Goal: Task Accomplishment & Management: Use online tool/utility

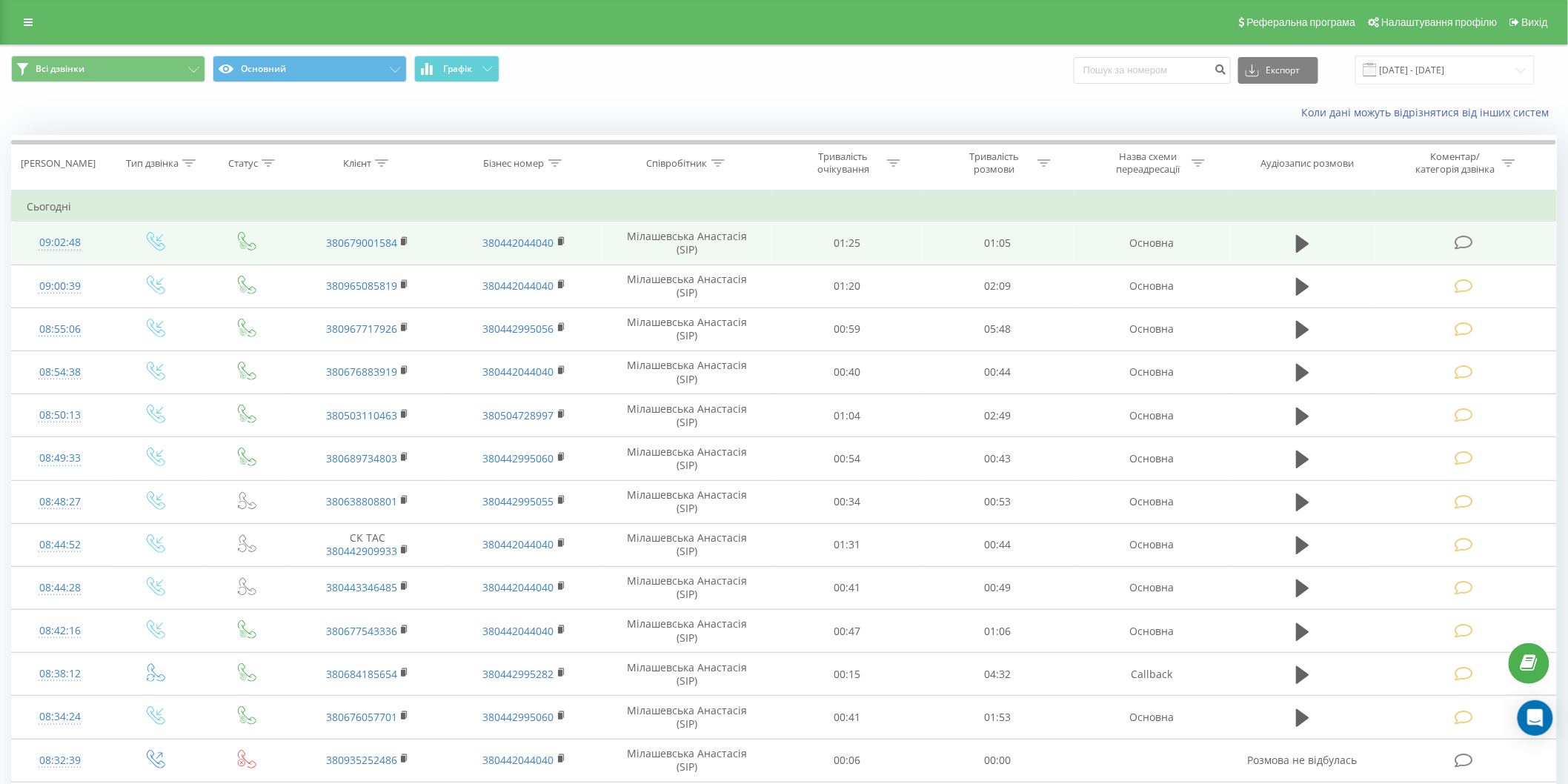
click at [1455, 240] on icon at bounding box center [1463, 242] width 19 height 15
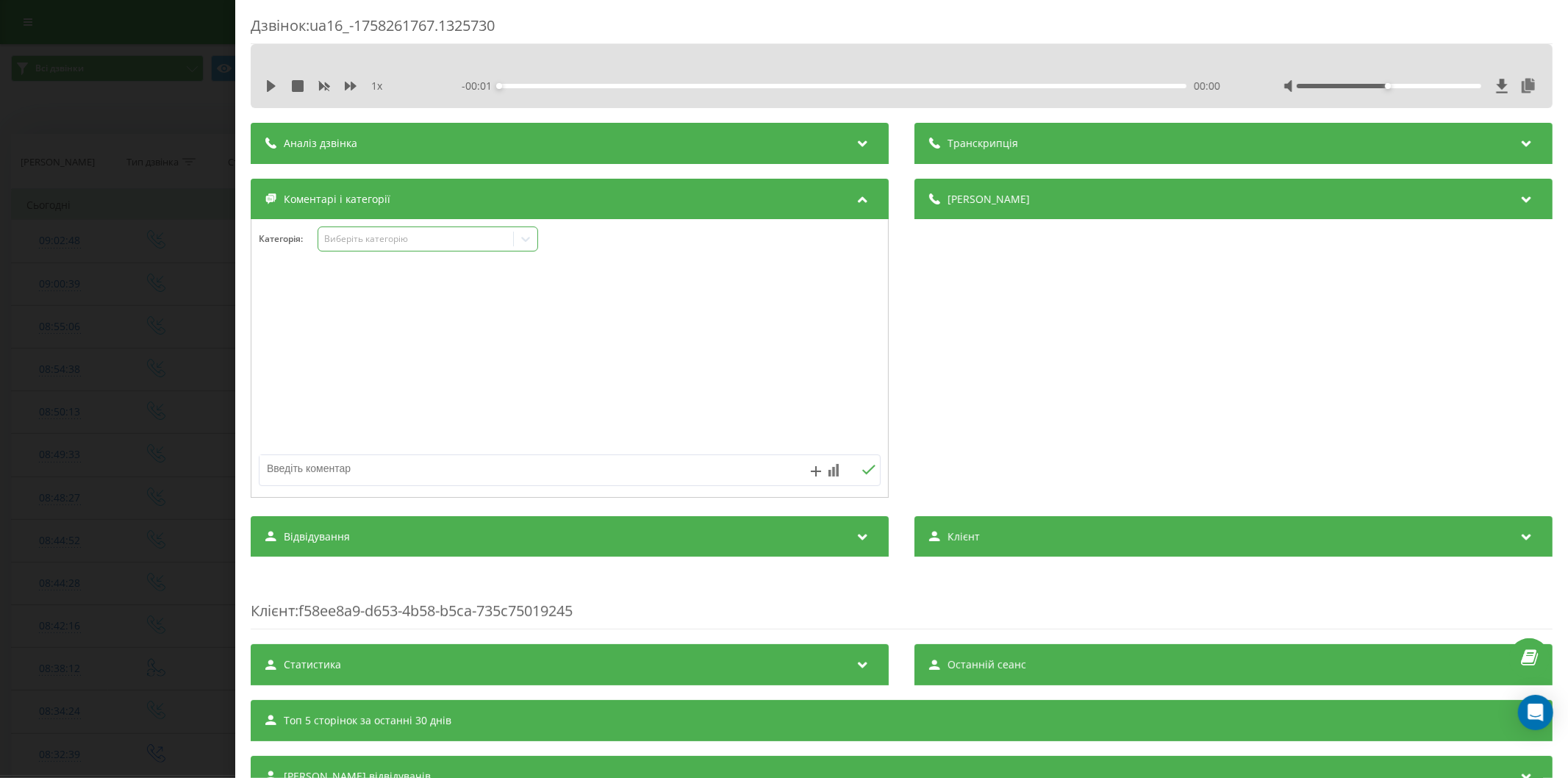
click at [382, 245] on div "Виберіть категорію" at bounding box center [415, 239] width 184 height 12
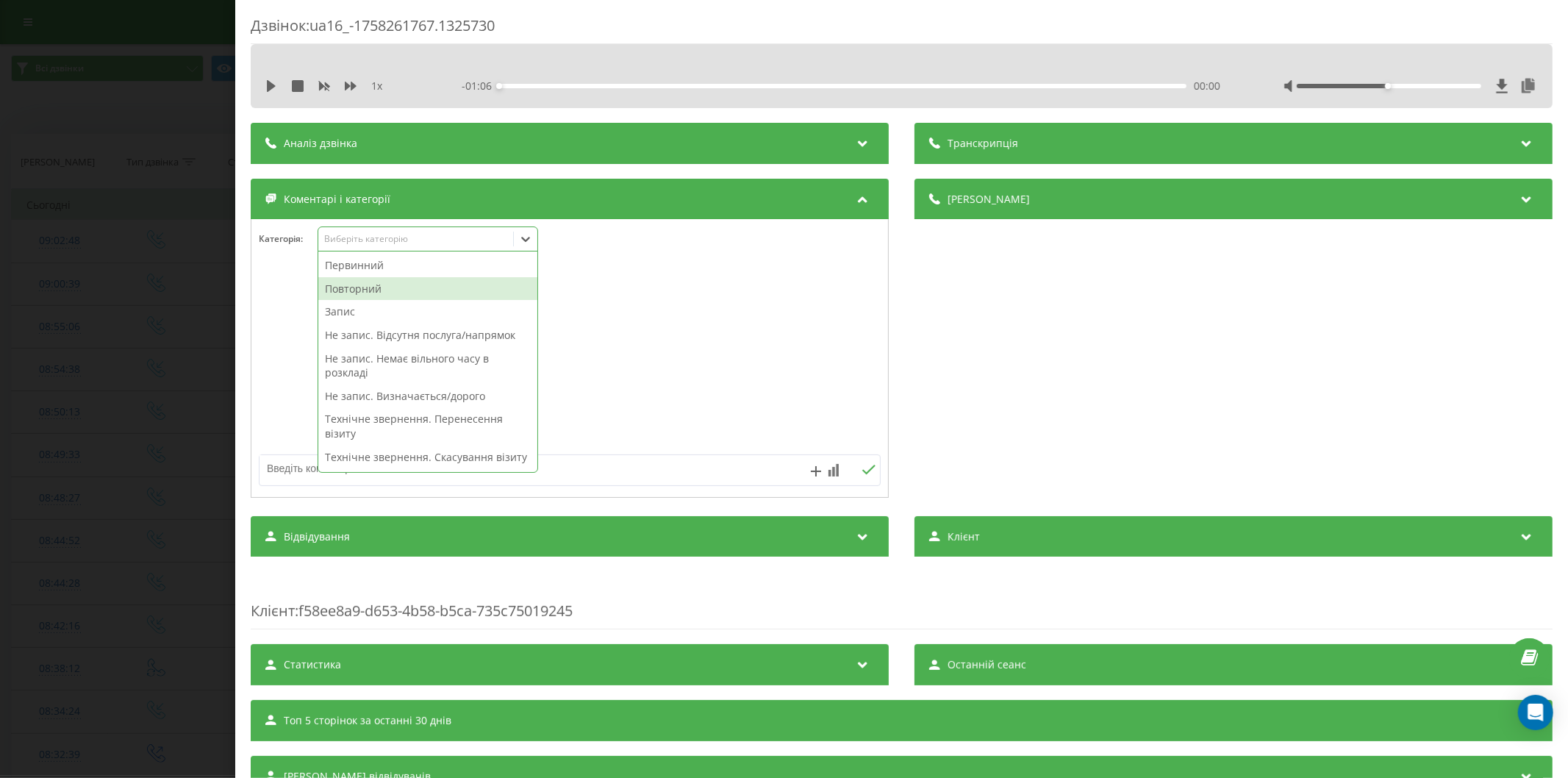
click at [368, 282] on div "Повторний" at bounding box center [428, 288] width 219 height 23
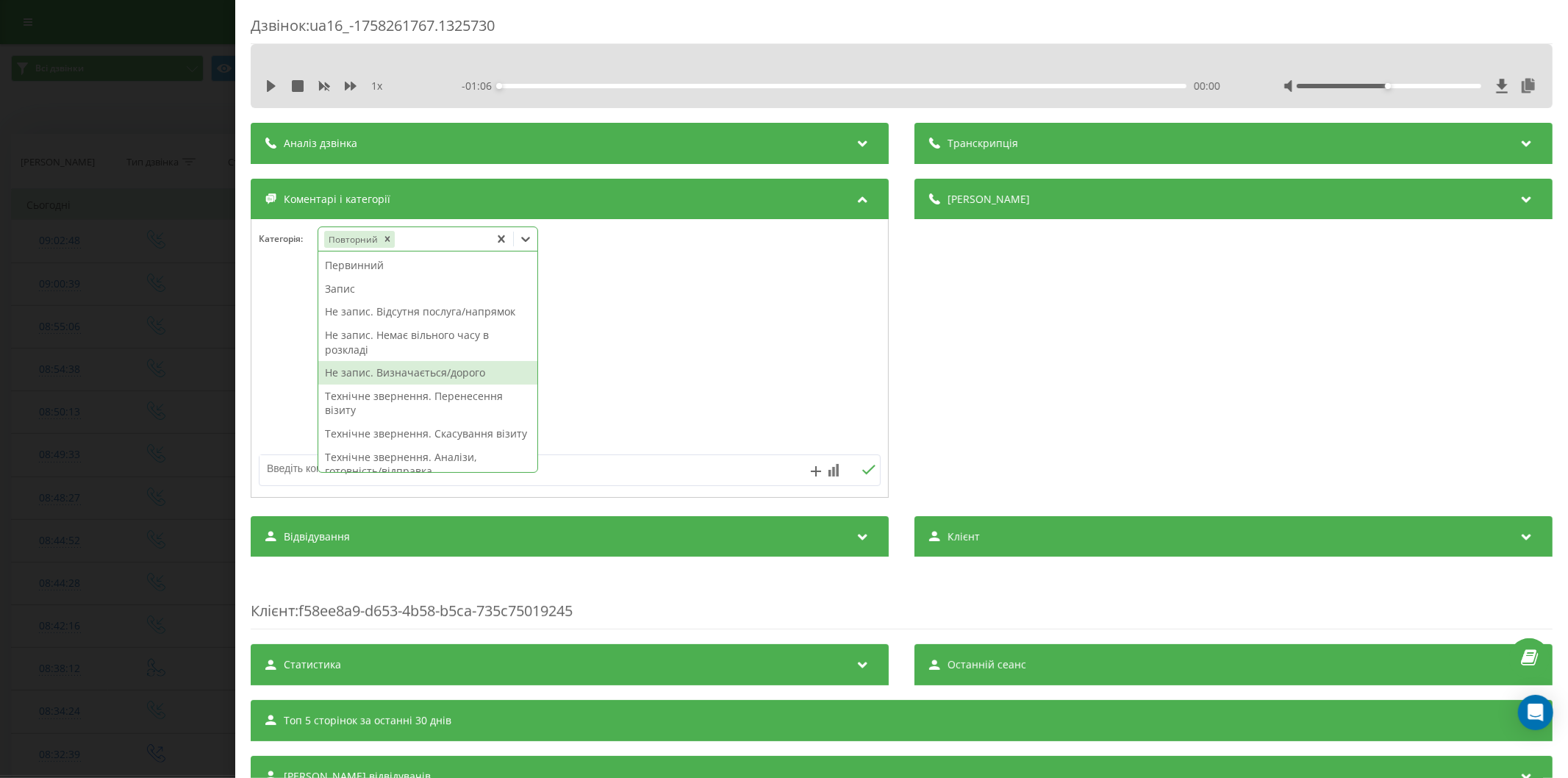
click at [410, 369] on div "Не запис. Визначається/дорого" at bounding box center [428, 372] width 219 height 23
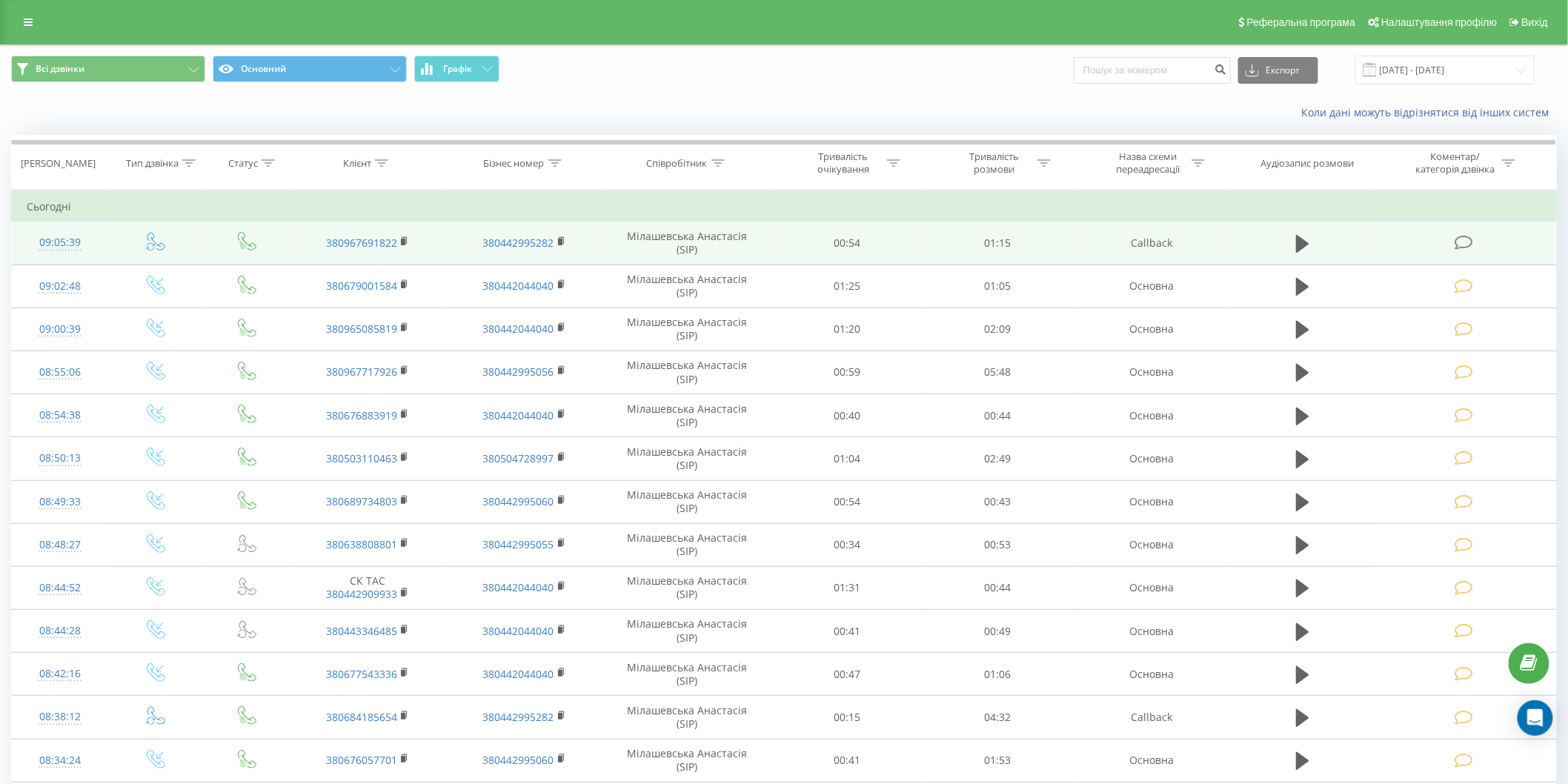
click at [1464, 248] on icon at bounding box center [1463, 242] width 19 height 15
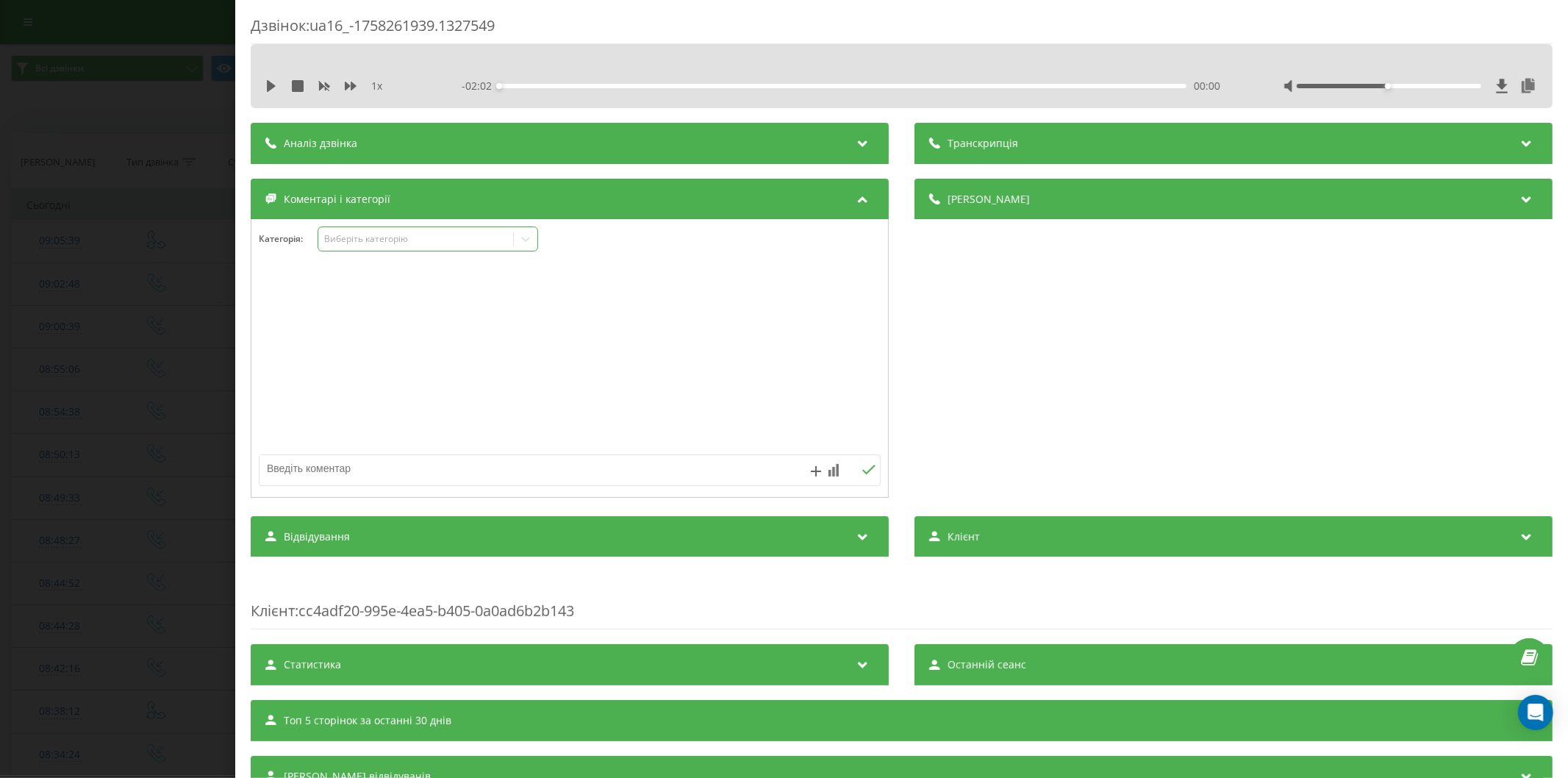
click at [363, 238] on div "Виберіть категорію" at bounding box center [415, 239] width 184 height 12
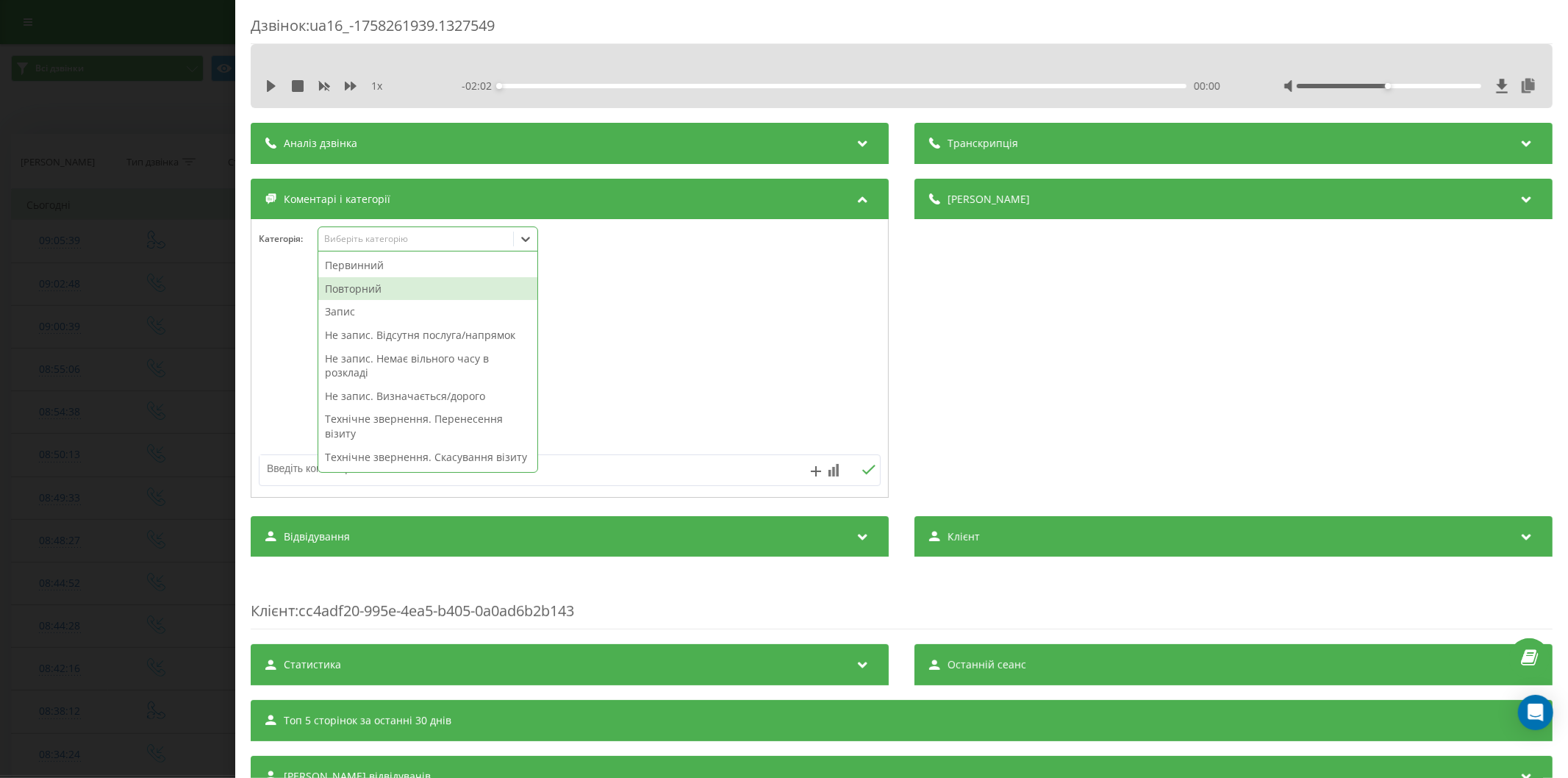
click at [373, 294] on div "Повторний" at bounding box center [428, 288] width 219 height 23
click at [373, 294] on div "Запис" at bounding box center [428, 288] width 219 height 23
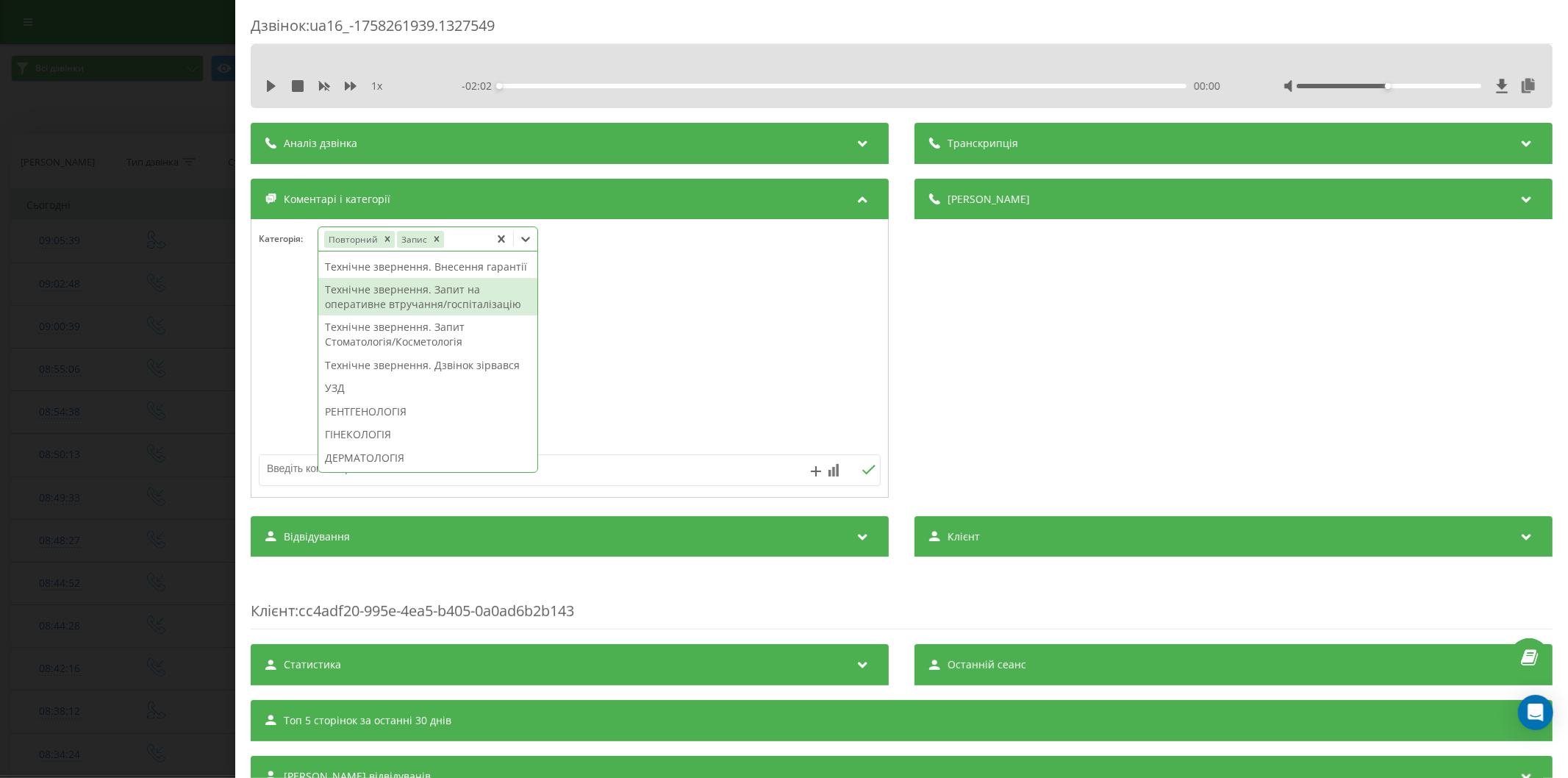
scroll to position [571, 0]
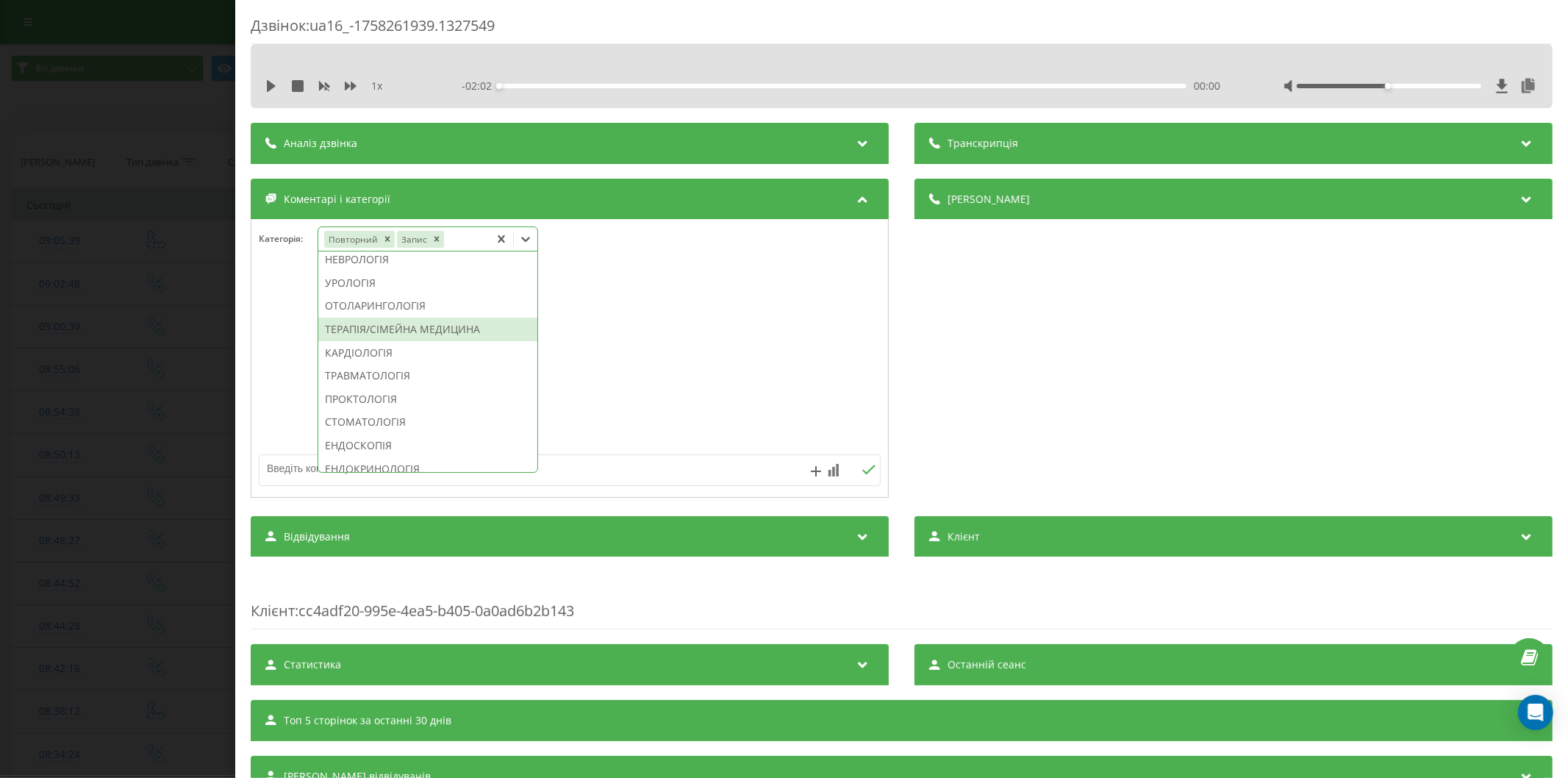
click at [377, 341] on div "ТЕРАПІЯ/СІМЕЙНА МЕДИЦИНА" at bounding box center [428, 329] width 219 height 23
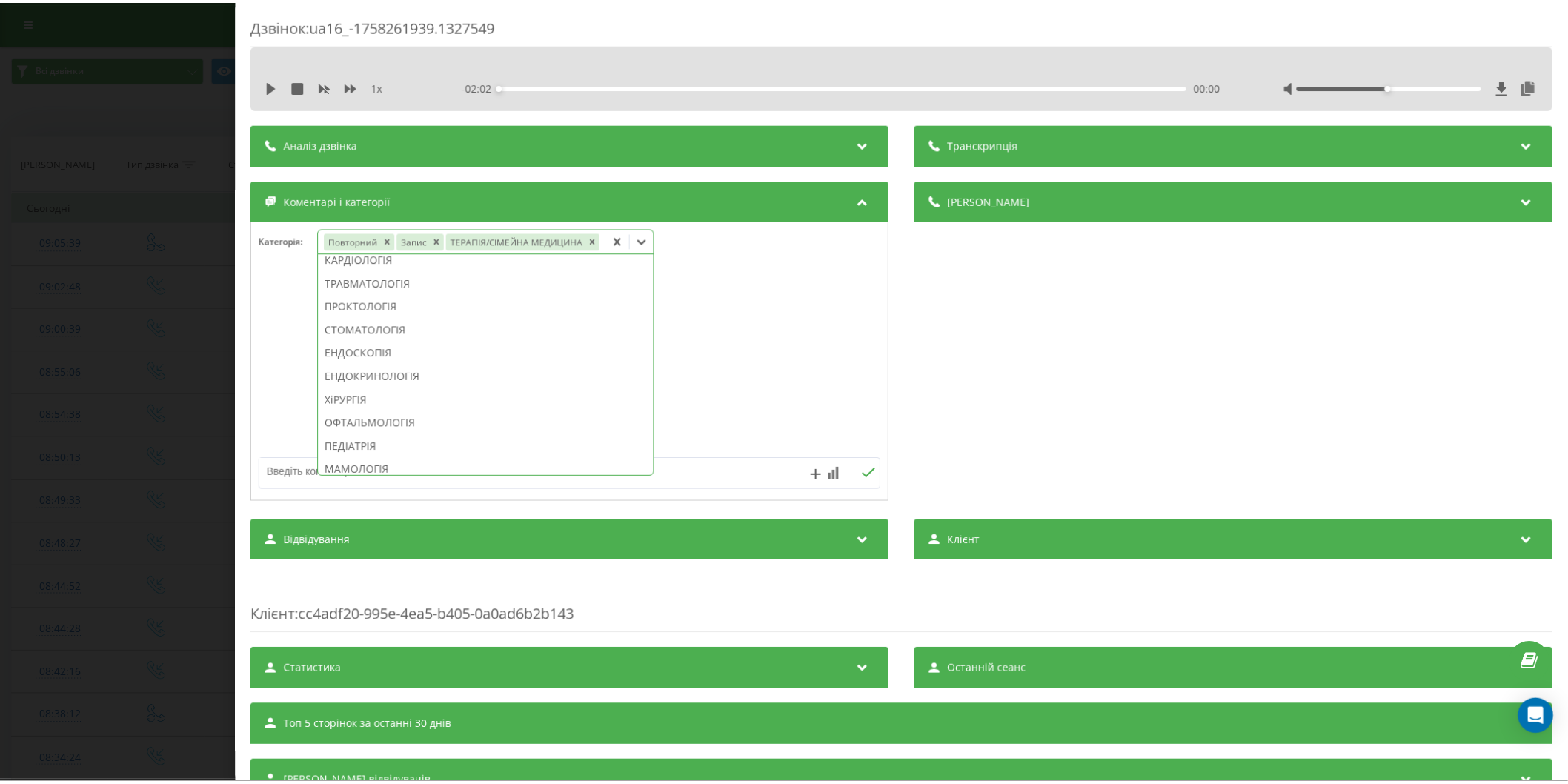
scroll to position [460, 0]
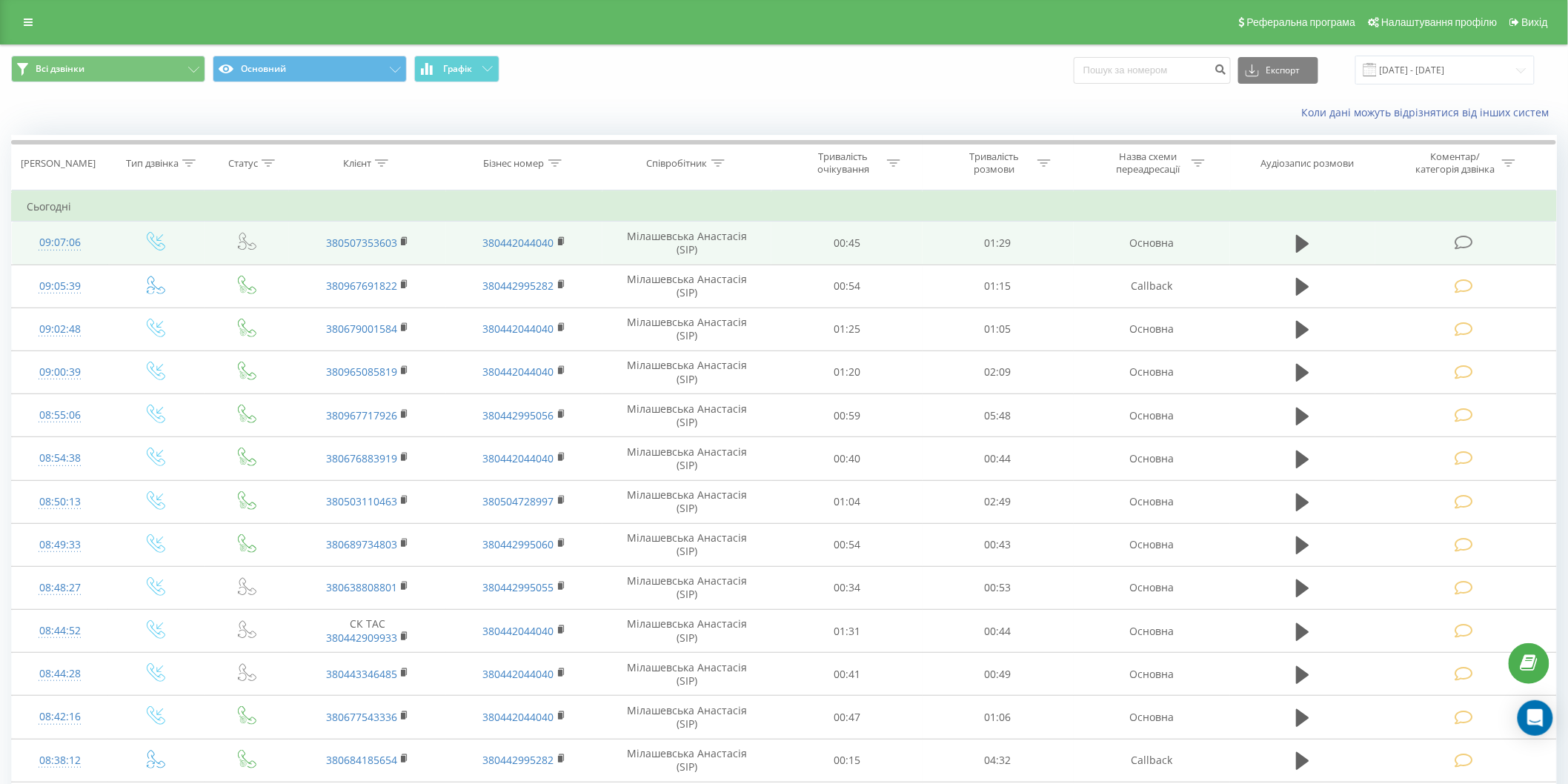
click at [1458, 236] on icon at bounding box center [1463, 242] width 19 height 15
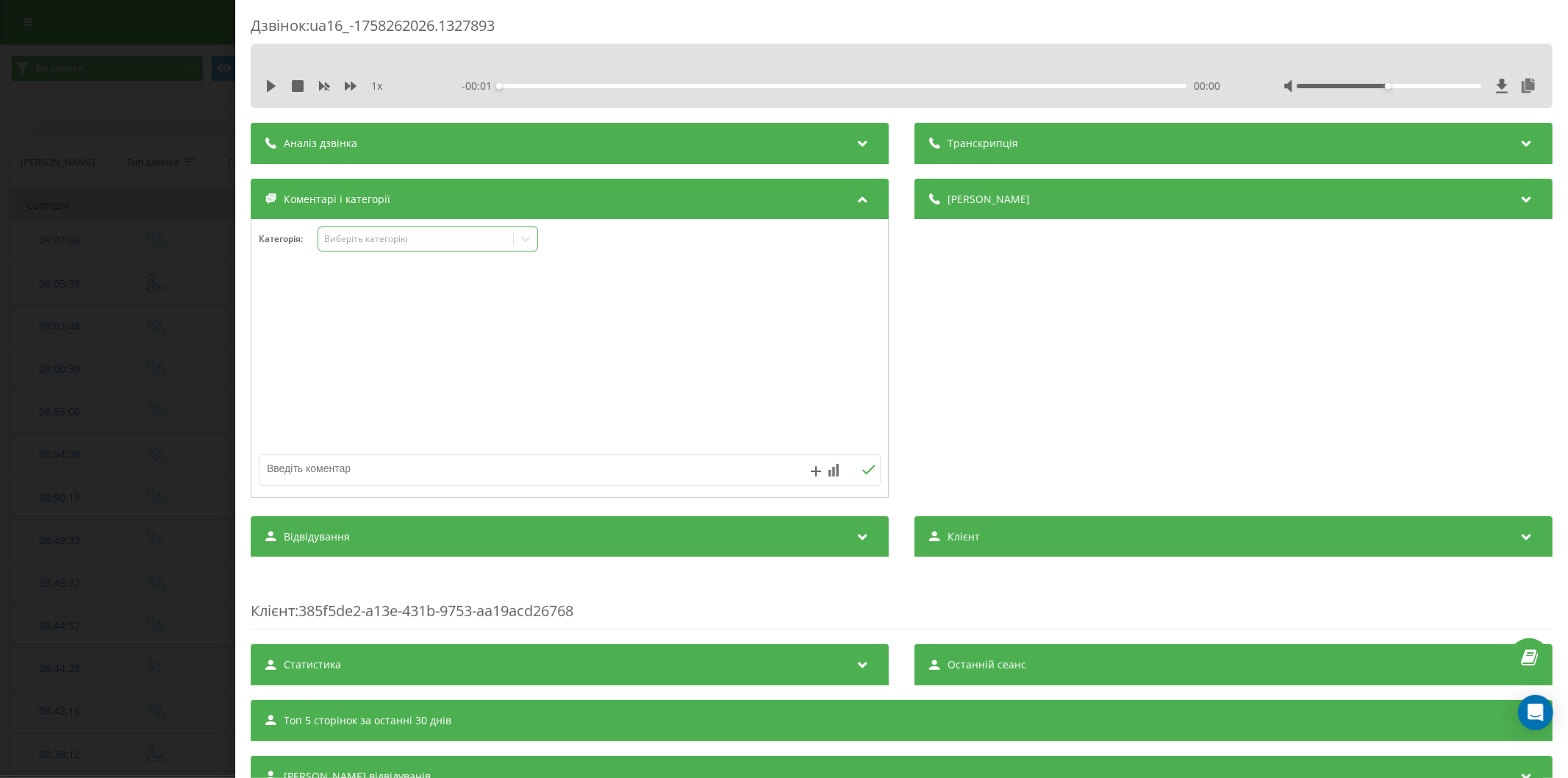
click at [351, 238] on div "Виберіть категорію" at bounding box center [415, 239] width 184 height 12
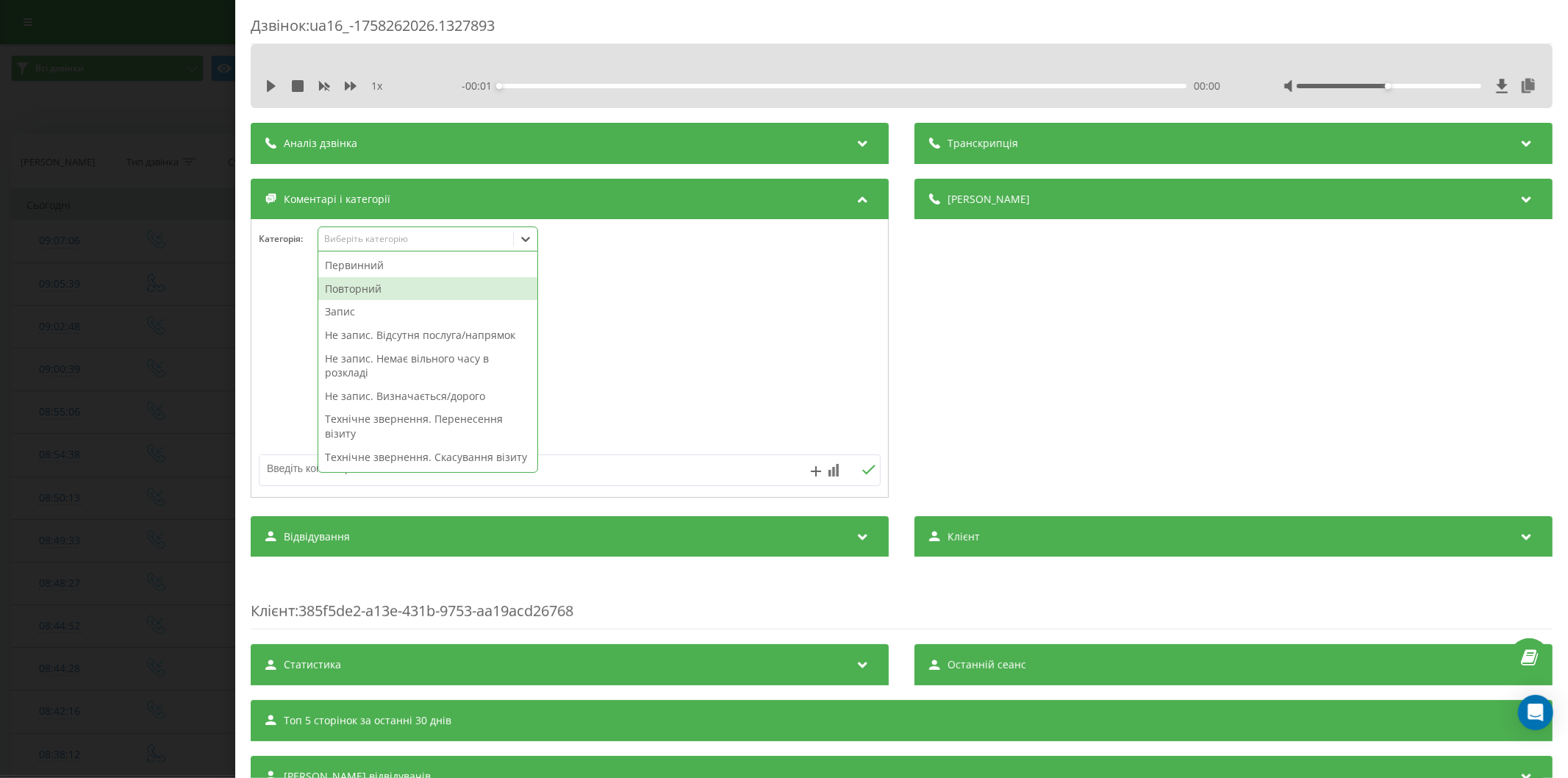
click at [358, 285] on div "Повторний" at bounding box center [428, 288] width 219 height 23
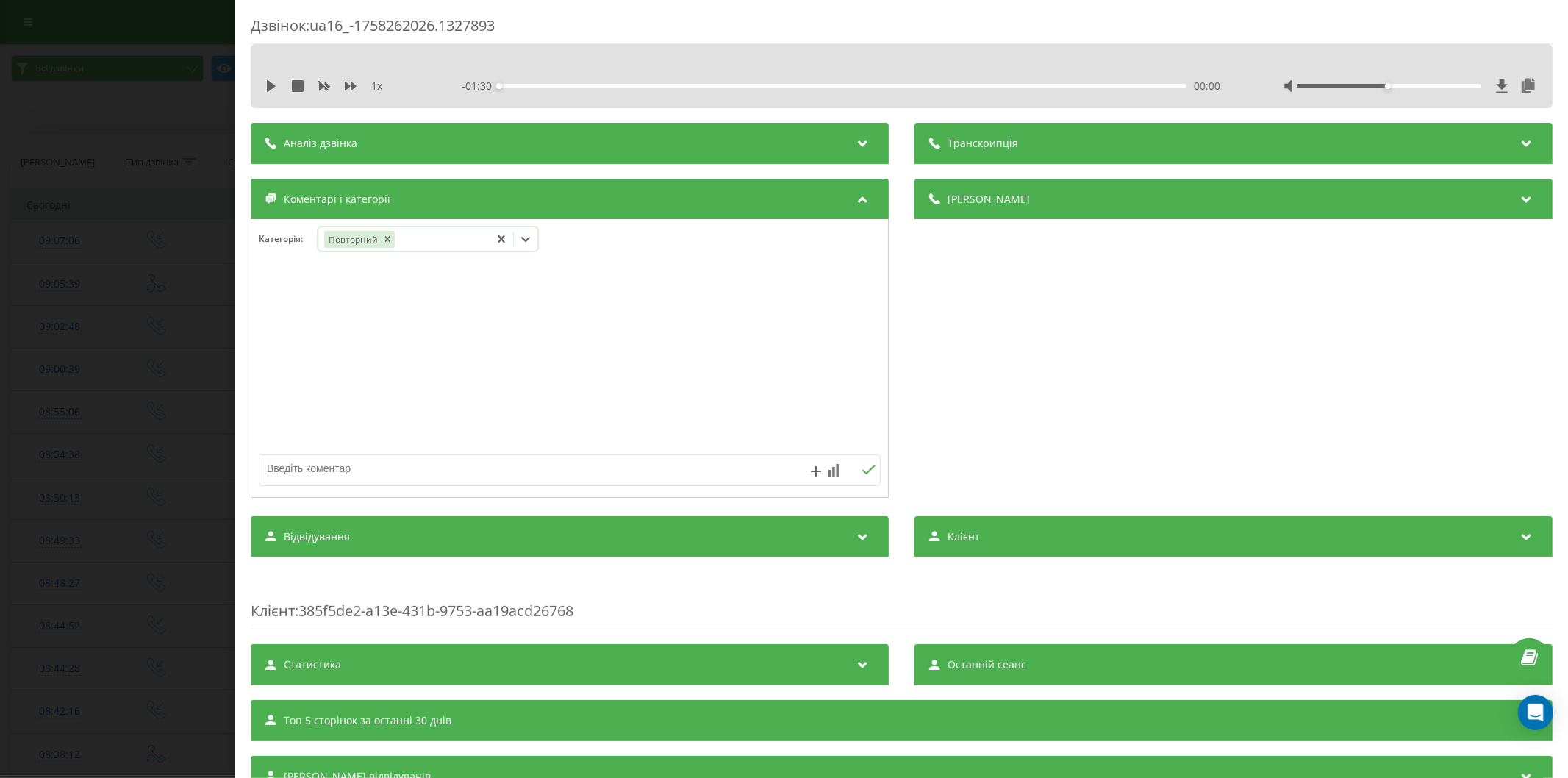
click at [420, 240] on div "Повторний" at bounding box center [404, 239] width 172 height 22
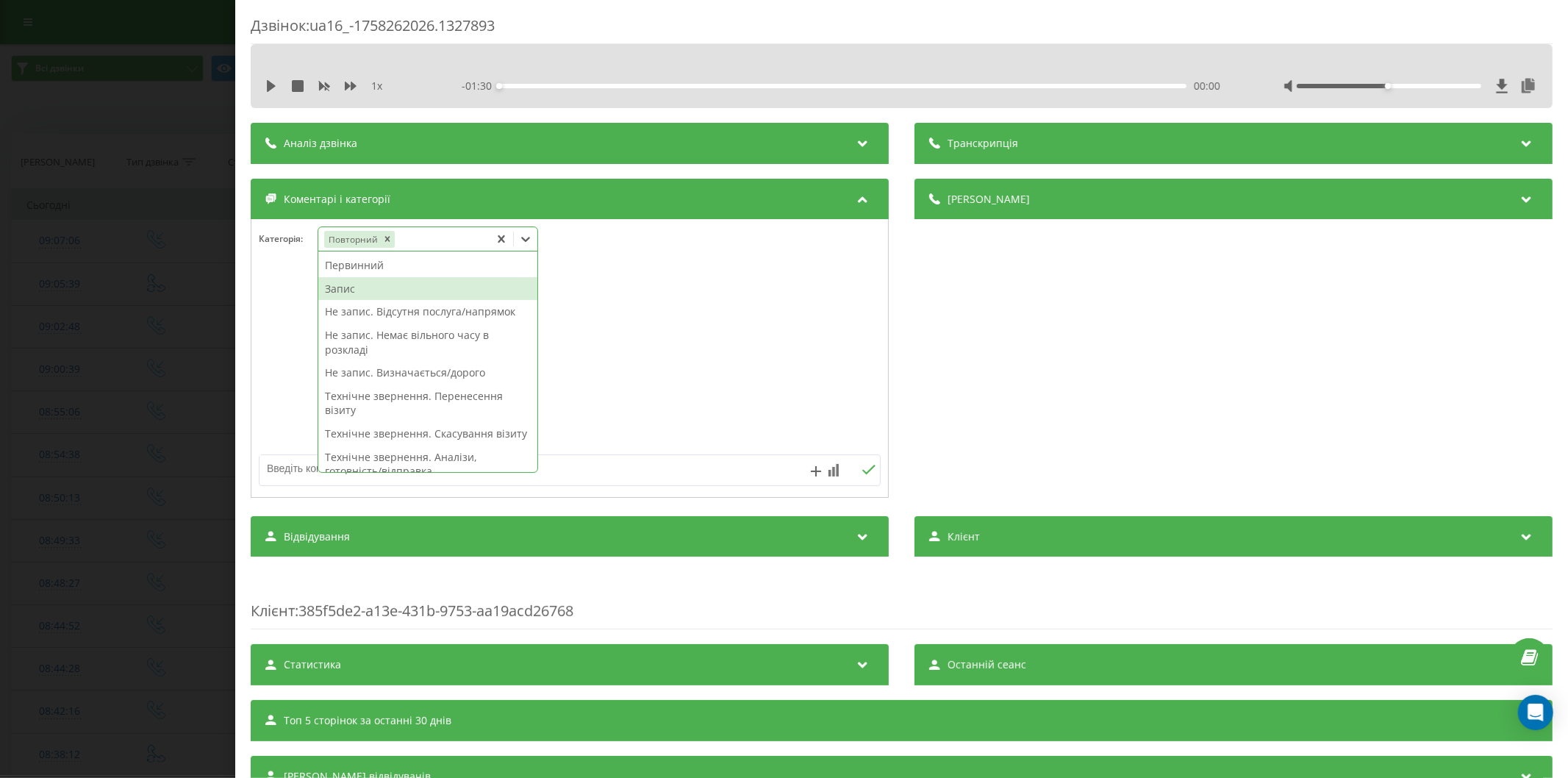
click at [377, 292] on div "Запис" at bounding box center [428, 288] width 219 height 23
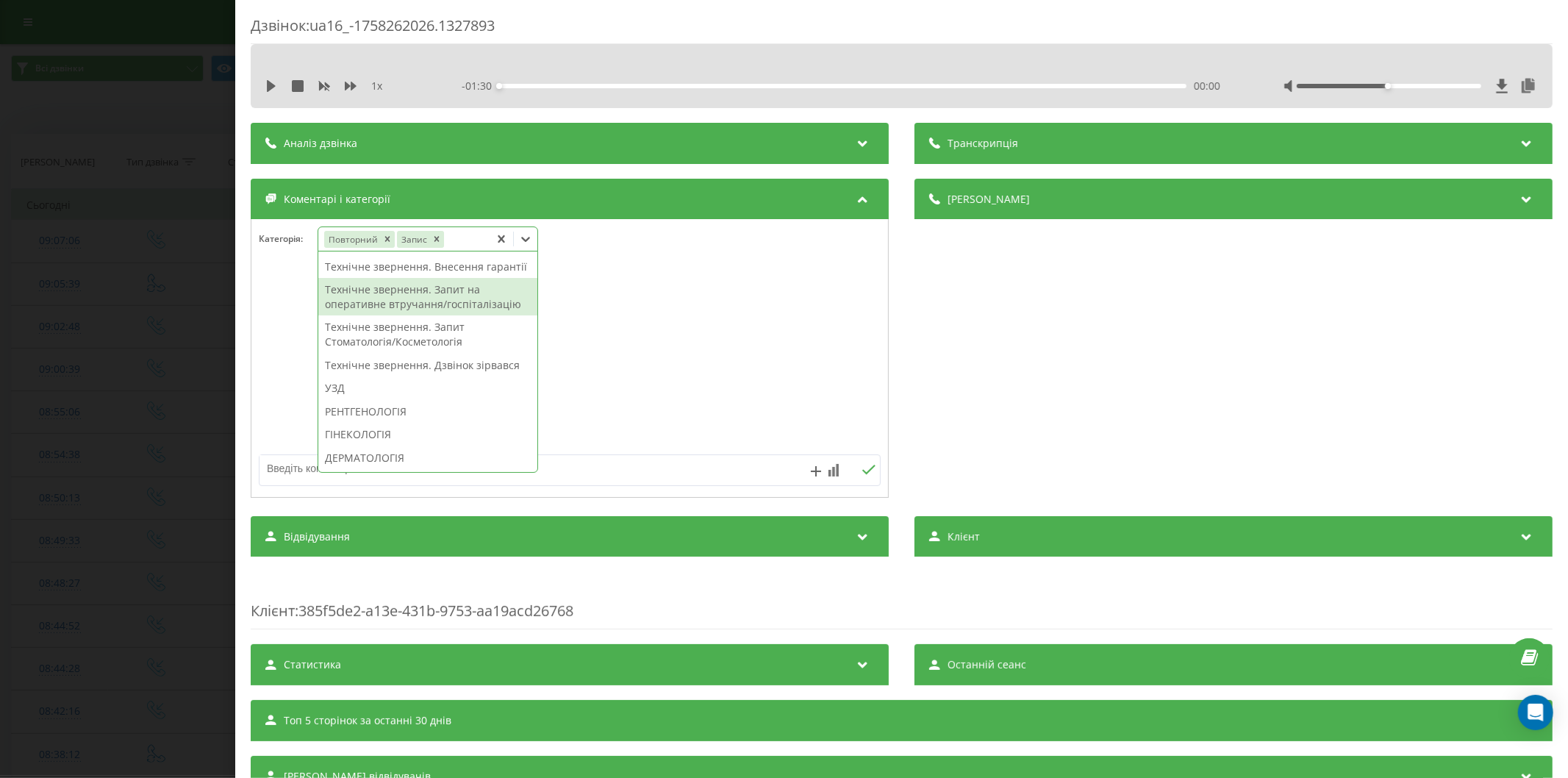
scroll to position [489, 0]
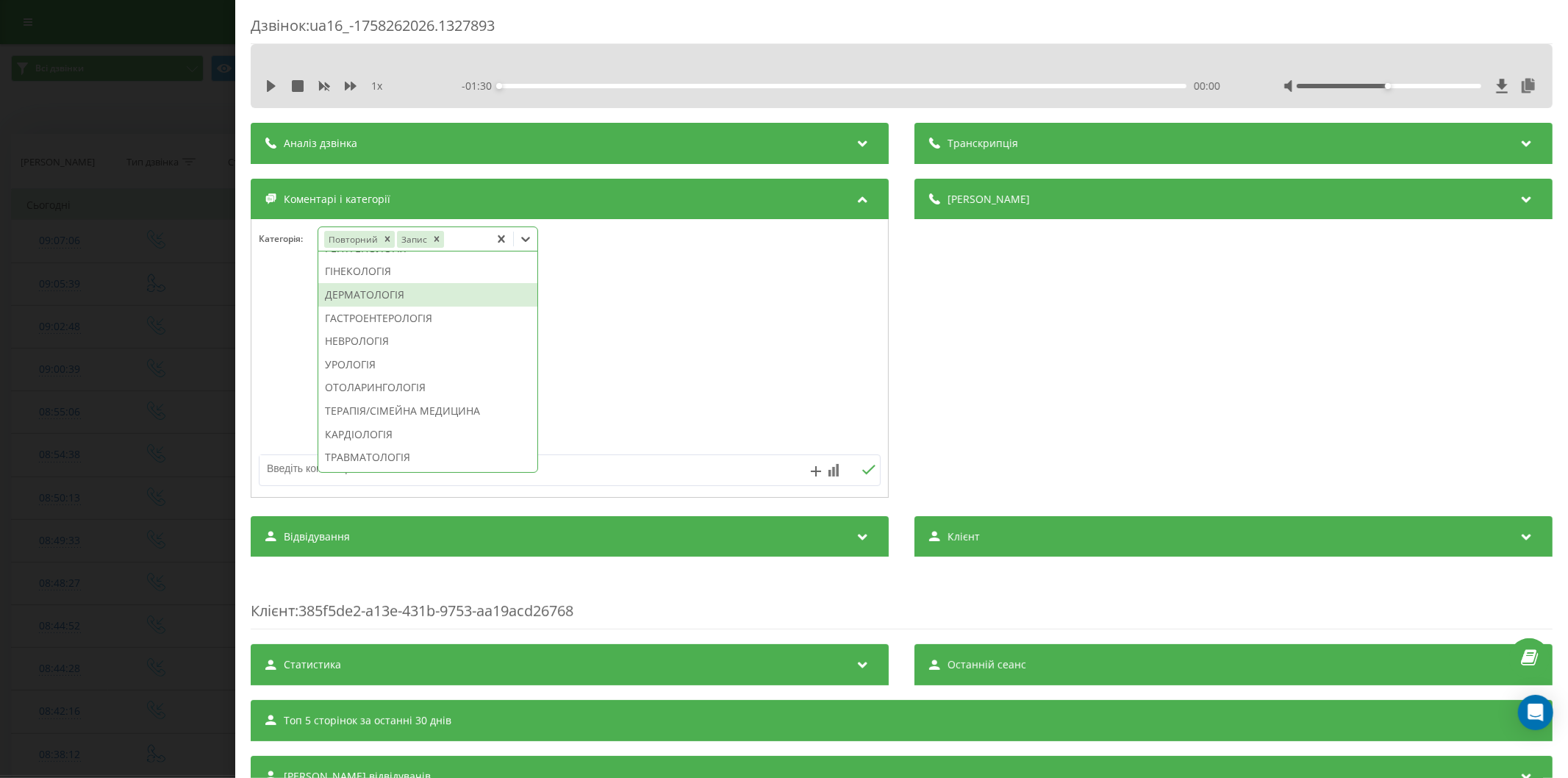
click at [373, 306] on div "ДЕРМАТОЛОГІЯ" at bounding box center [428, 294] width 219 height 23
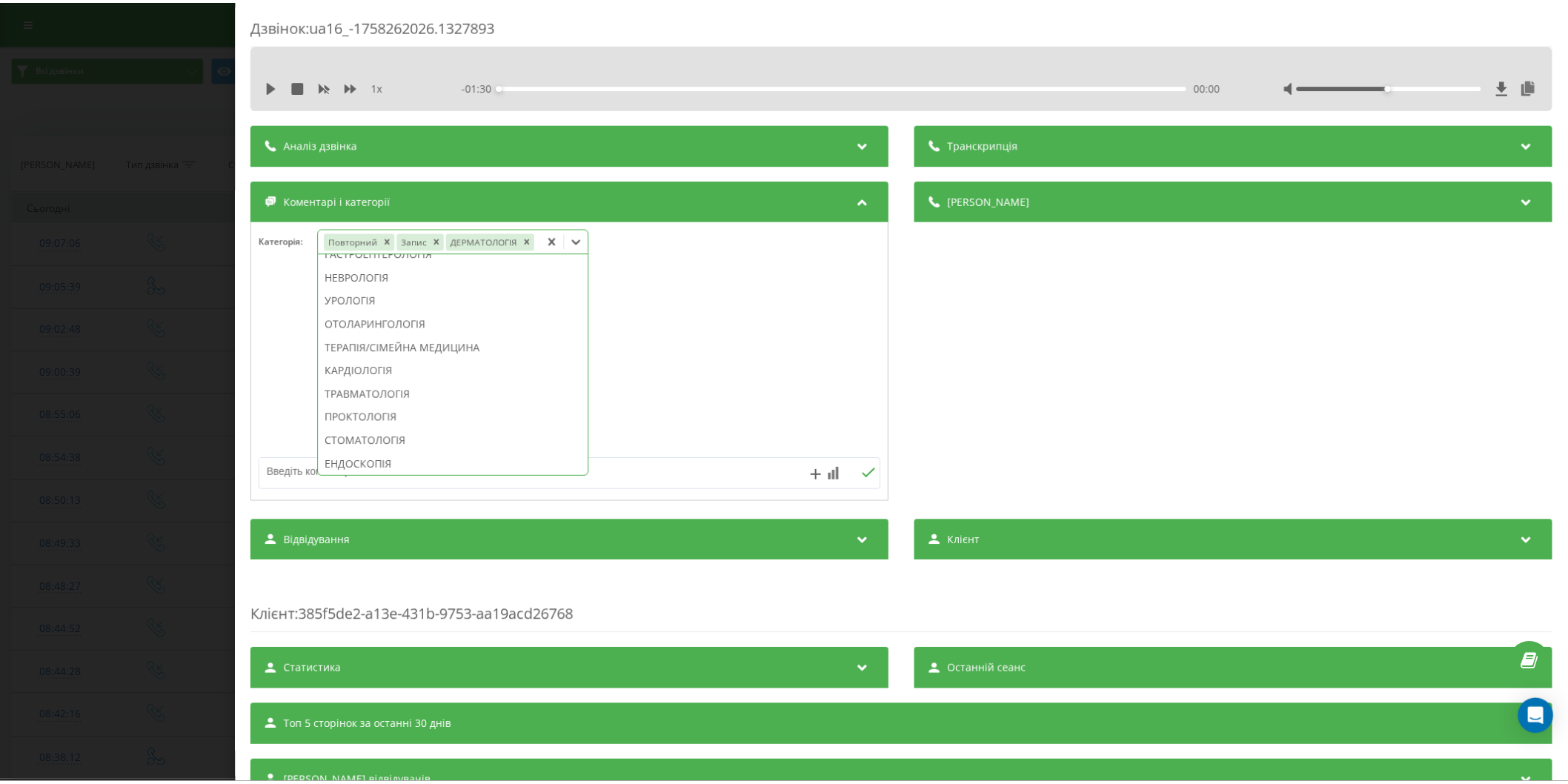
scroll to position [406, 0]
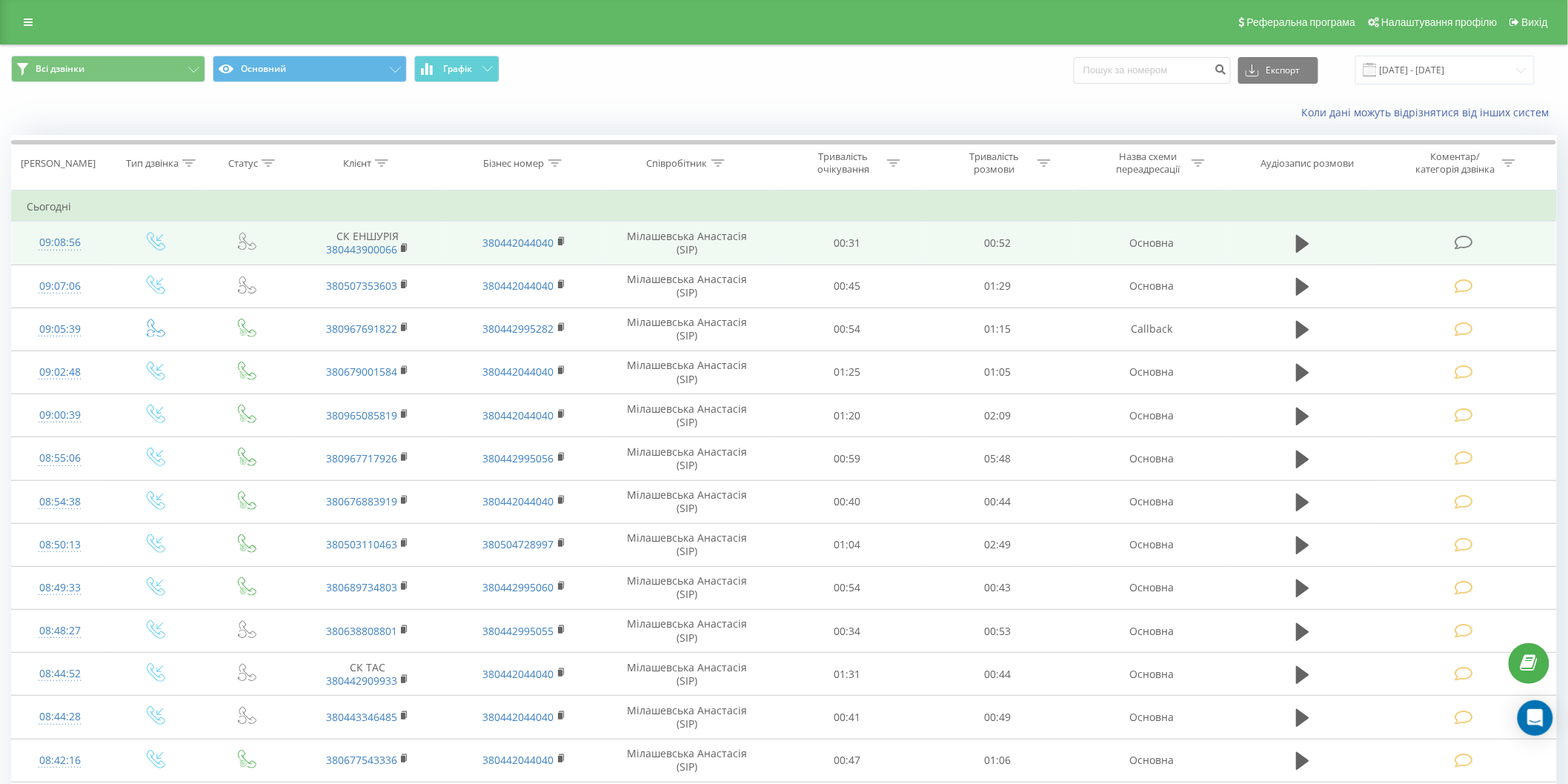
click at [1463, 241] on icon at bounding box center [1463, 242] width 19 height 15
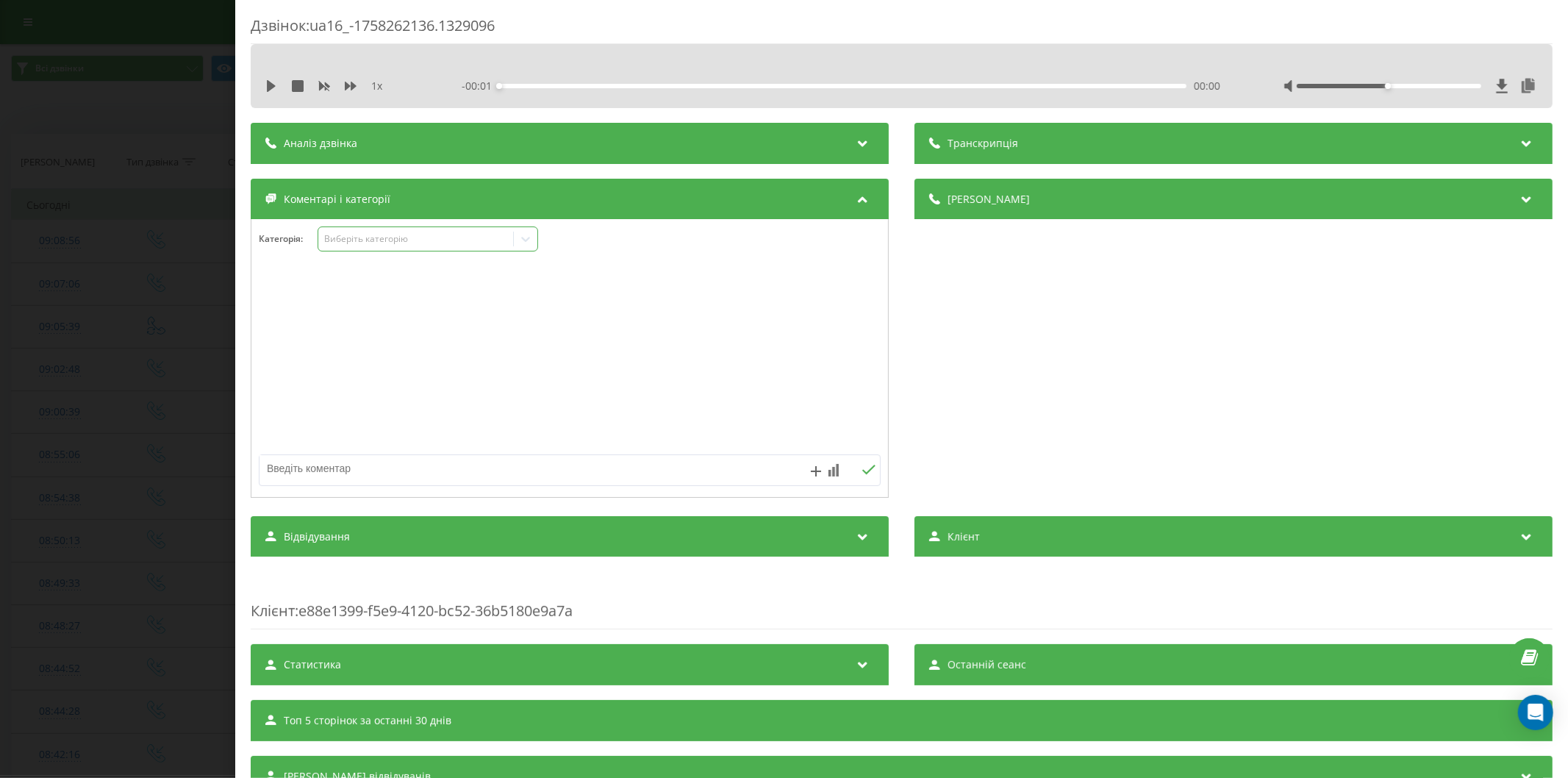
click at [358, 237] on div "Виберіть категорію" at bounding box center [415, 239] width 184 height 12
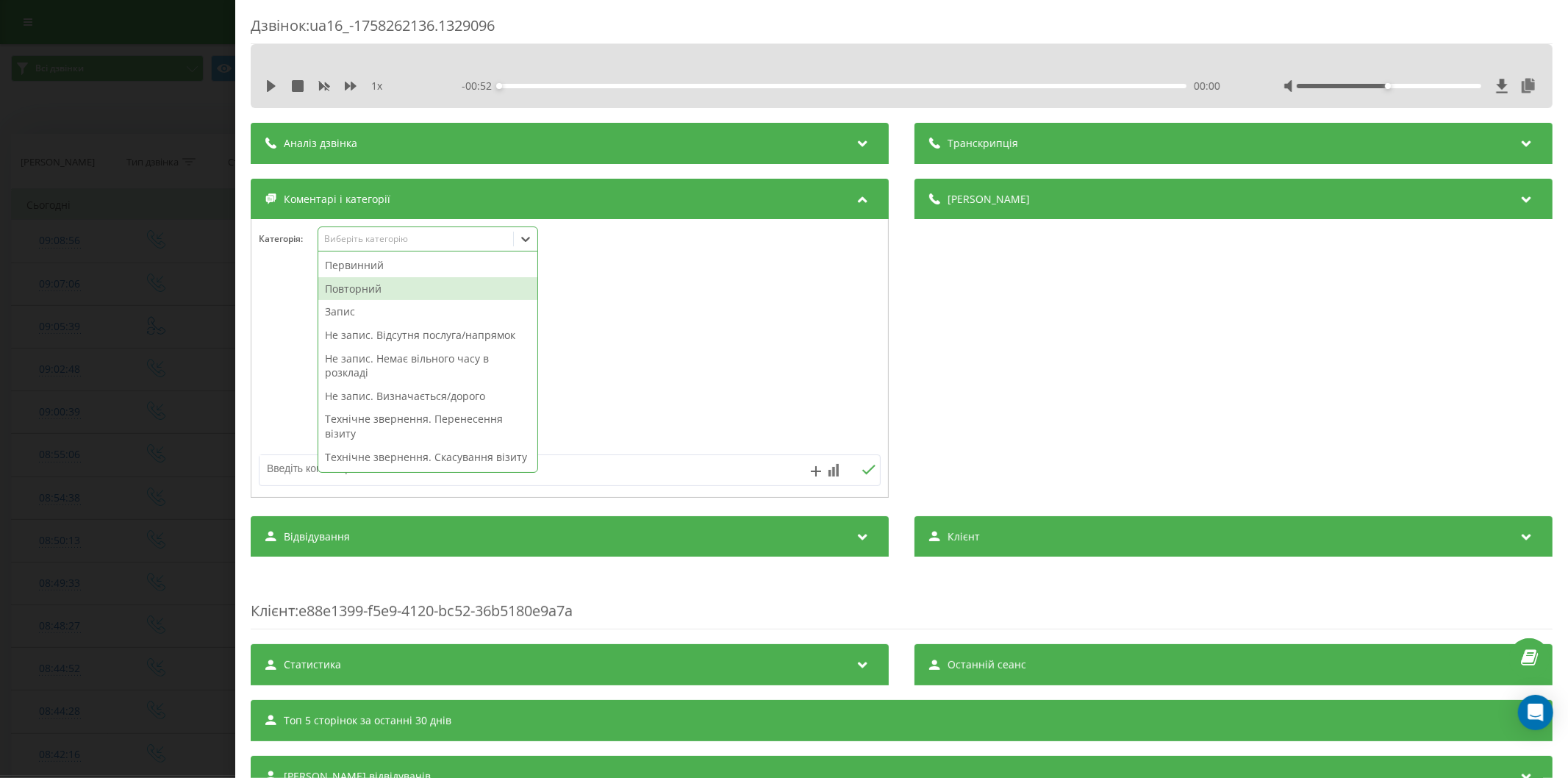
click at [377, 284] on div "Повторний" at bounding box center [428, 288] width 219 height 23
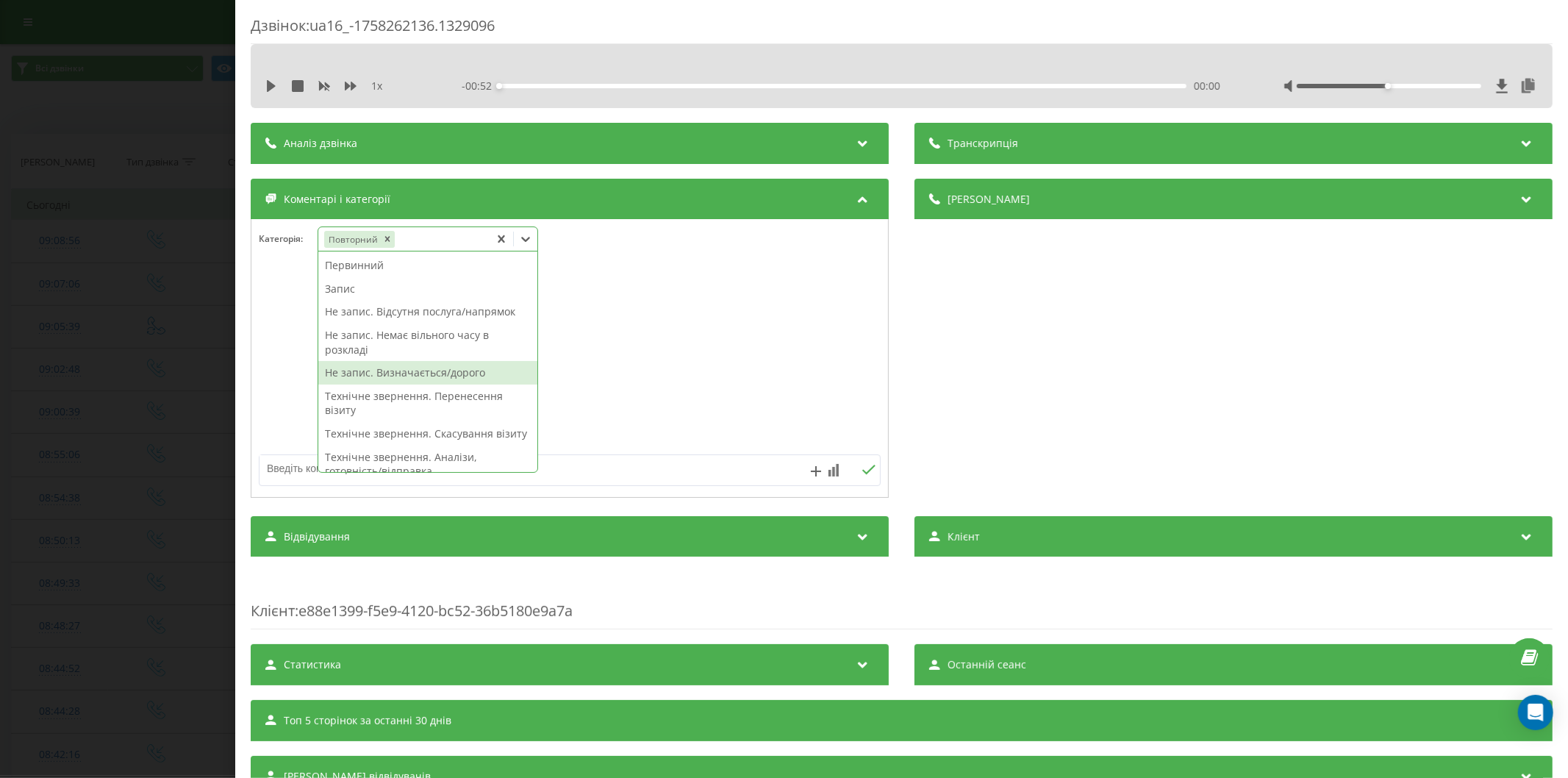
click at [397, 370] on div "Не запис. Визначається/дорого" at bounding box center [428, 372] width 219 height 23
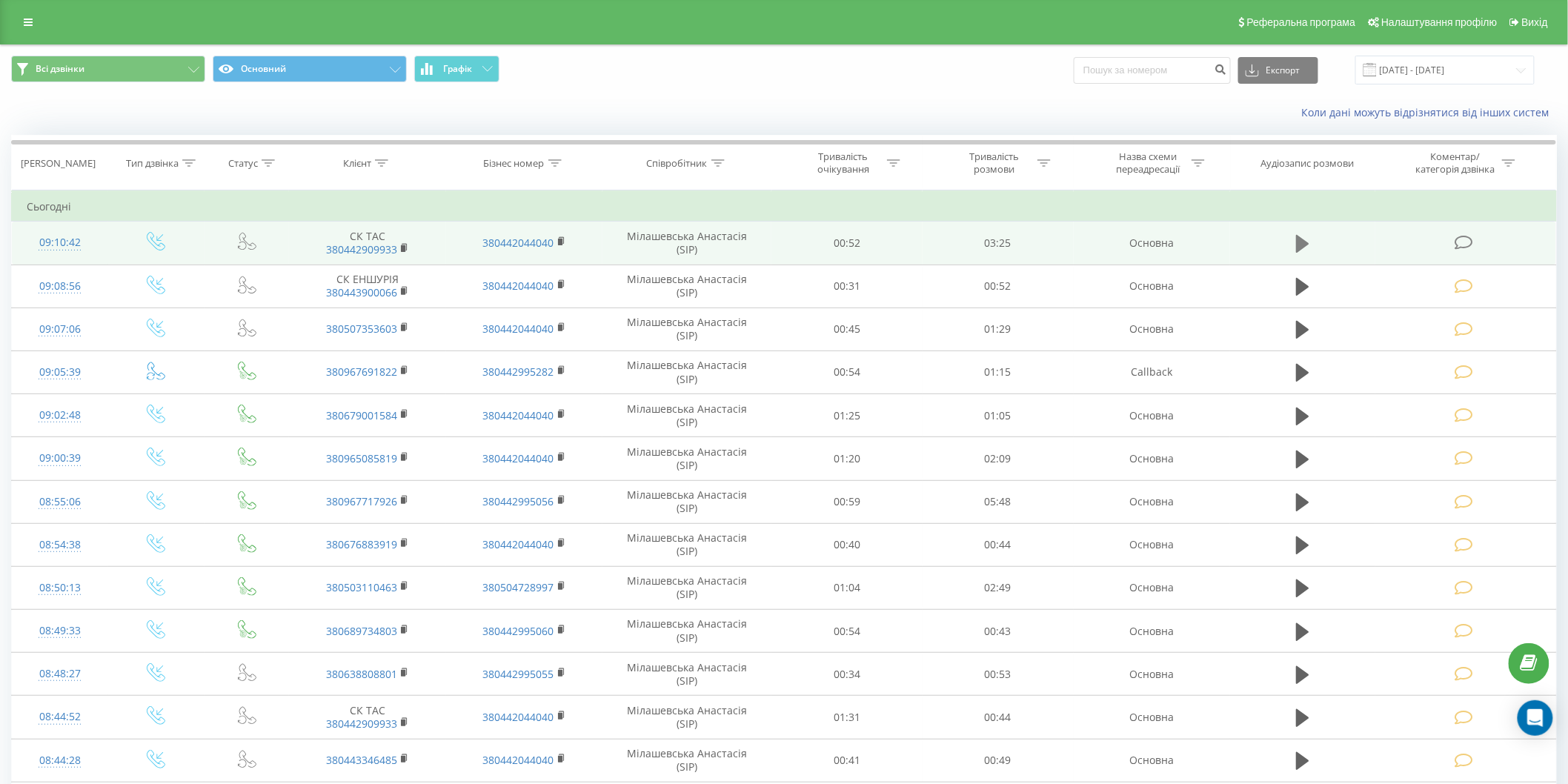
click at [1293, 241] on button at bounding box center [1303, 244] width 23 height 23
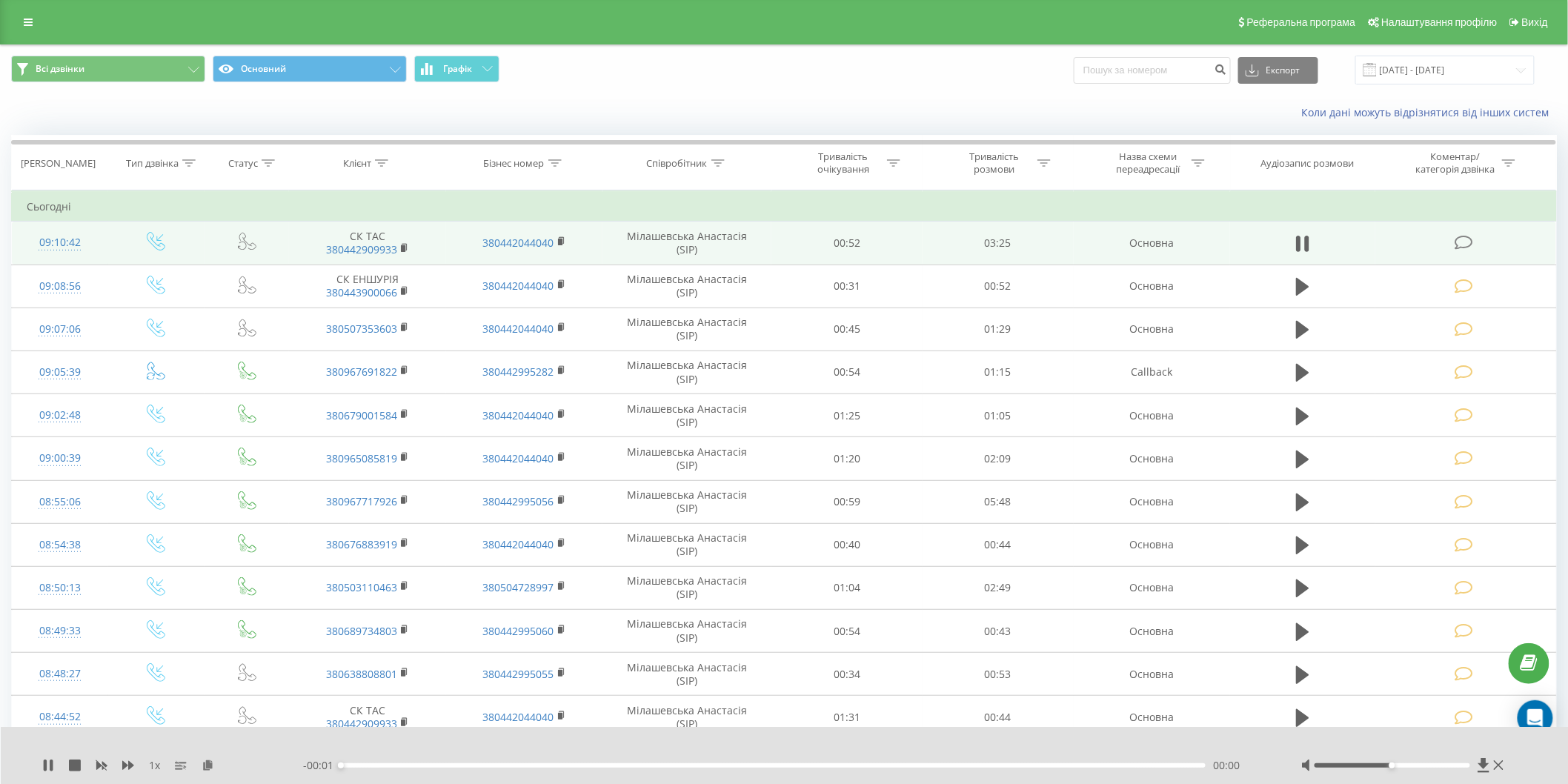
click at [1464, 238] on icon at bounding box center [1463, 242] width 19 height 15
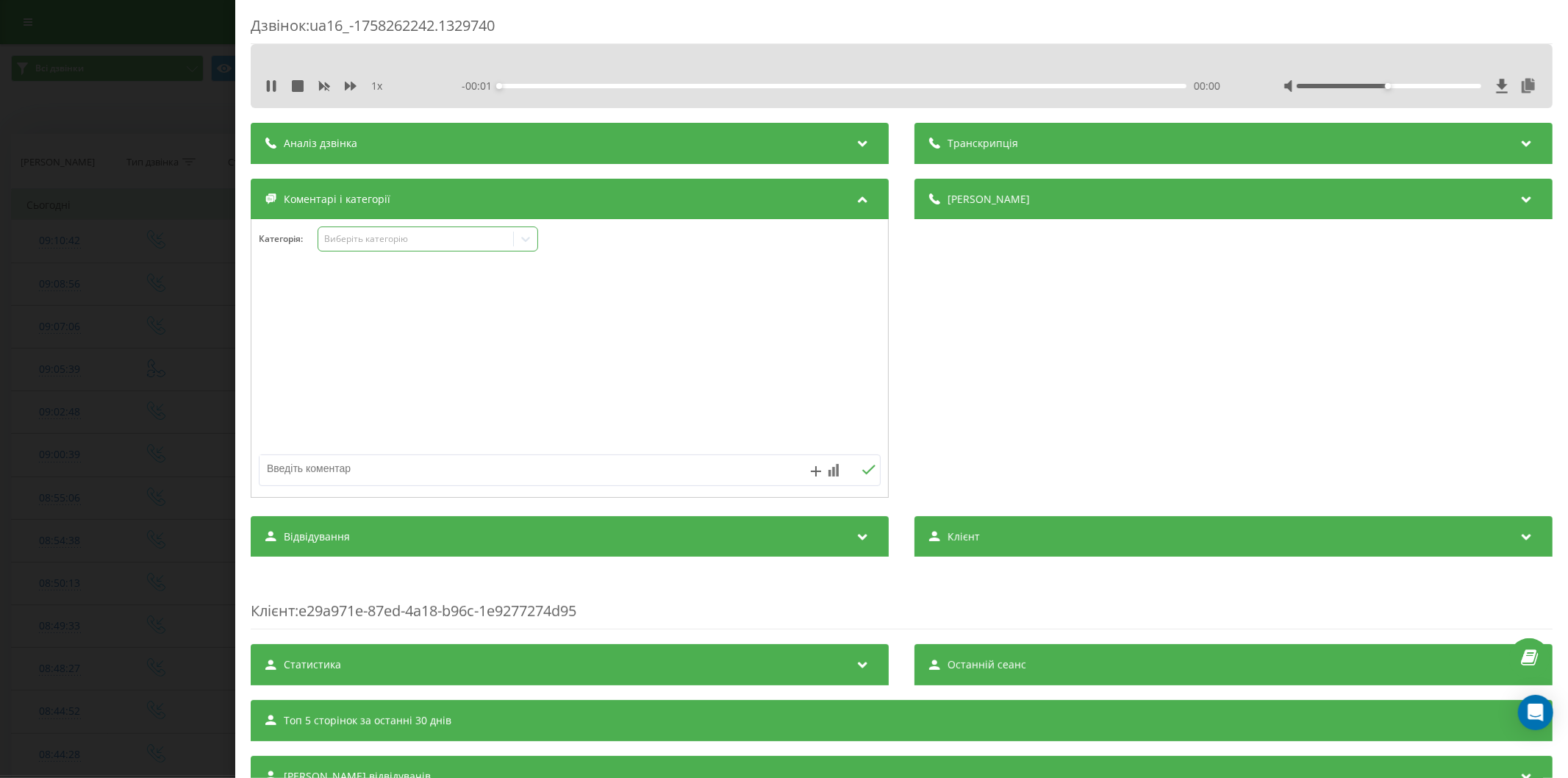
click at [370, 238] on div "Виберіть категорію" at bounding box center [415, 239] width 184 height 12
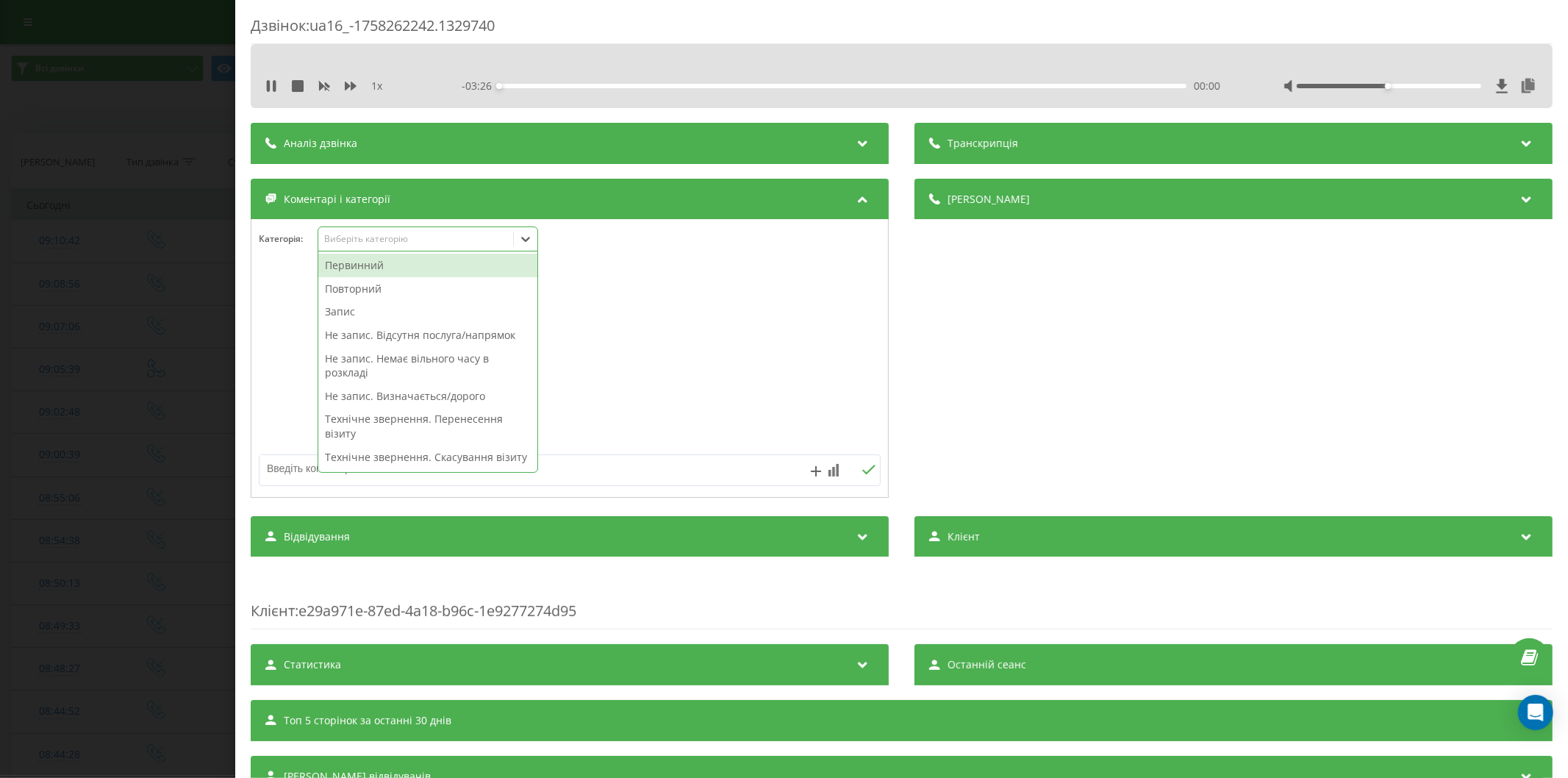
click at [369, 263] on div "Первинний" at bounding box center [428, 265] width 219 height 23
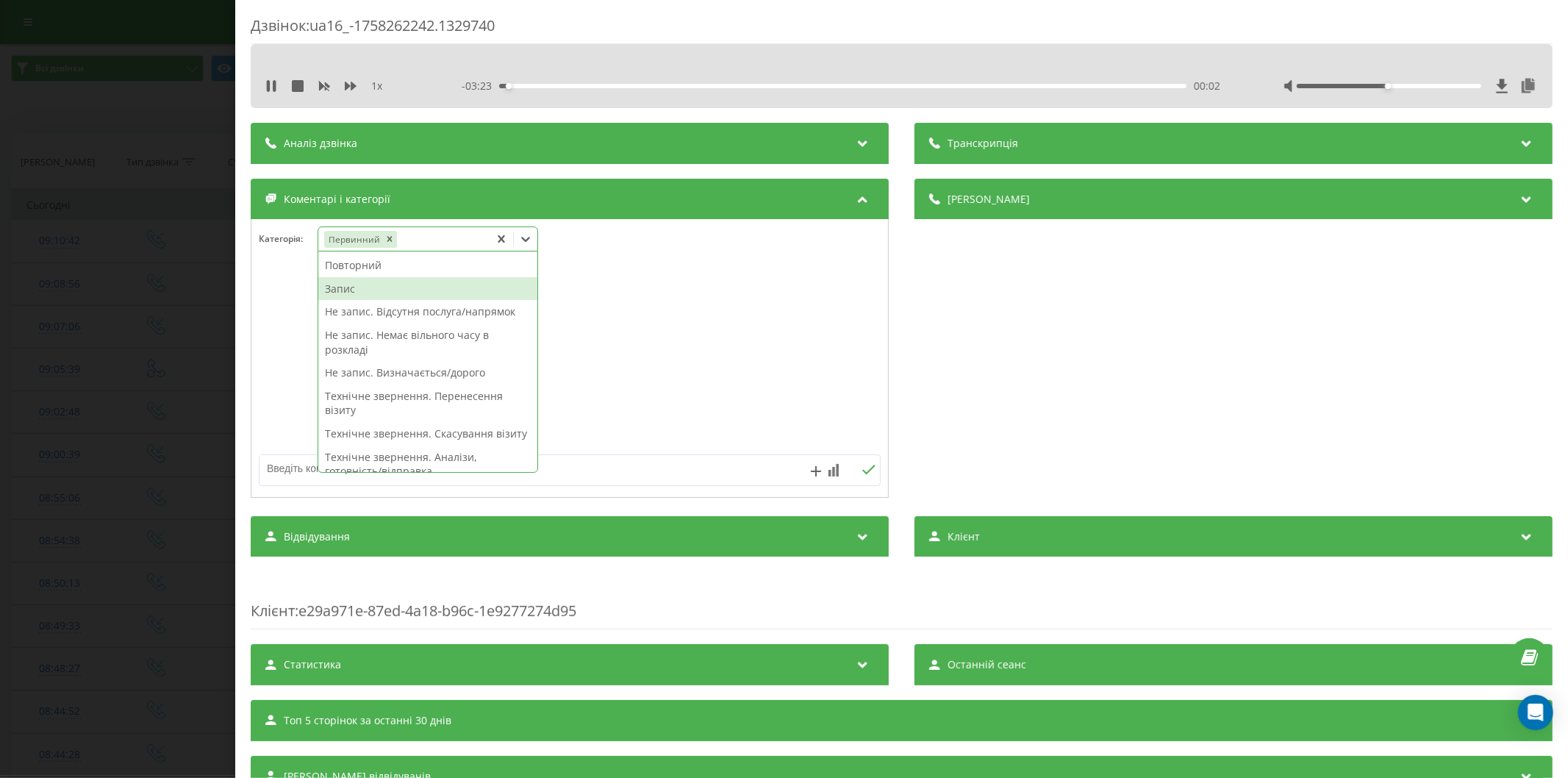
click at [357, 283] on div "Запис" at bounding box center [428, 288] width 219 height 23
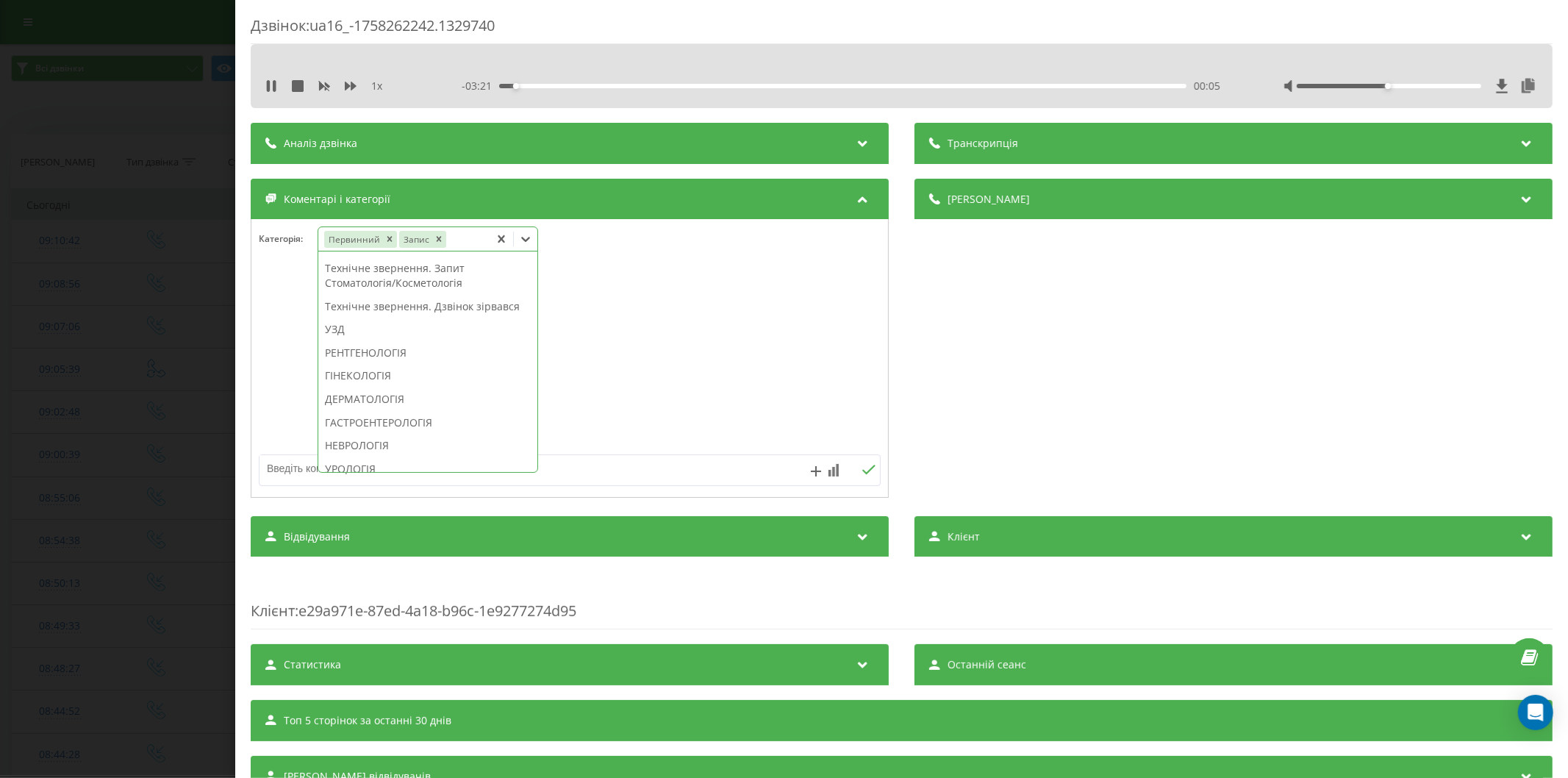
scroll to position [548, 0]
click at [400, 364] on div "ТЕРАПІЯ/СІМЕЙНА МЕДИЦИНА" at bounding box center [428, 351] width 219 height 23
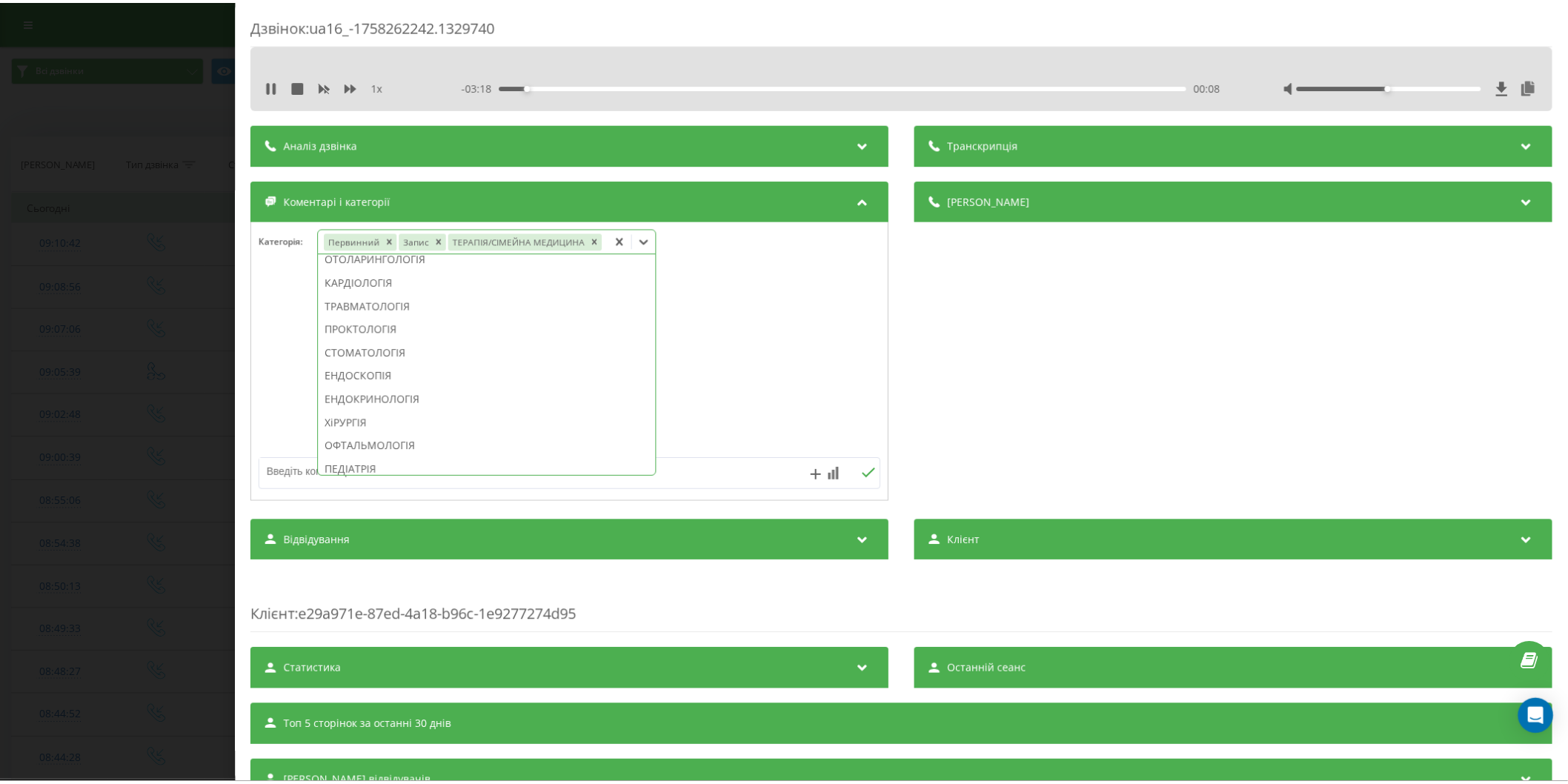
scroll to position [437, 0]
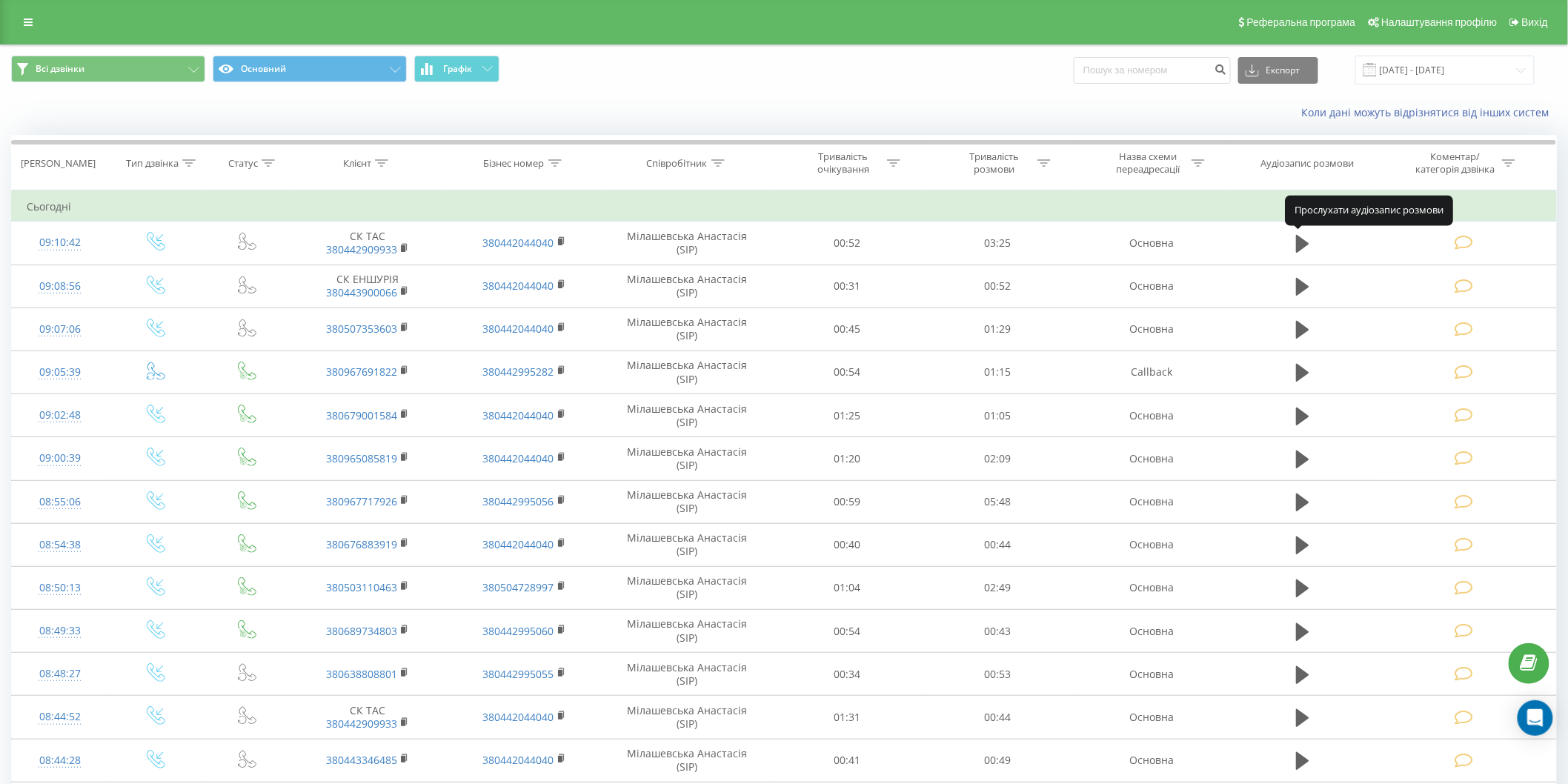
click at [1298, 248] on icon at bounding box center [1303, 244] width 14 height 18
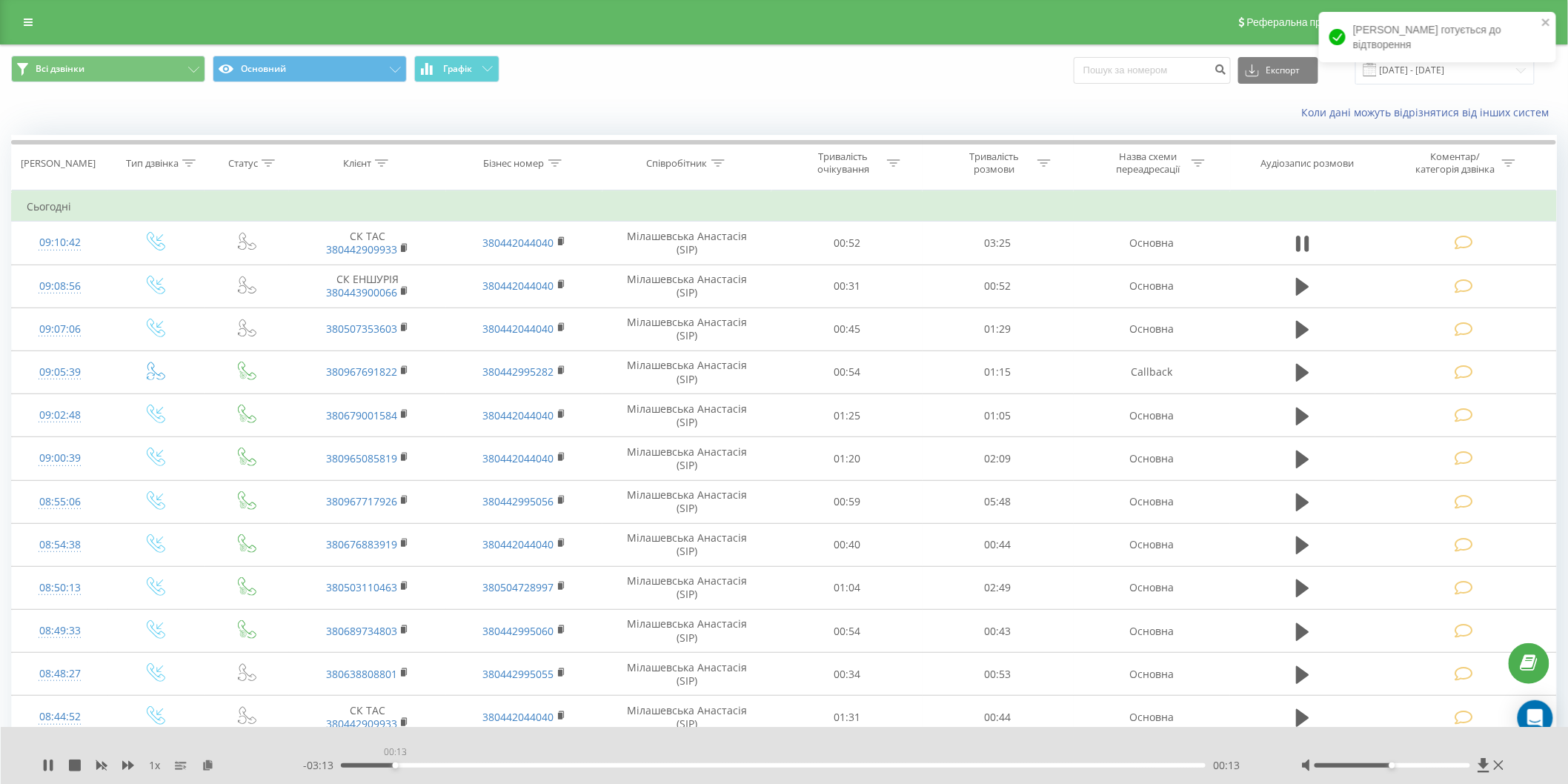
click at [395, 765] on div "00:13" at bounding box center [773, 766] width 865 height 5
click at [363, 765] on div "00:05" at bounding box center [773, 766] width 865 height 5
click at [388, 766] on div "00:06" at bounding box center [773, 766] width 865 height 5
click at [400, 766] on div "00:14" at bounding box center [773, 766] width 865 height 5
click at [413, 765] on div "00:17" at bounding box center [773, 766] width 865 height 5
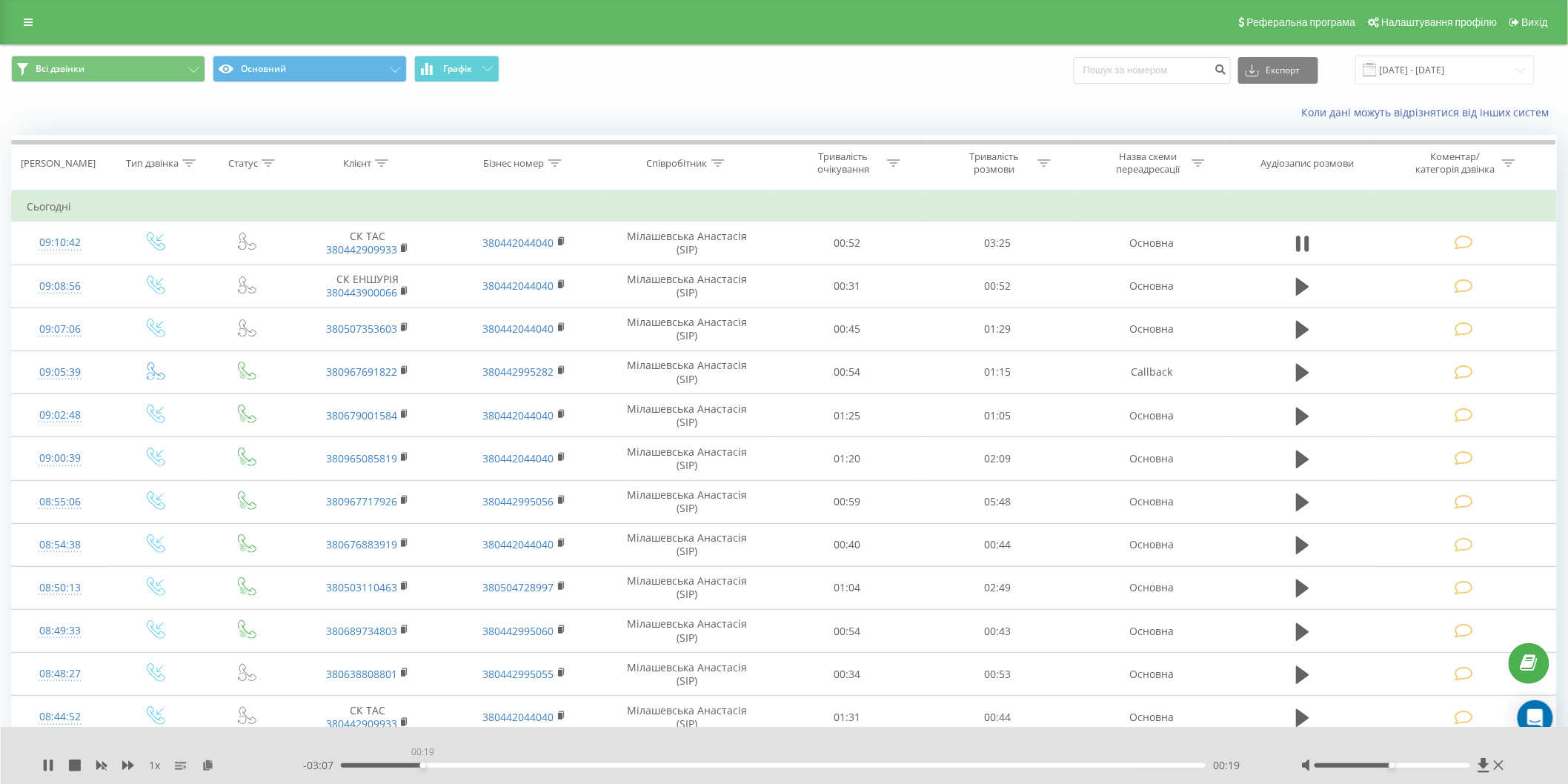
click at [422, 766] on div "00:19" at bounding box center [773, 766] width 865 height 5
click at [434, 766] on div "00:22" at bounding box center [773, 766] width 865 height 5
click at [459, 766] on div "00:28" at bounding box center [773, 766] width 865 height 5
click at [475, 765] on div "00:29" at bounding box center [773, 766] width 865 height 5
drag, startPoint x: 490, startPoint y: 766, endPoint x: 498, endPoint y: 766, distance: 8.0
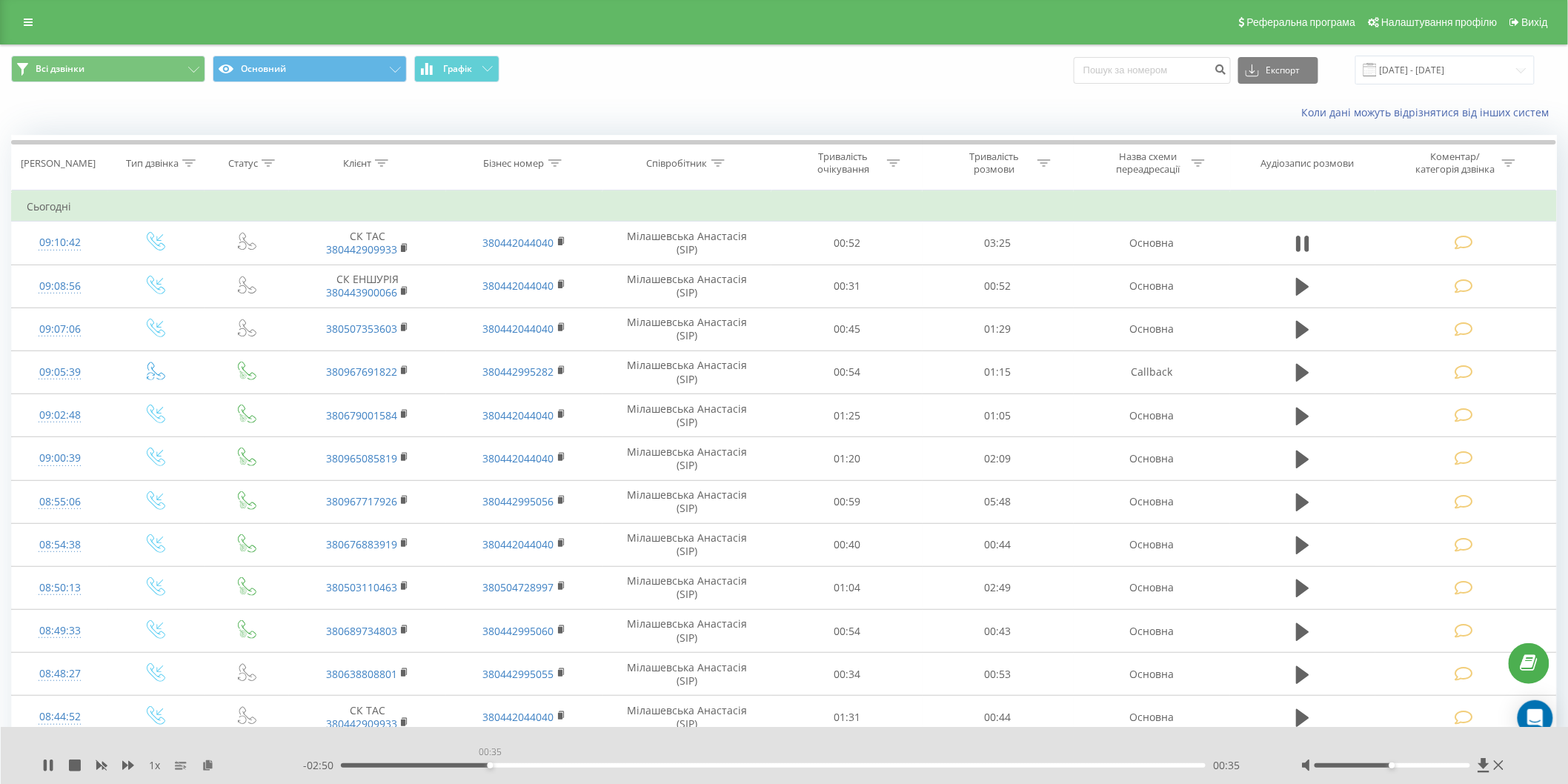
click at [491, 766] on div "00:35" at bounding box center [773, 766] width 865 height 5
click at [506, 766] on div "00:36" at bounding box center [773, 766] width 865 height 5
click at [46, 765] on icon at bounding box center [45, 765] width 3 height 12
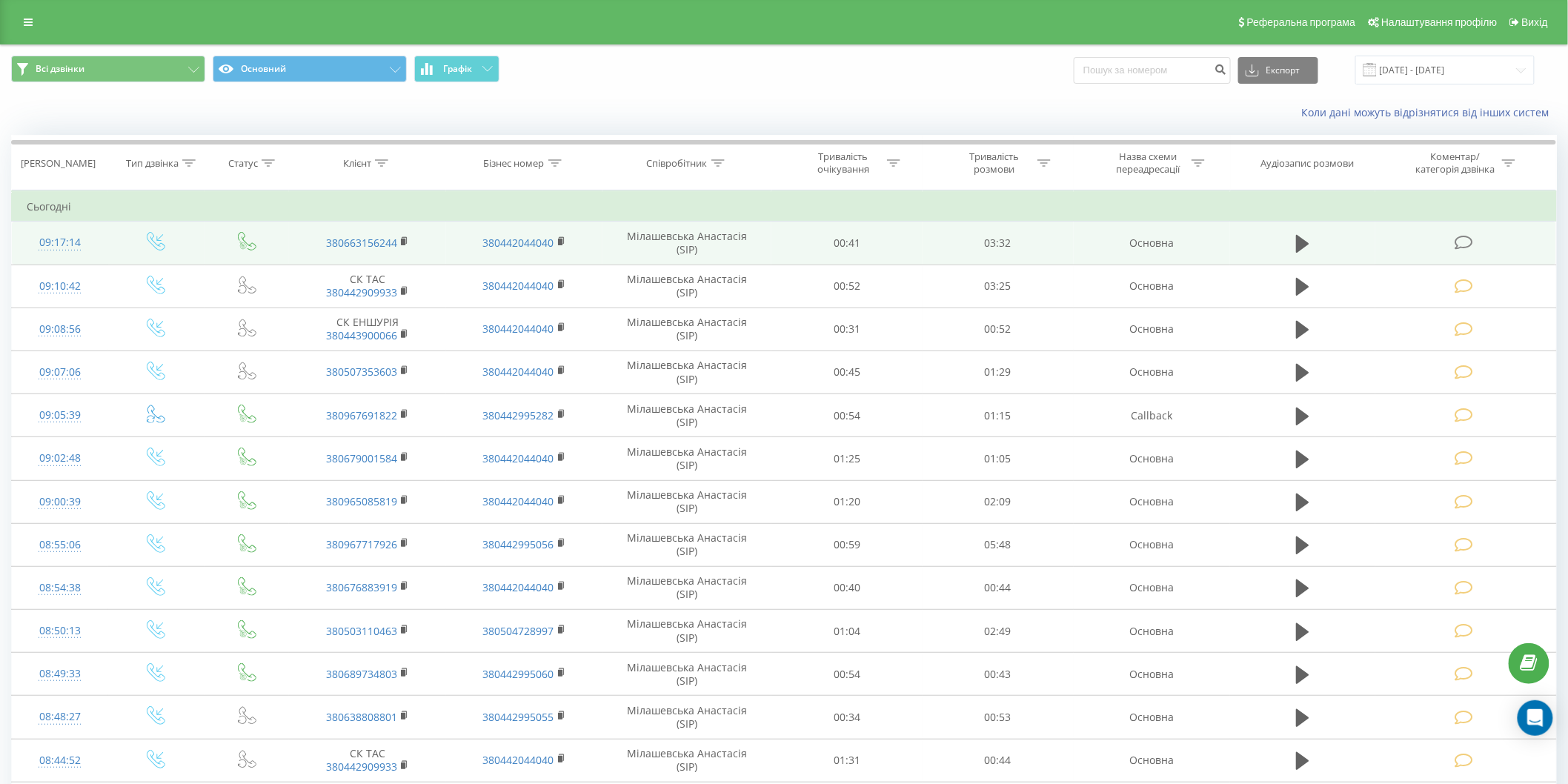
click at [1460, 239] on icon at bounding box center [1463, 242] width 19 height 15
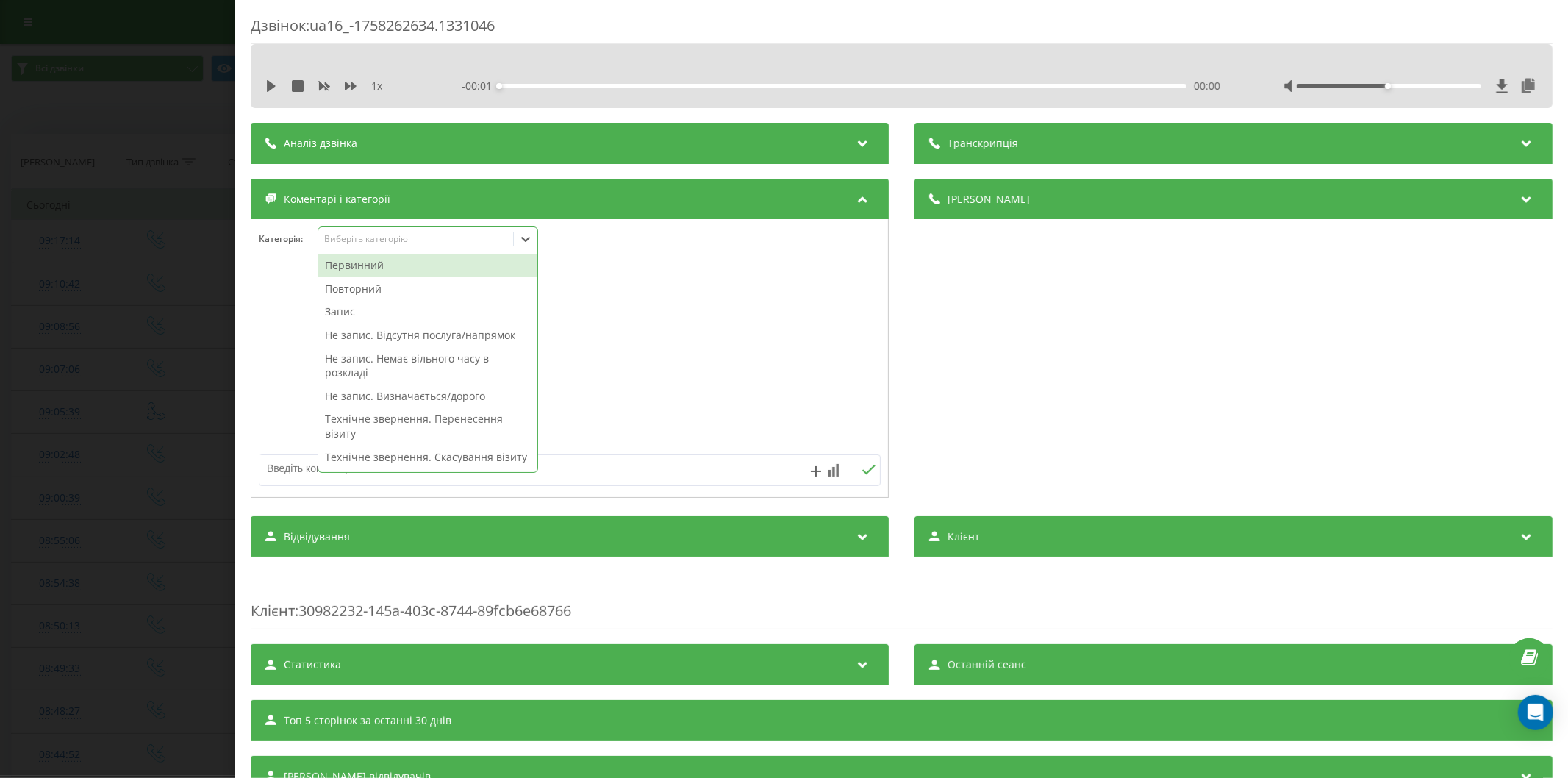
click at [392, 245] on div "Виберіть категорію" at bounding box center [415, 239] width 184 height 12
click at [377, 284] on div "Повторний" at bounding box center [428, 288] width 219 height 23
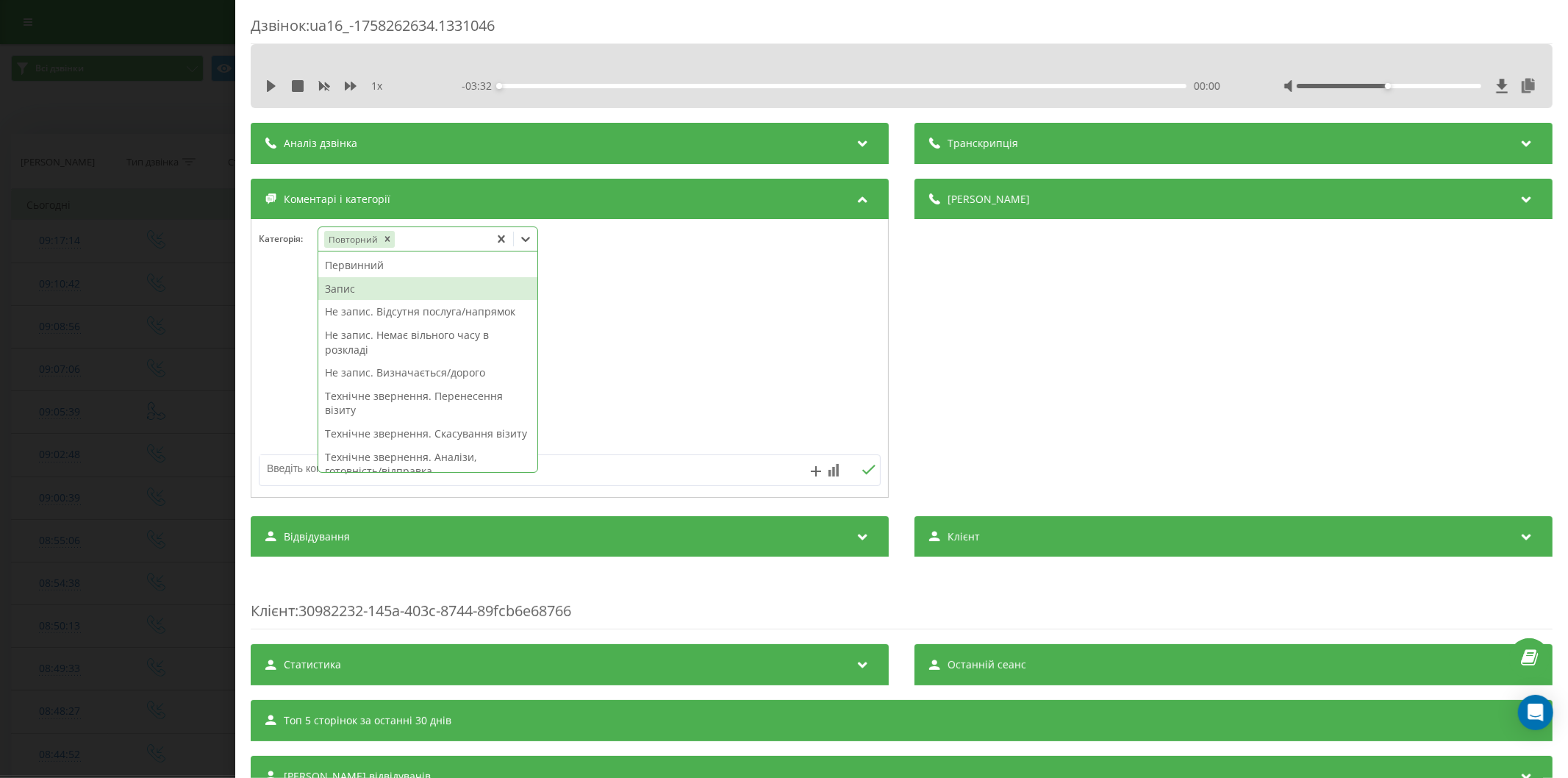
click at [370, 290] on div "Запис" at bounding box center [428, 288] width 219 height 23
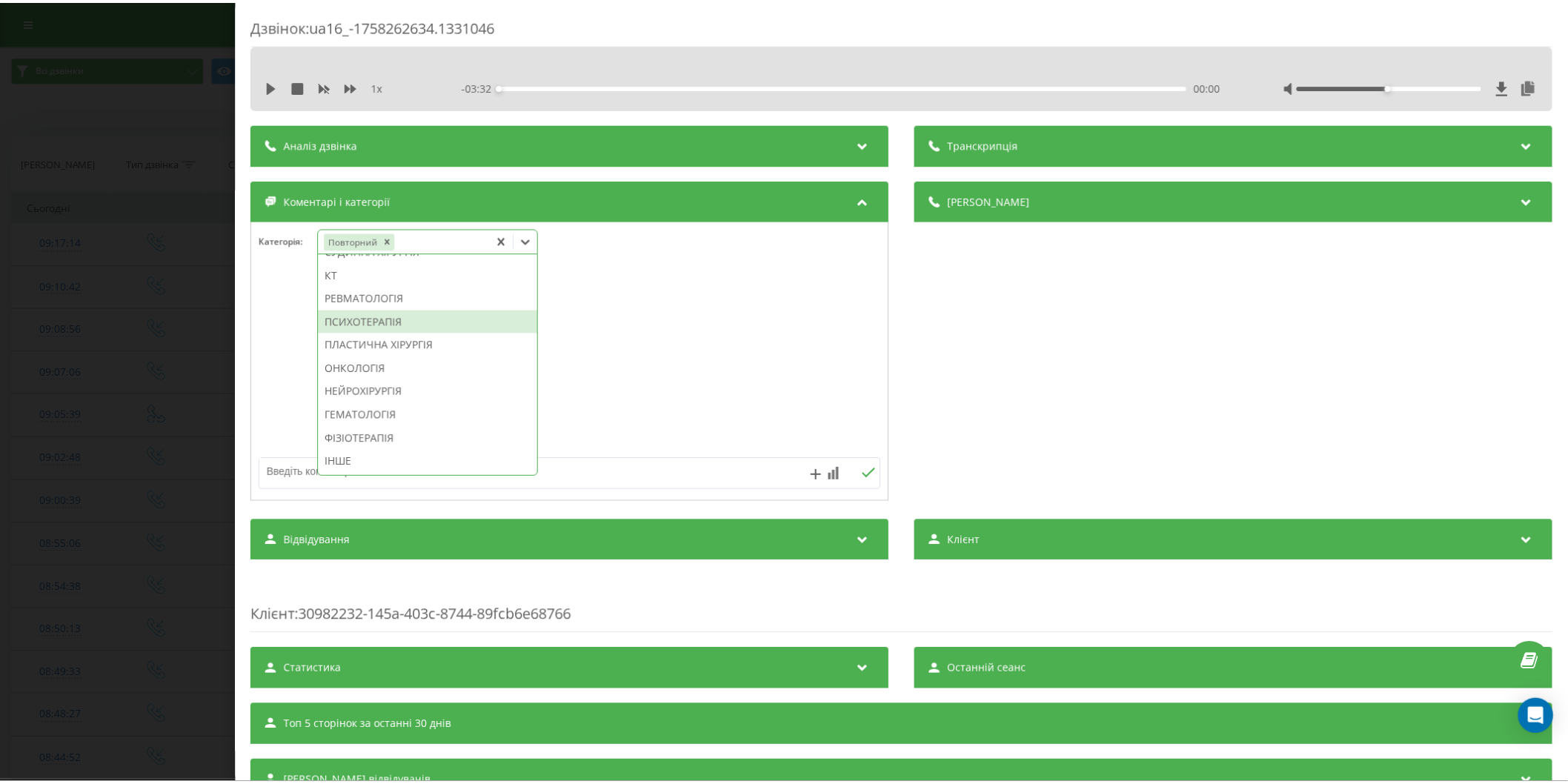
scroll to position [1025, 0]
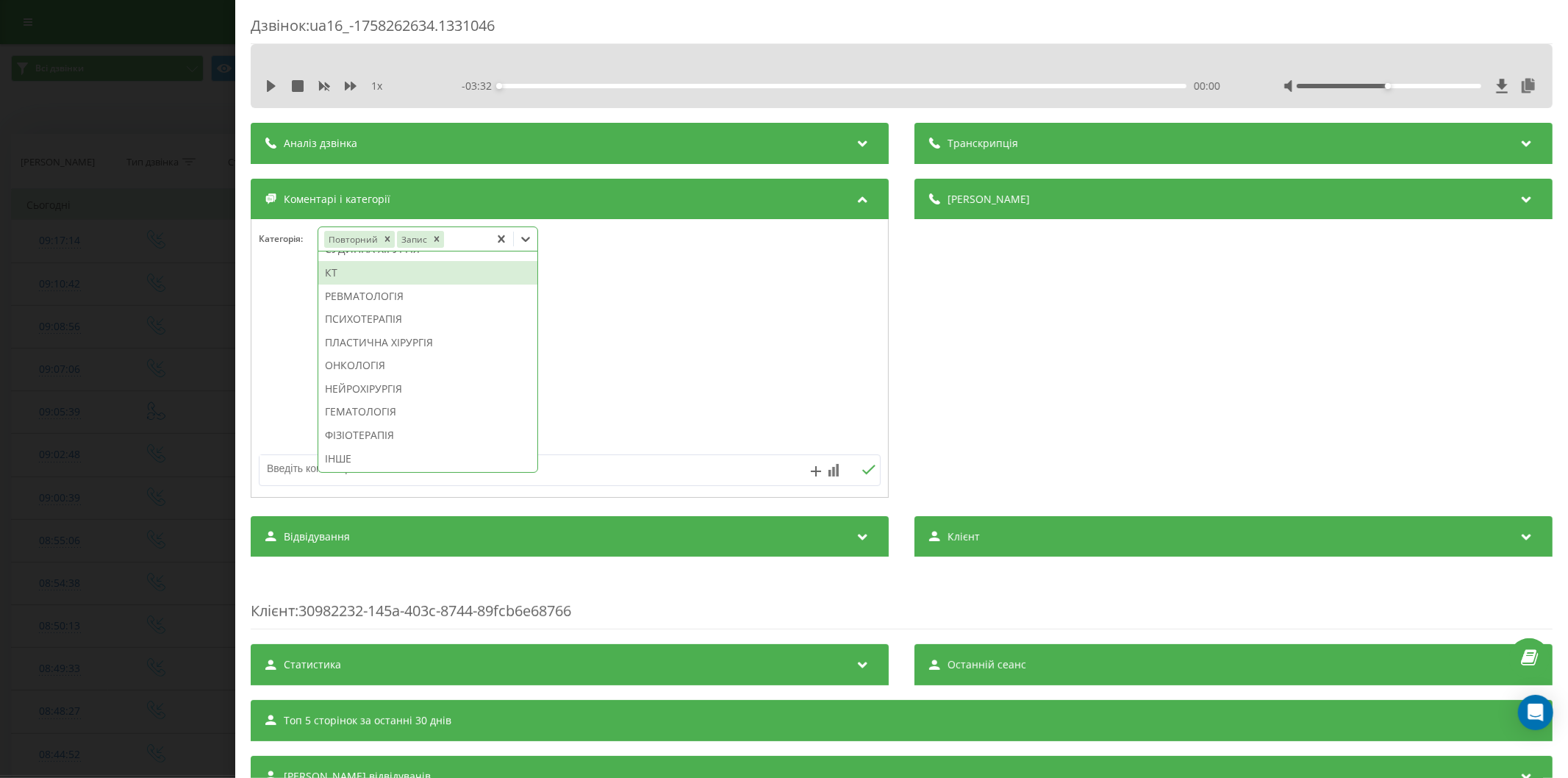
click at [340, 274] on div "КТ" at bounding box center [428, 272] width 219 height 23
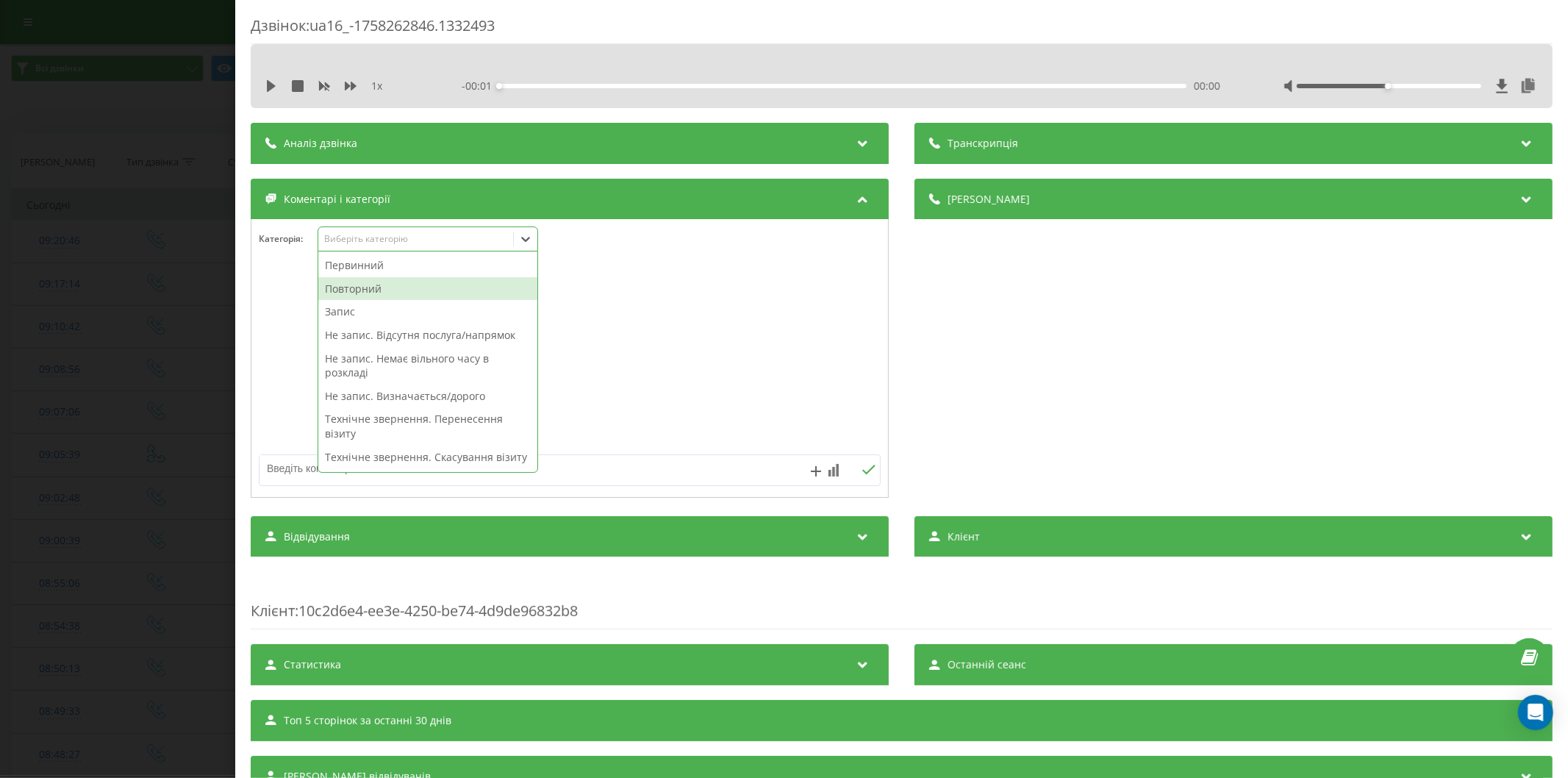
click at [405, 288] on div "Повторний" at bounding box center [428, 288] width 219 height 23
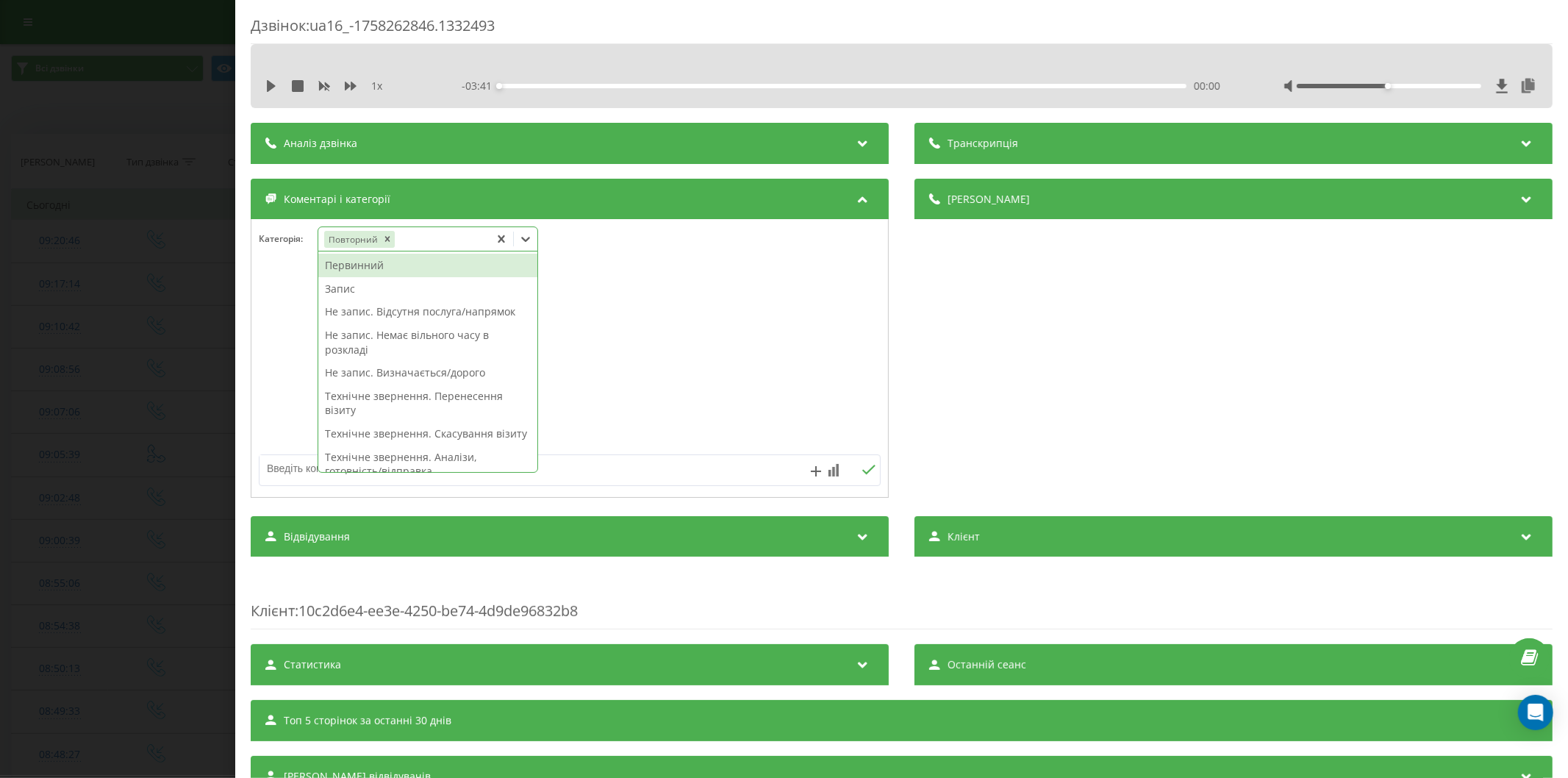
click at [400, 282] on div "Запис" at bounding box center [428, 288] width 219 height 23
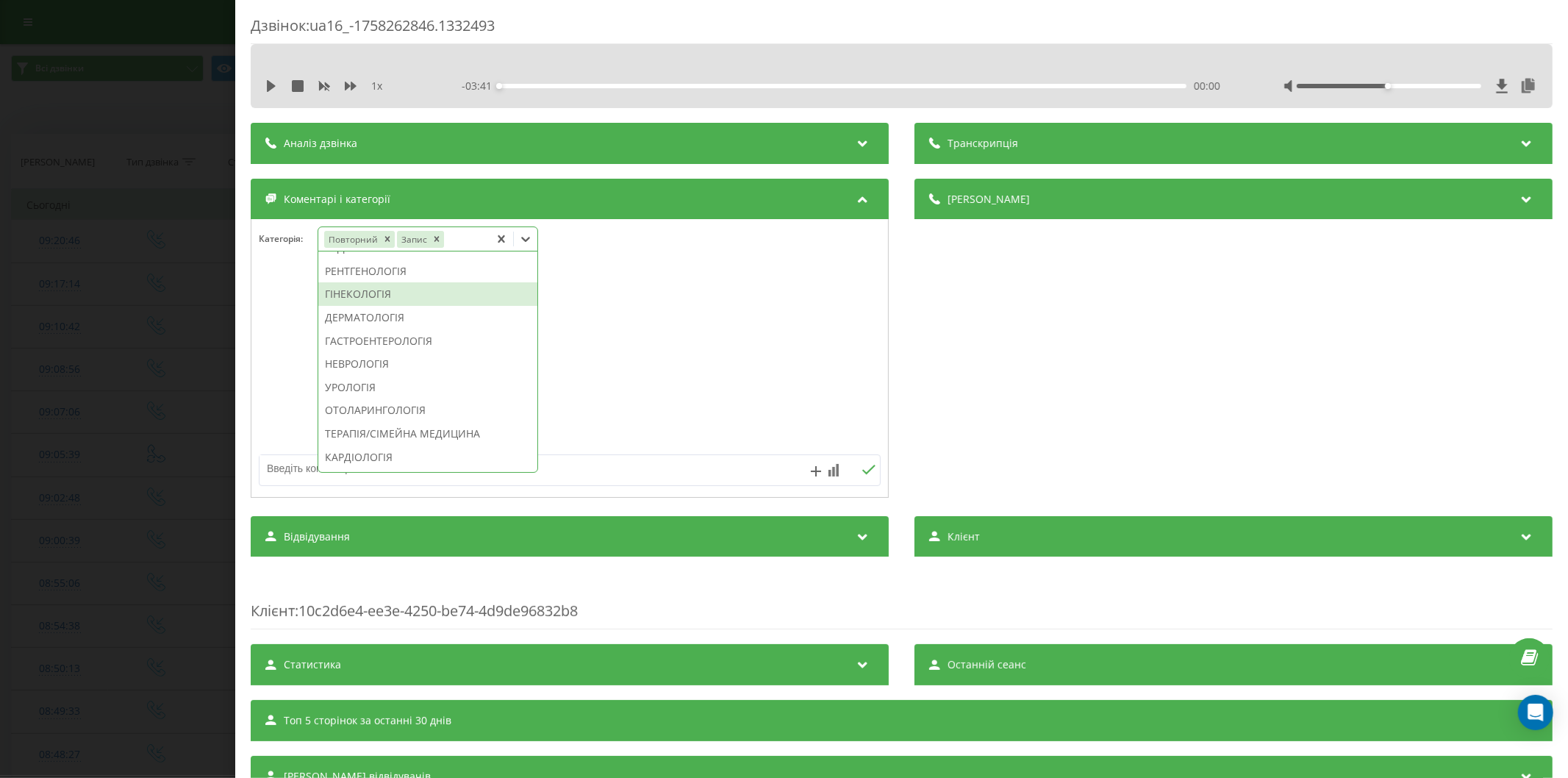
scroll to position [548, 0]
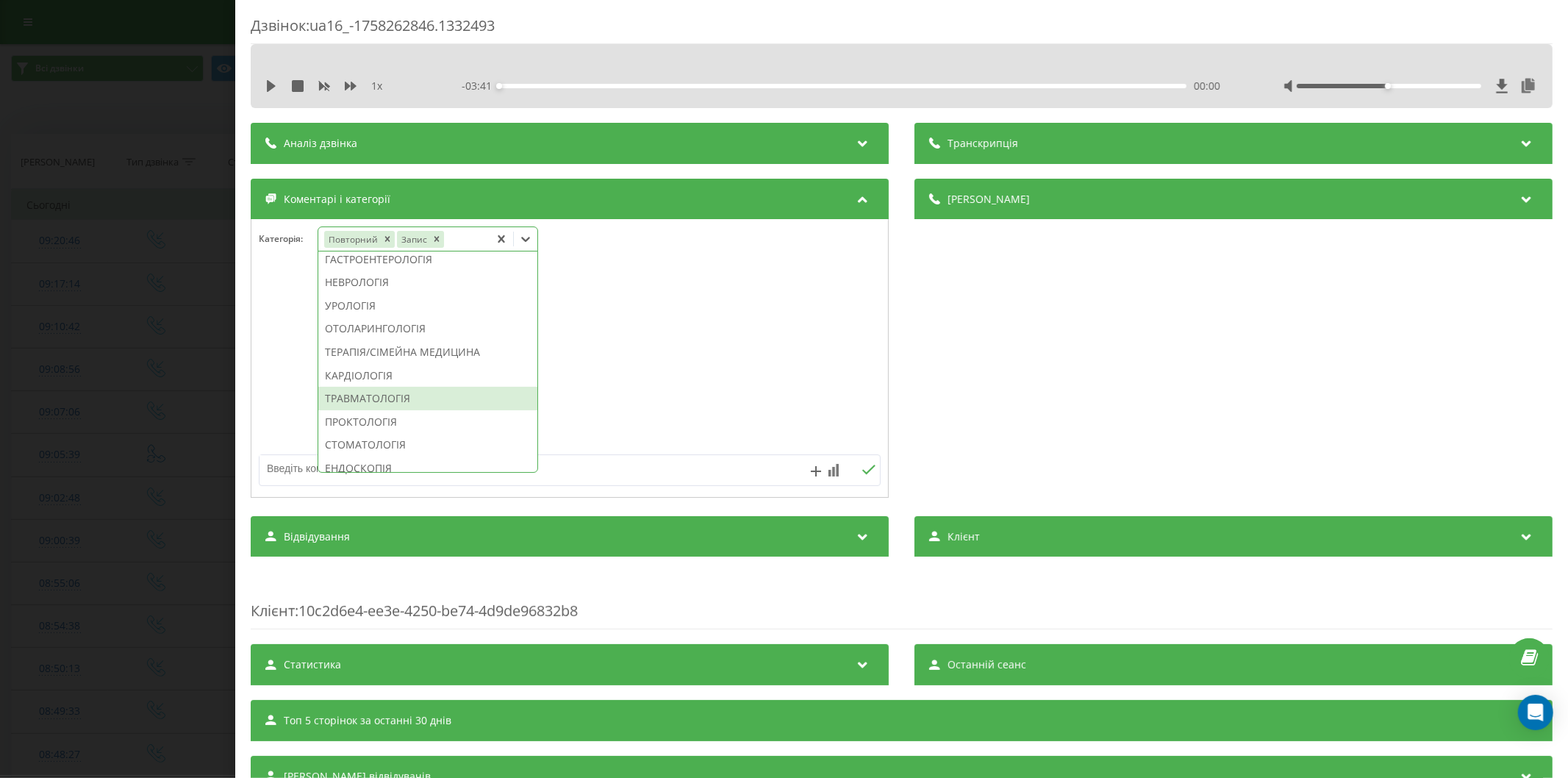
click at [413, 410] on div "ТРАВМАТОЛОГІЯ" at bounding box center [428, 397] width 219 height 23
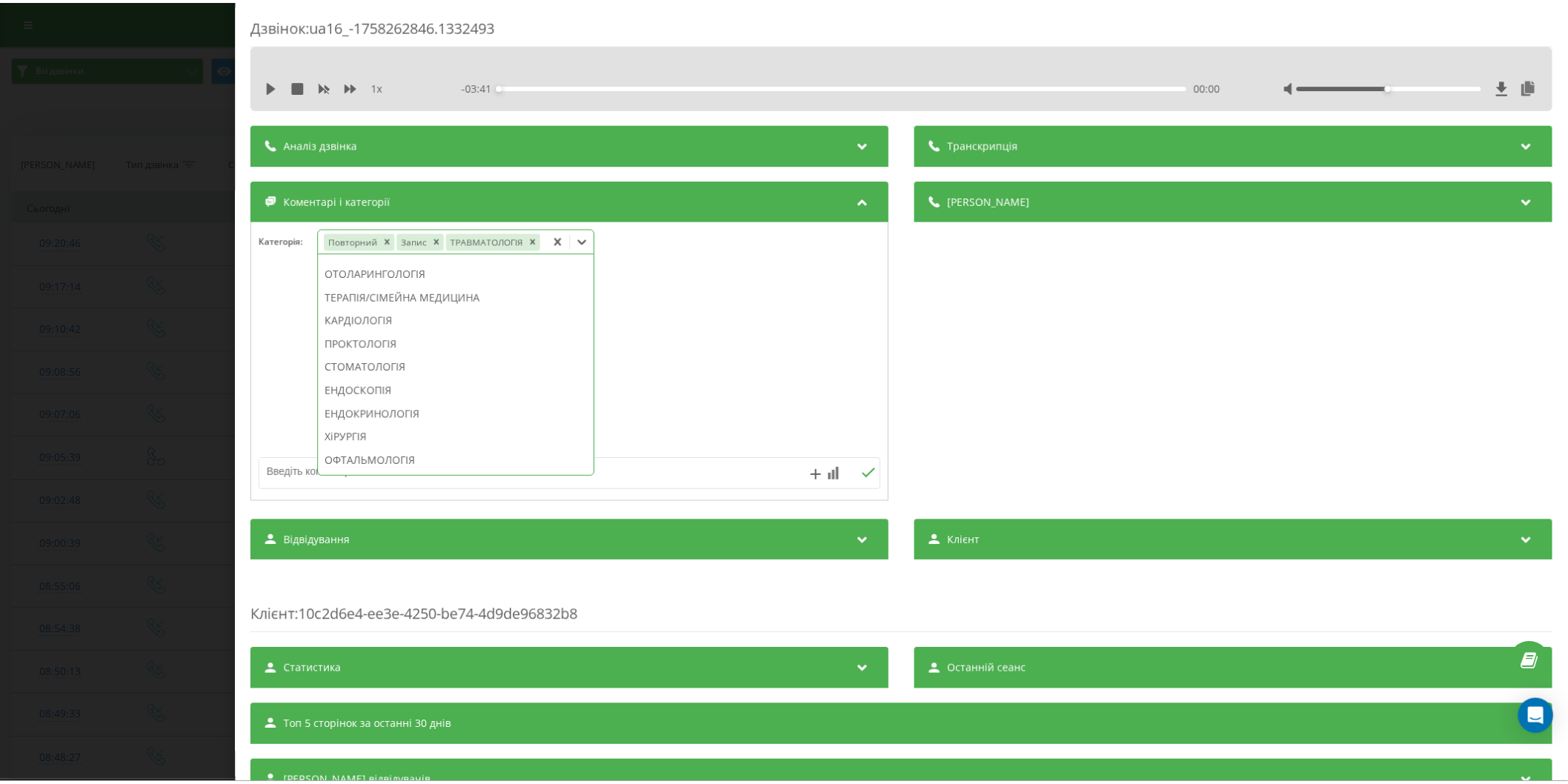
scroll to position [465, 0]
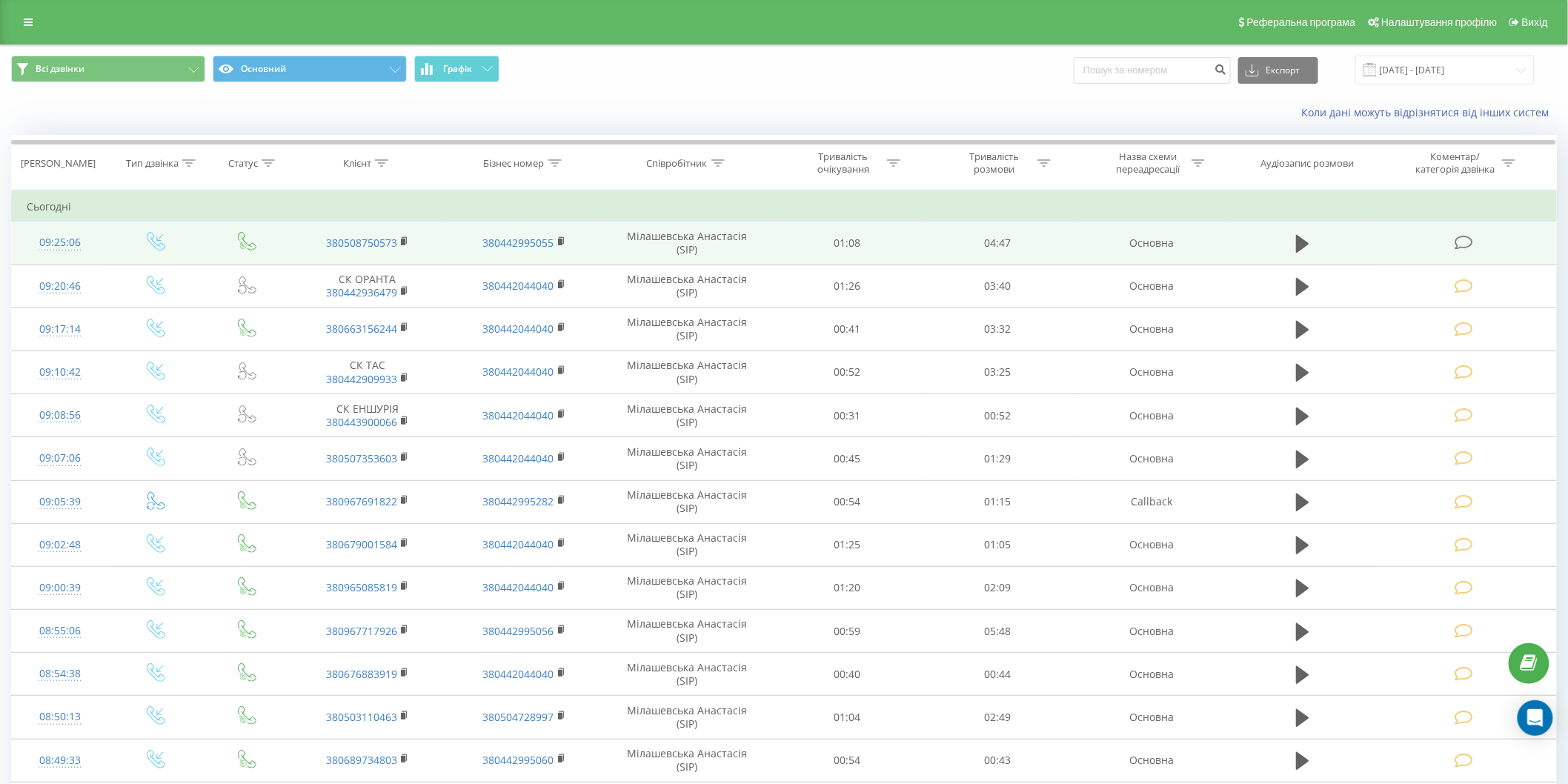
click at [1459, 242] on icon at bounding box center [1463, 242] width 19 height 15
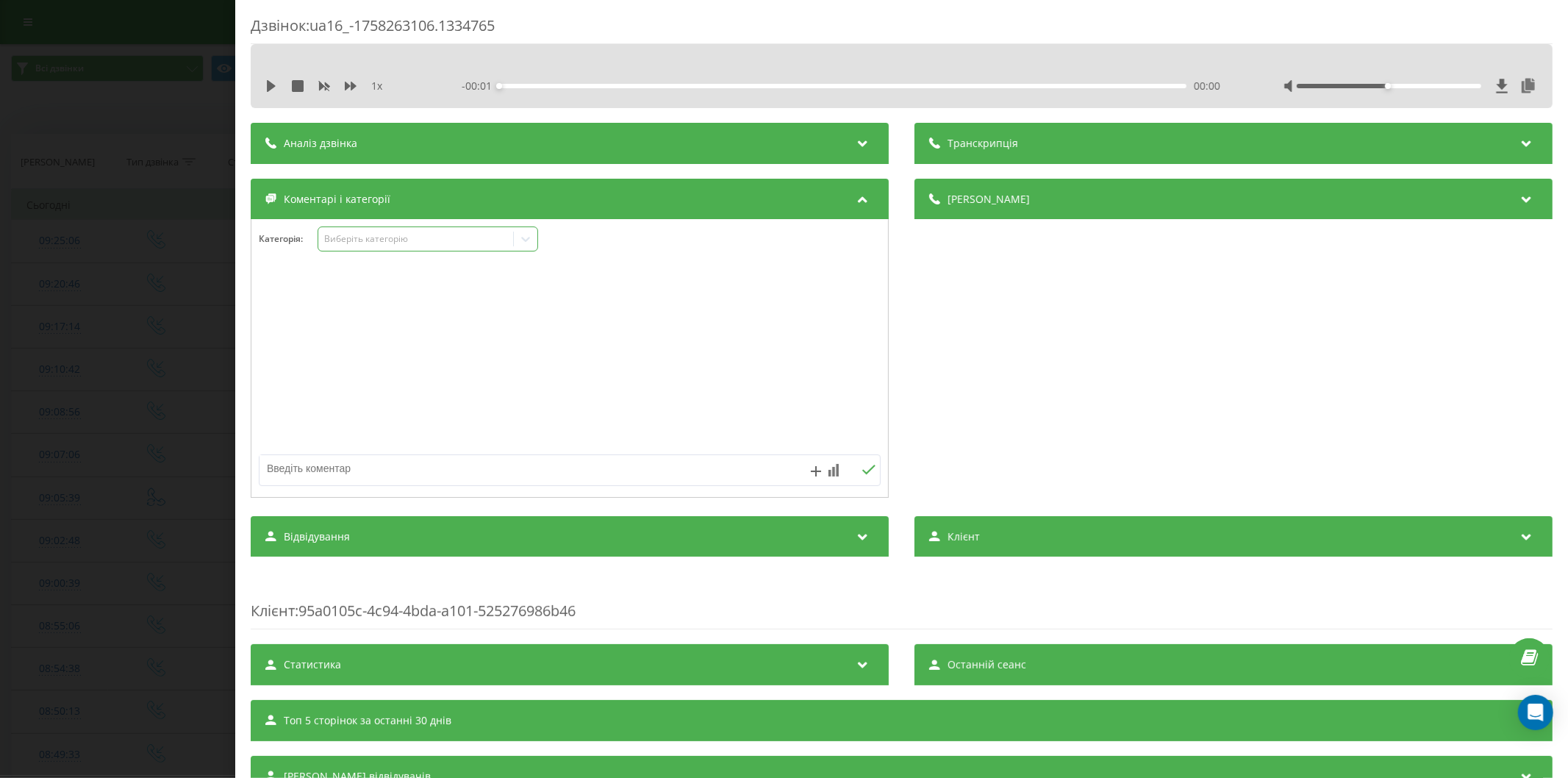
click at [413, 245] on div "Виберіть категорію" at bounding box center [415, 239] width 184 height 12
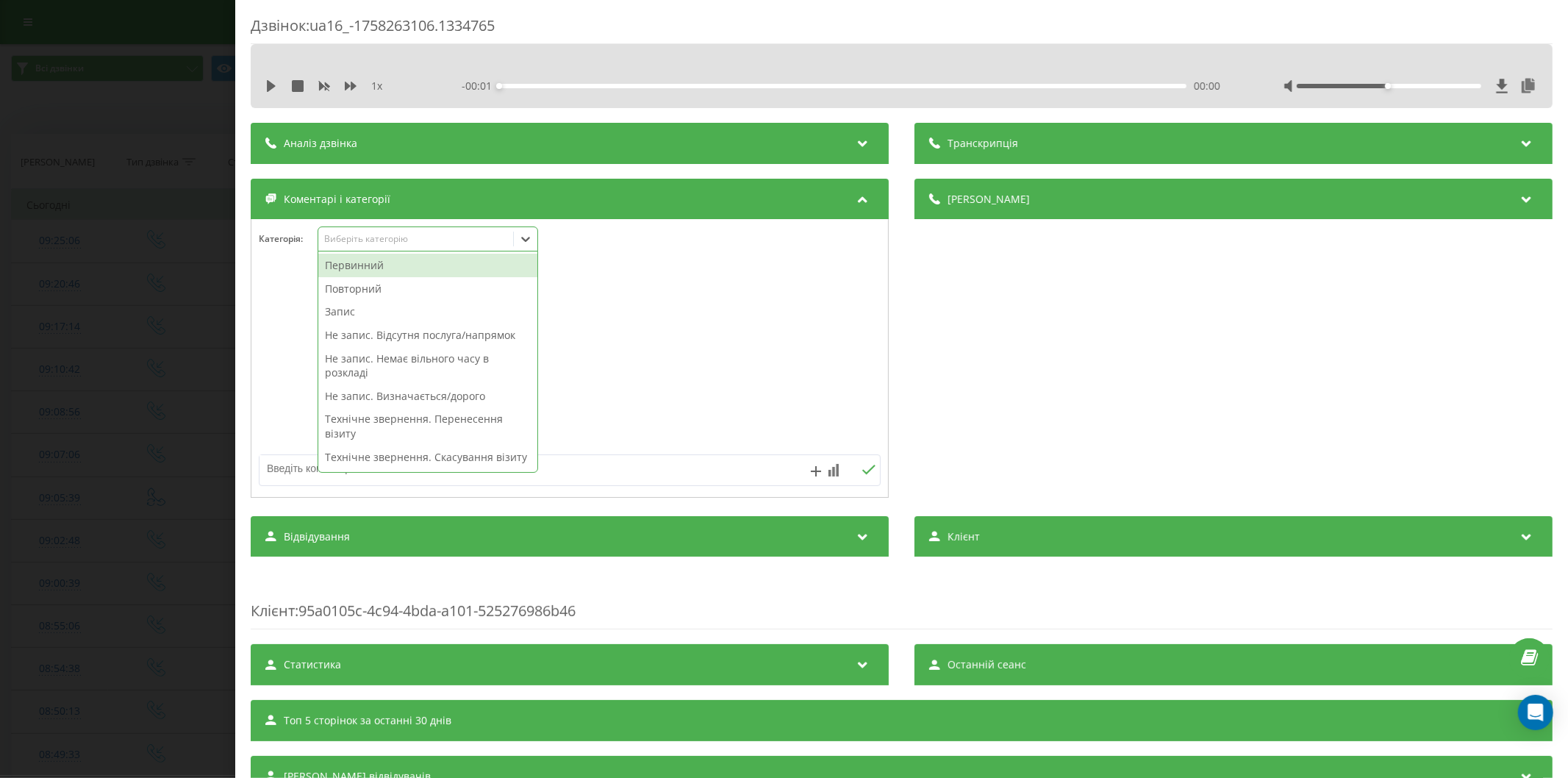
click at [379, 274] on div "Первинний" at bounding box center [428, 265] width 219 height 23
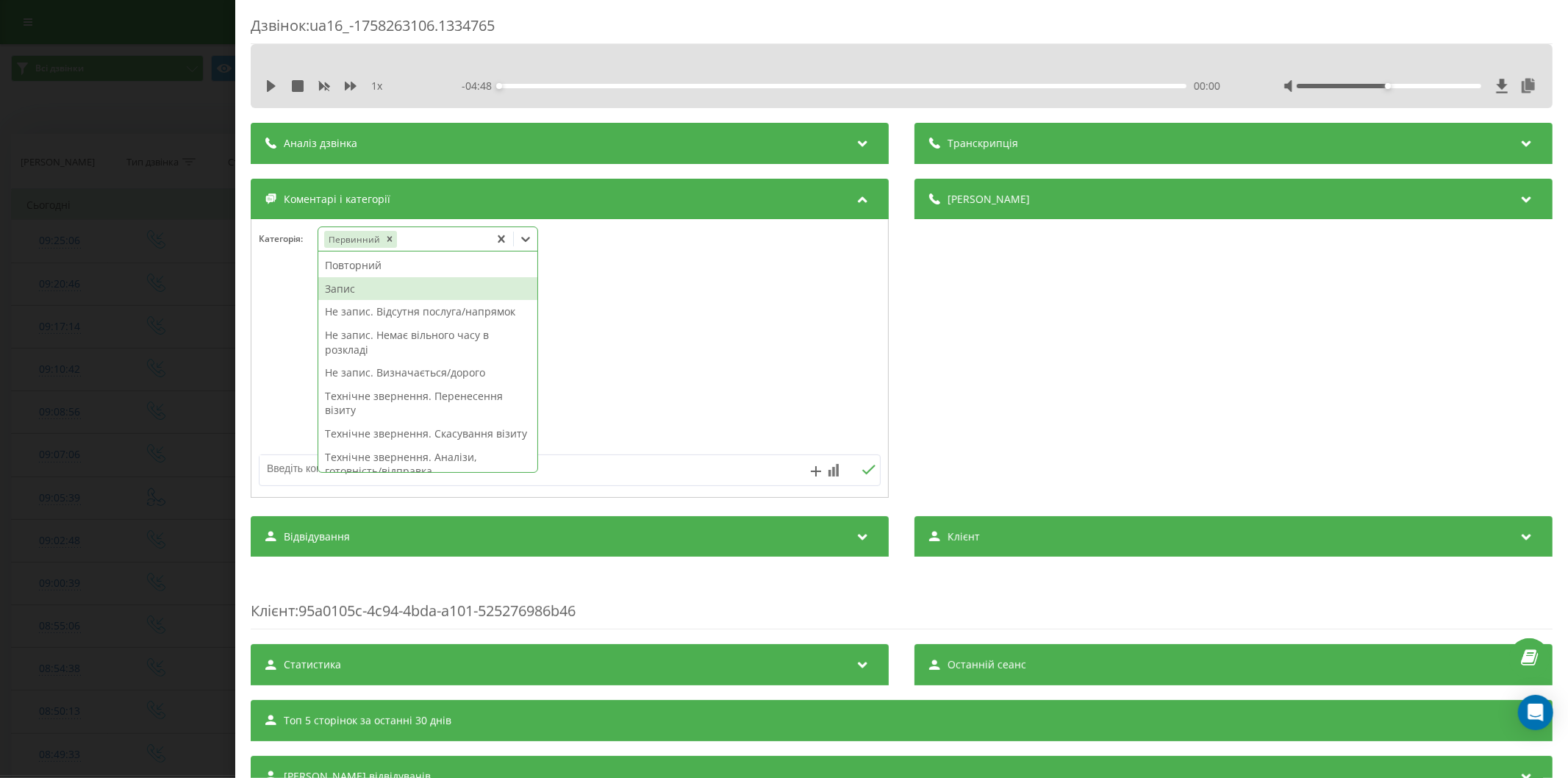
click at [396, 295] on div "Запис" at bounding box center [428, 288] width 219 height 23
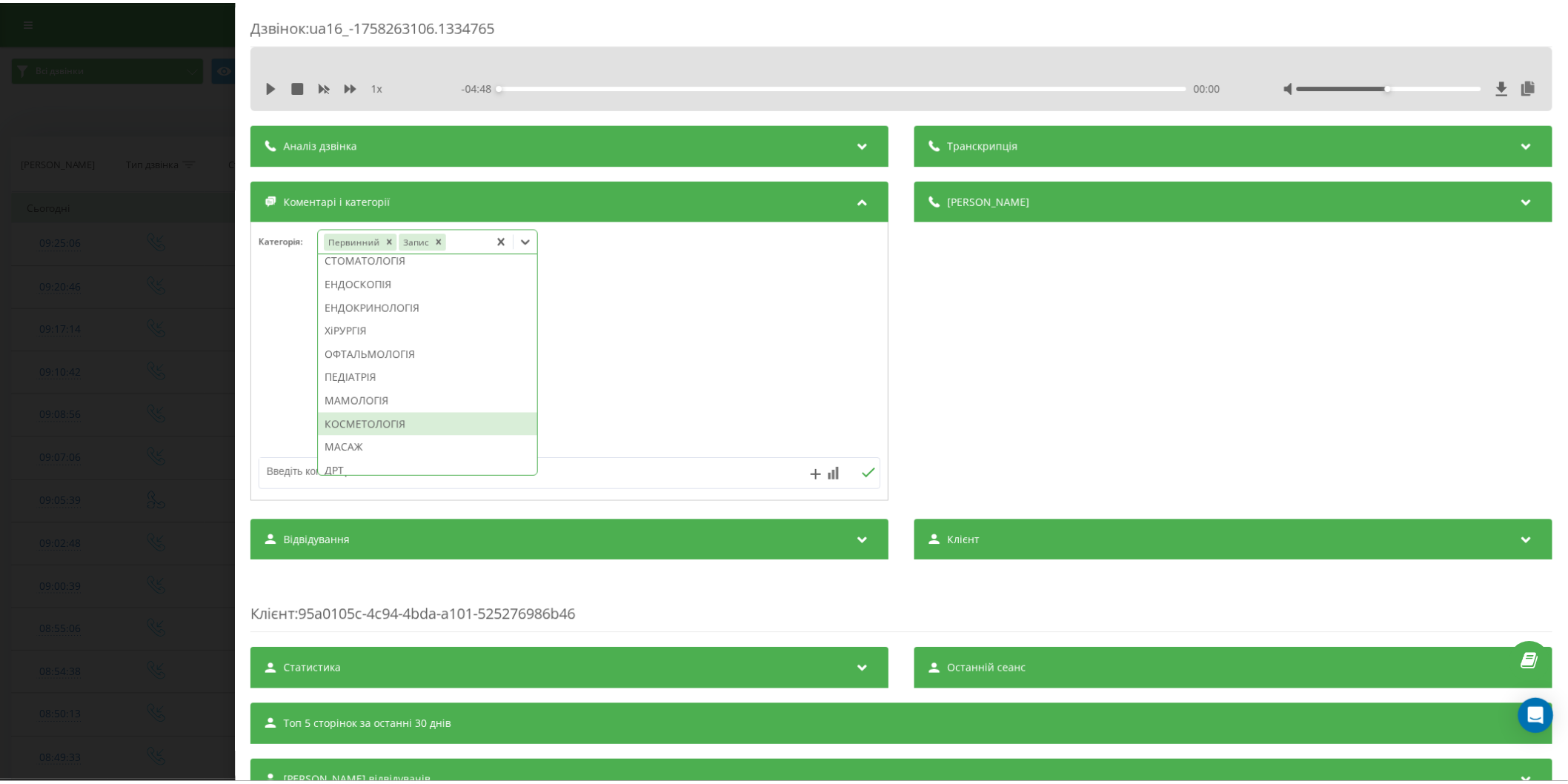
scroll to position [905, 0]
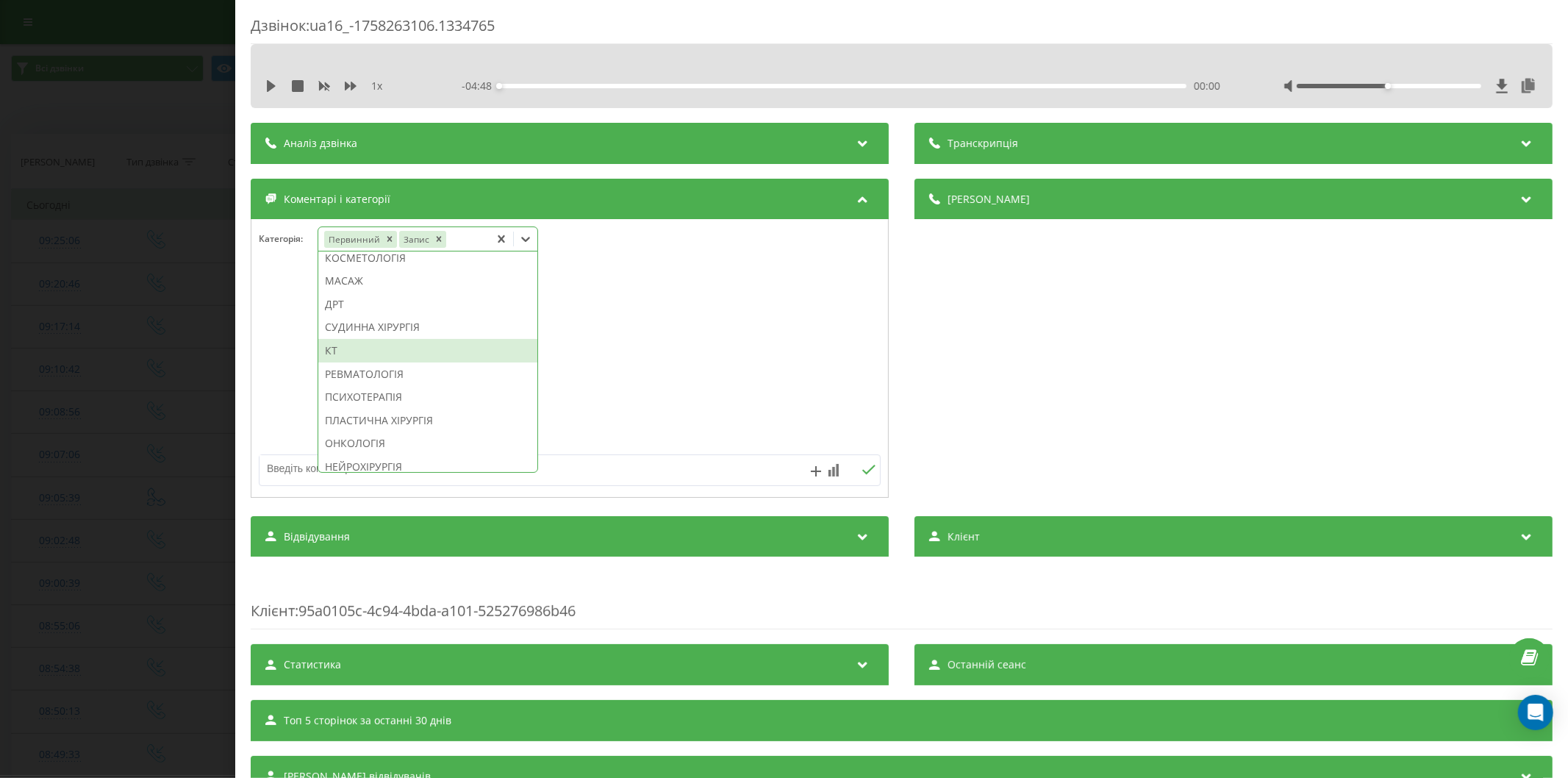
click at [341, 362] on div "КТ" at bounding box center [428, 350] width 219 height 23
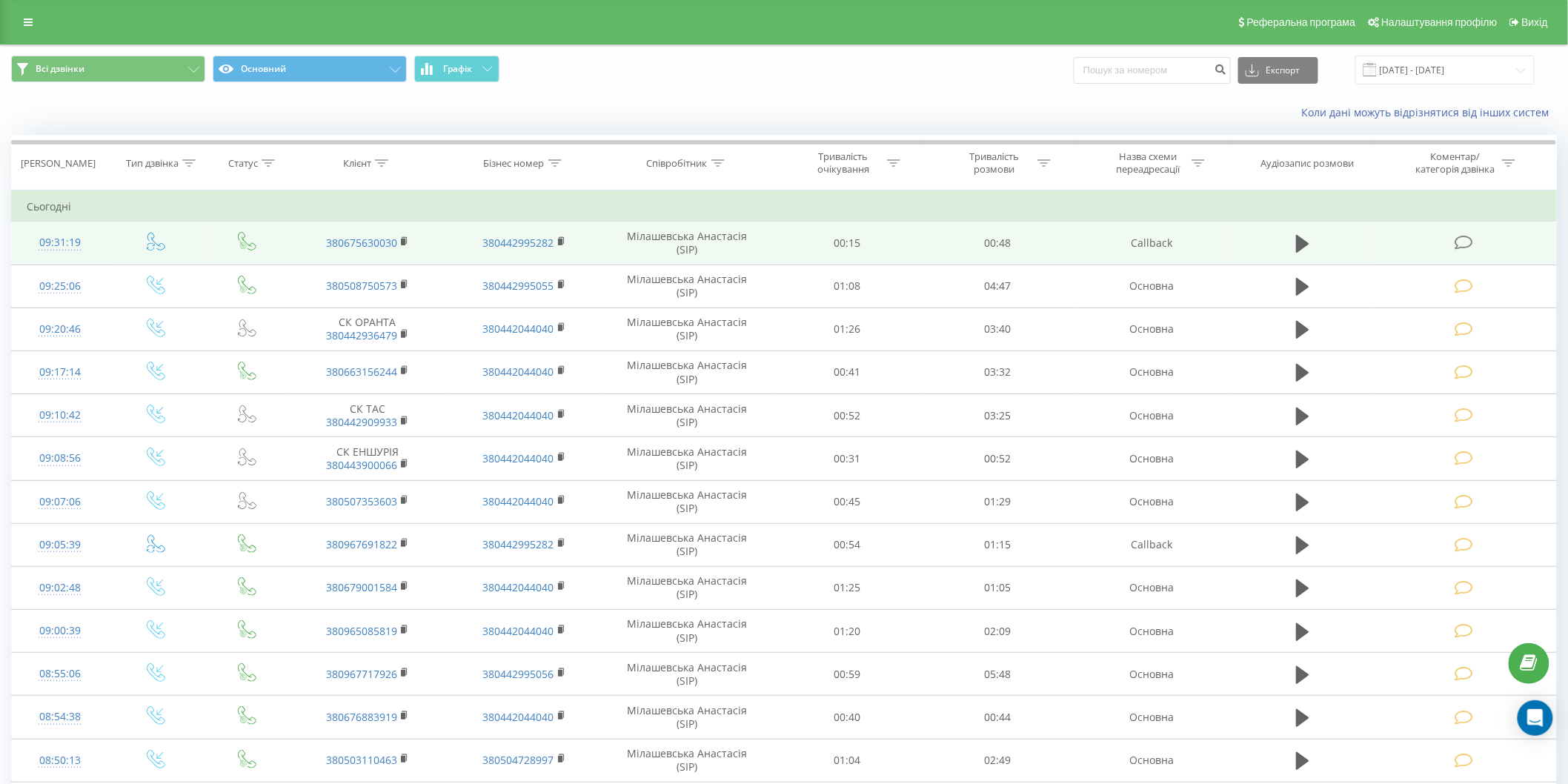
click at [1460, 239] on icon at bounding box center [1463, 242] width 19 height 15
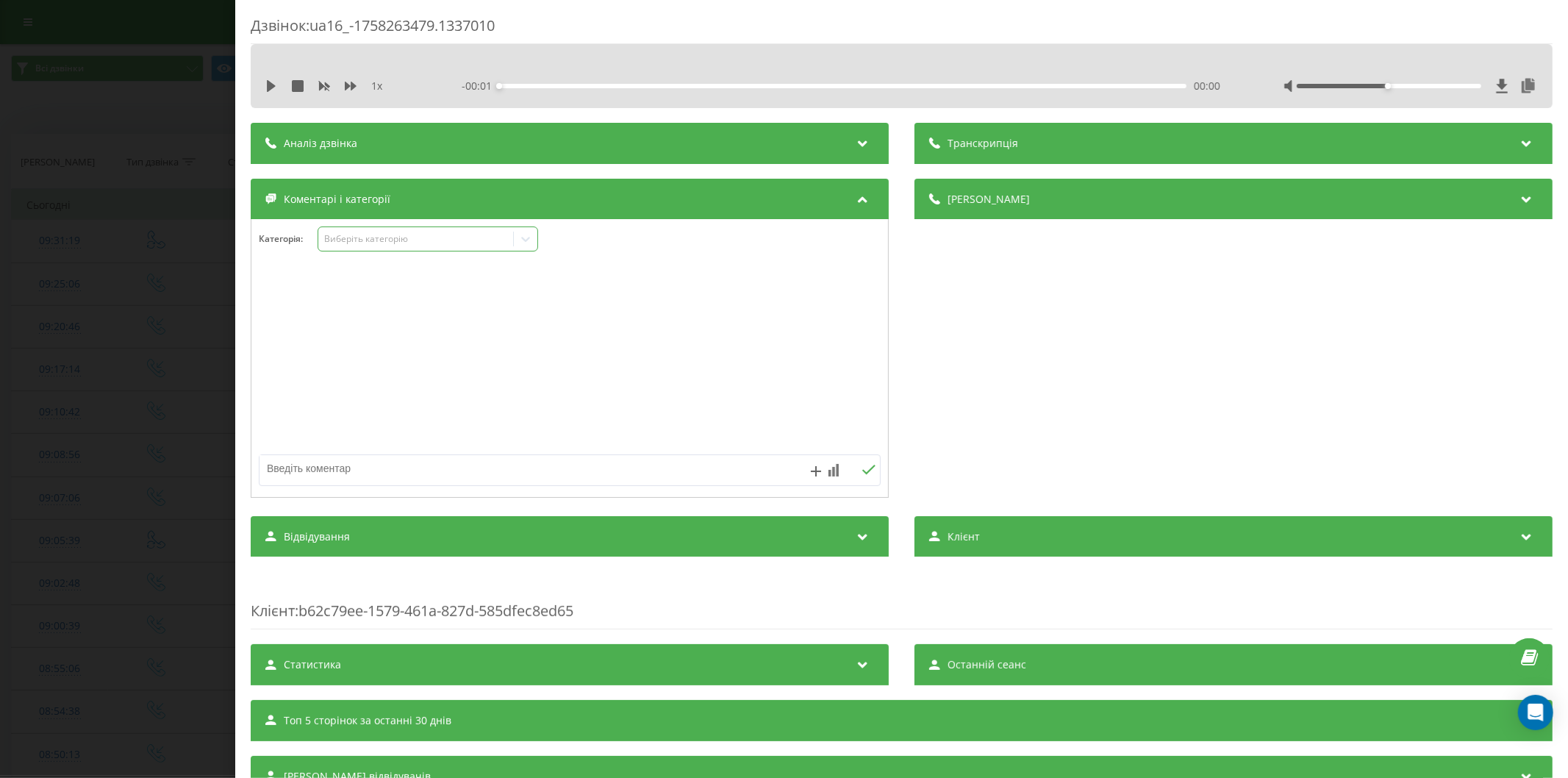
click at [400, 241] on div "Виберіть категорію" at bounding box center [415, 239] width 184 height 12
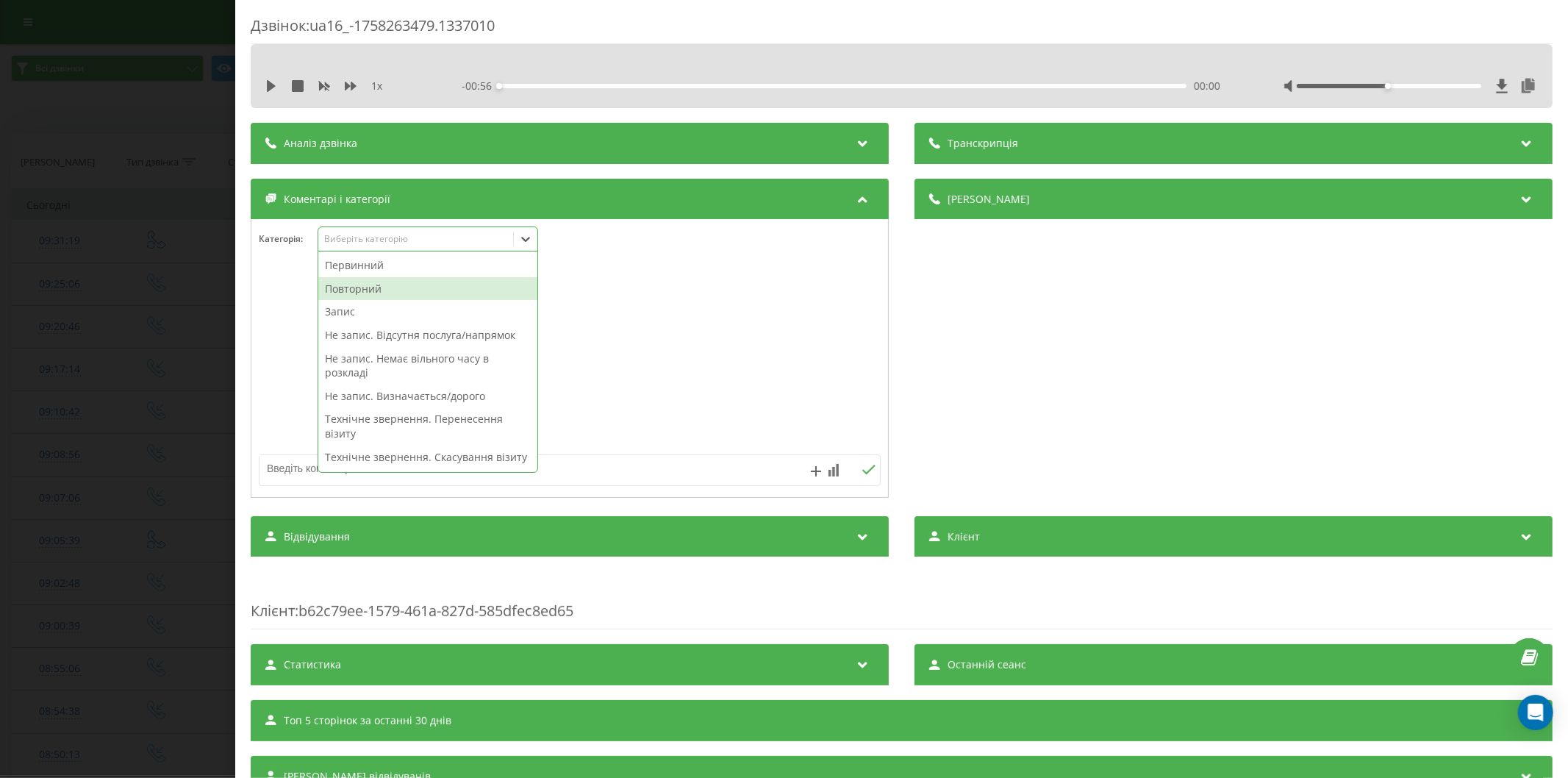
click at [369, 278] on div "Повторний" at bounding box center [428, 288] width 219 height 23
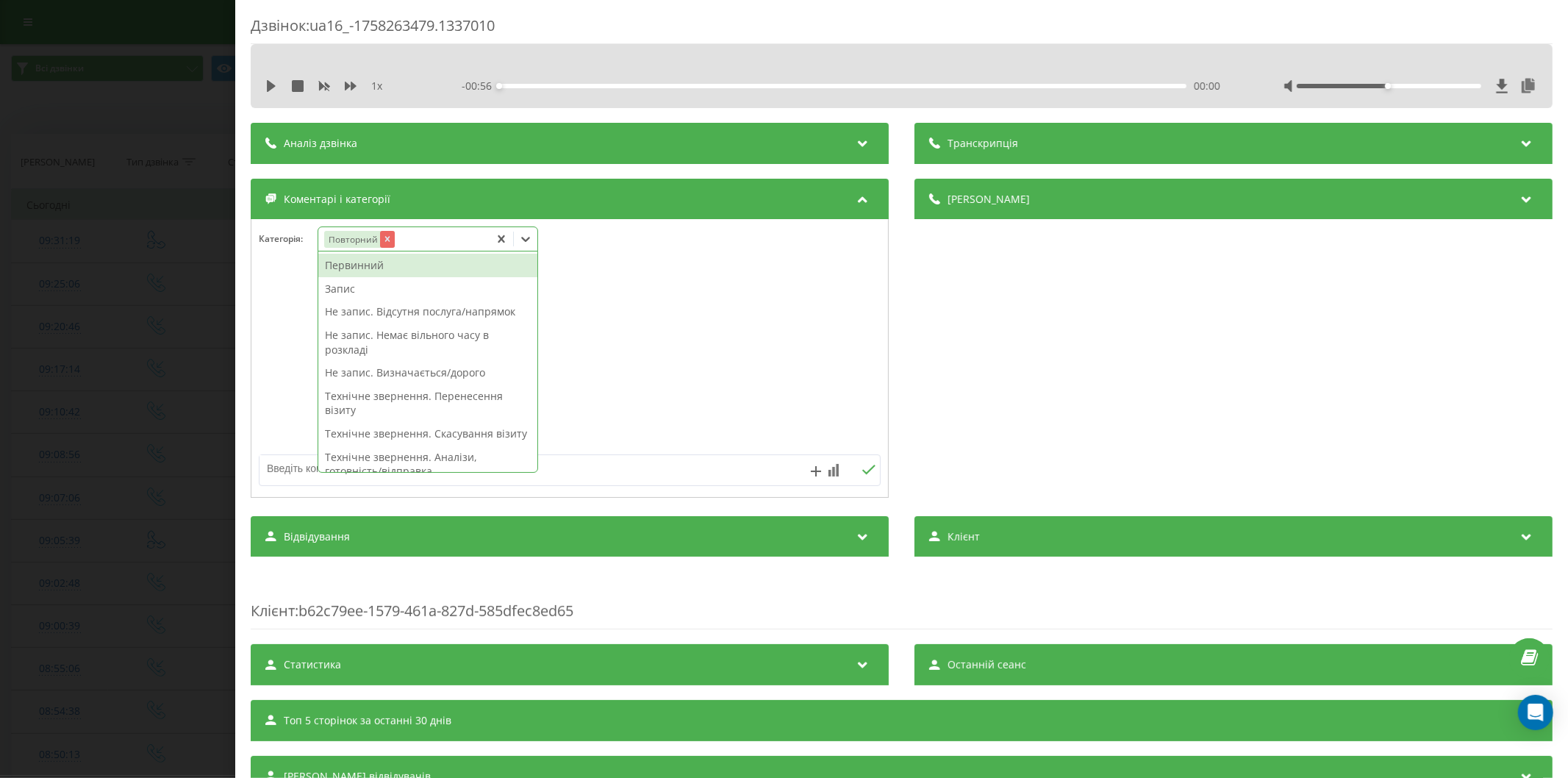
click at [386, 239] on icon "Remove Повторний" at bounding box center [387, 239] width 5 height 5
click at [399, 263] on div "Первинний" at bounding box center [428, 265] width 219 height 23
click at [446, 366] on div "Не запис. Визначається/дорого" at bounding box center [428, 372] width 219 height 23
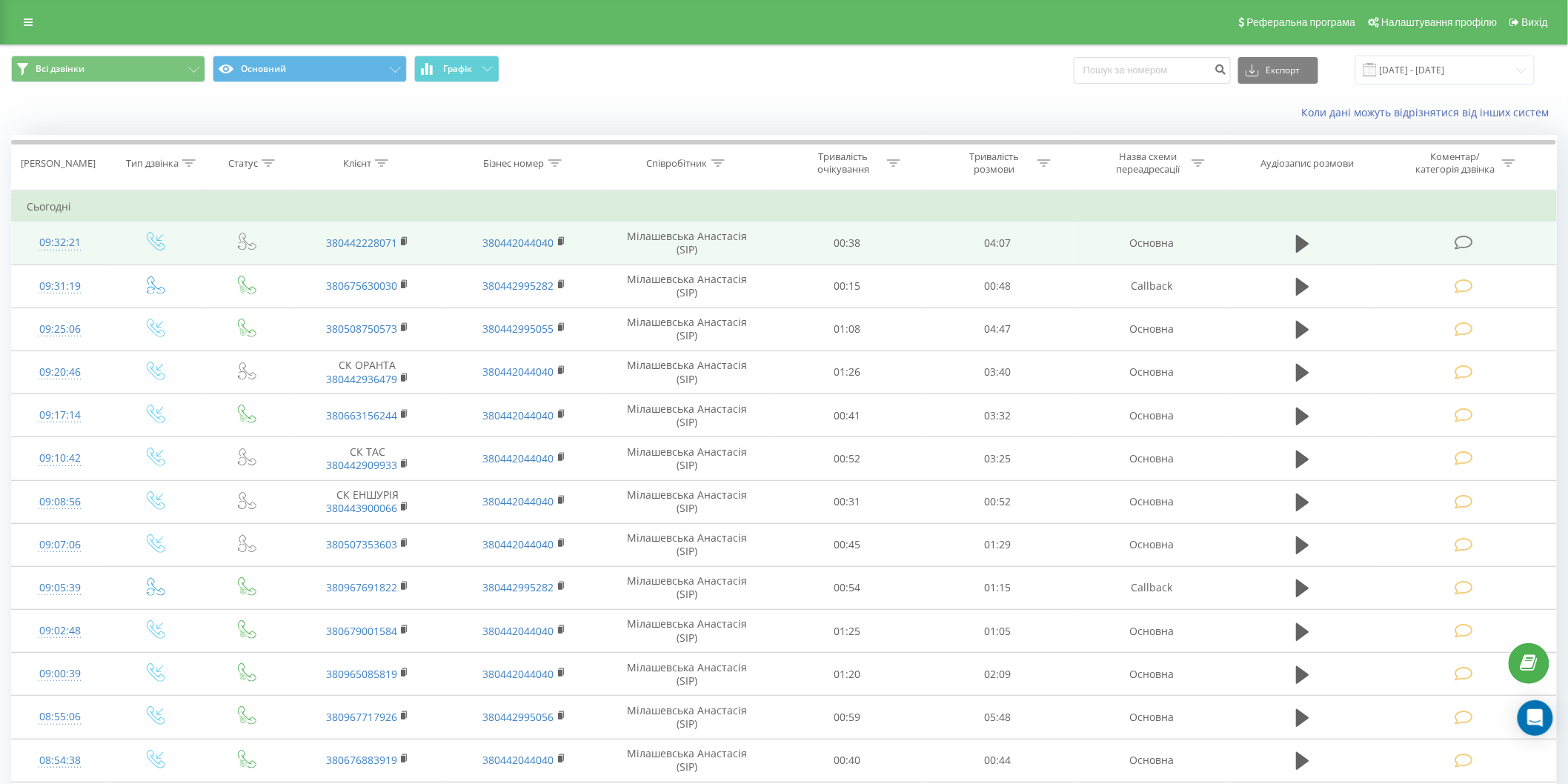
click at [1463, 240] on icon at bounding box center [1463, 242] width 19 height 15
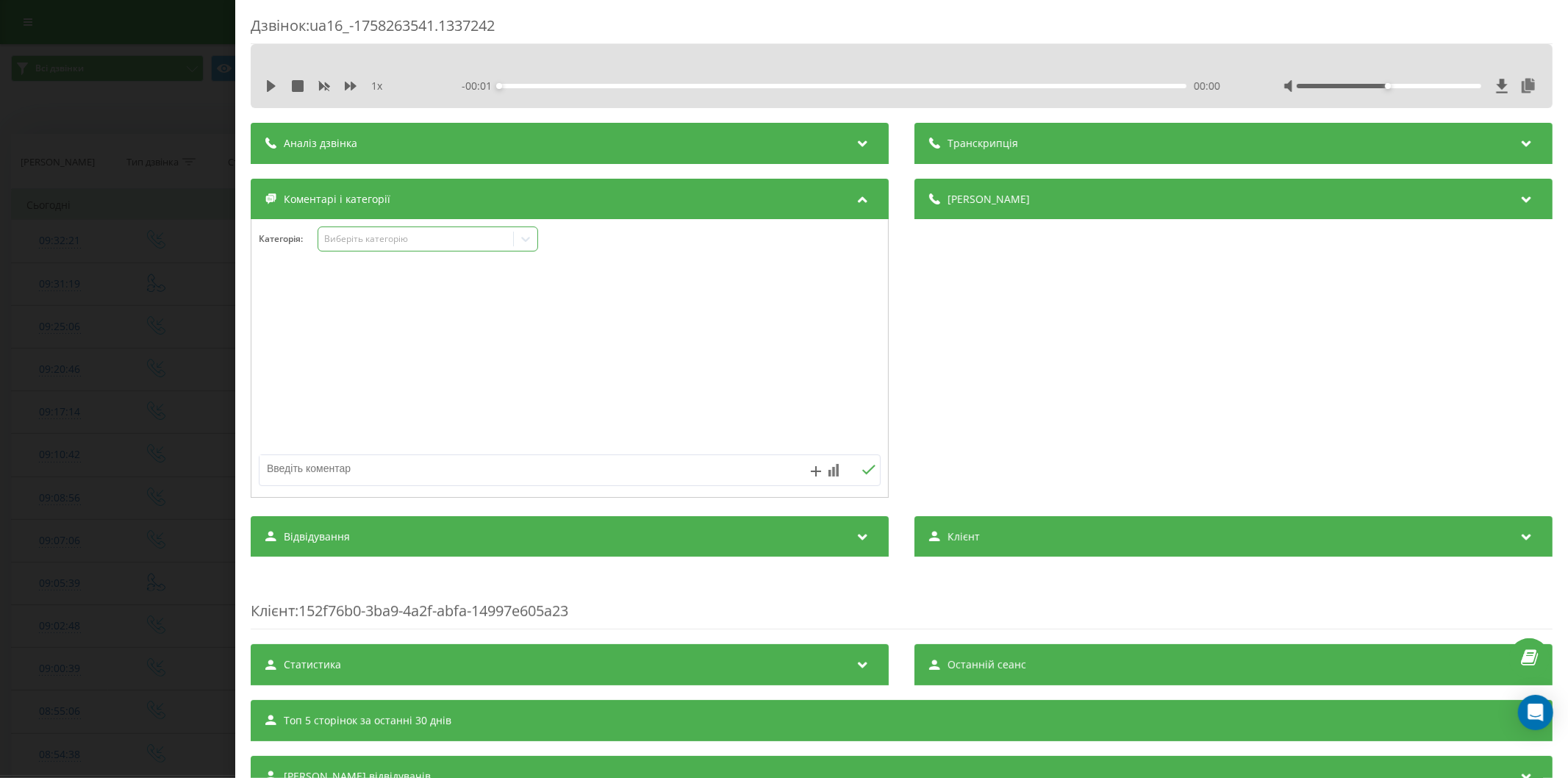
click at [394, 243] on div "Виберіть категорію" at bounding box center [415, 239] width 184 height 12
click at [273, 89] on icon at bounding box center [271, 85] width 12 height 12
click at [266, 81] on icon at bounding box center [271, 85] width 12 height 12
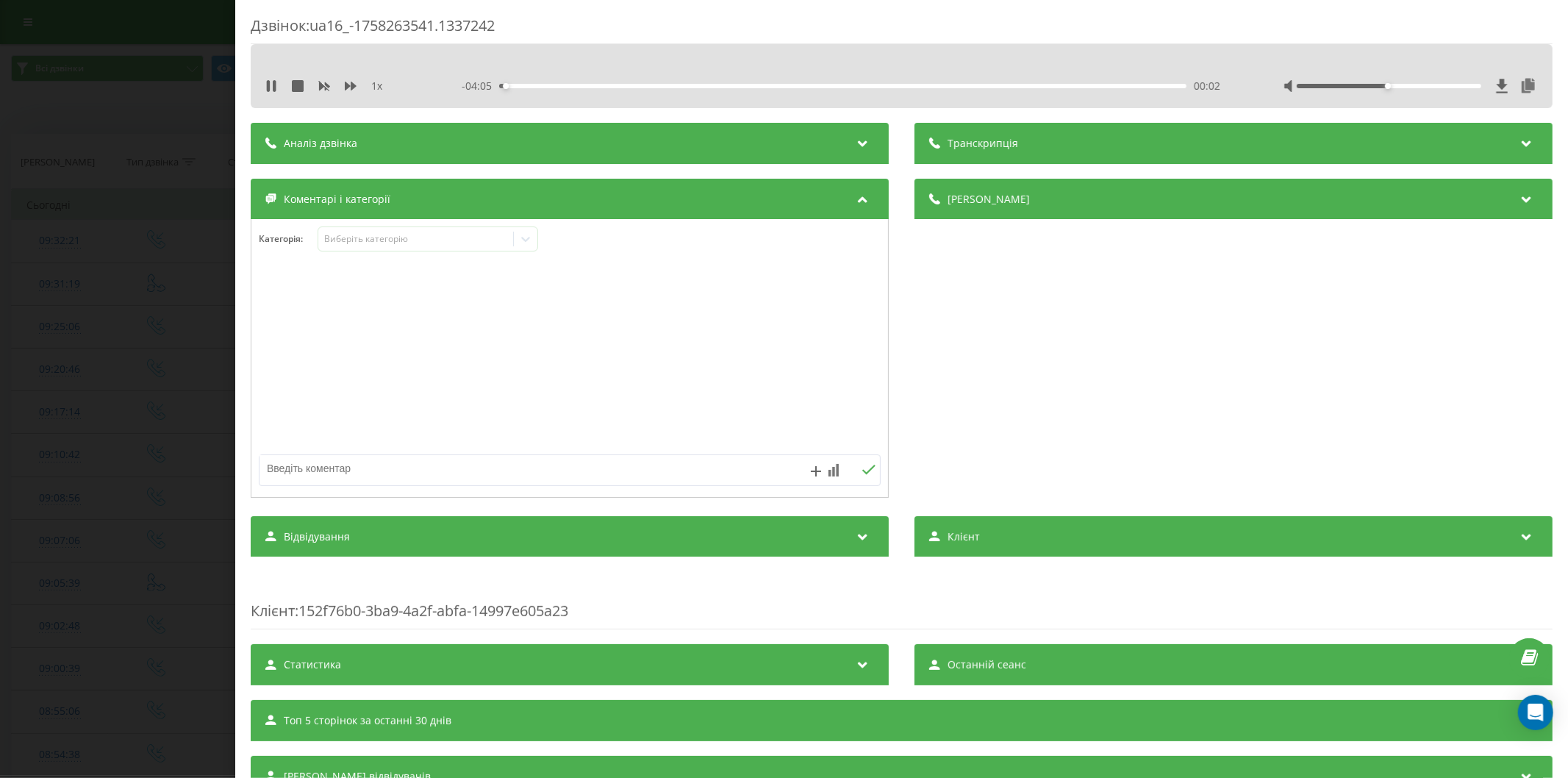
click at [523, 85] on div "00:02" at bounding box center [842, 86] width 687 height 5
click at [554, 84] on div "00:12" at bounding box center [842, 86] width 687 height 5
drag, startPoint x: 570, startPoint y: 84, endPoint x: 583, endPoint y: 87, distance: 13.3
click at [573, 84] on div "00:22" at bounding box center [842, 86] width 687 height 5
click at [596, 87] on div "00:28" at bounding box center [842, 86] width 687 height 5
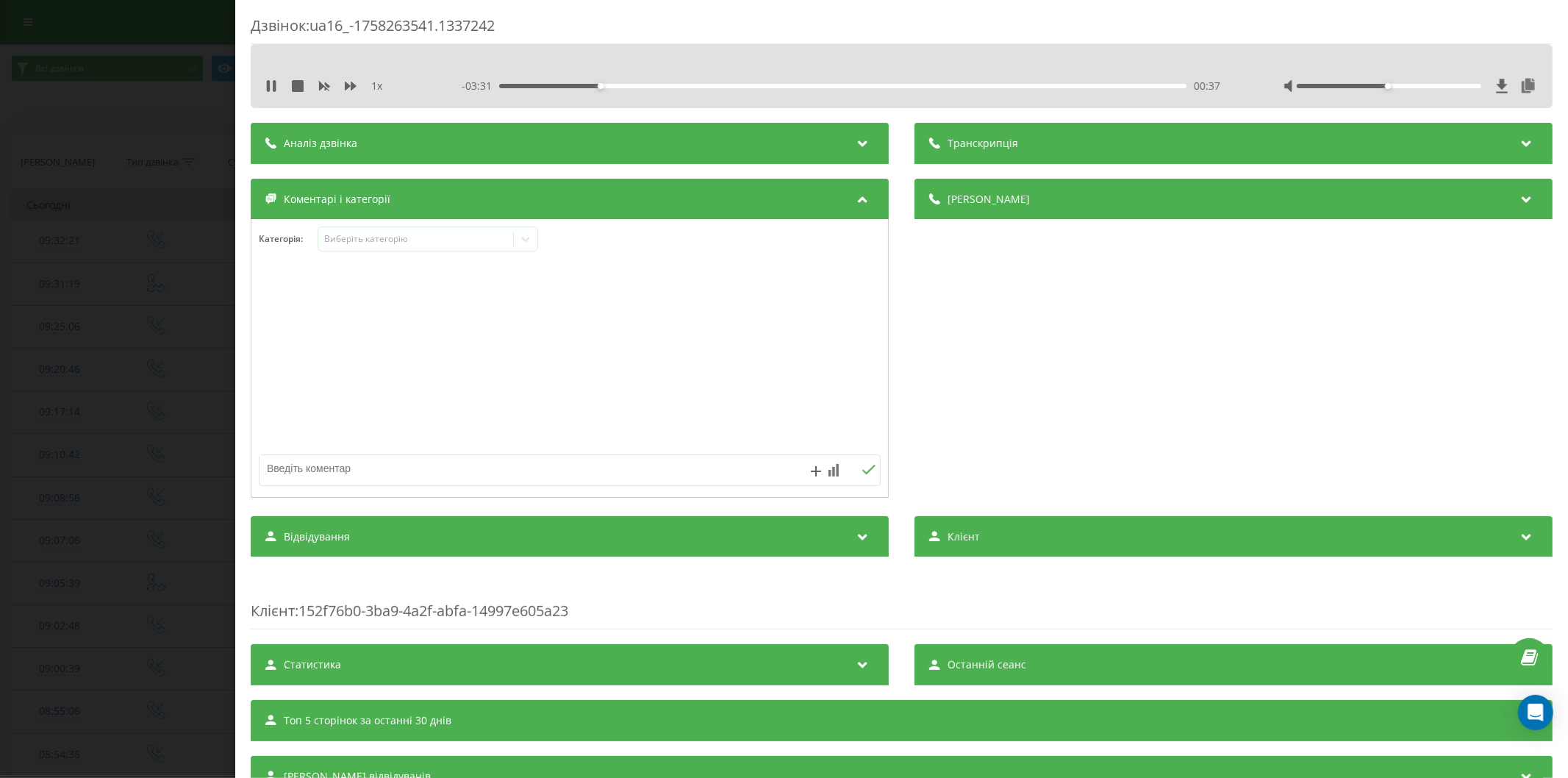
click at [622, 85] on div "00:37" at bounding box center [842, 86] width 687 height 5
click at [268, 86] on icon at bounding box center [268, 85] width 3 height 12
click at [393, 240] on div "Виберіть категорію" at bounding box center [415, 239] width 184 height 12
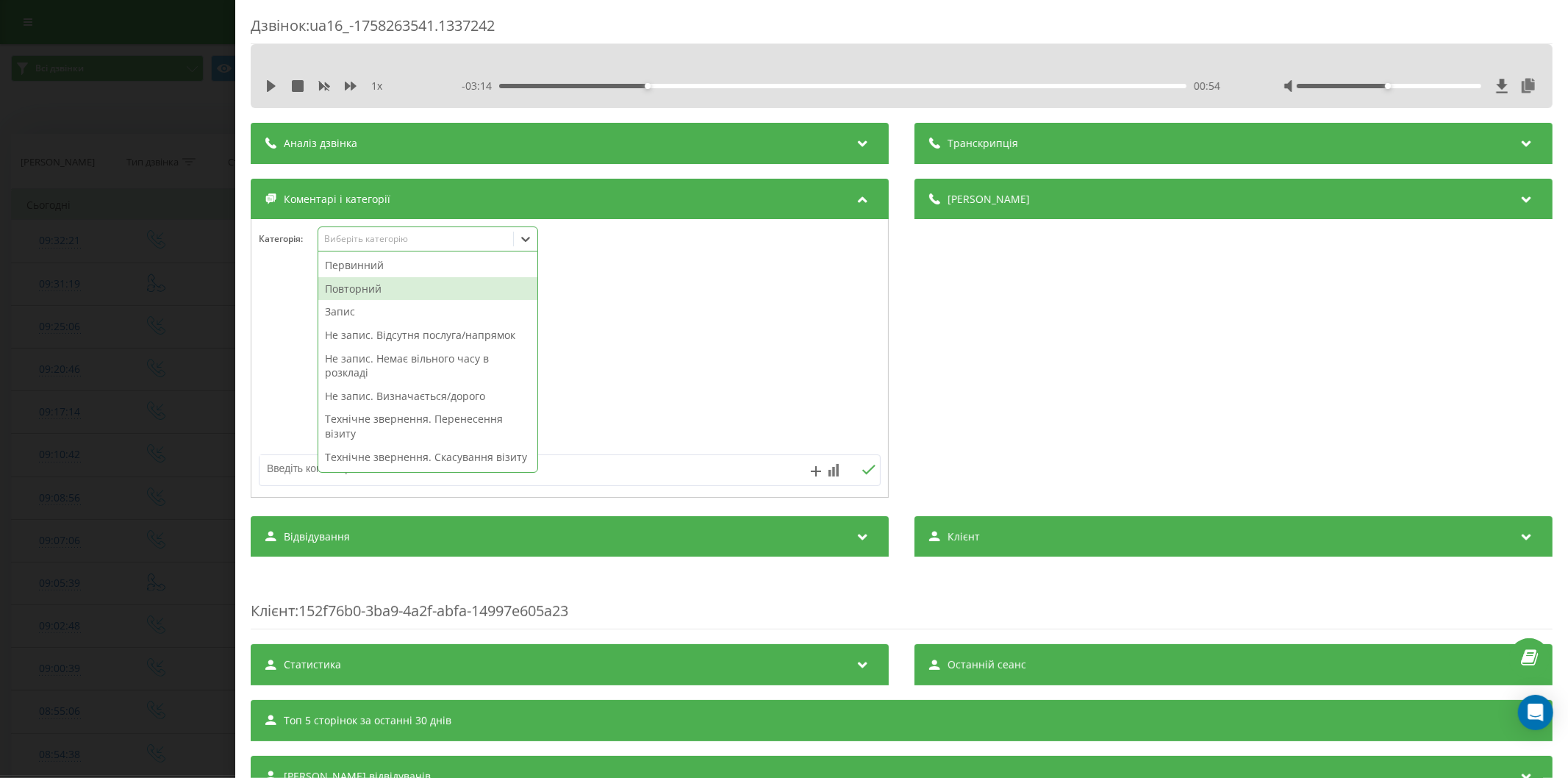
click at [378, 288] on div "Повторний" at bounding box center [428, 288] width 219 height 23
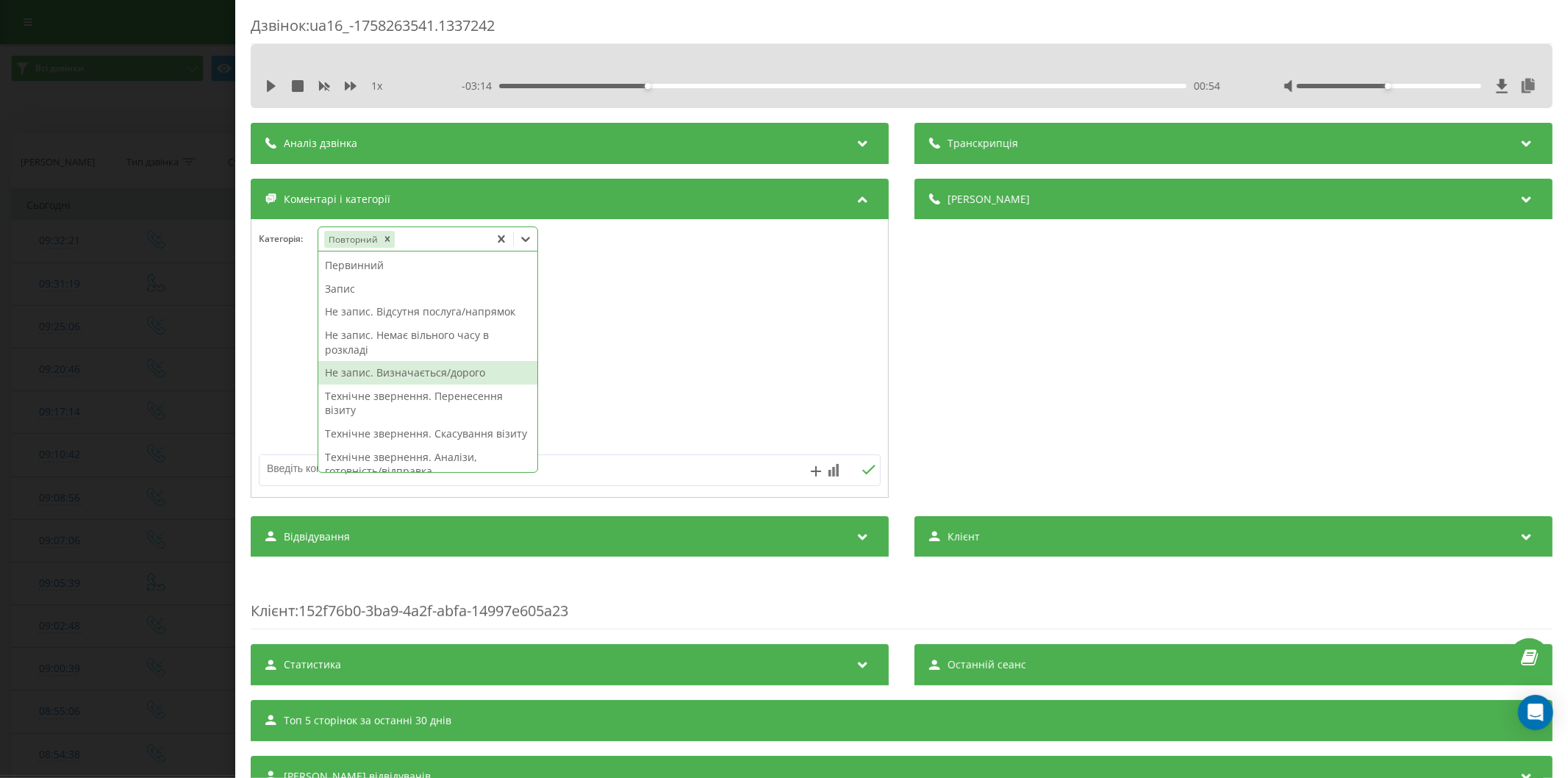
click at [413, 379] on div "Не запис. Визначається/дорого" at bounding box center [428, 372] width 219 height 23
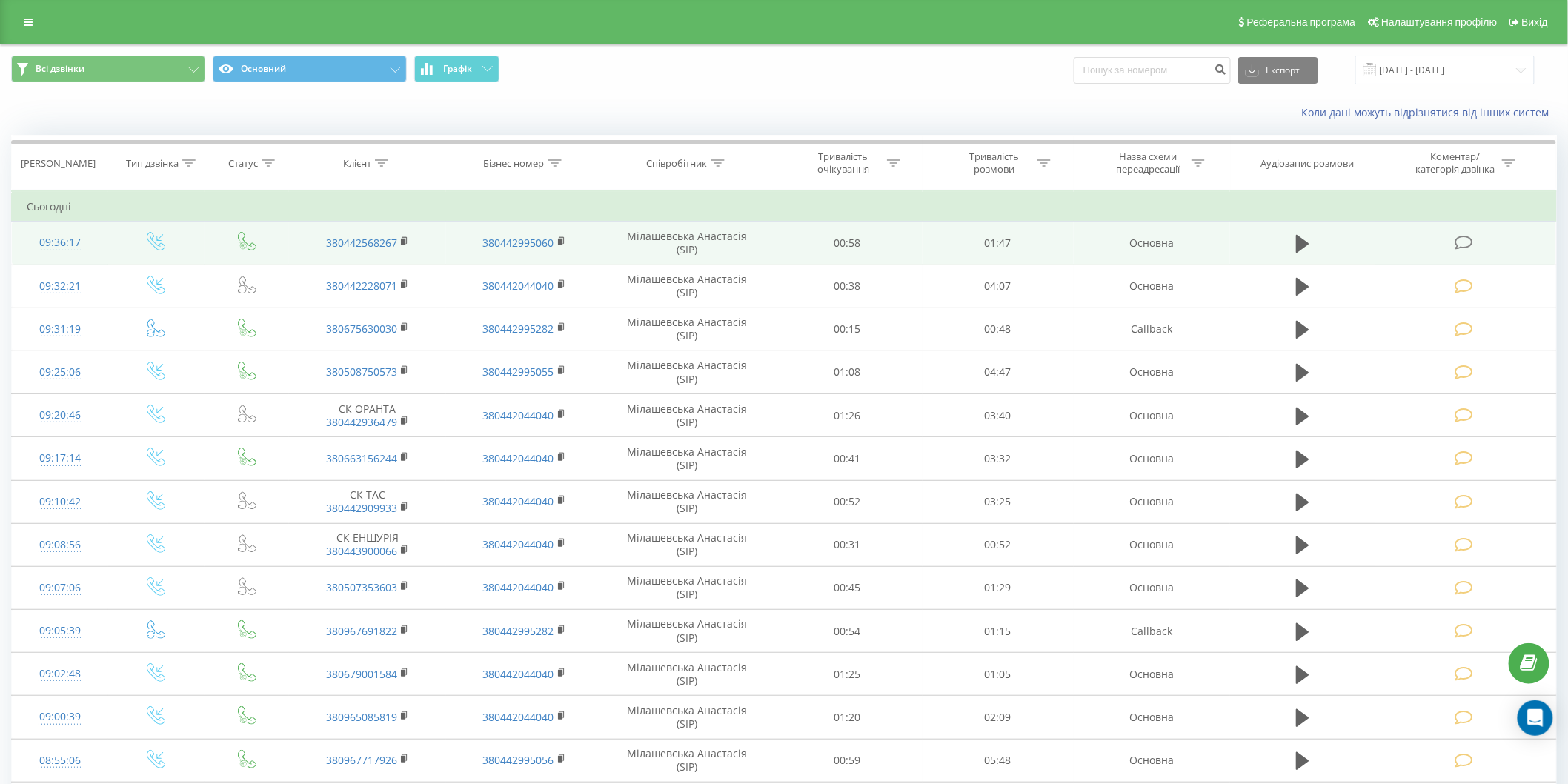
click at [1458, 241] on icon at bounding box center [1463, 242] width 19 height 15
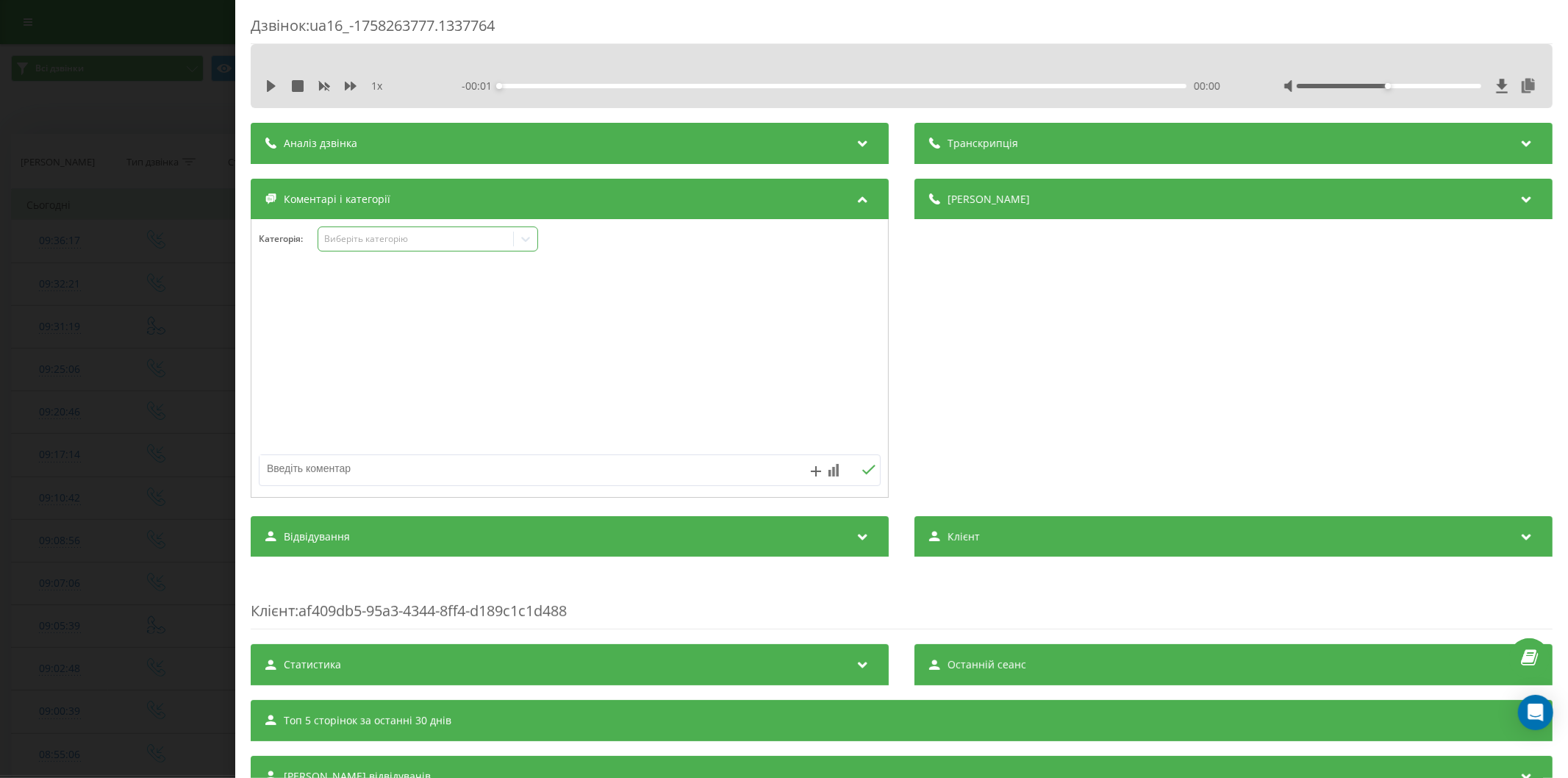
click at [368, 243] on div "Виберіть категорію" at bounding box center [415, 239] width 184 height 12
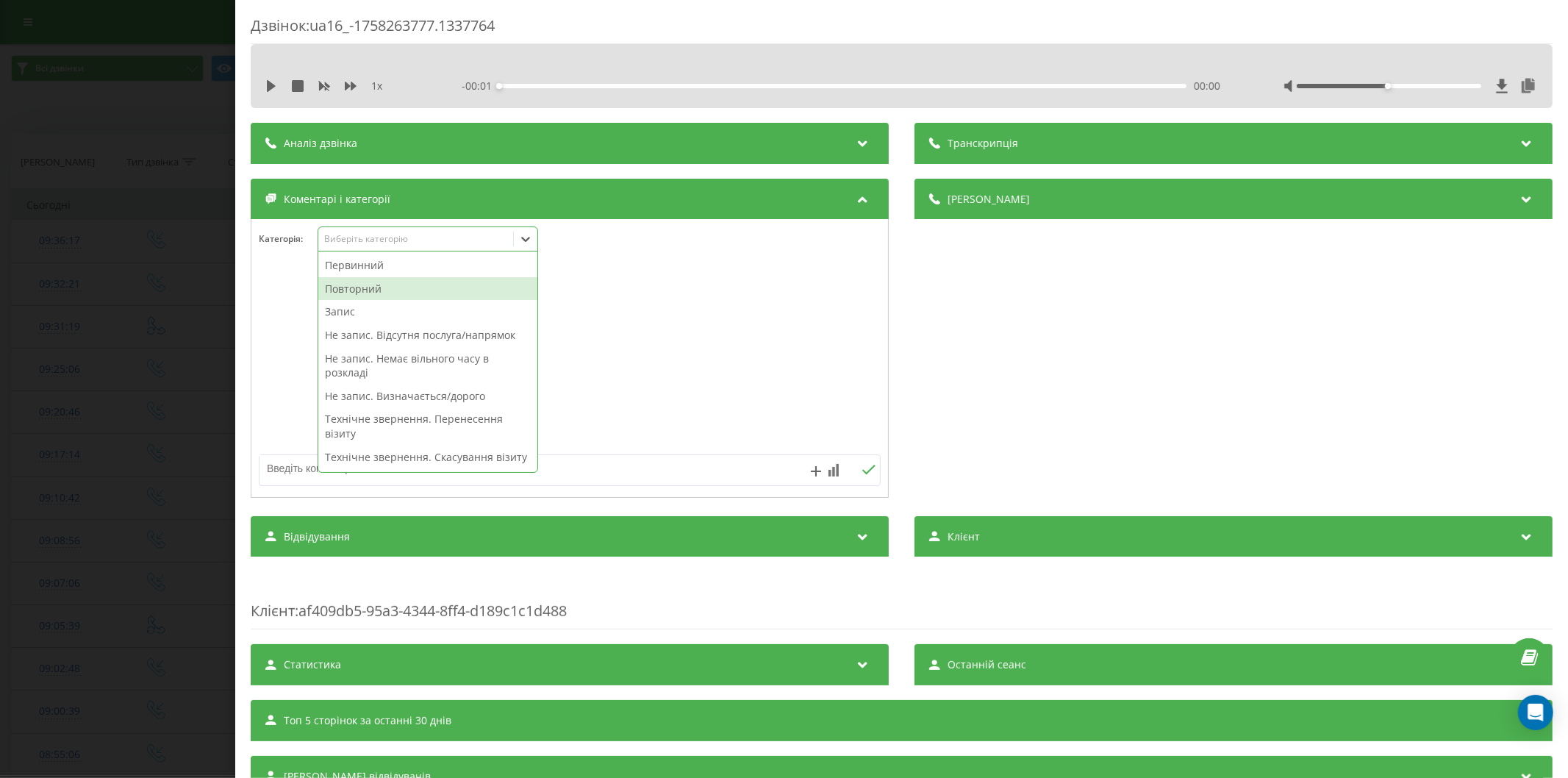
click at [364, 285] on div "Повторний" at bounding box center [428, 288] width 219 height 23
click at [391, 282] on div "Запис" at bounding box center [428, 288] width 219 height 23
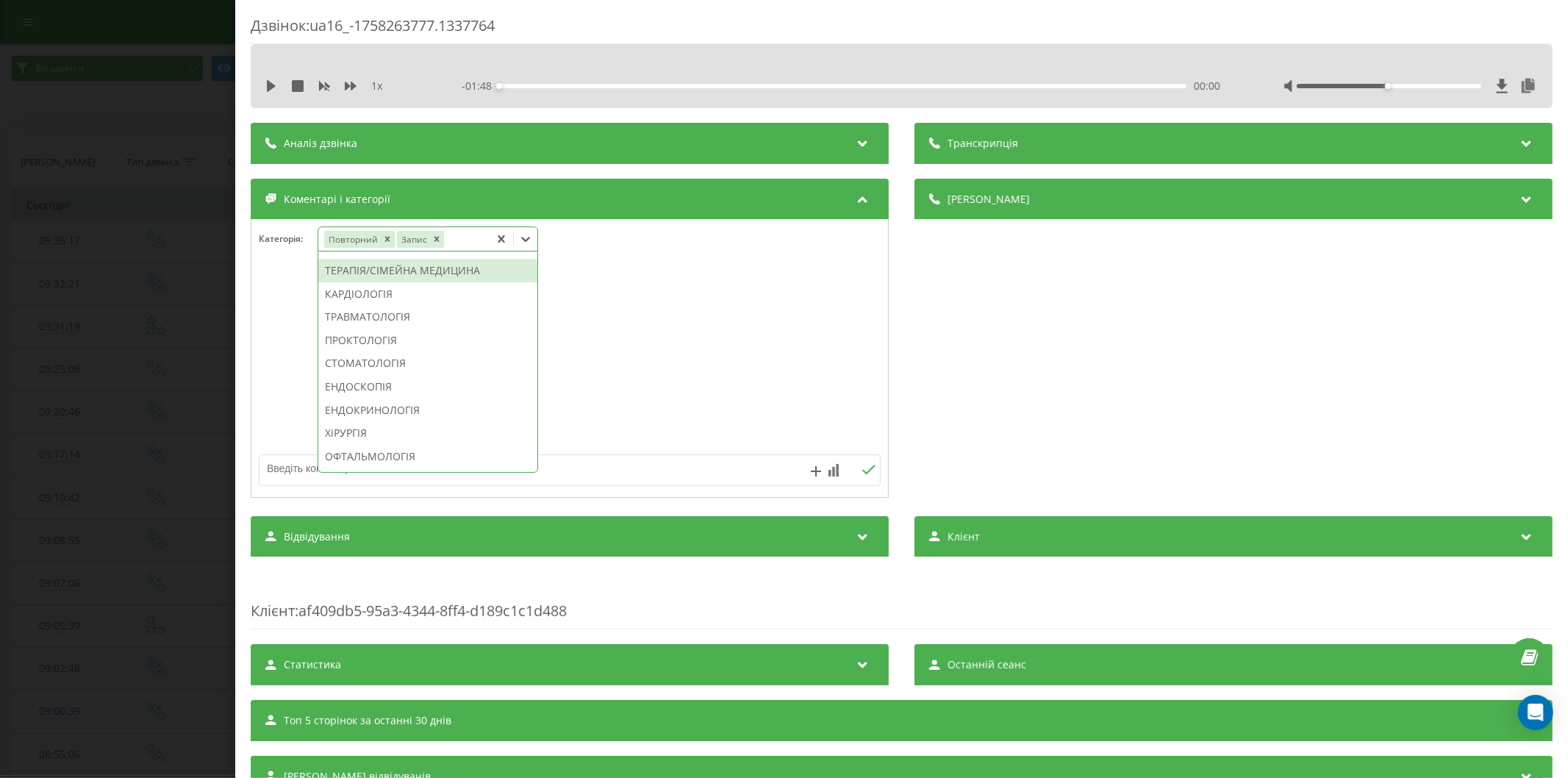
scroll to position [548, 0]
click at [346, 294] on div "НЕВРОЛОГІЯ" at bounding box center [428, 282] width 219 height 23
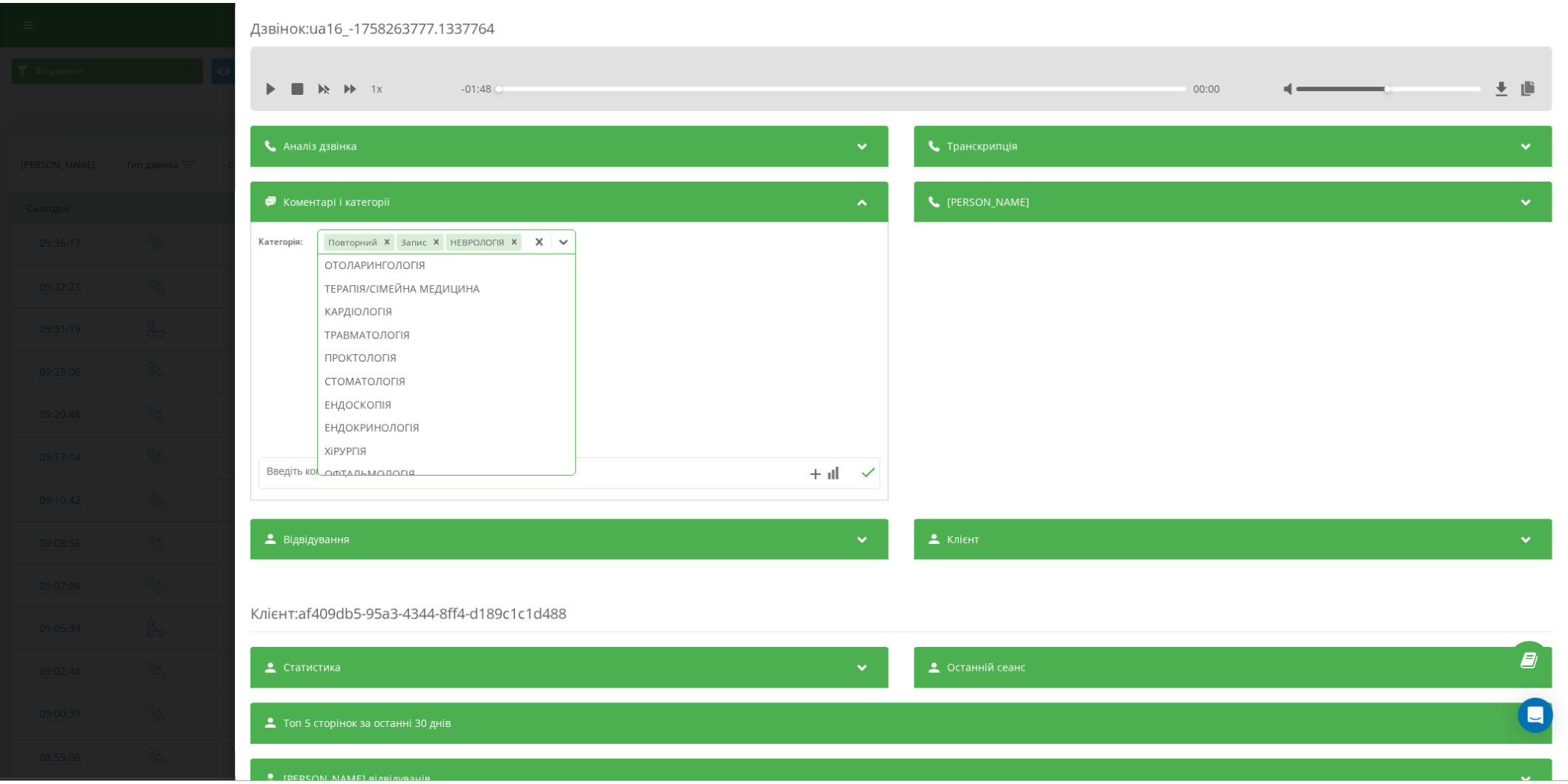
scroll to position [465, 0]
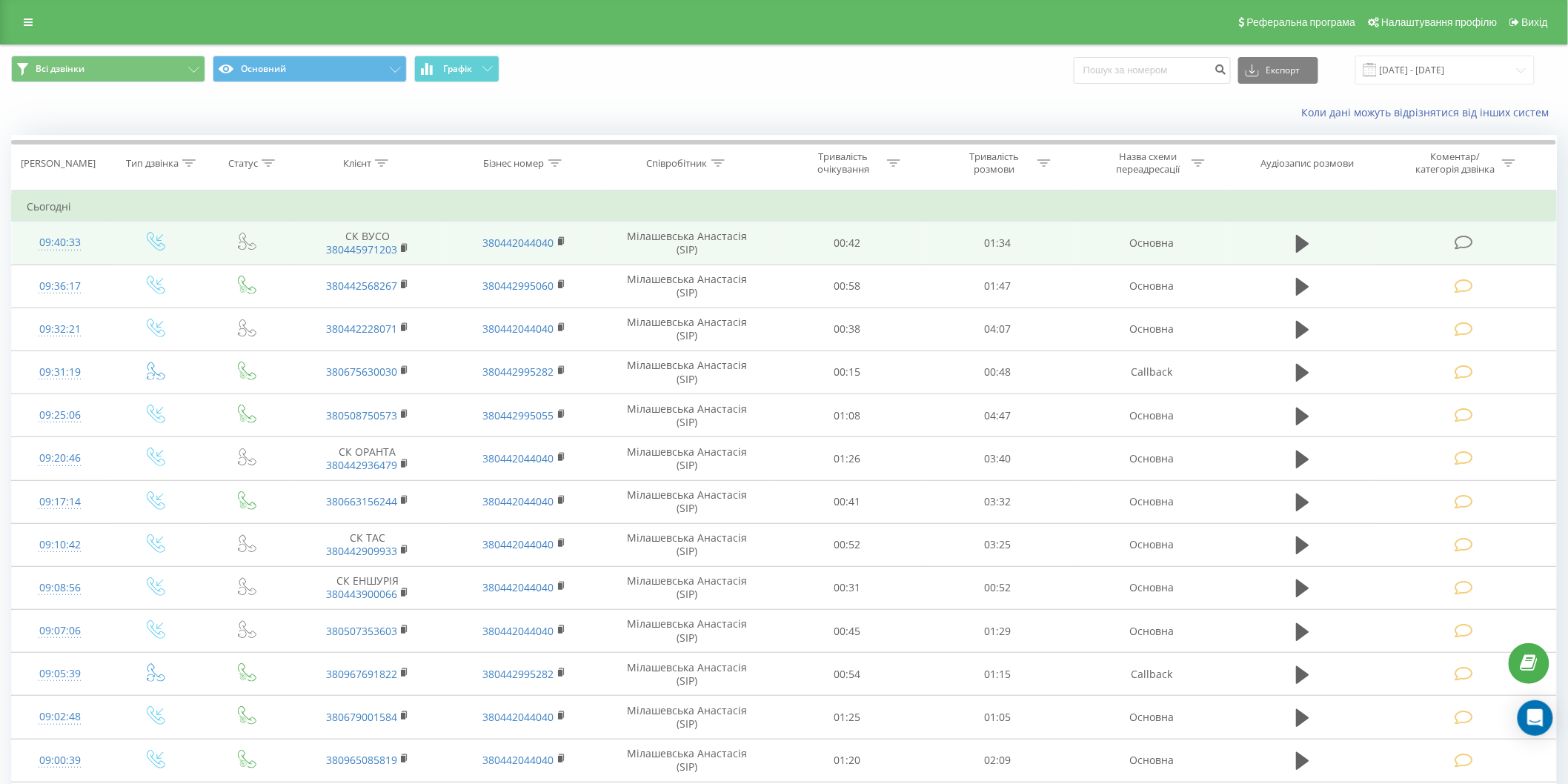
click at [1467, 242] on icon at bounding box center [1463, 242] width 19 height 15
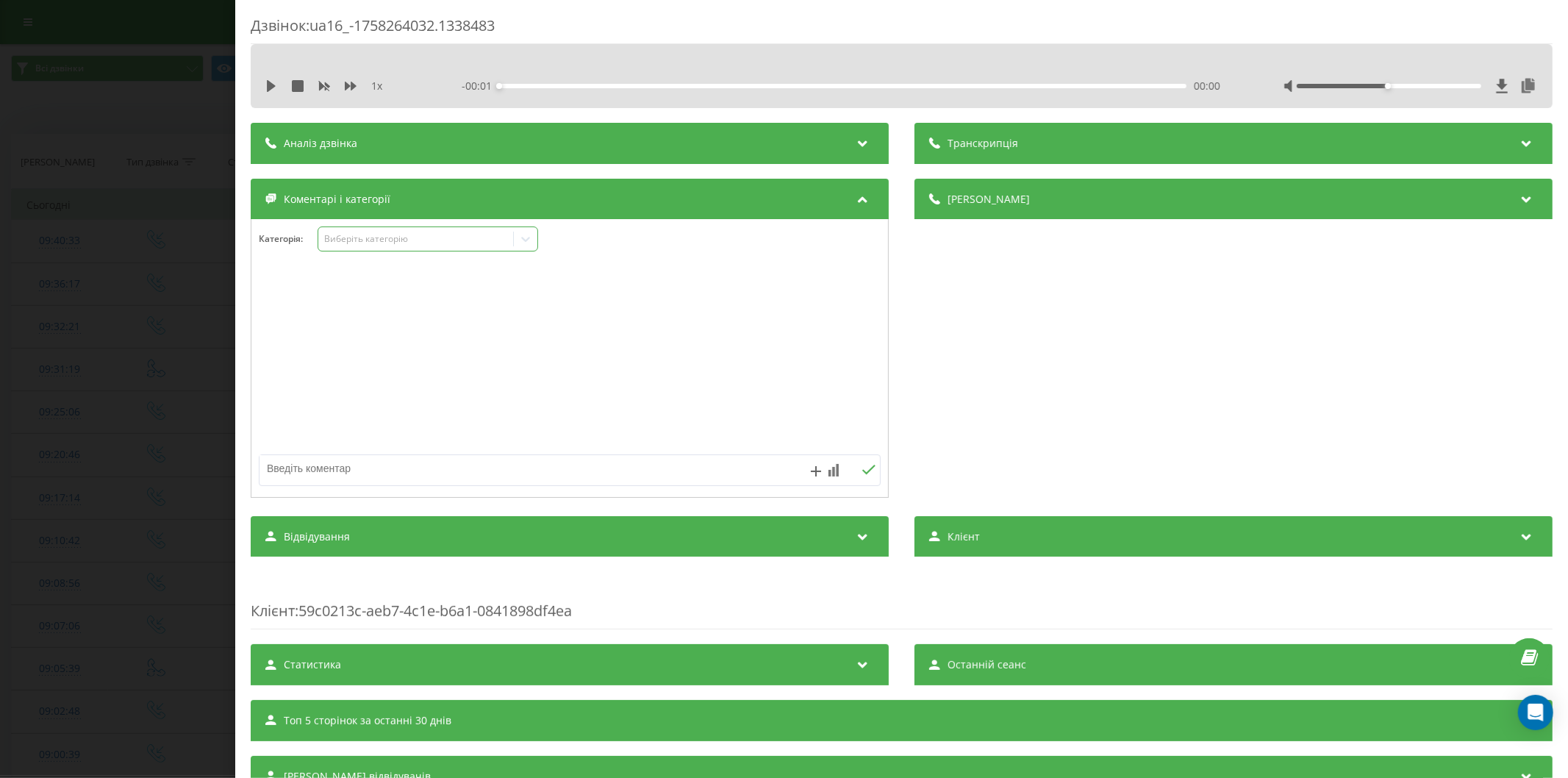
click at [417, 247] on div "Виберіть категорію" at bounding box center [416, 239] width 195 height 14
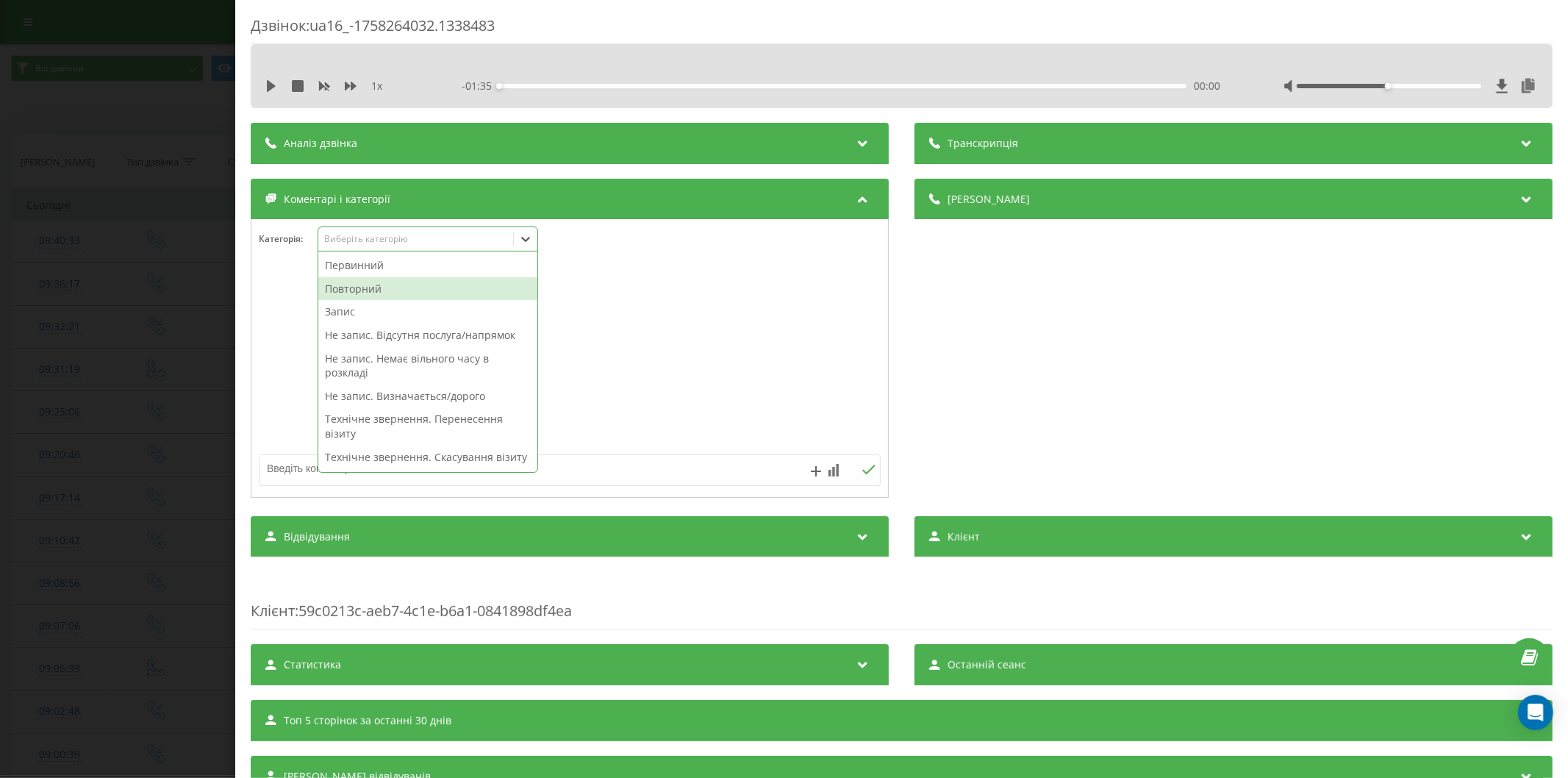
click at [383, 287] on div "Повторний" at bounding box center [428, 288] width 219 height 23
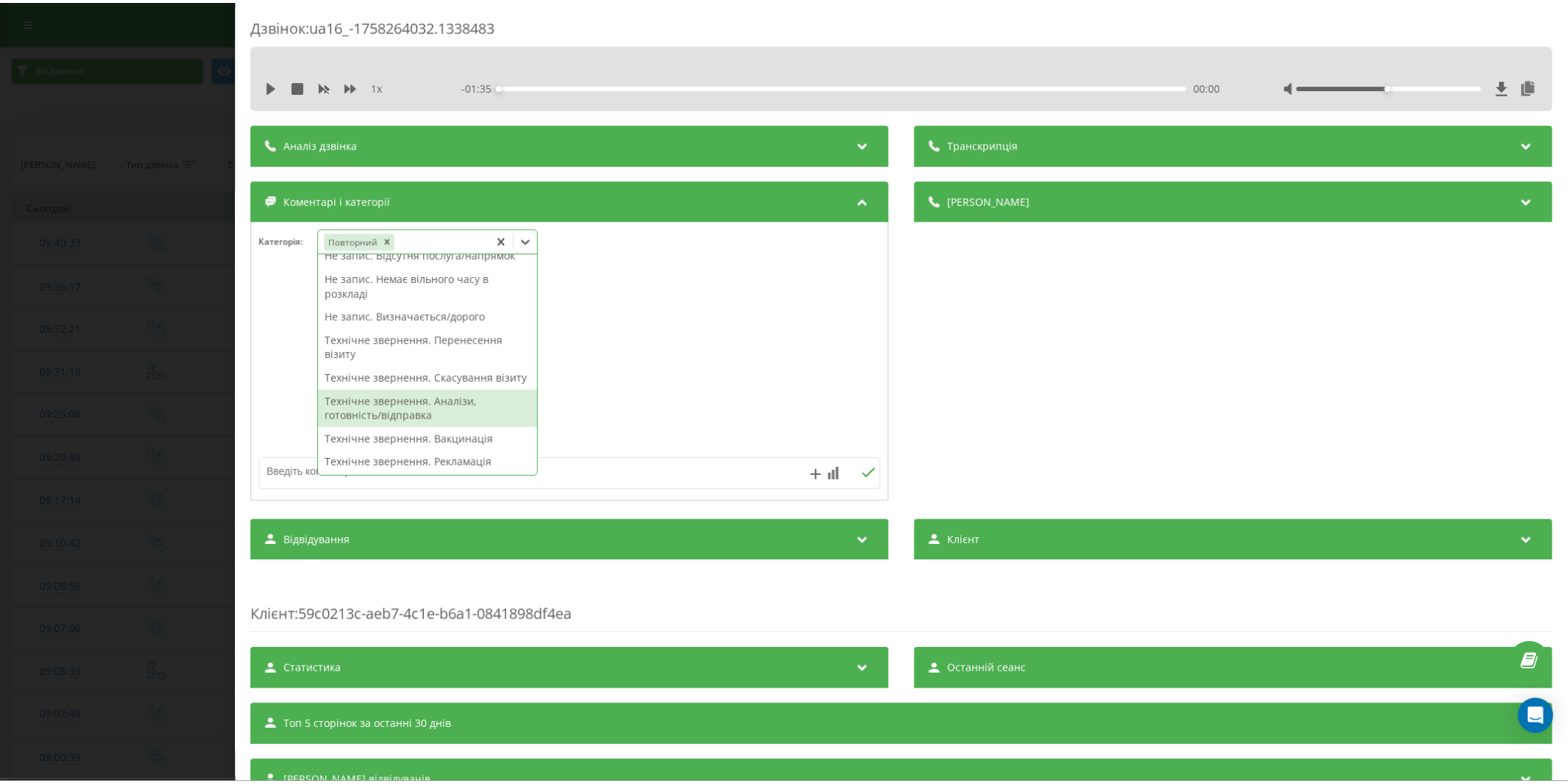
scroll to position [224, 0]
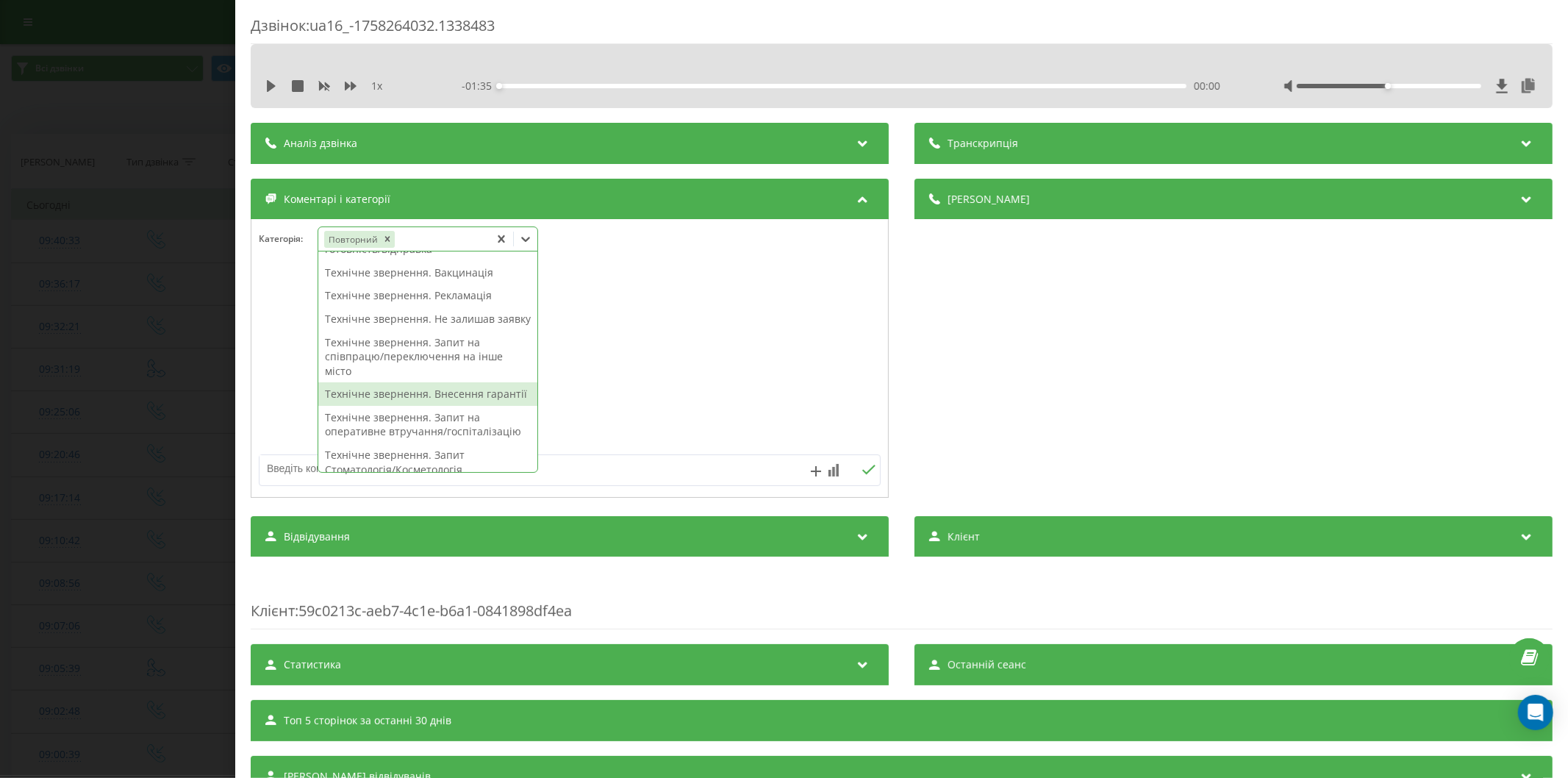
click at [399, 405] on div "Технічне звернення. Внесення гарантії" at bounding box center [428, 393] width 219 height 23
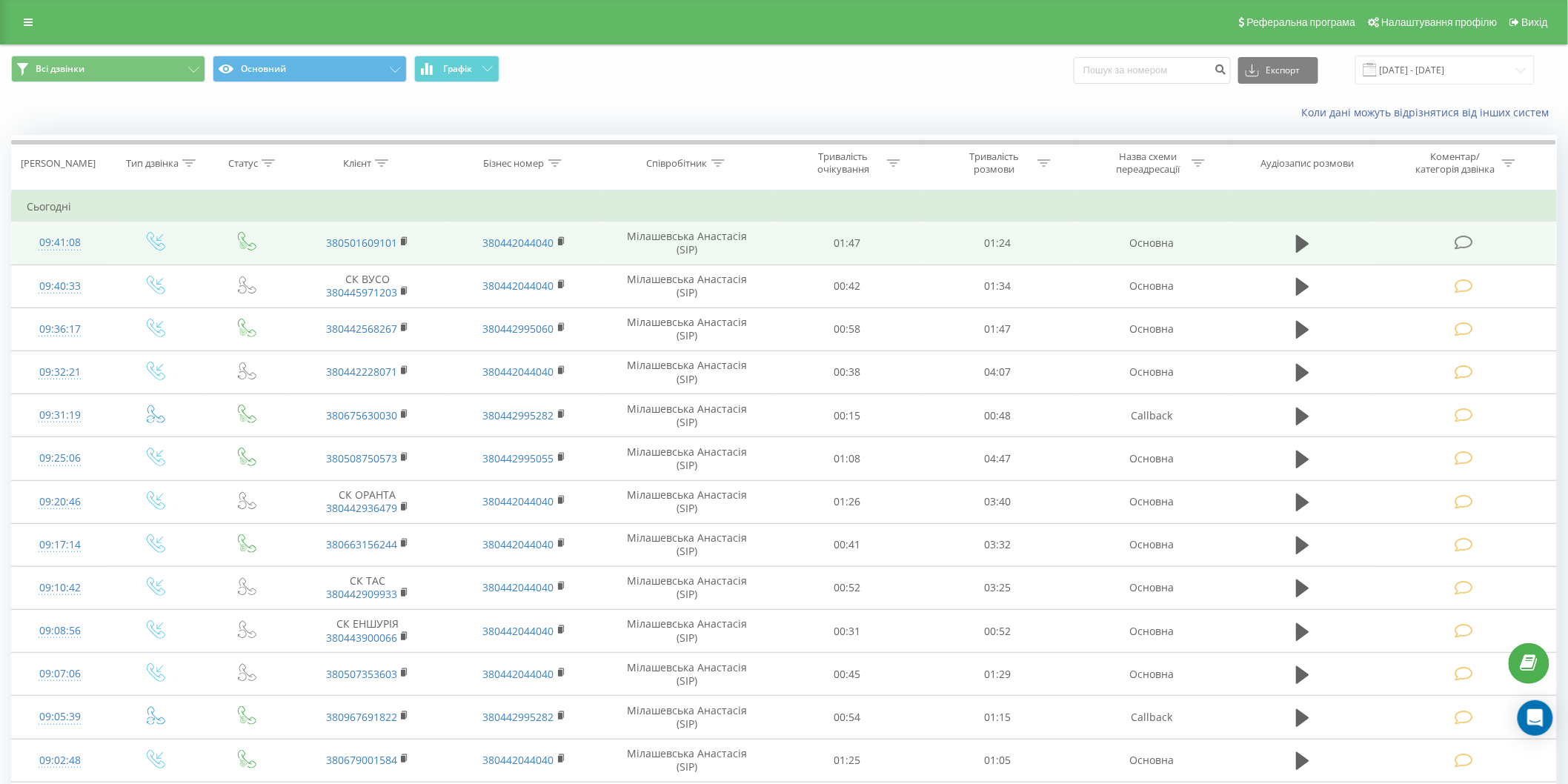
click at [1466, 243] on icon at bounding box center [1463, 242] width 19 height 15
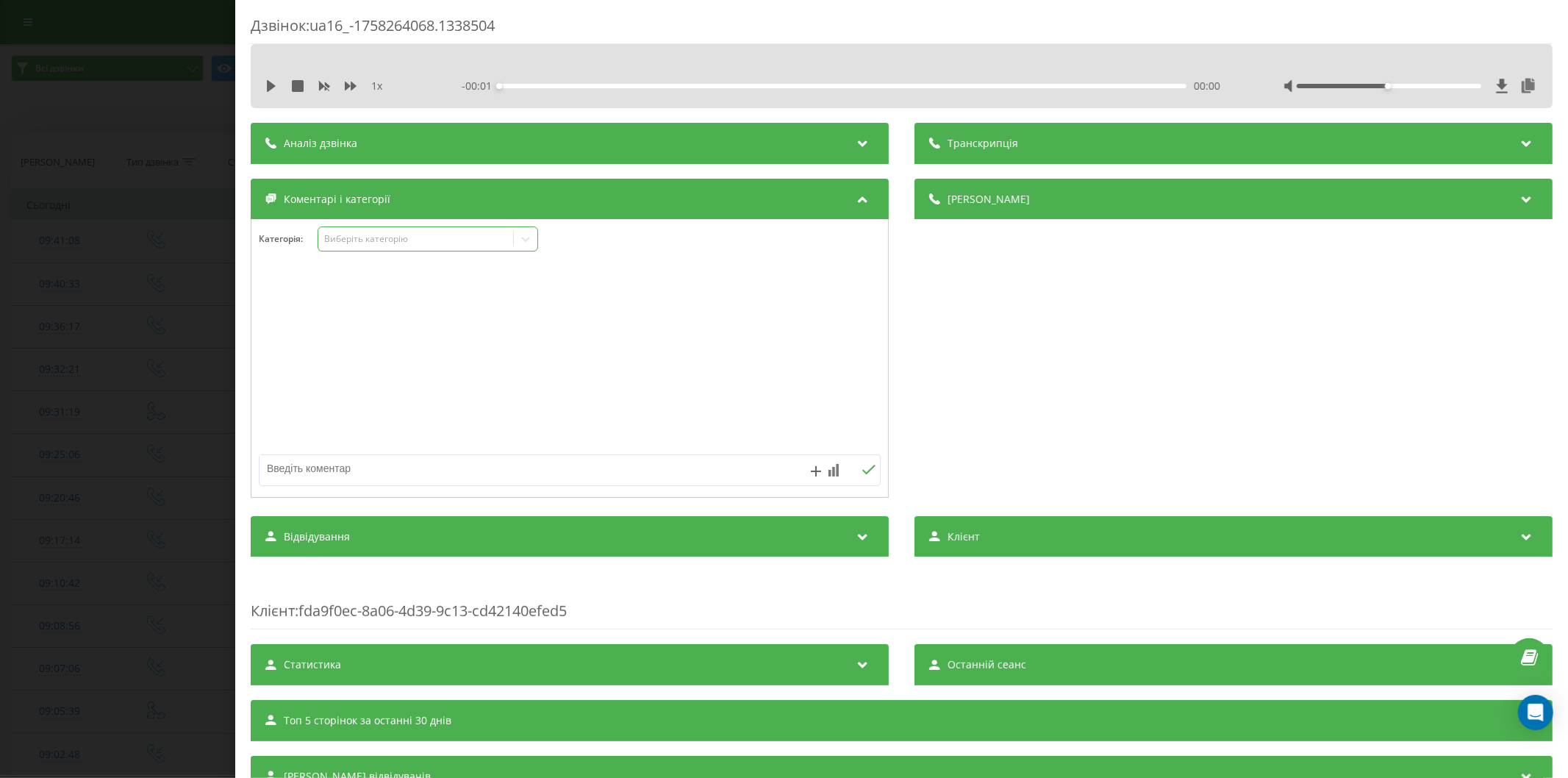
click at [381, 239] on div "Виберіть категорію" at bounding box center [415, 239] width 184 height 12
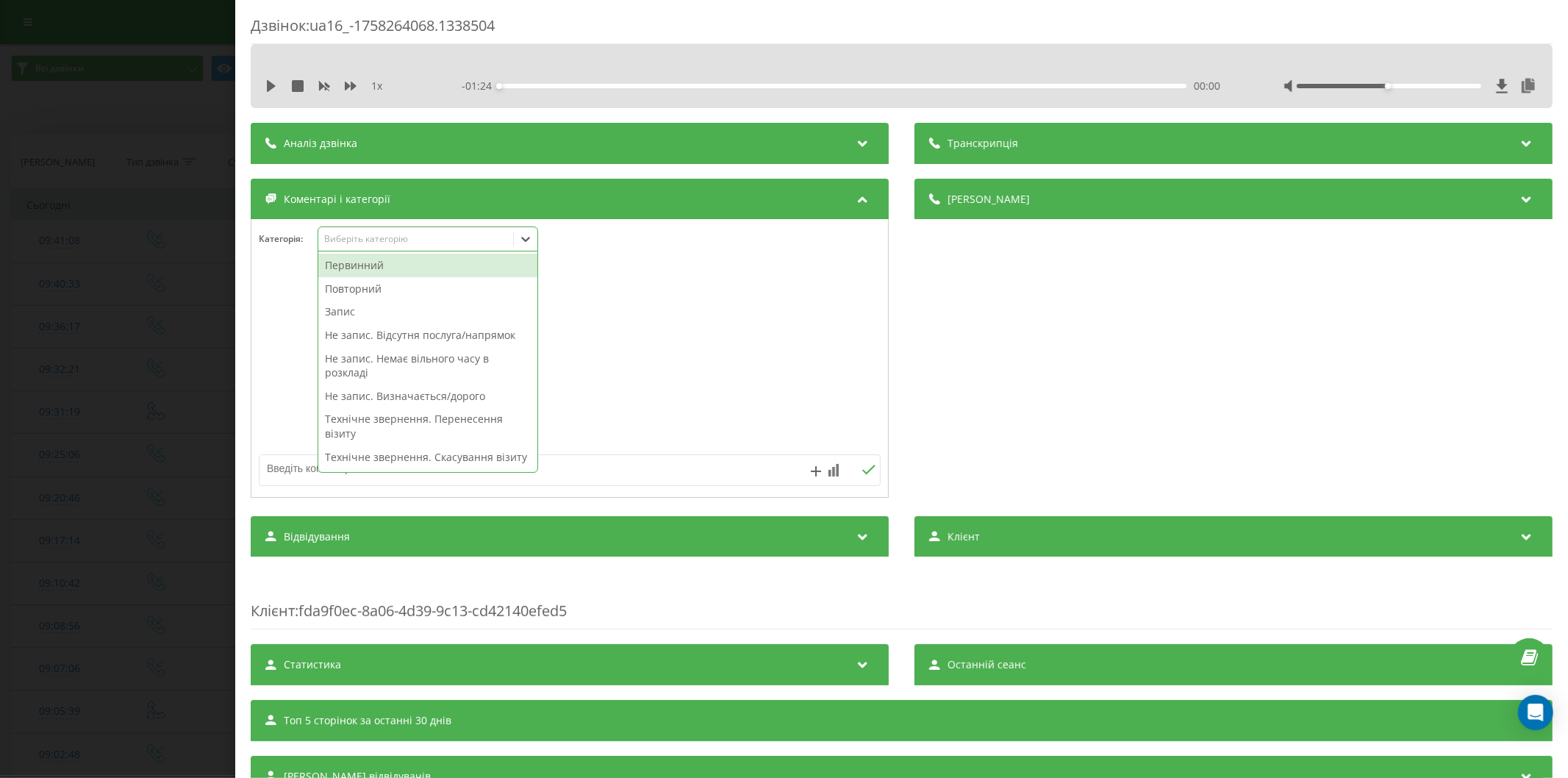
click at [370, 263] on div "Первинний" at bounding box center [428, 265] width 219 height 23
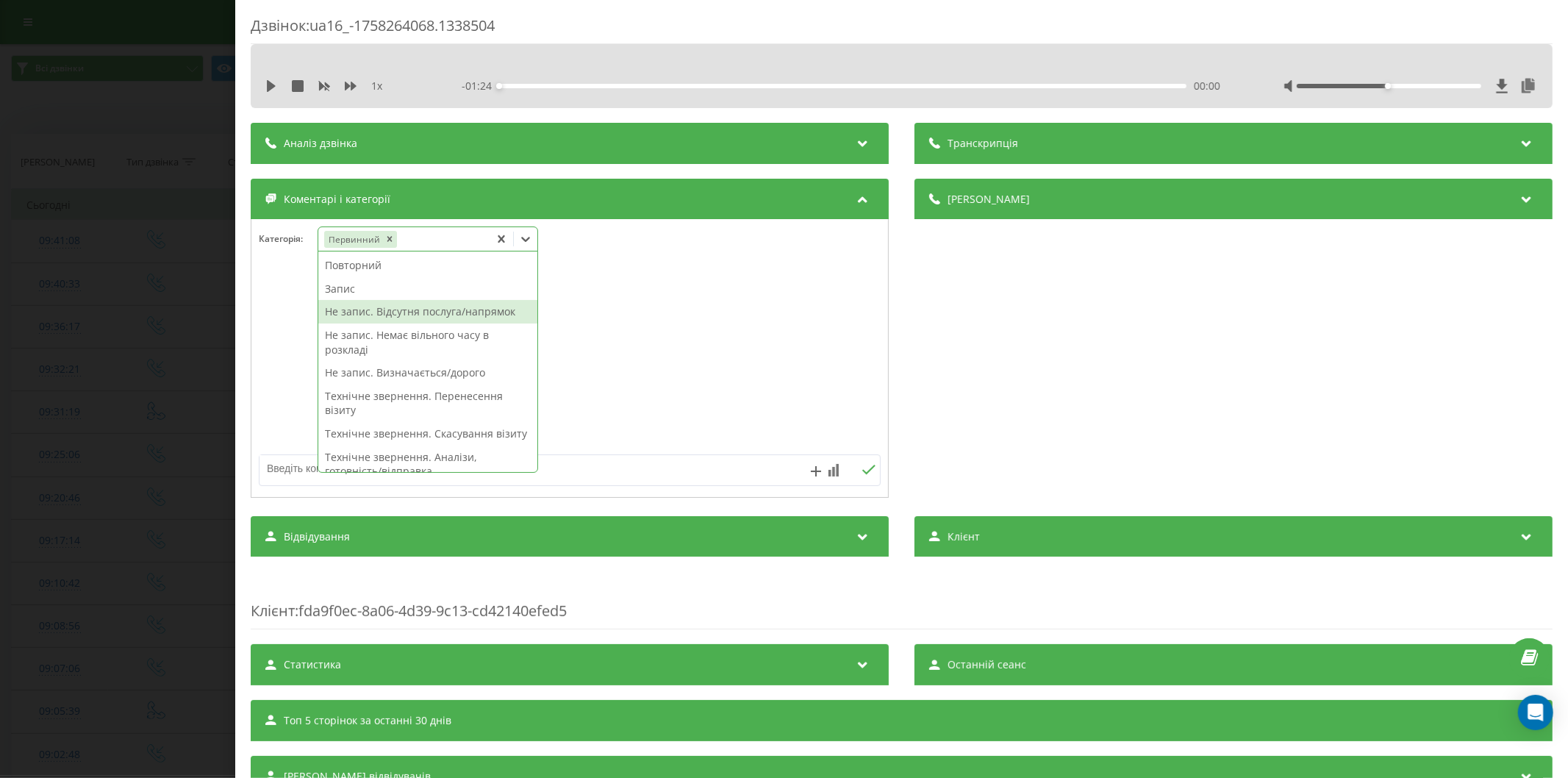
click at [394, 305] on div "Не запис. Відсутня послуга/напрямок" at bounding box center [428, 311] width 219 height 23
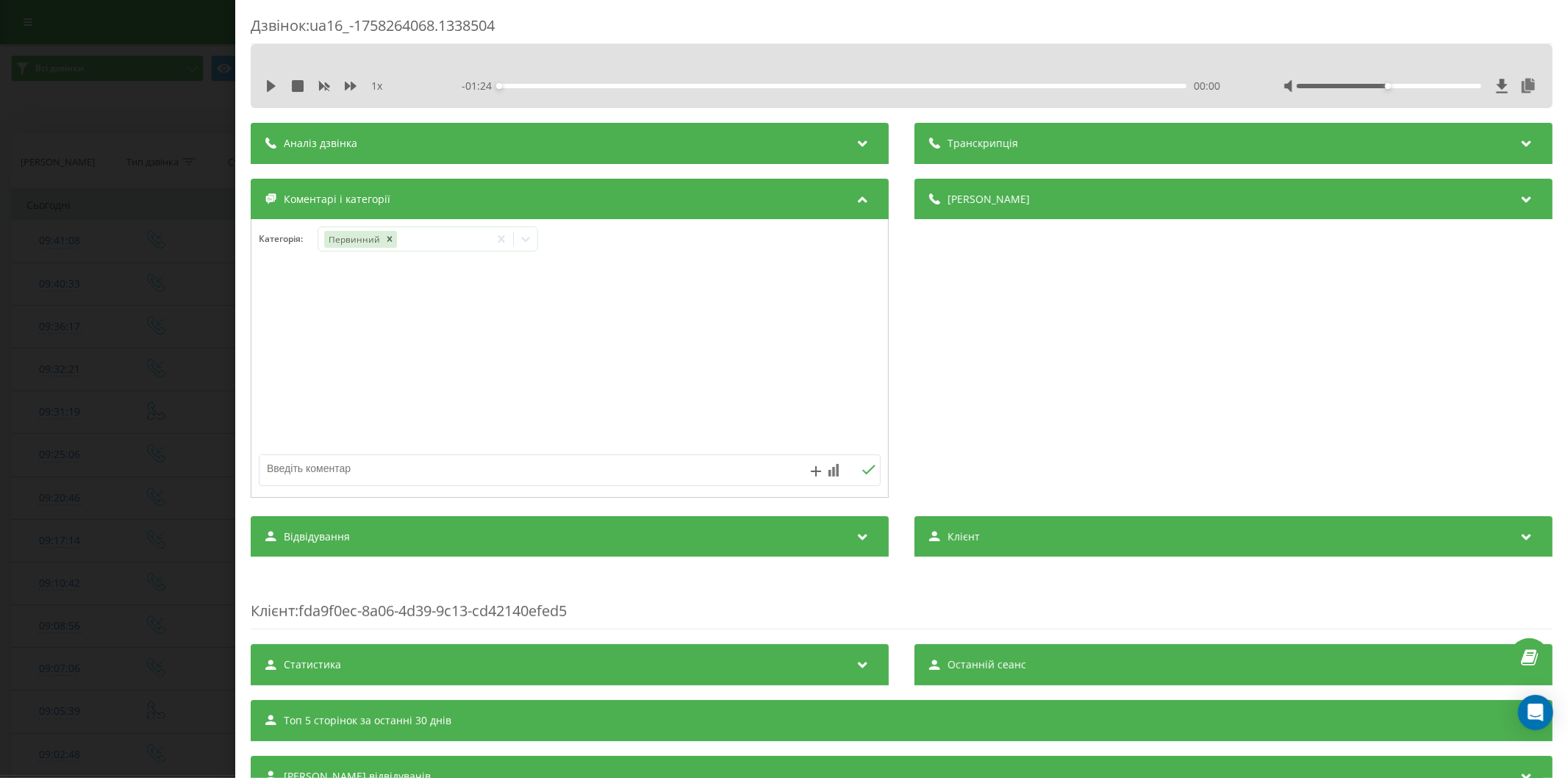
drag, startPoint x: 299, startPoint y: 461, endPoint x: 267, endPoint y: 480, distance: 37.2
click at [284, 471] on textarea at bounding box center [508, 468] width 496 height 26
type textarea "договір з нцзу"
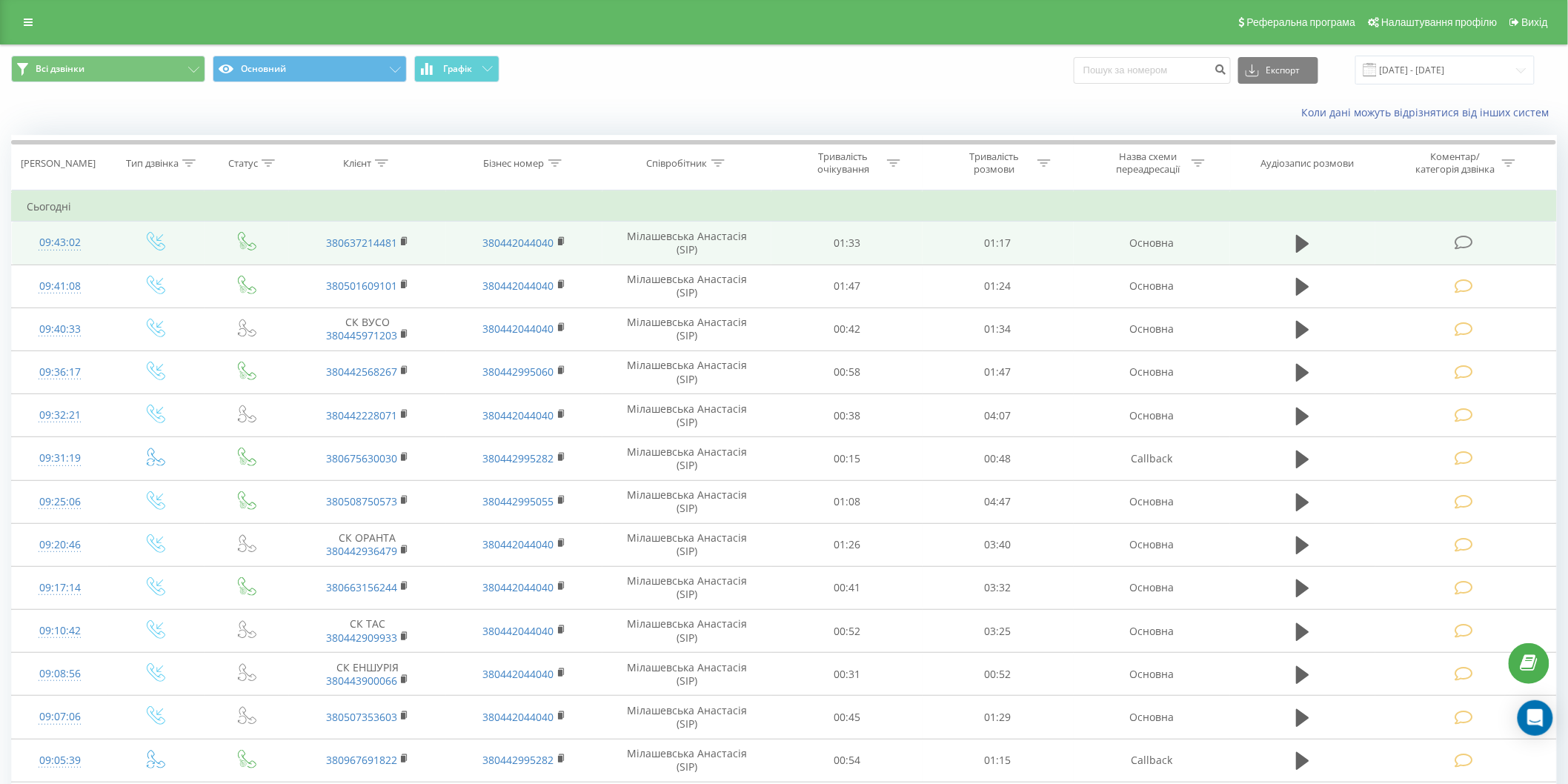
click at [1467, 240] on icon at bounding box center [1463, 242] width 19 height 15
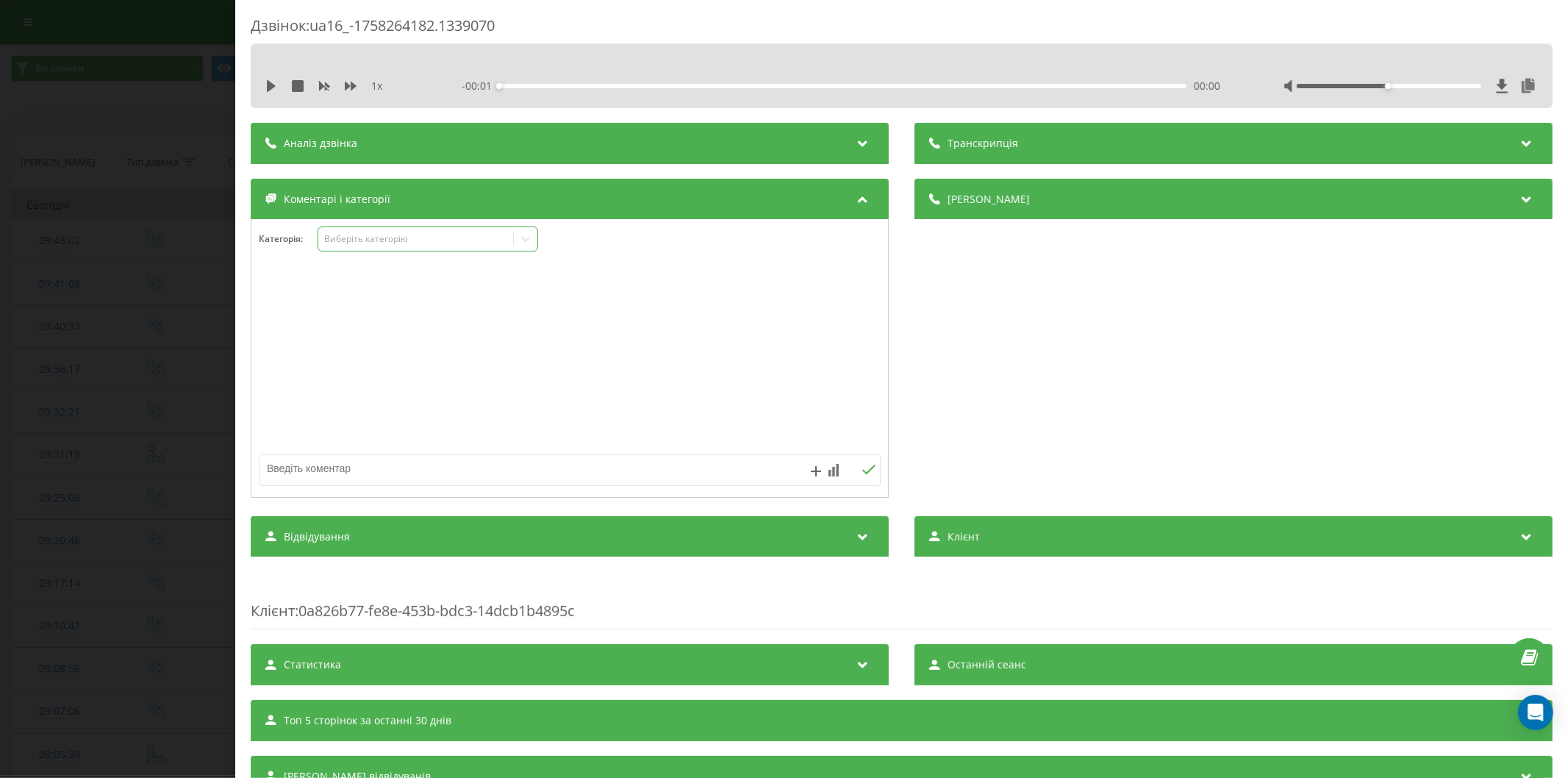
click at [403, 245] on div "Виберіть категорію" at bounding box center [415, 239] width 184 height 12
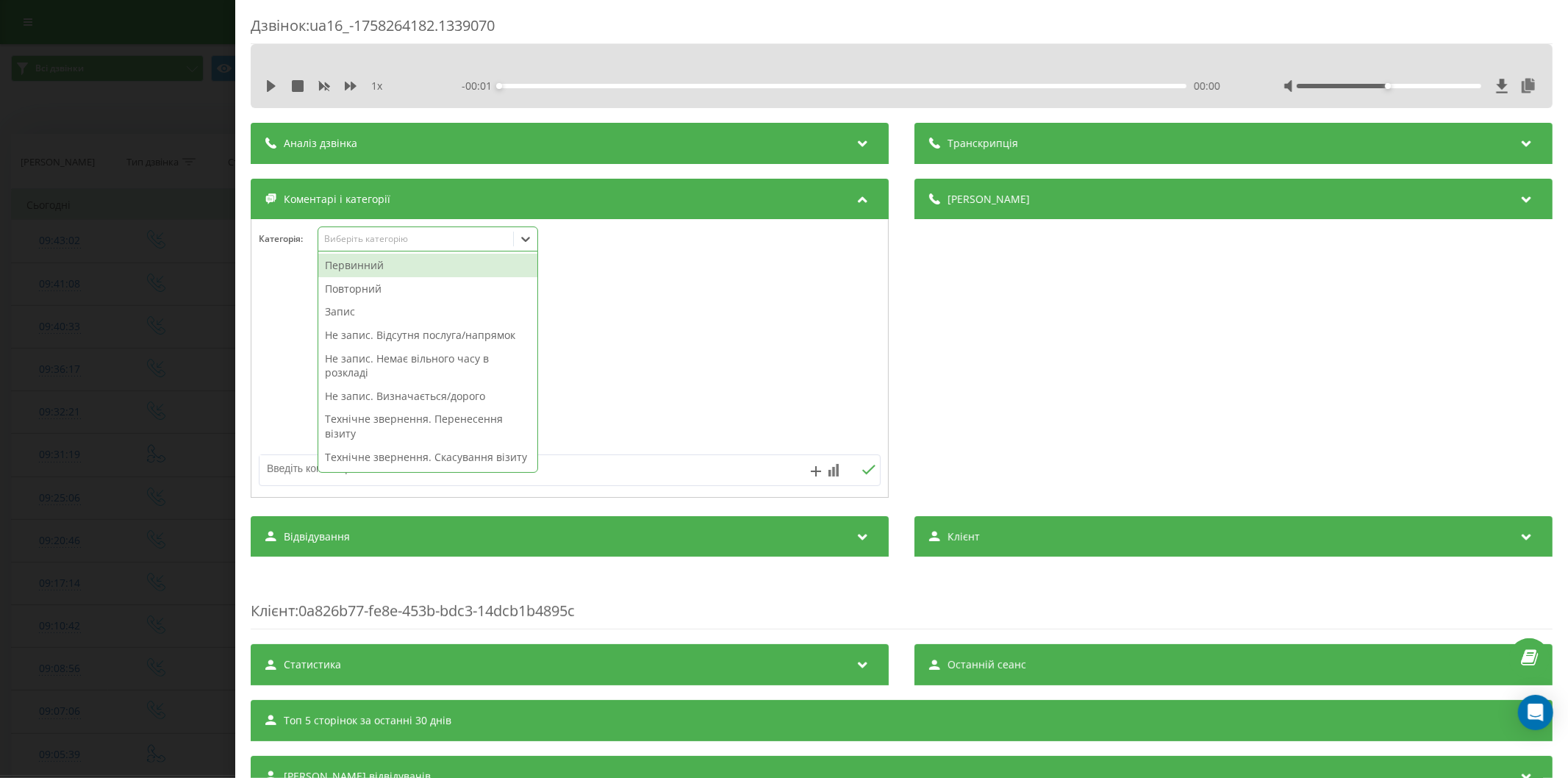
click at [392, 269] on div "Первинний" at bounding box center [428, 265] width 219 height 23
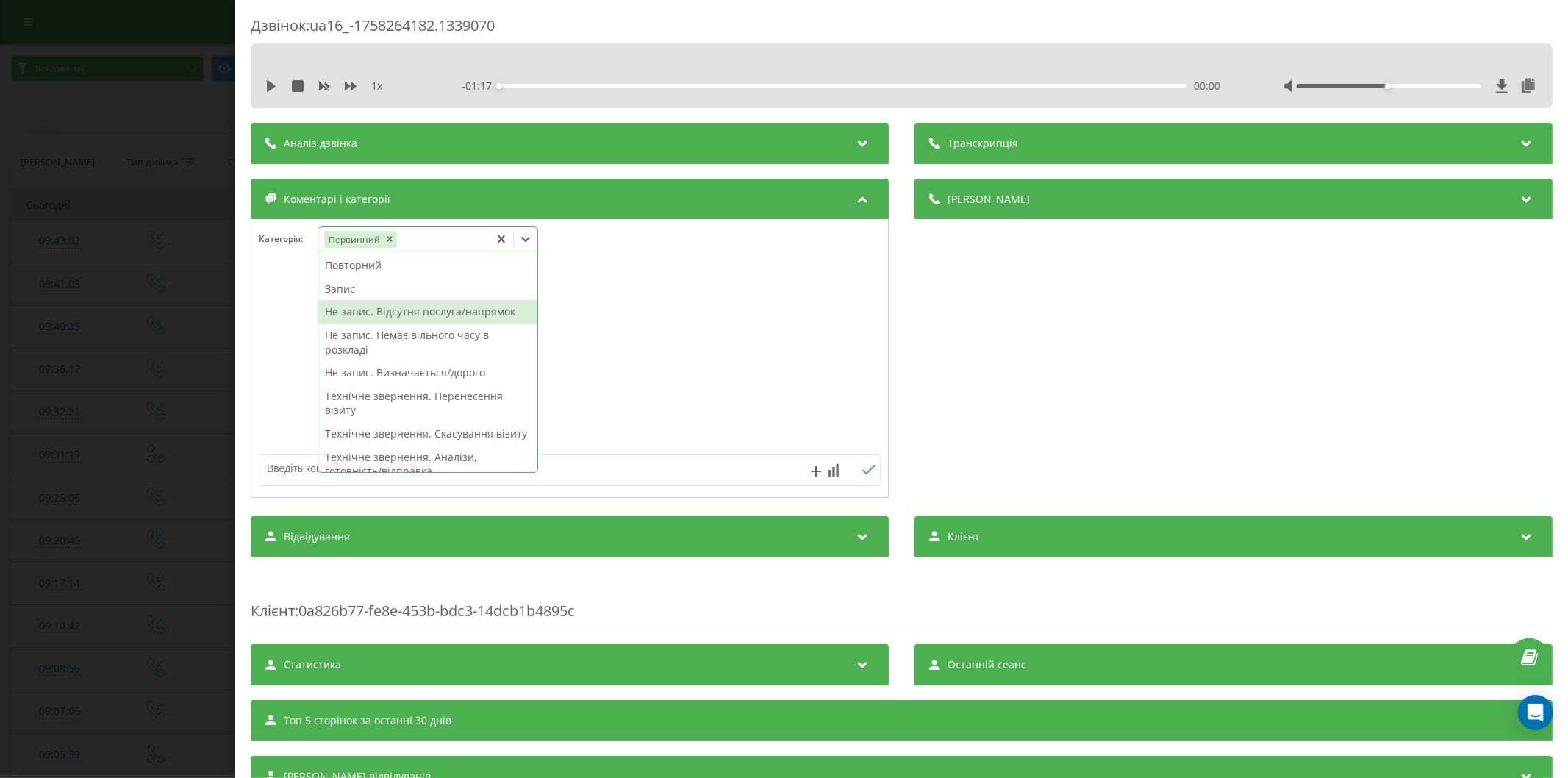
click at [393, 316] on div "Не запис. Відсутня послуга/напрямок" at bounding box center [428, 311] width 219 height 23
drag, startPoint x: 295, startPoint y: 466, endPoint x: 287, endPoint y: 468, distance: 8.2
click at [294, 466] on textarea at bounding box center [508, 468] width 496 height 26
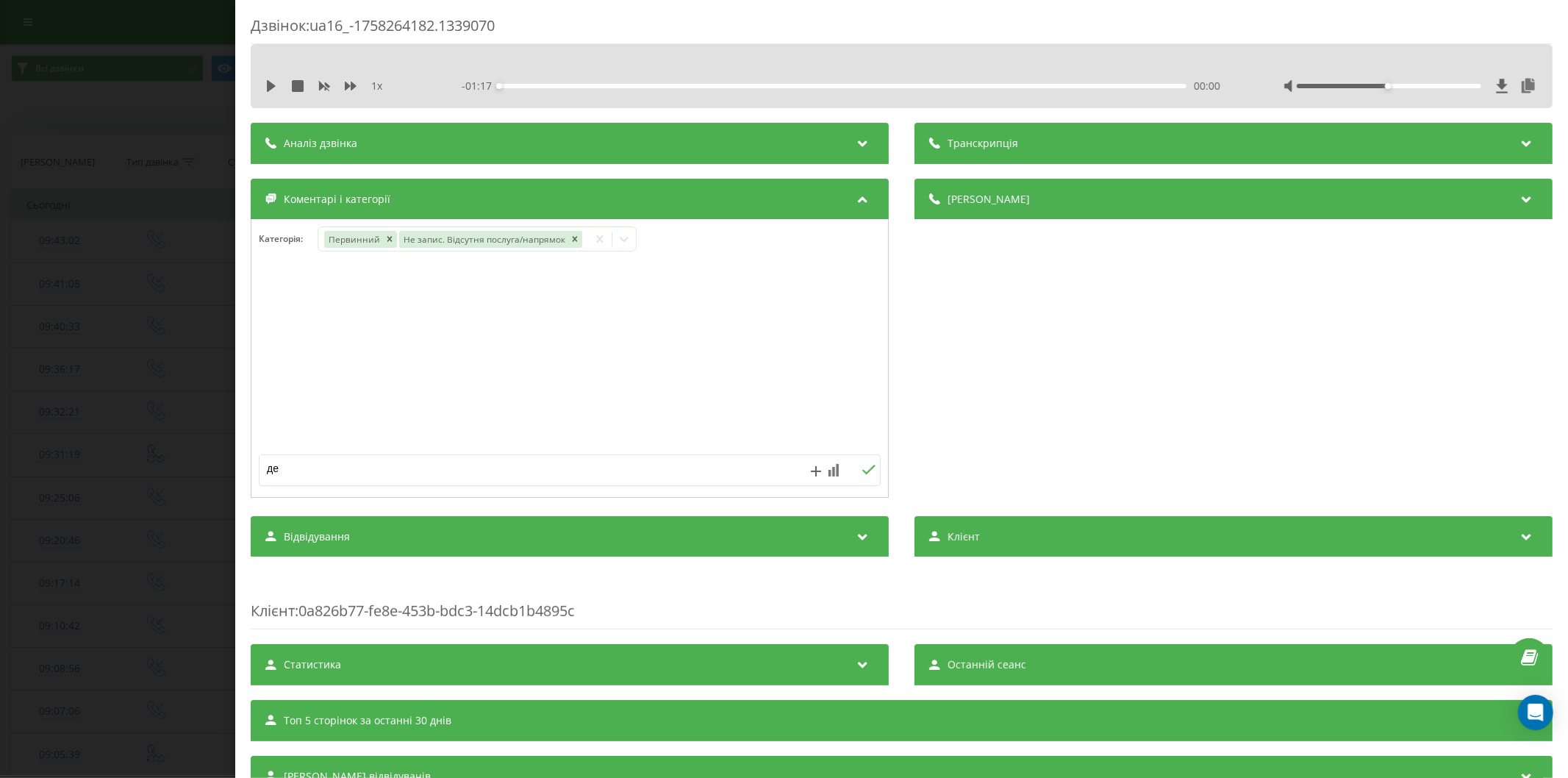
click at [295, 471] on textarea "де" at bounding box center [508, 468] width 496 height 26
type textarea "декларація, Срібнокільська"
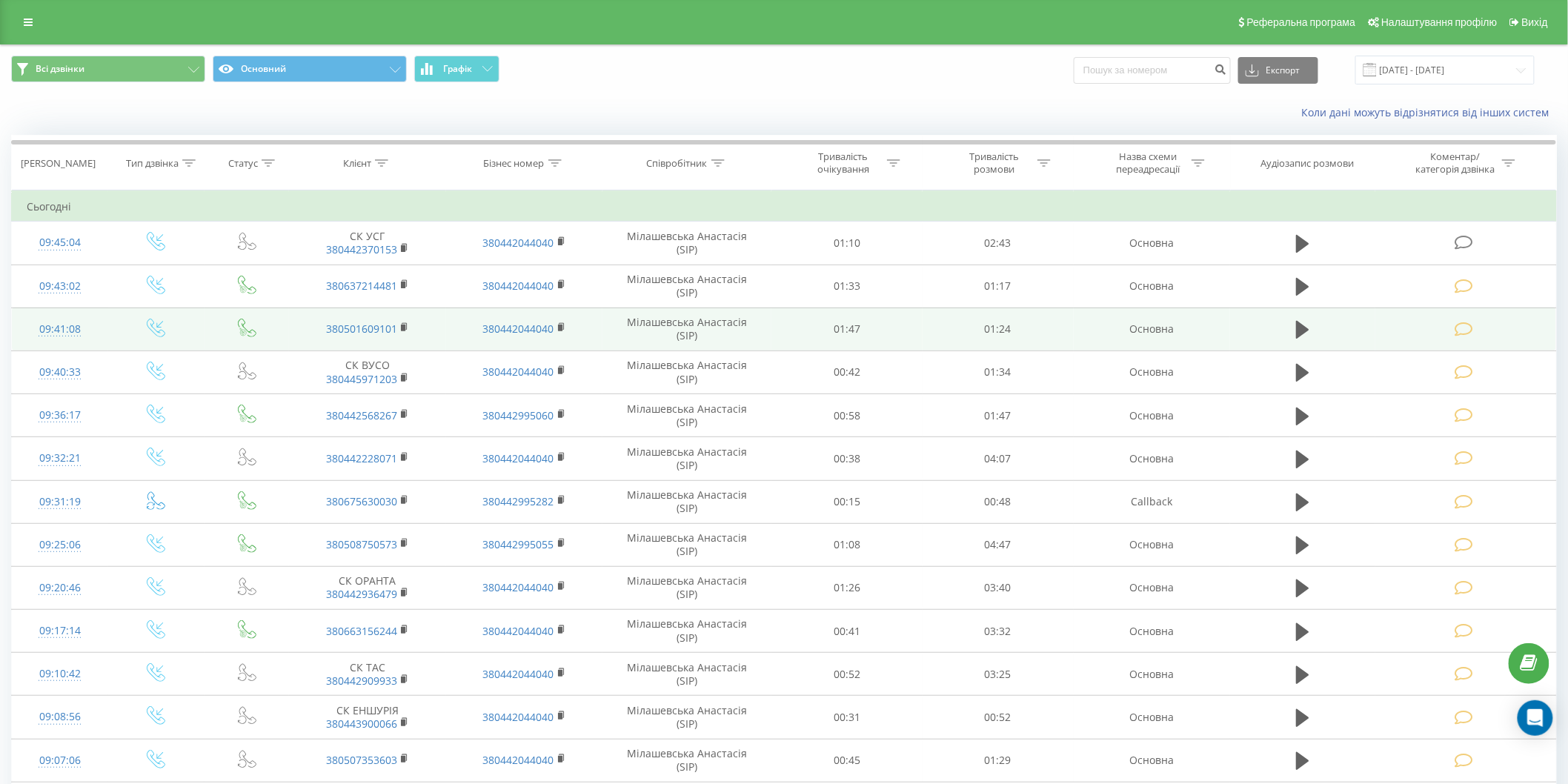
click at [1466, 235] on icon at bounding box center [1463, 242] width 19 height 15
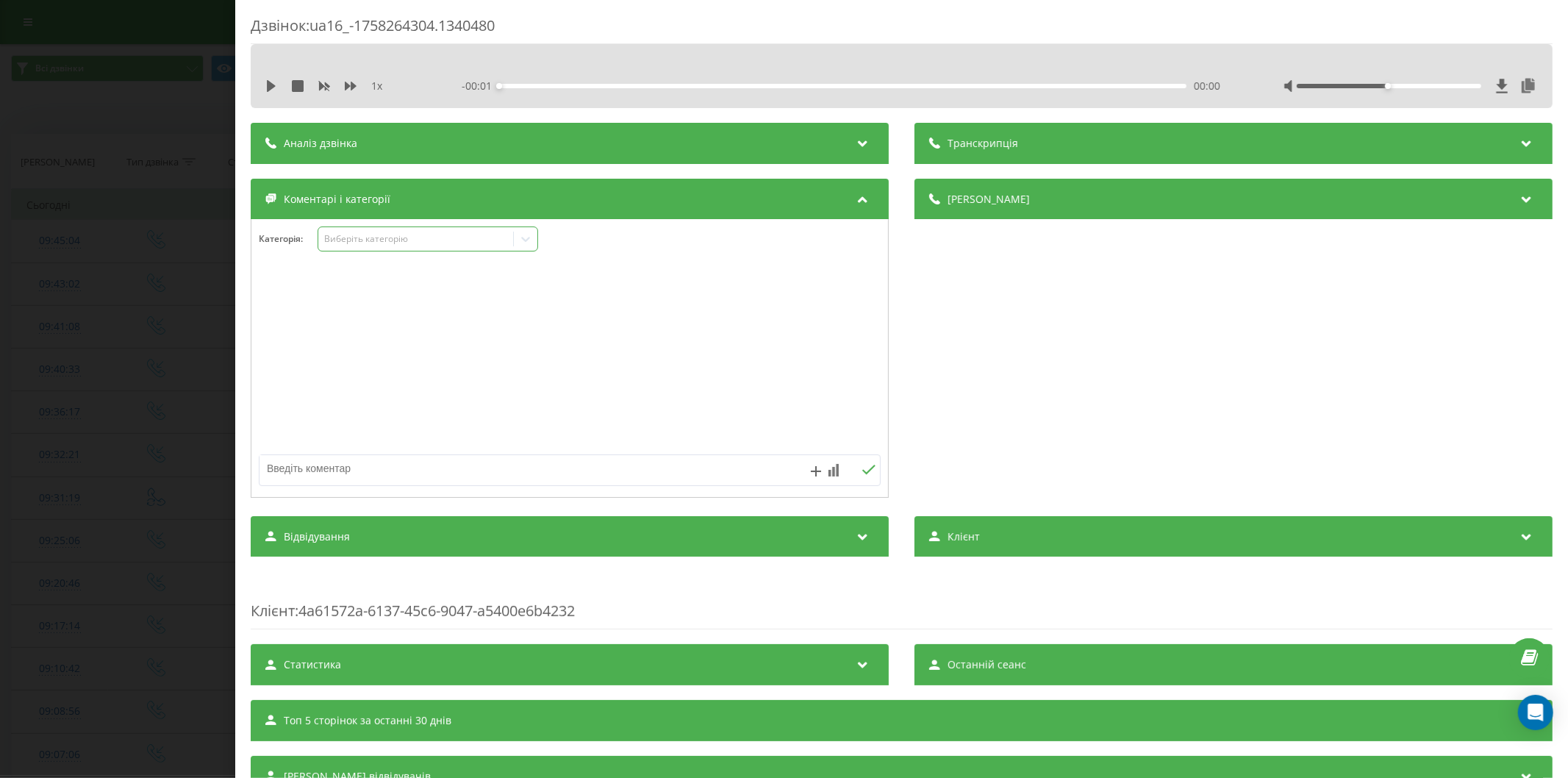
click at [376, 235] on div "Виберіть категорію" at bounding box center [415, 239] width 184 height 12
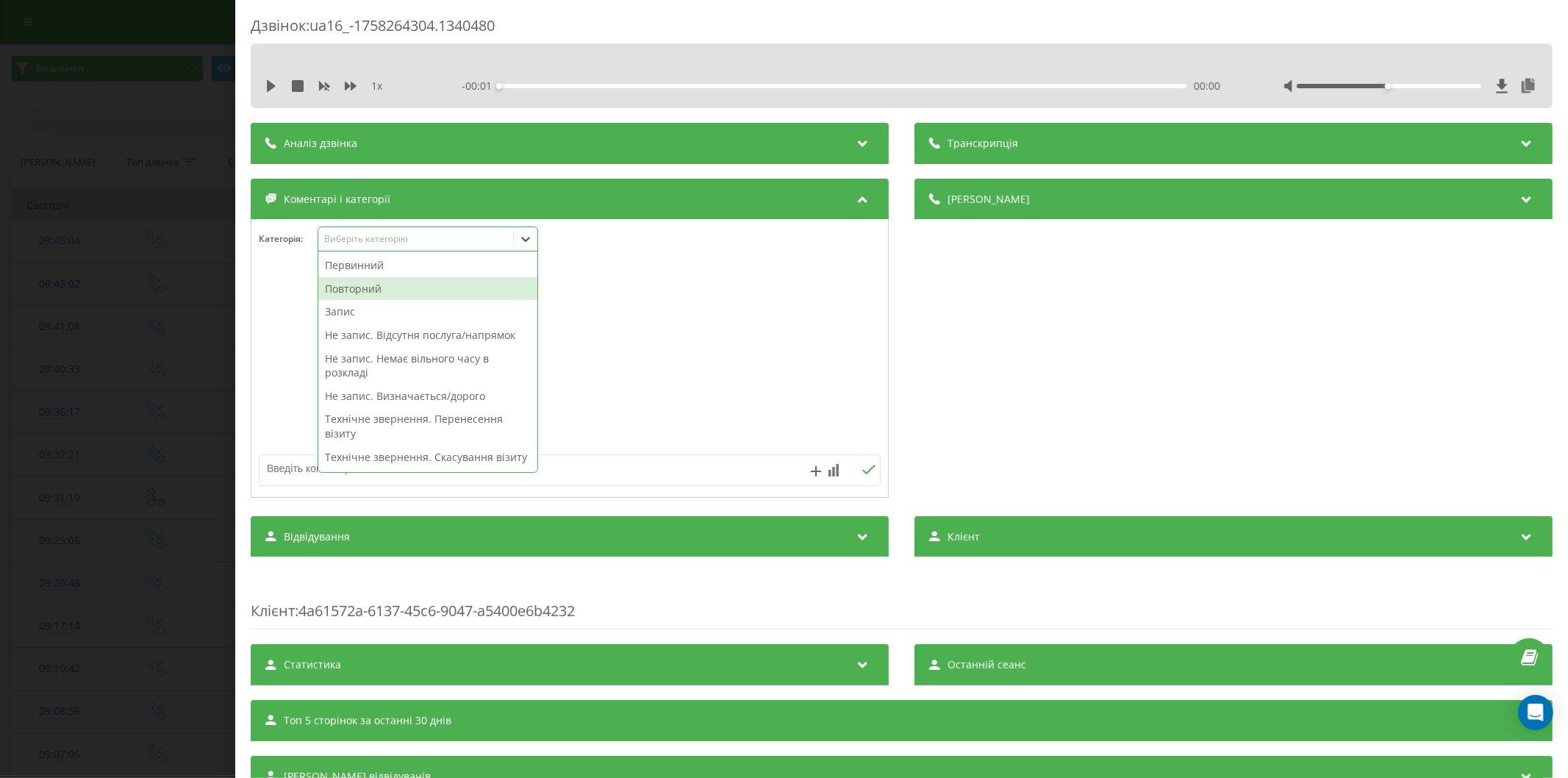
click at [385, 294] on div "Повторний" at bounding box center [428, 288] width 219 height 23
click at [365, 286] on div "Запис" at bounding box center [428, 288] width 219 height 23
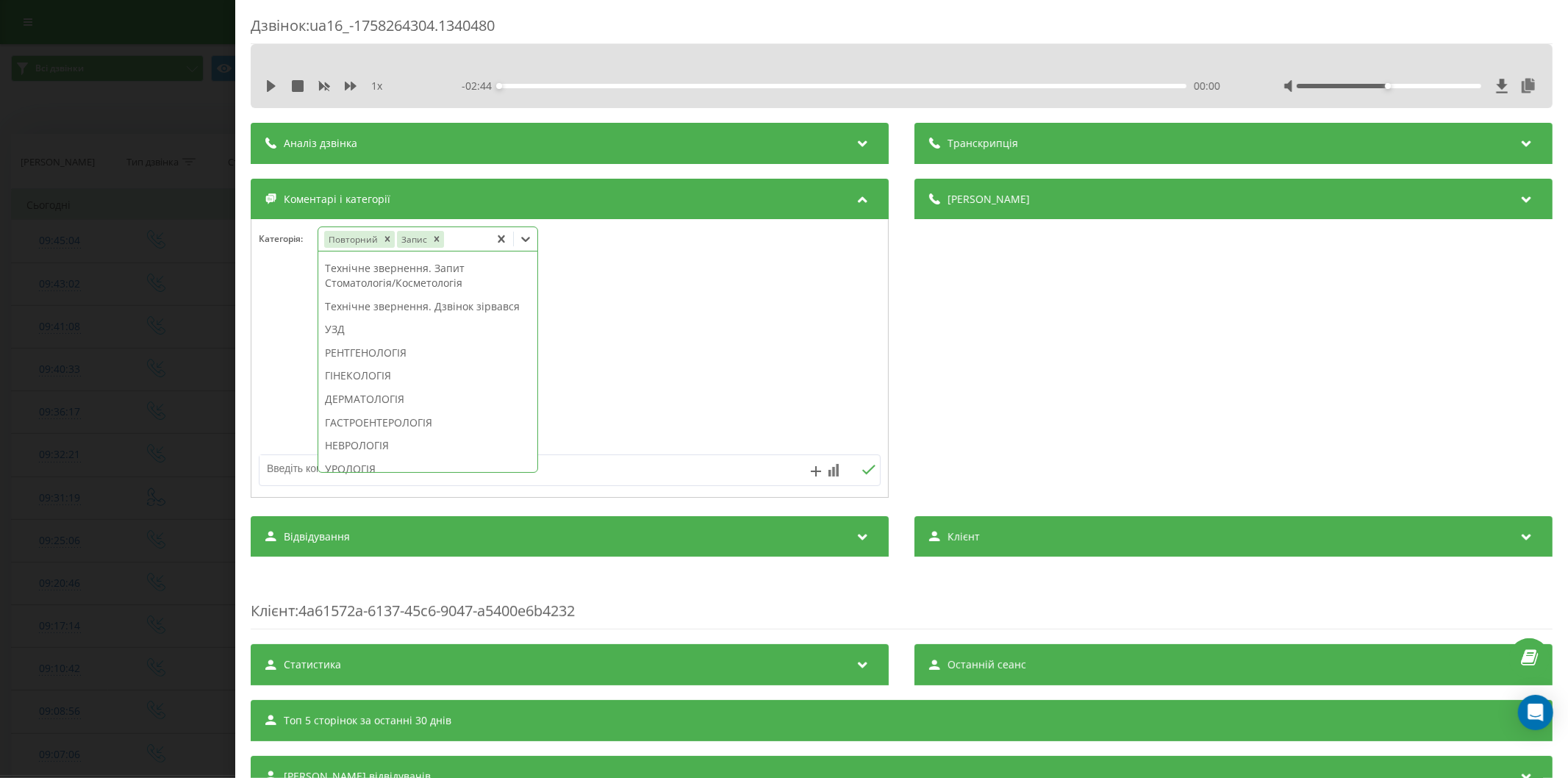
scroll to position [548, 0]
click at [381, 364] on div "ТЕРАПІЯ/СІМЕЙНА МЕДИЦИНА" at bounding box center [428, 351] width 219 height 23
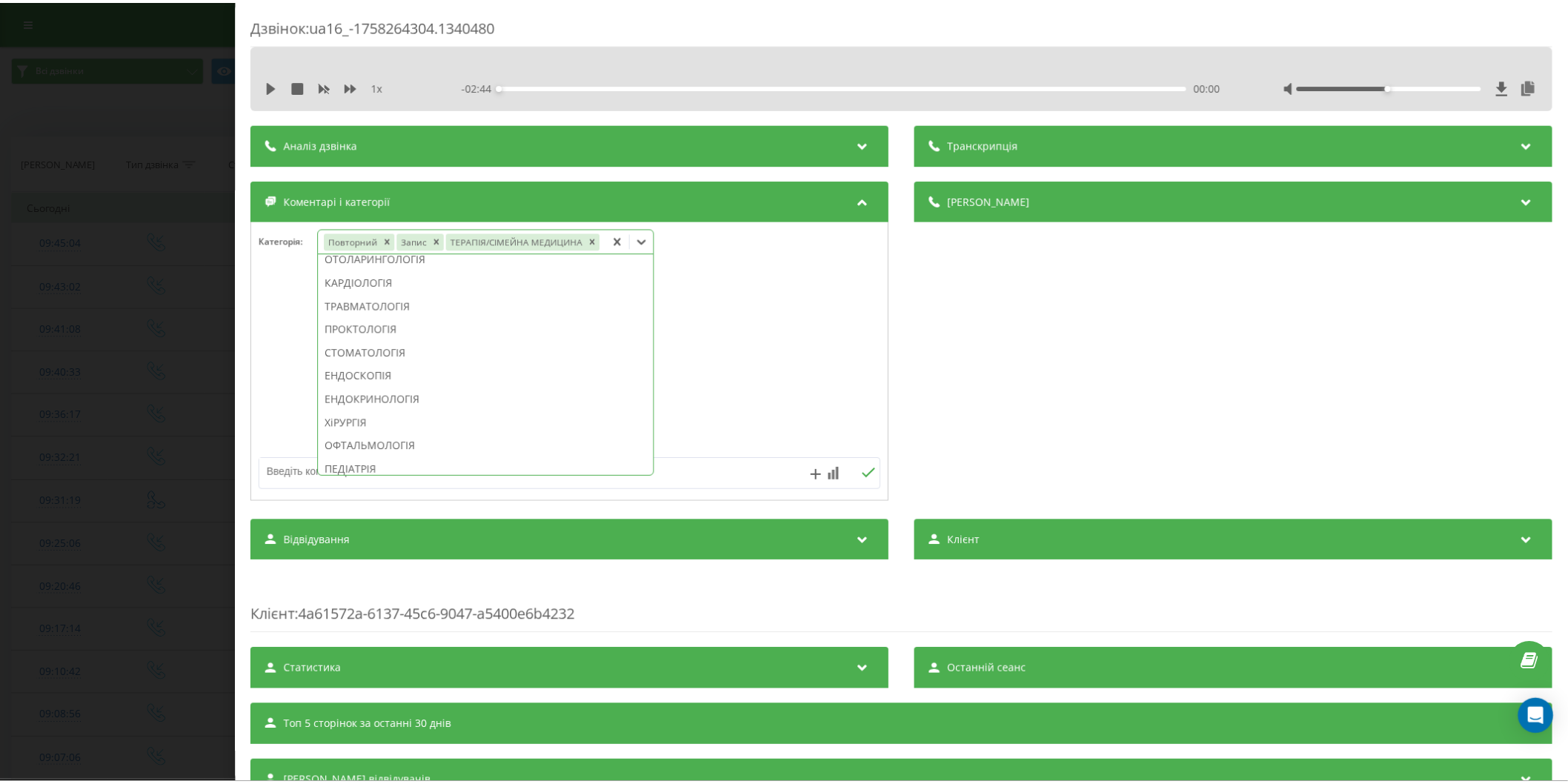
scroll to position [437, 0]
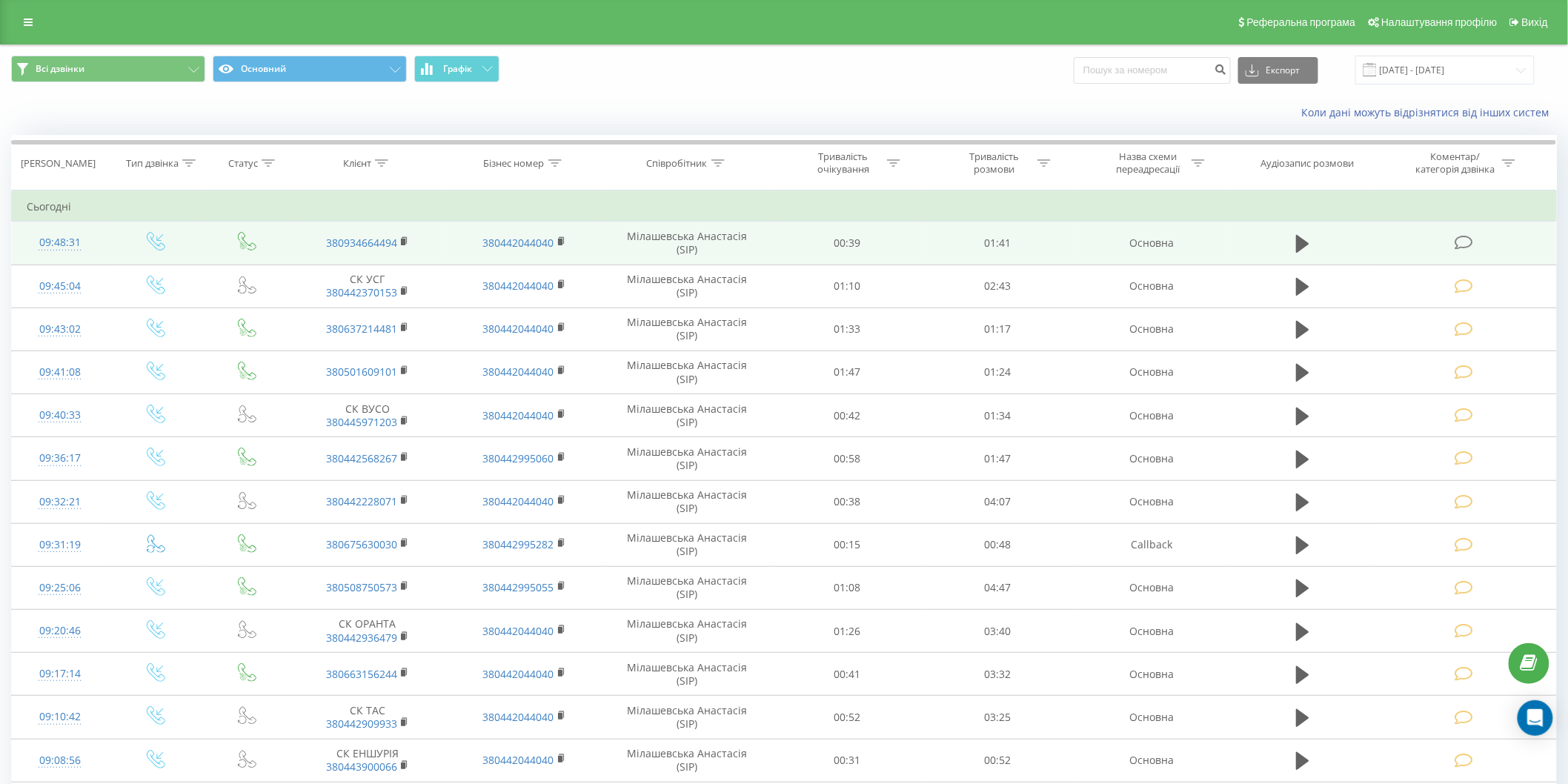
click at [1470, 237] on icon at bounding box center [1463, 242] width 19 height 15
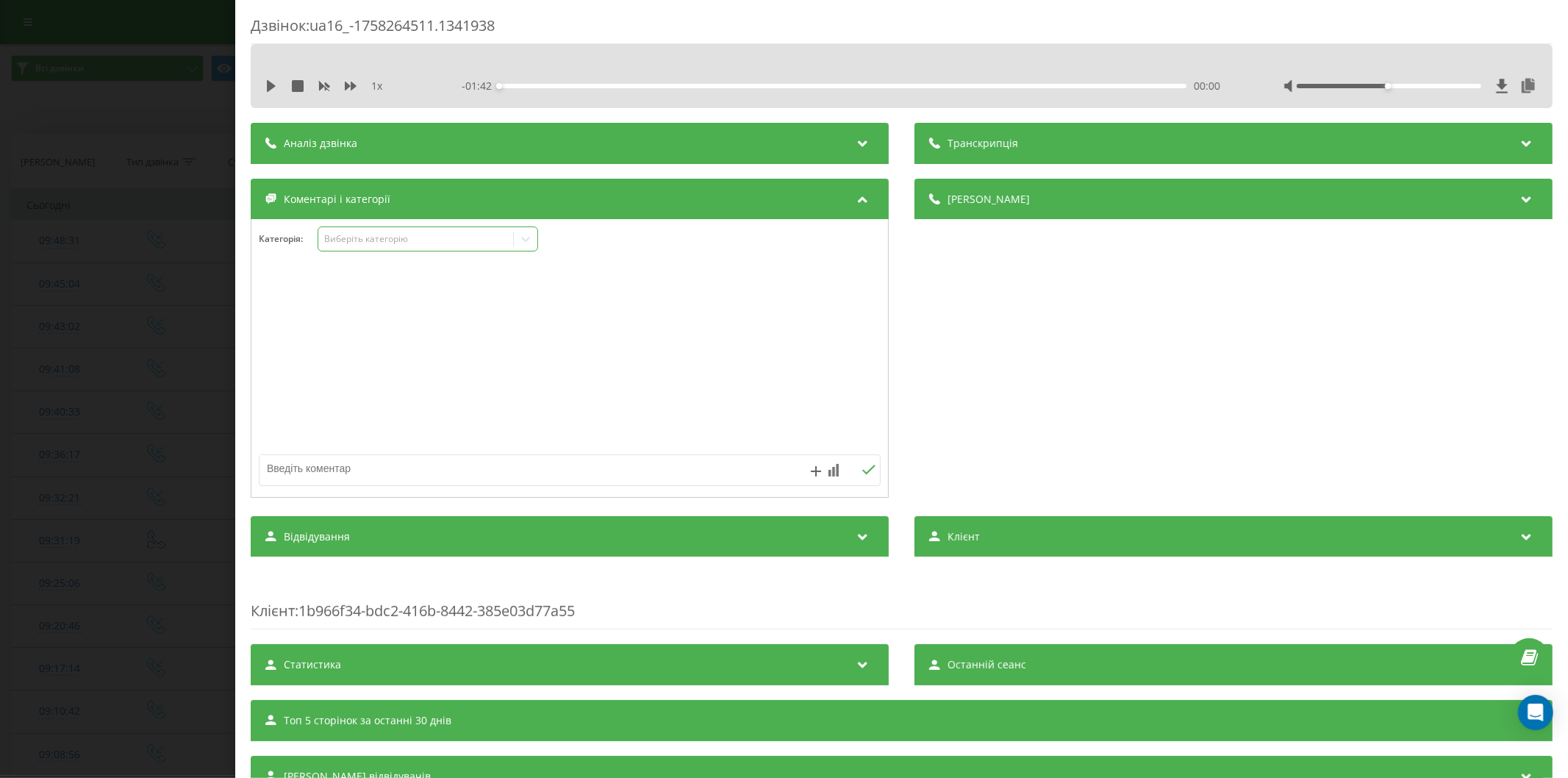
click at [377, 238] on div "Виберіть категорію" at bounding box center [415, 239] width 184 height 12
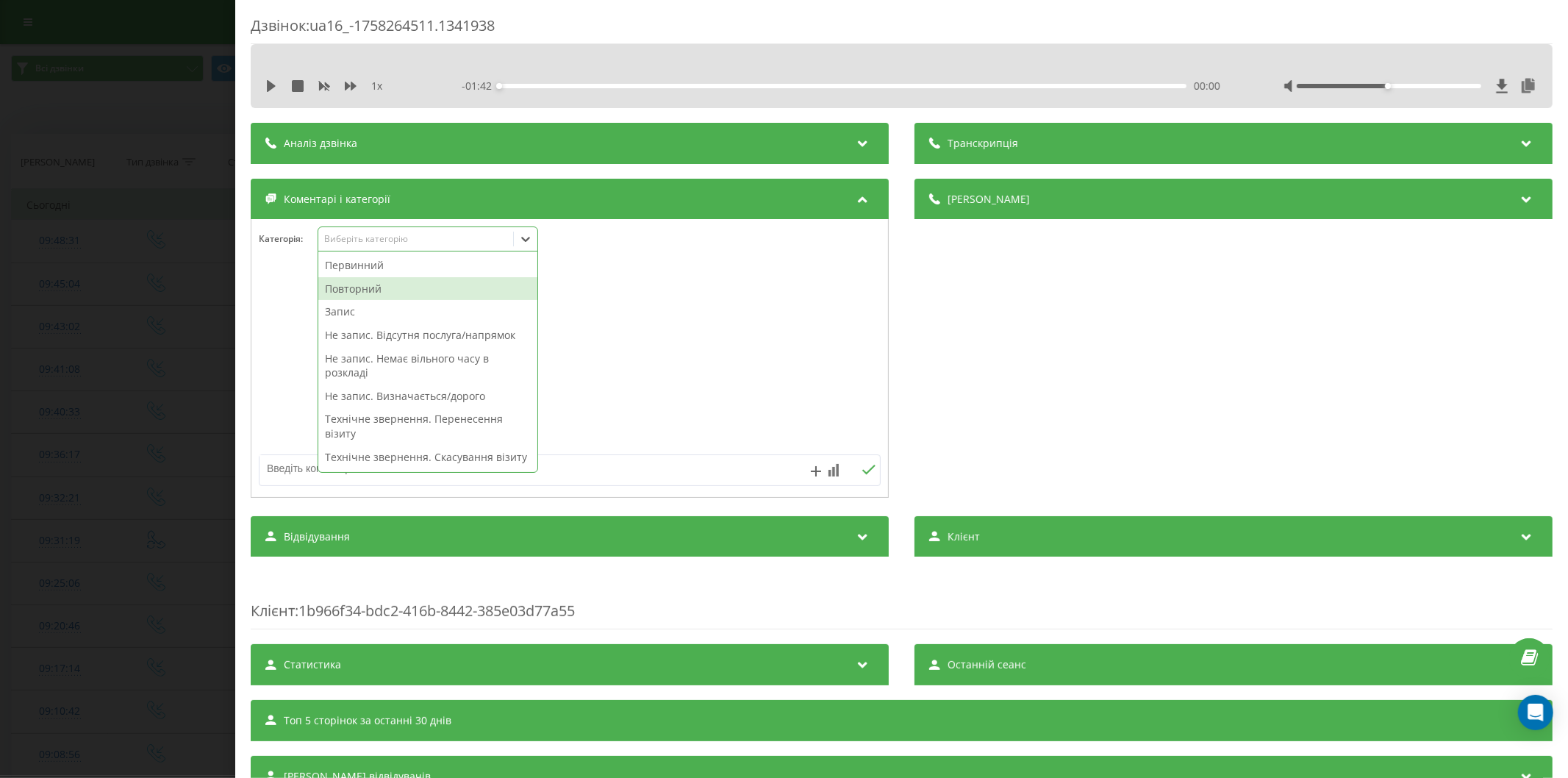
click at [376, 288] on div "Повторний" at bounding box center [428, 288] width 219 height 23
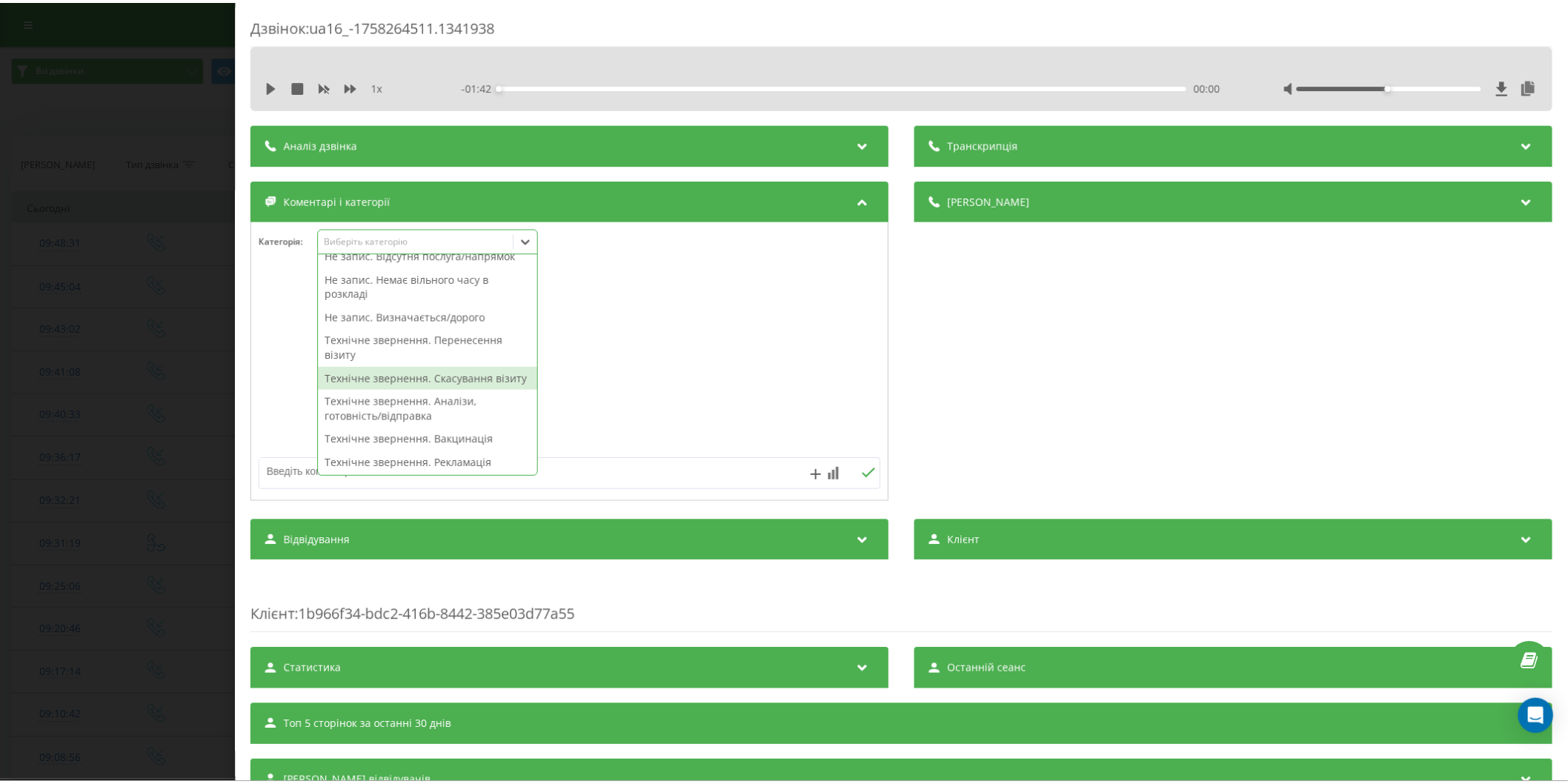
scroll to position [60, 0]
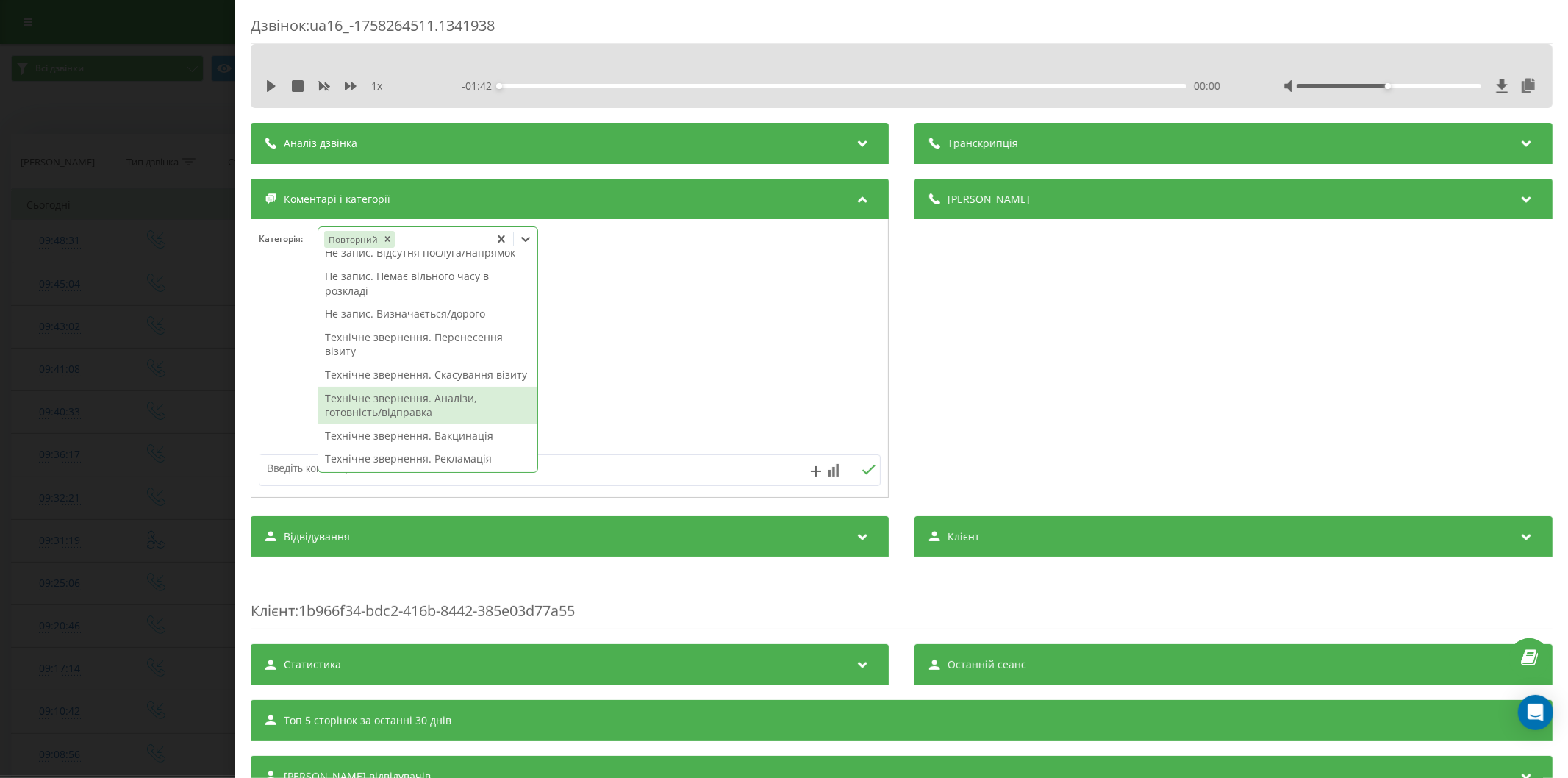
click at [431, 413] on div "Технічне звернення. Аналізи, готовність/відправка" at bounding box center [428, 405] width 219 height 38
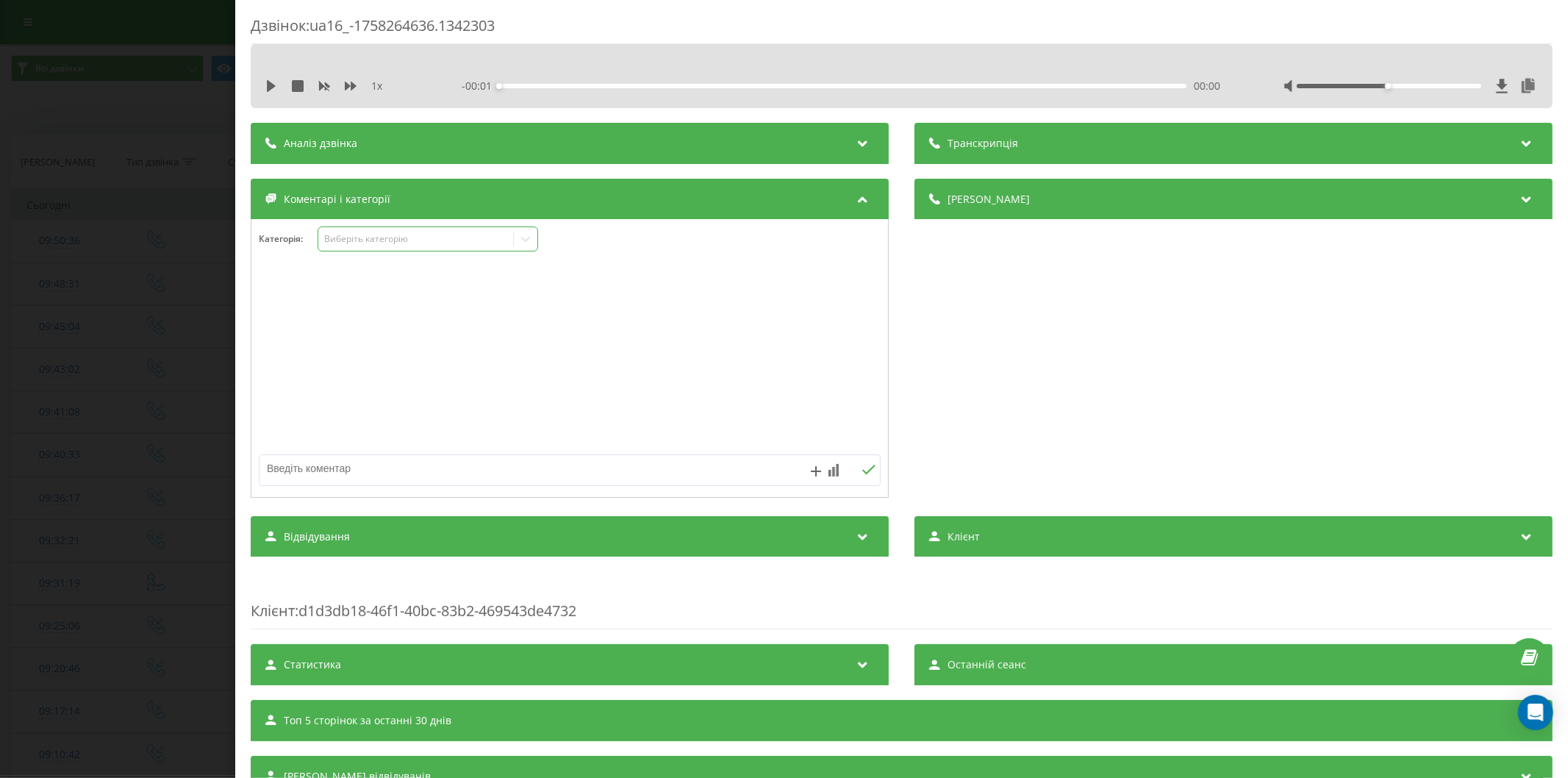
click at [385, 239] on div "Виберіть категорію" at bounding box center [415, 239] width 184 height 12
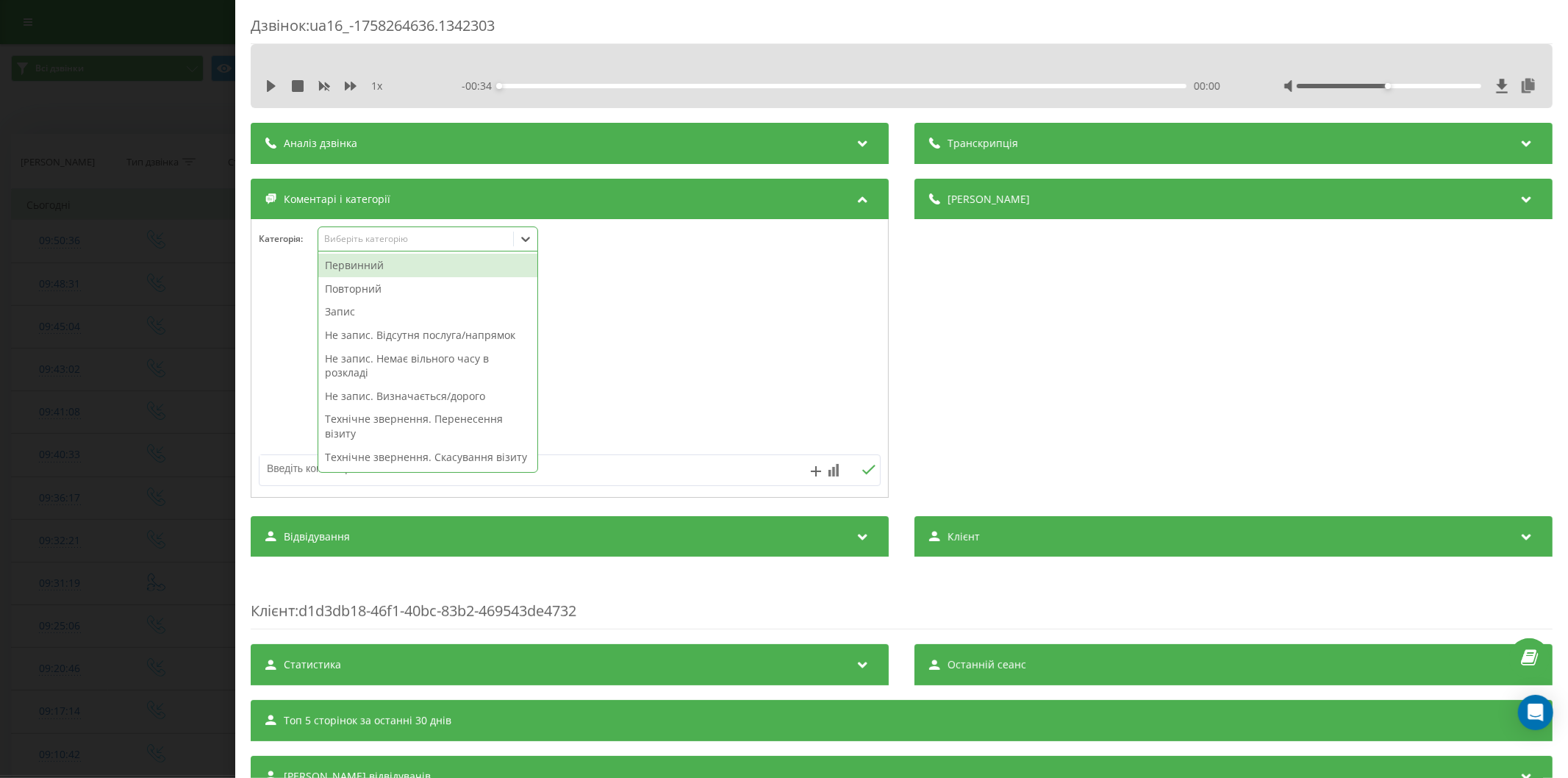
click at [366, 258] on div "Первинний" at bounding box center [428, 265] width 219 height 23
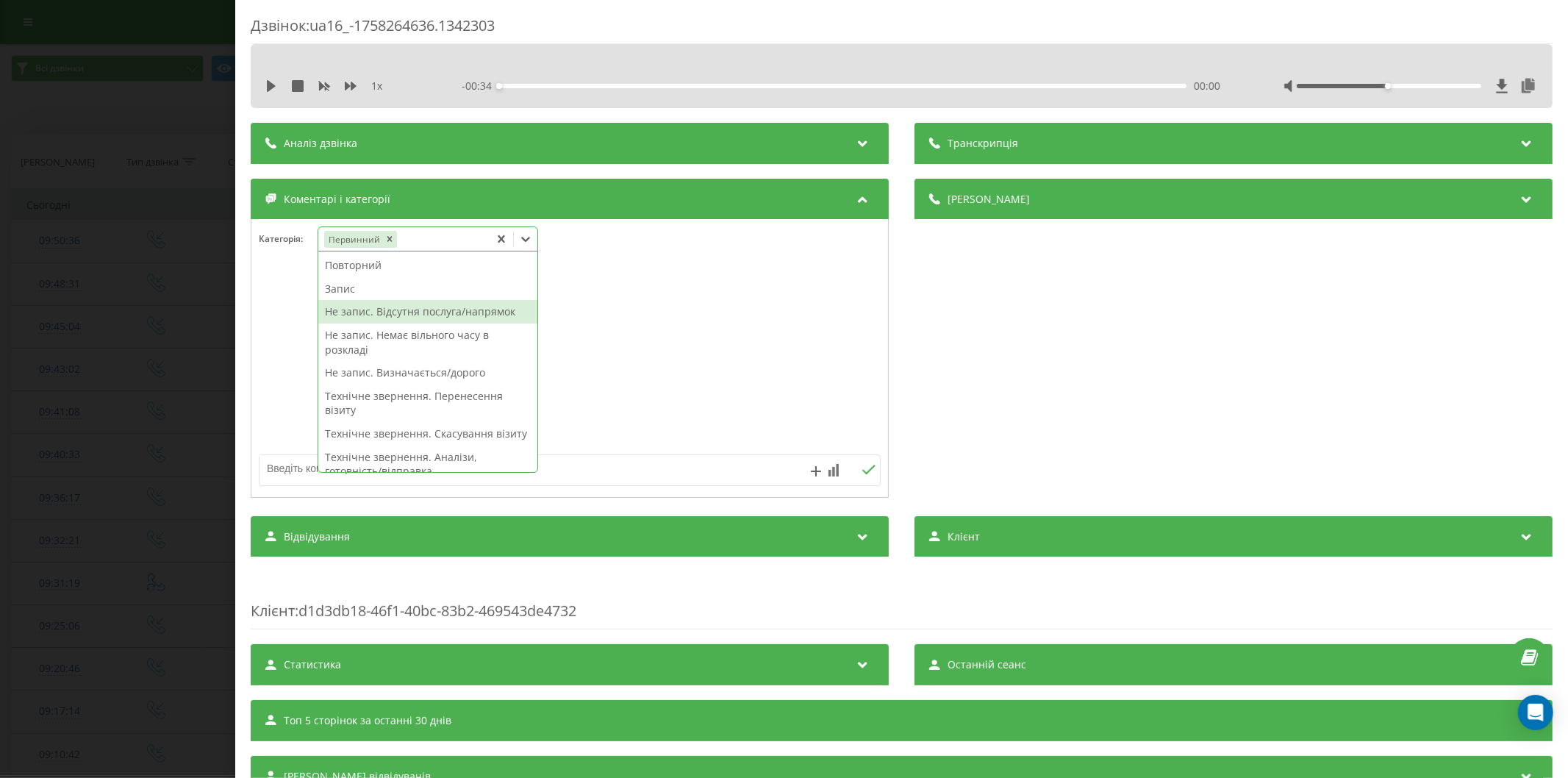
click at [408, 312] on div "Не запис. Відсутня послуга/напрямок" at bounding box center [428, 311] width 219 height 23
click at [289, 480] on textarea at bounding box center [508, 468] width 496 height 26
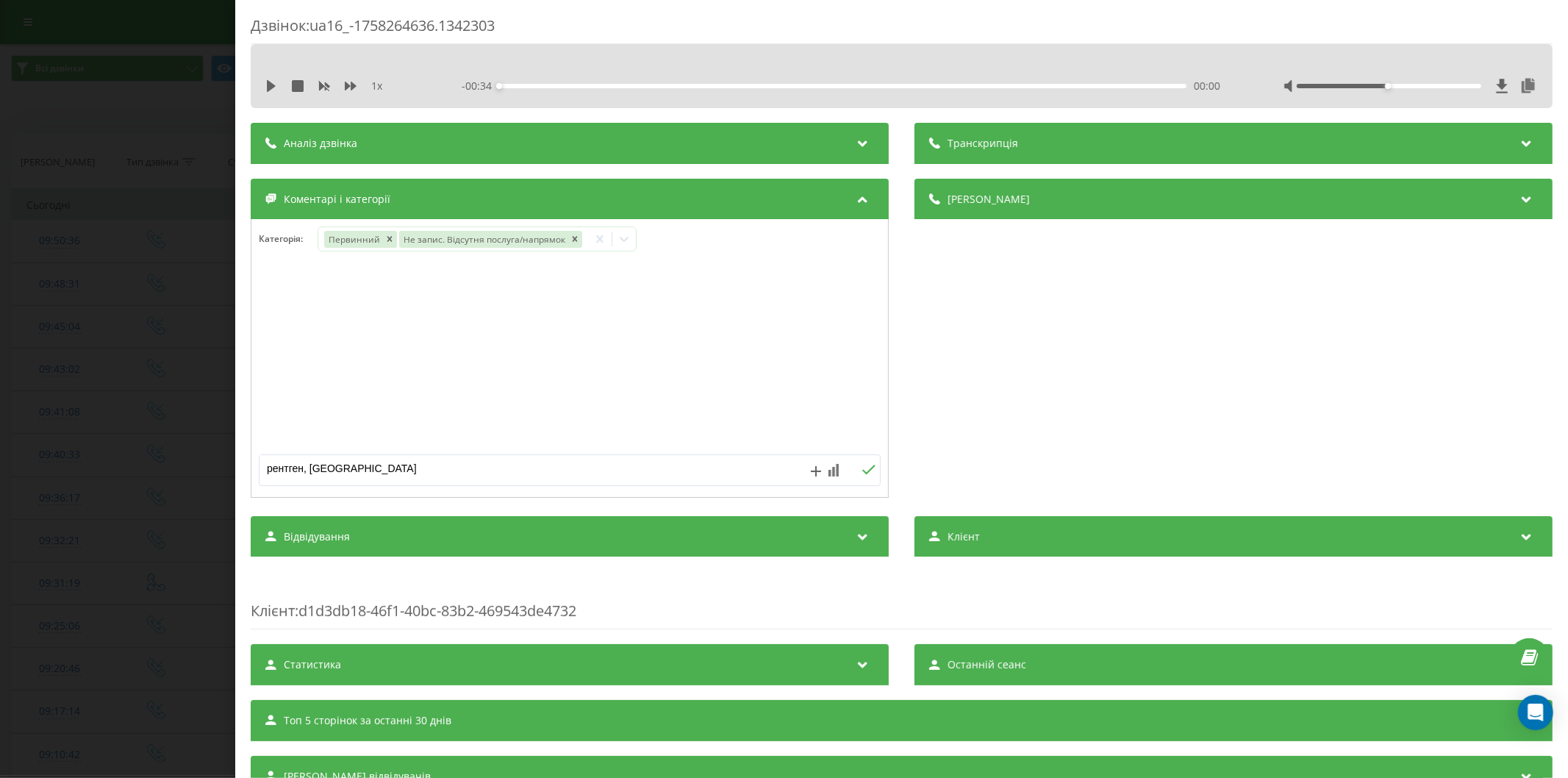
type textarea "рентген, Липківського"
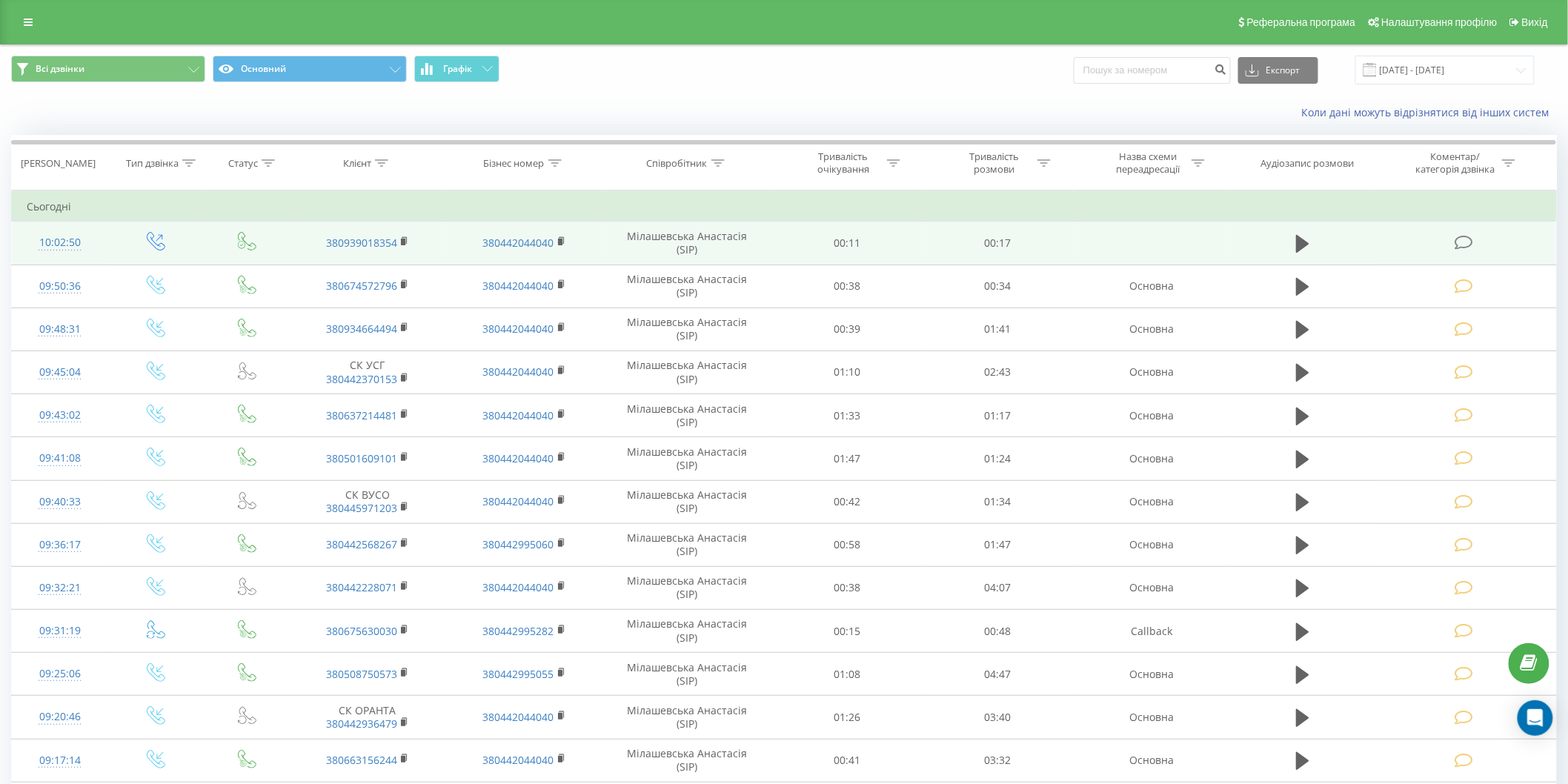
click at [1466, 232] on td at bounding box center [1466, 242] width 181 height 43
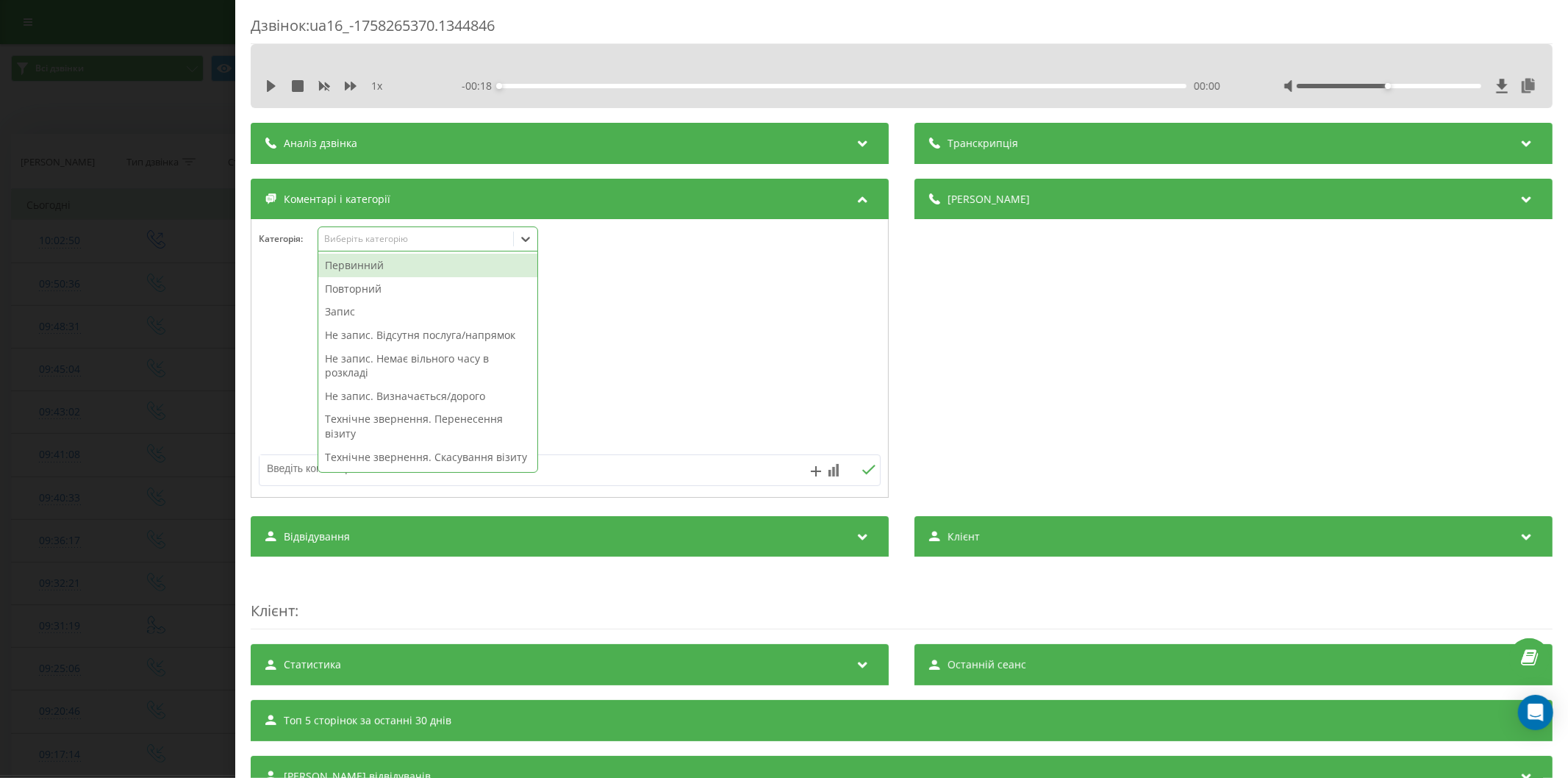
click at [357, 234] on div "Виберіть категорію" at bounding box center [415, 239] width 184 height 12
click at [368, 268] on div "Первинний" at bounding box center [428, 265] width 219 height 23
click at [295, 469] on textarea at bounding box center [508, 468] width 496 height 26
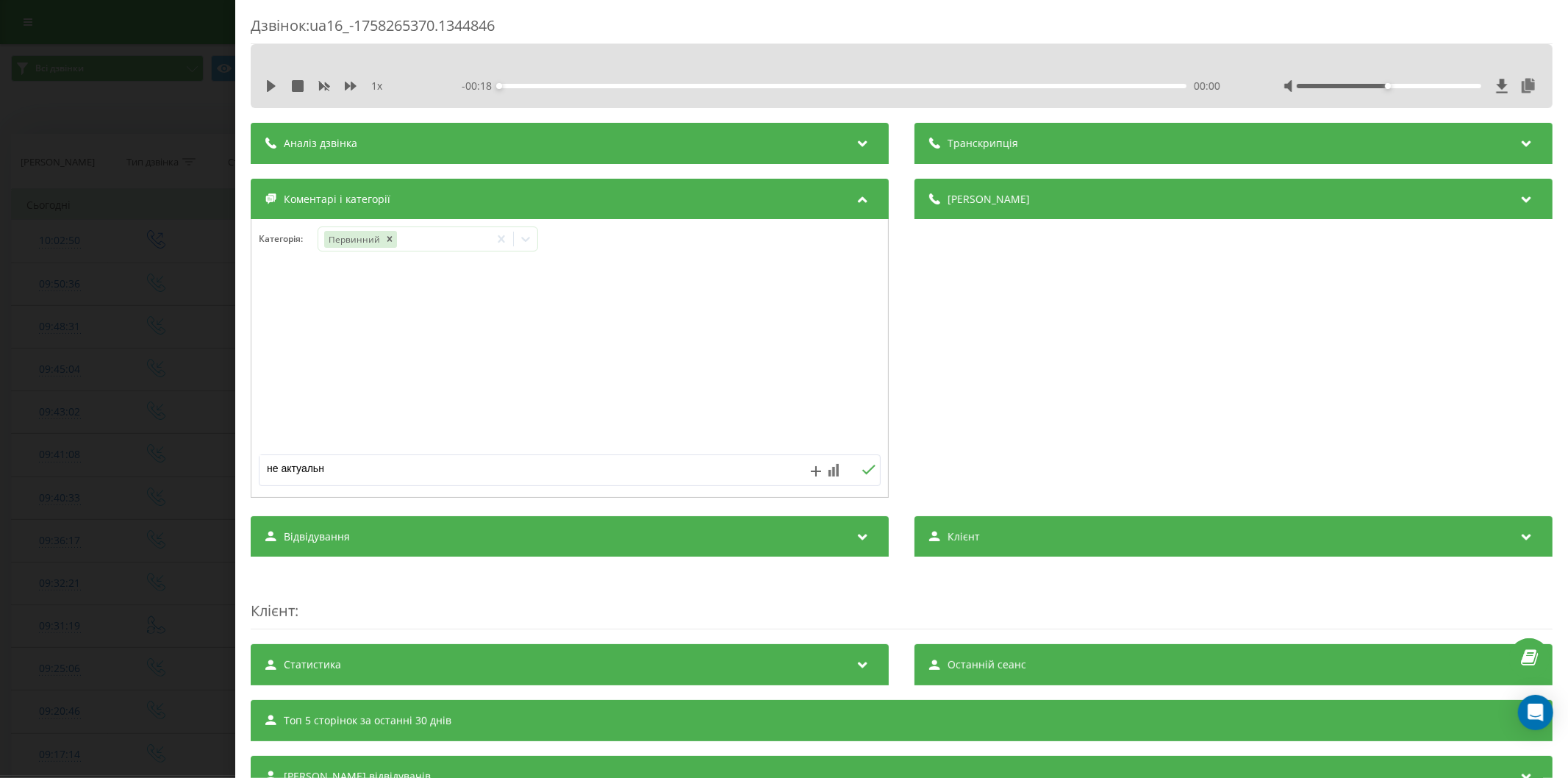
type textarea "не актуально"
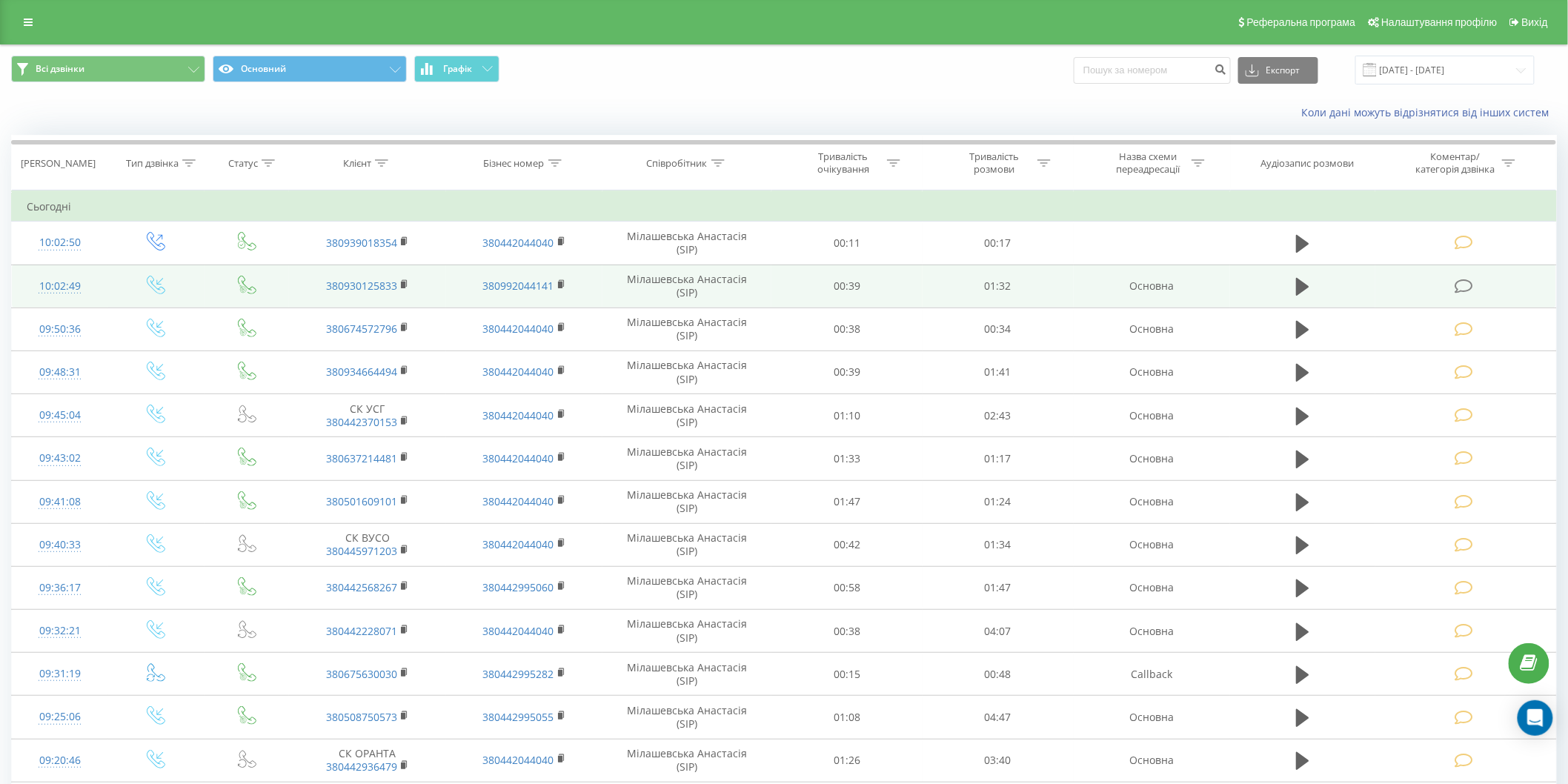
click at [1469, 283] on icon at bounding box center [1463, 285] width 19 height 15
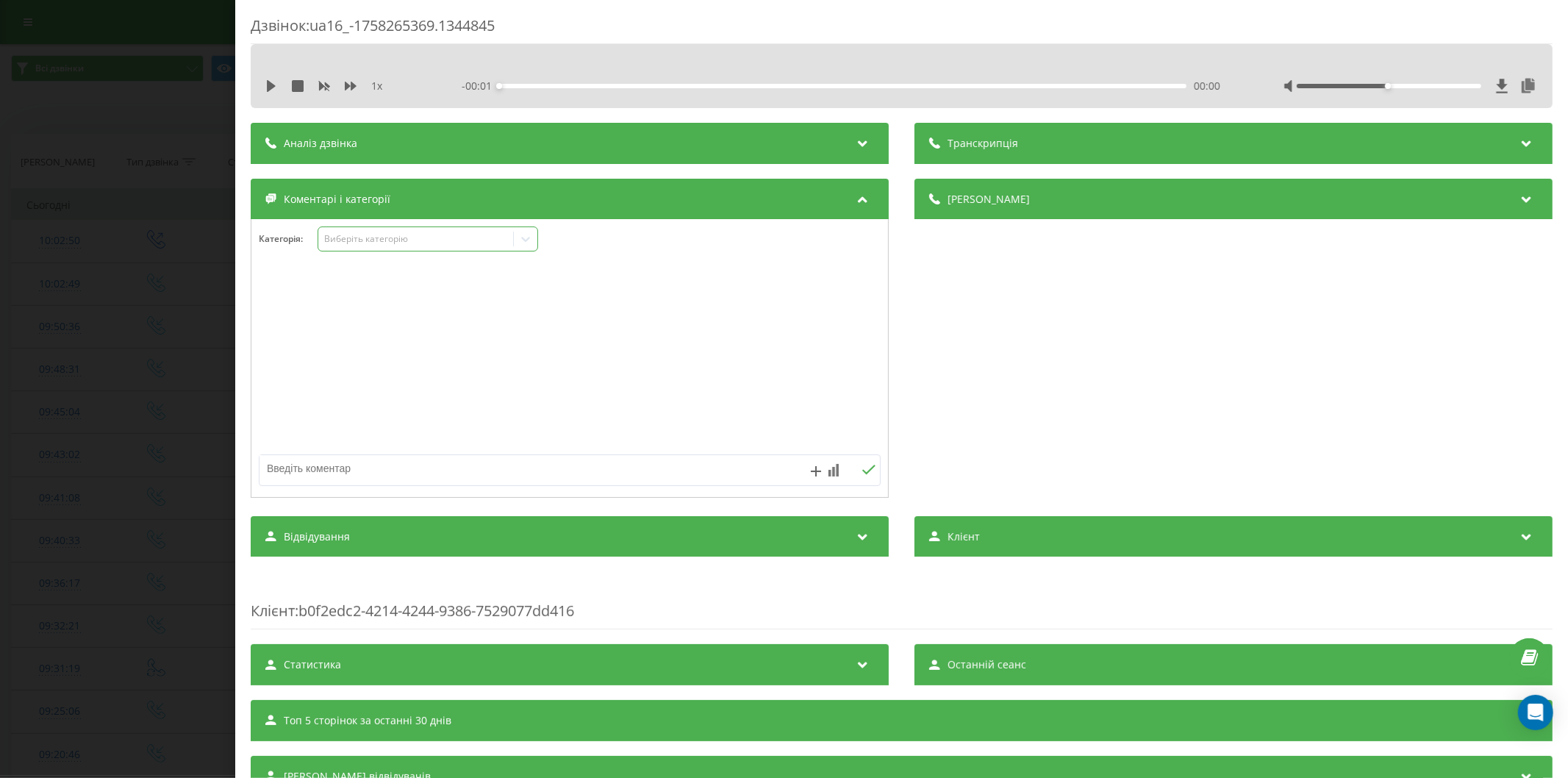
click at [398, 238] on div "Виберіть категорію" at bounding box center [415, 239] width 184 height 12
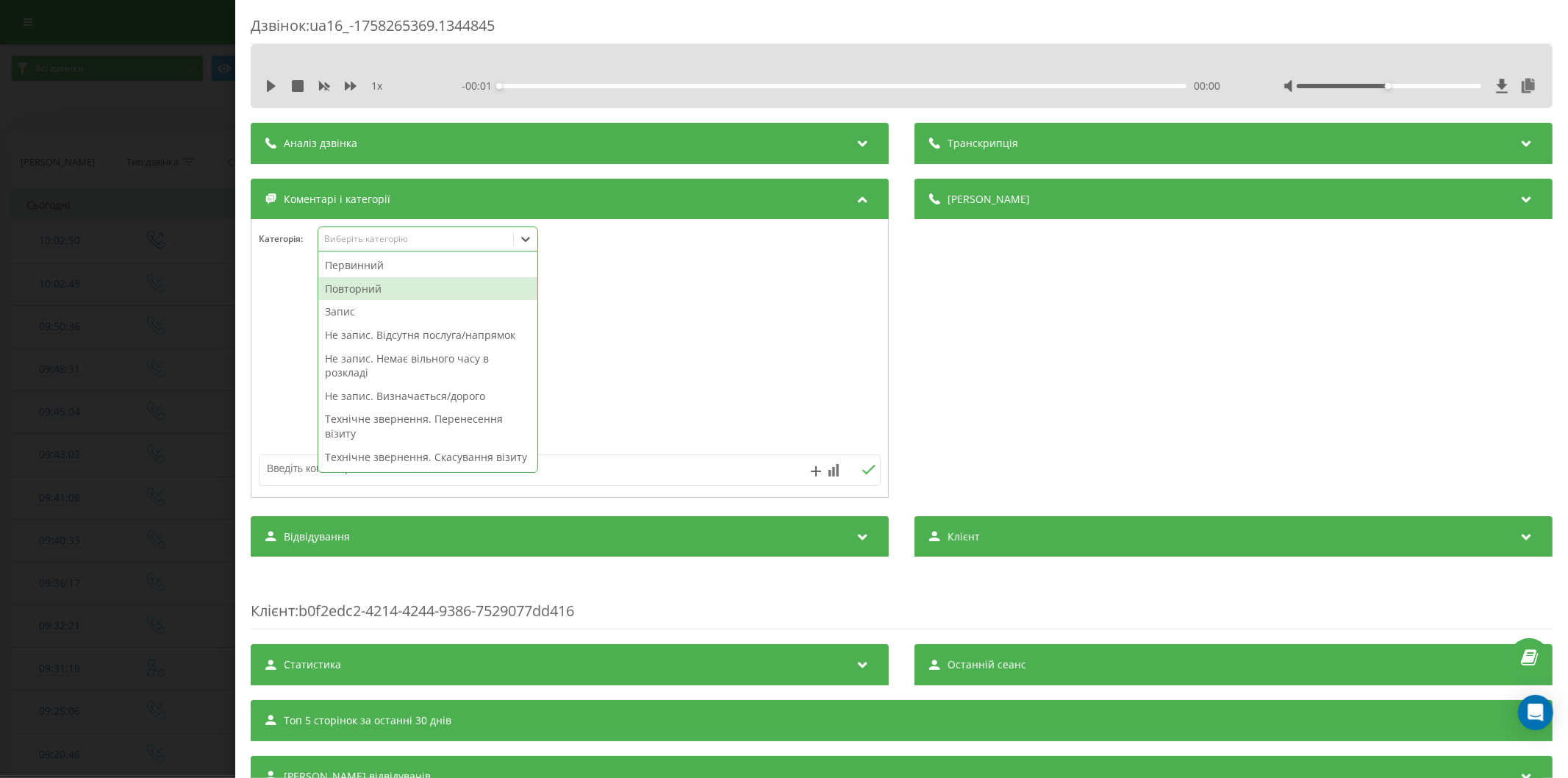
click at [369, 292] on div "Повторний" at bounding box center [428, 288] width 219 height 23
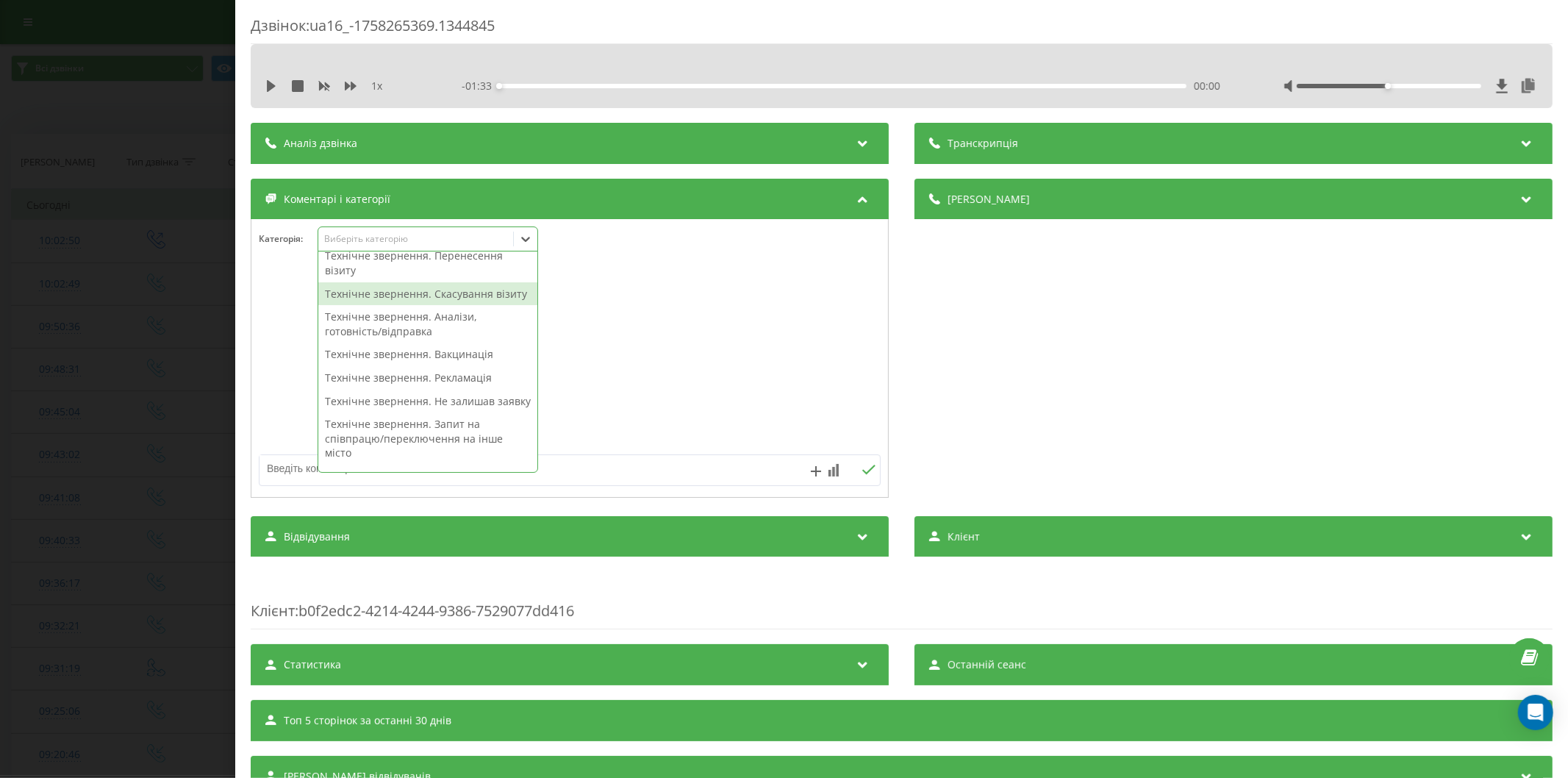
scroll to position [140, 0]
click at [416, 305] on div "Технічне звернення. Скасування візиту" at bounding box center [428, 293] width 219 height 23
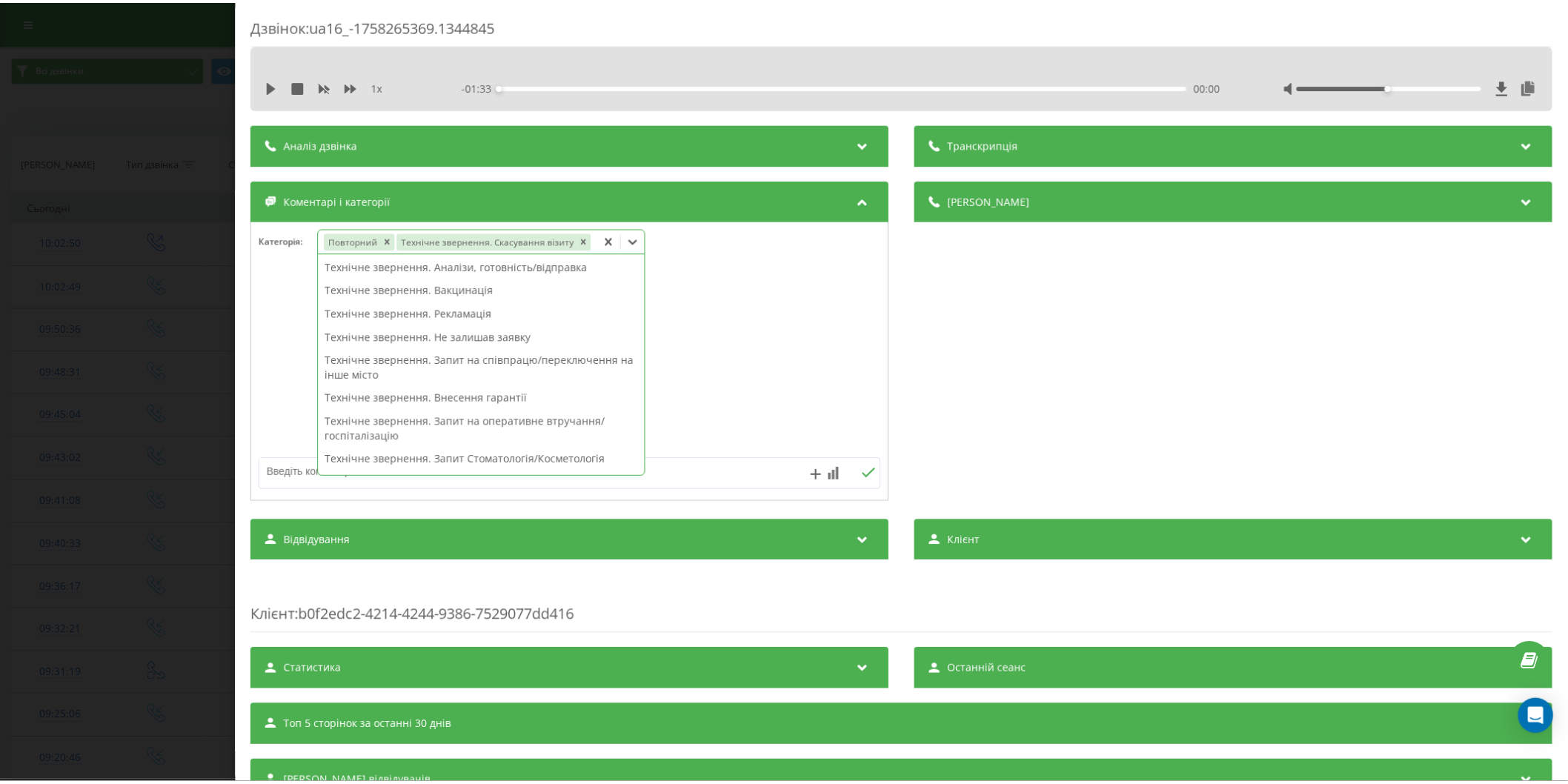
scroll to position [127, 0]
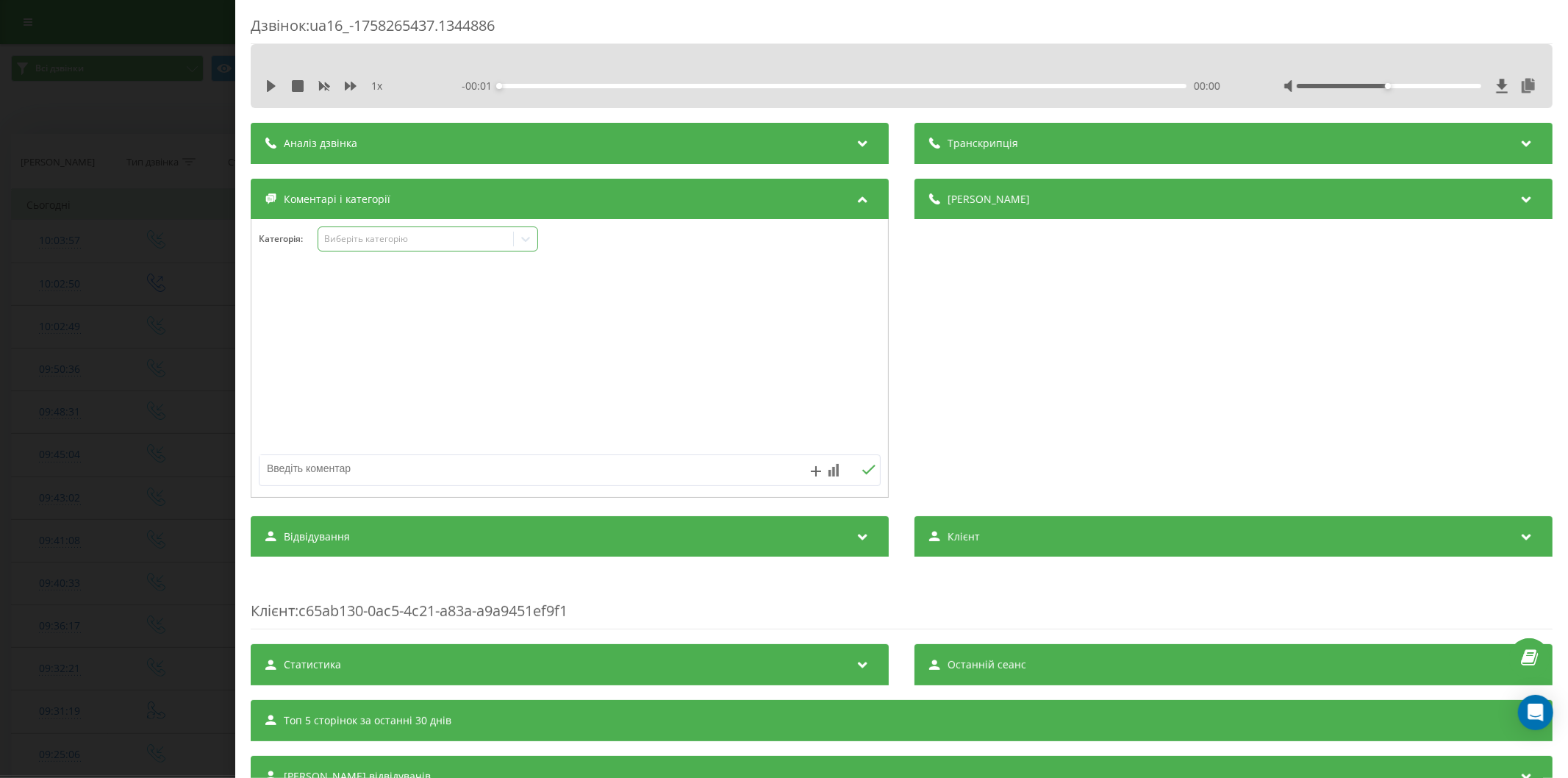
click at [356, 241] on div "Виберіть категорію" at bounding box center [415, 239] width 184 height 12
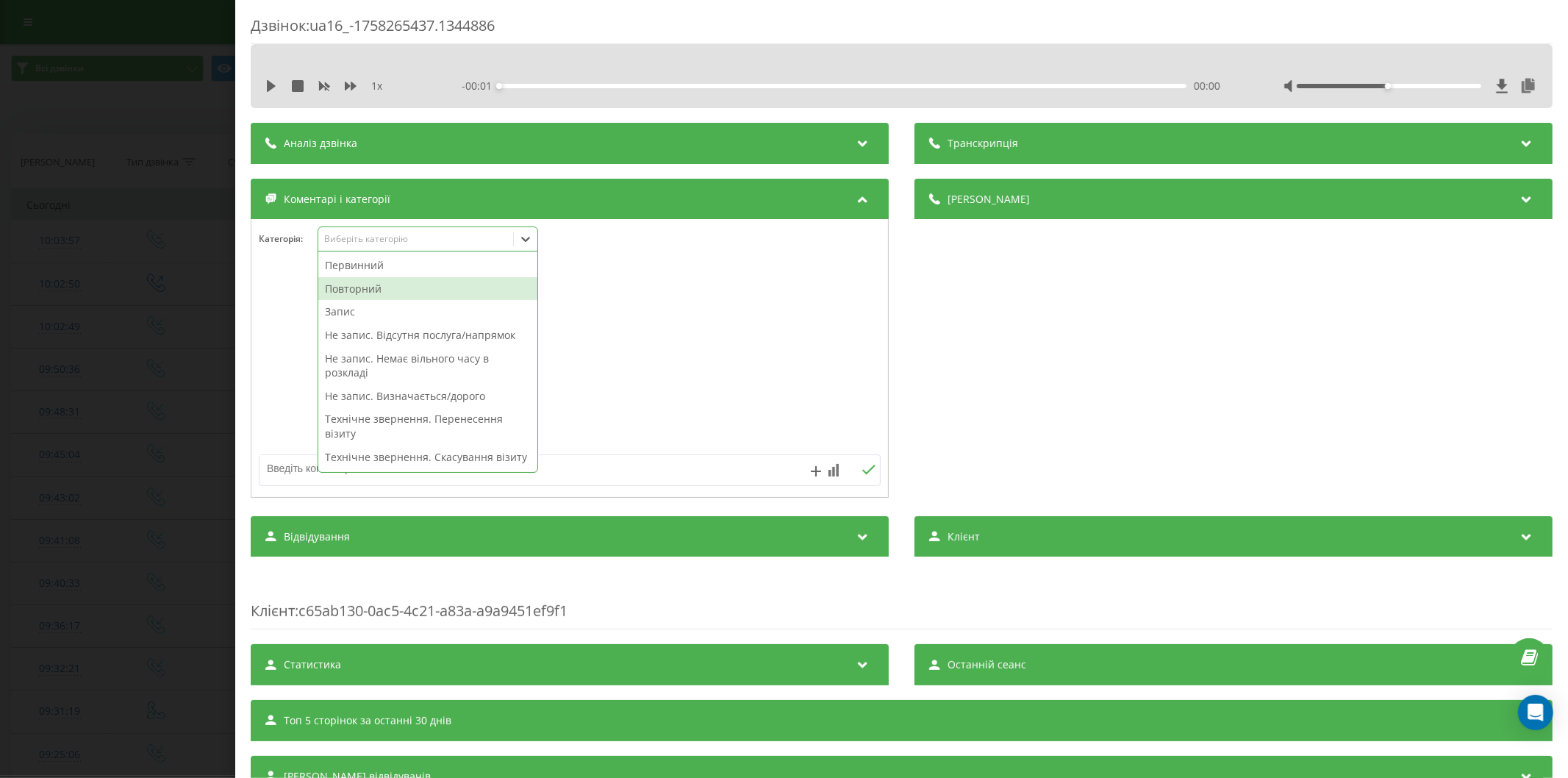
click at [365, 288] on div "Повторний" at bounding box center [428, 288] width 219 height 23
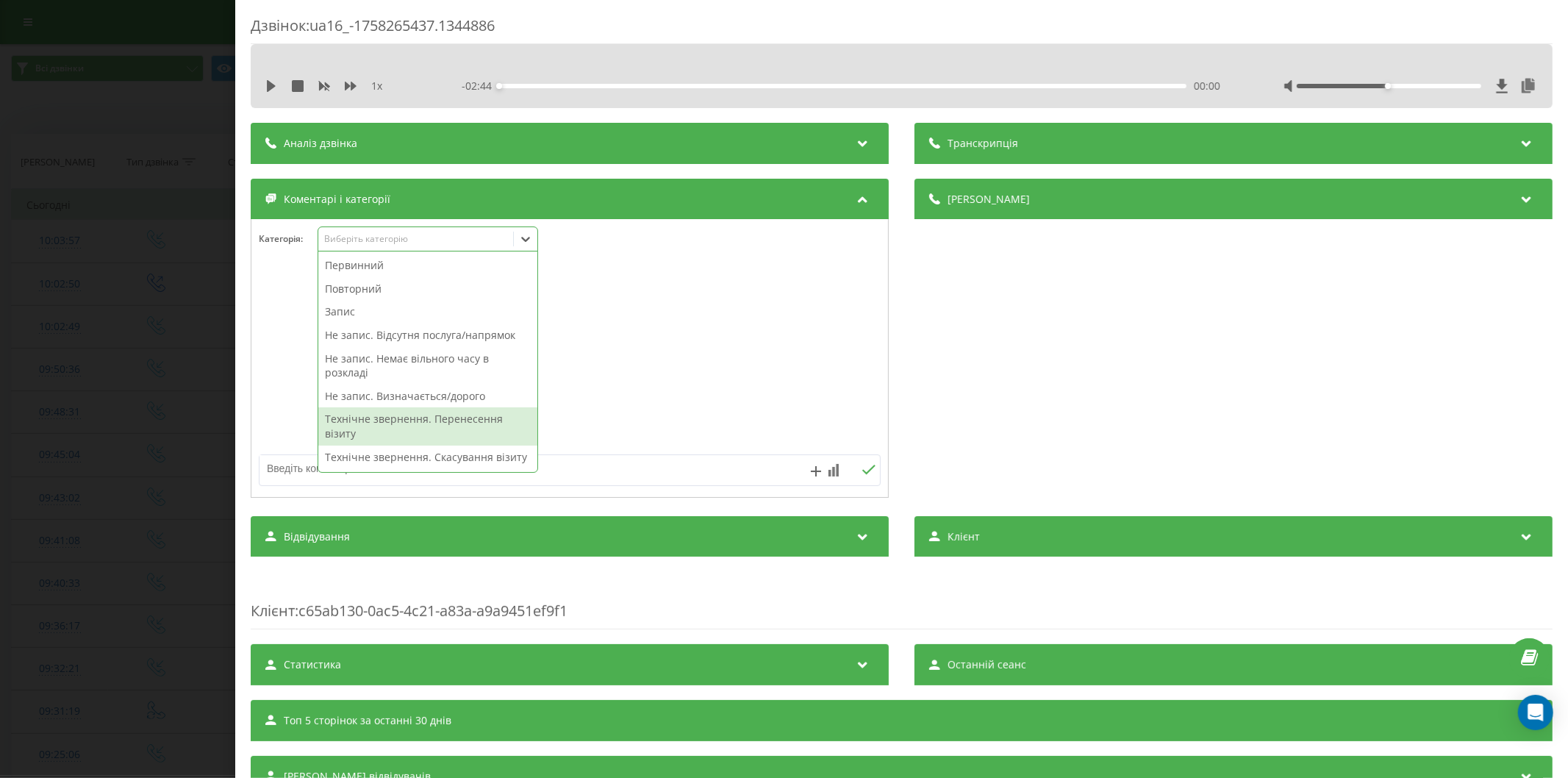
click at [292, 465] on textarea at bounding box center [508, 468] width 496 height 26
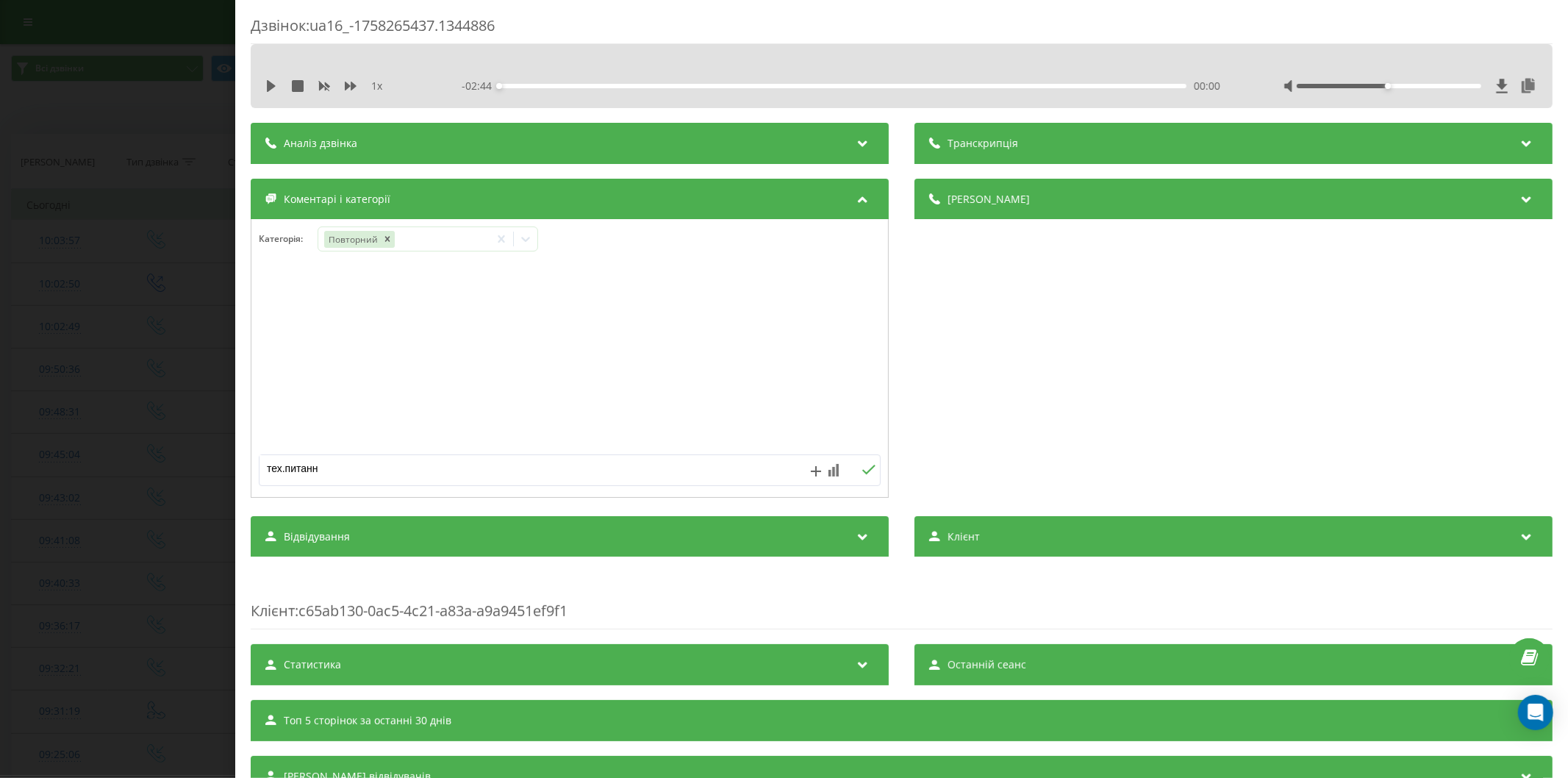
type textarea "тех.питання"
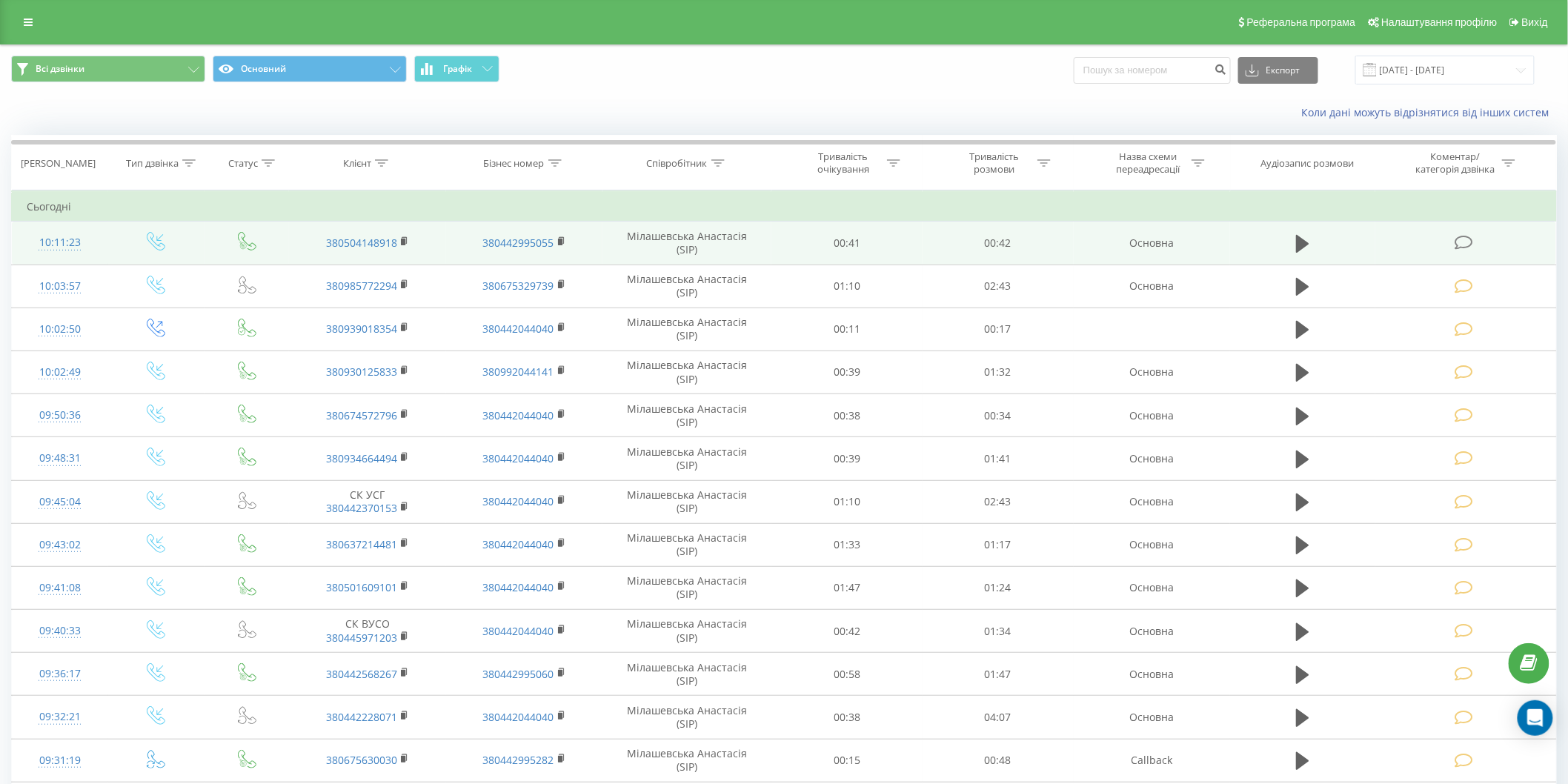
click at [1456, 241] on icon at bounding box center [1463, 242] width 19 height 15
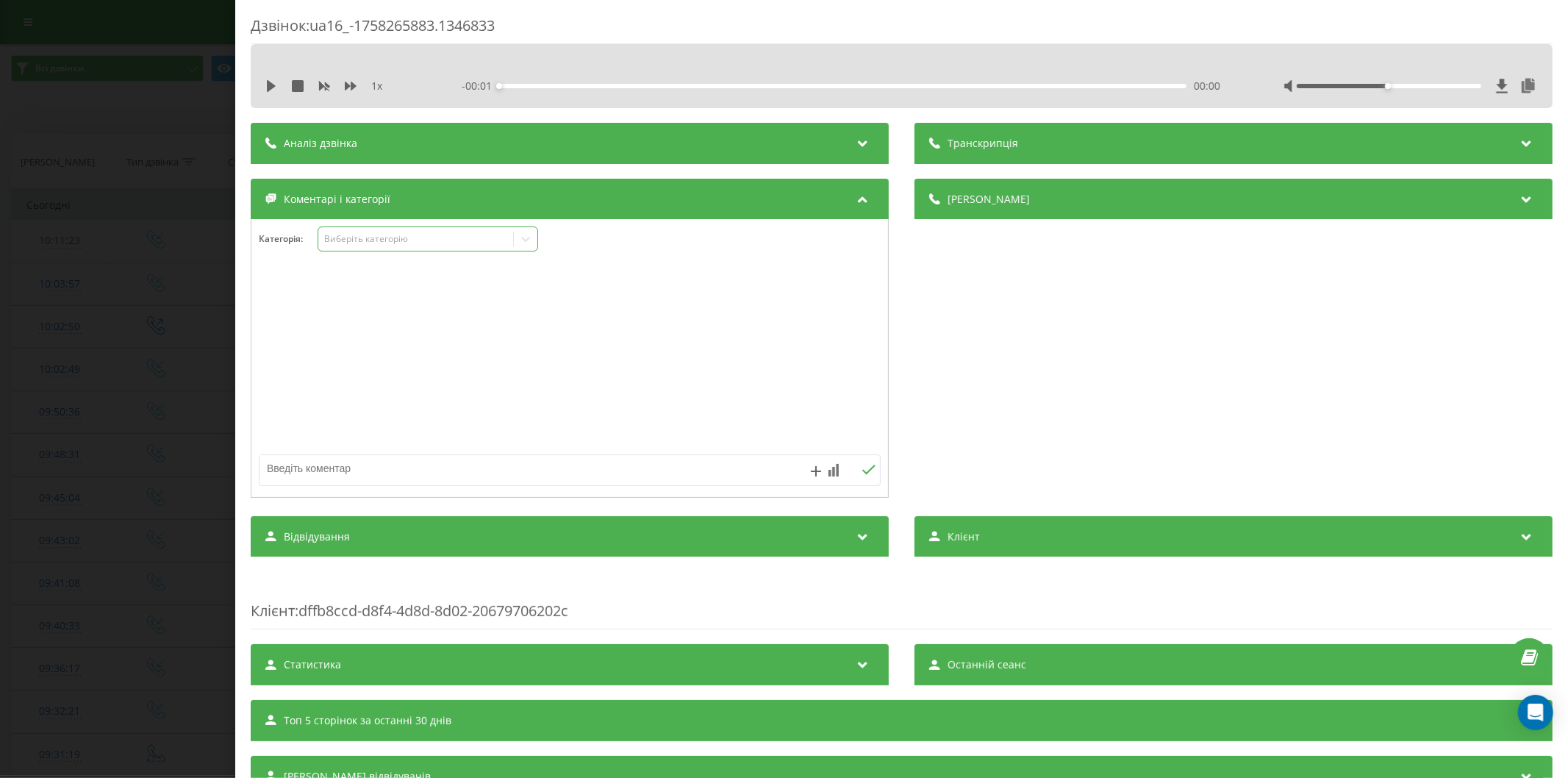
click at [407, 236] on div "Виберіть категорію" at bounding box center [415, 239] width 184 height 12
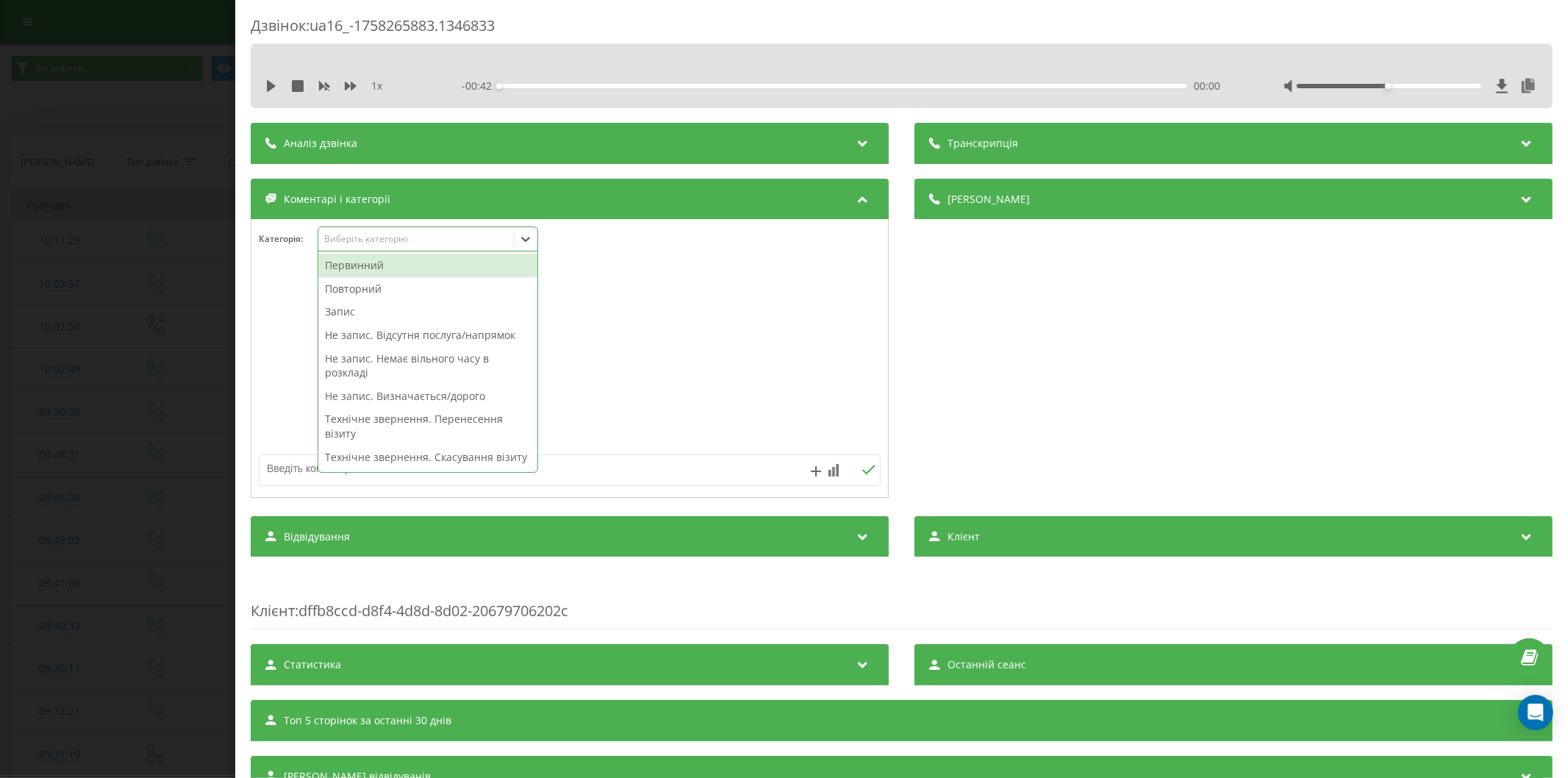
click at [383, 269] on div "Первинний" at bounding box center [428, 265] width 219 height 23
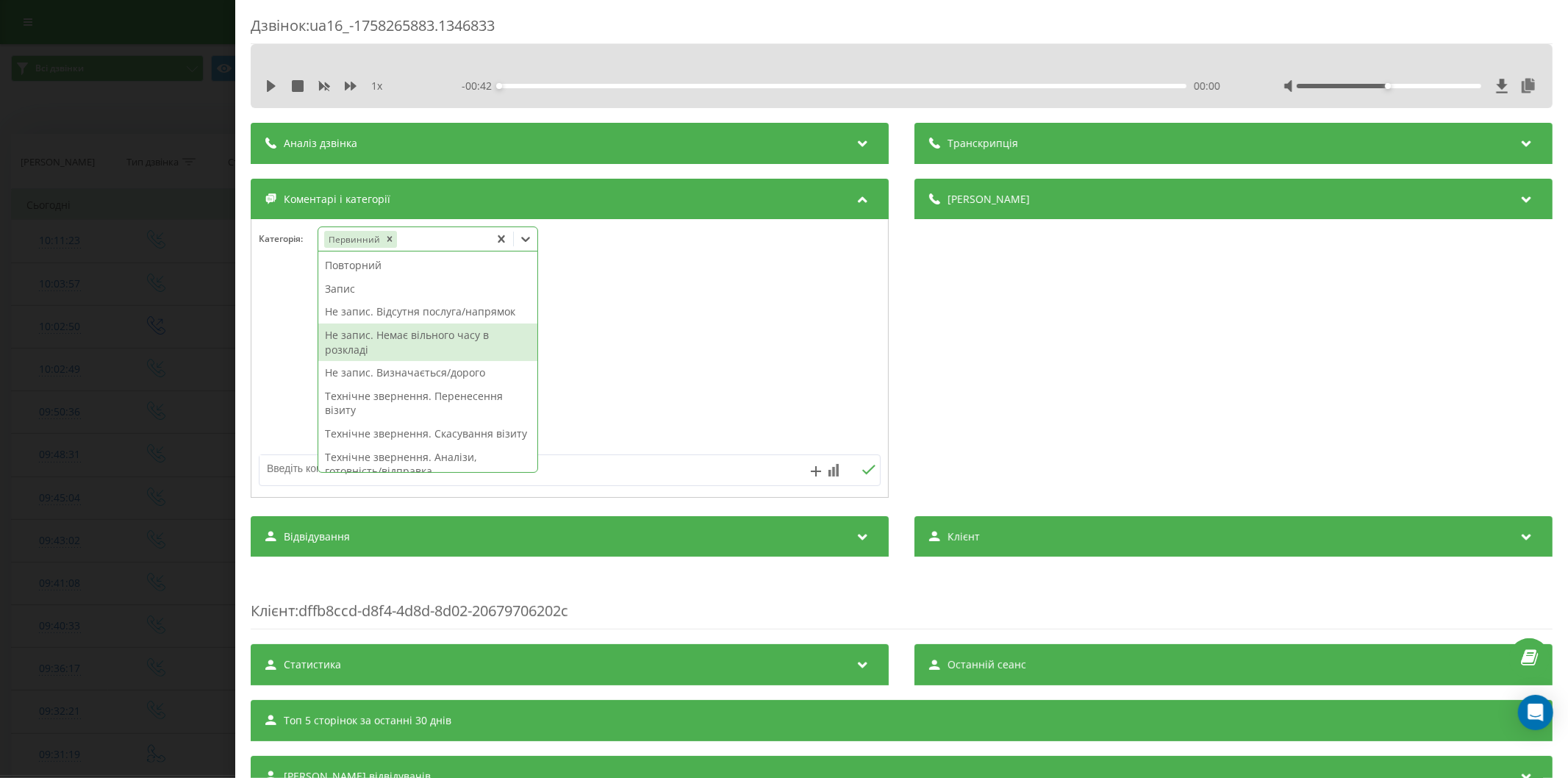
click at [429, 238] on div "Первинний" at bounding box center [404, 239] width 172 height 22
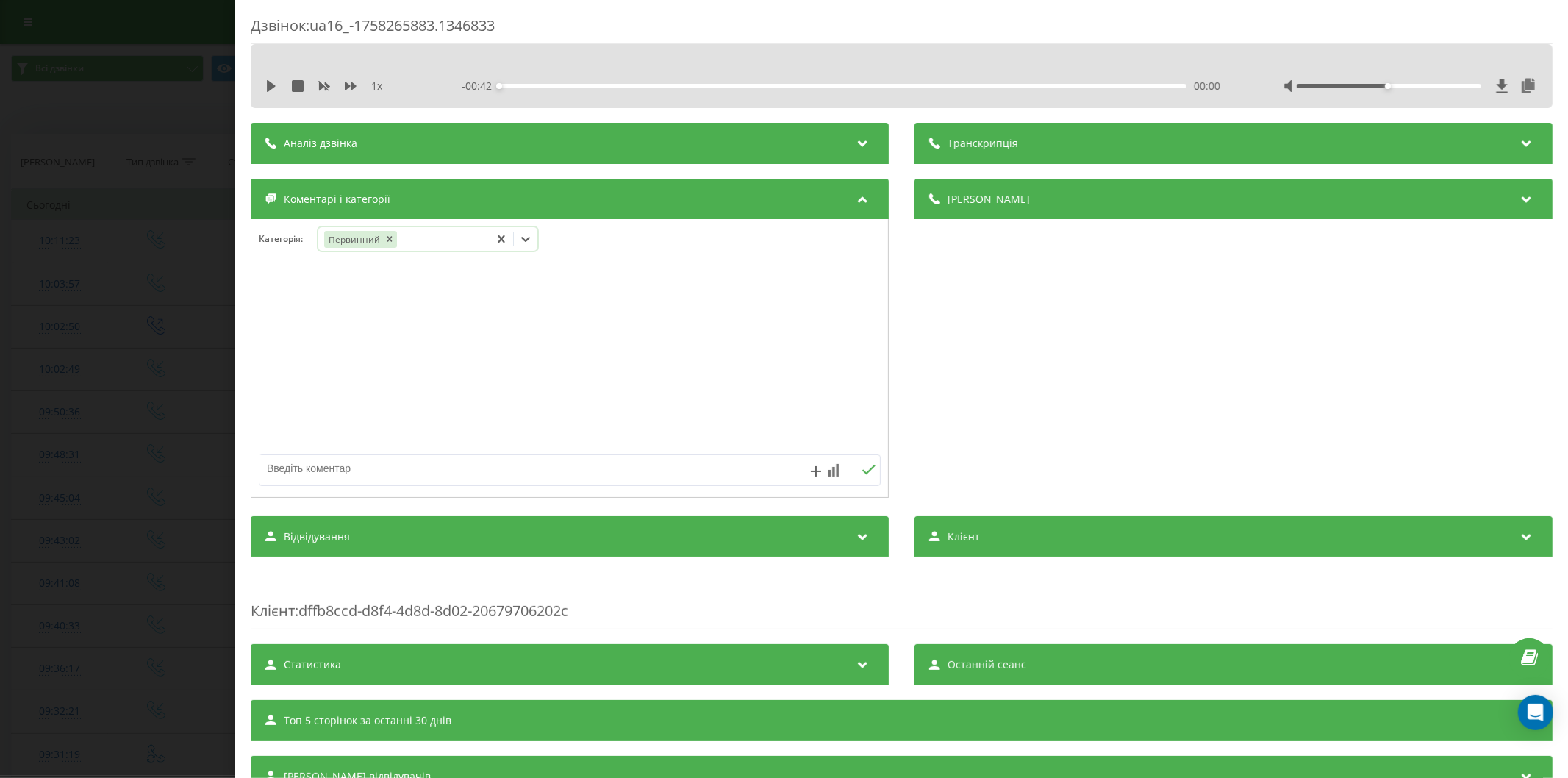
click at [429, 238] on div "Первинний" at bounding box center [404, 239] width 172 height 22
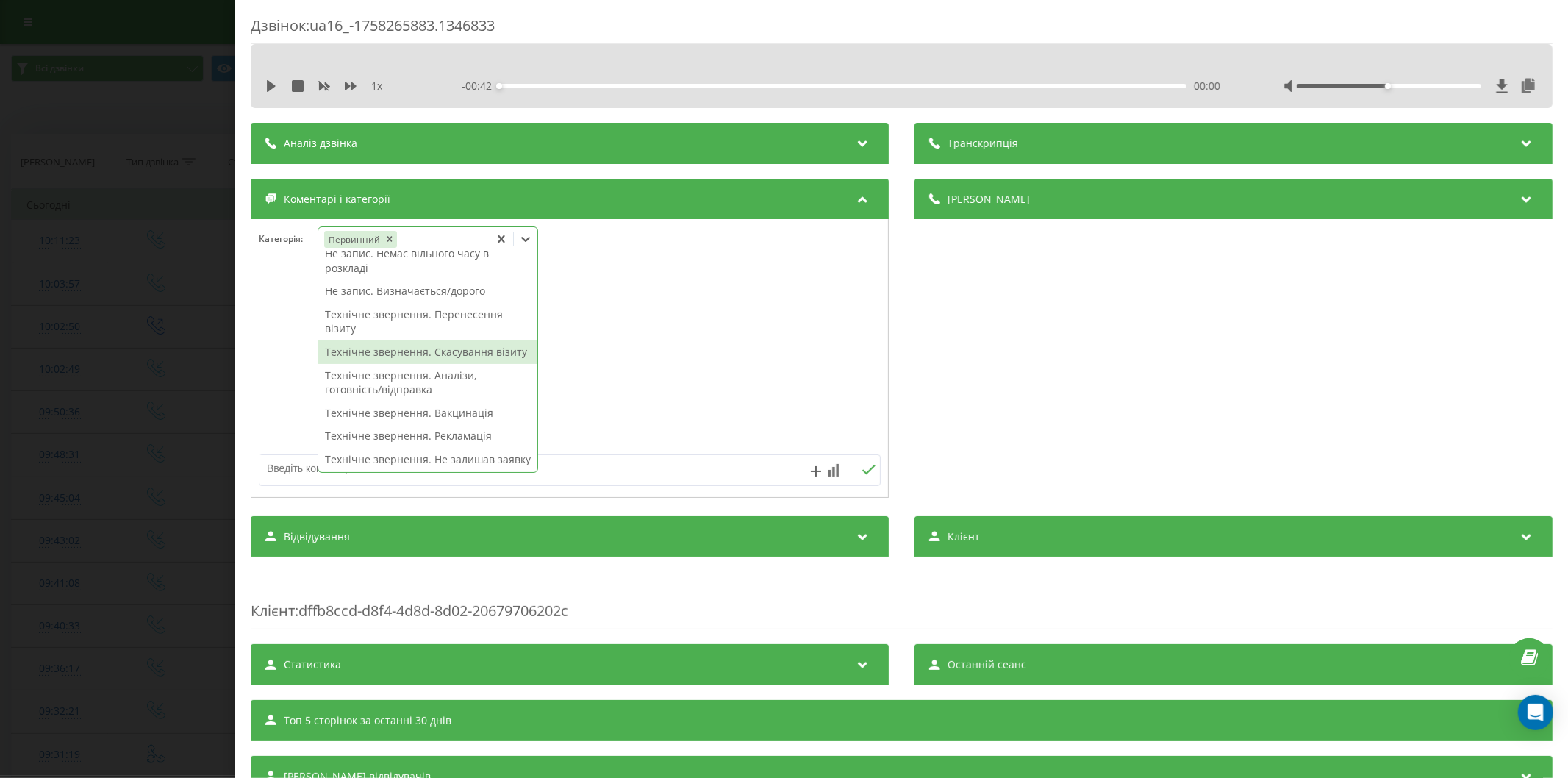
scroll to position [163, 0]
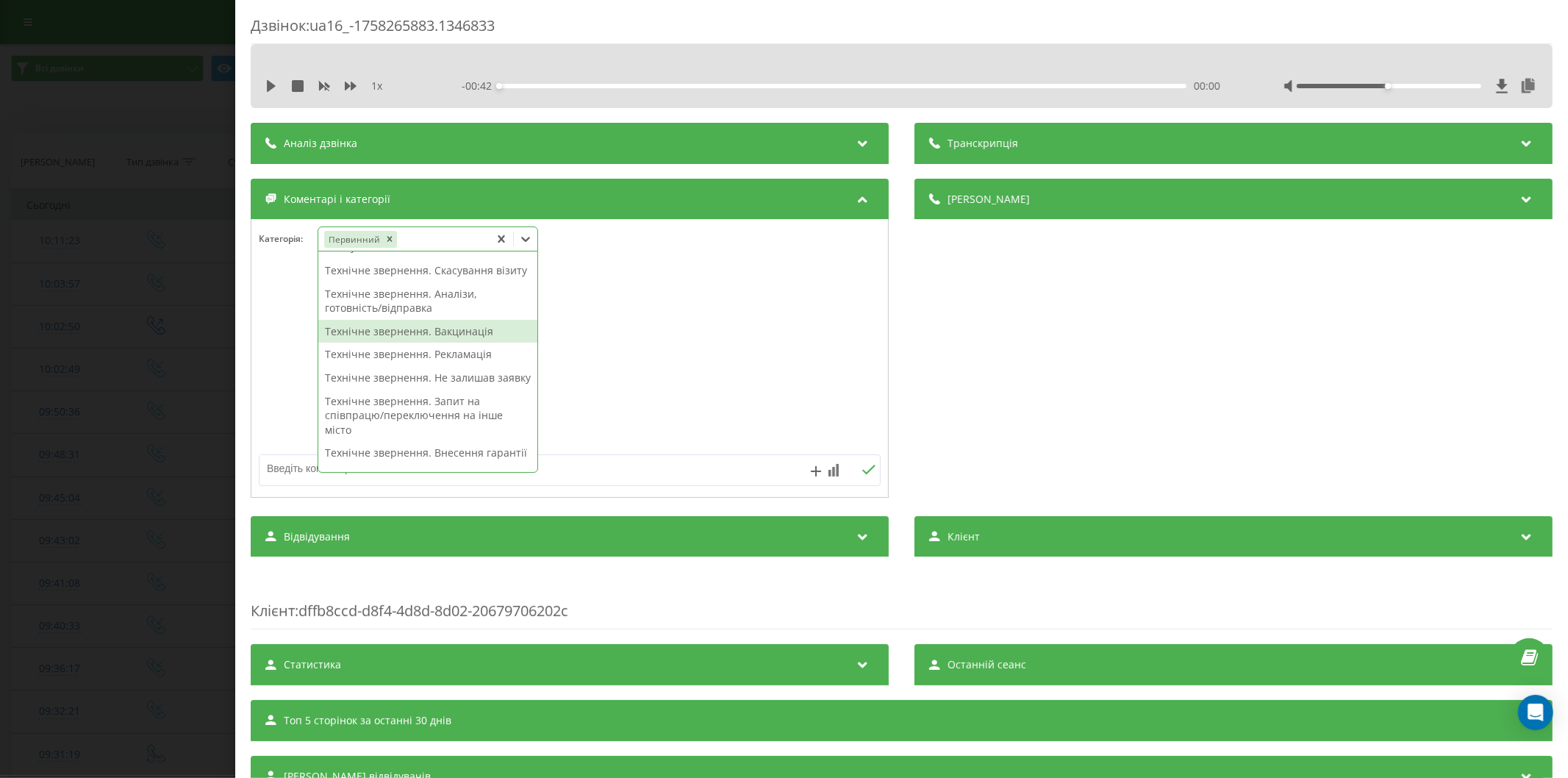
click at [424, 343] on div "Технічне звернення. Вакцинація" at bounding box center [428, 331] width 219 height 23
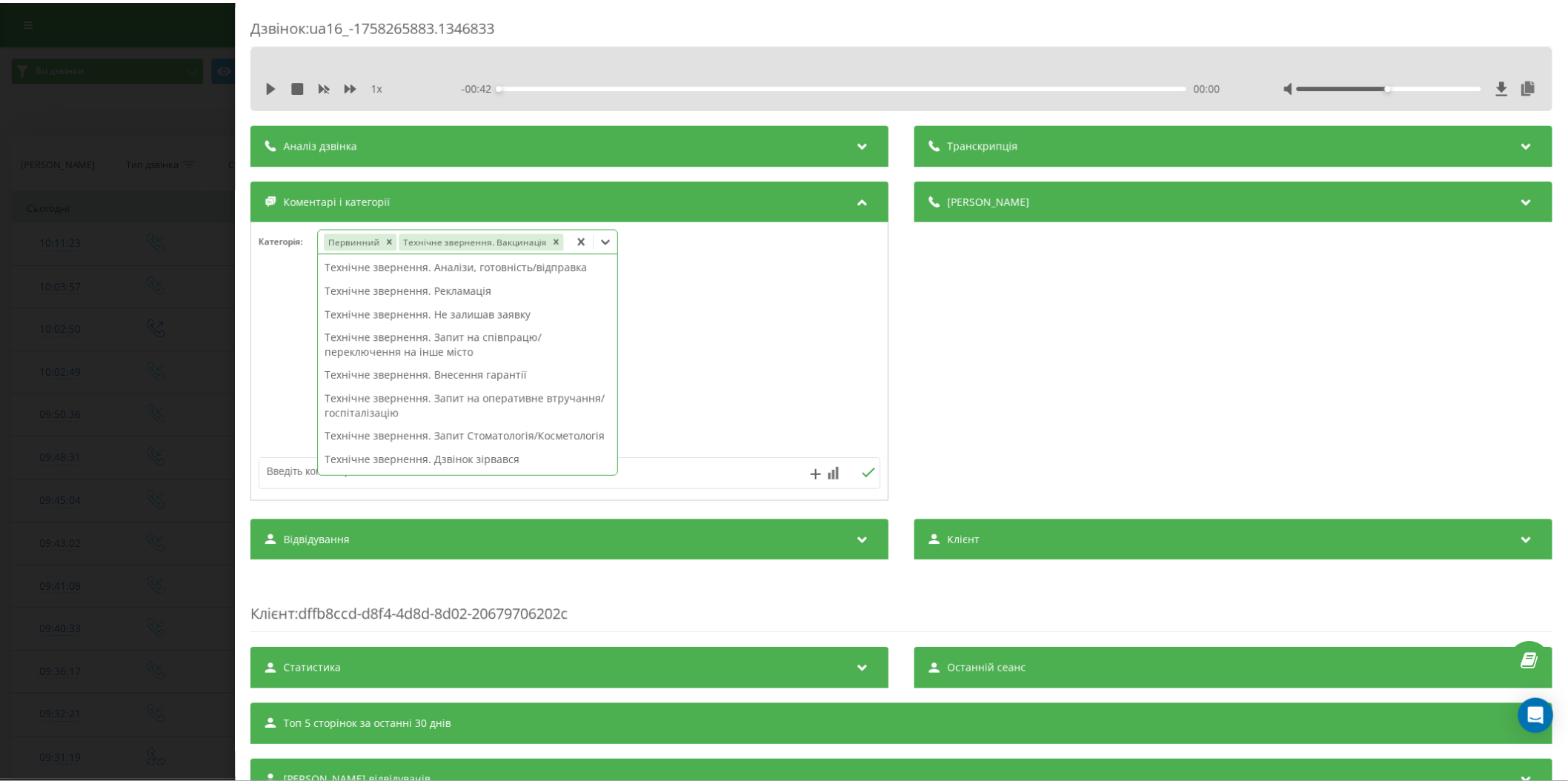
scroll to position [150, 0]
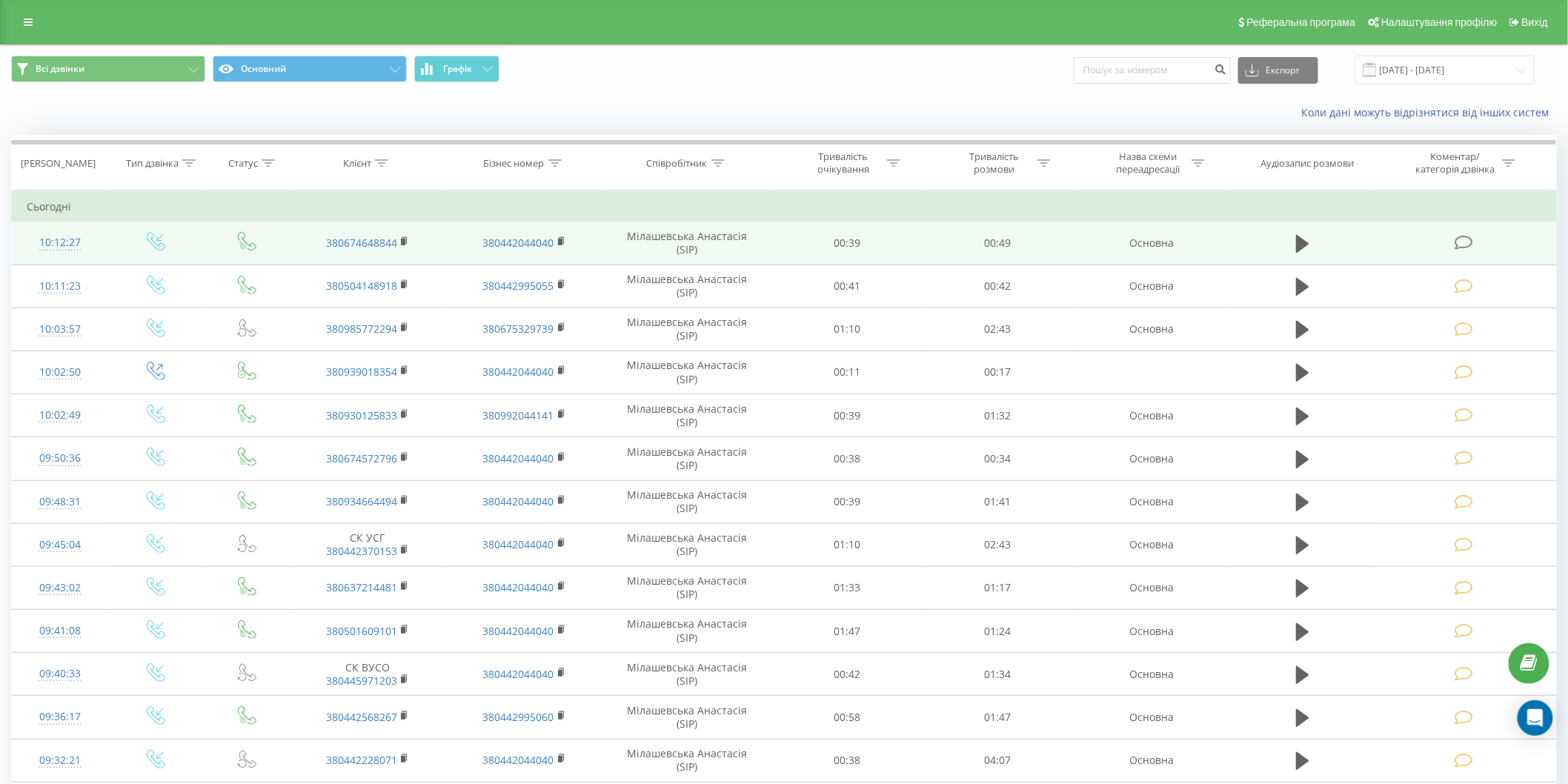
click at [1462, 237] on icon at bounding box center [1463, 242] width 19 height 15
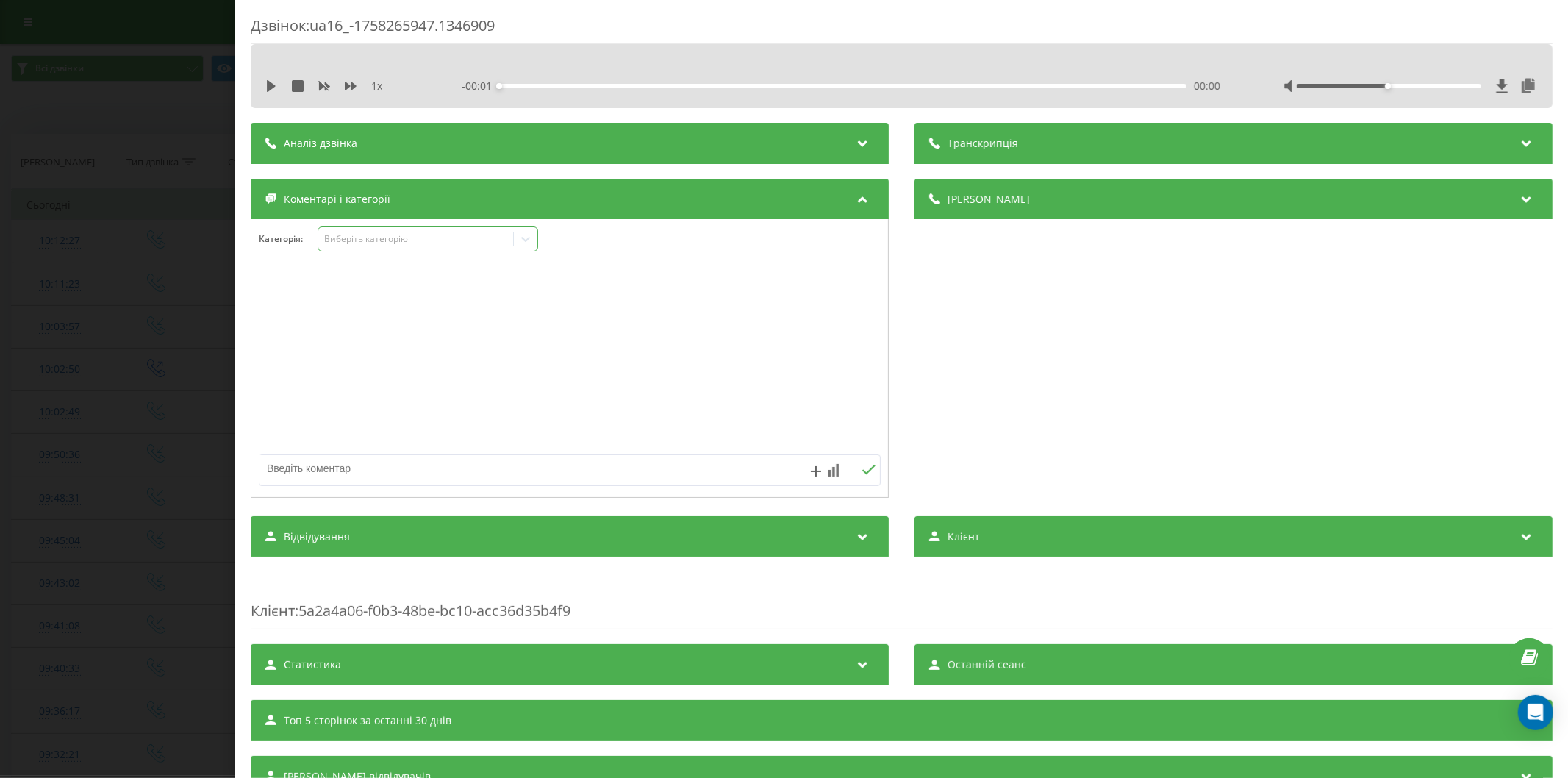
click at [378, 251] on div "Виберіть категорію" at bounding box center [428, 239] width 220 height 25
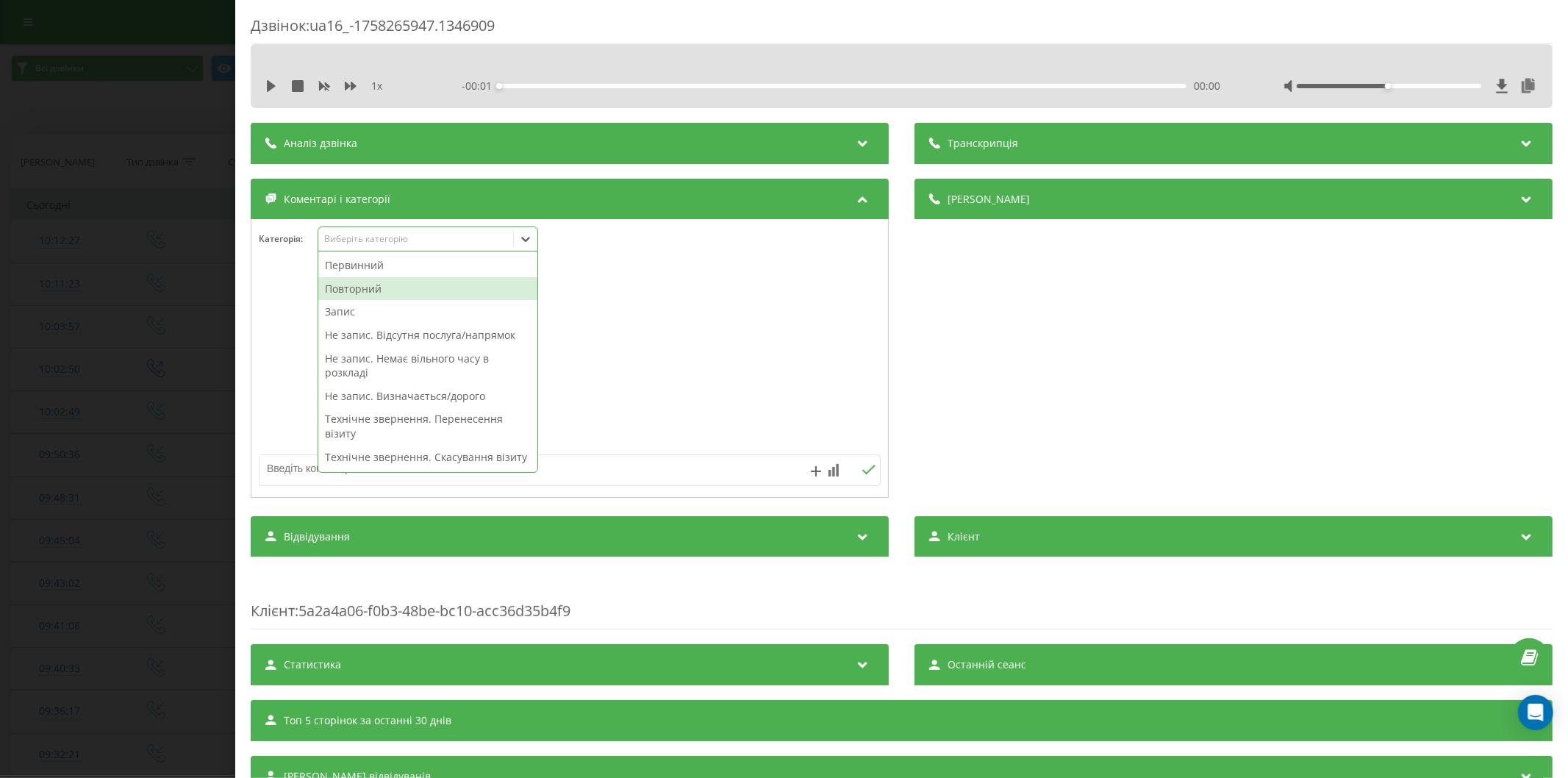
click at [399, 285] on div "Повторний" at bounding box center [428, 288] width 219 height 23
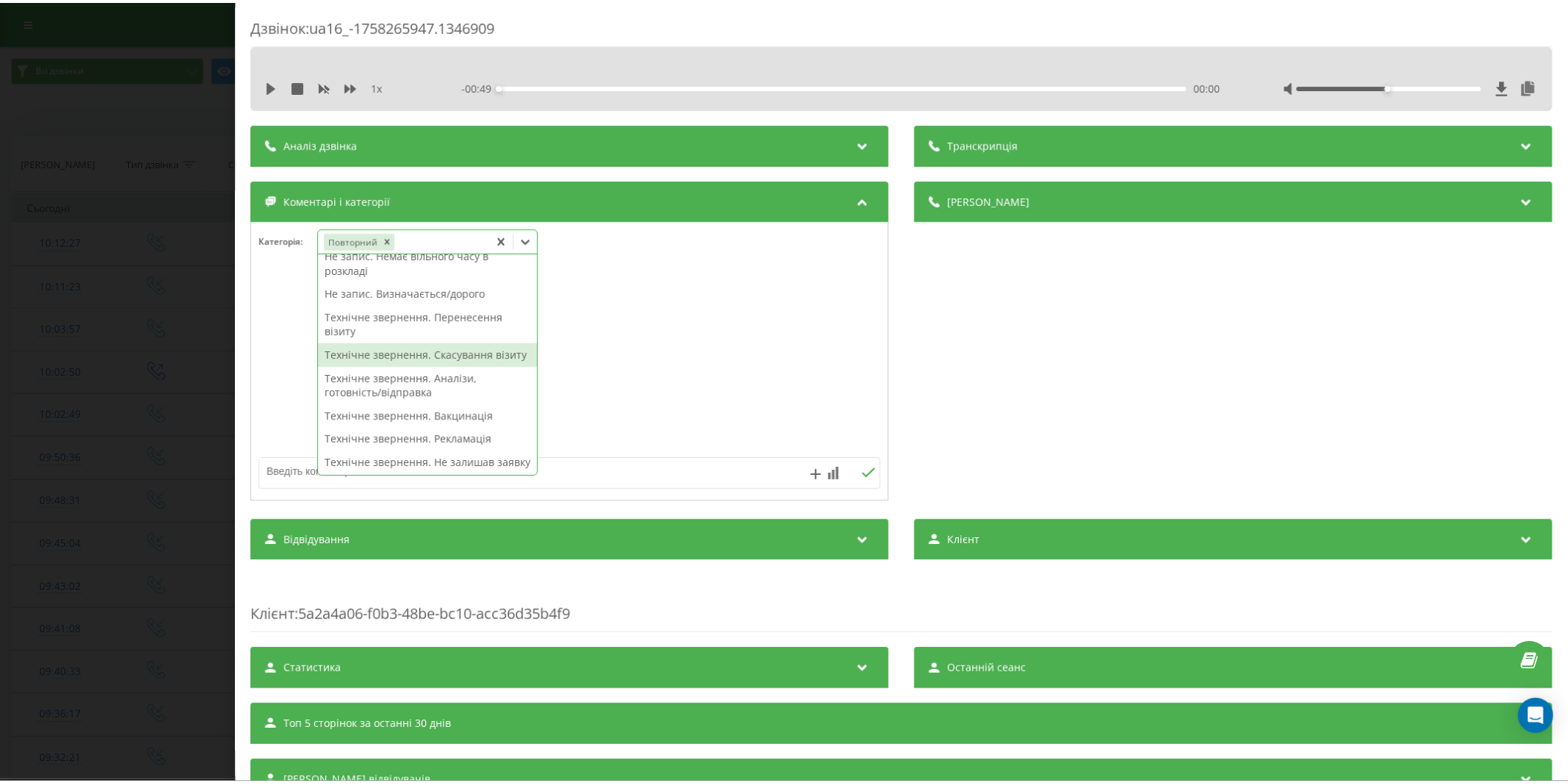
scroll to position [60, 0]
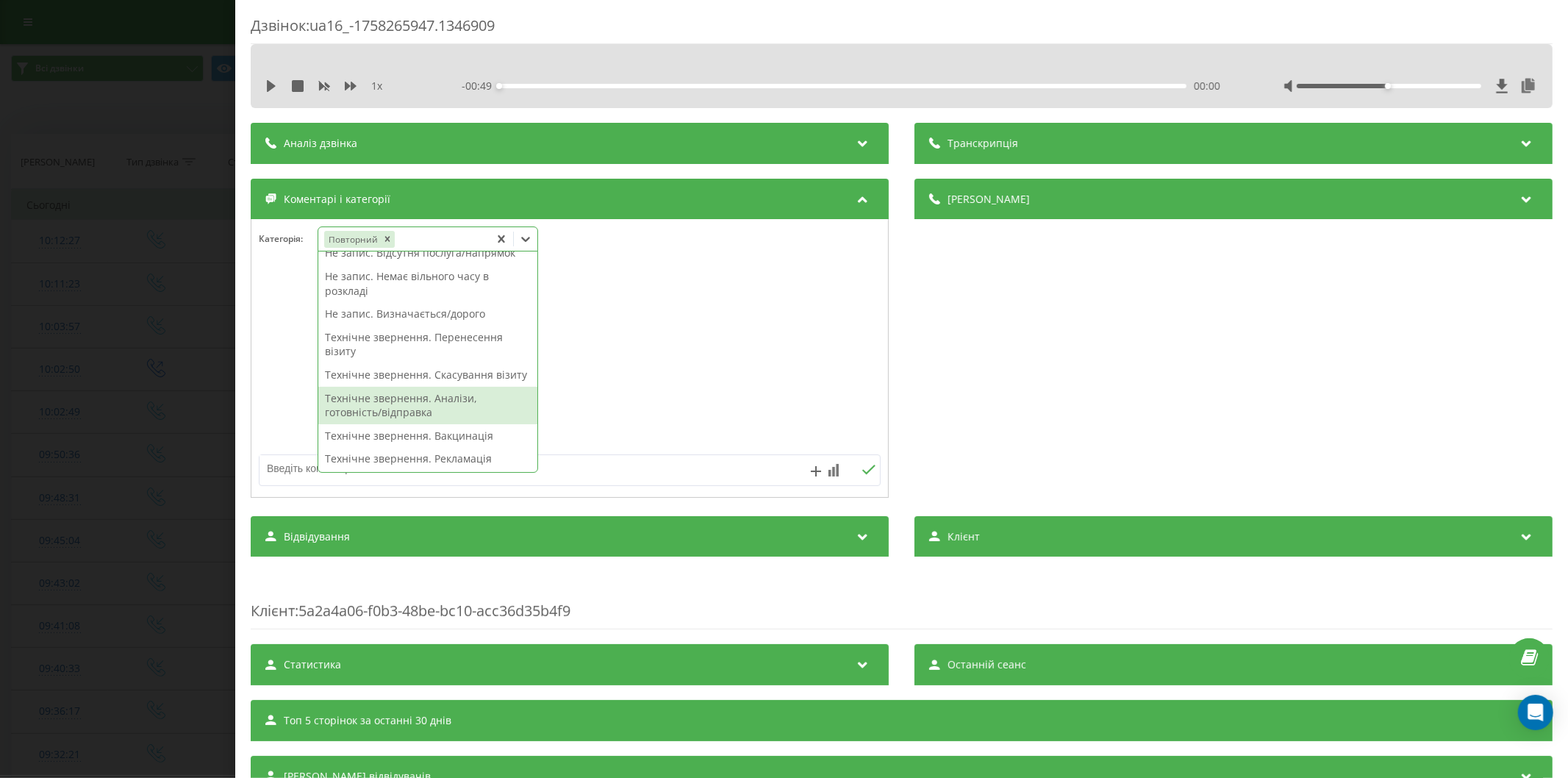
click at [472, 417] on div "Технічне звернення. Аналізи, готовність/відправка" at bounding box center [428, 405] width 219 height 38
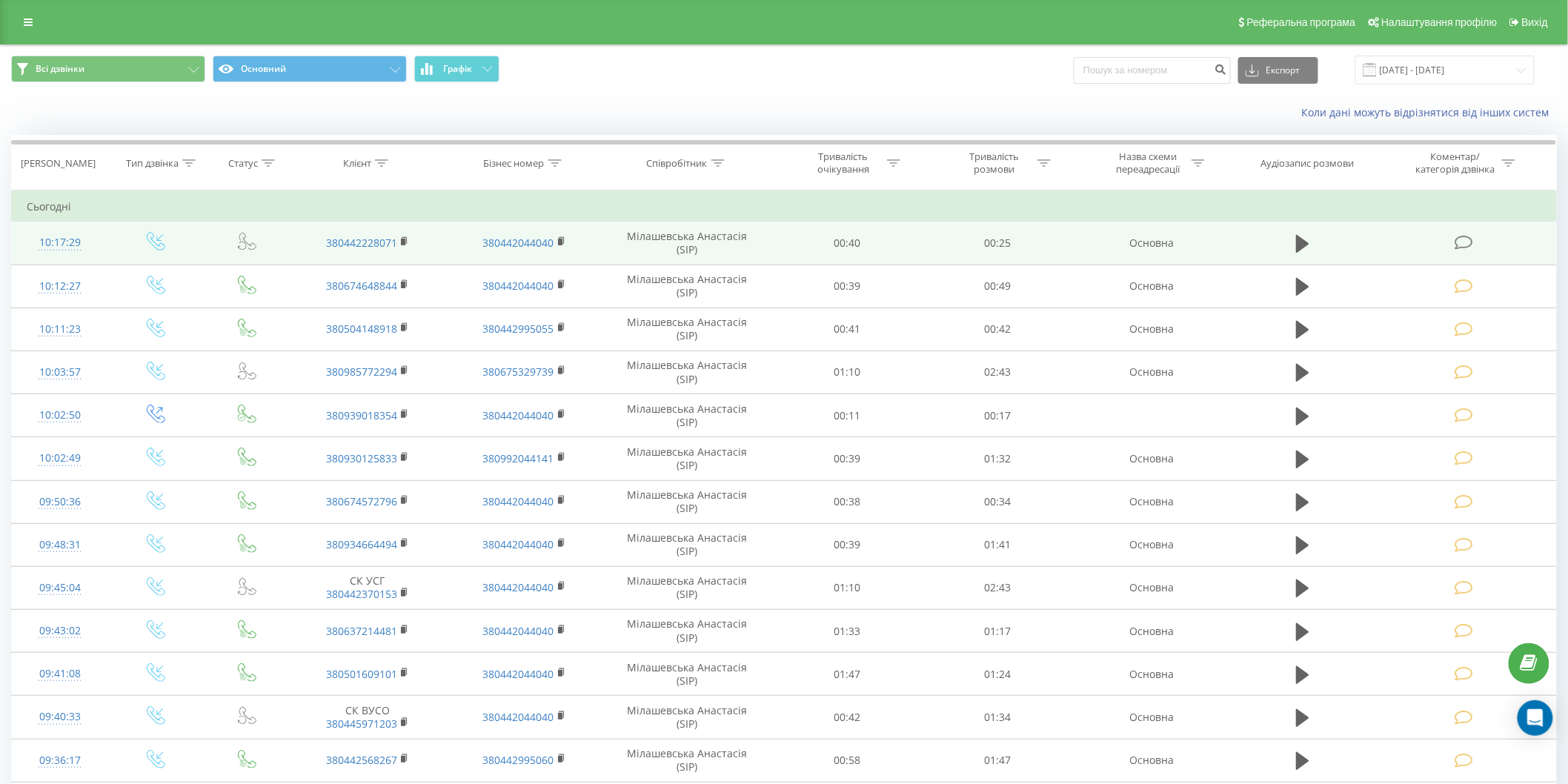
click at [1463, 238] on icon at bounding box center [1463, 242] width 19 height 15
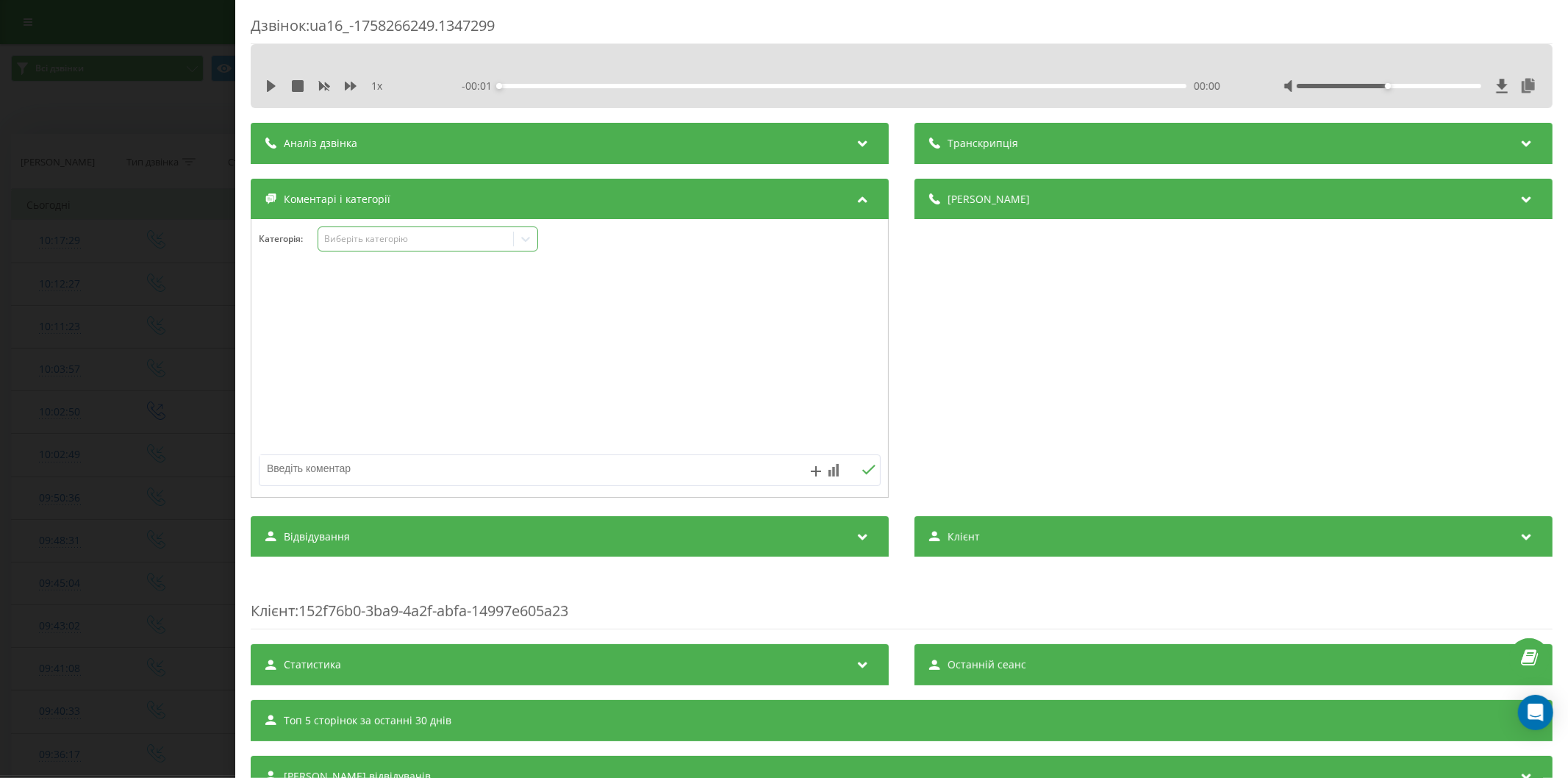
click at [357, 245] on div "Виберіть категорію" at bounding box center [415, 239] width 184 height 12
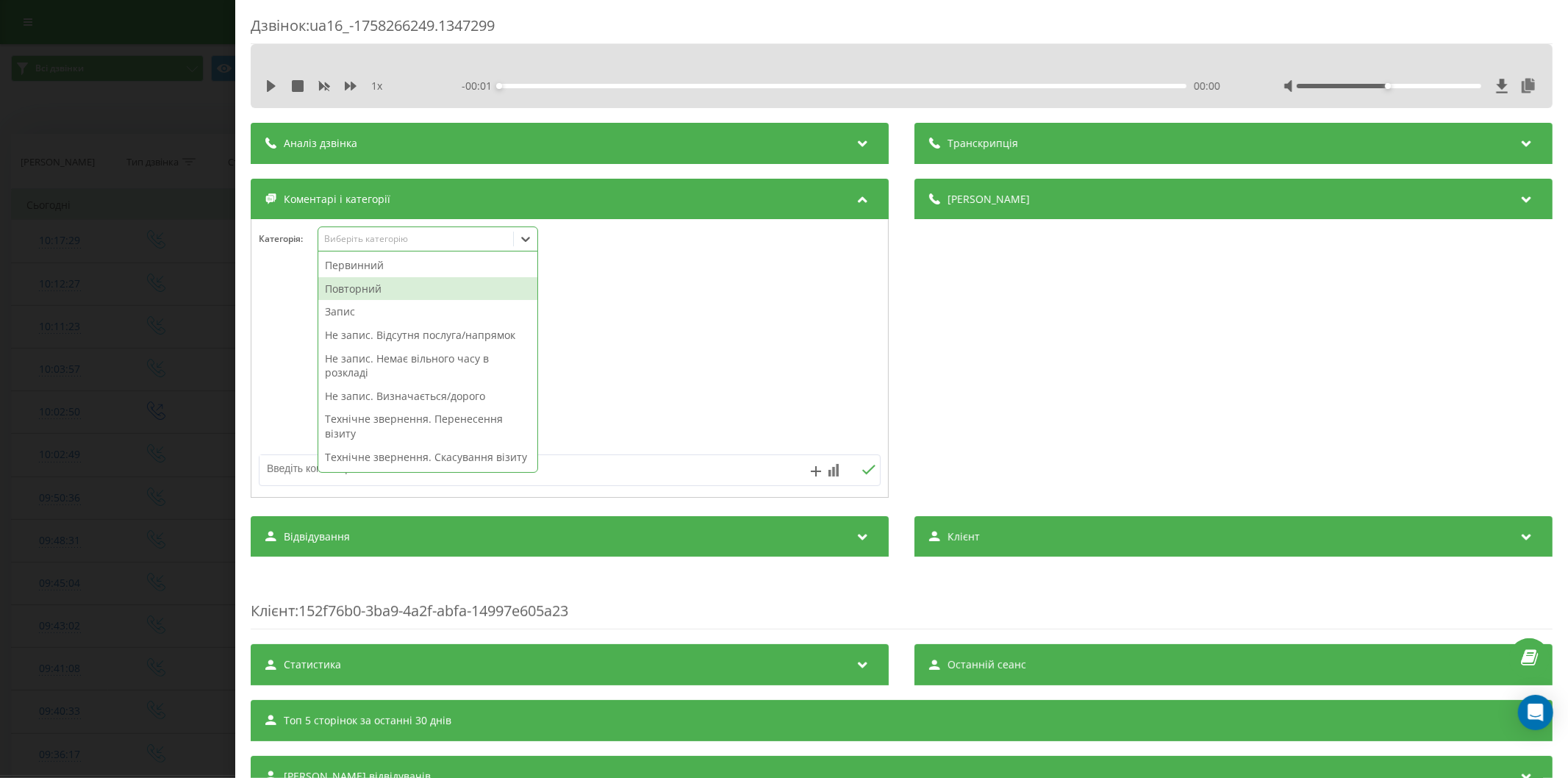
click at [357, 287] on div "Повторний" at bounding box center [428, 288] width 219 height 23
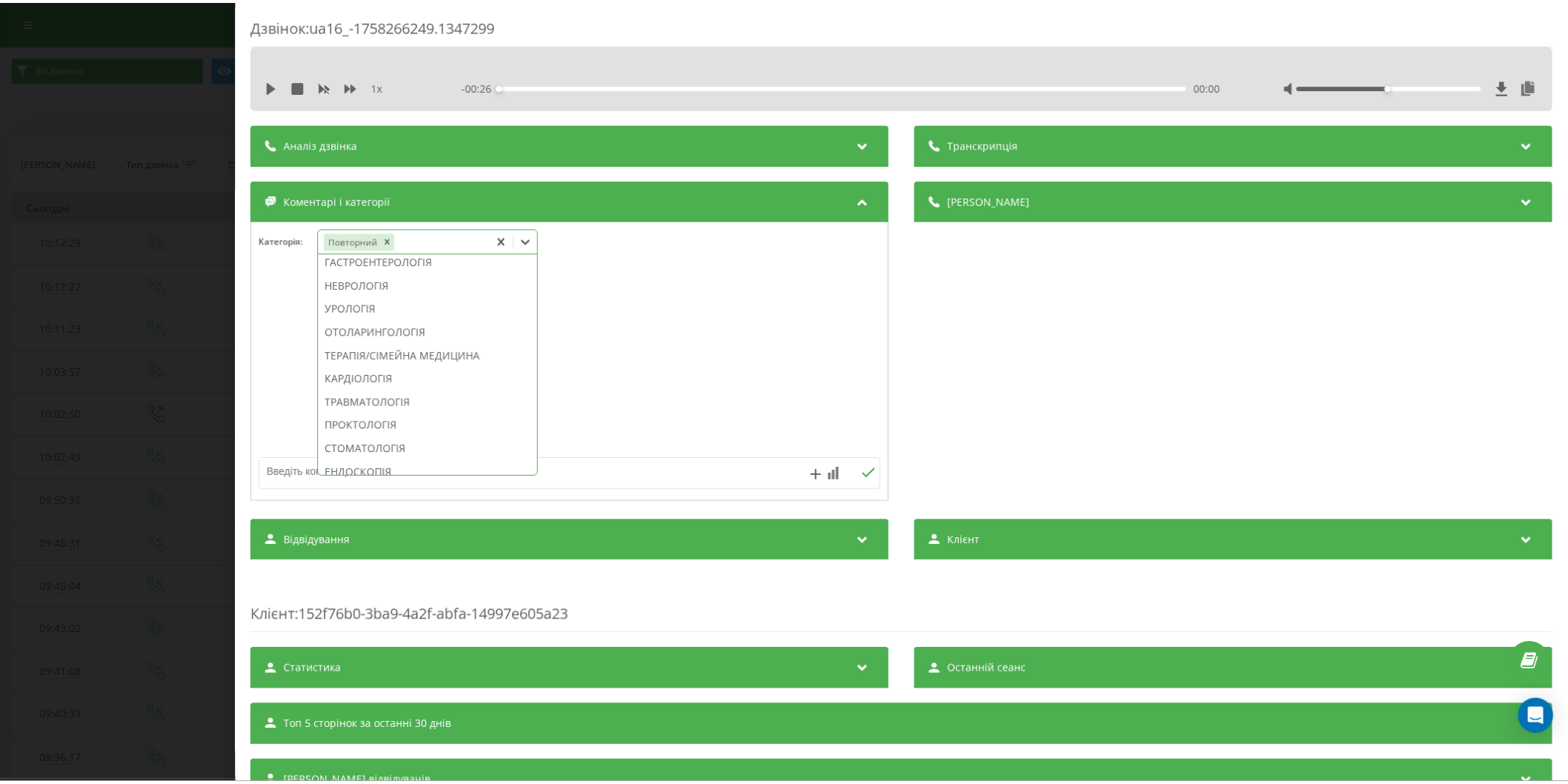
scroll to position [470, 0]
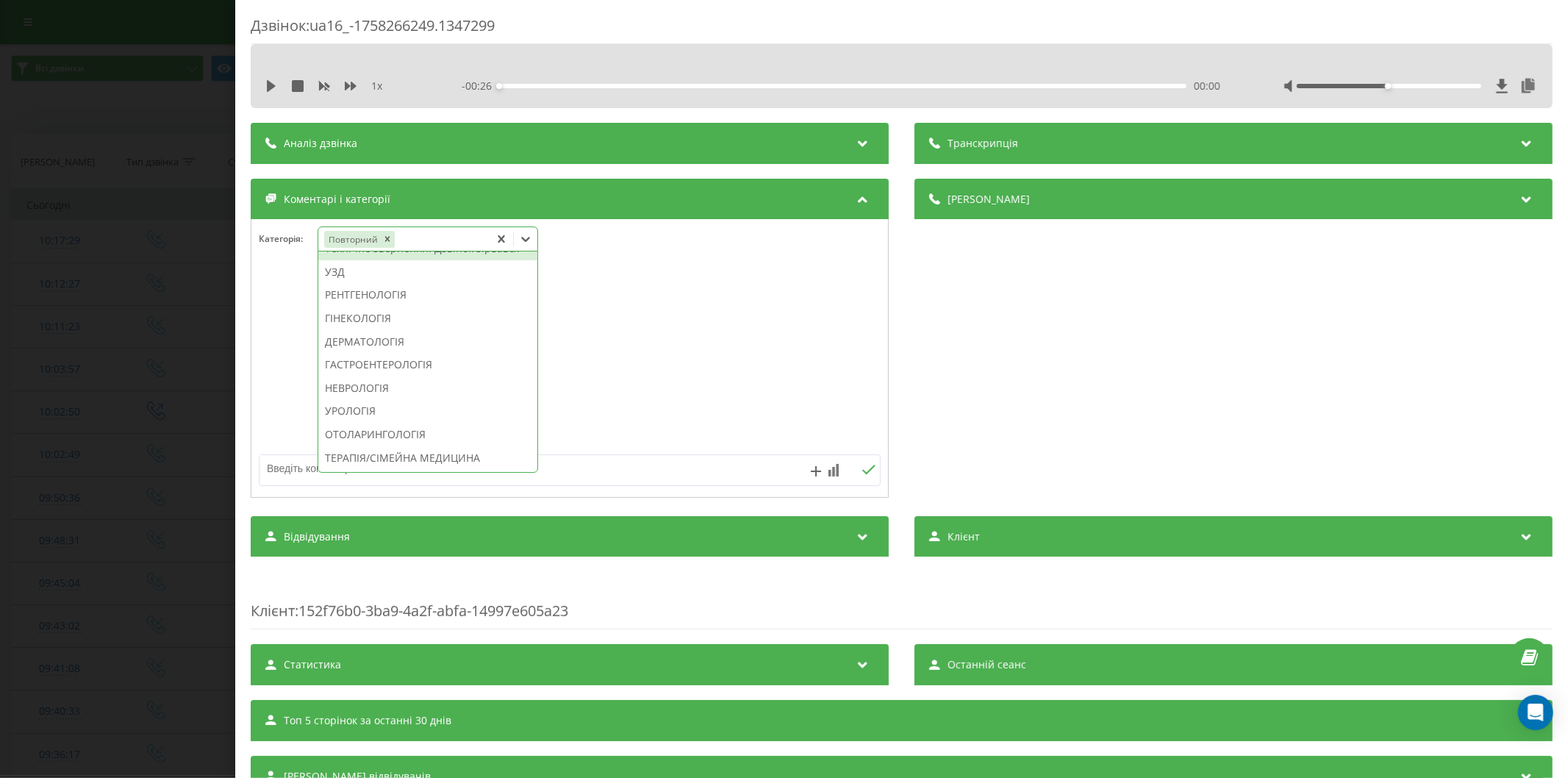
click at [409, 260] on div "Технічне звернення. Дзвінок зірвався" at bounding box center [428, 248] width 219 height 23
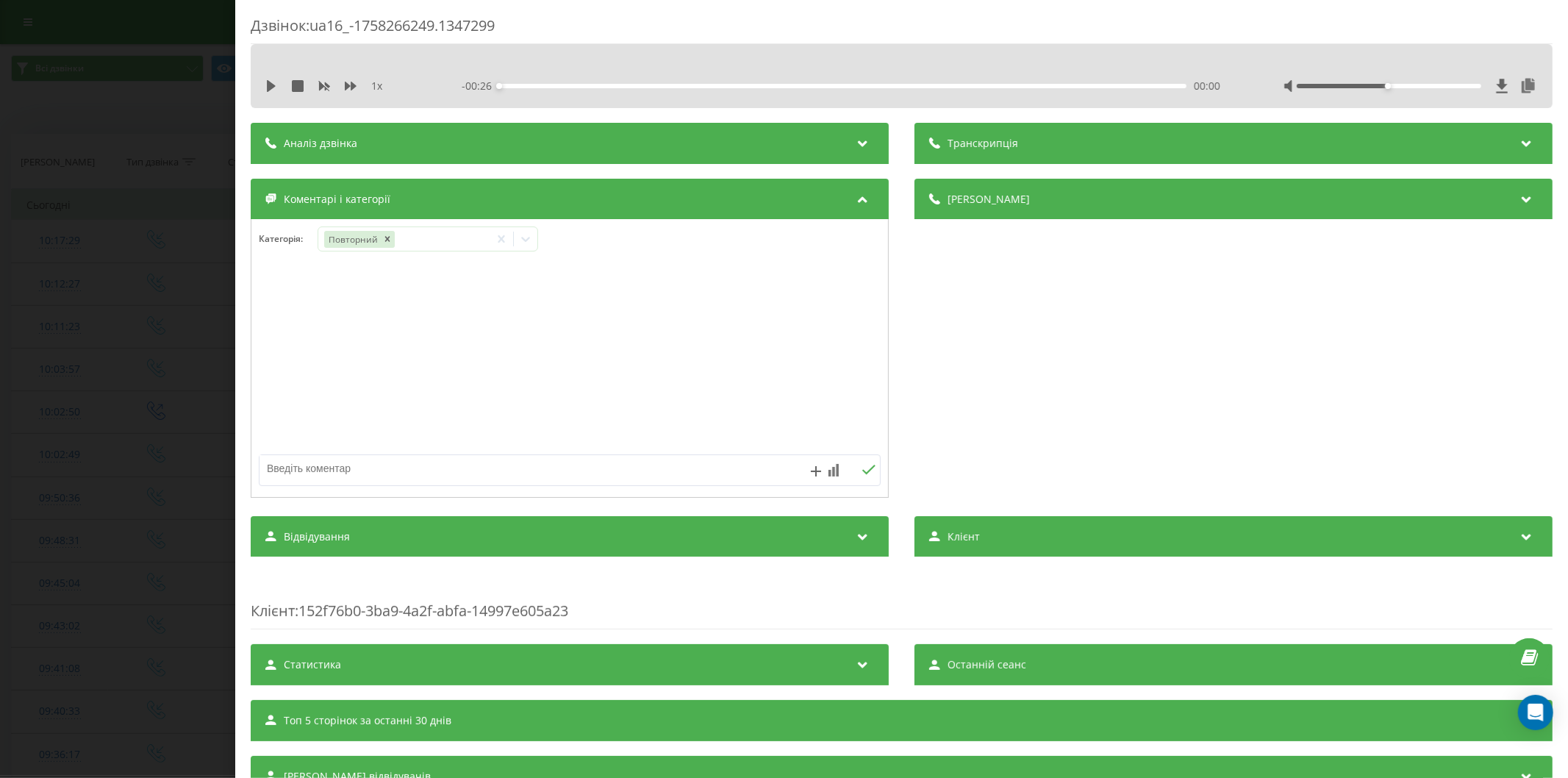
click at [287, 471] on textarea at bounding box center [508, 468] width 496 height 26
type textarea "не чути"
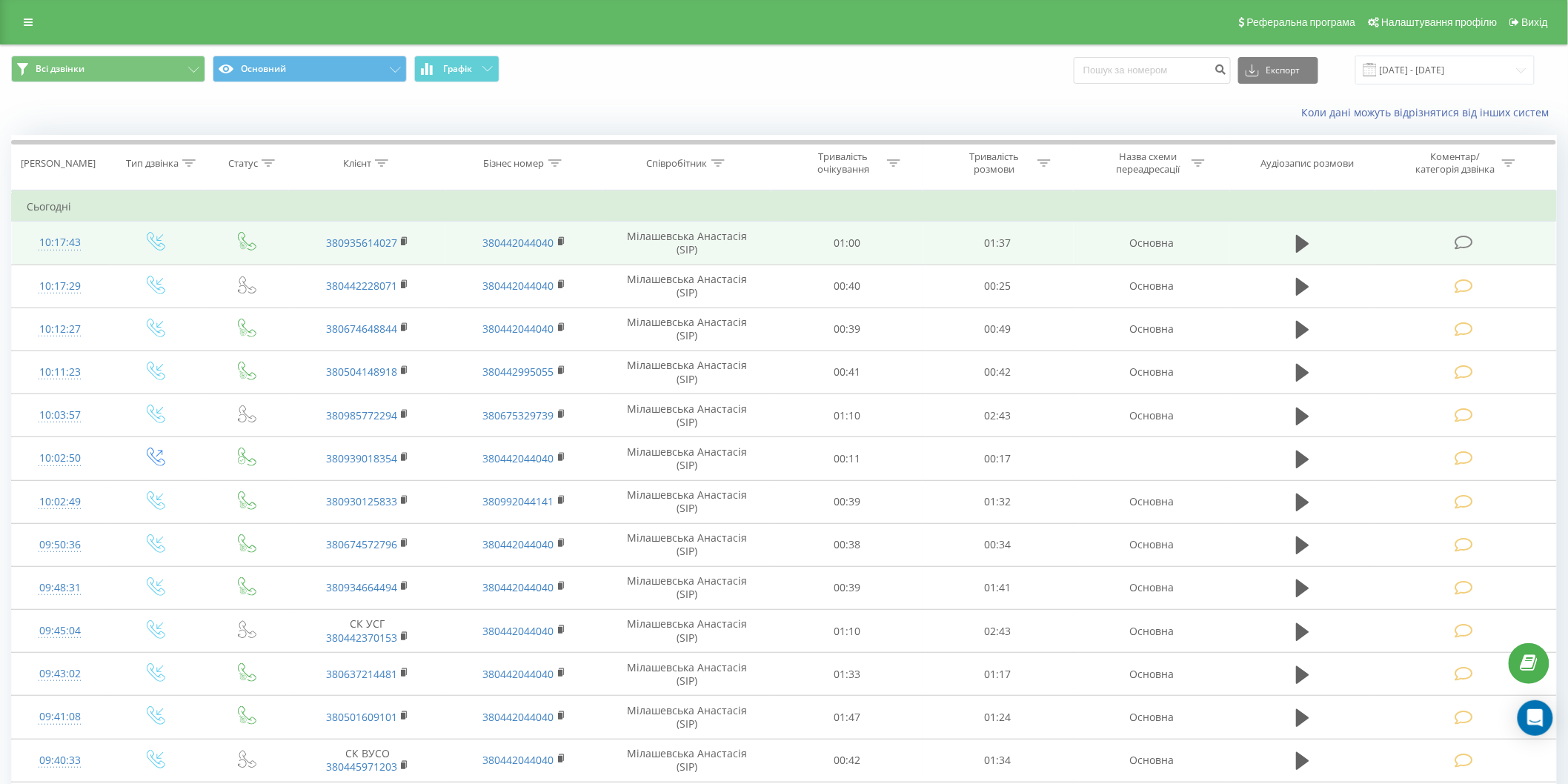
click at [1455, 240] on icon at bounding box center [1463, 242] width 19 height 15
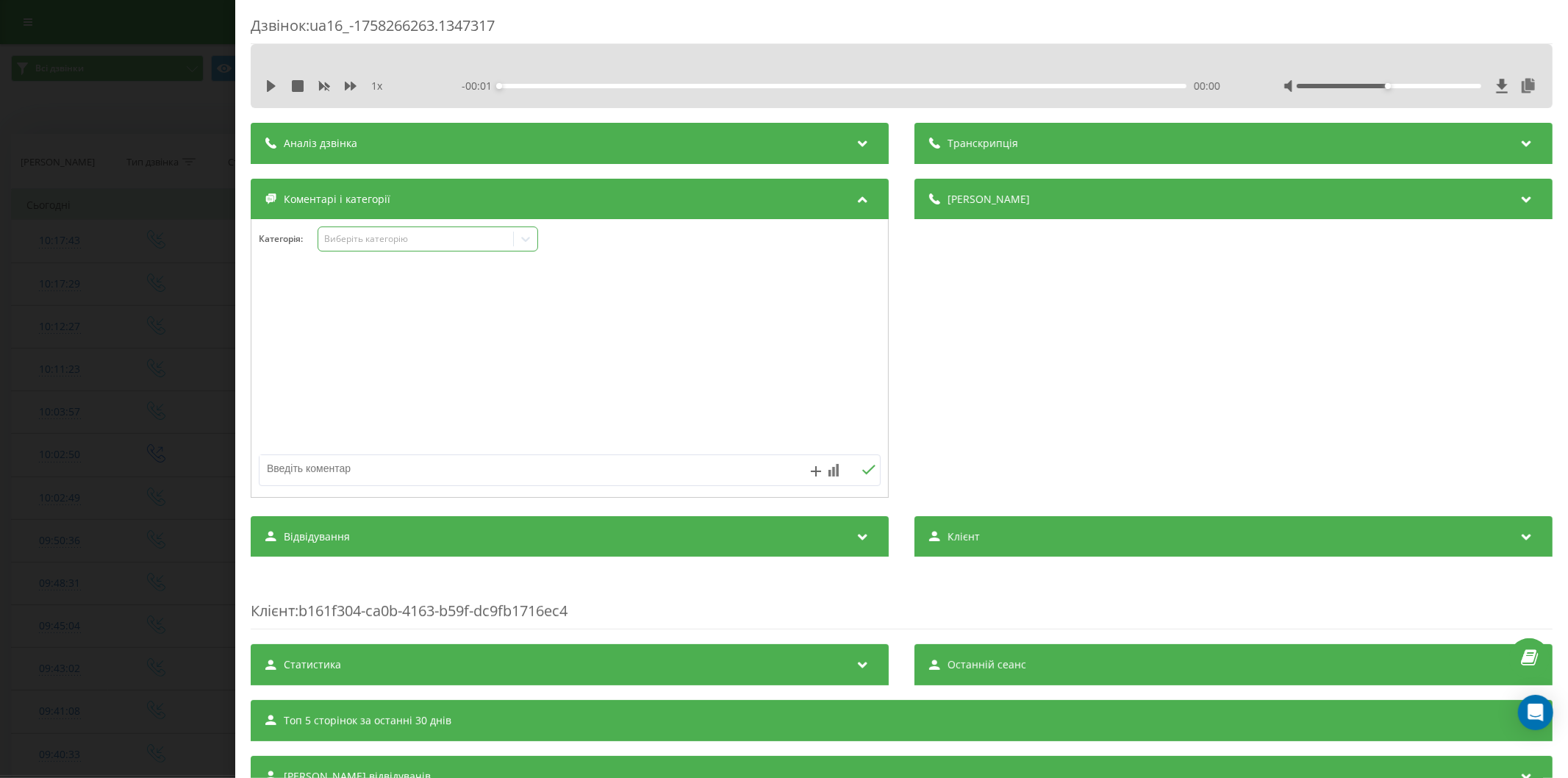
click at [390, 239] on div "Виберіть категорію" at bounding box center [415, 239] width 184 height 12
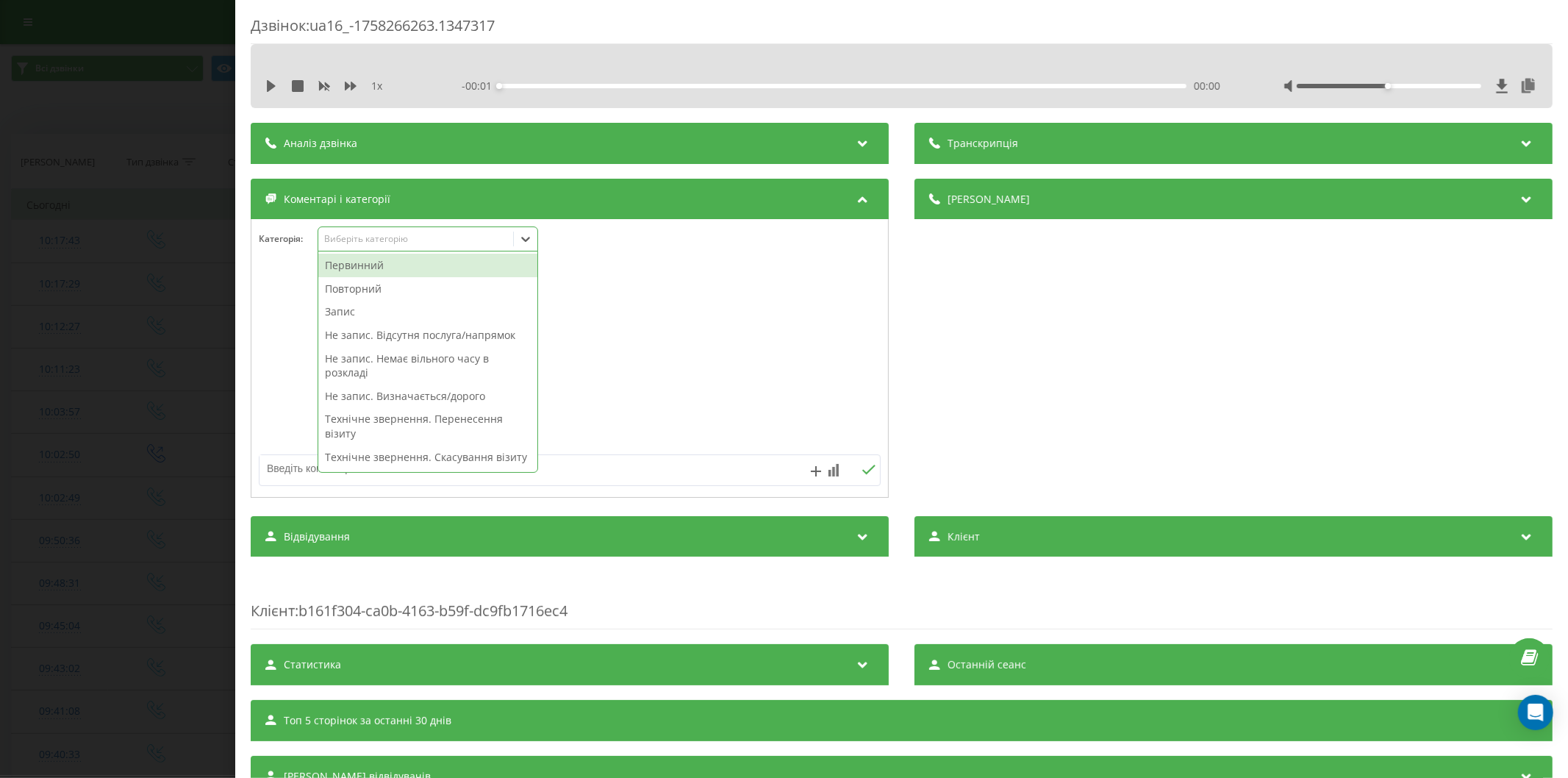
click at [381, 268] on div "Первинний" at bounding box center [428, 265] width 219 height 23
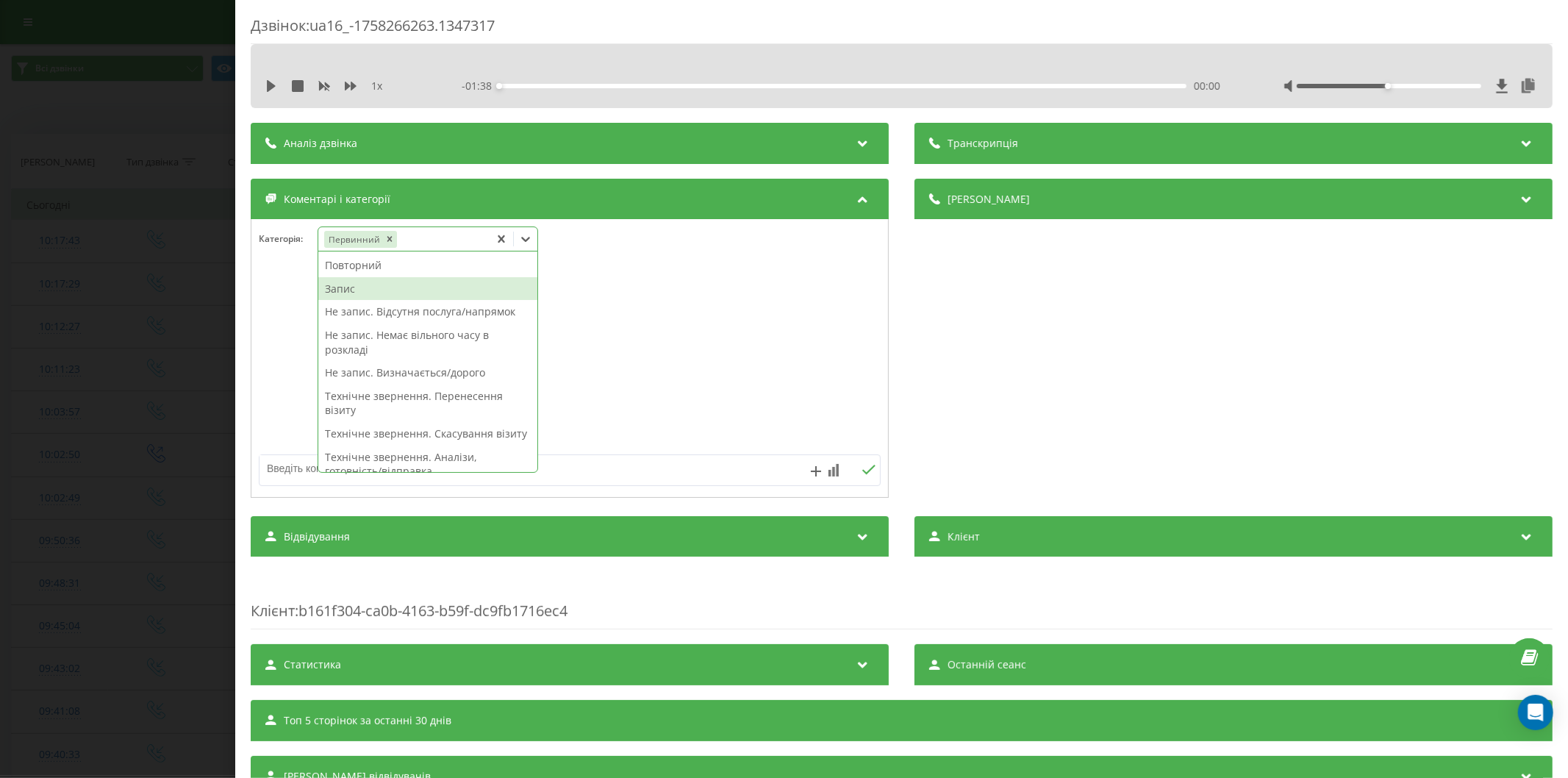
click at [377, 282] on div "Запис" at bounding box center [428, 288] width 219 height 23
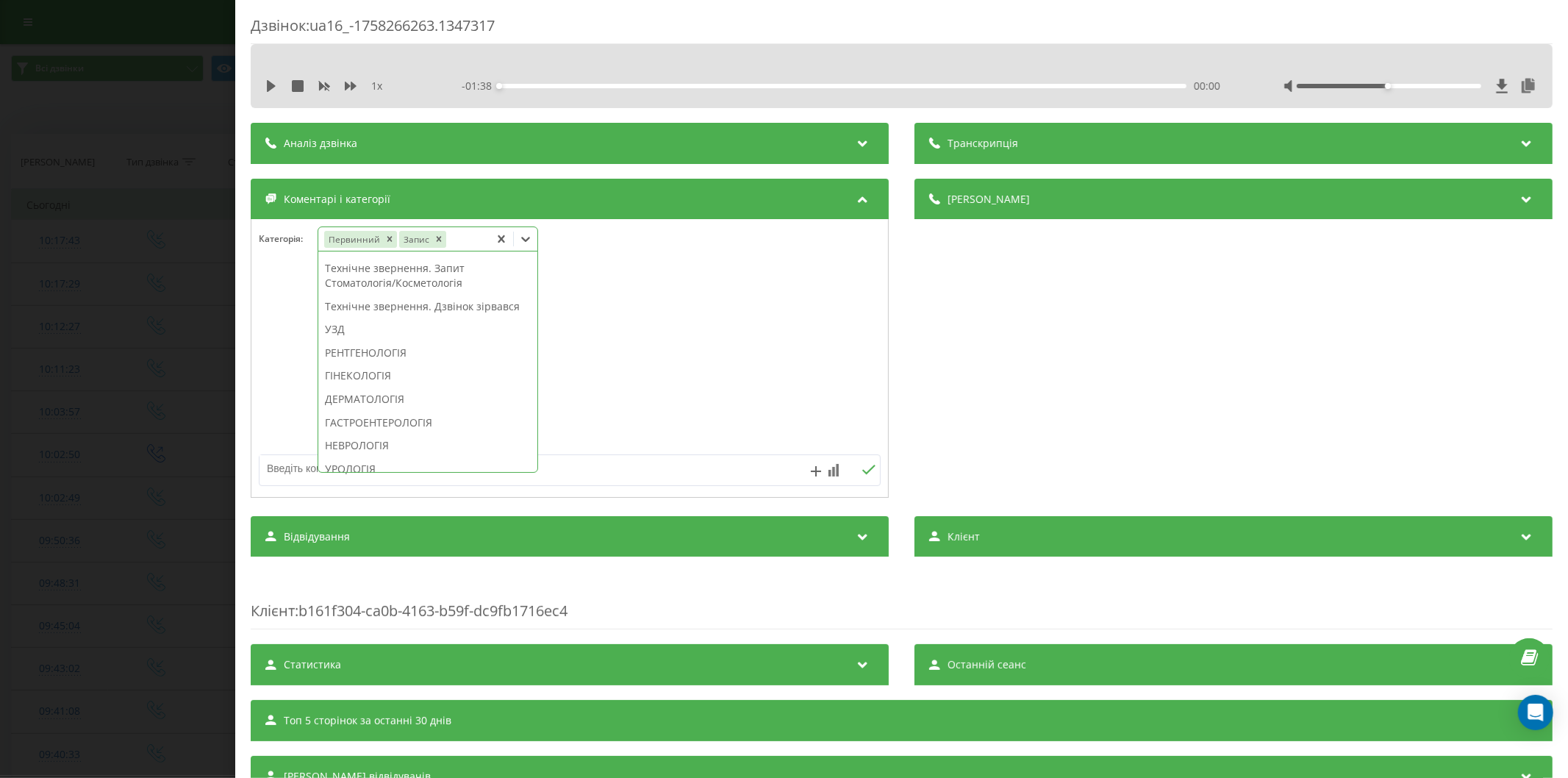
scroll to position [467, 0]
click at [385, 376] on div "НЕВРОЛОГІЯ" at bounding box center [428, 363] width 219 height 23
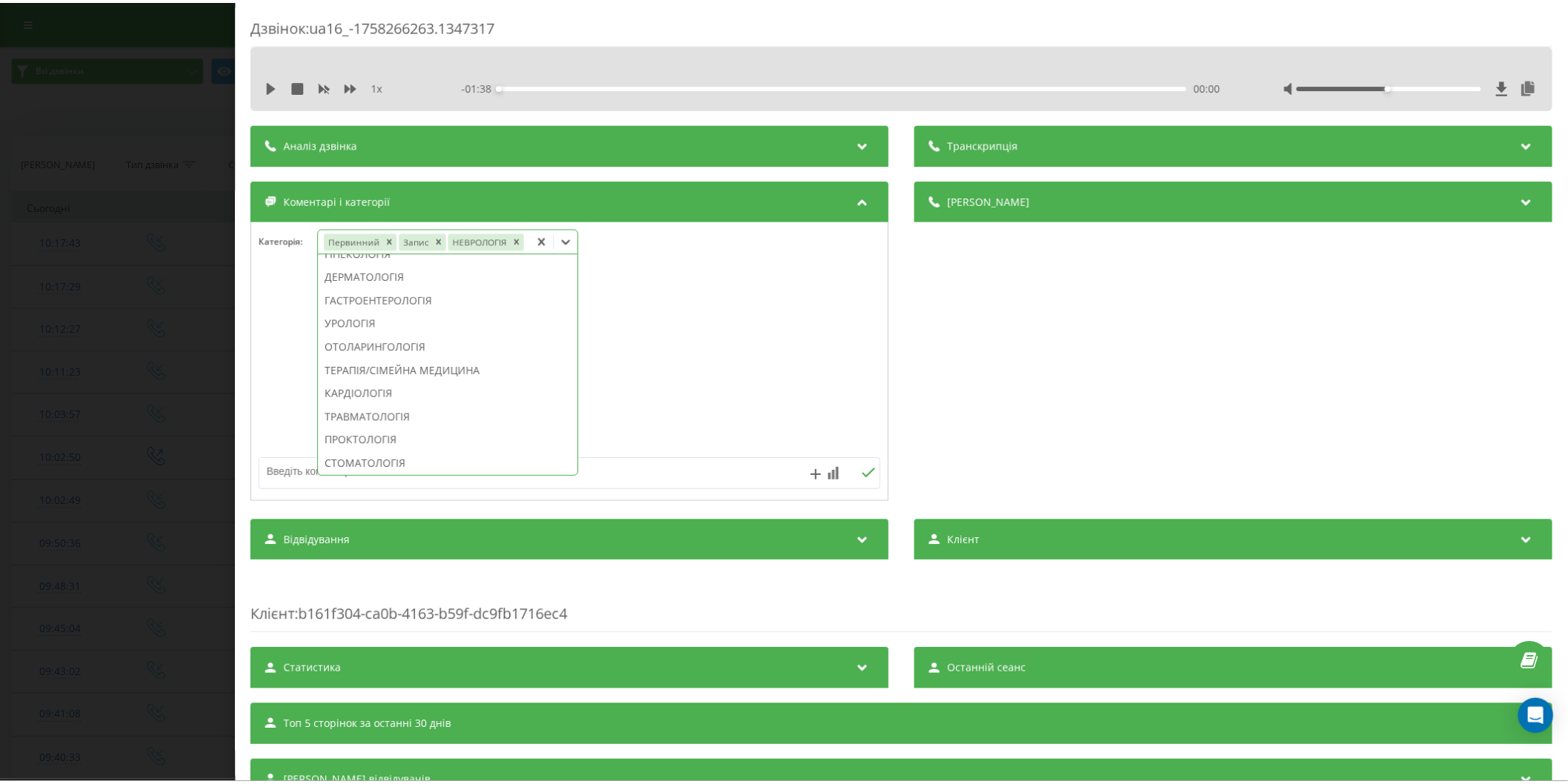
scroll to position [383, 0]
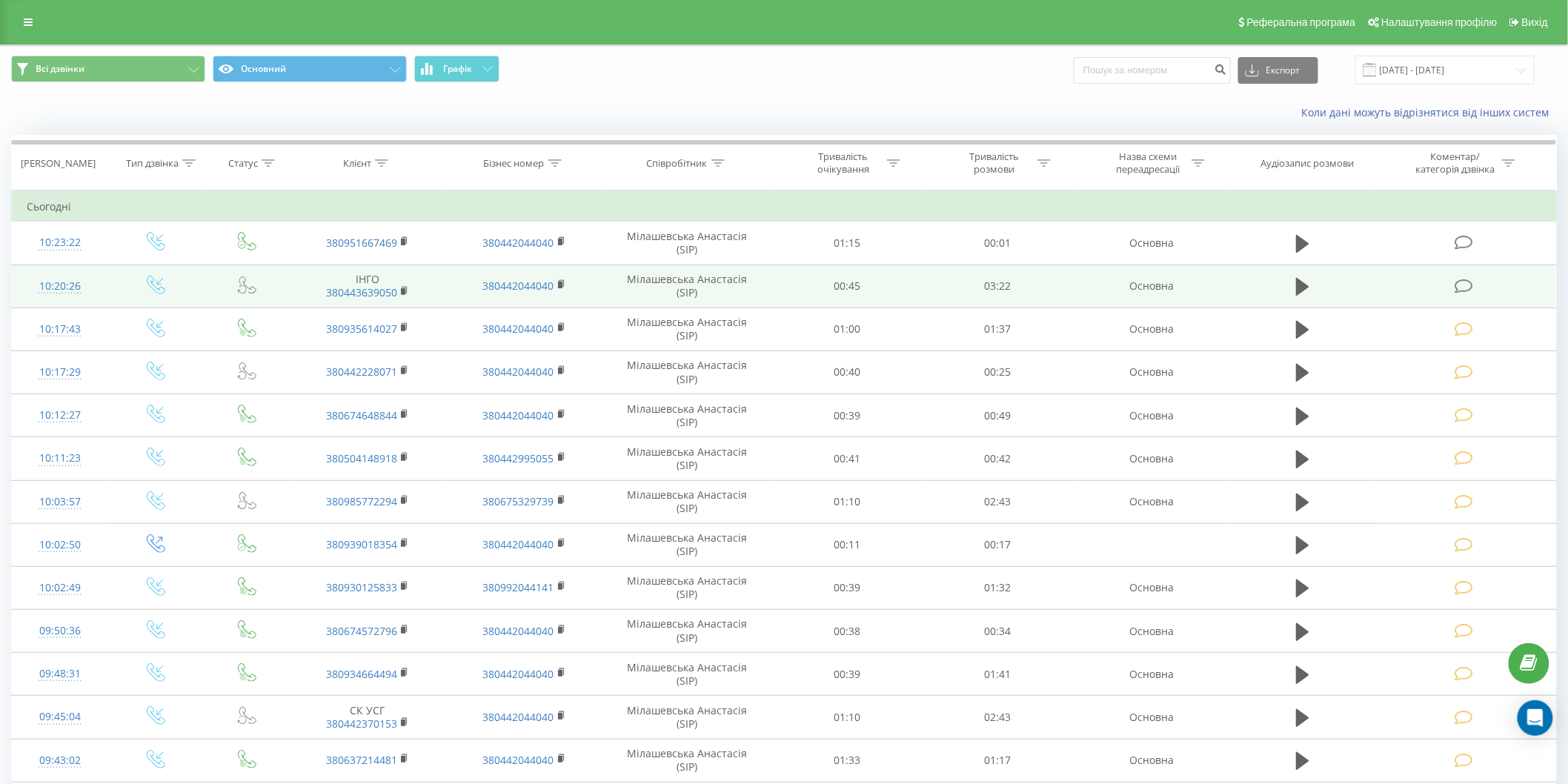
click at [1460, 280] on icon at bounding box center [1463, 285] width 19 height 15
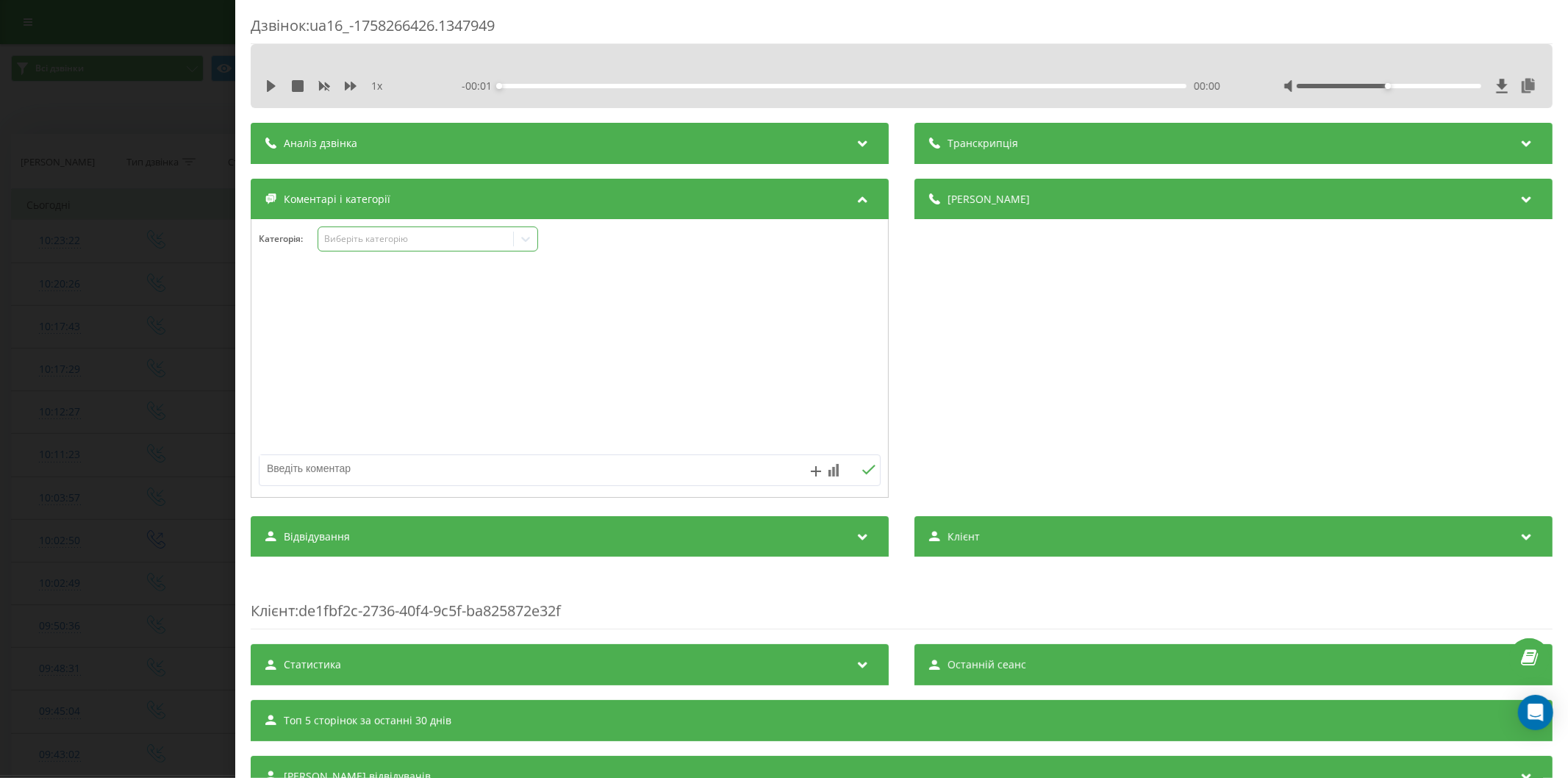
click at [361, 240] on div "Виберіть категорію" at bounding box center [415, 239] width 184 height 12
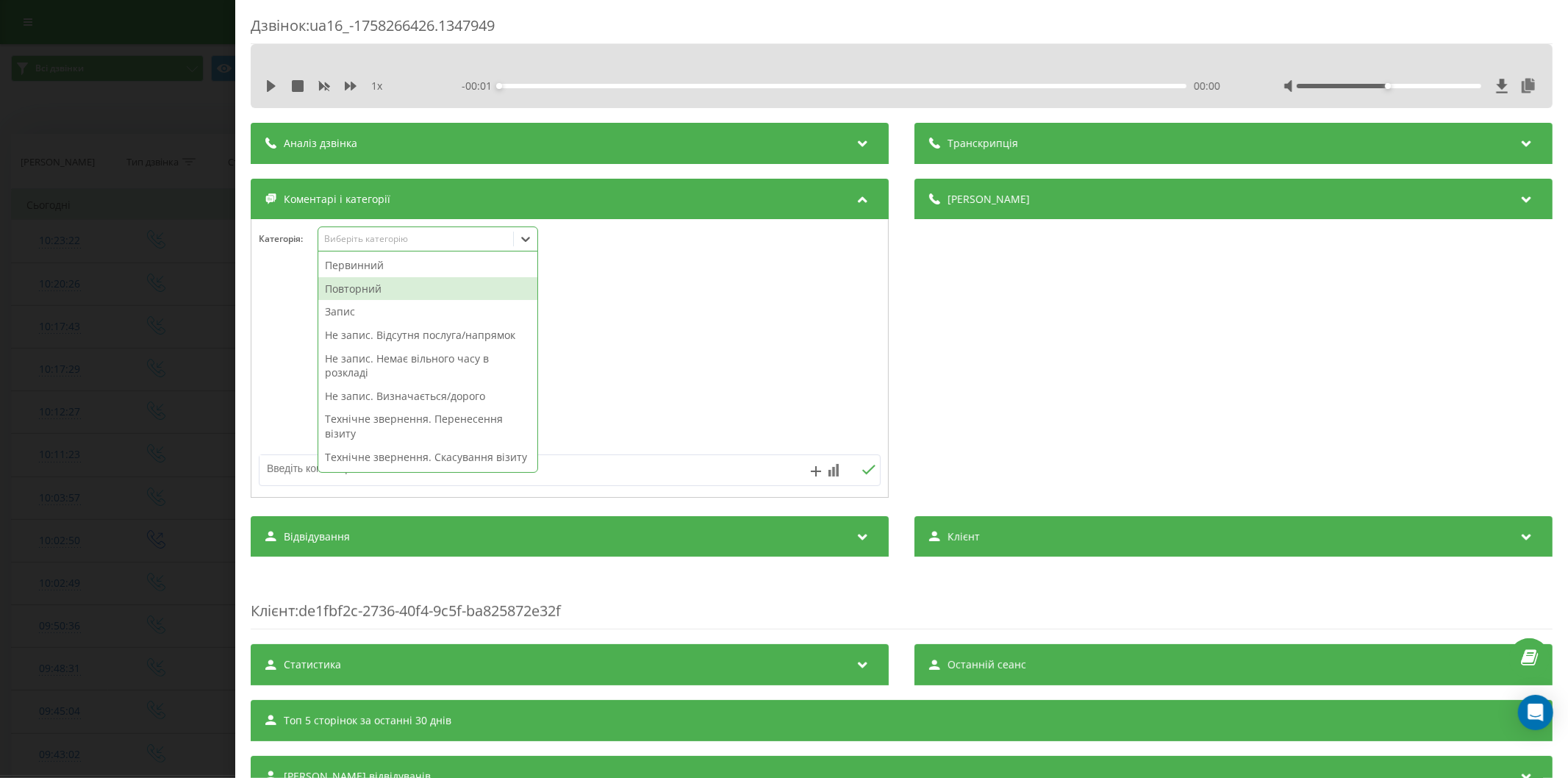
click at [378, 291] on div "Повторний" at bounding box center [428, 288] width 219 height 23
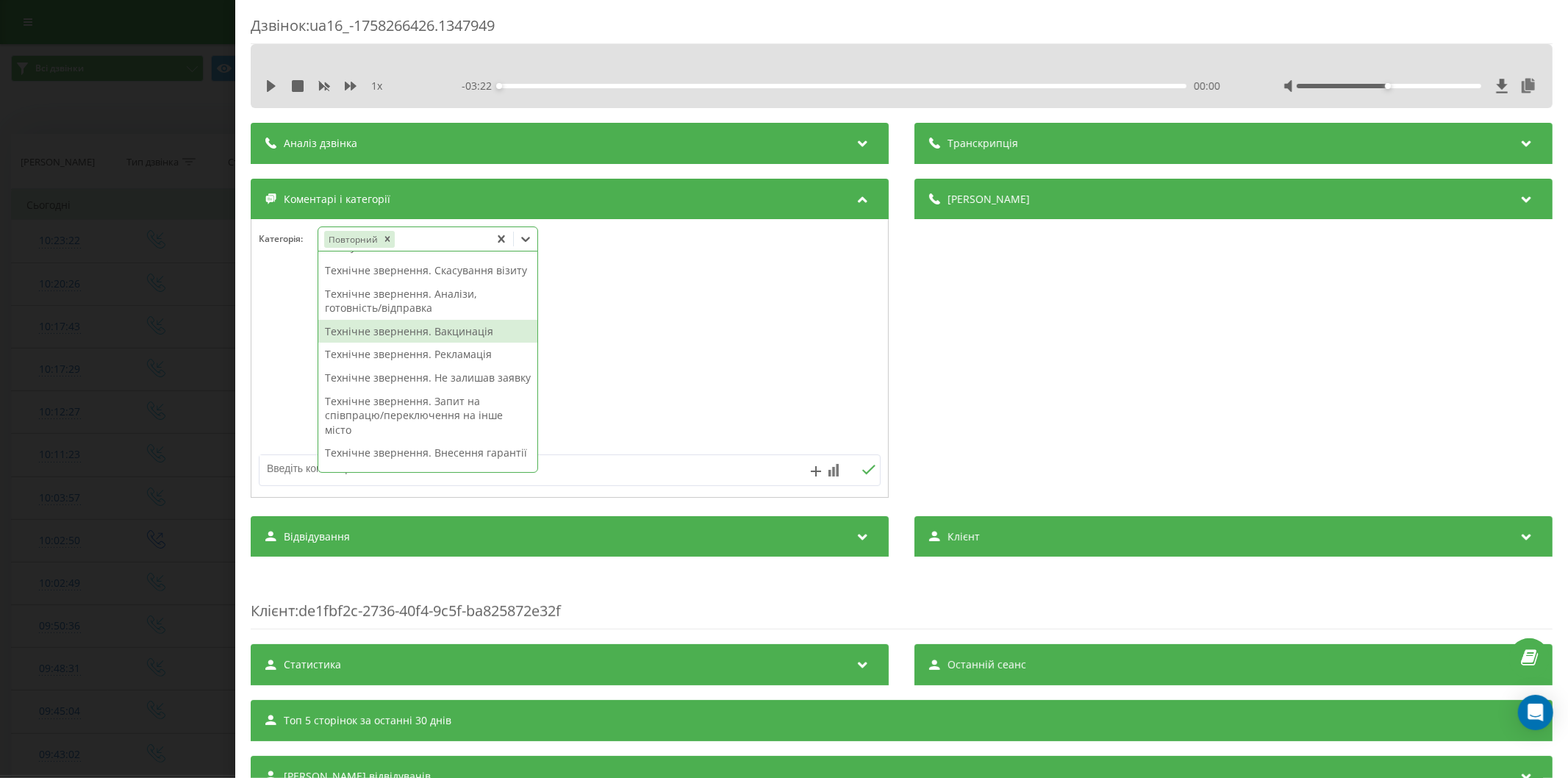
scroll to position [222, 0]
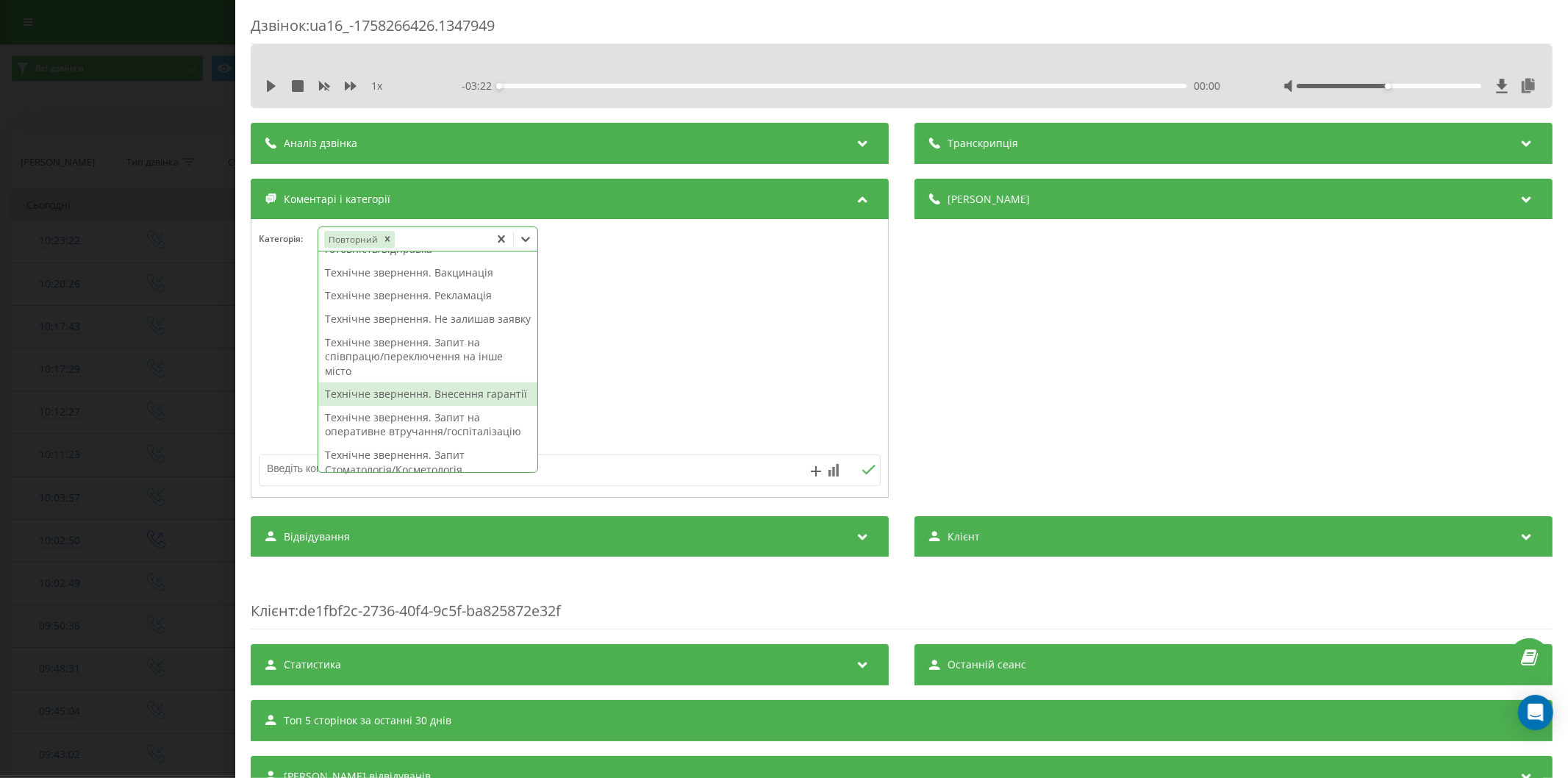
click at [397, 405] on div "Технічне звернення. Внесення гарантії" at bounding box center [428, 393] width 219 height 23
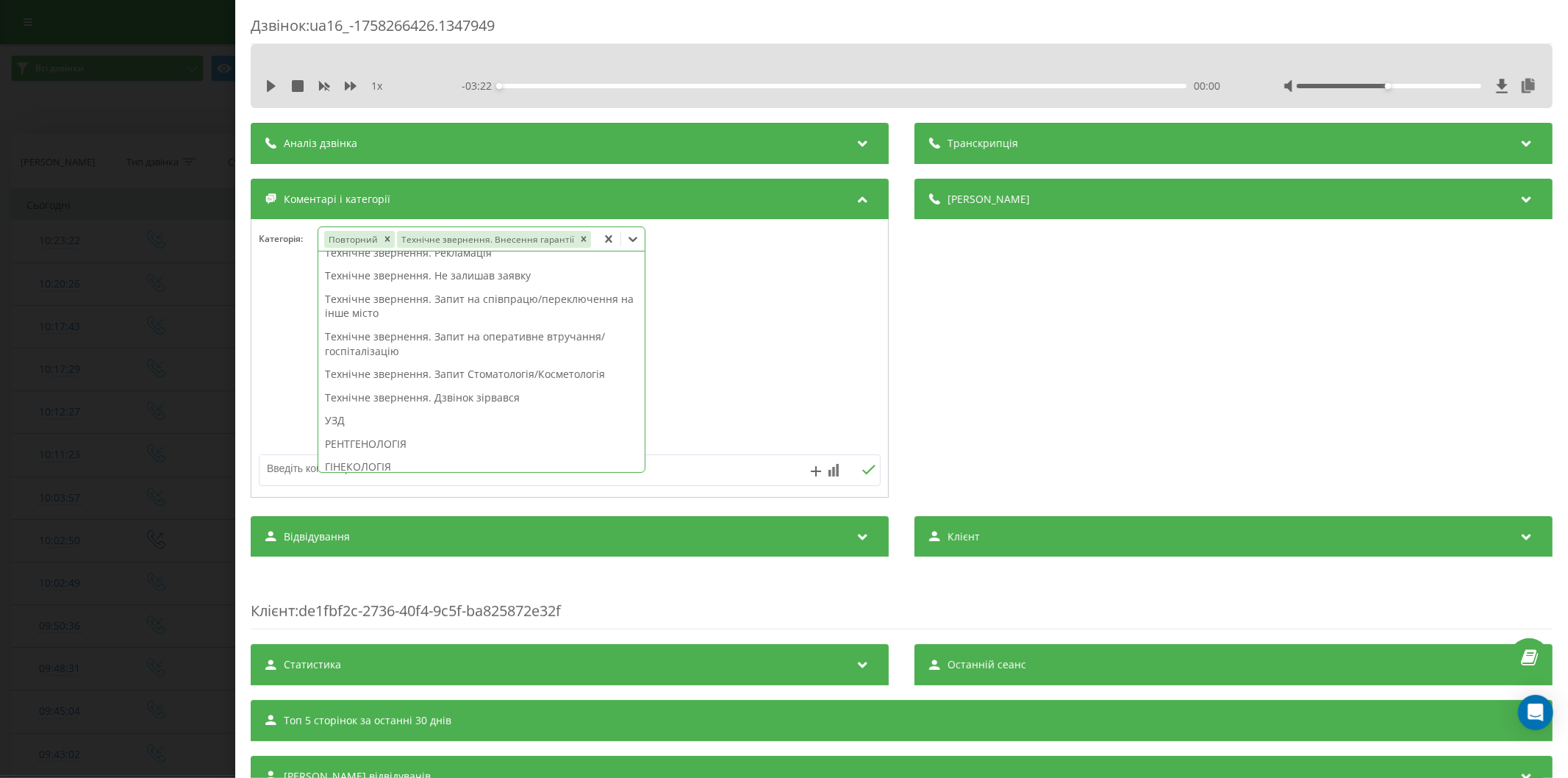
scroll to position [179, 0]
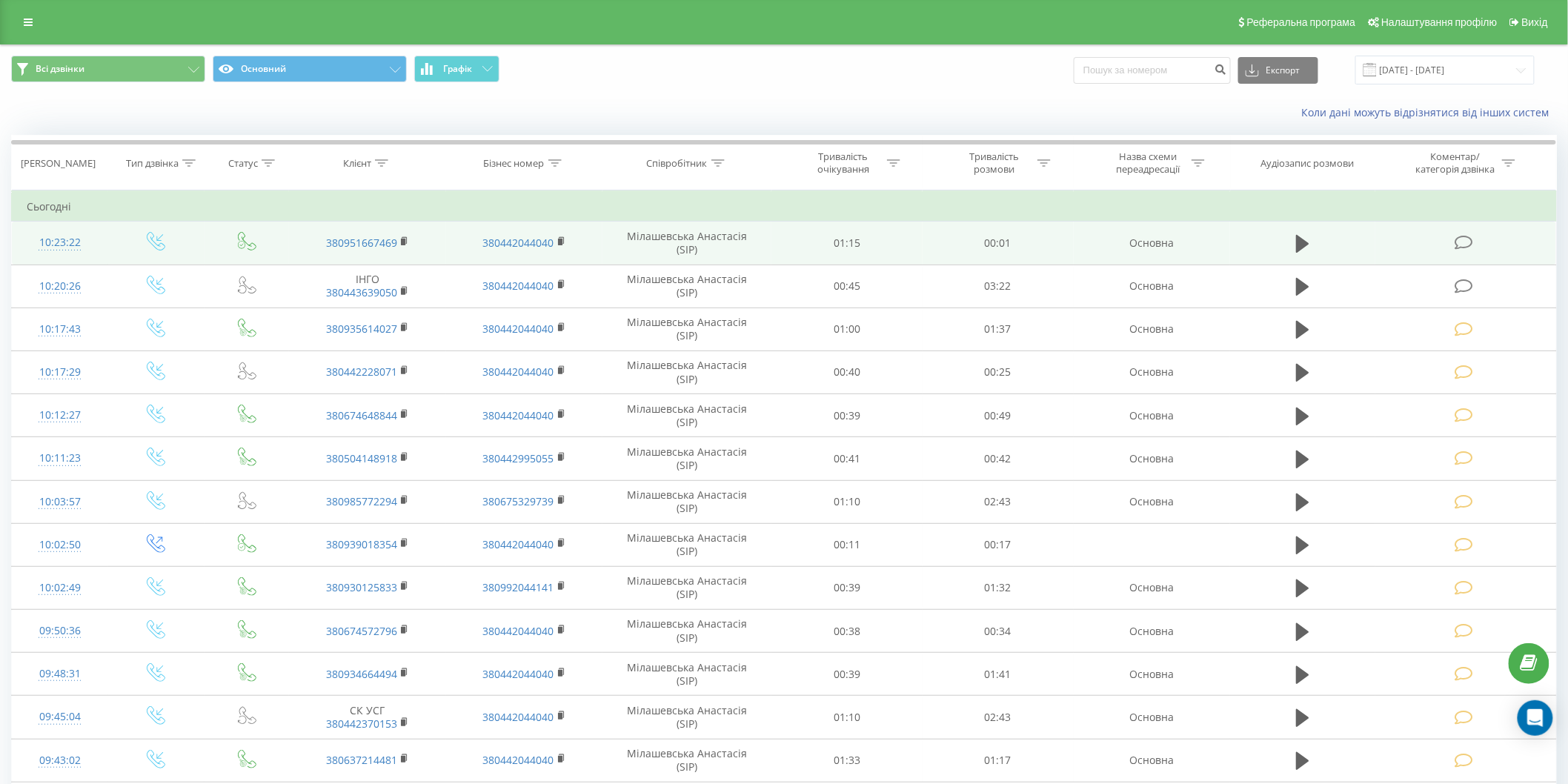
click at [1458, 240] on icon at bounding box center [1463, 242] width 19 height 15
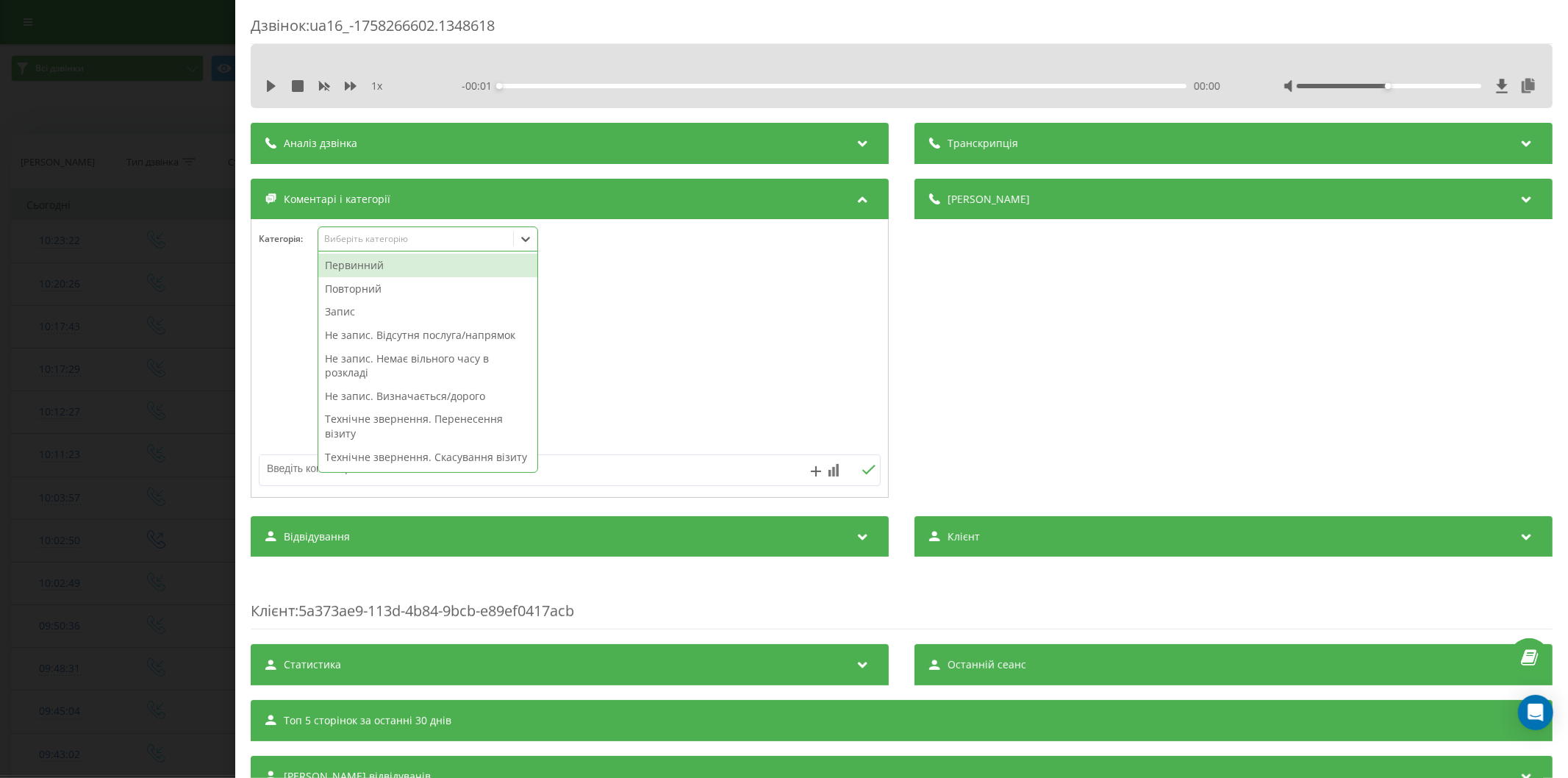
click at [395, 243] on div "Виберіть категорію" at bounding box center [415, 239] width 184 height 12
click at [373, 274] on div "Первинний" at bounding box center [428, 265] width 219 height 23
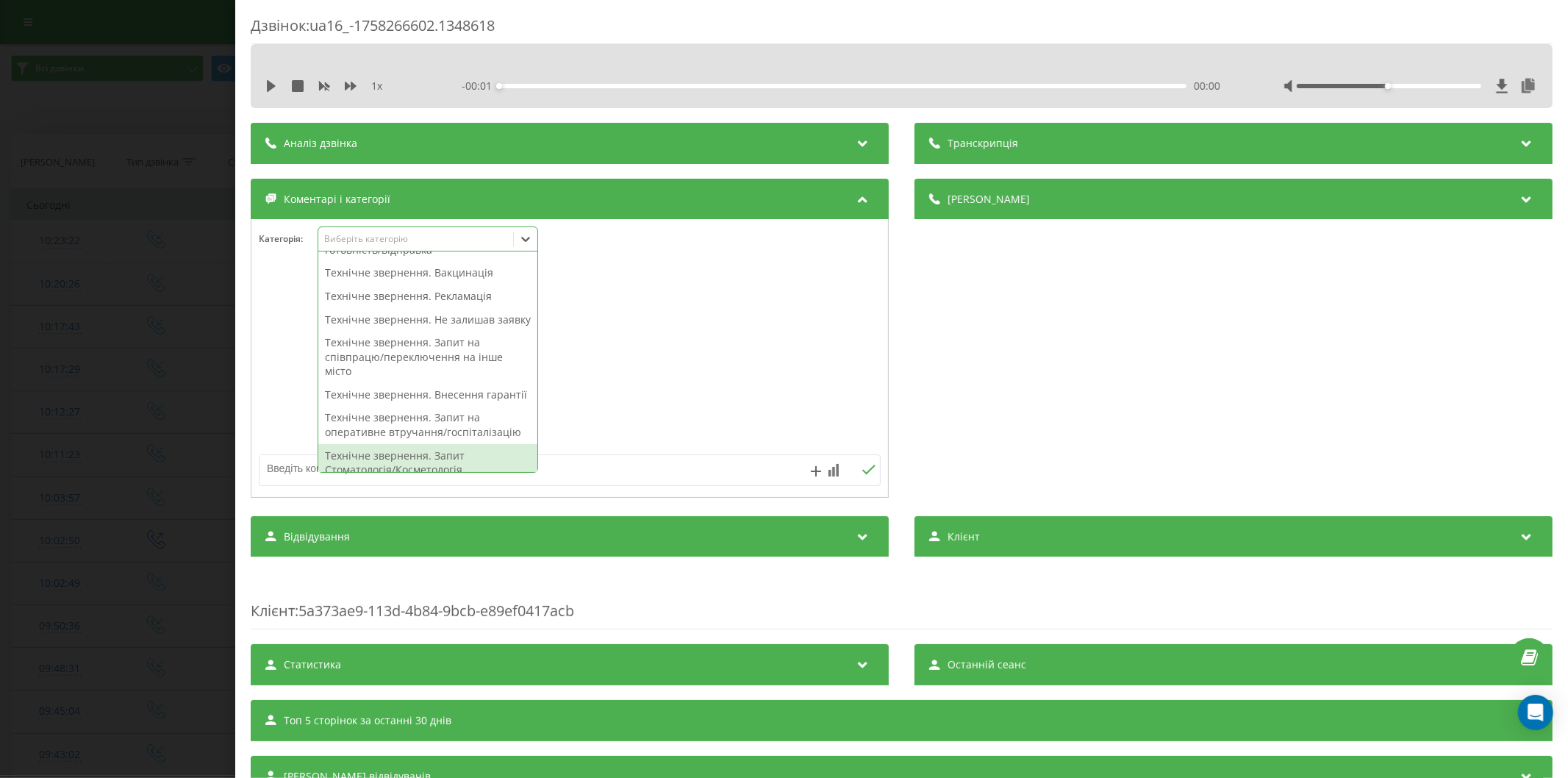
scroll to position [408, 0]
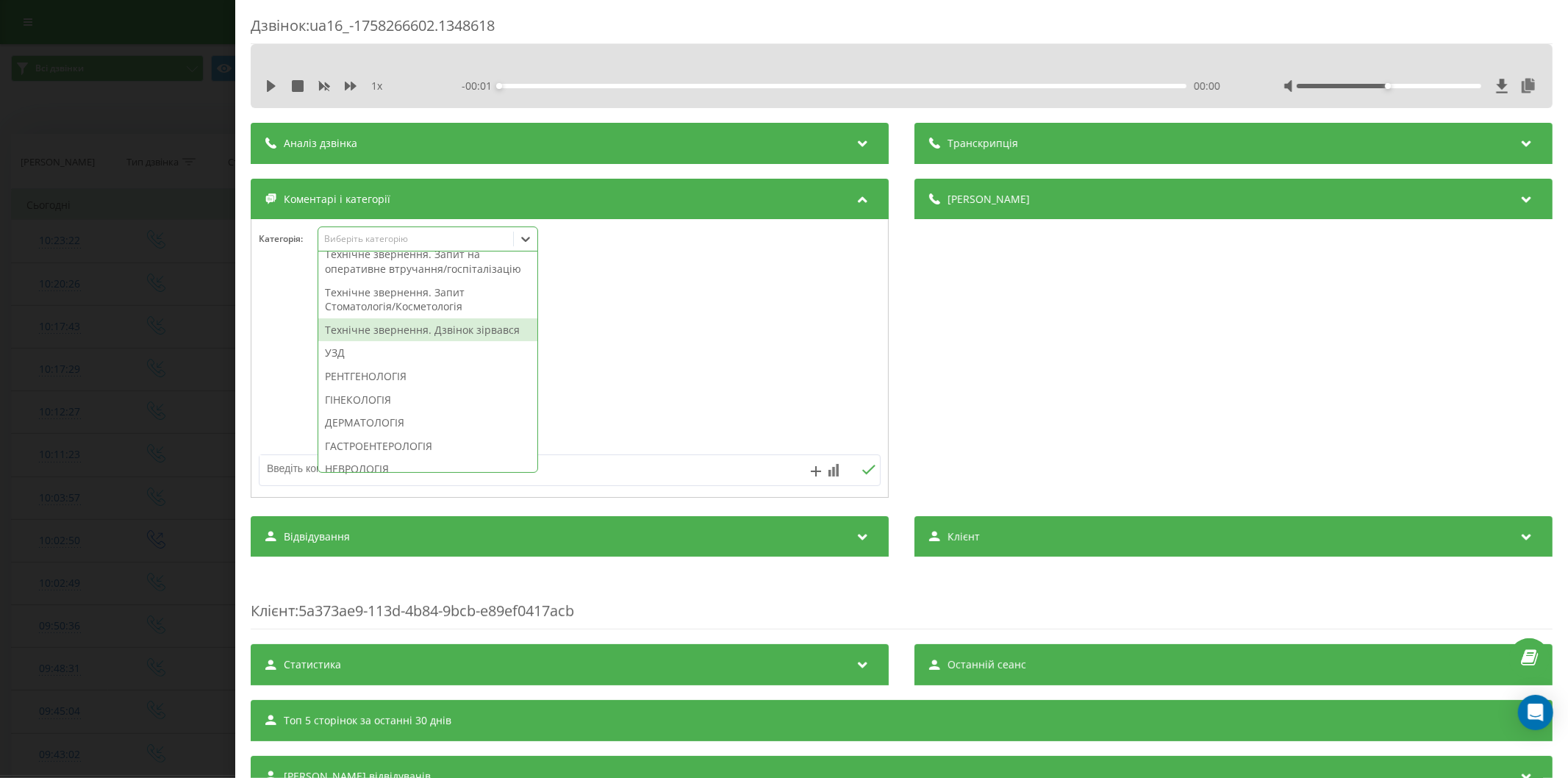
click at [406, 342] on div "Технічне звернення. Дзвінок зірвався" at bounding box center [428, 330] width 219 height 23
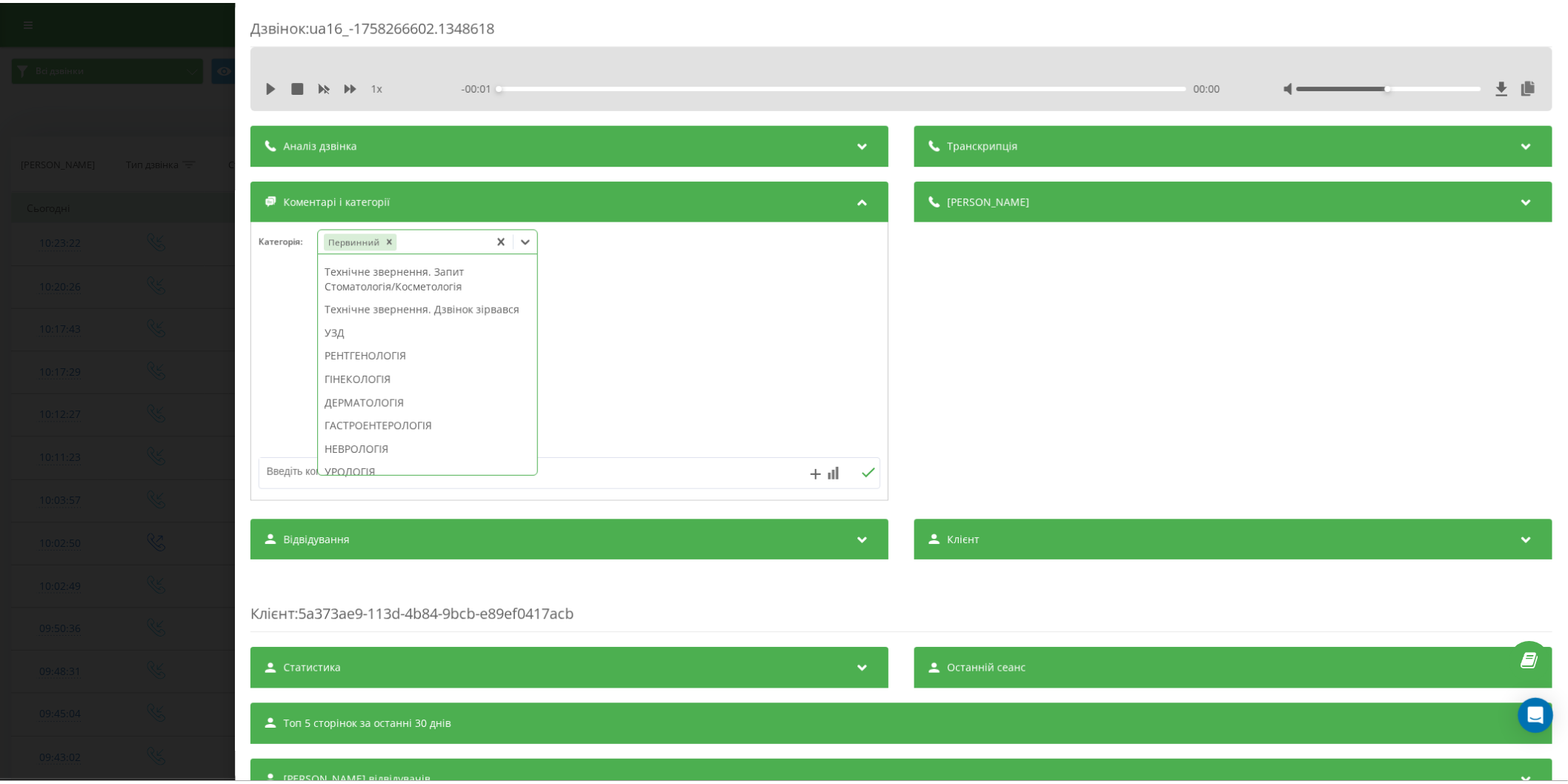
scroll to position [388, 0]
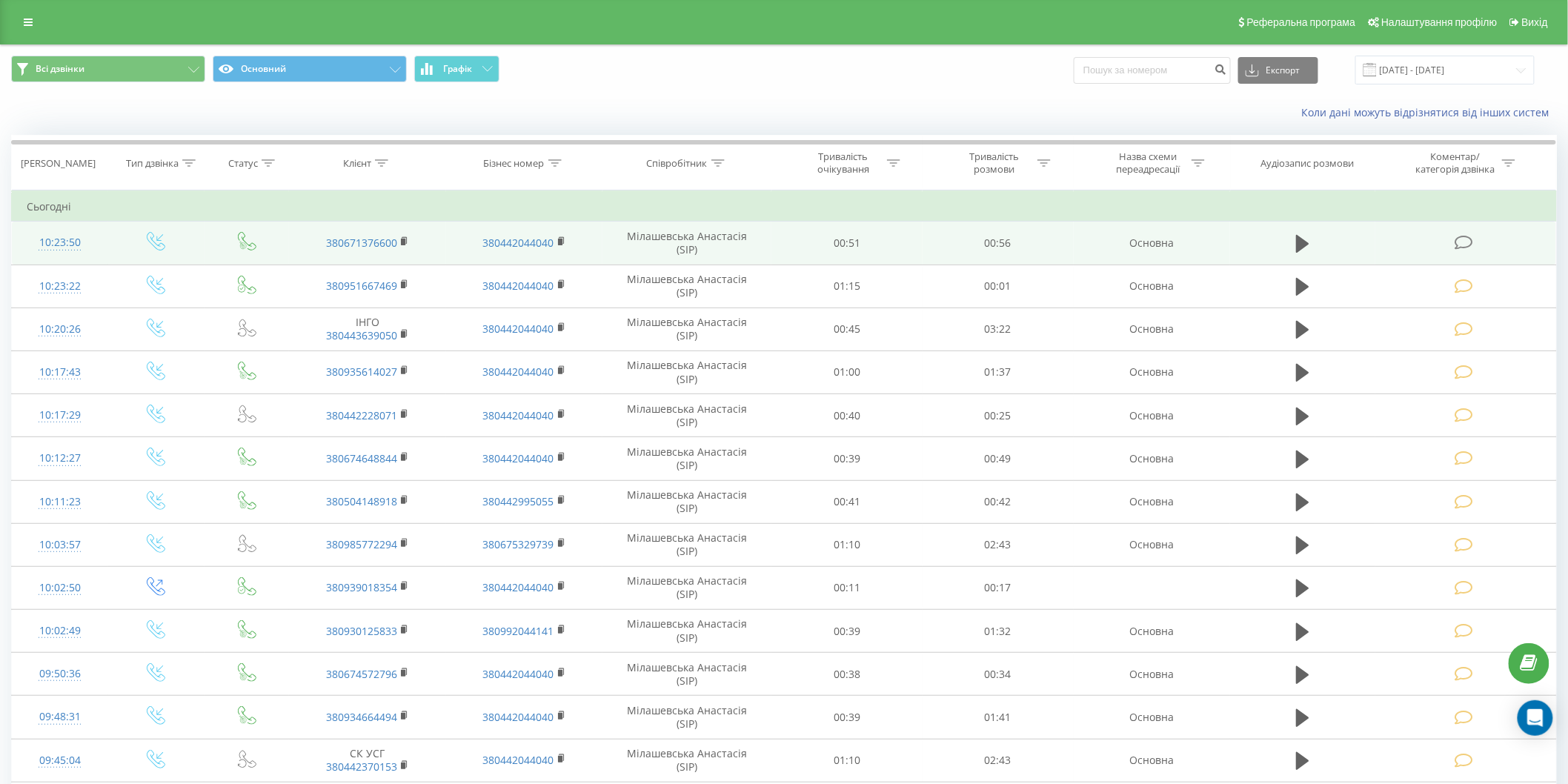
click at [1469, 240] on icon at bounding box center [1463, 242] width 19 height 15
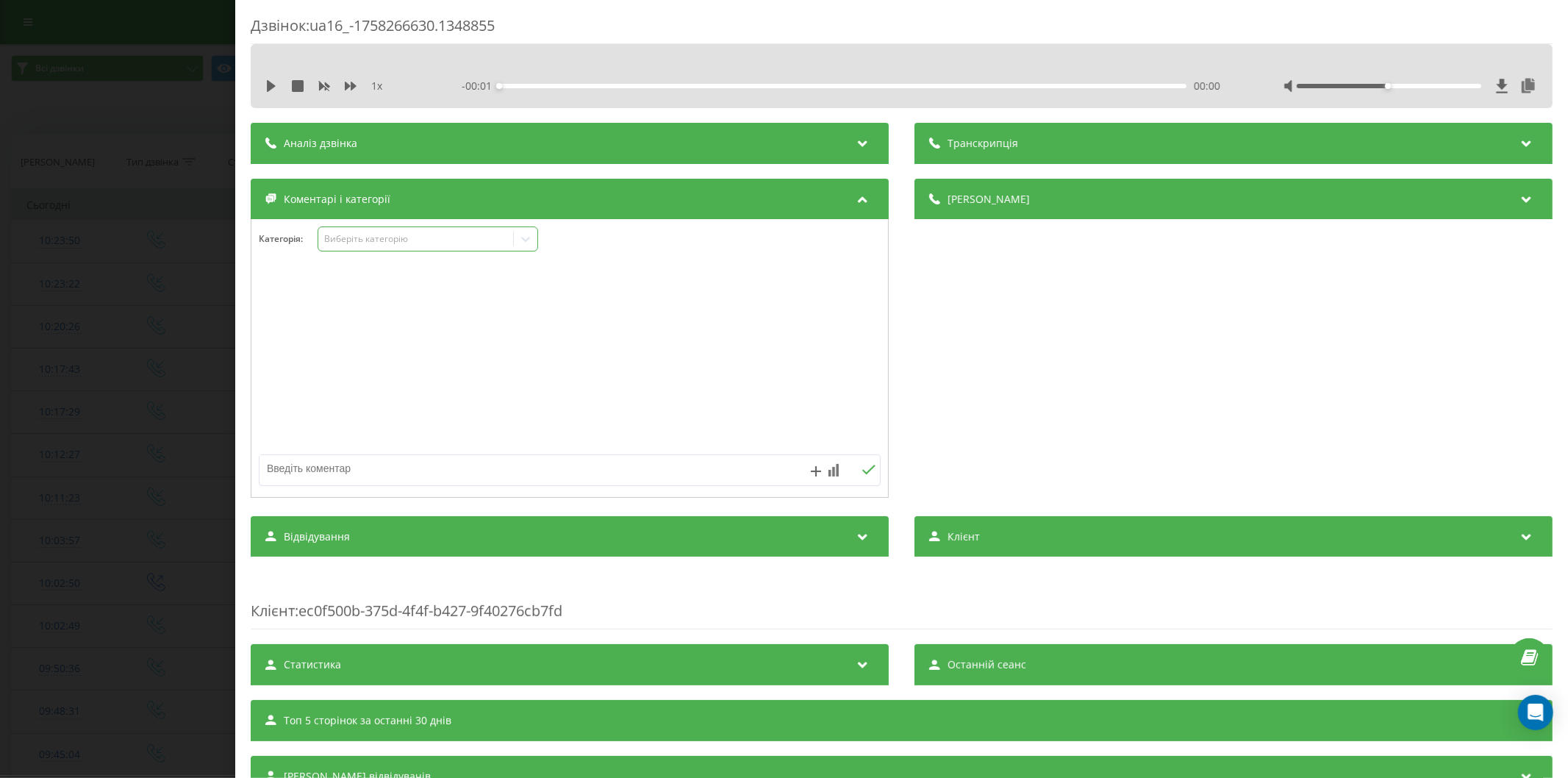
click at [346, 240] on div "Виберіть категорію" at bounding box center [415, 239] width 184 height 12
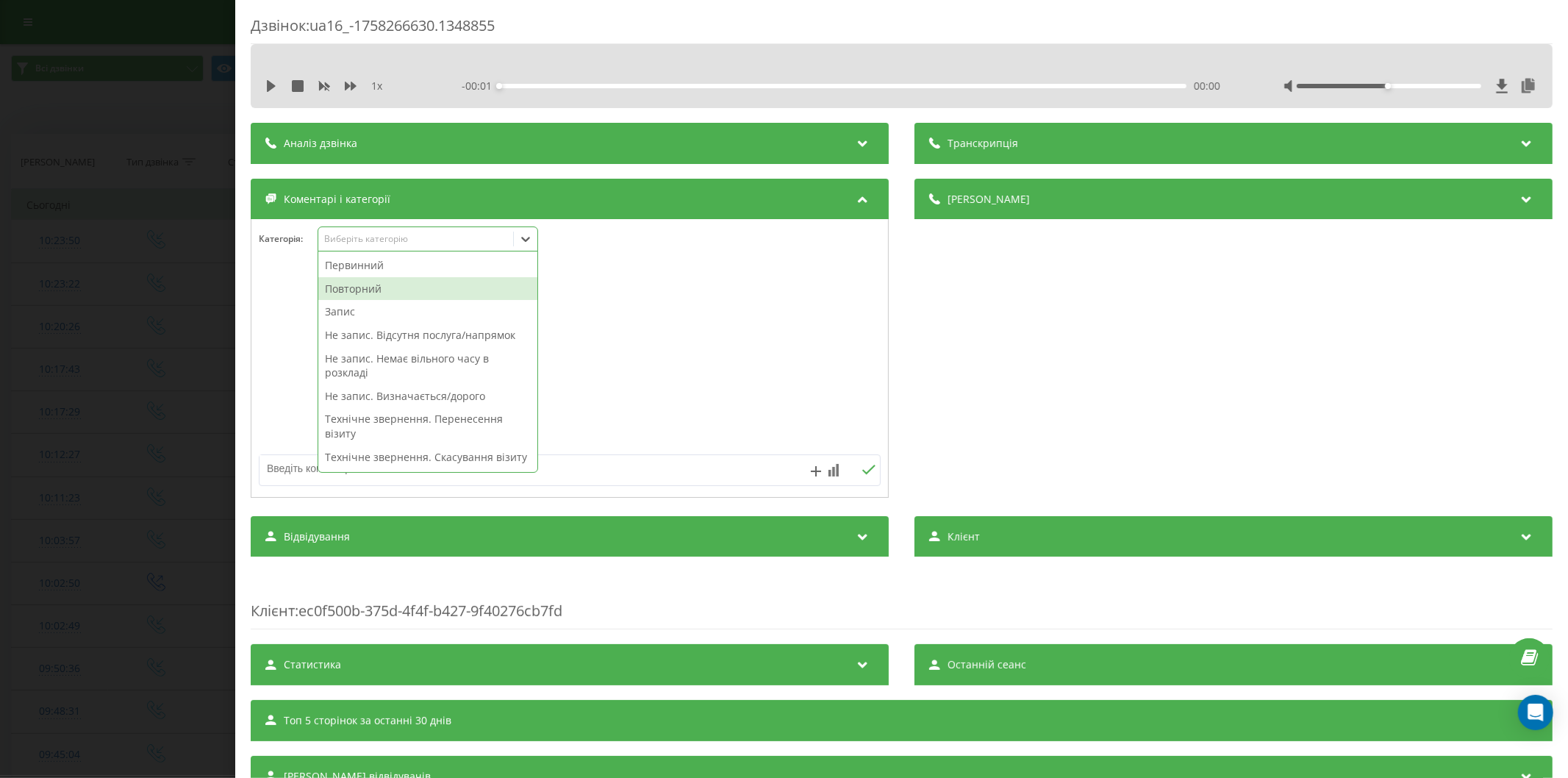
click at [353, 290] on div "Повторний" at bounding box center [428, 288] width 219 height 23
click at [290, 471] on textarea at bounding box center [508, 468] width 496 height 26
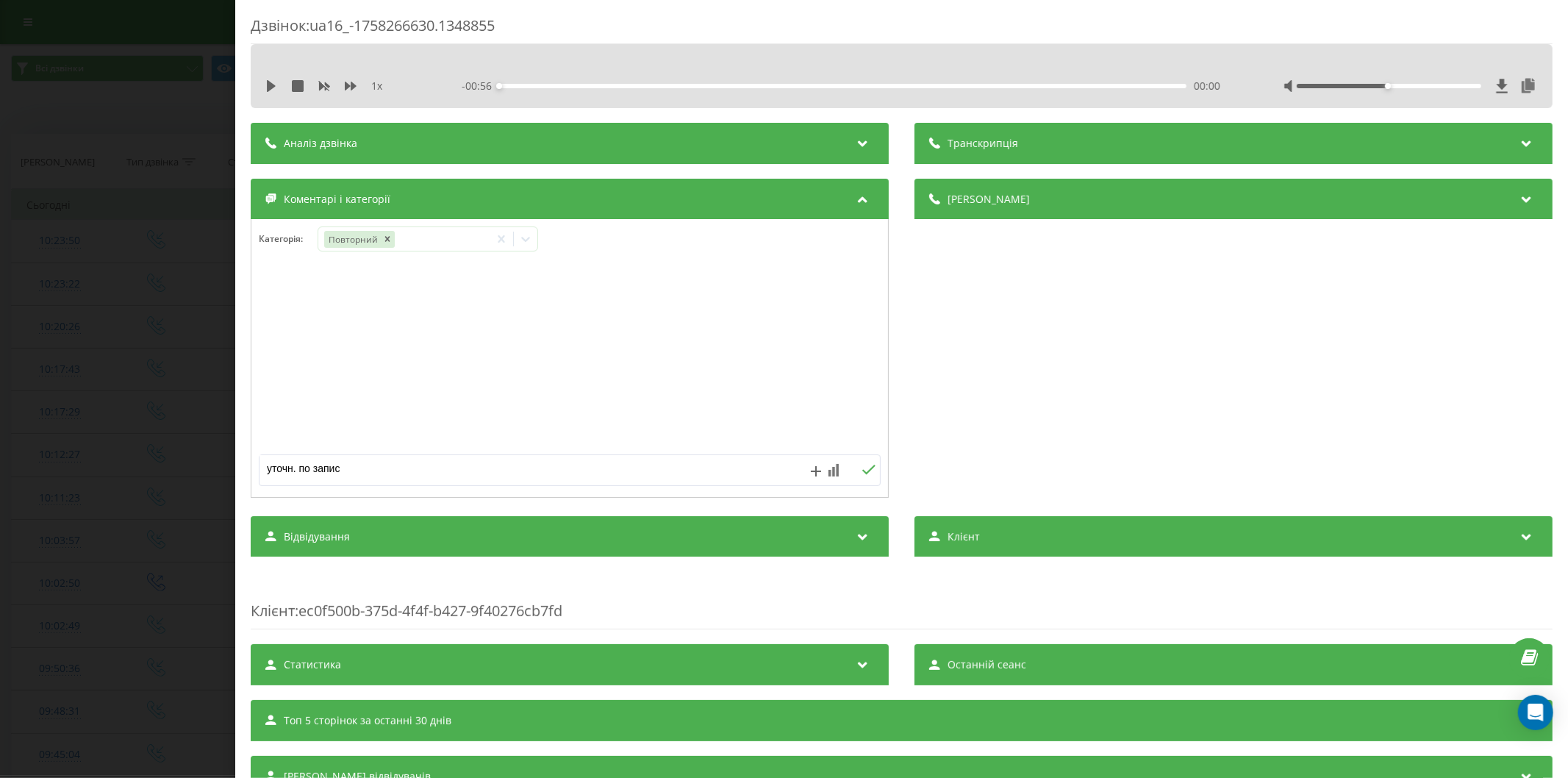
type textarea "уточн. по запису"
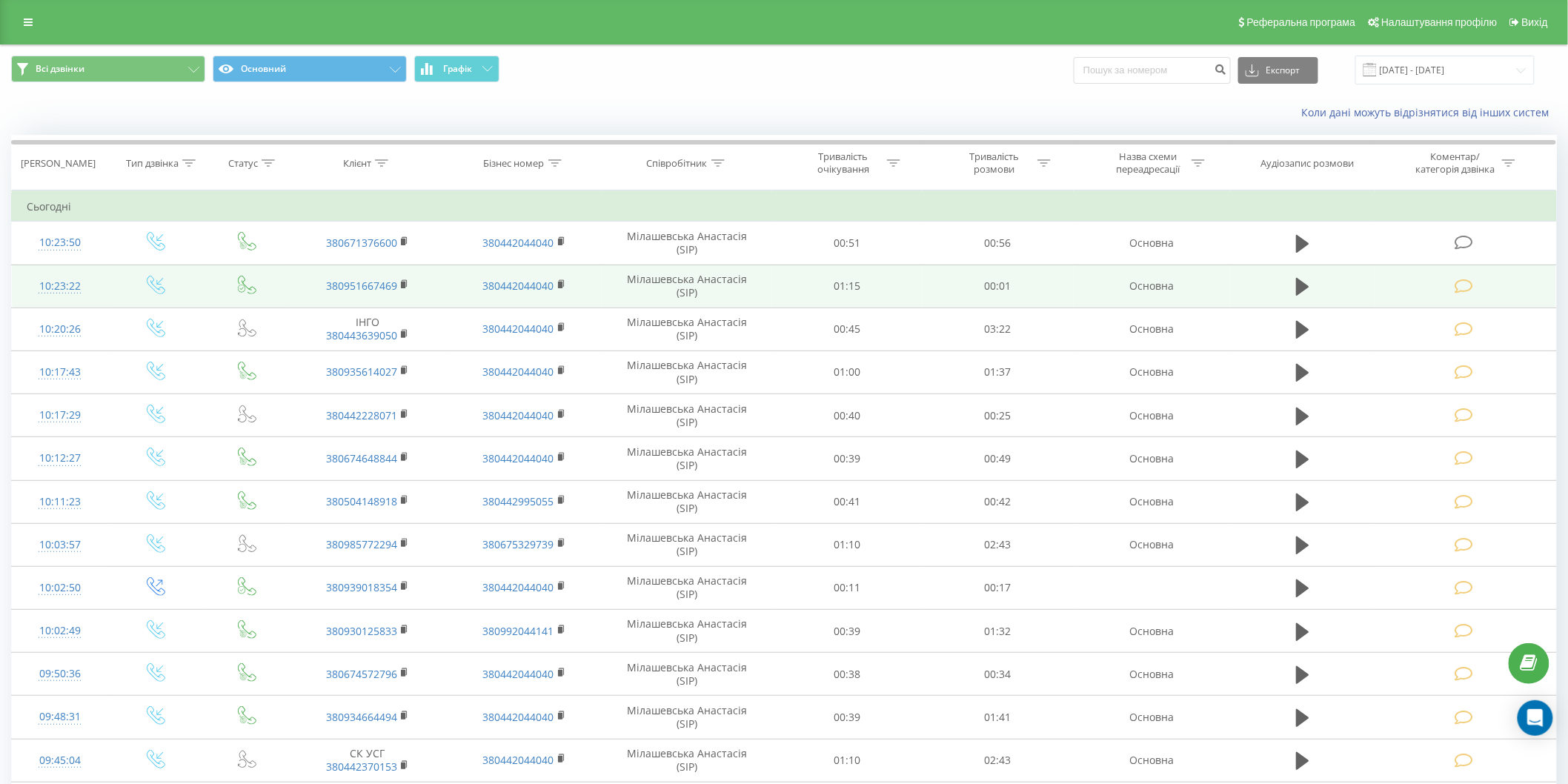
click at [1454, 277] on td at bounding box center [1466, 285] width 181 height 43
click at [1455, 286] on icon at bounding box center [1463, 285] width 19 height 15
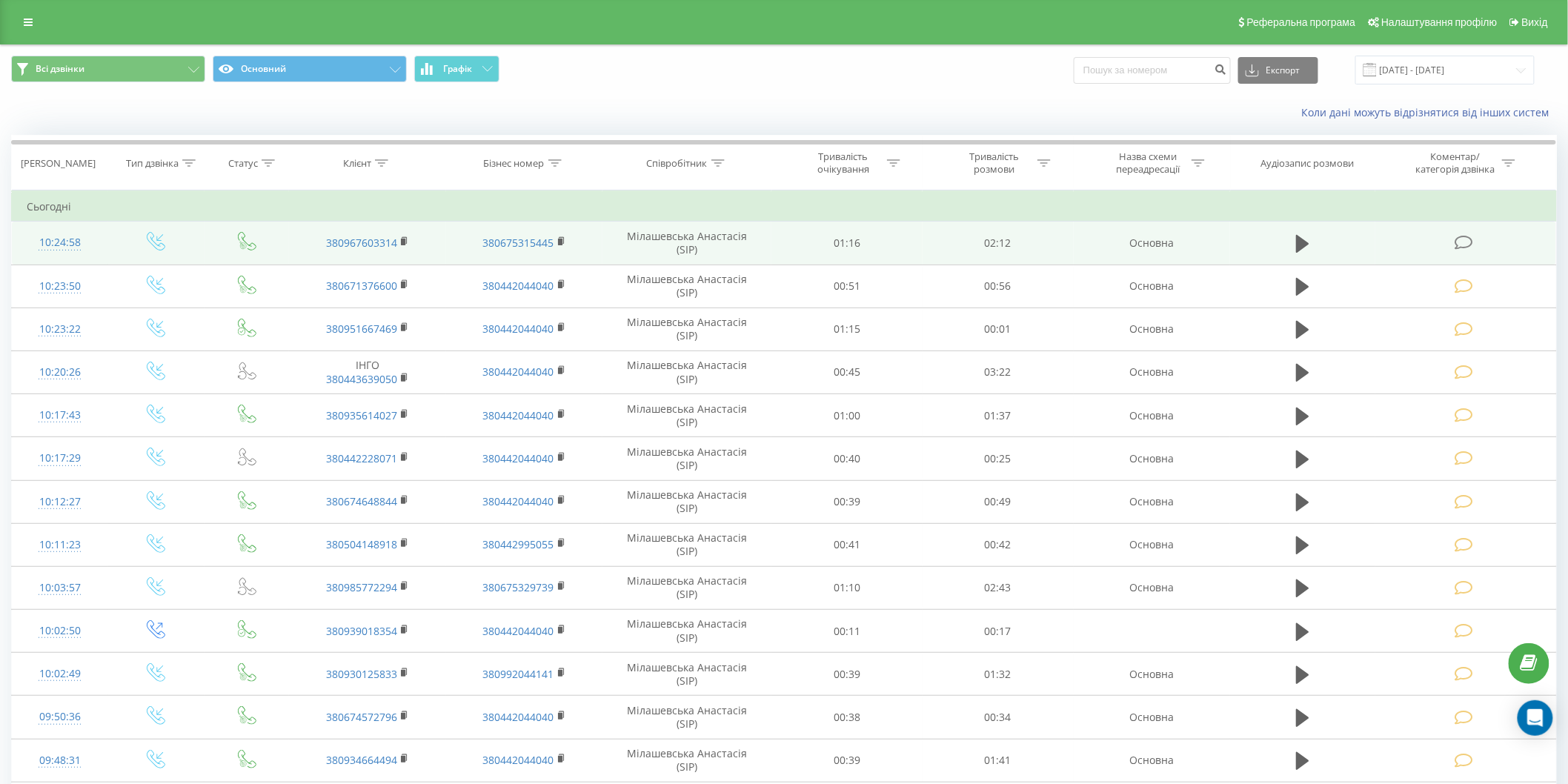
click at [1465, 236] on icon at bounding box center [1463, 242] width 19 height 15
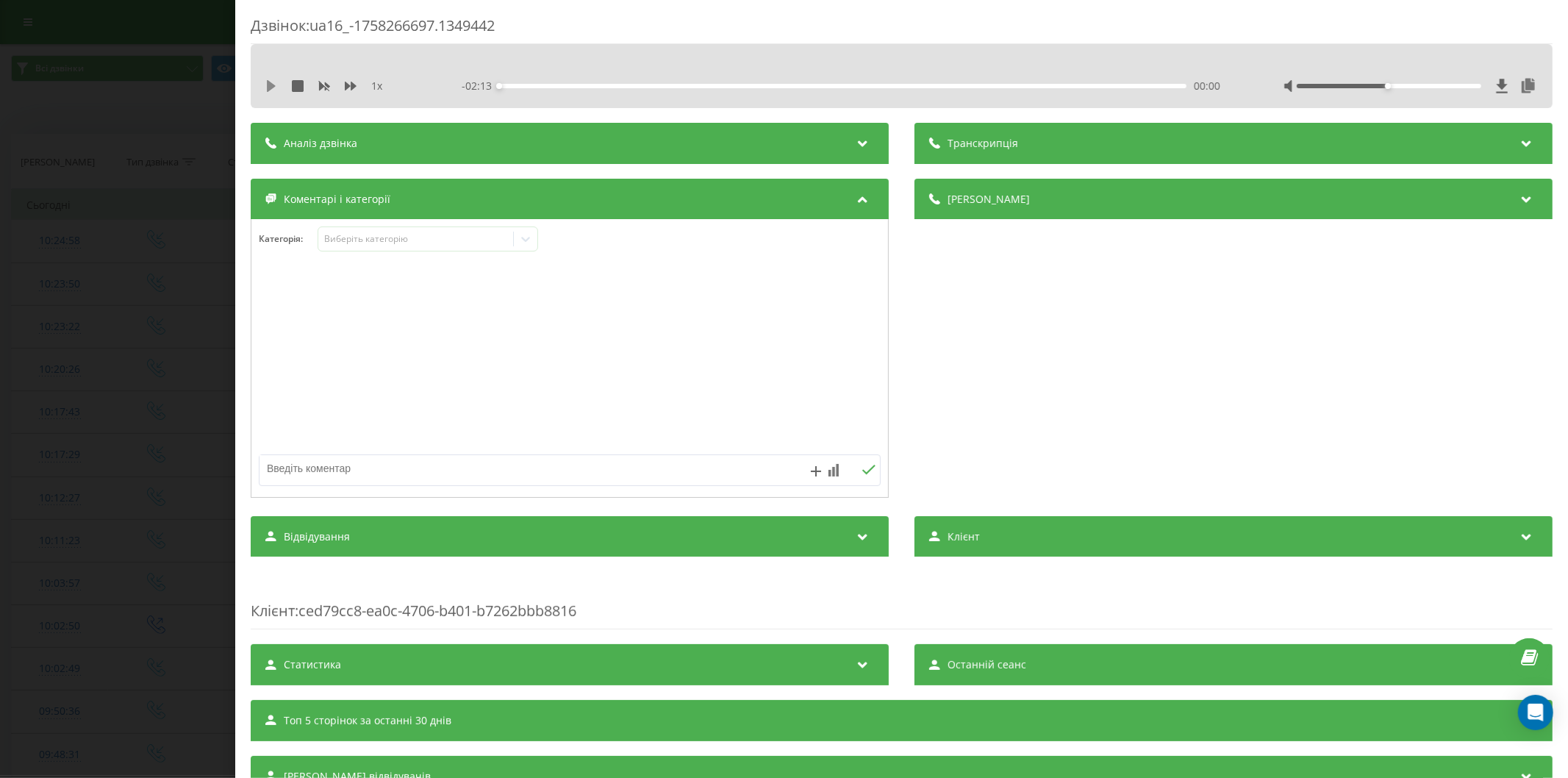
click at [266, 86] on icon at bounding box center [271, 85] width 12 height 12
click at [559, 85] on div "00:01" at bounding box center [842, 86] width 687 height 5
click at [386, 243] on div "Виберіть категорію" at bounding box center [415, 239] width 184 height 12
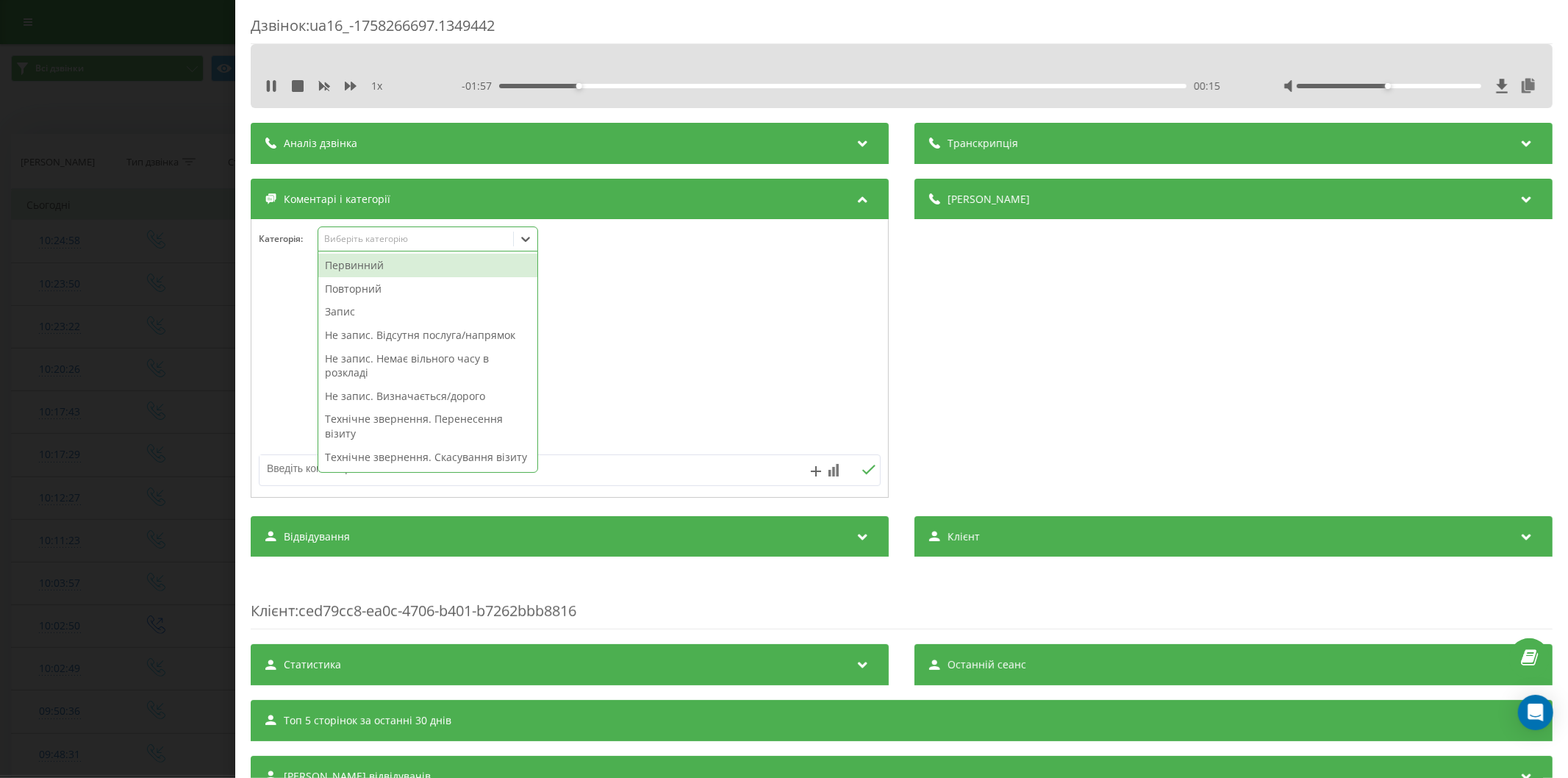
click at [380, 292] on div "Повторний" at bounding box center [428, 288] width 219 height 23
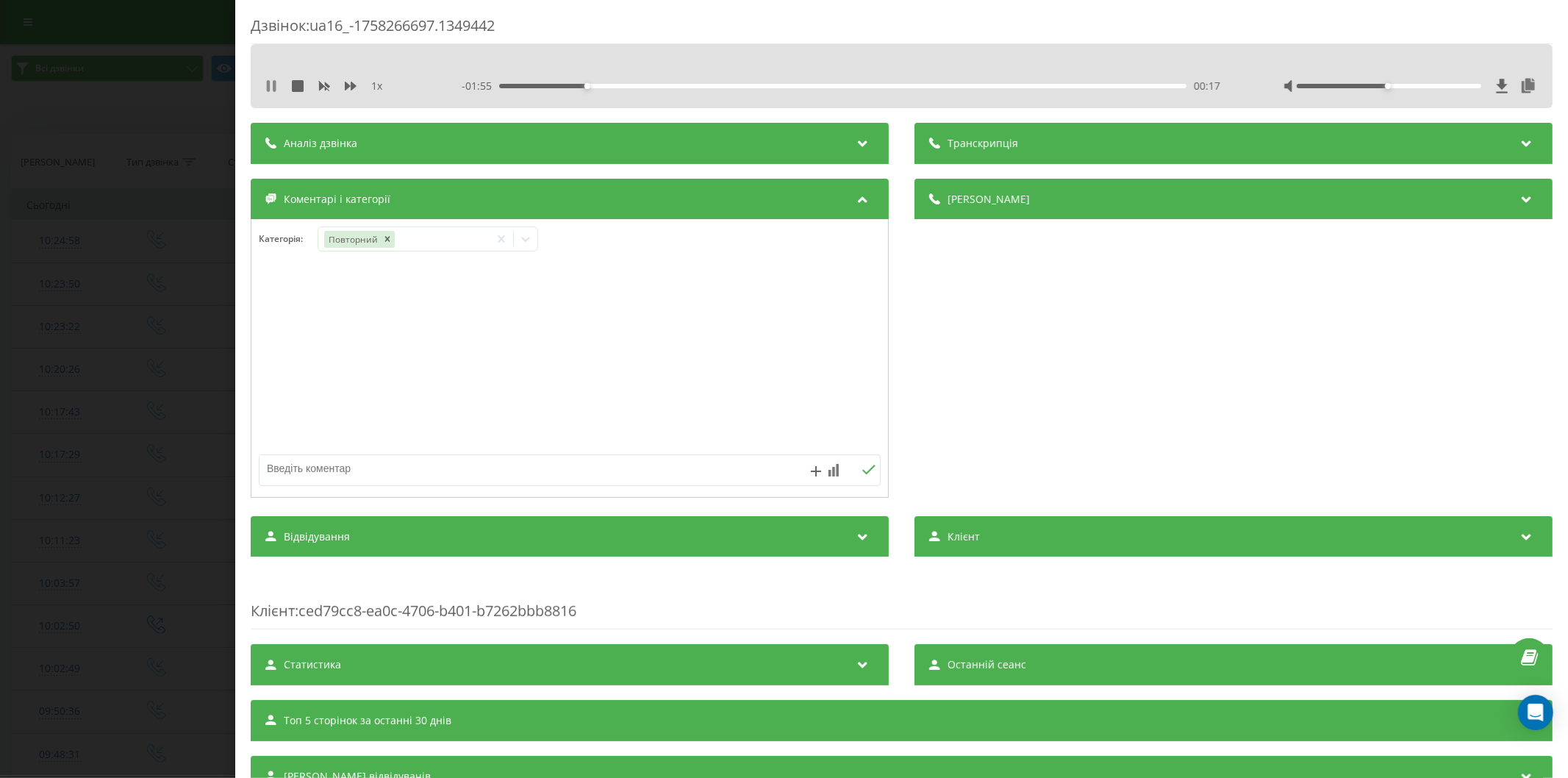
click at [269, 89] on icon at bounding box center [268, 85] width 3 height 12
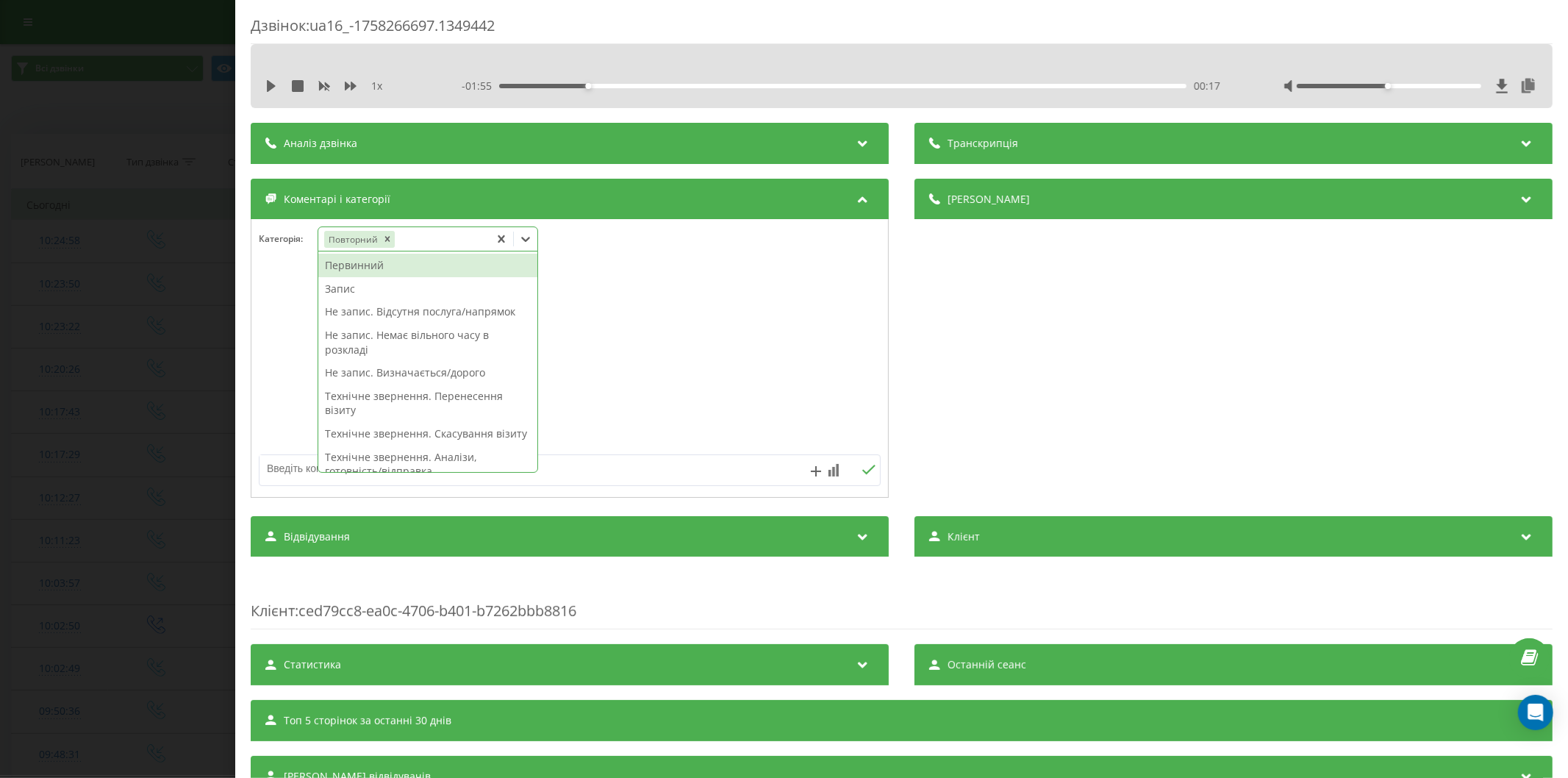
click at [421, 239] on div "Повторний" at bounding box center [404, 239] width 172 height 22
click at [370, 295] on div "Запис" at bounding box center [428, 288] width 219 height 23
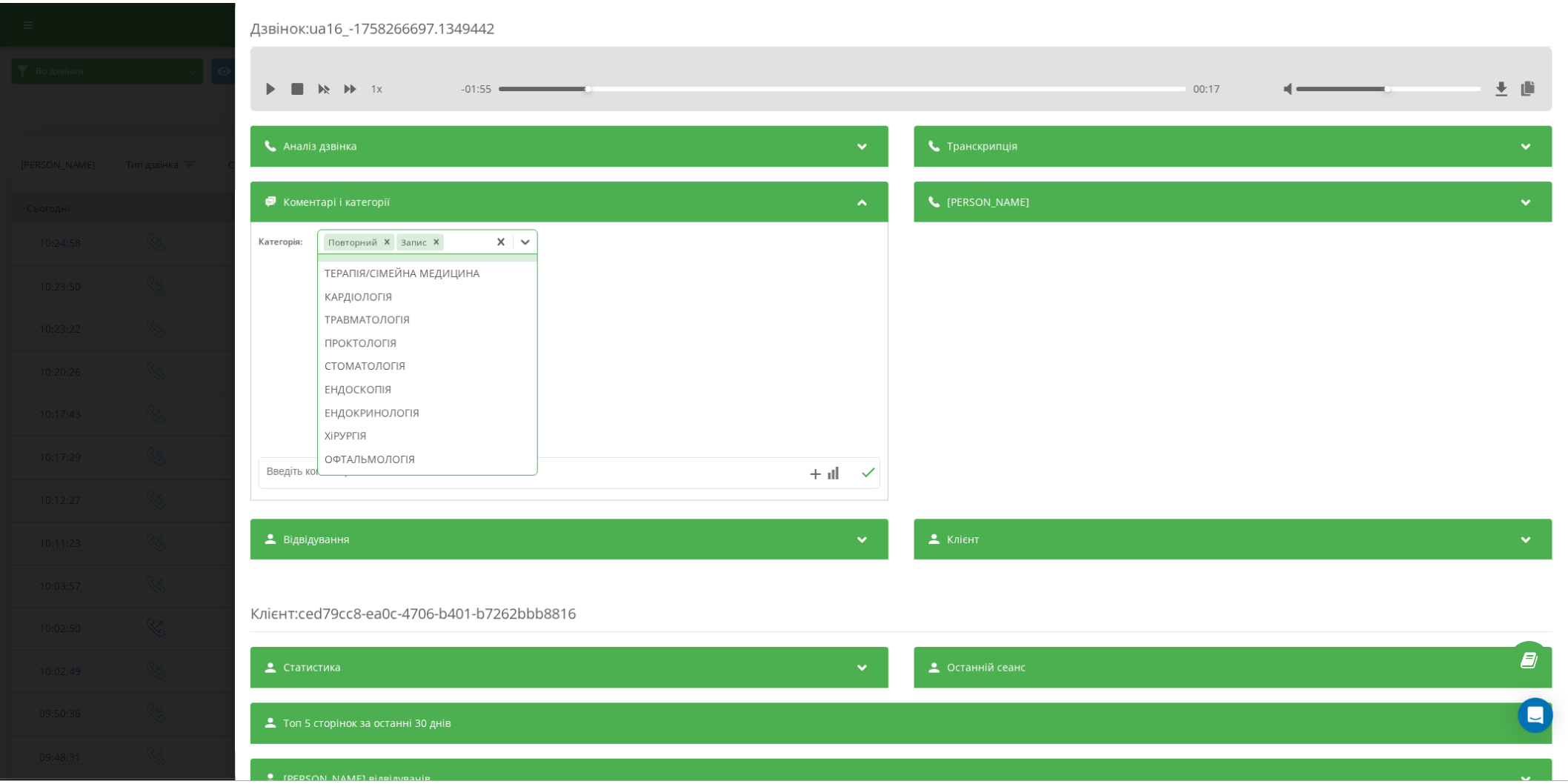
scroll to position [717, 0]
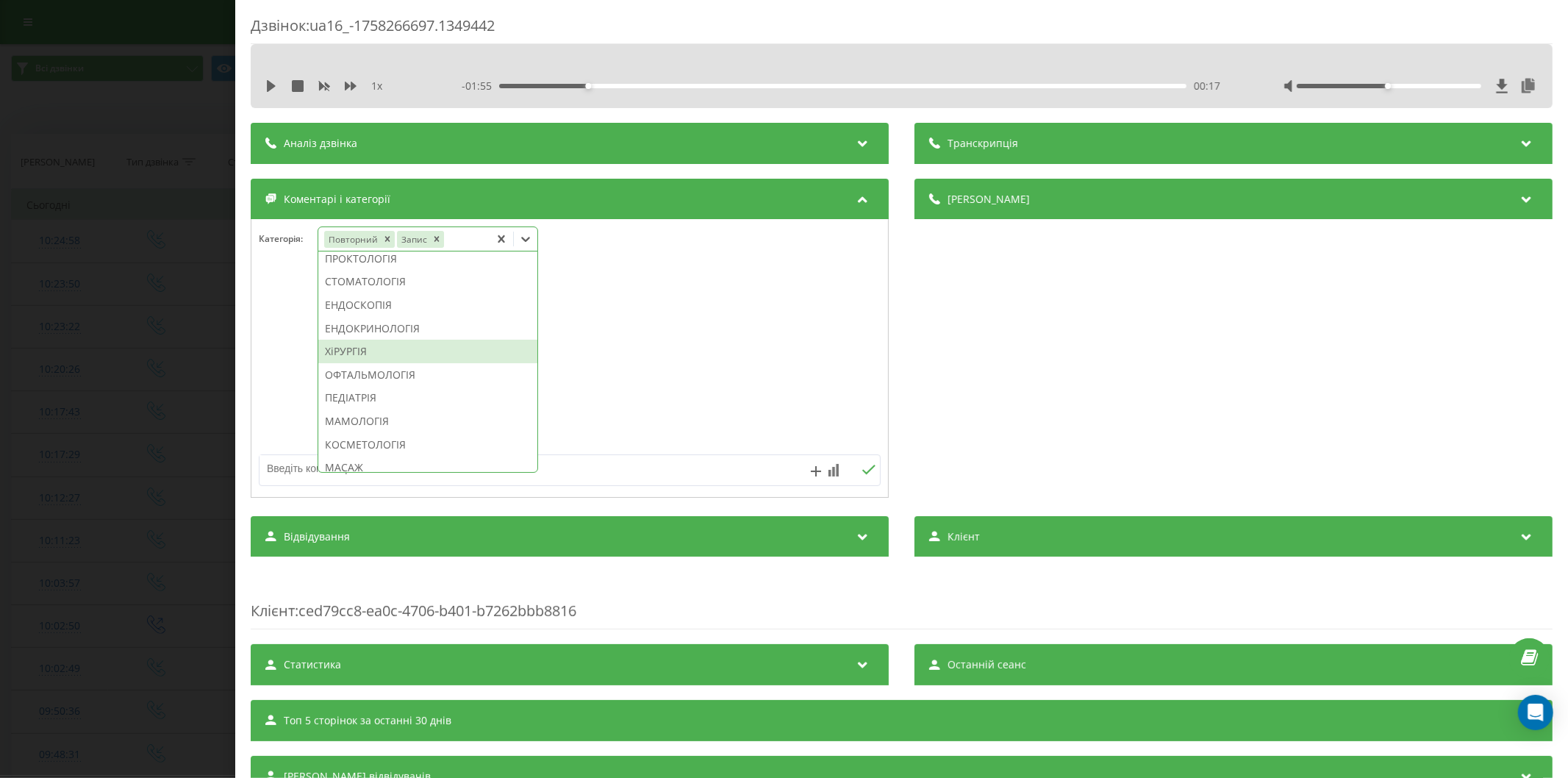
click at [368, 363] on div "ХіРУРГІЯ" at bounding box center [428, 351] width 219 height 23
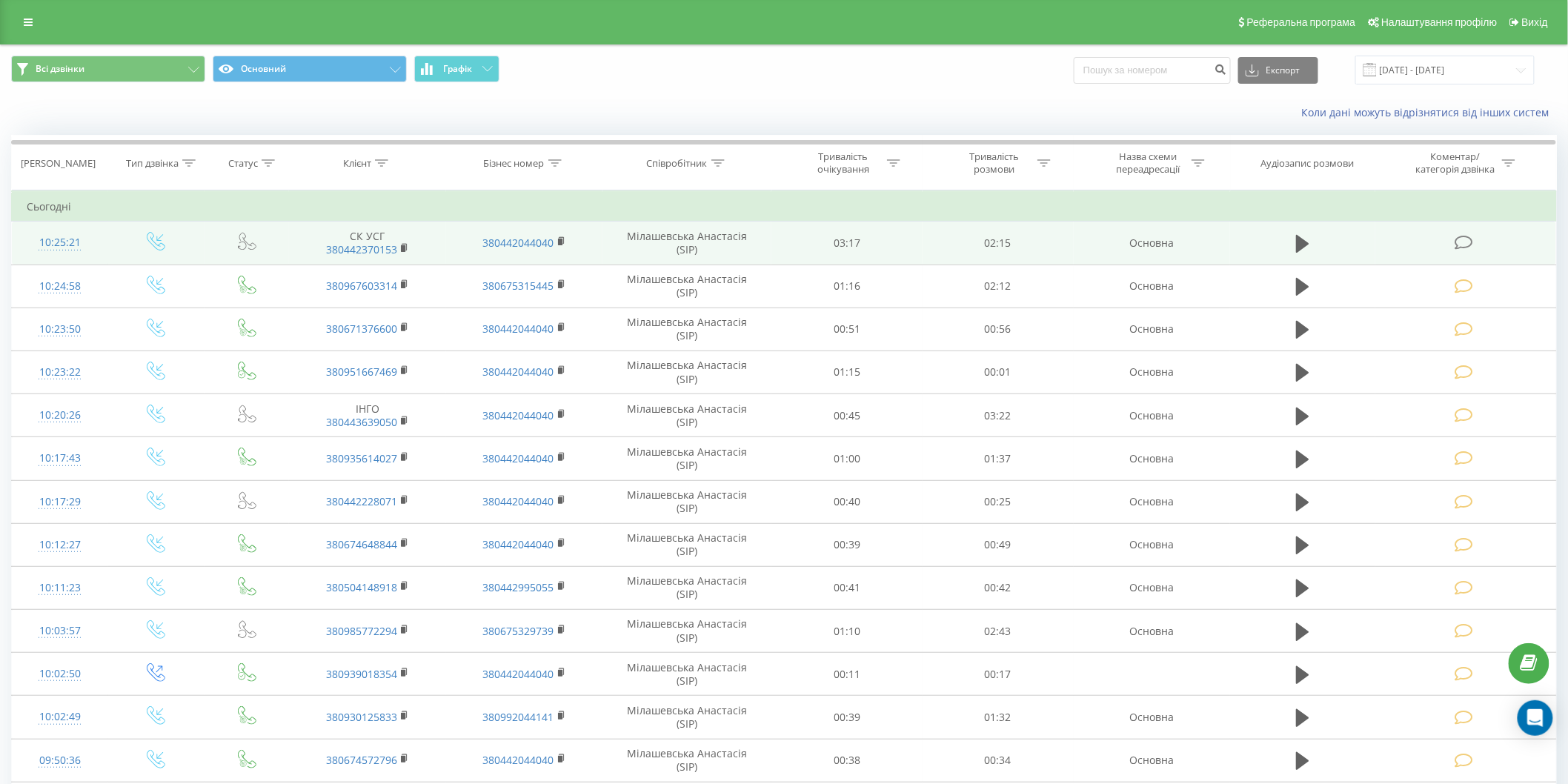
click at [1460, 241] on icon at bounding box center [1463, 242] width 19 height 15
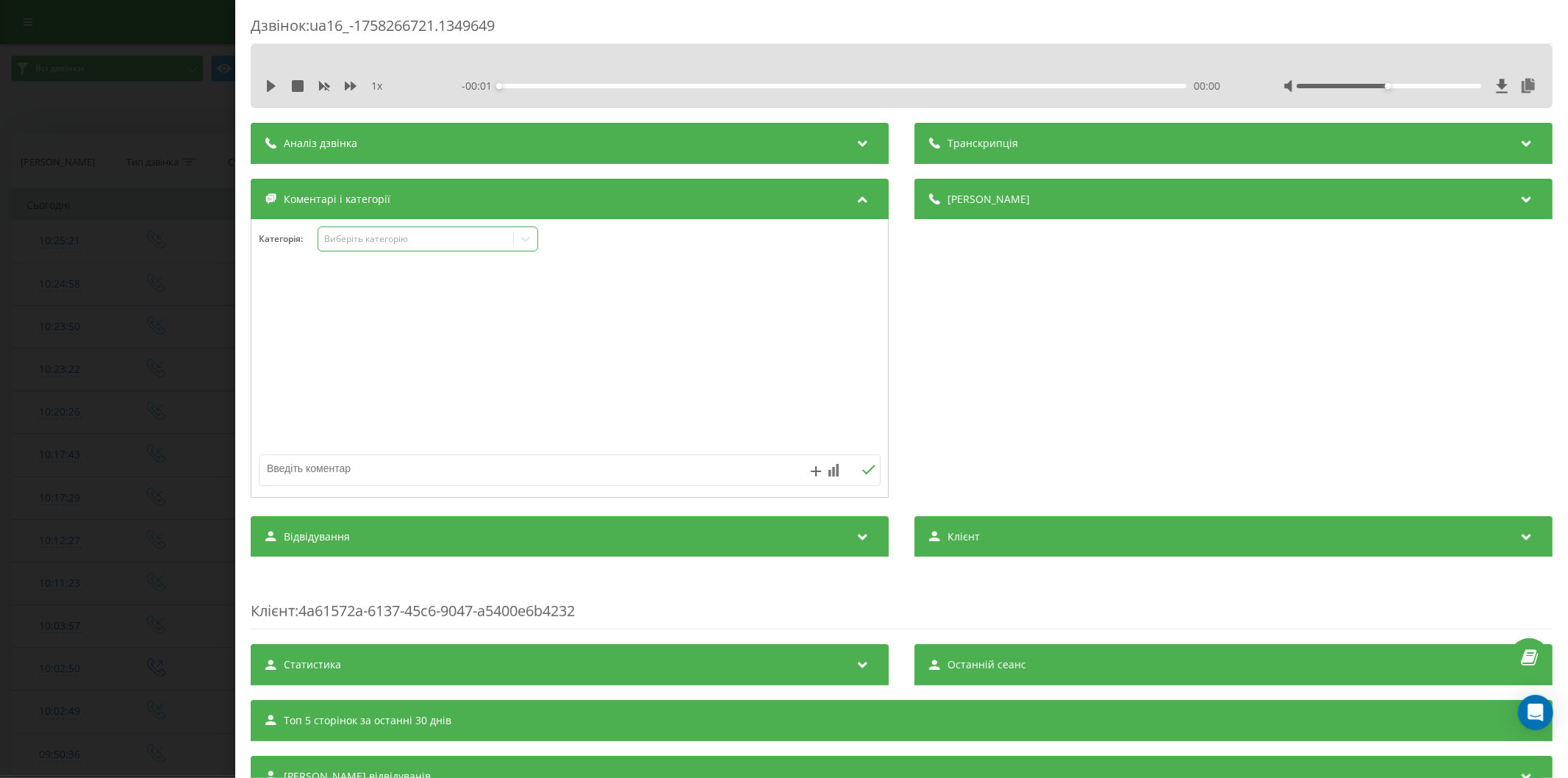
click at [377, 244] on div "Виберіть категорію" at bounding box center [415, 239] width 184 height 12
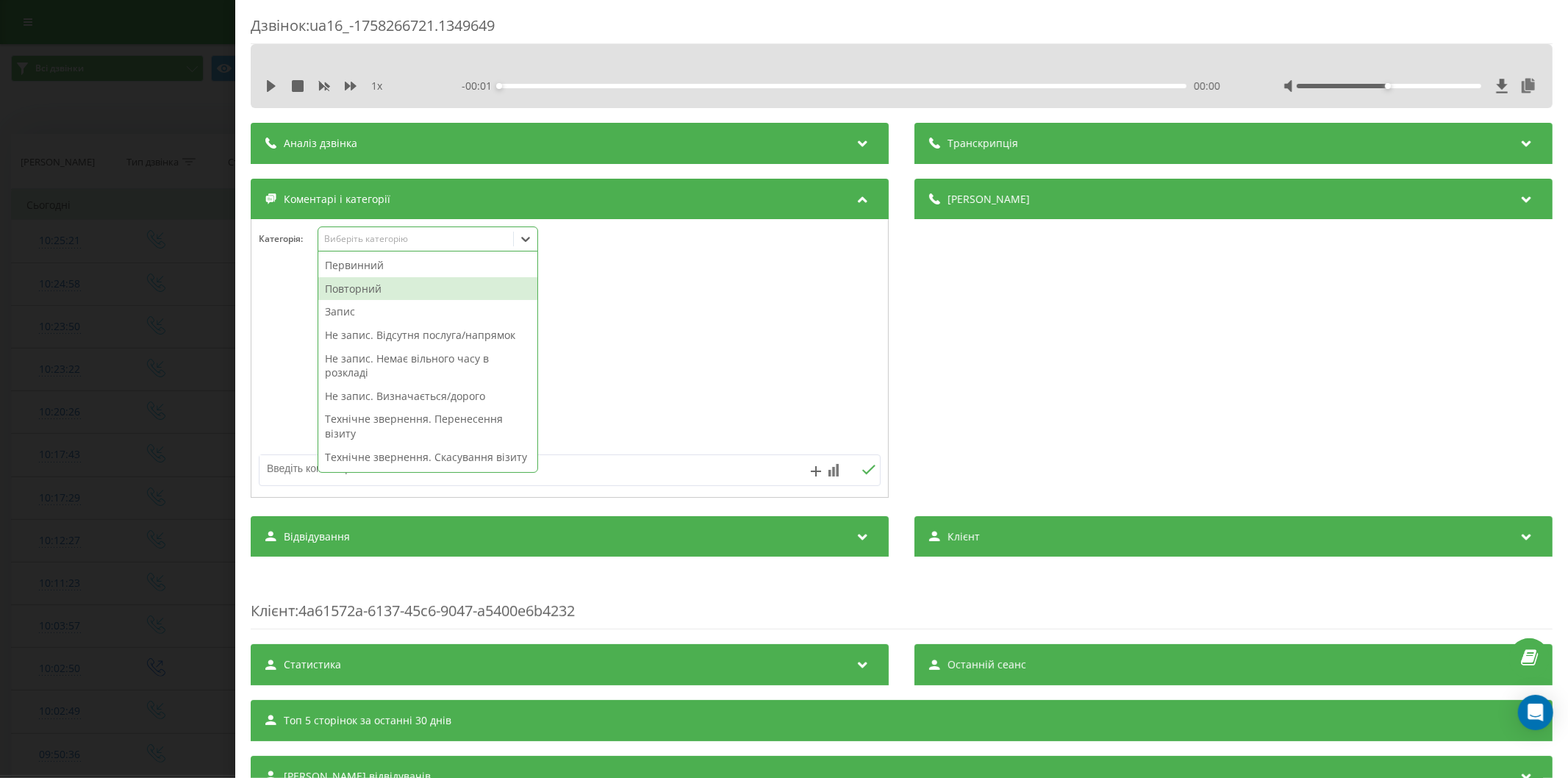
click at [358, 285] on div "Повторний" at bounding box center [428, 288] width 219 height 23
click at [289, 468] on textarea at bounding box center [508, 468] width 496 height 26
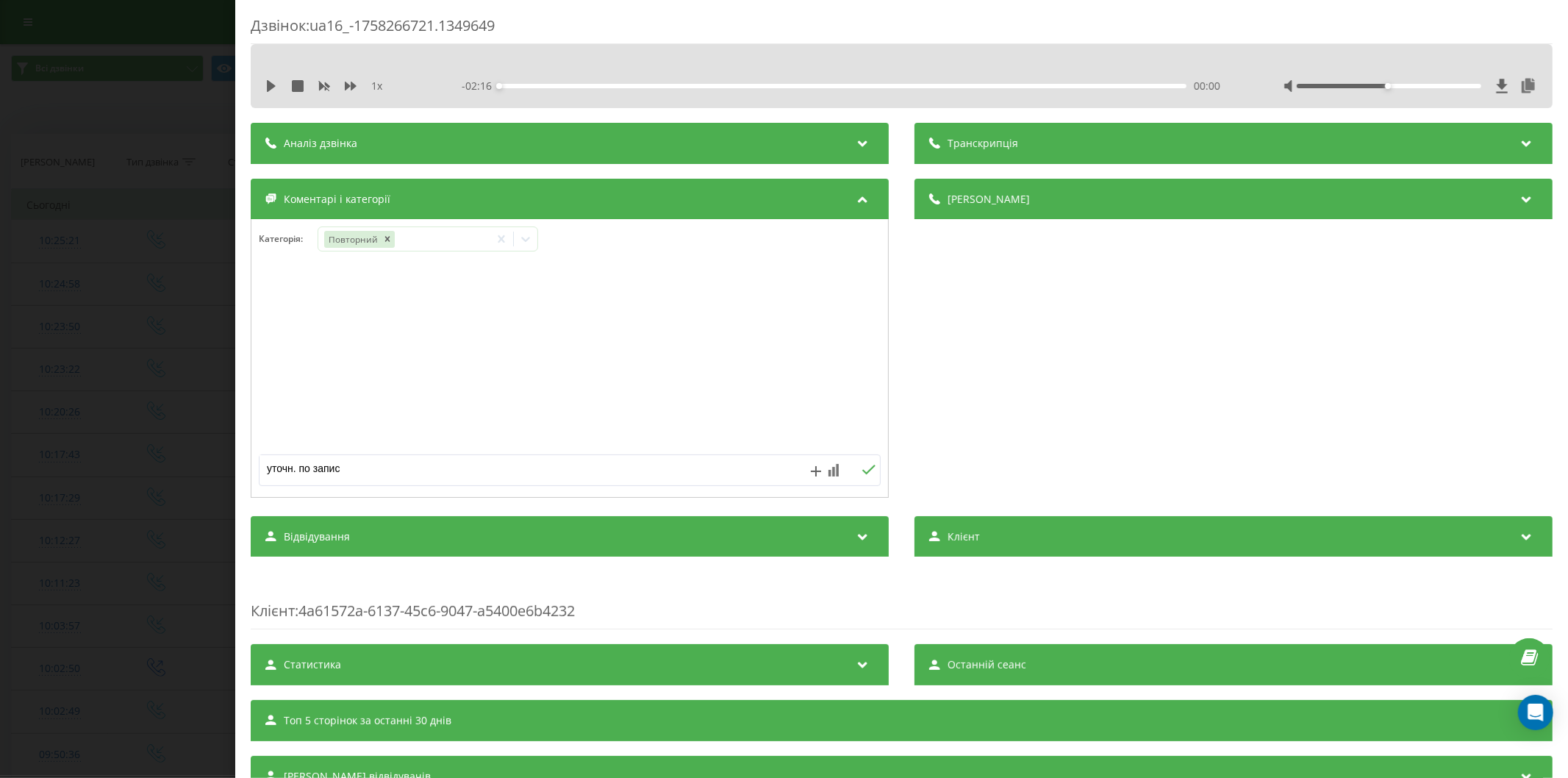
type textarea "уточн. по запису"
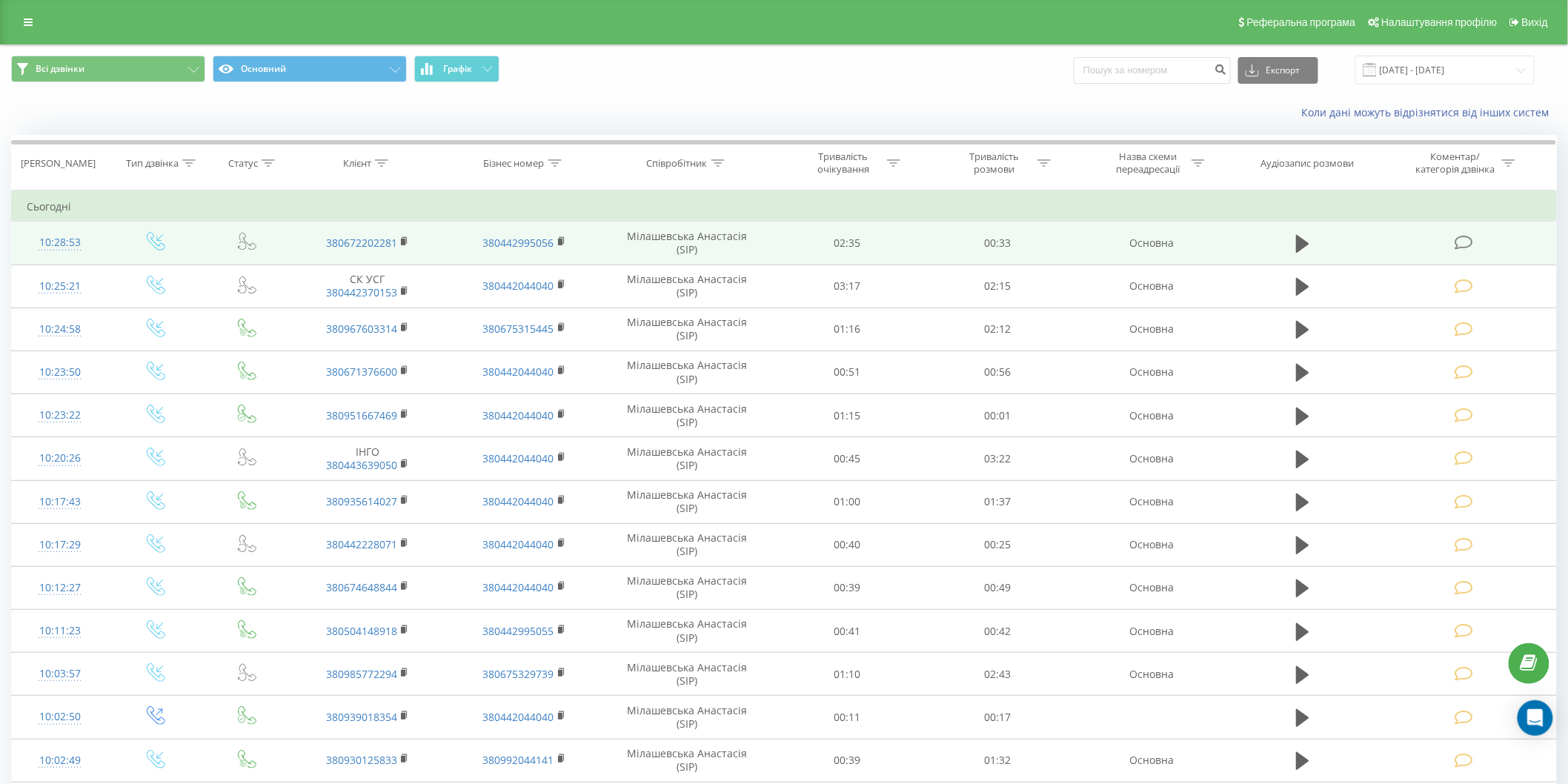
click at [1468, 241] on icon at bounding box center [1463, 242] width 19 height 15
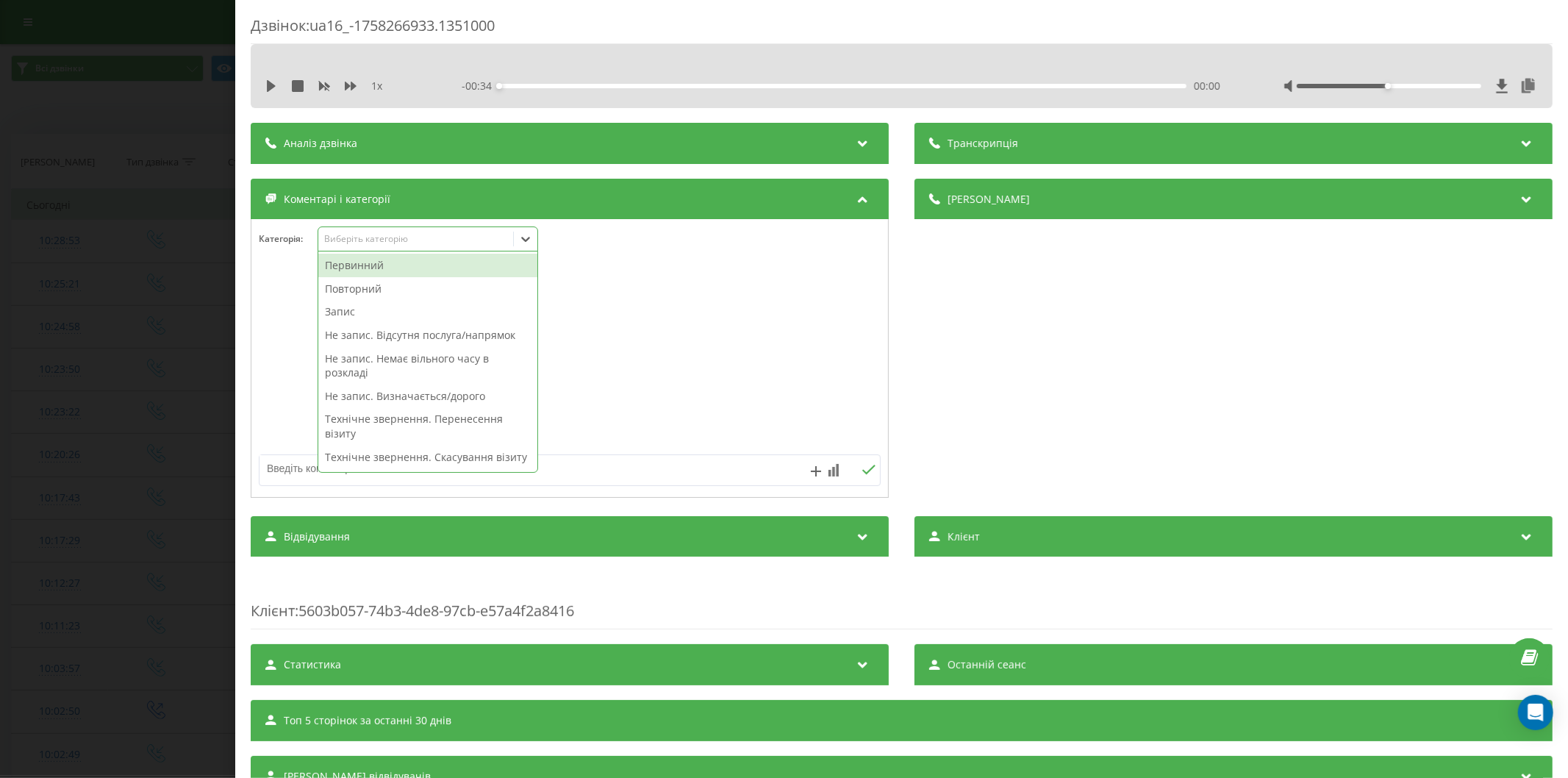
click at [377, 245] on div "Виберіть категорію" at bounding box center [415, 239] width 184 height 12
click at [365, 282] on div "Повторний" at bounding box center [428, 288] width 219 height 23
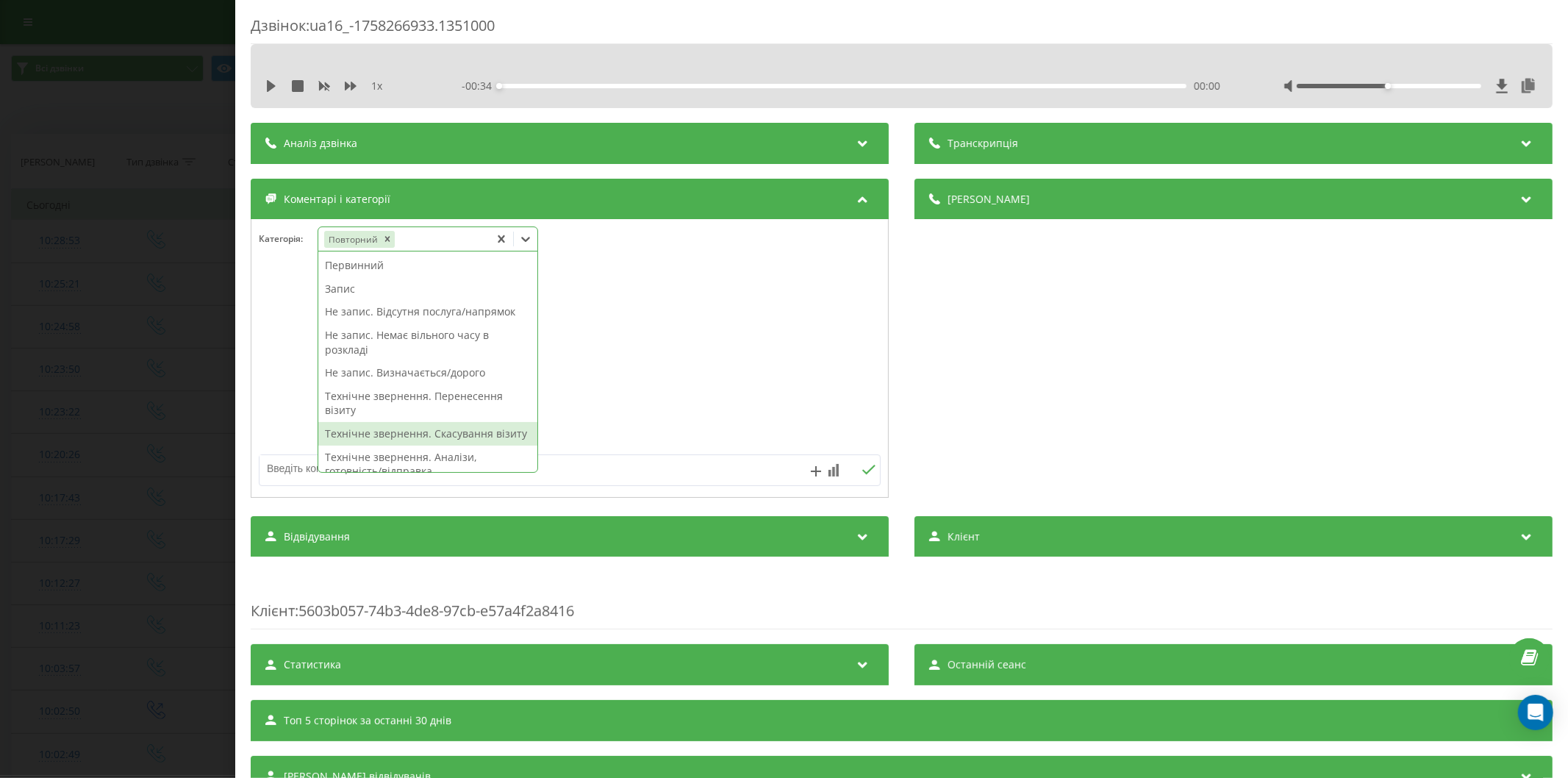
click at [466, 425] on div "Технічне звернення. Скасування візиту" at bounding box center [428, 433] width 219 height 23
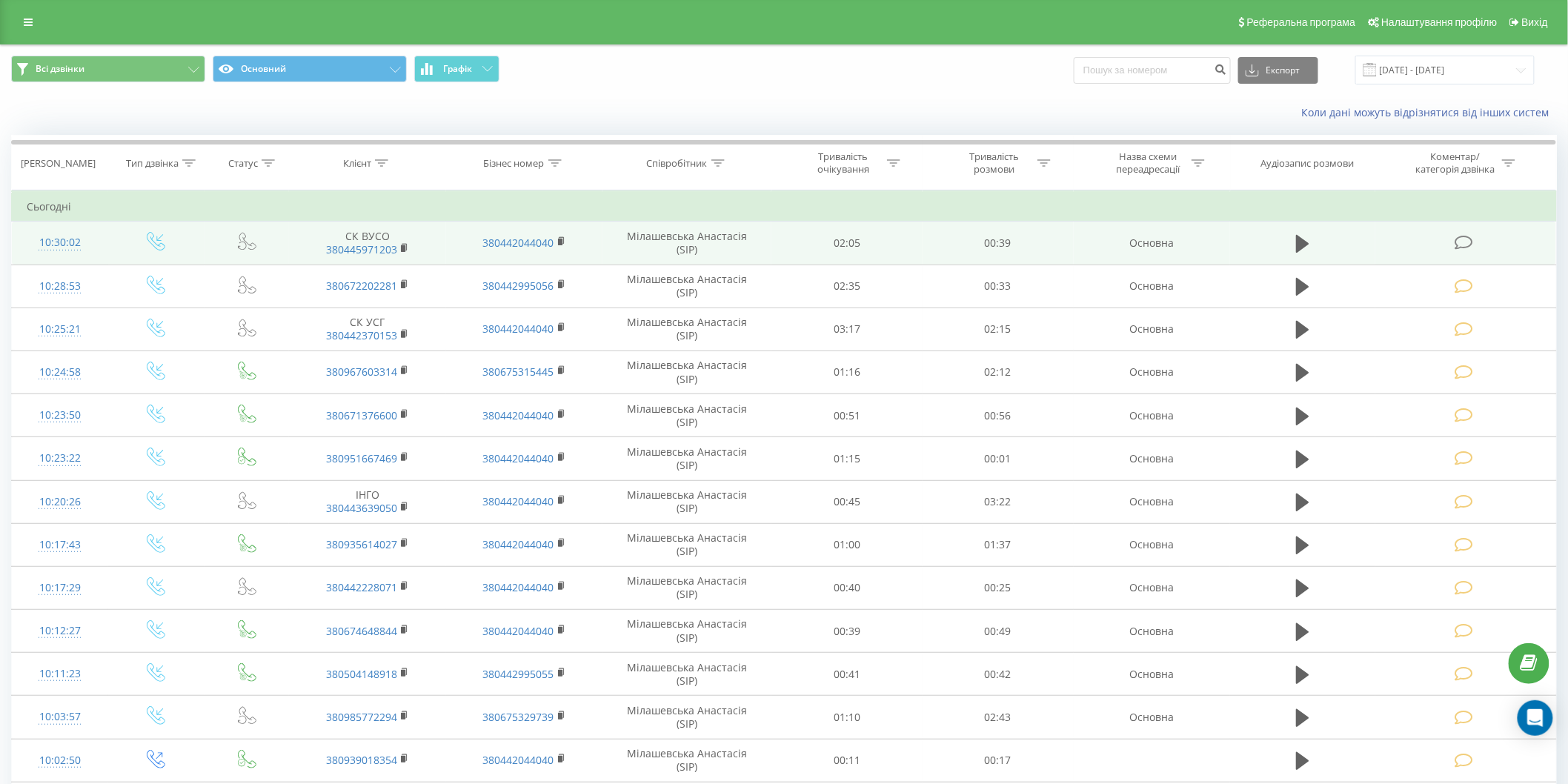
click at [1461, 237] on icon at bounding box center [1463, 242] width 19 height 15
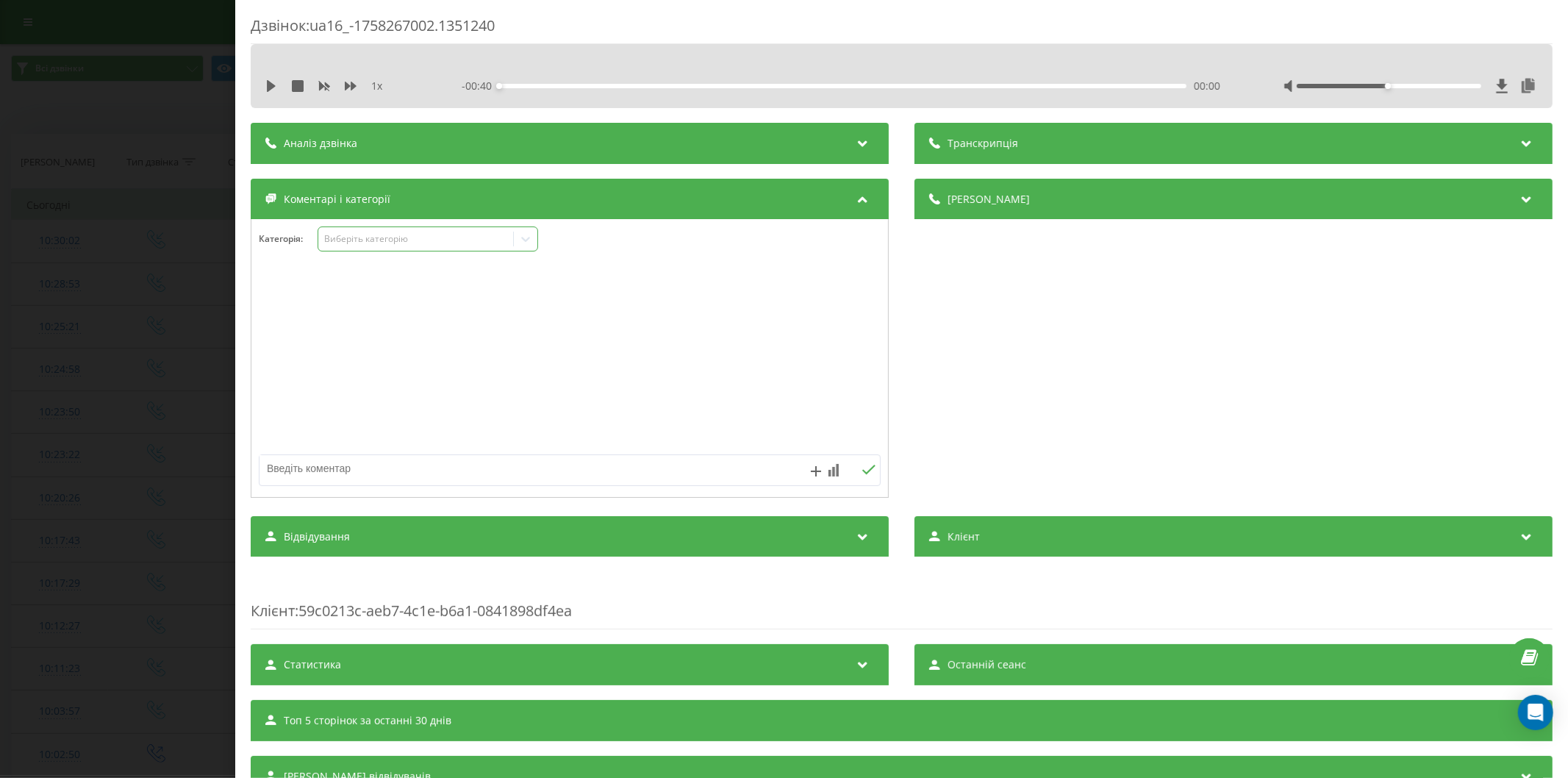
click at [354, 243] on div "Виберіть категорію" at bounding box center [415, 239] width 184 height 12
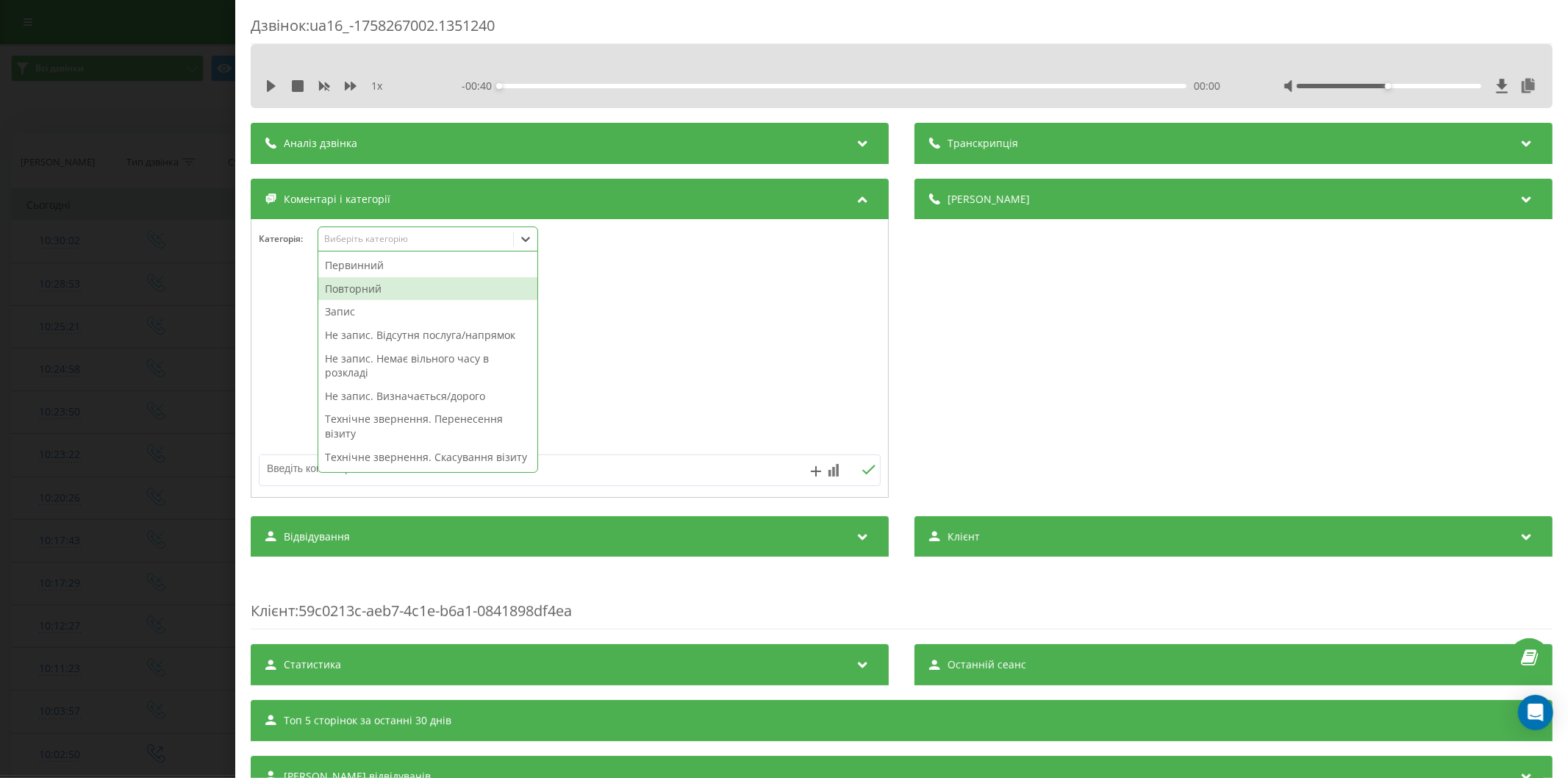
click at [365, 292] on div "Повторний" at bounding box center [428, 288] width 219 height 23
click at [282, 478] on textarea at bounding box center [508, 468] width 496 height 26
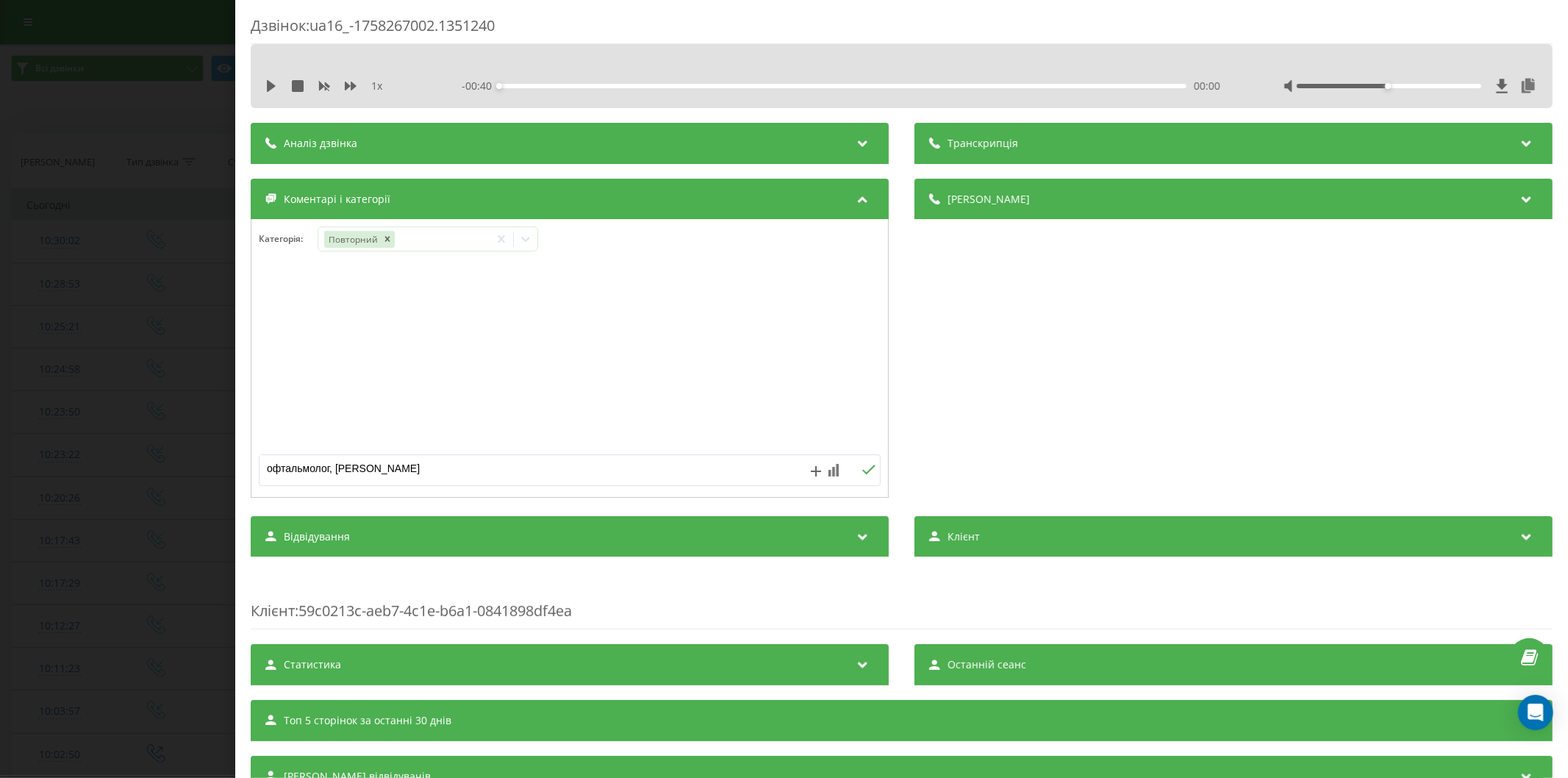
type textarea "офтальмолог, Позняки"
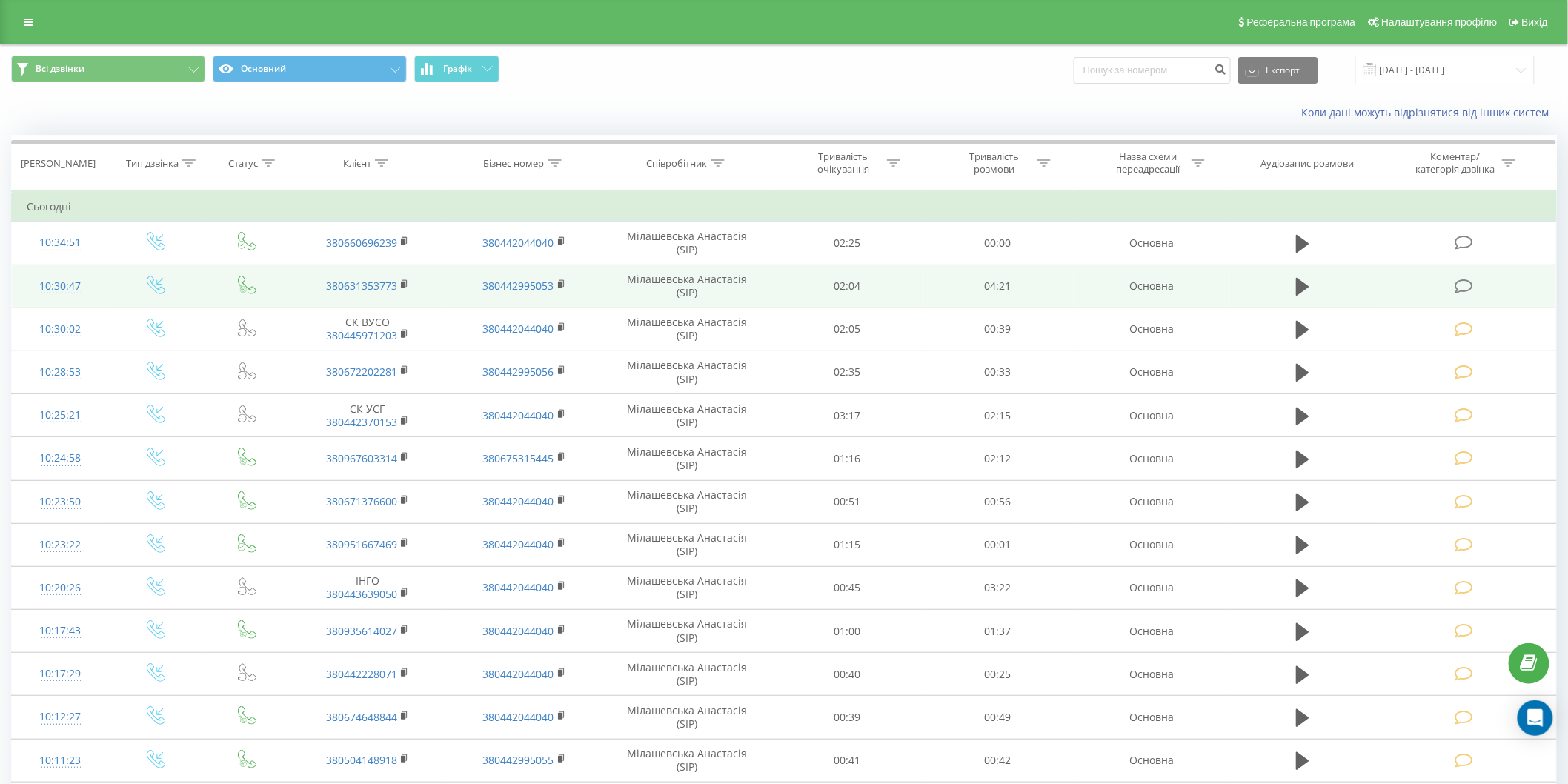
click at [1465, 287] on icon at bounding box center [1463, 285] width 19 height 15
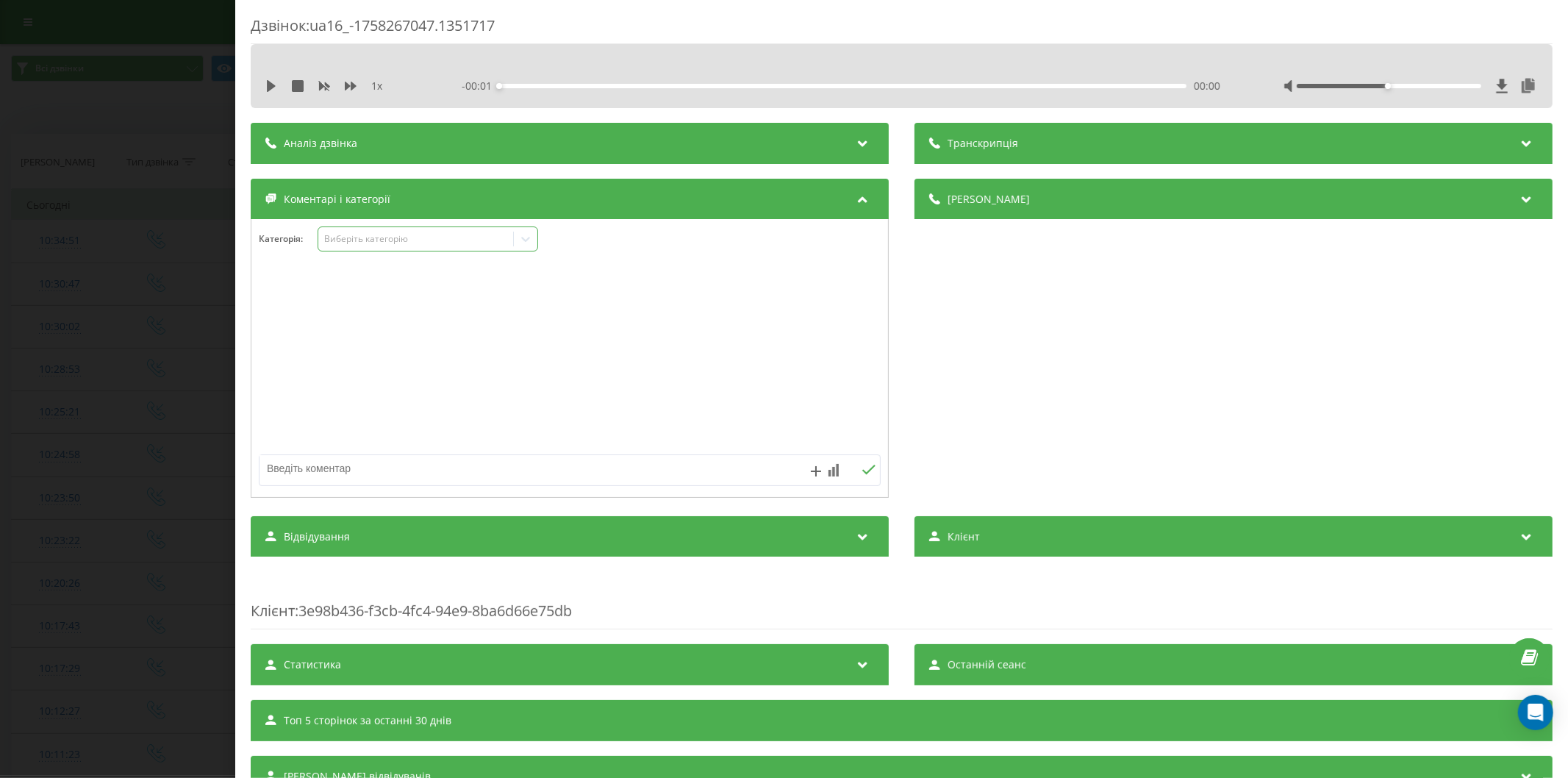
click at [369, 240] on div "Виберіть категорію" at bounding box center [415, 239] width 184 height 12
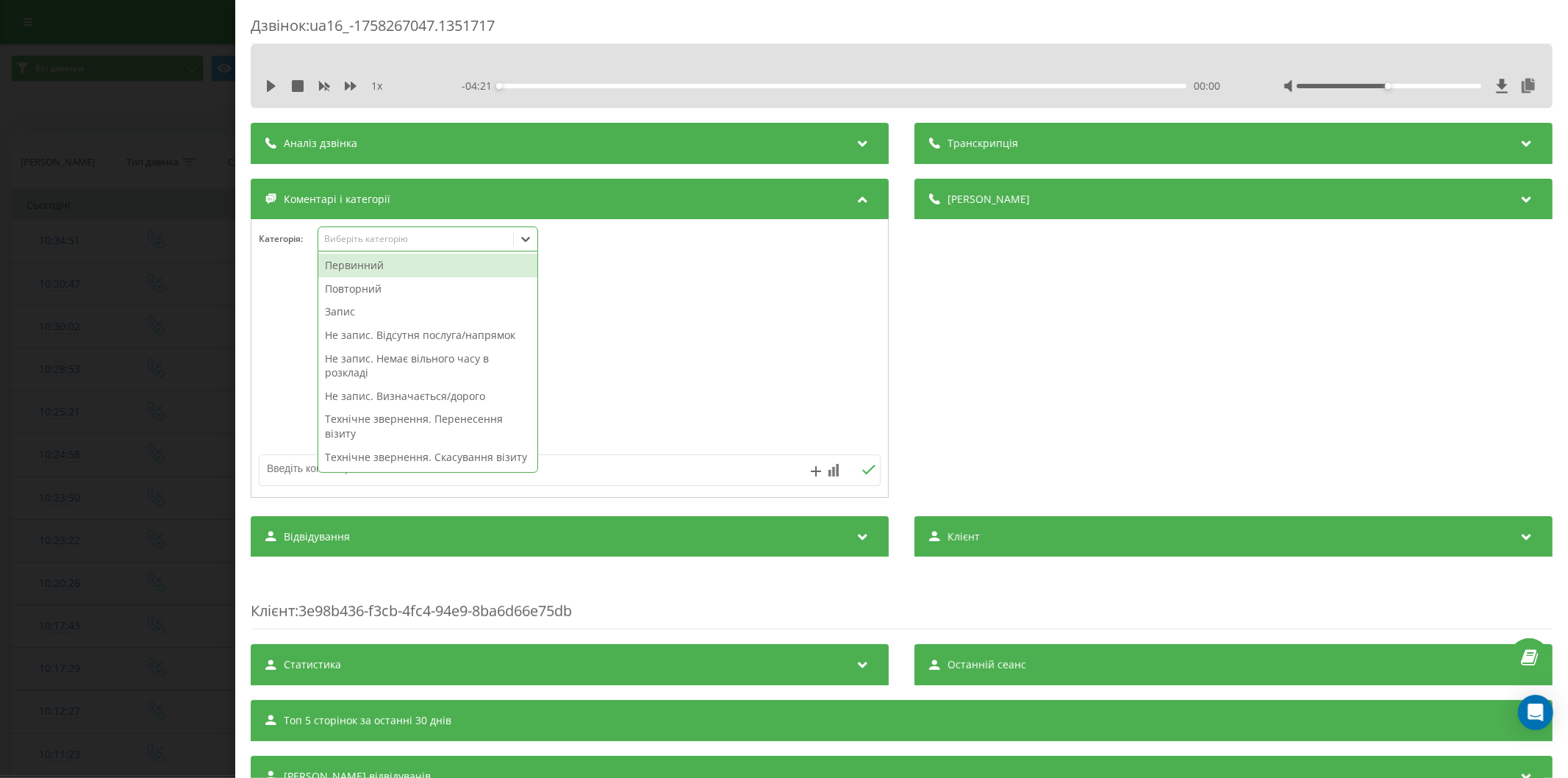
click at [379, 270] on div "Первинний" at bounding box center [428, 265] width 219 height 23
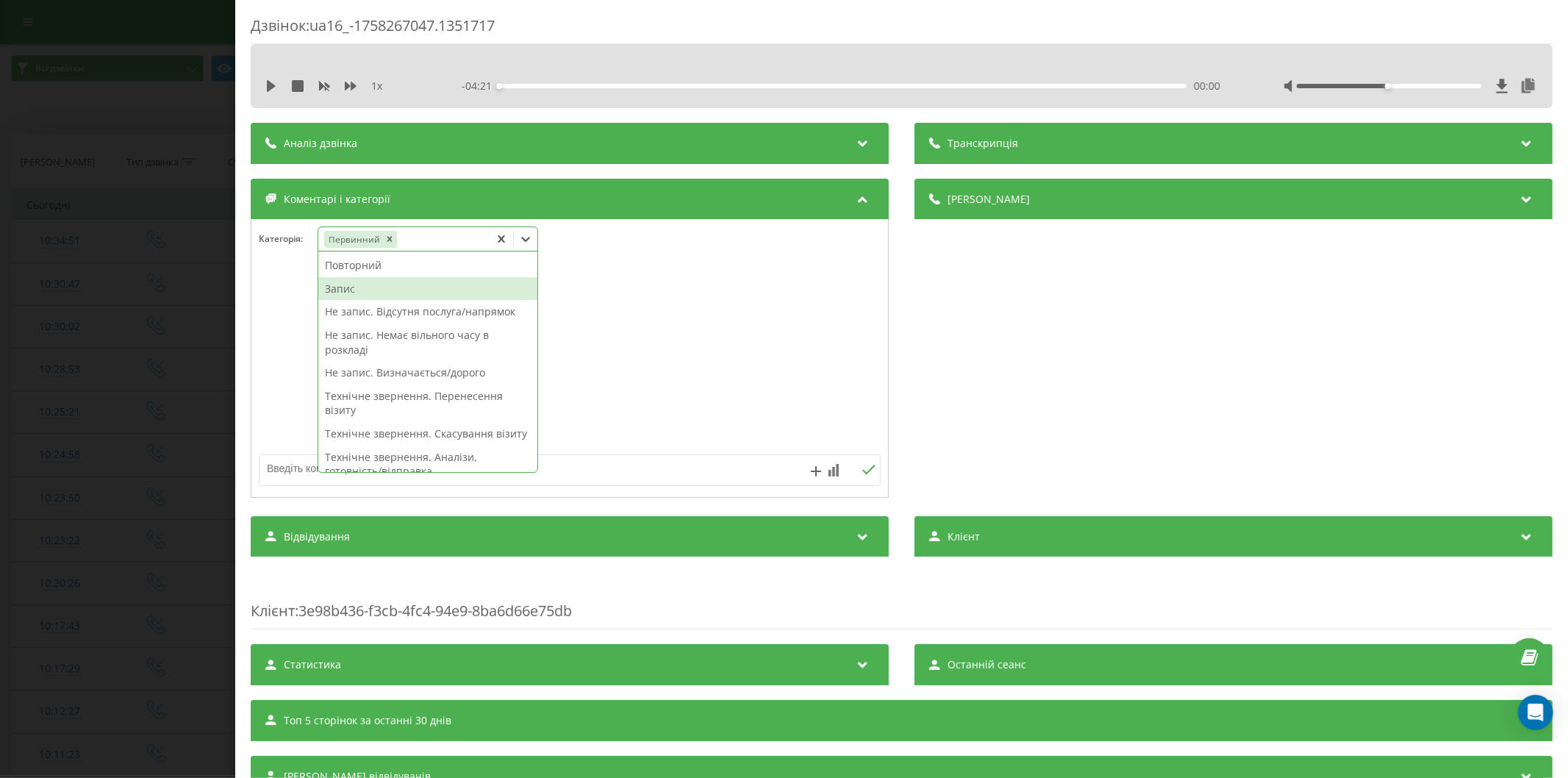
click at [372, 286] on div "Запис" at bounding box center [428, 288] width 219 height 23
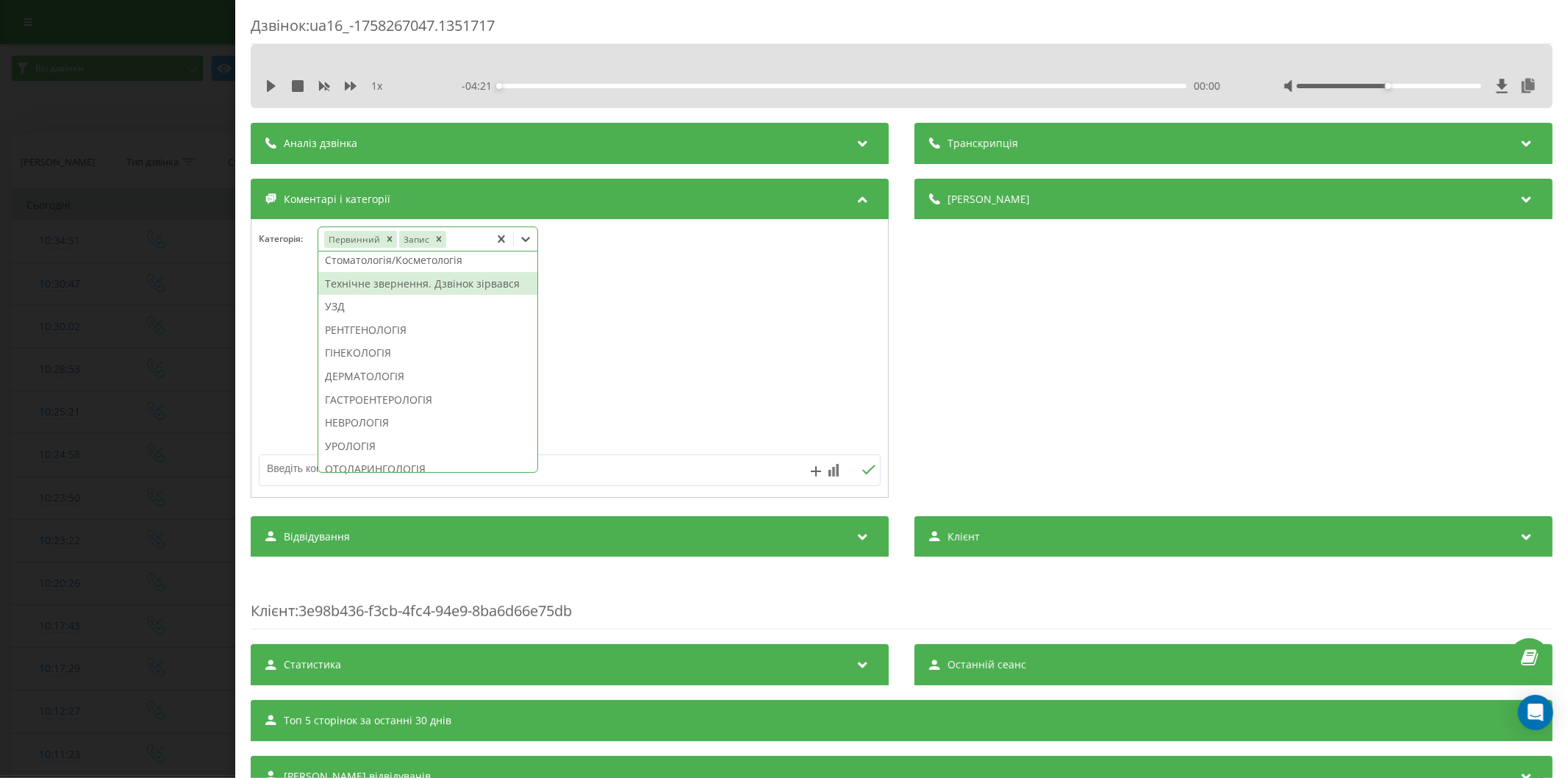
scroll to position [385, 0]
click at [365, 365] on div "РЕНТГЕНОЛОГІЯ" at bounding box center [428, 352] width 219 height 23
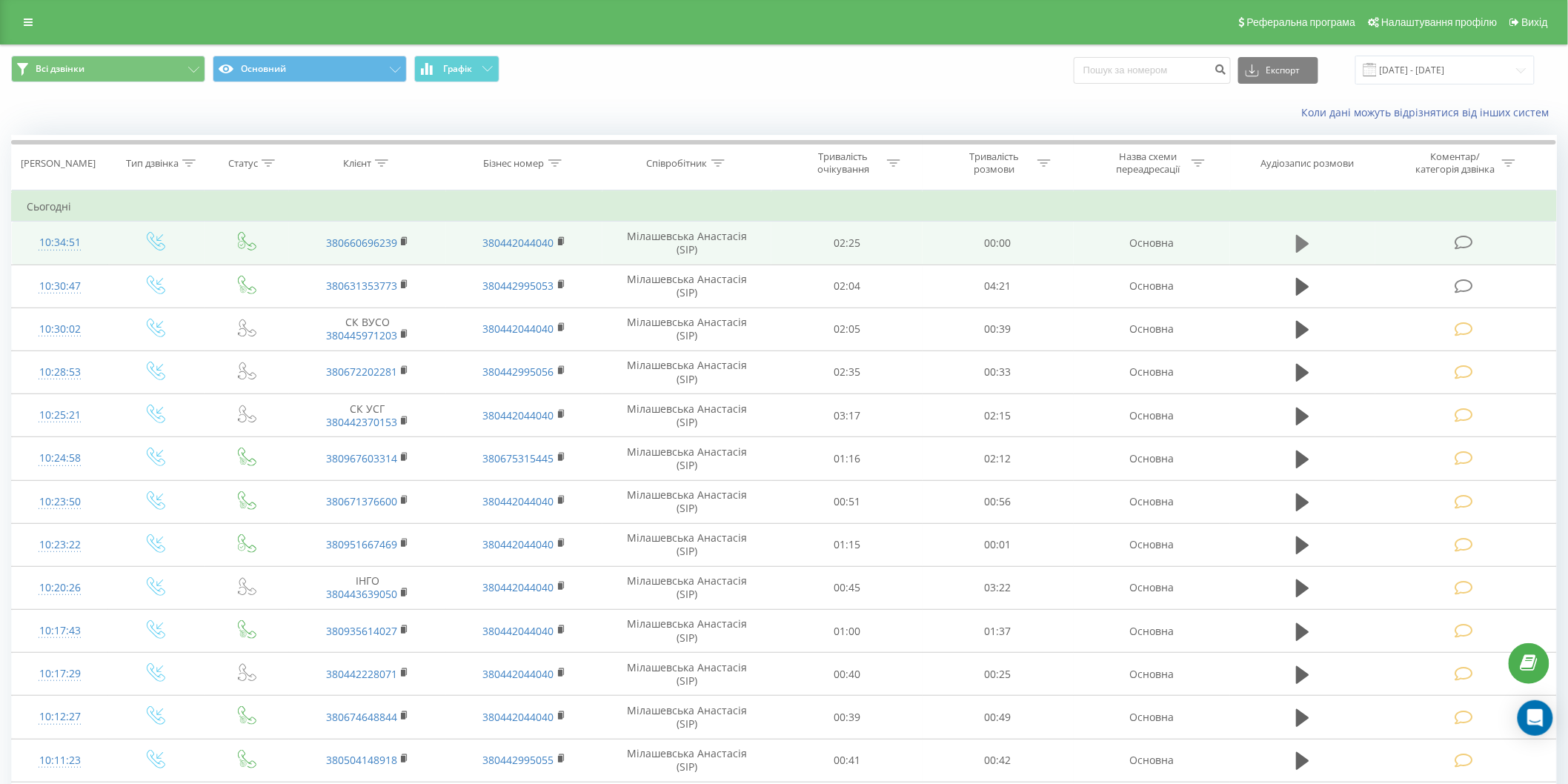
click at [1305, 246] on icon at bounding box center [1303, 244] width 14 height 18
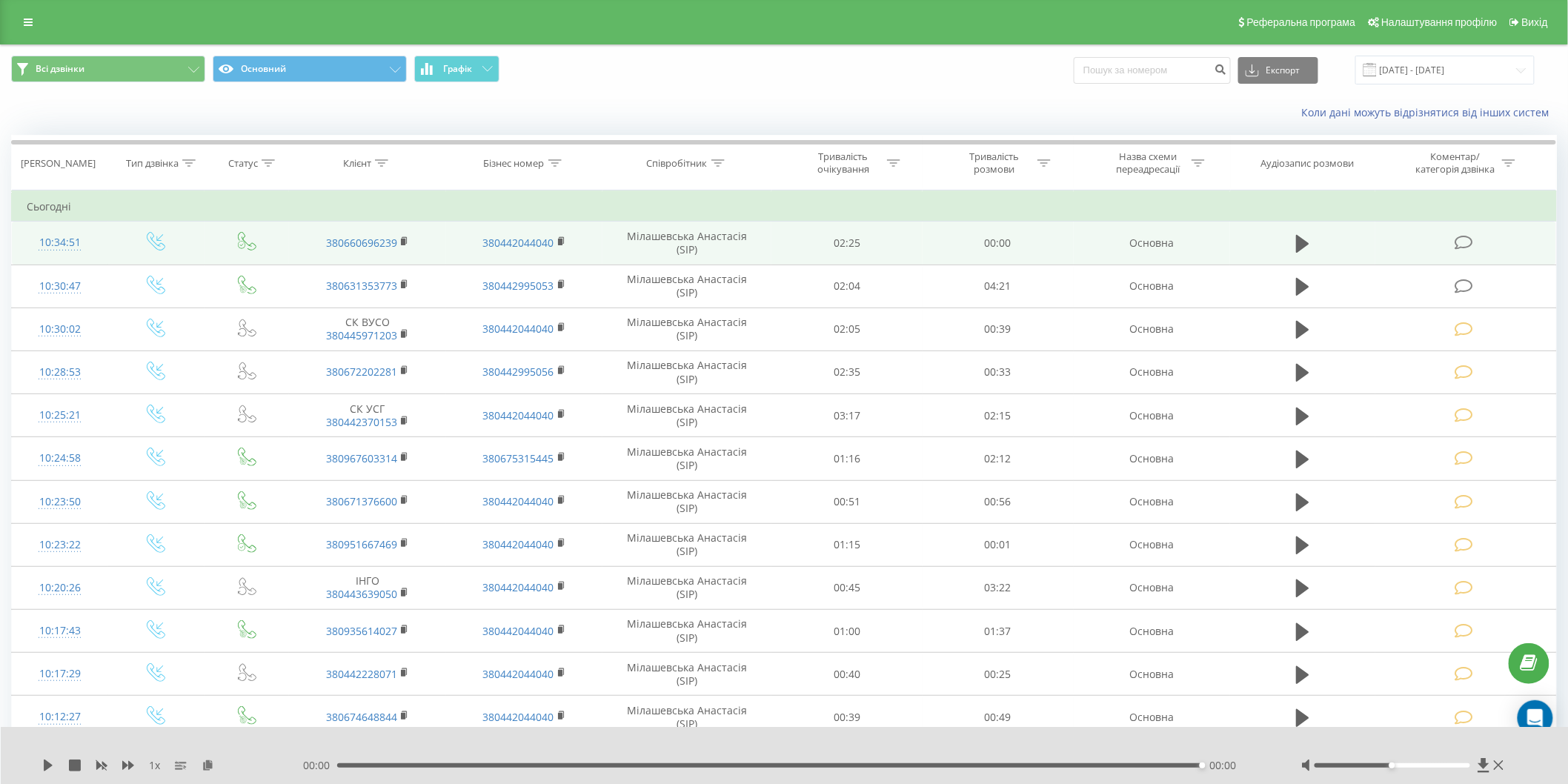
click at [1455, 241] on icon at bounding box center [1463, 242] width 19 height 15
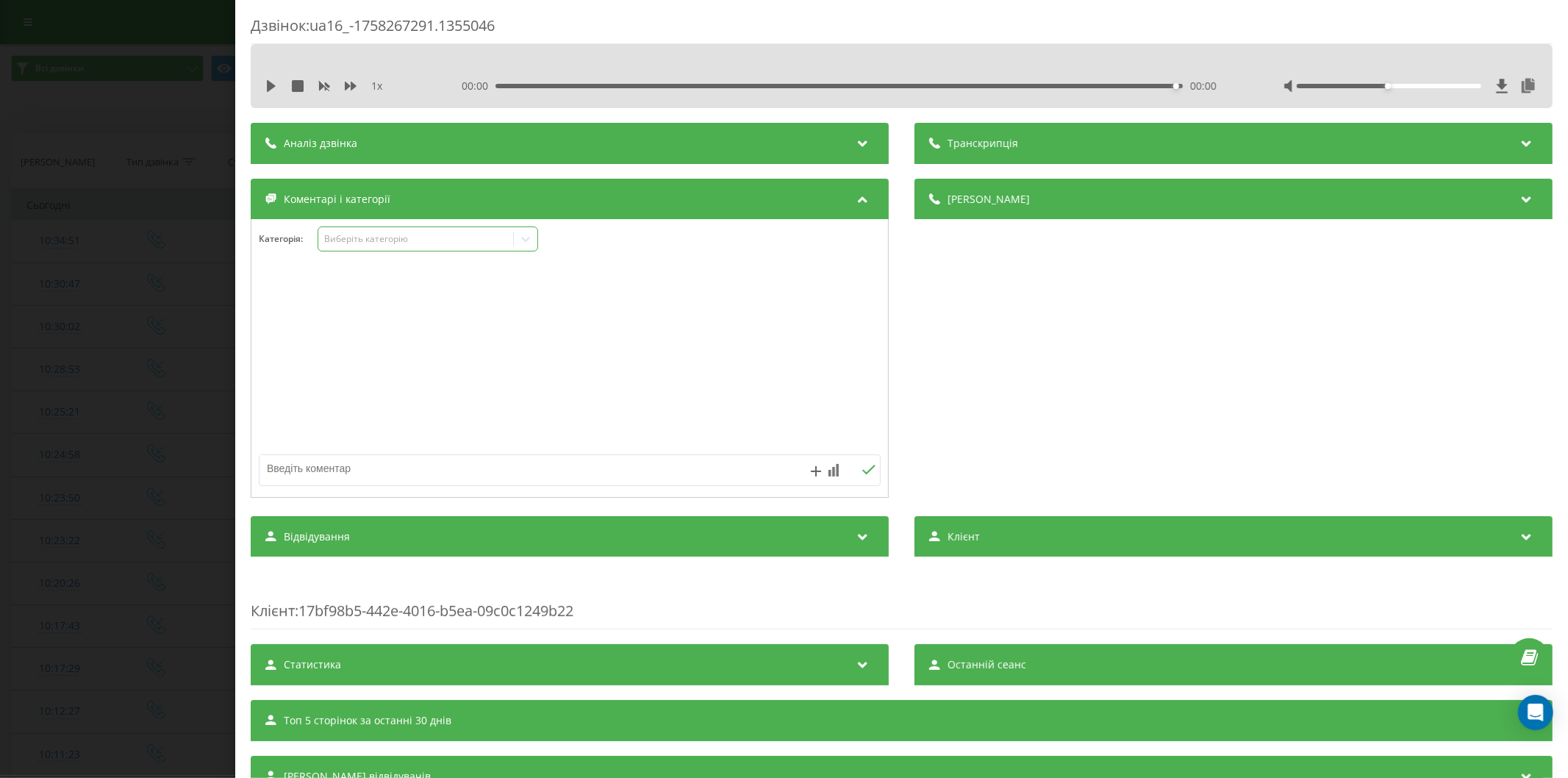
click at [360, 229] on div "Виберіть категорію" at bounding box center [428, 239] width 220 height 25
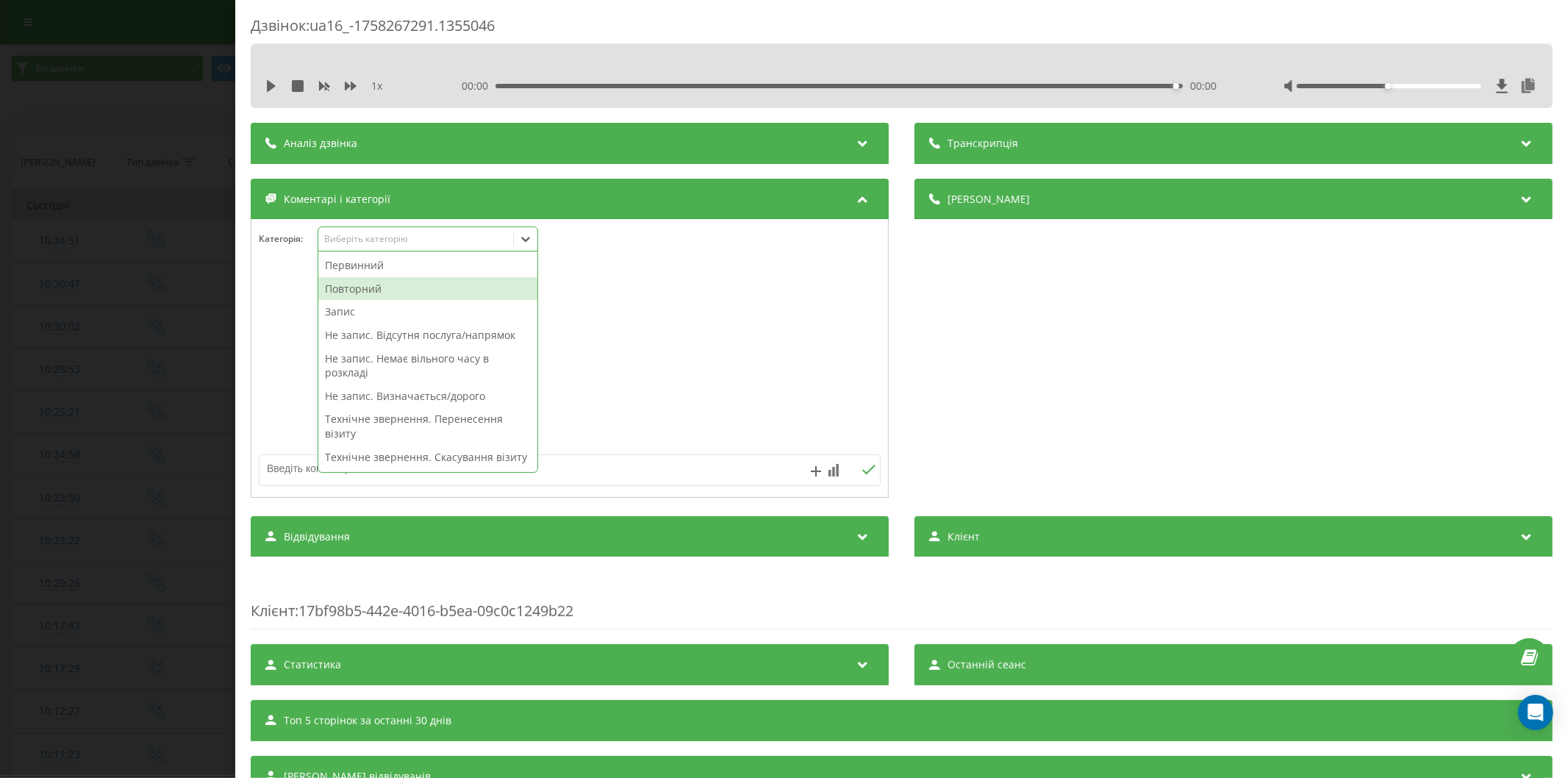
click at [386, 284] on div "Повторний" at bounding box center [428, 288] width 219 height 23
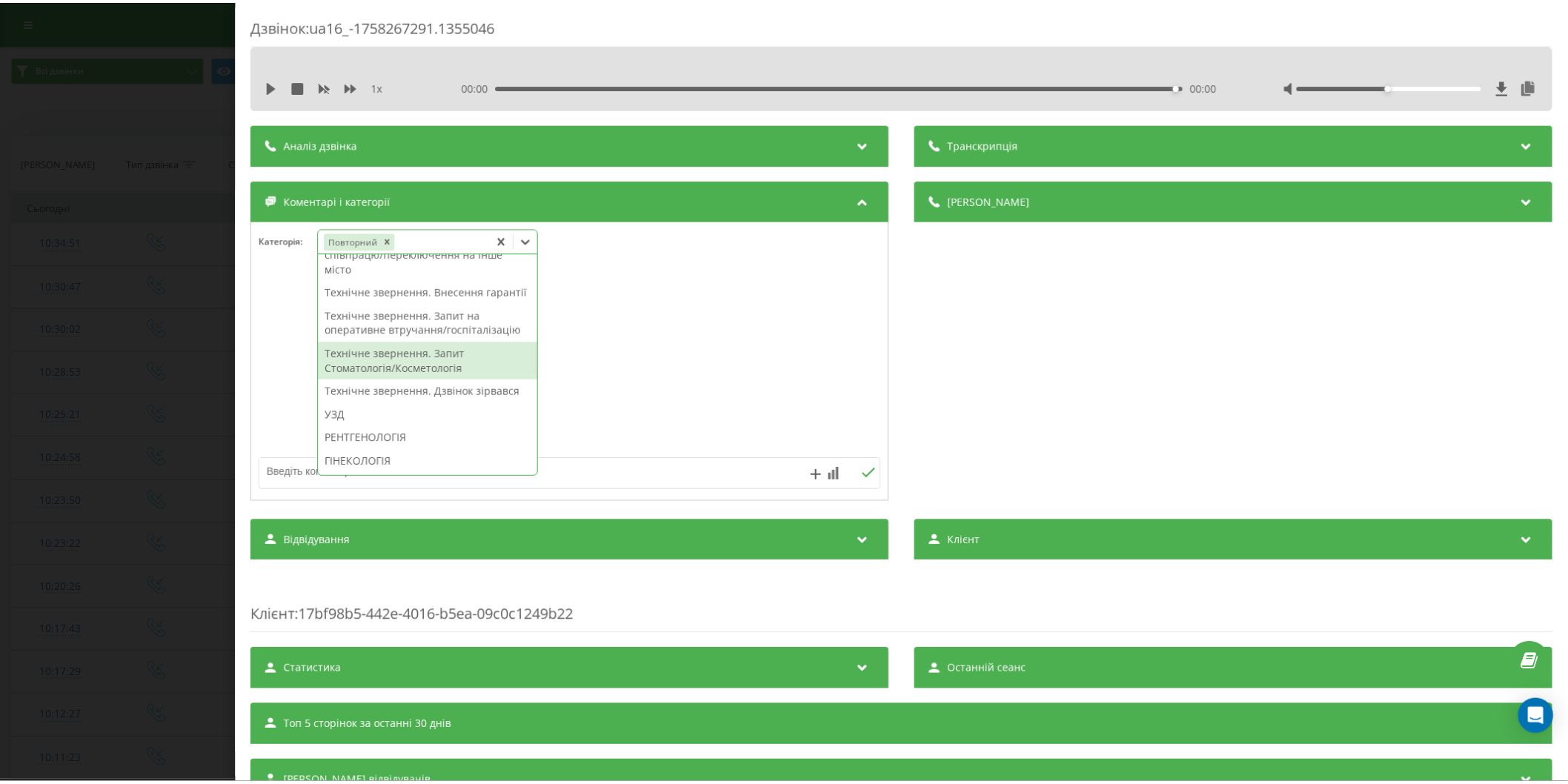
scroll to position [411, 0]
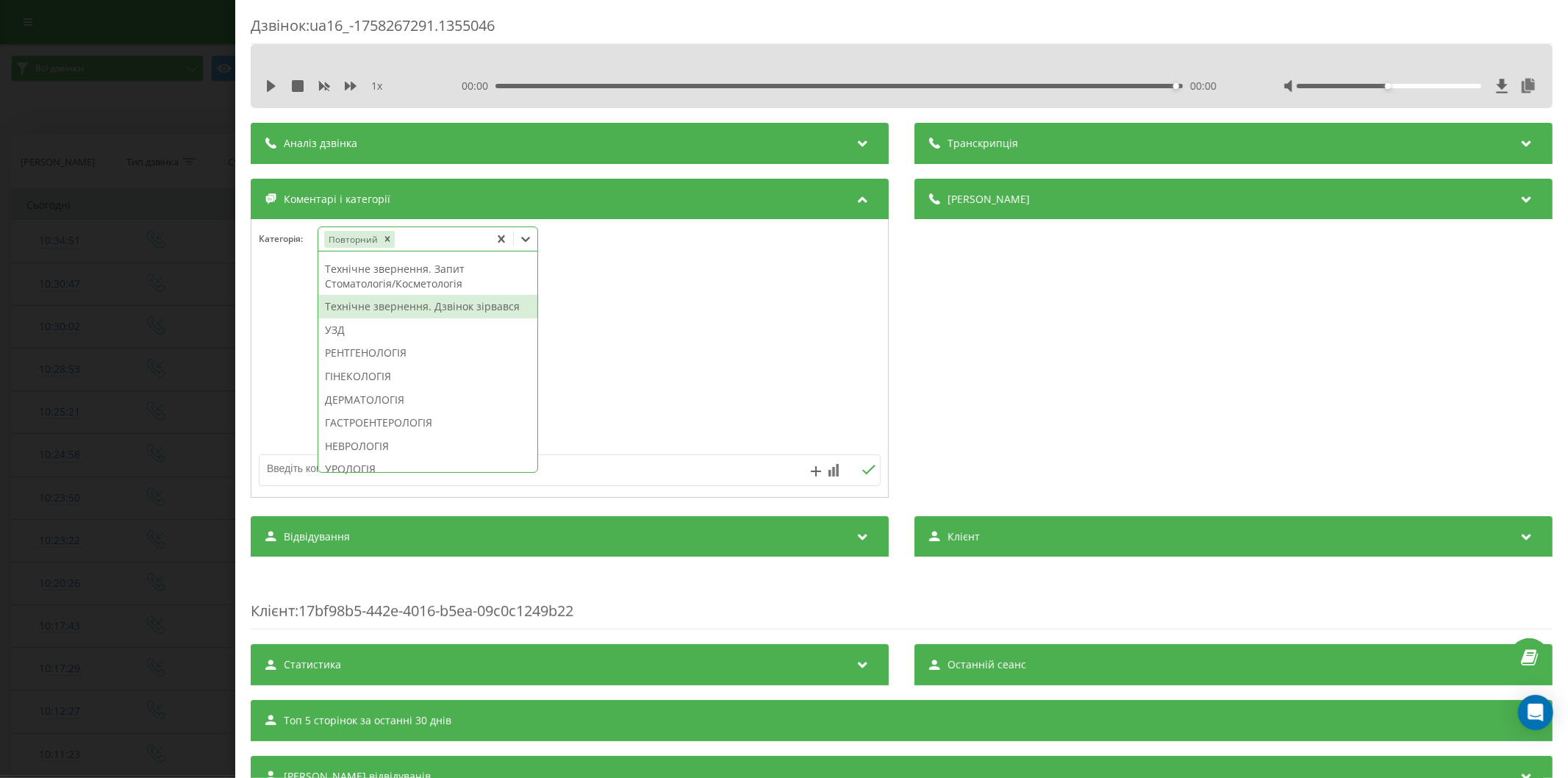
click at [409, 318] on div "Технічне звернення. Дзвінок зірвався" at bounding box center [428, 306] width 219 height 23
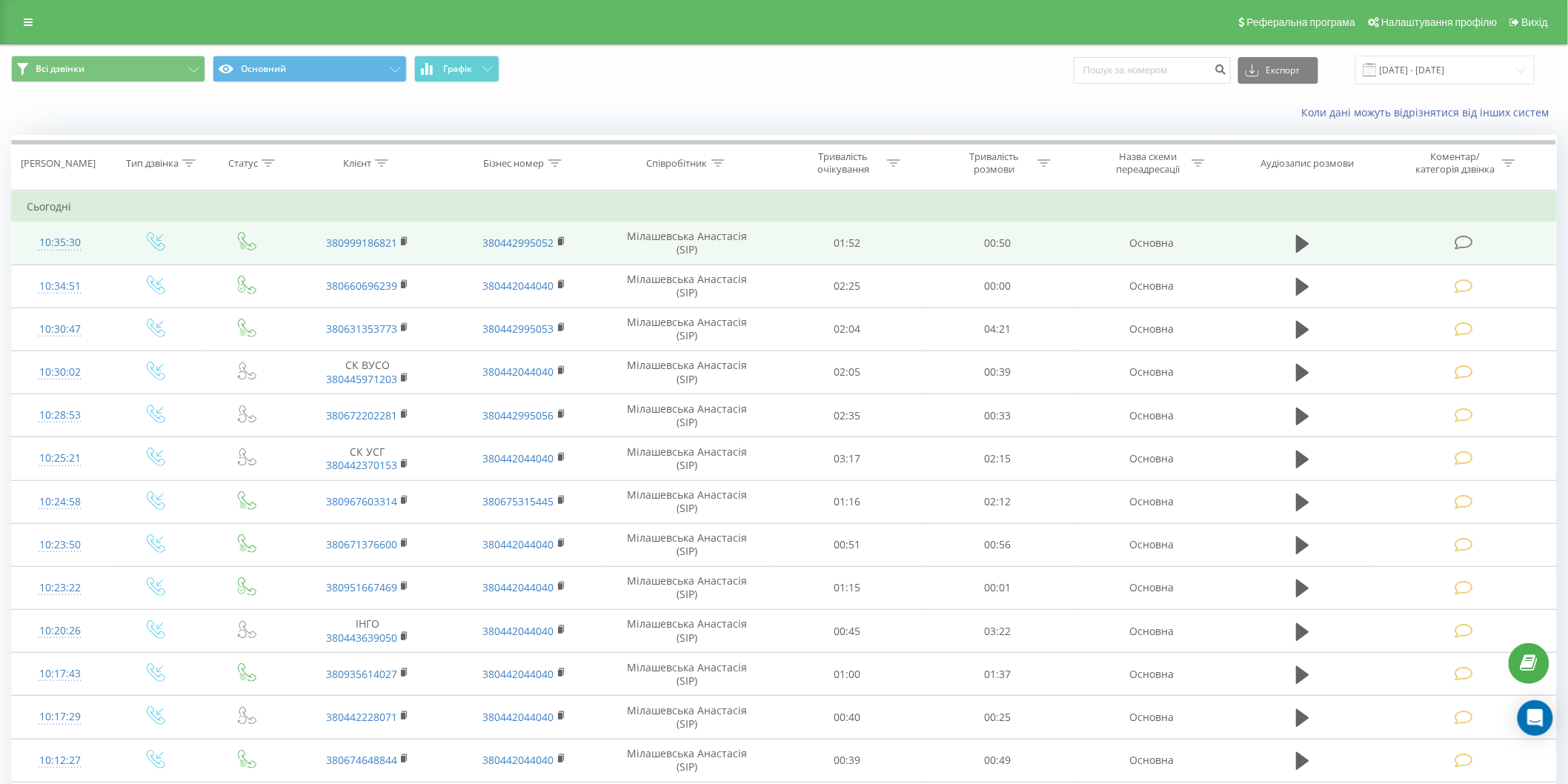
click at [1463, 240] on icon at bounding box center [1463, 242] width 19 height 15
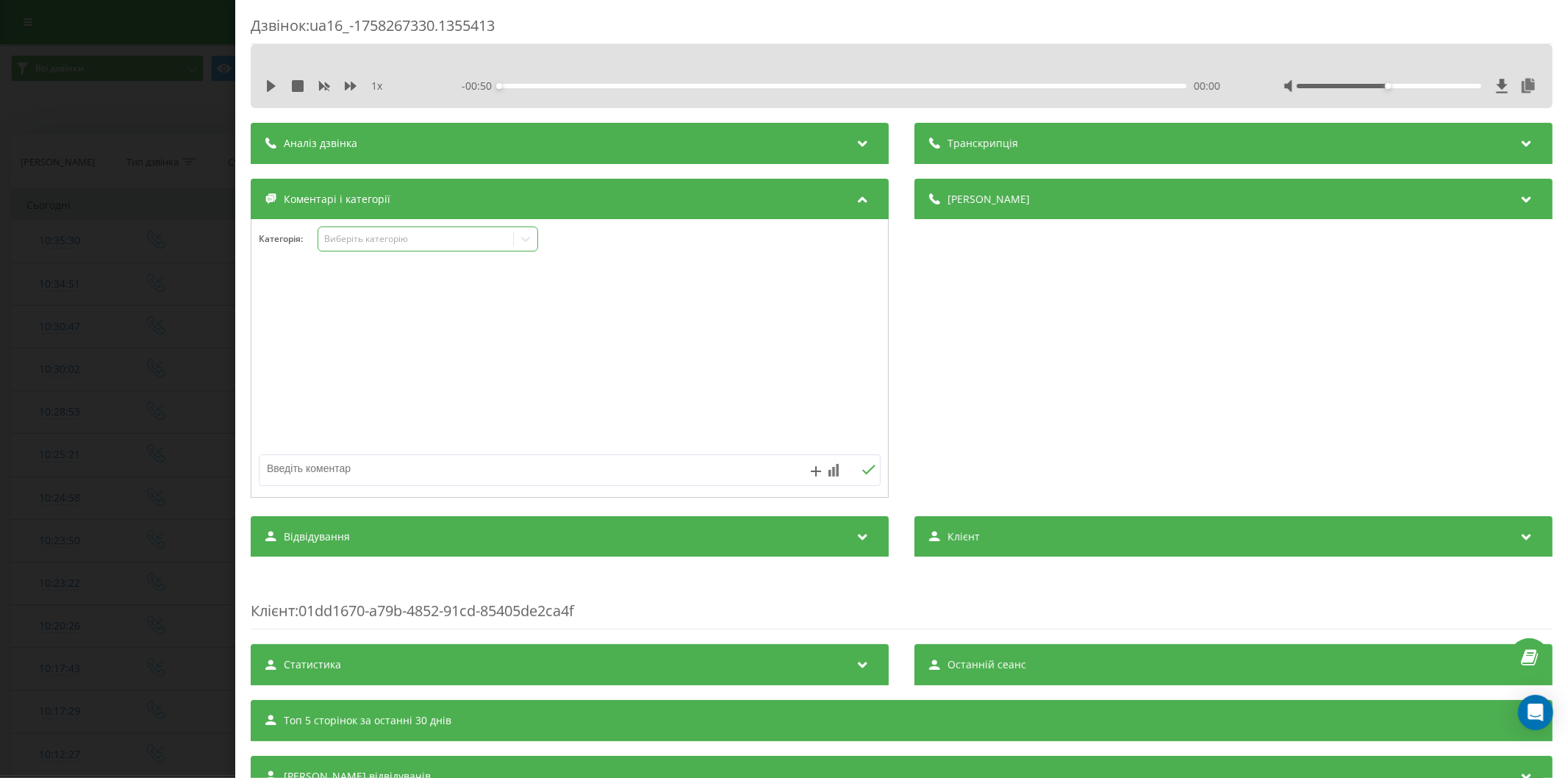
click at [369, 231] on div "Виберіть категорію" at bounding box center [428, 239] width 220 height 25
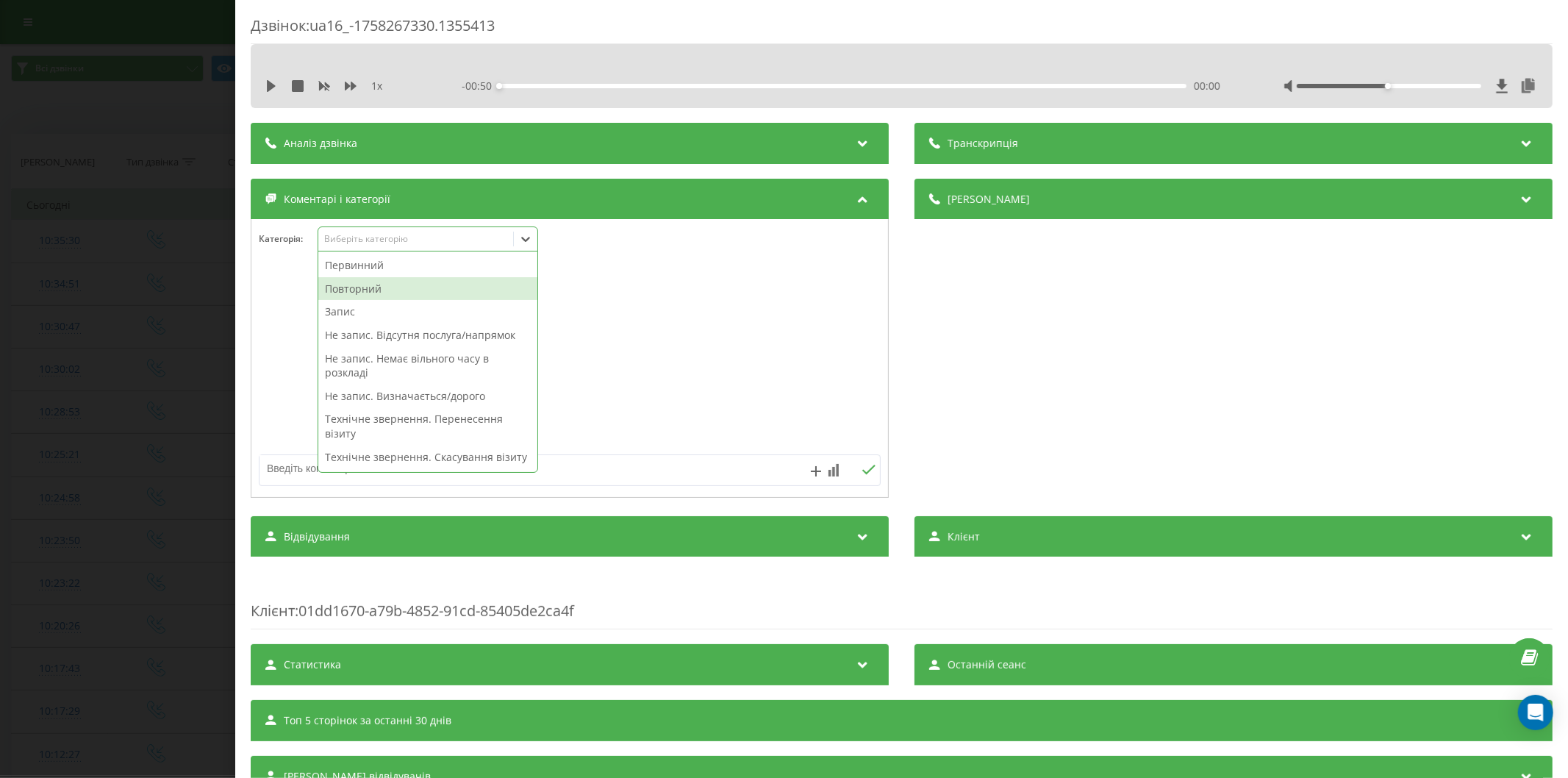
click at [357, 282] on div "Повторний" at bounding box center [428, 288] width 219 height 23
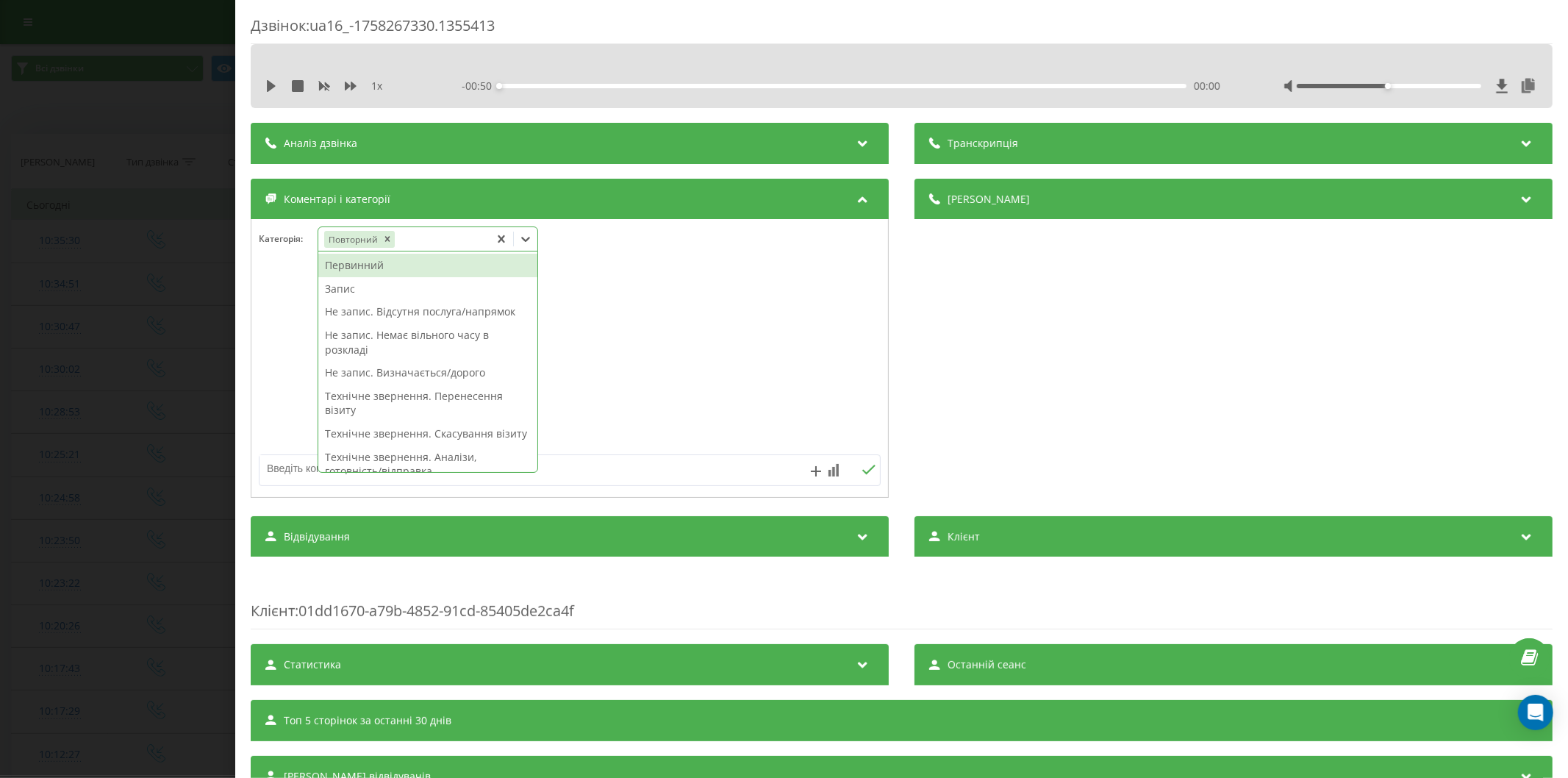
click at [303, 473] on textarea at bounding box center [508, 468] width 496 height 26
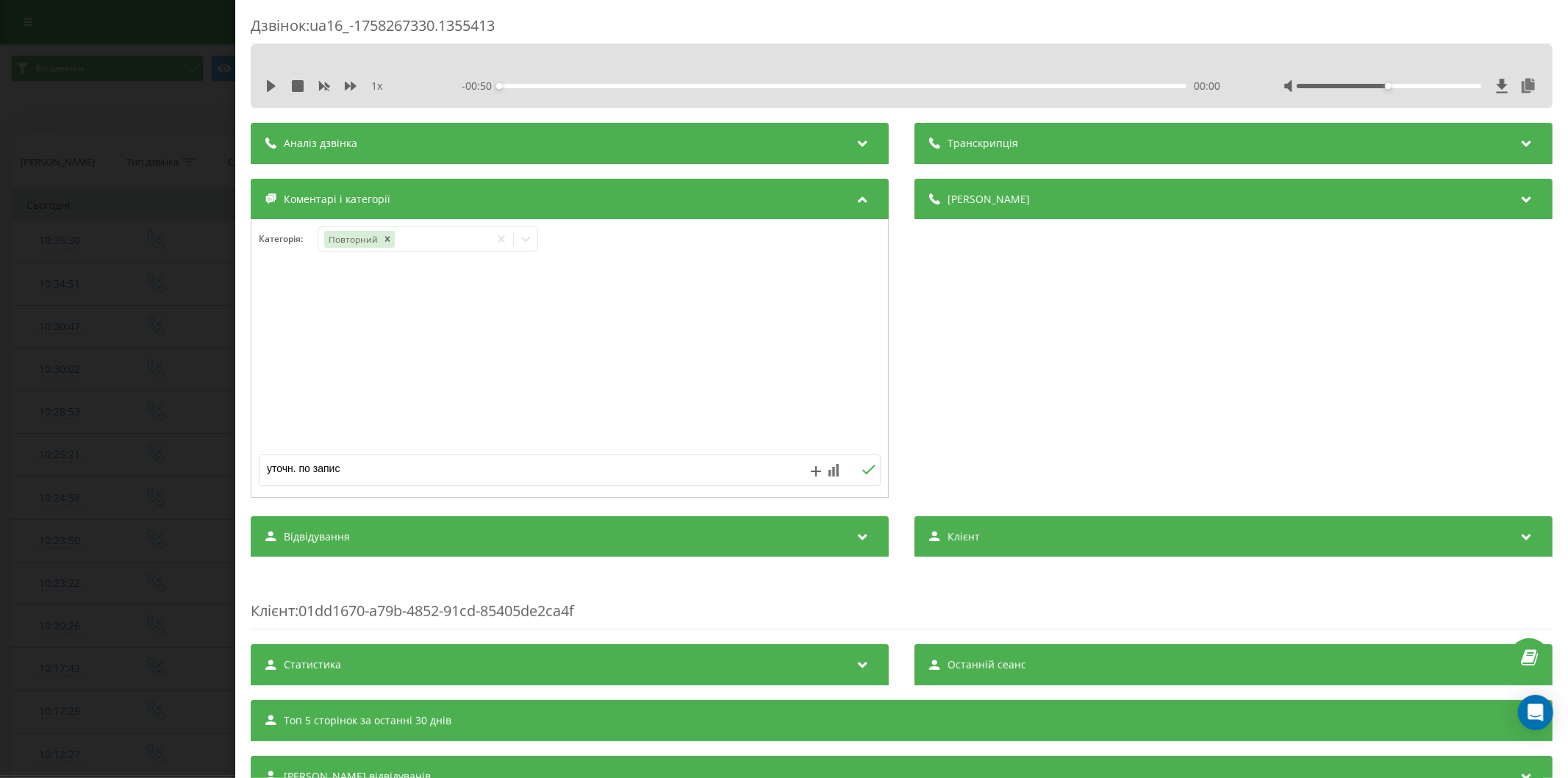
type textarea "уточн. по запису"
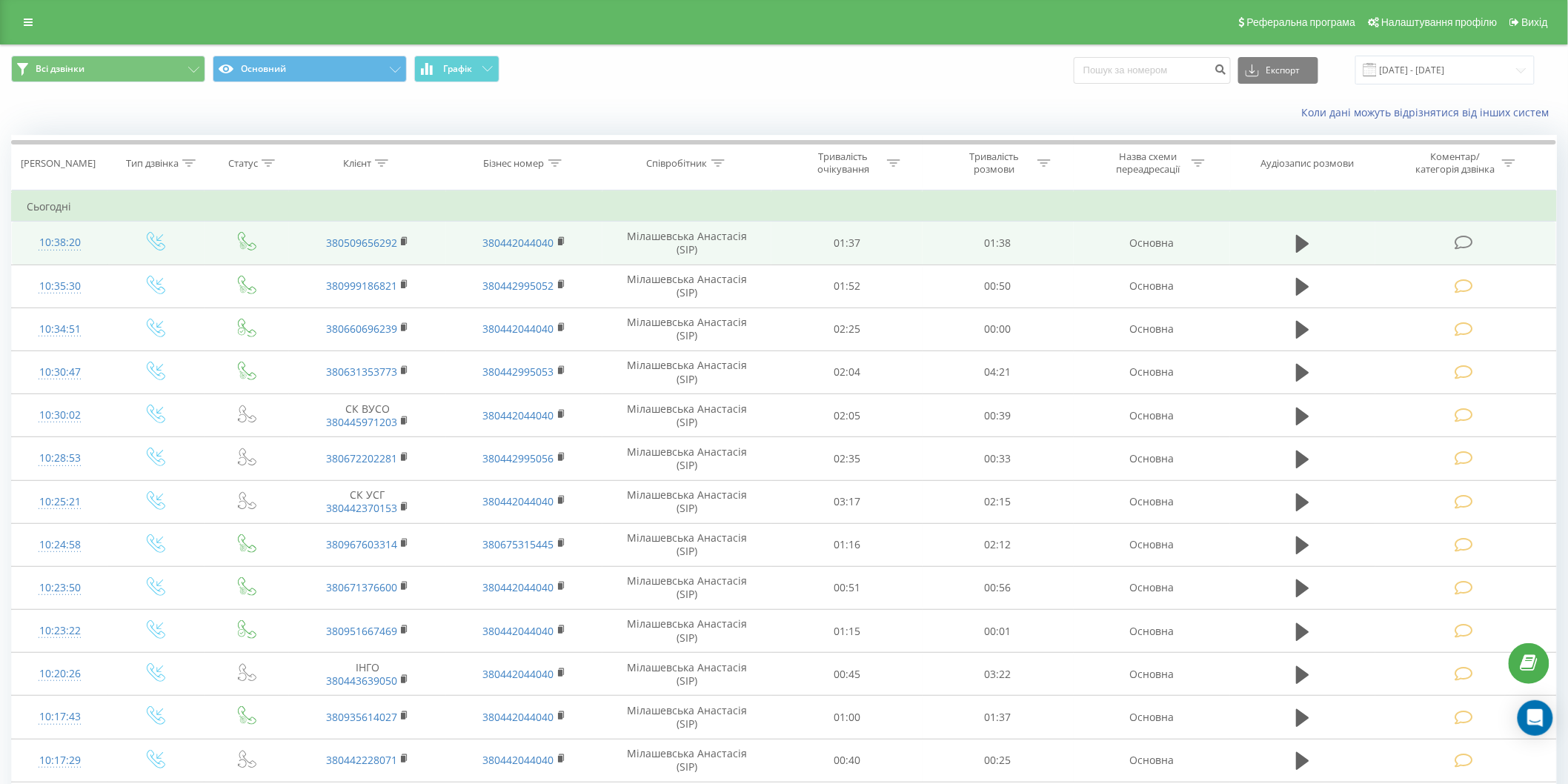
click at [1458, 244] on icon at bounding box center [1463, 242] width 19 height 15
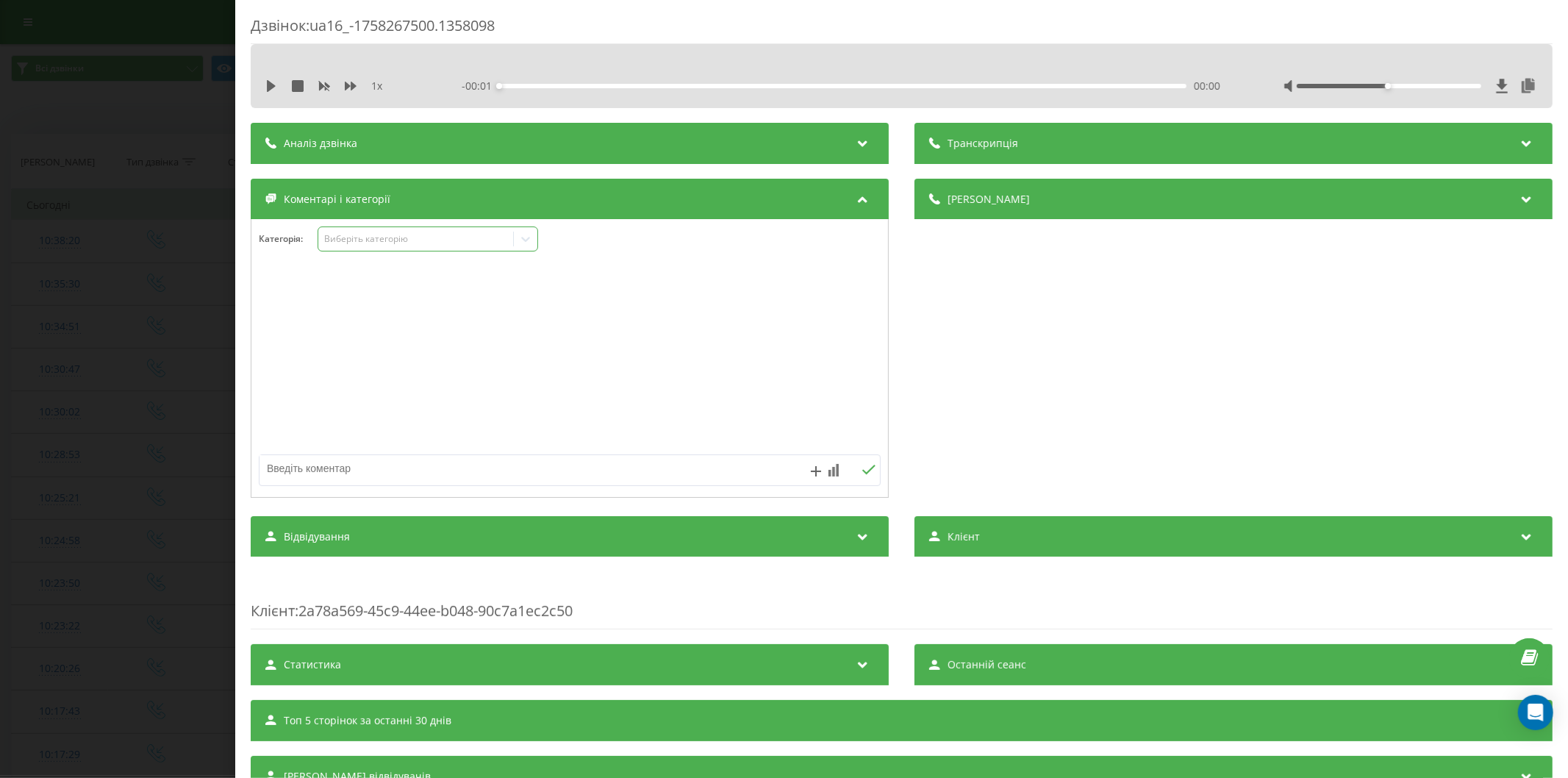
click at [394, 244] on div "Виберіть категорію" at bounding box center [415, 239] width 184 height 12
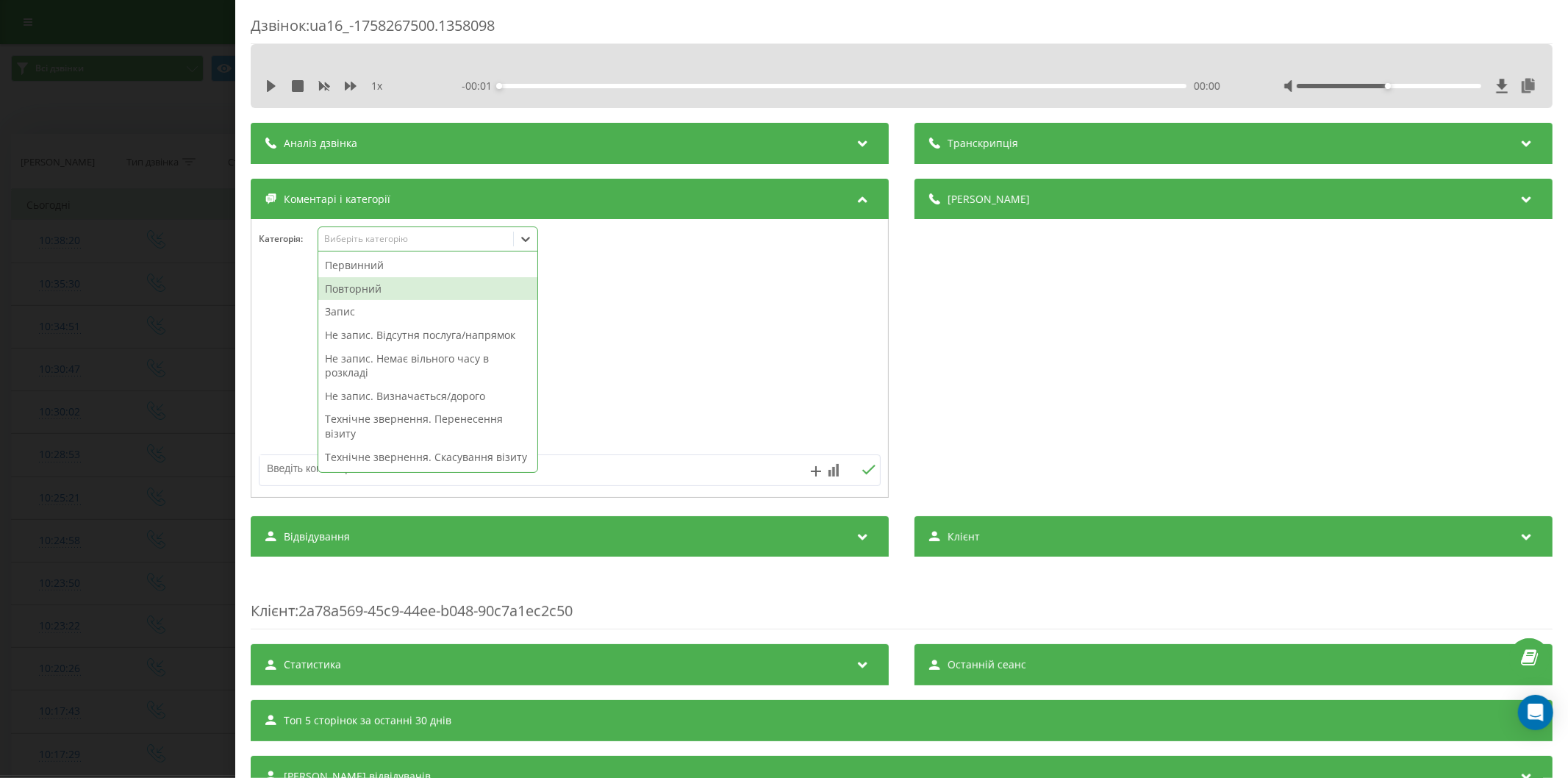
click at [379, 285] on div "Повторний" at bounding box center [428, 288] width 219 height 23
click at [393, 289] on div "Запис" at bounding box center [428, 288] width 219 height 23
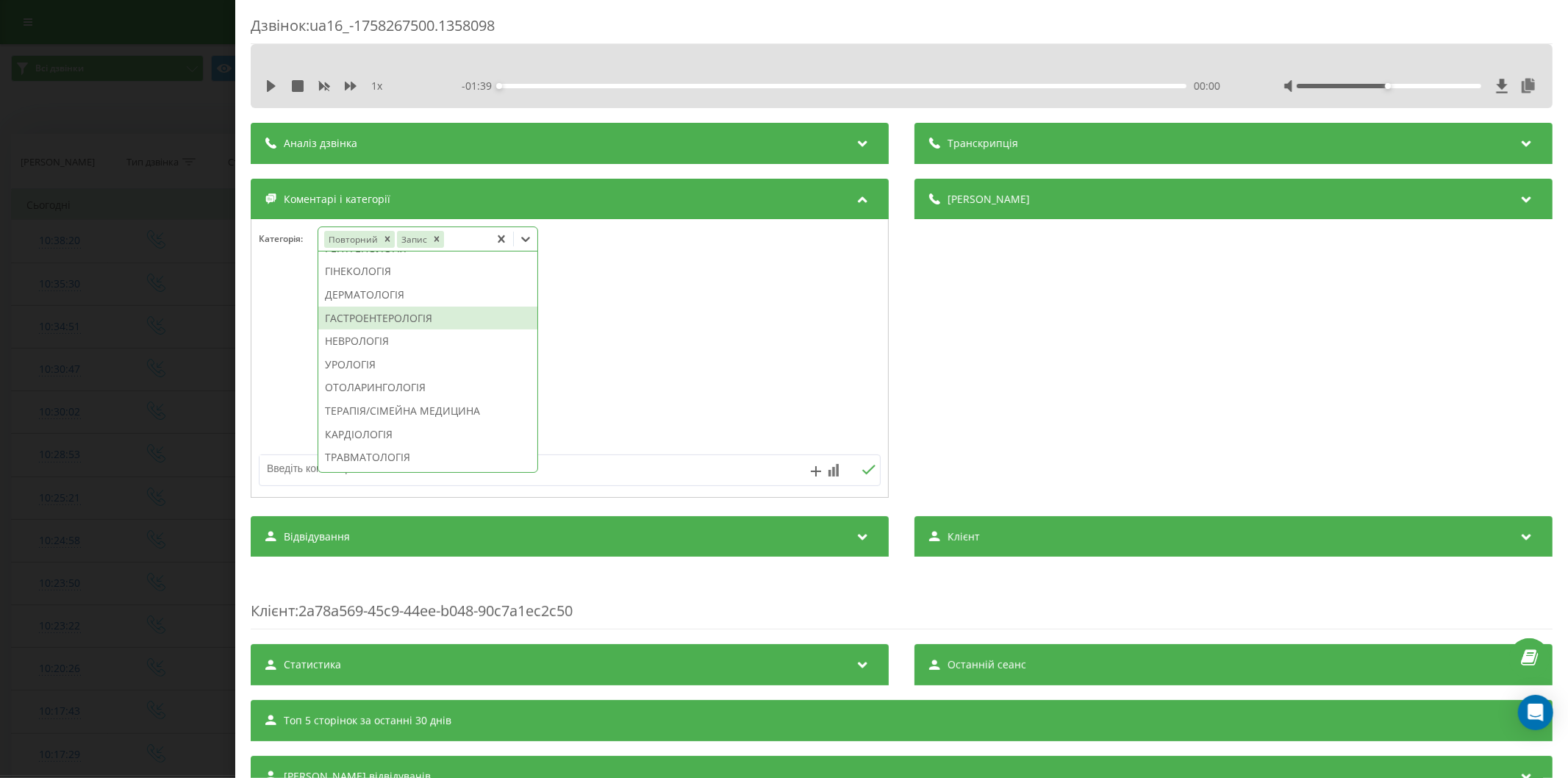
scroll to position [467, 0]
click at [414, 353] on div "ГАСТРОЕНТЕРОЛОГІЯ" at bounding box center [428, 341] width 219 height 23
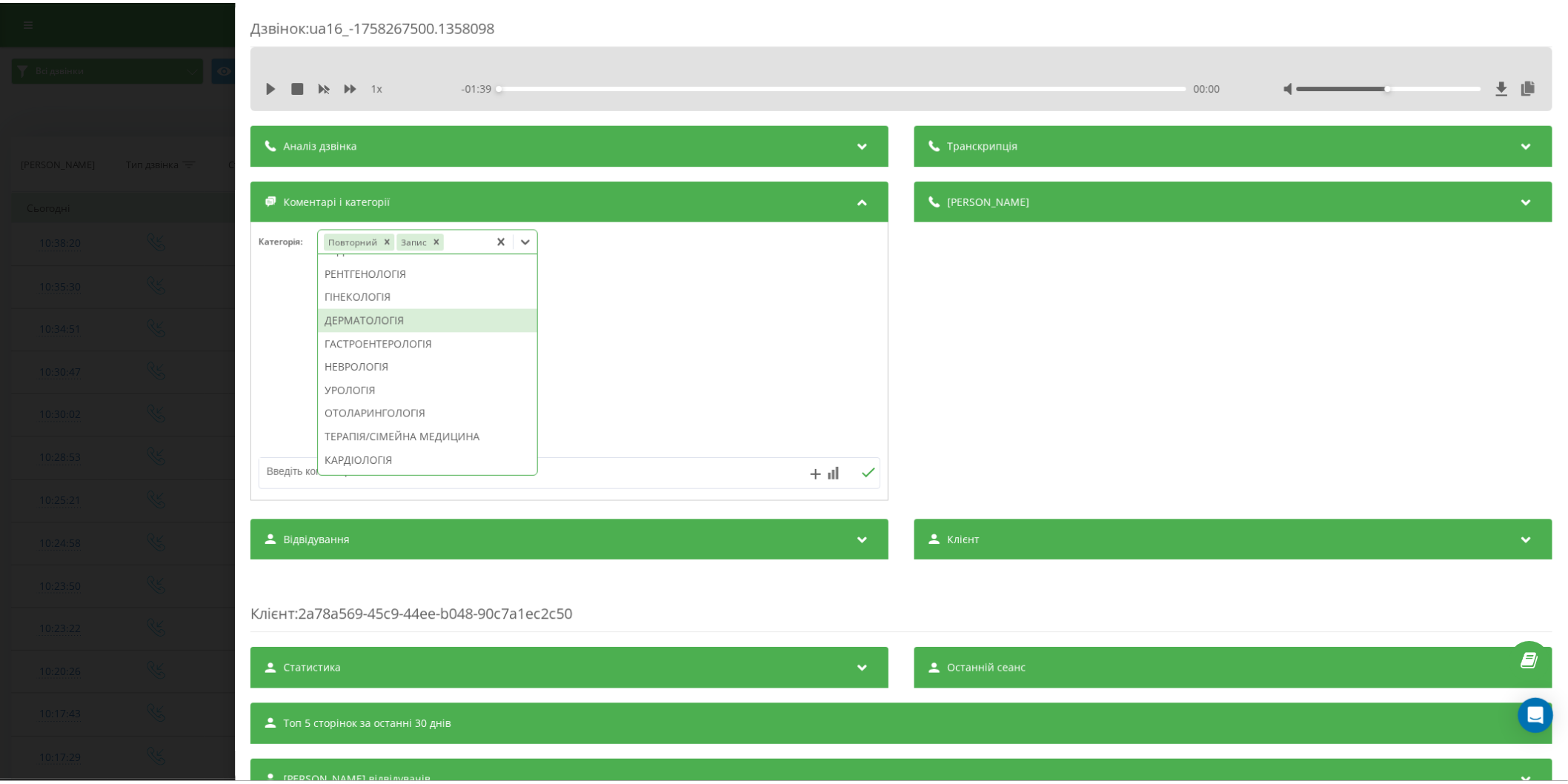
scroll to position [368, 0]
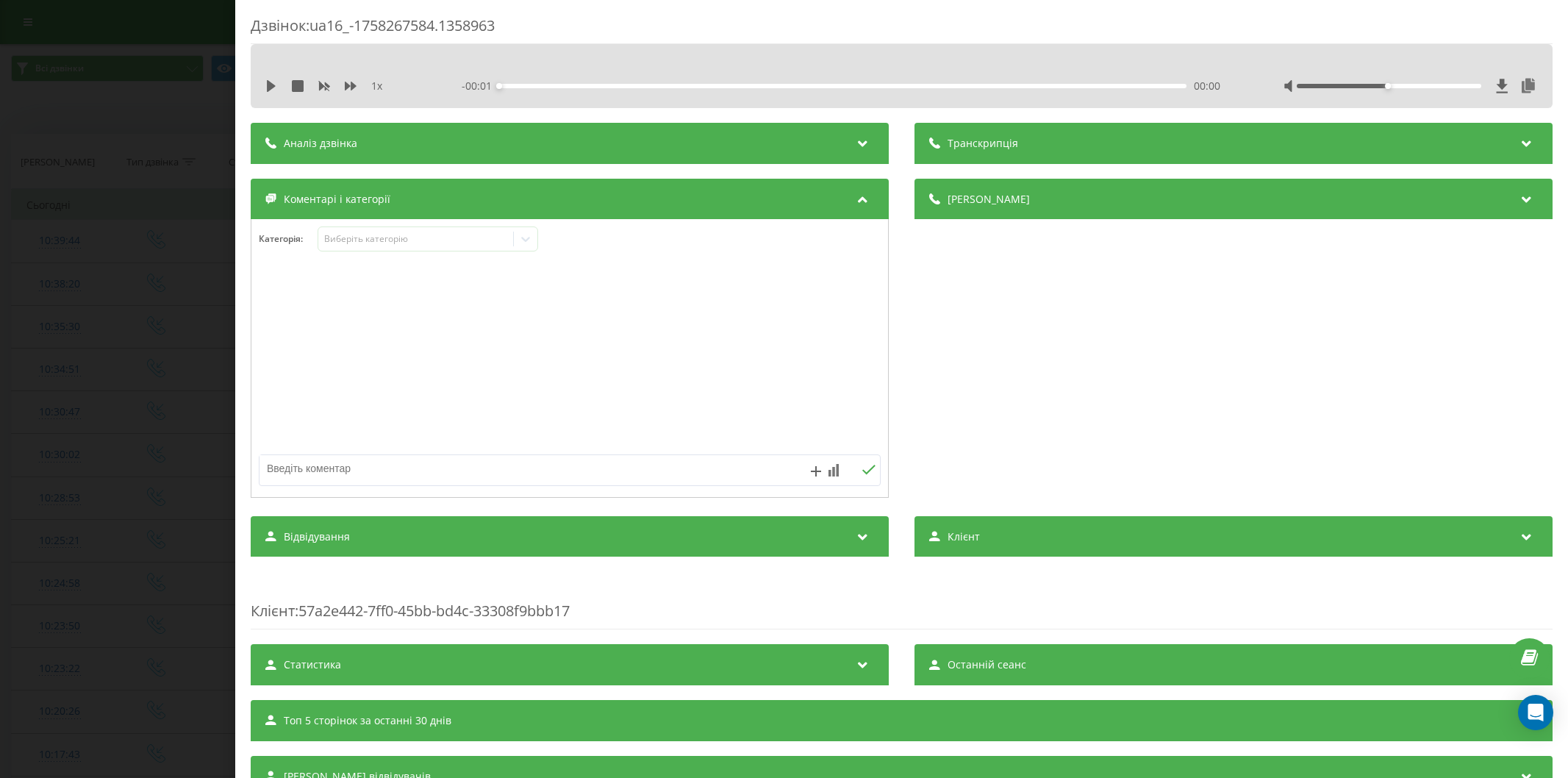
click at [373, 240] on div "Виберіть категорію" at bounding box center [415, 239] width 184 height 12
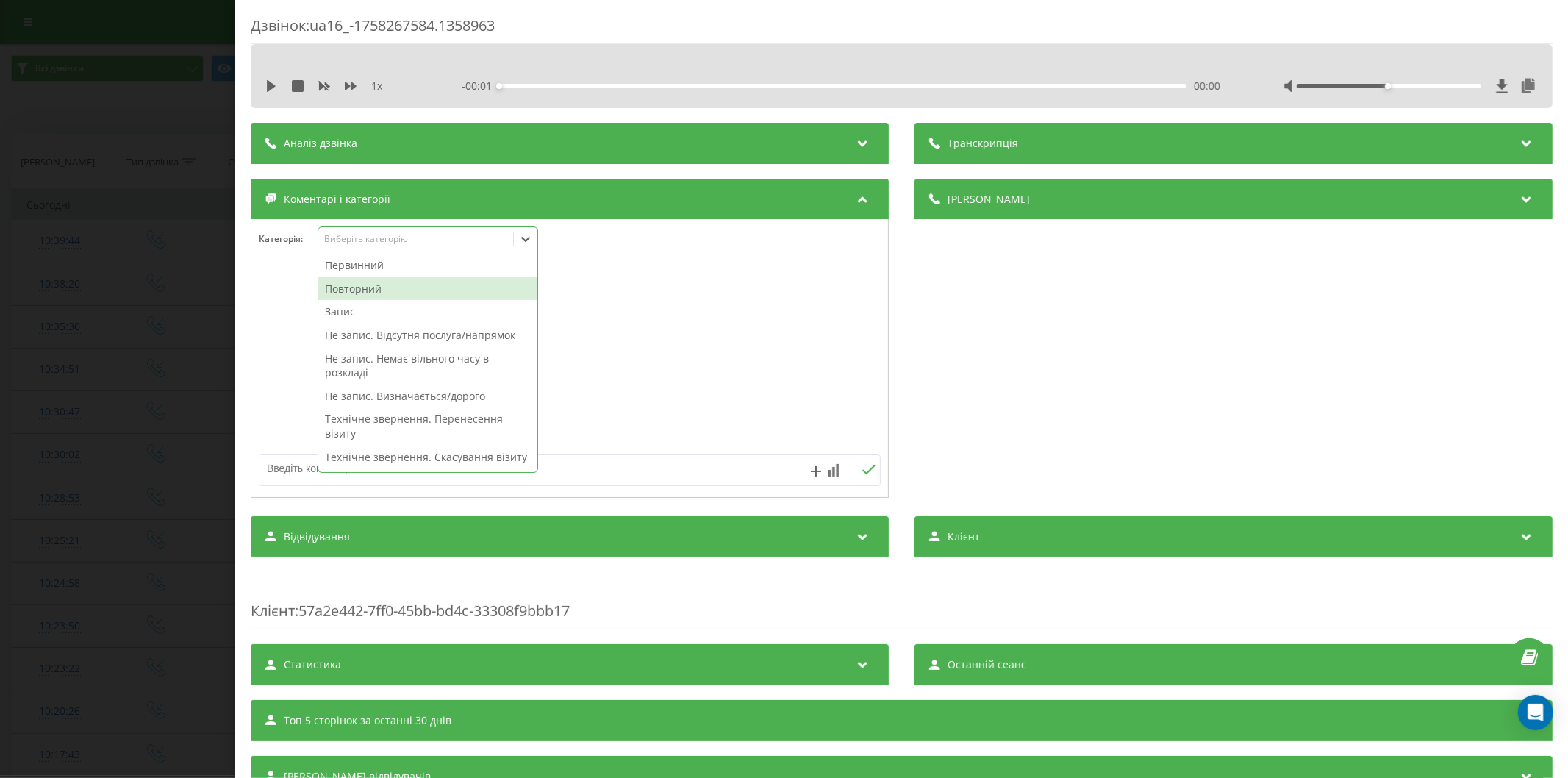
click at [378, 280] on div "Повторний" at bounding box center [428, 288] width 219 height 23
click at [394, 281] on div "Запис" at bounding box center [428, 288] width 219 height 23
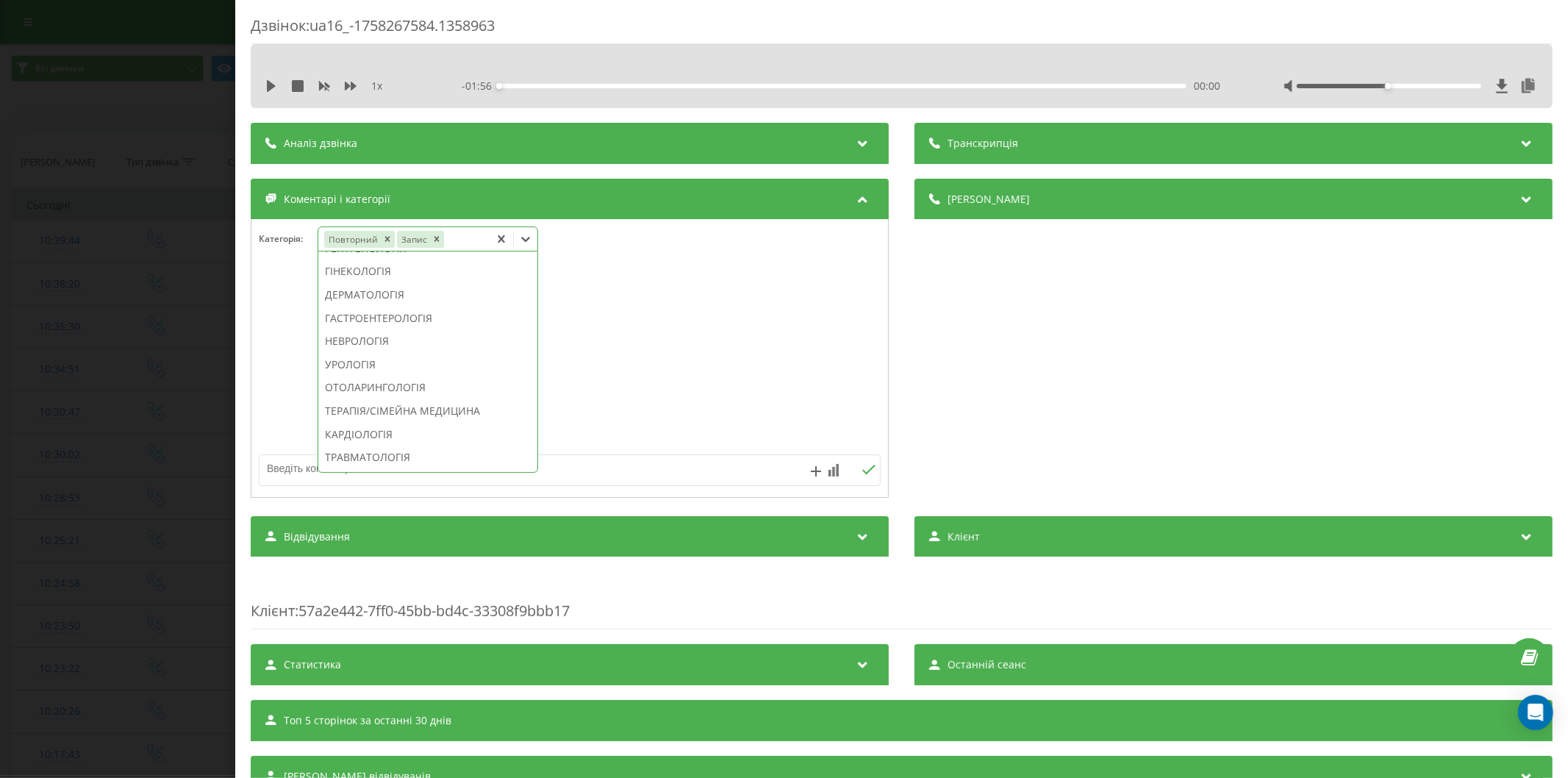
scroll to position [548, 0]
click at [394, 433] on div "ПРОКТОЛОГІЯ" at bounding box center [428, 421] width 219 height 23
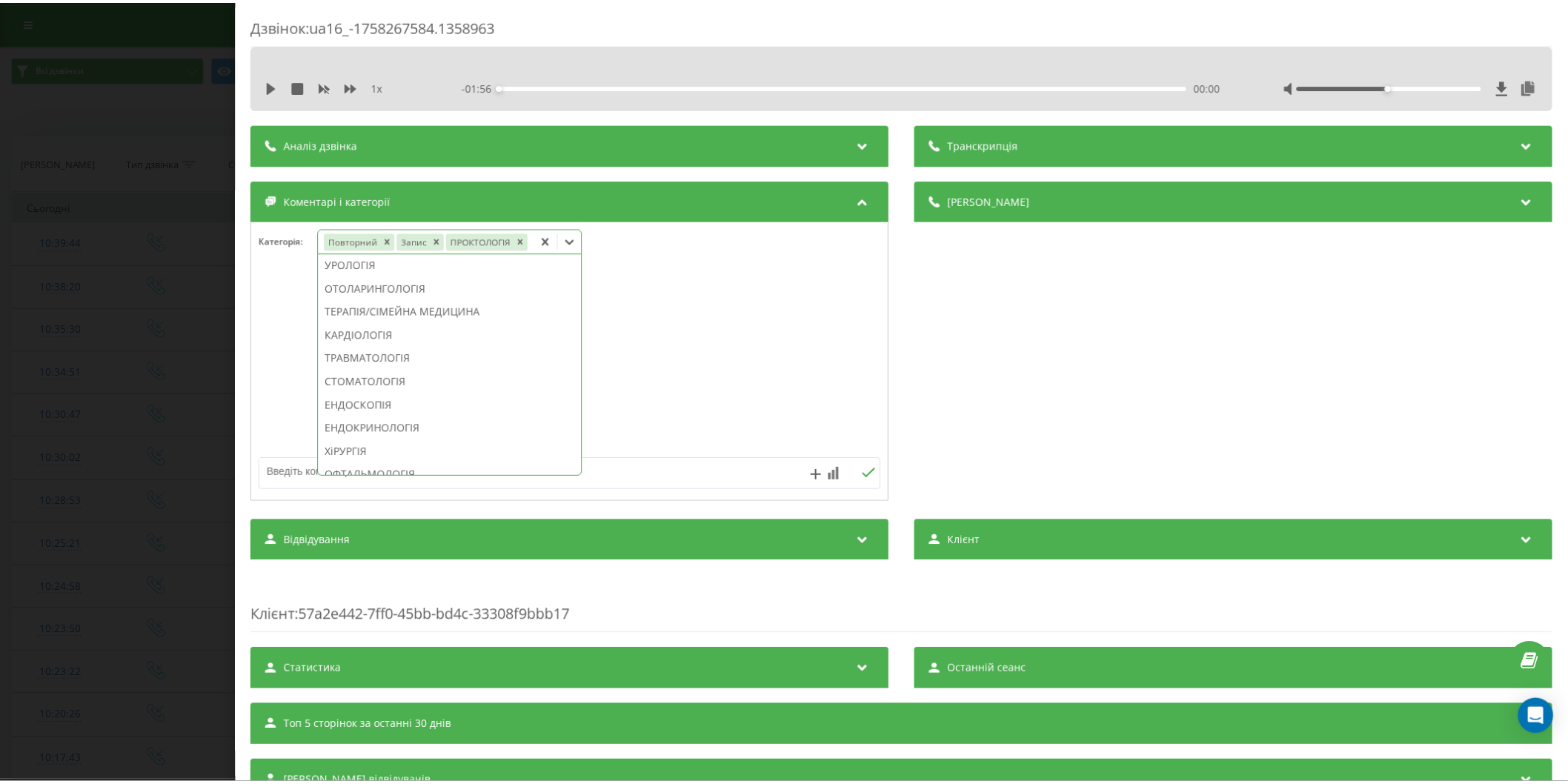
scroll to position [465, 0]
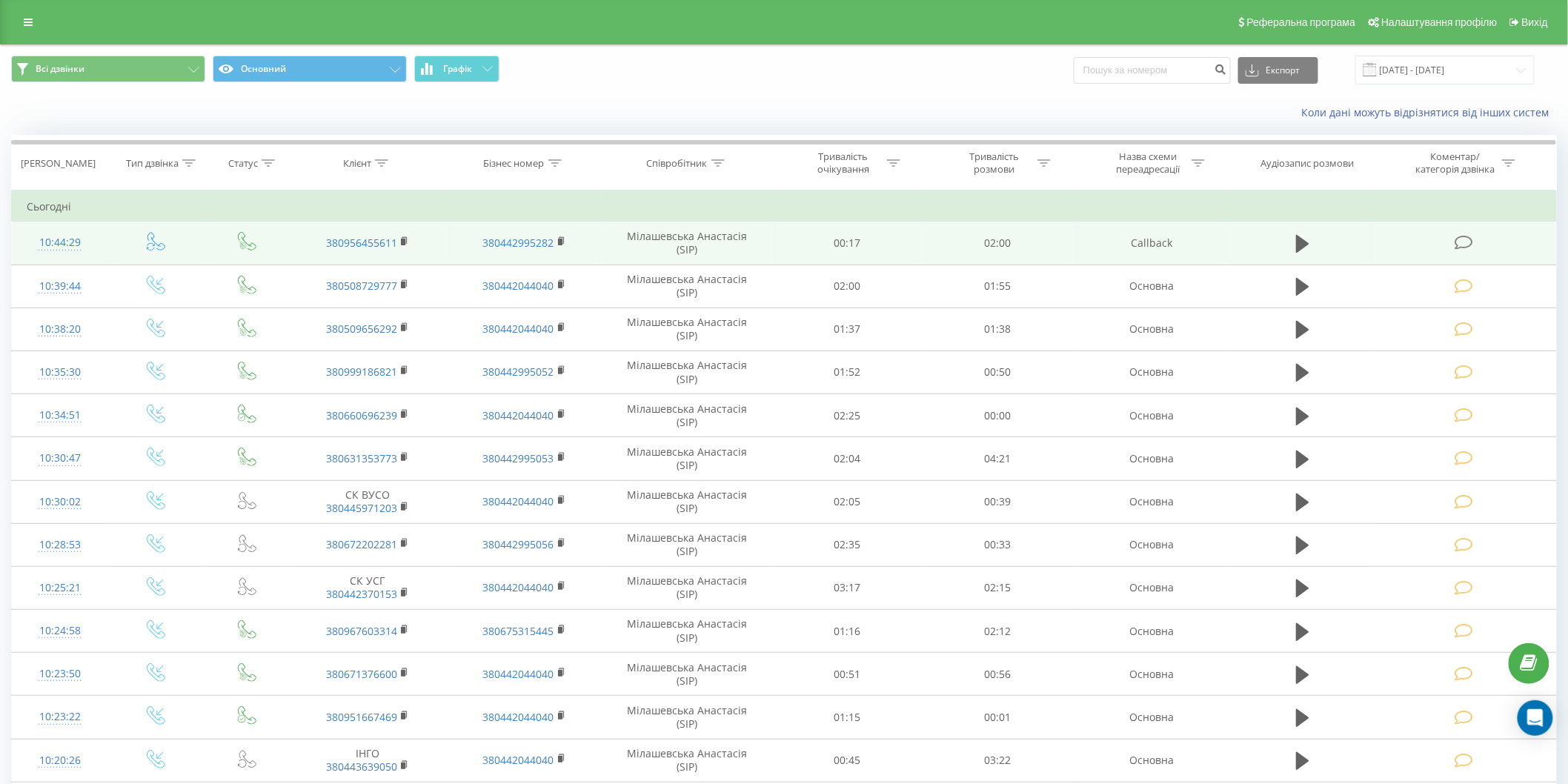
click at [1467, 237] on icon at bounding box center [1463, 242] width 19 height 15
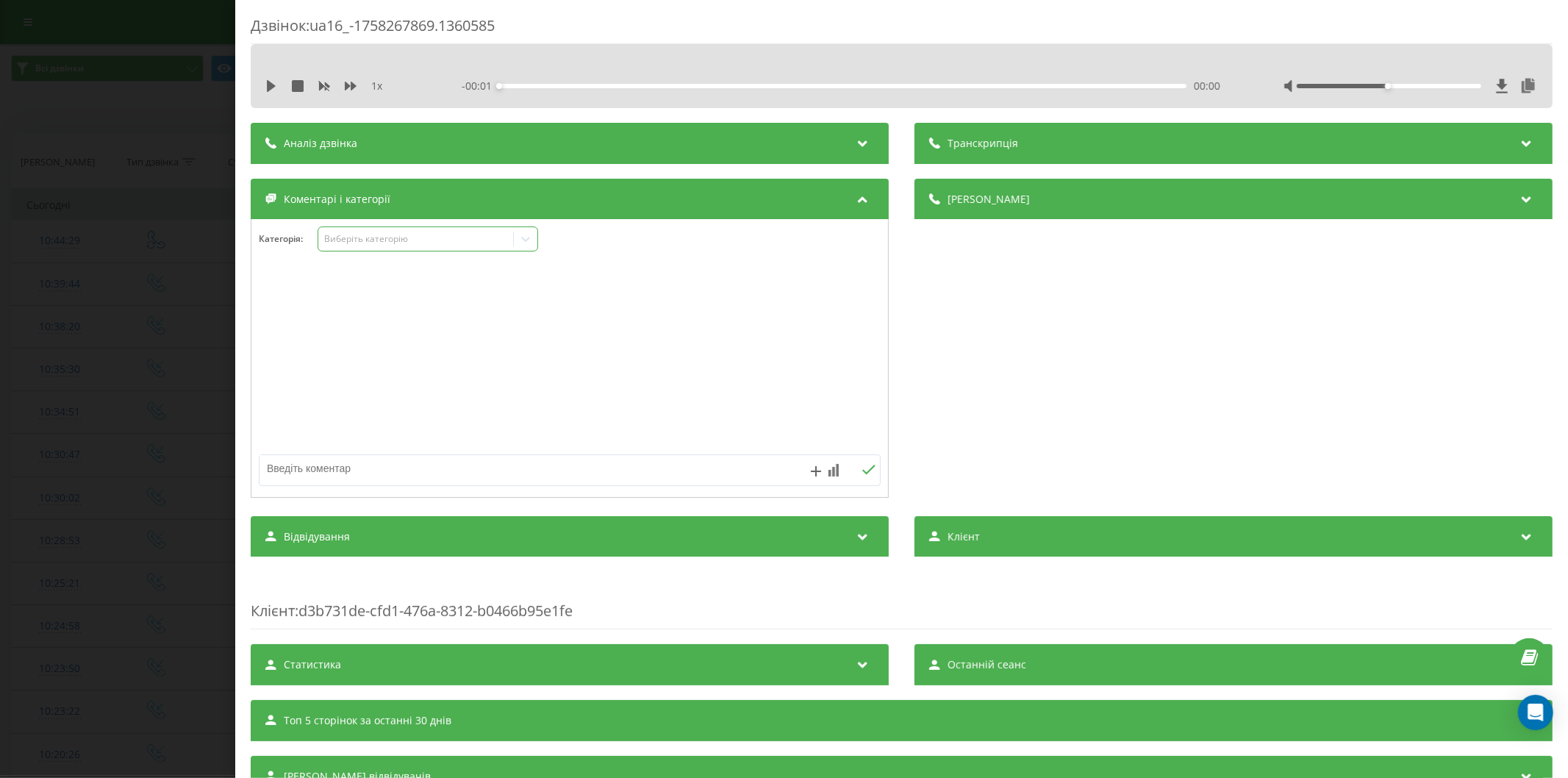
click at [375, 247] on div "Виберіть категорію" at bounding box center [428, 239] width 220 height 25
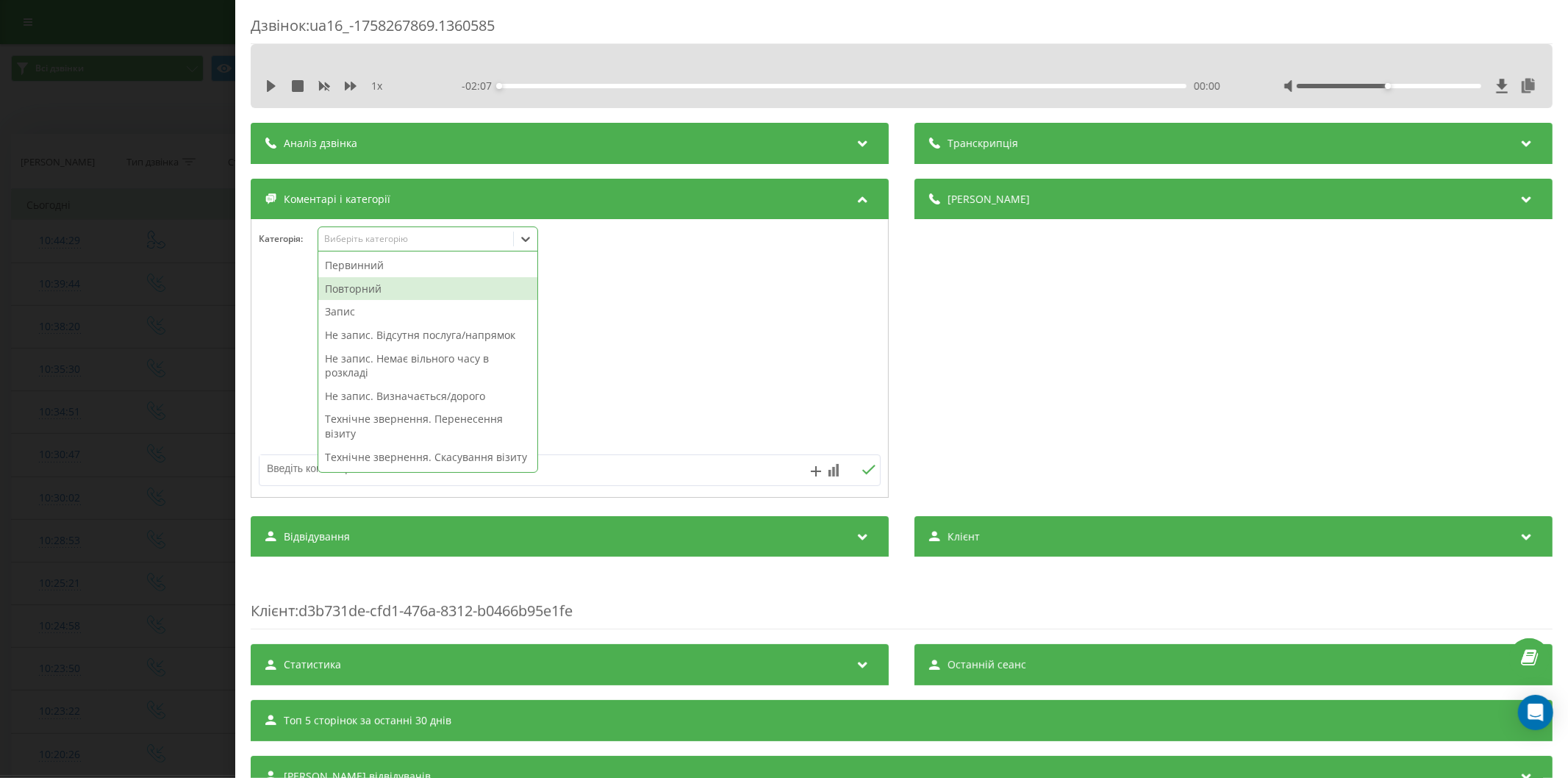
click at [350, 287] on div "Повторний" at bounding box center [428, 288] width 219 height 23
click at [368, 288] on div "Запис" at bounding box center [428, 288] width 219 height 23
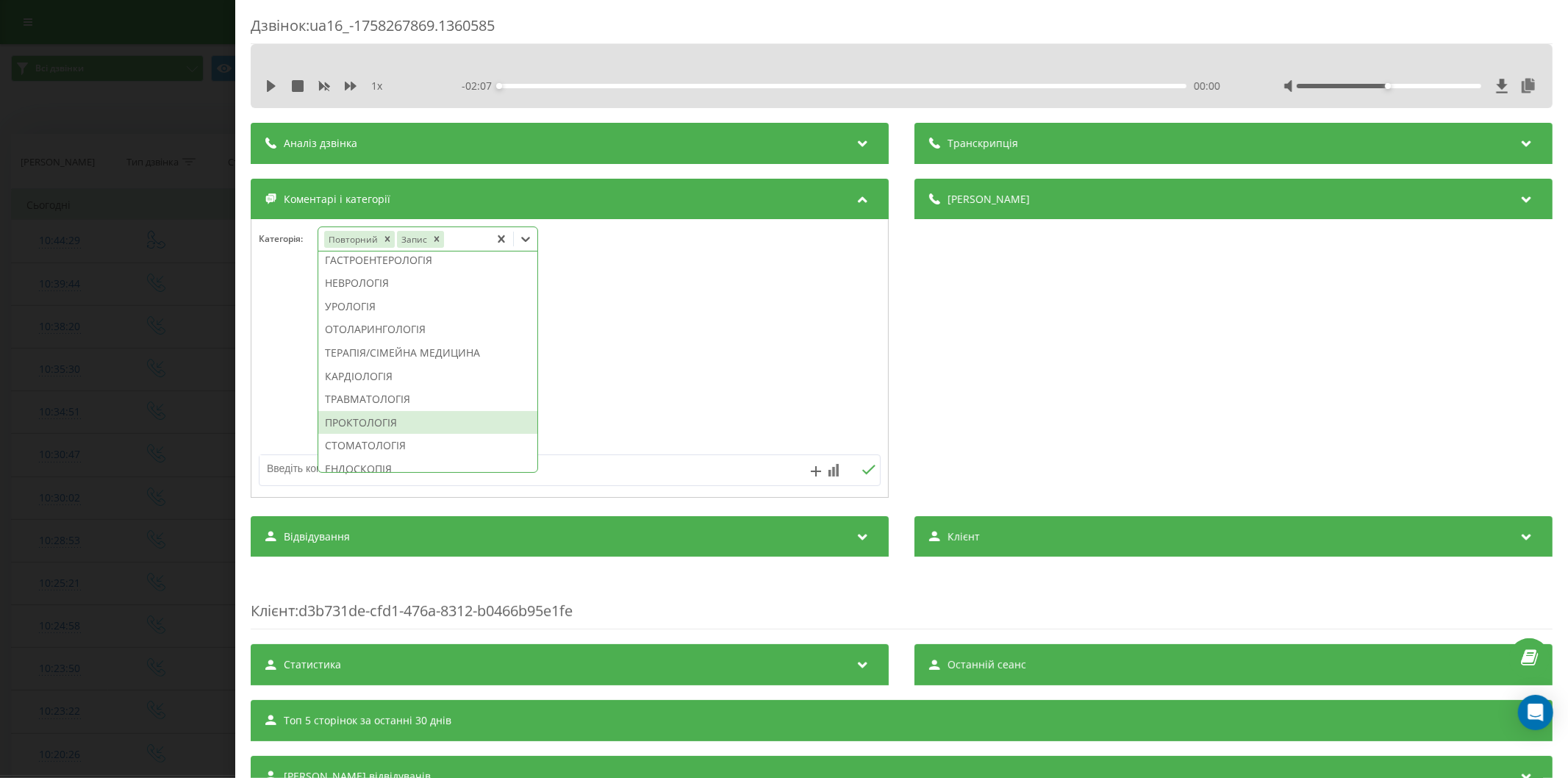
click at [403, 434] on div "ПРОКТОЛОГІЯ" at bounding box center [428, 422] width 219 height 23
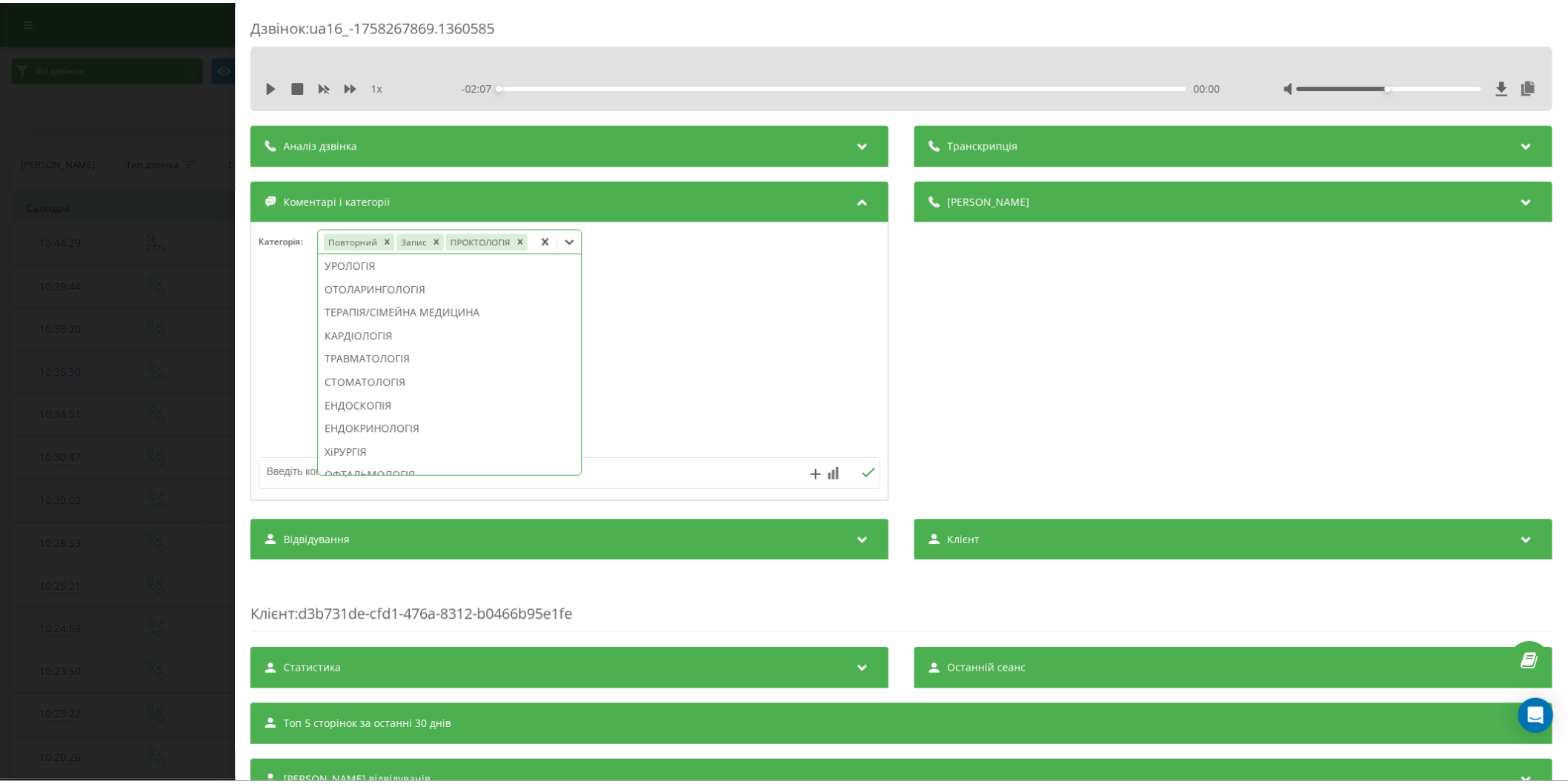
scroll to position [465, 0]
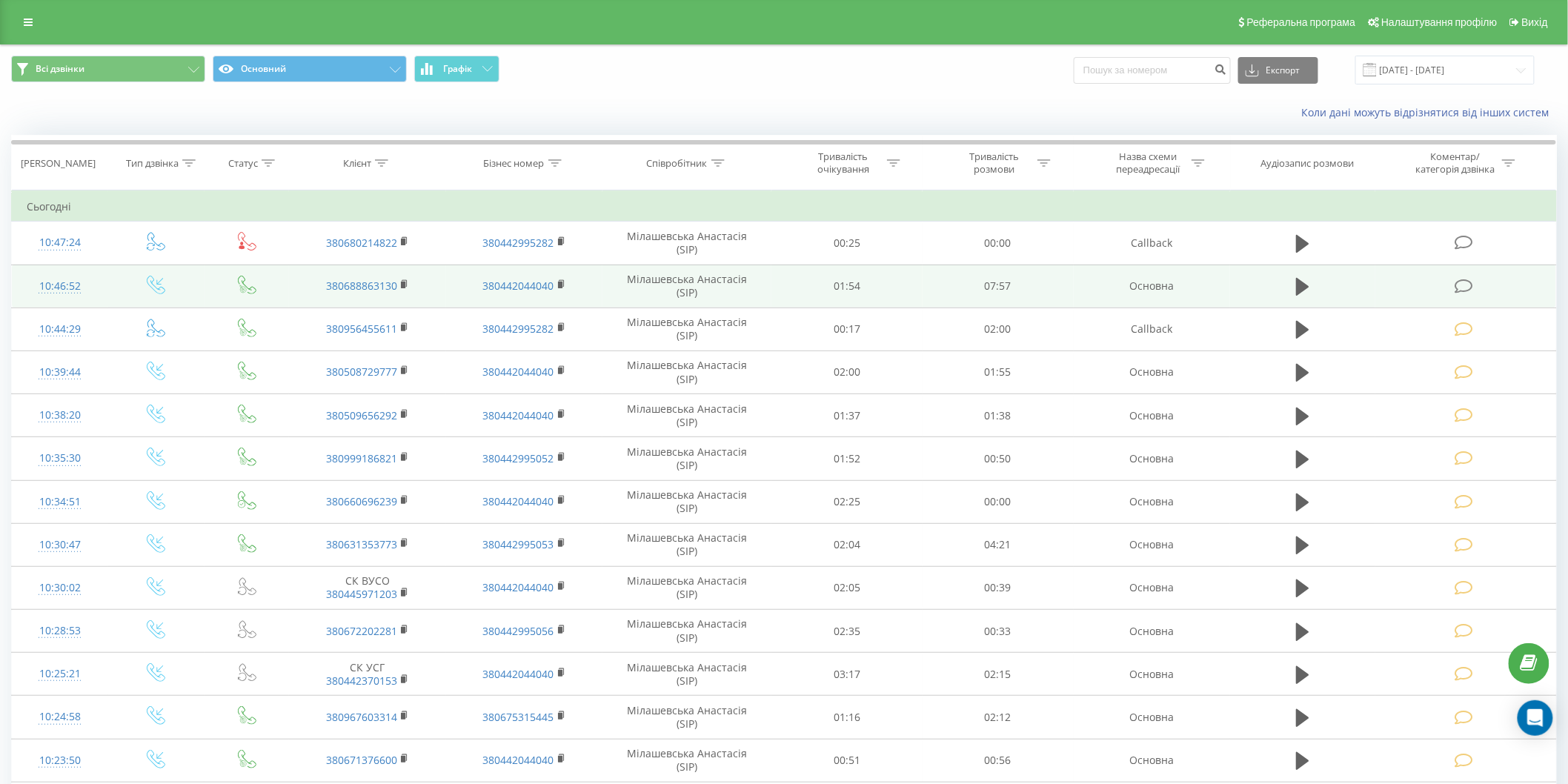
click at [1459, 280] on icon at bounding box center [1463, 285] width 19 height 15
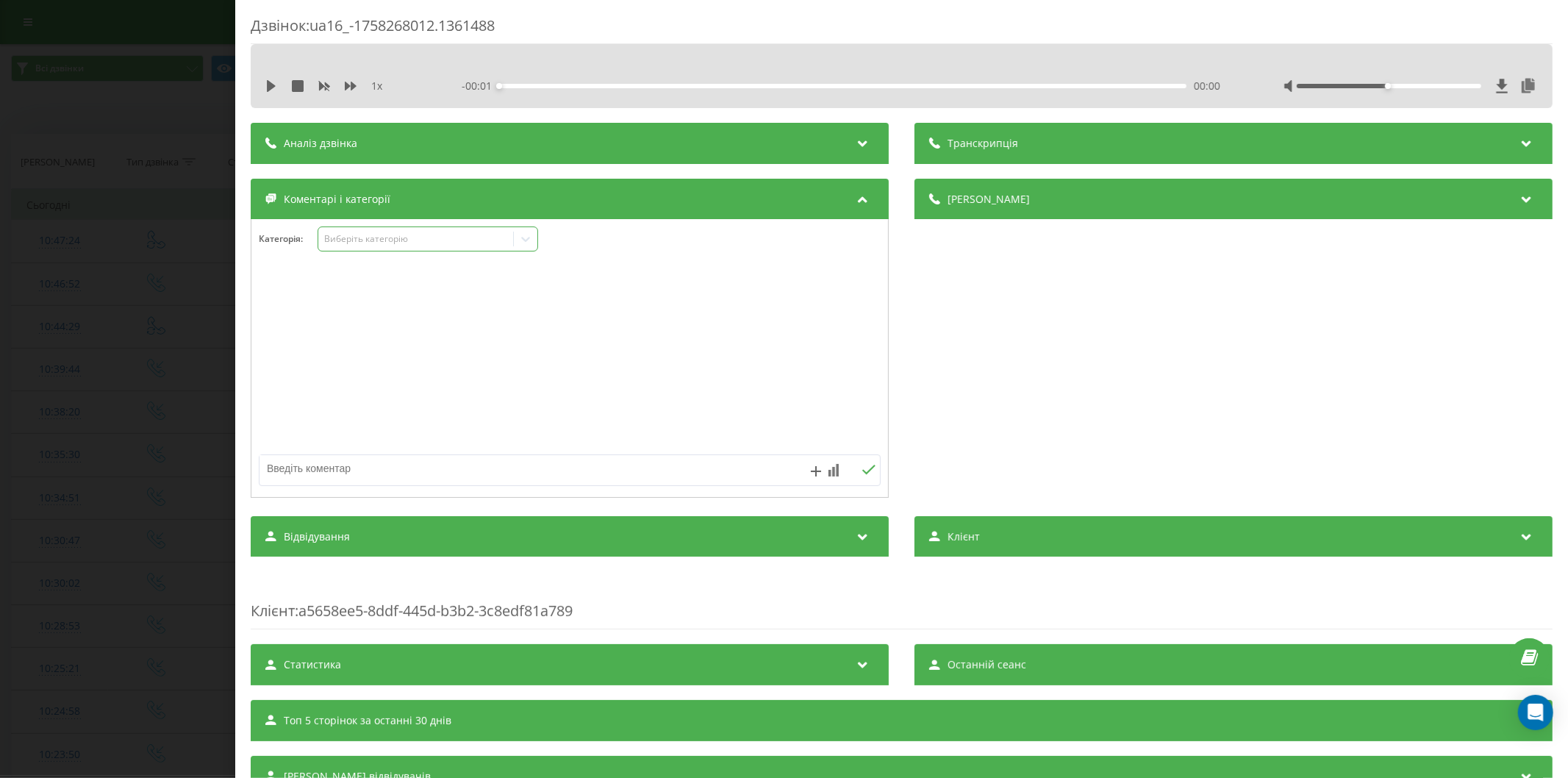
click at [378, 237] on div "Виберіть категорію" at bounding box center [415, 239] width 184 height 12
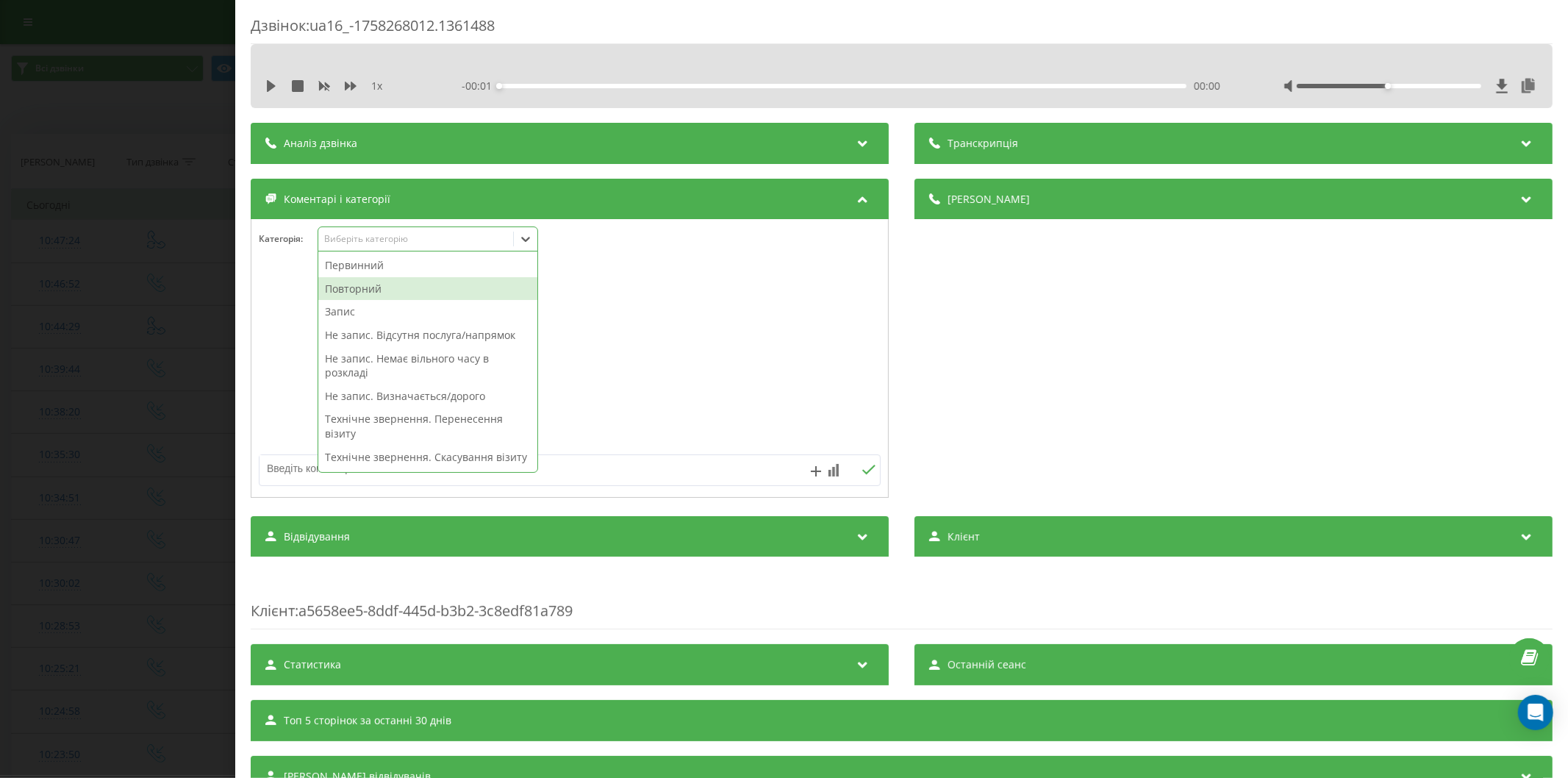
click at [365, 289] on div "Повторний" at bounding box center [428, 288] width 219 height 23
click at [381, 287] on div "Запис" at bounding box center [428, 288] width 219 height 23
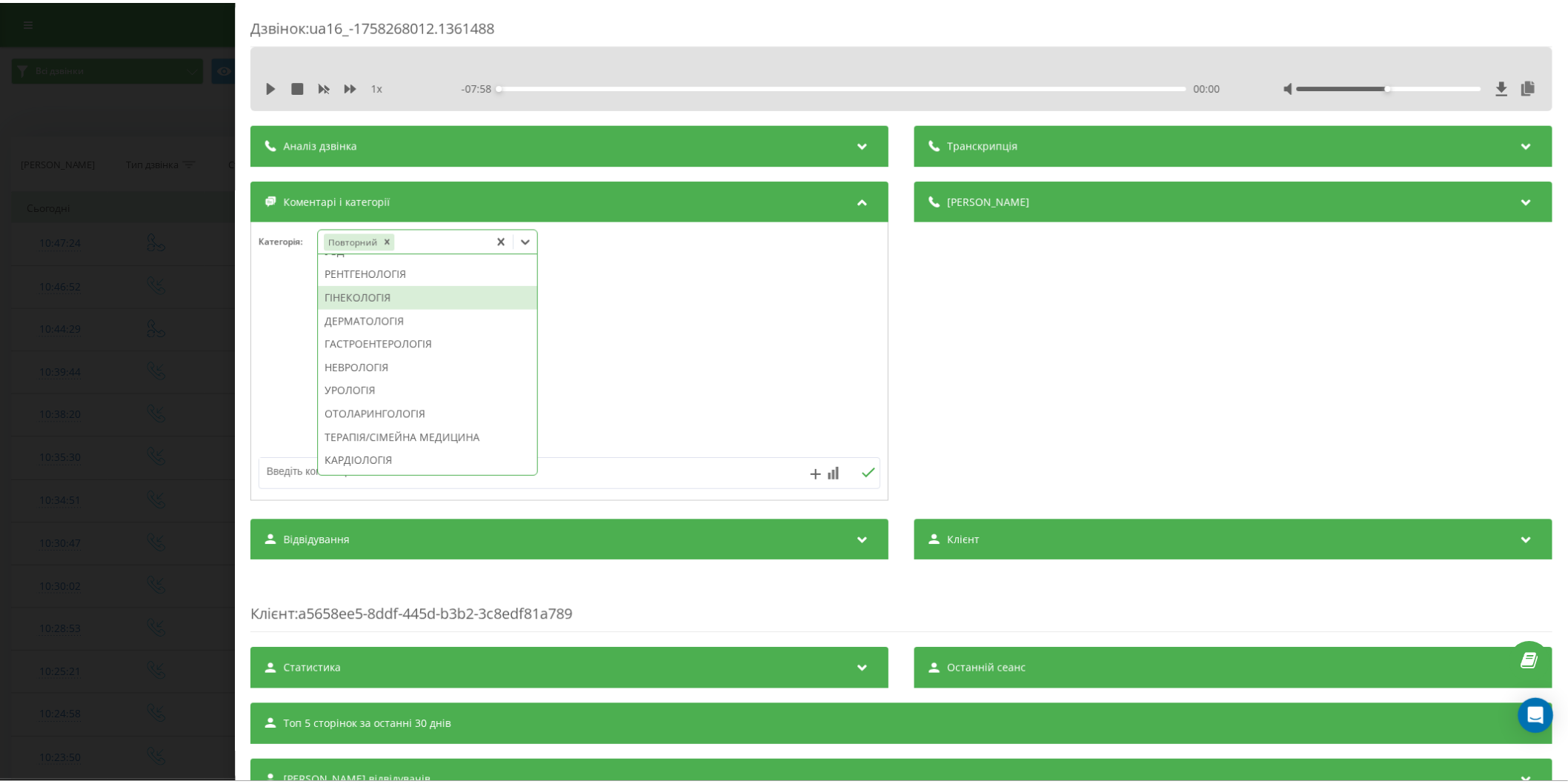
scroll to position [470, 0]
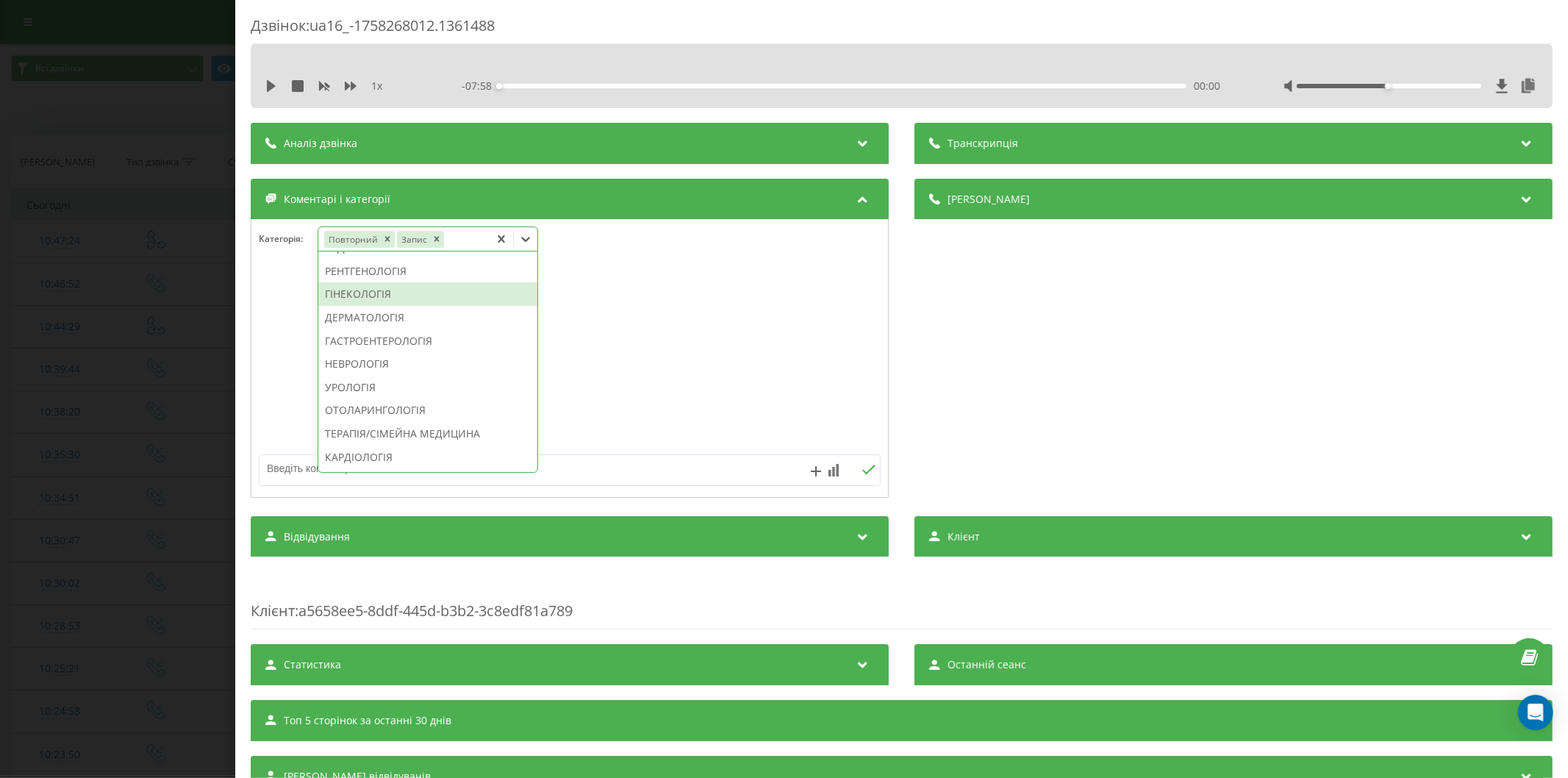
click at [369, 306] on div "ГІНЕКОЛОГІЯ" at bounding box center [428, 294] width 219 height 23
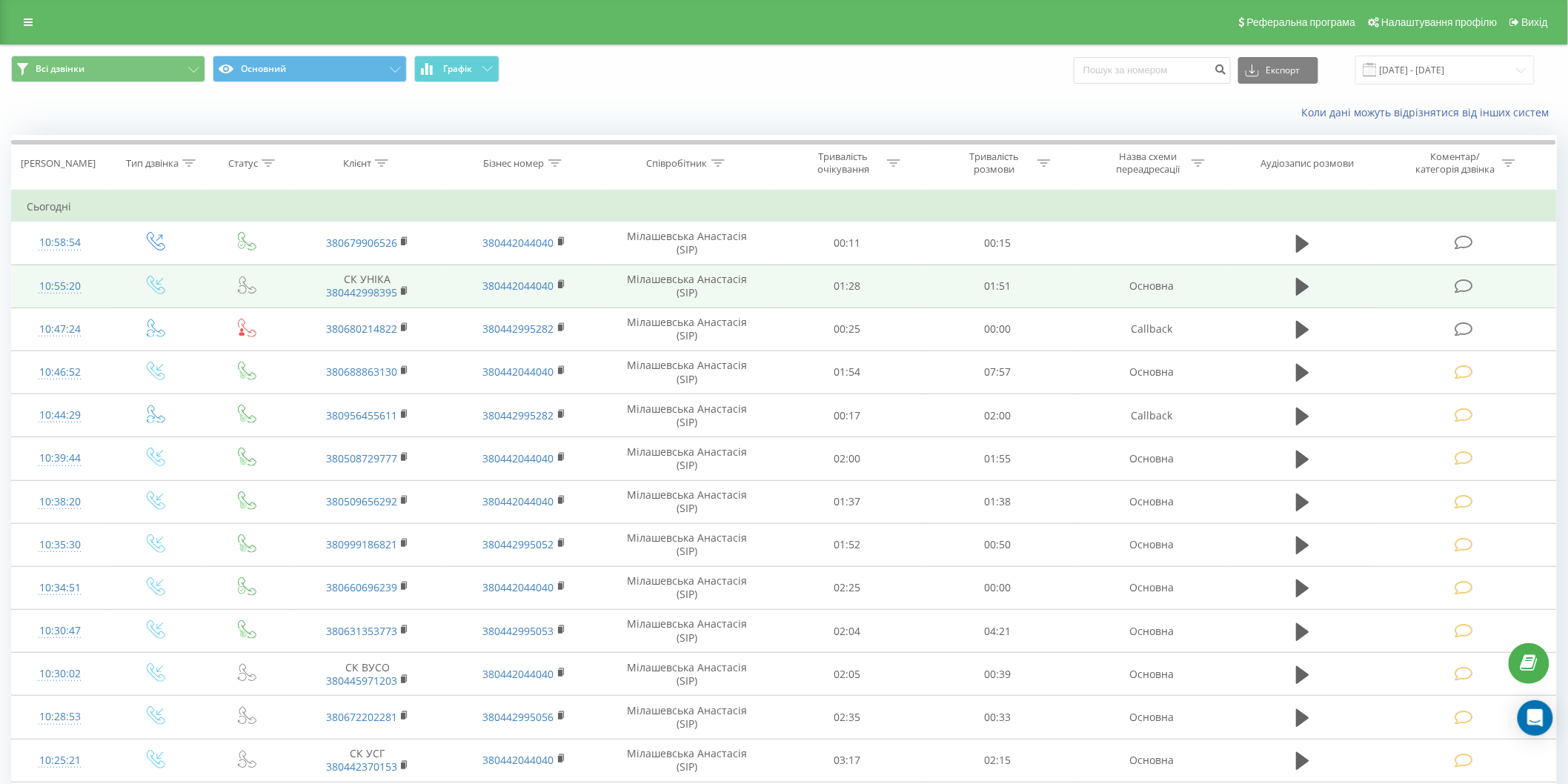
click at [1469, 280] on icon at bounding box center [1463, 285] width 19 height 15
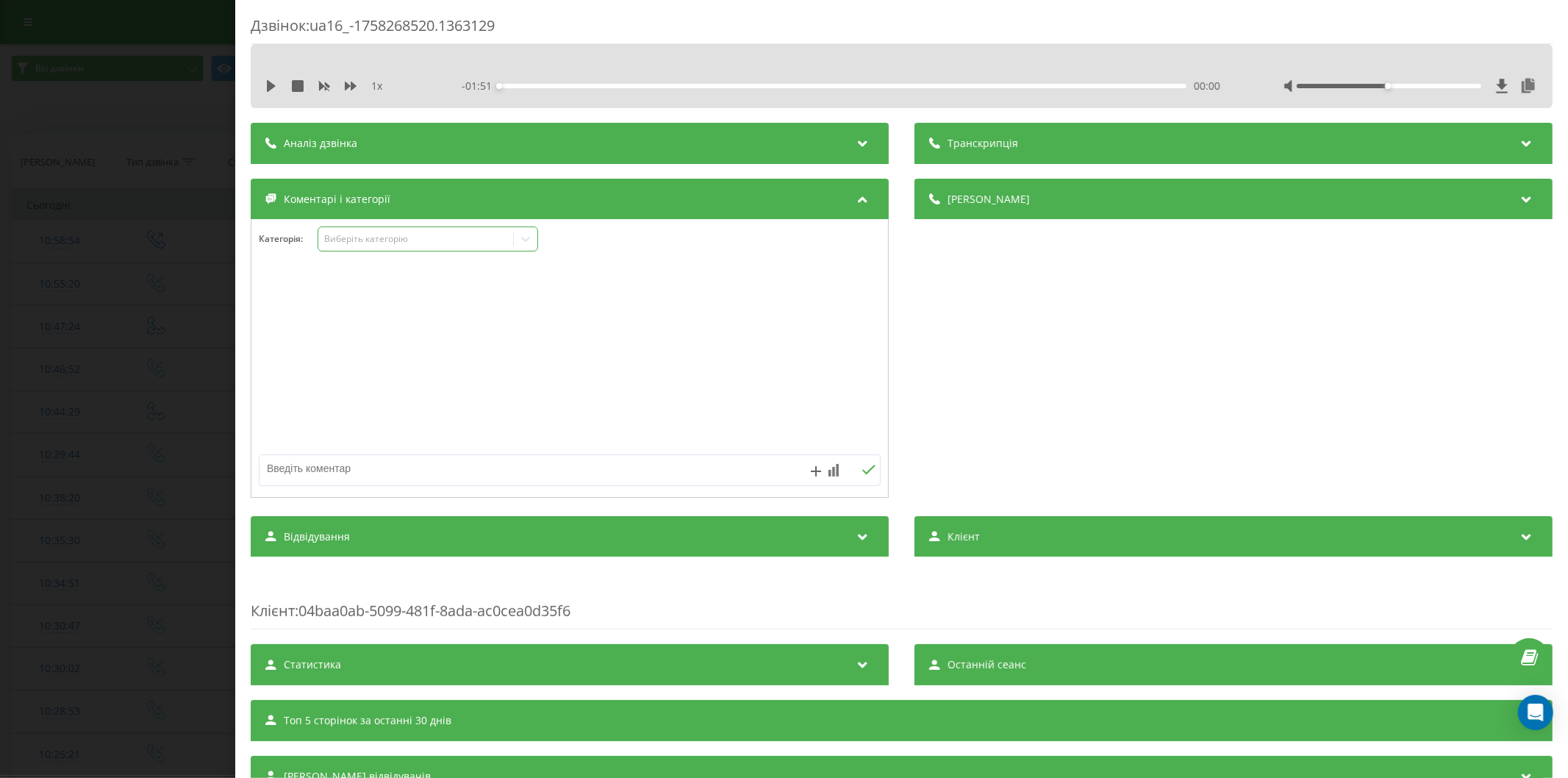
click at [413, 239] on div "Виберіть категорію" at bounding box center [415, 239] width 184 height 12
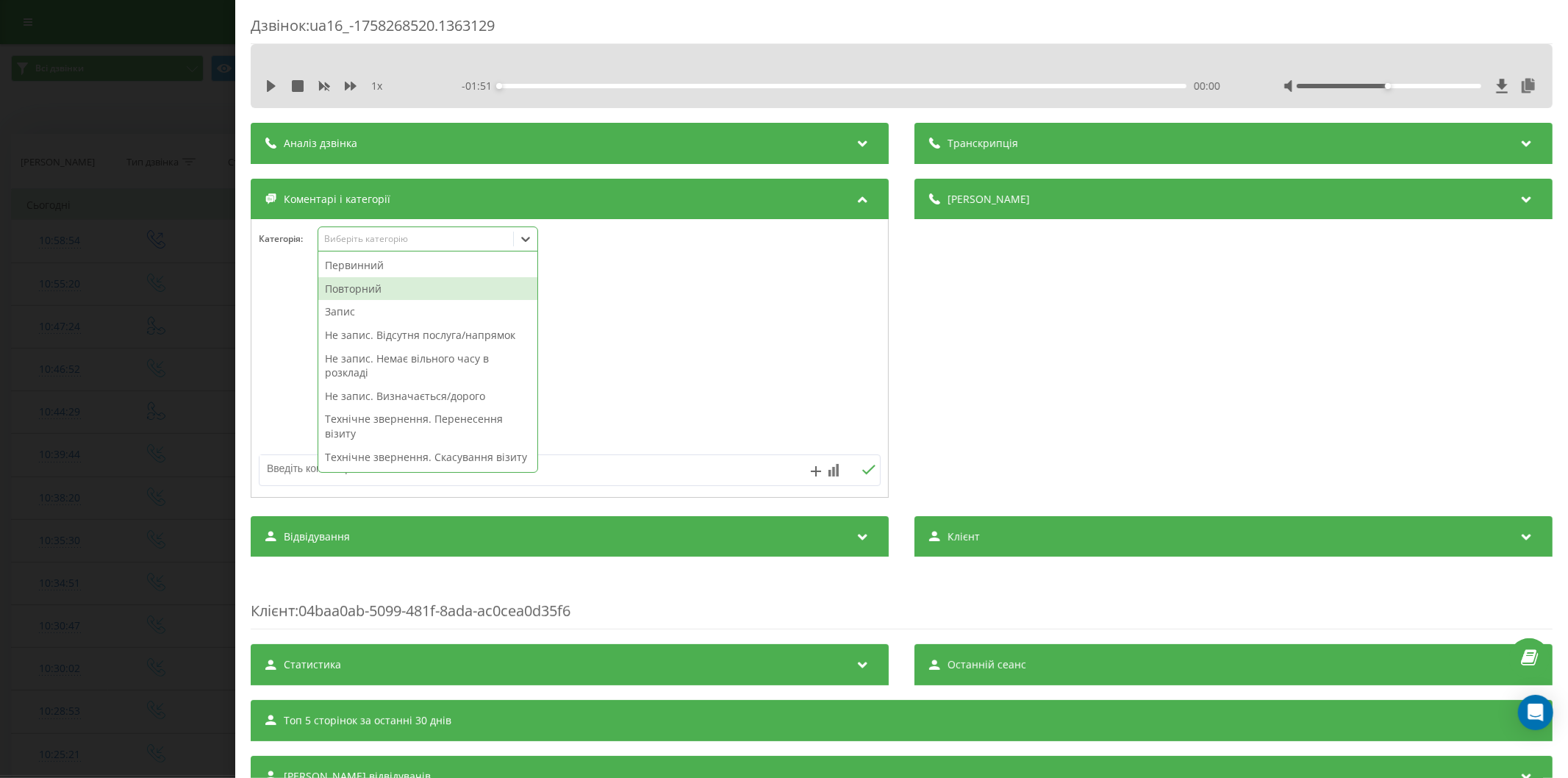
click at [385, 284] on div "Повторний" at bounding box center [428, 288] width 219 height 23
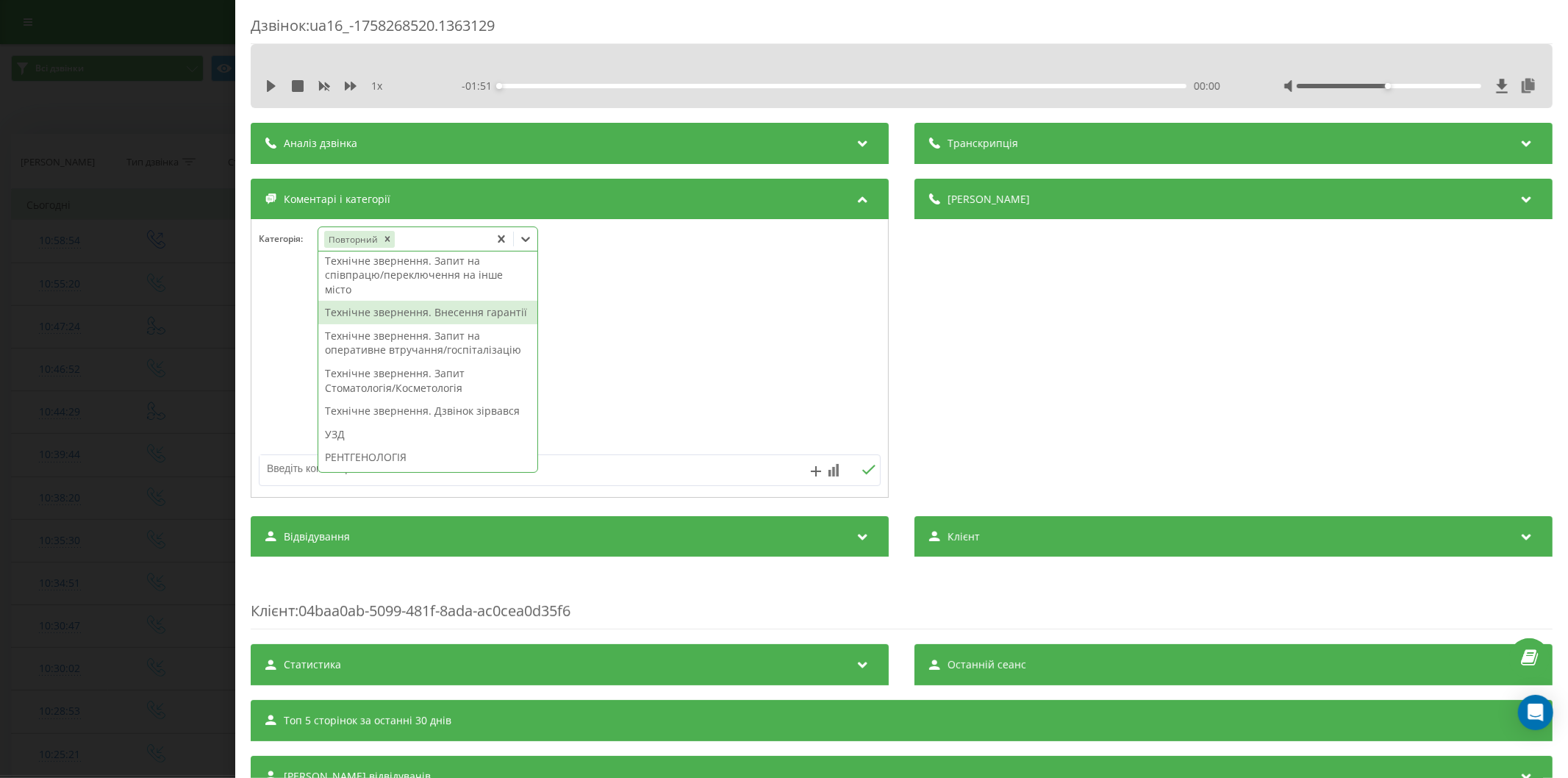
click at [427, 324] on div "Технічне звернення. Внесення гарантії" at bounding box center [428, 312] width 219 height 23
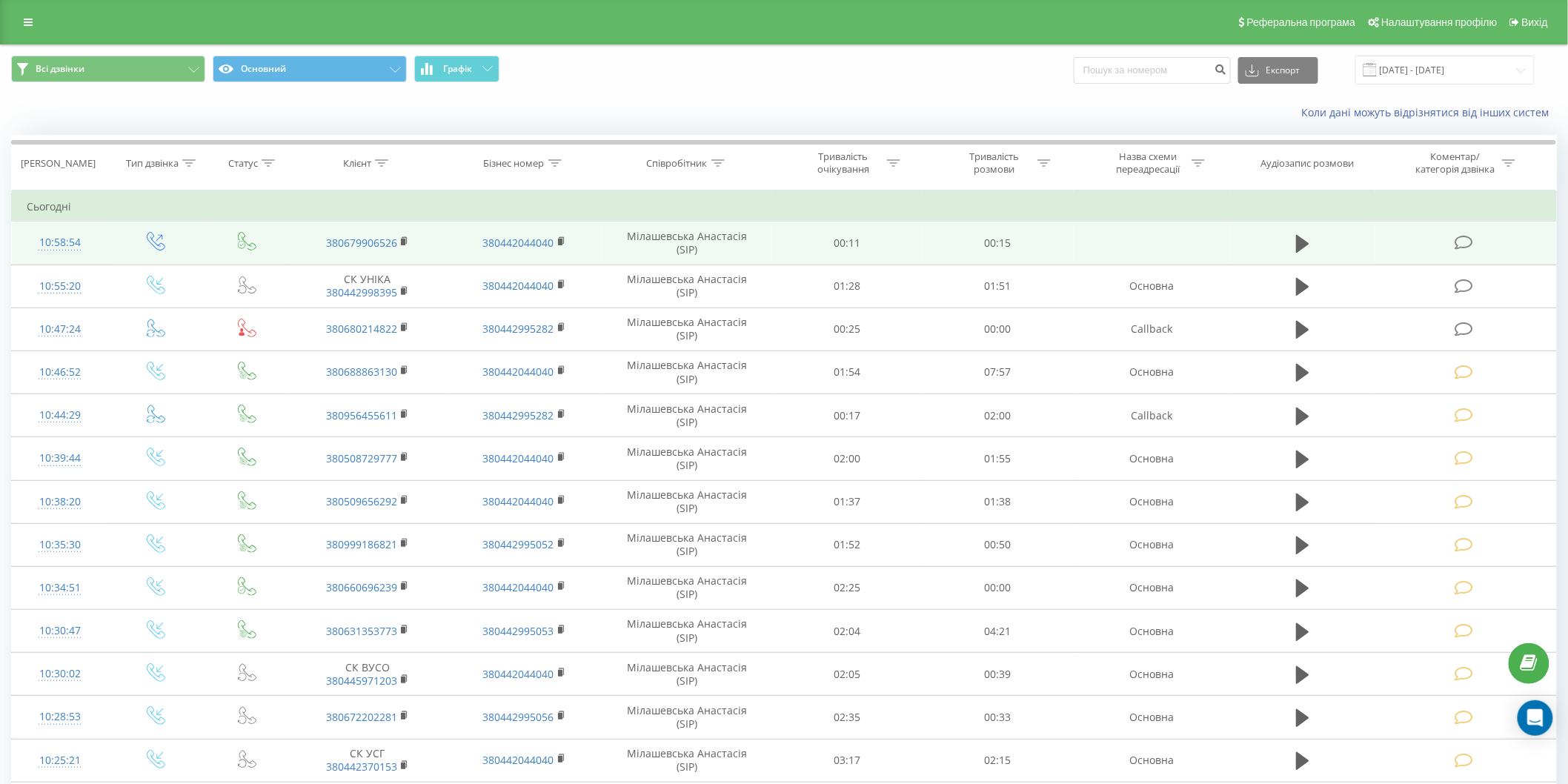
click at [1458, 237] on icon at bounding box center [1463, 242] width 19 height 15
click at [1467, 239] on icon at bounding box center [1463, 242] width 19 height 15
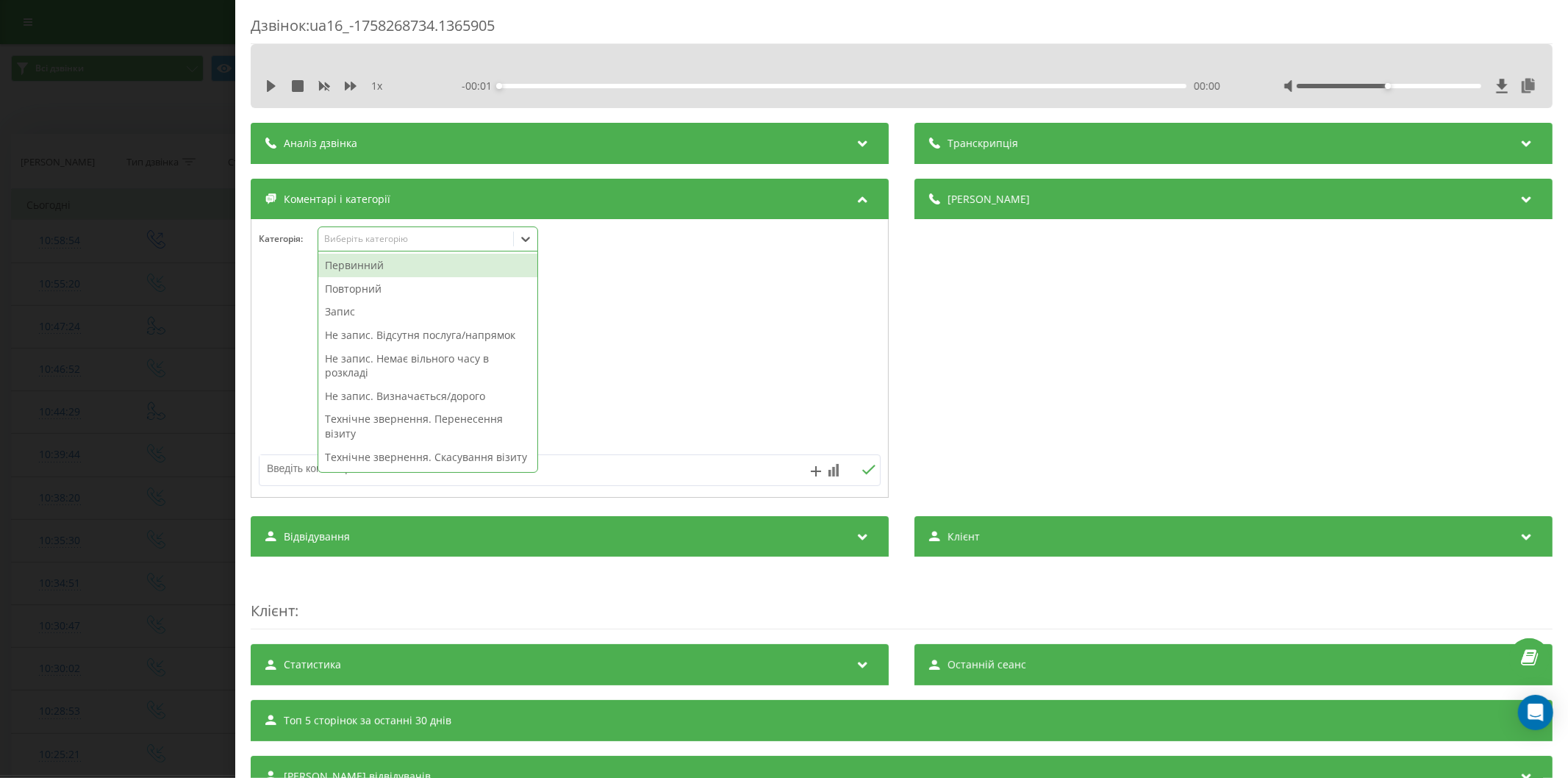
click at [379, 237] on div "Виберіть категорію" at bounding box center [415, 239] width 184 height 12
click at [364, 285] on div "Повторний" at bounding box center [428, 288] width 219 height 23
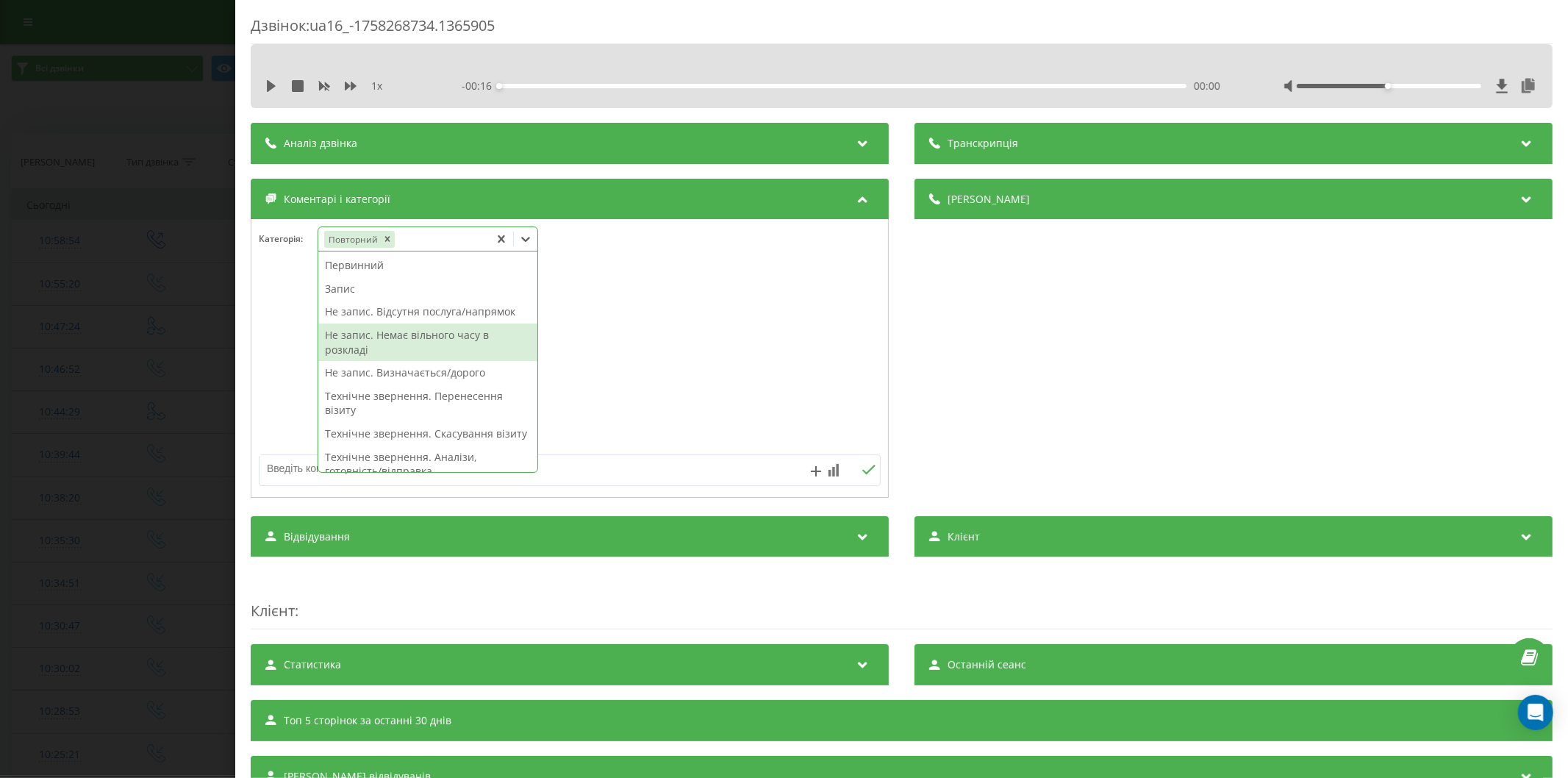
drag, startPoint x: 290, startPoint y: 472, endPoint x: 282, endPoint y: 473, distance: 8.1
click at [284, 473] on textarea at bounding box center [508, 468] width 496 height 26
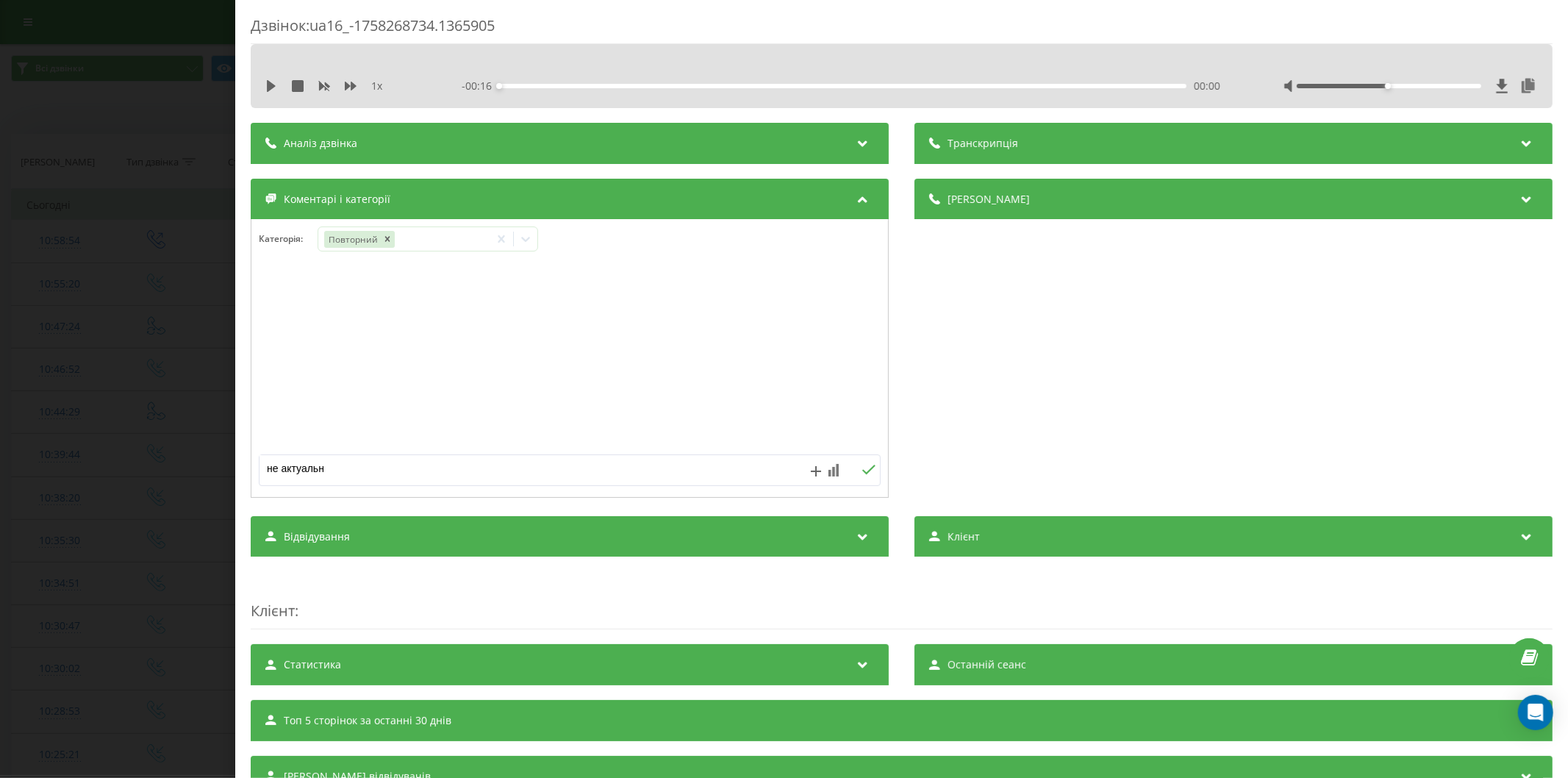
type textarea "не актуально"
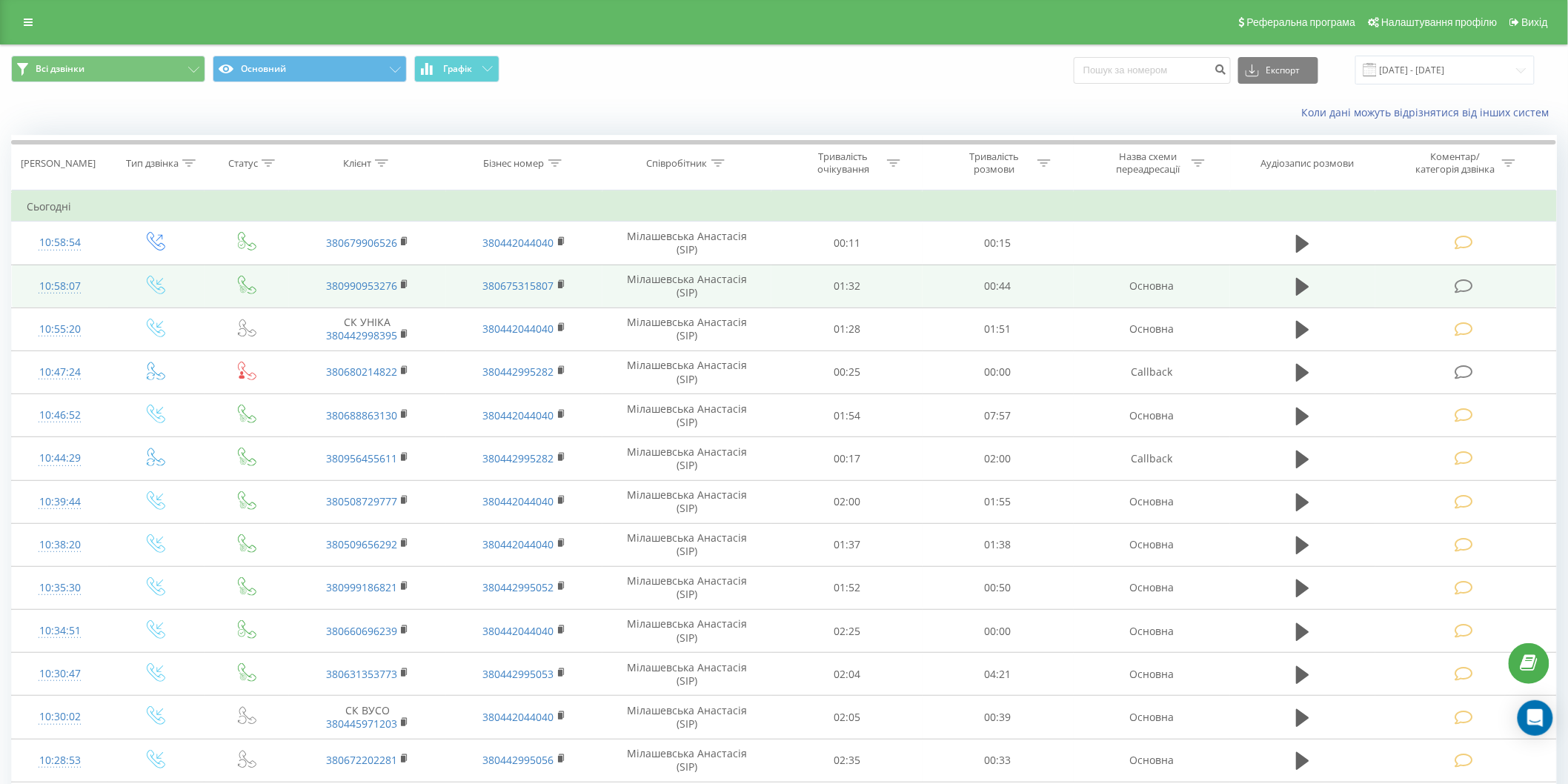
click at [1461, 279] on icon at bounding box center [1463, 285] width 19 height 15
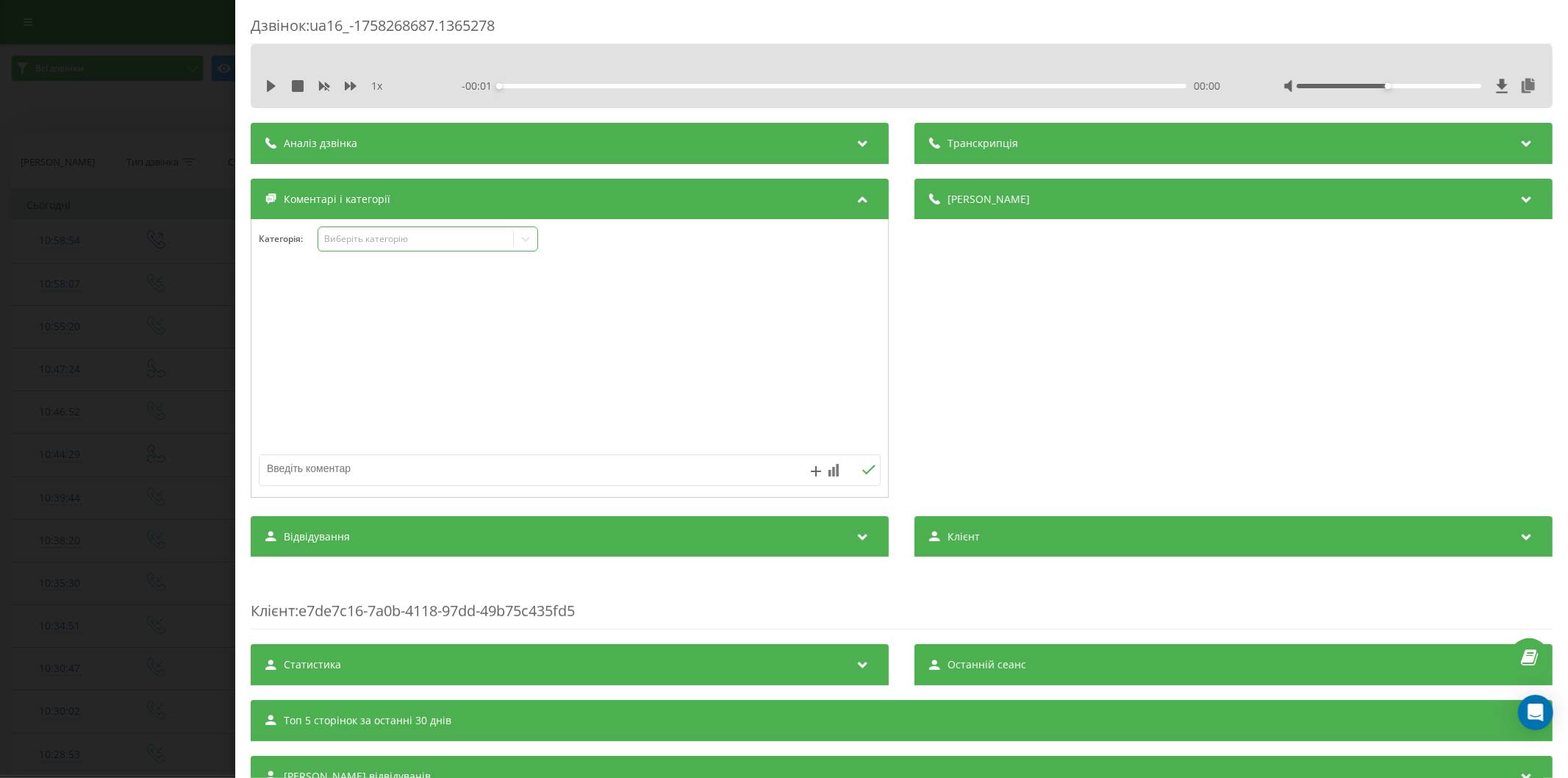
click at [365, 238] on div "Виберіть категорію" at bounding box center [415, 239] width 184 height 12
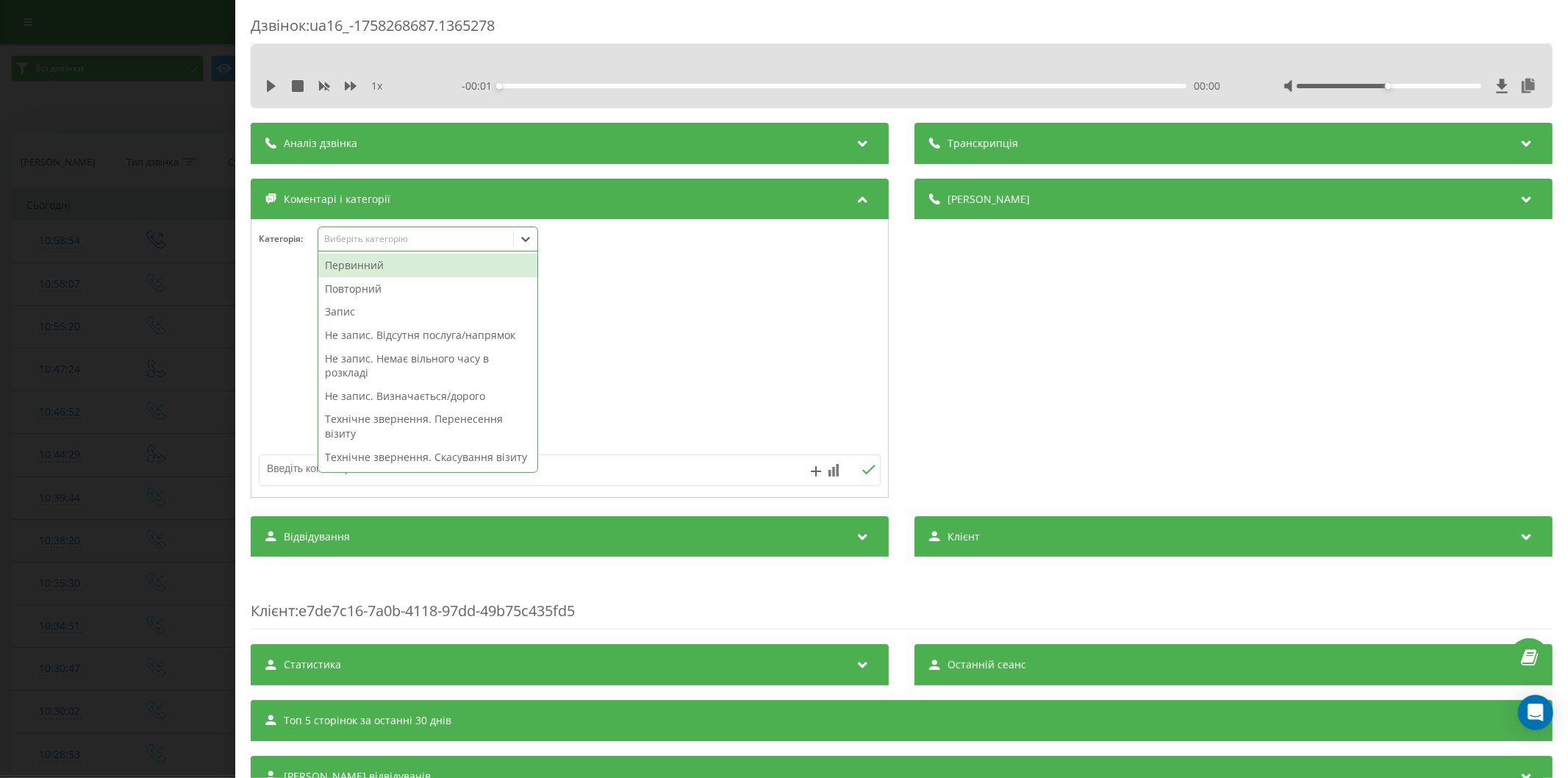
click at [362, 269] on div "Первинний" at bounding box center [428, 265] width 219 height 23
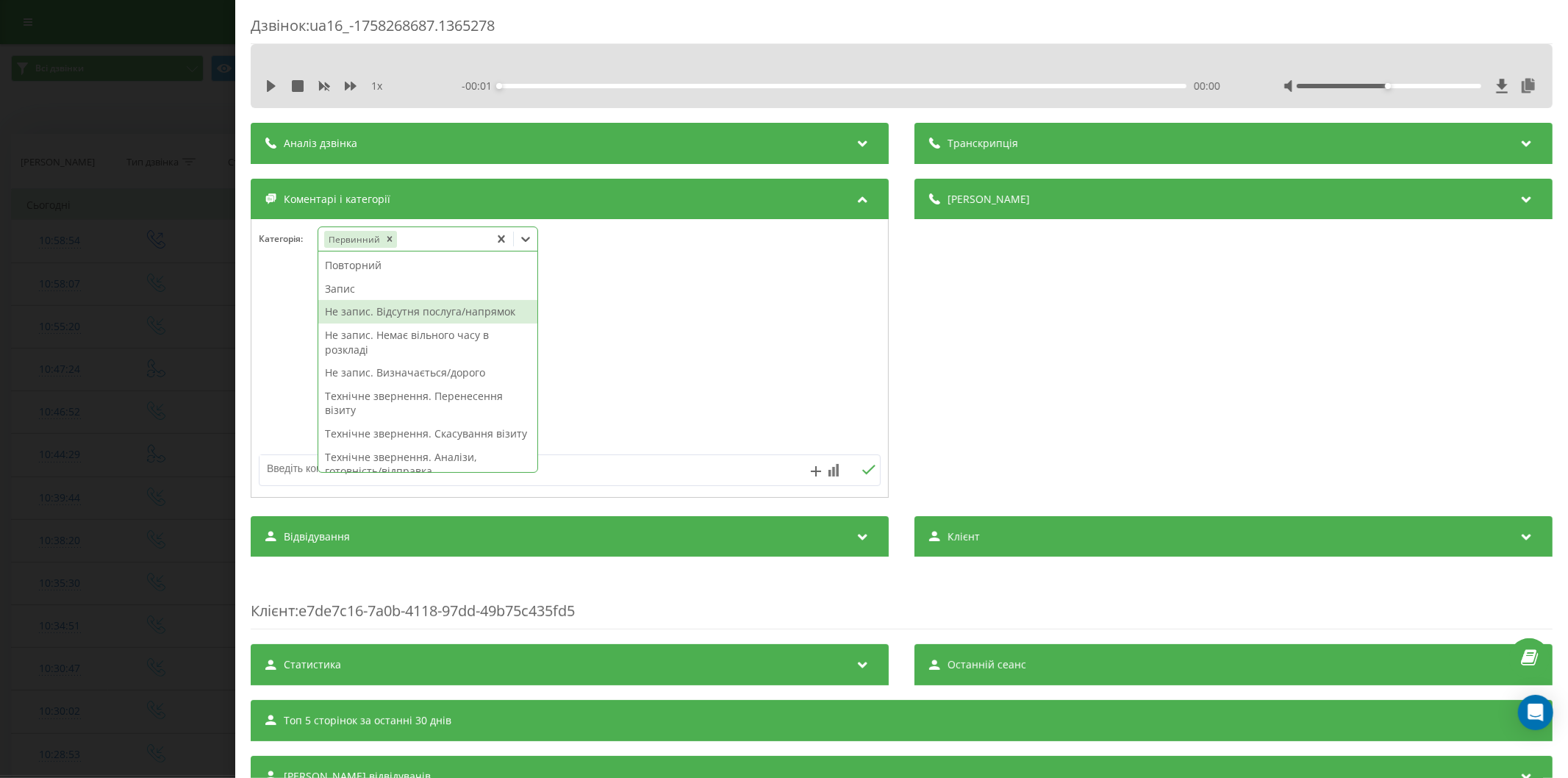
click at [377, 316] on div "Не запис. Відсутня послуга/напрямок" at bounding box center [428, 311] width 219 height 23
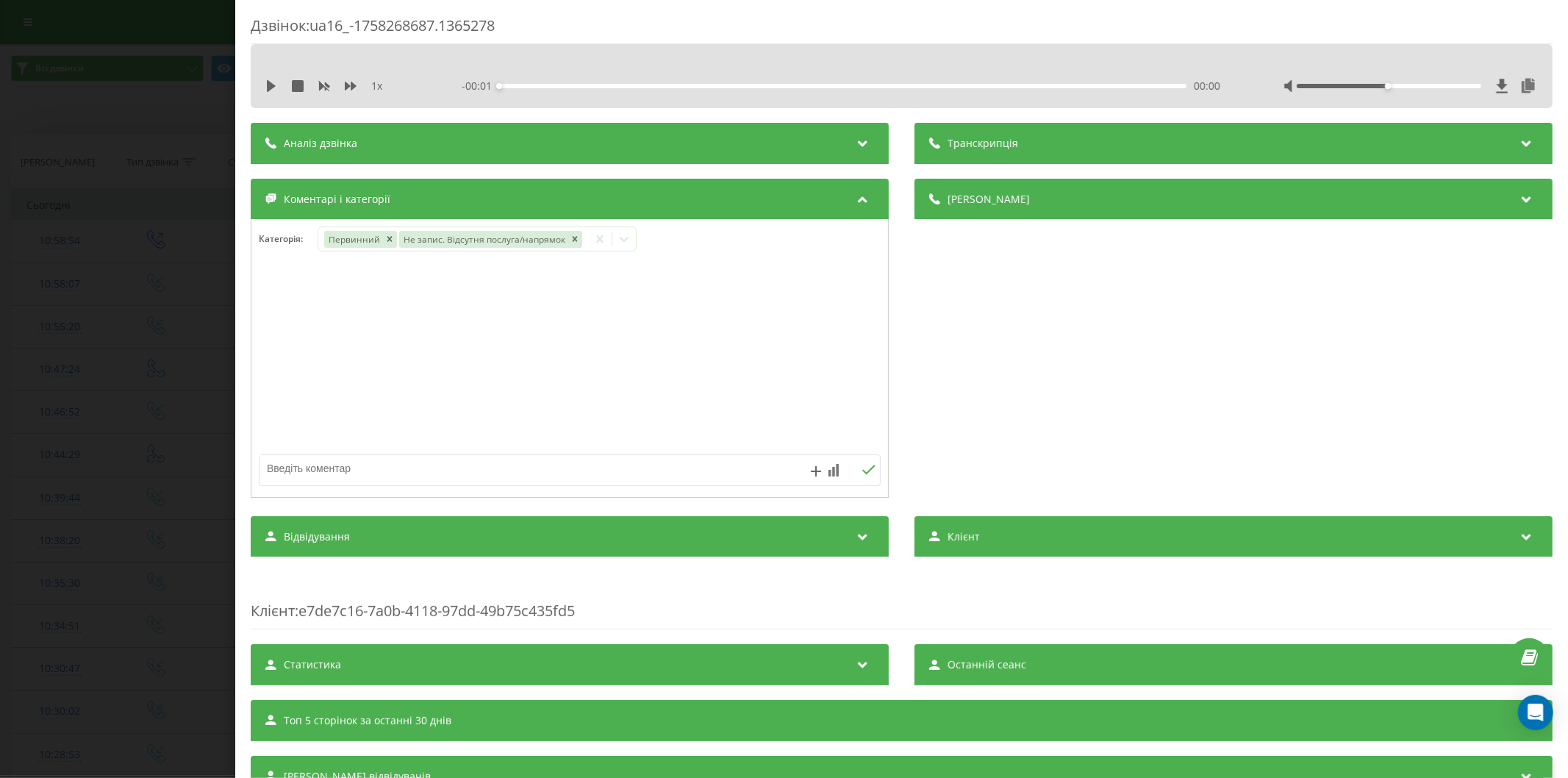
drag, startPoint x: 298, startPoint y: 468, endPoint x: 268, endPoint y: 480, distance: 32.3
click at [295, 471] on textarea at bounding box center [508, 468] width 496 height 26
type textarea "медсестра на дім"
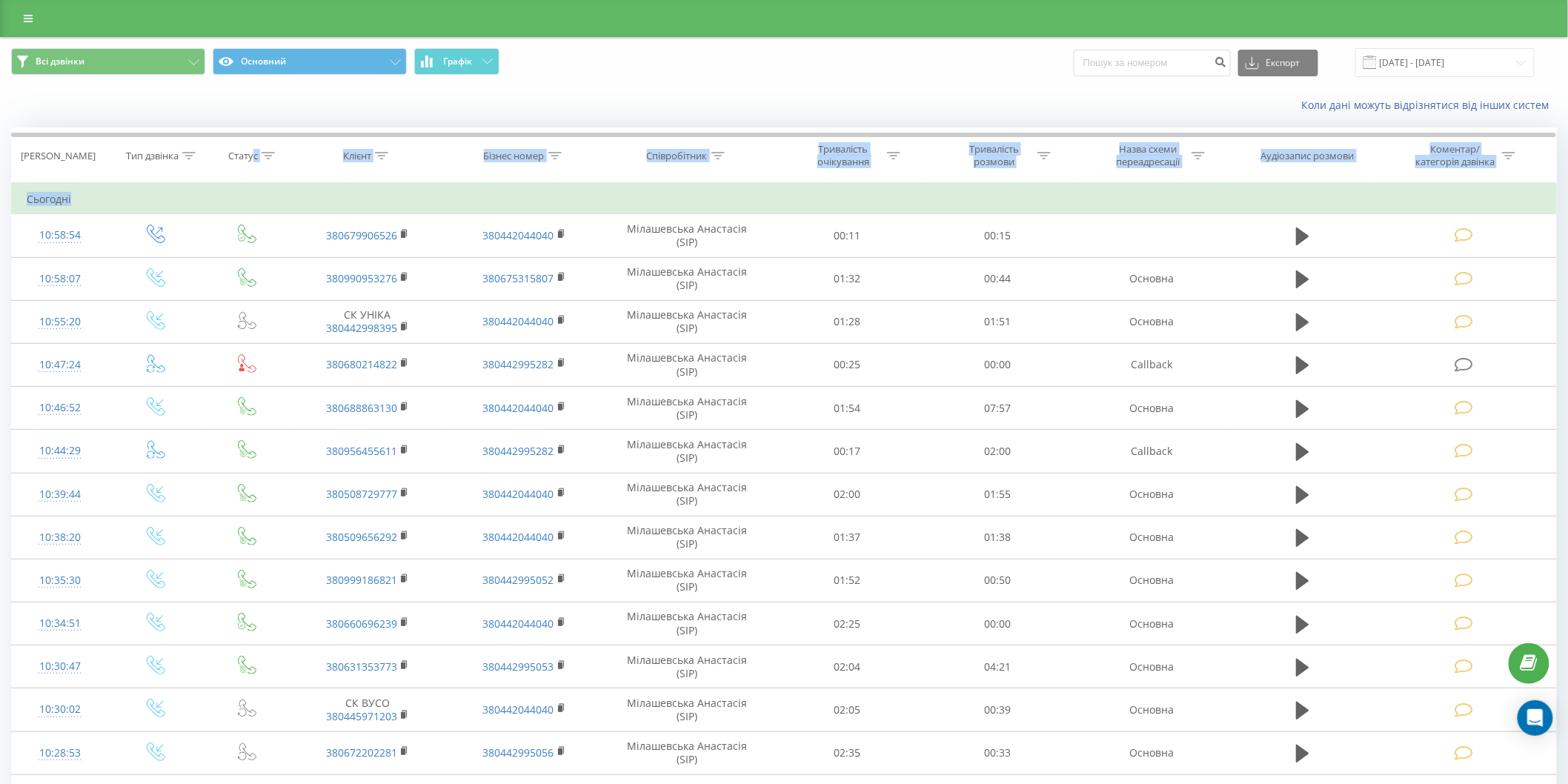
drag, startPoint x: 249, startPoint y: 170, endPoint x: 249, endPoint y: 187, distance: 17.0
click at [243, 189] on div "Дата дзвінка Тип дзвінка Статус Клієнт Бізнес номер Співробітник Тривалість очі…" at bounding box center [784, 709] width 1545 height 1164
click at [795, 77] on div "Всі дзвінки Основний Графік Експорт .csv .xls .xlsx [DATE] - [DATE]" at bounding box center [784, 63] width 1545 height 29
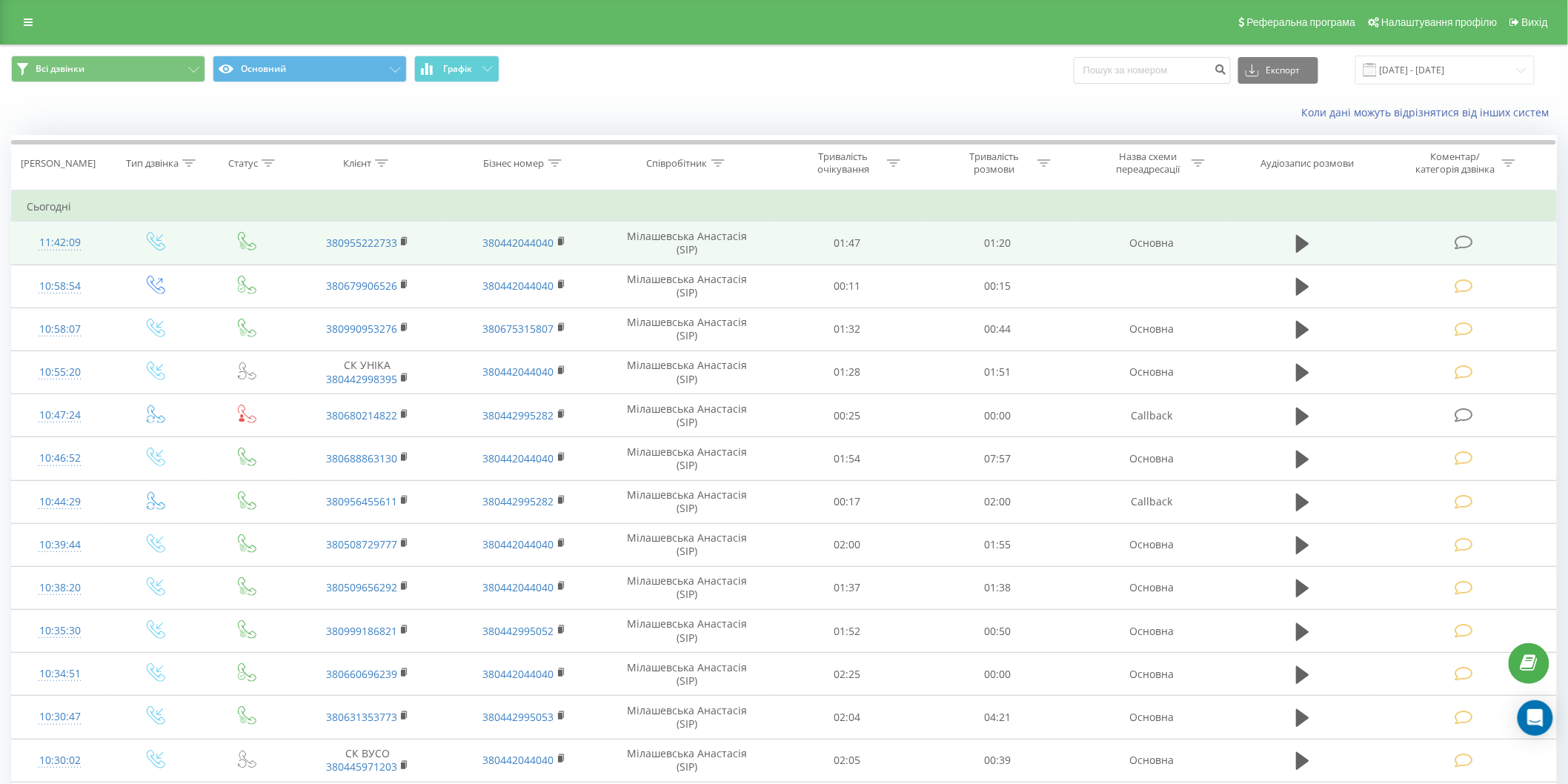
click at [1456, 238] on icon at bounding box center [1463, 242] width 19 height 15
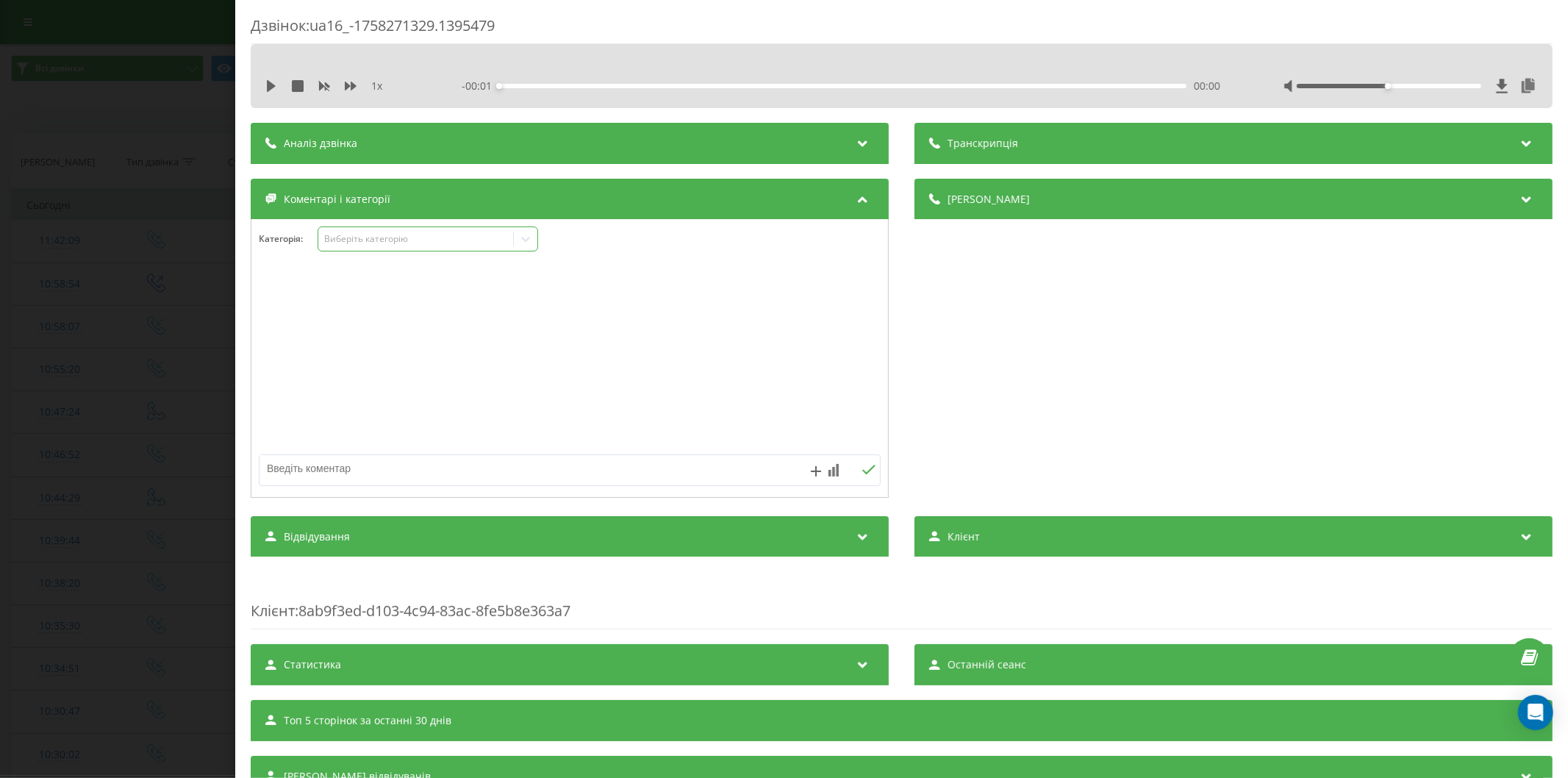
click at [356, 232] on div "Виберіть категорію" at bounding box center [416, 239] width 195 height 14
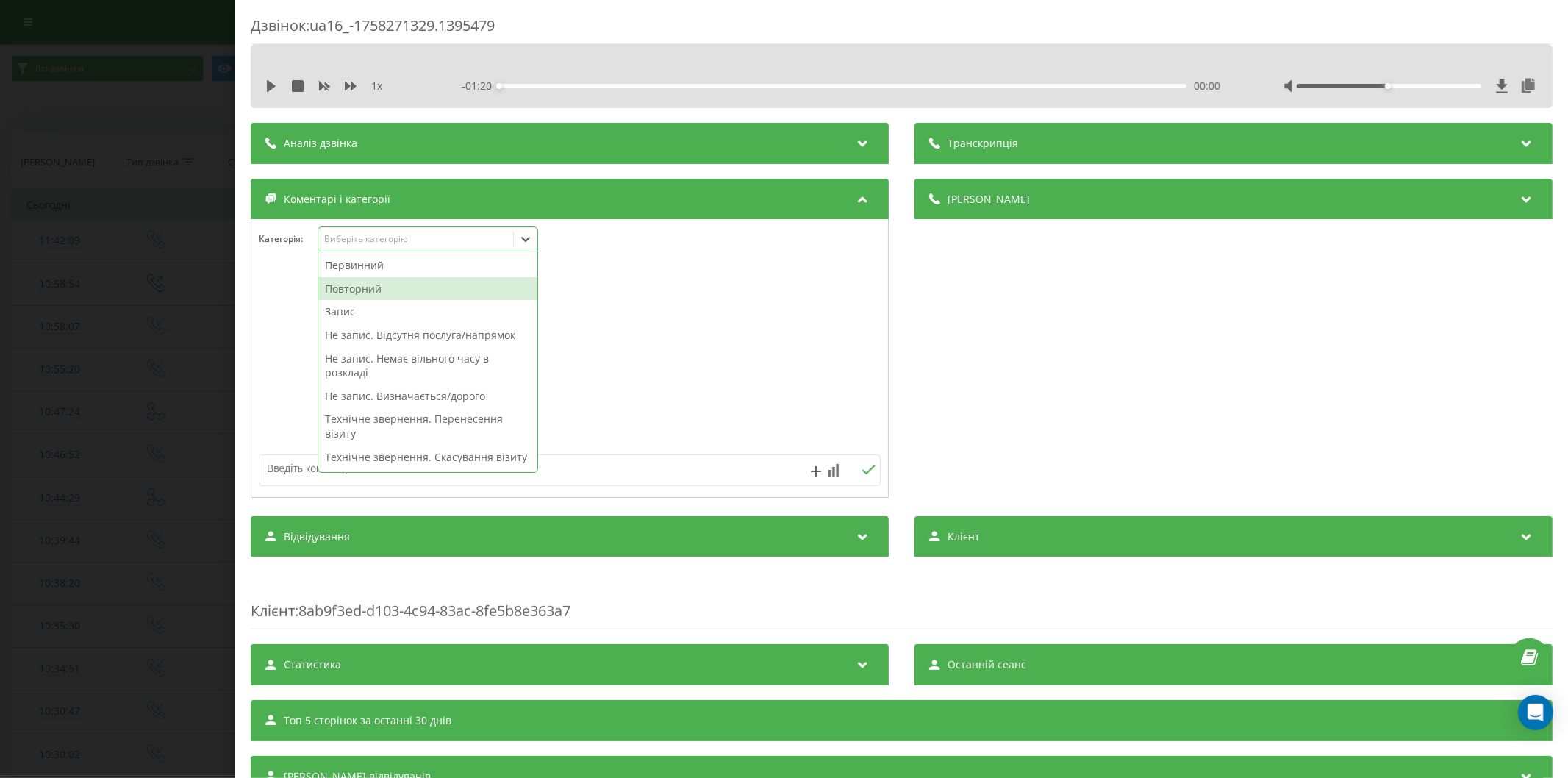
click at [337, 295] on div "Повторний" at bounding box center [428, 288] width 219 height 23
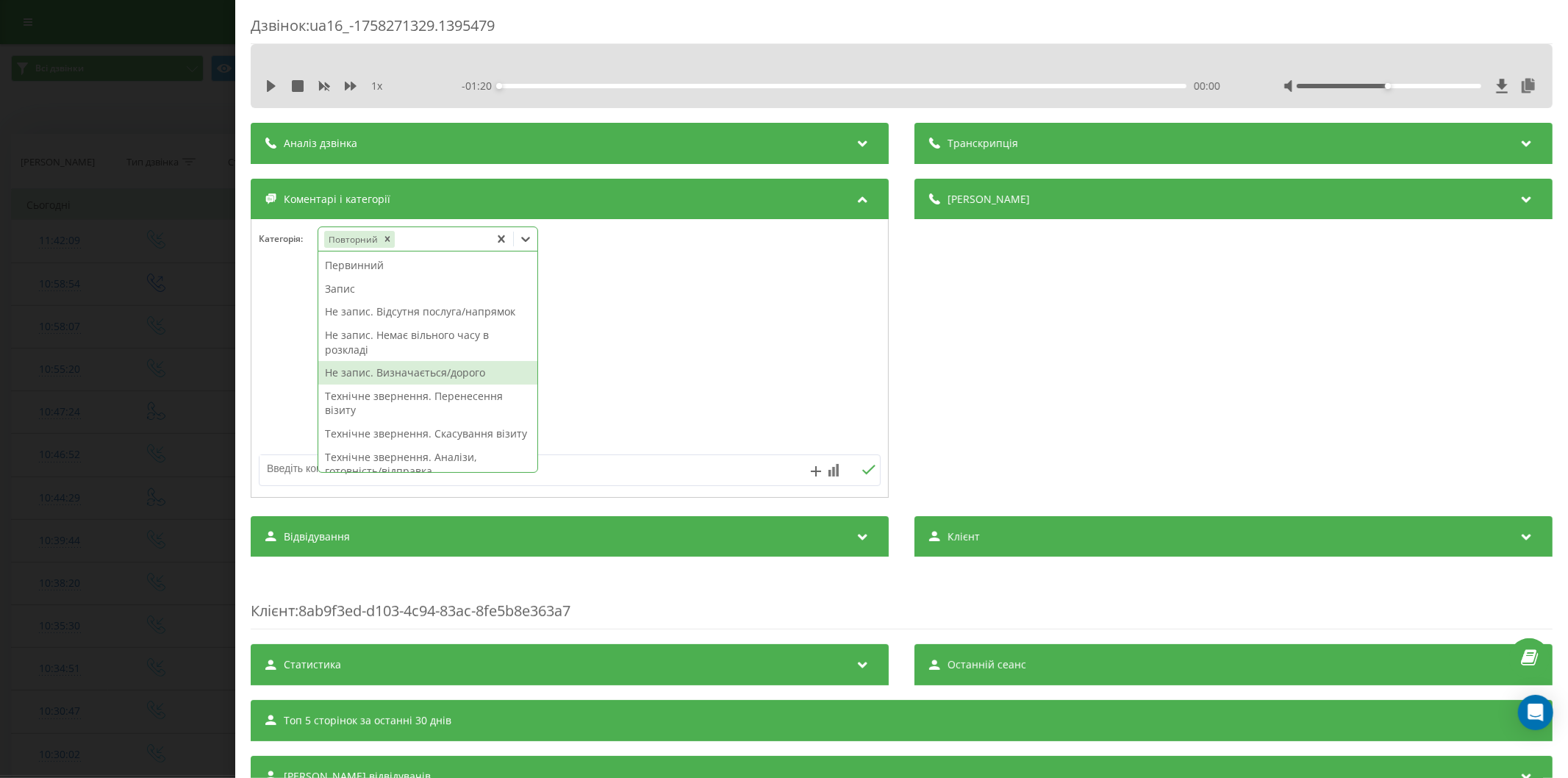
click at [405, 368] on div "Не запис. Визначається/дорого" at bounding box center [428, 372] width 219 height 23
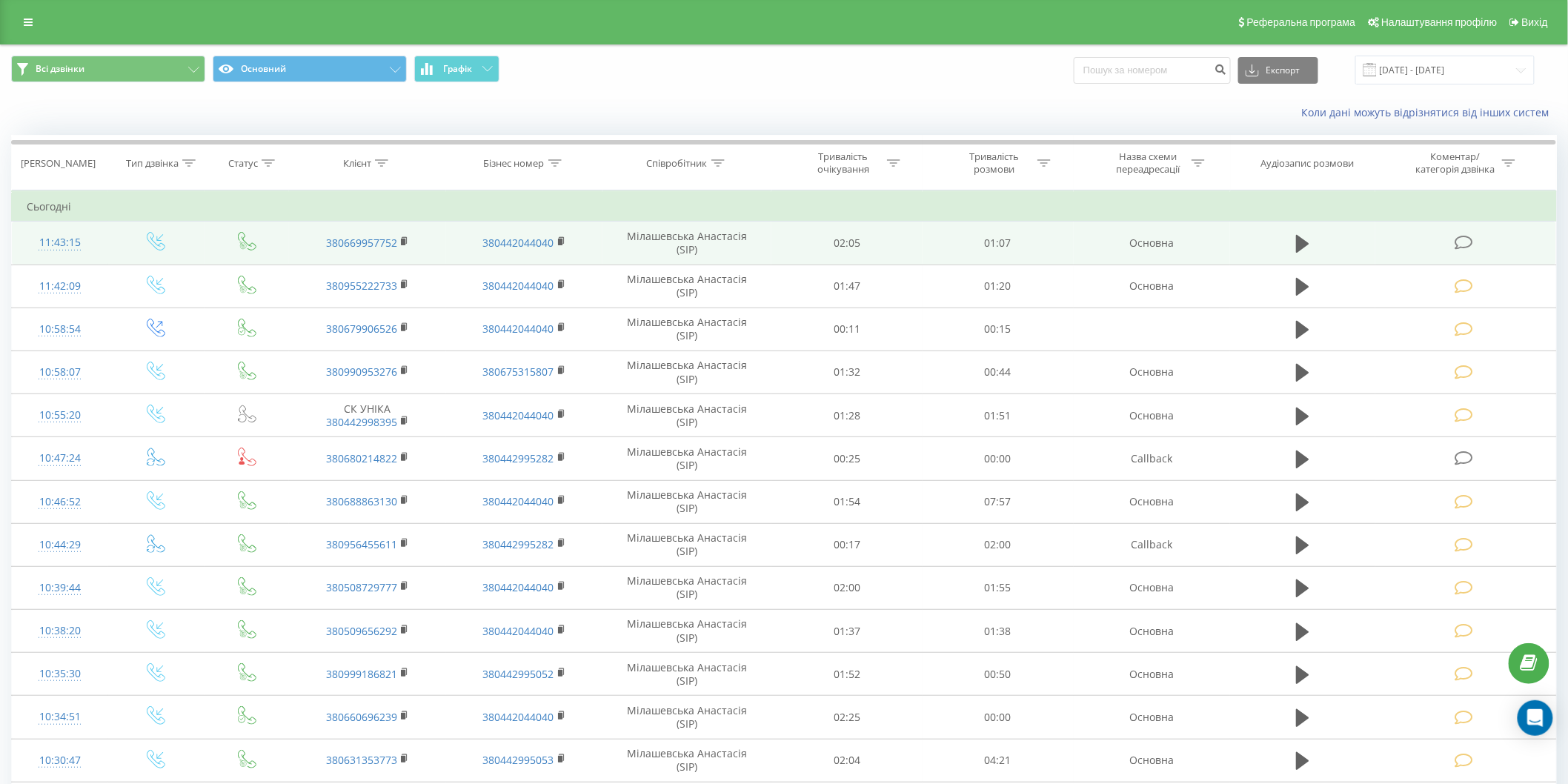
click at [1470, 245] on icon at bounding box center [1463, 242] width 19 height 15
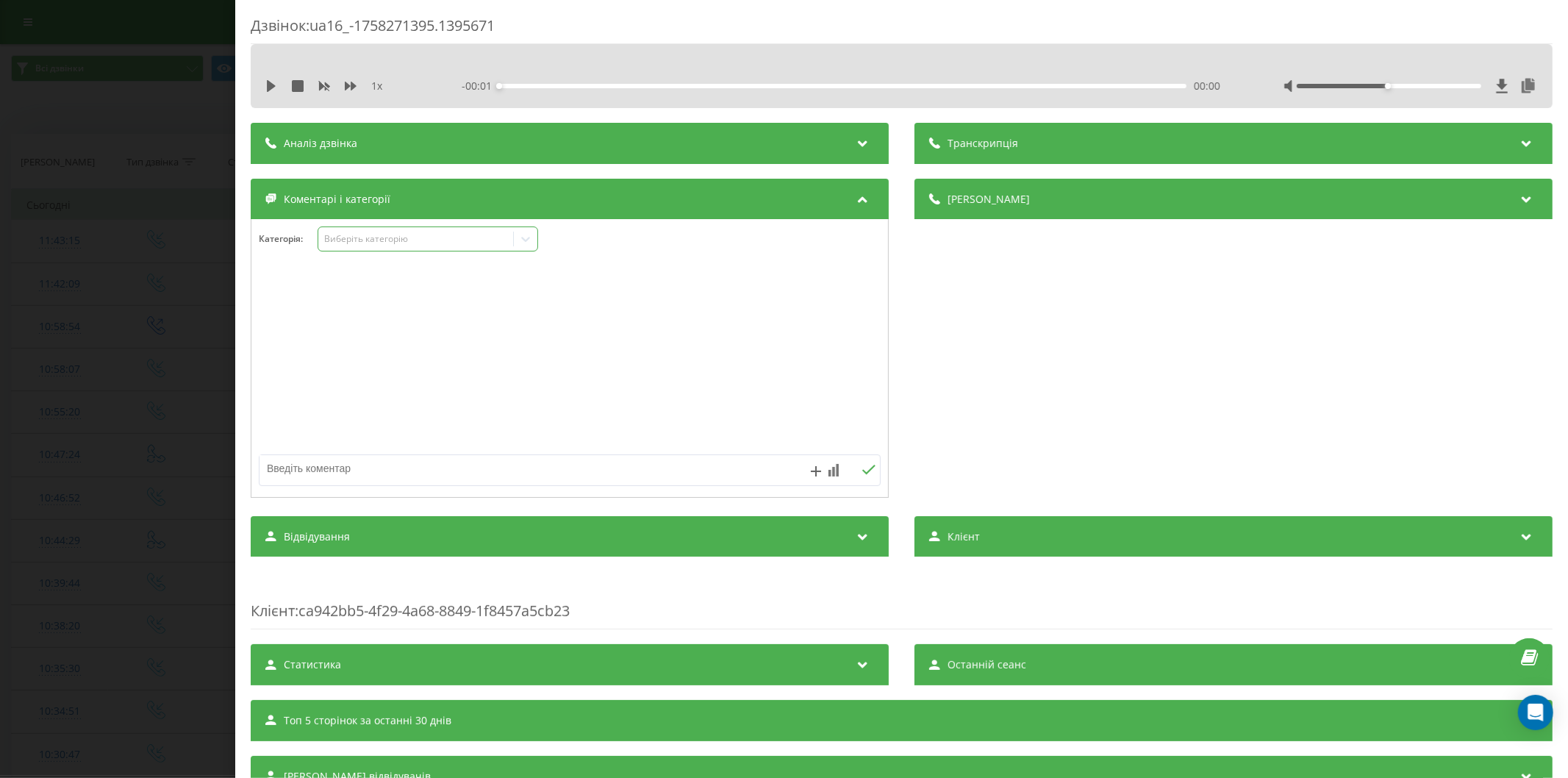
click at [356, 244] on div "Виберіть категорію" at bounding box center [415, 239] width 184 height 12
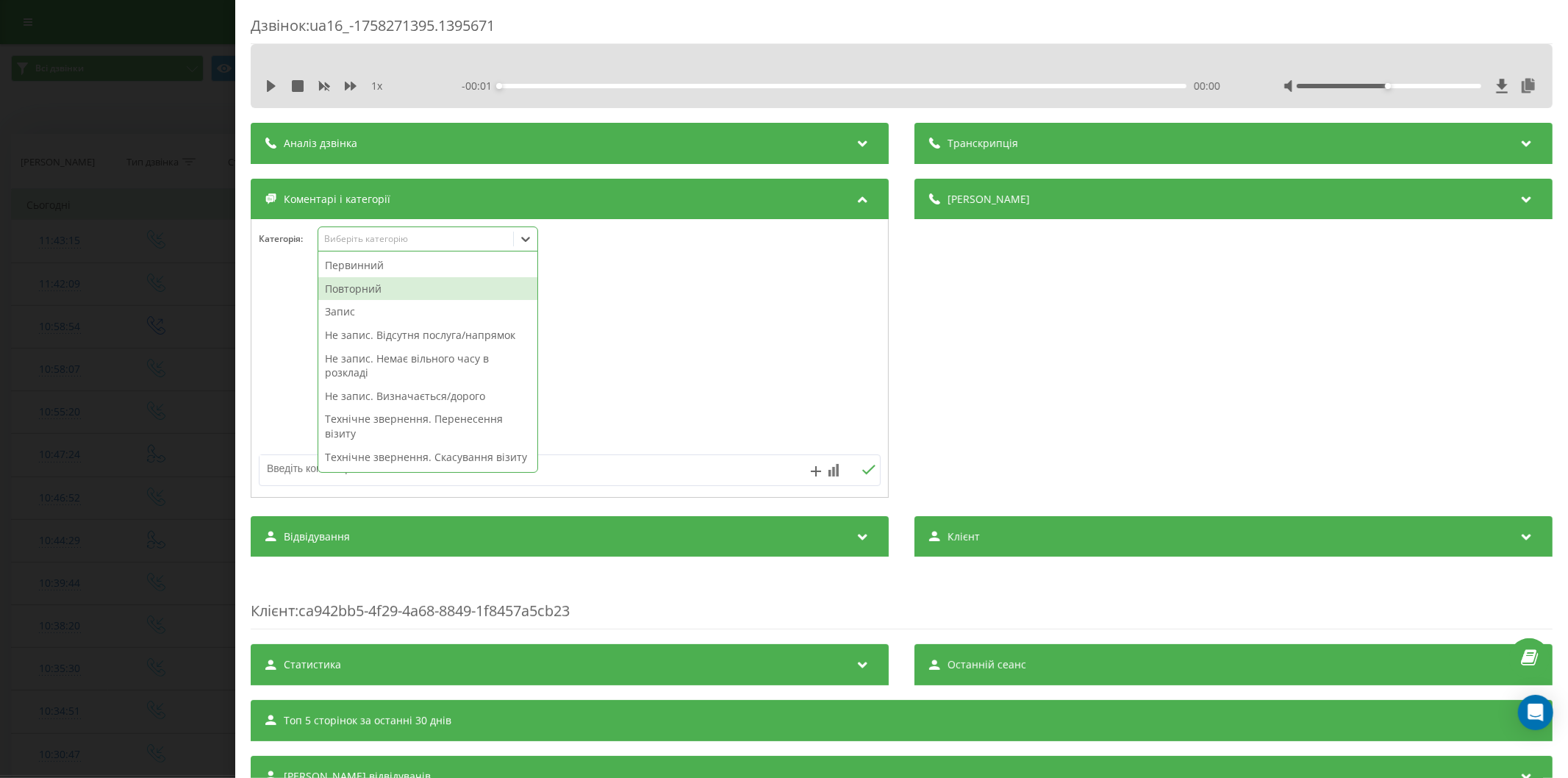
click at [382, 286] on div "Повторний" at bounding box center [428, 288] width 219 height 23
click at [371, 288] on div "Запис" at bounding box center [428, 288] width 219 height 23
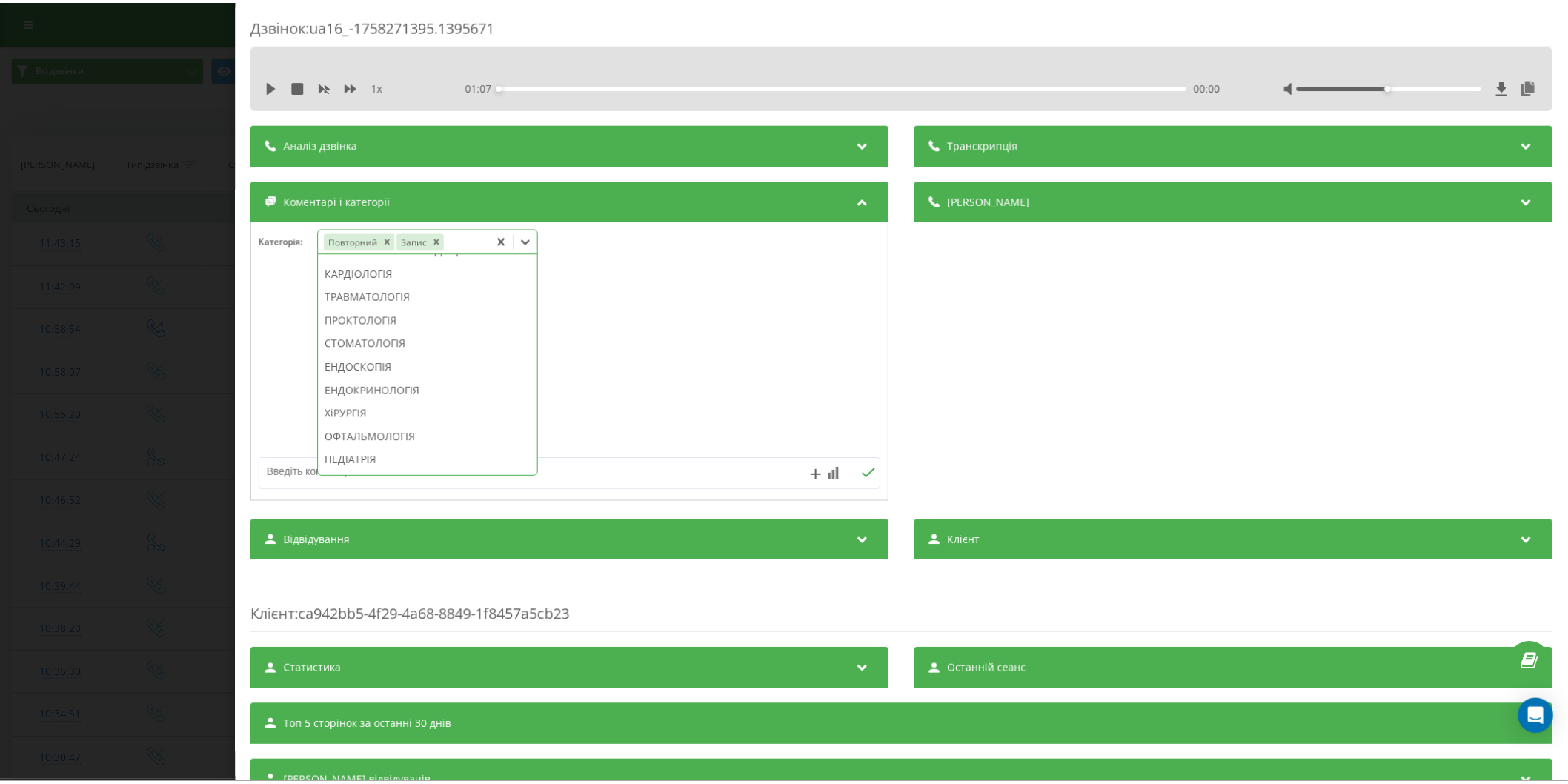
scroll to position [634, 0]
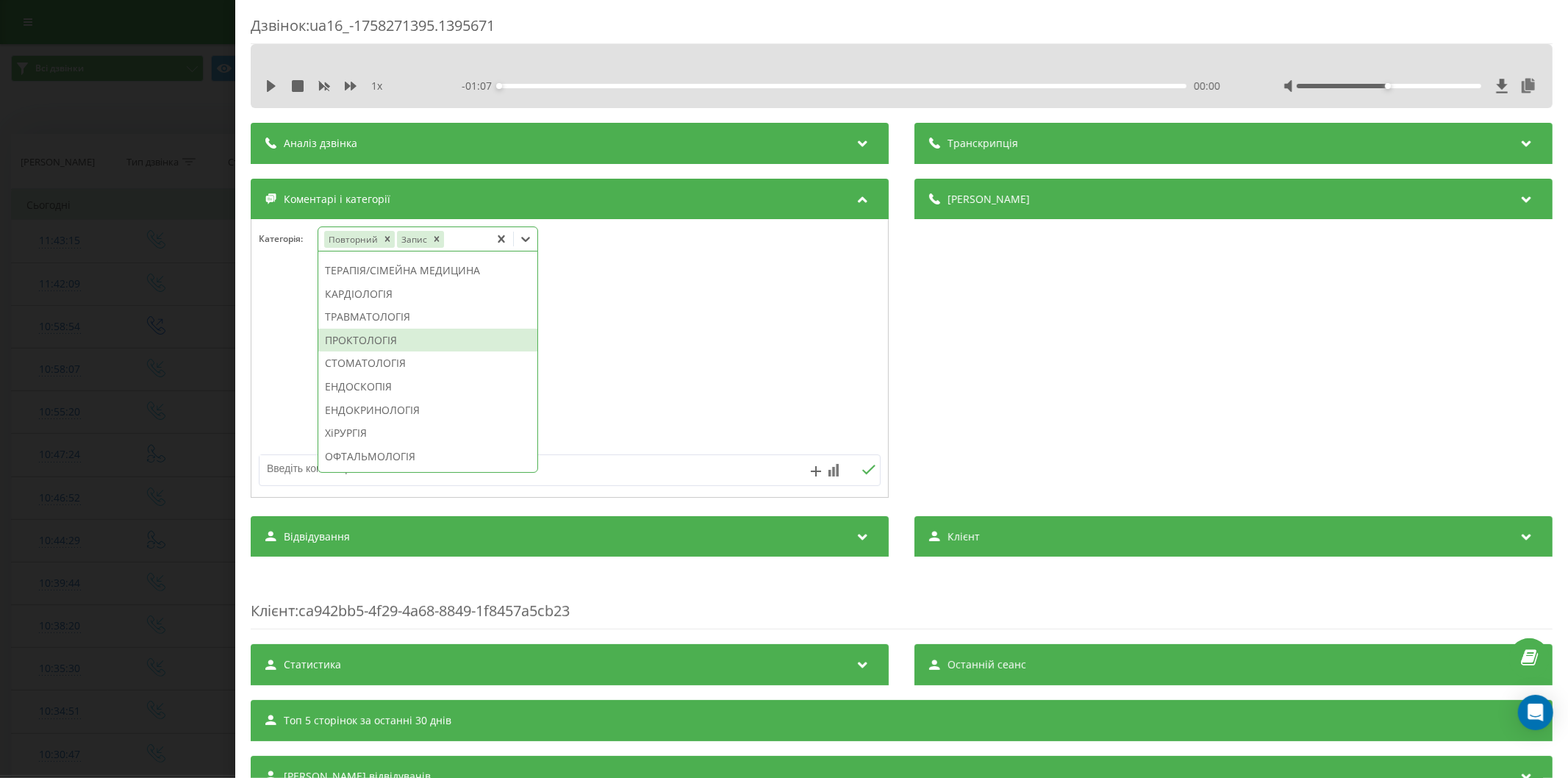
click at [353, 352] on div "ПРОКТОЛОГІЯ" at bounding box center [428, 340] width 219 height 23
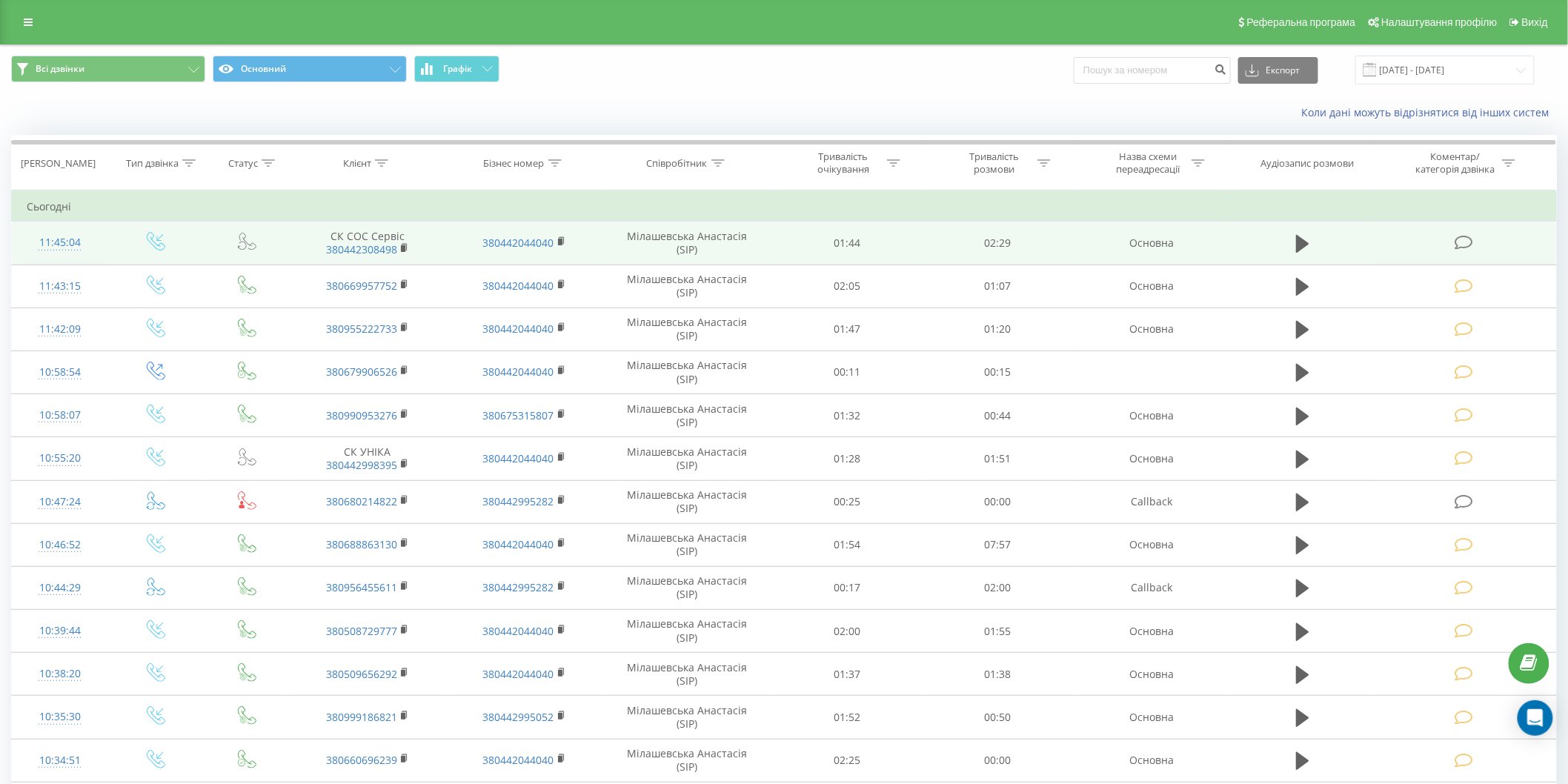
click at [1467, 242] on icon at bounding box center [1463, 242] width 19 height 15
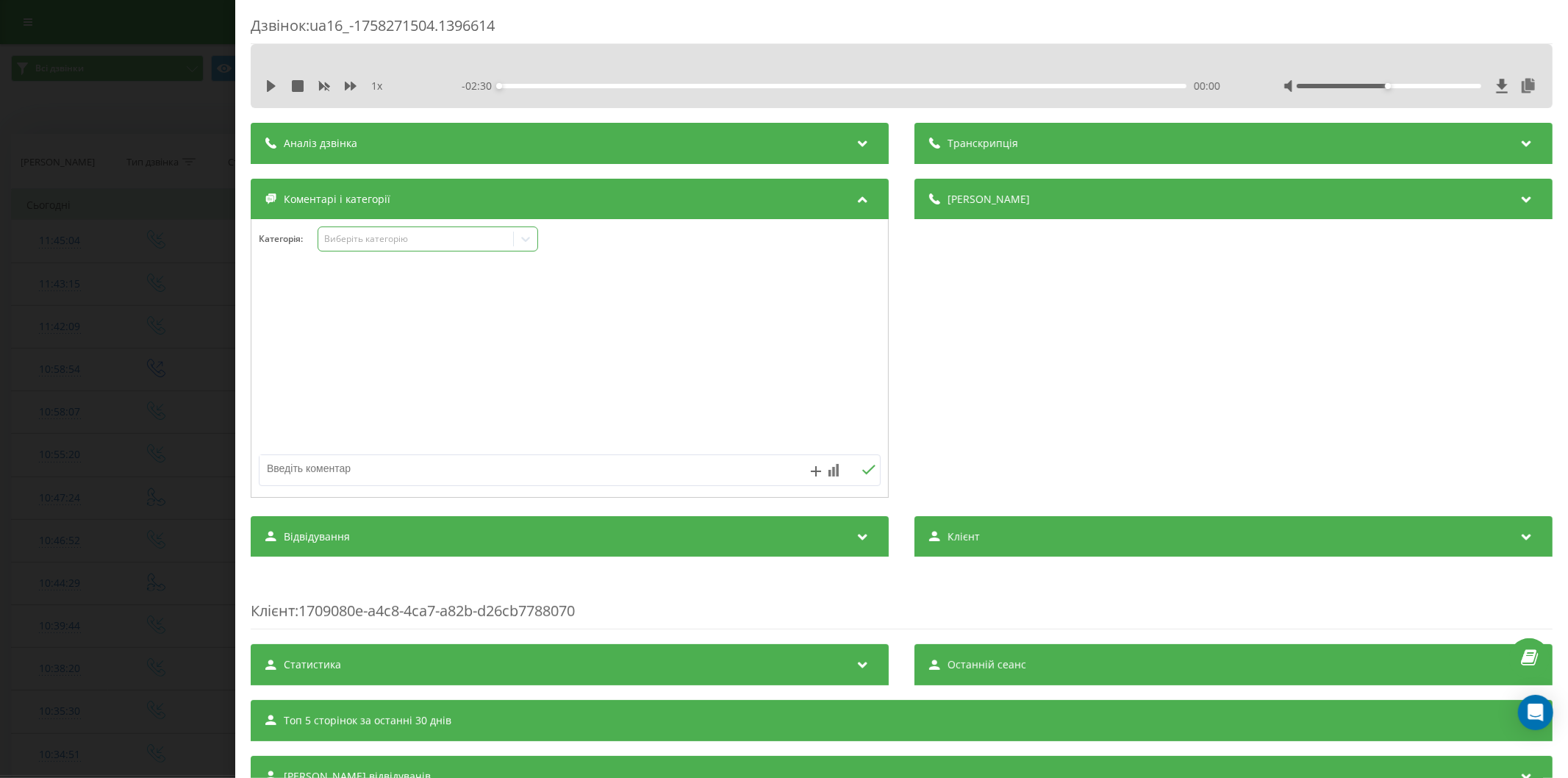
click at [393, 250] on div "Виберіть категорію" at bounding box center [428, 239] width 220 height 25
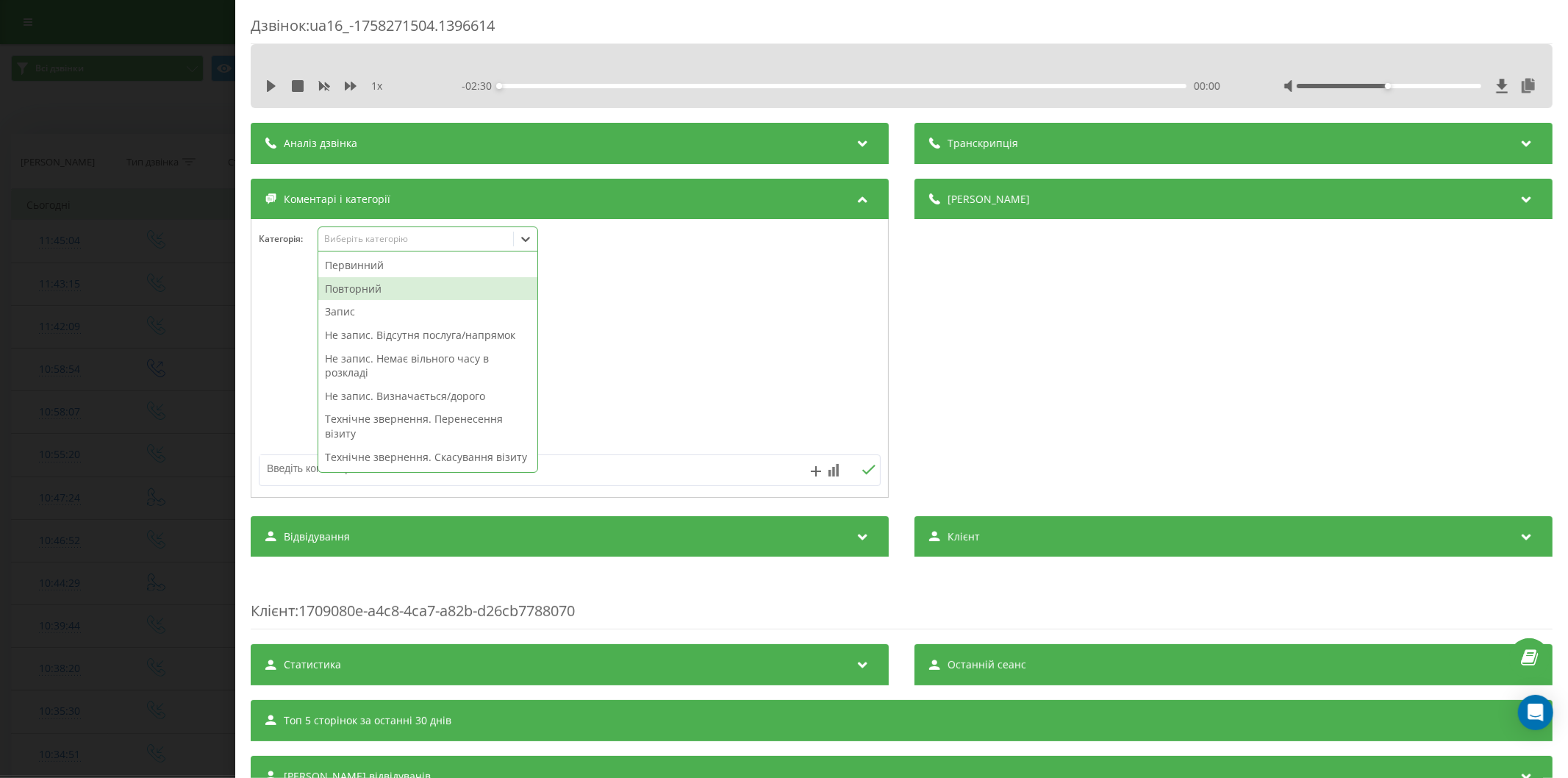
click at [361, 284] on div "Повторний" at bounding box center [428, 288] width 219 height 23
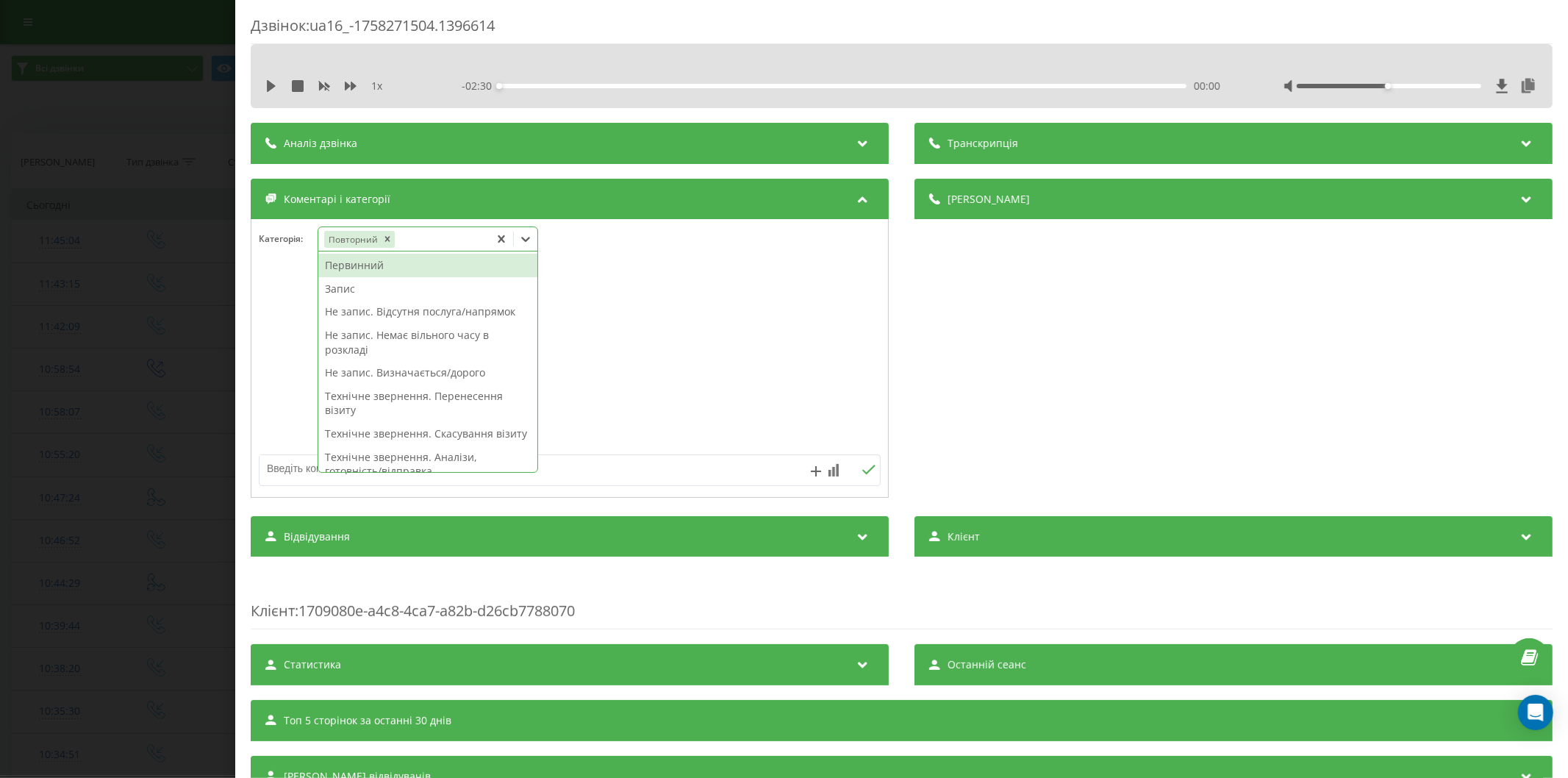
click at [427, 245] on div "Повторний" at bounding box center [404, 239] width 172 height 22
click at [414, 286] on div "Запис" at bounding box center [428, 288] width 219 height 23
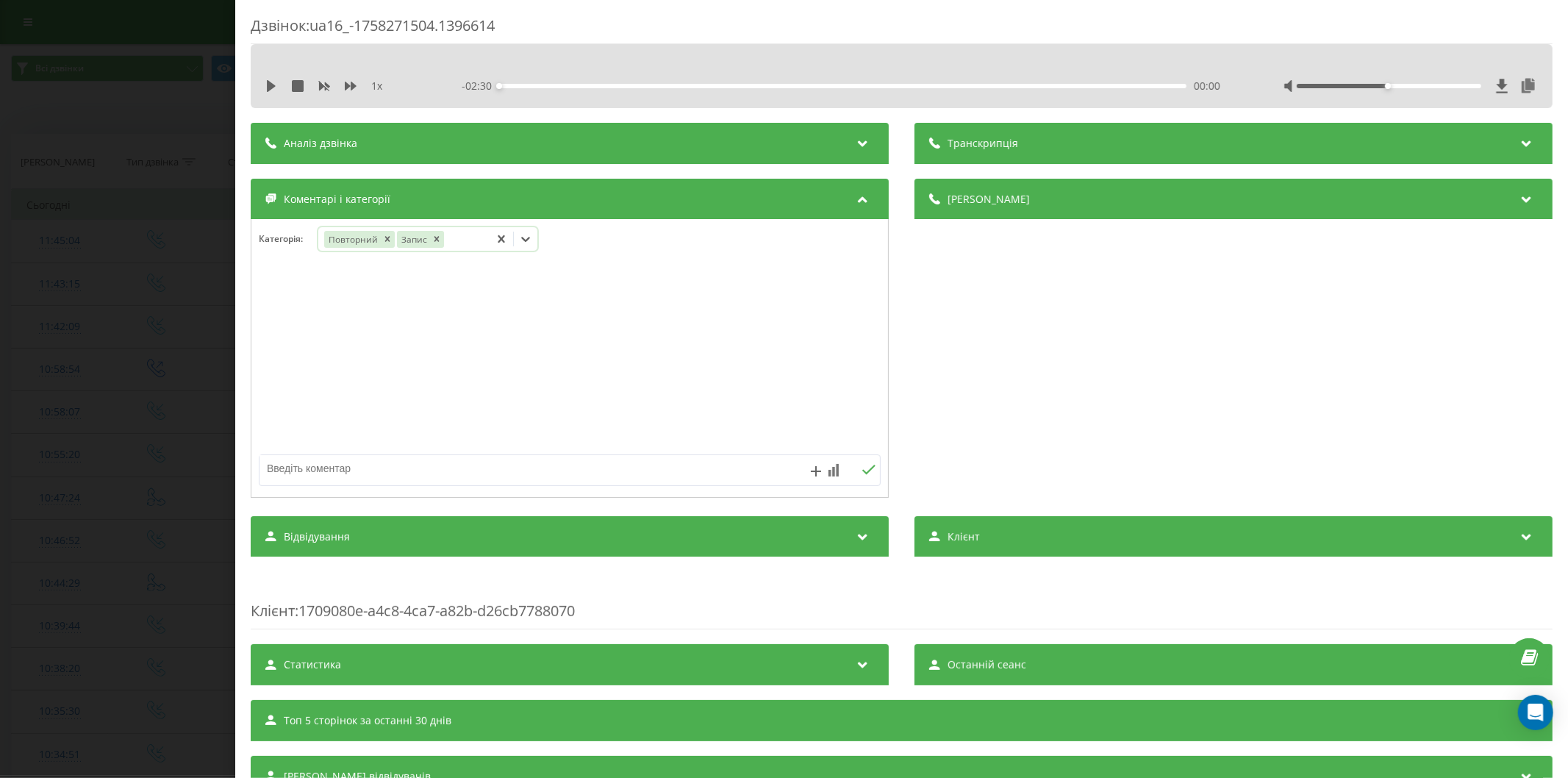
click at [466, 236] on div "Повторний Запис" at bounding box center [404, 239] width 172 height 22
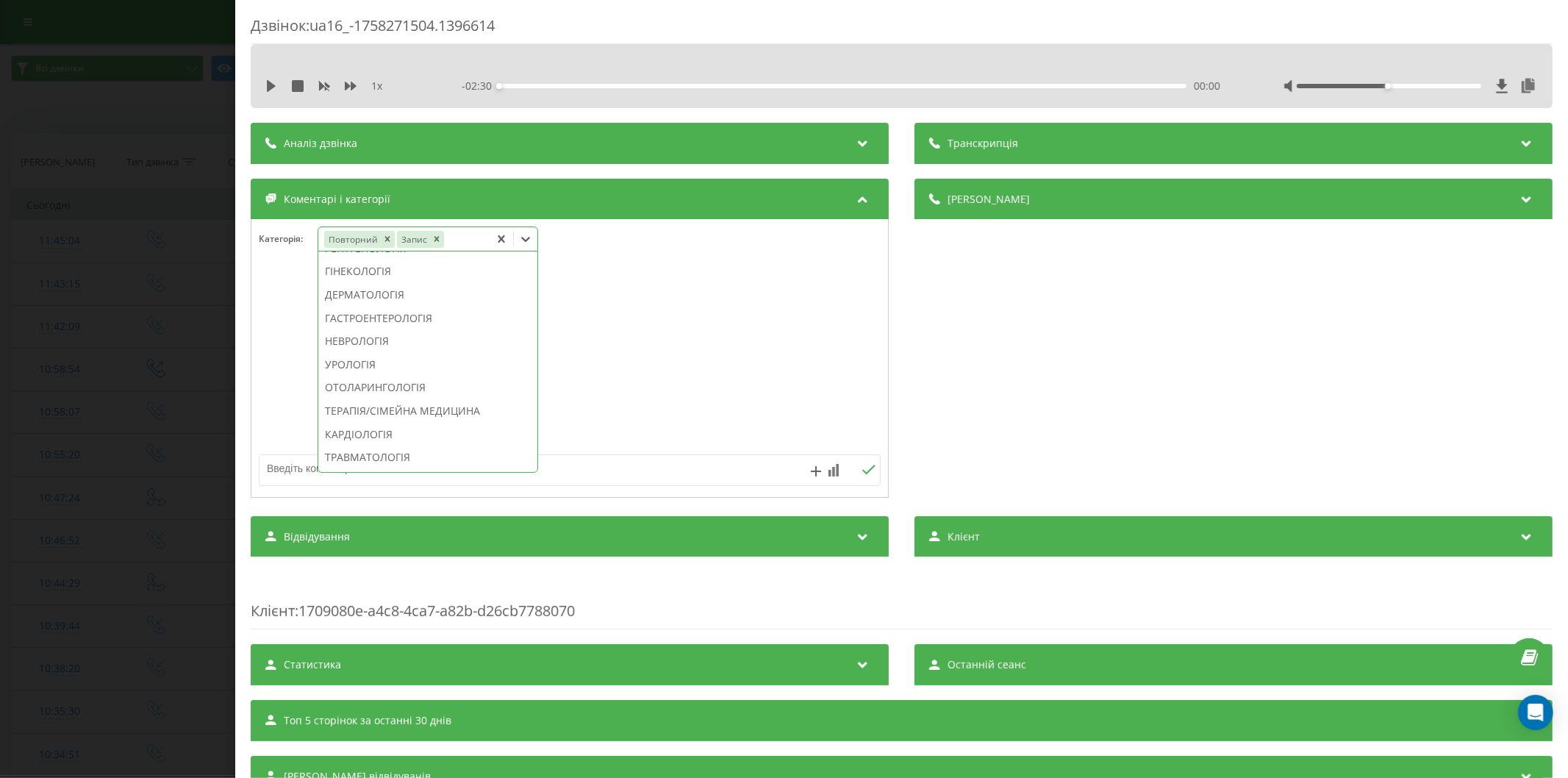
scroll to position [571, 0]
click at [377, 271] on div "НЕВРОЛОГІЯ" at bounding box center [428, 259] width 219 height 23
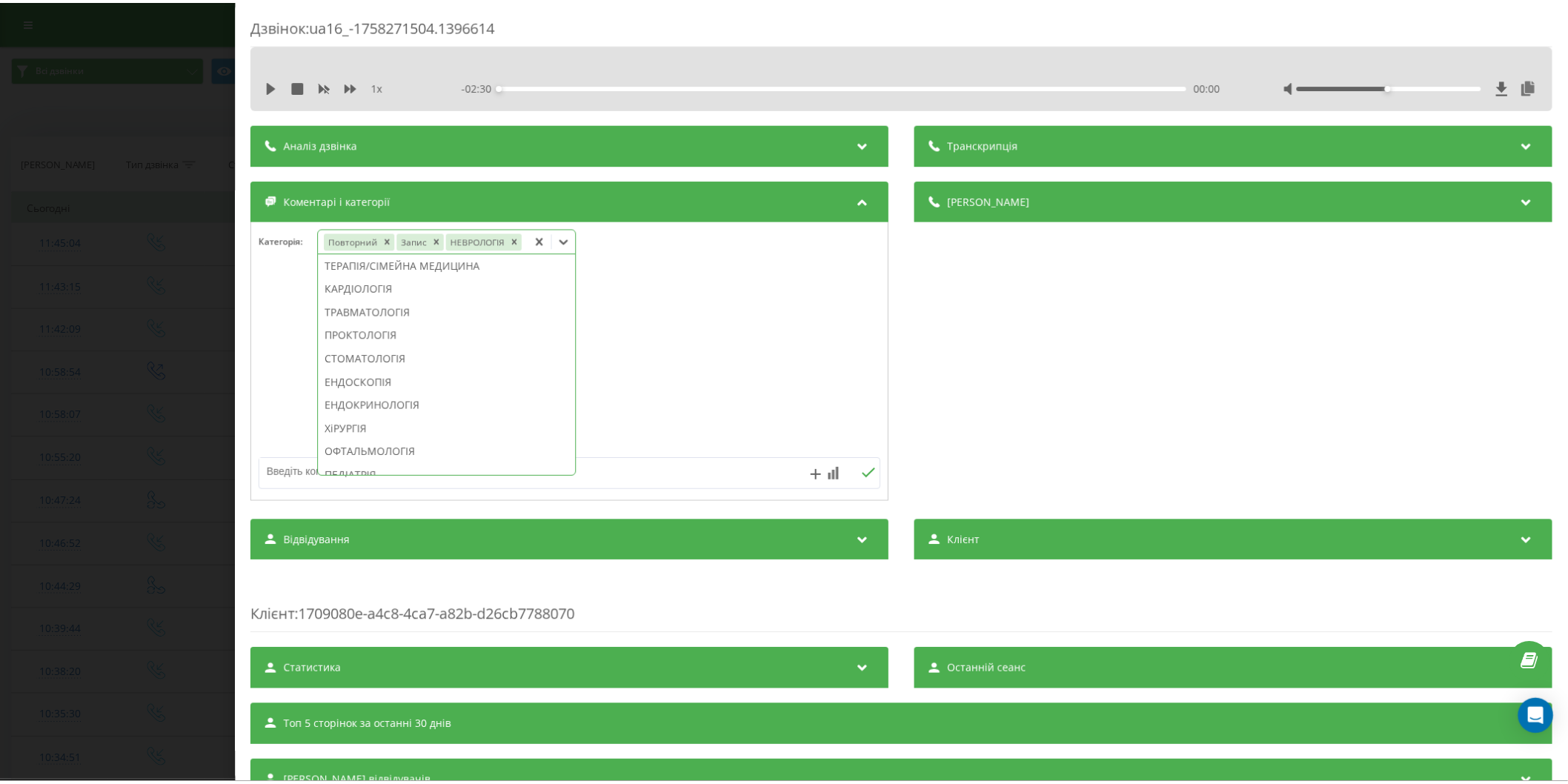
scroll to position [489, 0]
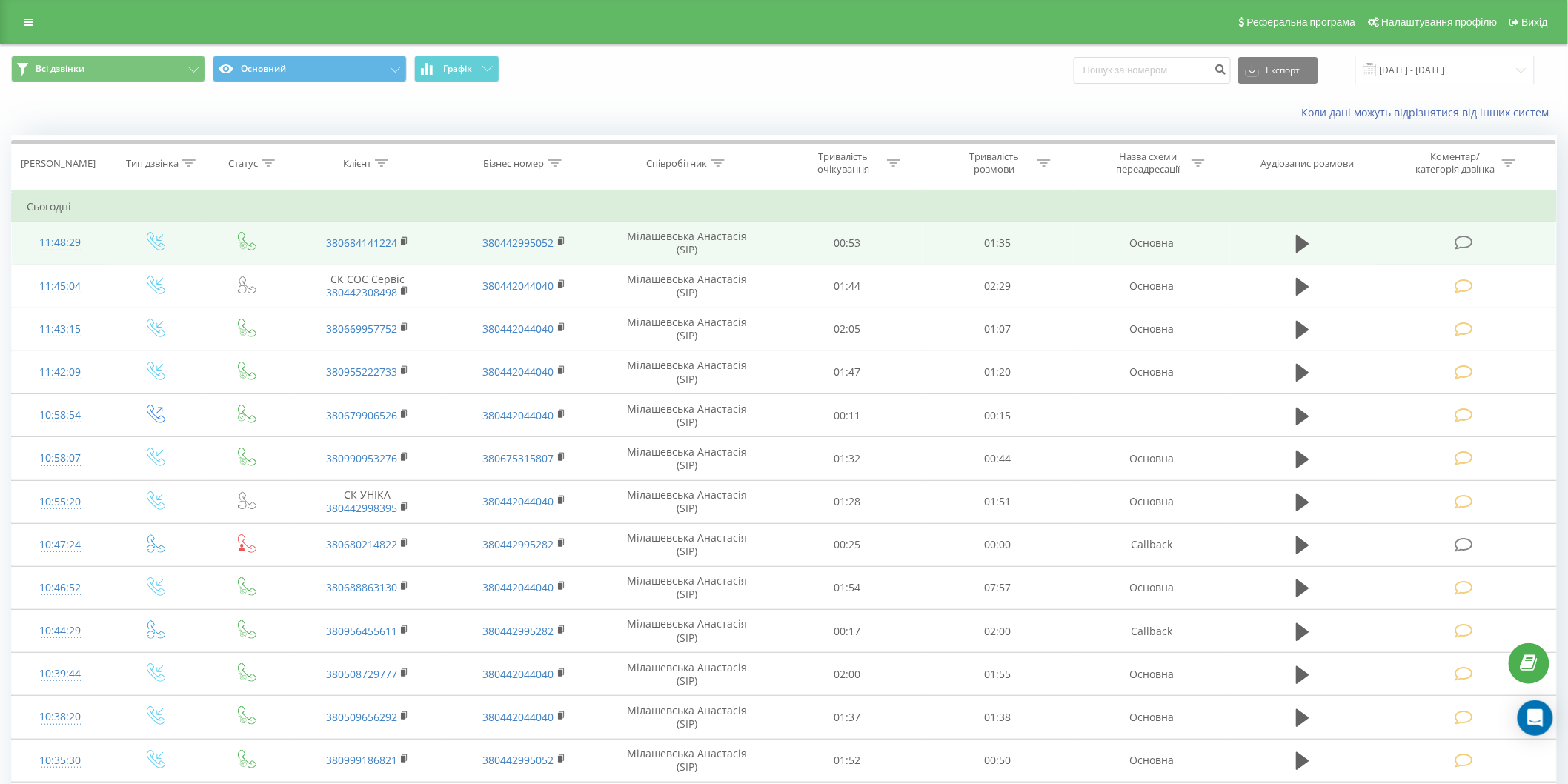
click at [1459, 239] on icon at bounding box center [1463, 242] width 19 height 15
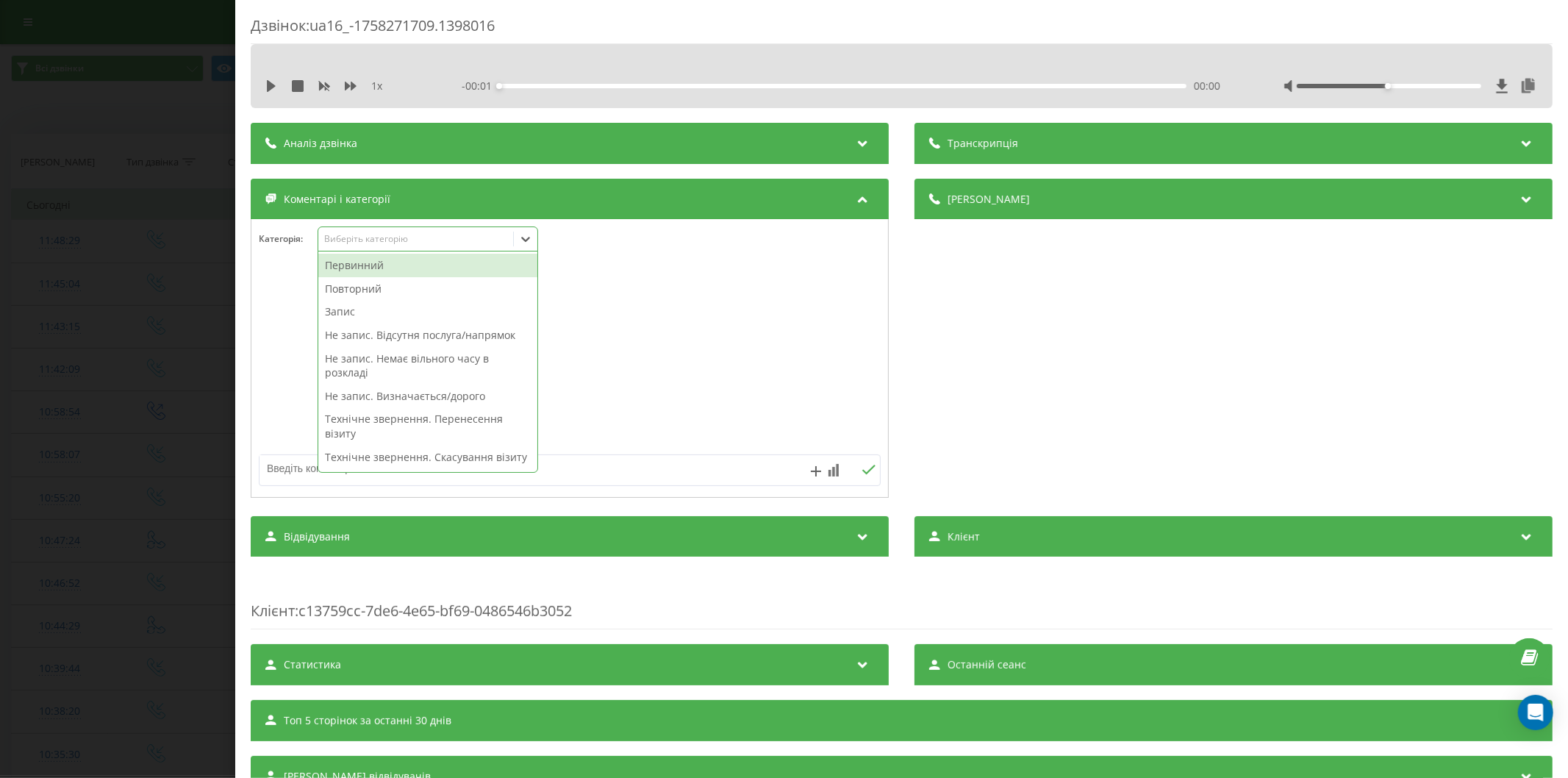
click at [365, 243] on div "Виберіть категорію" at bounding box center [415, 239] width 184 height 12
click at [363, 290] on div "Повторний" at bounding box center [428, 288] width 219 height 23
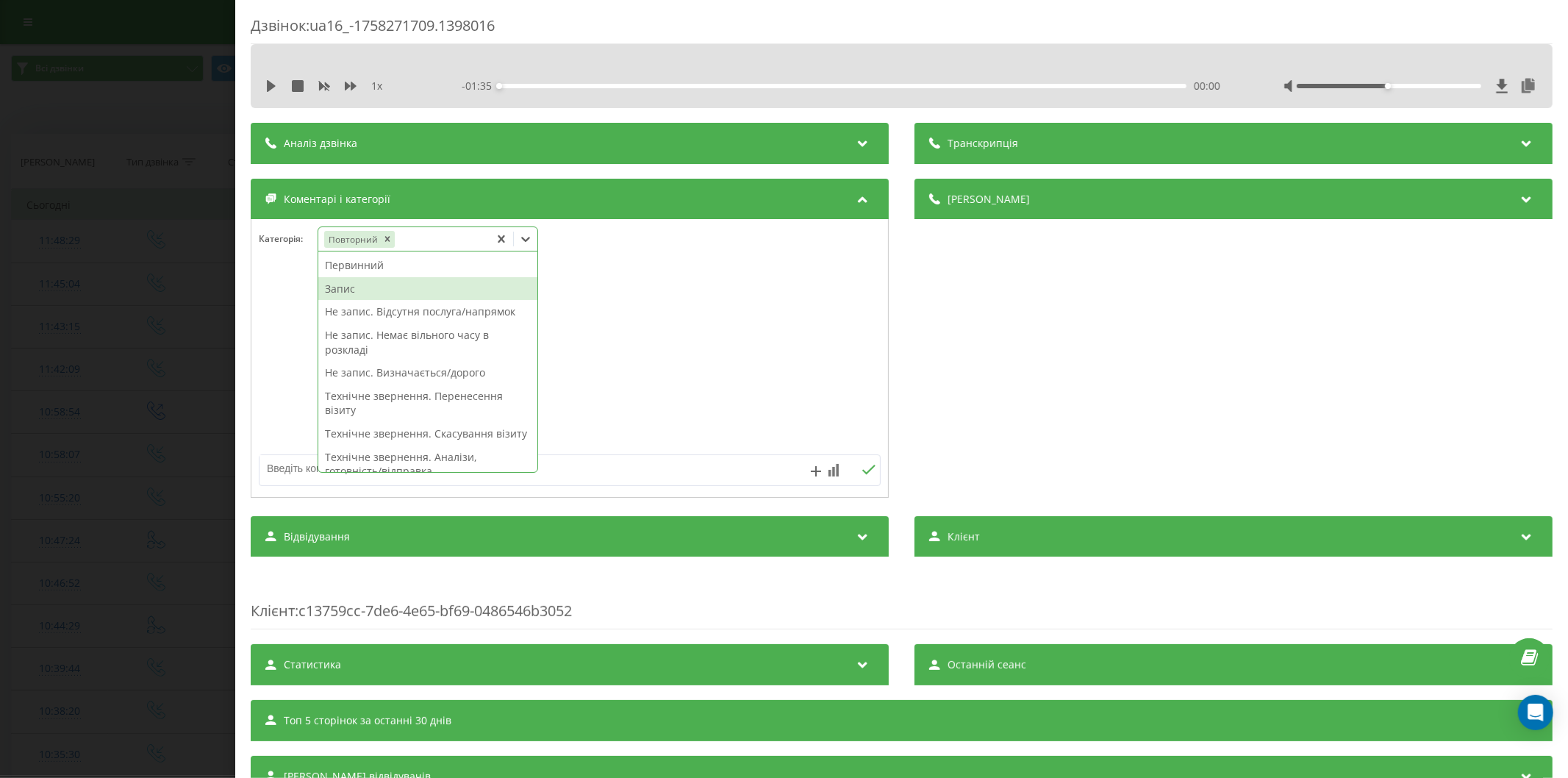
click at [363, 290] on div "Запис" at bounding box center [428, 288] width 219 height 23
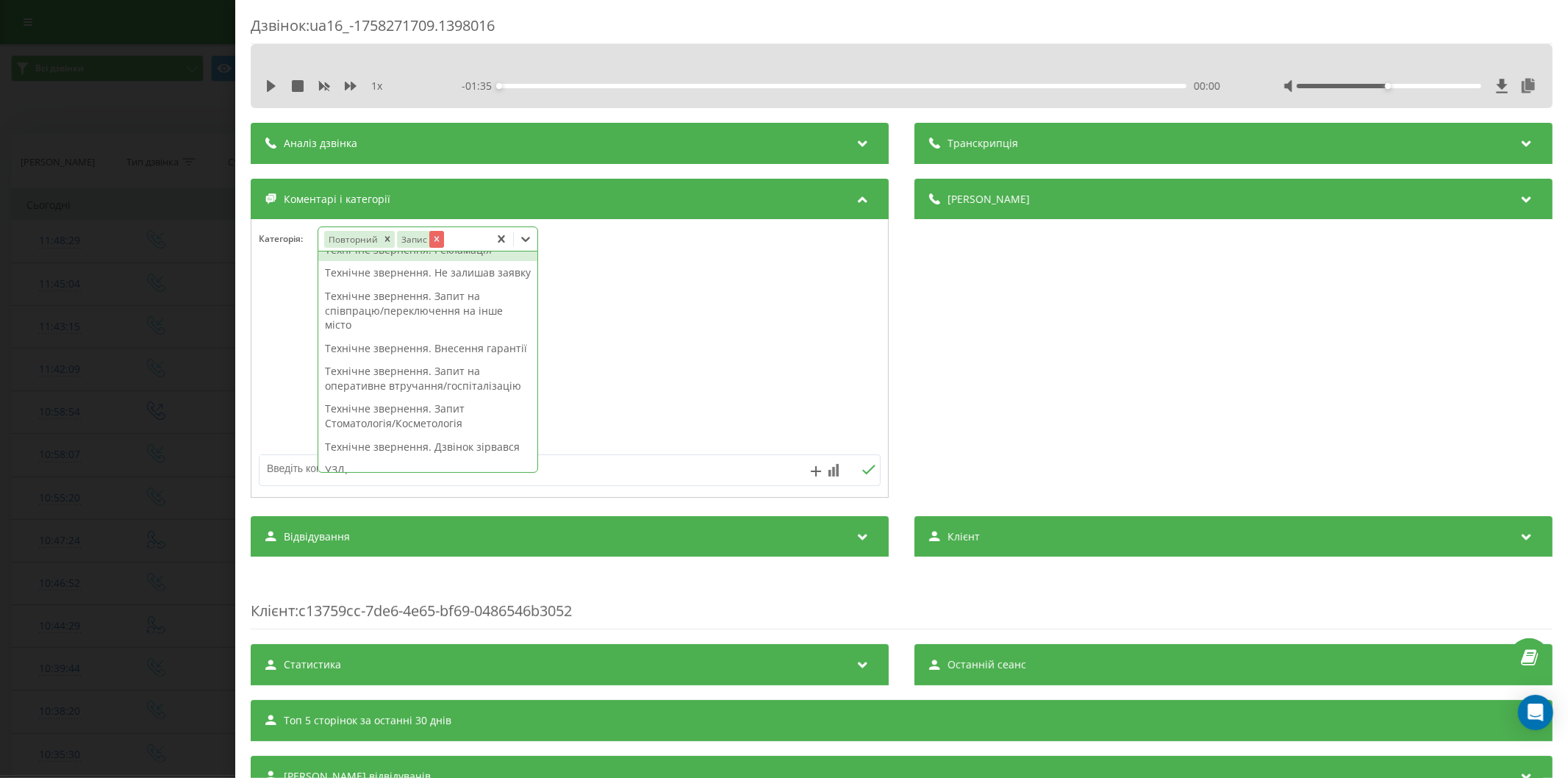
click at [436, 244] on icon "Remove Запис" at bounding box center [436, 239] width 10 height 10
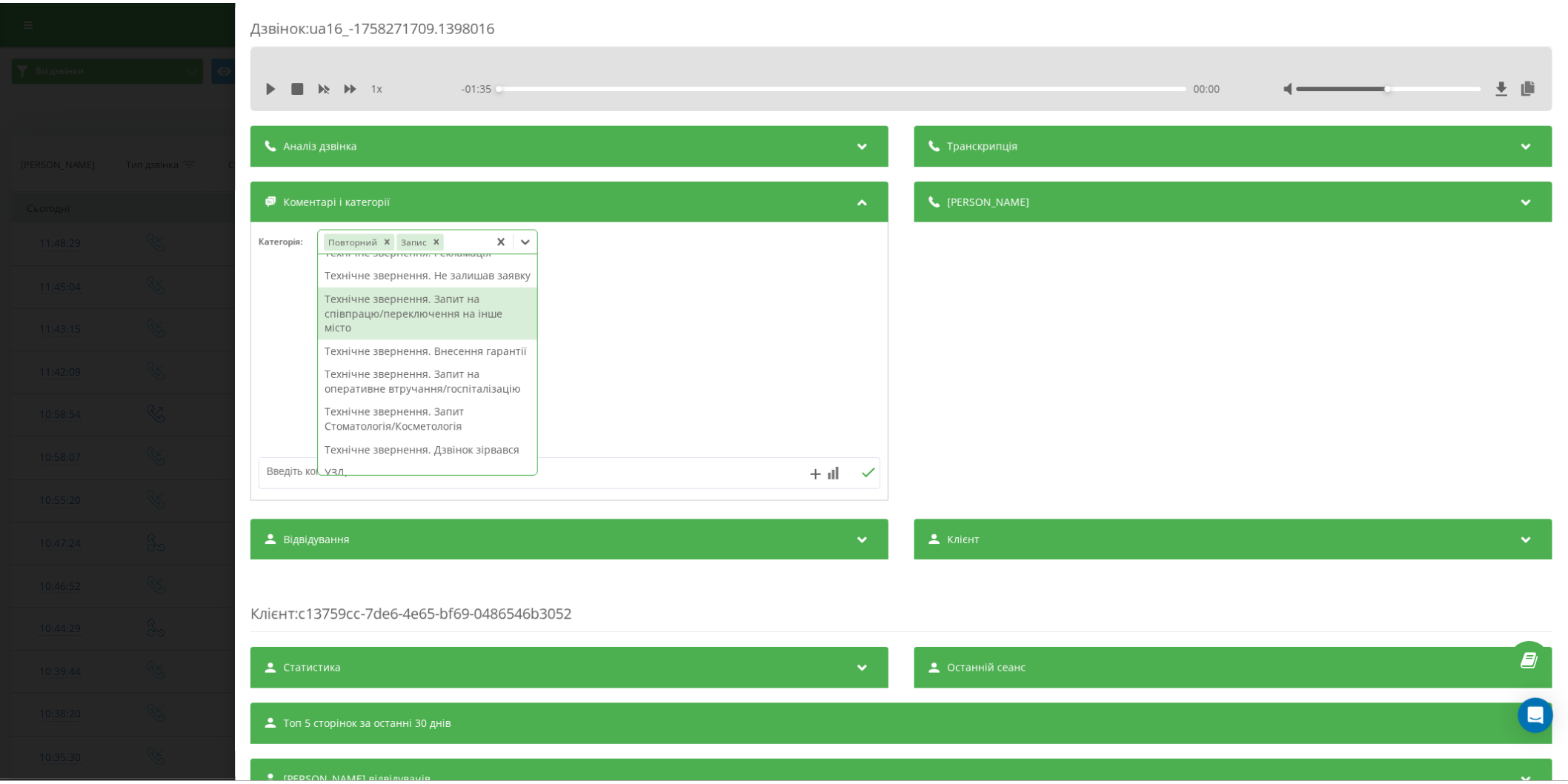
scroll to position [0, 0]
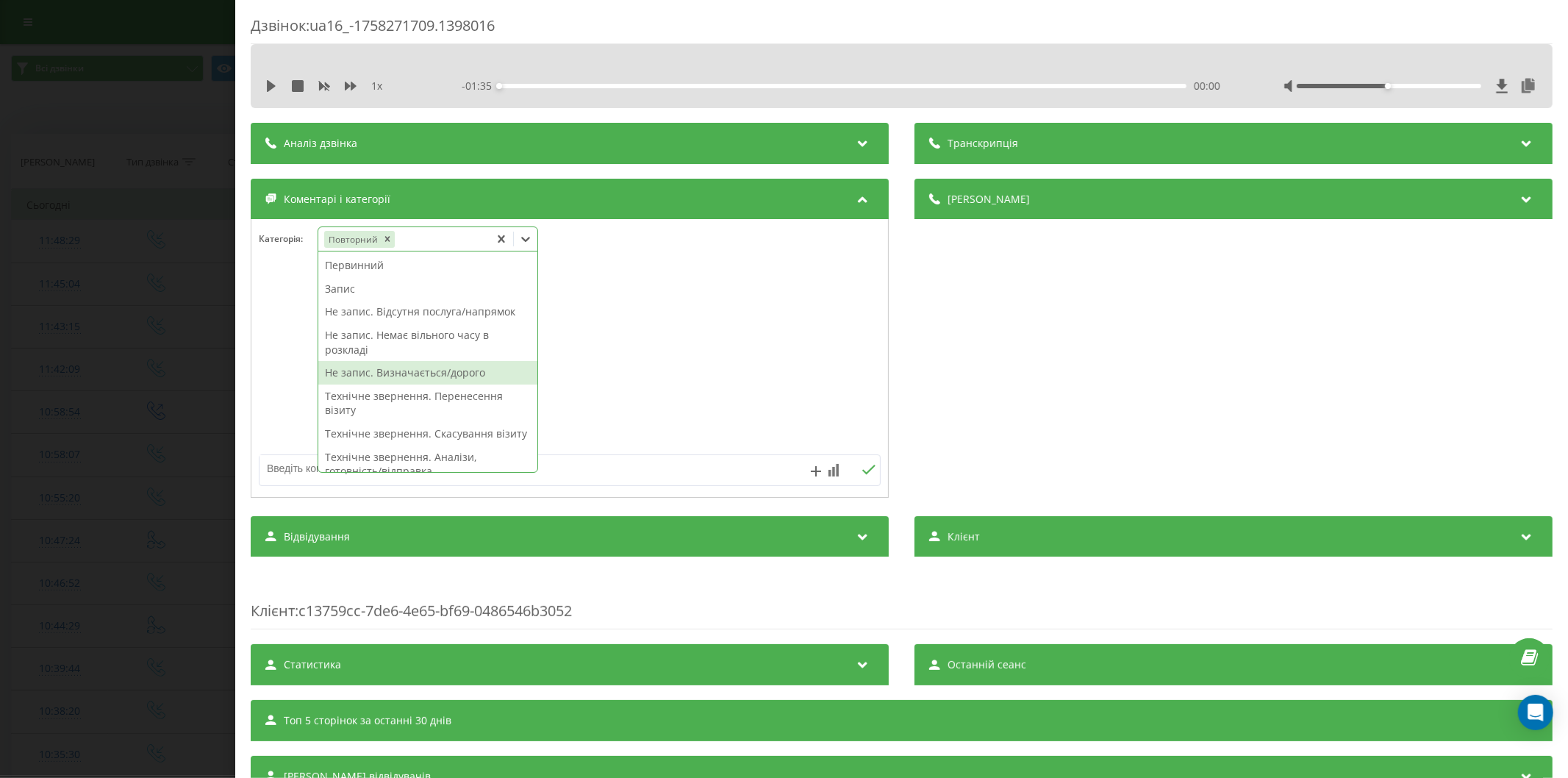
click at [429, 375] on div "Не запис. Визначається/дорого" at bounding box center [428, 372] width 219 height 23
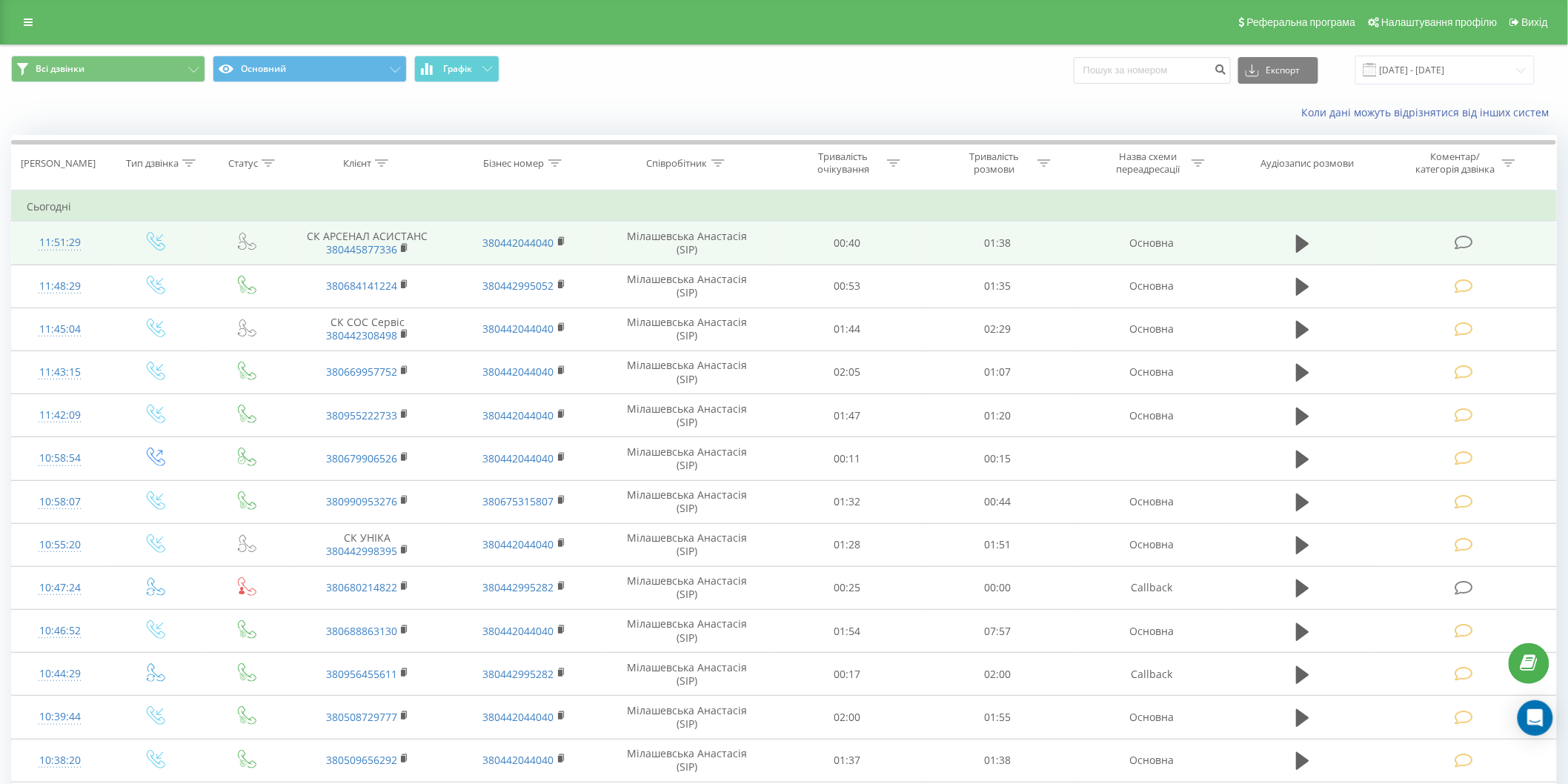
click at [1460, 242] on icon at bounding box center [1463, 242] width 19 height 15
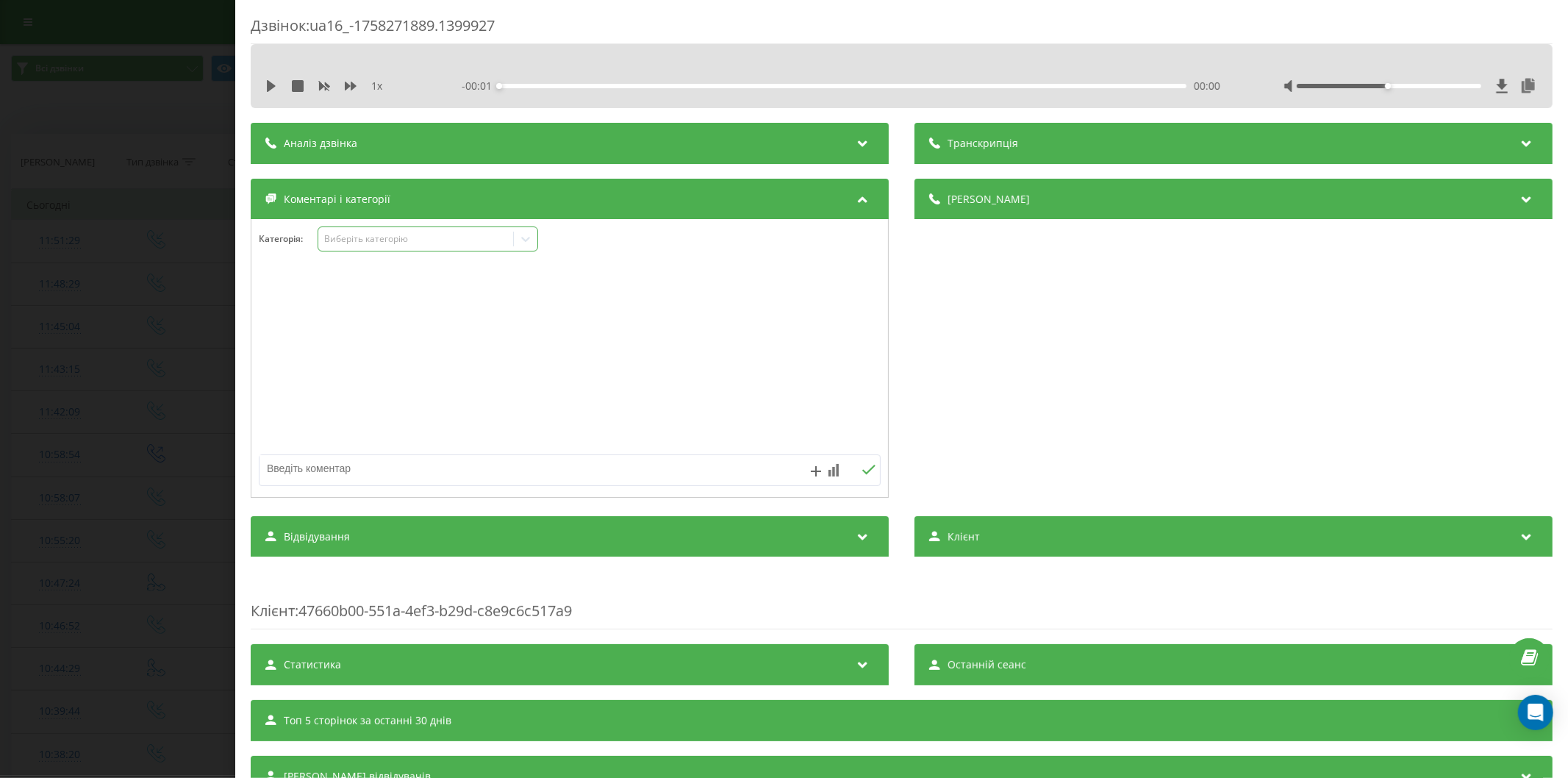
click at [397, 247] on div "Виберіть категорію" at bounding box center [416, 239] width 195 height 14
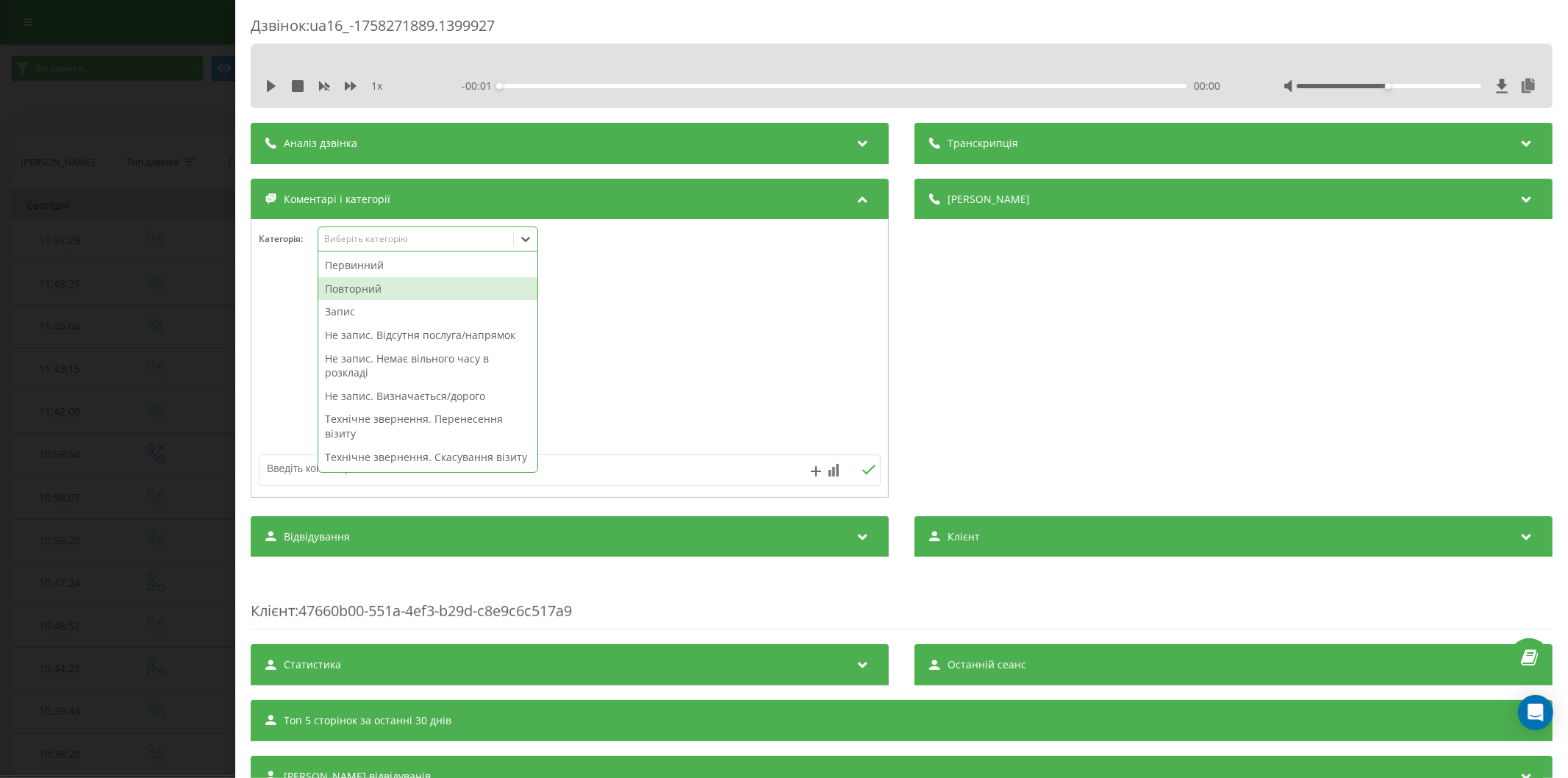
click at [377, 283] on div "Повторний" at bounding box center [428, 288] width 219 height 23
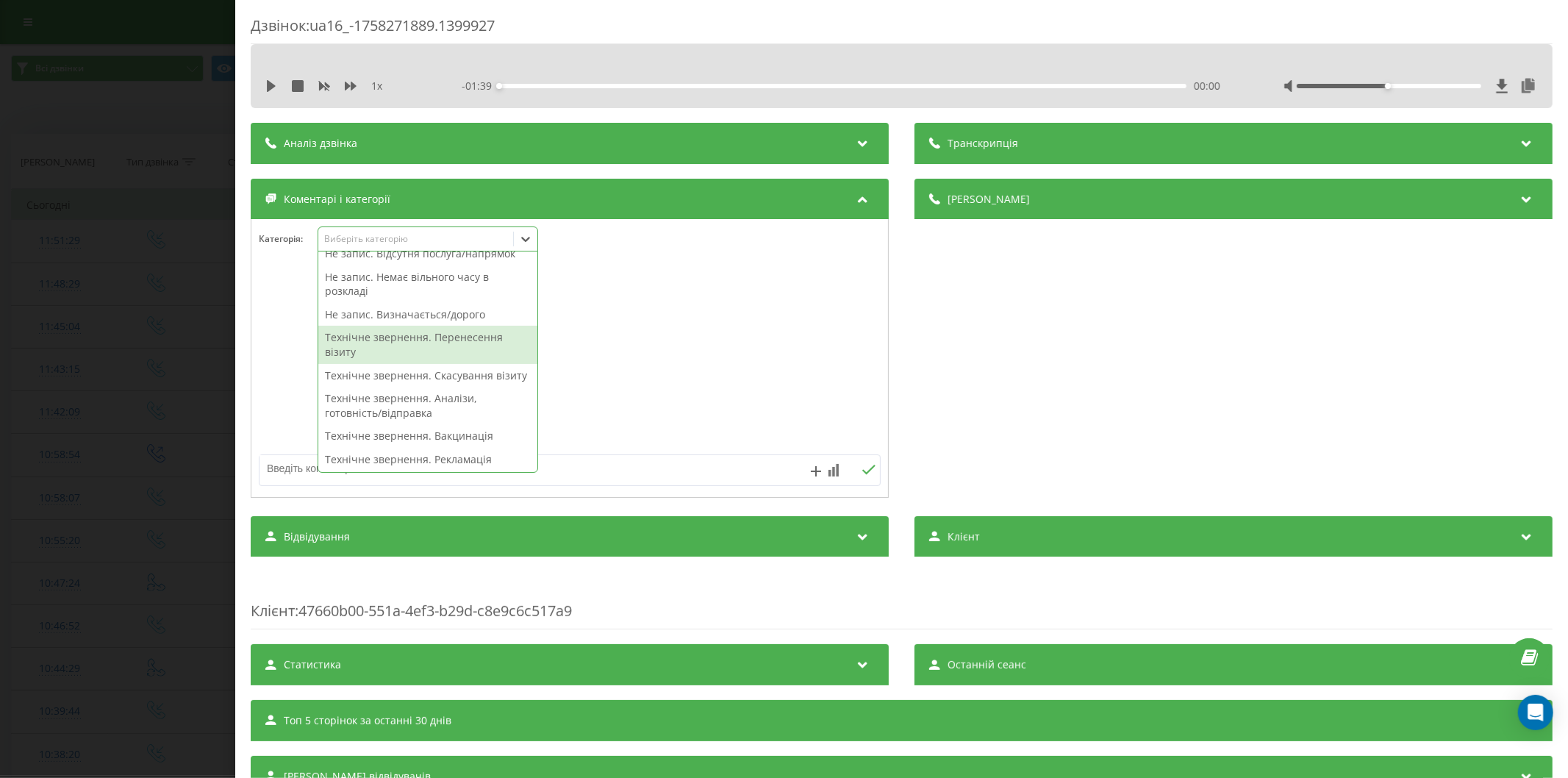
click at [408, 316] on div "Не запис. Визначається/дорого" at bounding box center [428, 314] width 219 height 23
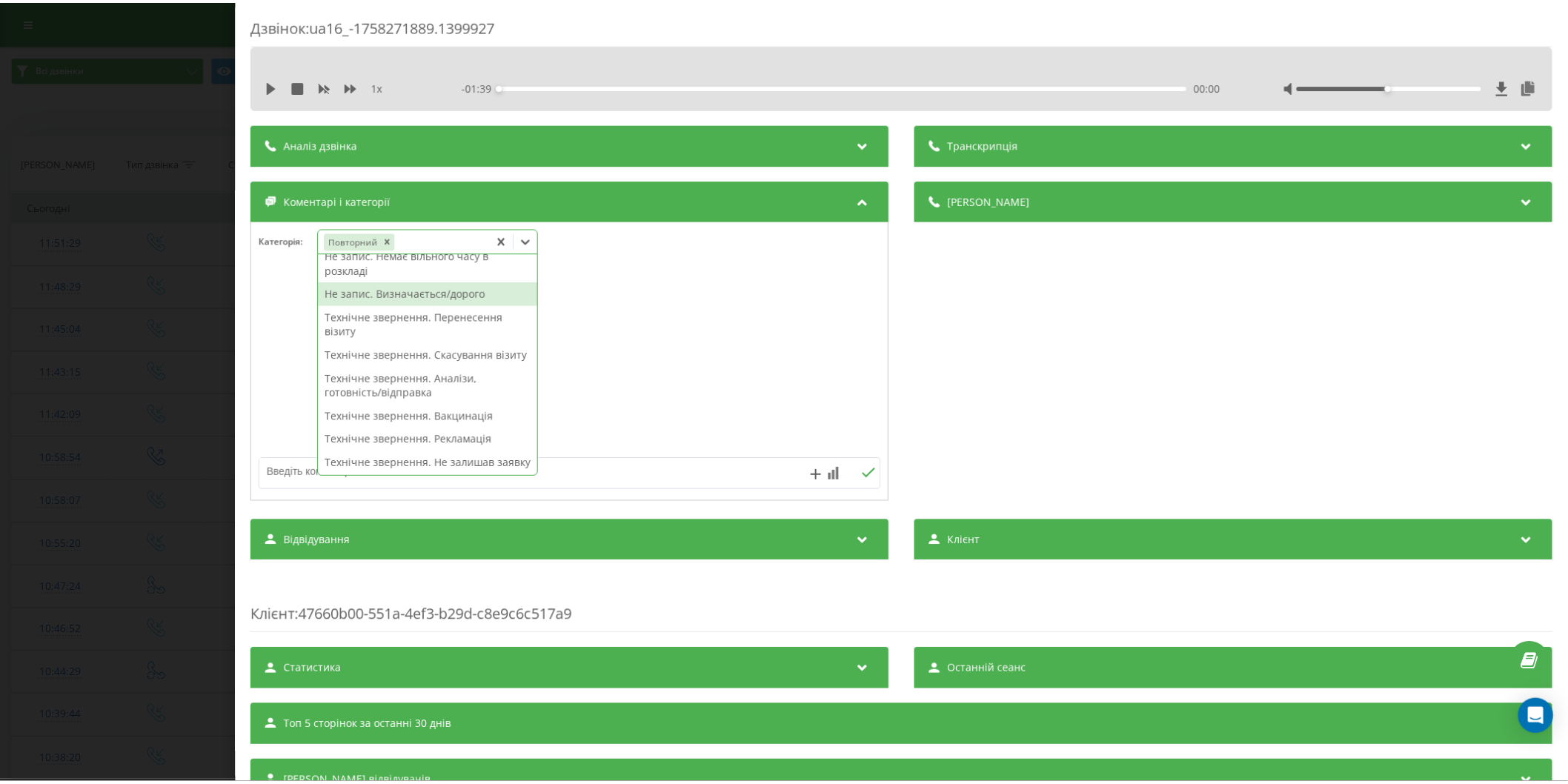
scroll to position [60, 0]
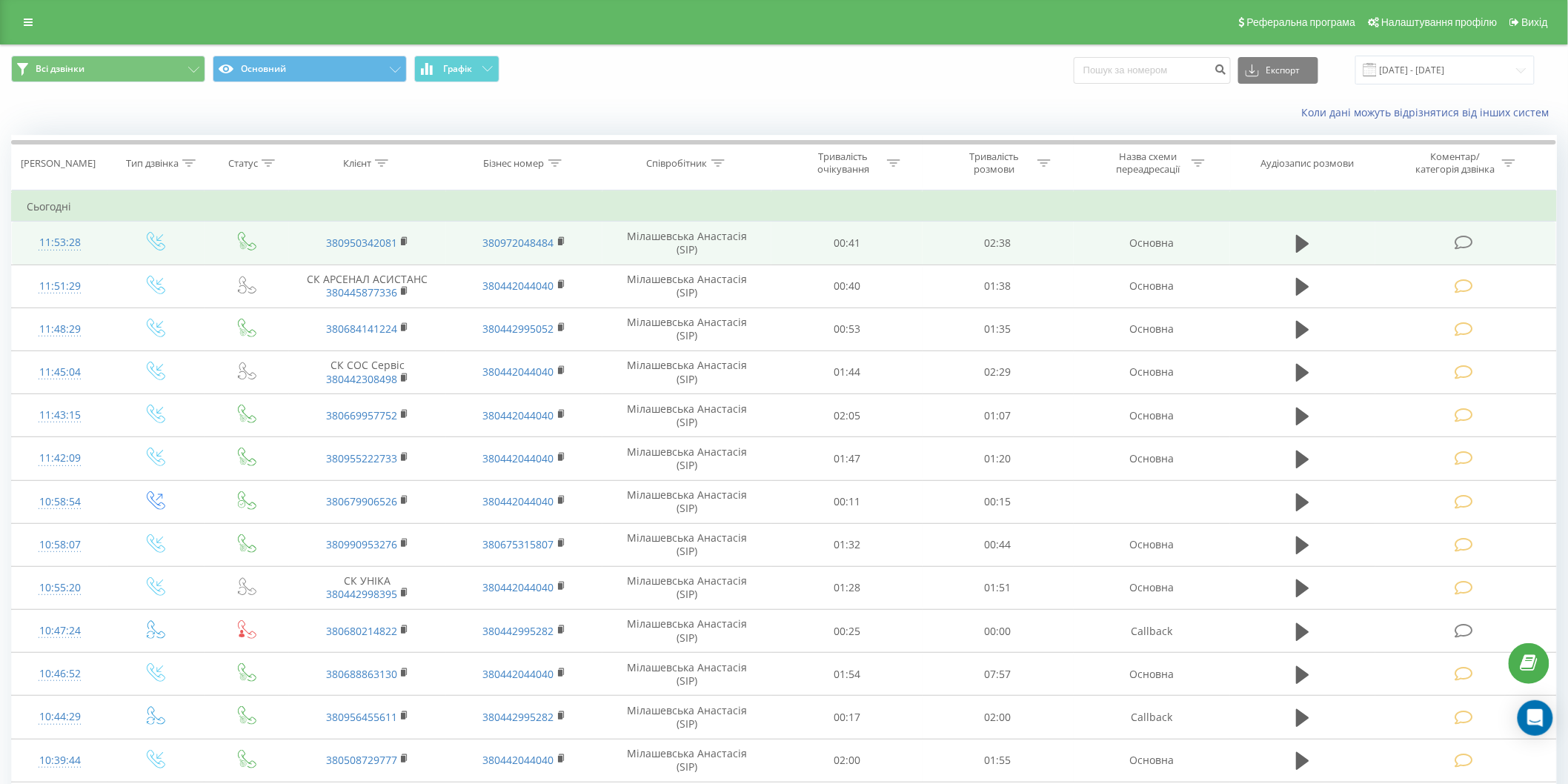
click at [1460, 238] on icon at bounding box center [1463, 242] width 19 height 15
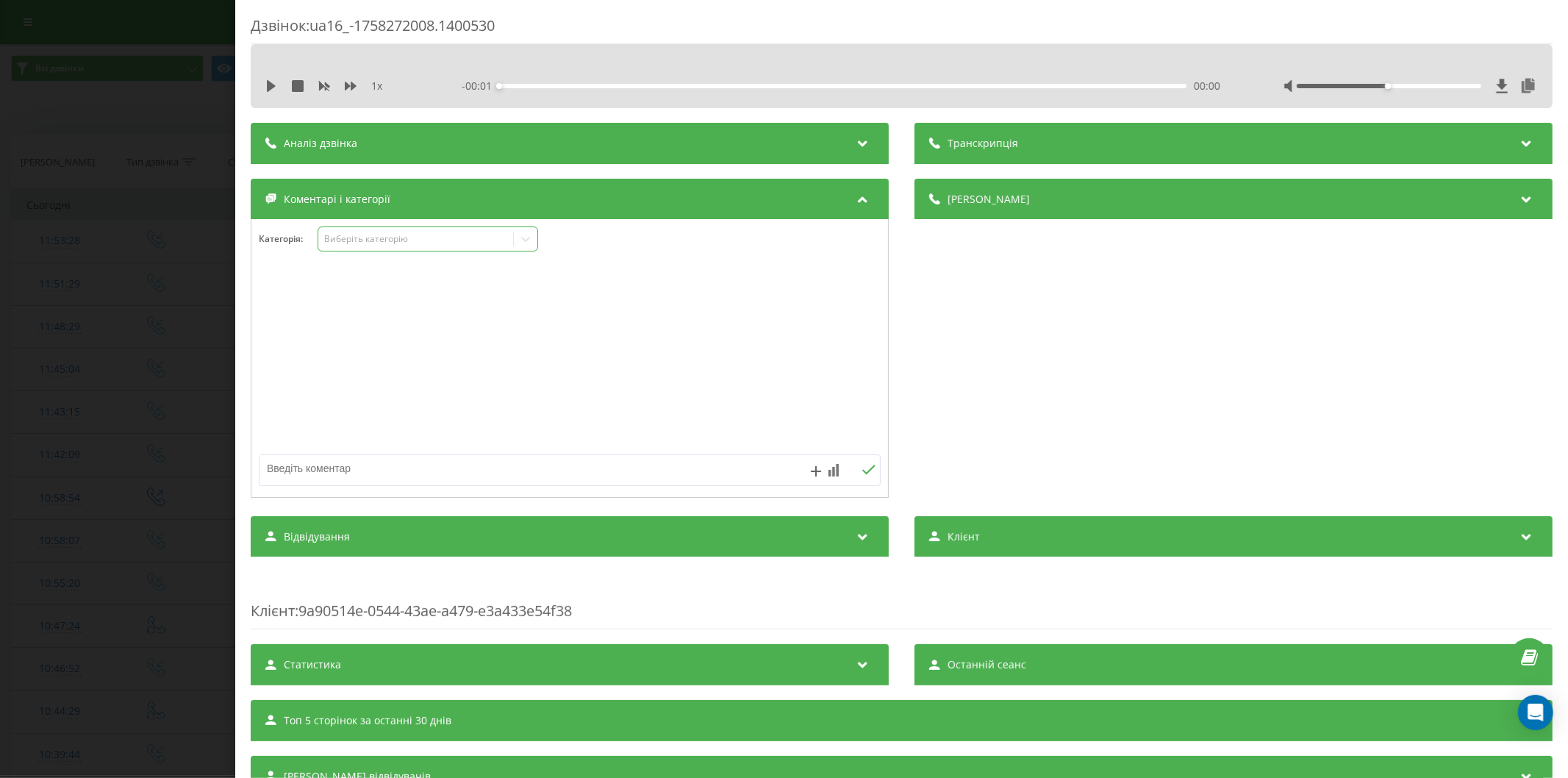
click at [376, 239] on div "Виберіть категорію" at bounding box center [415, 239] width 184 height 12
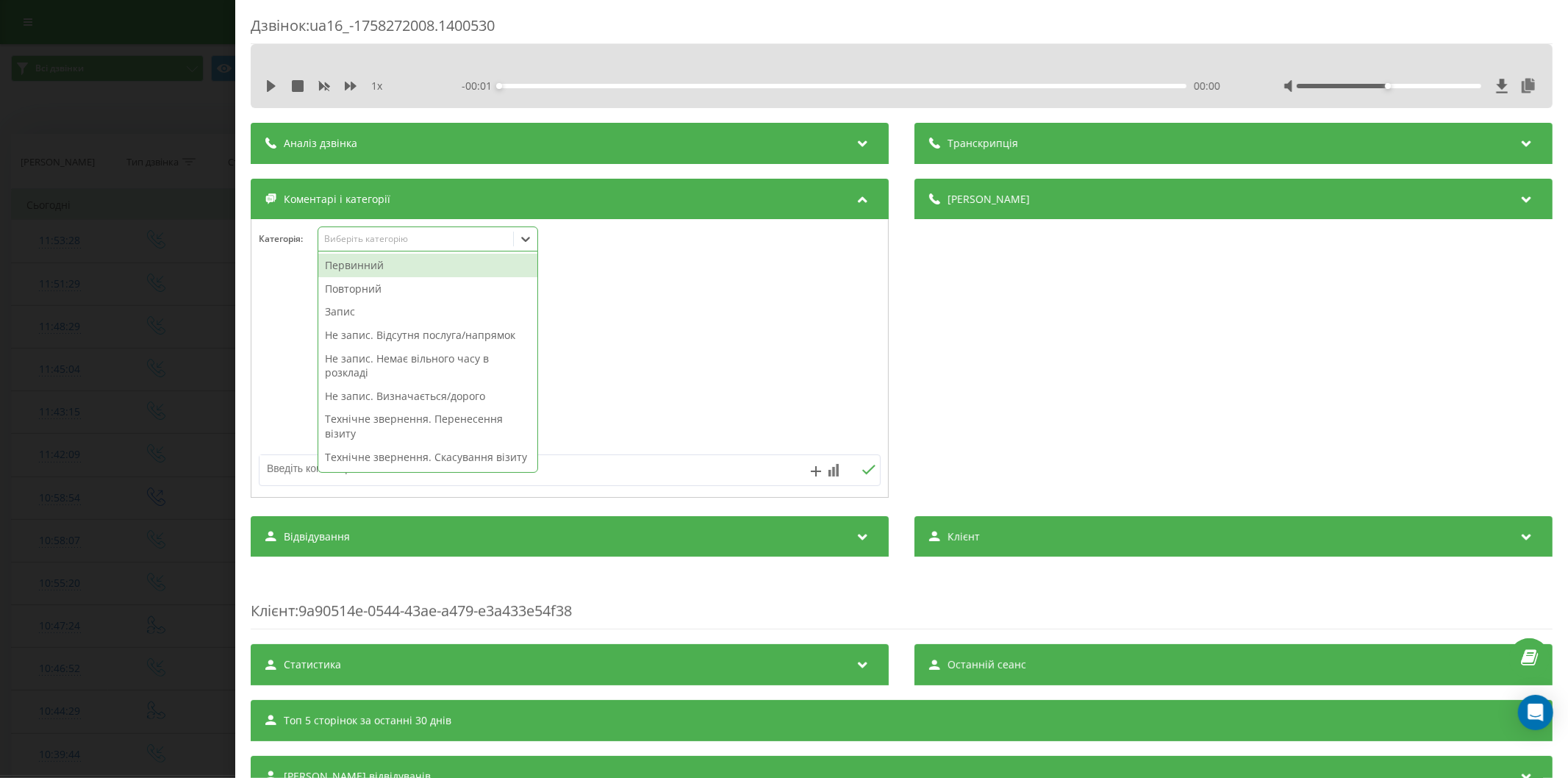
click at [362, 270] on div "Первинний" at bounding box center [428, 265] width 219 height 23
click at [417, 287] on div "Запис" at bounding box center [428, 288] width 219 height 23
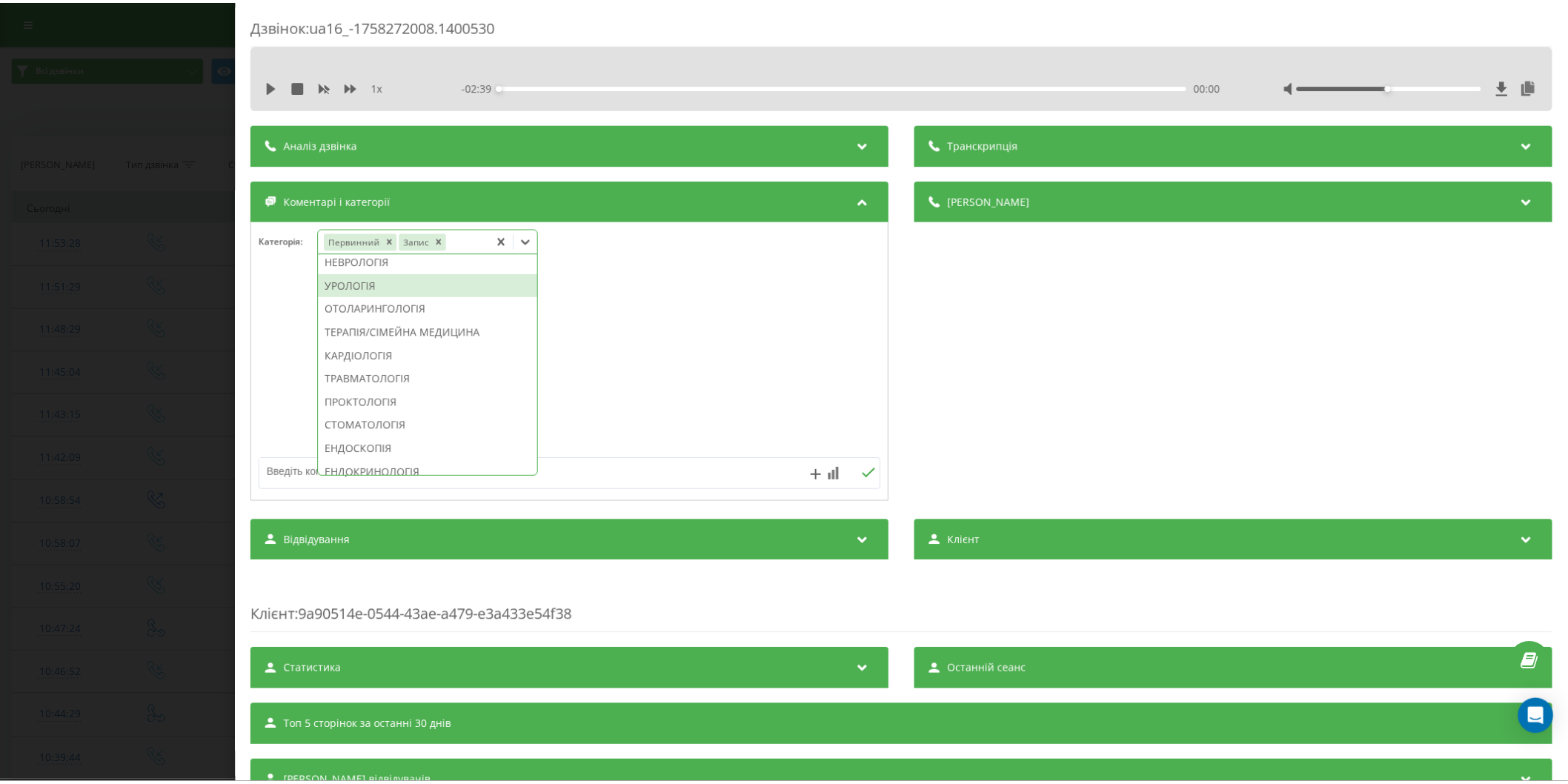
scroll to position [493, 0]
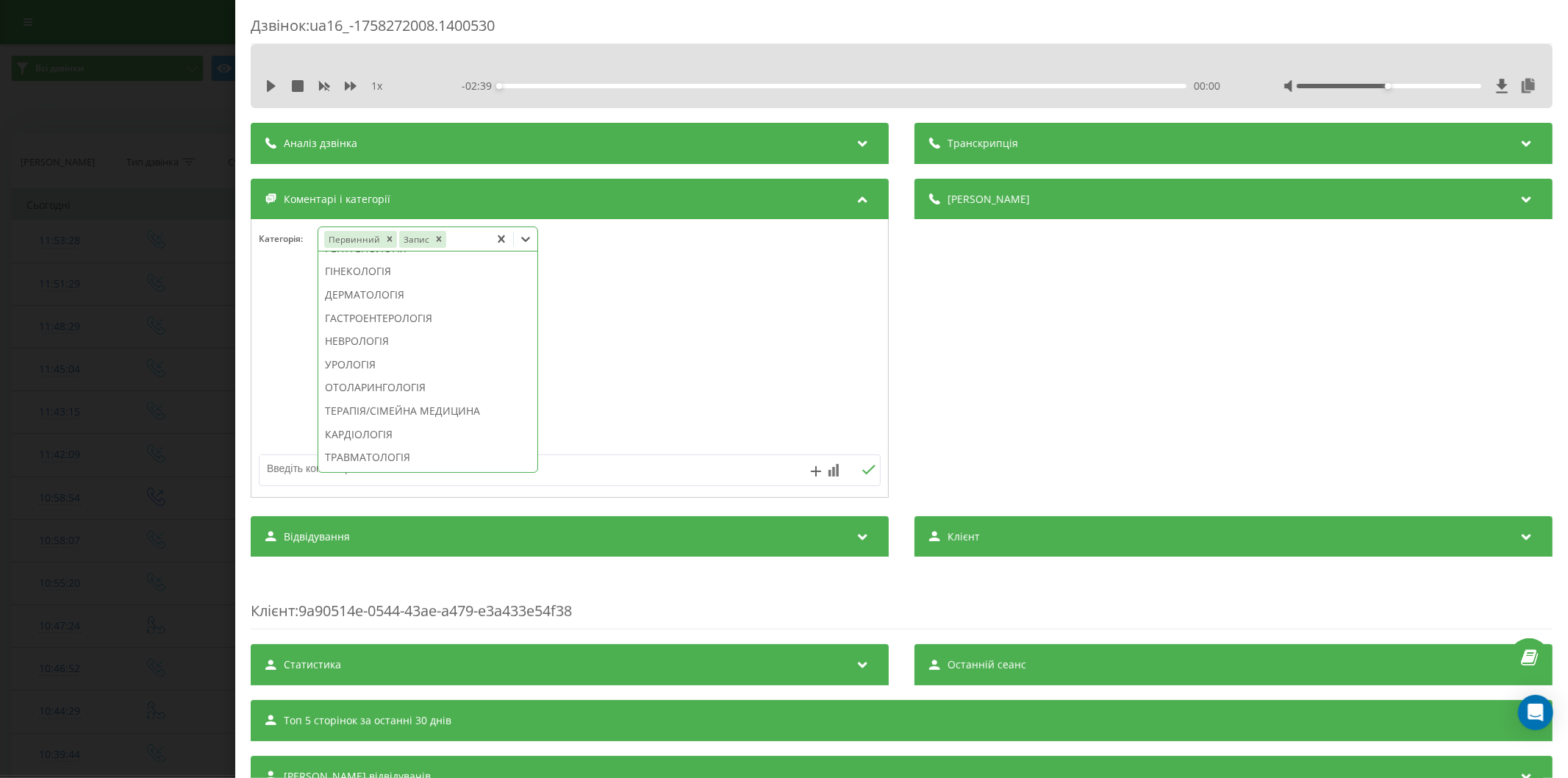
click at [354, 237] on div "УЗД" at bounding box center [428, 224] width 219 height 23
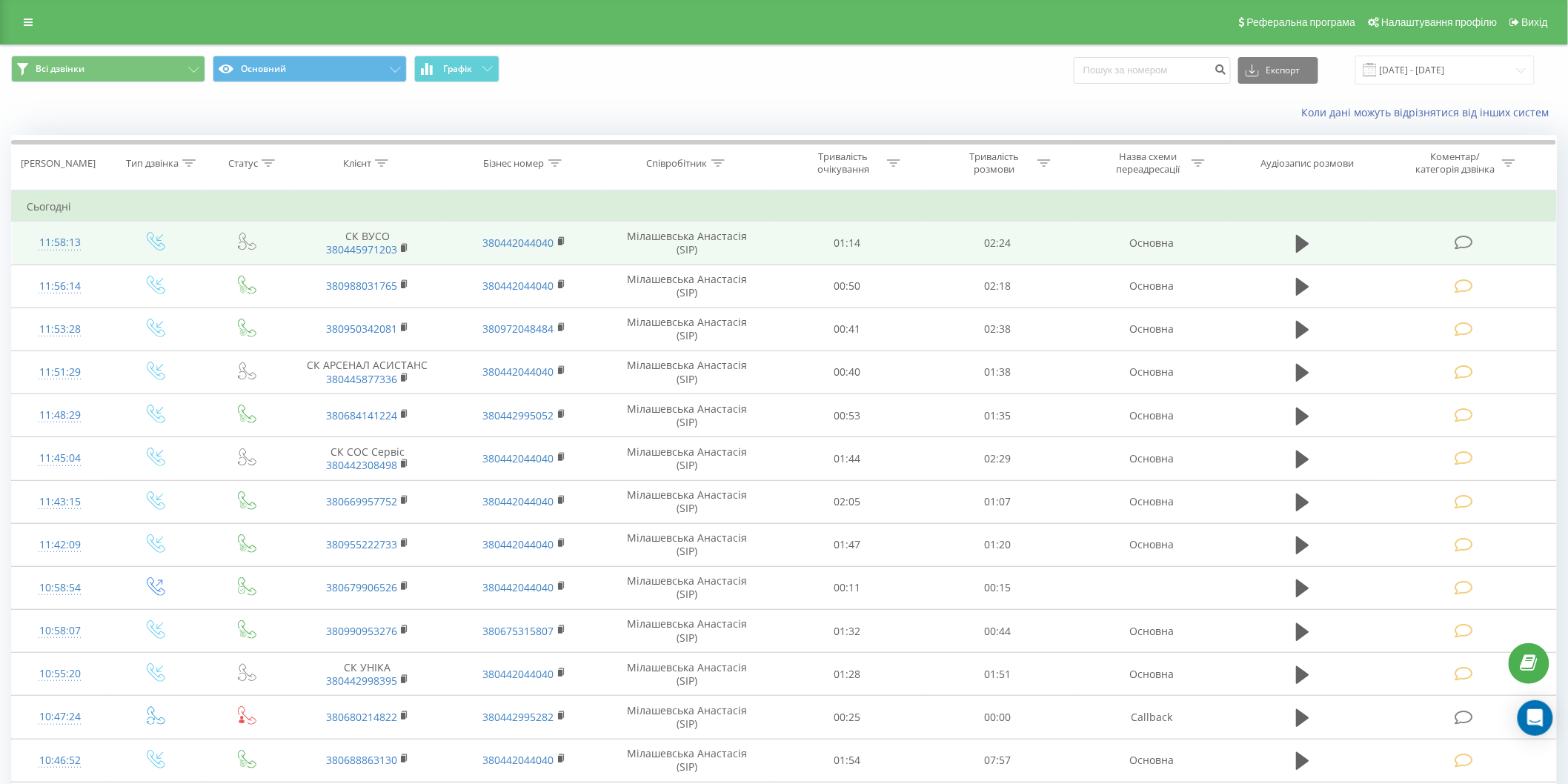
click at [1466, 240] on icon at bounding box center [1463, 242] width 19 height 15
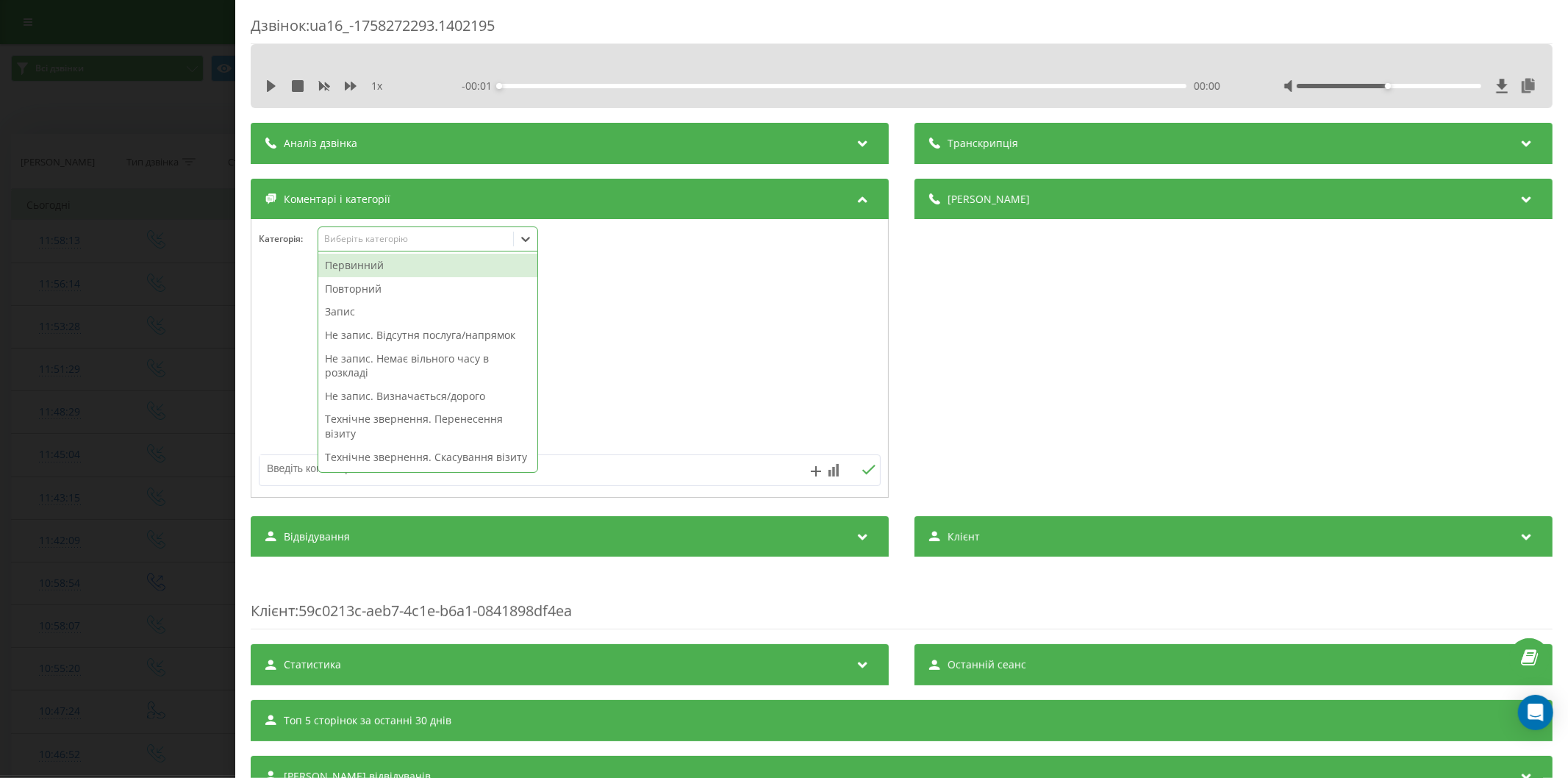
click at [372, 234] on div "Виберіть категорію" at bounding box center [415, 239] width 184 height 12
click at [378, 286] on div "Повторний" at bounding box center [428, 288] width 219 height 23
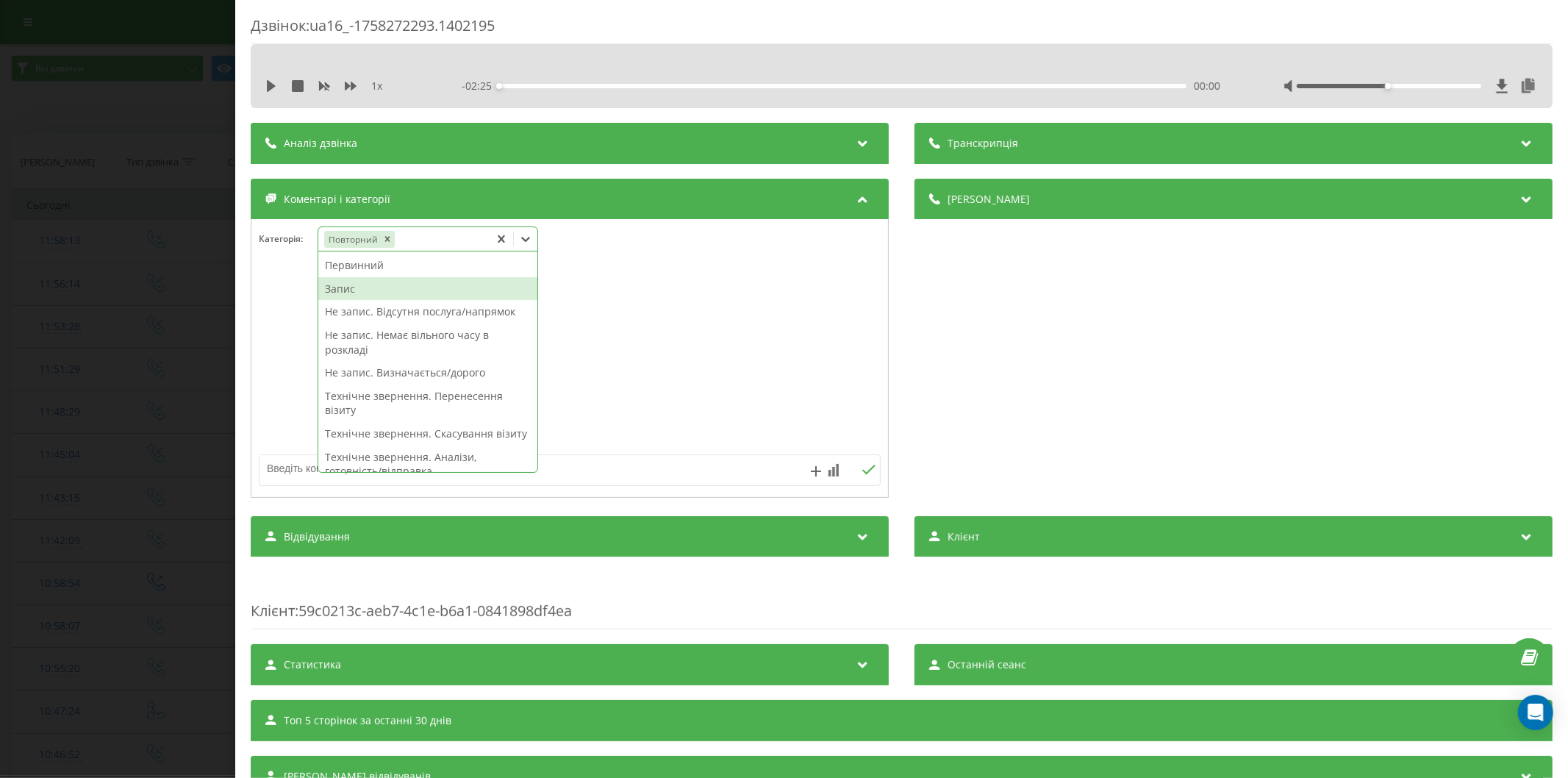
click at [371, 290] on div "Запис" at bounding box center [428, 288] width 219 height 23
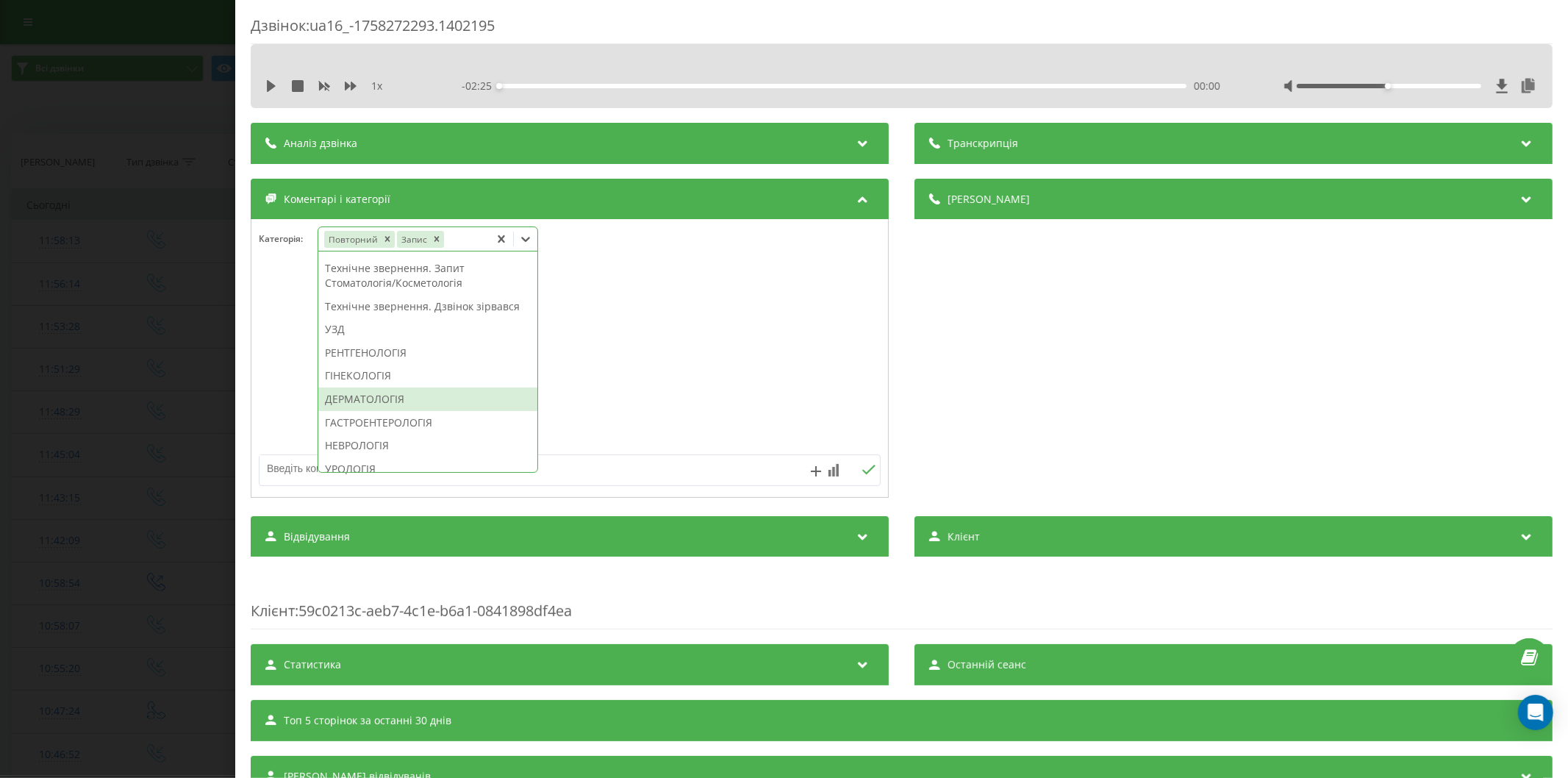
scroll to position [467, 0]
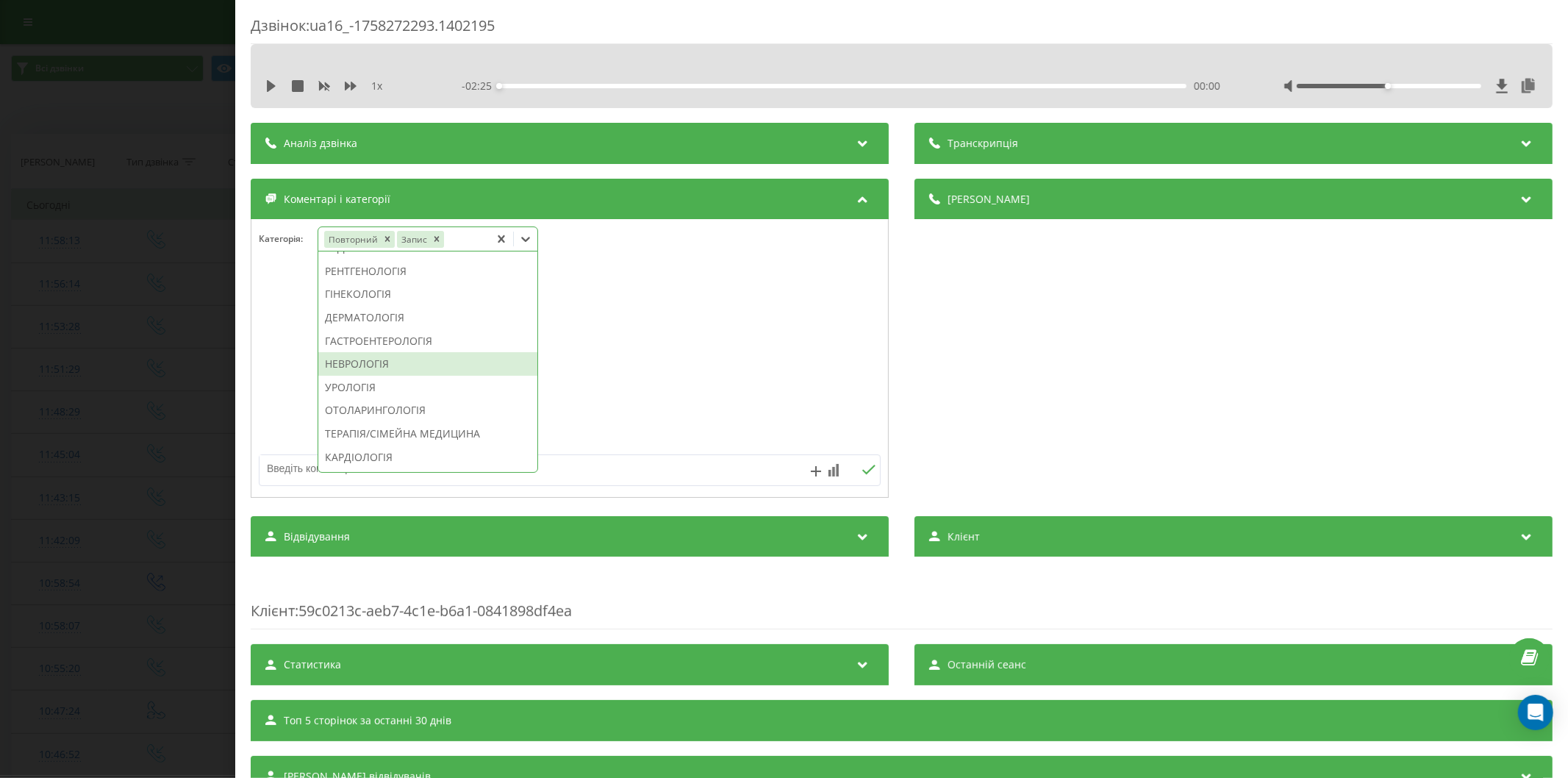
click at [405, 376] on div "НЕВРОЛОГІЯ" at bounding box center [428, 363] width 219 height 23
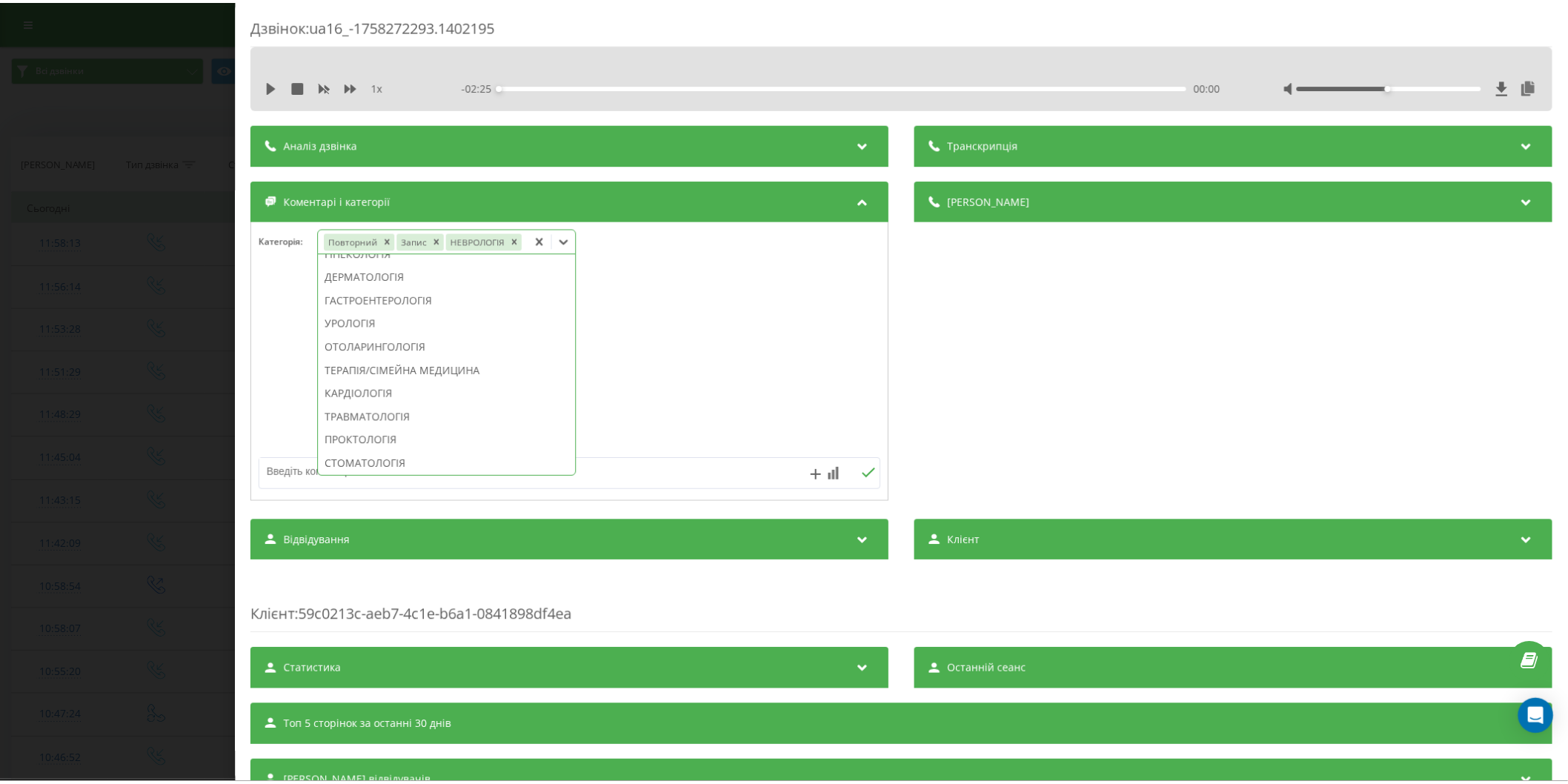
scroll to position [383, 0]
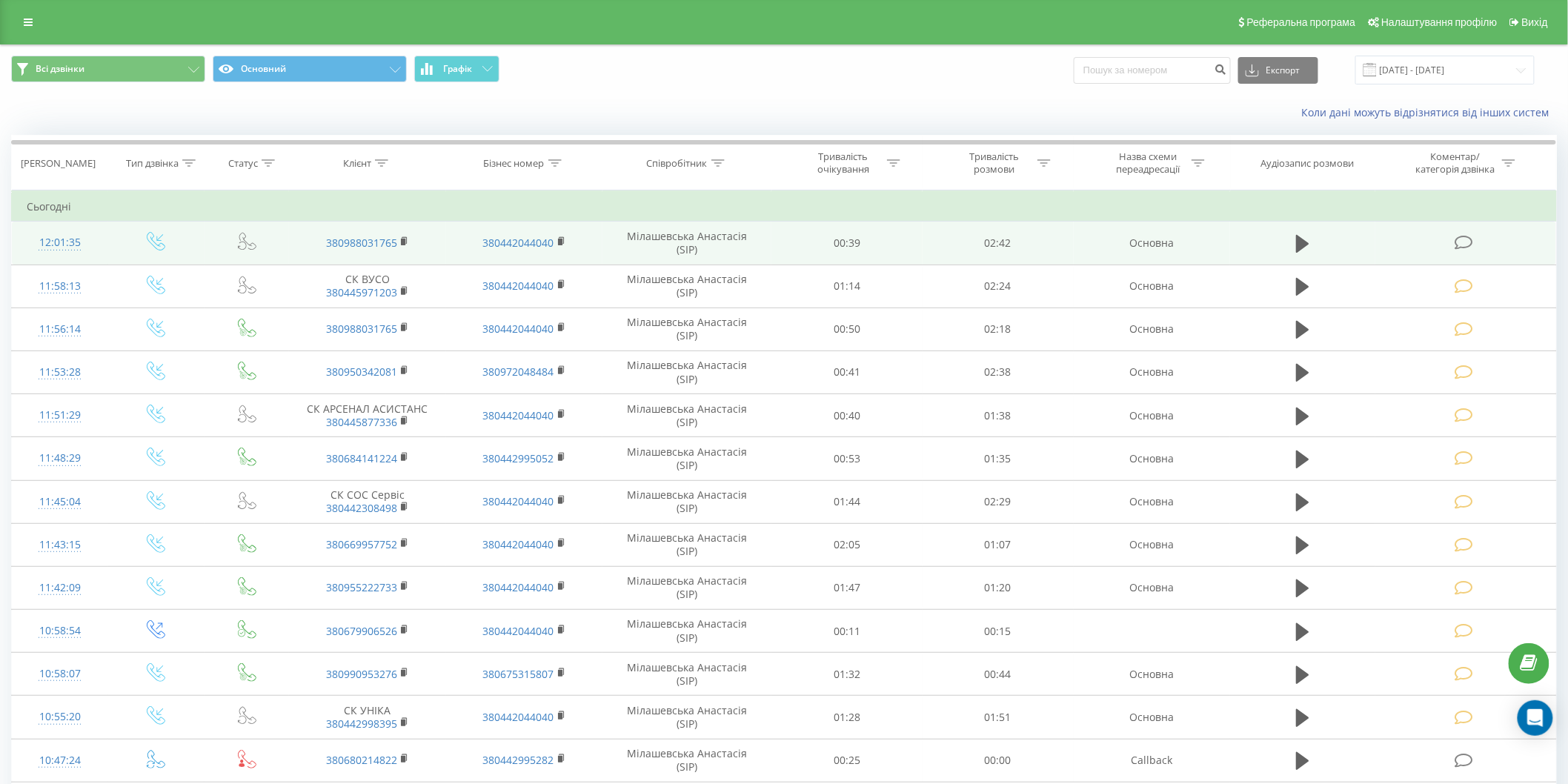
click at [1460, 239] on icon at bounding box center [1463, 242] width 19 height 15
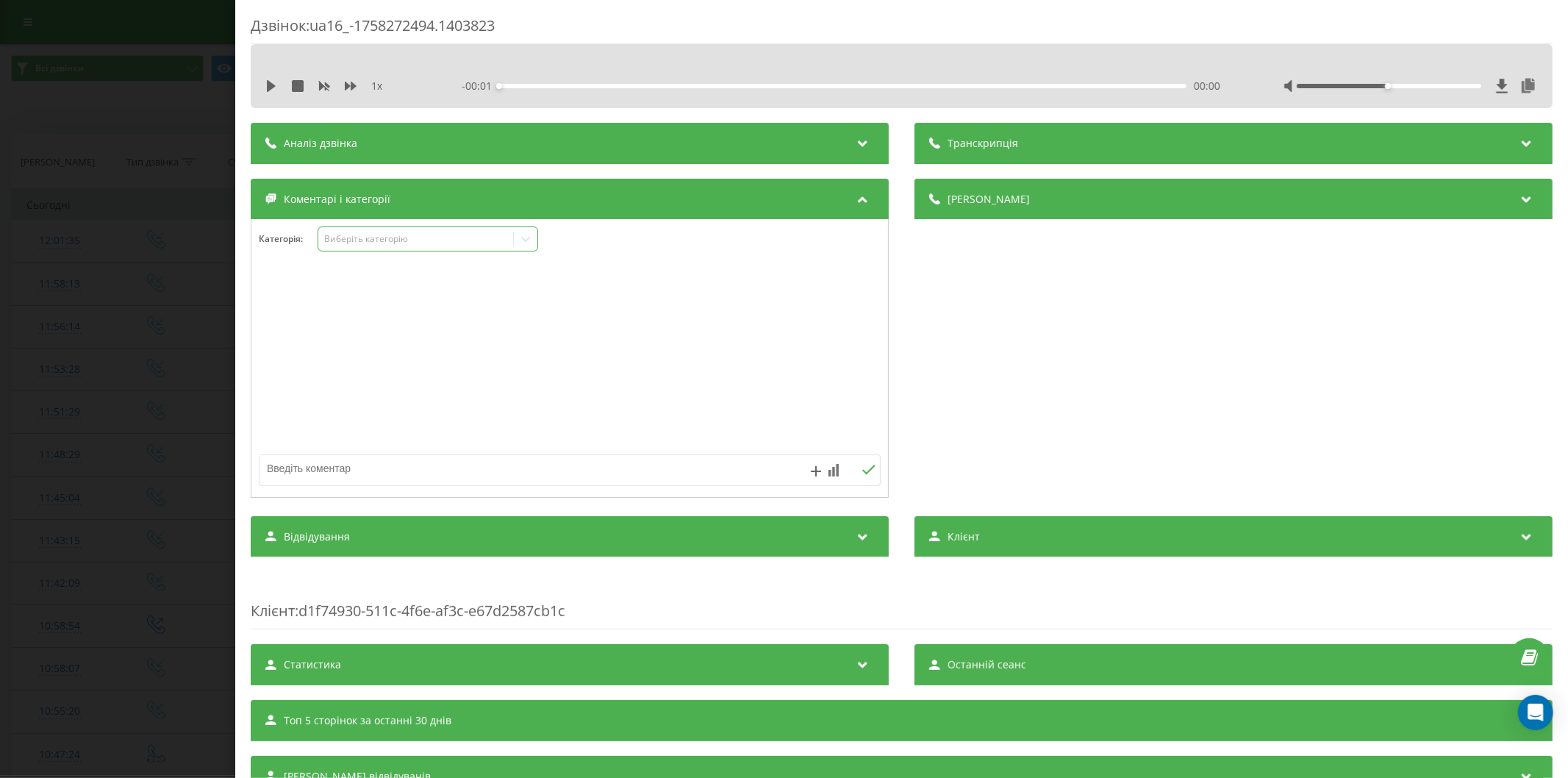
click at [372, 244] on div "Виберіть категорію" at bounding box center [415, 239] width 184 height 12
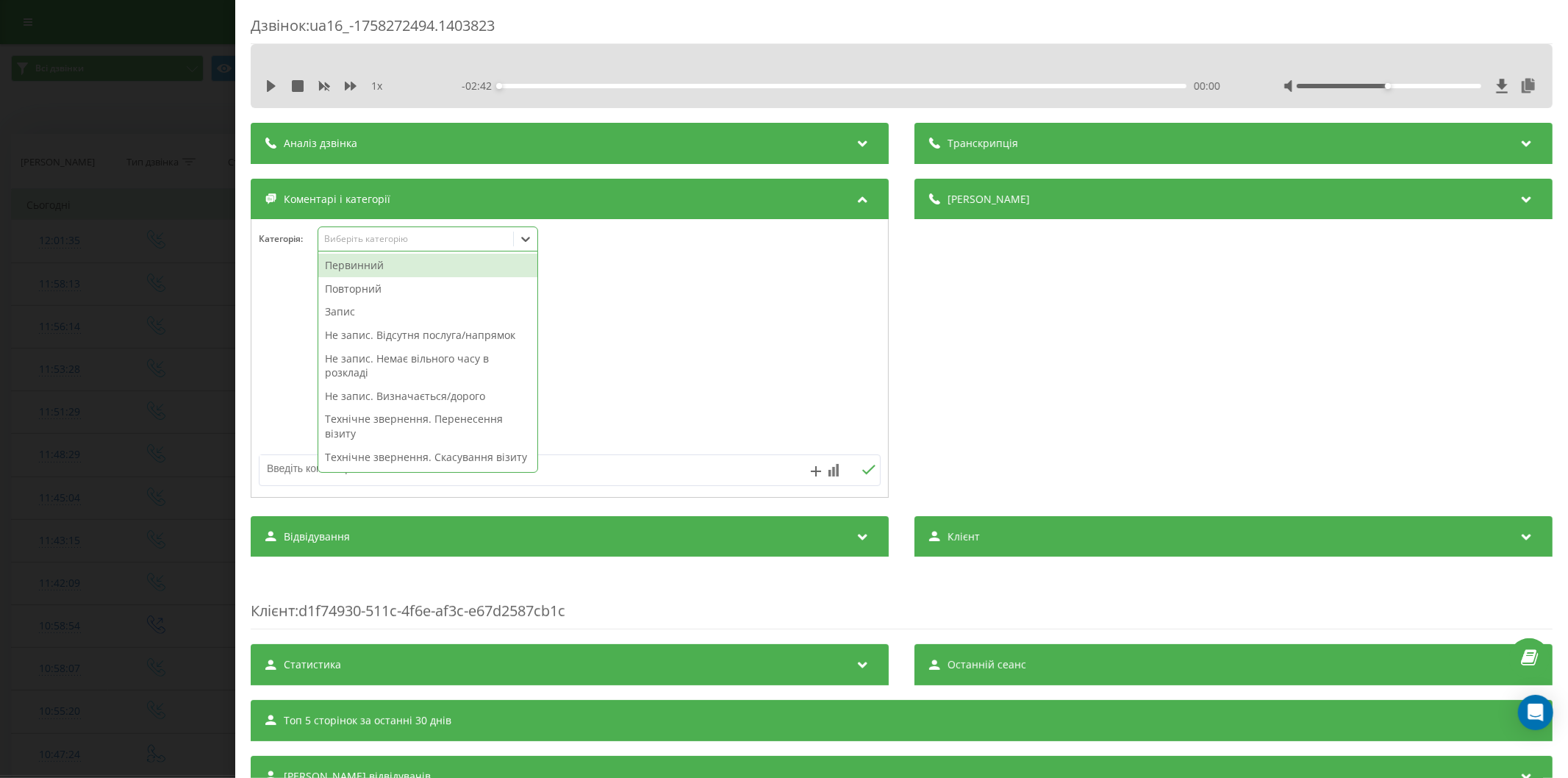
click at [368, 259] on div "Первинний" at bounding box center [428, 265] width 219 height 23
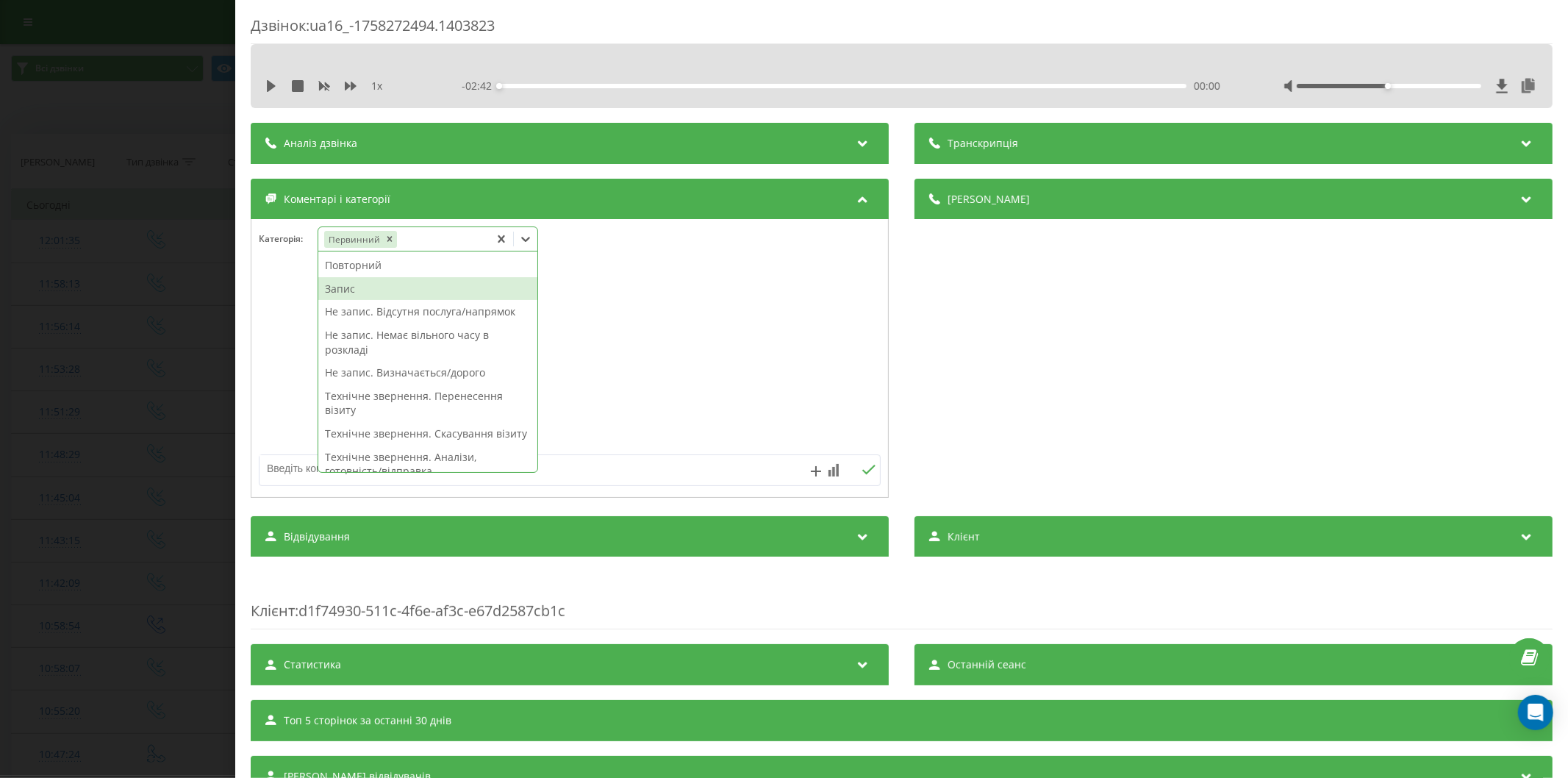
click at [346, 287] on div "Запис" at bounding box center [428, 288] width 219 height 23
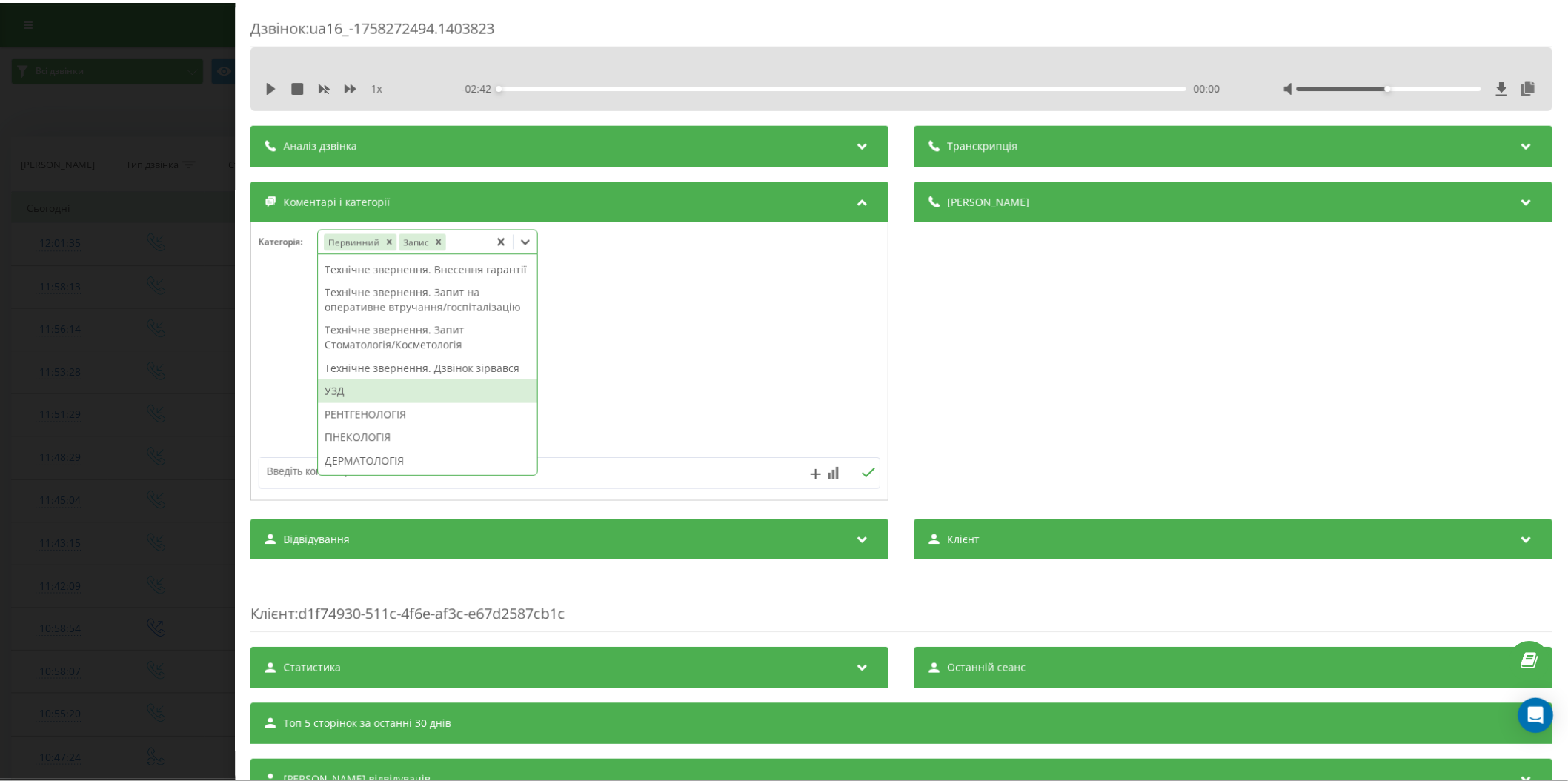
scroll to position [306, 0]
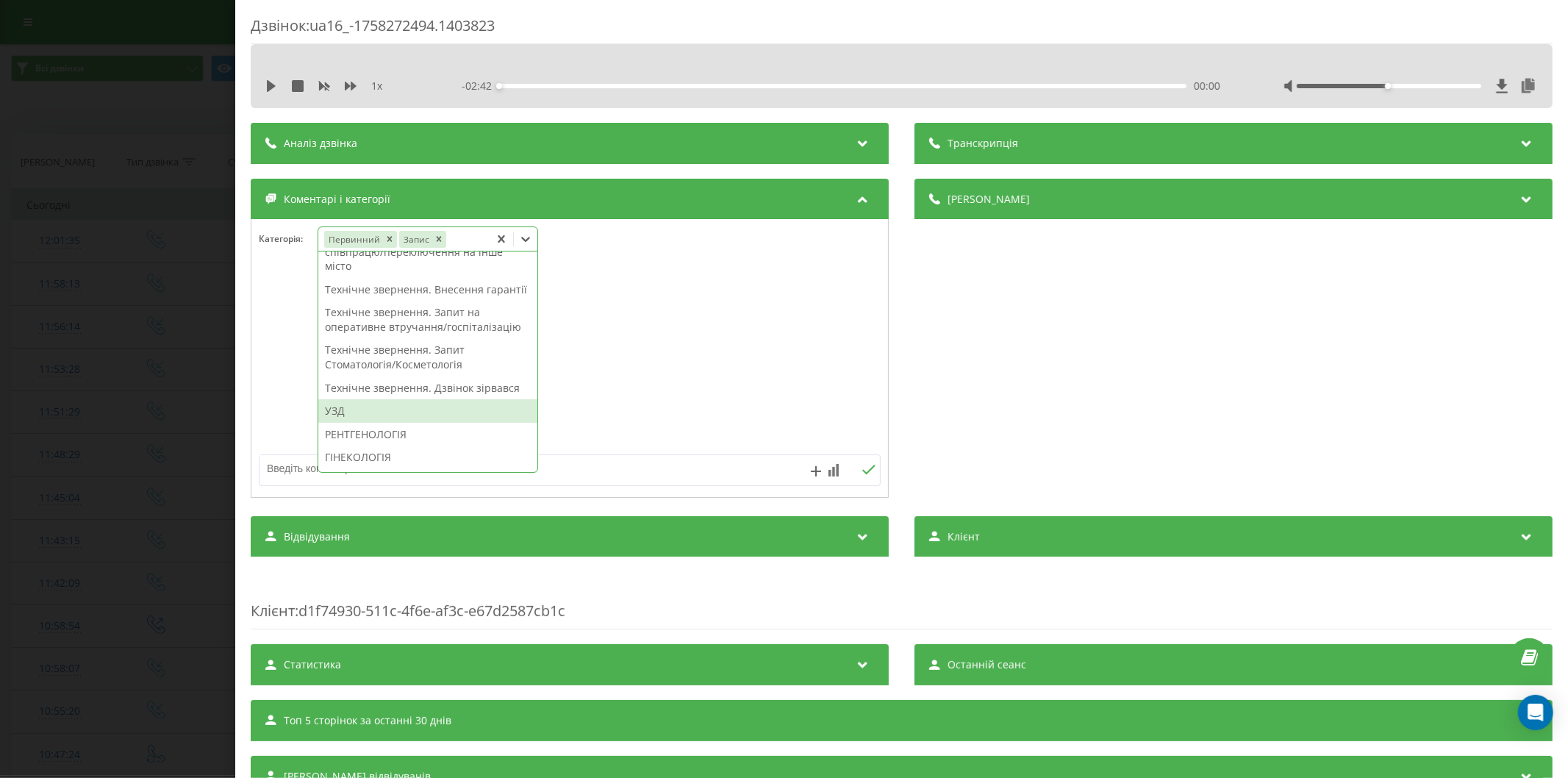
click at [361, 423] on div "УЗД" at bounding box center [428, 410] width 219 height 23
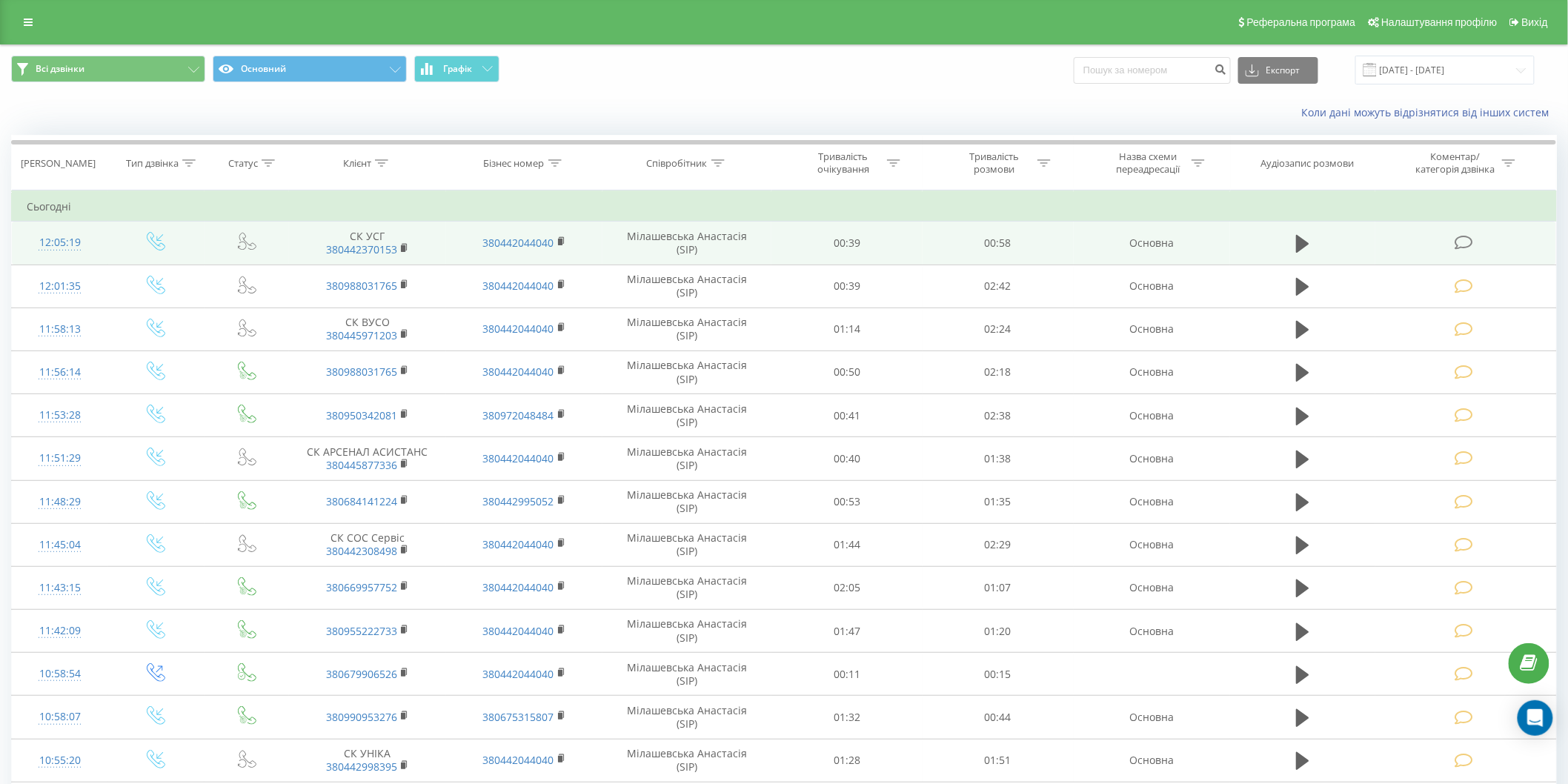
click at [1467, 239] on icon at bounding box center [1463, 242] width 19 height 15
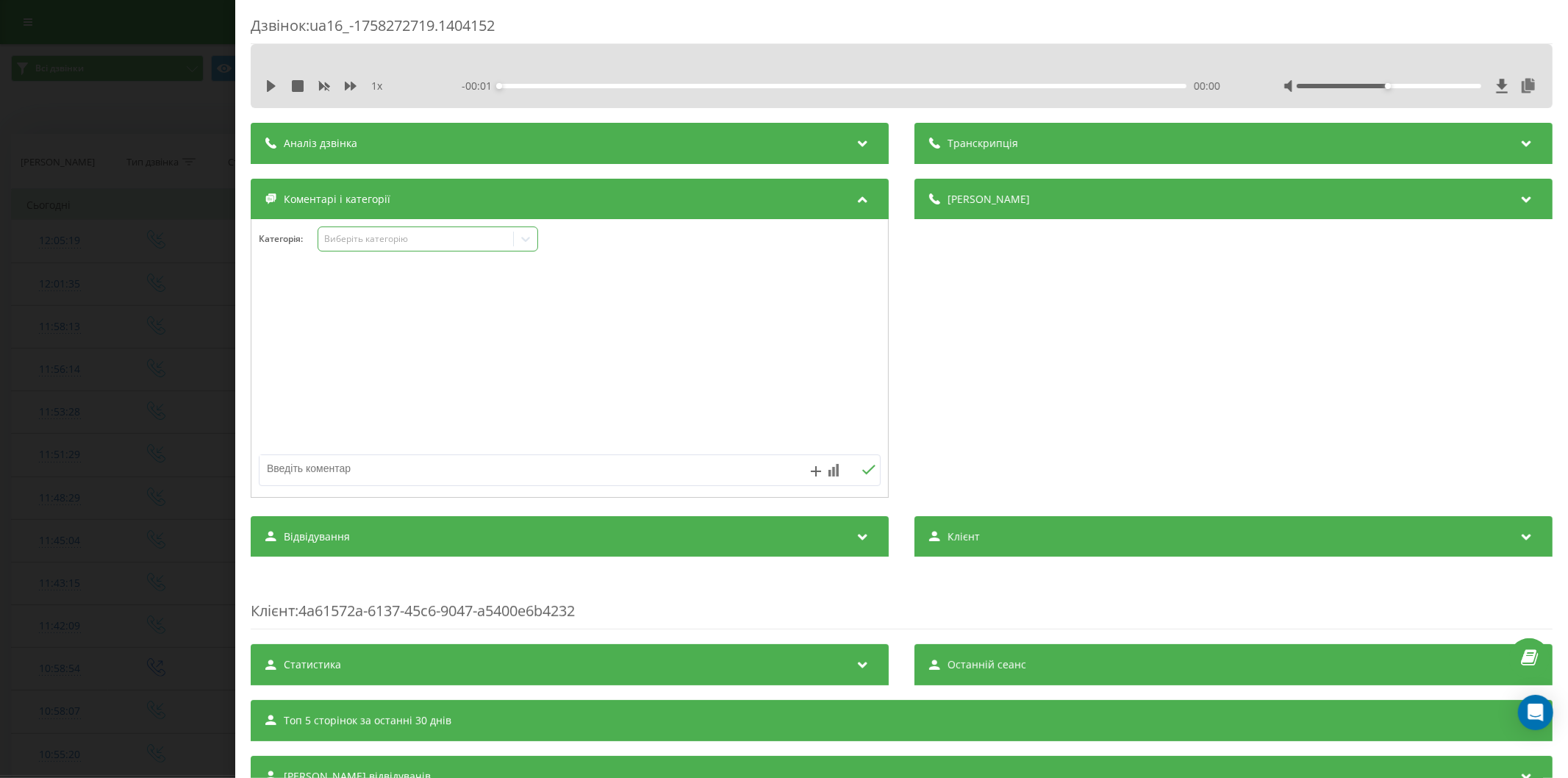
click at [360, 233] on div "Виберіть категорію" at bounding box center [415, 239] width 184 height 12
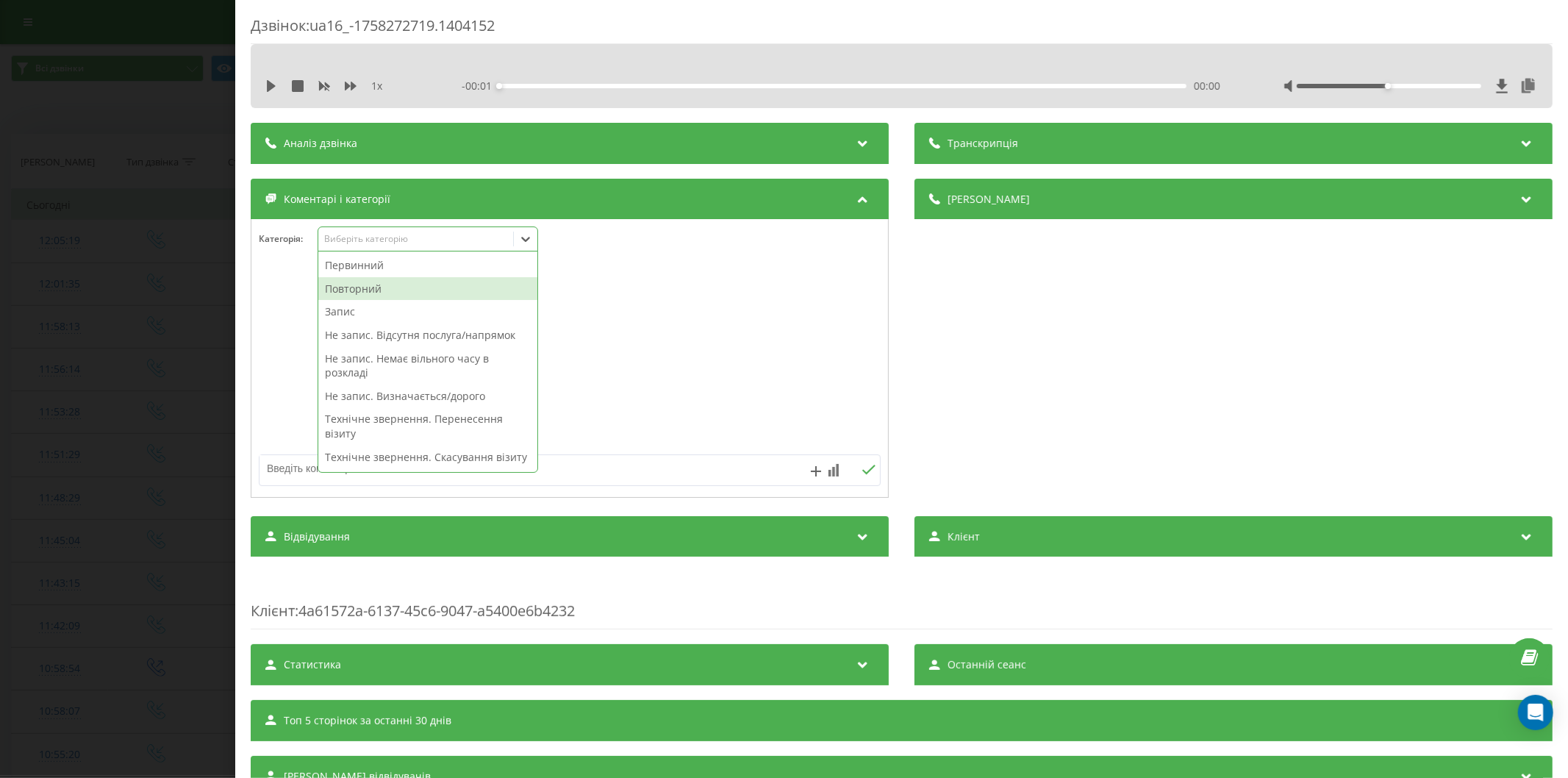
click at [368, 285] on div "Повторний" at bounding box center [428, 288] width 219 height 23
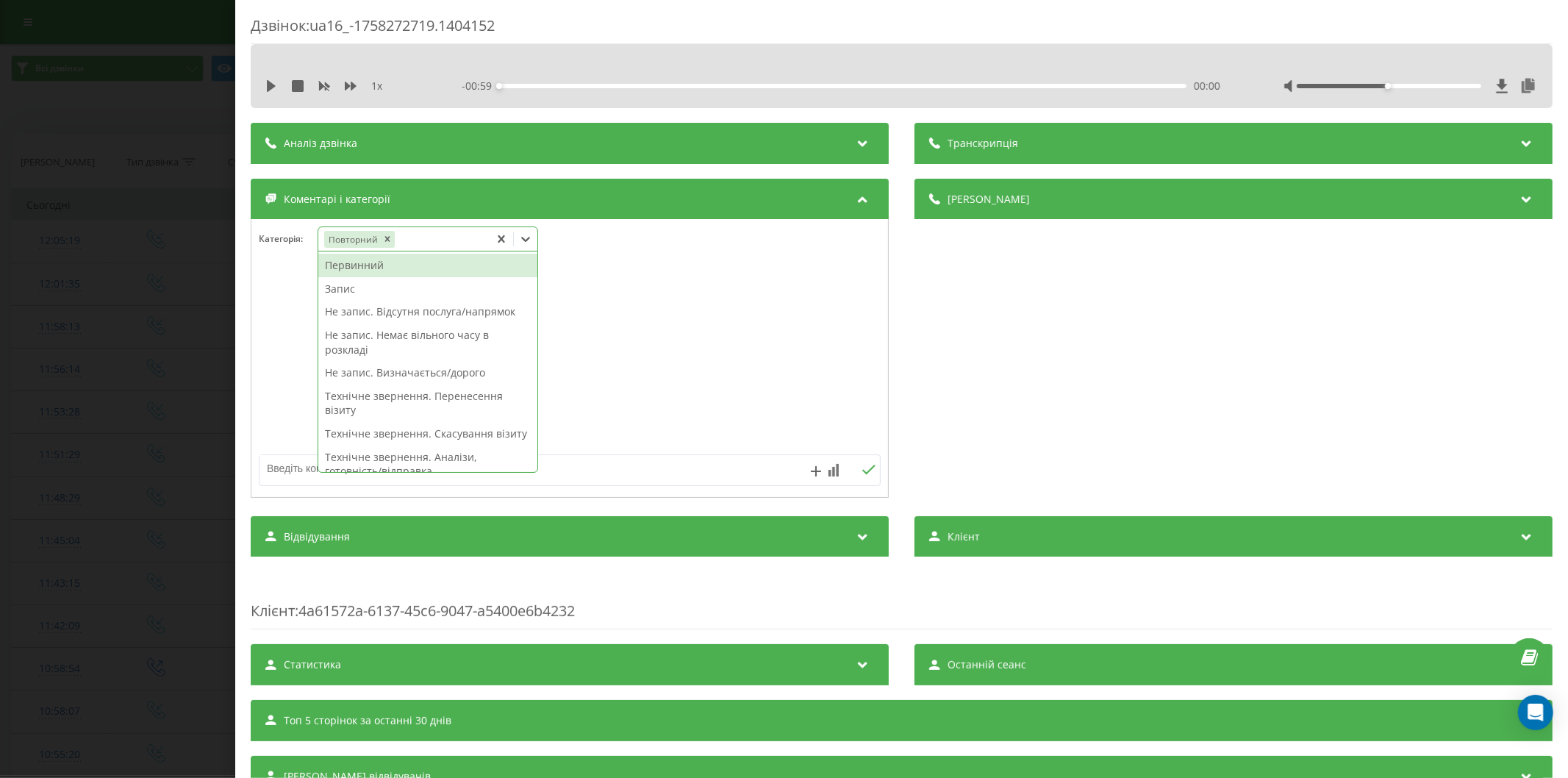
click at [362, 379] on div "Не запис. Визначається/дорого" at bounding box center [428, 372] width 219 height 23
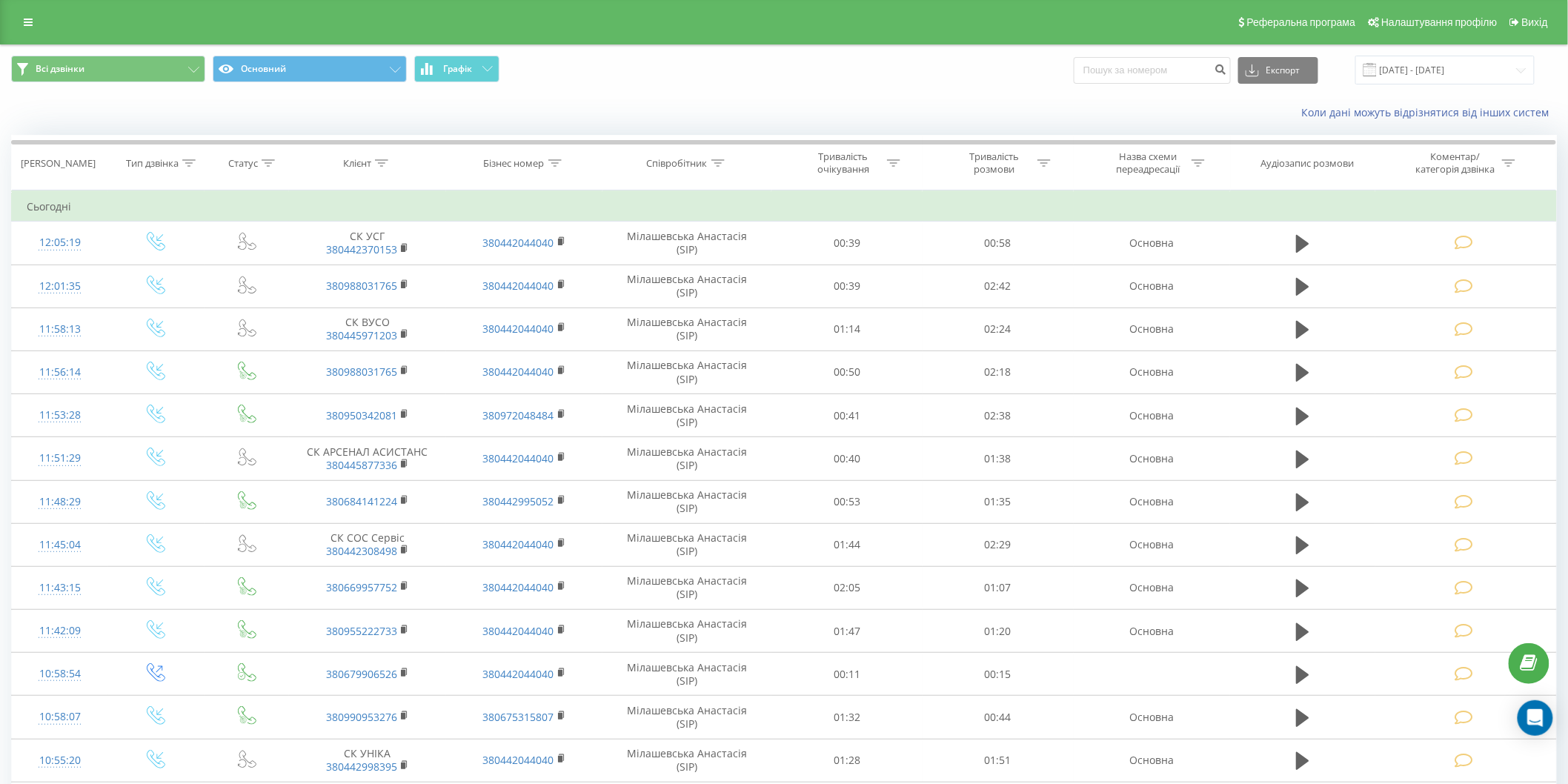
click at [875, 91] on div "Всі дзвінки Основний Графік Експорт .csv .xls .xlsx [DATE] - [DATE]" at bounding box center [784, 70] width 1566 height 50
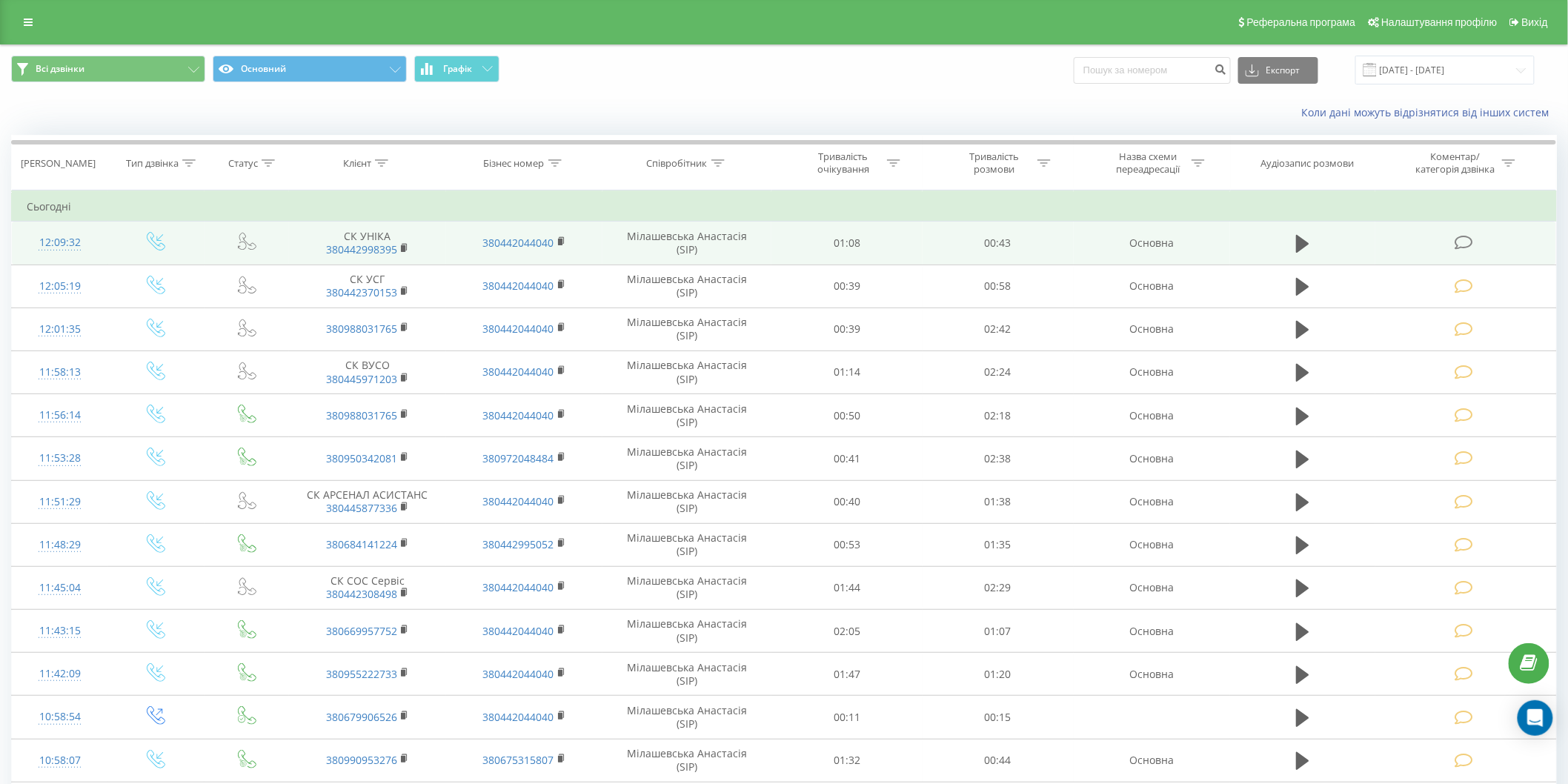
click at [1460, 243] on icon at bounding box center [1463, 242] width 19 height 15
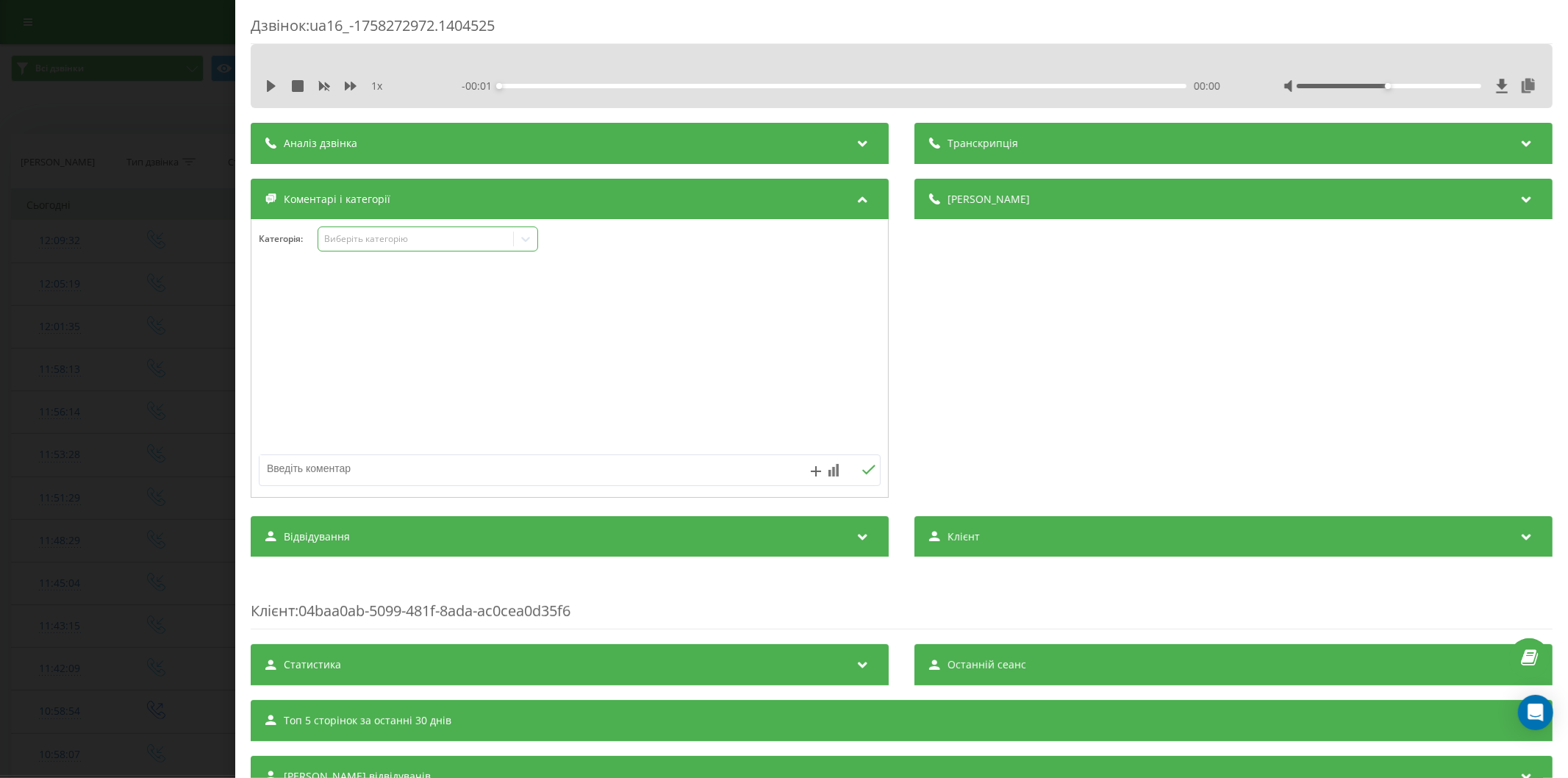
click at [415, 238] on div "Виберіть категорію" at bounding box center [415, 239] width 184 height 12
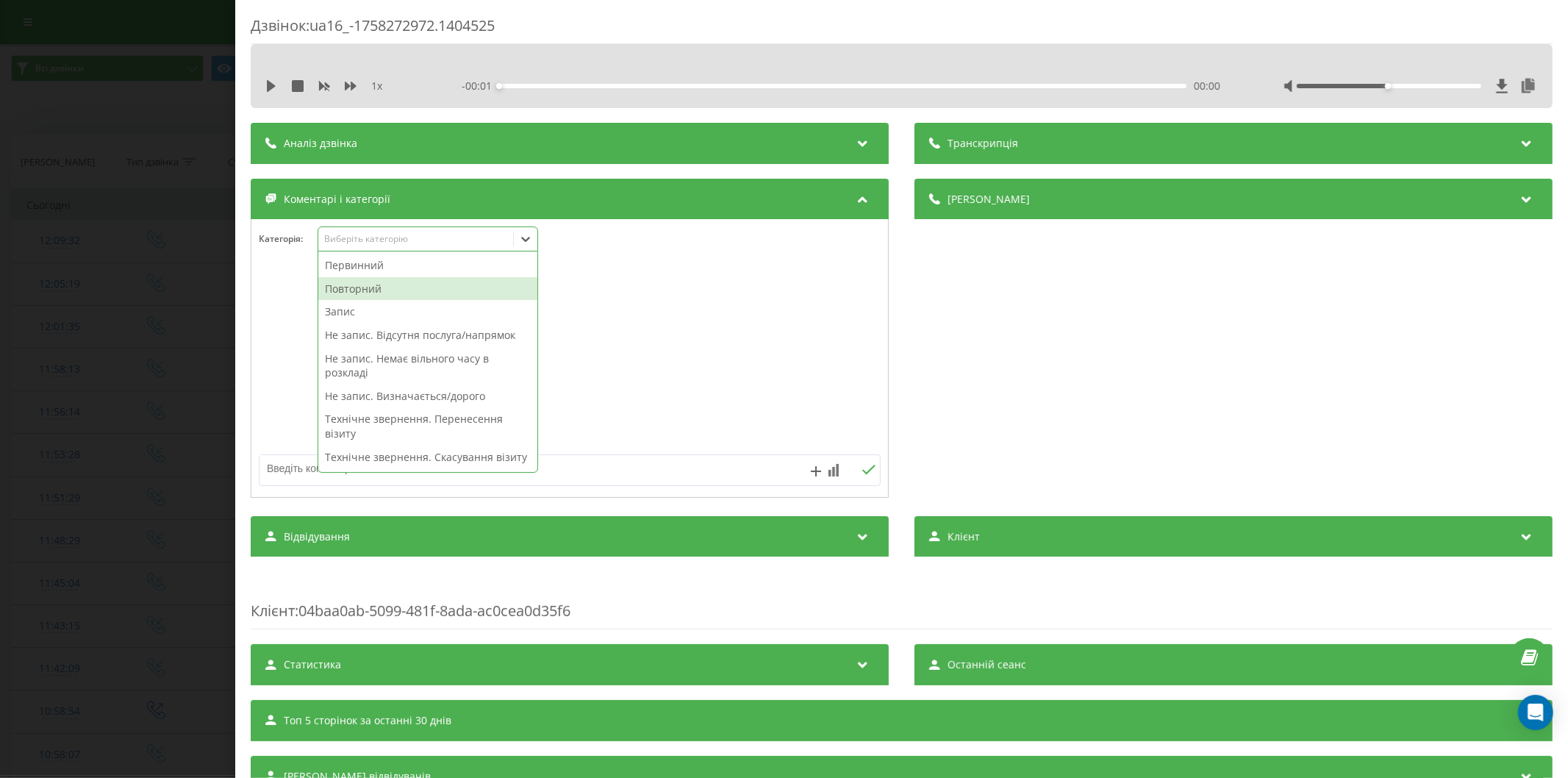
click at [371, 285] on div "Повторний" at bounding box center [428, 288] width 219 height 23
click at [402, 307] on div "Не запис. Відсутня послуга/напрямок" at bounding box center [428, 311] width 219 height 23
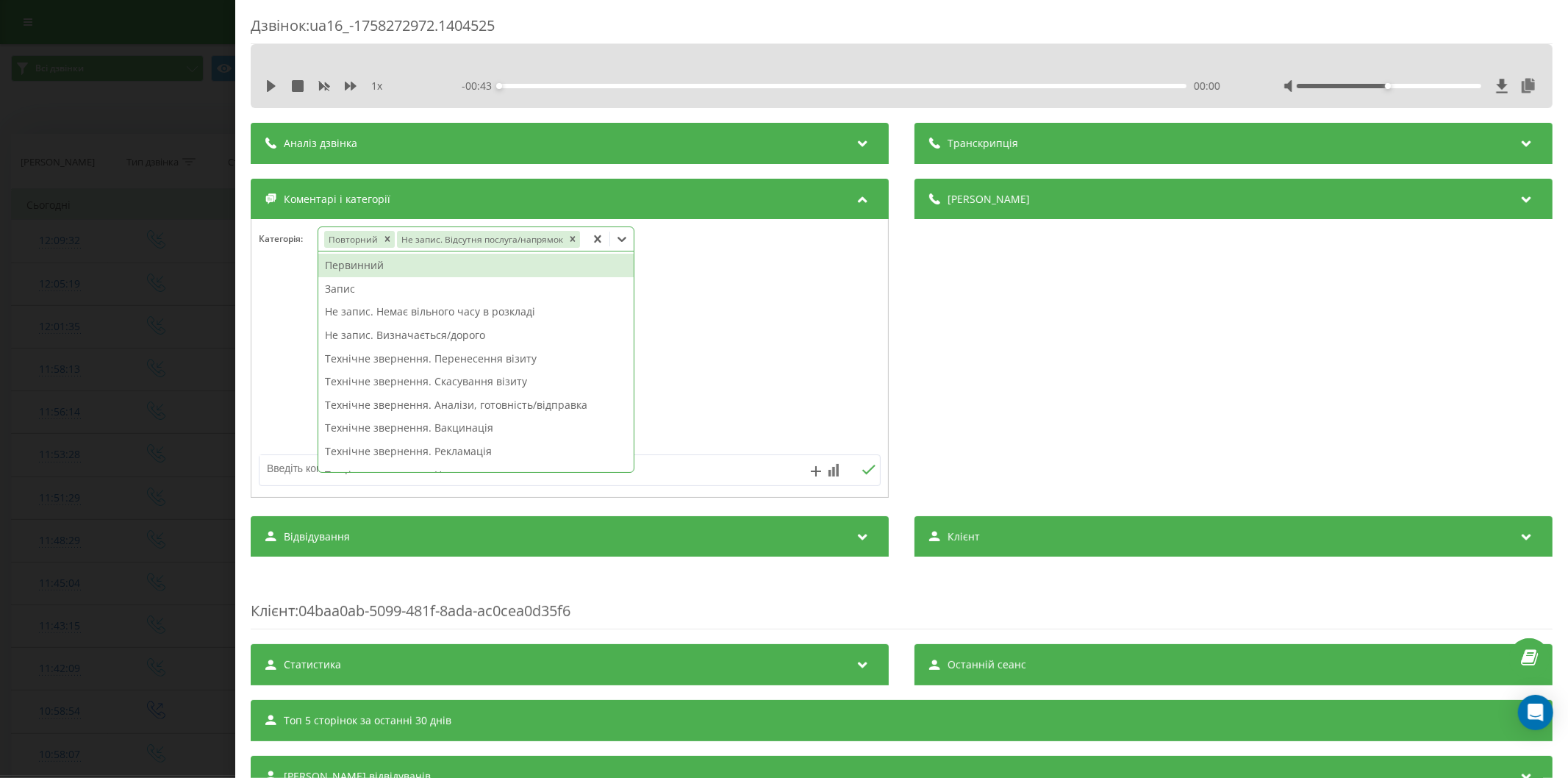
click at [287, 467] on textarea at bounding box center [508, 468] width 496 height 26
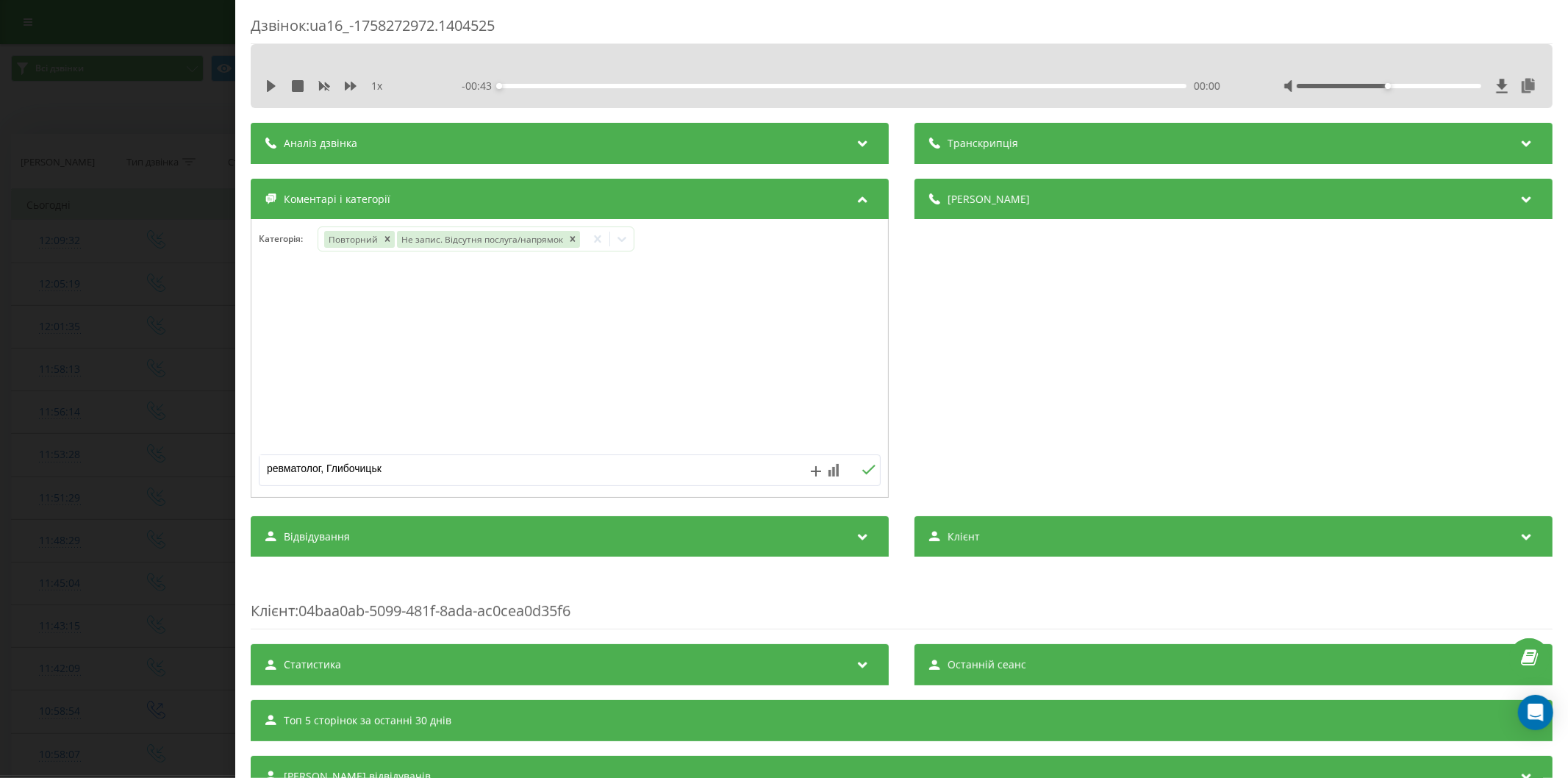
type textarea "ревматолог, Глибочицька"
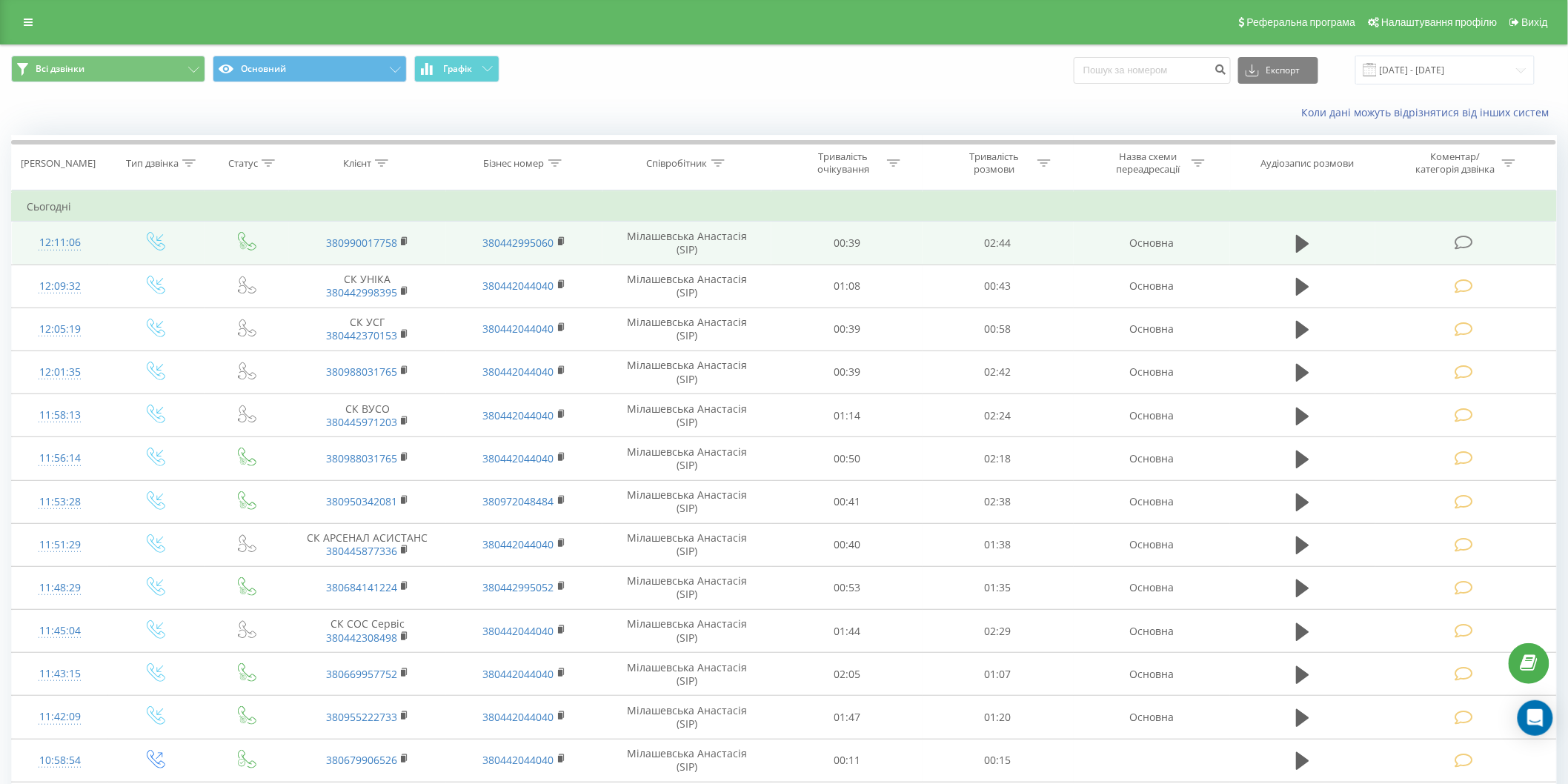
click at [1466, 240] on icon at bounding box center [1463, 242] width 19 height 15
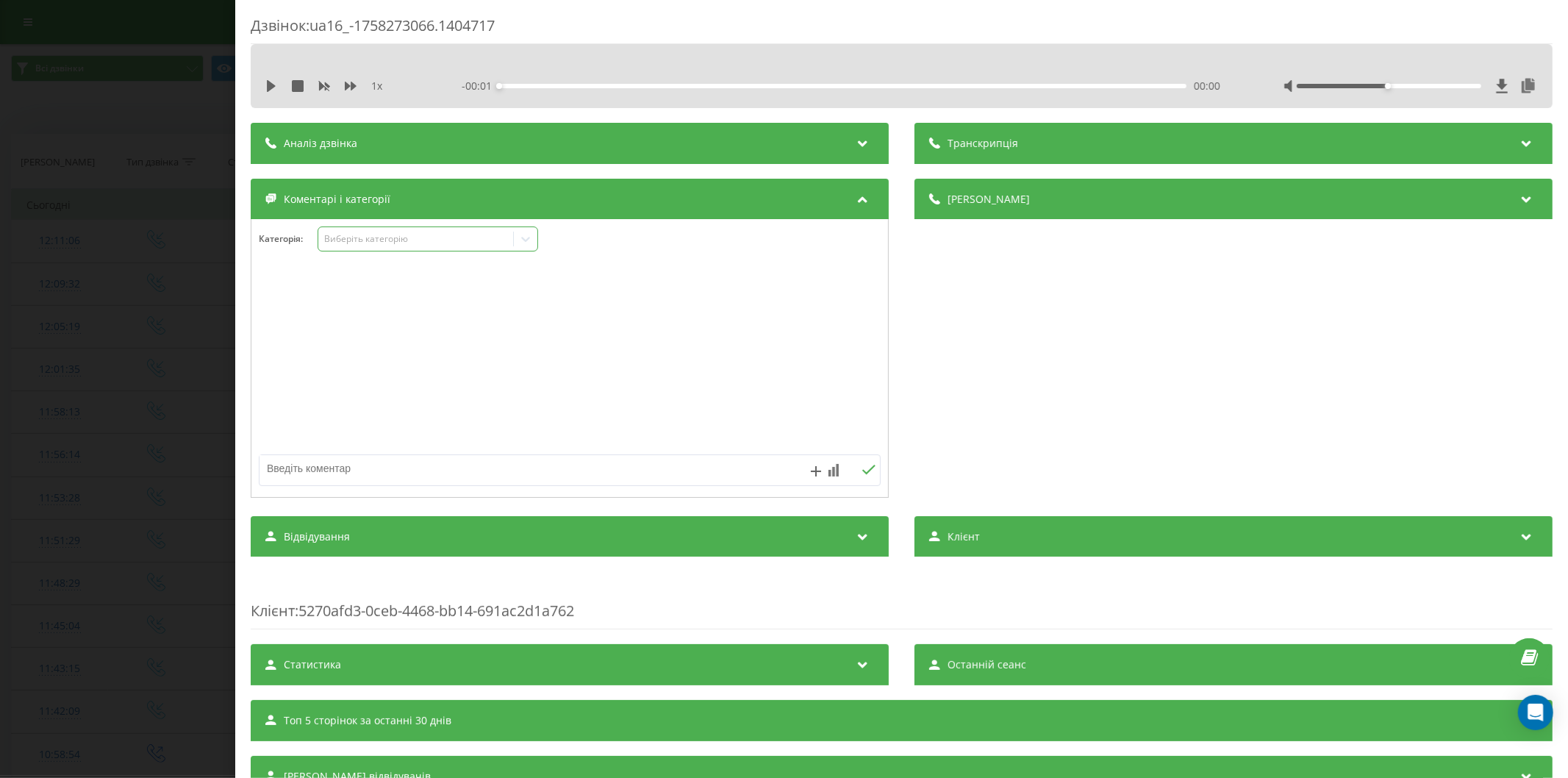
click at [417, 240] on div "Виберіть категорію" at bounding box center [415, 239] width 184 height 12
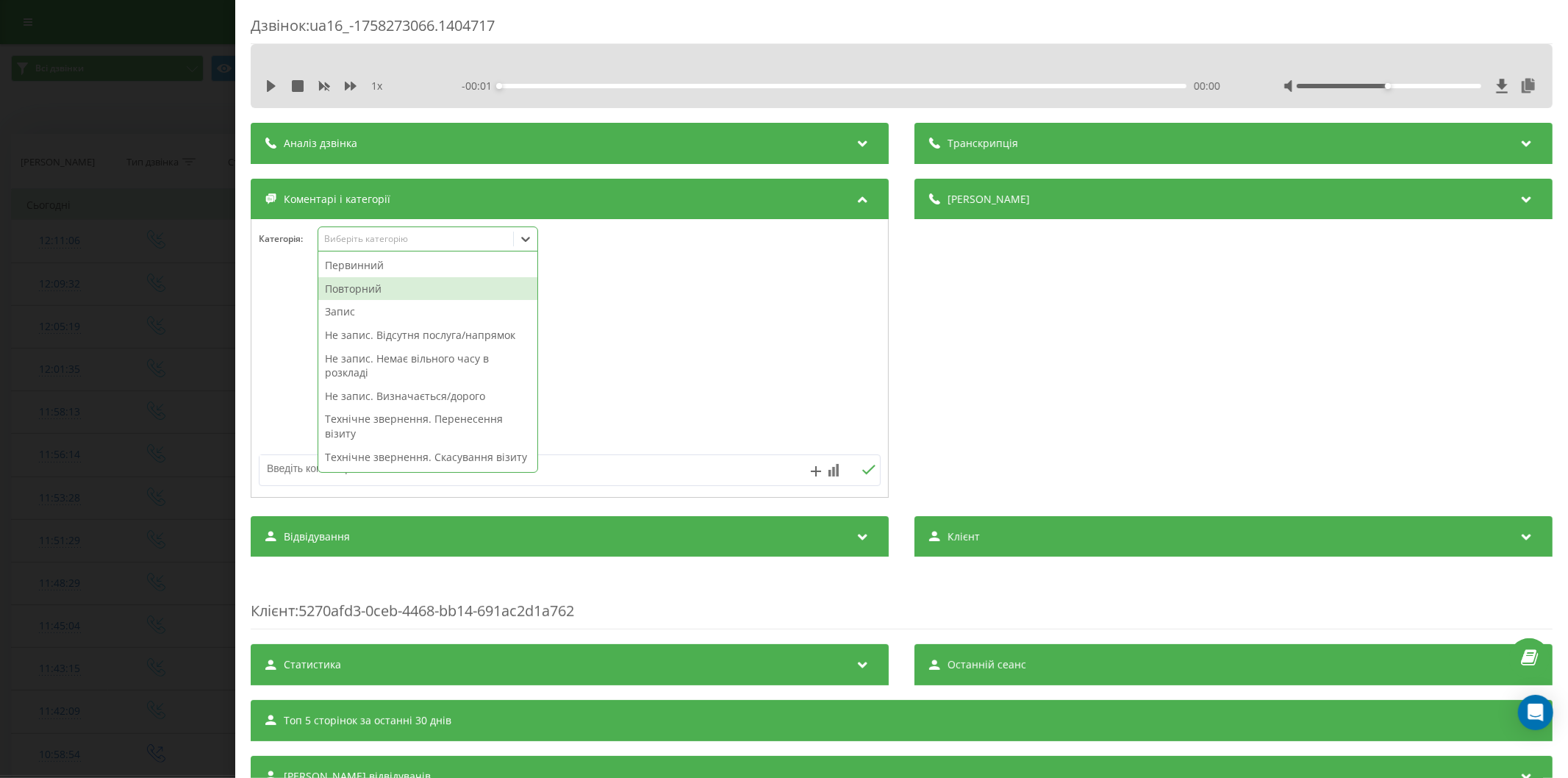
click at [369, 285] on div "Повторний" at bounding box center [428, 288] width 219 height 23
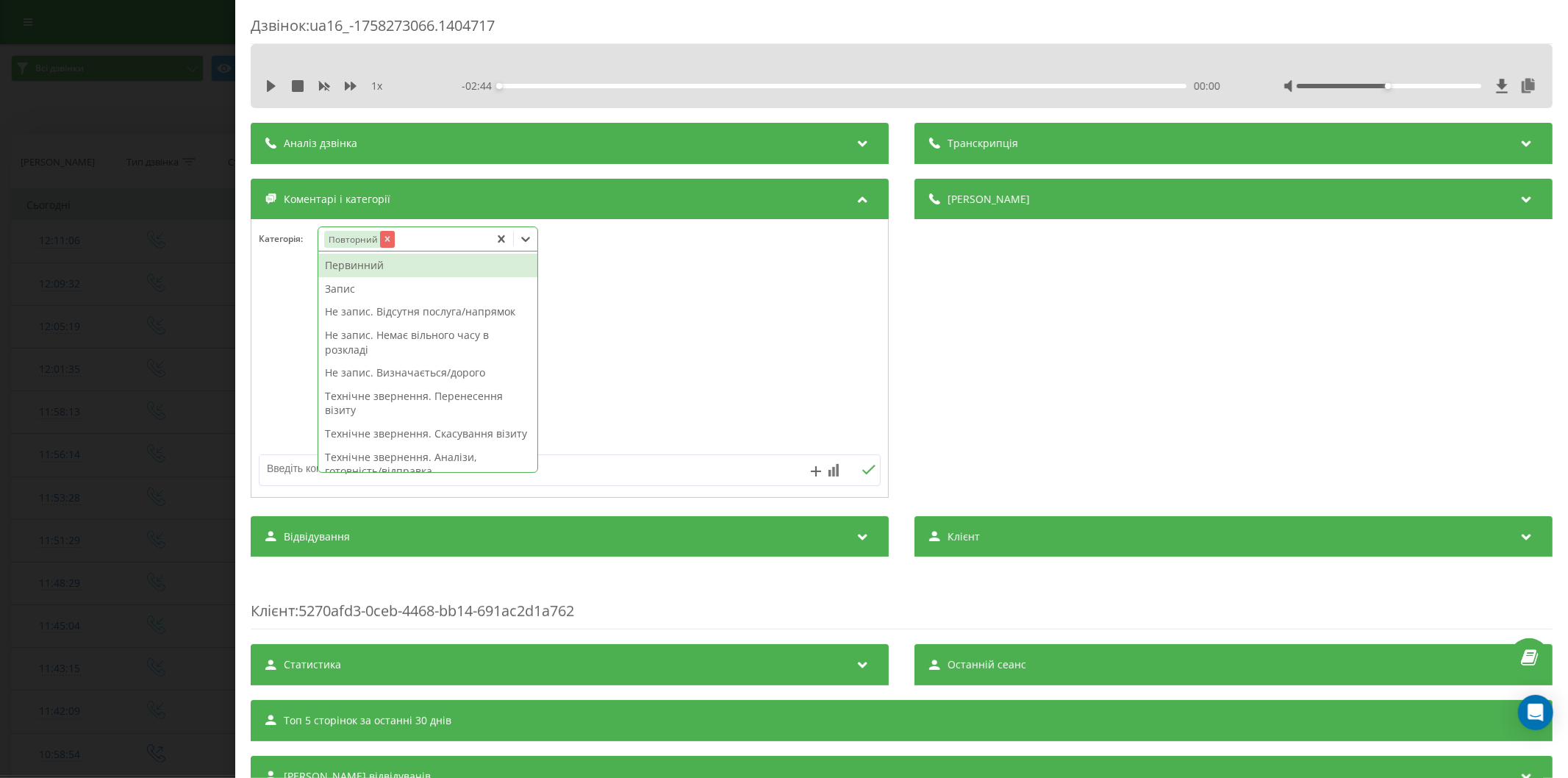
click at [390, 247] on div "Remove Повторний" at bounding box center [386, 239] width 14 height 17
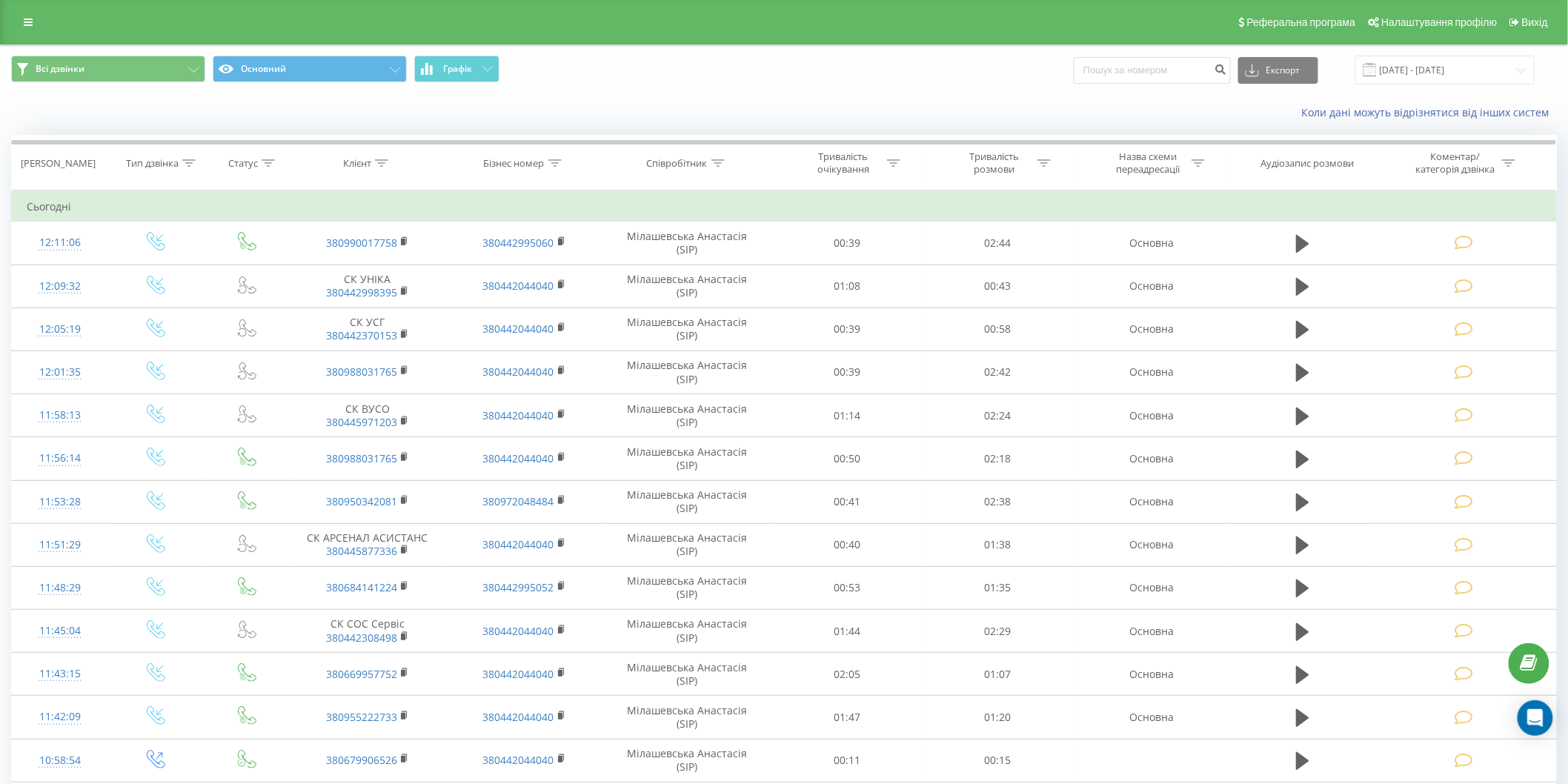
click at [866, 105] on div "Коли дані можуть відрізнятися вiд інших систем" at bounding box center [1077, 113] width 979 height 14
click at [846, 122] on div "Коли дані можуть відрізнятися вiд інших систем" at bounding box center [784, 113] width 1566 height 35
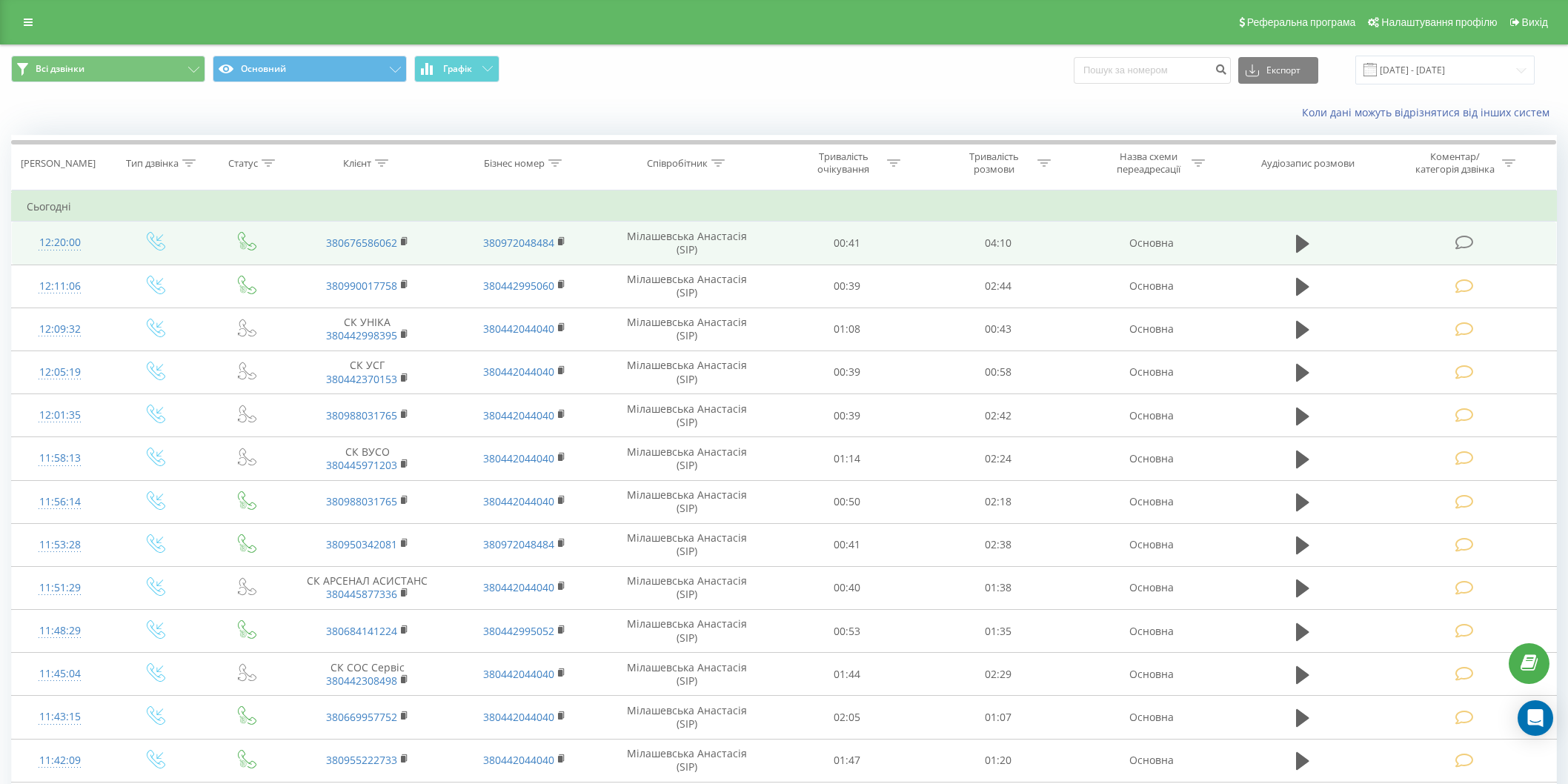
click at [1466, 240] on icon at bounding box center [1463, 242] width 19 height 15
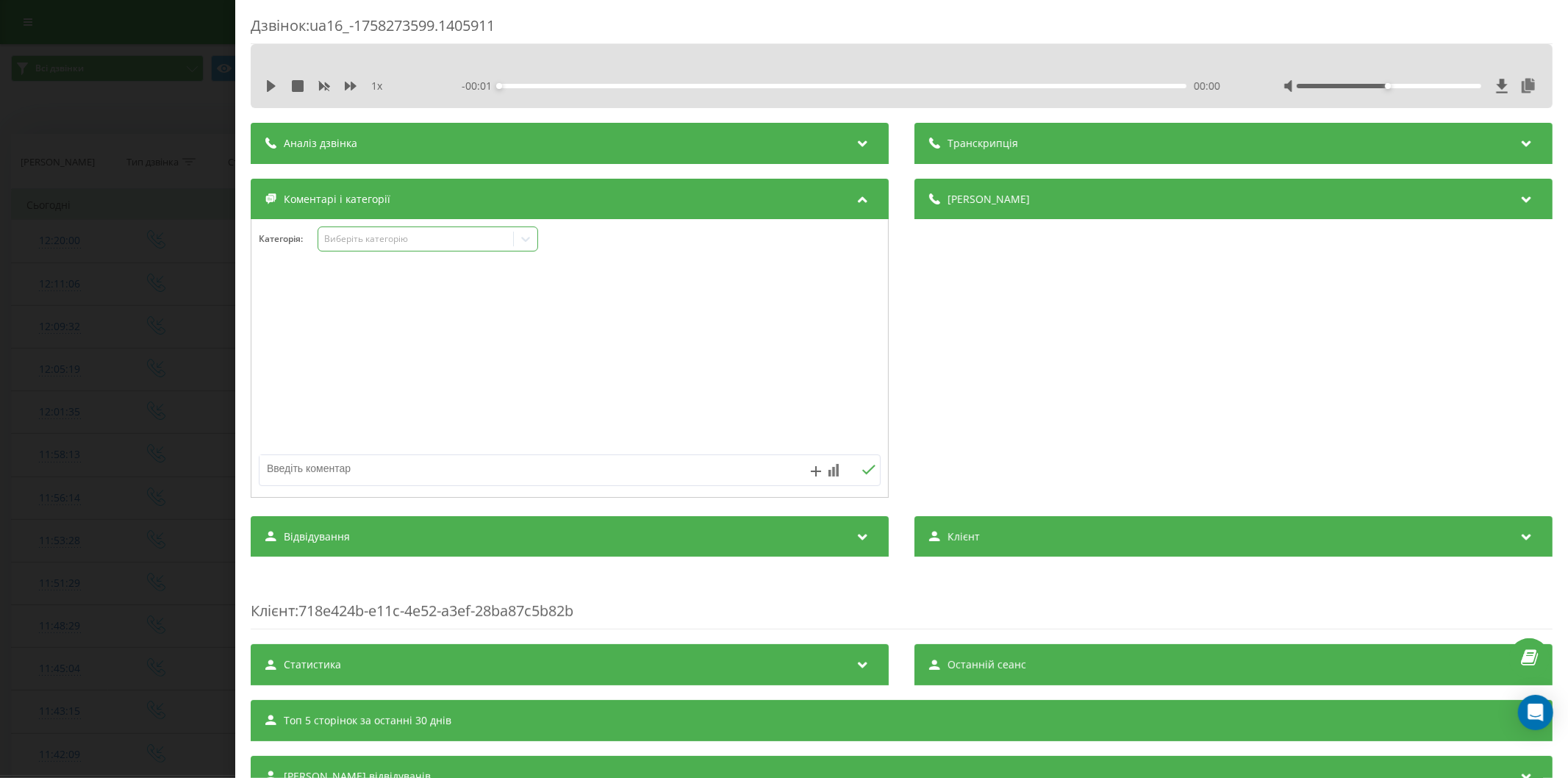
click at [386, 243] on div "Виберіть категорію" at bounding box center [415, 239] width 184 height 12
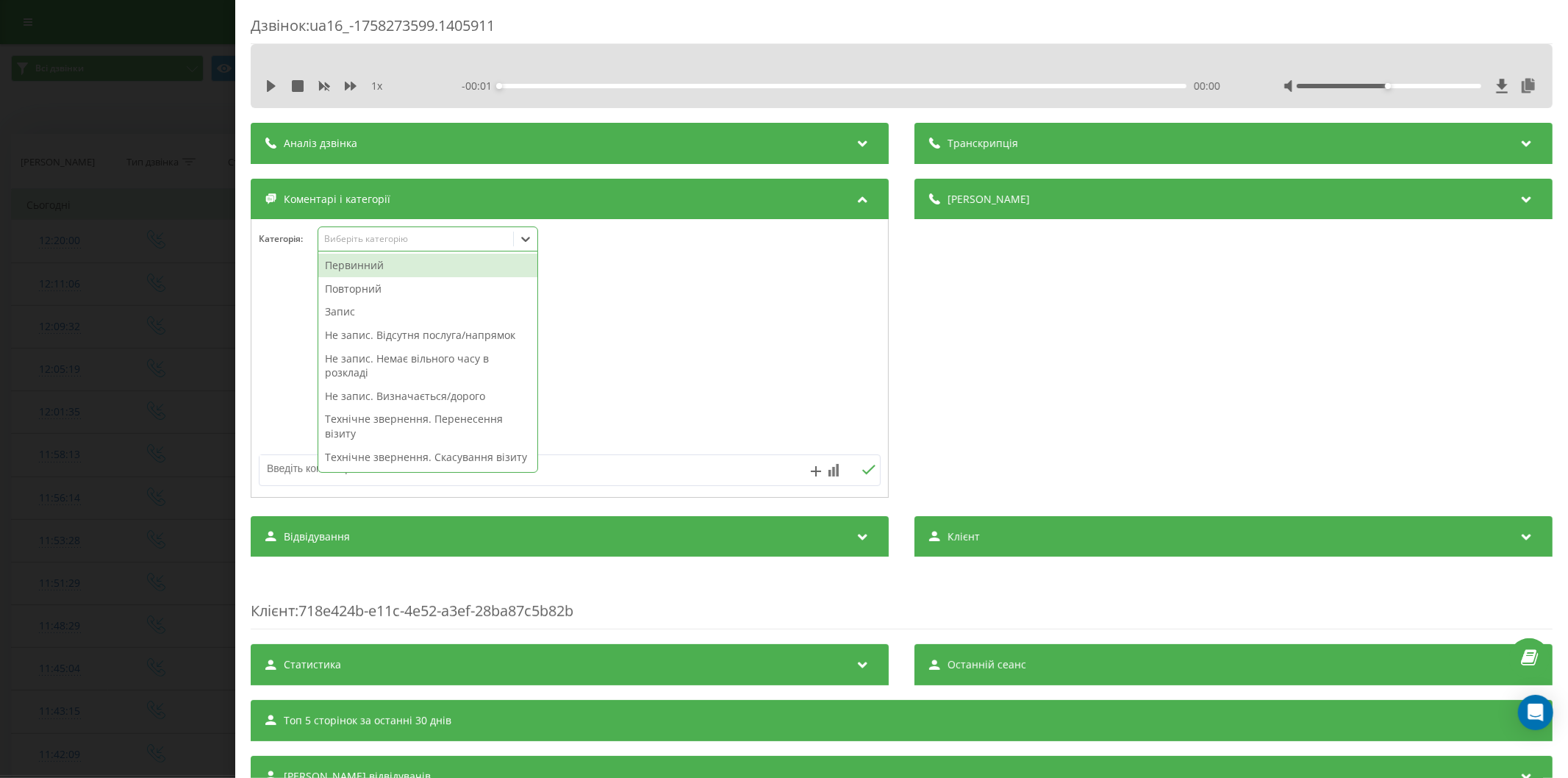
click at [370, 267] on div "Первинний" at bounding box center [428, 265] width 219 height 23
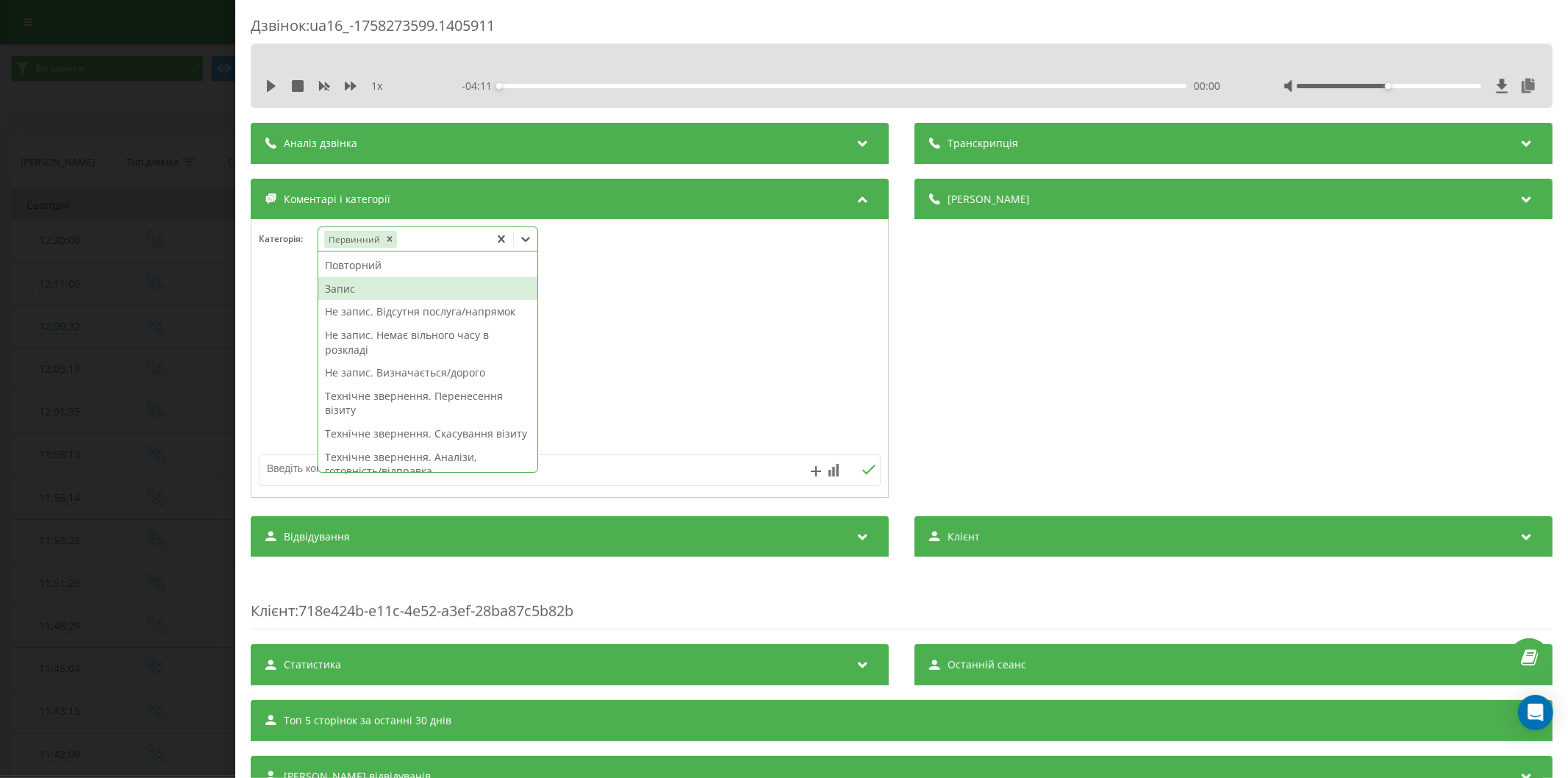
click at [353, 294] on div "Запис" at bounding box center [428, 288] width 219 height 23
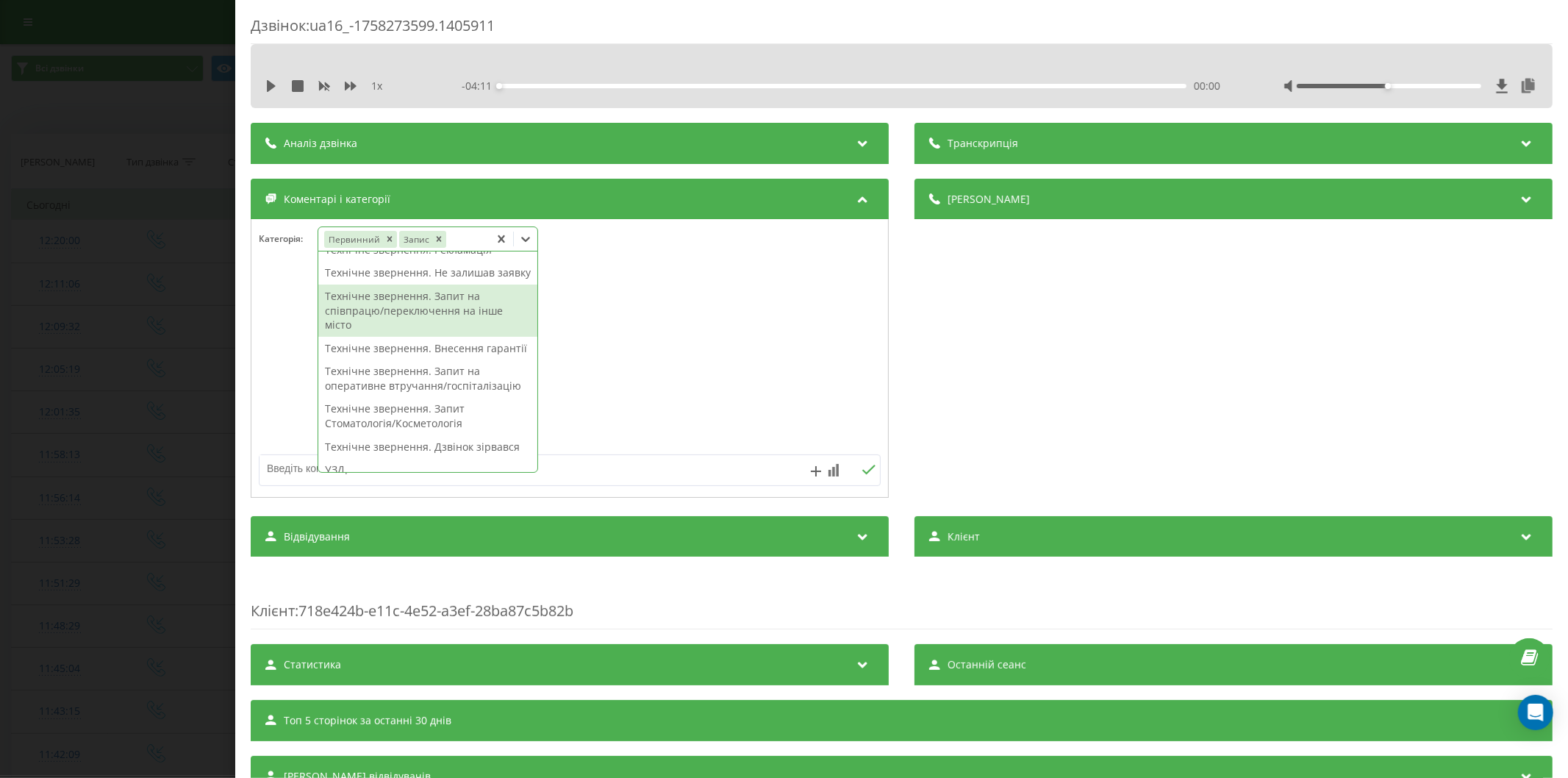
scroll to position [408, 0]
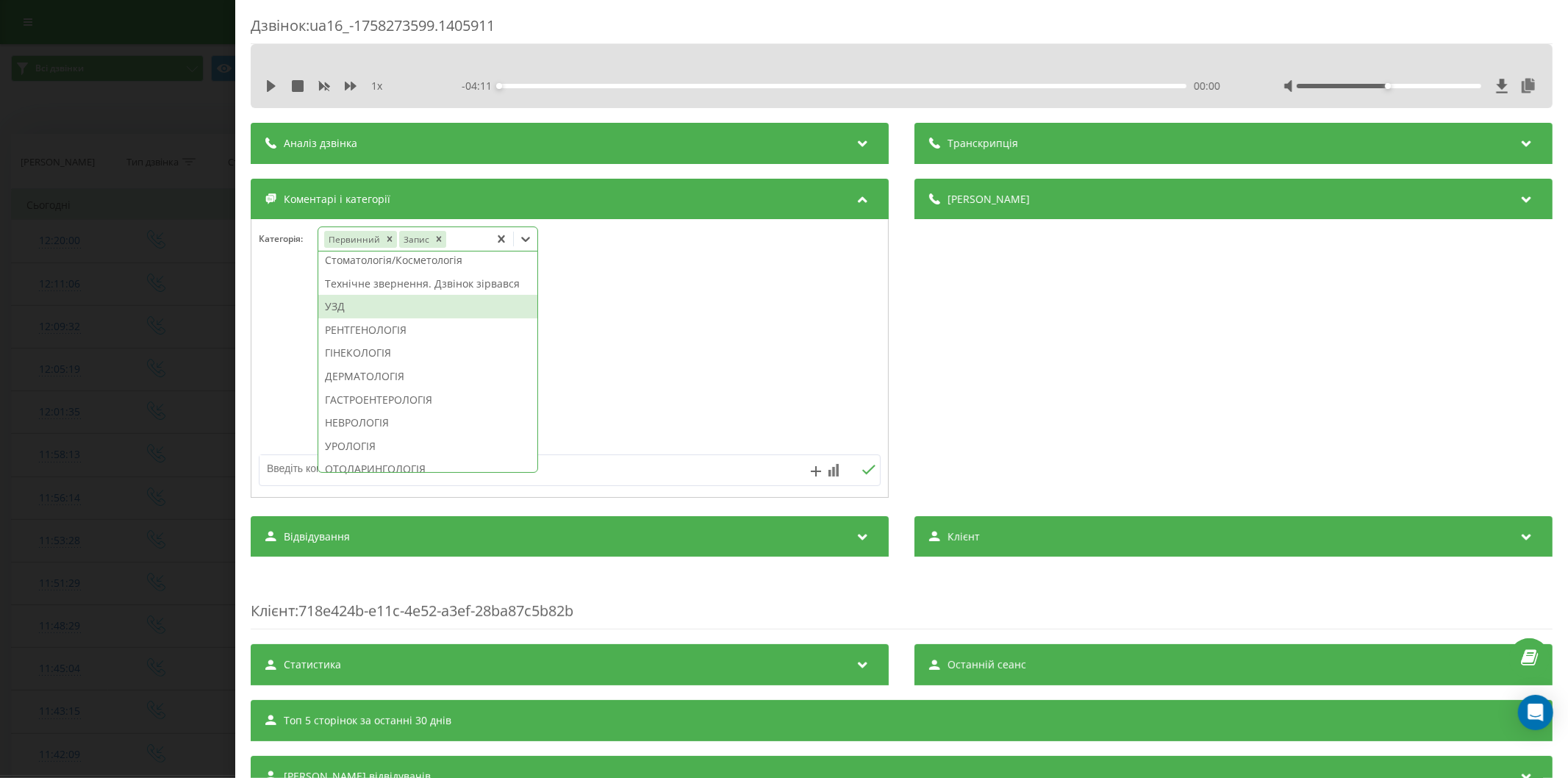
click at [371, 318] on div "УЗД" at bounding box center [428, 306] width 219 height 23
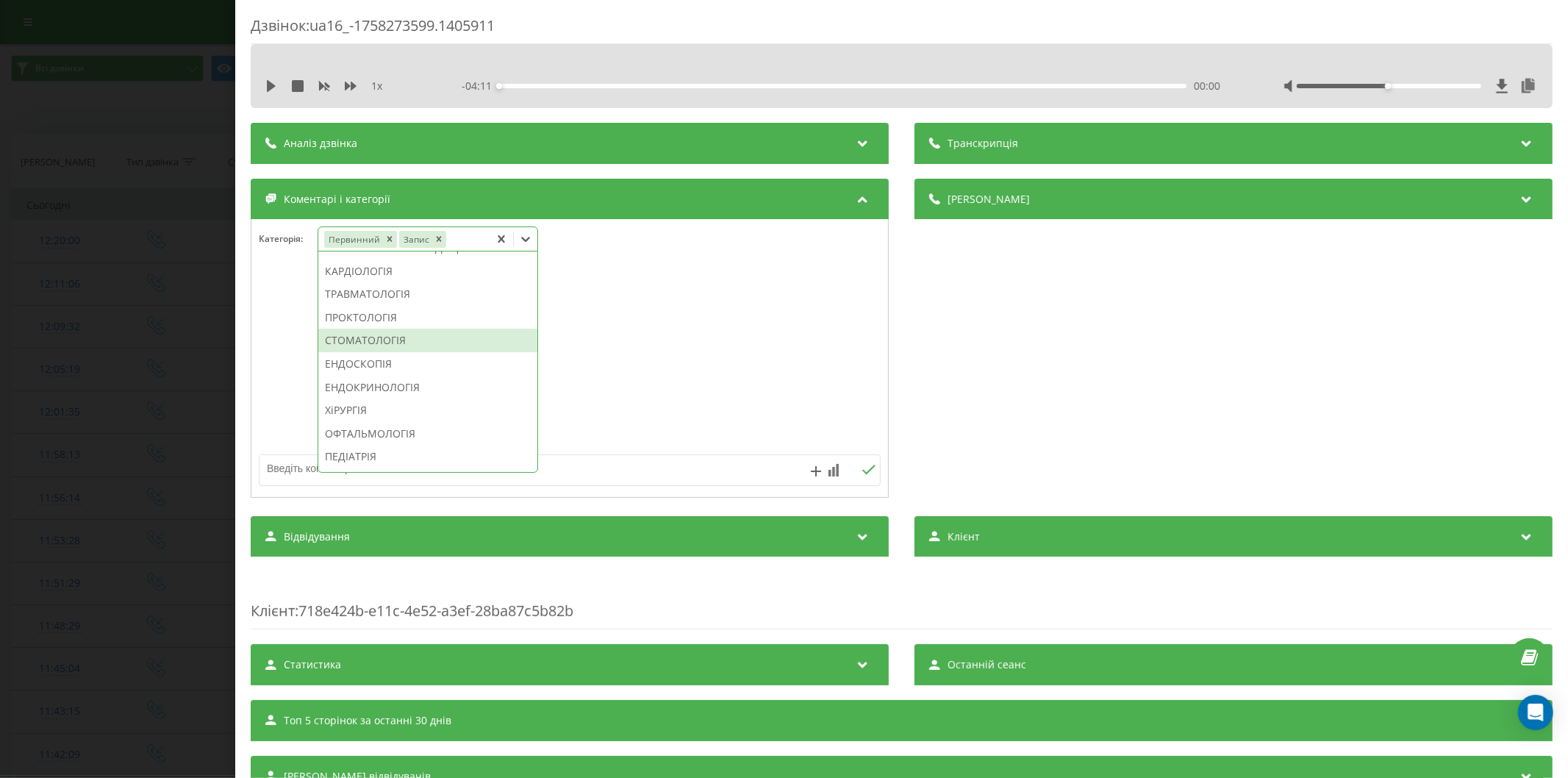
scroll to position [712, 0]
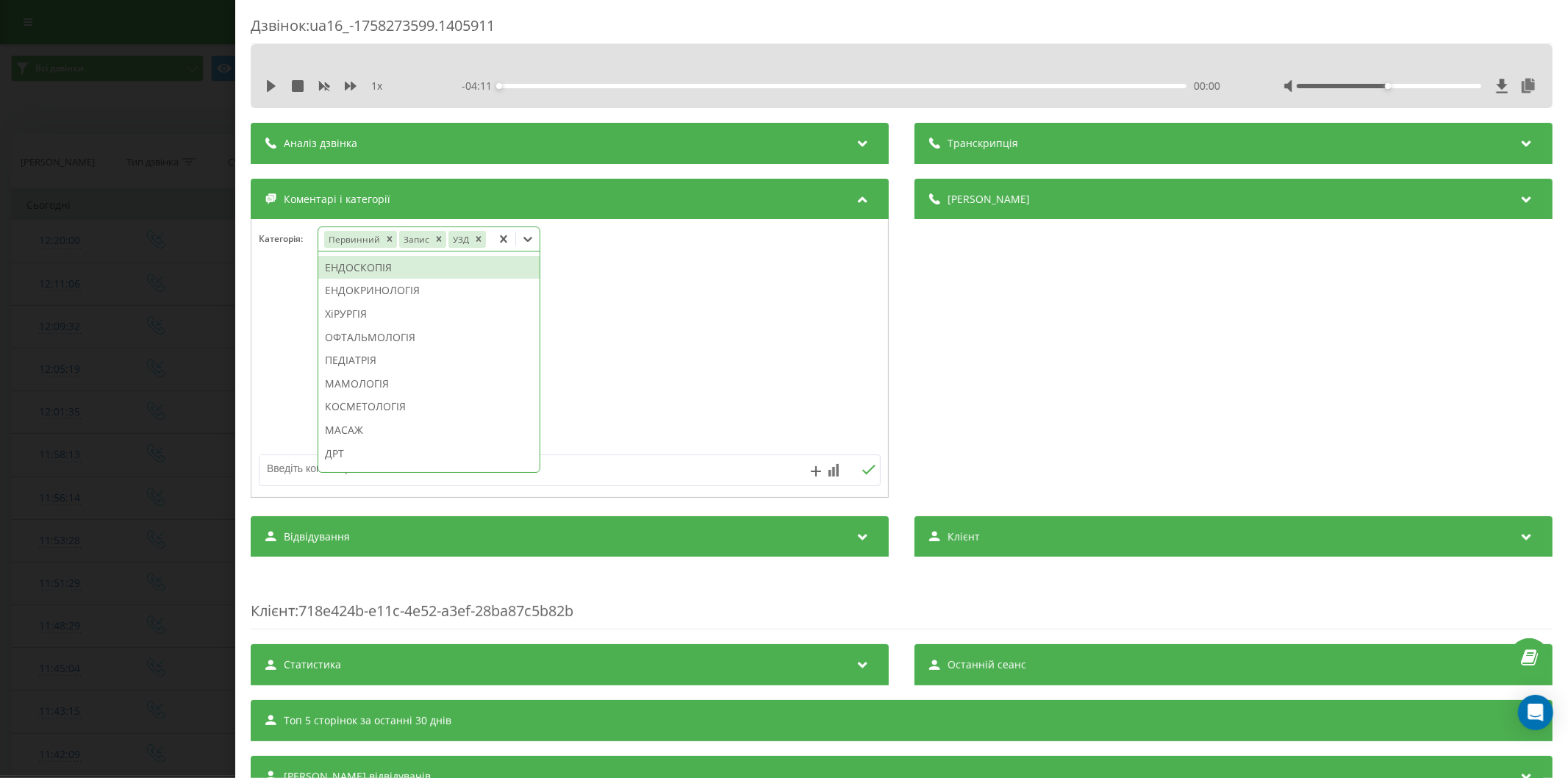
click at [341, 279] on div "ЕНДОСКОПІЯ" at bounding box center [429, 267] width 221 height 23
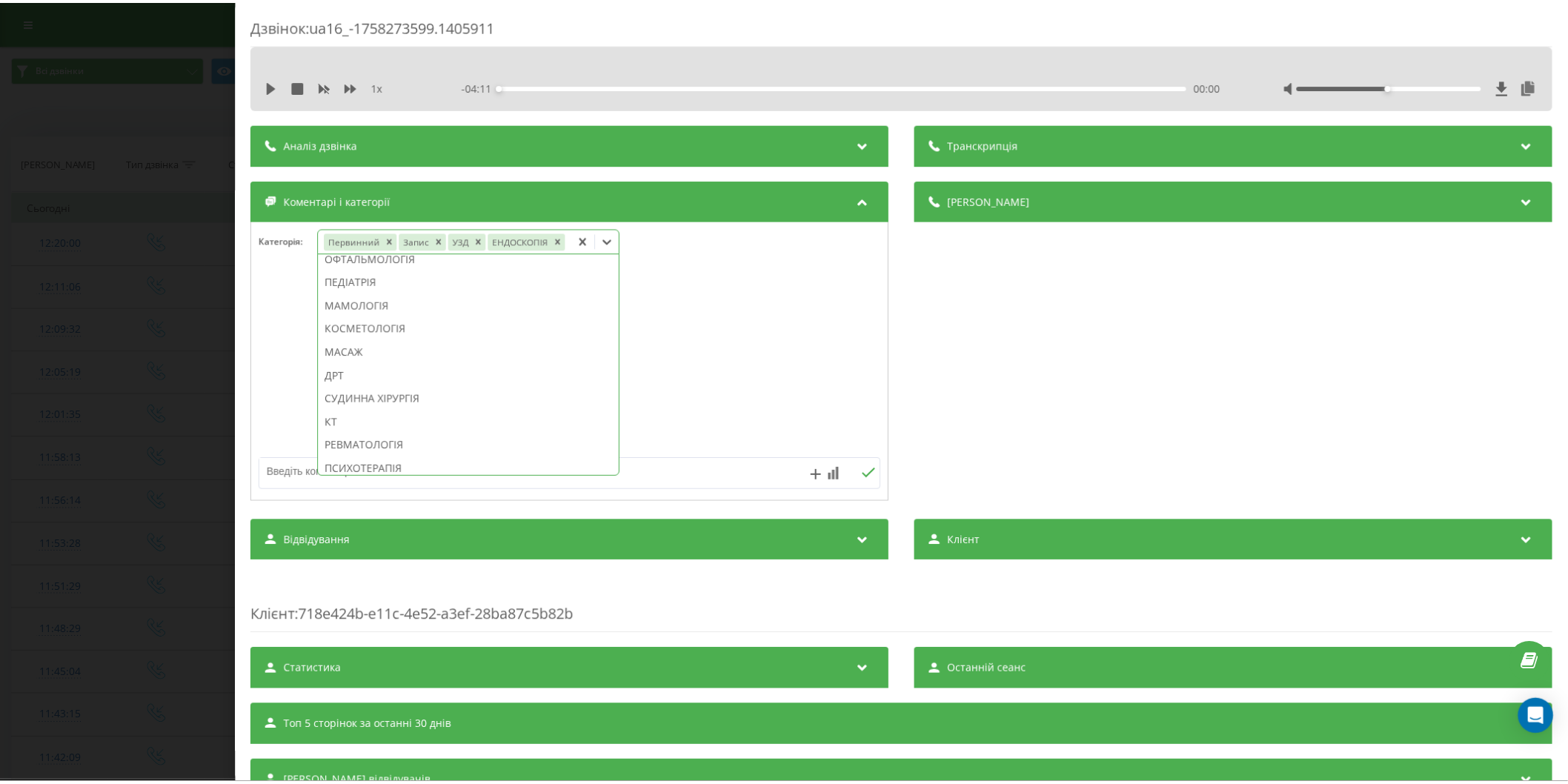
scroll to position [616, 0]
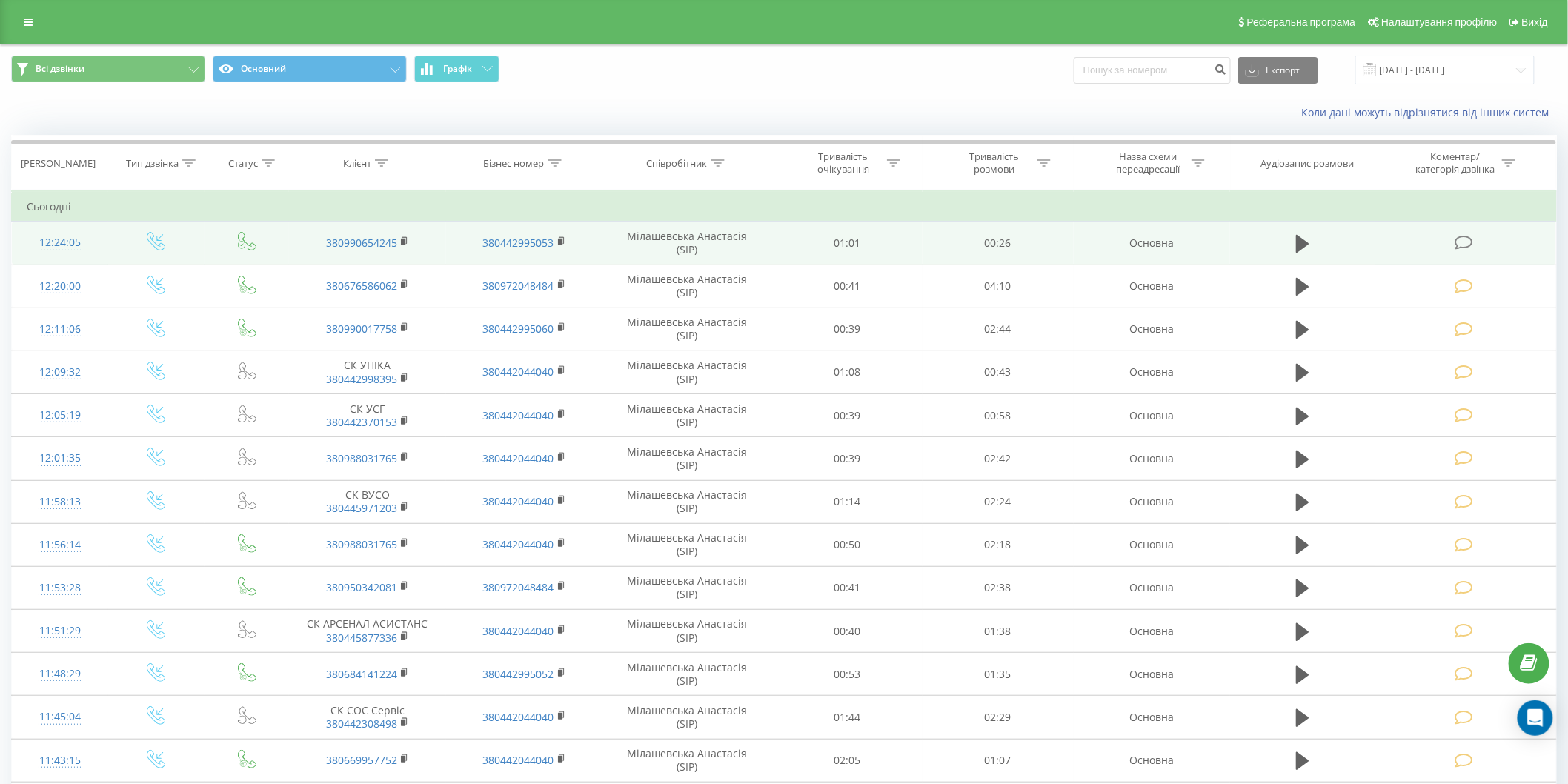
click at [1468, 240] on icon at bounding box center [1463, 242] width 19 height 15
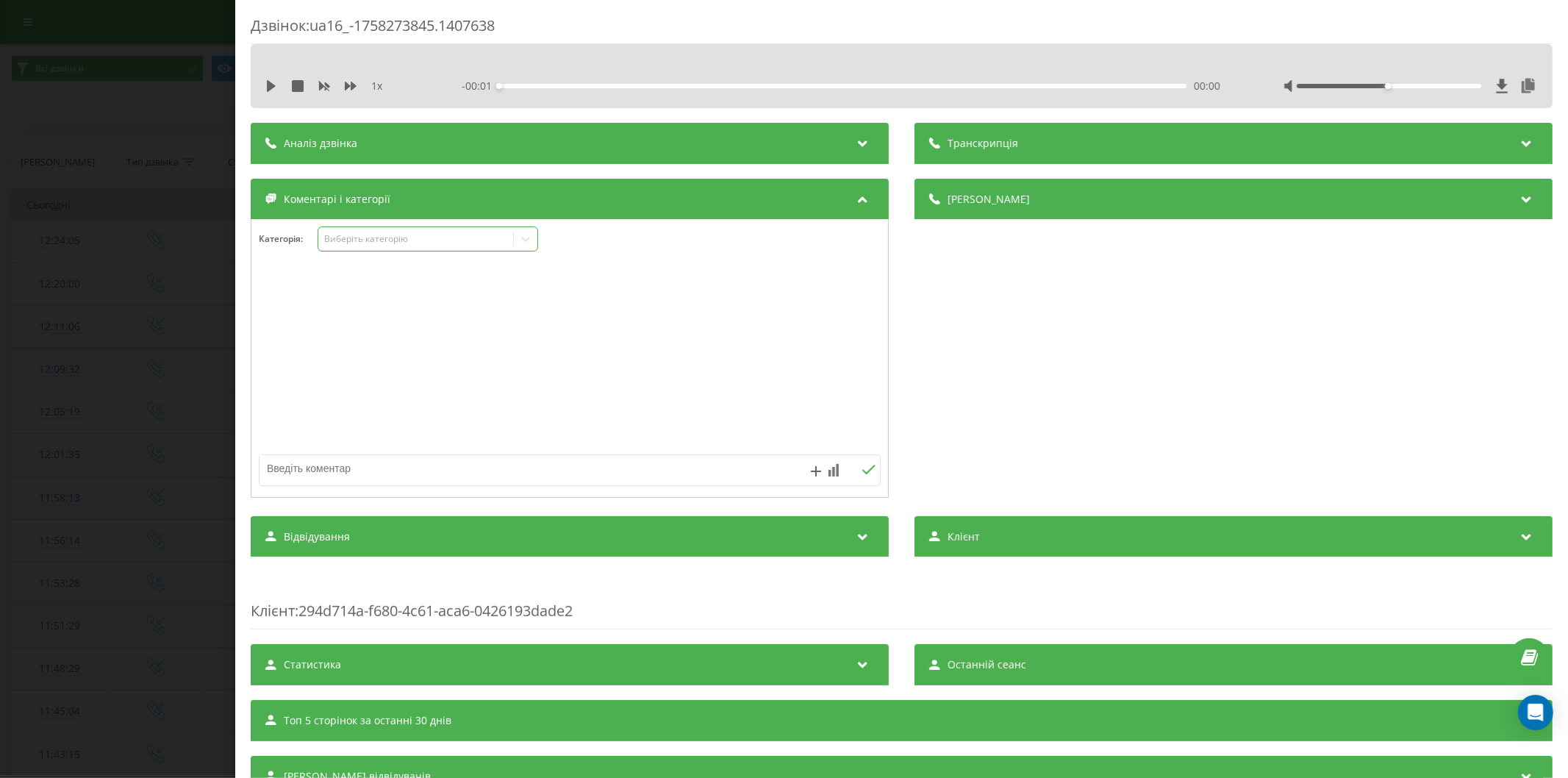
click at [377, 245] on div "Виберіть категорію" at bounding box center [415, 239] width 184 height 12
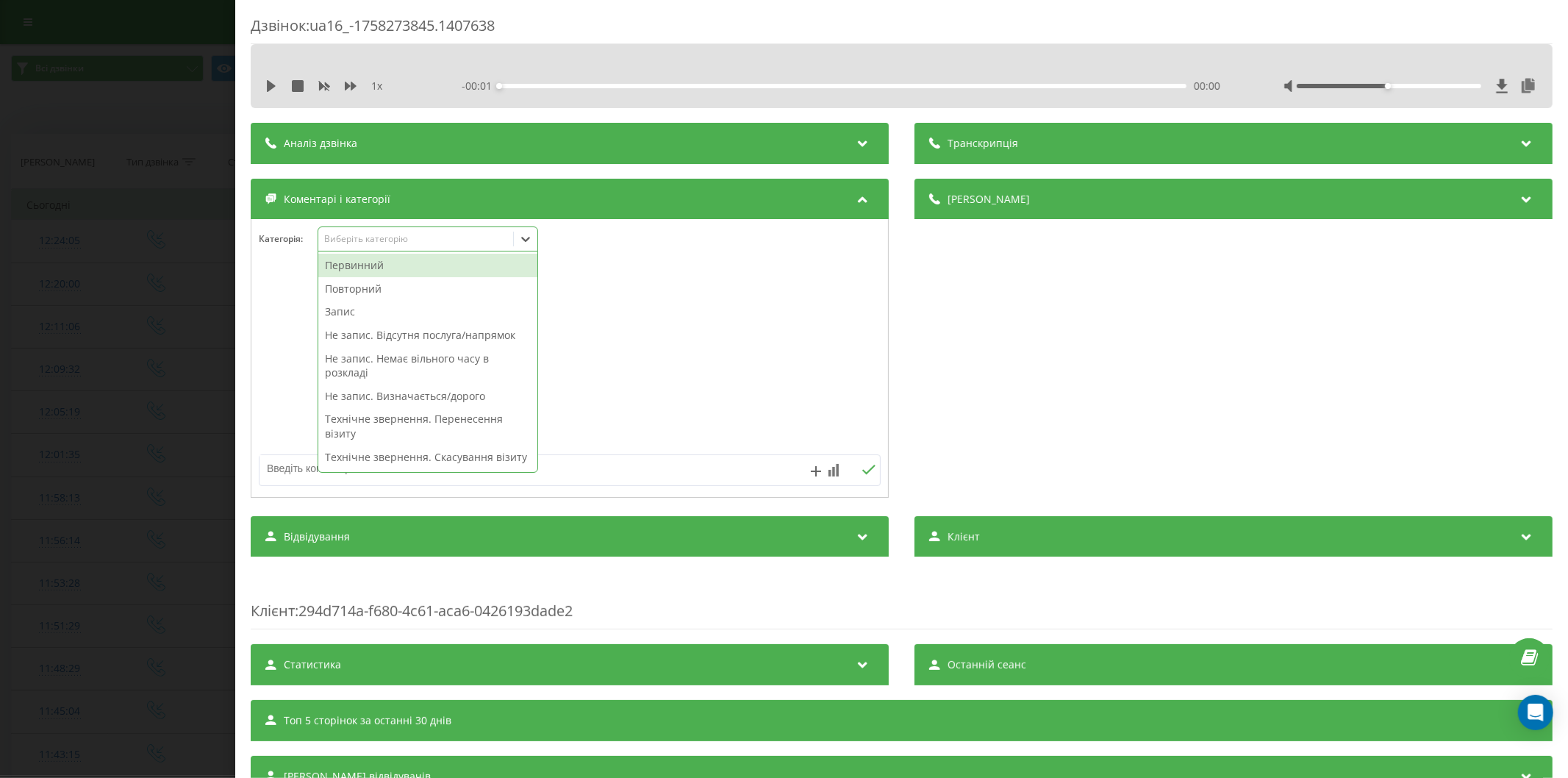
click at [380, 260] on div "Первинний" at bounding box center [428, 265] width 219 height 23
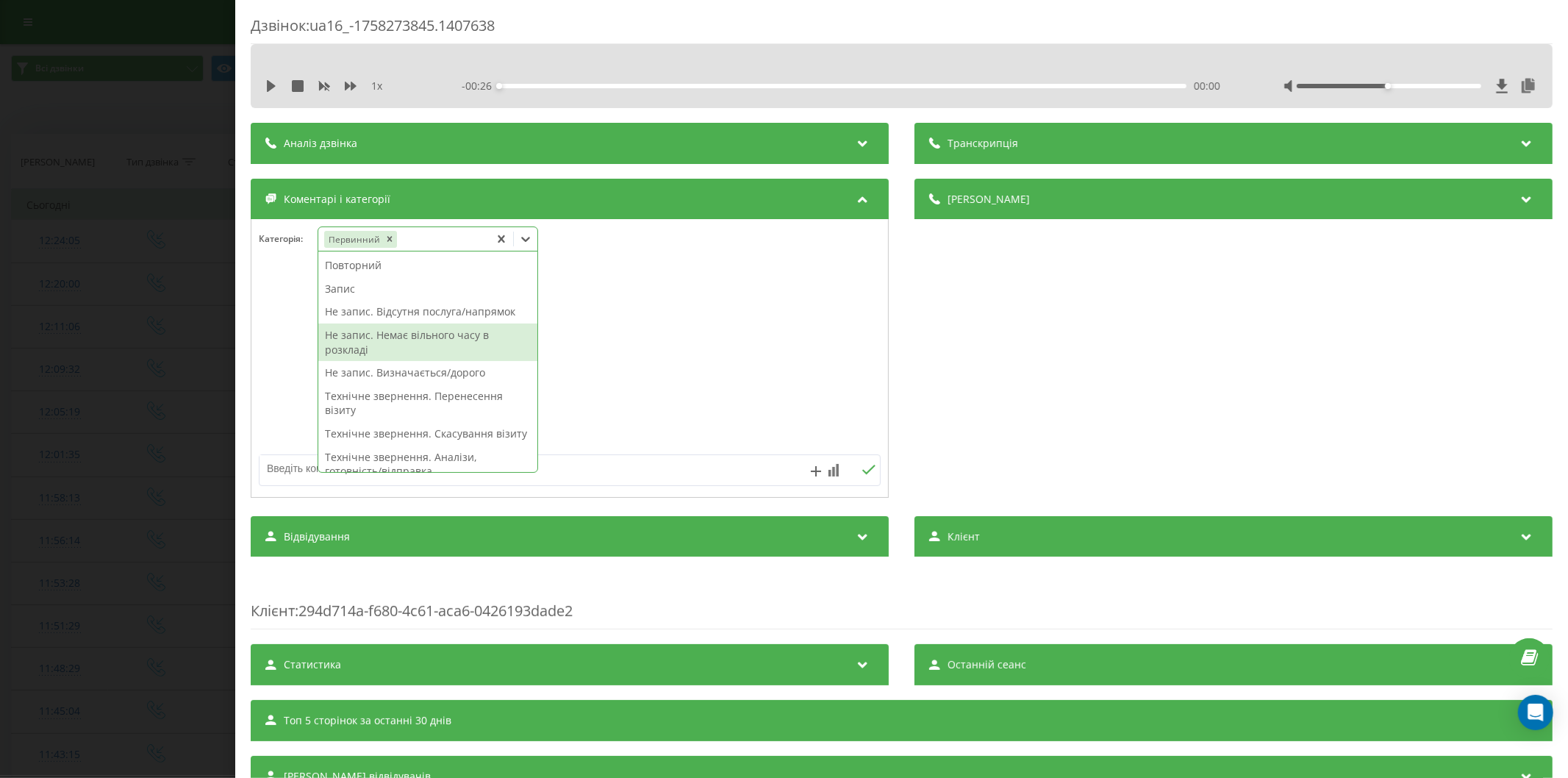
click at [396, 336] on div "Не запис. Немає вільного часу в розкладі" at bounding box center [428, 342] width 219 height 38
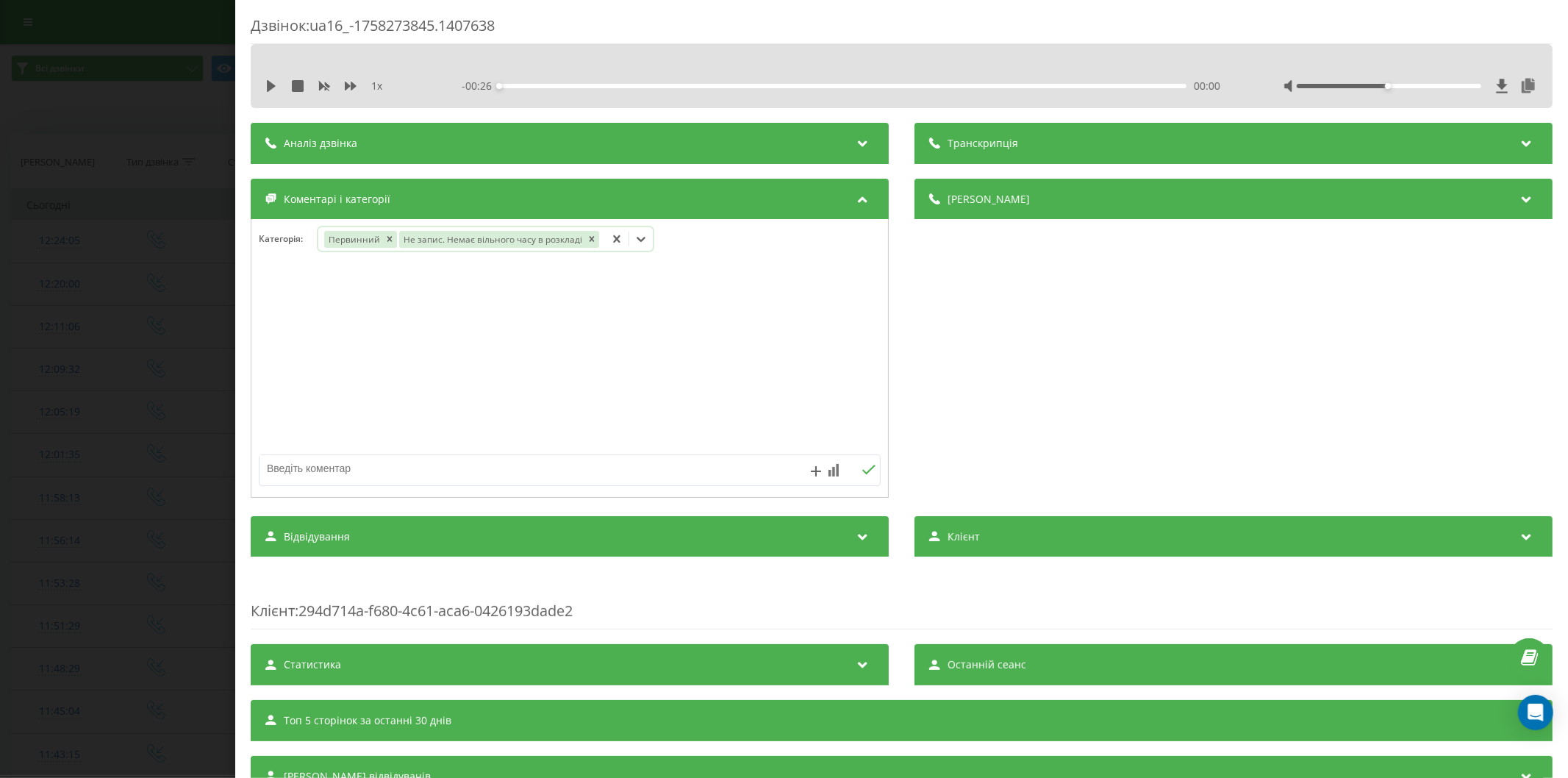
click at [334, 468] on textarea at bounding box center [508, 468] width 496 height 26
paste textarea "Денситометрія"
click at [586, 237] on icon "Remove Не запис. Немає вільного часу в розкладі" at bounding box center [590, 239] width 10 height 10
type textarea "Денситометрія"
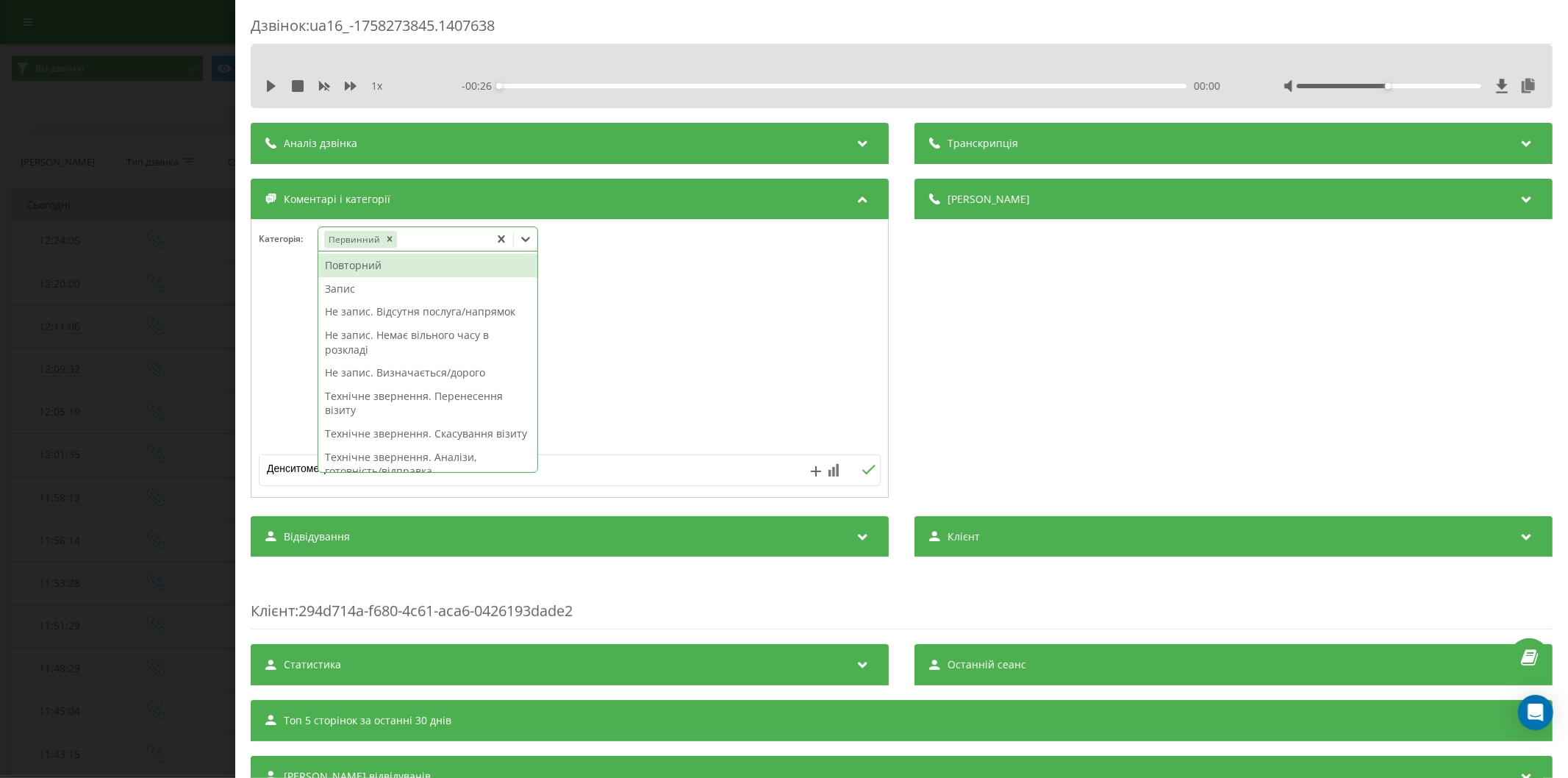
click at [429, 247] on div "Первинний" at bounding box center [404, 239] width 172 height 22
click at [403, 316] on div "Не запис. Відсутня послуга/напрямок" at bounding box center [428, 311] width 219 height 23
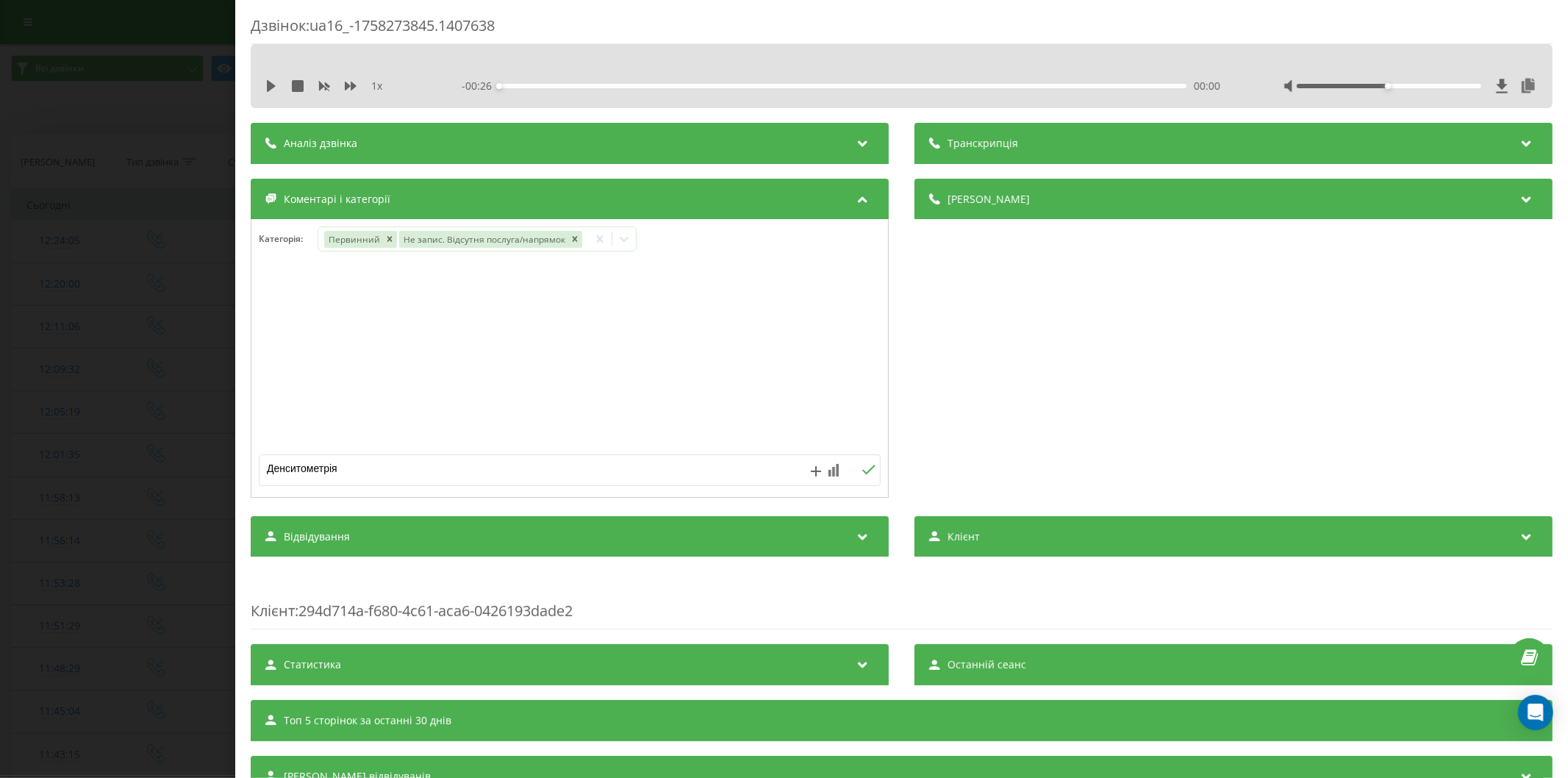
click at [399, 476] on textarea "Денситометрія" at bounding box center [508, 468] width 496 height 26
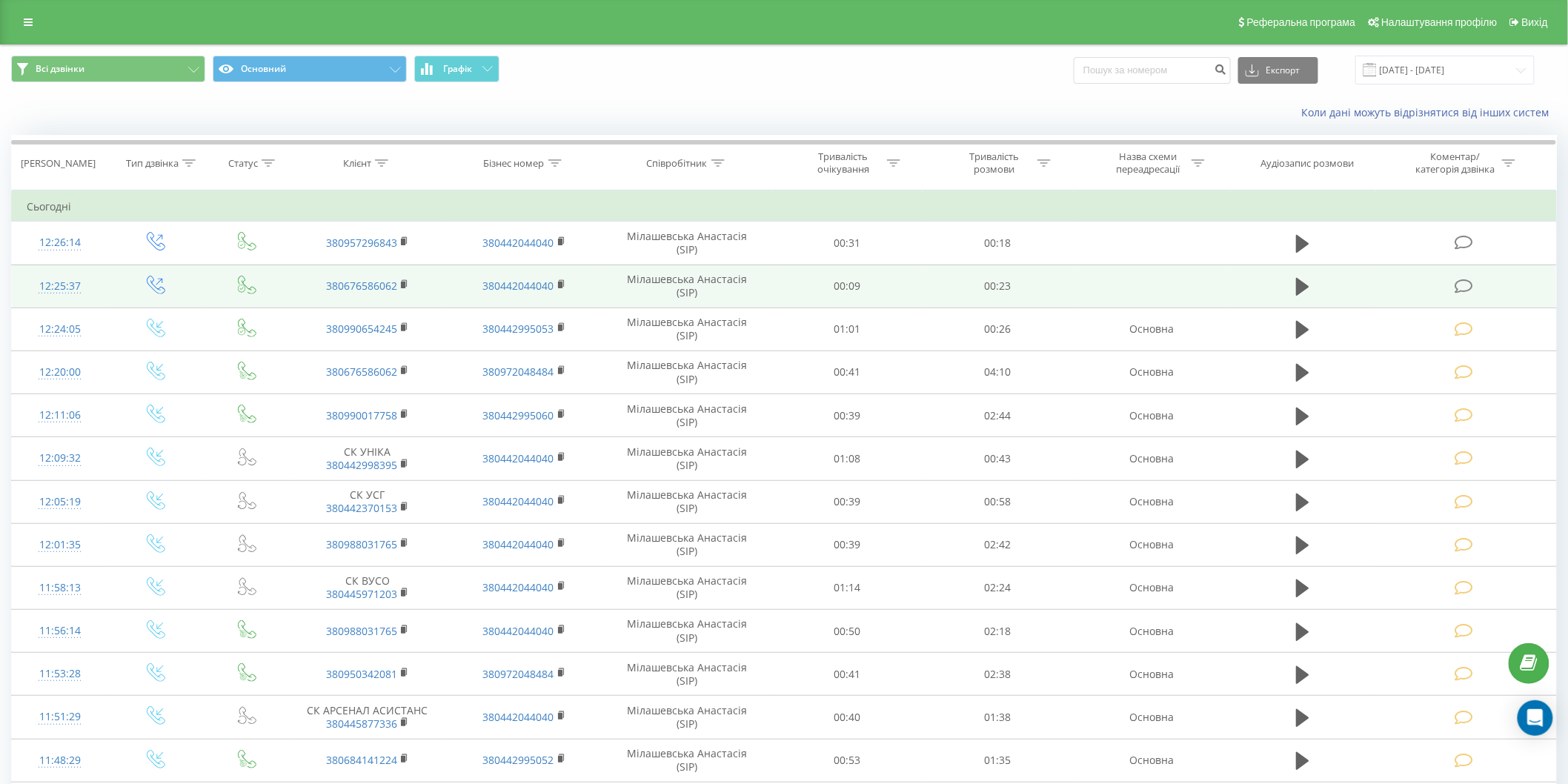
click at [1462, 289] on icon at bounding box center [1463, 285] width 19 height 15
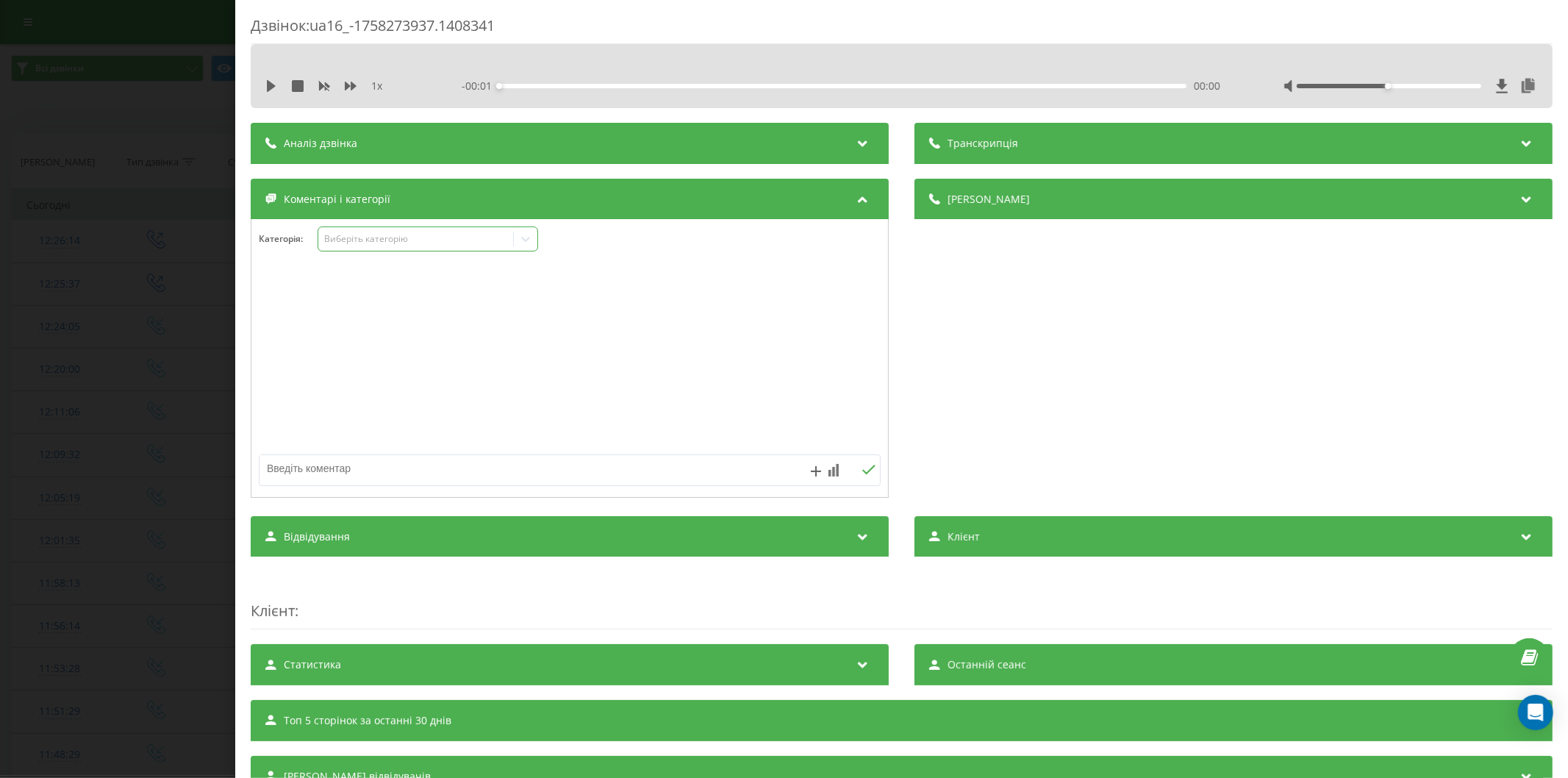
click at [370, 239] on div "Виберіть категорію" at bounding box center [415, 239] width 184 height 12
click at [388, 239] on div "Виберіть категорію" at bounding box center [415, 239] width 184 height 12
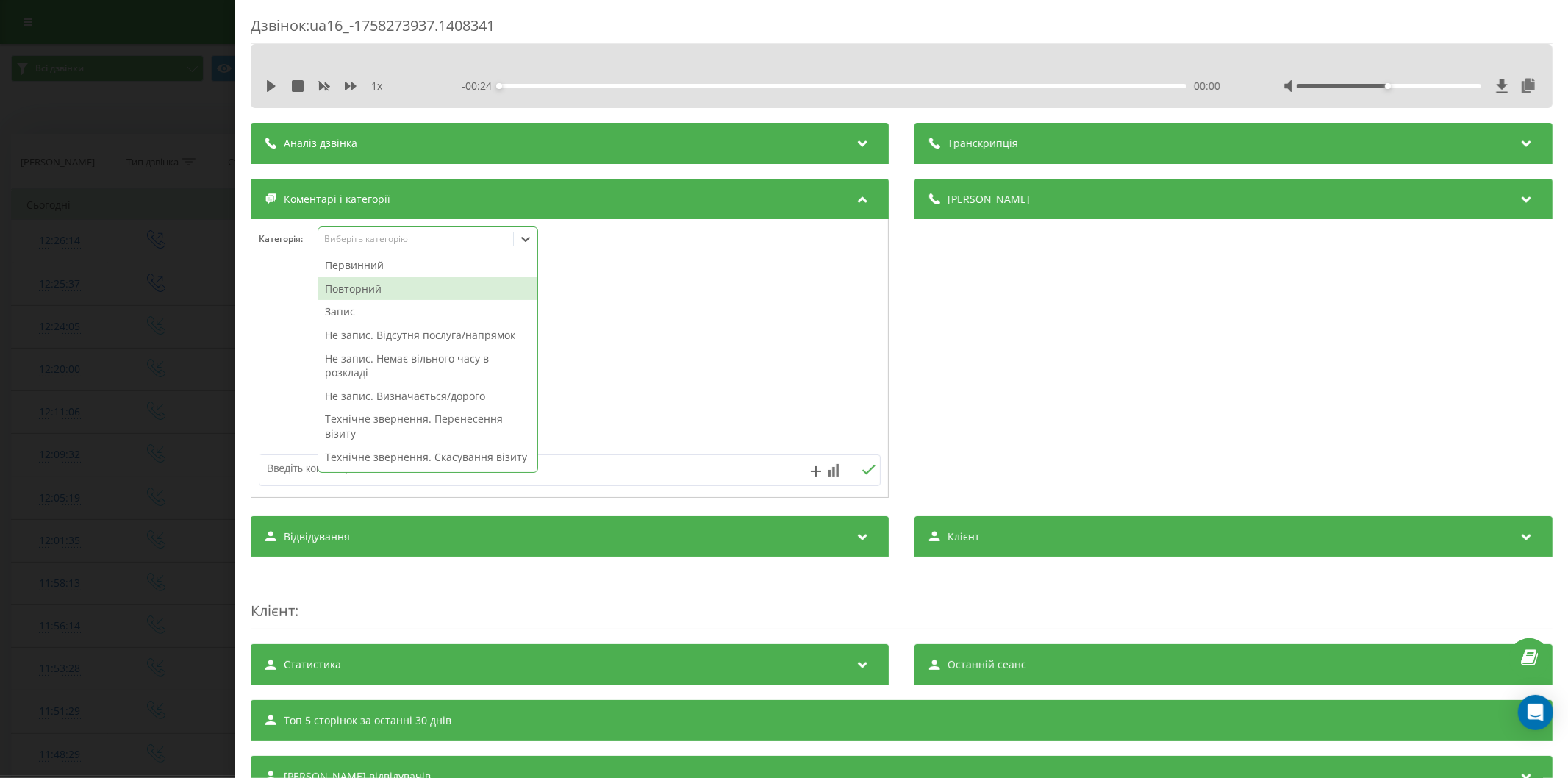
click at [361, 290] on div "Повторний" at bounding box center [428, 288] width 219 height 23
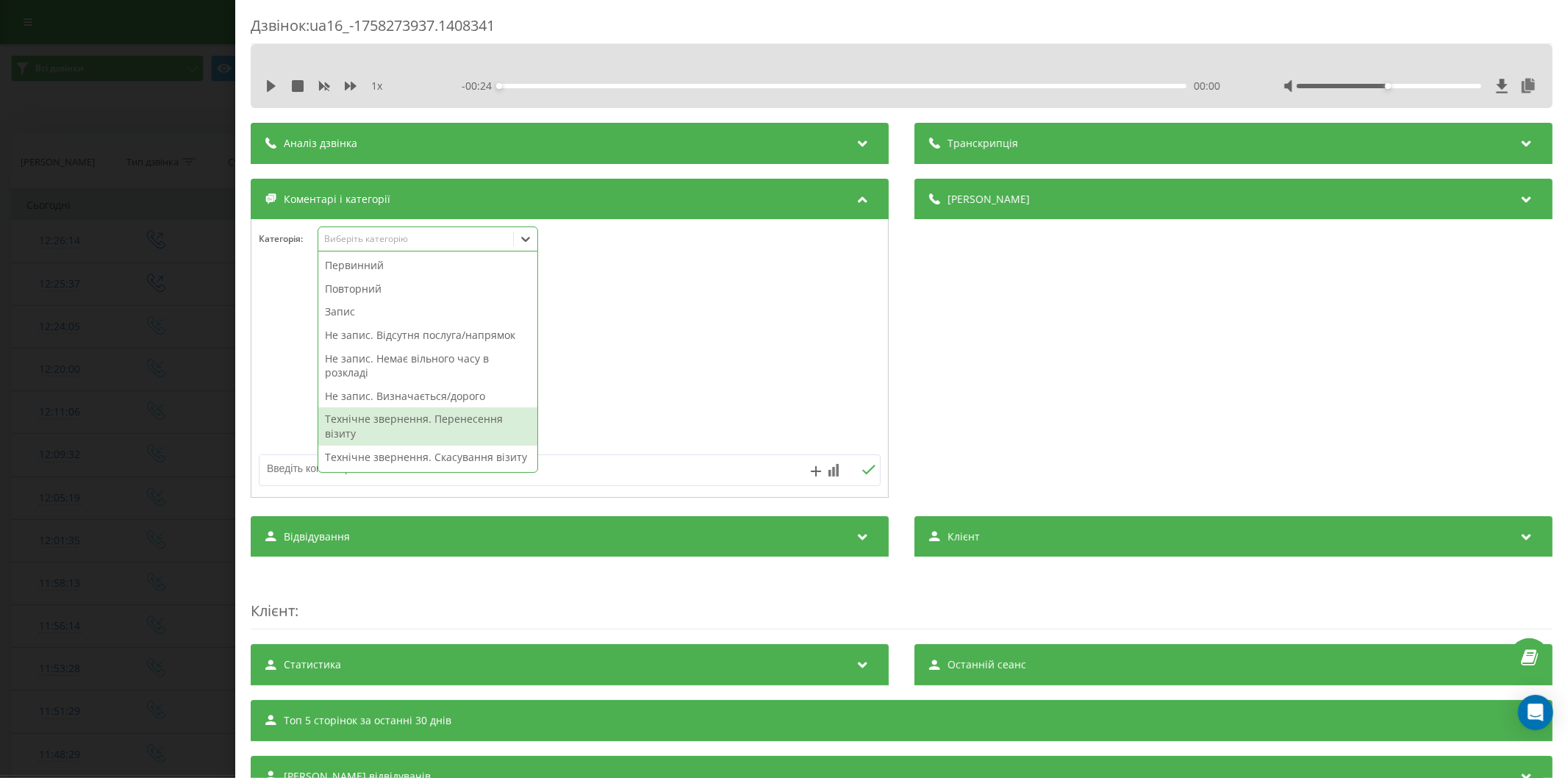
click at [295, 472] on textarea at bounding box center [508, 468] width 496 height 26
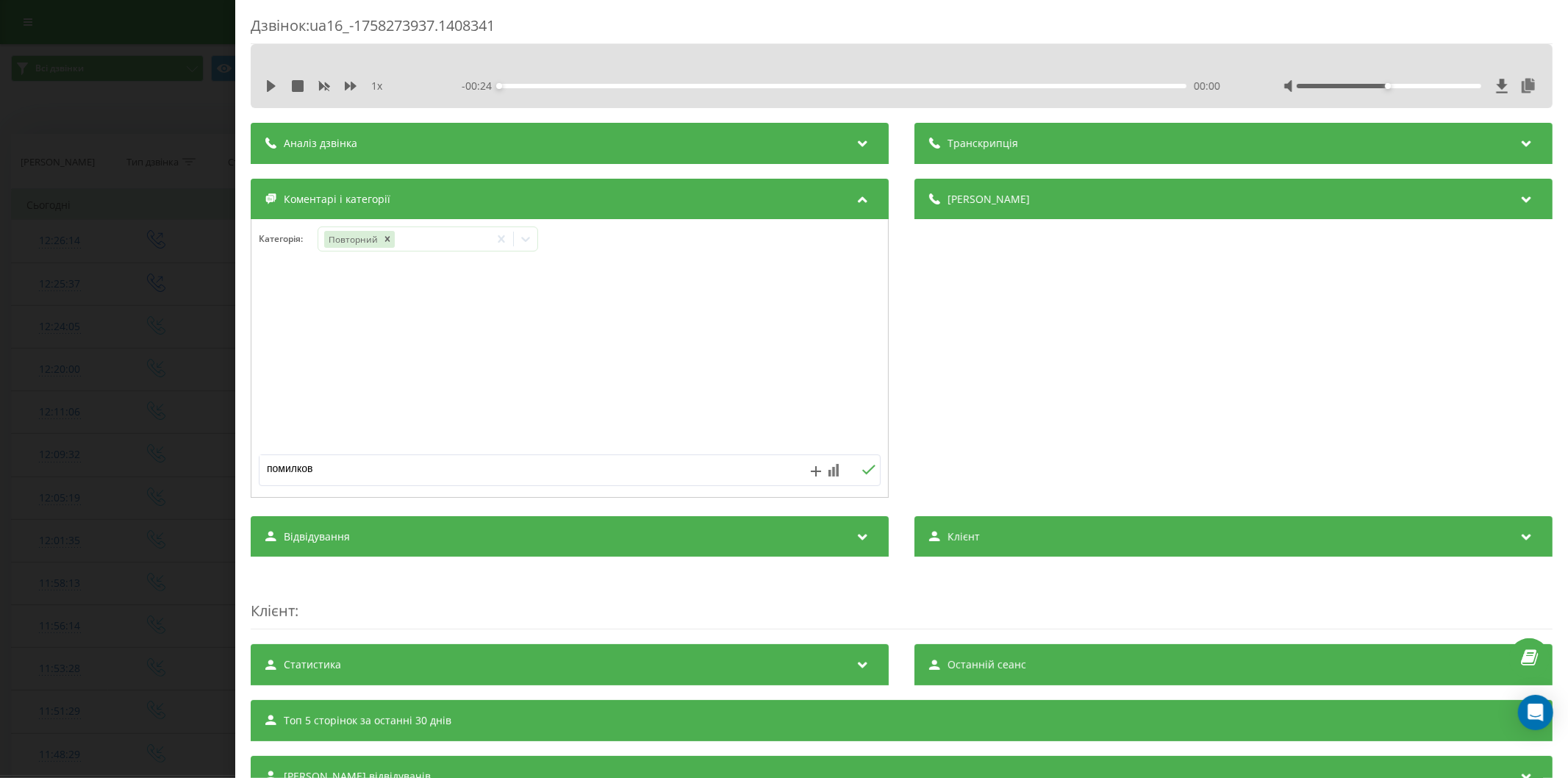
type textarea "помилково"
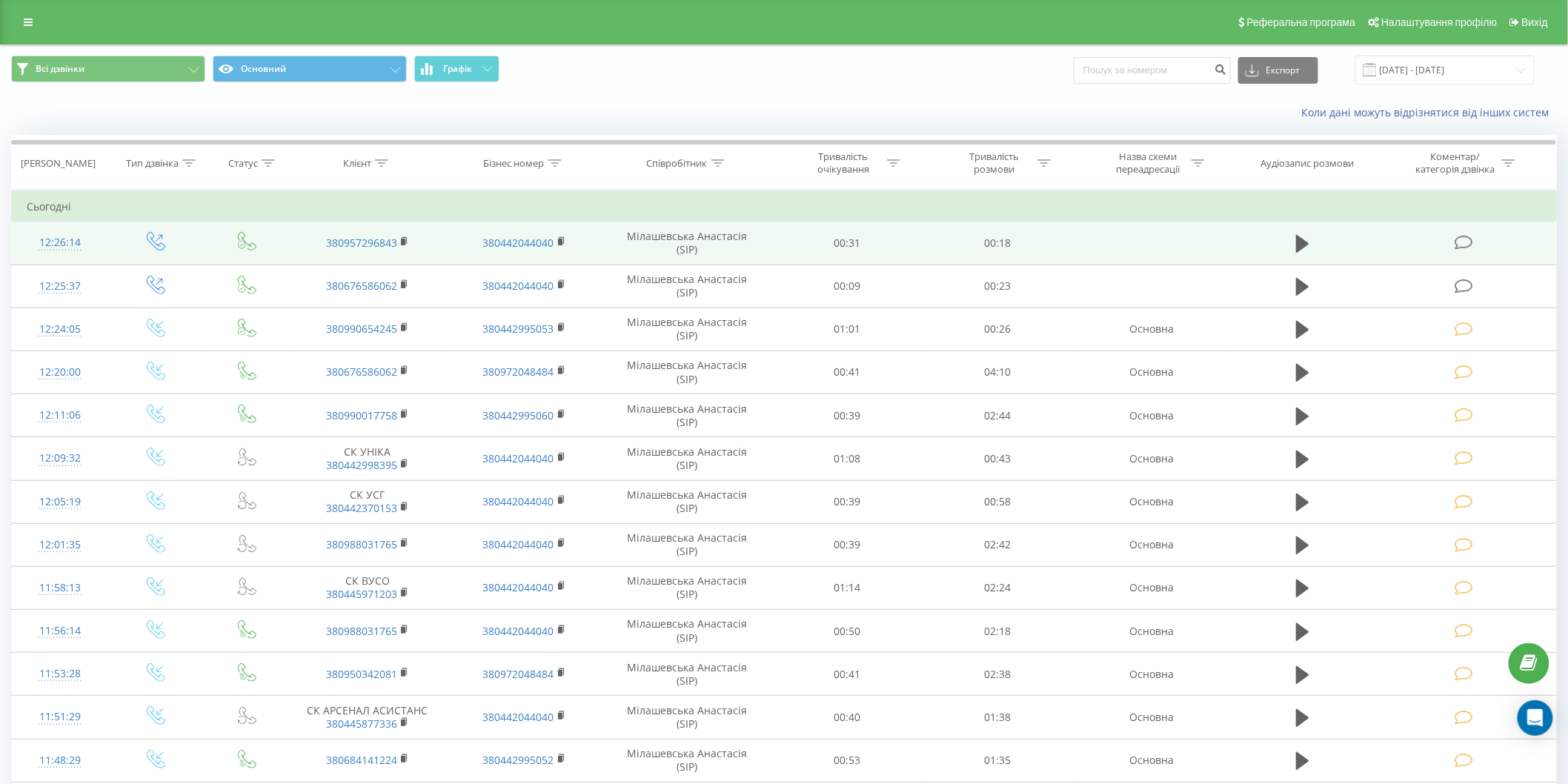
click at [1459, 243] on icon at bounding box center [1463, 242] width 19 height 15
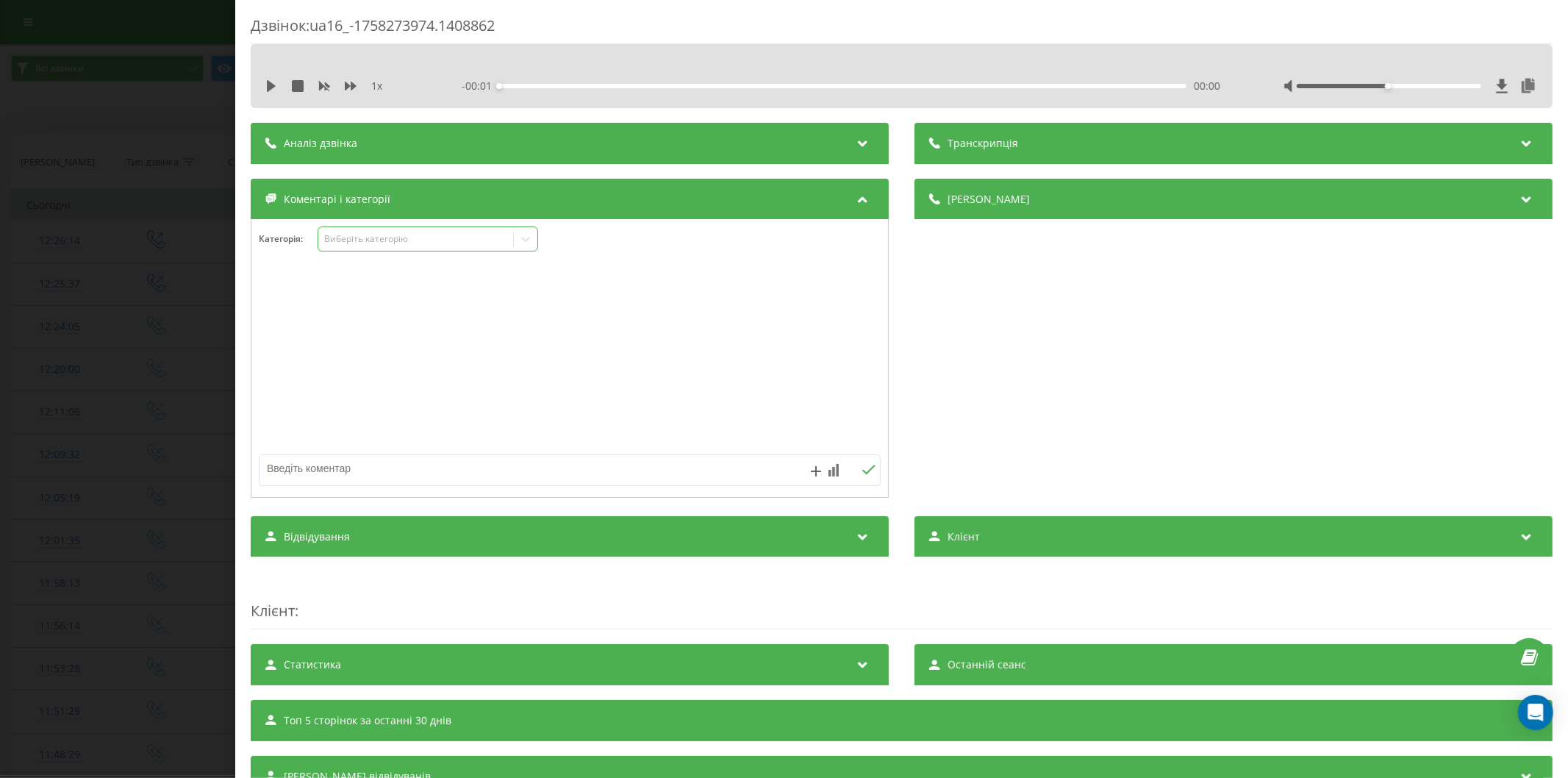
click at [371, 239] on div "Виберіть категорію" at bounding box center [415, 239] width 184 height 12
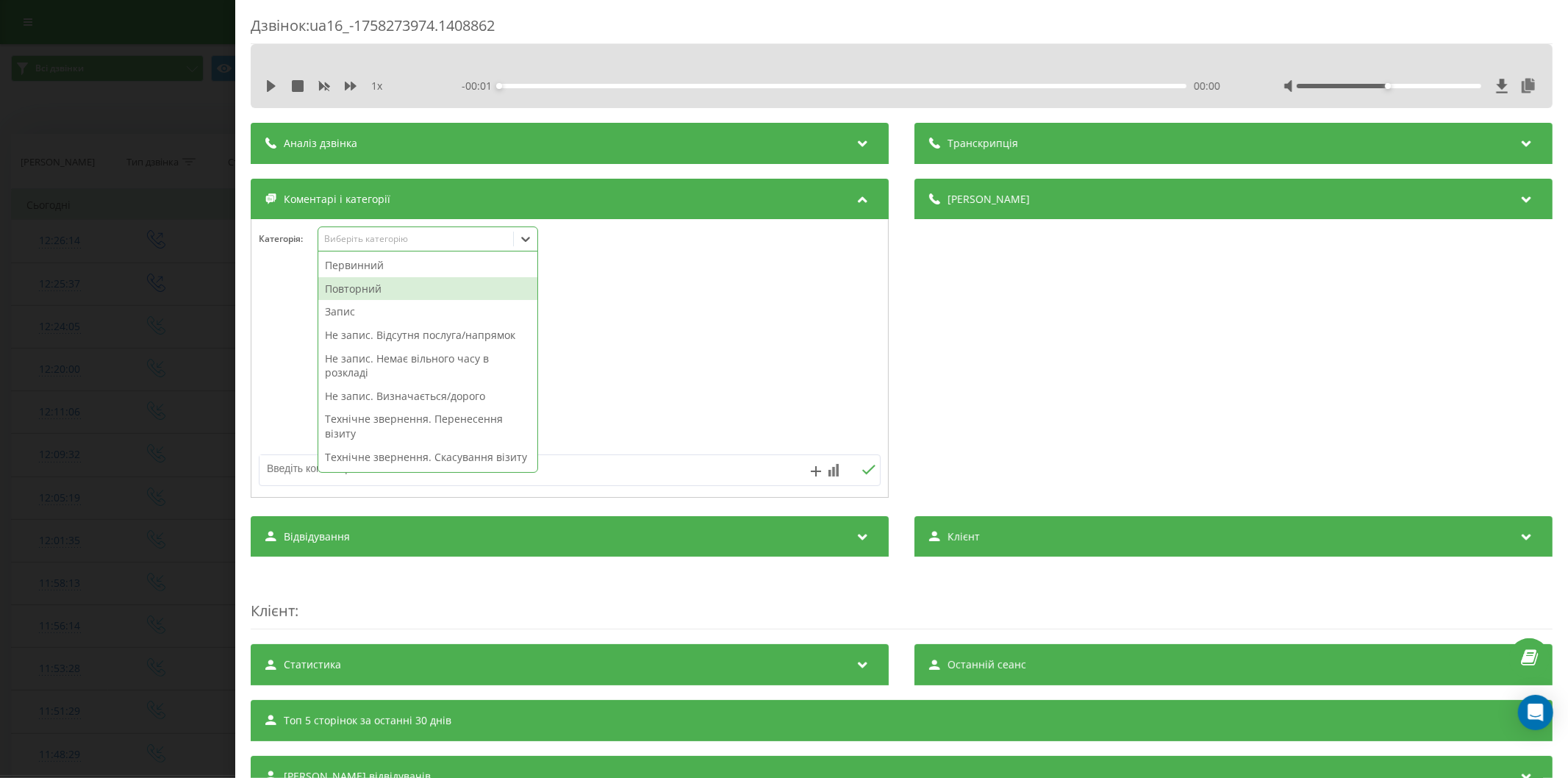
click at [361, 285] on div "Повторний" at bounding box center [428, 288] width 219 height 23
click at [295, 464] on textarea at bounding box center [508, 468] width 496 height 26
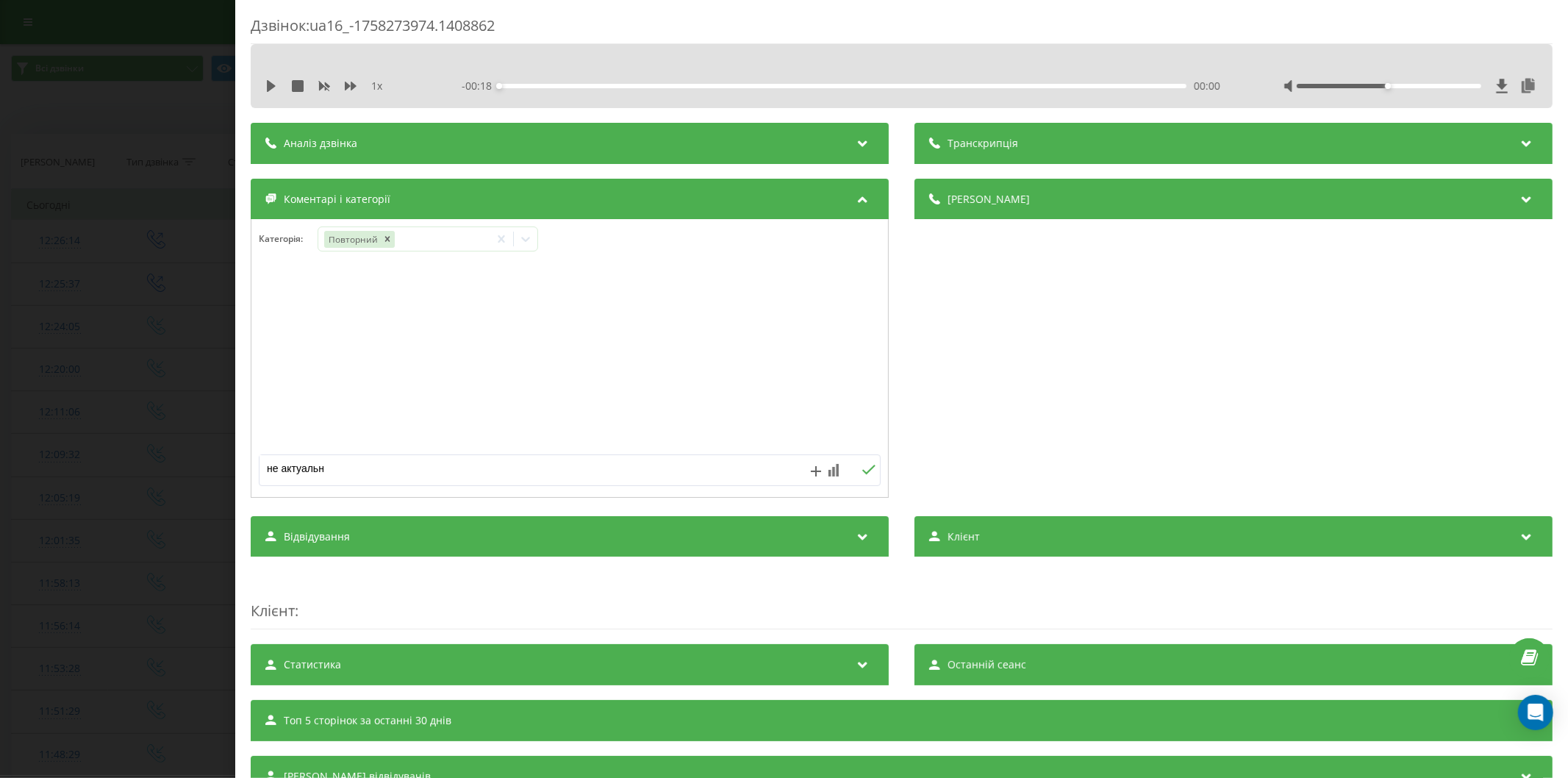
type textarea "не актуально"
click at [395, 245] on div "Виберіть категорію" at bounding box center [415, 239] width 184 height 12
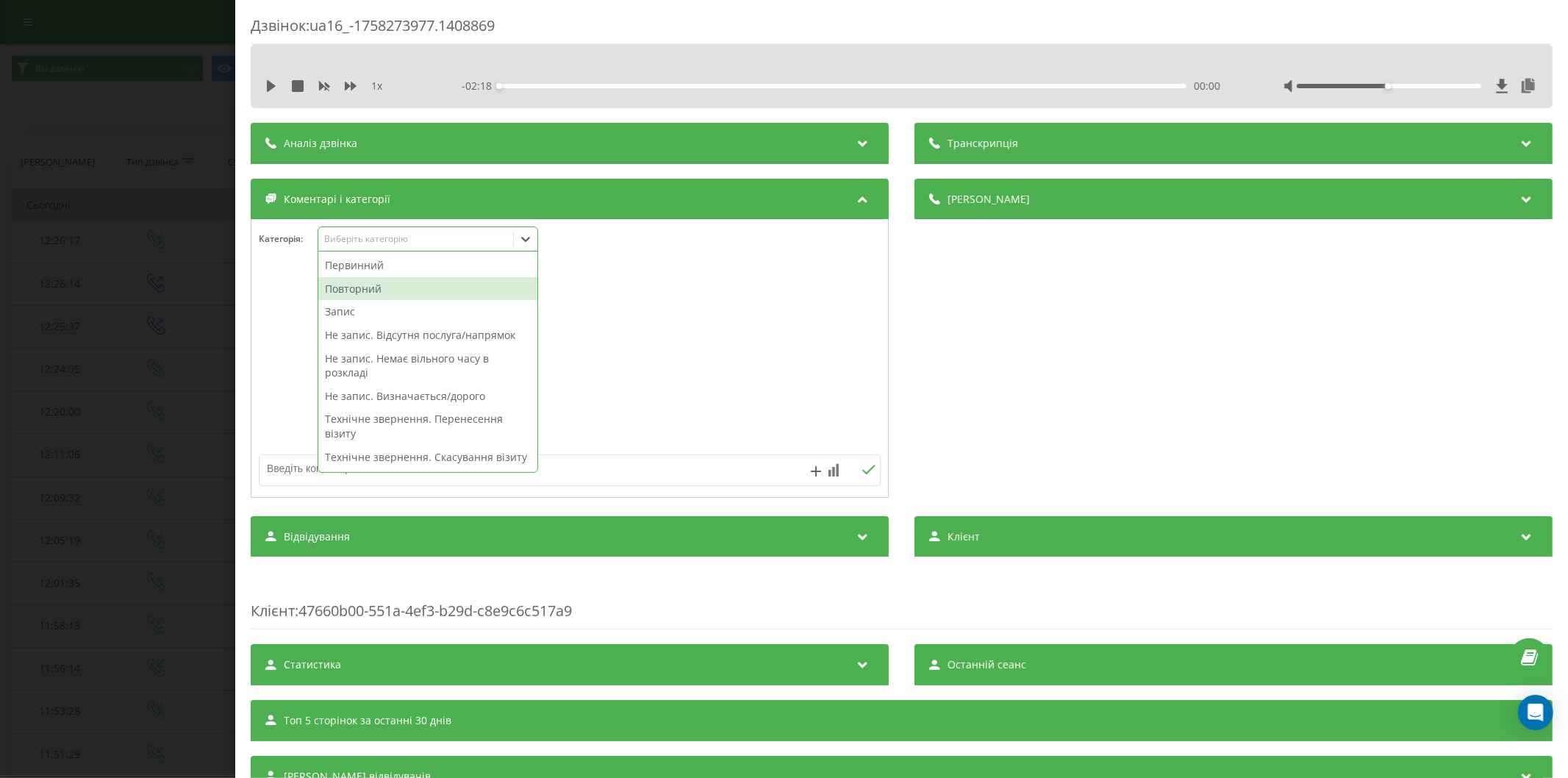
click at [382, 289] on div "Повторний" at bounding box center [428, 288] width 219 height 23
click at [353, 292] on div "Запис" at bounding box center [428, 288] width 219 height 23
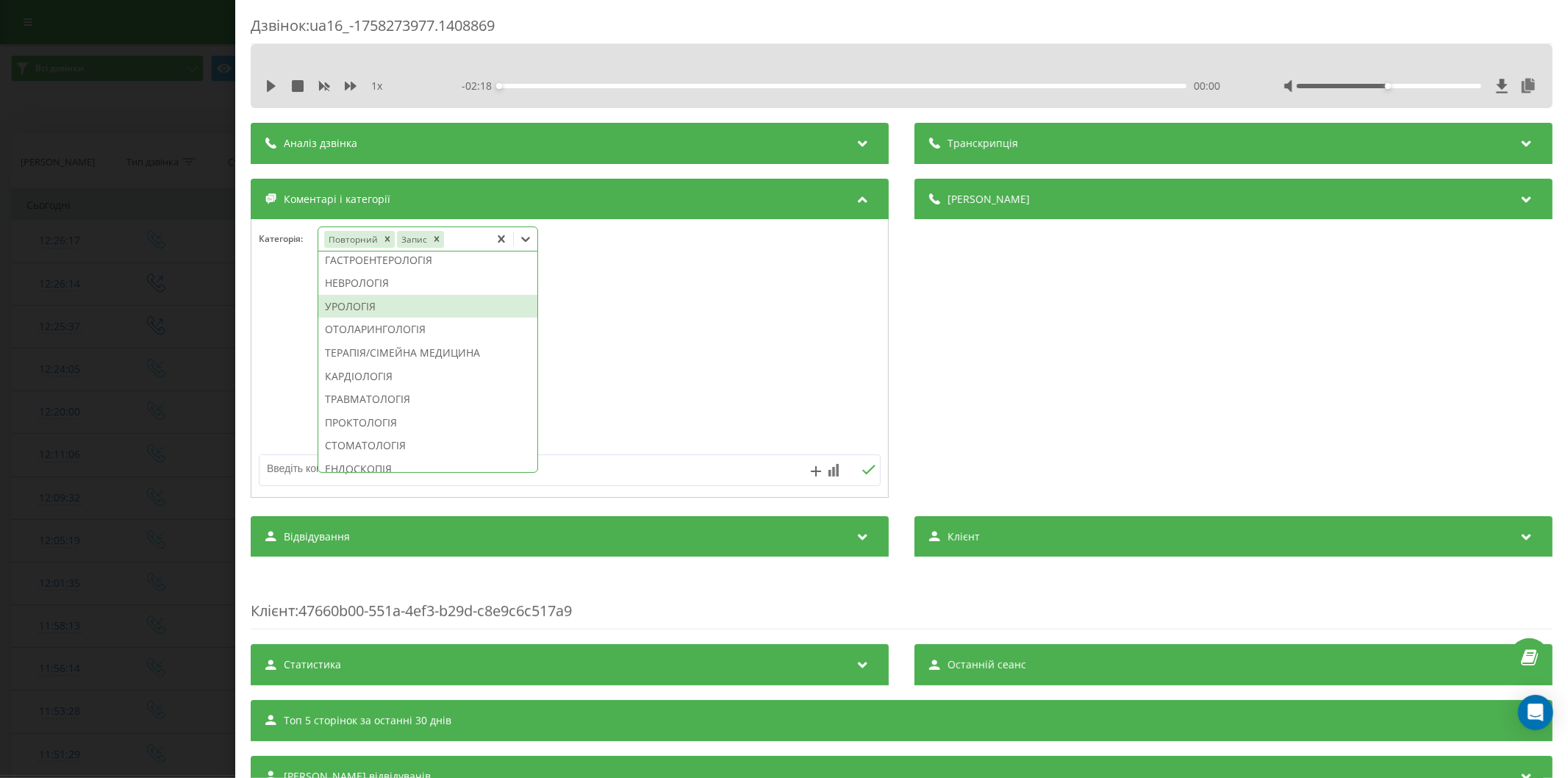
click at [350, 318] on div "УРОЛОГІЯ" at bounding box center [428, 306] width 219 height 23
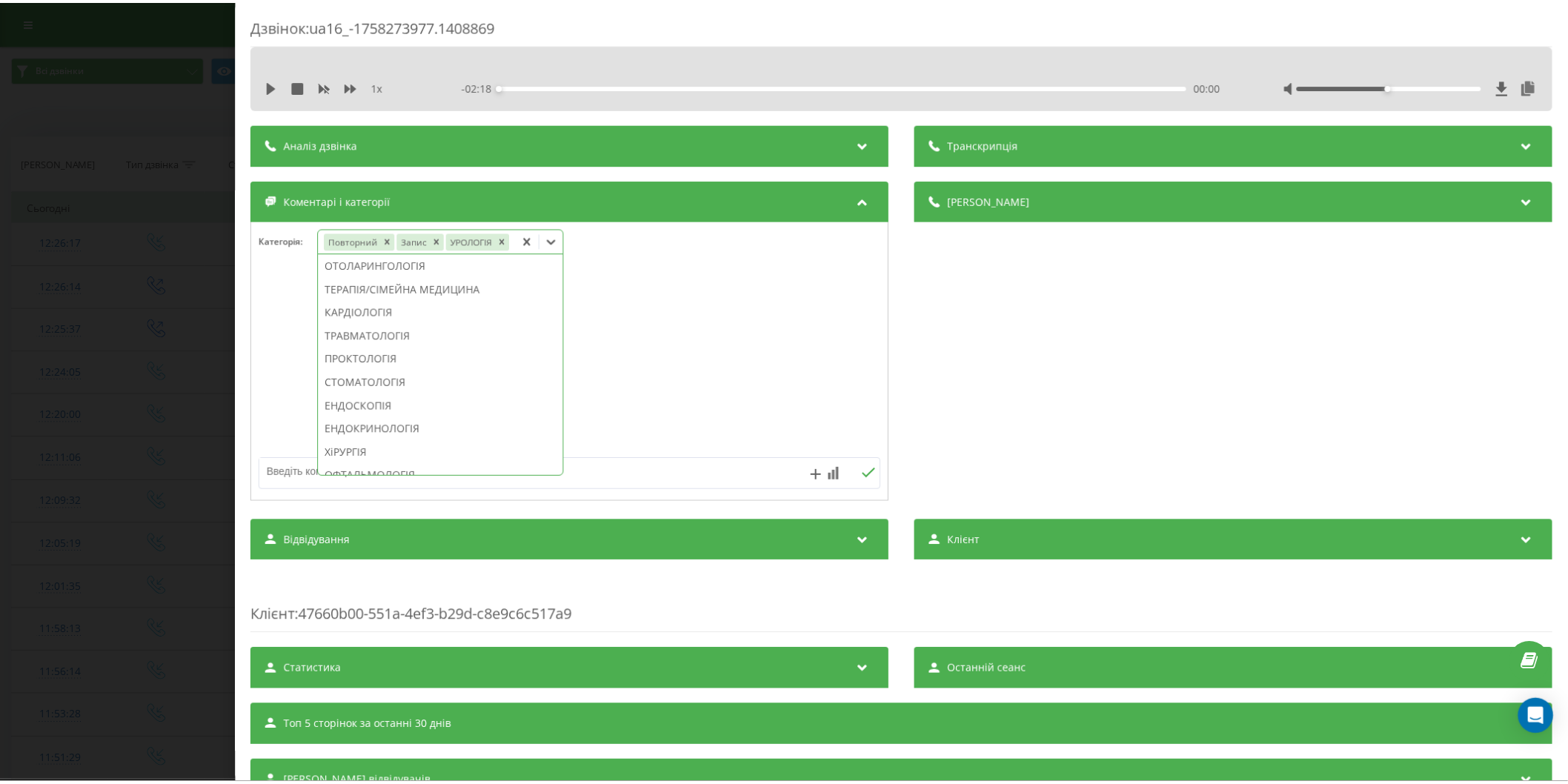
scroll to position [465, 0]
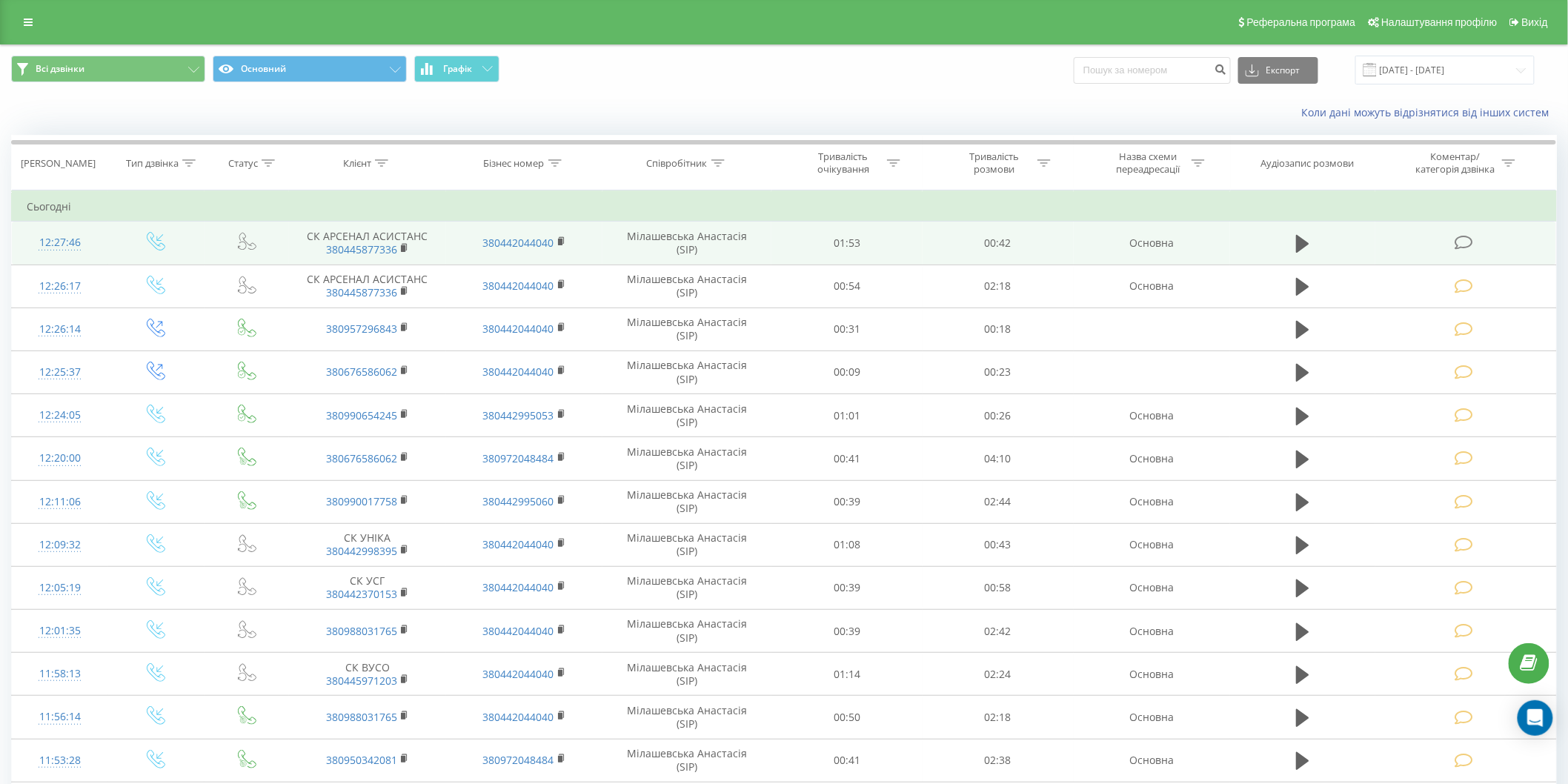
click at [1466, 238] on icon at bounding box center [1463, 242] width 19 height 15
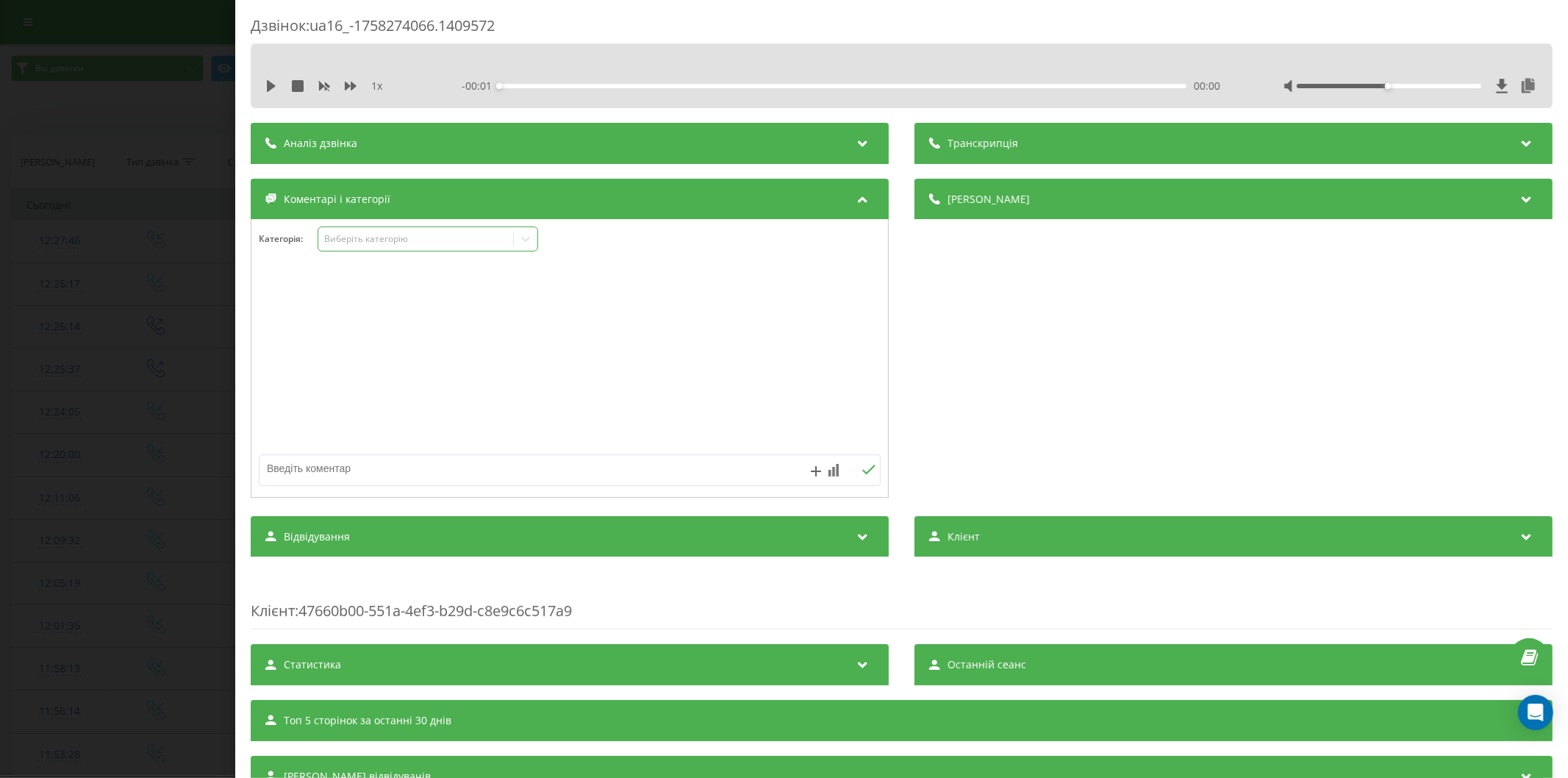
click at [375, 239] on div "Виберіть категорію" at bounding box center [415, 239] width 184 height 12
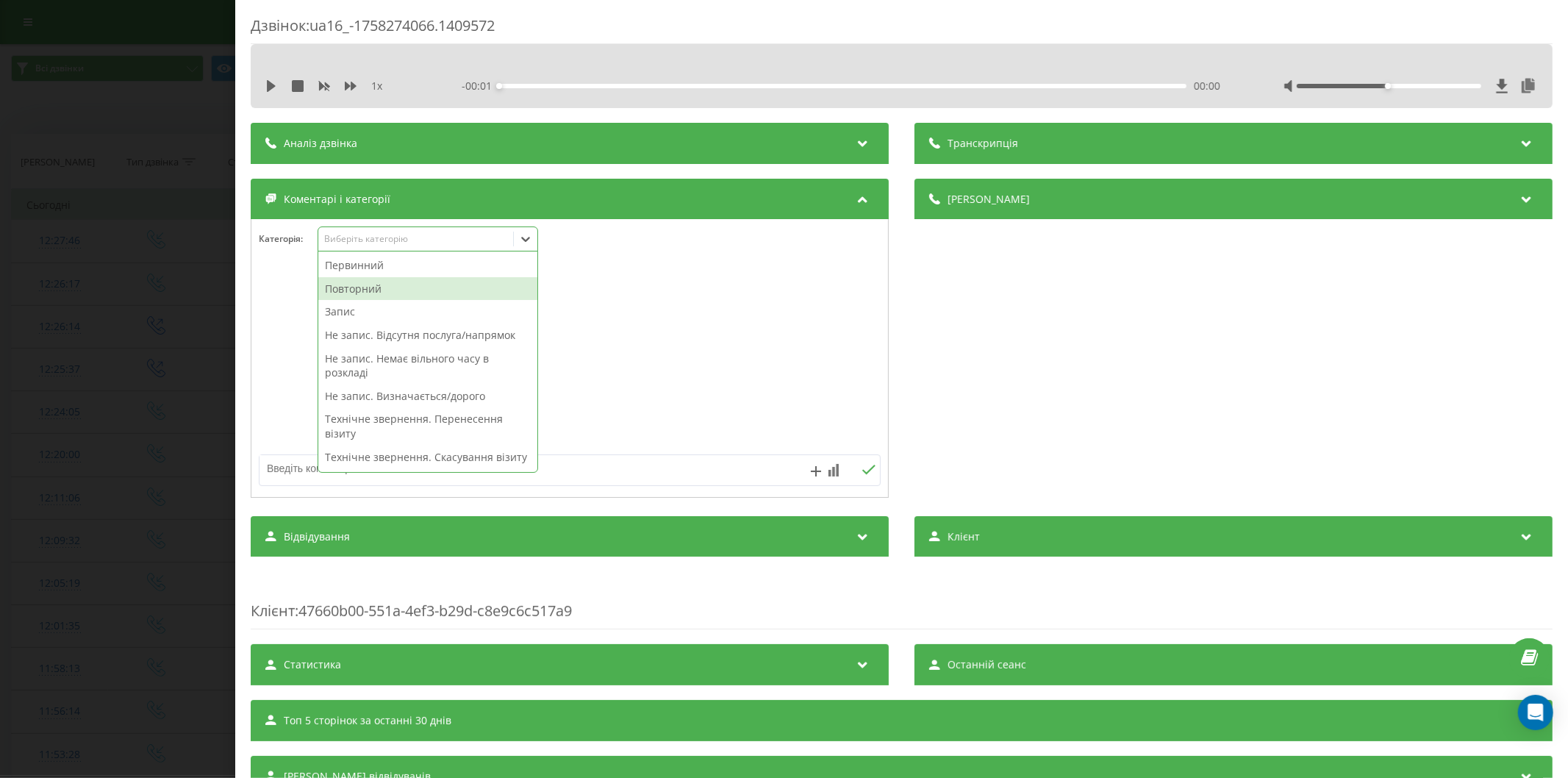
click at [377, 284] on div "Повторний" at bounding box center [428, 288] width 219 height 23
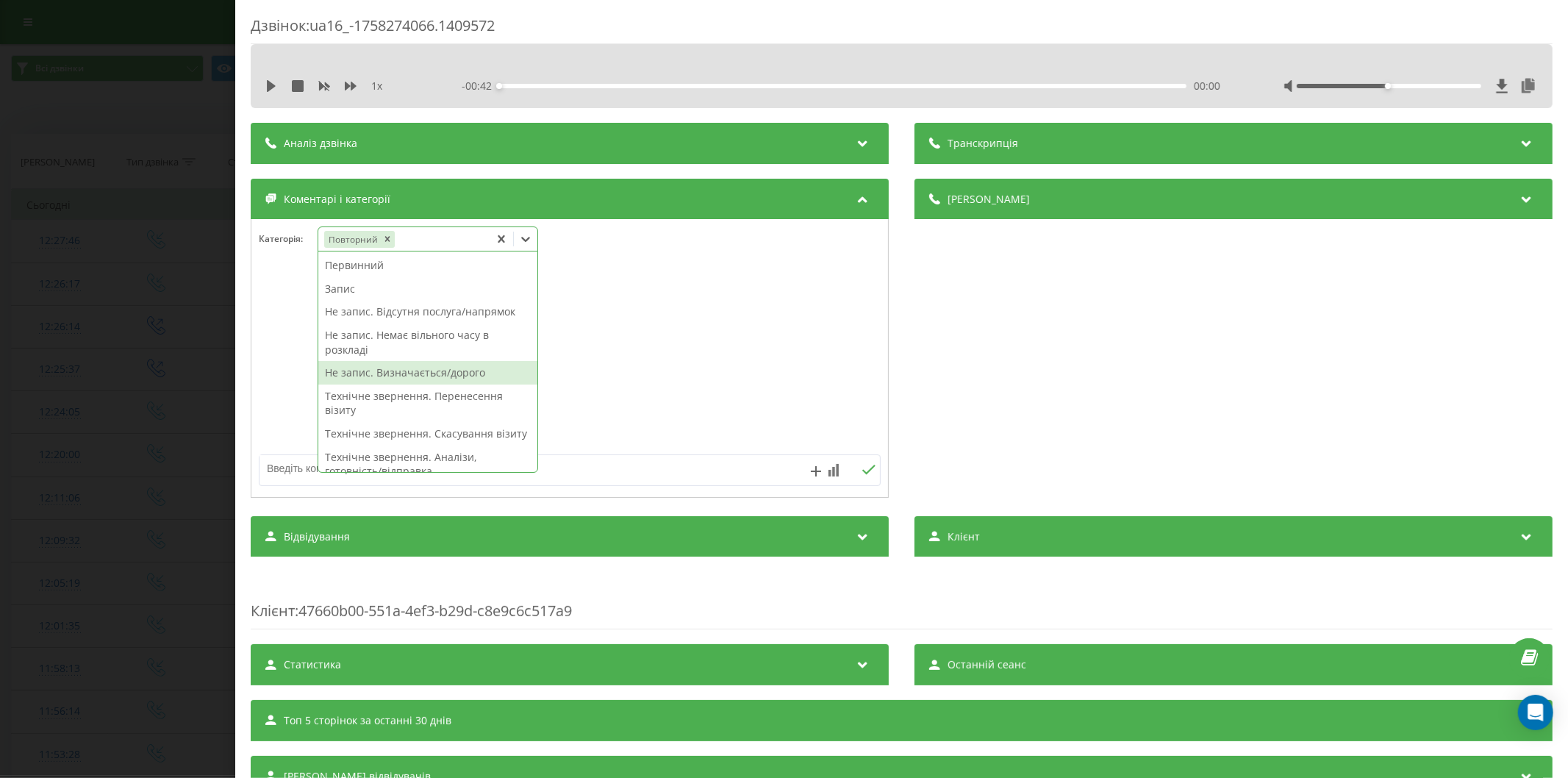
click at [413, 372] on div "Не запис. Визначається/дорого" at bounding box center [428, 372] width 219 height 23
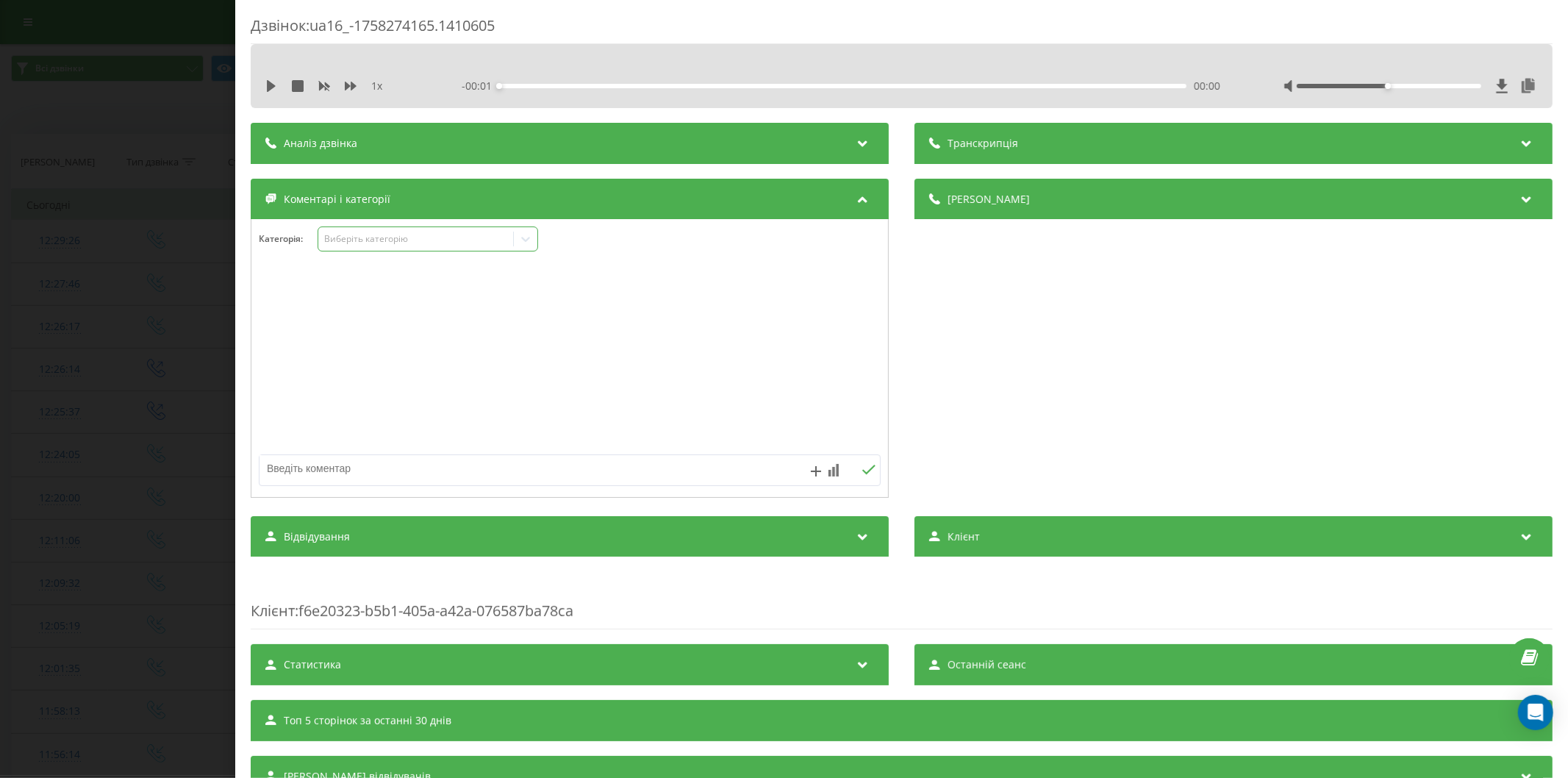
click at [378, 236] on div "Виберіть категорію" at bounding box center [415, 239] width 184 height 12
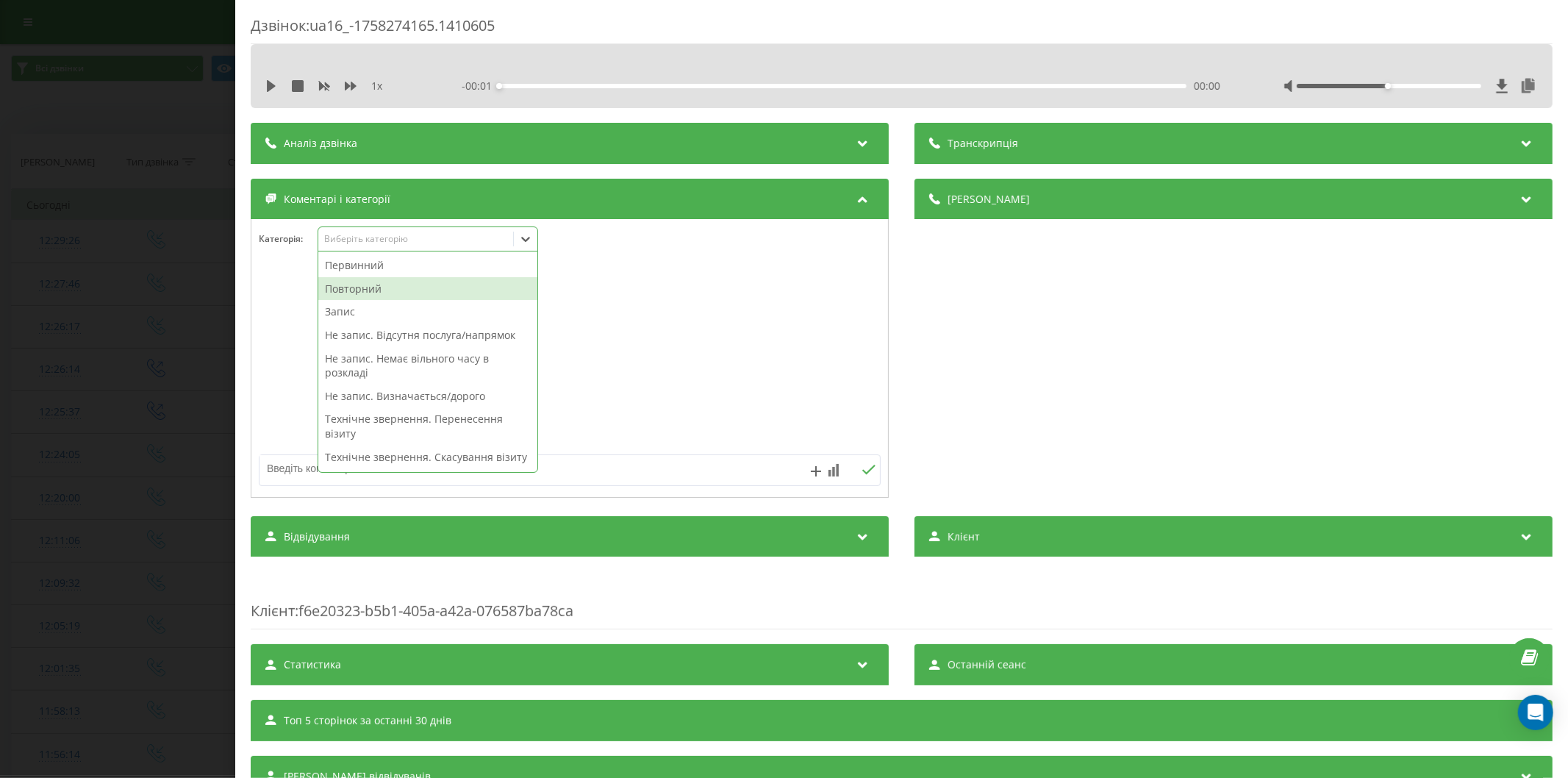
click at [351, 288] on div "Повторний" at bounding box center [428, 288] width 219 height 23
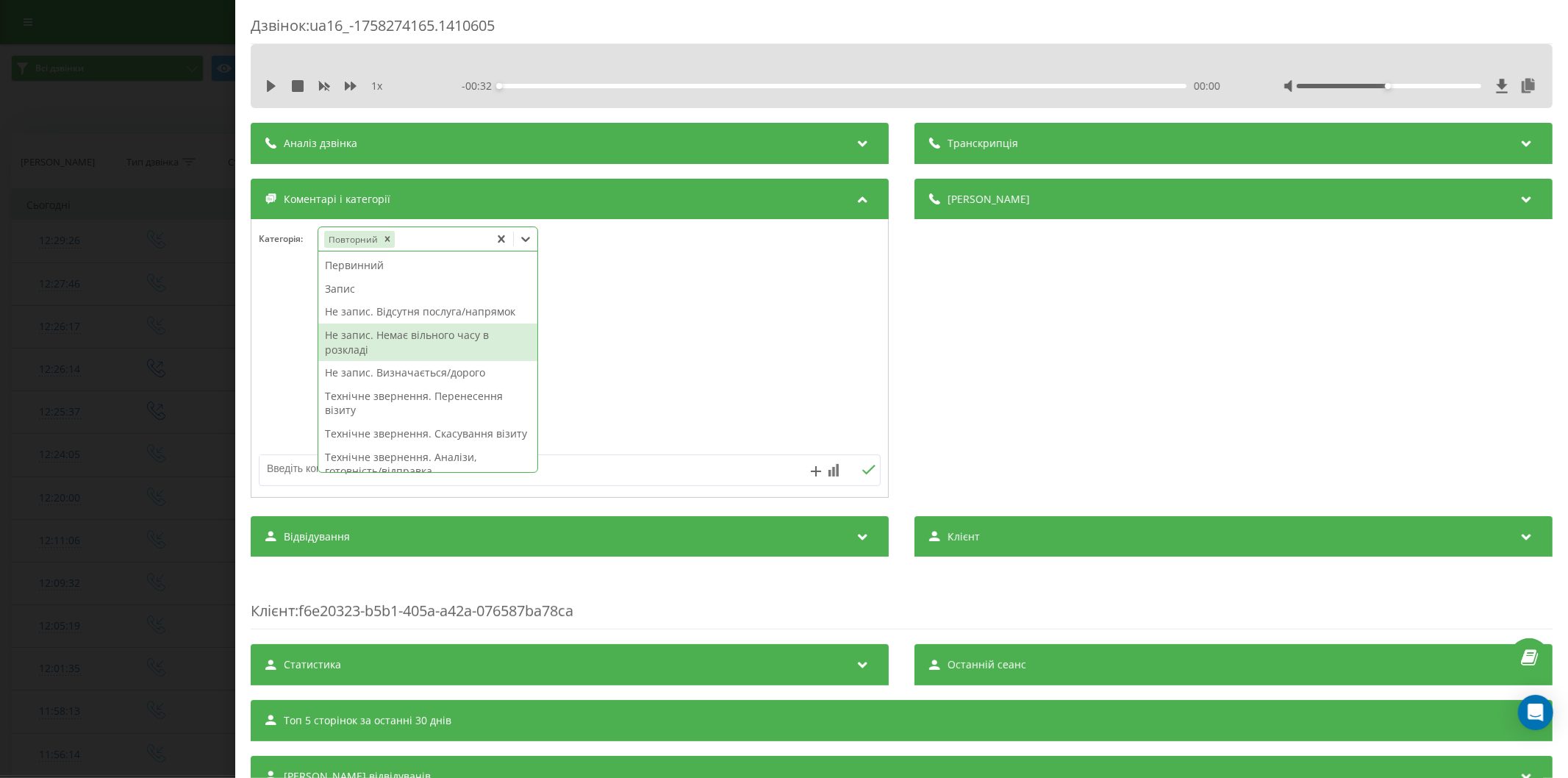
click at [401, 312] on div "Не запис. Відсутня послуга/напрямок" at bounding box center [428, 311] width 219 height 23
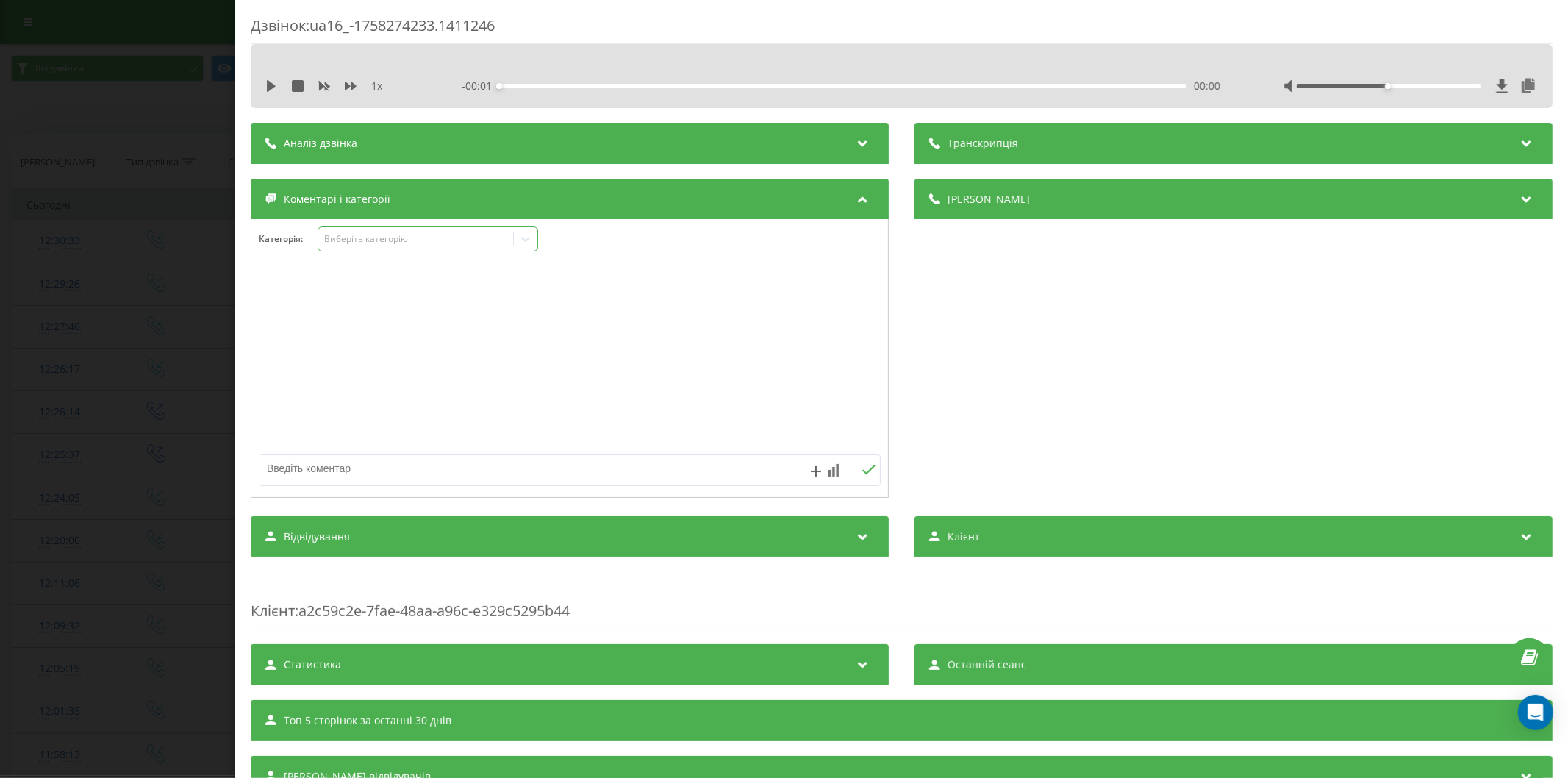
click at [377, 234] on div "Виберіть категорію" at bounding box center [415, 239] width 184 height 12
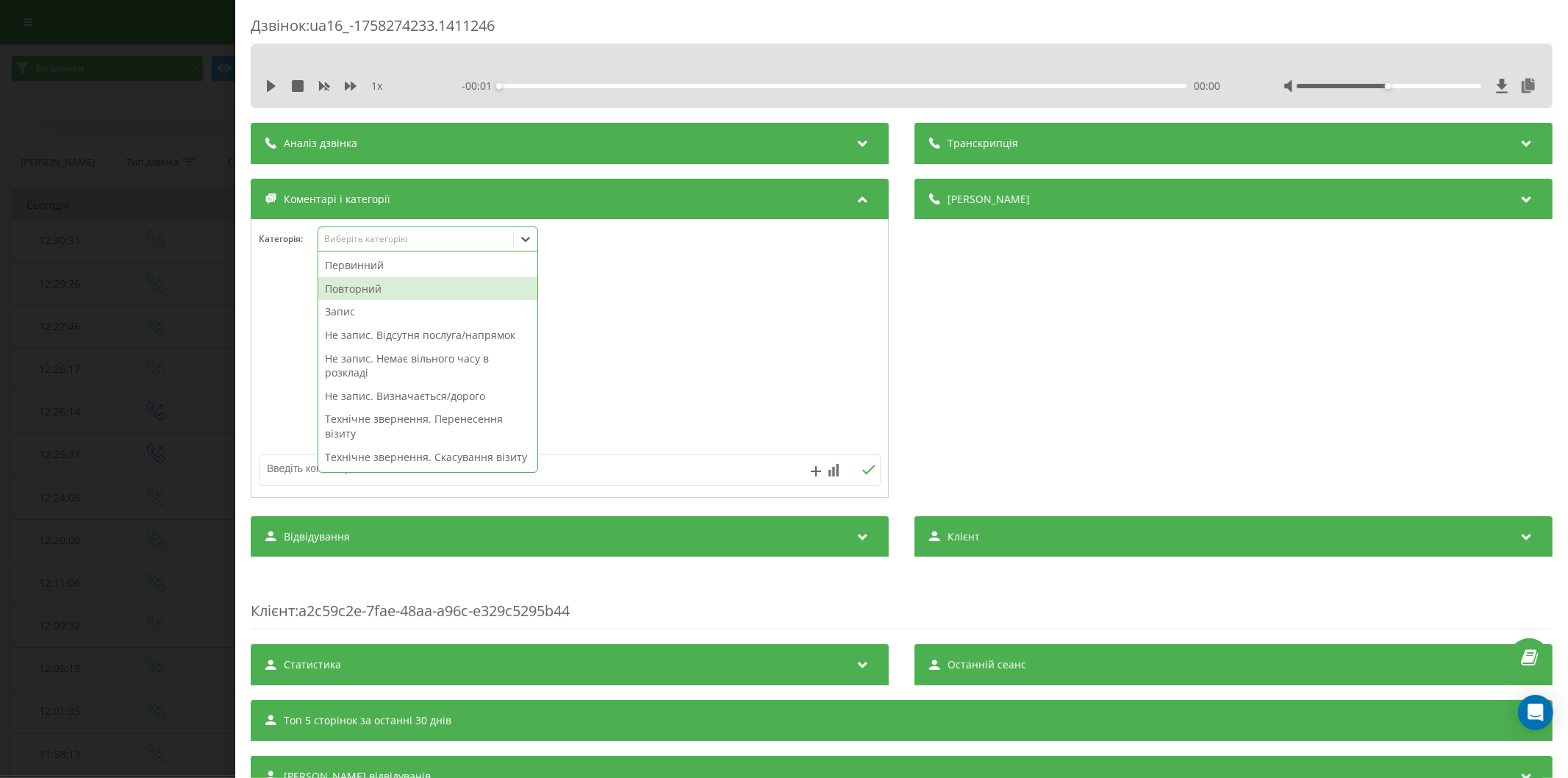
click at [384, 293] on div "Повторний" at bounding box center [428, 288] width 219 height 23
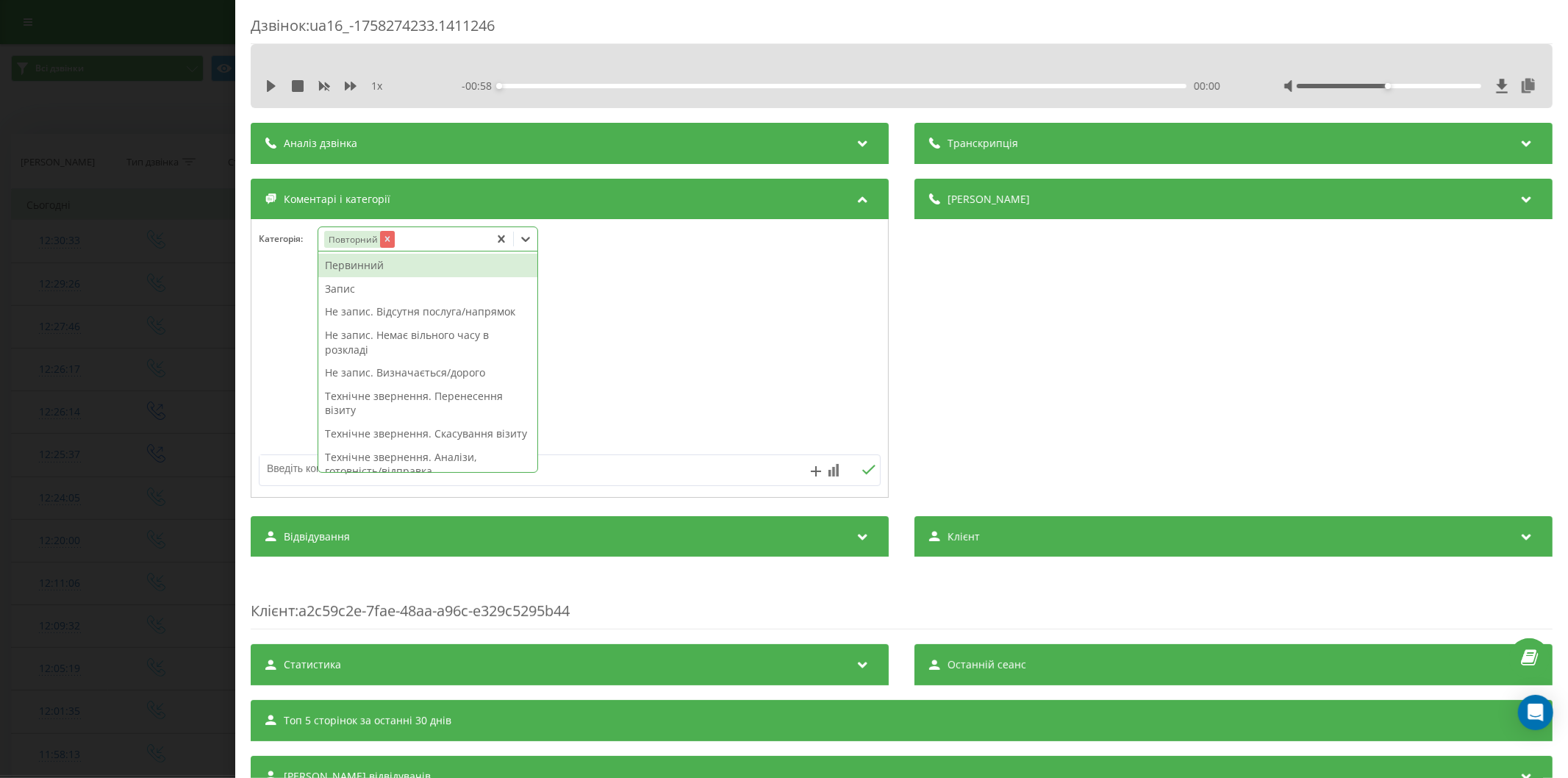
click at [386, 241] on icon "Remove Повторний" at bounding box center [387, 239] width 5 height 5
click at [388, 267] on div "Первинний" at bounding box center [428, 265] width 219 height 23
click at [405, 313] on div "Не запис. Відсутня послуга/напрямок" at bounding box center [428, 311] width 219 height 23
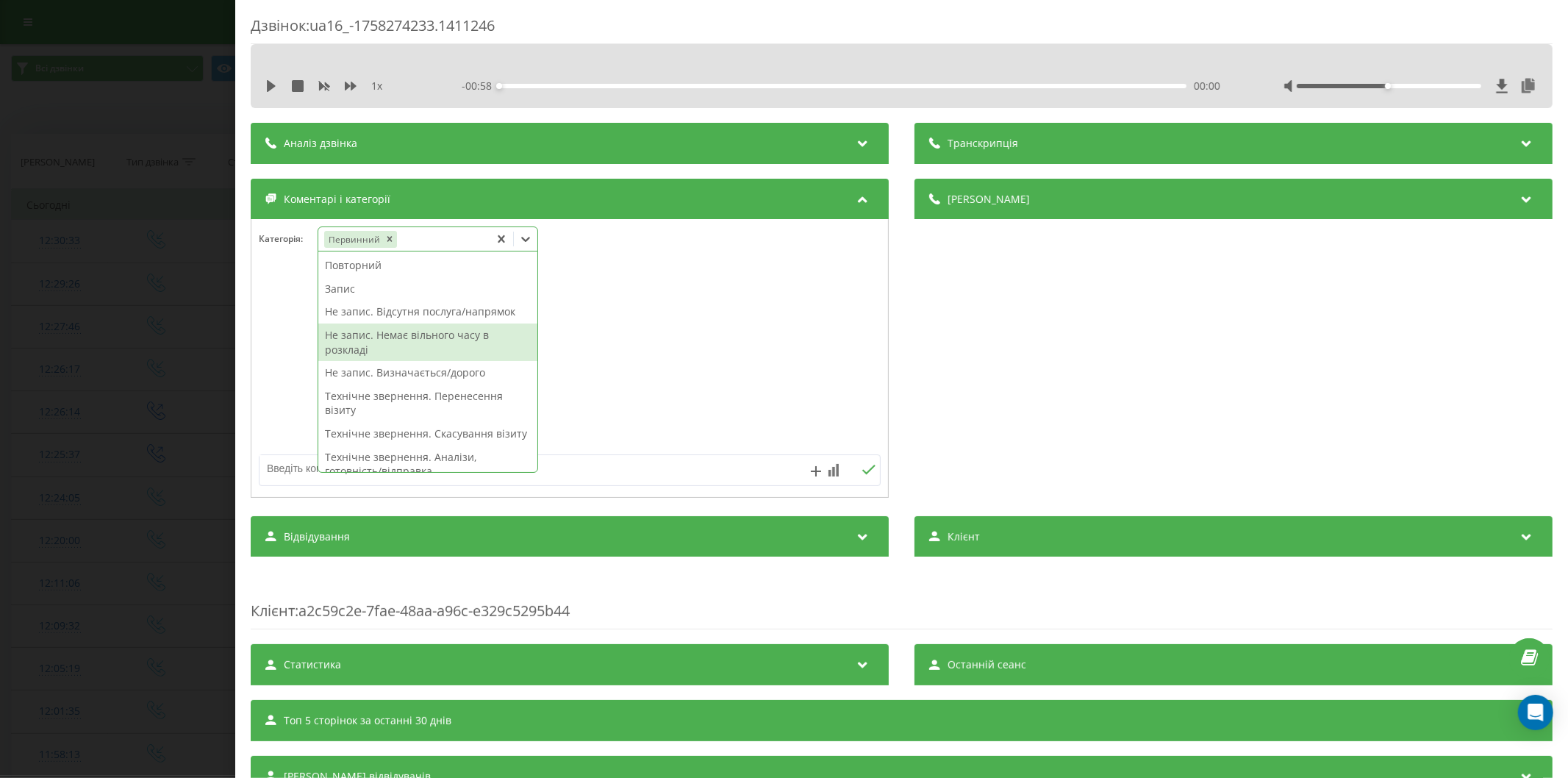
click at [298, 475] on textarea at bounding box center [508, 468] width 496 height 26
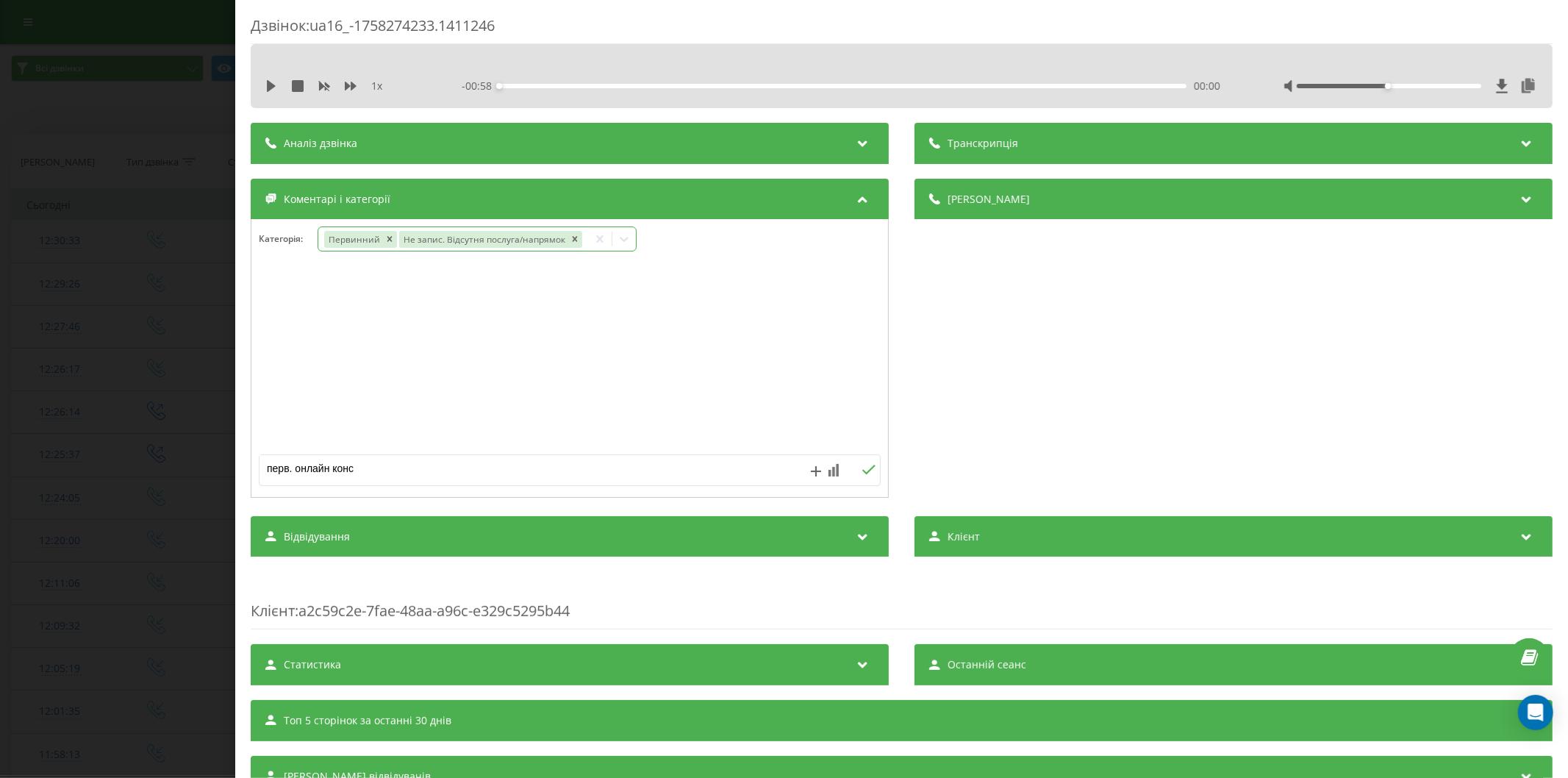
type textarea "перв. онлайн конс."
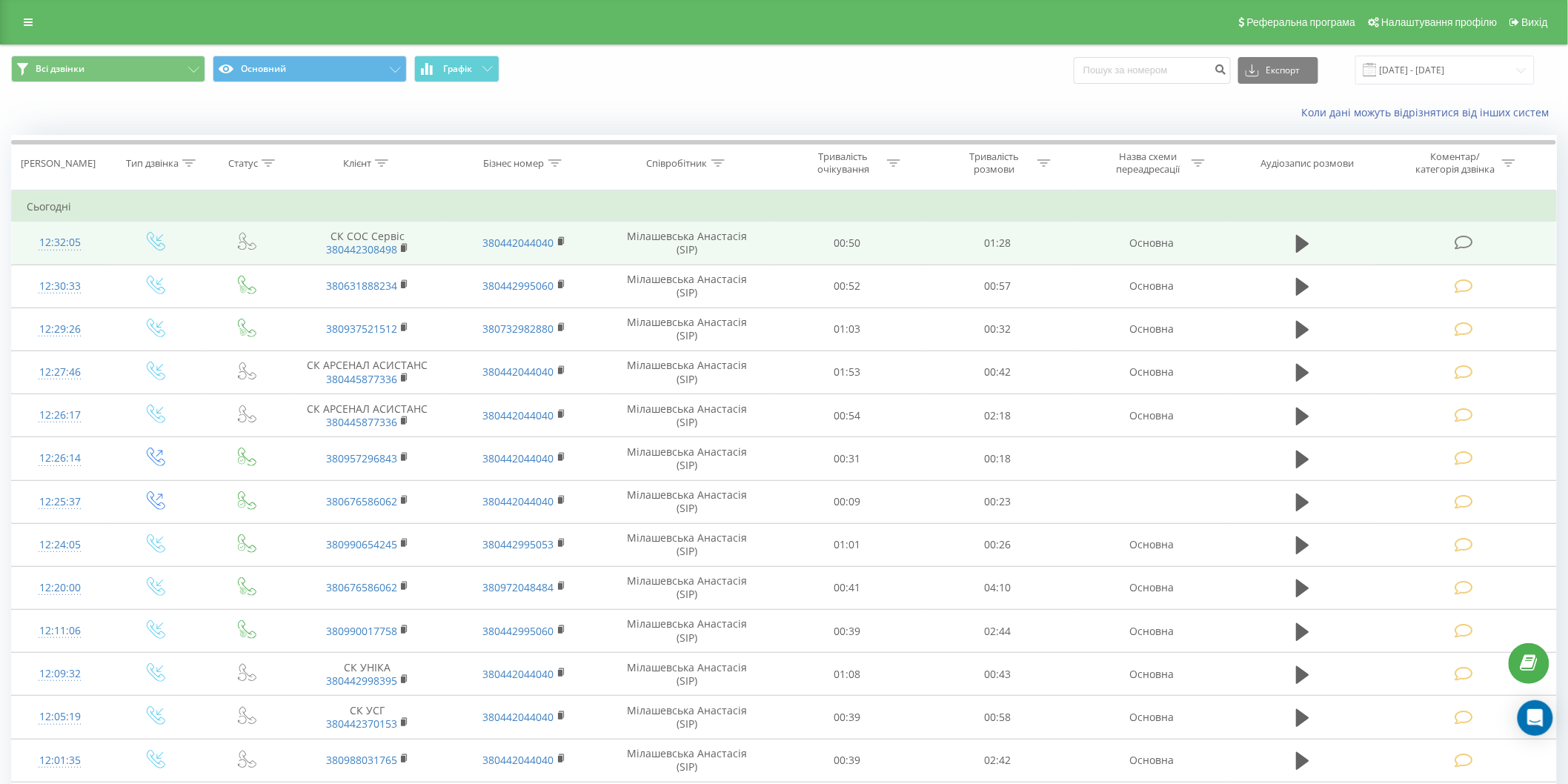
click at [1460, 245] on icon at bounding box center [1463, 242] width 19 height 15
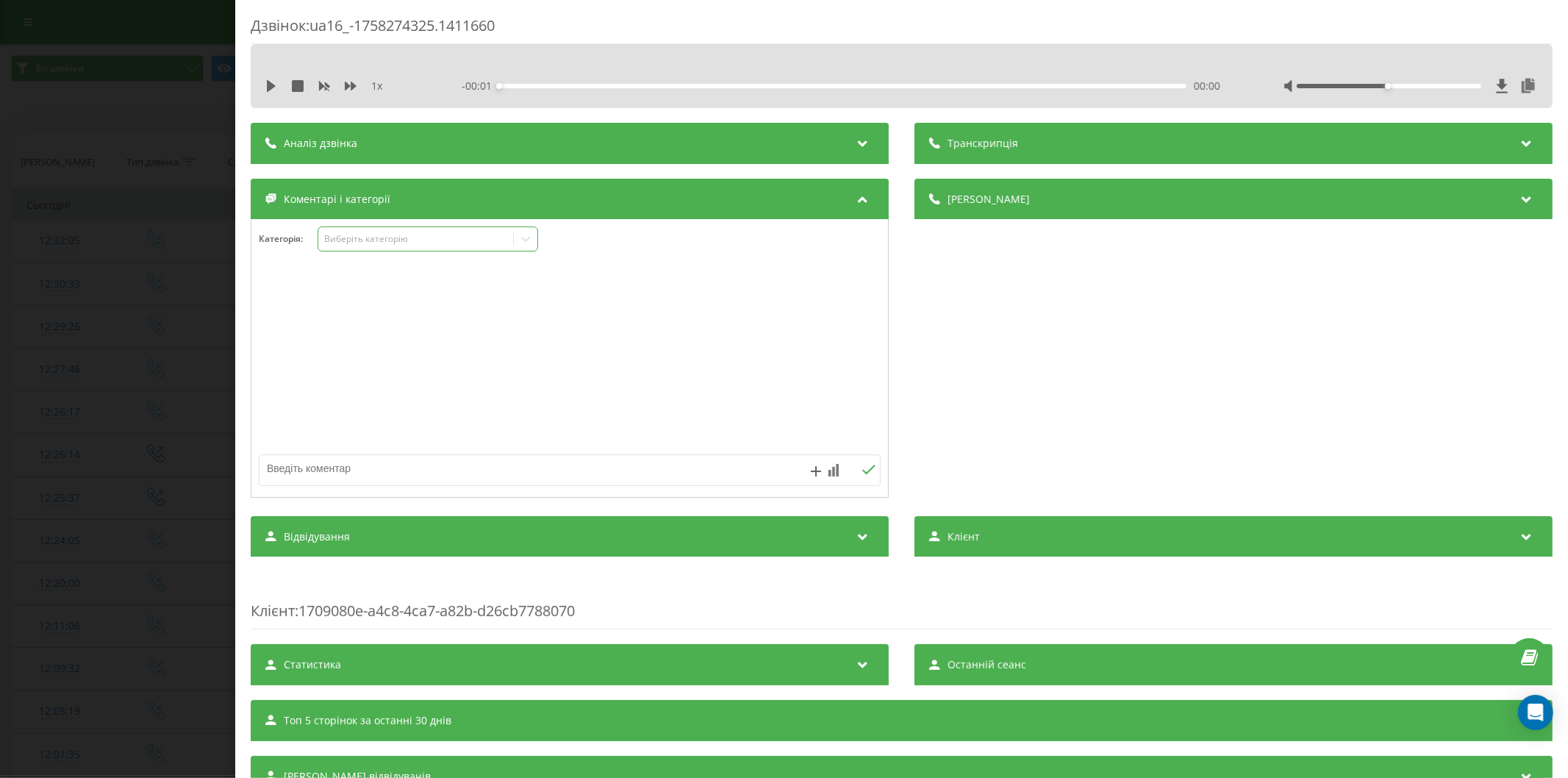
click at [405, 243] on div "Виберіть категорію" at bounding box center [415, 239] width 184 height 12
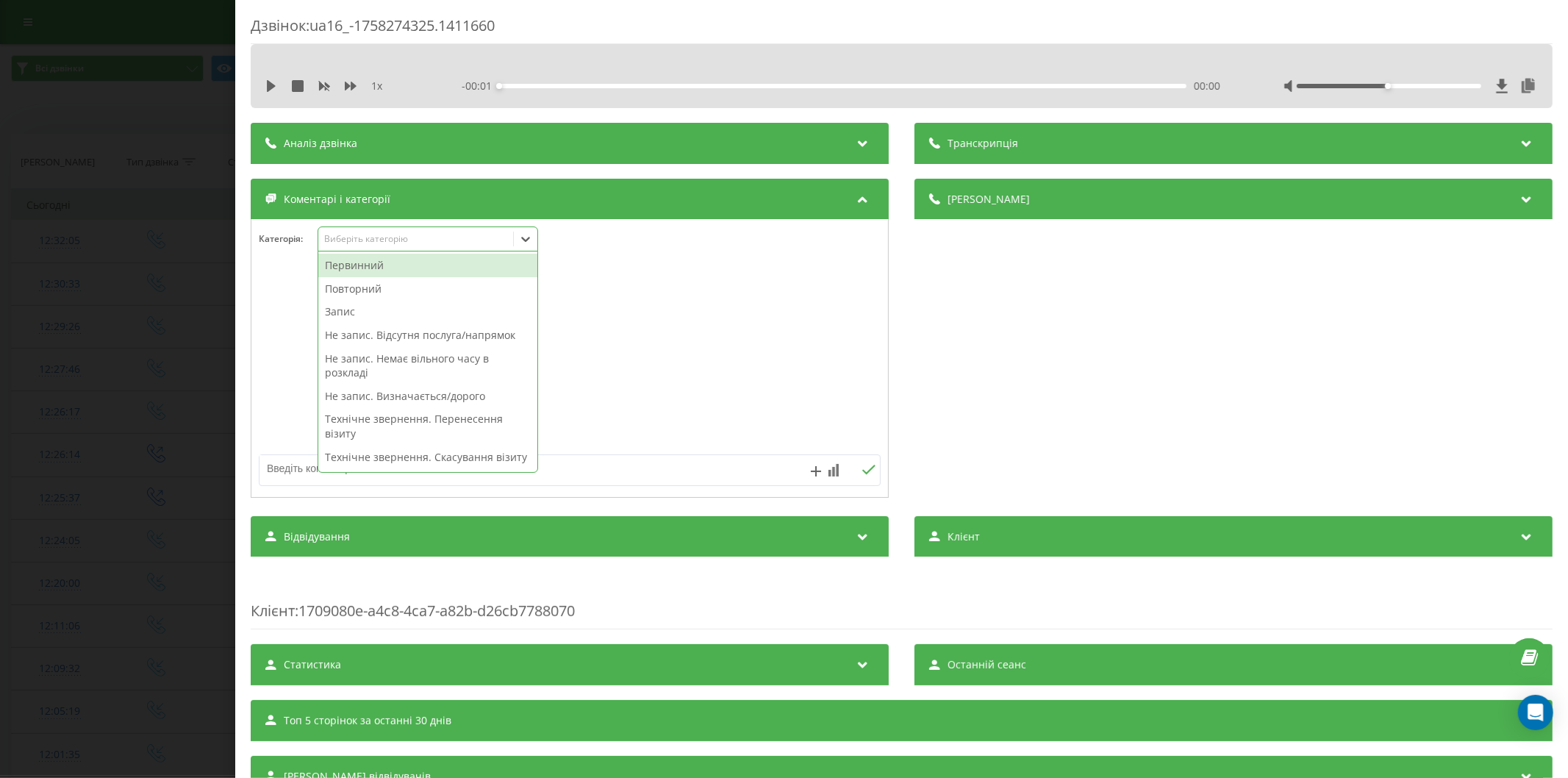
click at [391, 284] on div "Повторний" at bounding box center [428, 288] width 219 height 23
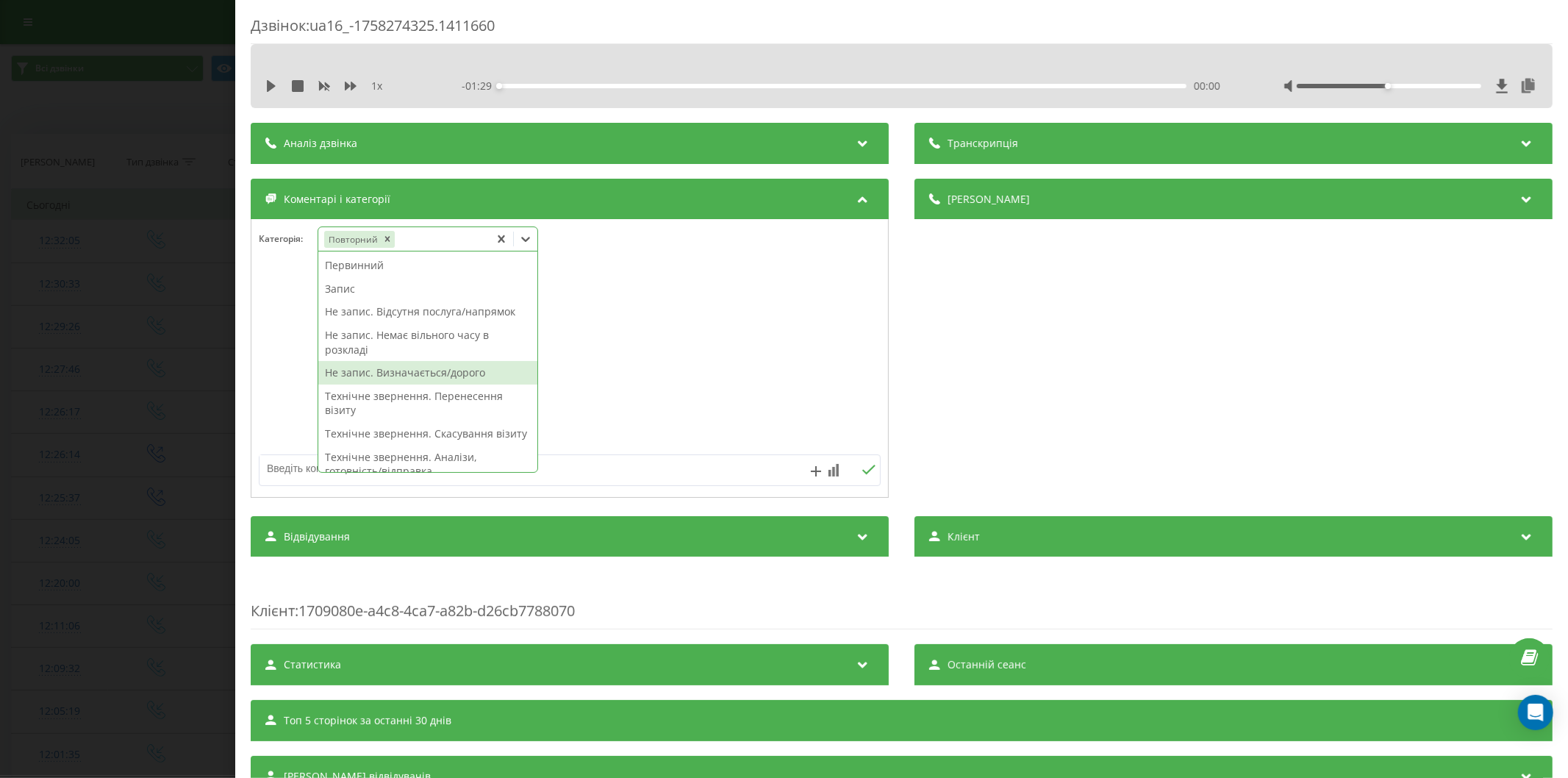
click at [388, 373] on div "Не запис. Визначається/дорого" at bounding box center [428, 372] width 219 height 23
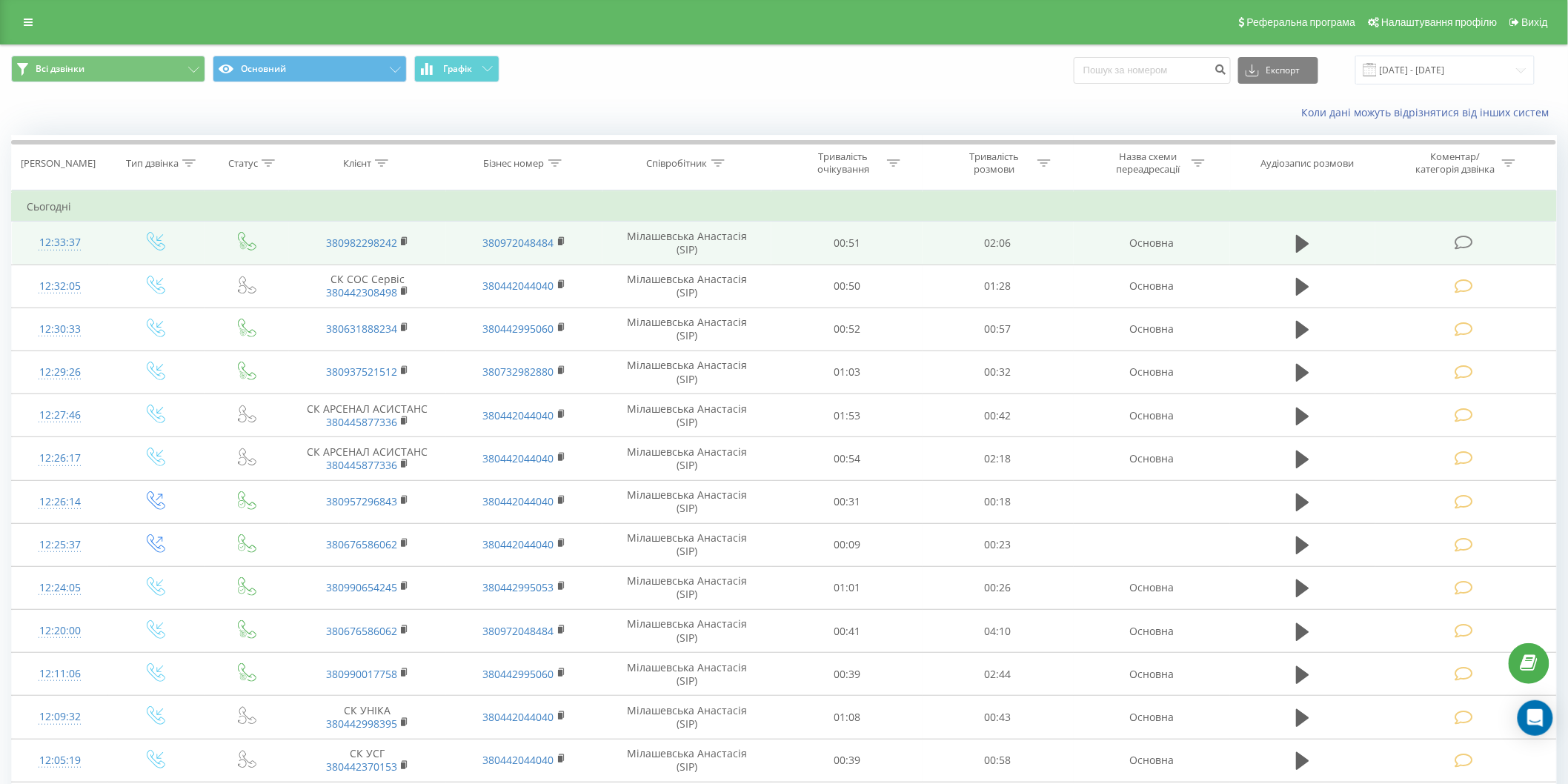
click at [1460, 242] on icon at bounding box center [1463, 242] width 19 height 15
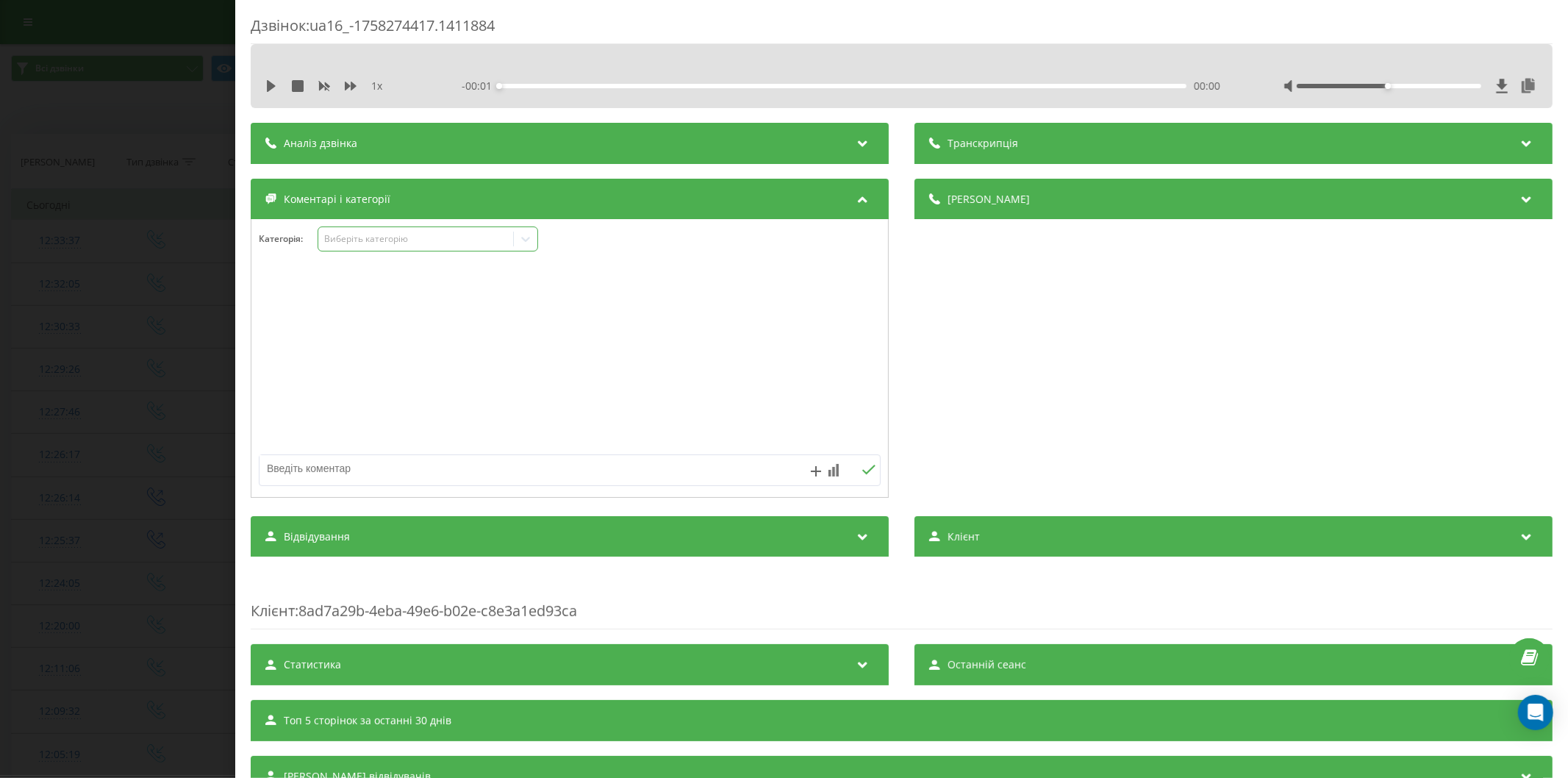
click at [377, 231] on div "Виберіть категорію" at bounding box center [428, 239] width 220 height 25
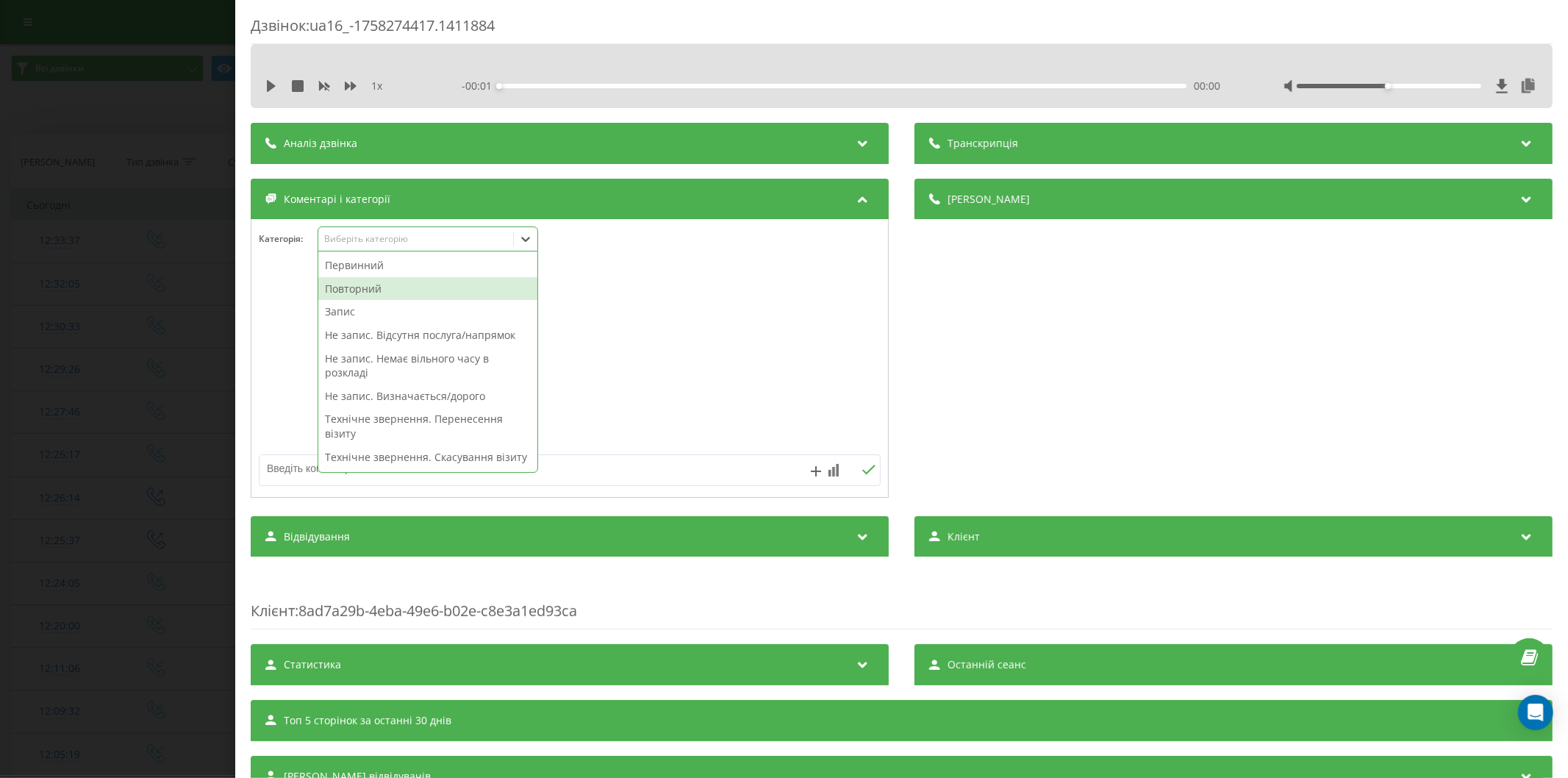
click at [385, 284] on div "Повторний" at bounding box center [428, 288] width 219 height 23
click at [371, 286] on div "Запис" at bounding box center [428, 288] width 219 height 23
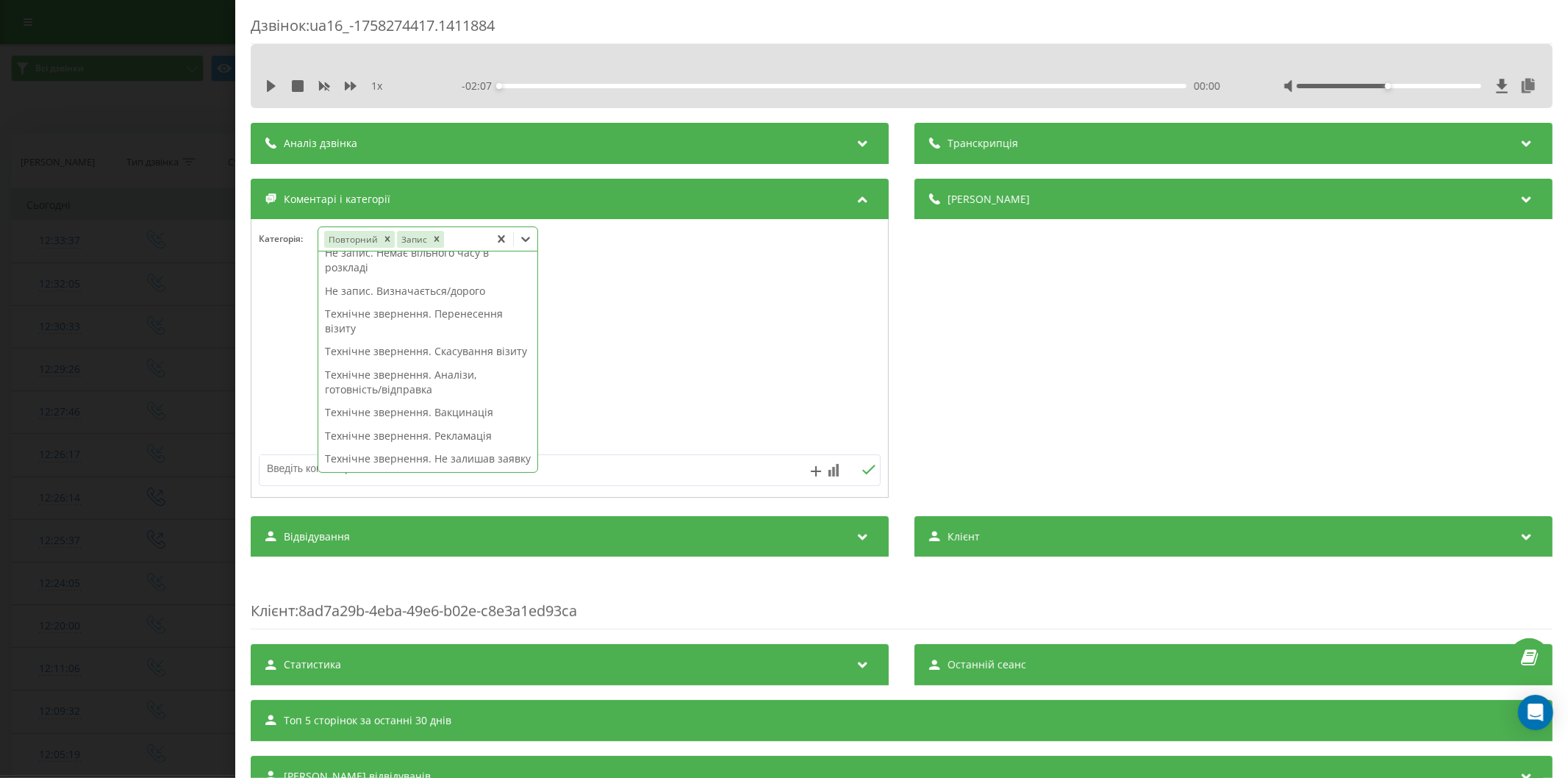
click at [464, 243] on div "Повторний Запис" at bounding box center [404, 239] width 172 height 22
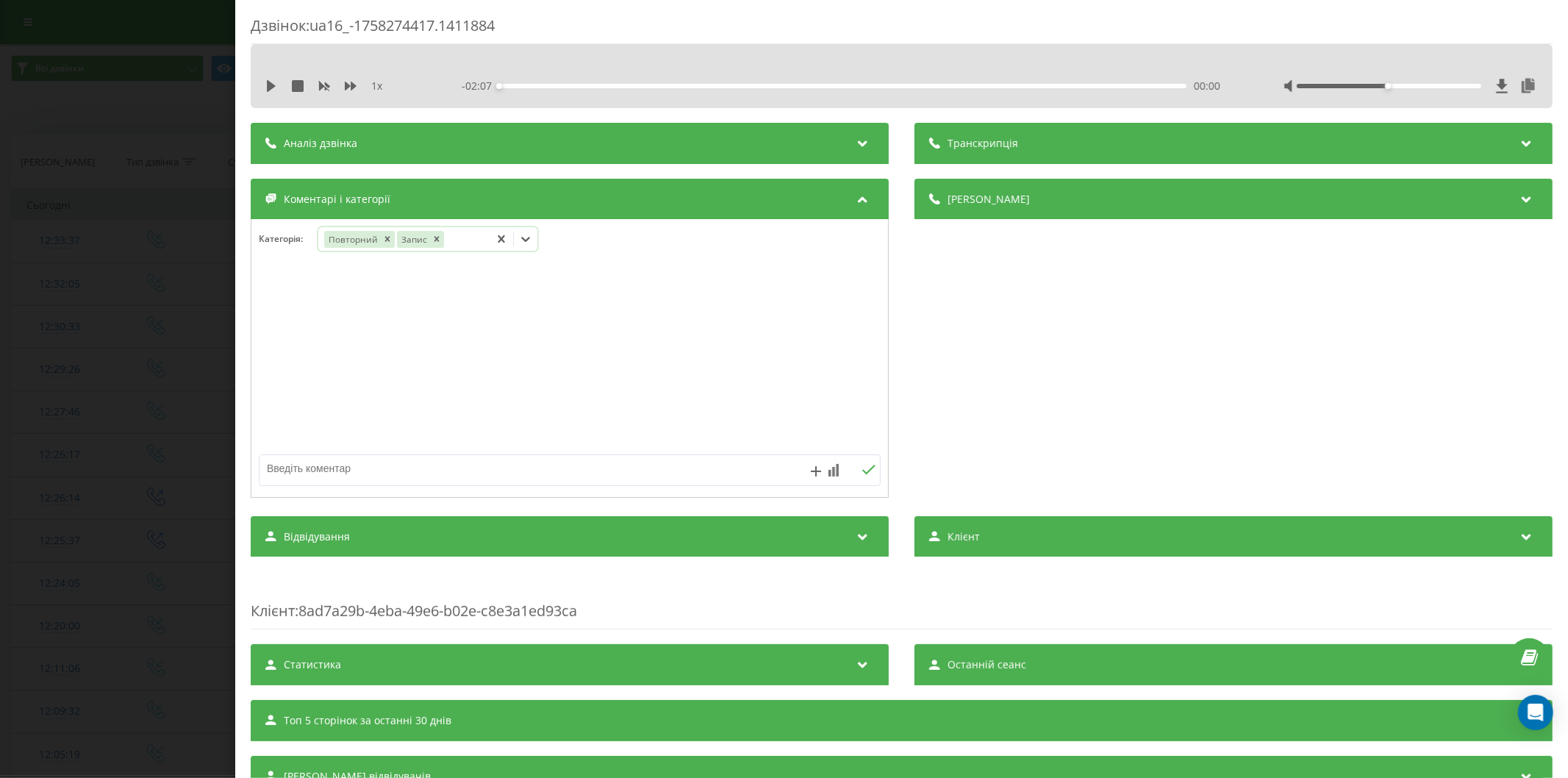
click at [464, 243] on div "Повторний Запис" at bounding box center [404, 239] width 172 height 22
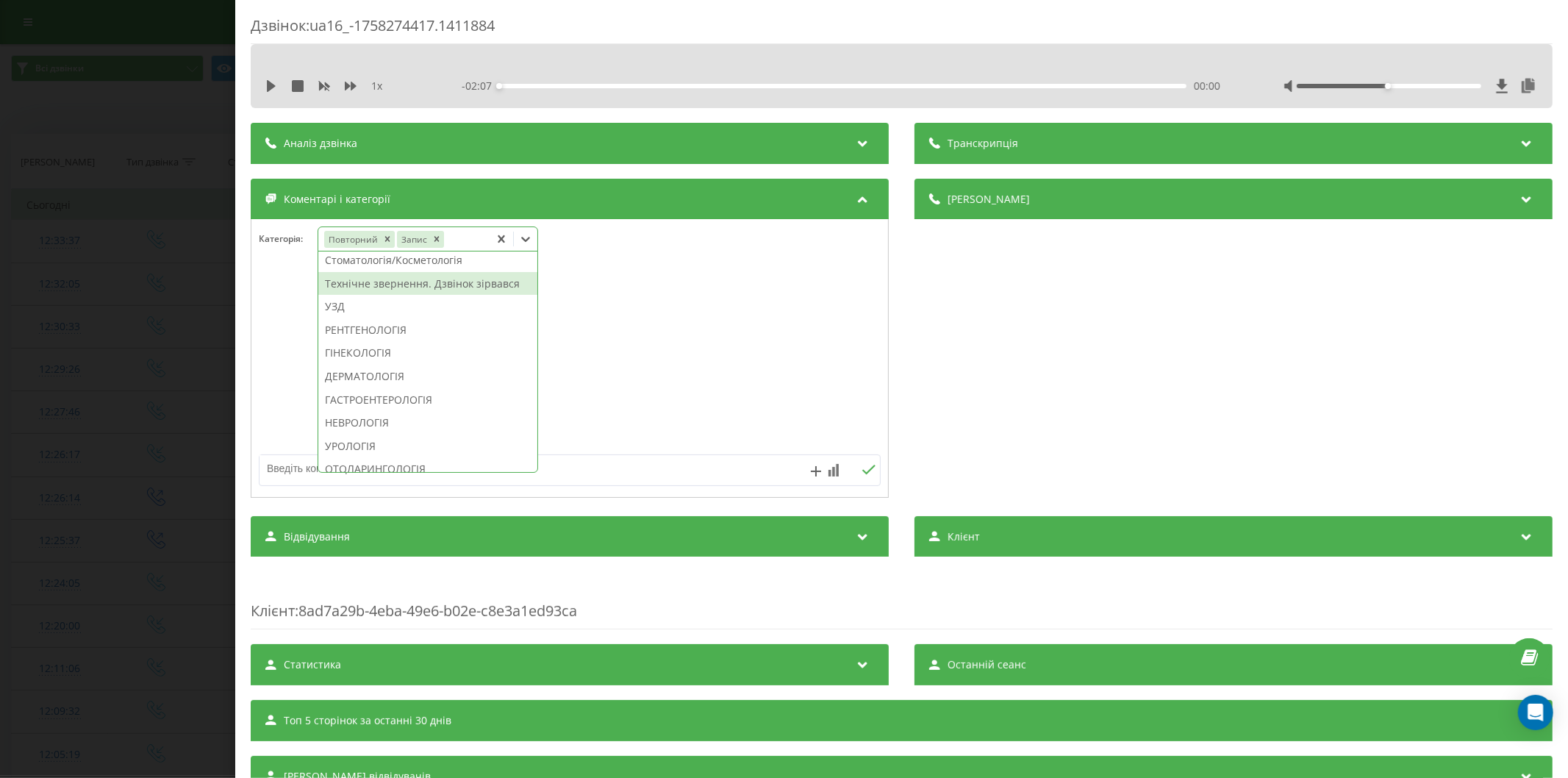
scroll to position [489, 0]
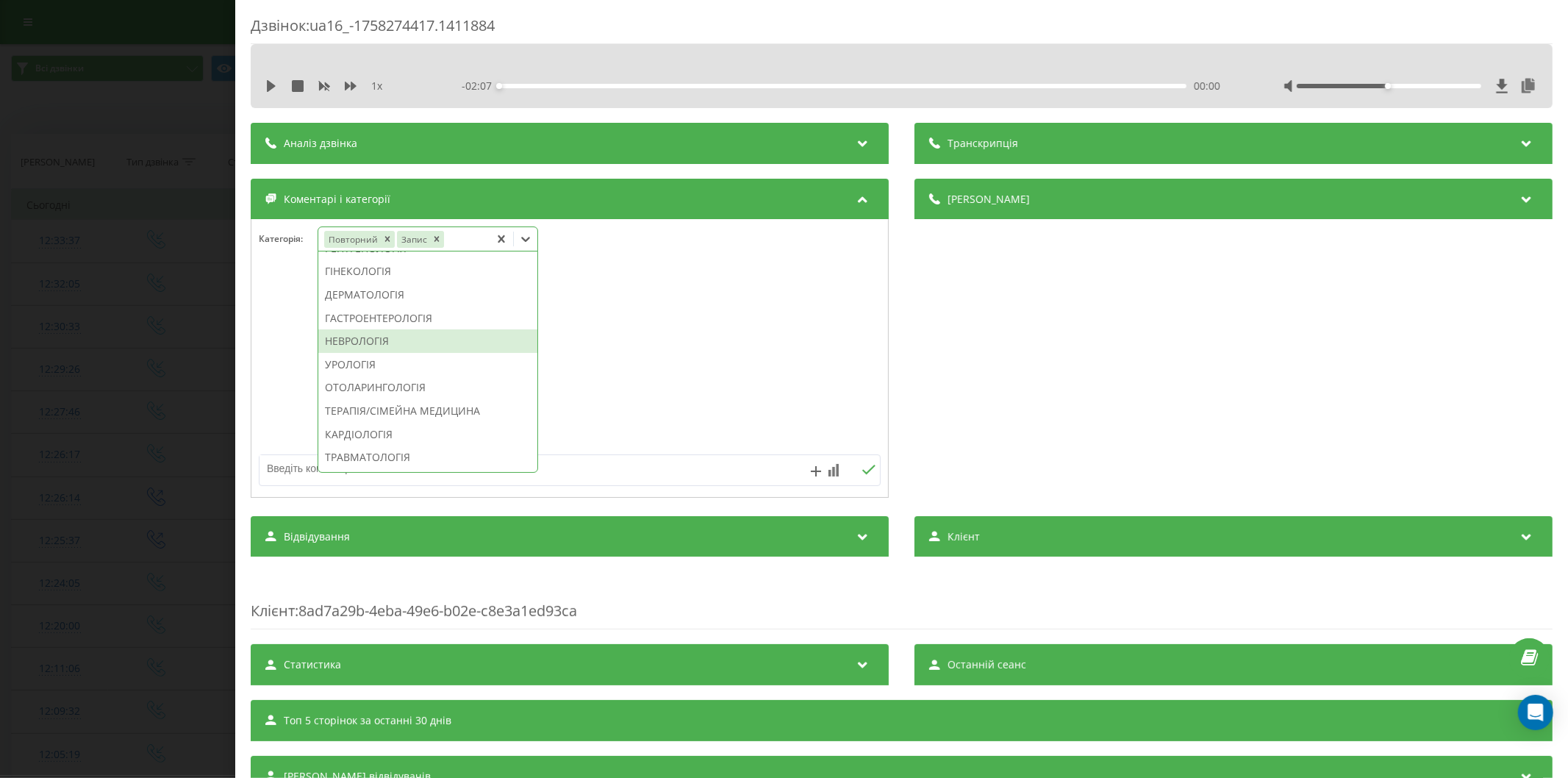
click at [405, 353] on div "НЕВРОЛОГІЯ" at bounding box center [428, 341] width 219 height 23
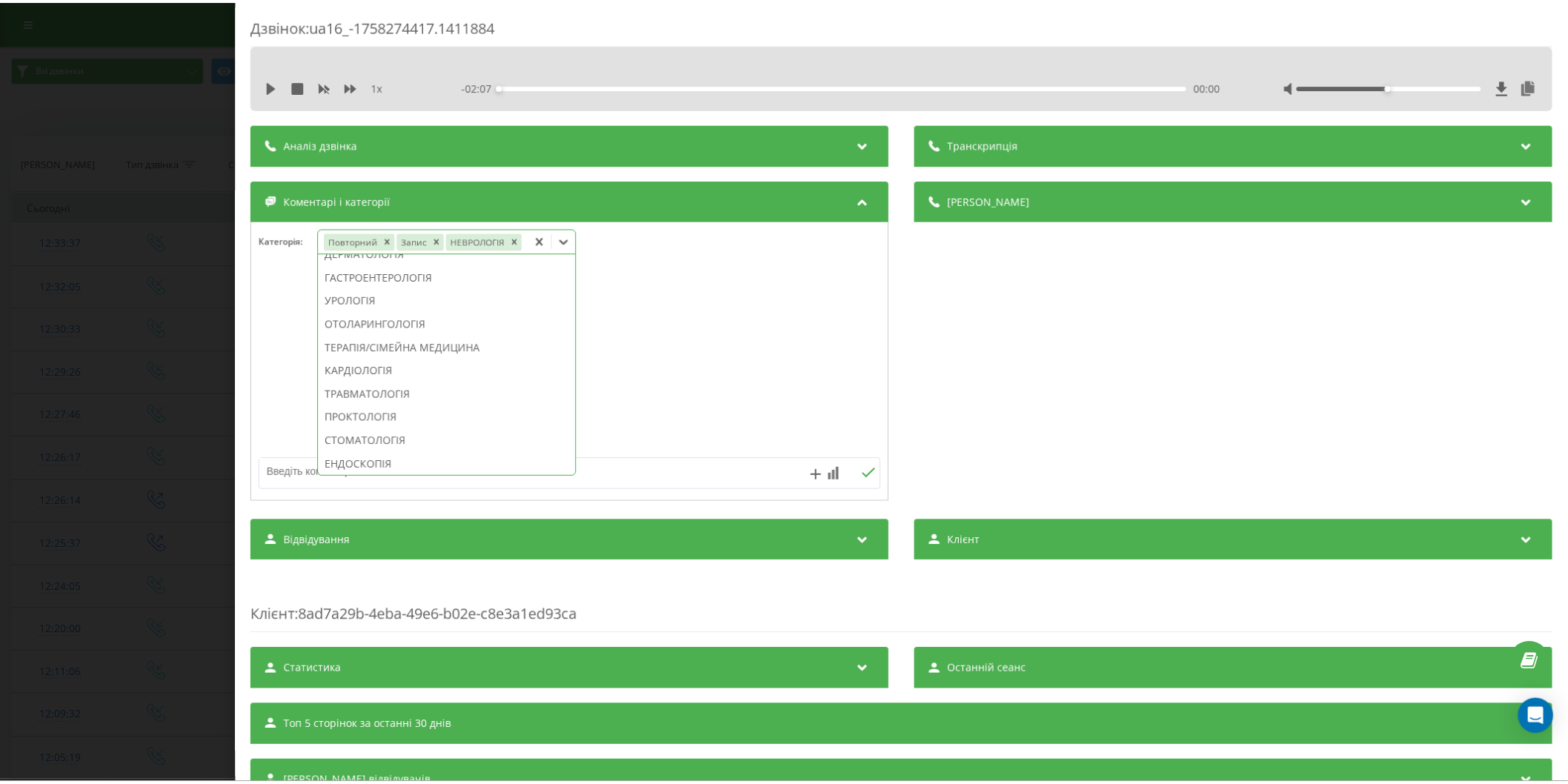
scroll to position [406, 0]
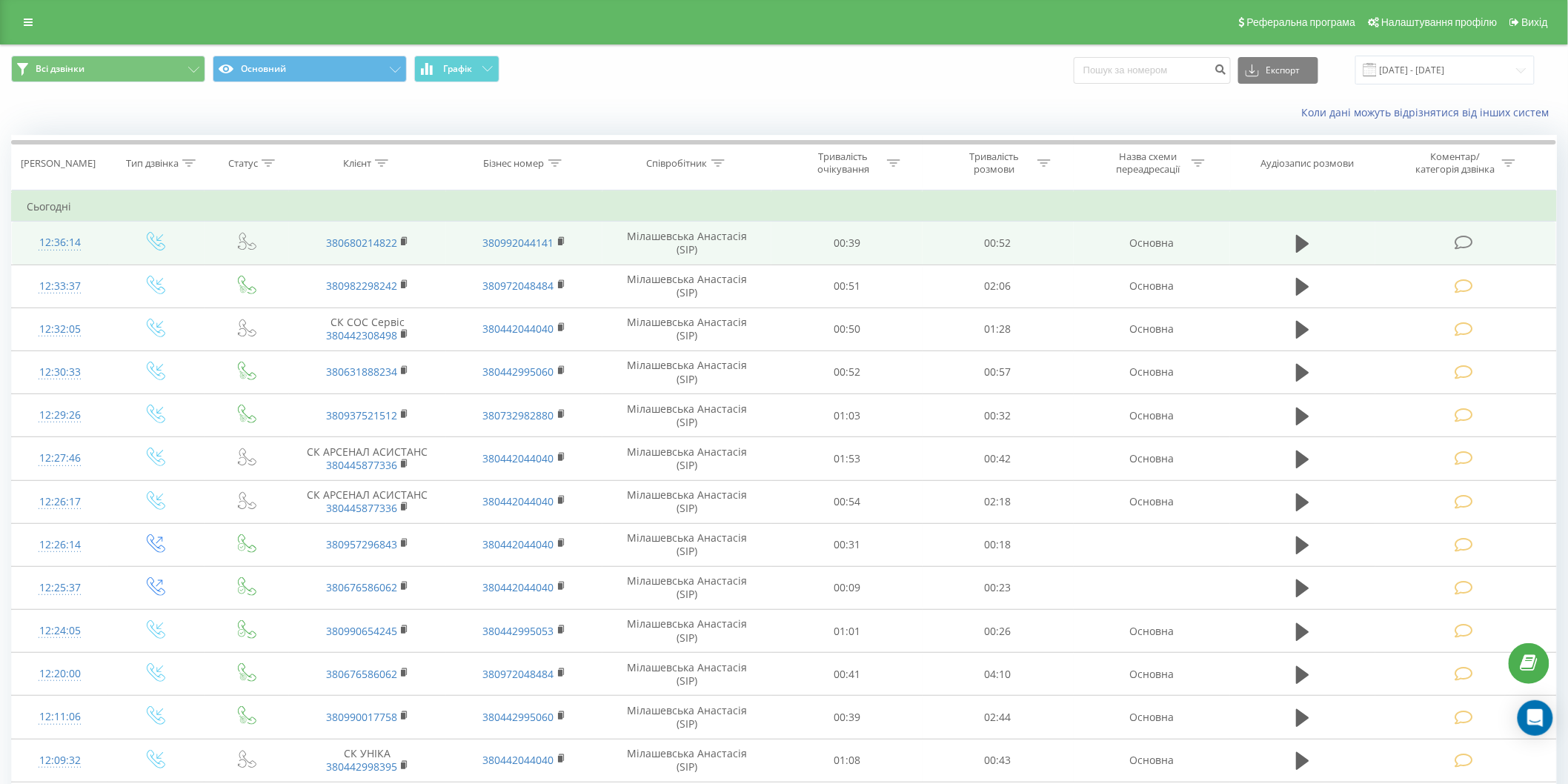
click at [1463, 240] on icon at bounding box center [1463, 242] width 19 height 15
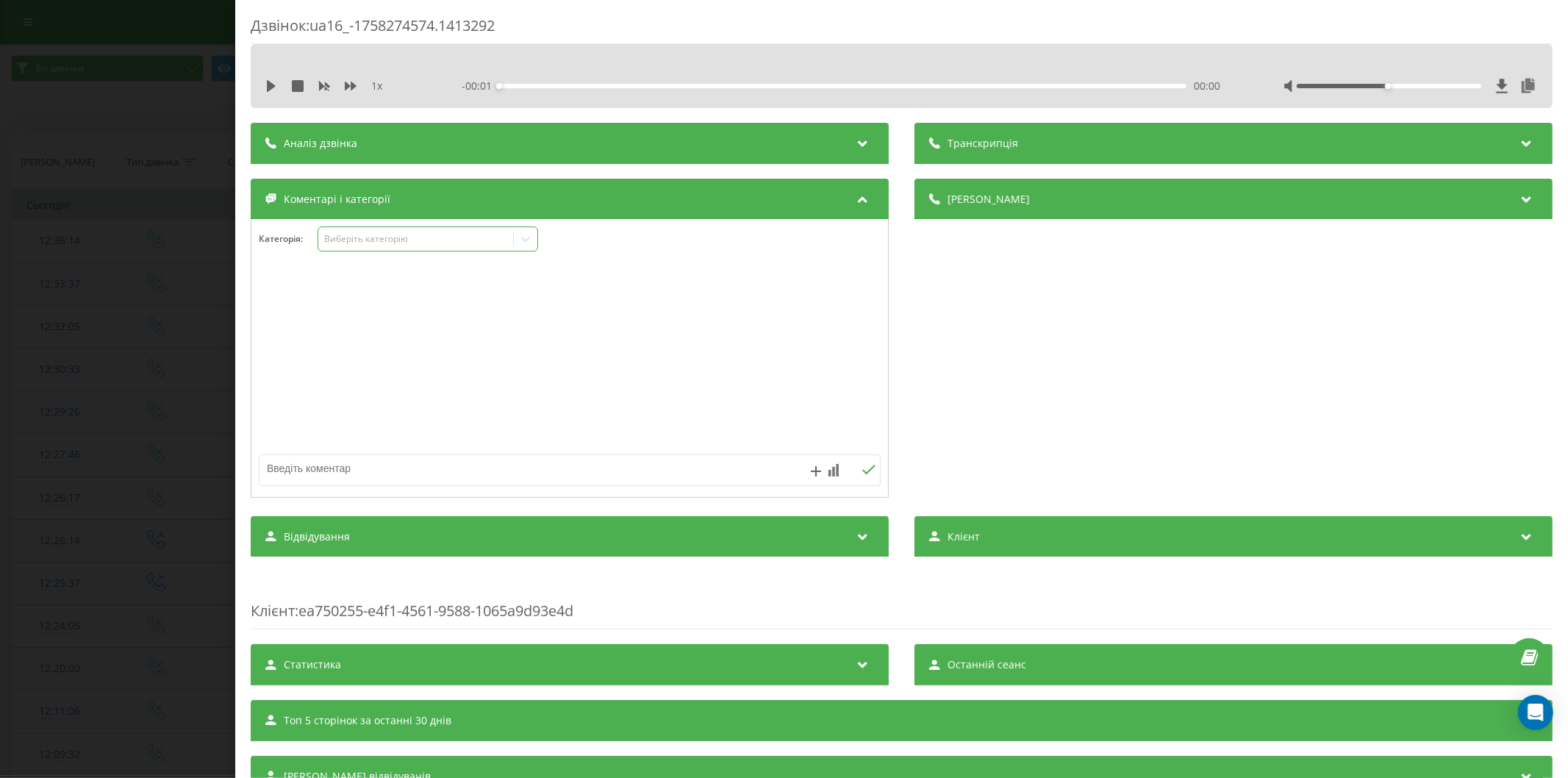
click at [379, 239] on div "Виберіть категорію" at bounding box center [415, 239] width 184 height 12
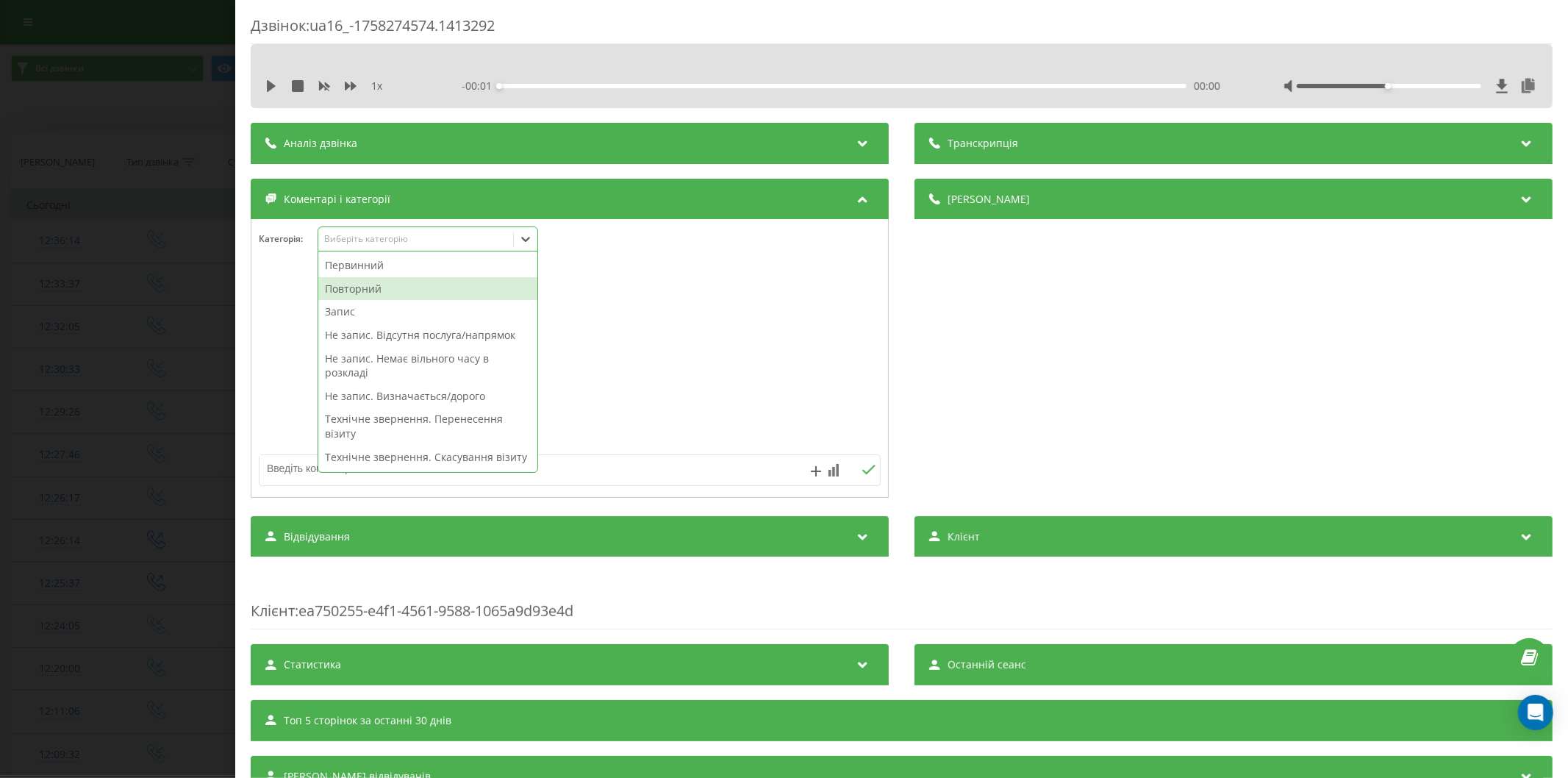
click at [387, 290] on div "Повторний" at bounding box center [428, 288] width 219 height 23
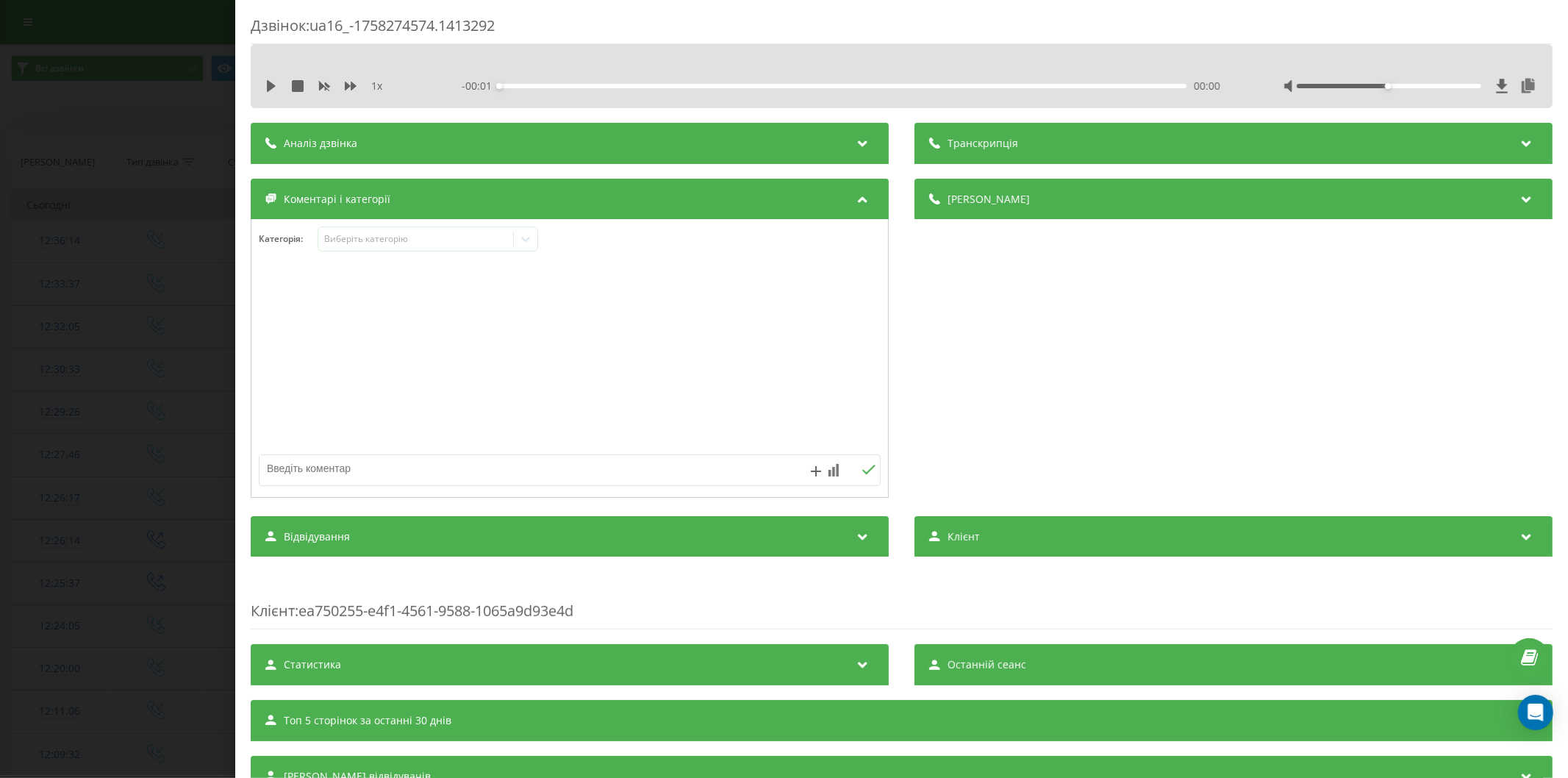
click at [282, 469] on textarea at bounding box center [508, 468] width 496 height 26
type textarea "запізн"
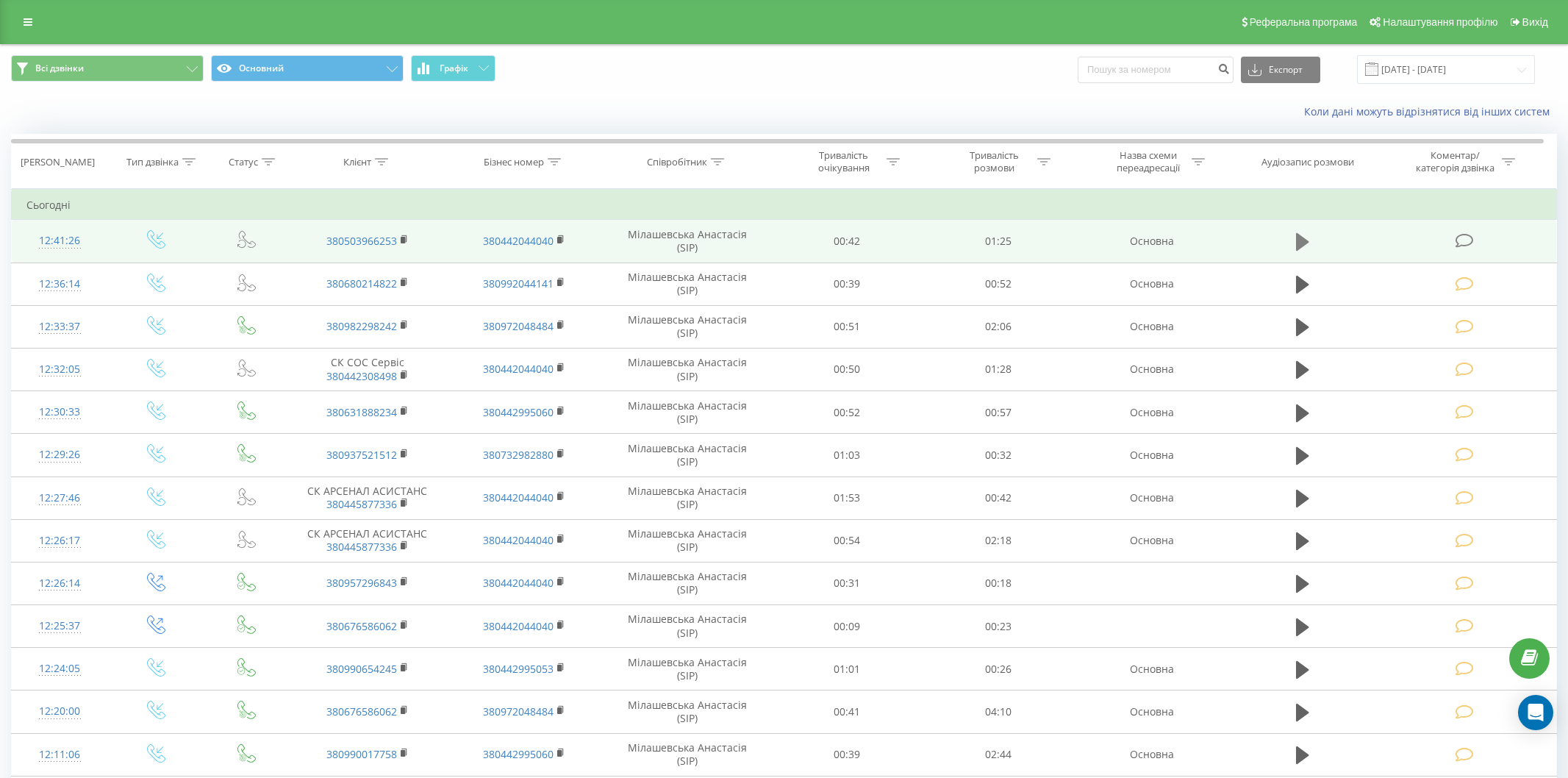
click at [1455, 241] on icon at bounding box center [1463, 240] width 18 height 15
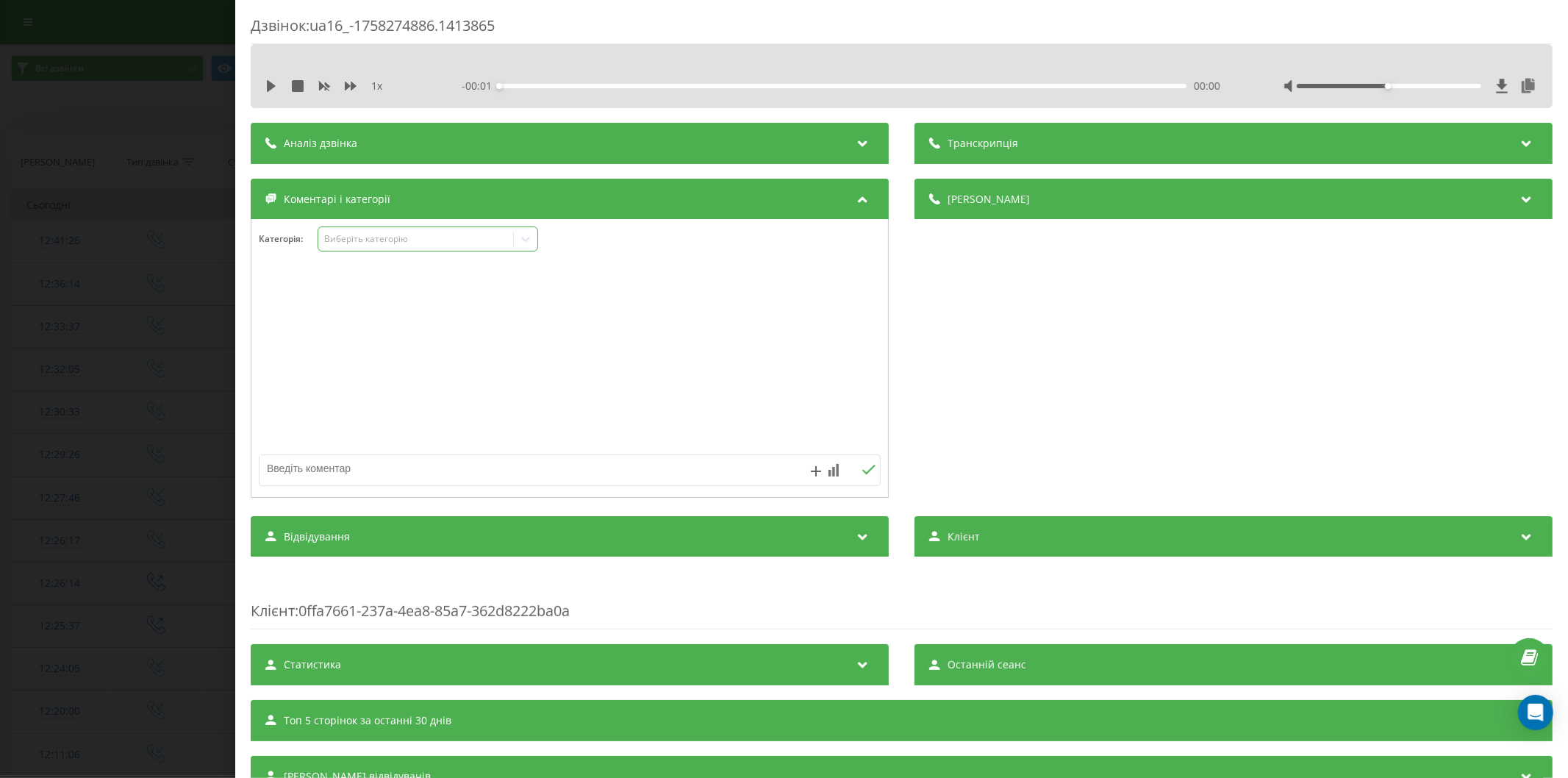
click at [354, 247] on div "Виберіть категорію" at bounding box center [428, 239] width 220 height 25
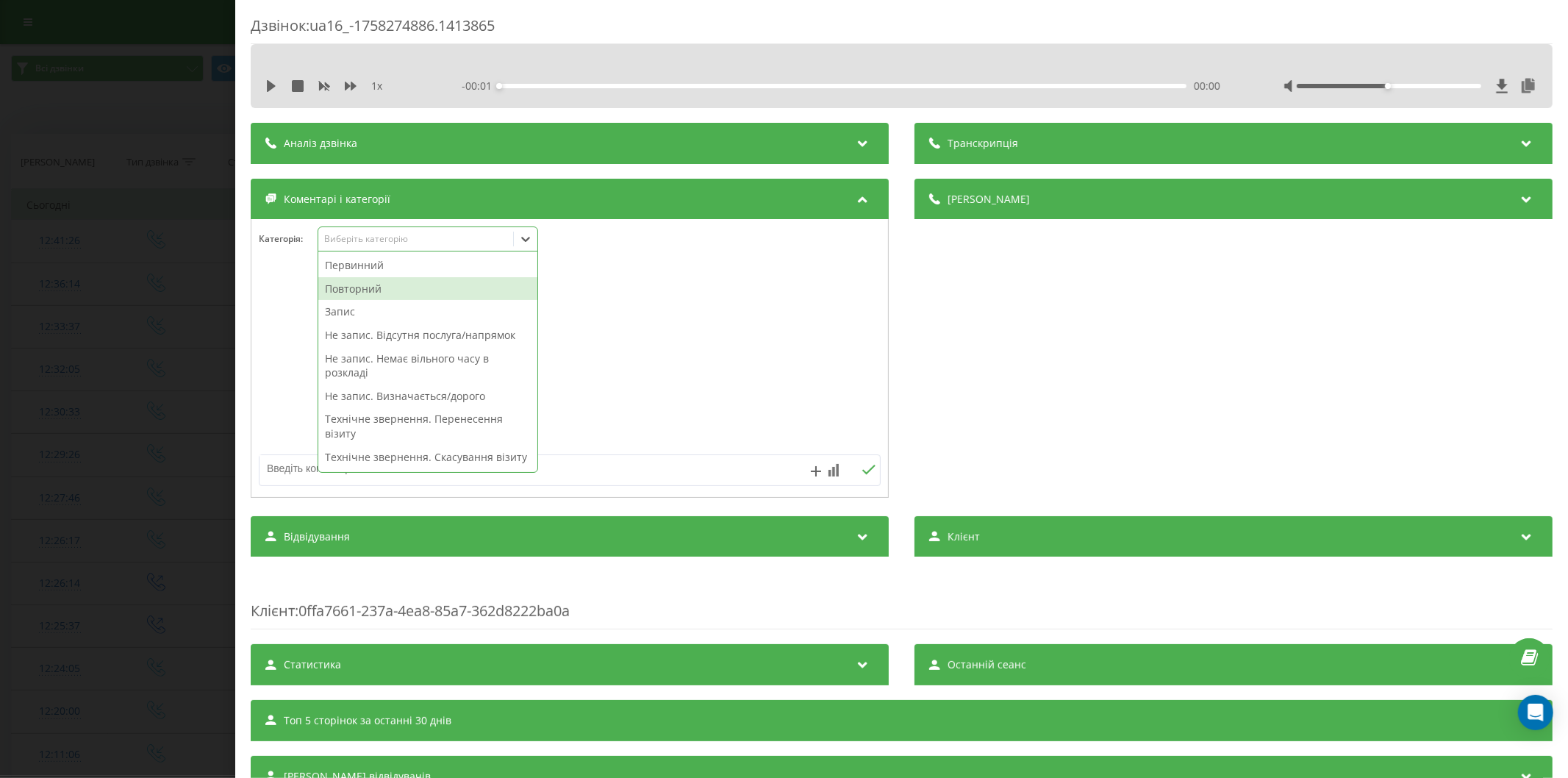
click at [350, 291] on div "Повторний" at bounding box center [428, 288] width 219 height 23
click at [369, 287] on div "Запис" at bounding box center [428, 288] width 219 height 23
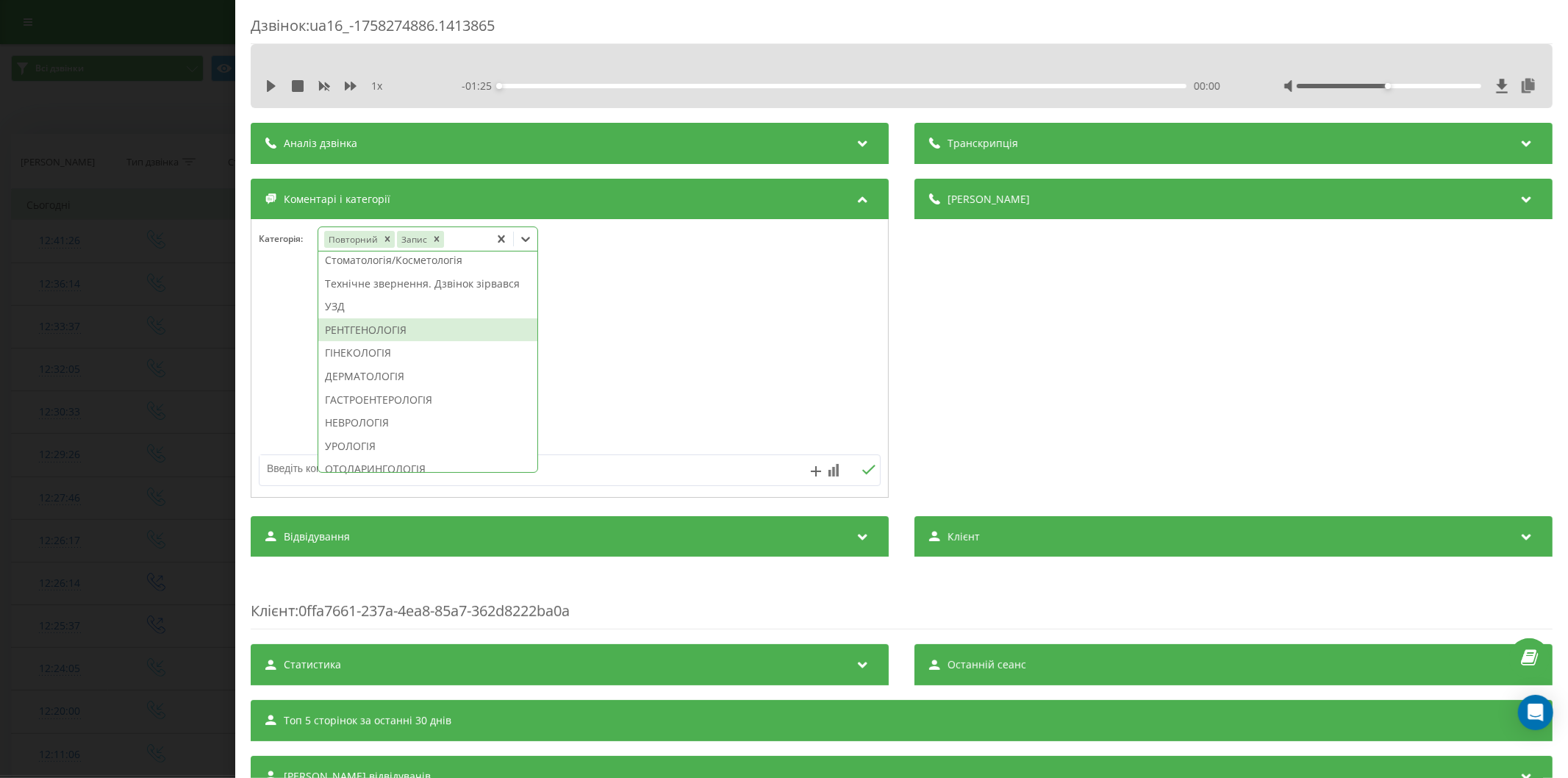
scroll to position [385, 0]
click at [377, 365] on div "РЕНТГЕНОЛОГІЯ" at bounding box center [428, 352] width 219 height 23
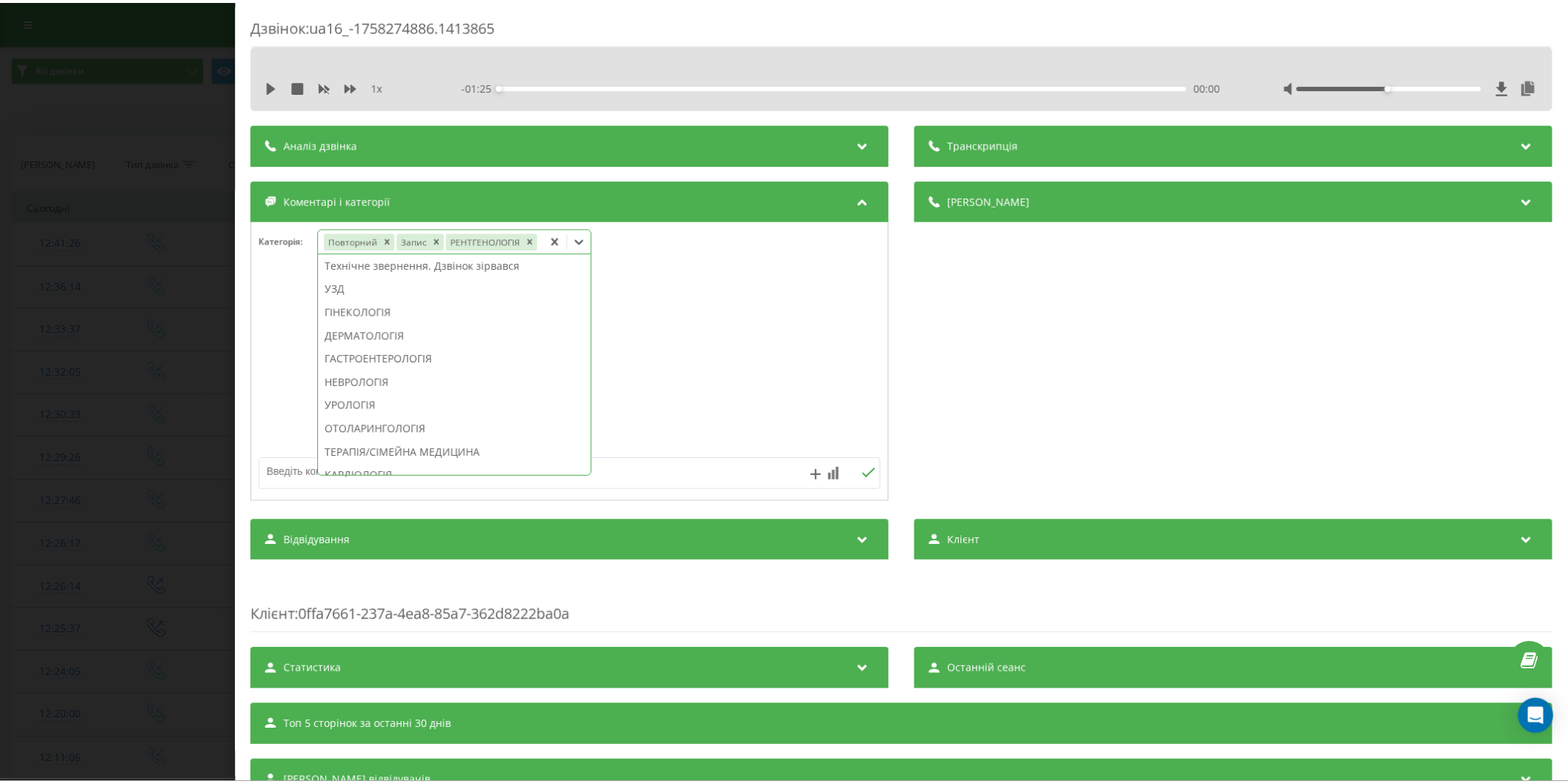
scroll to position [315, 0]
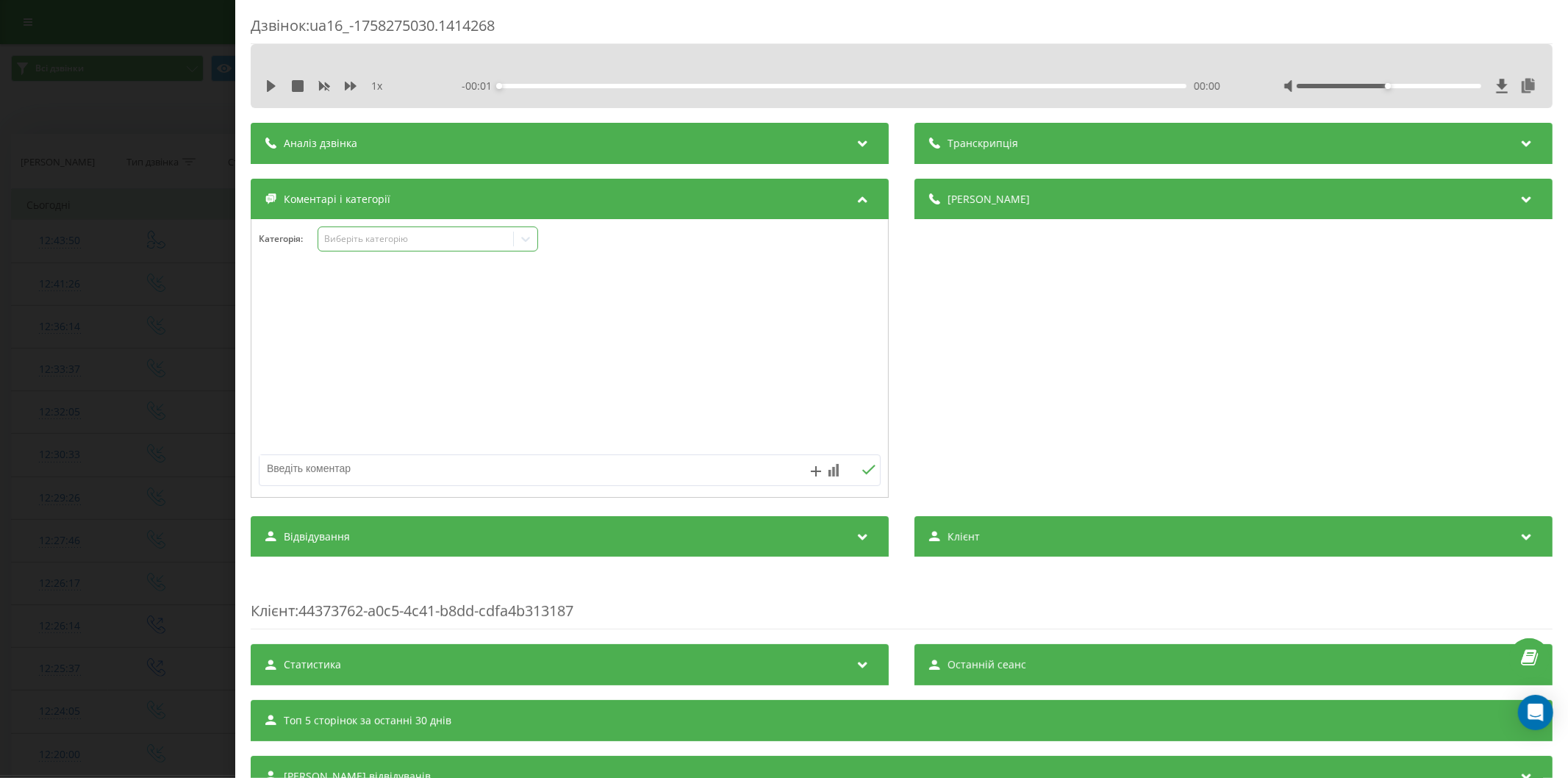
click at [379, 241] on div "Виберіть категорію" at bounding box center [415, 239] width 184 height 12
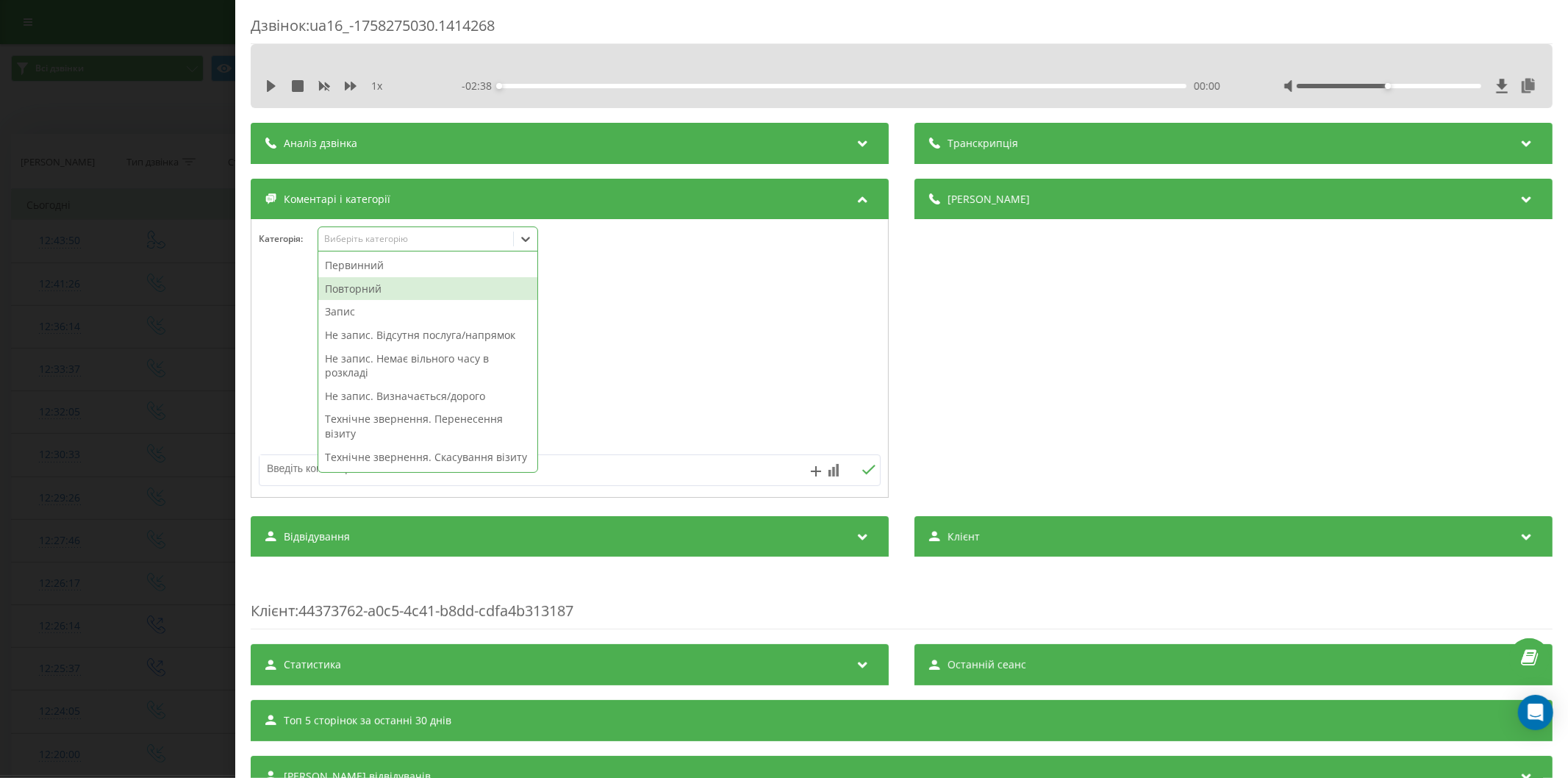
click at [382, 284] on div "Повторний" at bounding box center [428, 288] width 219 height 23
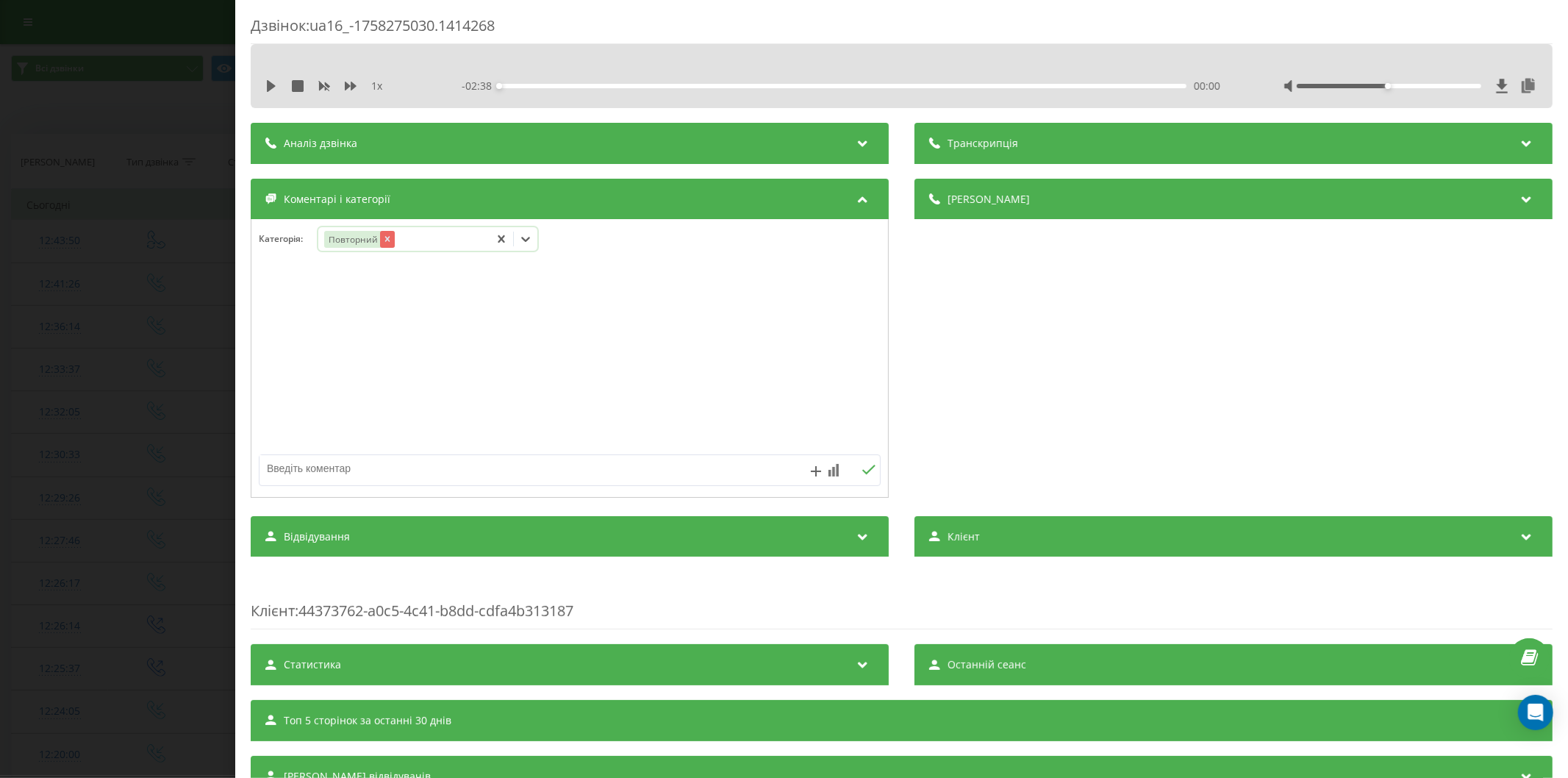
click at [388, 238] on icon "Remove Повторний" at bounding box center [387, 239] width 5 height 5
click at [380, 243] on div "Виберіть категорію" at bounding box center [415, 239] width 184 height 12
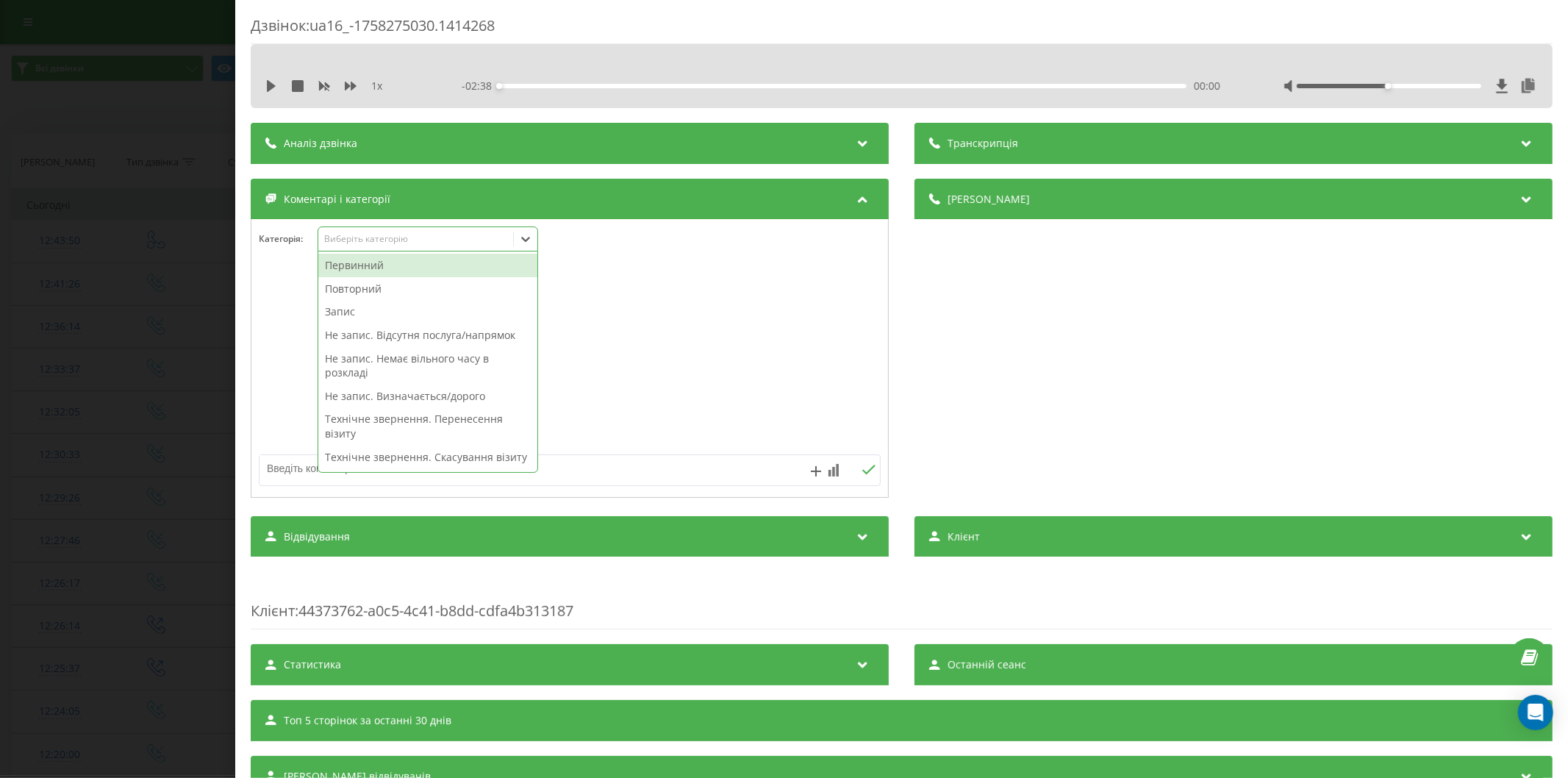
click at [368, 267] on div "Первинний" at bounding box center [428, 265] width 219 height 23
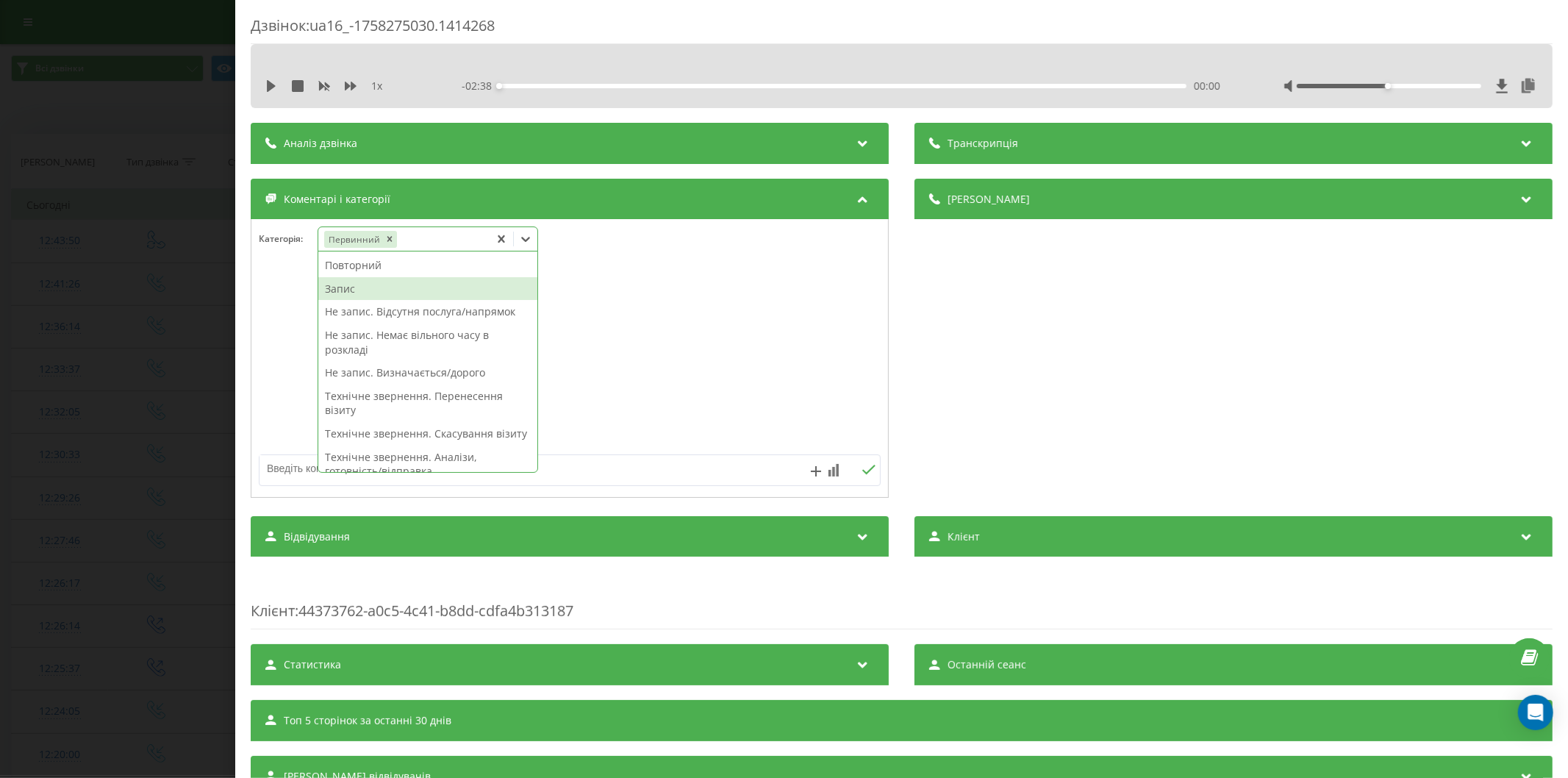
click at [373, 290] on div "Запис" at bounding box center [428, 288] width 219 height 23
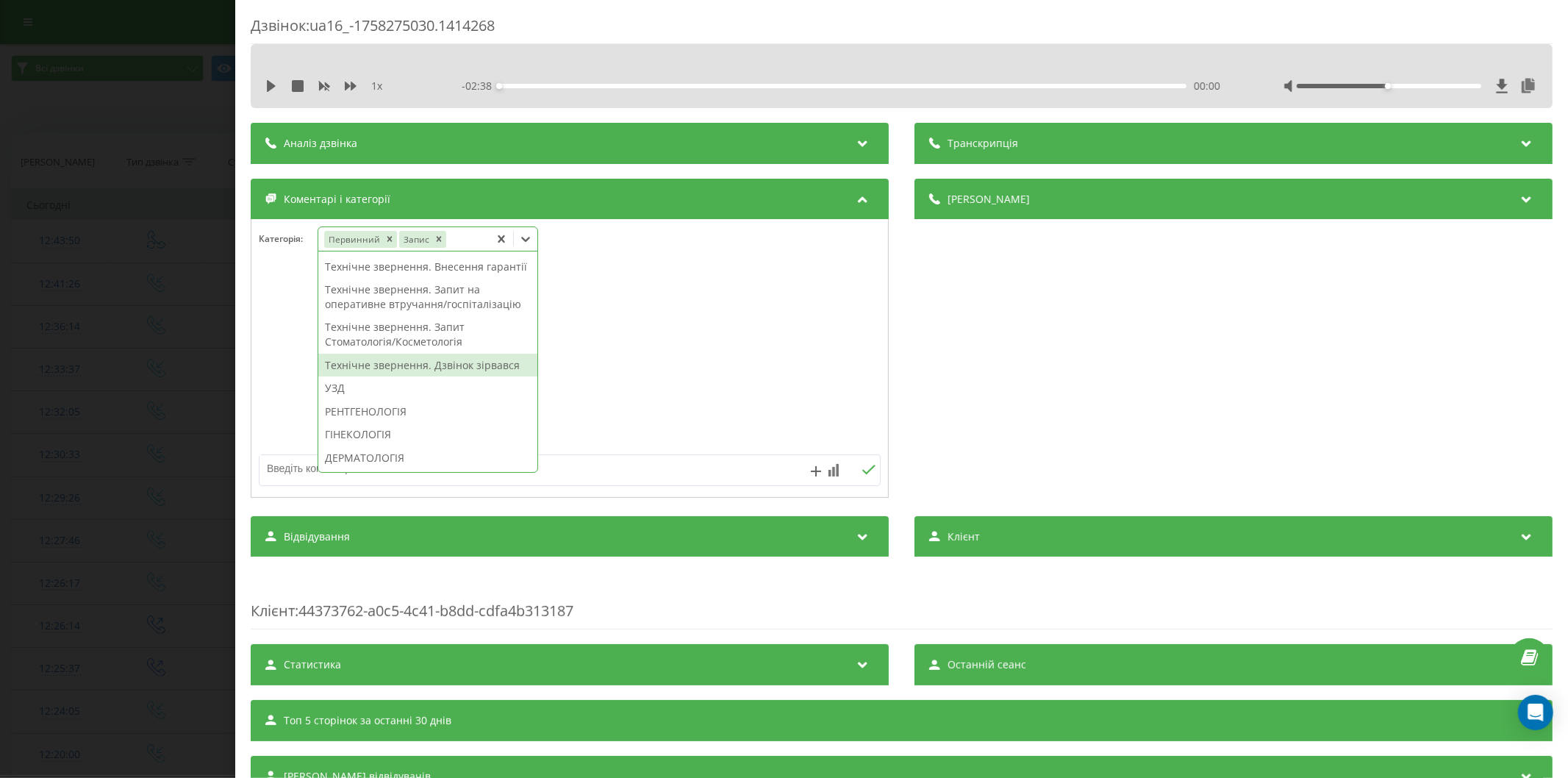
scroll to position [408, 0]
click at [393, 365] on div "ГІНЕКОЛОГІЯ" at bounding box center [428, 352] width 219 height 23
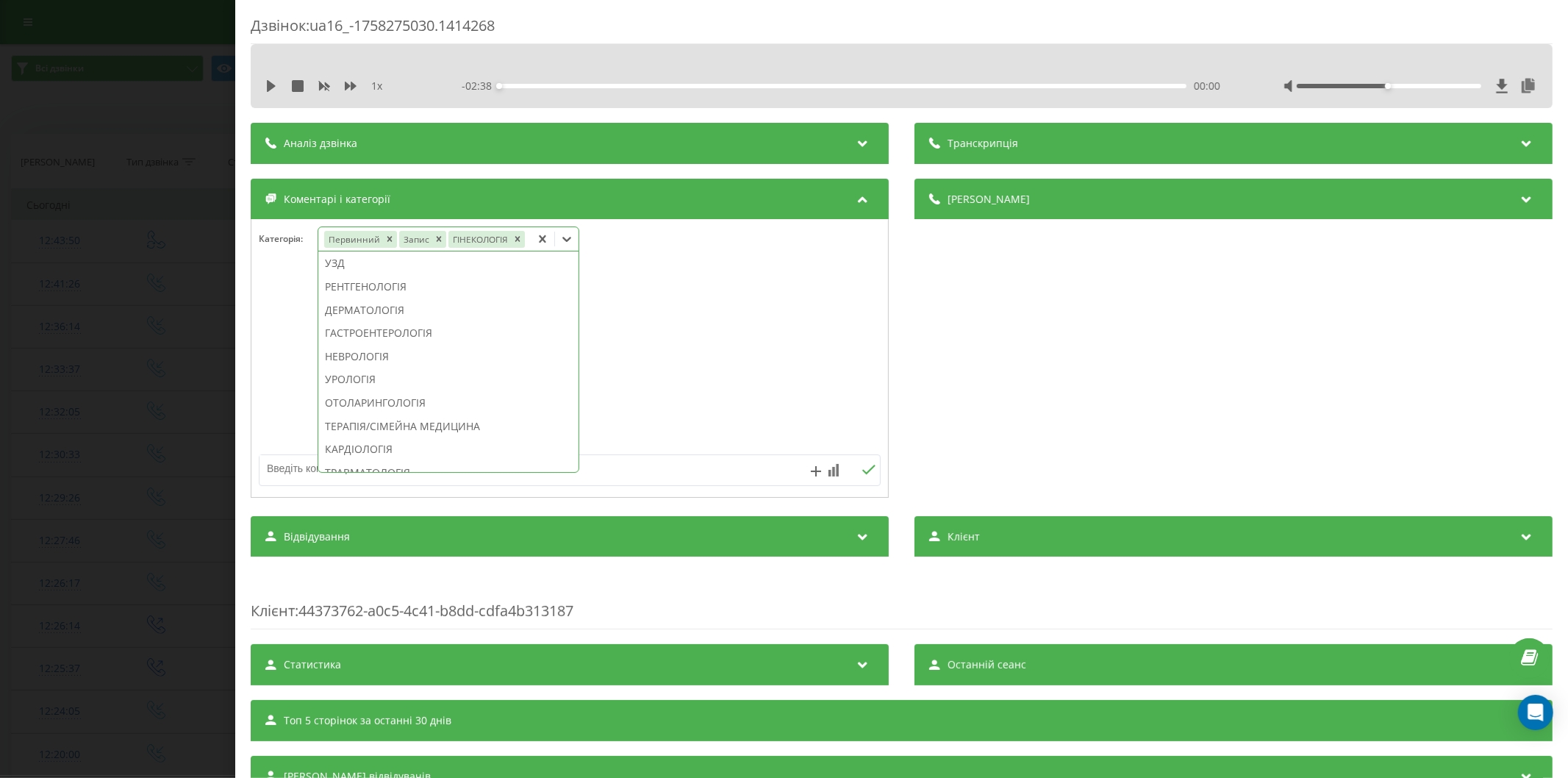
scroll to position [322, 0]
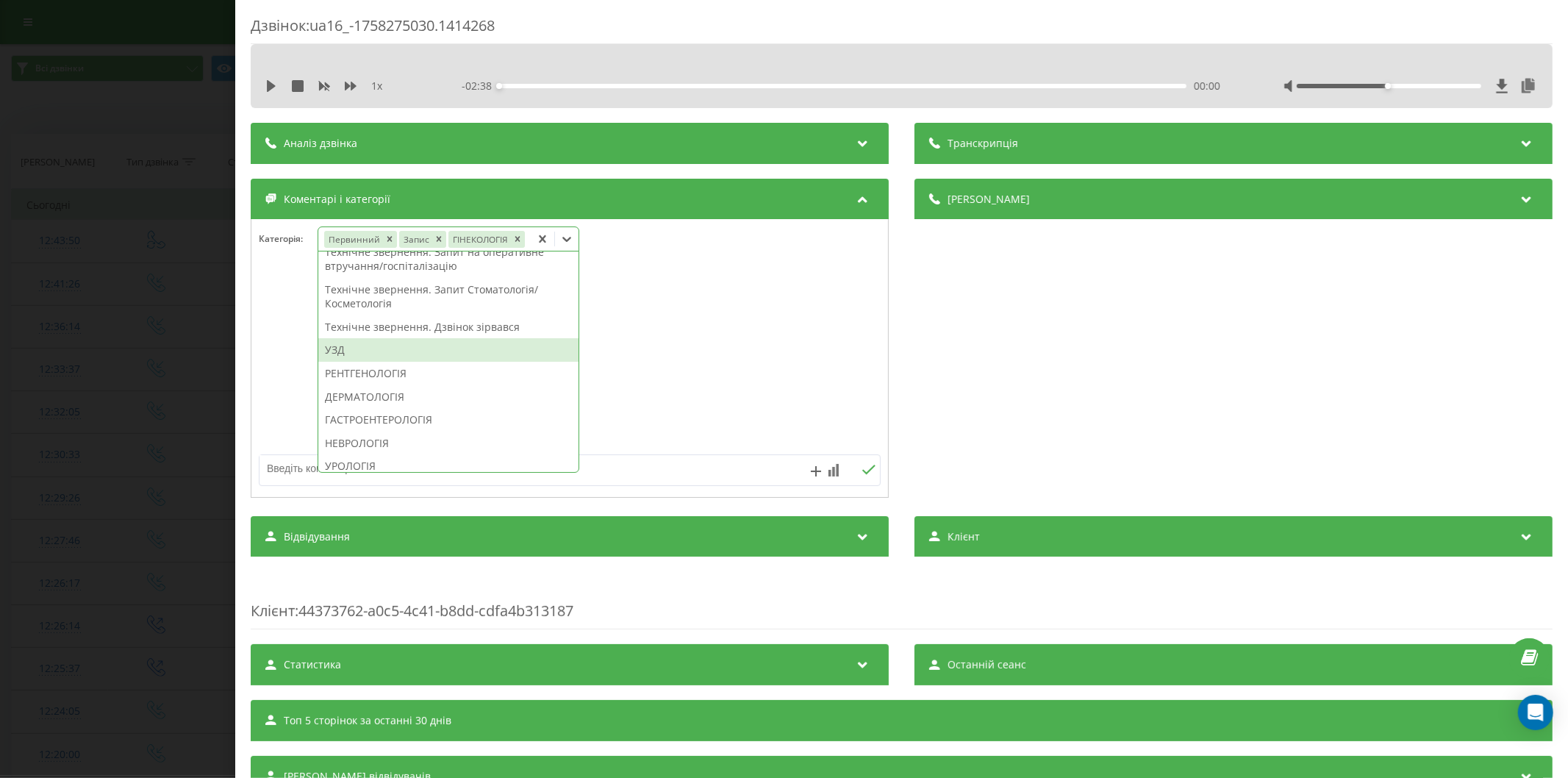
click at [342, 344] on div "УЗД" at bounding box center [448, 350] width 260 height 23
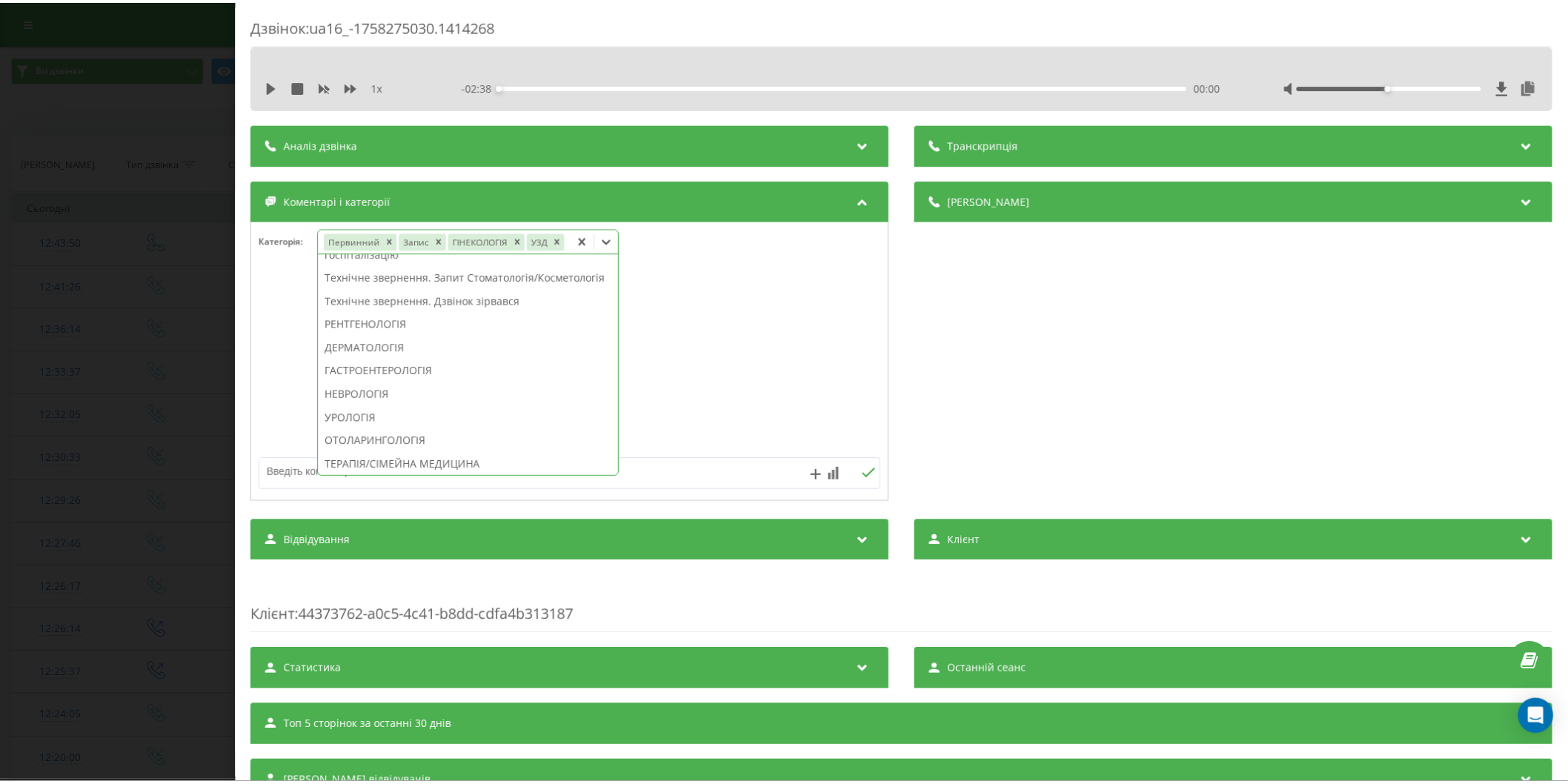
scroll to position [310, 0]
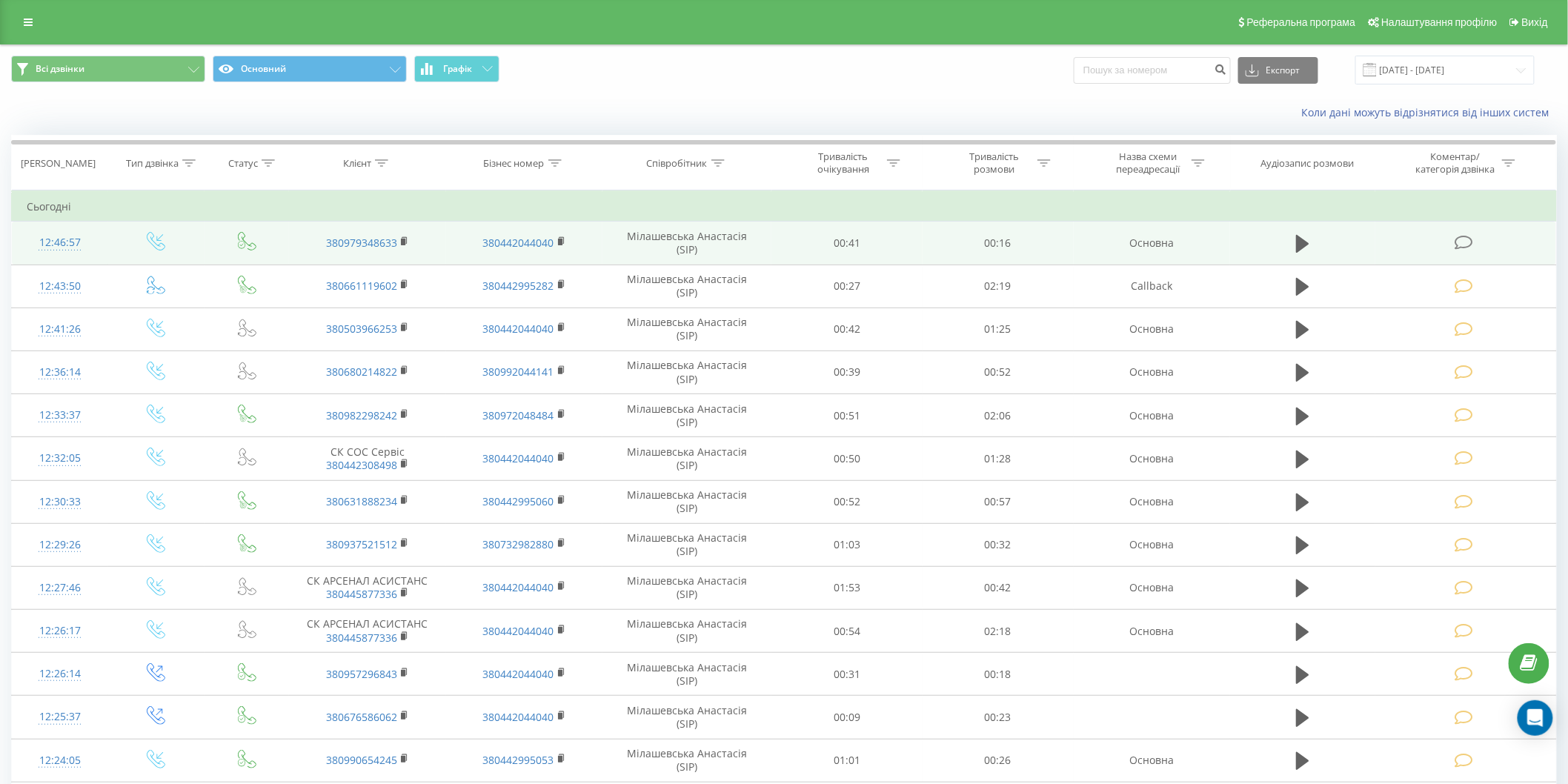
click at [1460, 240] on icon at bounding box center [1463, 242] width 19 height 15
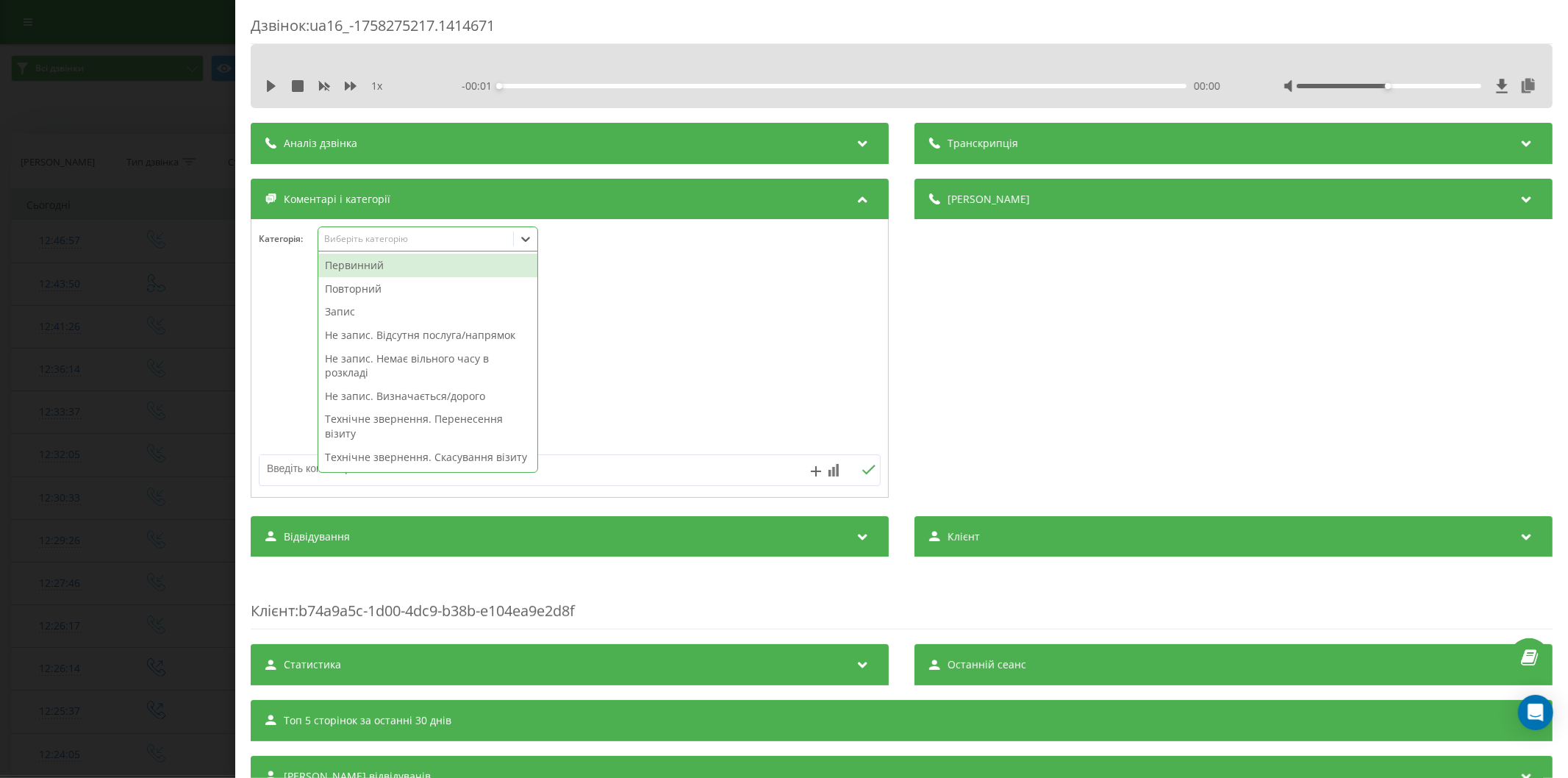
click at [376, 239] on div "Виберіть категорію" at bounding box center [415, 239] width 184 height 12
click at [405, 257] on div "Первинний" at bounding box center [428, 265] width 219 height 23
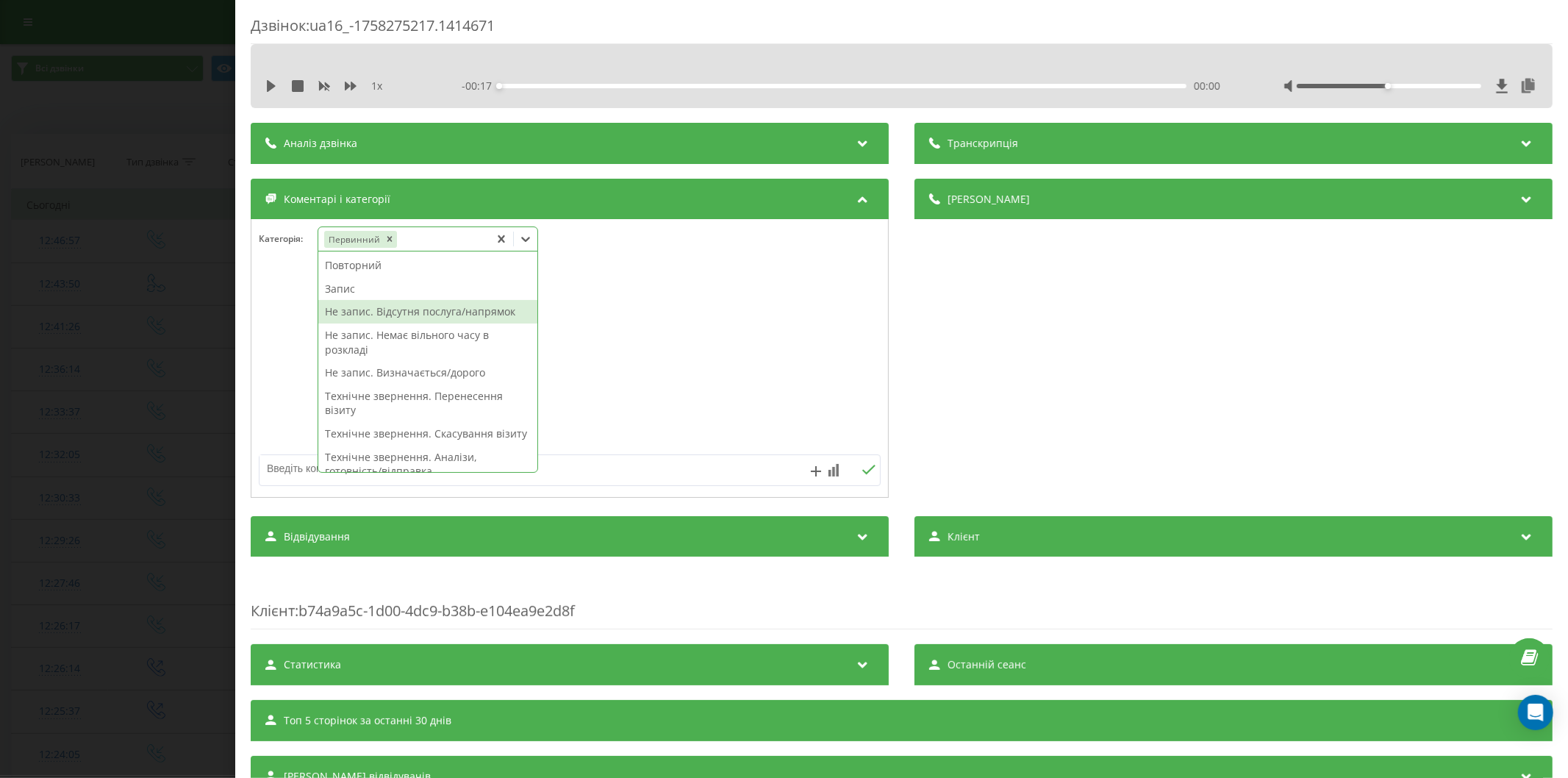
click at [448, 310] on div "Не запис. Відсутня послуга/напрямок" at bounding box center [428, 311] width 219 height 23
click at [284, 465] on textarea at bounding box center [508, 468] width 496 height 26
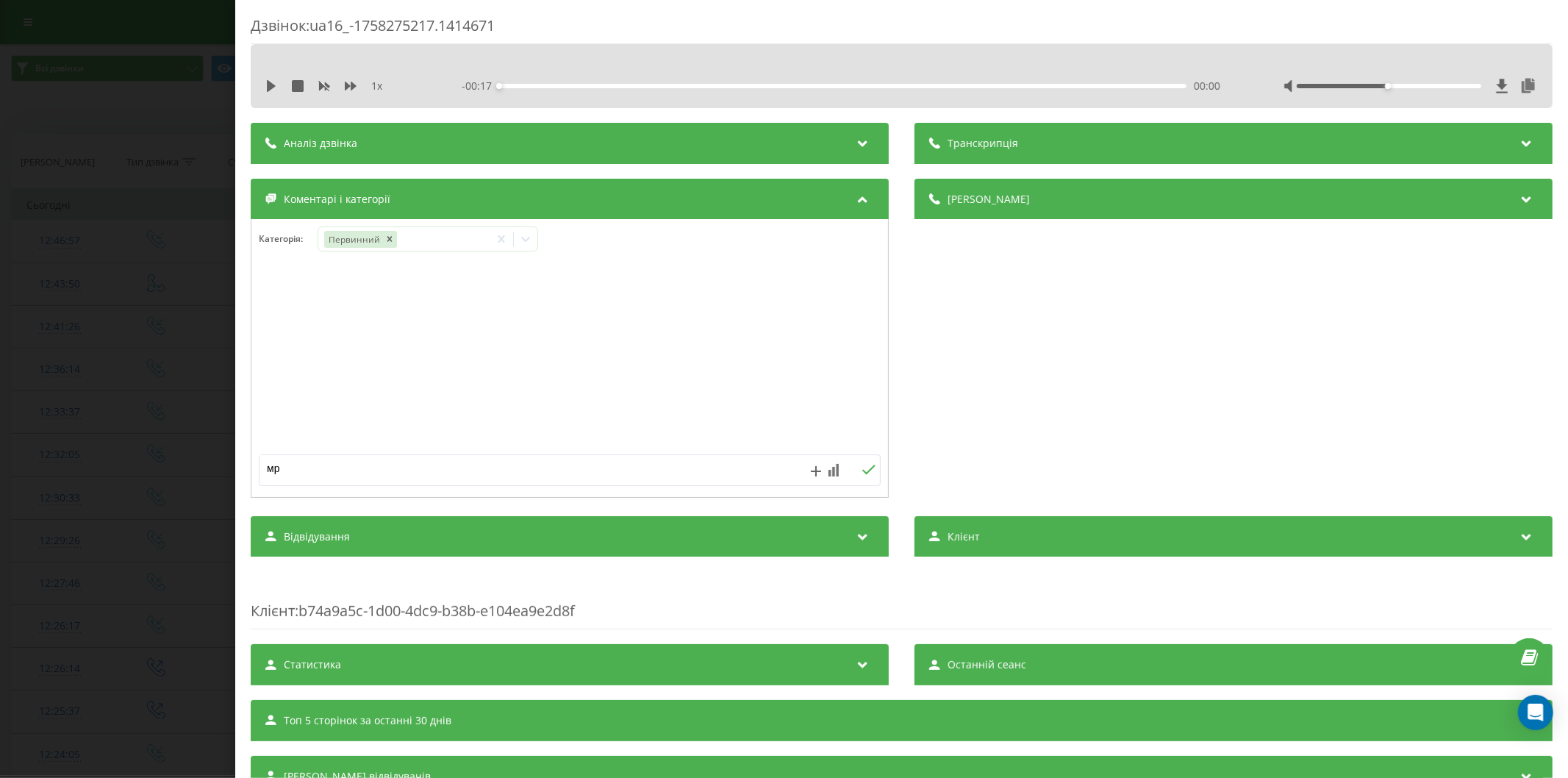
type textarea "мрт"
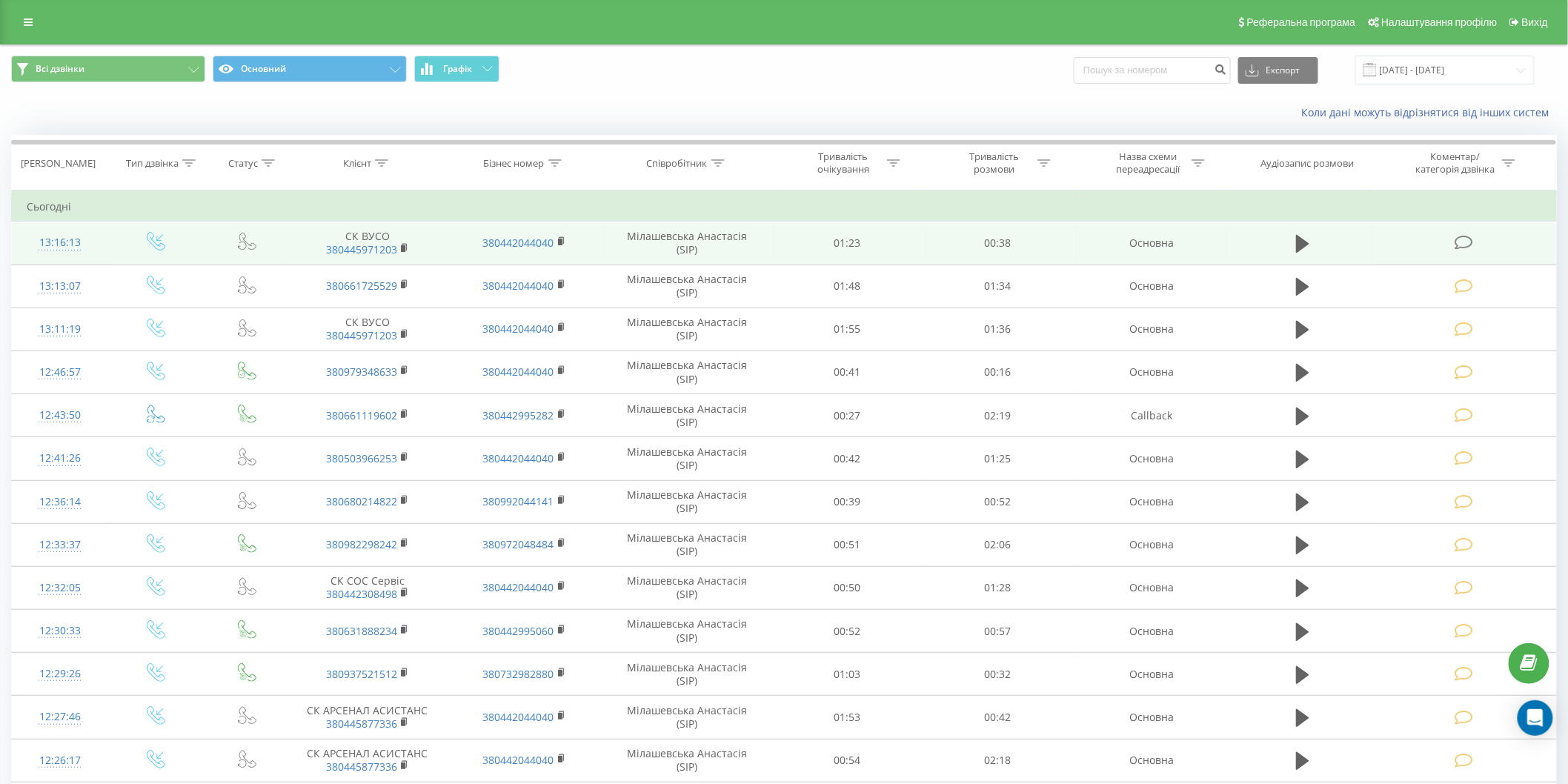
click at [1462, 240] on icon at bounding box center [1463, 242] width 19 height 15
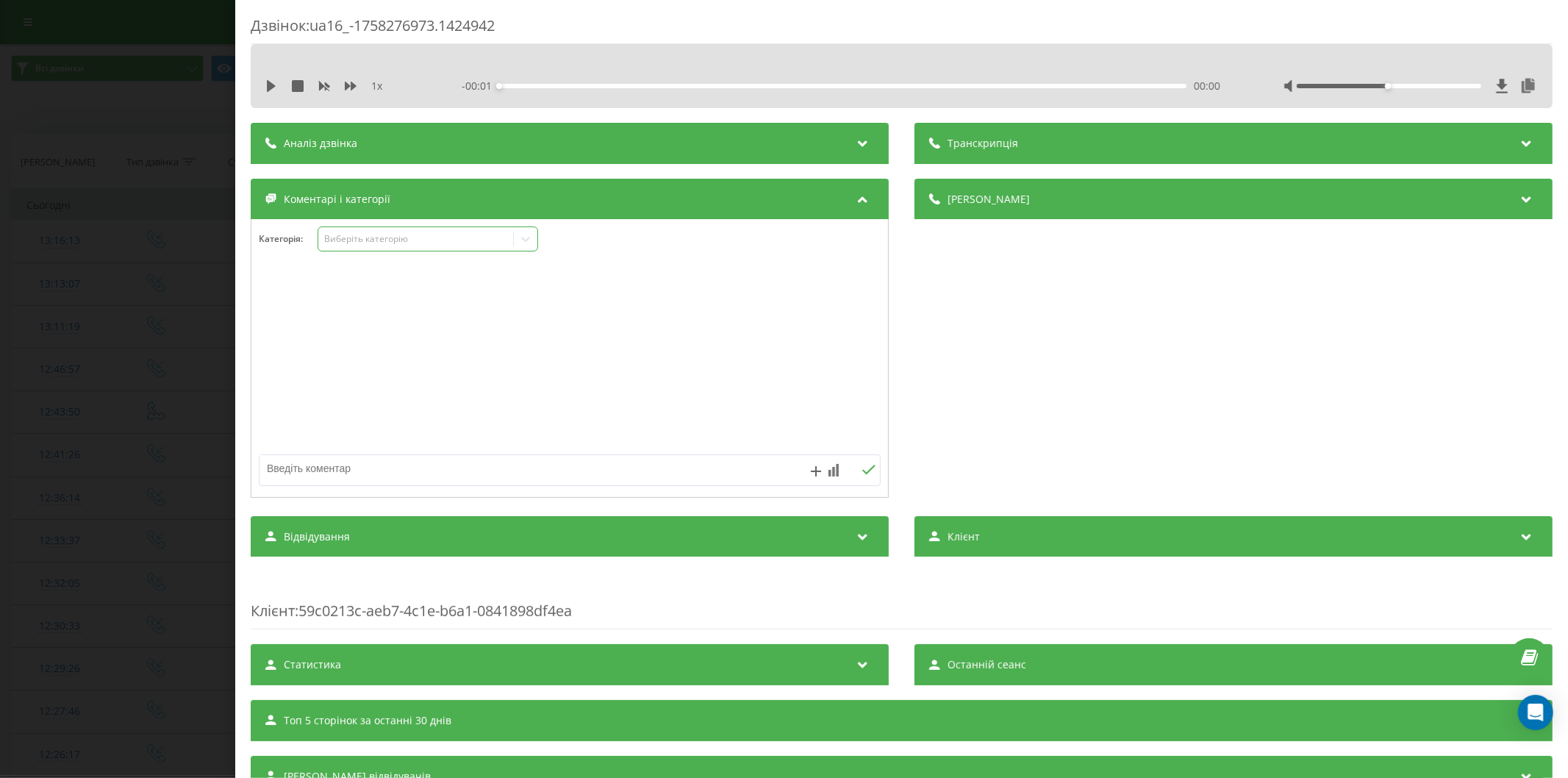
click at [387, 240] on div "Виберіть категорію" at bounding box center [415, 239] width 184 height 12
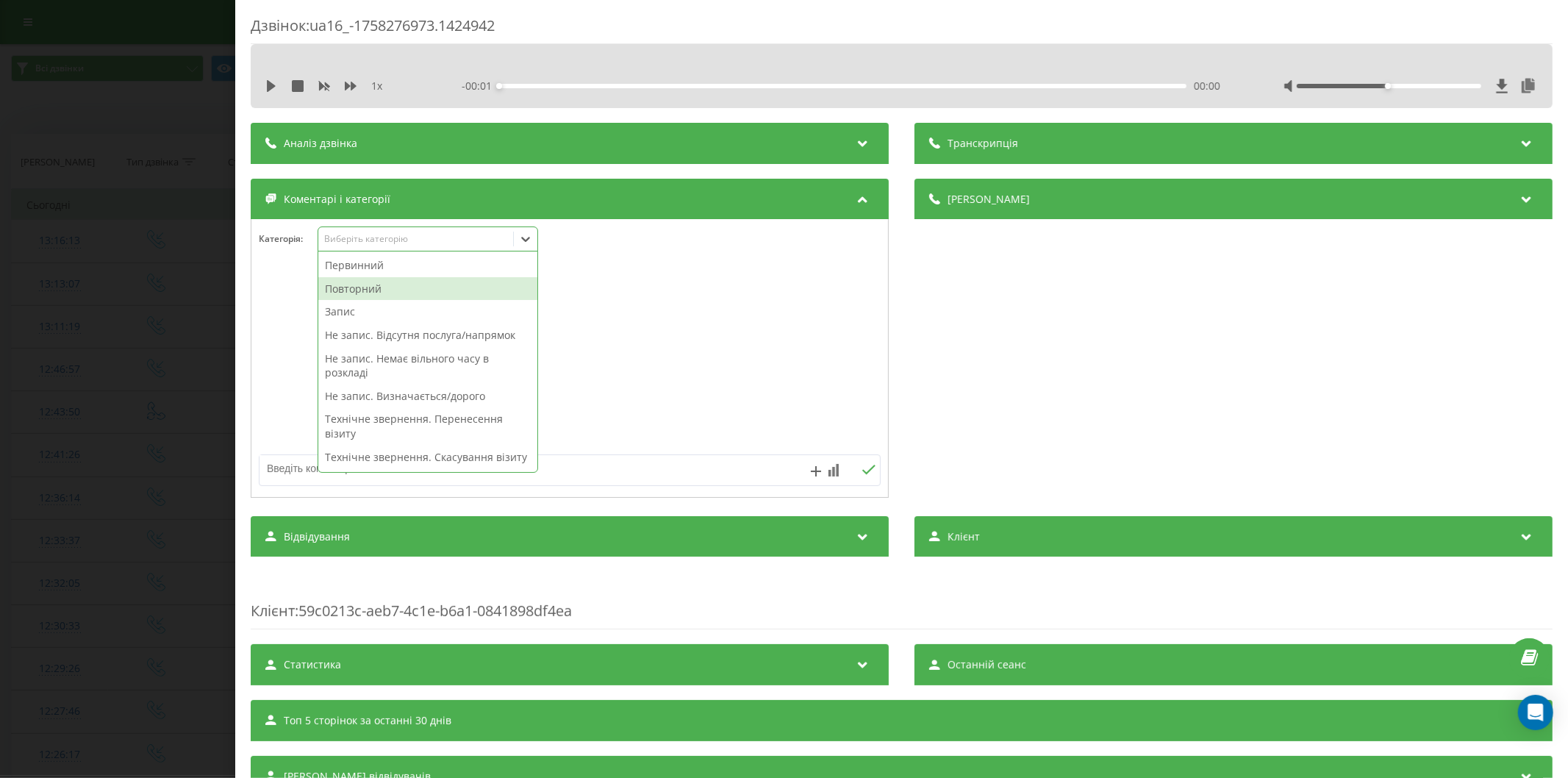
click at [369, 289] on div "Повторний" at bounding box center [428, 288] width 219 height 23
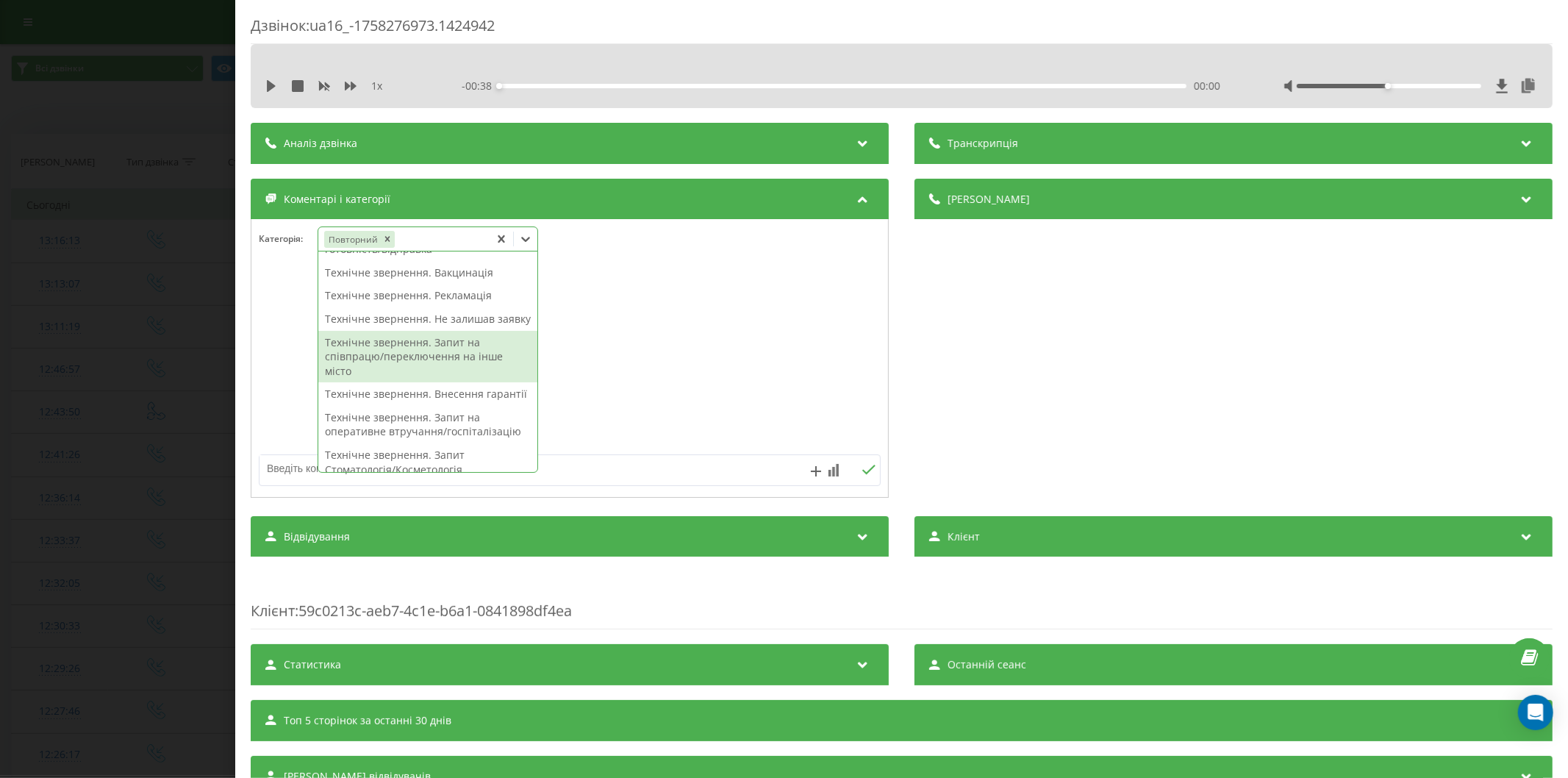
scroll to position [140, 0]
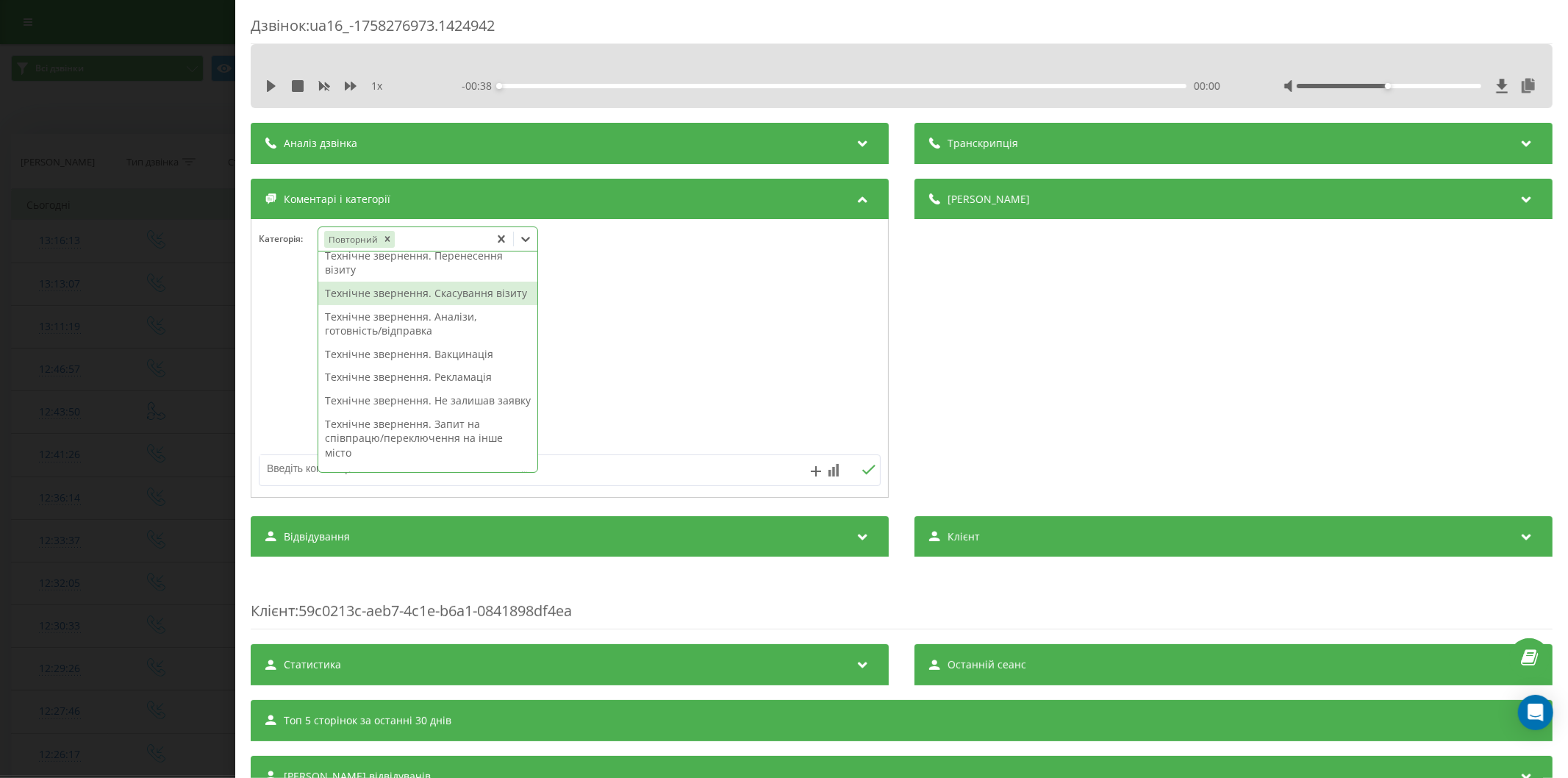
click at [415, 298] on div "Технічне звернення. Скасування візиту" at bounding box center [428, 293] width 219 height 23
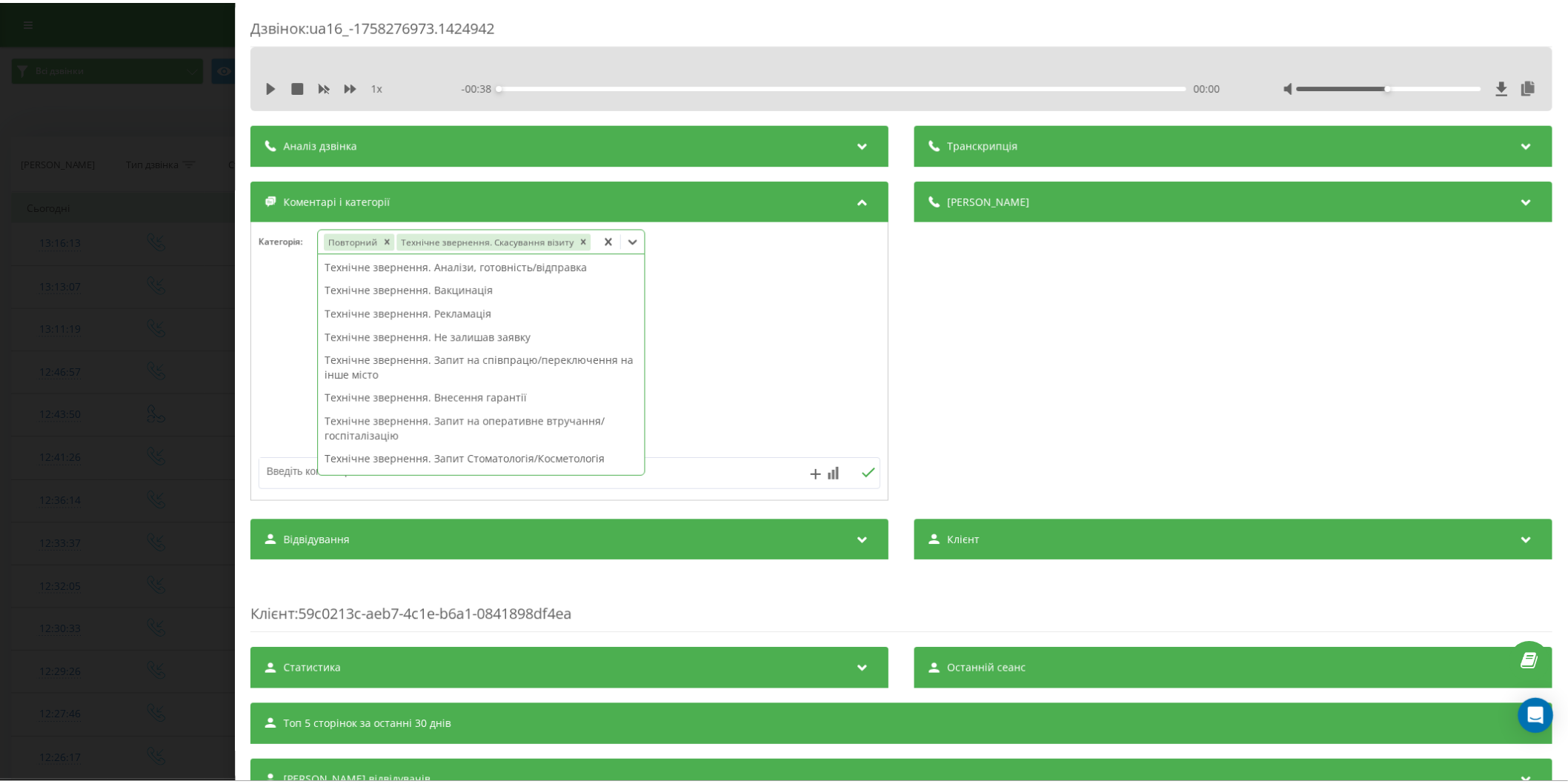
scroll to position [127, 0]
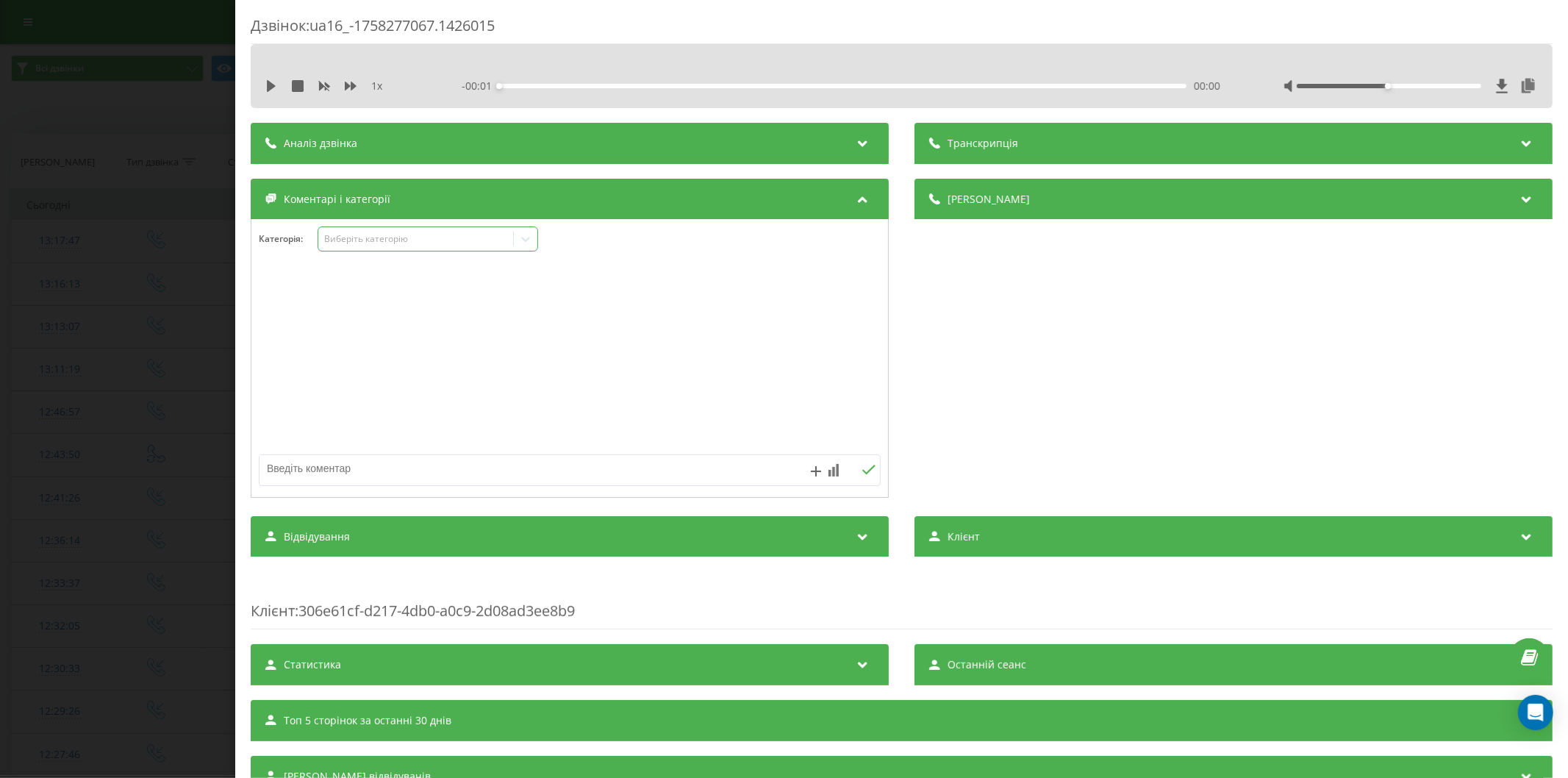
click at [382, 234] on div "Виберіть категорію" at bounding box center [415, 239] width 184 height 12
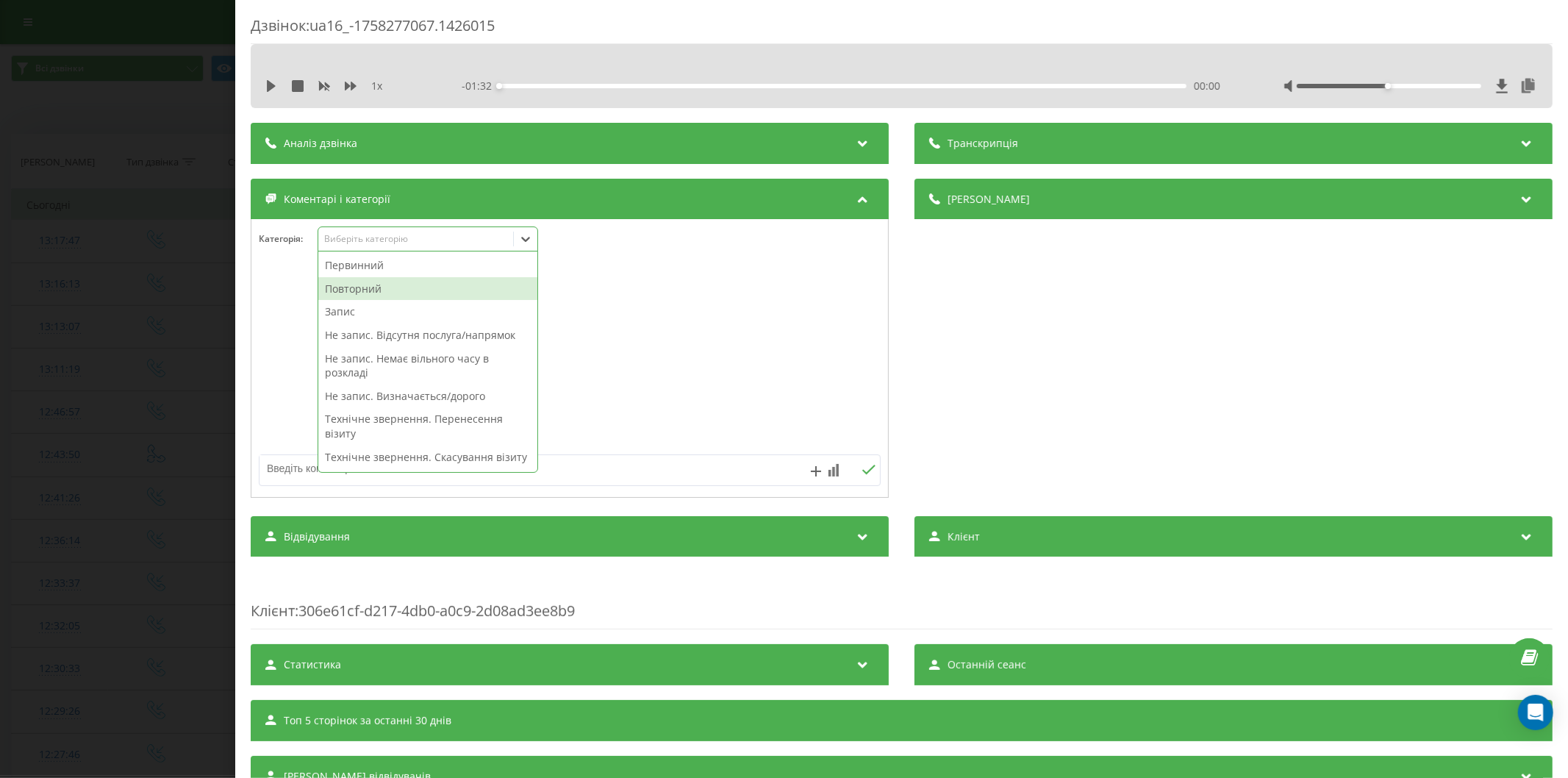
click at [401, 284] on div "Повторний" at bounding box center [428, 288] width 219 height 23
click at [385, 287] on div "Запис" at bounding box center [428, 288] width 219 height 23
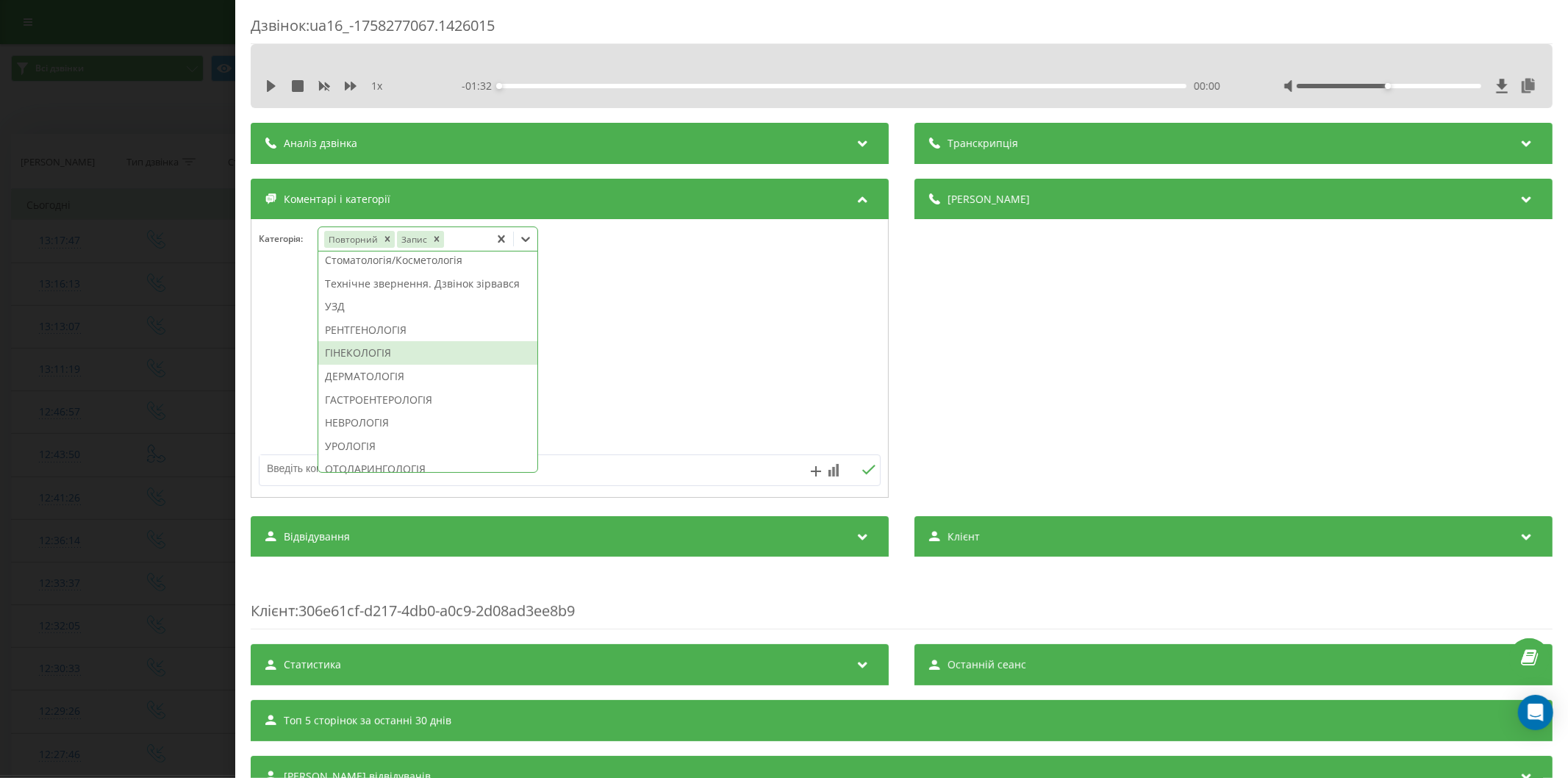
scroll to position [385, 0]
click at [372, 387] on div "ГІНЕКОЛОГІЯ" at bounding box center [428, 375] width 219 height 23
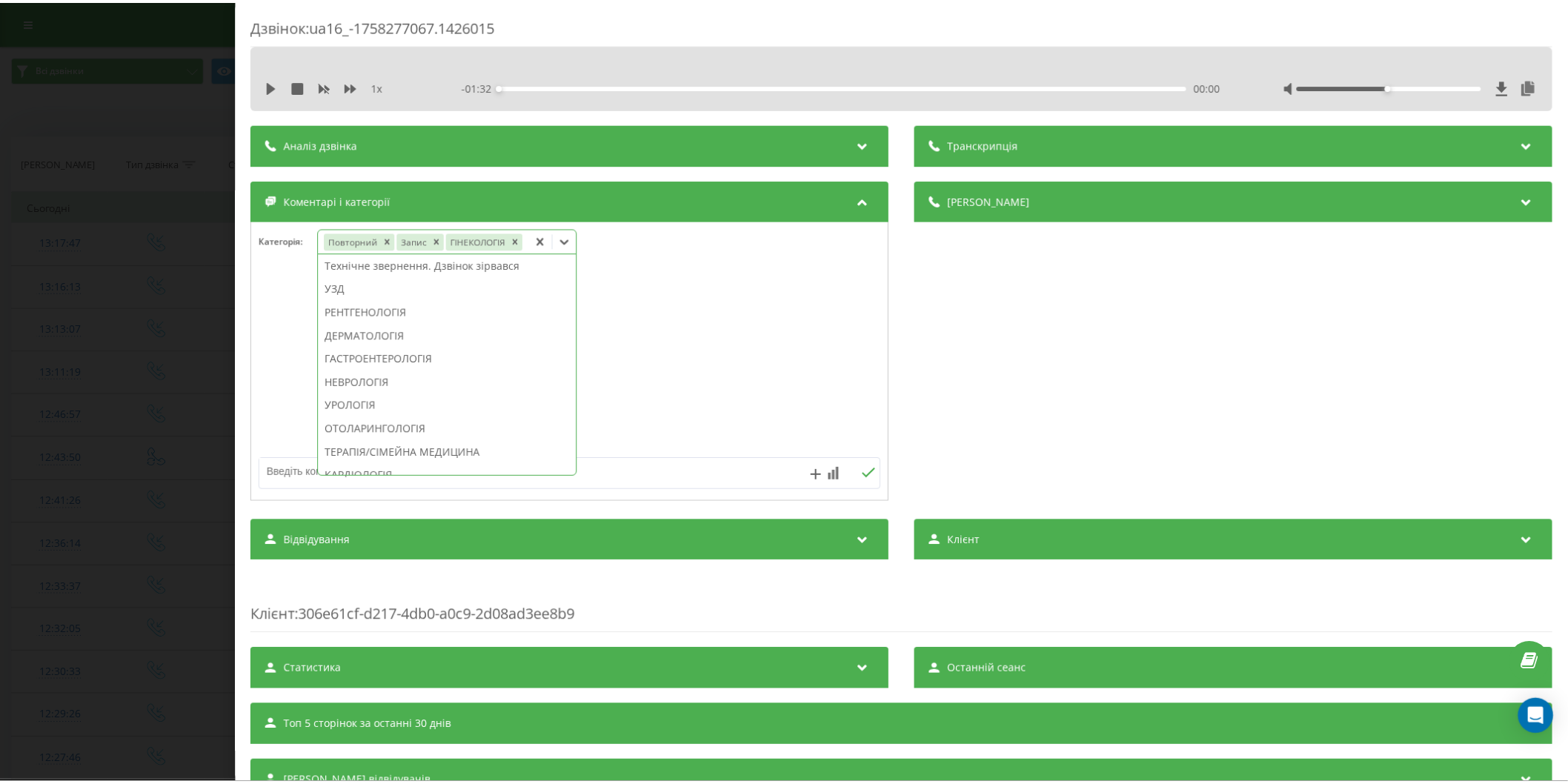
scroll to position [315, 0]
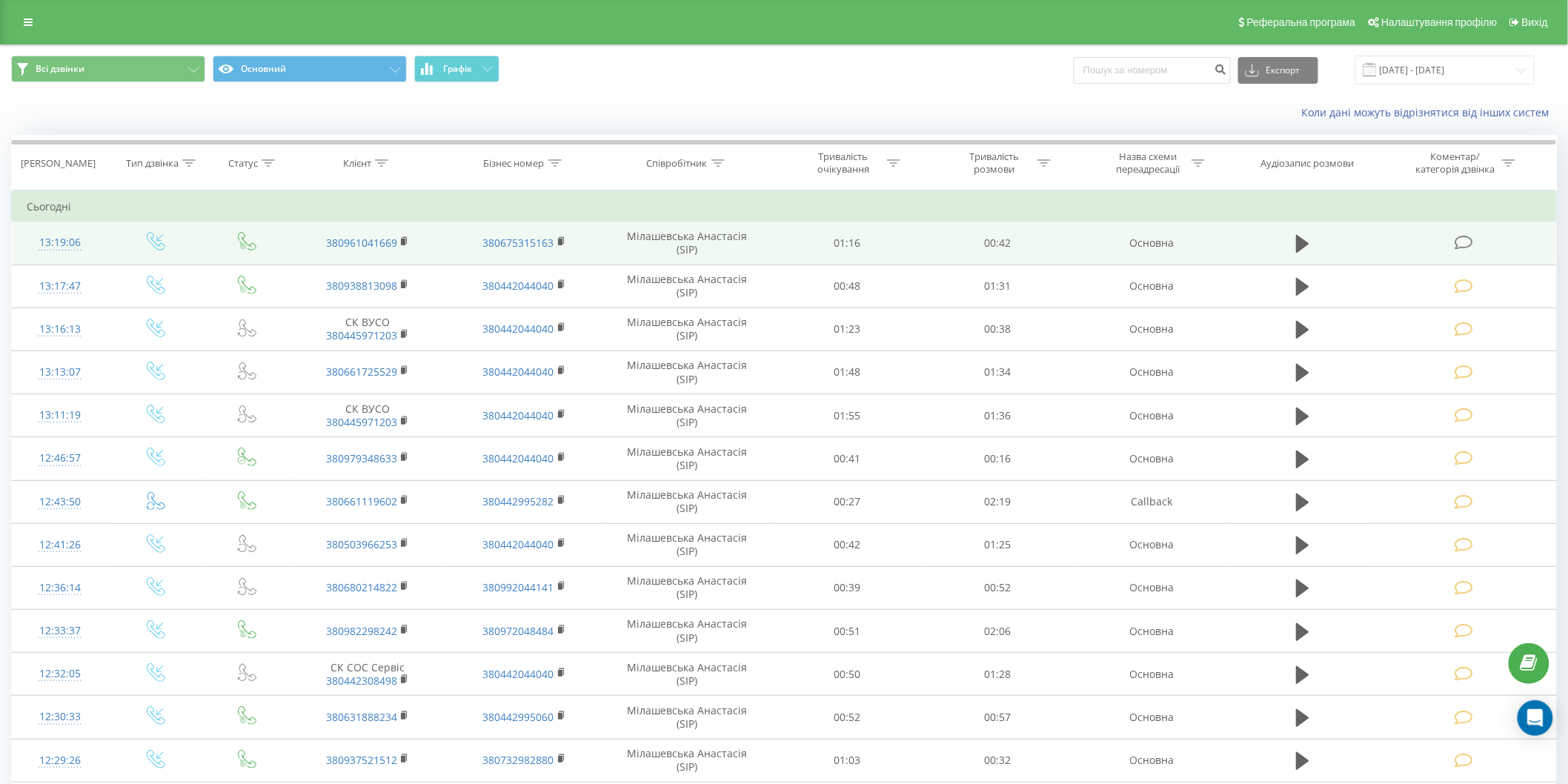
click at [1462, 244] on icon at bounding box center [1463, 242] width 19 height 15
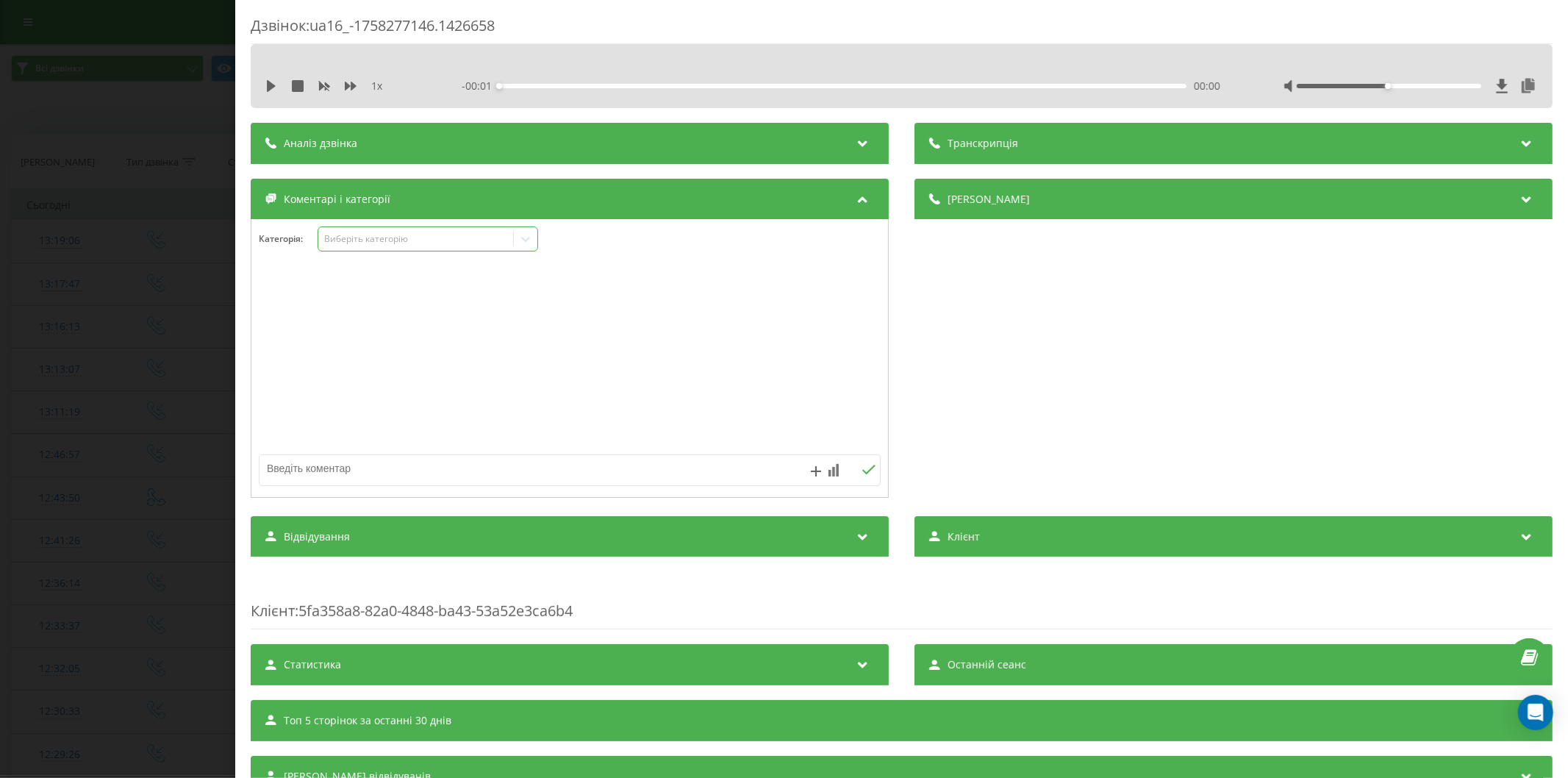
click at [347, 245] on div "Виберіть категорію" at bounding box center [415, 239] width 184 height 12
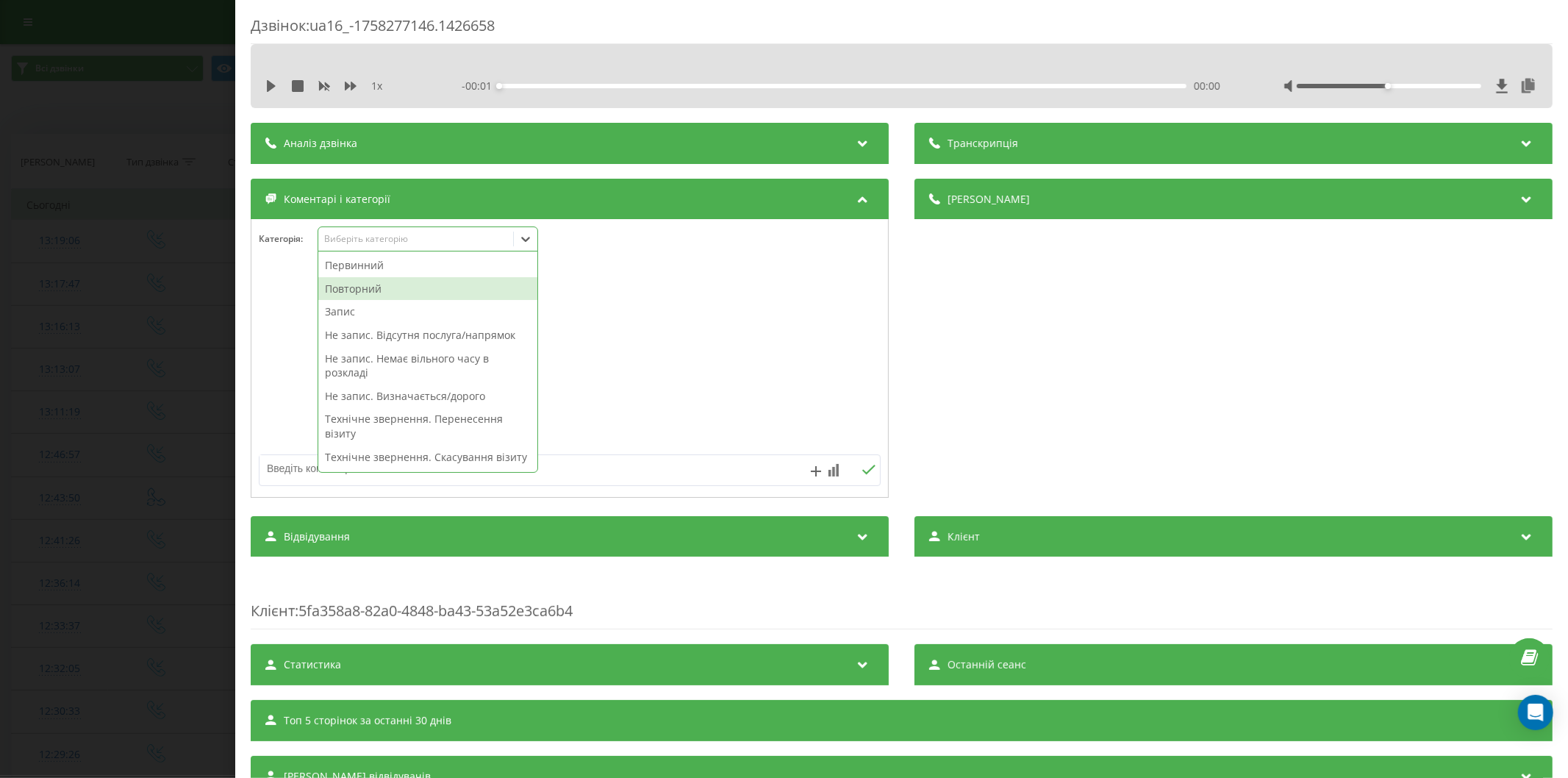
click at [370, 284] on div "Повторний" at bounding box center [428, 288] width 219 height 23
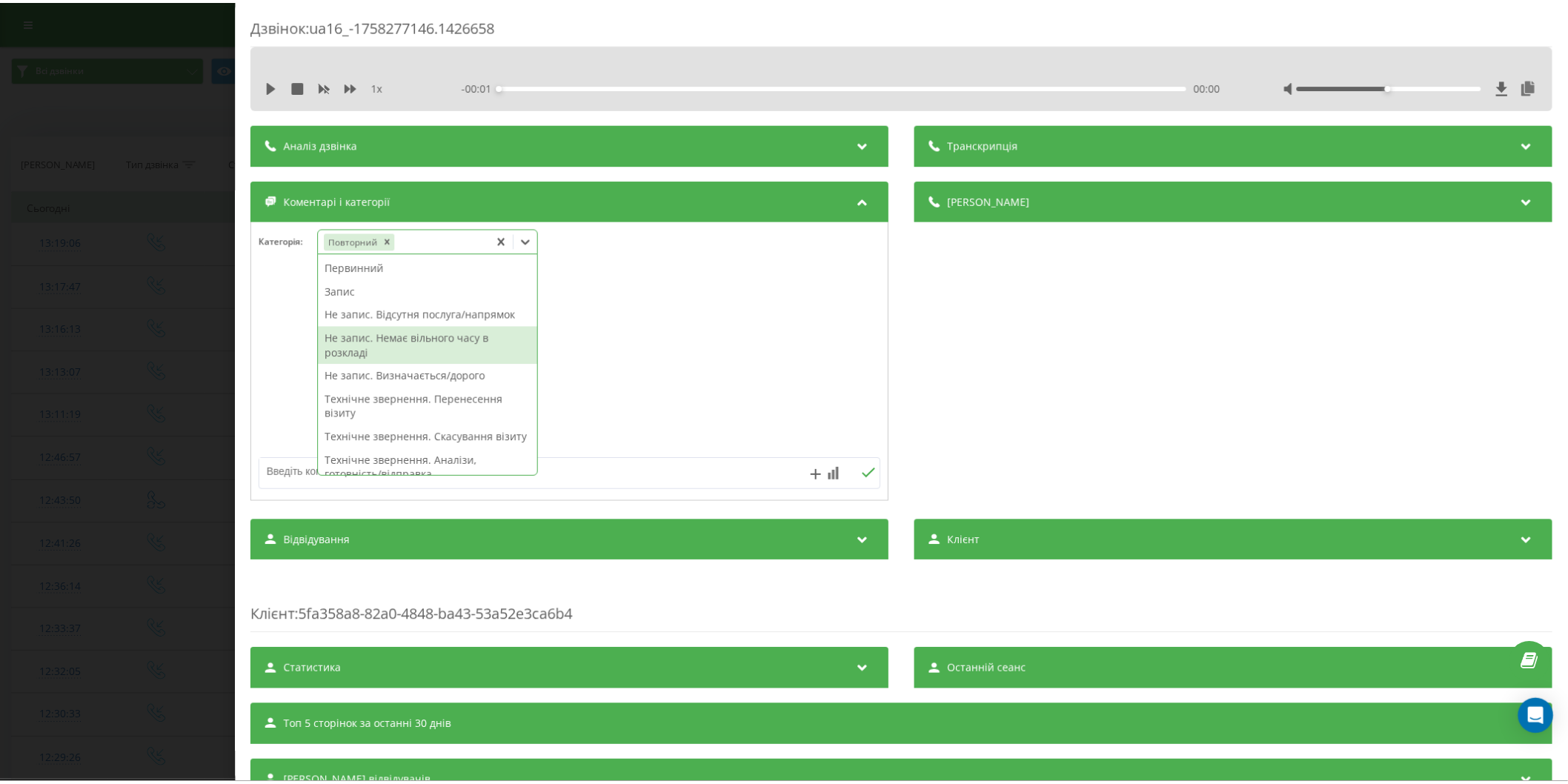
scroll to position [82, 0]
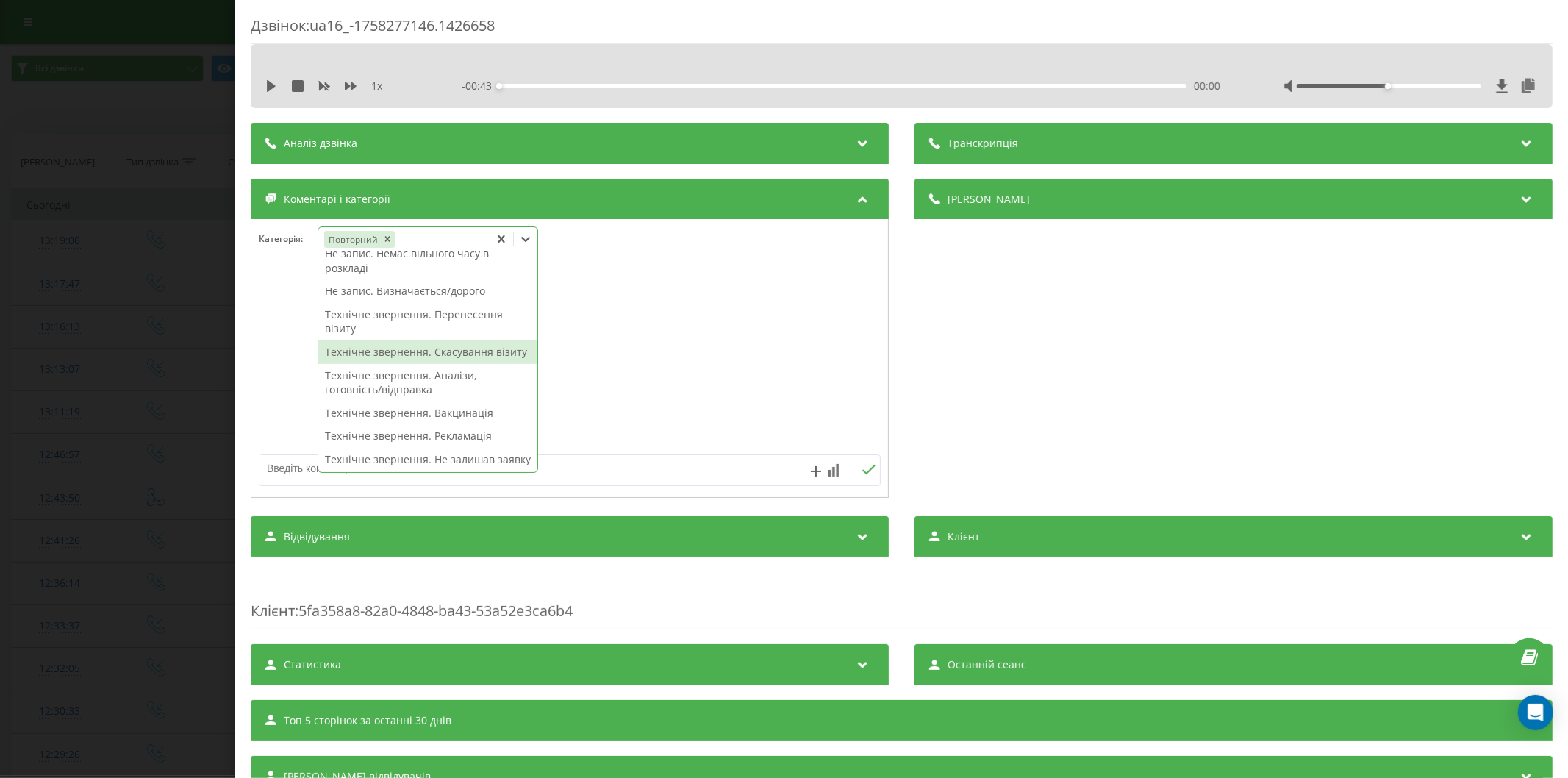
drag, startPoint x: 401, startPoint y: 361, endPoint x: 355, endPoint y: 323, distance: 59.7
click at [400, 361] on div "Технічне звернення. Скасування візиту" at bounding box center [428, 351] width 219 height 23
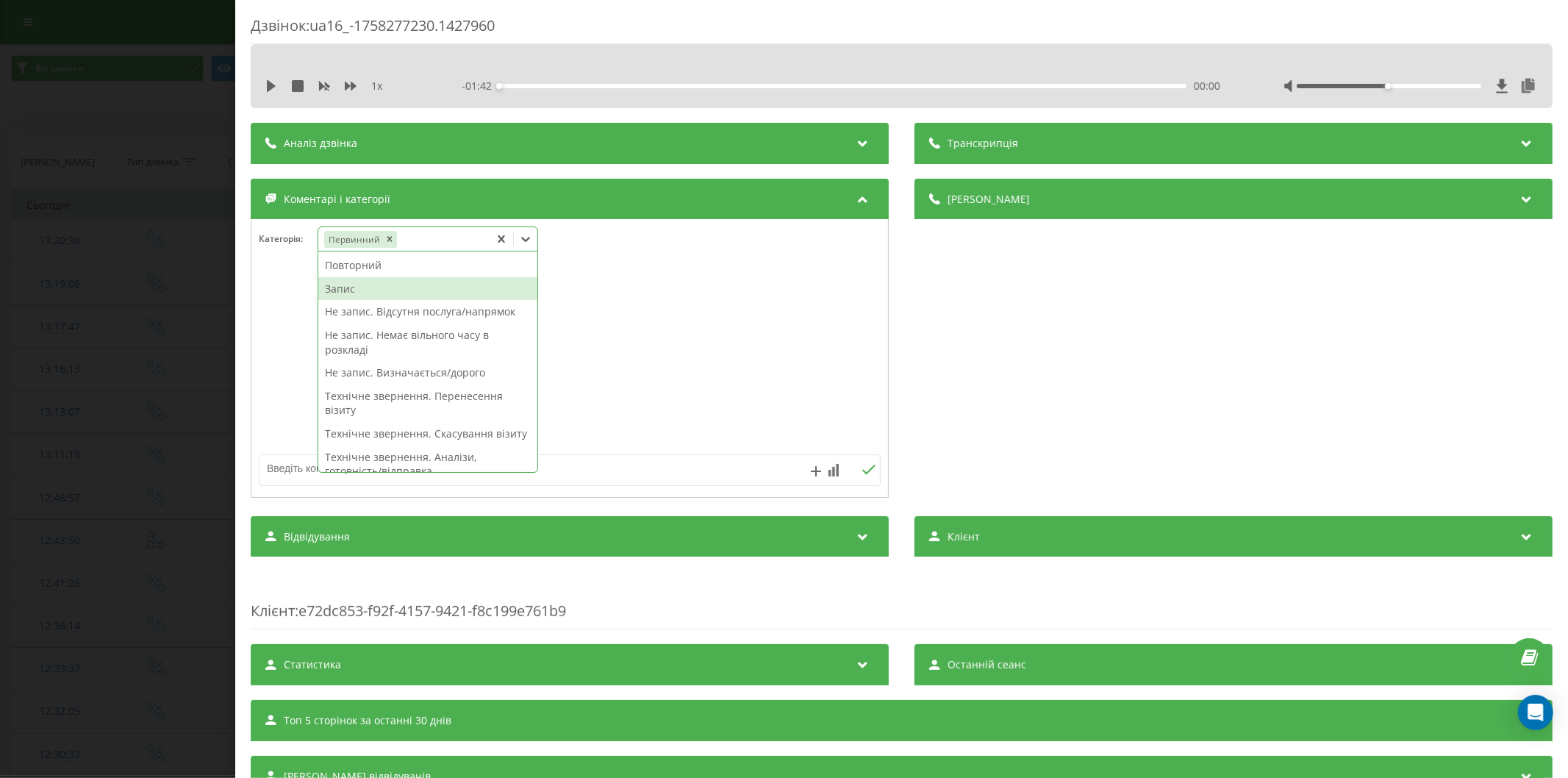
click at [297, 466] on textarea at bounding box center [508, 468] width 496 height 26
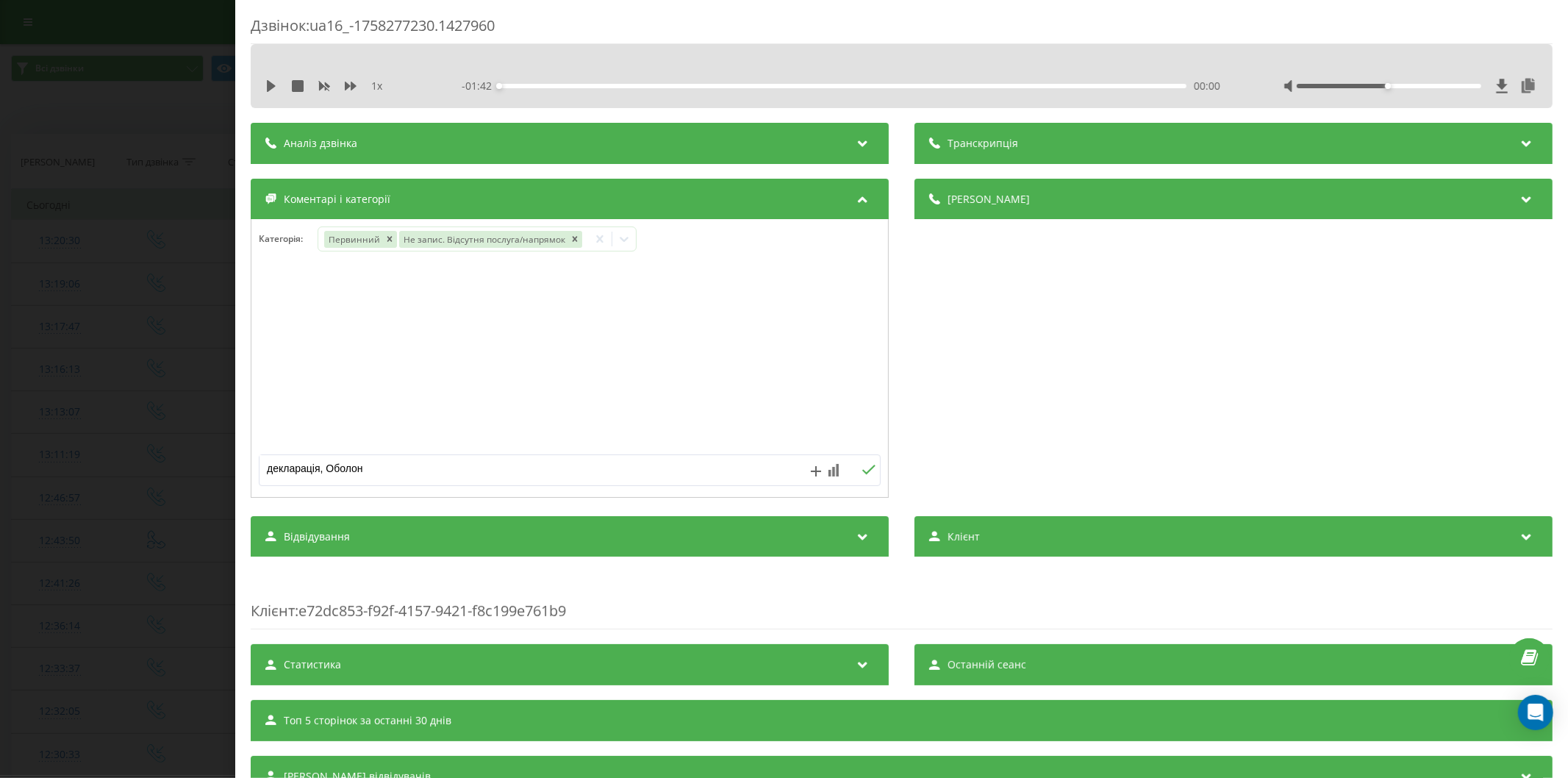
type textarea "декларація, Оболонь"
click at [347, 245] on div "Виберіть категорію" at bounding box center [415, 239] width 184 height 12
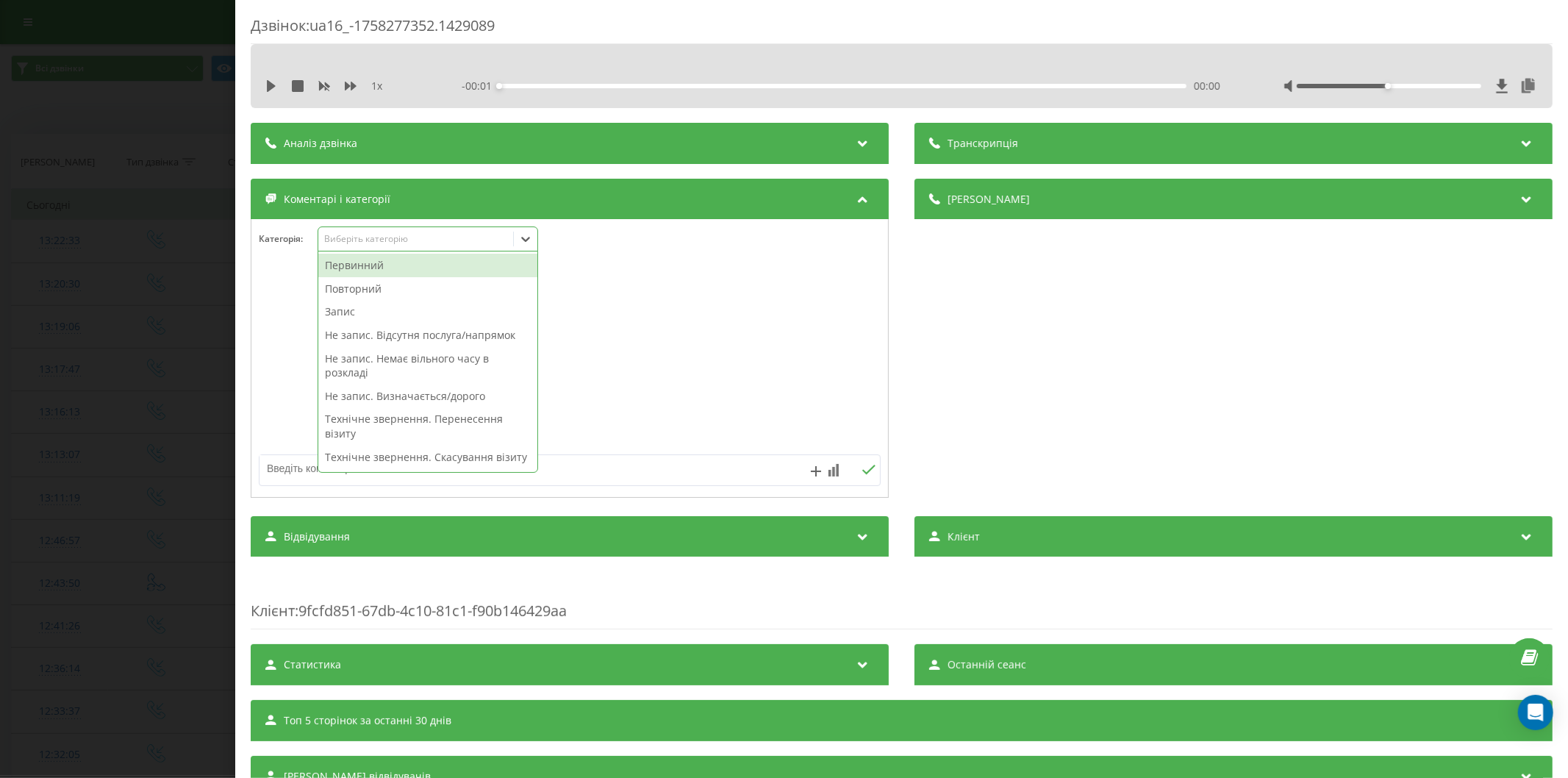
click at [377, 273] on div "Первинний" at bounding box center [428, 265] width 219 height 23
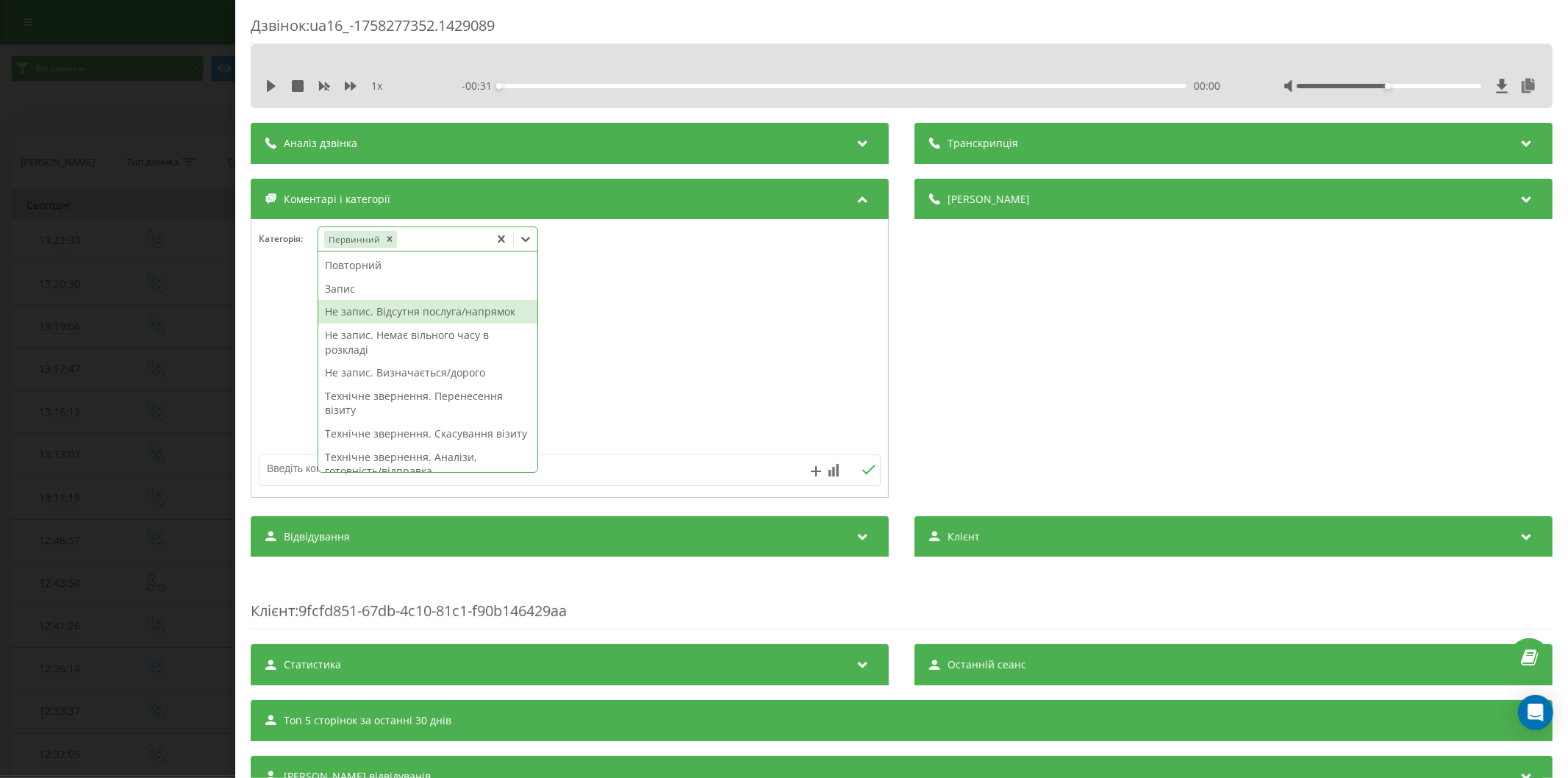
click at [425, 317] on div "Не запис. Відсутня послуга/напрямок" at bounding box center [428, 311] width 219 height 23
click at [281, 464] on textarea at bounding box center [508, 468] width 496 height 26
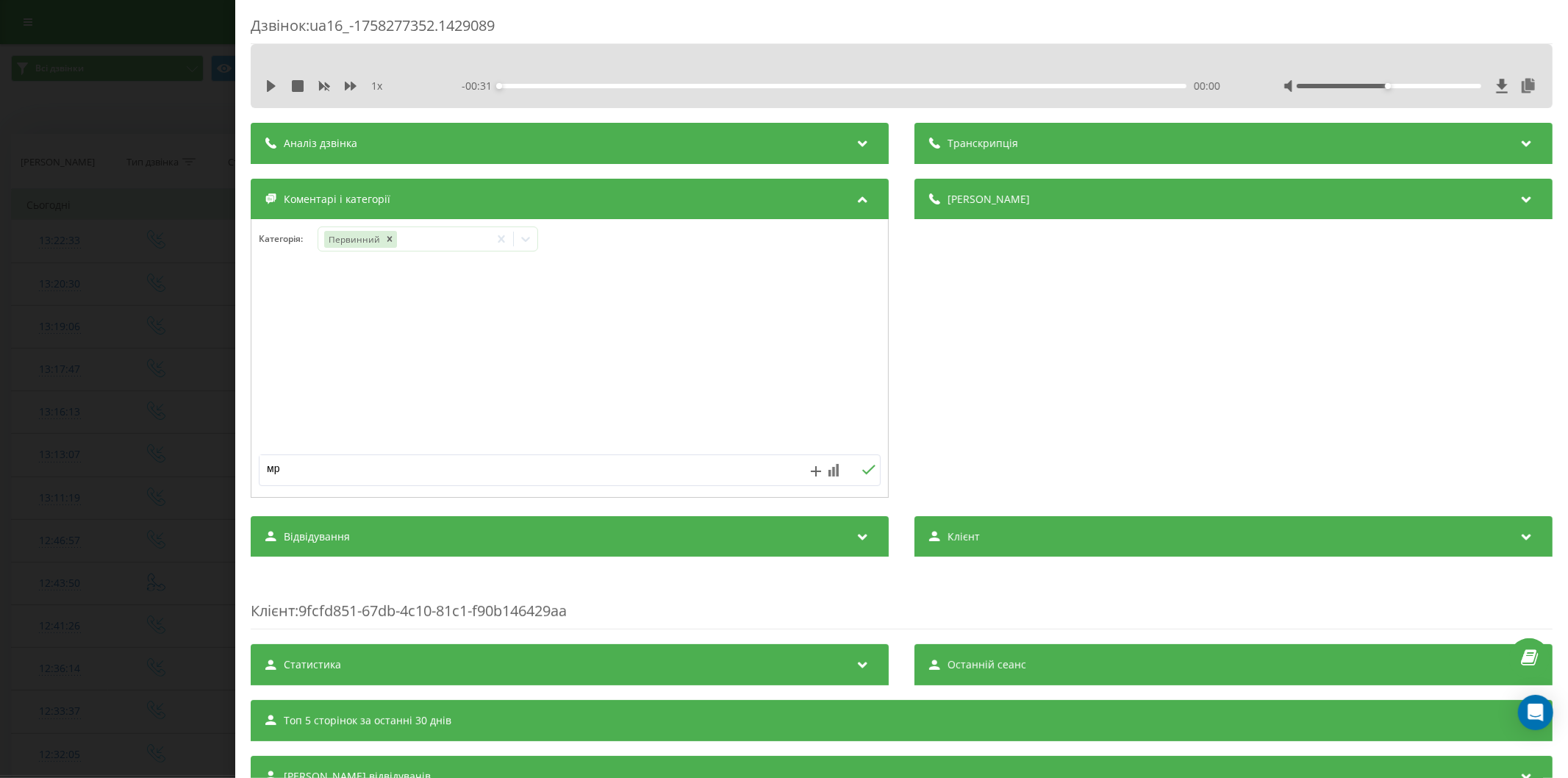
type textarea "мрт"
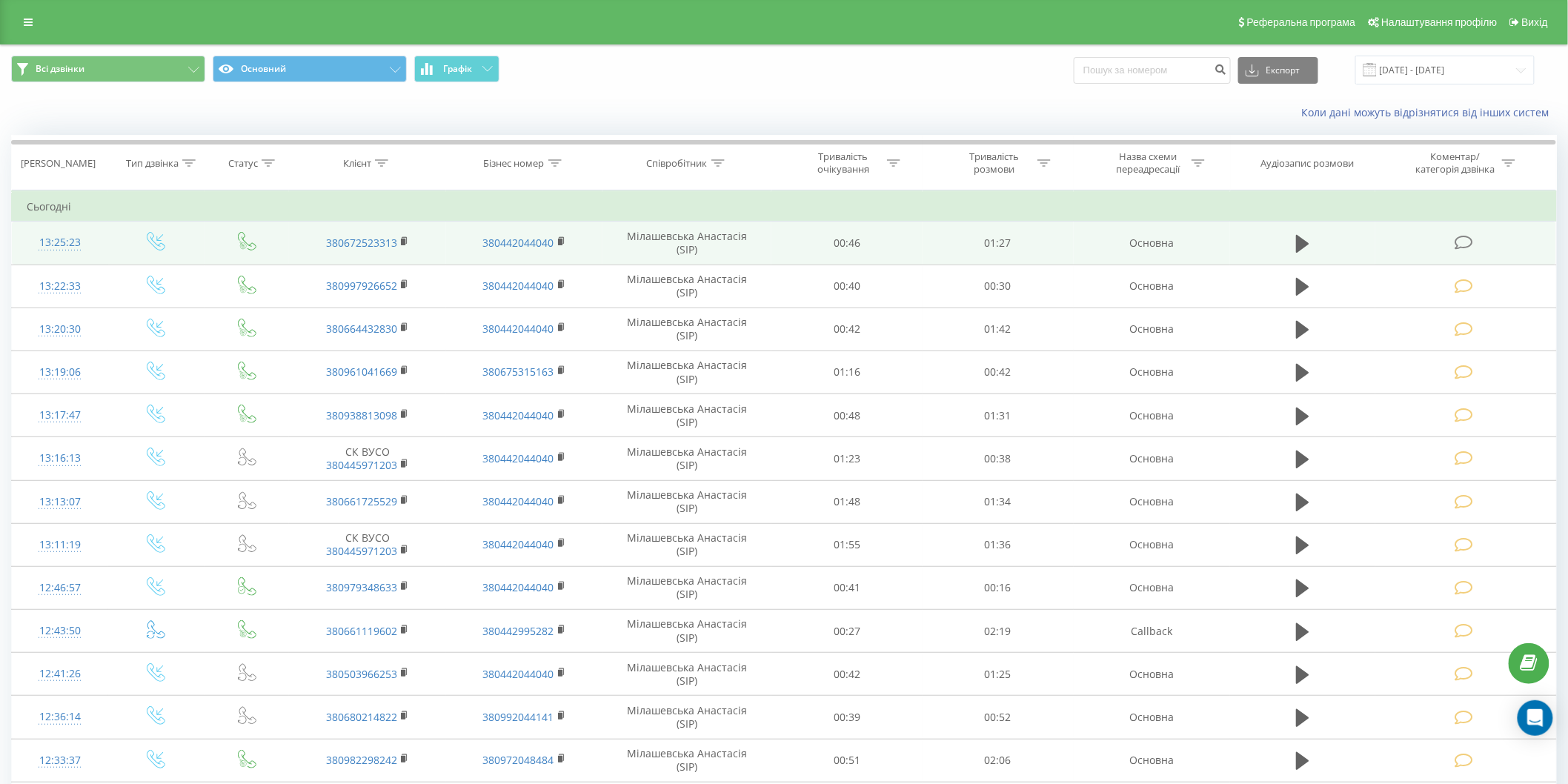
click at [1462, 240] on icon at bounding box center [1463, 242] width 19 height 15
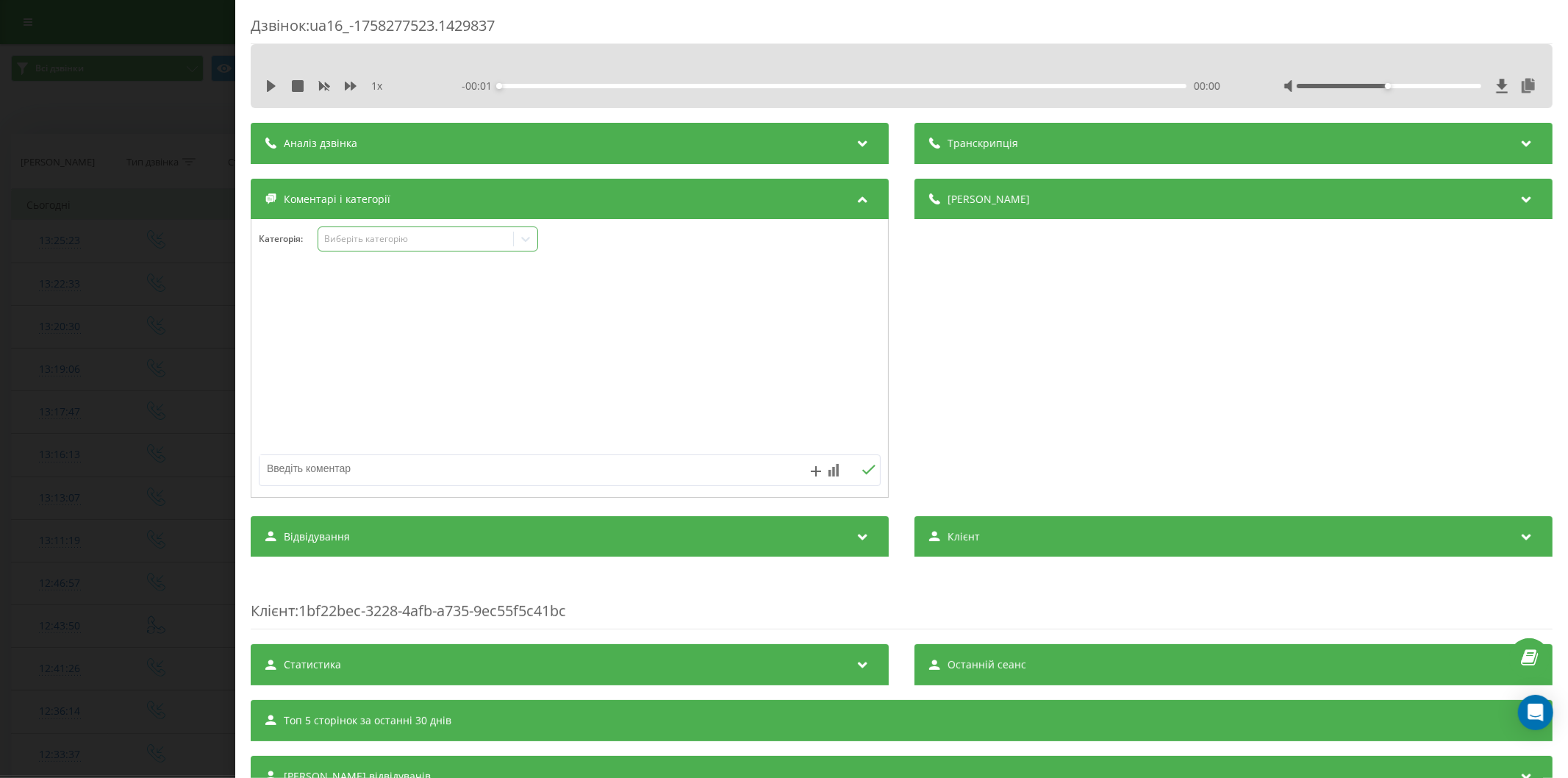
click at [353, 247] on div "Виберіть категорію" at bounding box center [416, 239] width 195 height 14
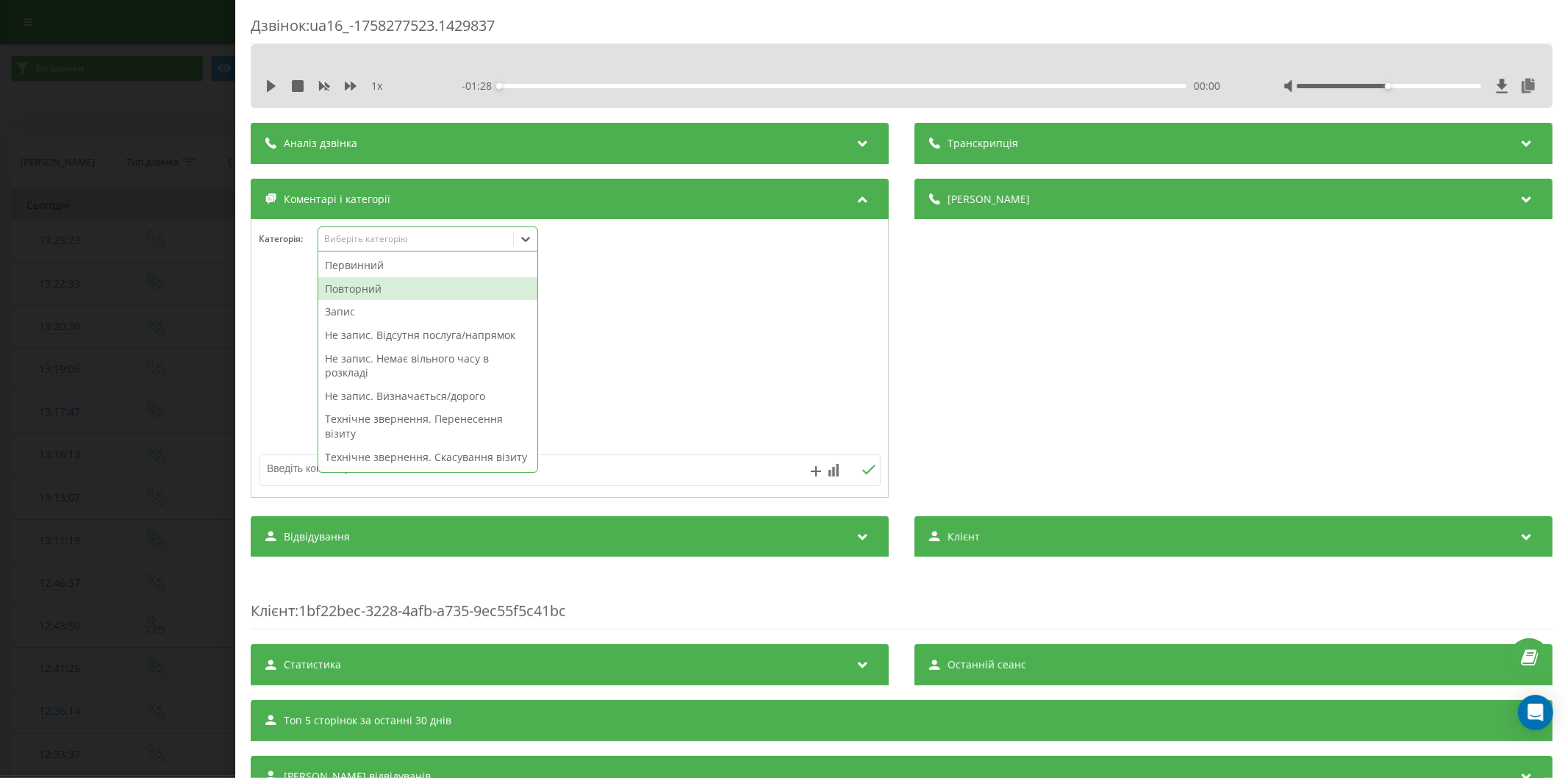
click at [373, 284] on div "Повторний" at bounding box center [428, 288] width 219 height 23
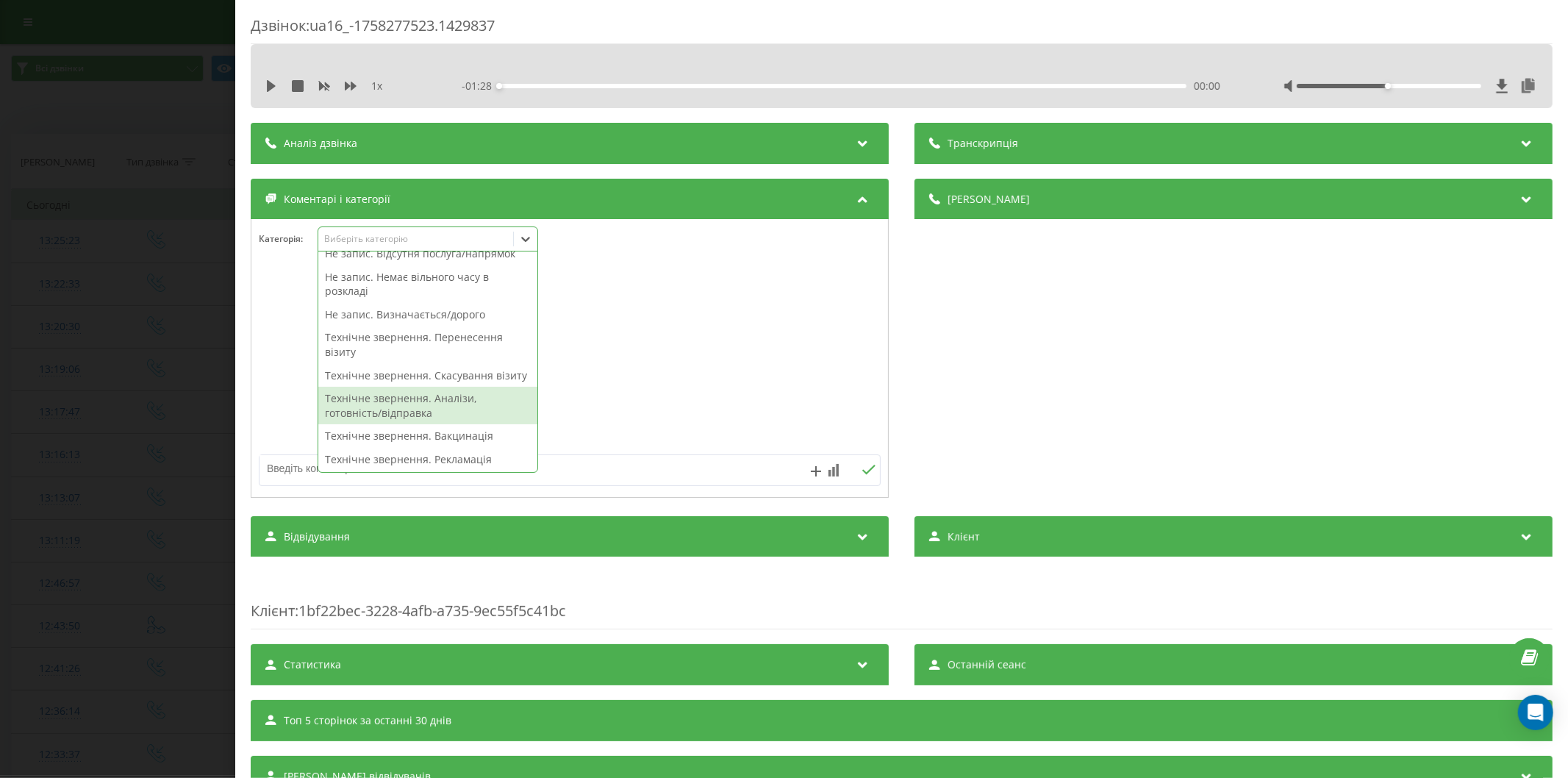
click at [436, 410] on div "Технічне звернення. Аналізи, готовність/відправка" at bounding box center [428, 405] width 219 height 38
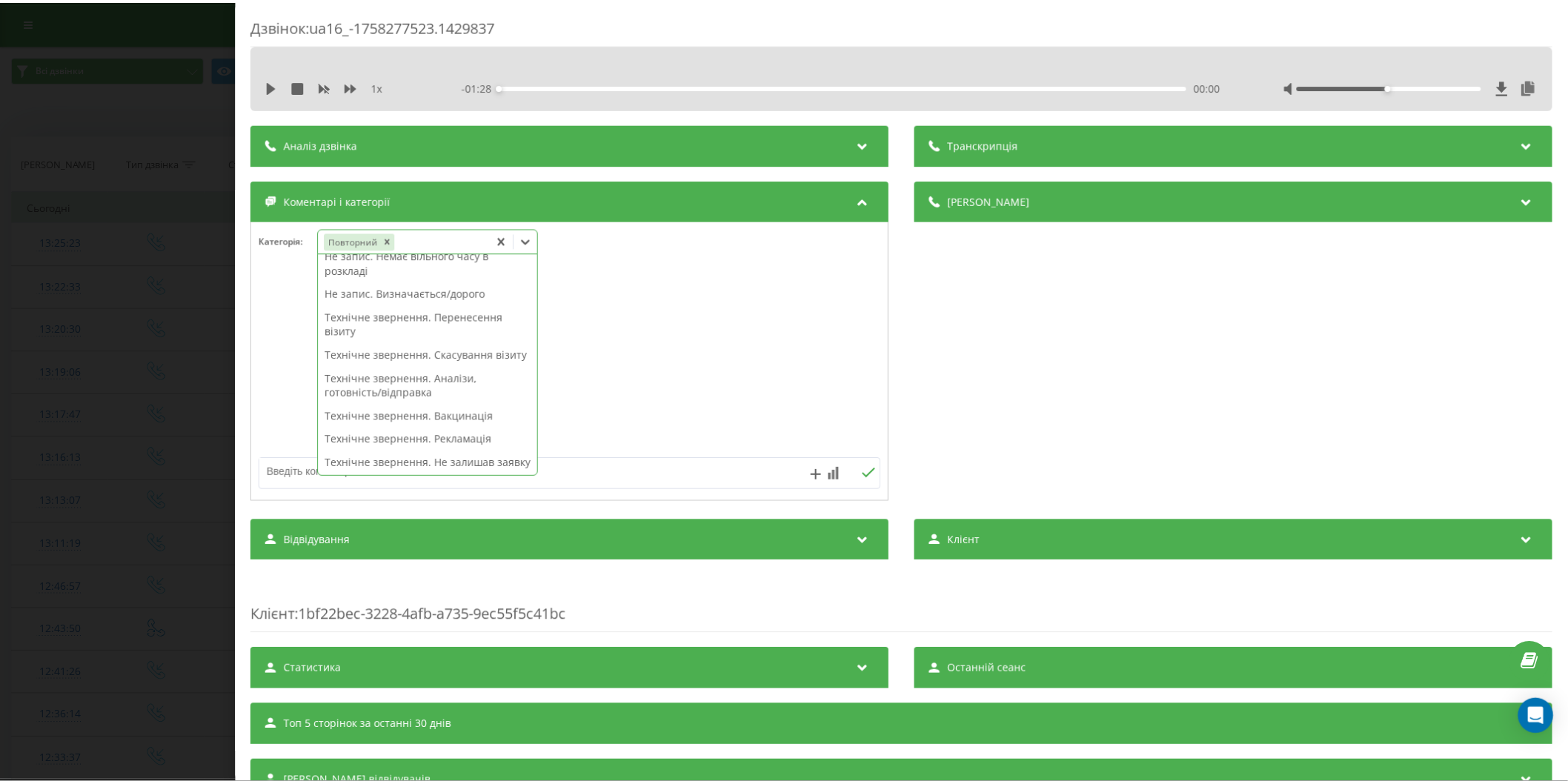
scroll to position [60, 0]
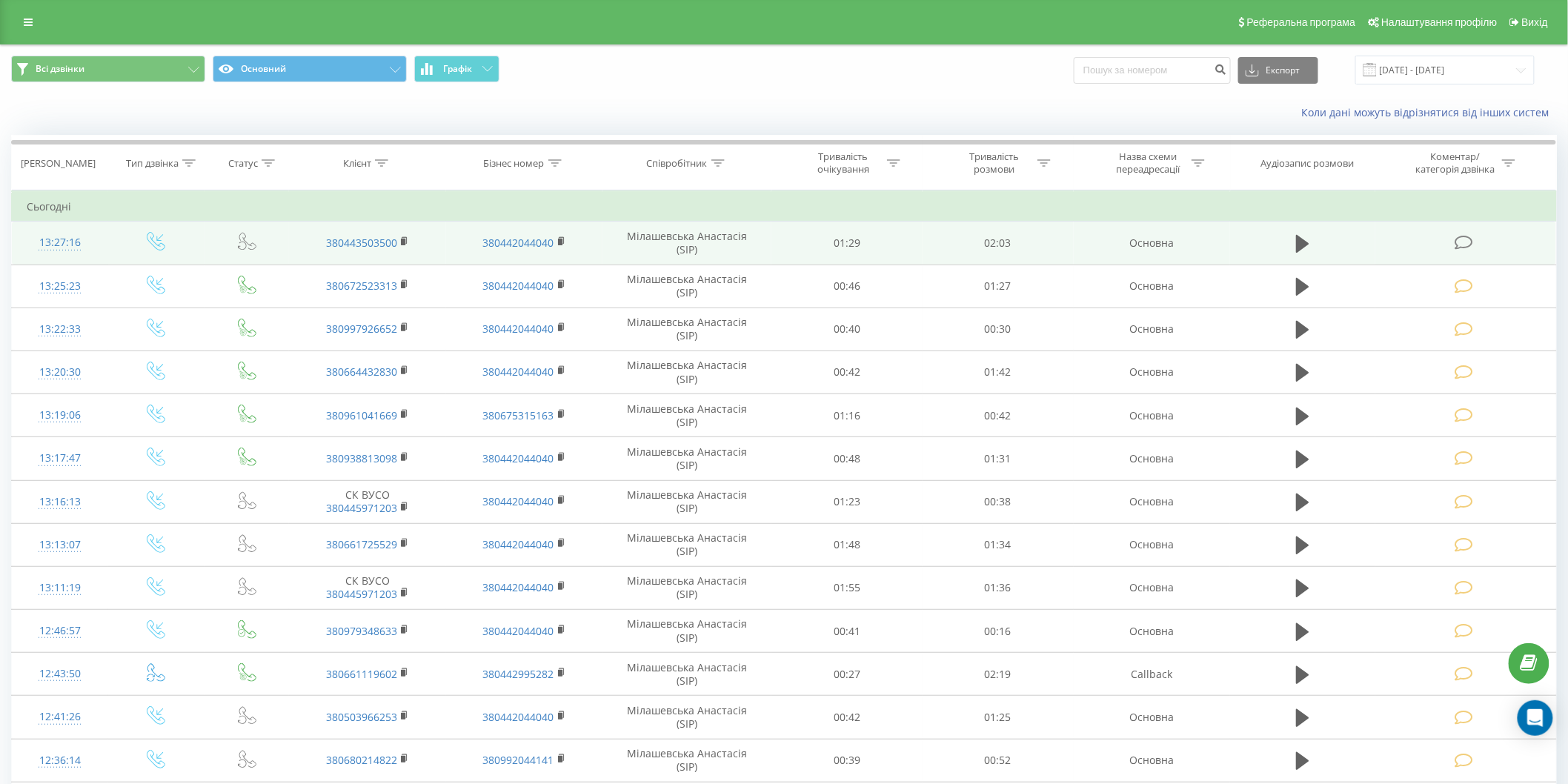
click at [1470, 241] on icon at bounding box center [1463, 242] width 19 height 15
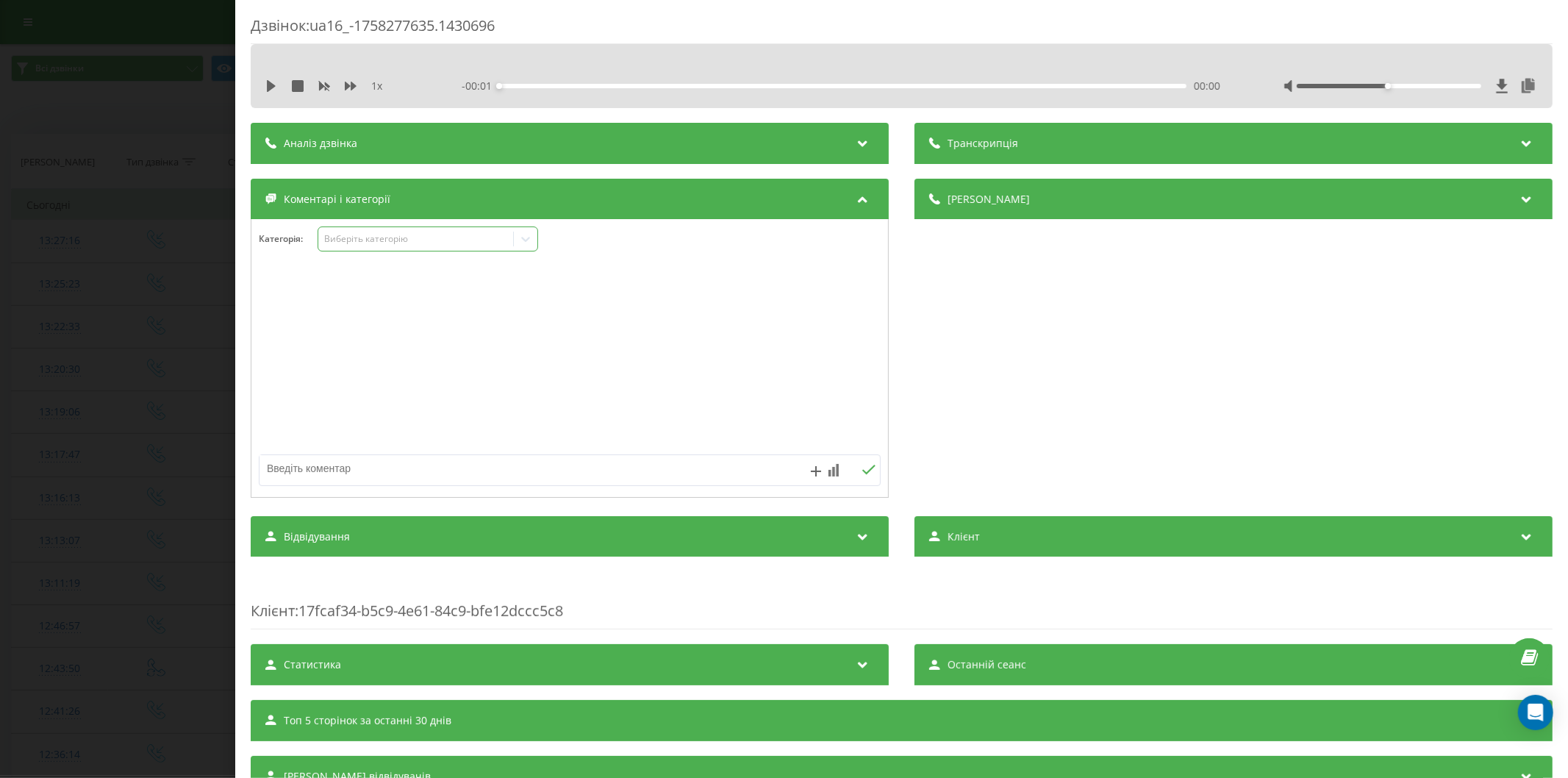
click at [377, 238] on div "Виберіть категорію" at bounding box center [415, 239] width 184 height 12
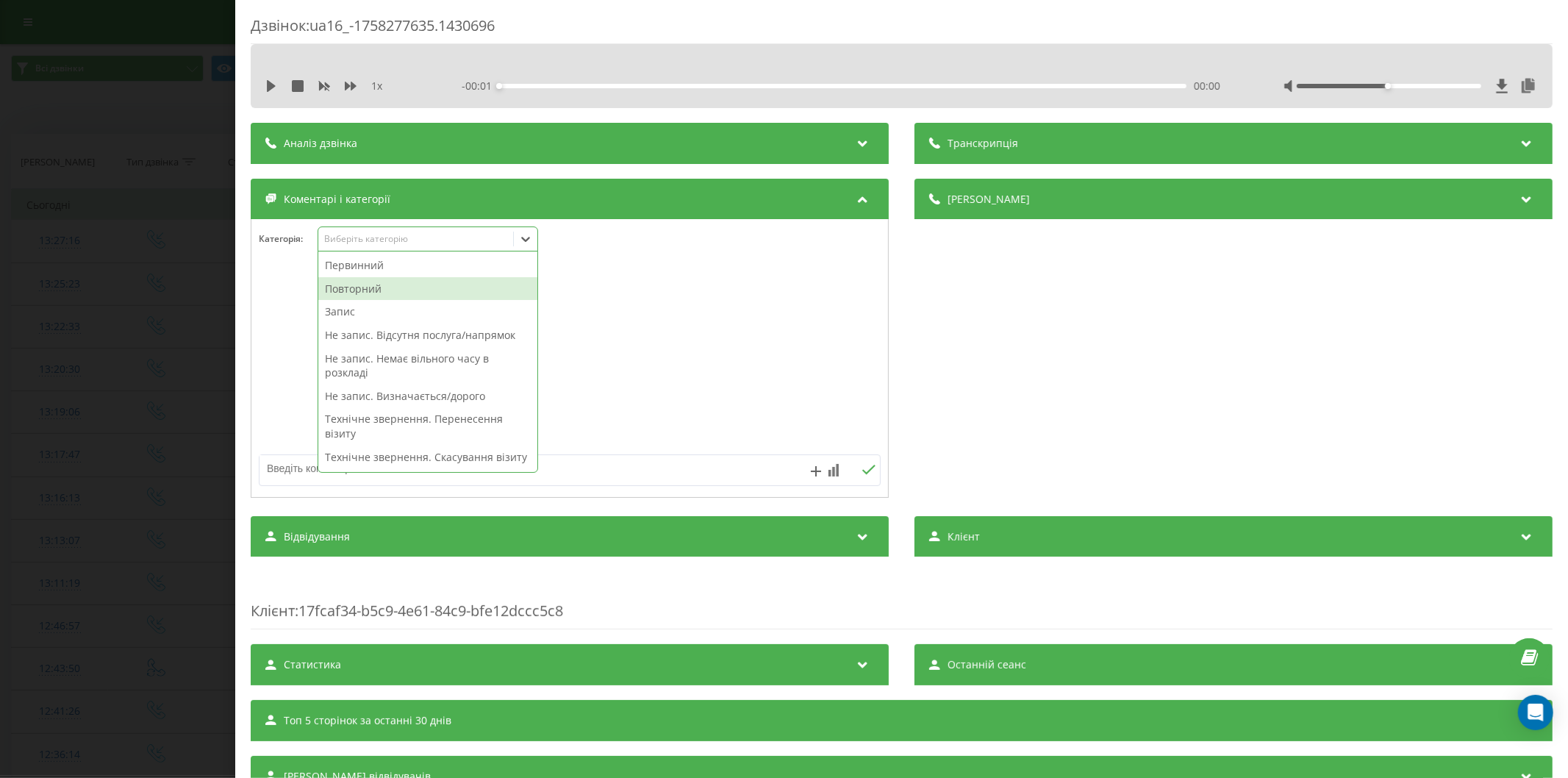
click at [388, 288] on div "Повторний" at bounding box center [428, 288] width 219 height 23
click at [388, 289] on div "Запис" at bounding box center [428, 288] width 219 height 23
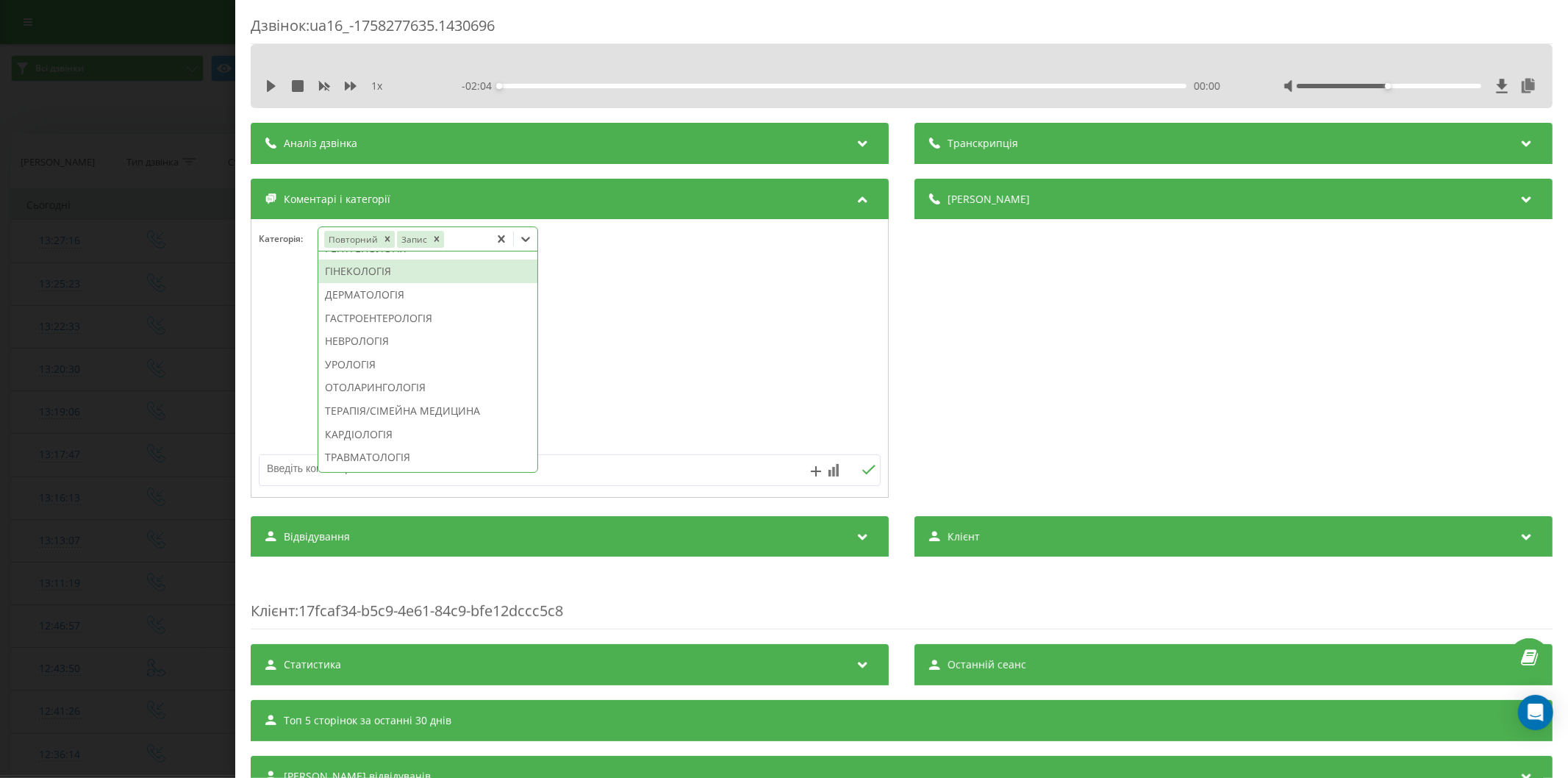
scroll to position [467, 0]
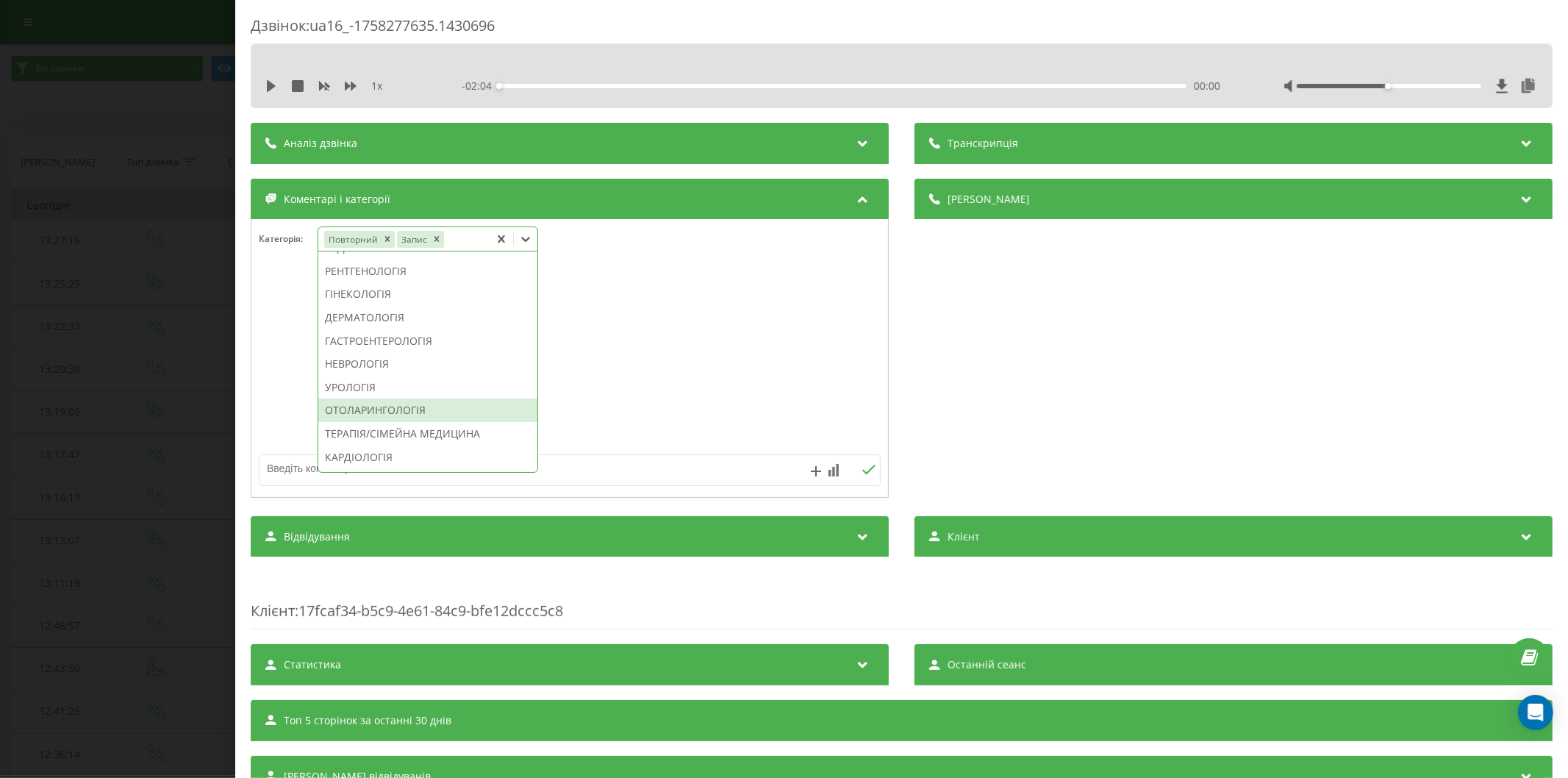
click at [415, 422] on div "ОТОЛАРИНГОЛОГІЯ" at bounding box center [428, 409] width 219 height 23
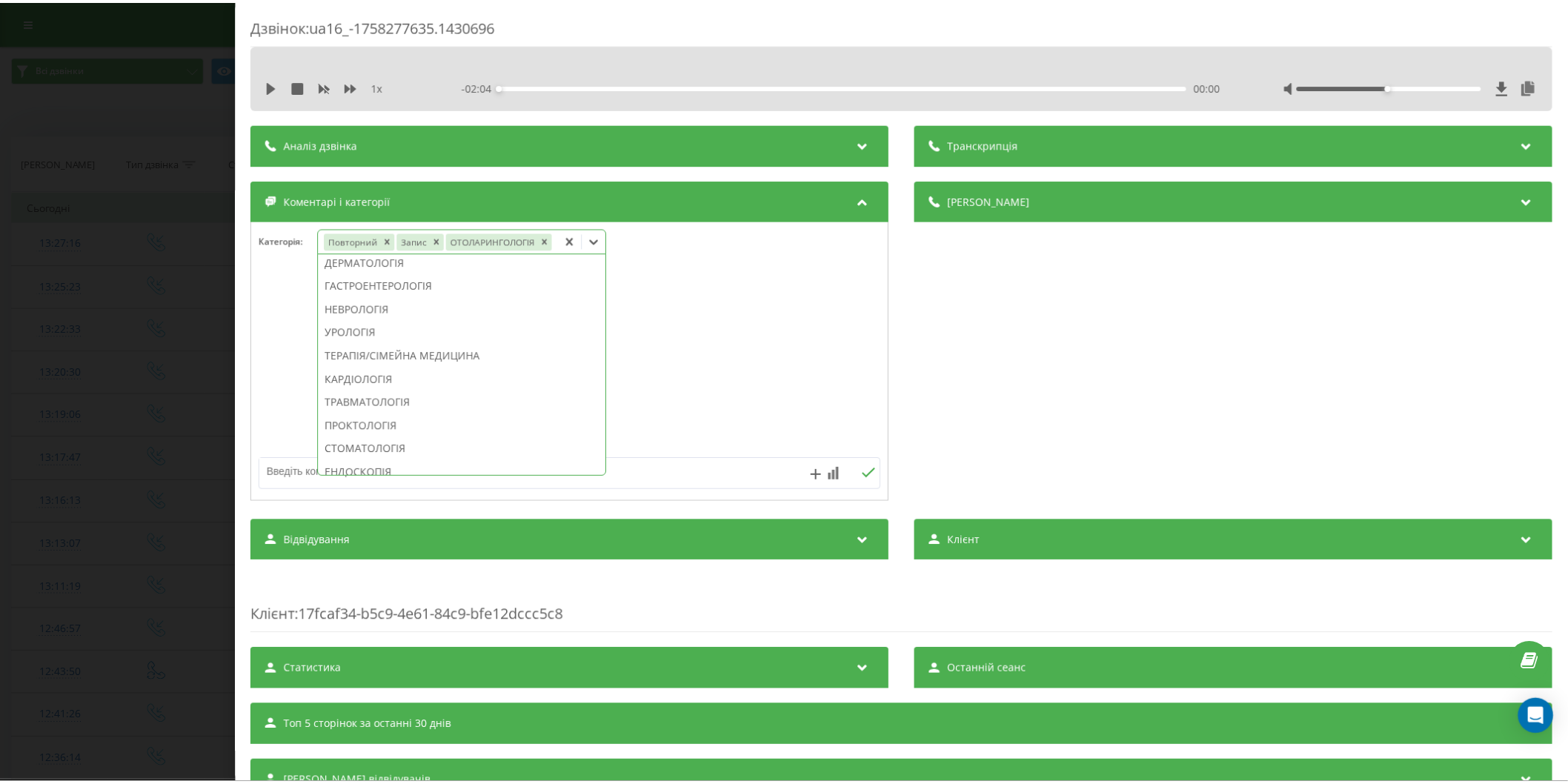
scroll to position [368, 0]
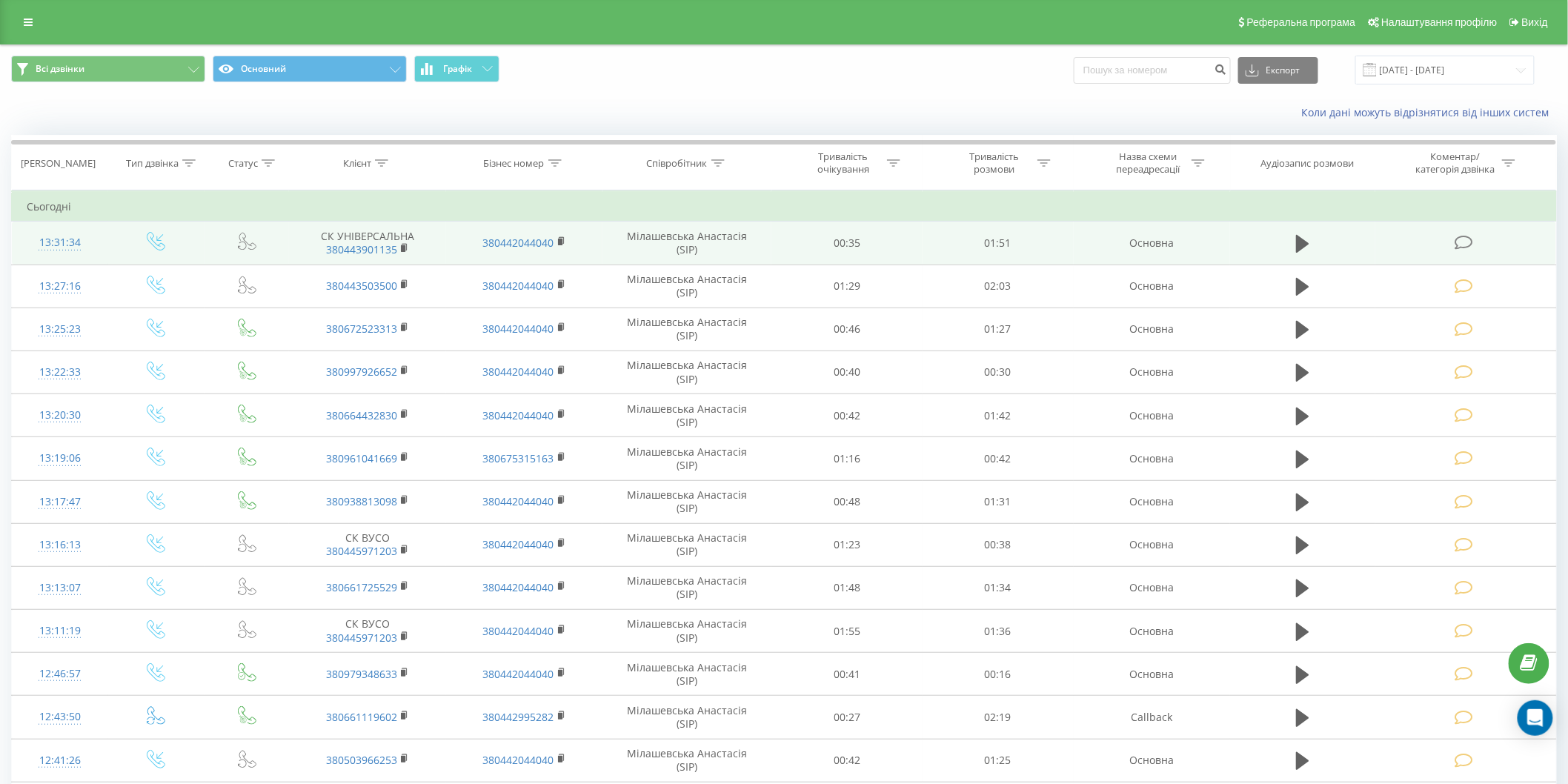
click at [1463, 244] on icon at bounding box center [1463, 242] width 19 height 15
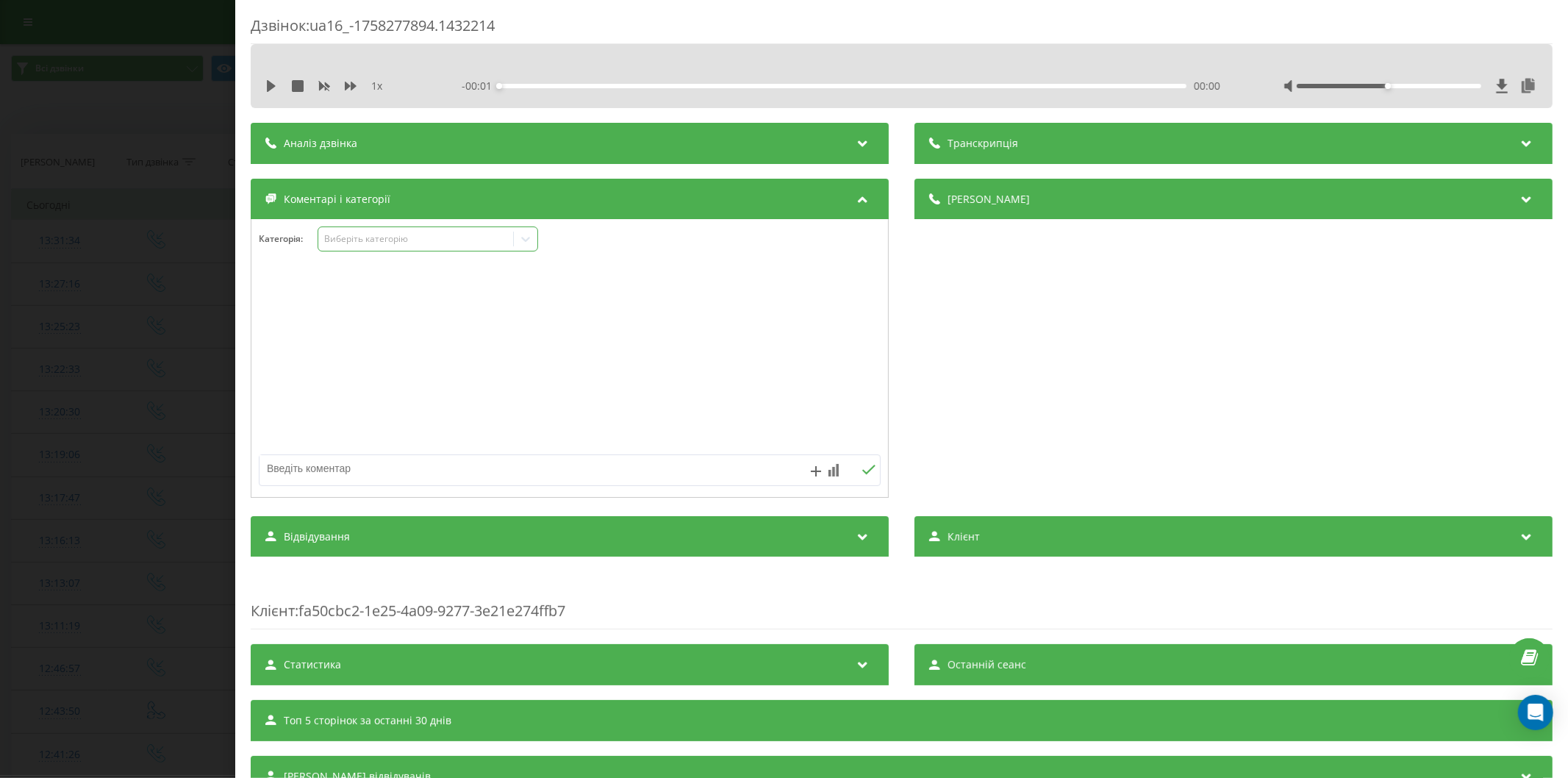
click at [405, 235] on div "Виберіть категорію" at bounding box center [415, 239] width 184 height 12
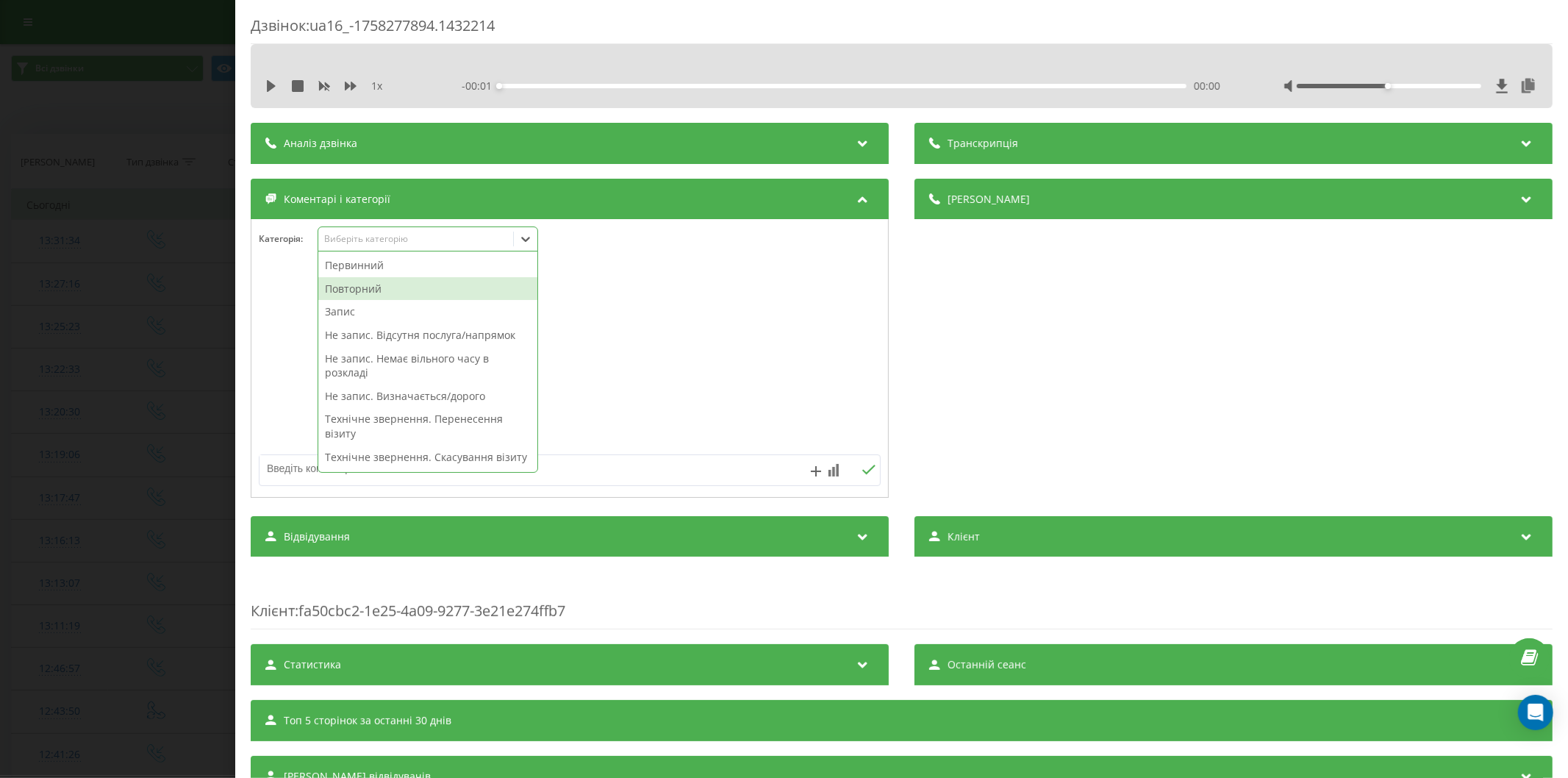
click at [380, 291] on div "Повторний" at bounding box center [428, 288] width 219 height 23
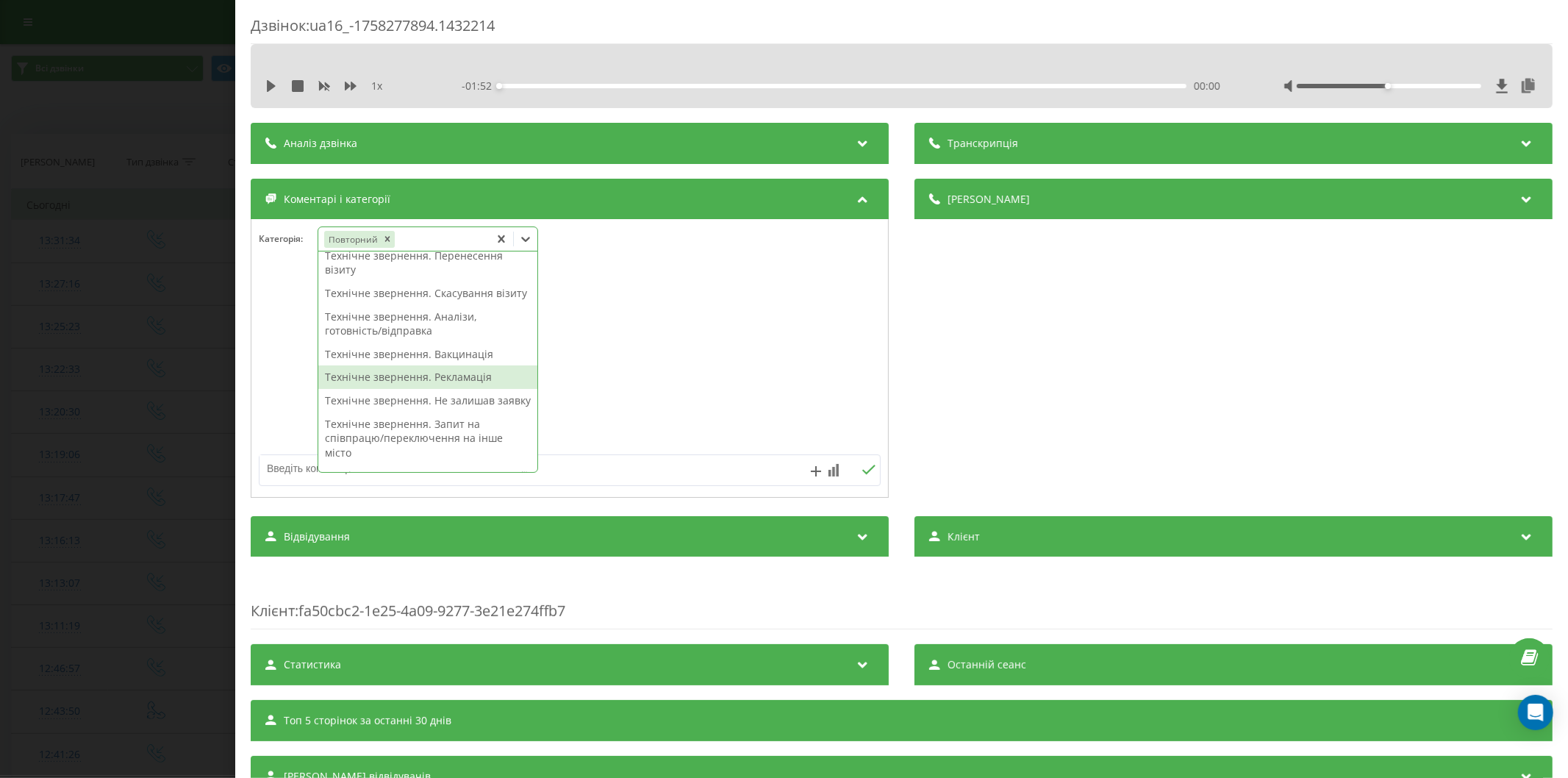
scroll to position [222, 0]
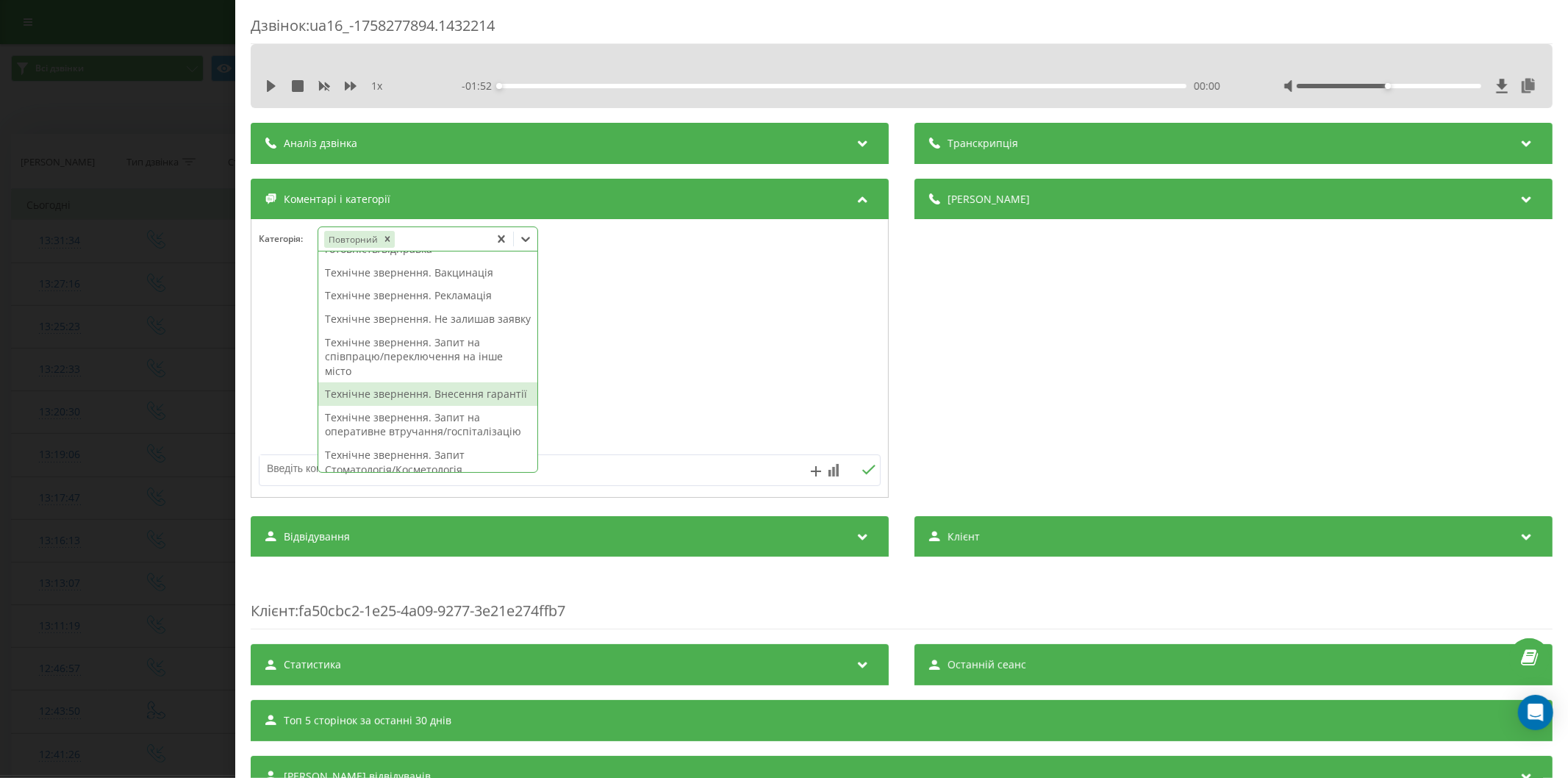
click at [436, 405] on div "Технічне звернення. Внесення гарантії" at bounding box center [428, 393] width 219 height 23
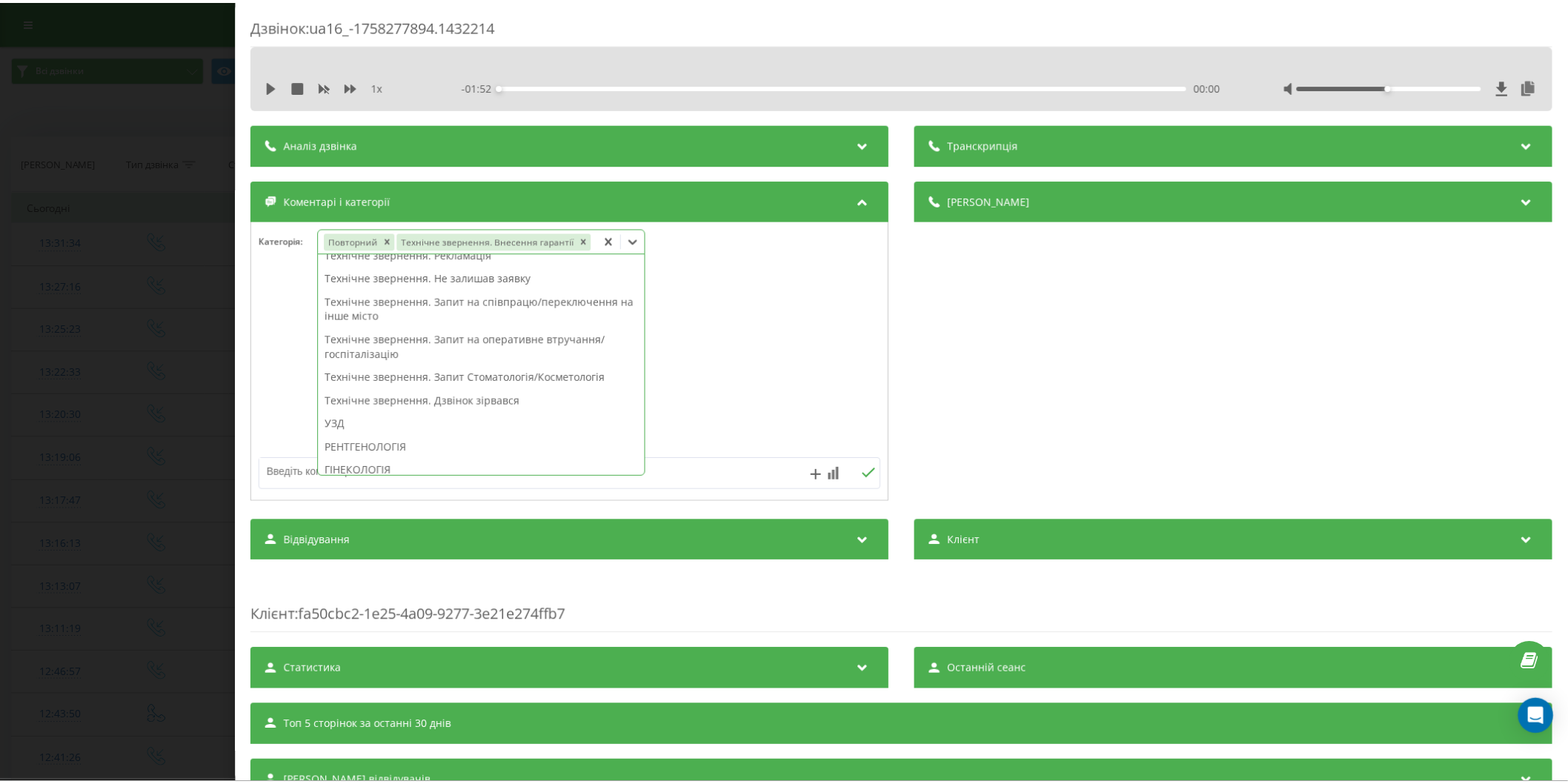
scroll to position [180, 0]
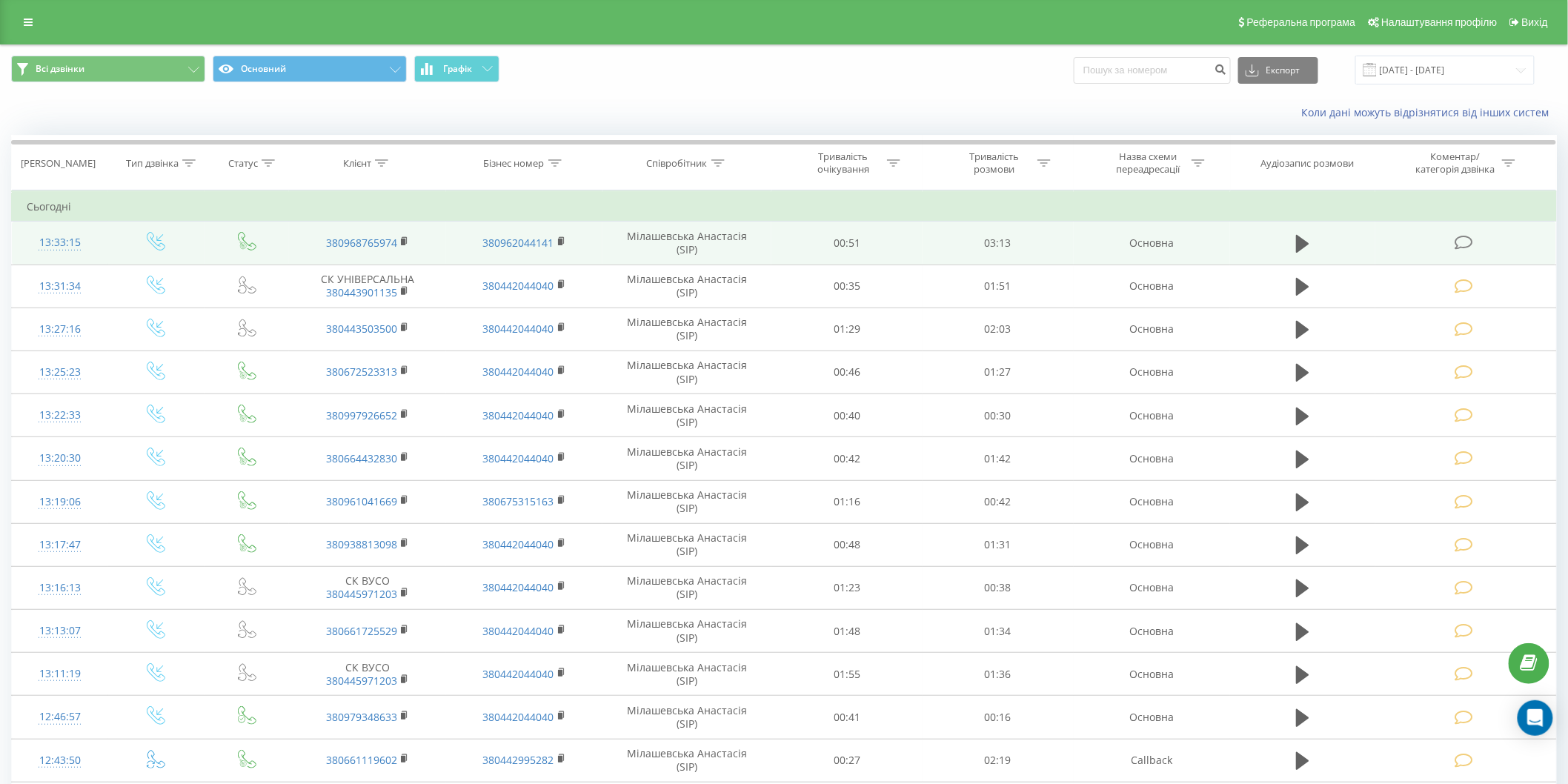
click at [1464, 239] on icon at bounding box center [1463, 242] width 19 height 15
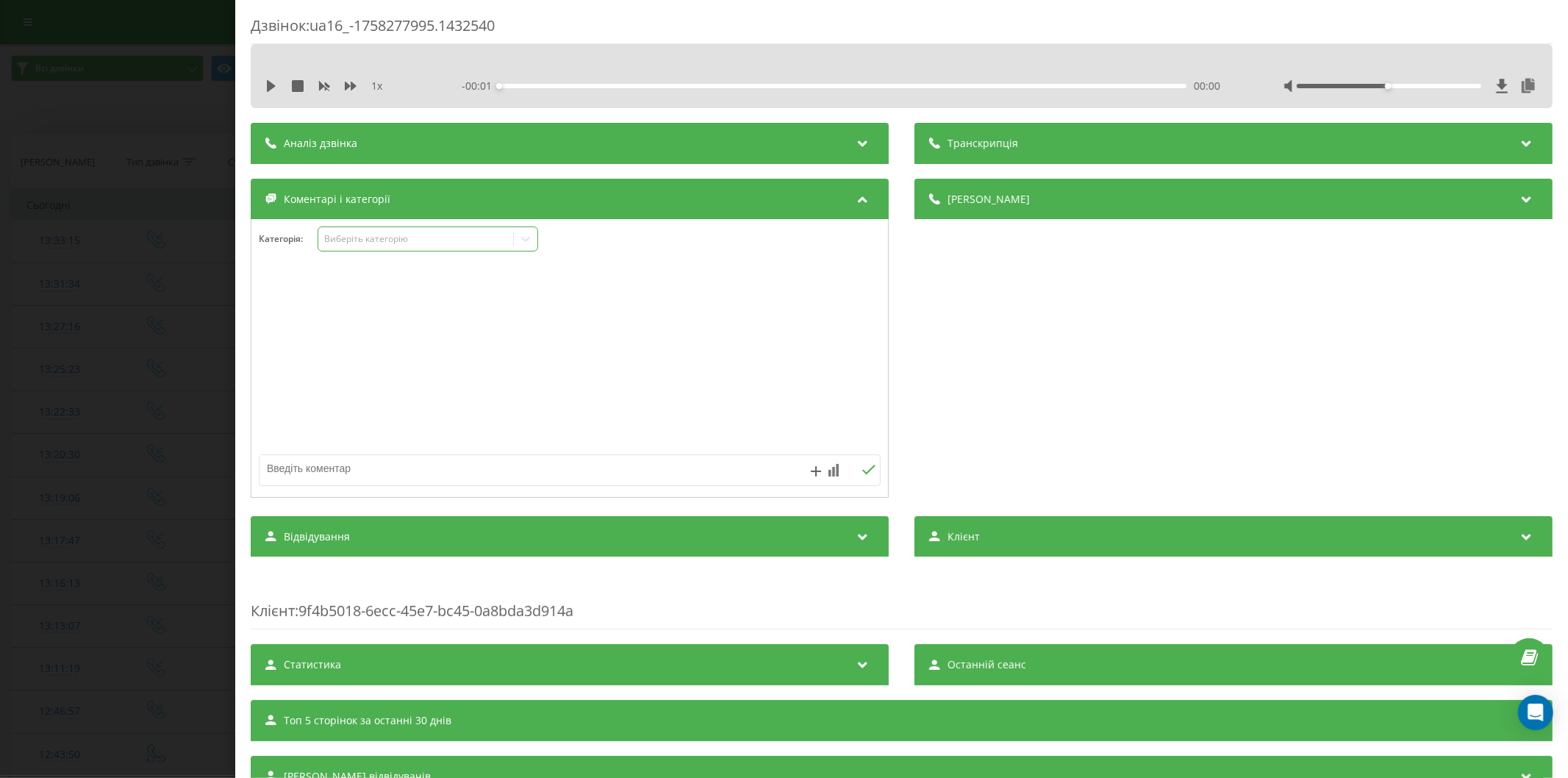
click at [372, 239] on div "Виберіть категорію" at bounding box center [415, 239] width 184 height 12
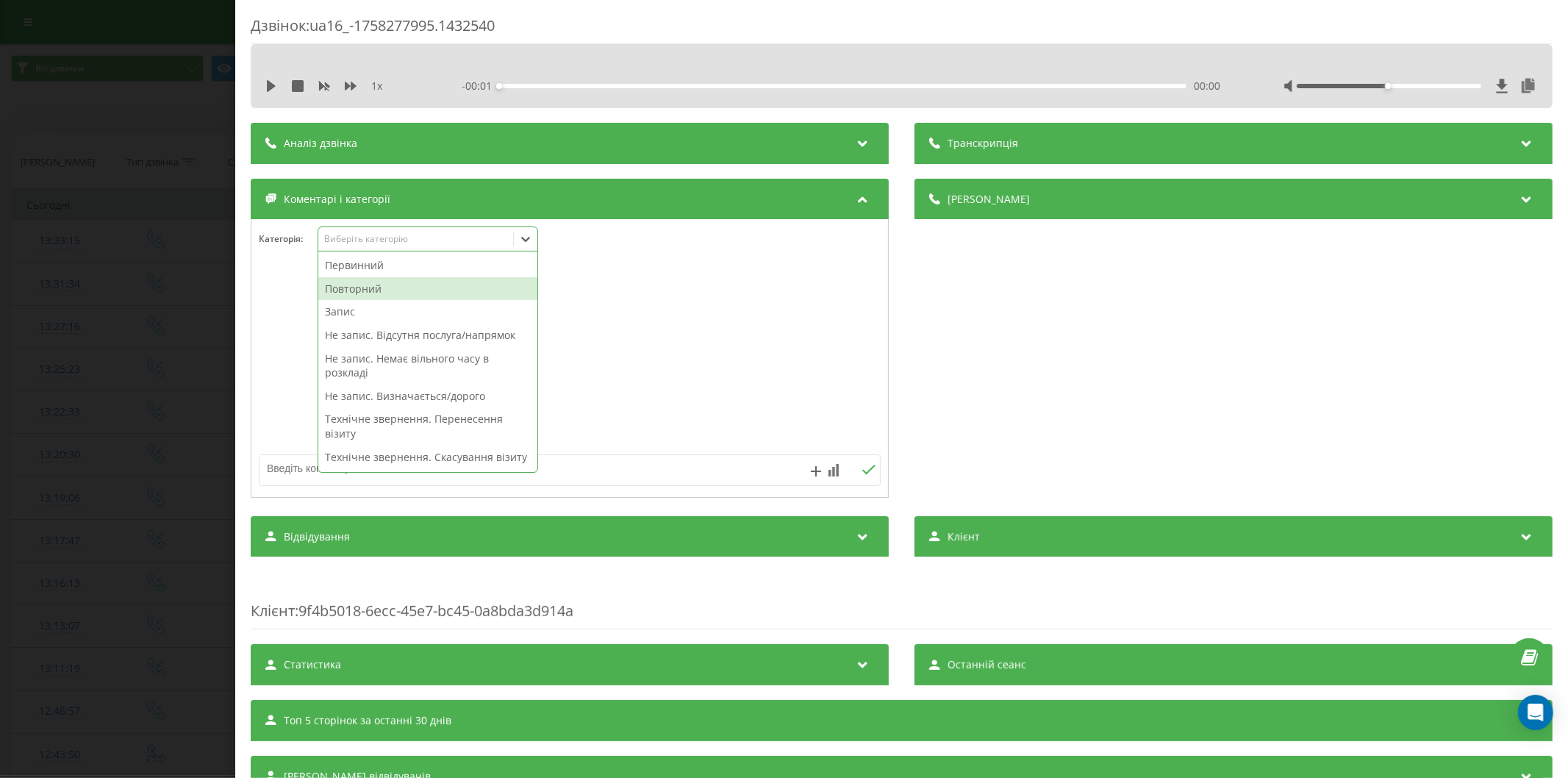
click at [383, 287] on div "Повторний" at bounding box center [428, 288] width 219 height 23
click at [379, 283] on div "Запис" at bounding box center [428, 288] width 219 height 23
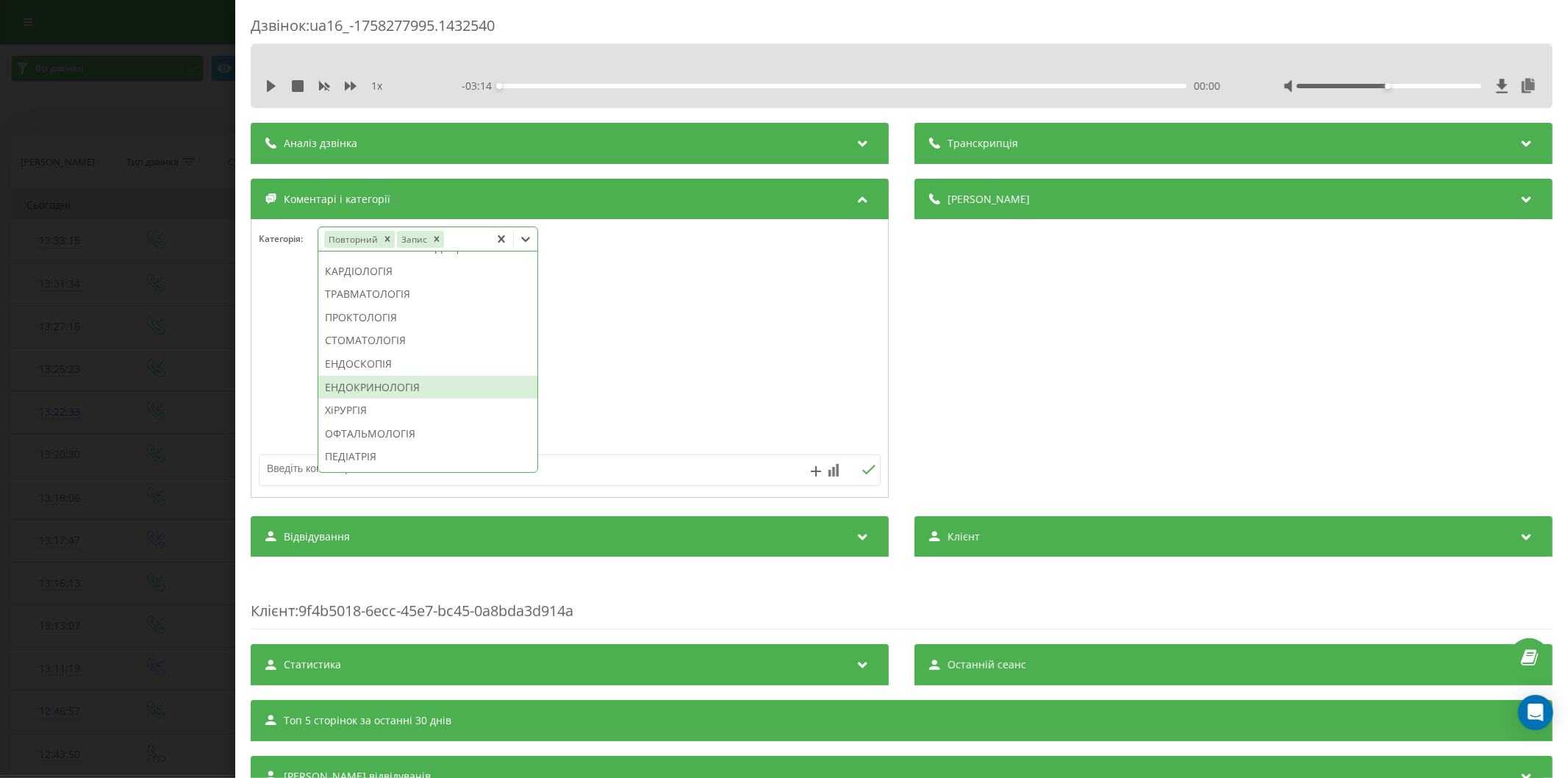
drag, startPoint x: 403, startPoint y: 430, endPoint x: 389, endPoint y: 425, distance: 14.9
click at [403, 399] on div "ЕНДОКРИНОЛОГІЯ" at bounding box center [428, 387] width 219 height 23
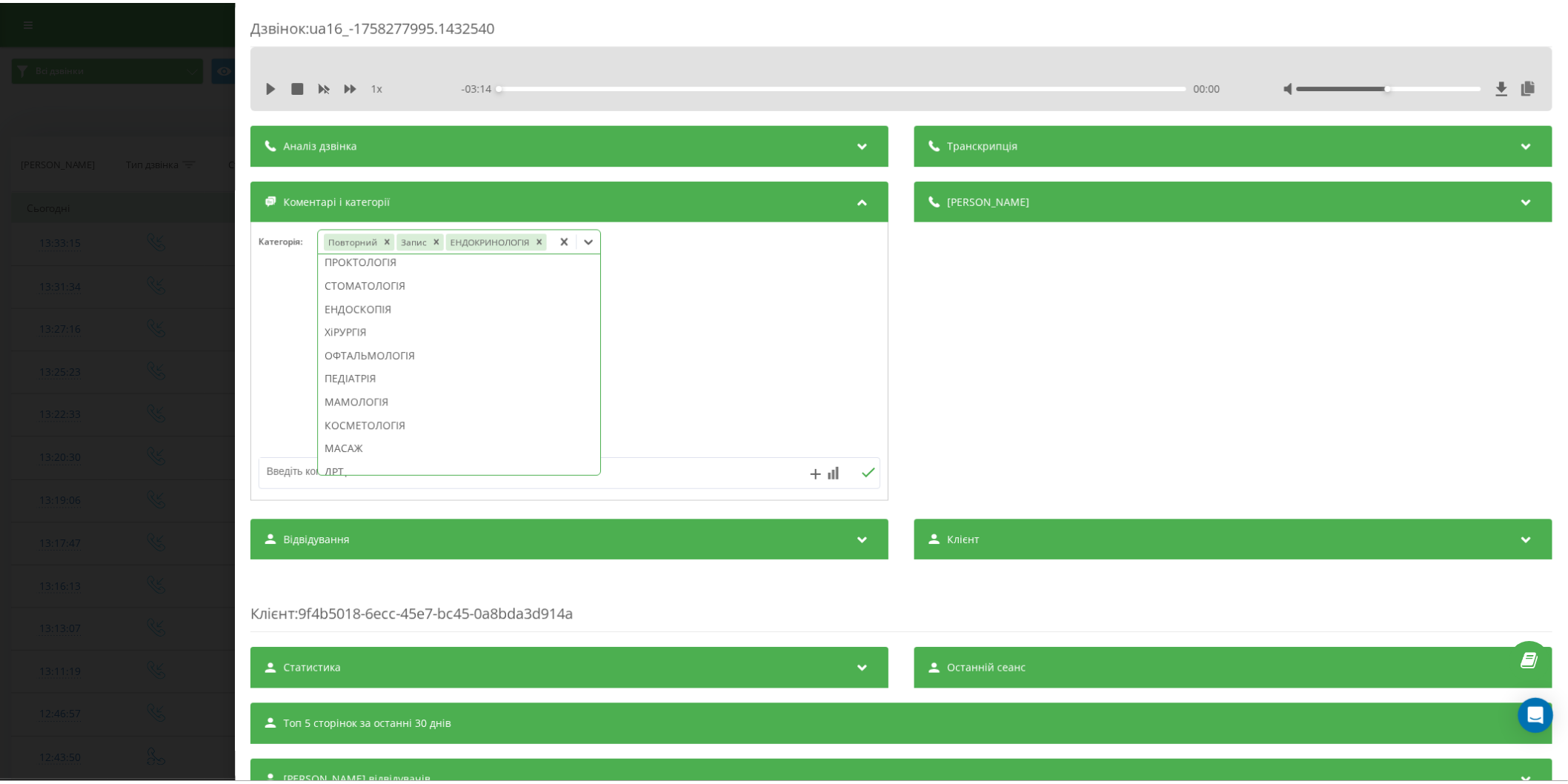
scroll to position [572, 0]
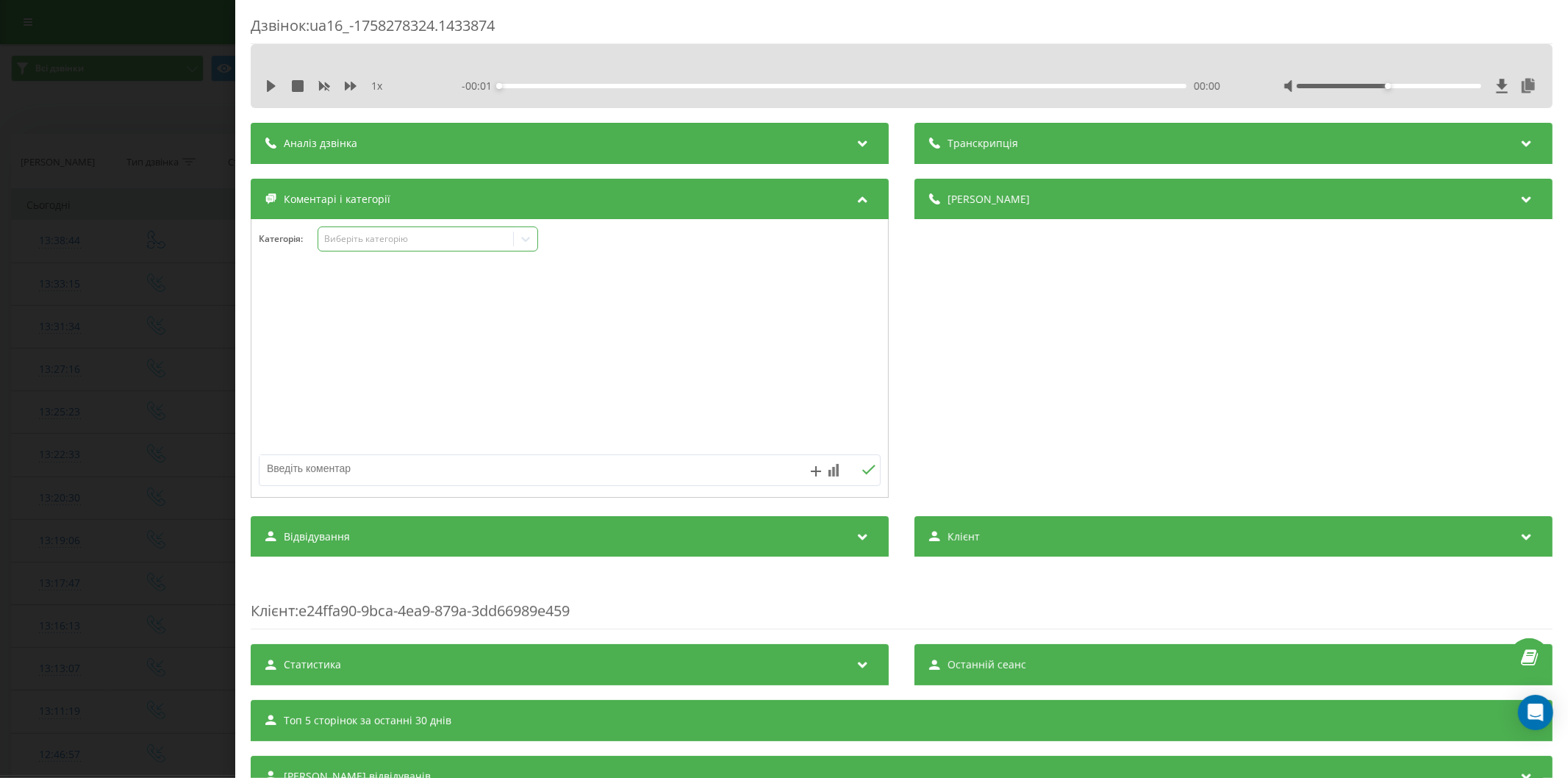
click at [377, 244] on div "Виберіть категорію" at bounding box center [415, 239] width 184 height 12
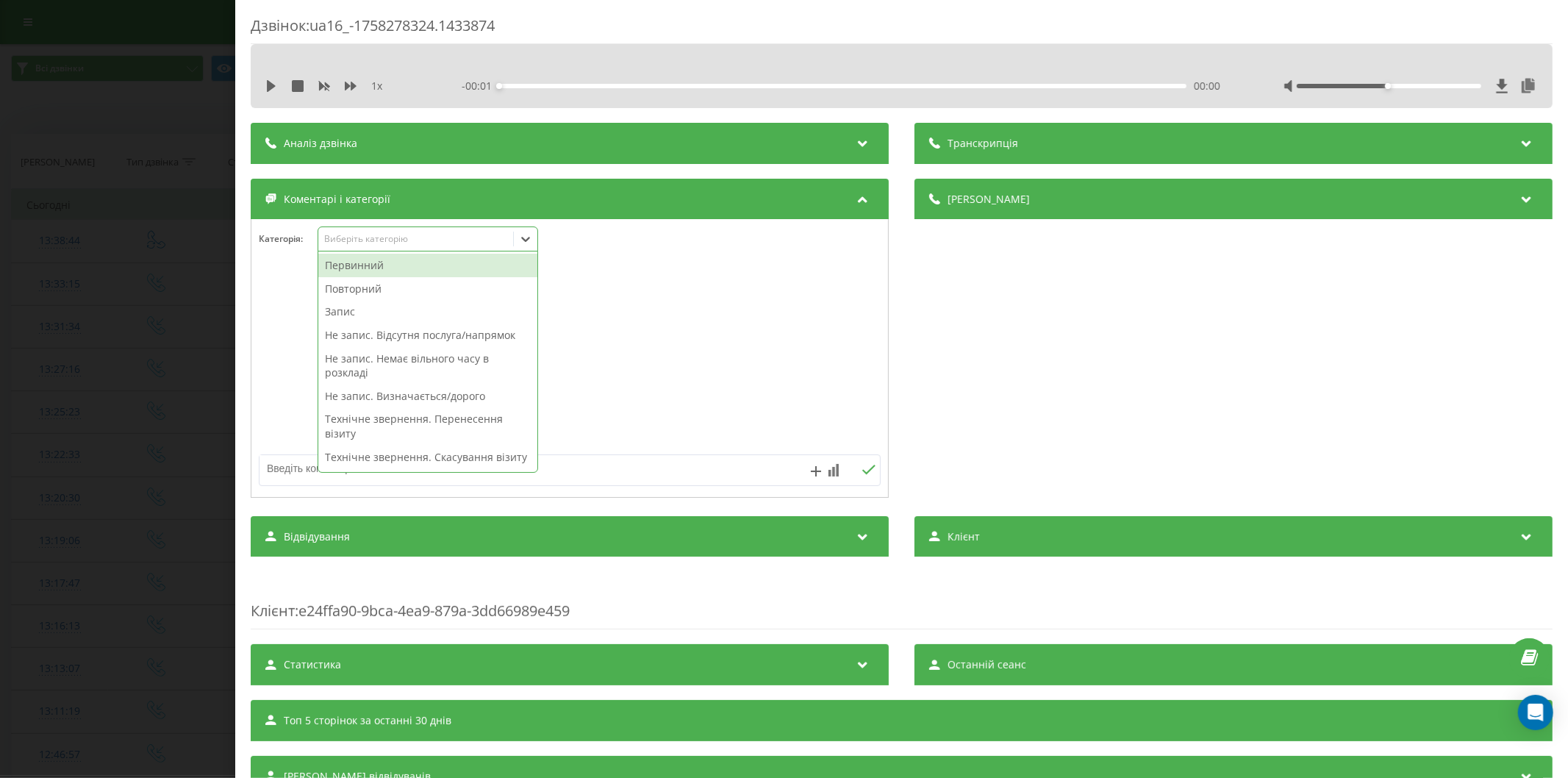
click at [364, 261] on div "Первинний" at bounding box center [428, 265] width 219 height 23
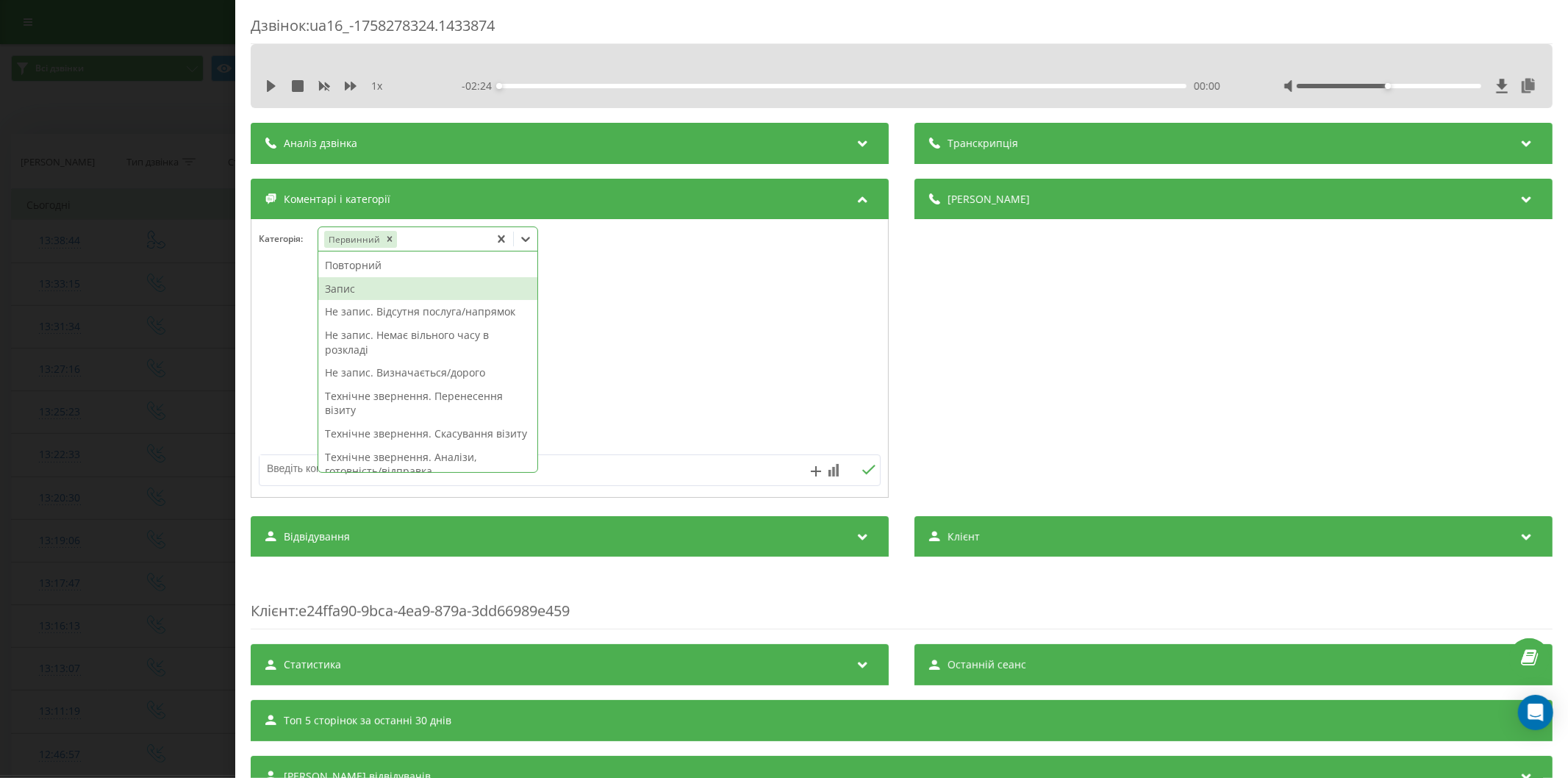
click at [350, 285] on div "Запис" at bounding box center [428, 288] width 219 height 23
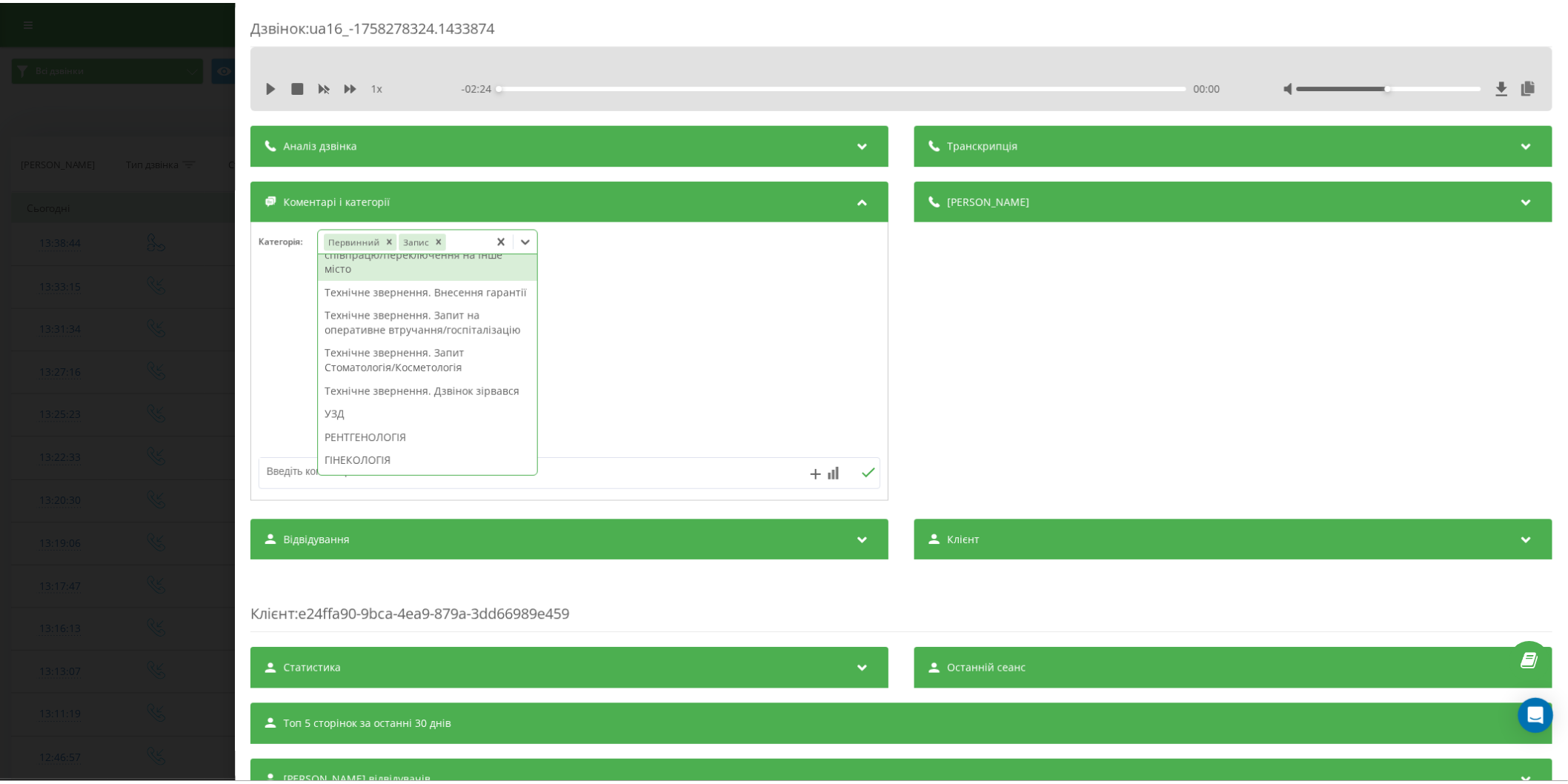
scroll to position [388, 0]
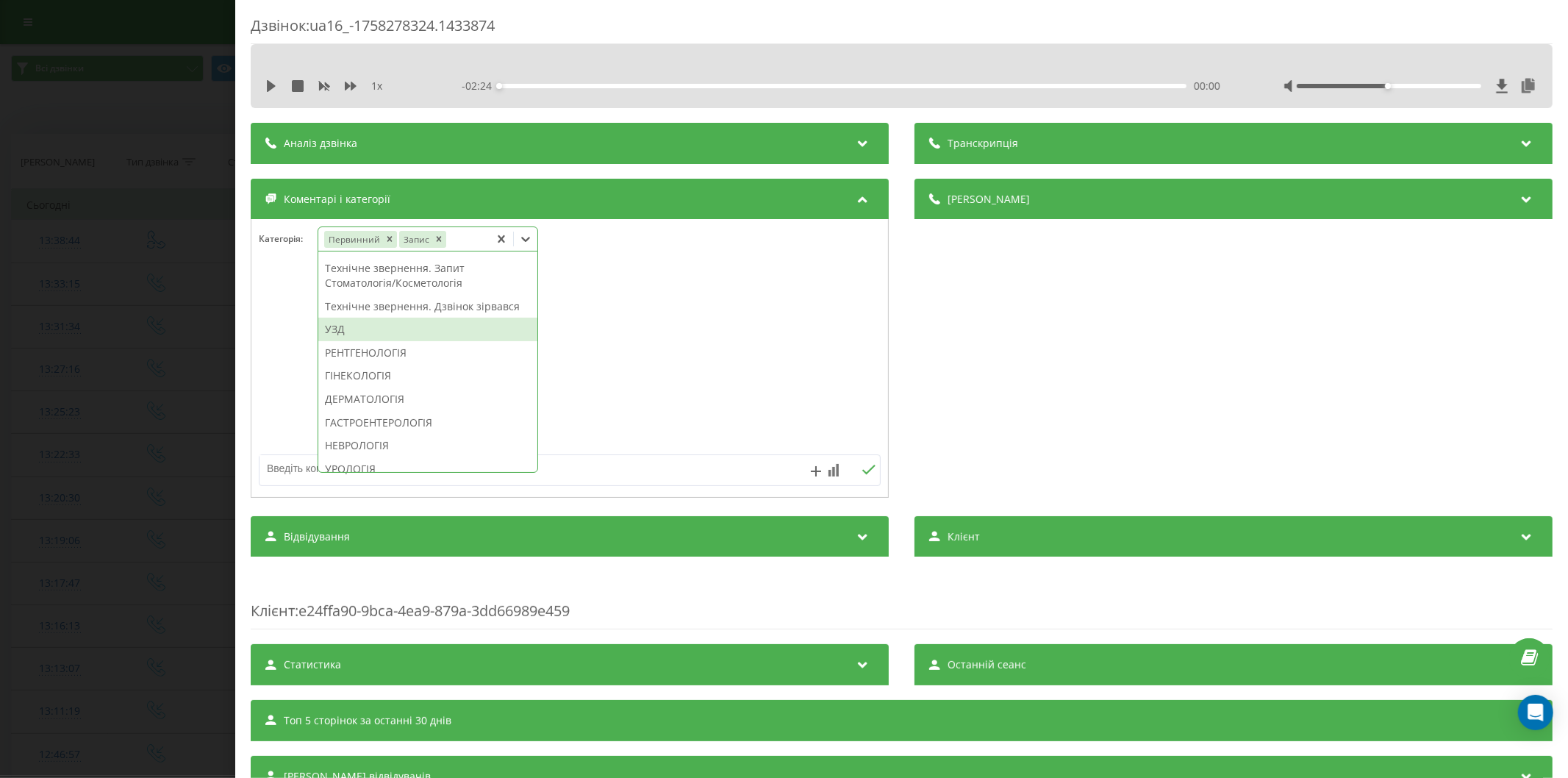
click at [360, 341] on div "УЗД" at bounding box center [428, 329] width 219 height 23
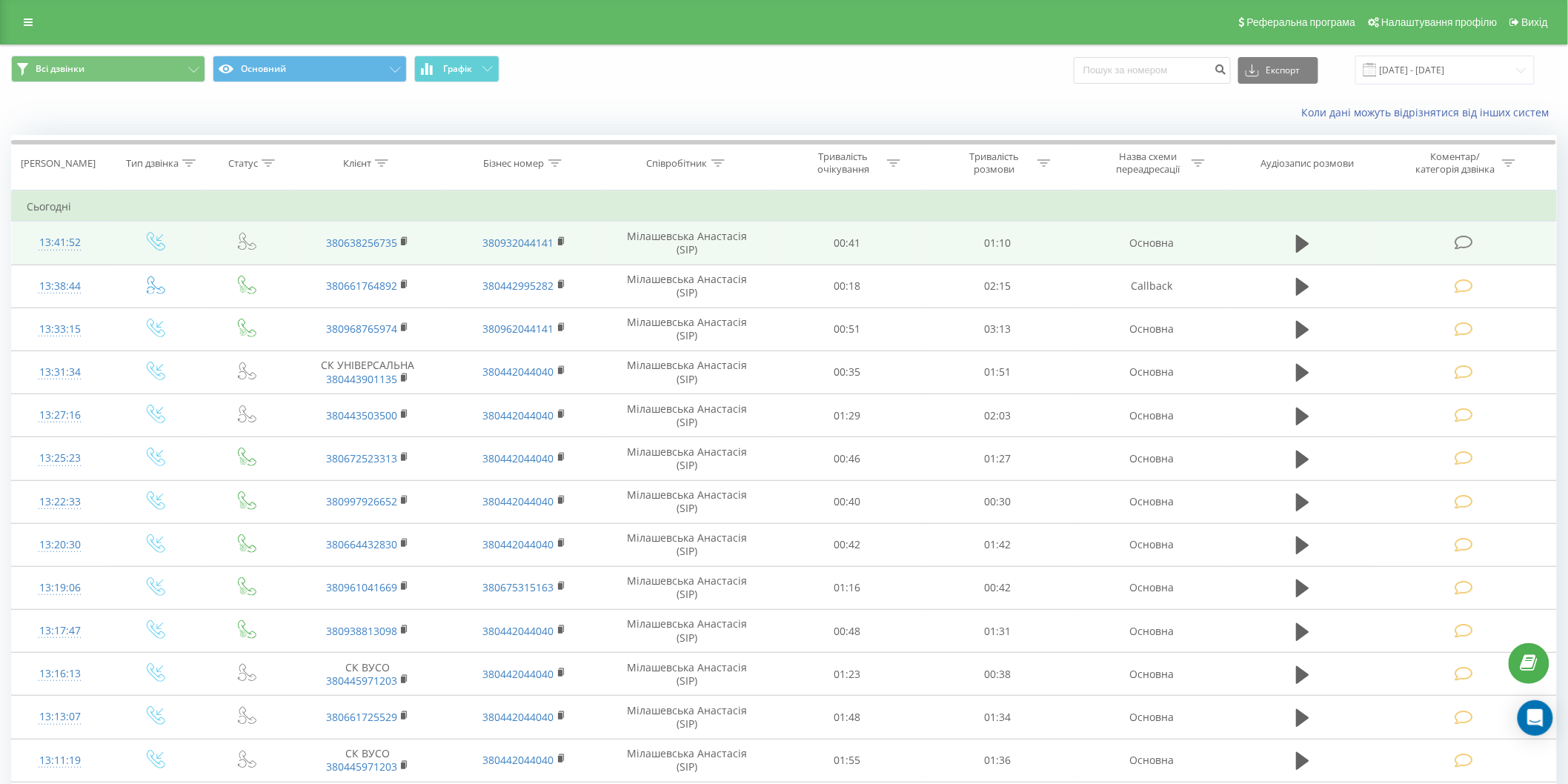
click at [1466, 238] on icon at bounding box center [1463, 242] width 19 height 15
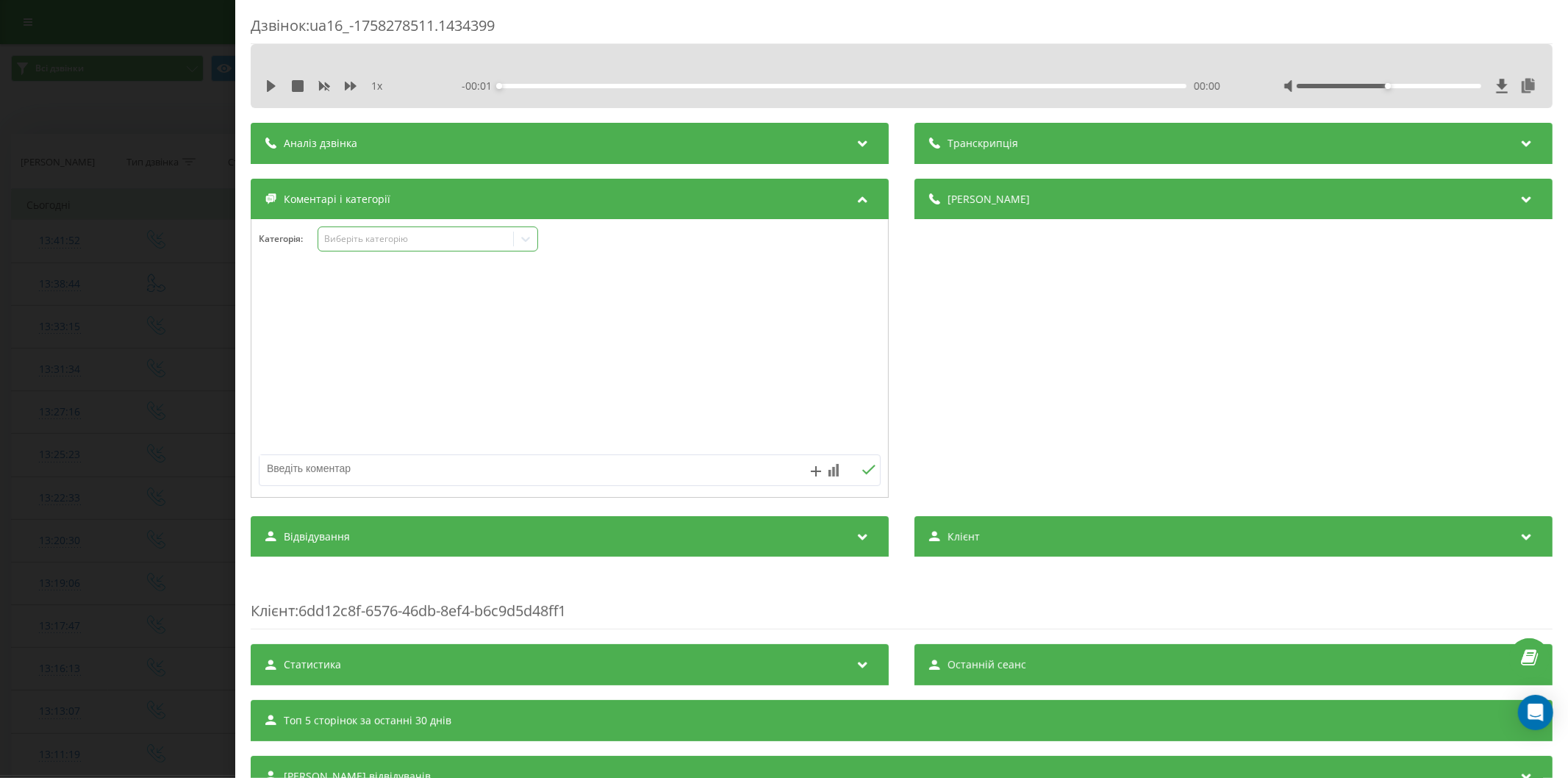
click at [372, 244] on div "Виберіть категорію" at bounding box center [415, 239] width 184 height 12
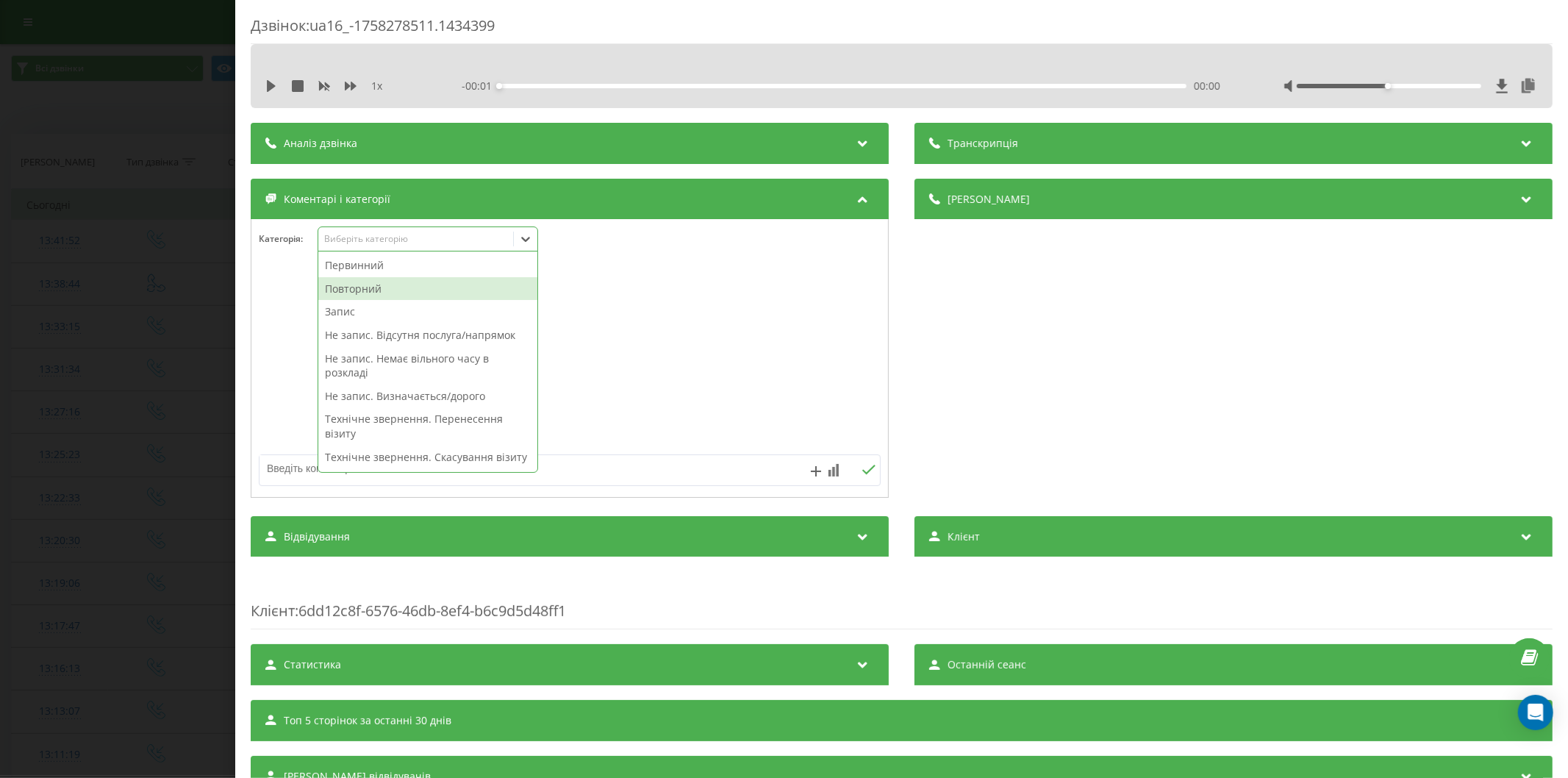
click at [358, 284] on div "Повторний" at bounding box center [428, 288] width 219 height 23
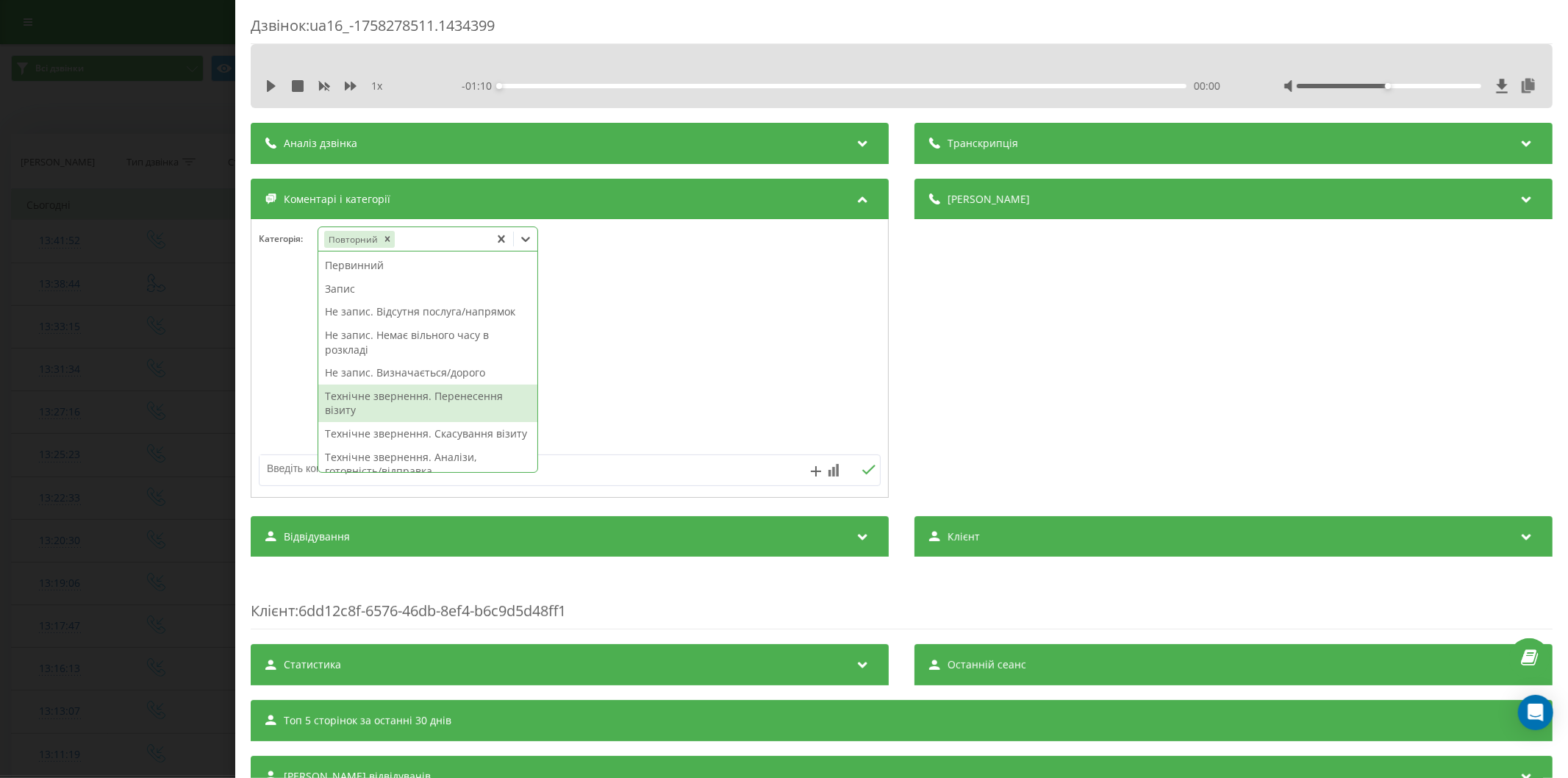
click at [432, 401] on div "Технічне звернення. Перенесення візиту" at bounding box center [428, 403] width 219 height 38
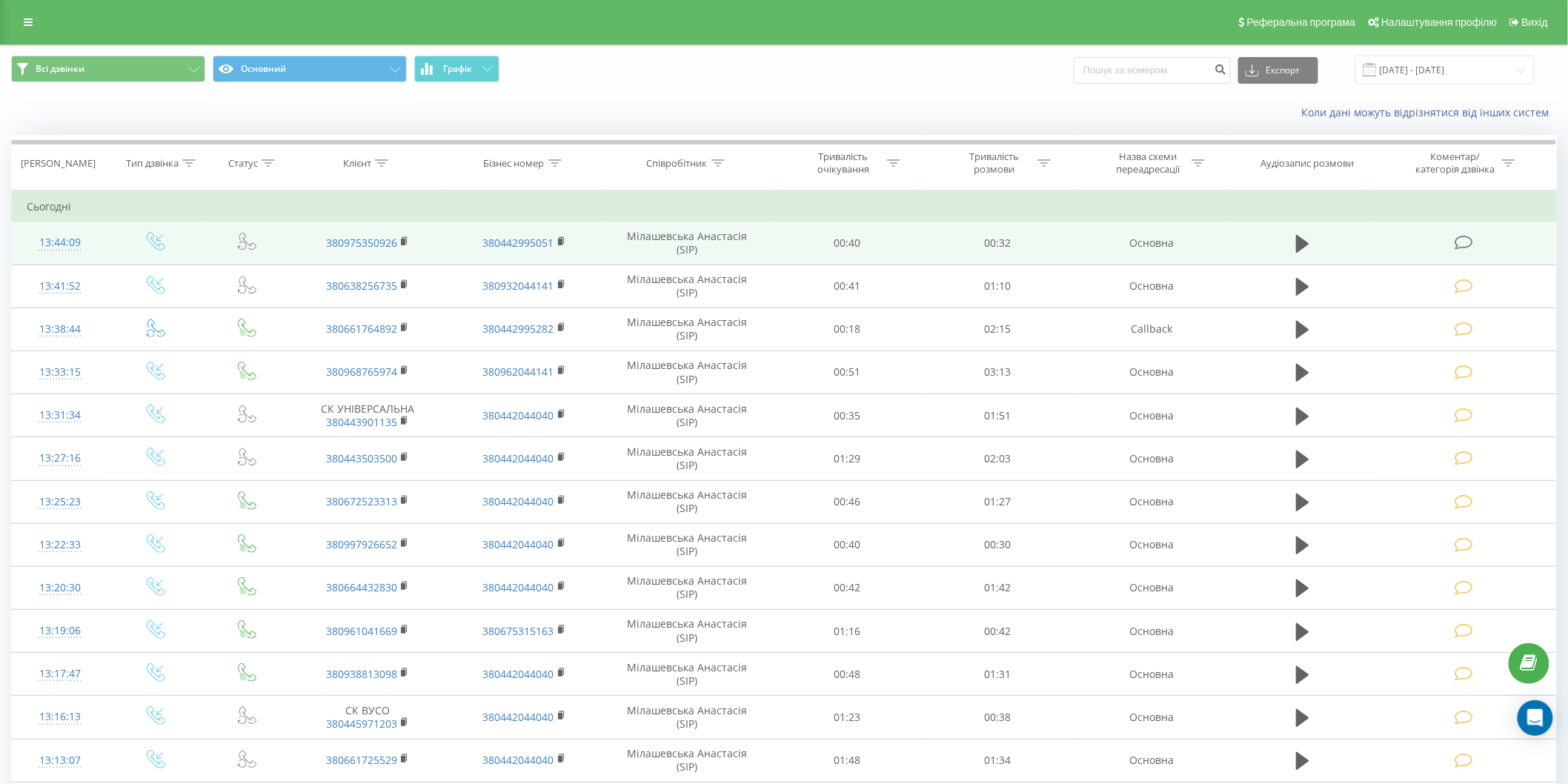
click at [1464, 240] on icon at bounding box center [1463, 242] width 19 height 15
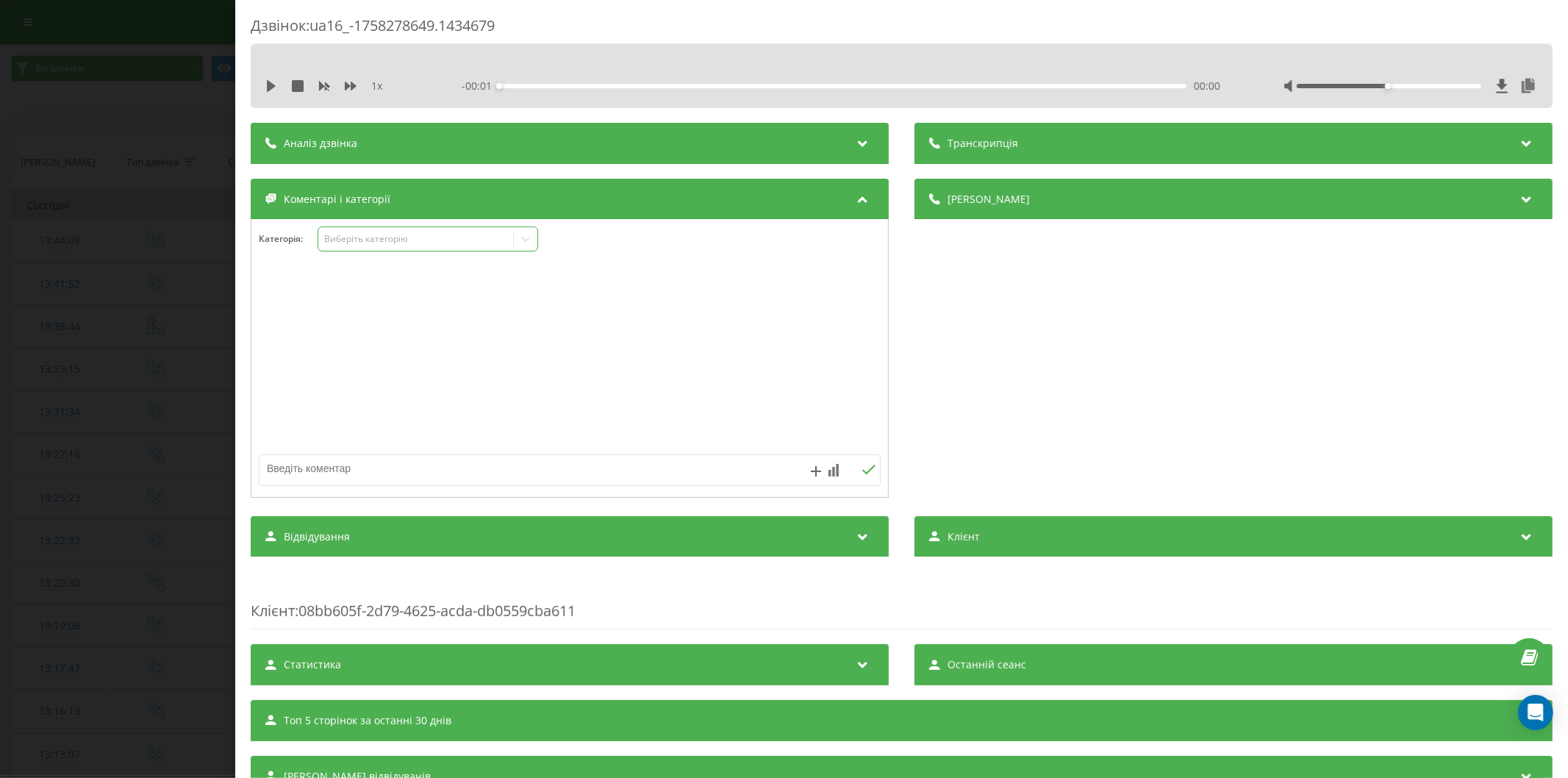
click at [366, 234] on div "Виберіть категорію" at bounding box center [415, 239] width 184 height 12
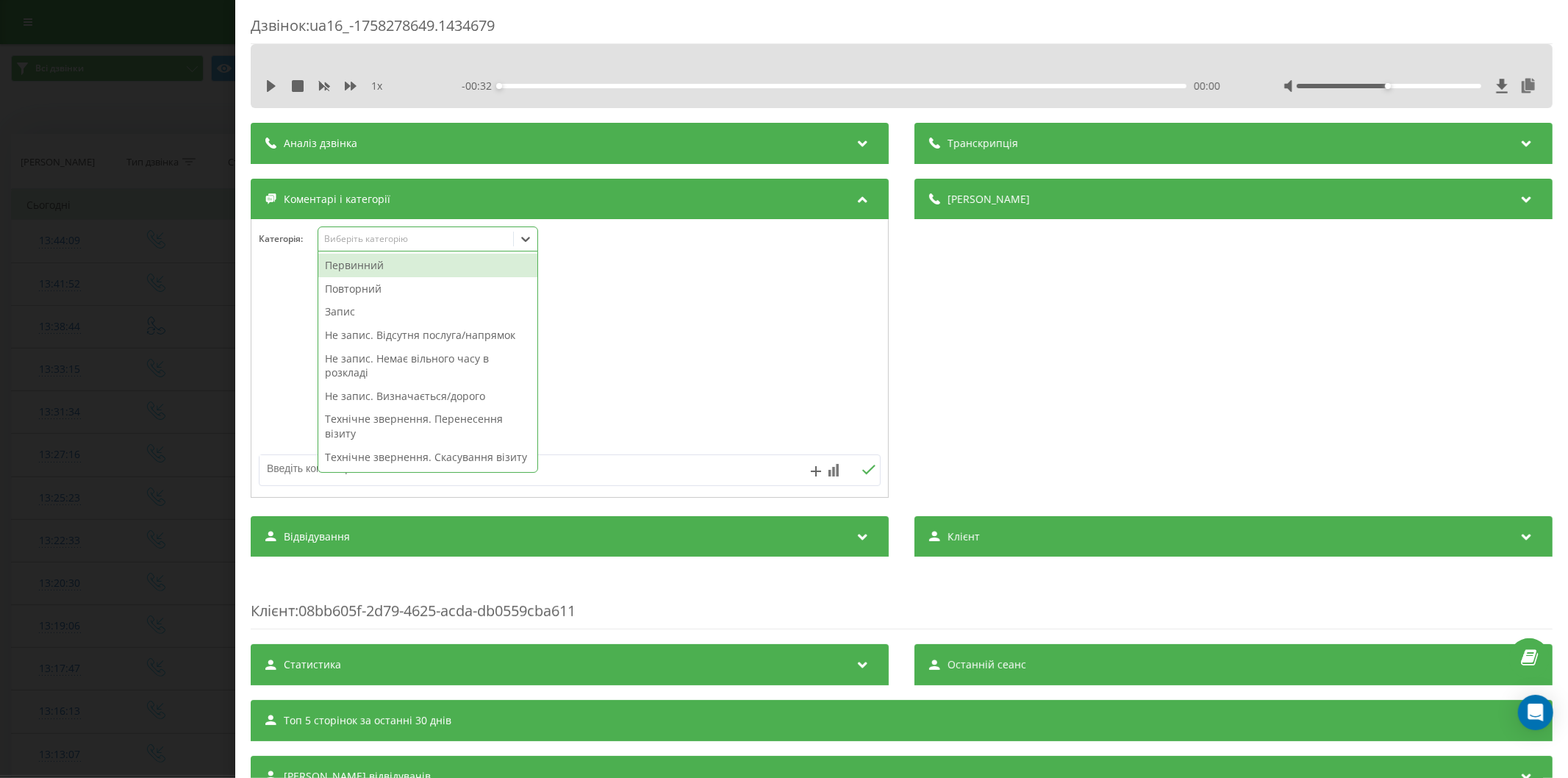
click at [368, 287] on div "Повторний" at bounding box center [428, 288] width 219 height 23
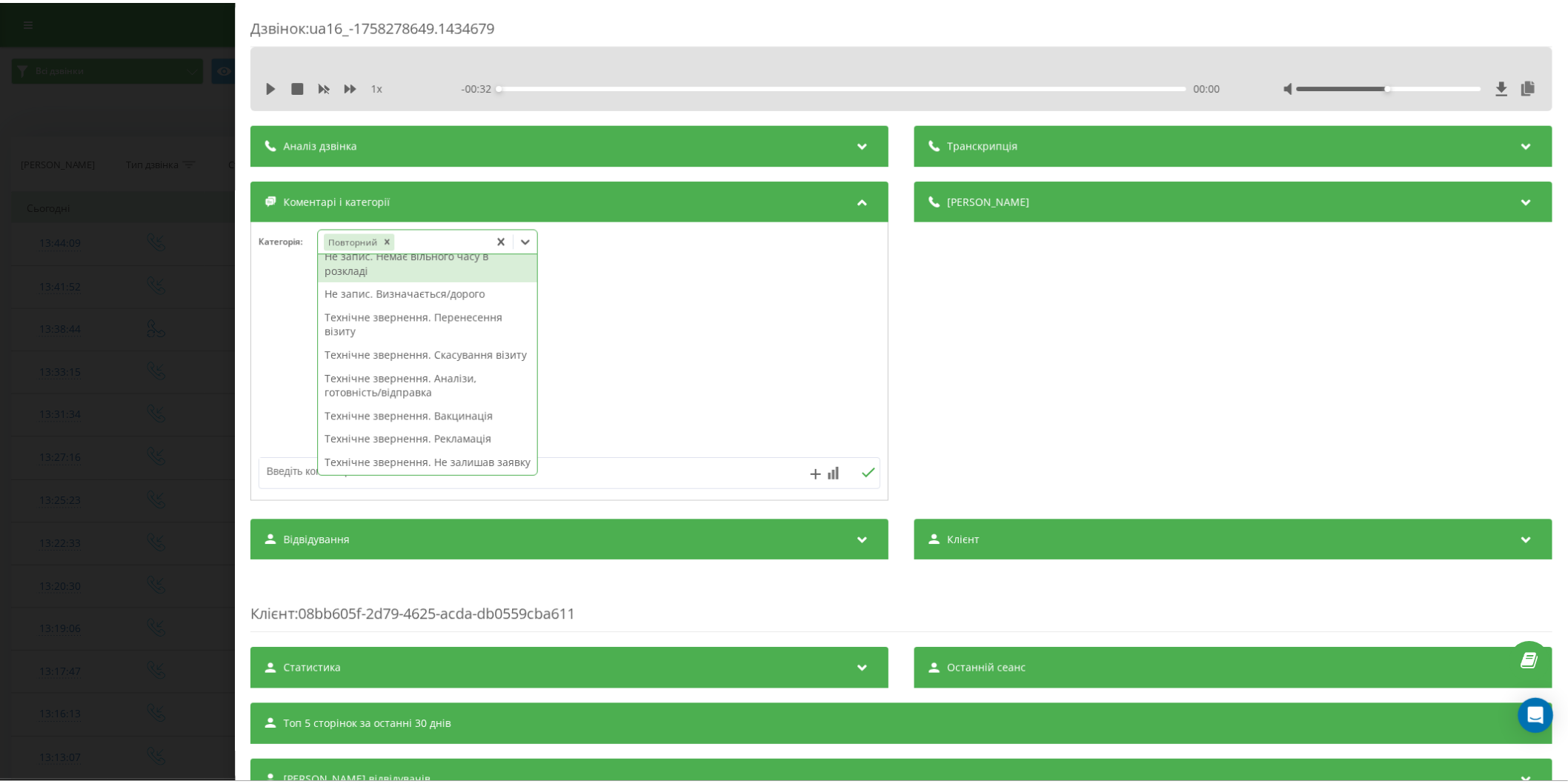
scroll to position [60, 0]
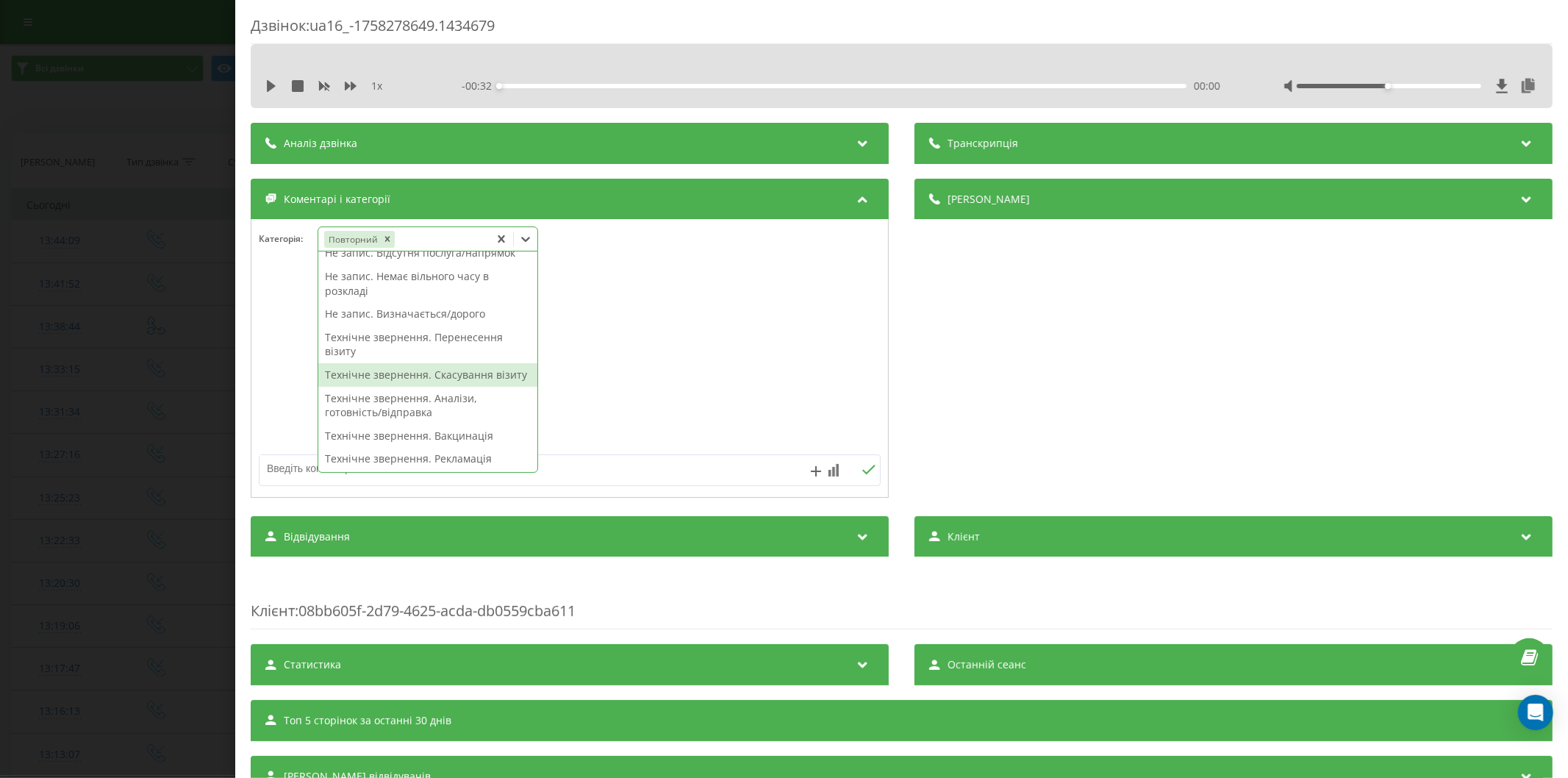
click at [409, 379] on div "Технічне звернення. Скасування візиту" at bounding box center [428, 374] width 219 height 23
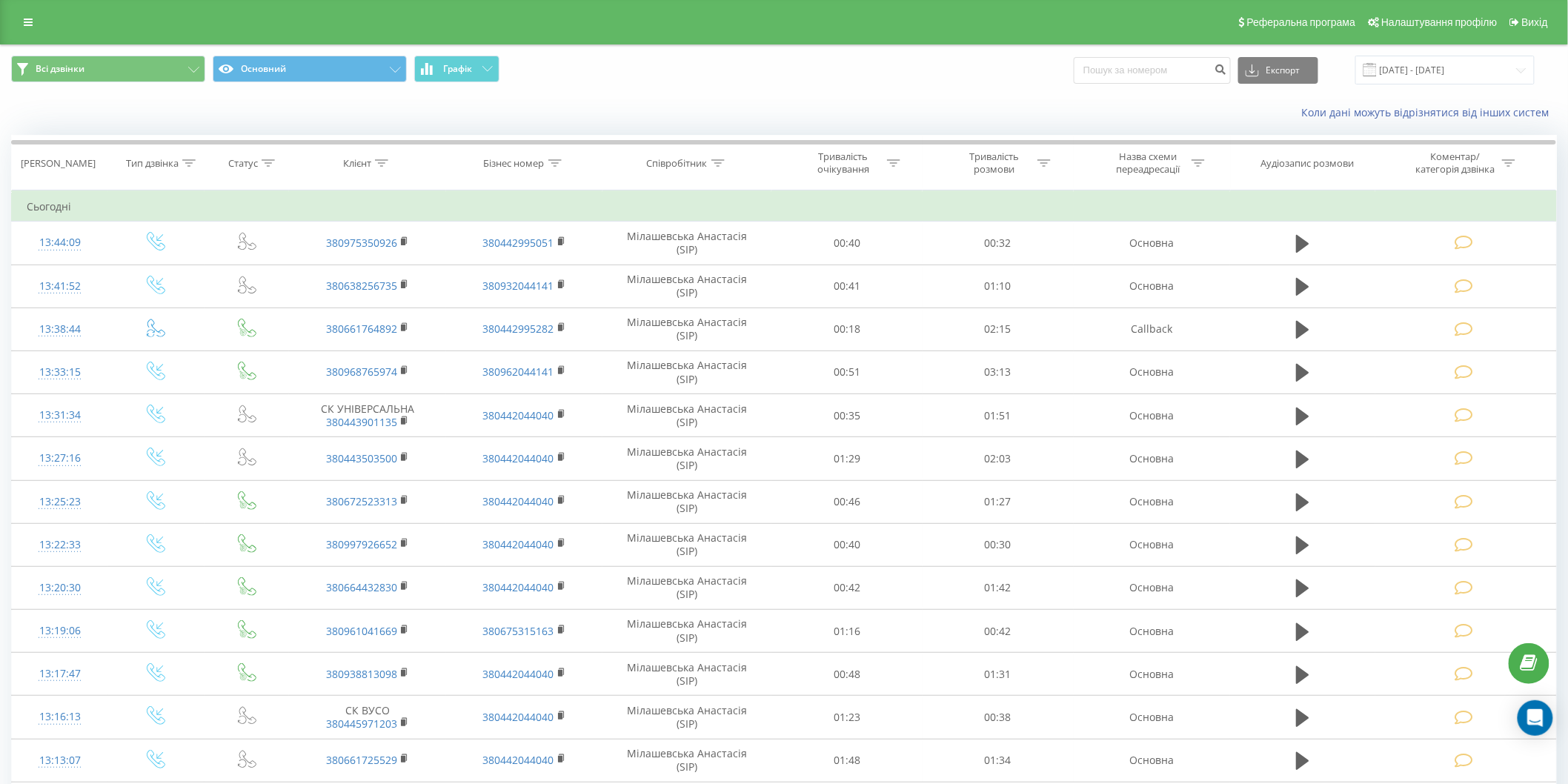
click at [684, 71] on span "Всі дзвінки Основний Графік" at bounding box center [392, 70] width 762 height 29
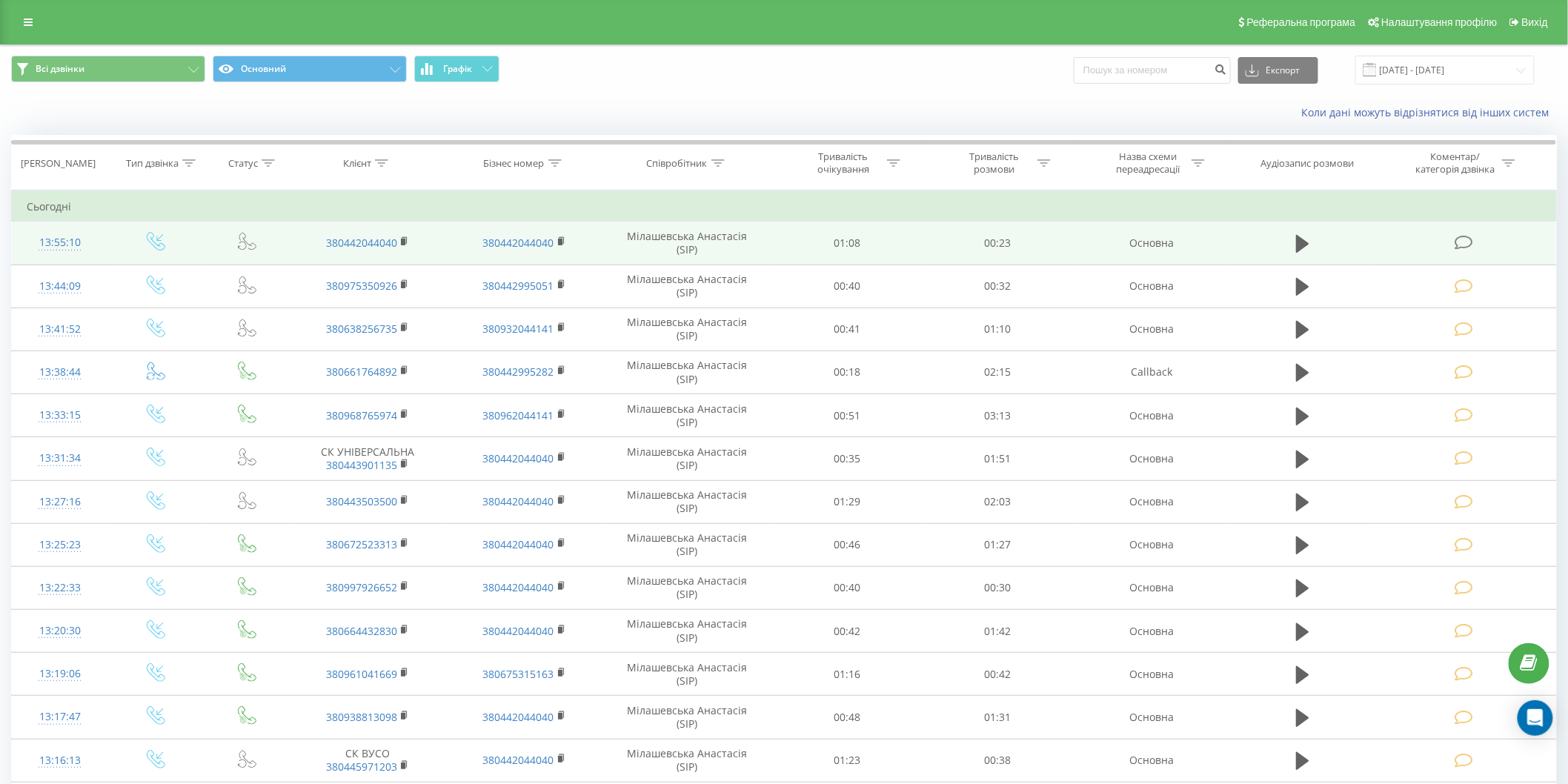
click at [1464, 240] on icon at bounding box center [1463, 242] width 19 height 15
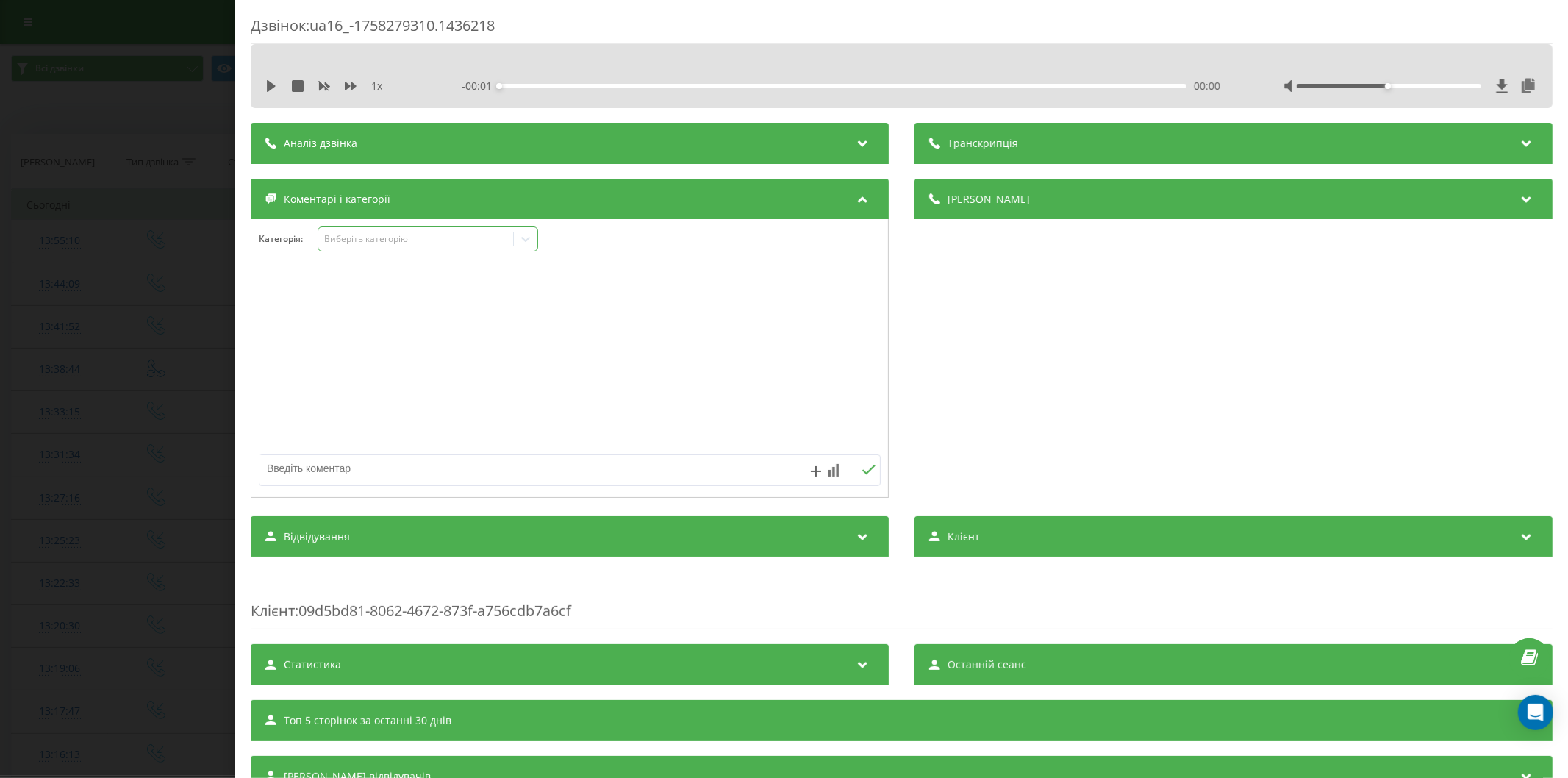
click at [348, 240] on div "Виберіть категорію" at bounding box center [415, 239] width 184 height 12
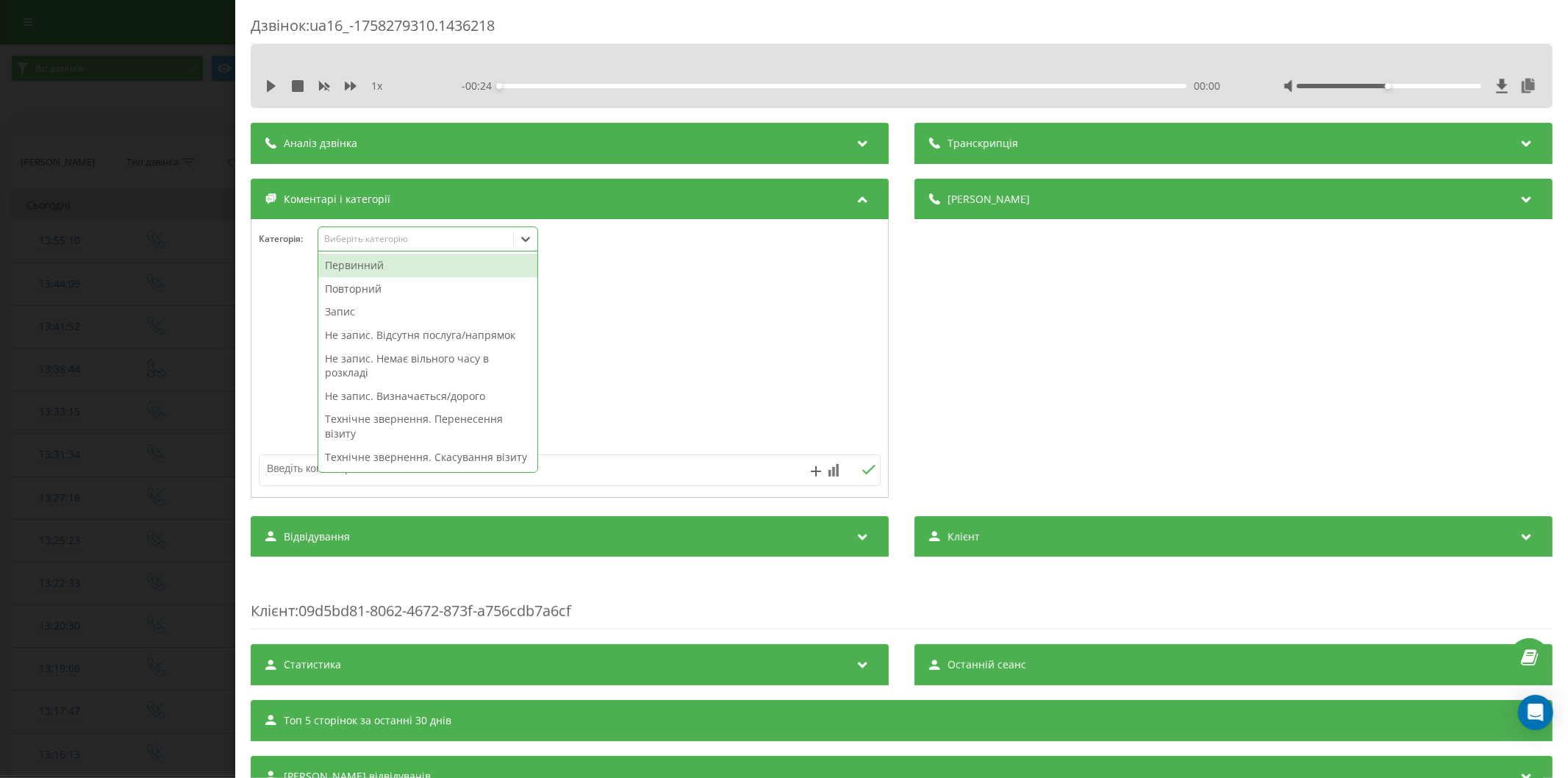
click at [358, 269] on div "Первинний" at bounding box center [428, 265] width 219 height 23
click at [283, 460] on textarea at bounding box center [508, 468] width 496 height 26
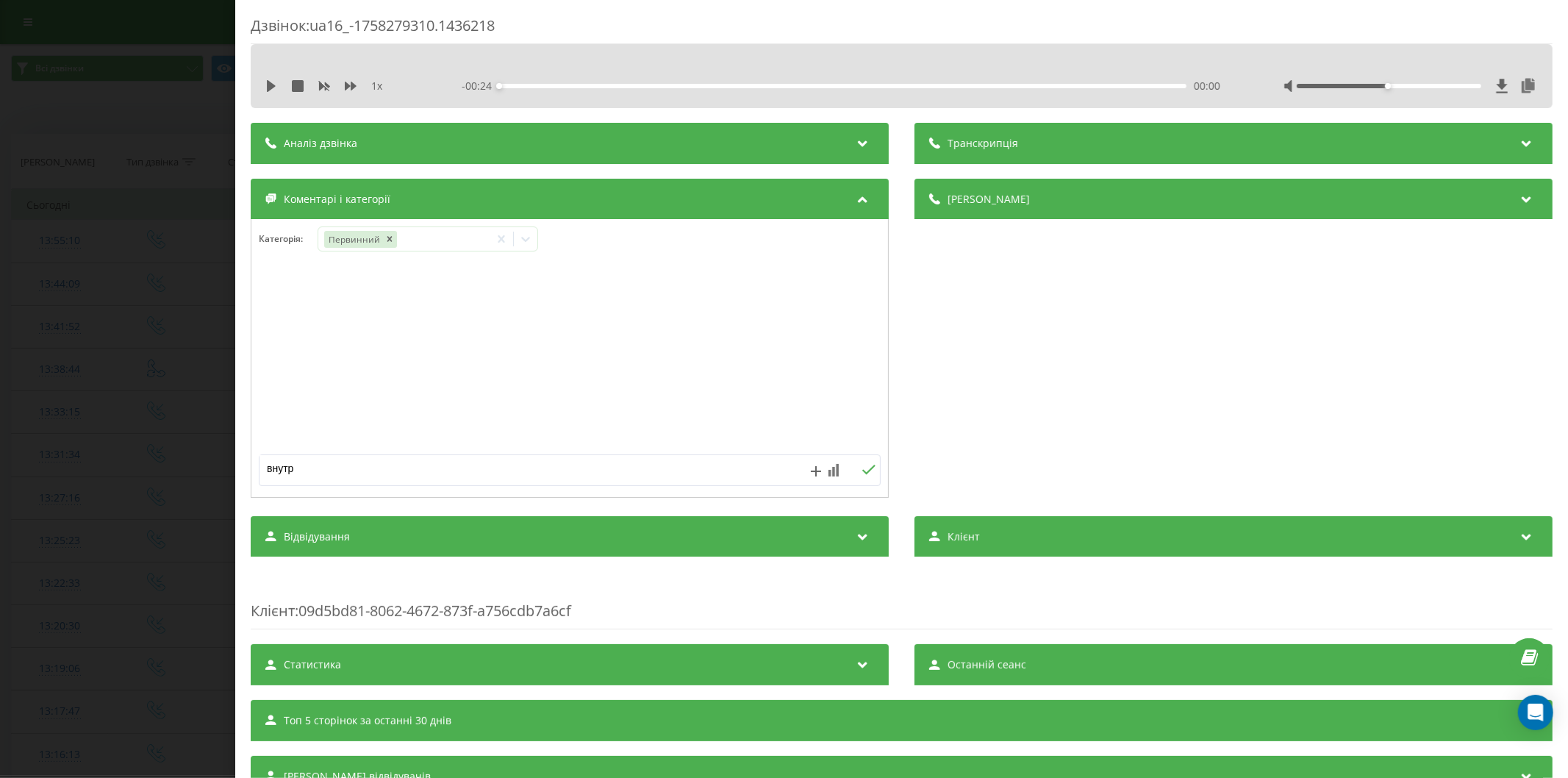
type textarea "внутр."
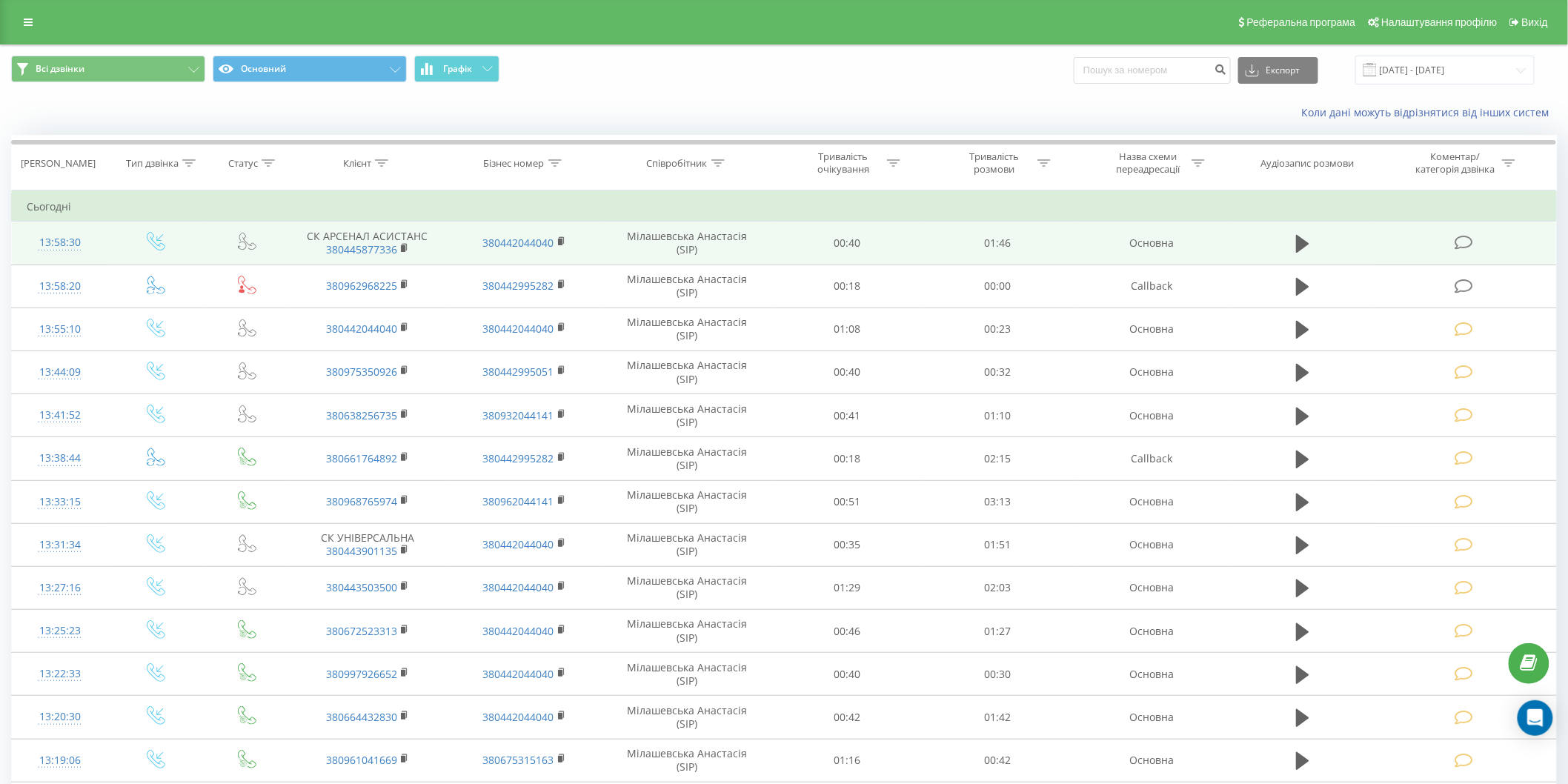
click at [1467, 243] on icon at bounding box center [1463, 242] width 19 height 15
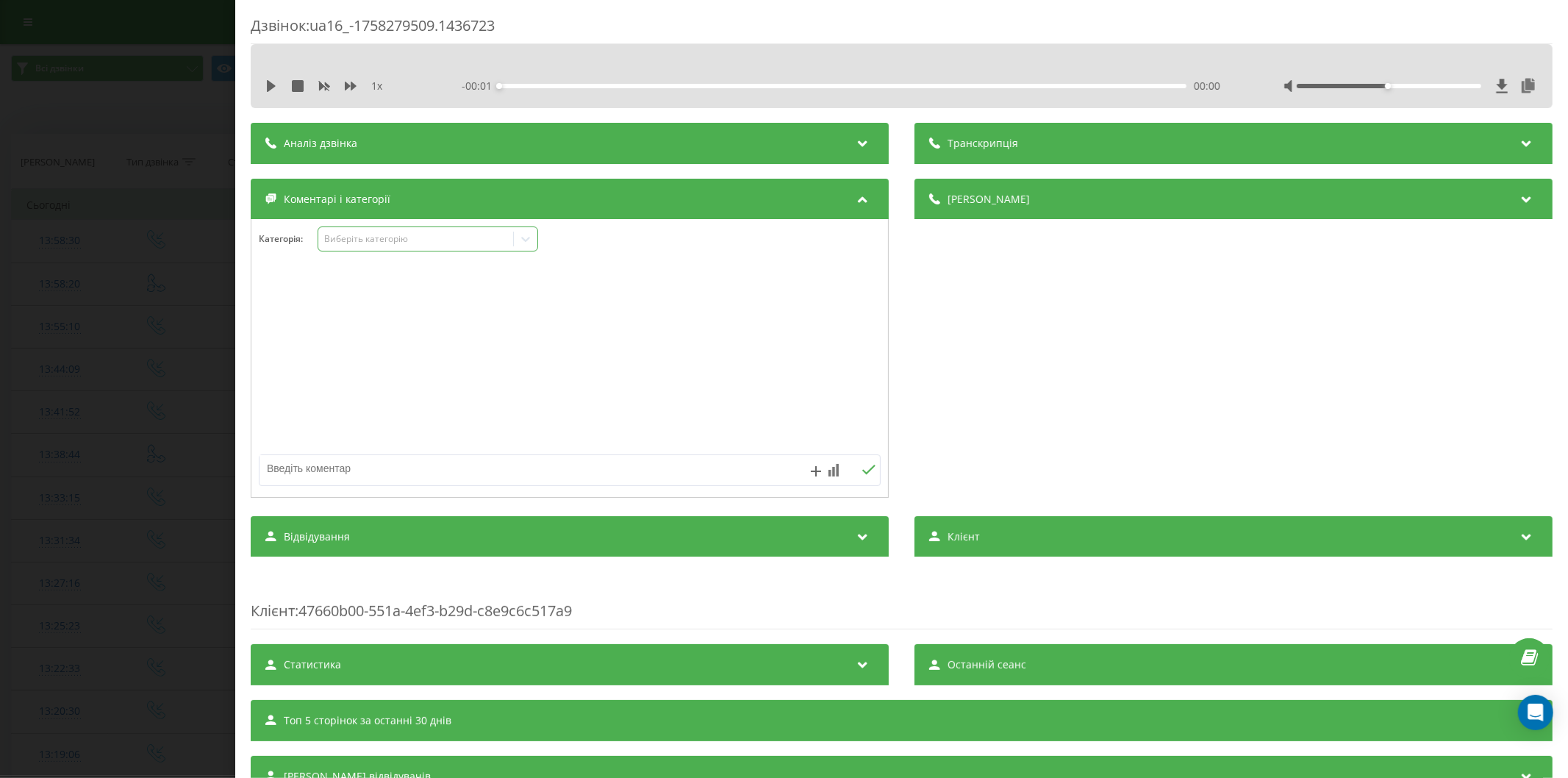
click at [344, 233] on div "Виберіть категорію" at bounding box center [415, 239] width 184 height 12
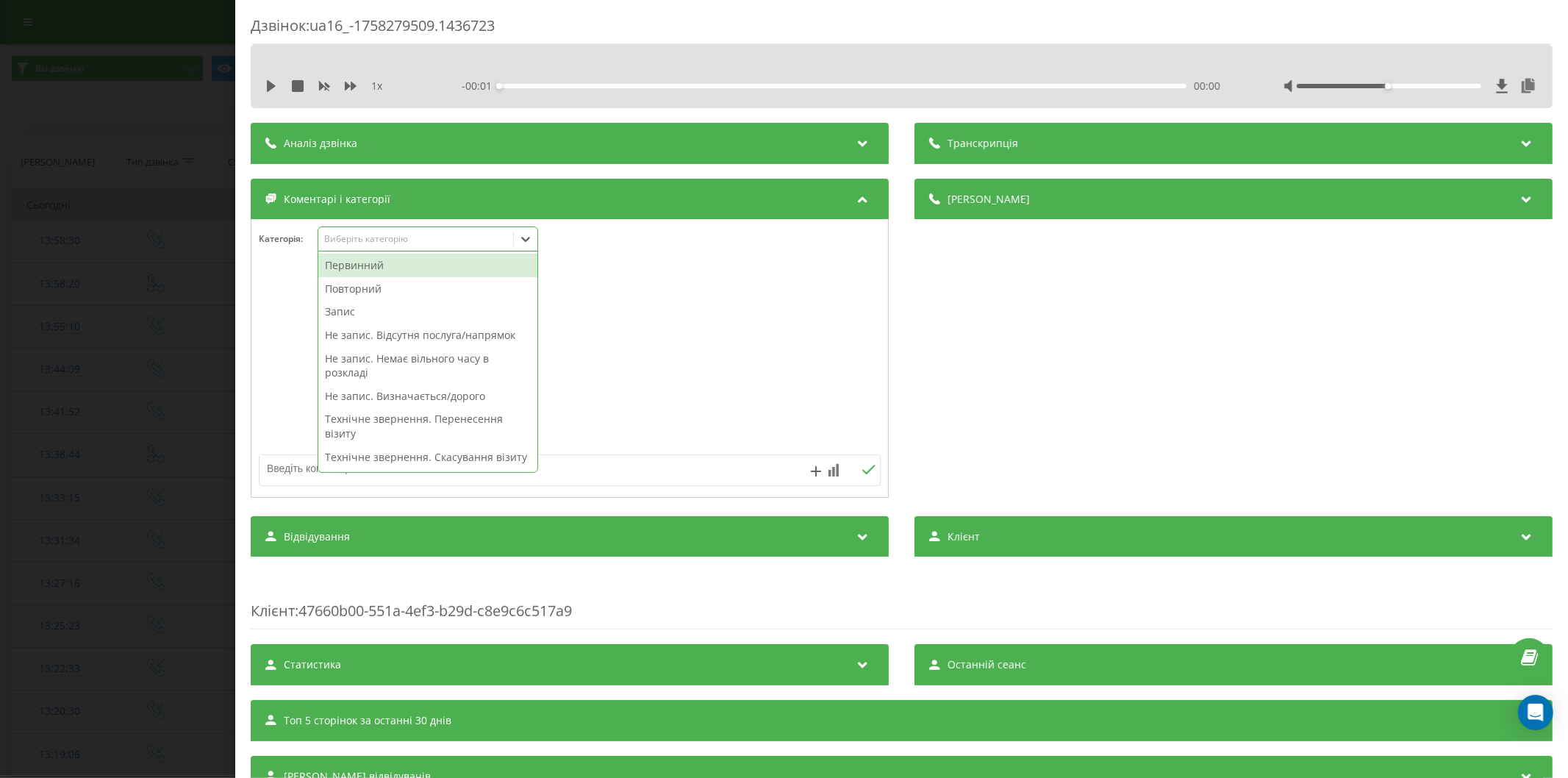
click at [377, 291] on div "Повторний" at bounding box center [428, 288] width 219 height 23
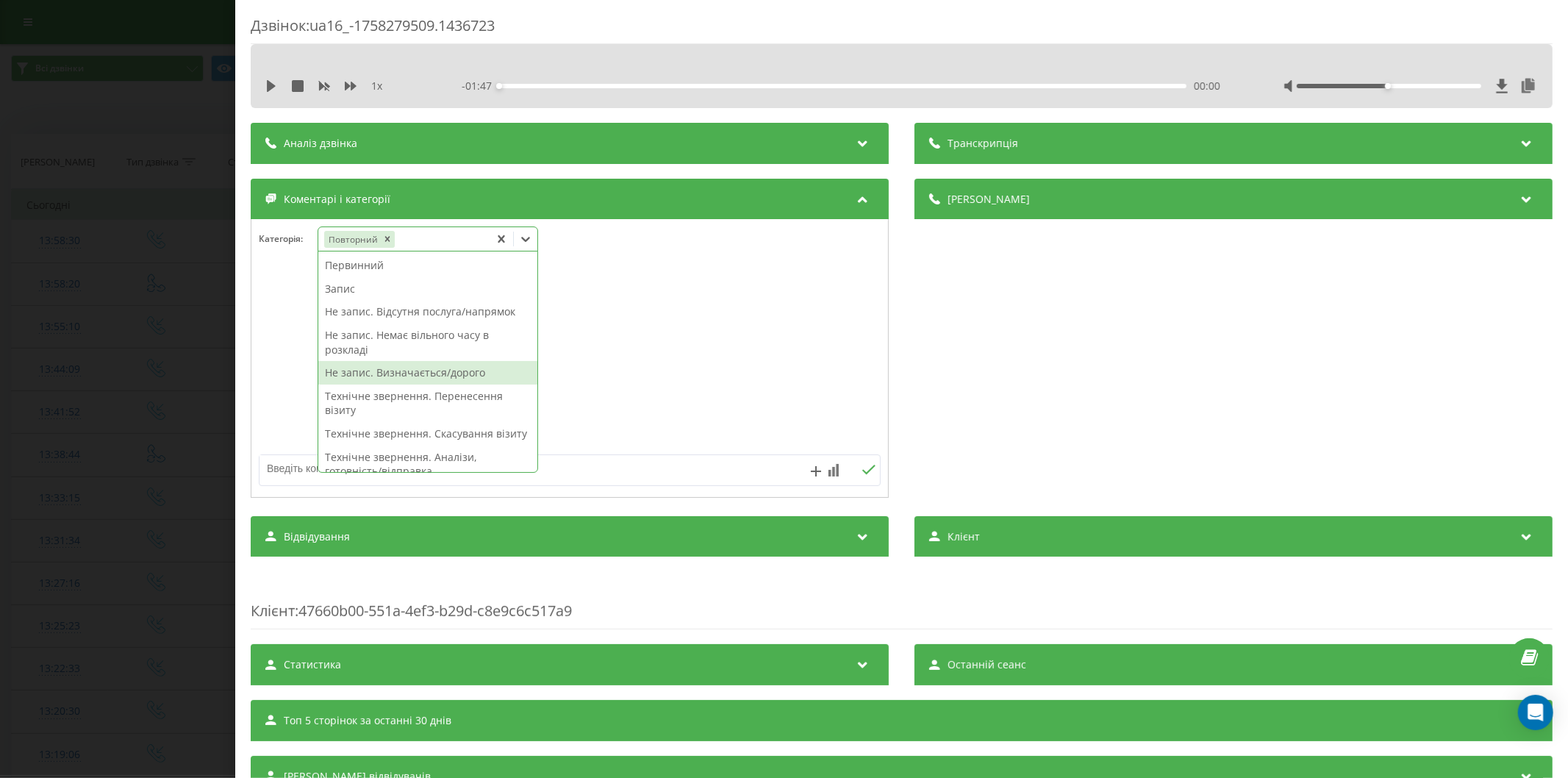
click at [409, 369] on div "Не запис. Визначається/дорого" at bounding box center [428, 372] width 219 height 23
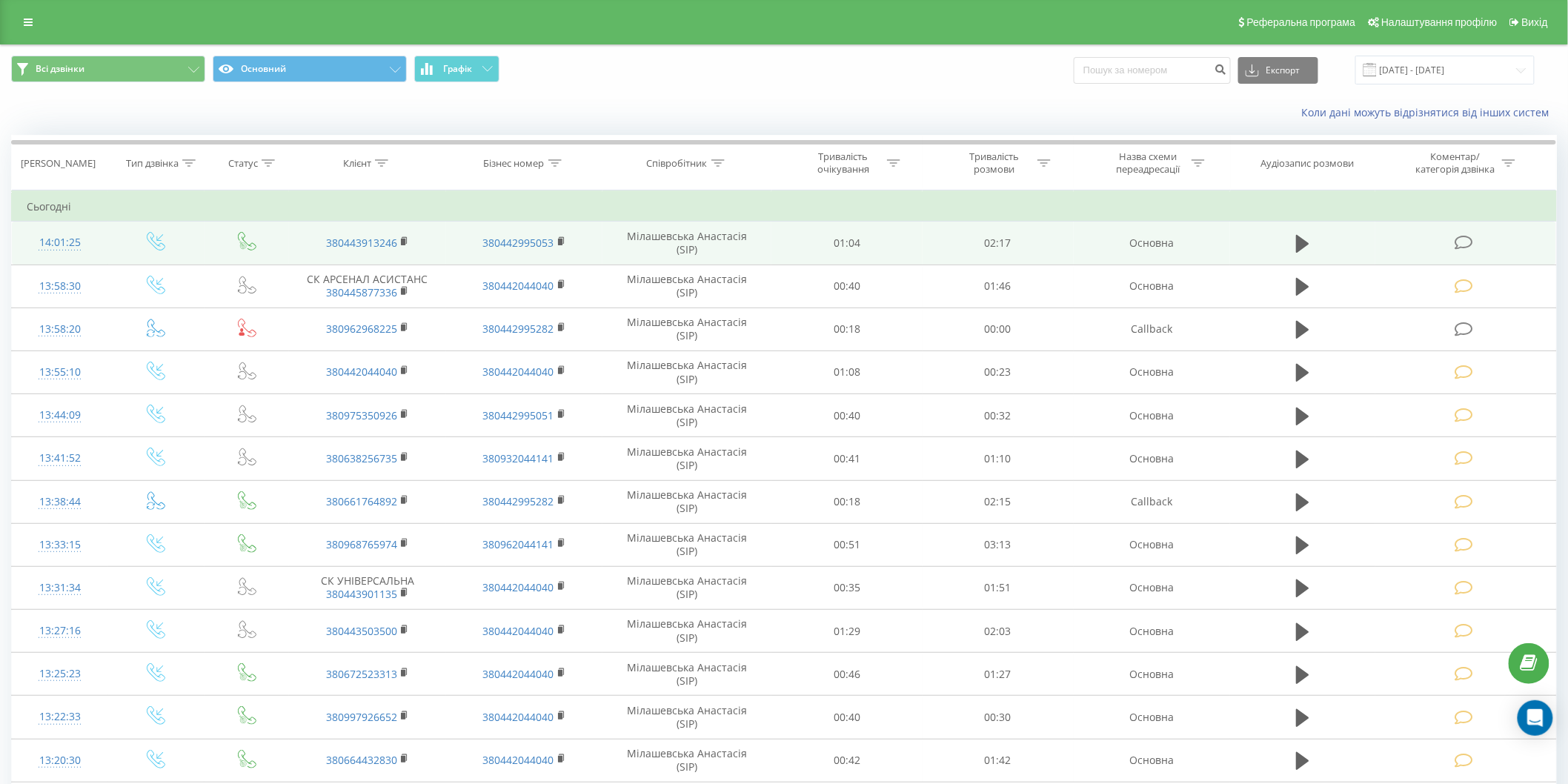
click at [1462, 244] on icon at bounding box center [1463, 242] width 19 height 15
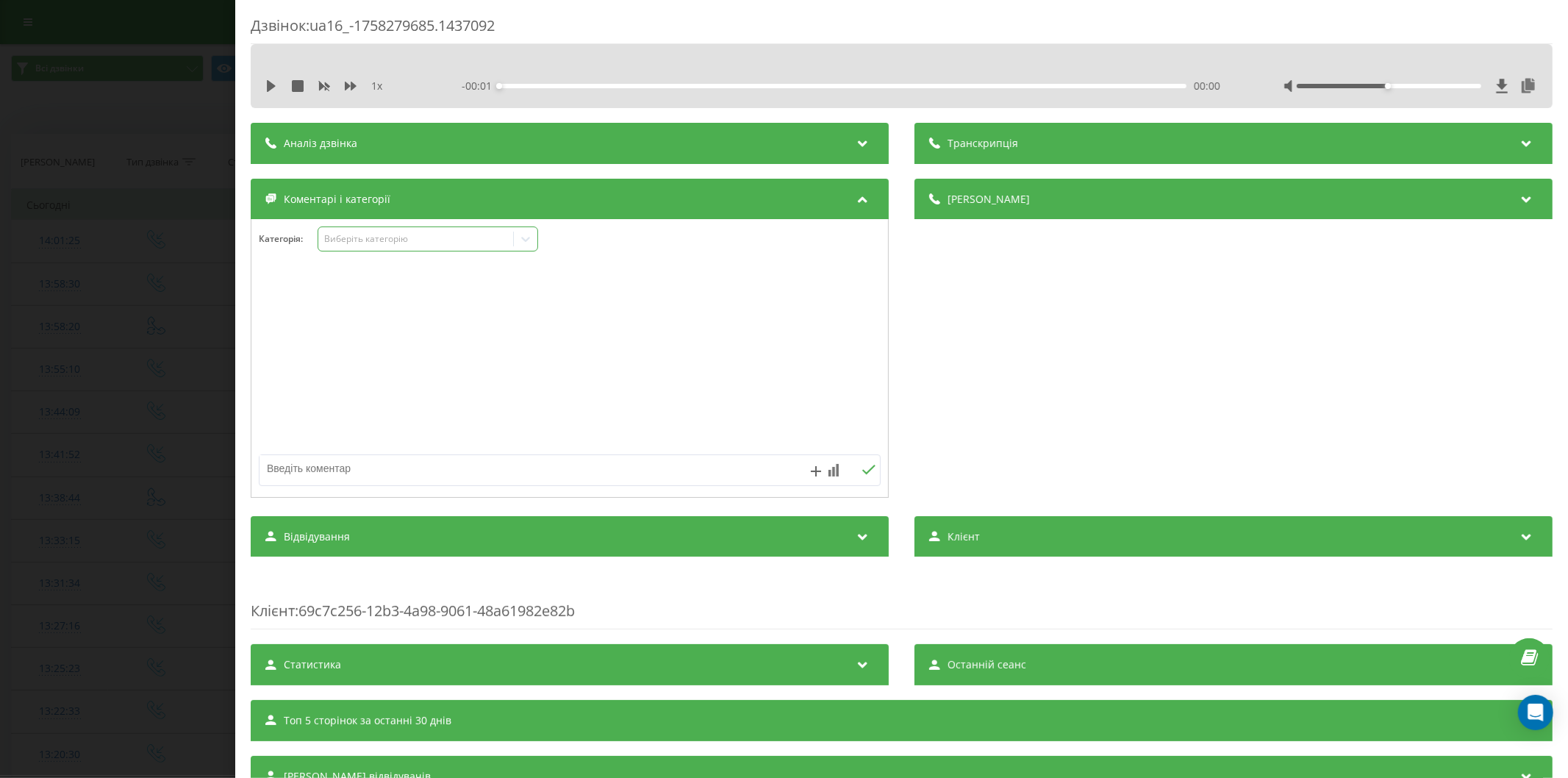
click at [351, 239] on div "Виберіть категорію" at bounding box center [415, 239] width 184 height 12
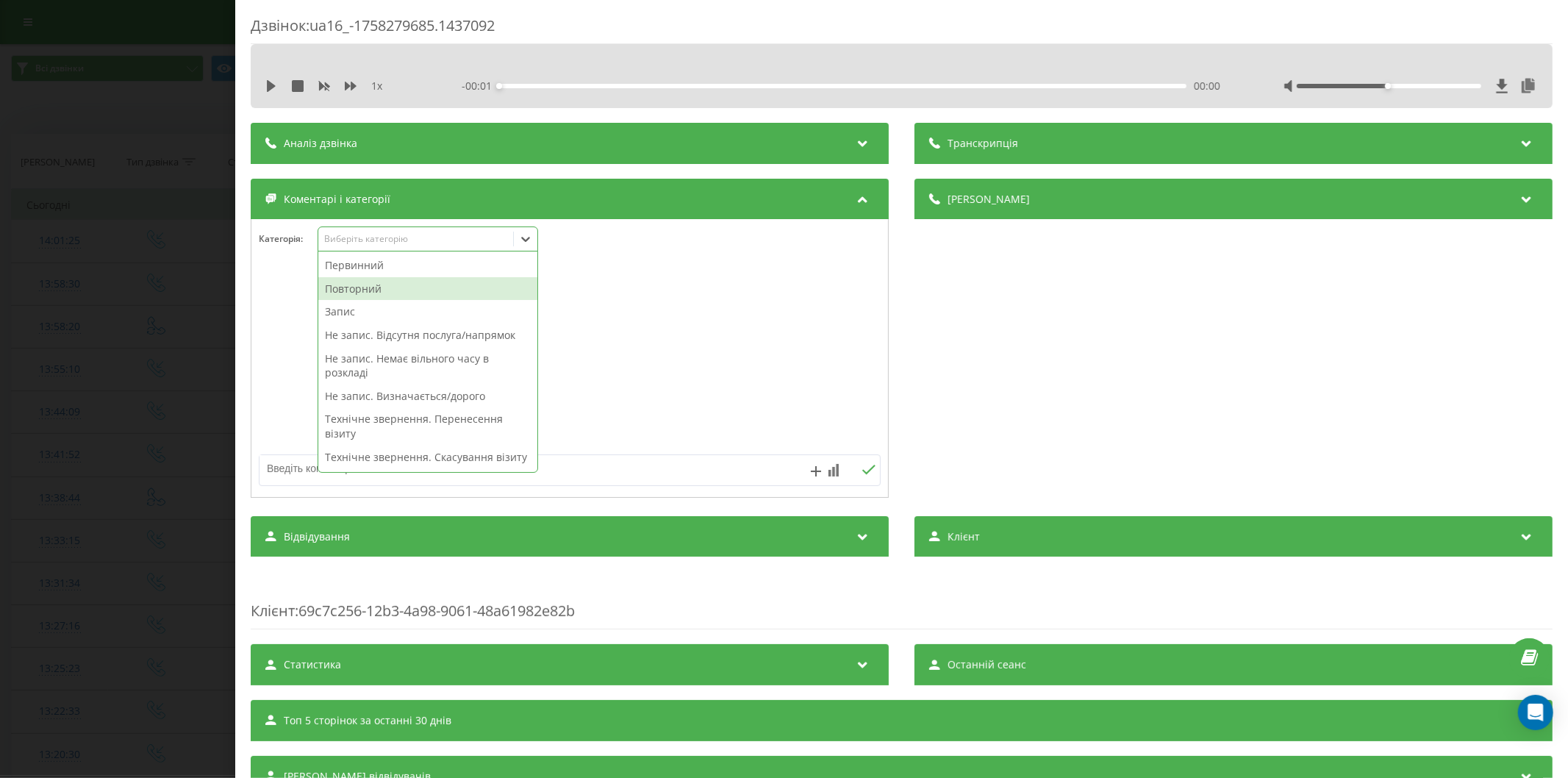
click at [356, 289] on div "Повторний" at bounding box center [428, 288] width 219 height 23
click at [363, 291] on div "Запис" at bounding box center [428, 288] width 219 height 23
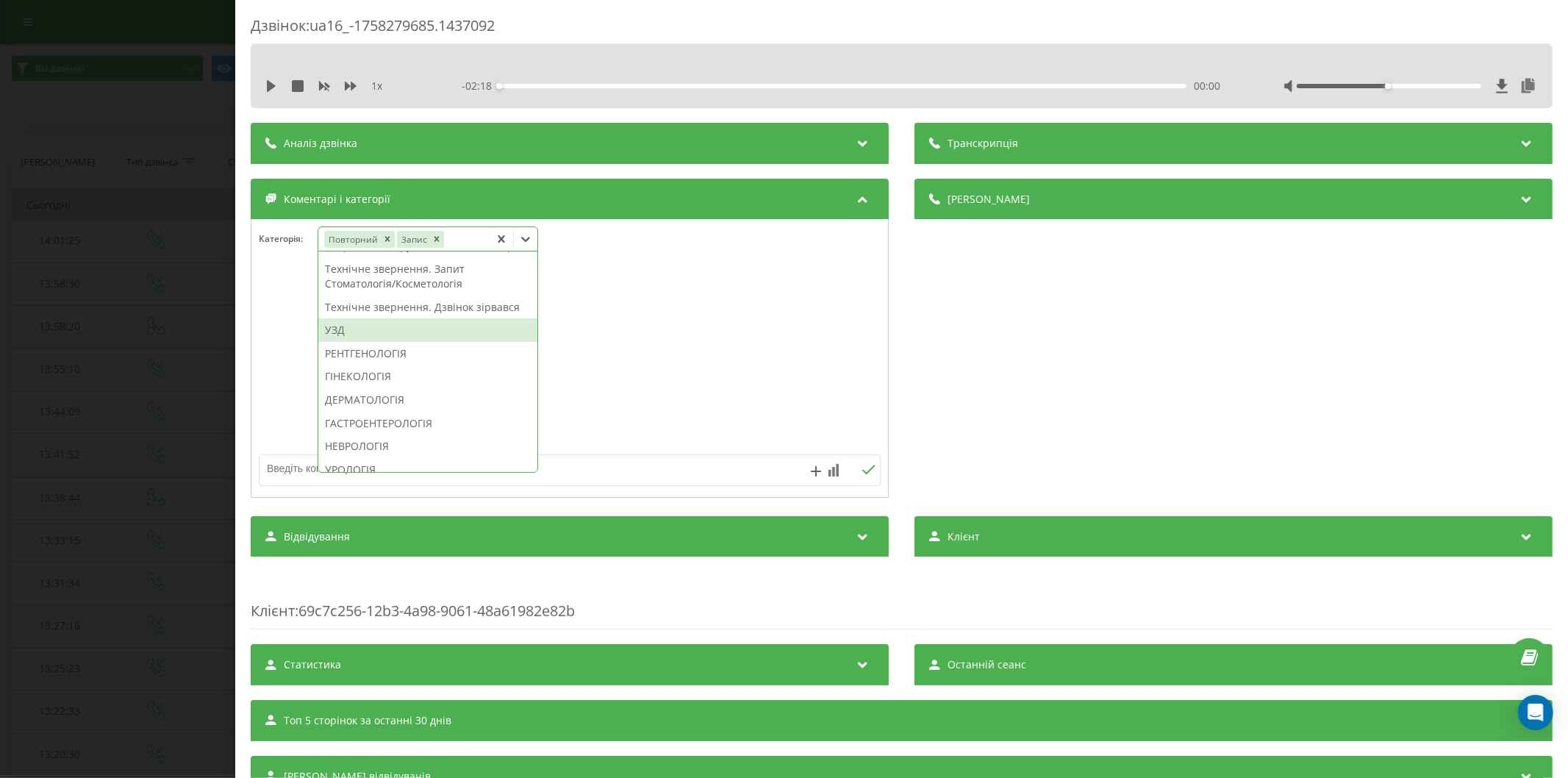
scroll to position [547, 0]
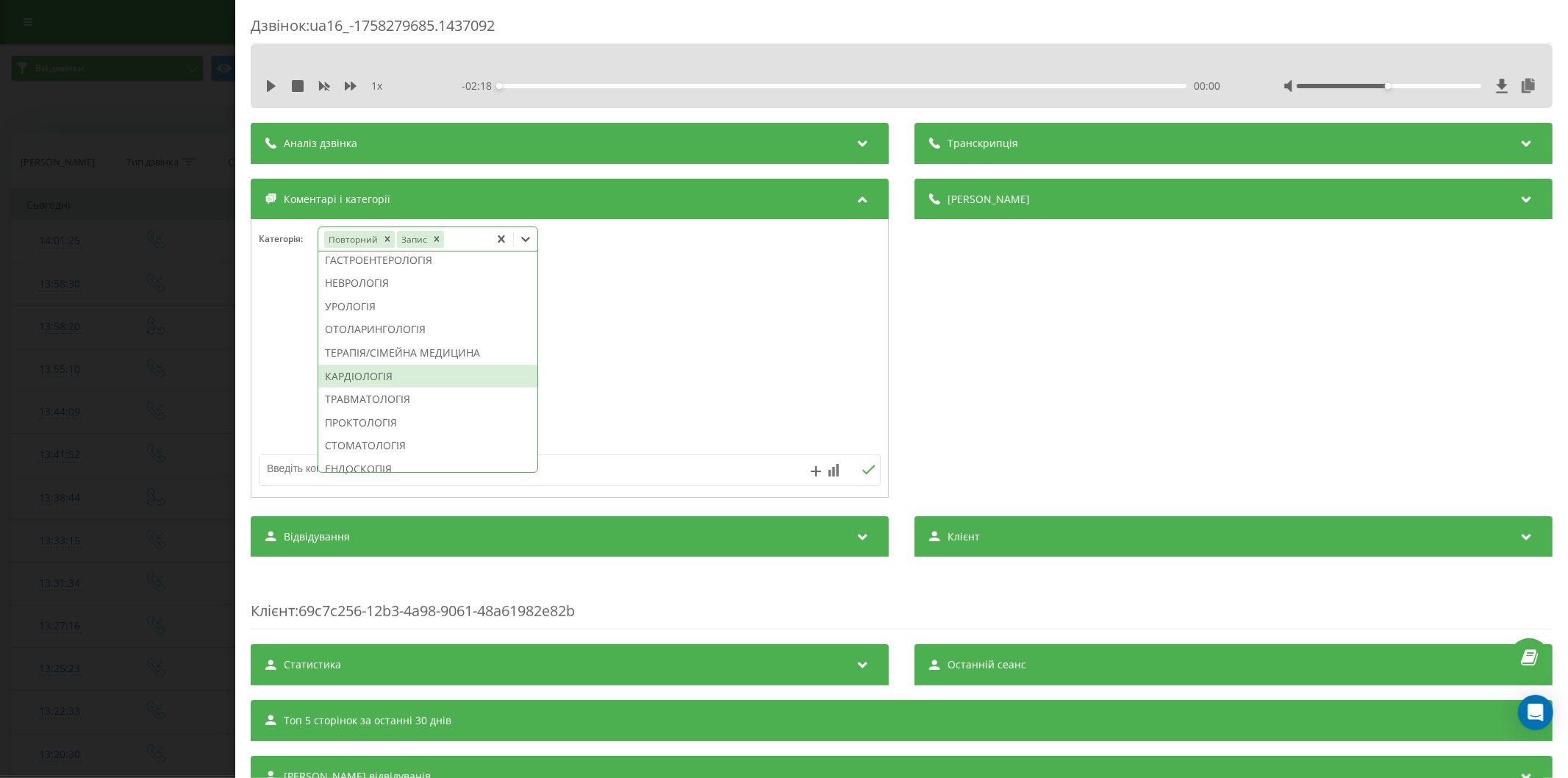
click at [357, 388] on div "КАРДІОЛОГІЯ" at bounding box center [428, 376] width 219 height 23
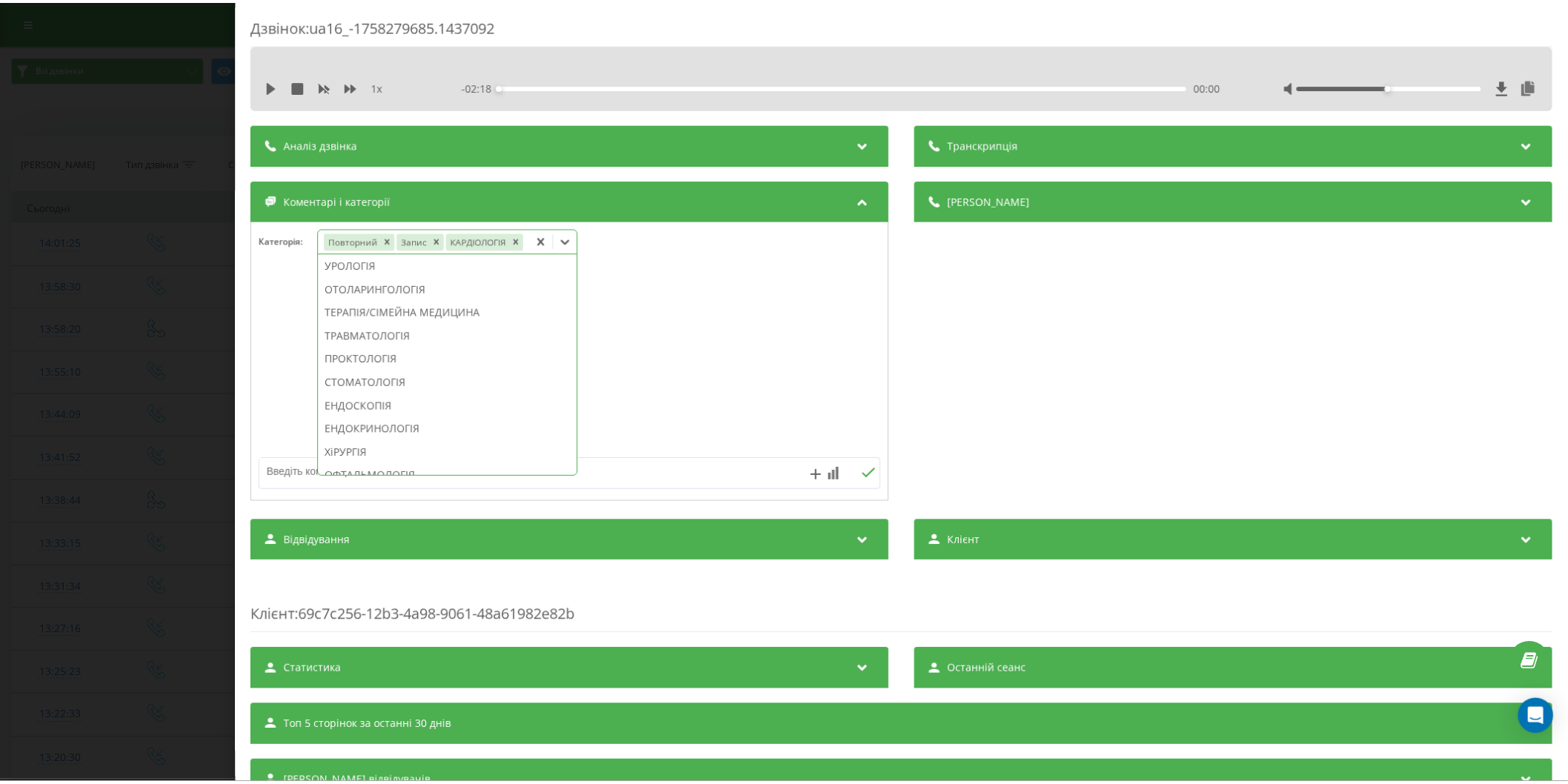
scroll to position [465, 0]
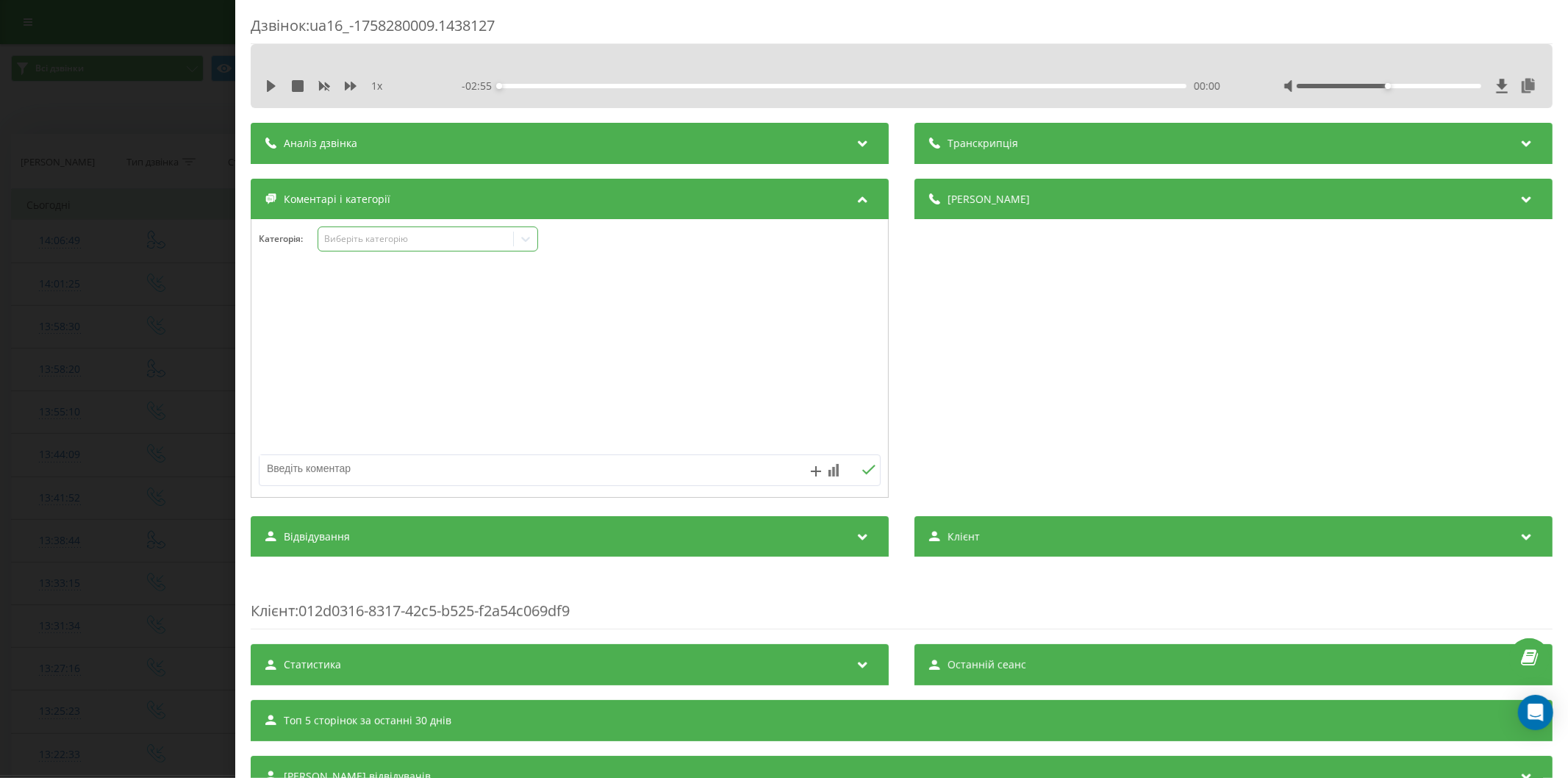
click at [409, 245] on div "Виберіть категорію" at bounding box center [415, 239] width 184 height 12
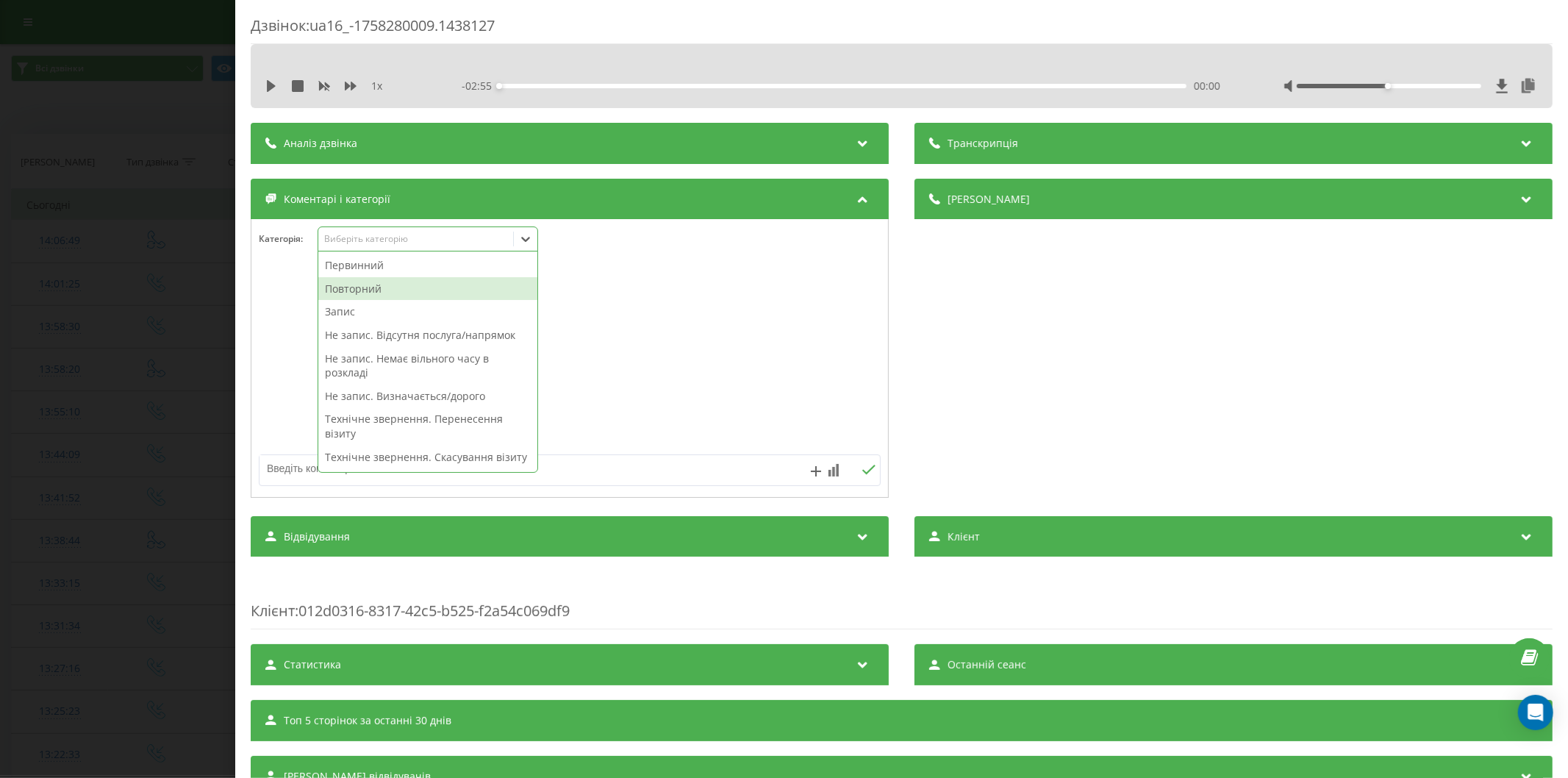
click at [399, 291] on div "Повторний" at bounding box center [428, 288] width 219 height 23
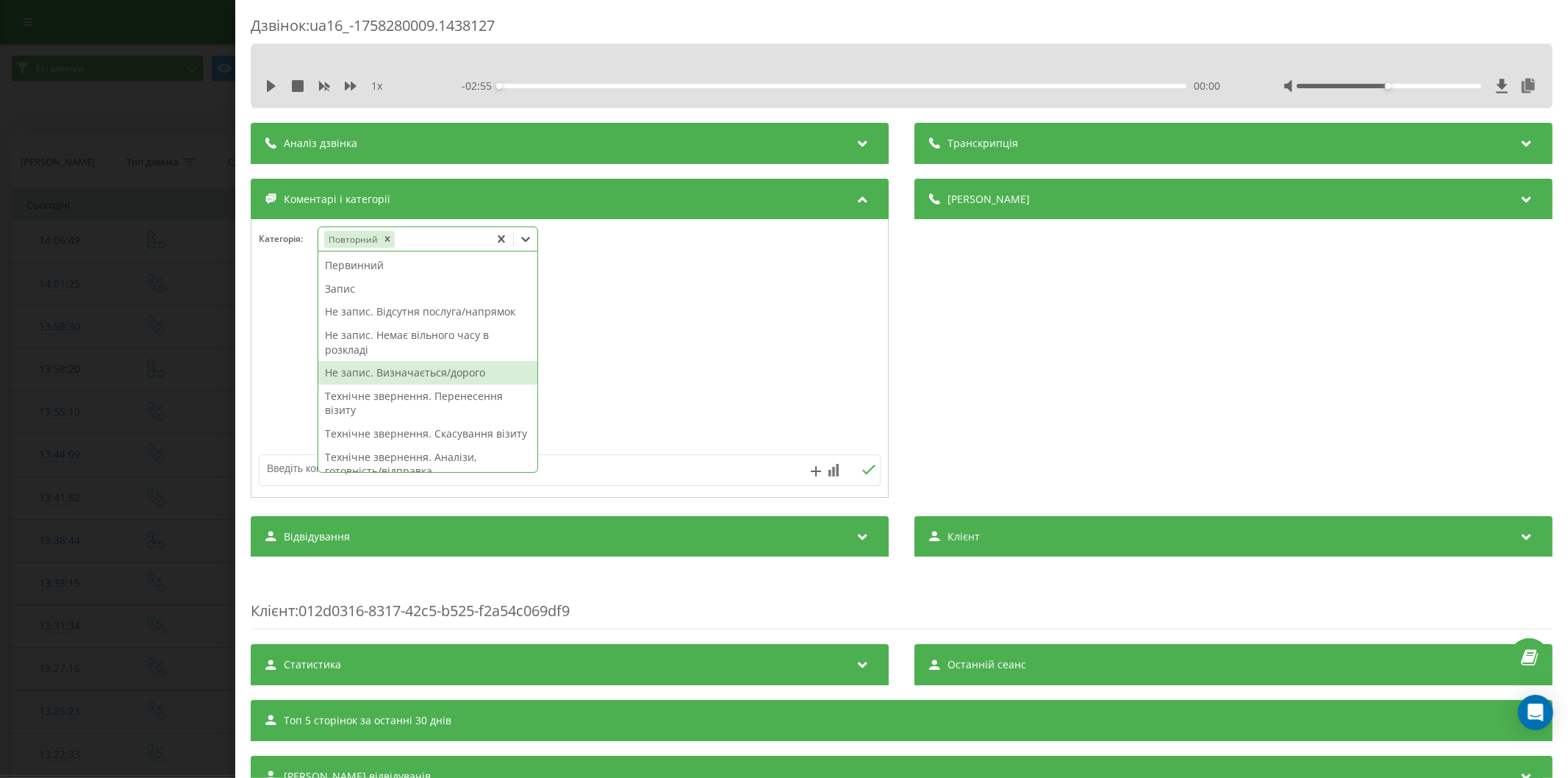
click at [419, 369] on div "Не запис. Визначається/дорого" at bounding box center [428, 372] width 219 height 23
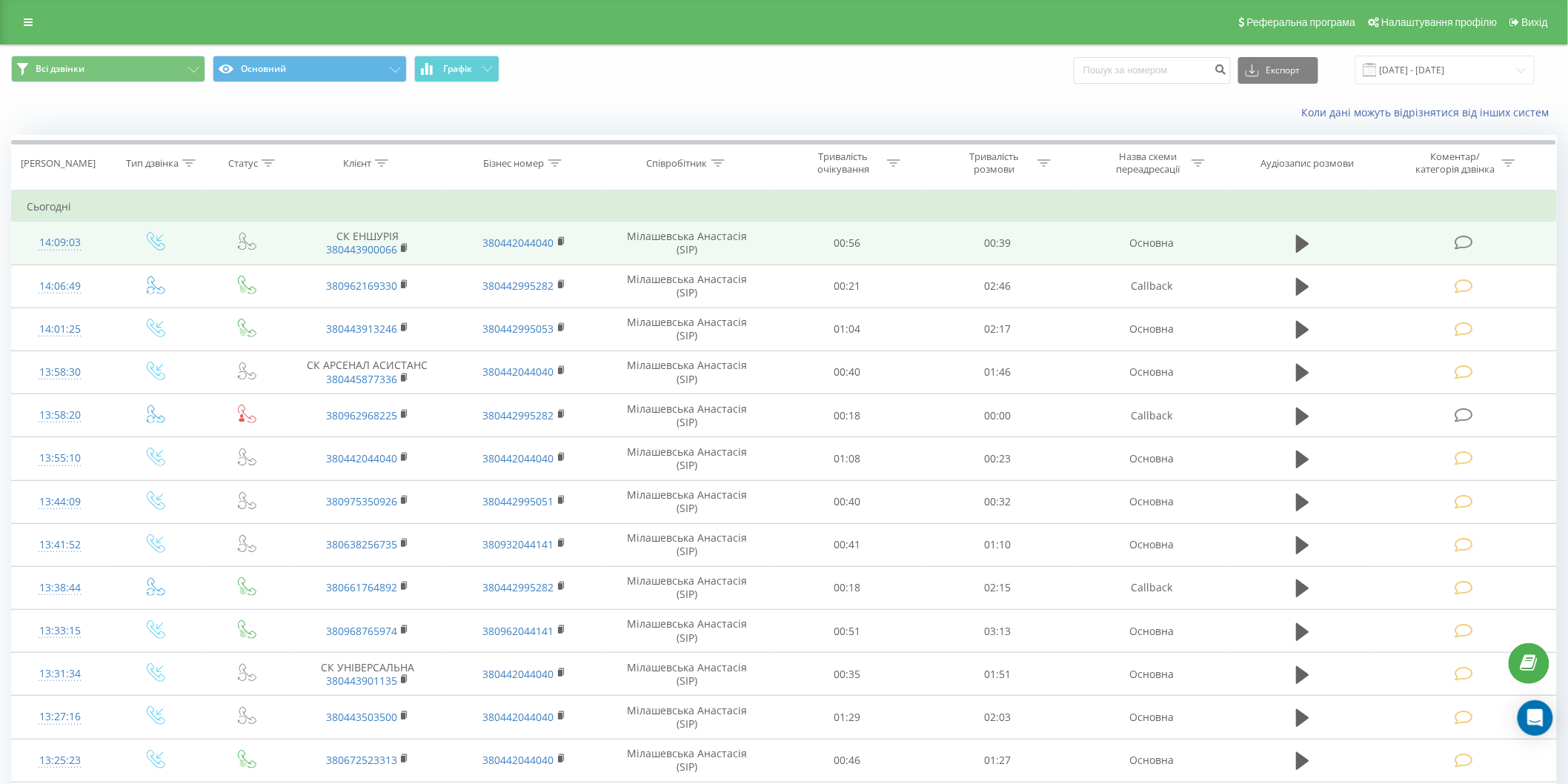
click at [1463, 240] on icon at bounding box center [1463, 242] width 19 height 15
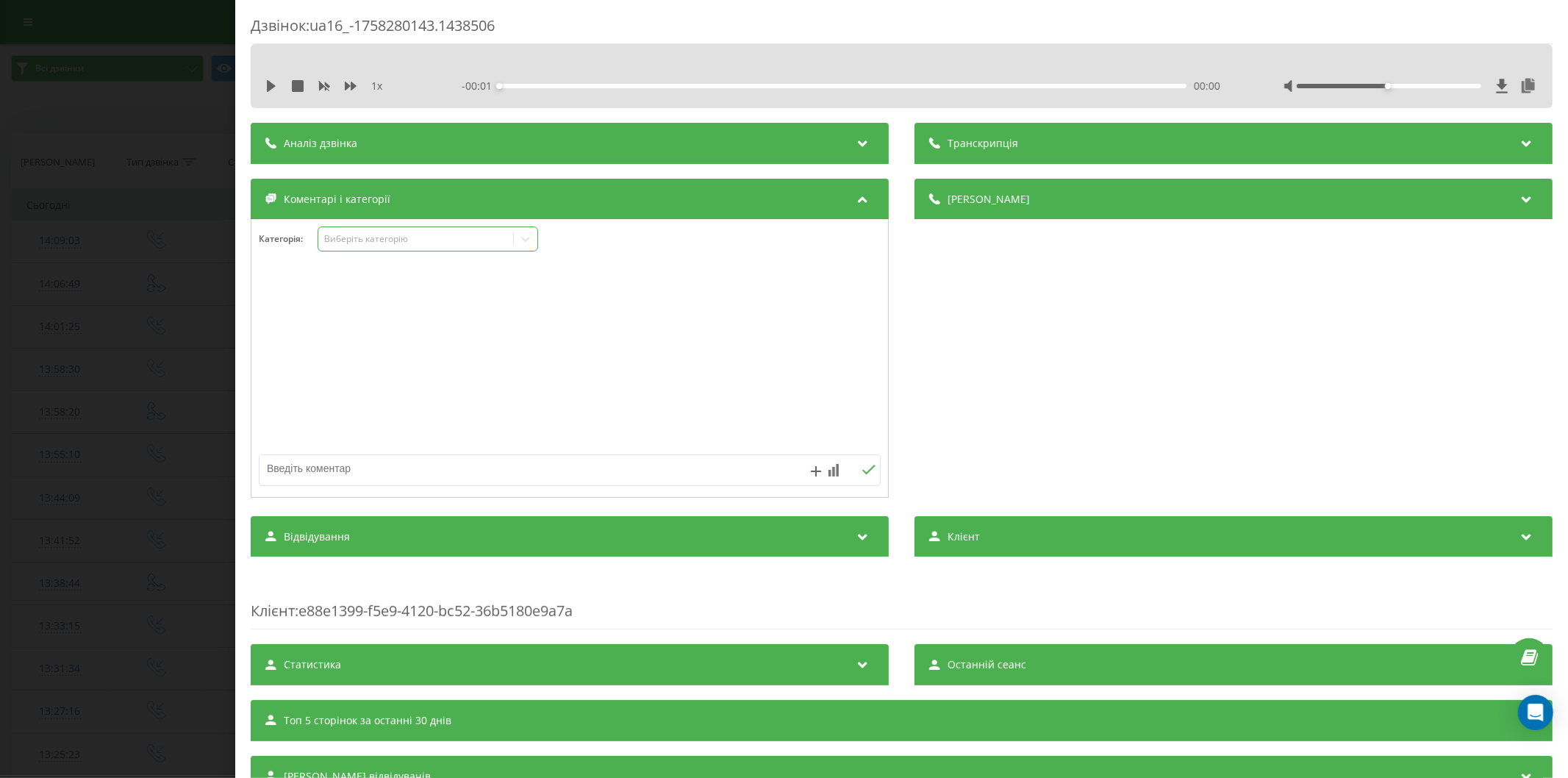
click at [347, 235] on div "Виберіть категорію" at bounding box center [415, 239] width 184 height 12
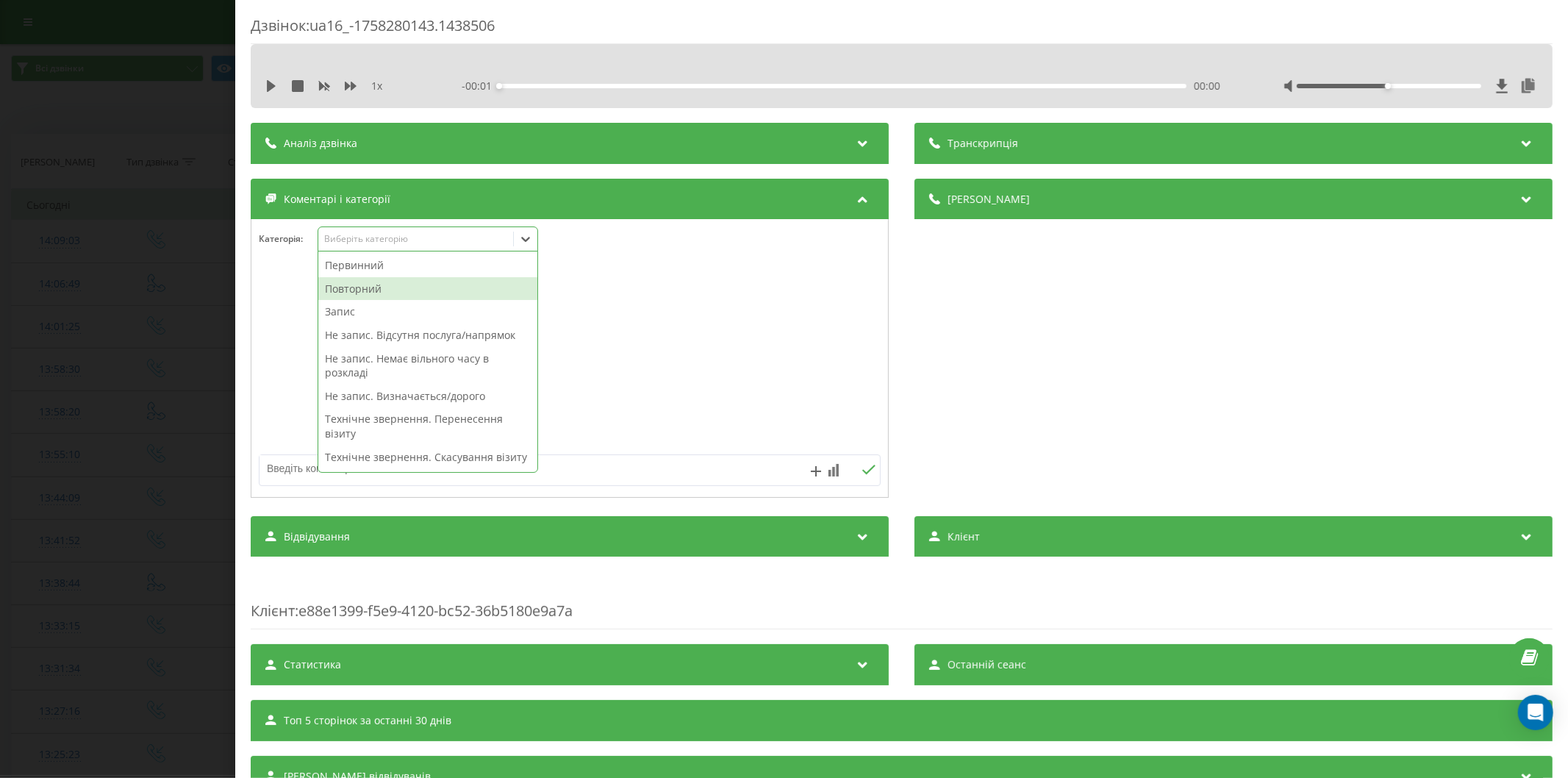
click at [360, 286] on div "Повторний" at bounding box center [428, 288] width 219 height 23
click at [401, 319] on div "Не запис. Відсутня послуга/напрямок" at bounding box center [428, 311] width 219 height 23
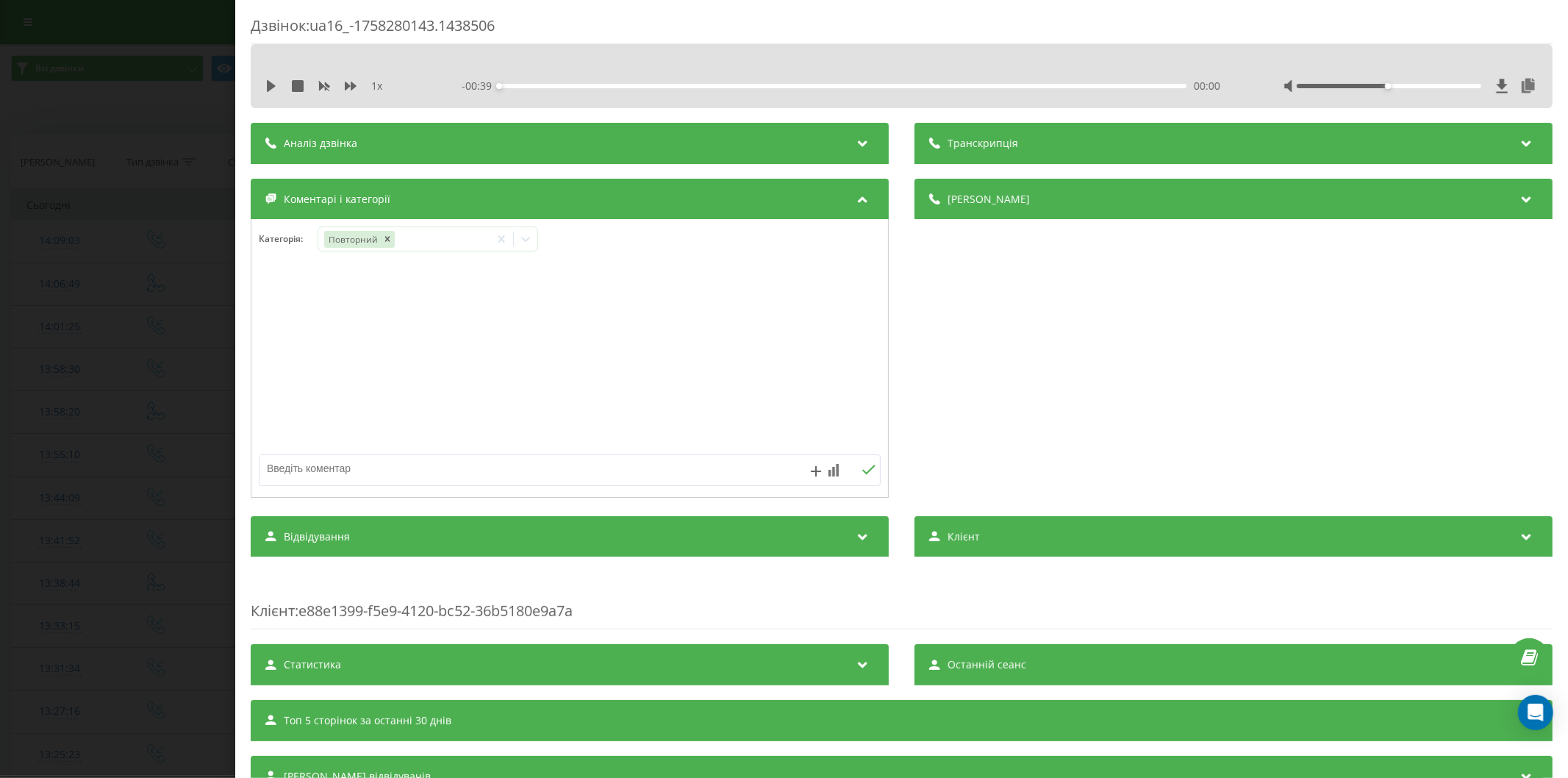
click at [281, 464] on textarea at bounding box center [508, 468] width 496 height 26
type textarea "ЕНМГ, Липківського, Крамського"
click at [385, 237] on div "Виберіть категорію" at bounding box center [415, 239] width 184 height 12
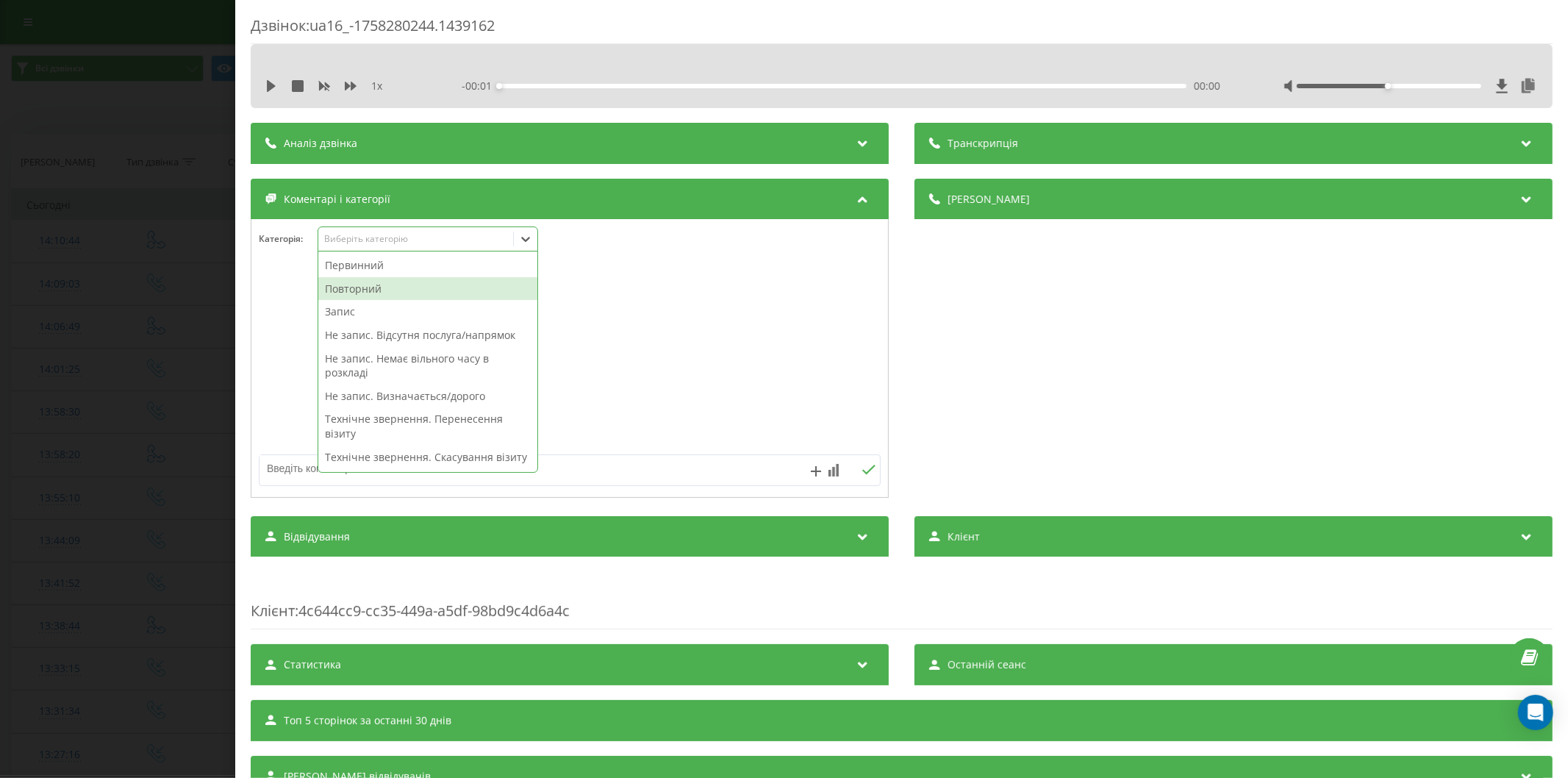
click at [358, 279] on div "Повторний" at bounding box center [428, 288] width 219 height 23
click at [378, 290] on div "Запис" at bounding box center [428, 288] width 219 height 23
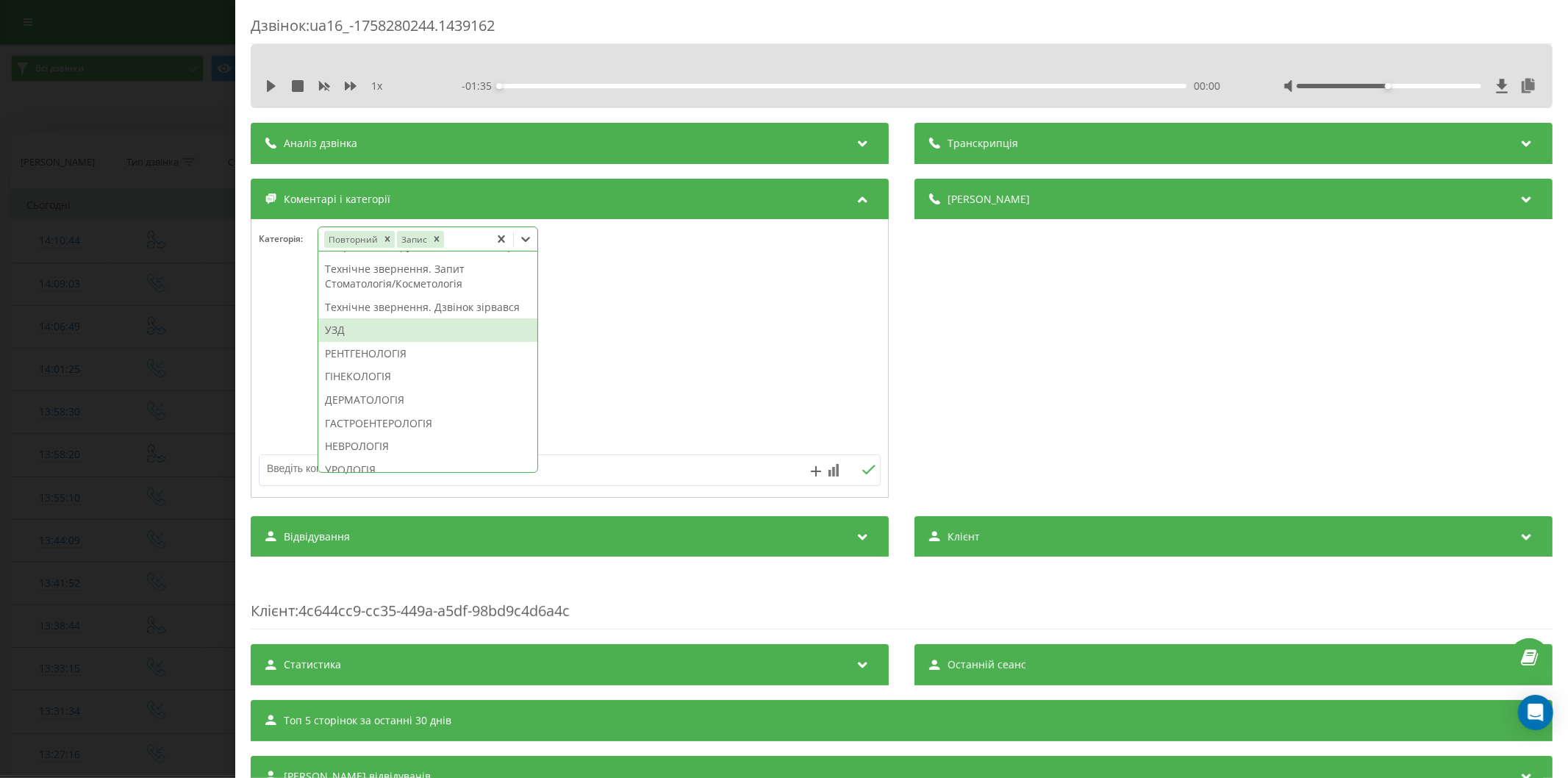
scroll to position [466, 0]
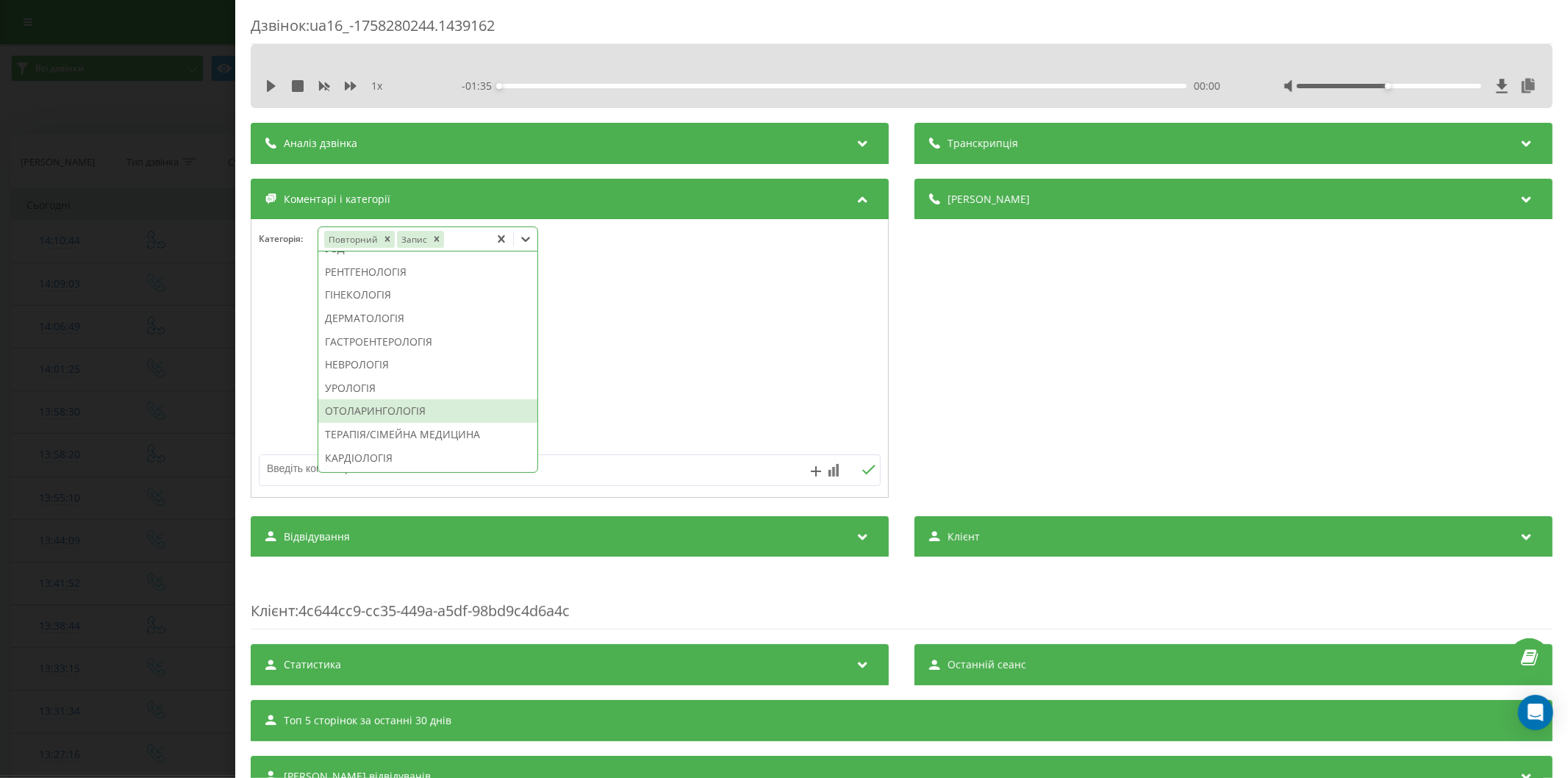
click at [385, 423] on div "ОТОЛАРИНГОЛОГІЯ" at bounding box center [428, 410] width 219 height 23
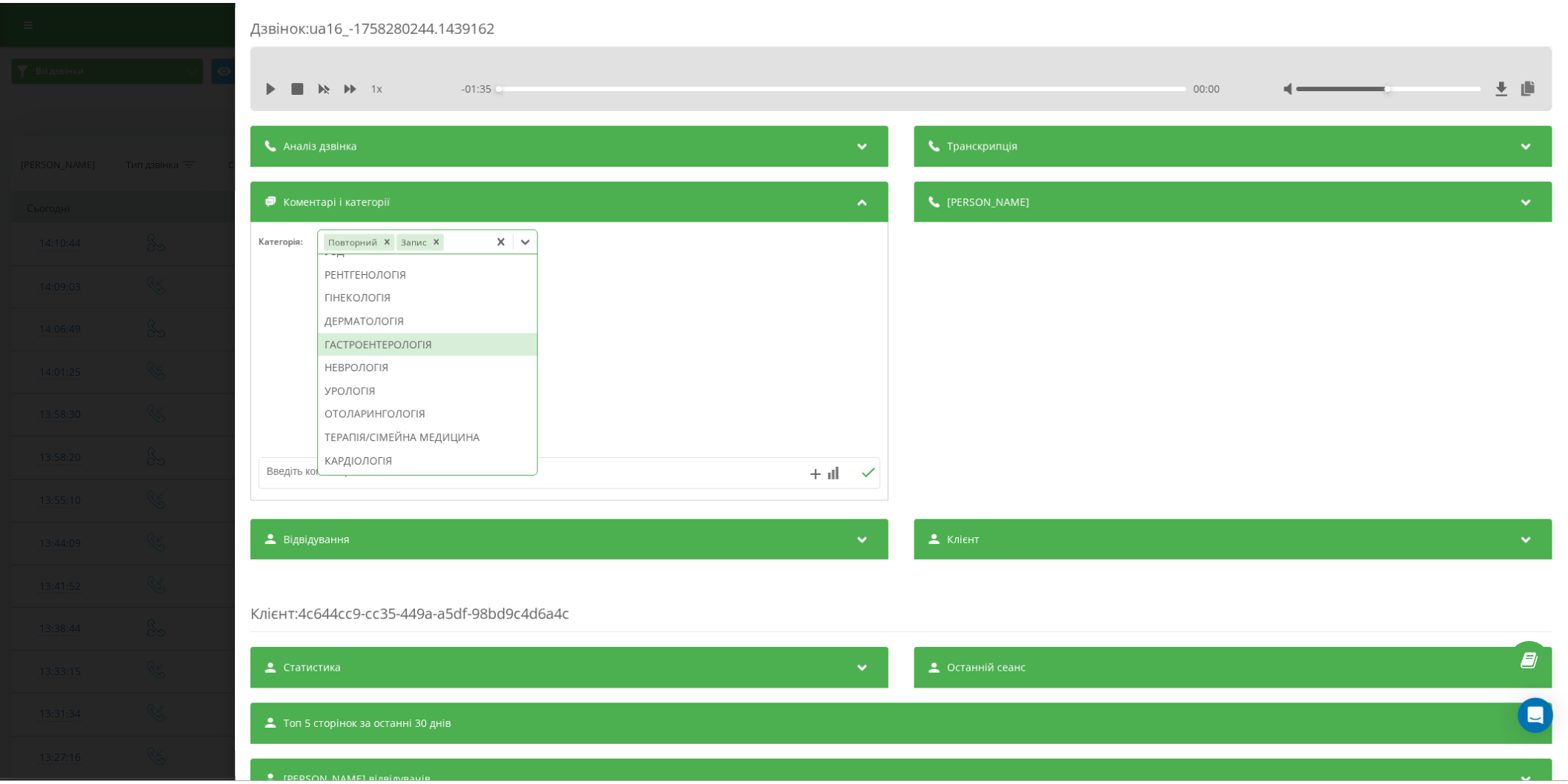
scroll to position [367, 0]
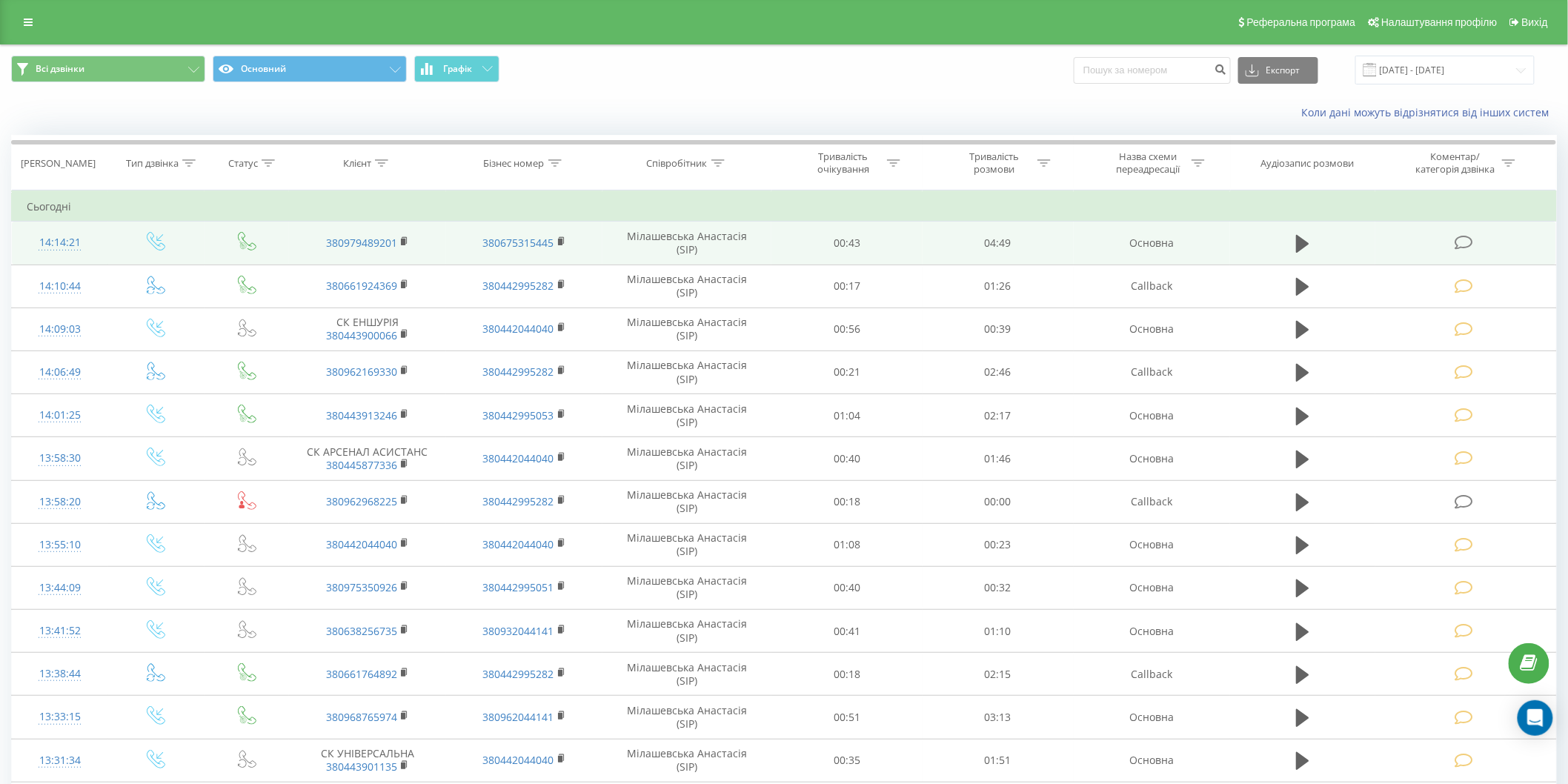
click at [1466, 240] on icon at bounding box center [1463, 242] width 19 height 15
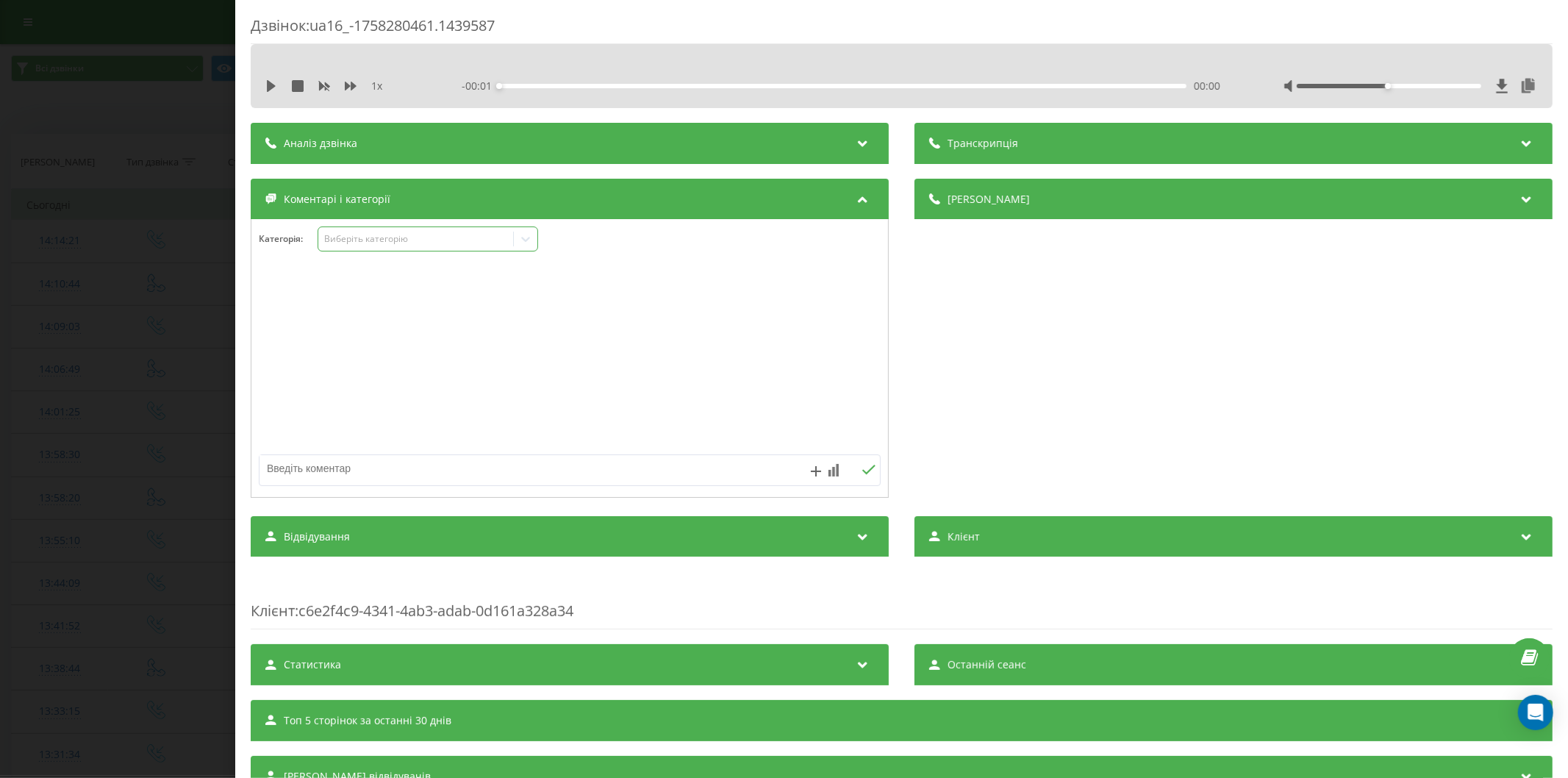
click at [349, 232] on div "Виберіть категорію" at bounding box center [416, 239] width 195 height 14
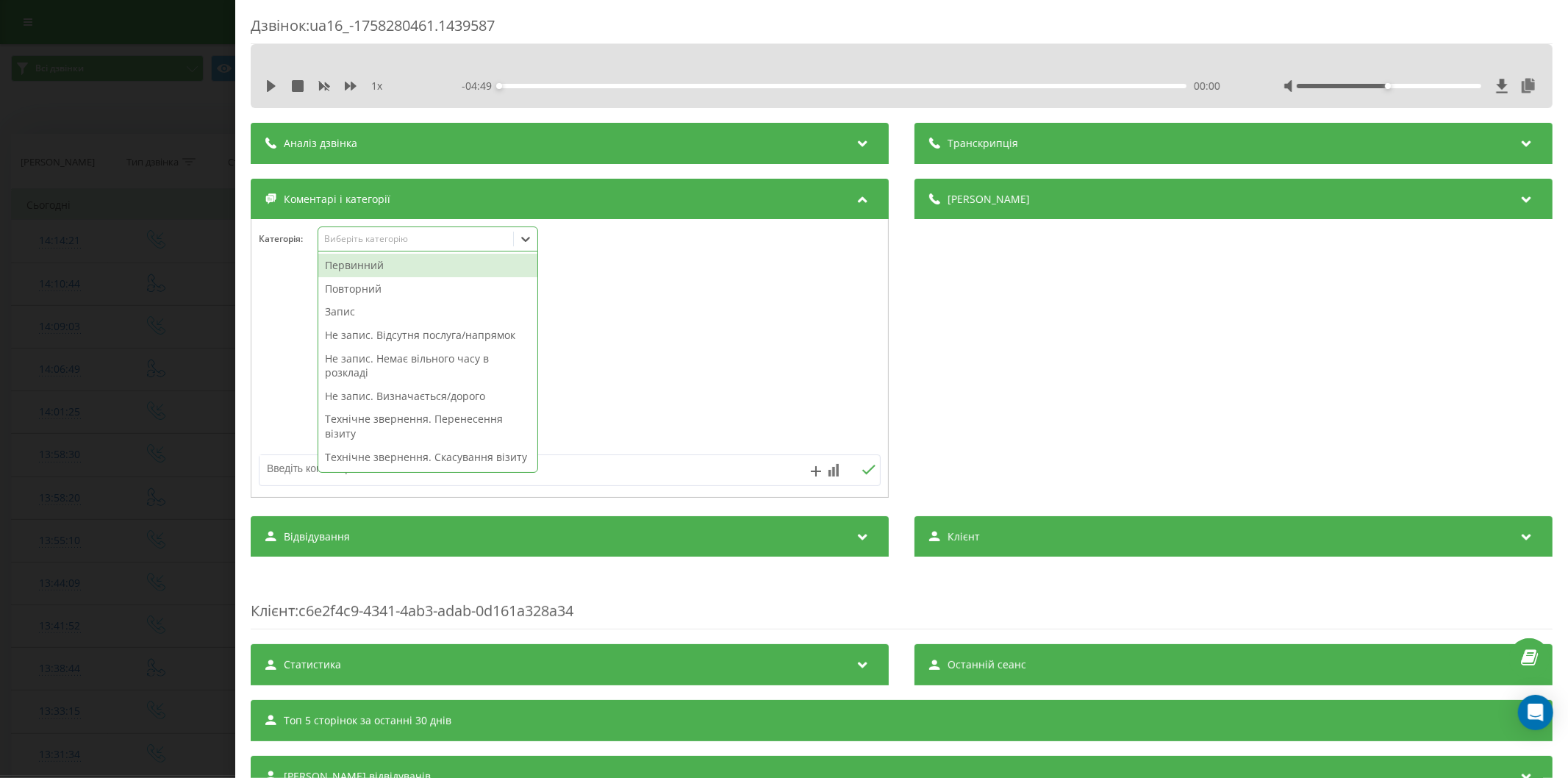
click at [366, 271] on div "Первинний" at bounding box center [428, 265] width 219 height 23
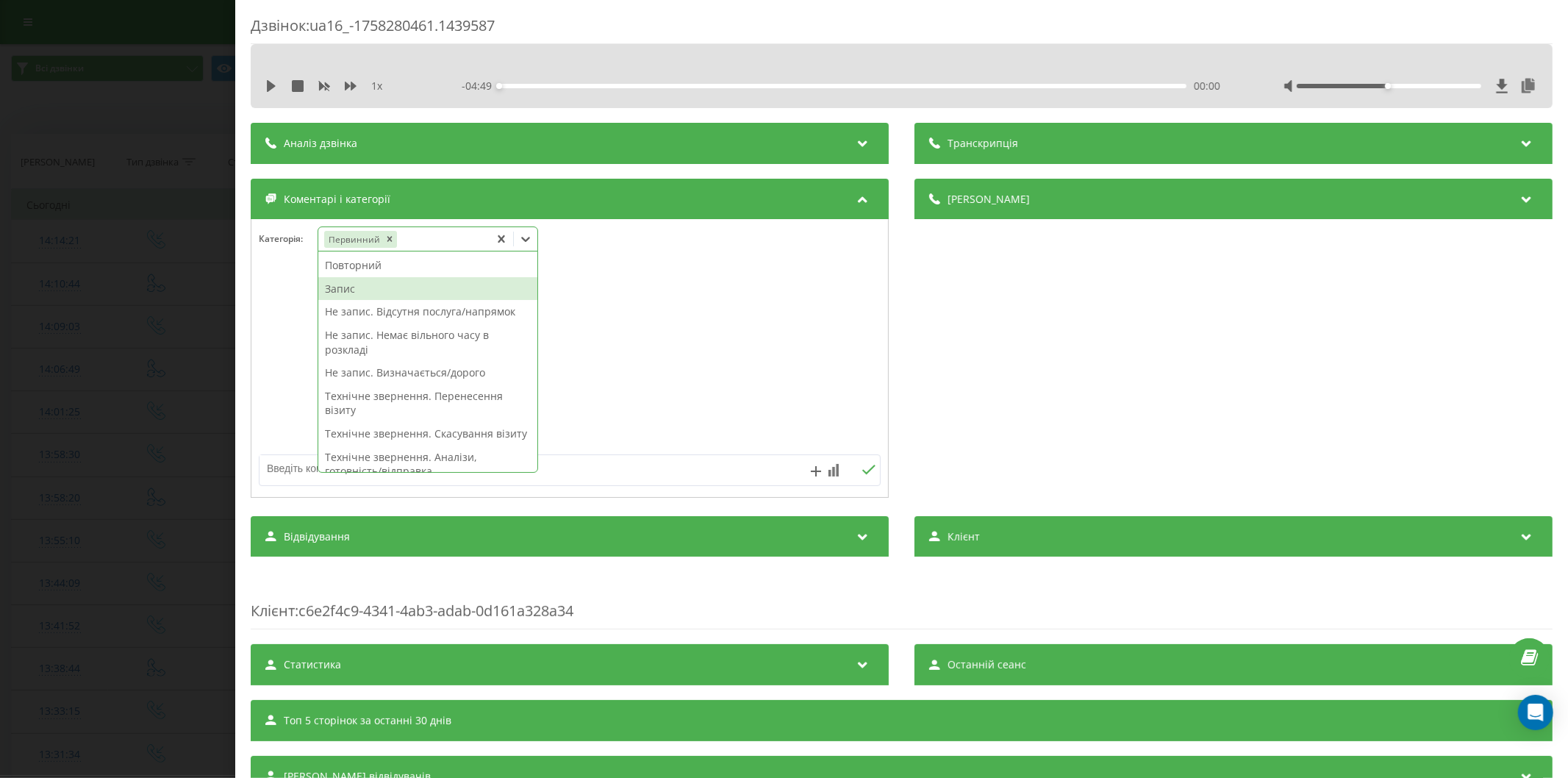
click at [362, 282] on div "Запис" at bounding box center [428, 288] width 219 height 23
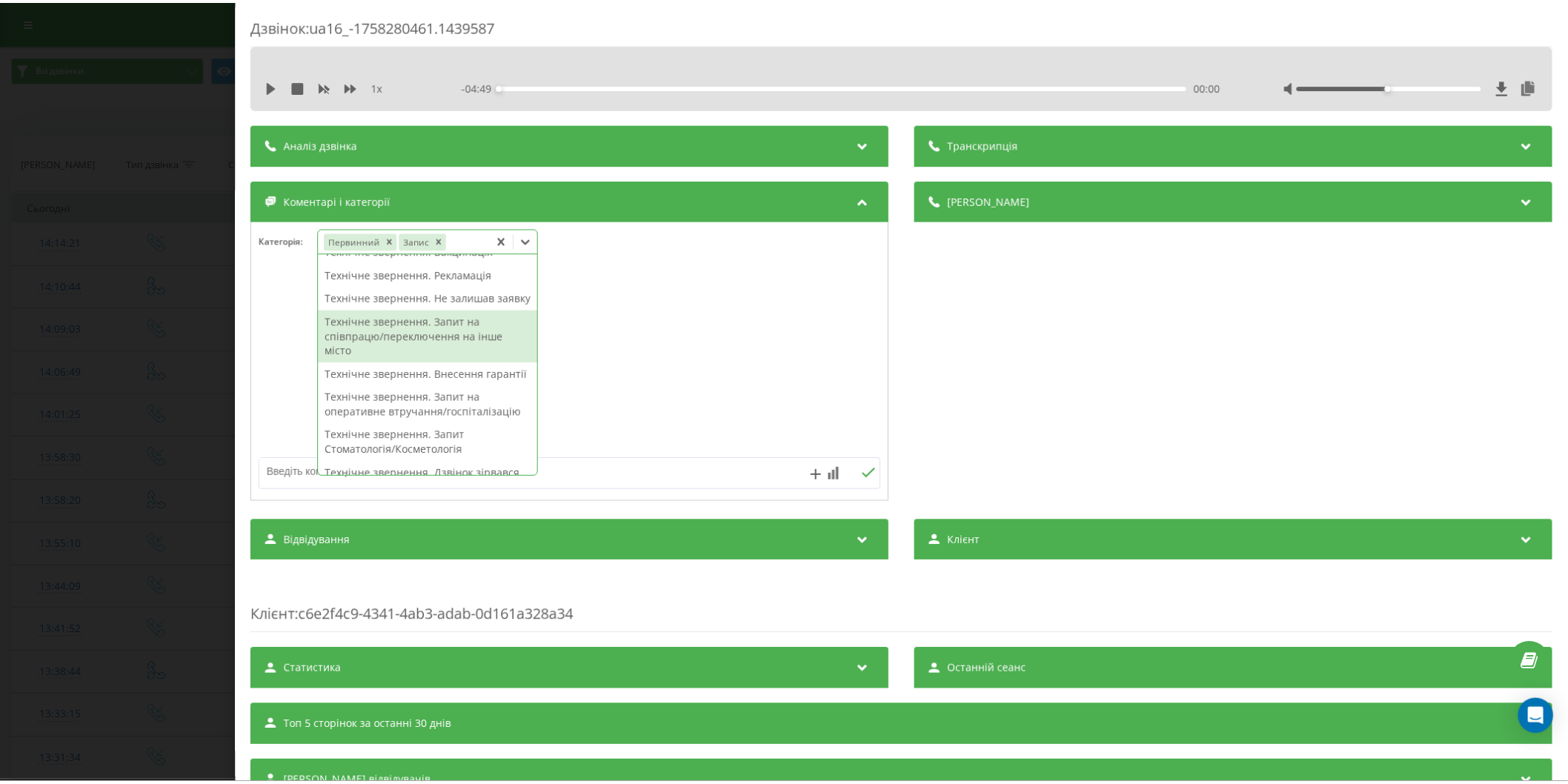
scroll to position [388, 0]
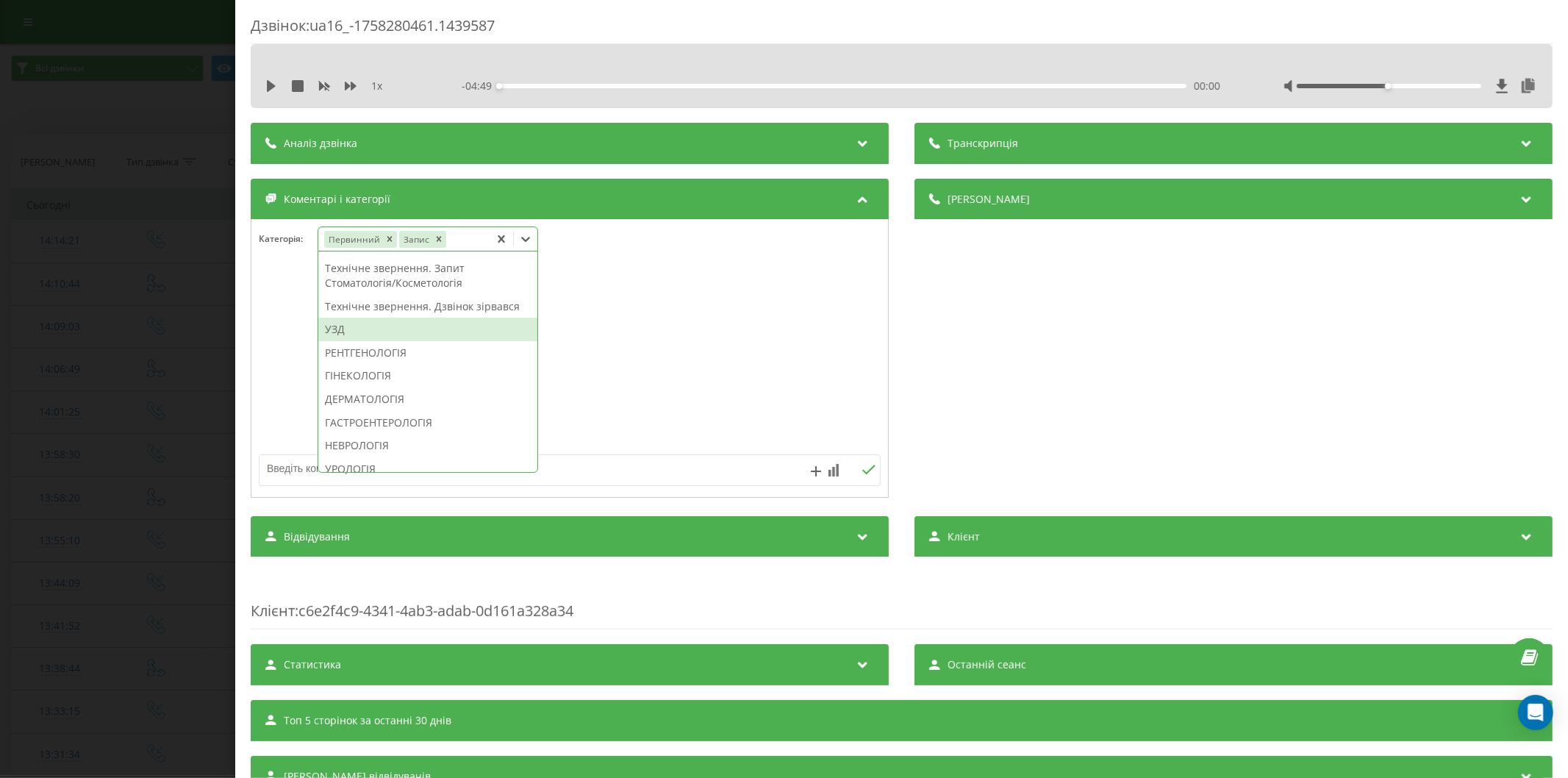
click at [343, 341] on div "УЗД" at bounding box center [428, 329] width 219 height 23
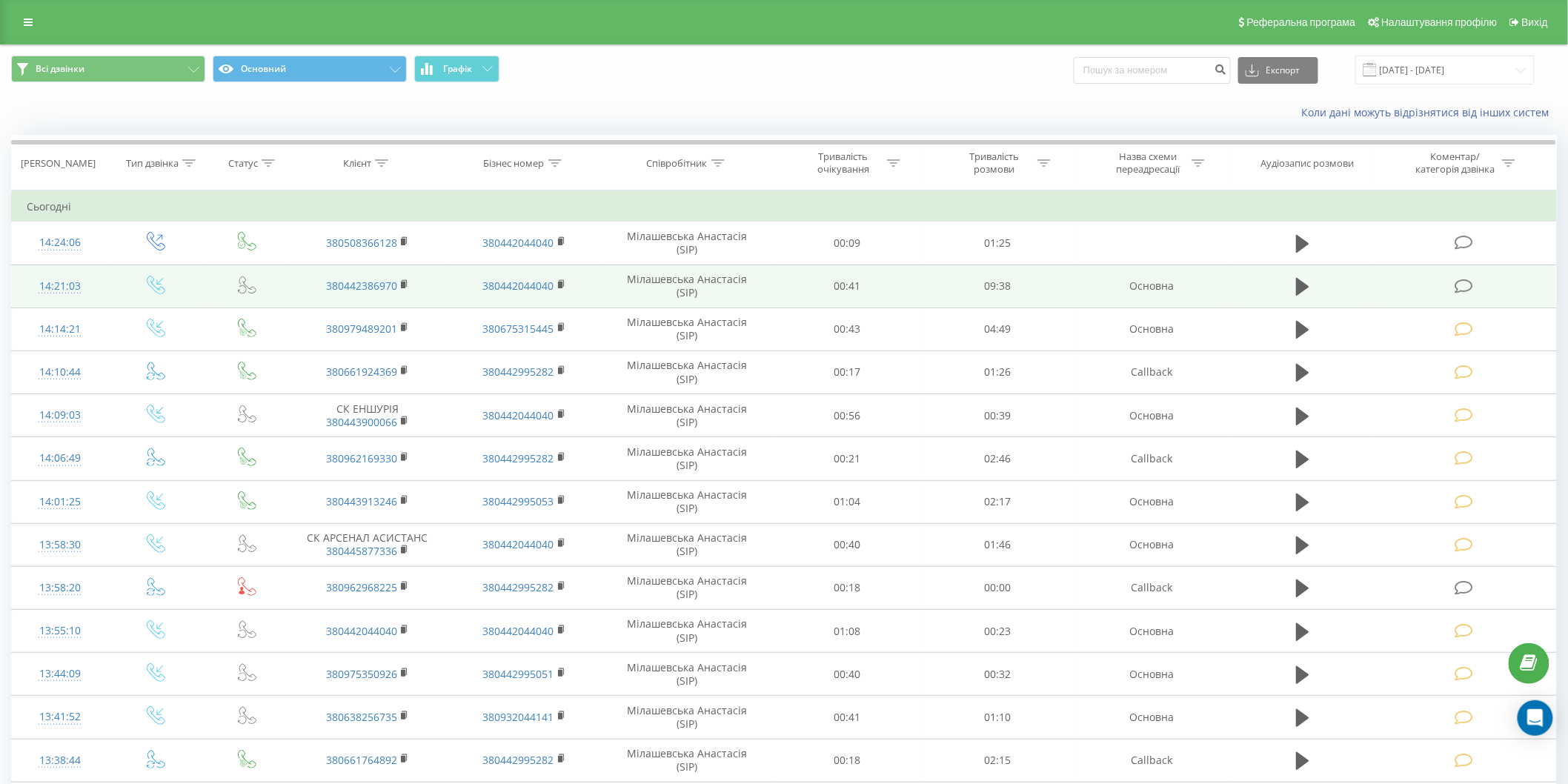
click at [1457, 282] on icon at bounding box center [1463, 285] width 19 height 15
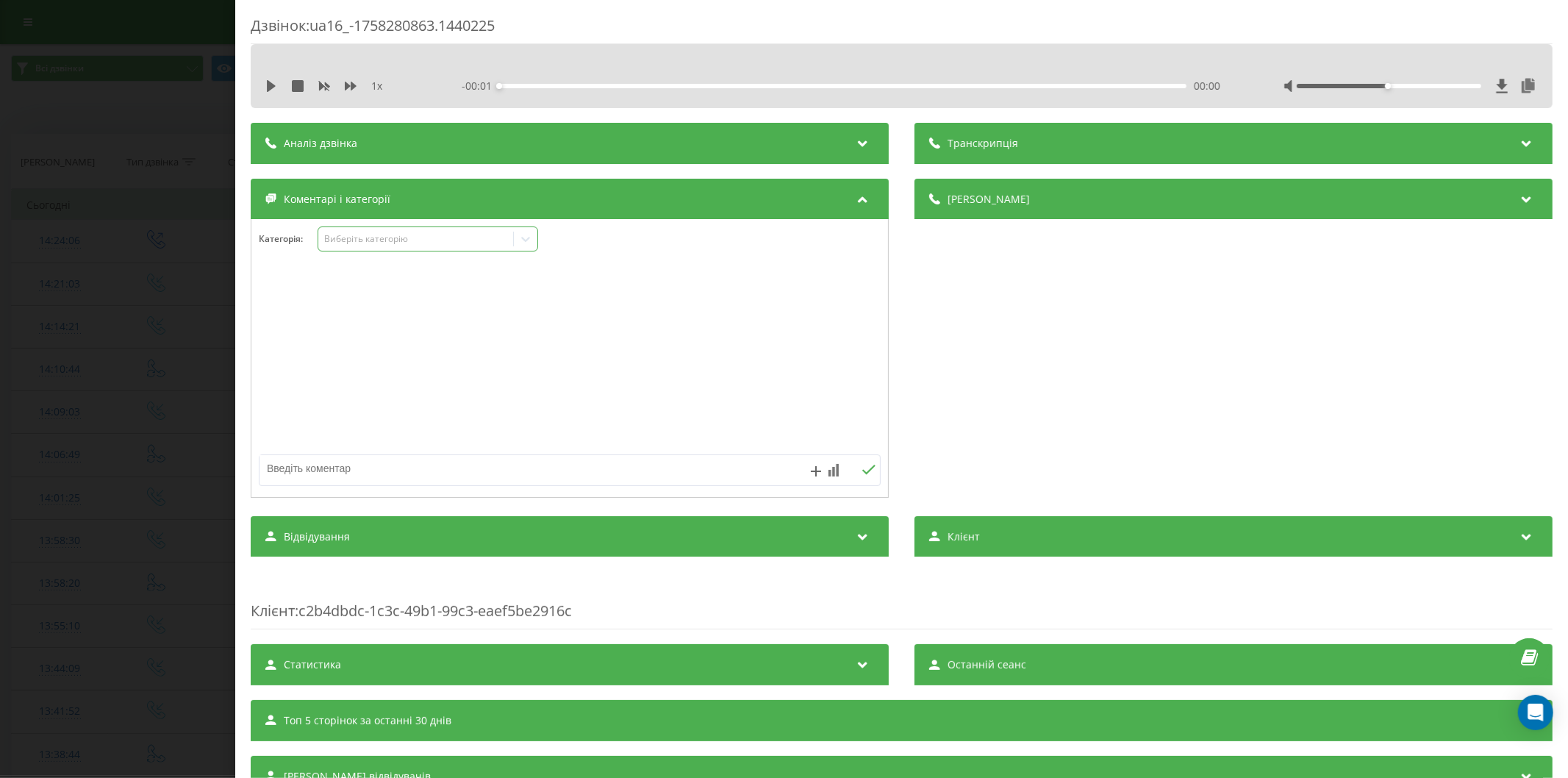
click at [346, 239] on div "Виберіть категорію" at bounding box center [415, 239] width 184 height 12
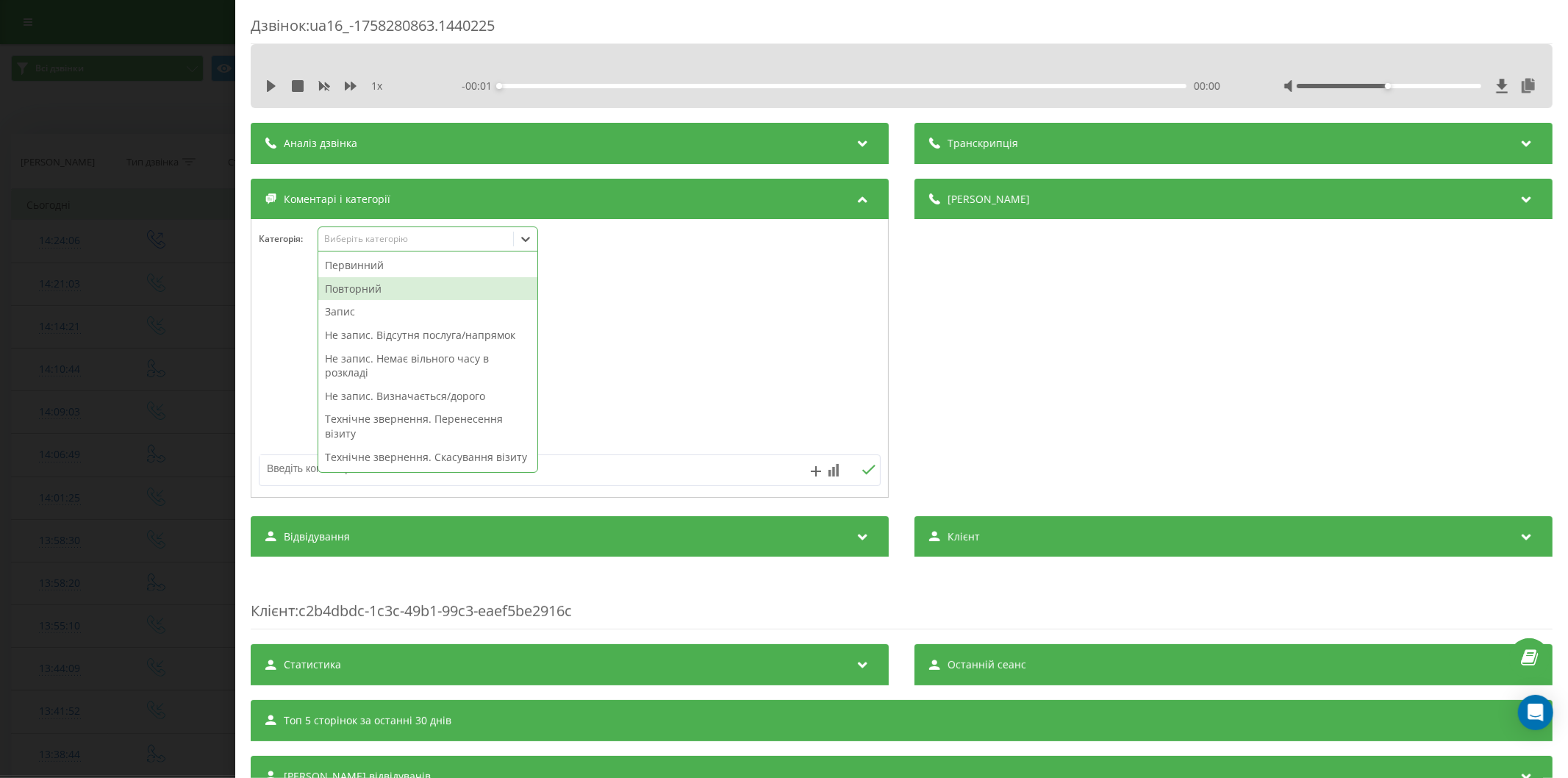
click at [371, 295] on div "Повторний" at bounding box center [428, 288] width 219 height 23
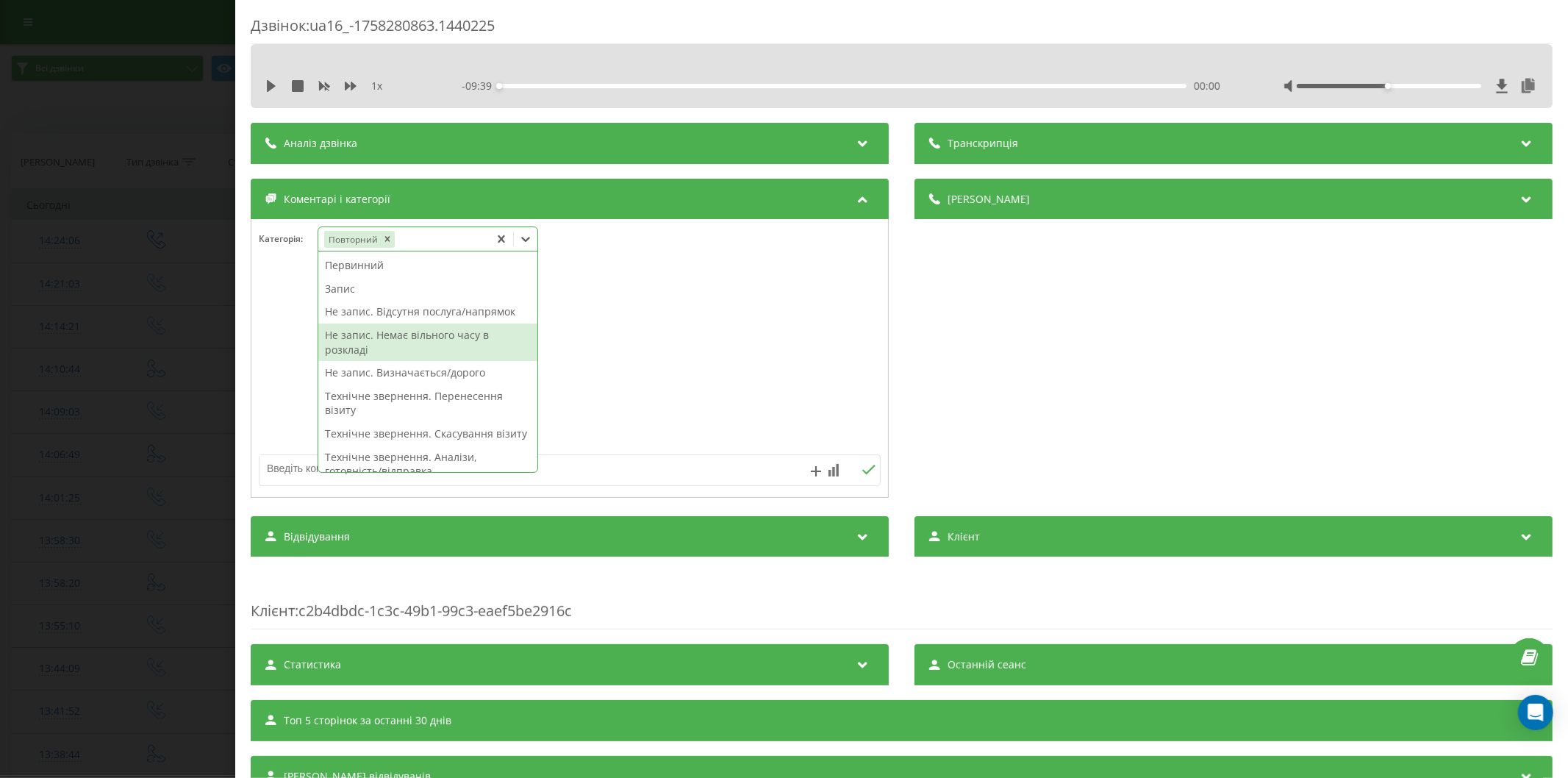
click at [389, 355] on div "Не запис. Немає вільного часу в розкладі" at bounding box center [428, 342] width 219 height 38
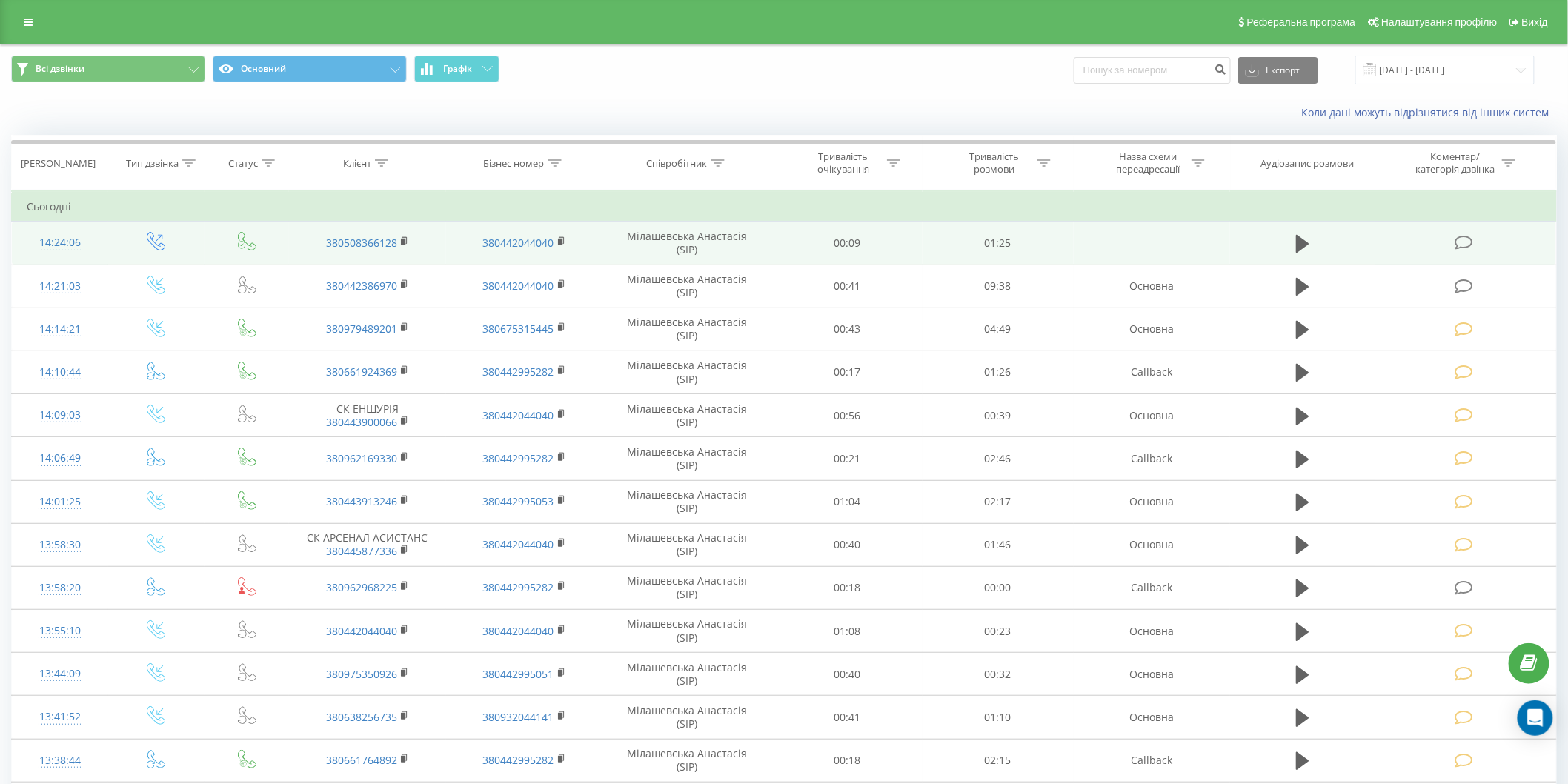
click at [1461, 241] on icon at bounding box center [1463, 242] width 19 height 15
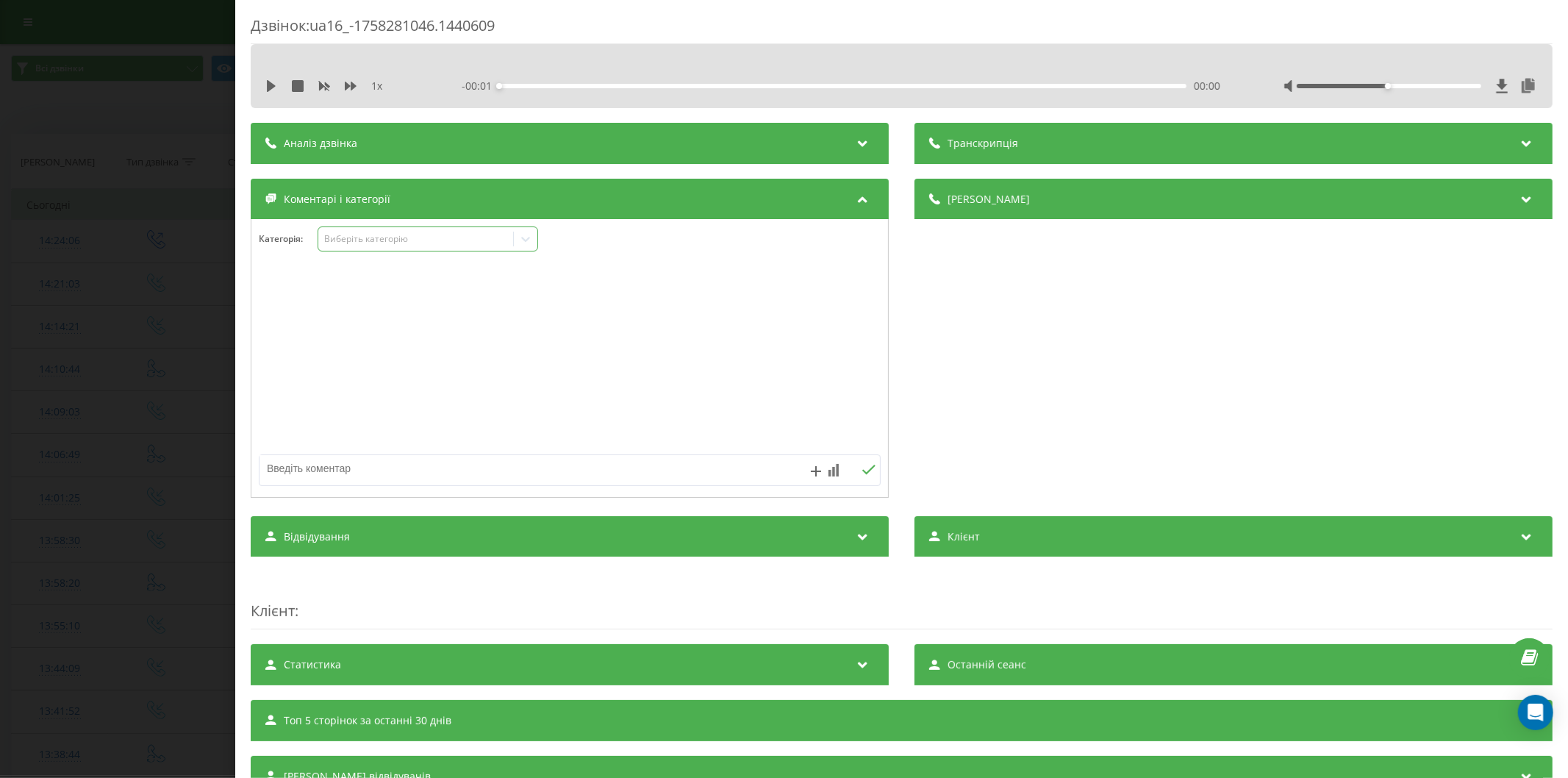
click at [385, 243] on div "Виберіть категорію" at bounding box center [415, 239] width 184 height 12
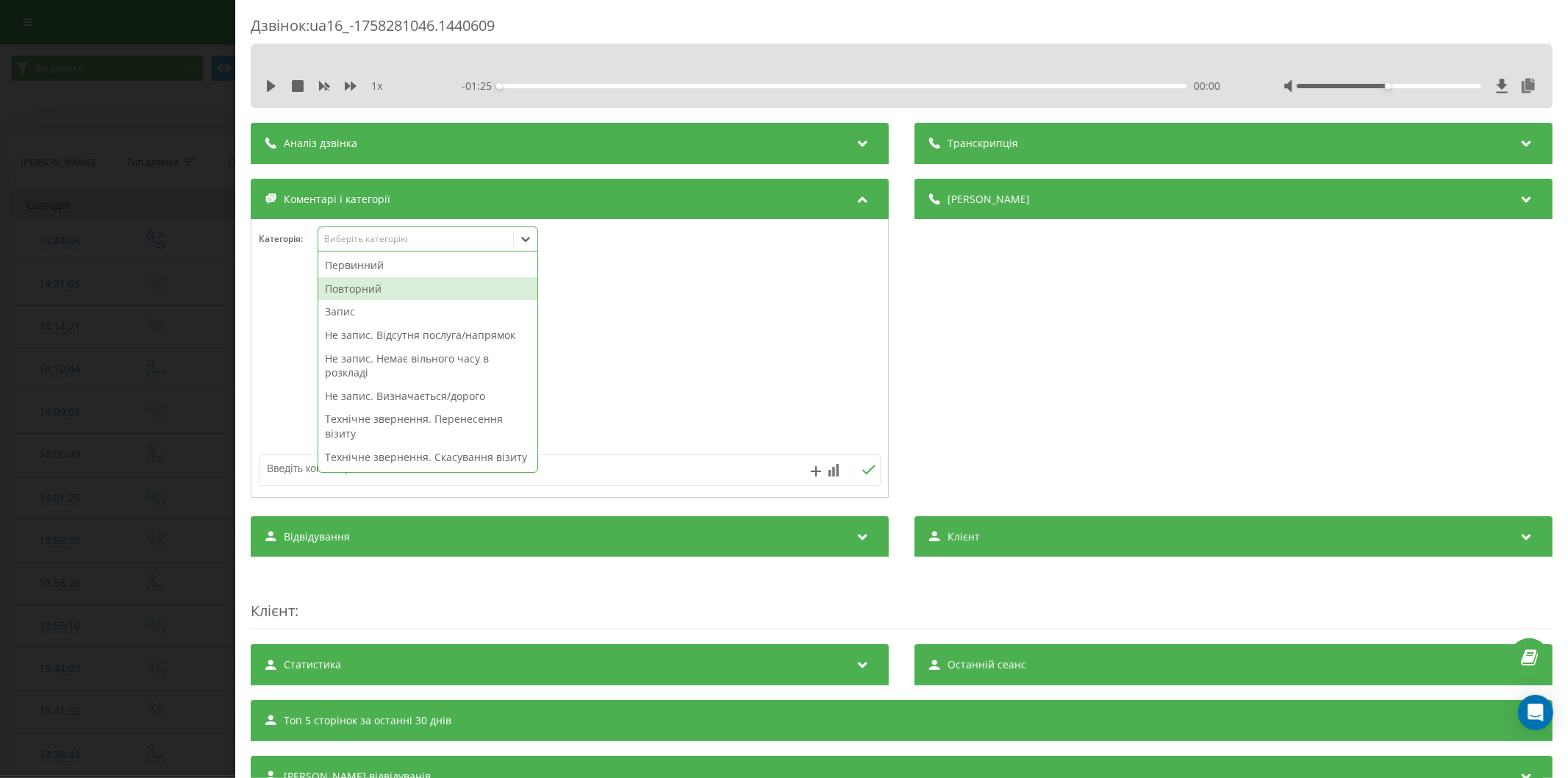
click at [376, 282] on div "Повторний" at bounding box center [428, 288] width 219 height 23
click at [274, 468] on textarea at bounding box center [508, 468] width 496 height 26
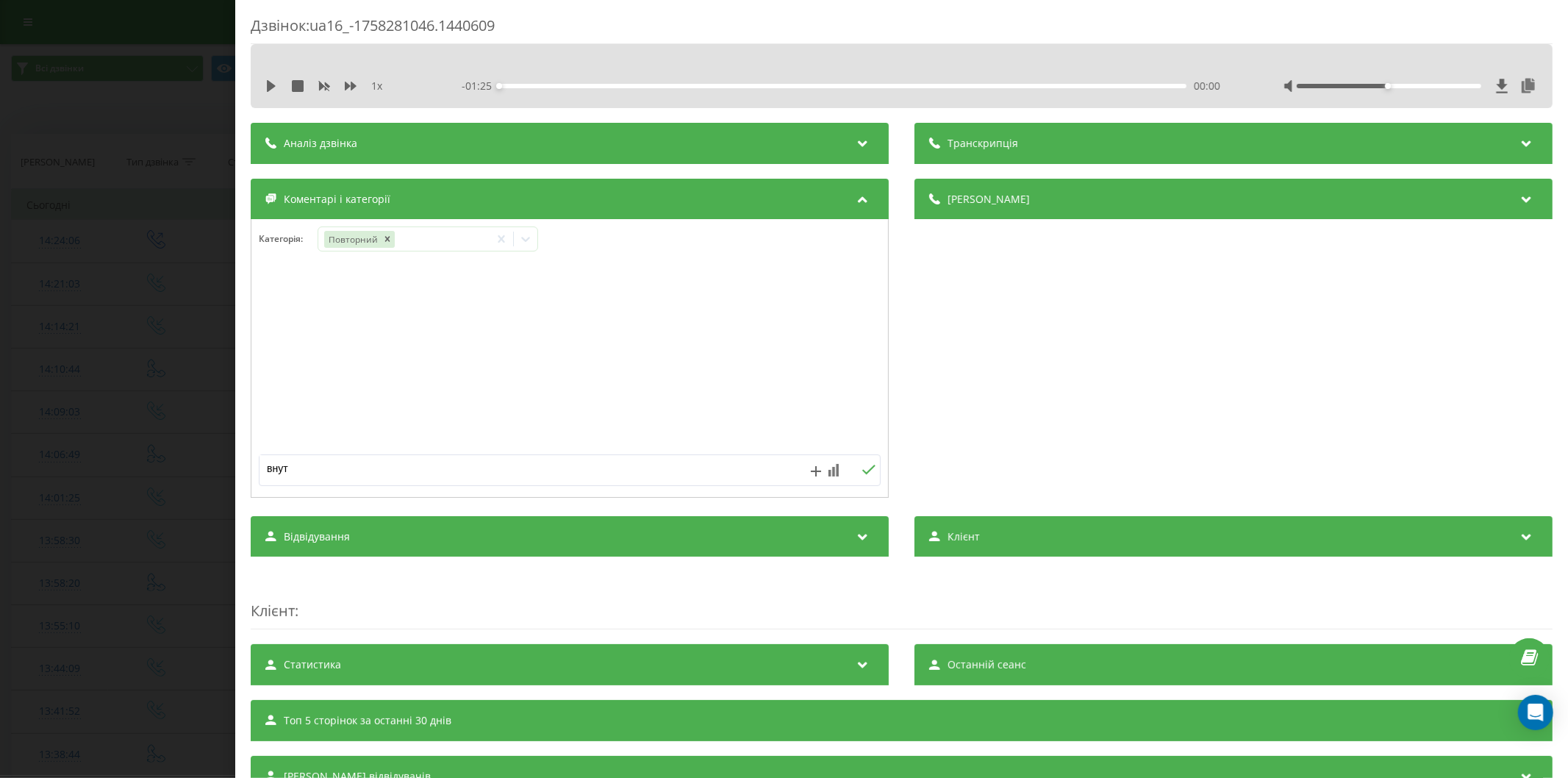
type textarea "внутр"
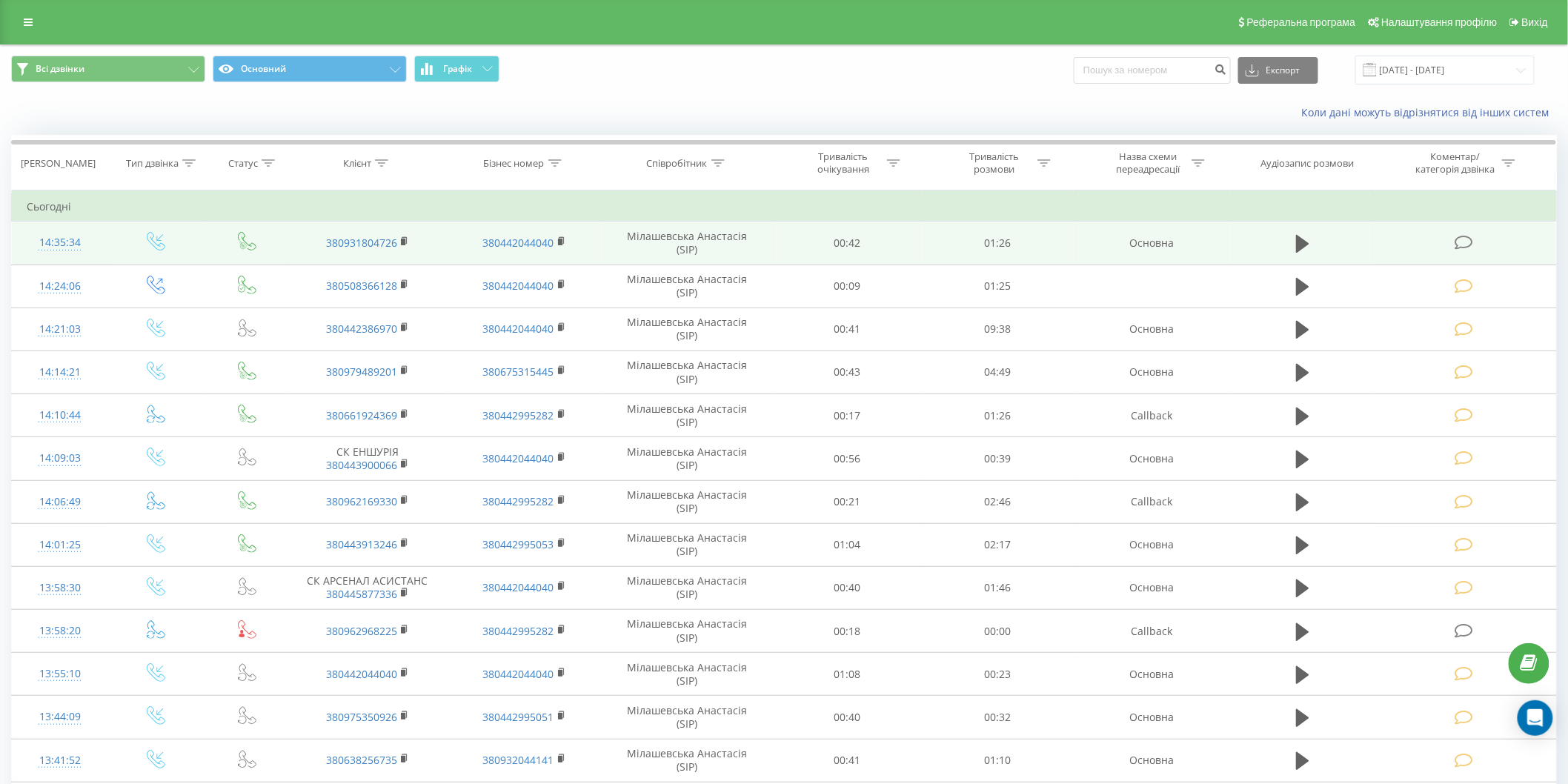
click at [1466, 239] on icon at bounding box center [1463, 242] width 19 height 15
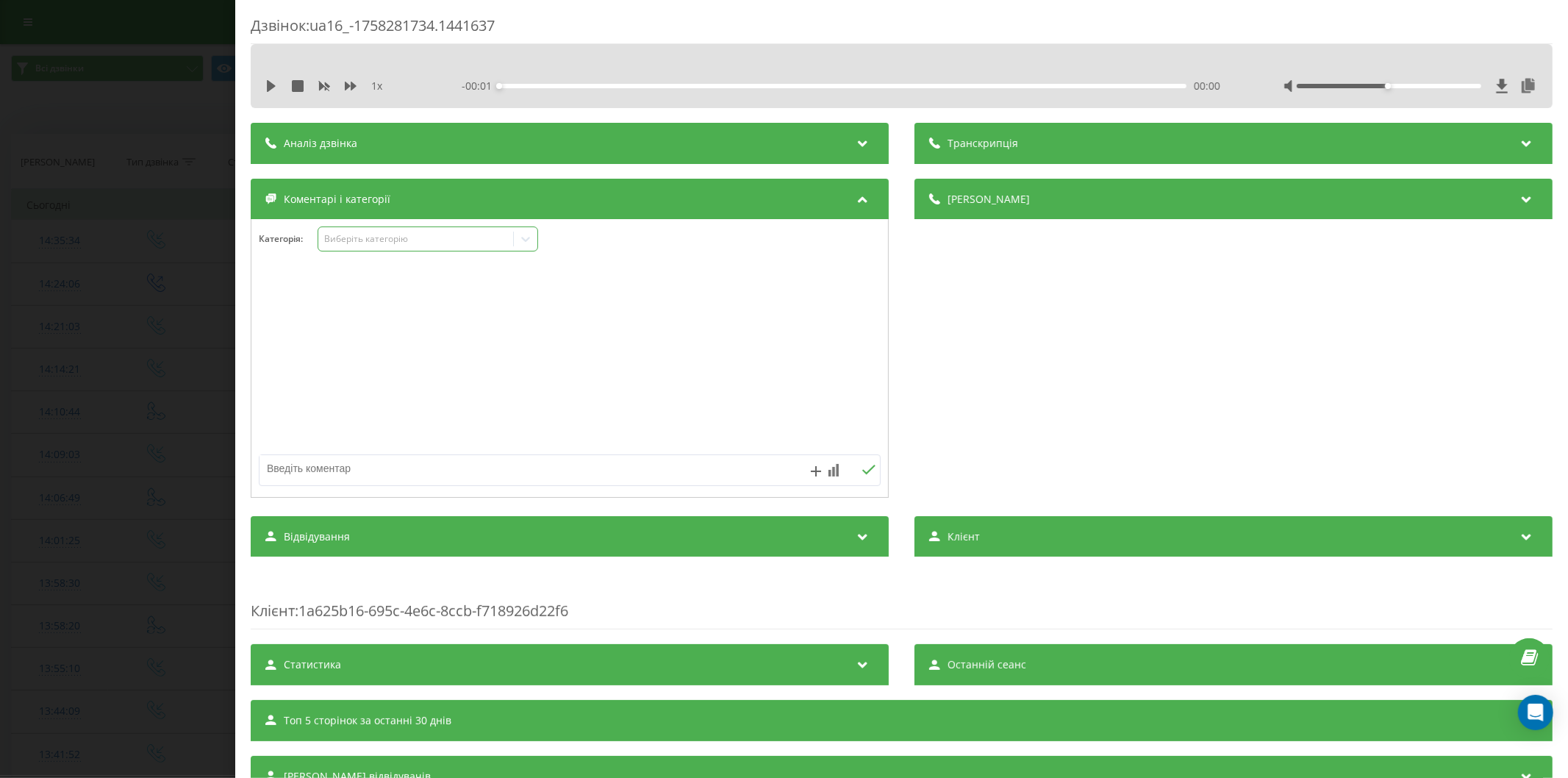
click at [397, 238] on div "Виберіть категорію" at bounding box center [415, 239] width 184 height 12
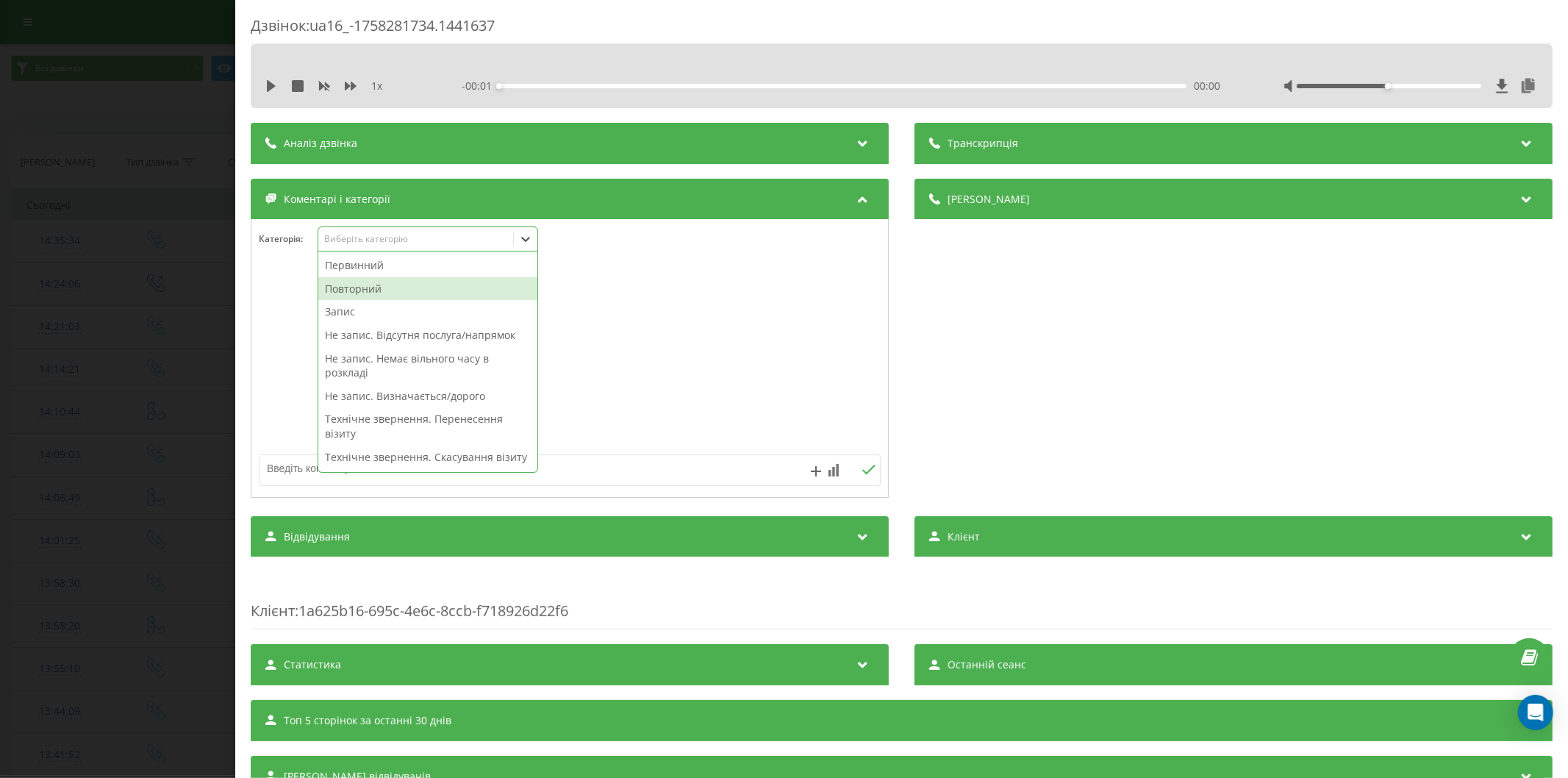
click at [379, 284] on div "Повторний" at bounding box center [428, 288] width 219 height 23
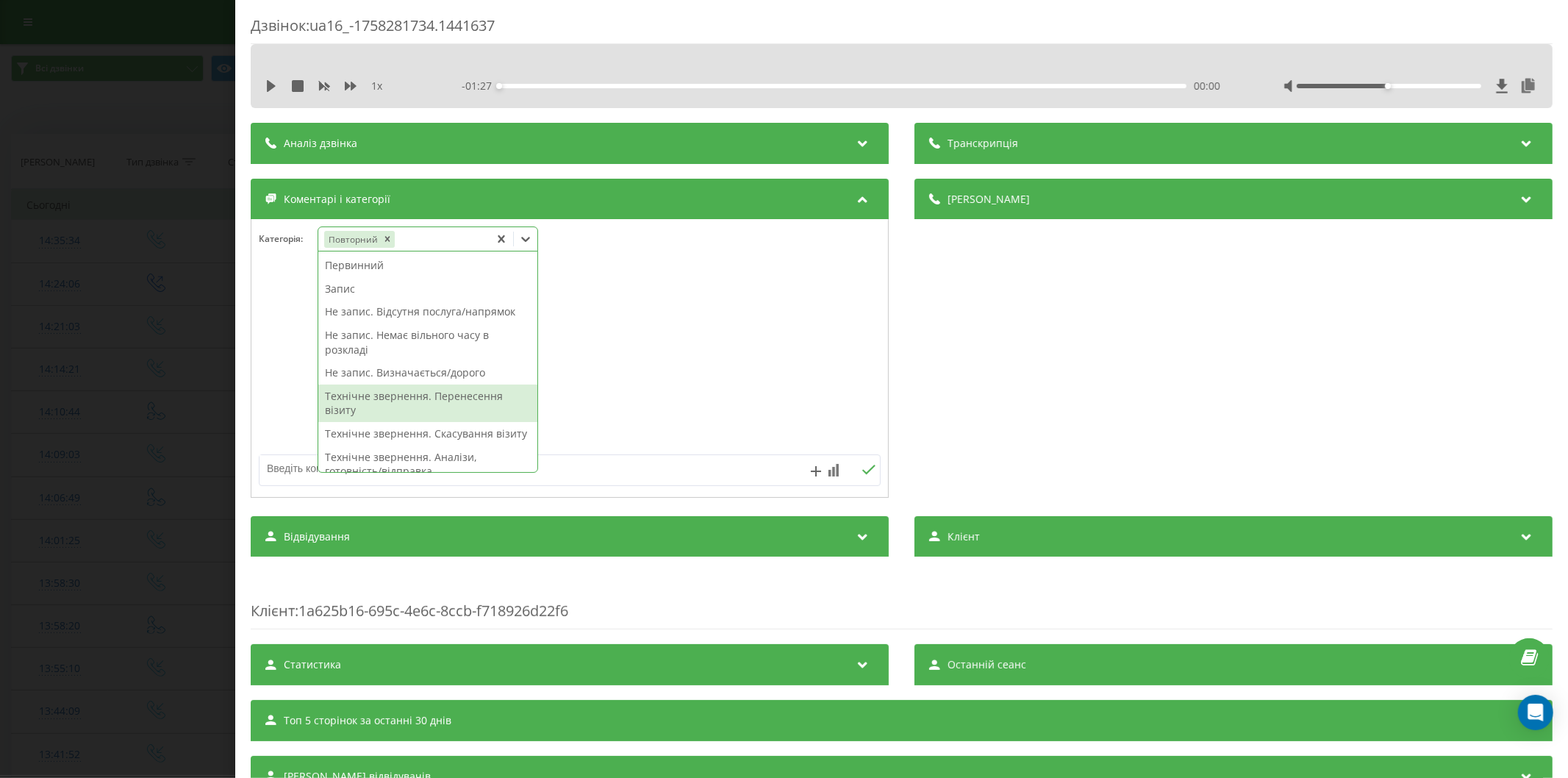
click at [432, 397] on div "Технічне звернення. Перенесення візиту" at bounding box center [428, 403] width 219 height 38
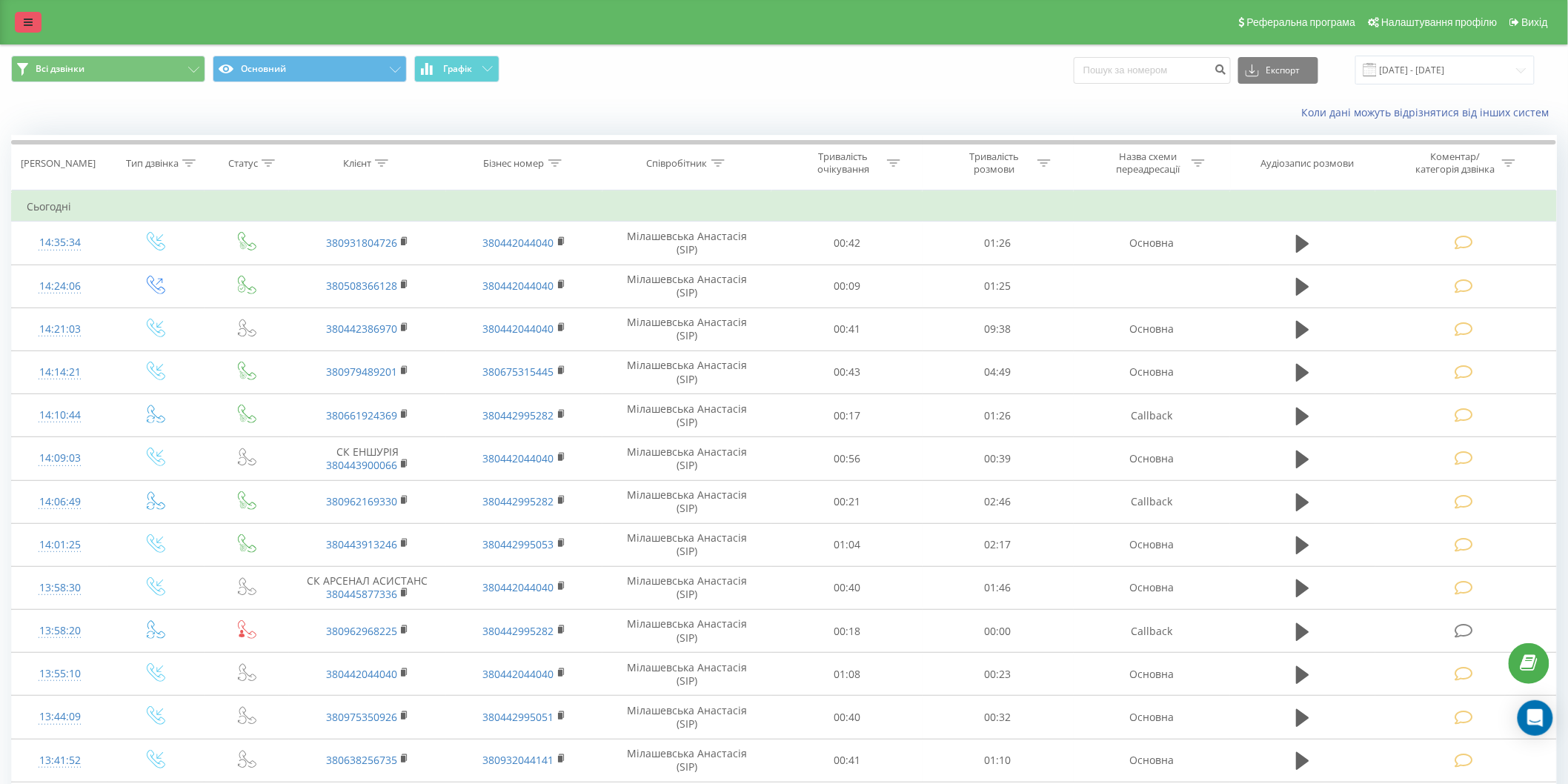
click at [23, 21] on link at bounding box center [27, 23] width 27 height 21
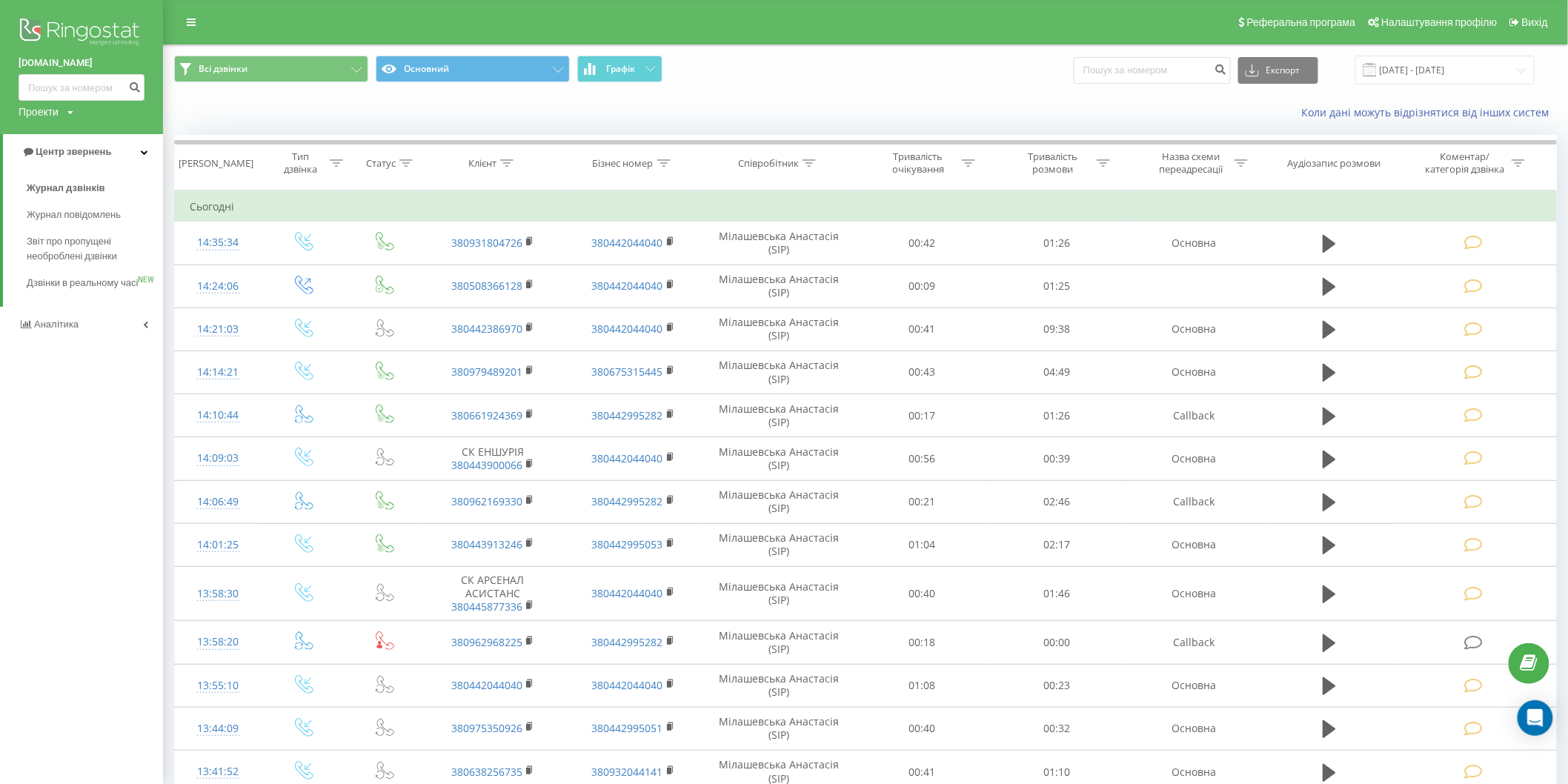
click at [187, 18] on icon at bounding box center [191, 22] width 9 height 10
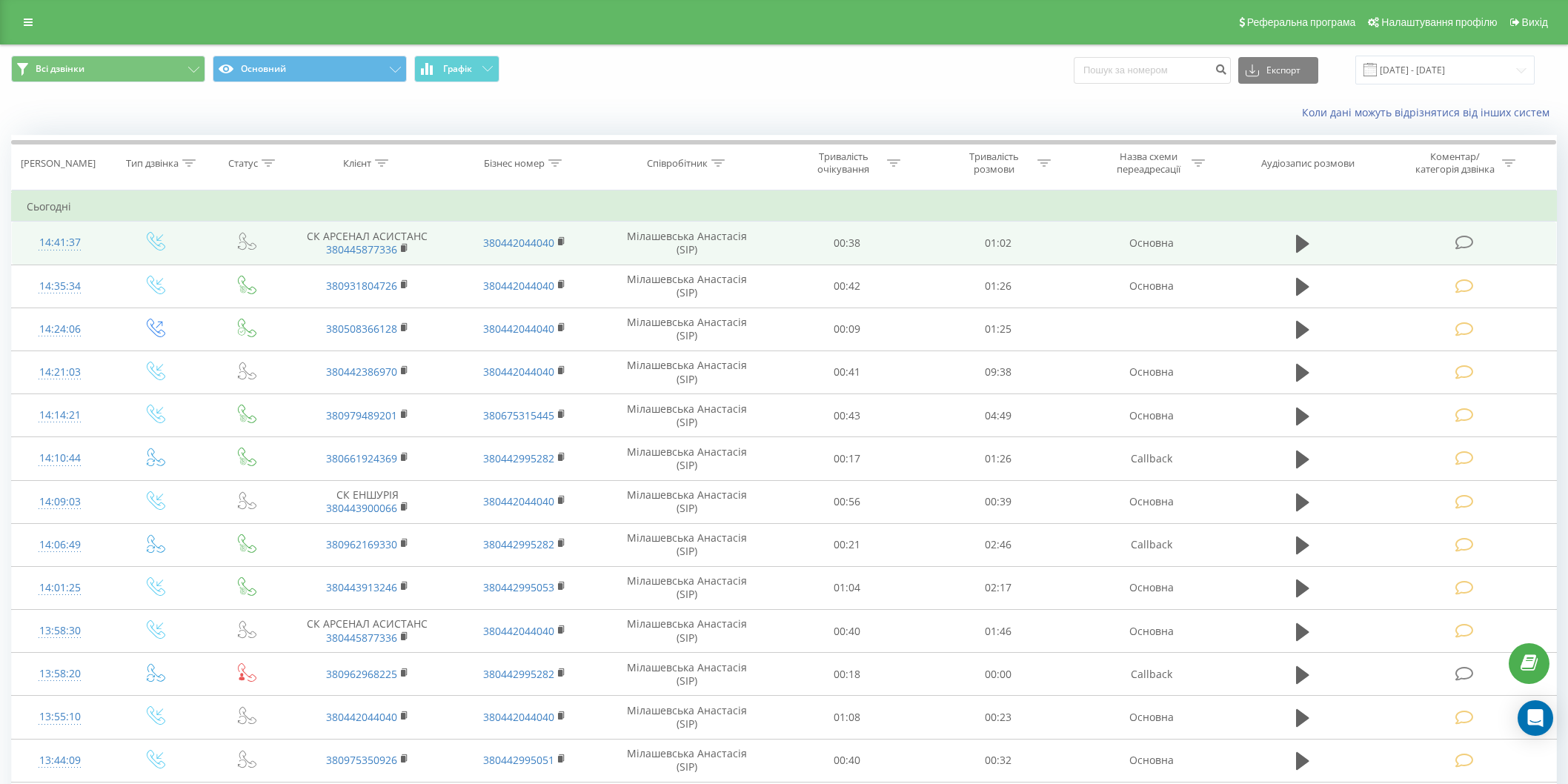
click at [1463, 238] on icon at bounding box center [1463, 242] width 19 height 15
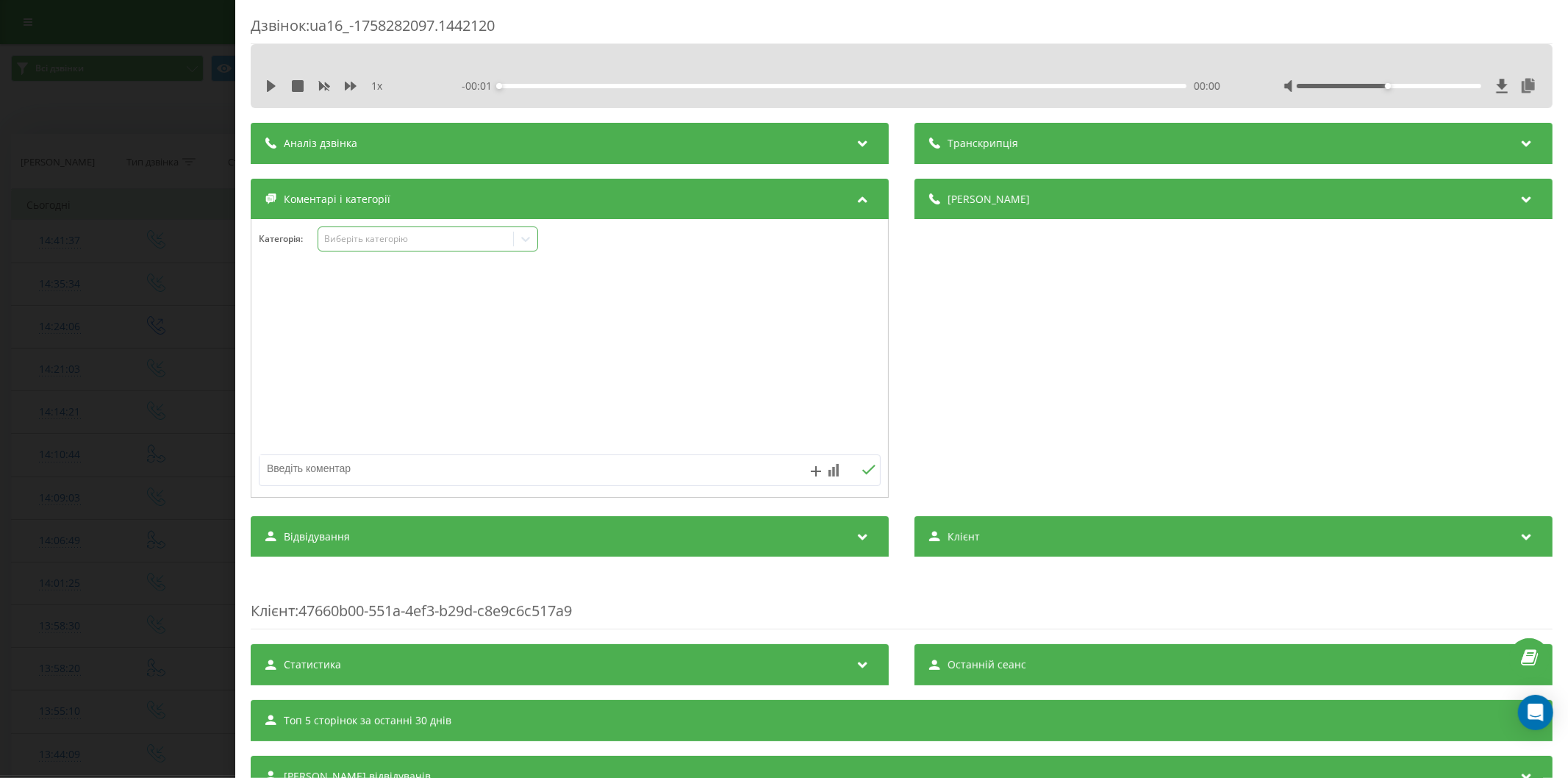
click at [413, 243] on div "Виберіть категорію" at bounding box center [415, 239] width 184 height 12
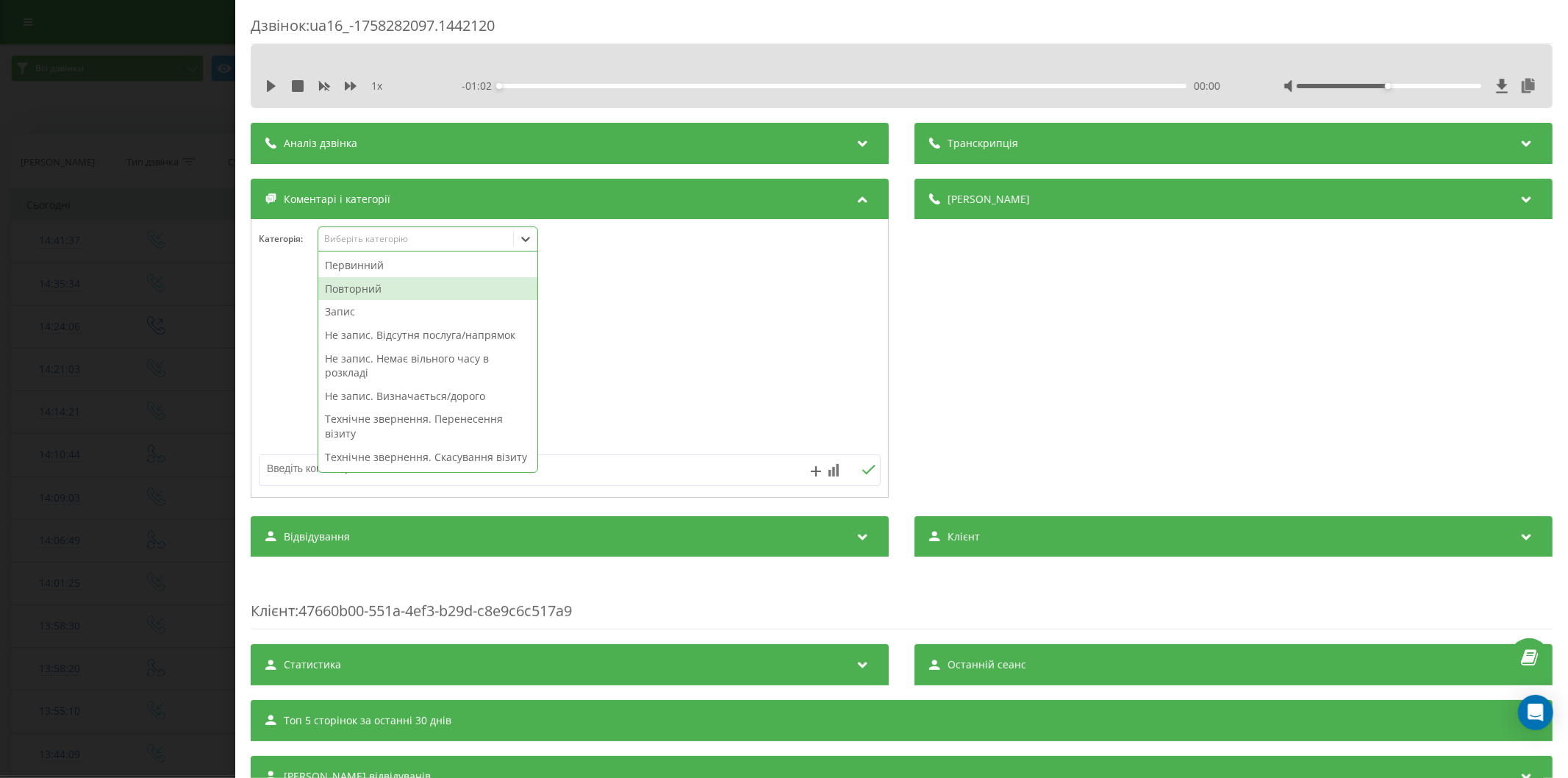
click at [377, 289] on div "Повторний" at bounding box center [428, 288] width 219 height 23
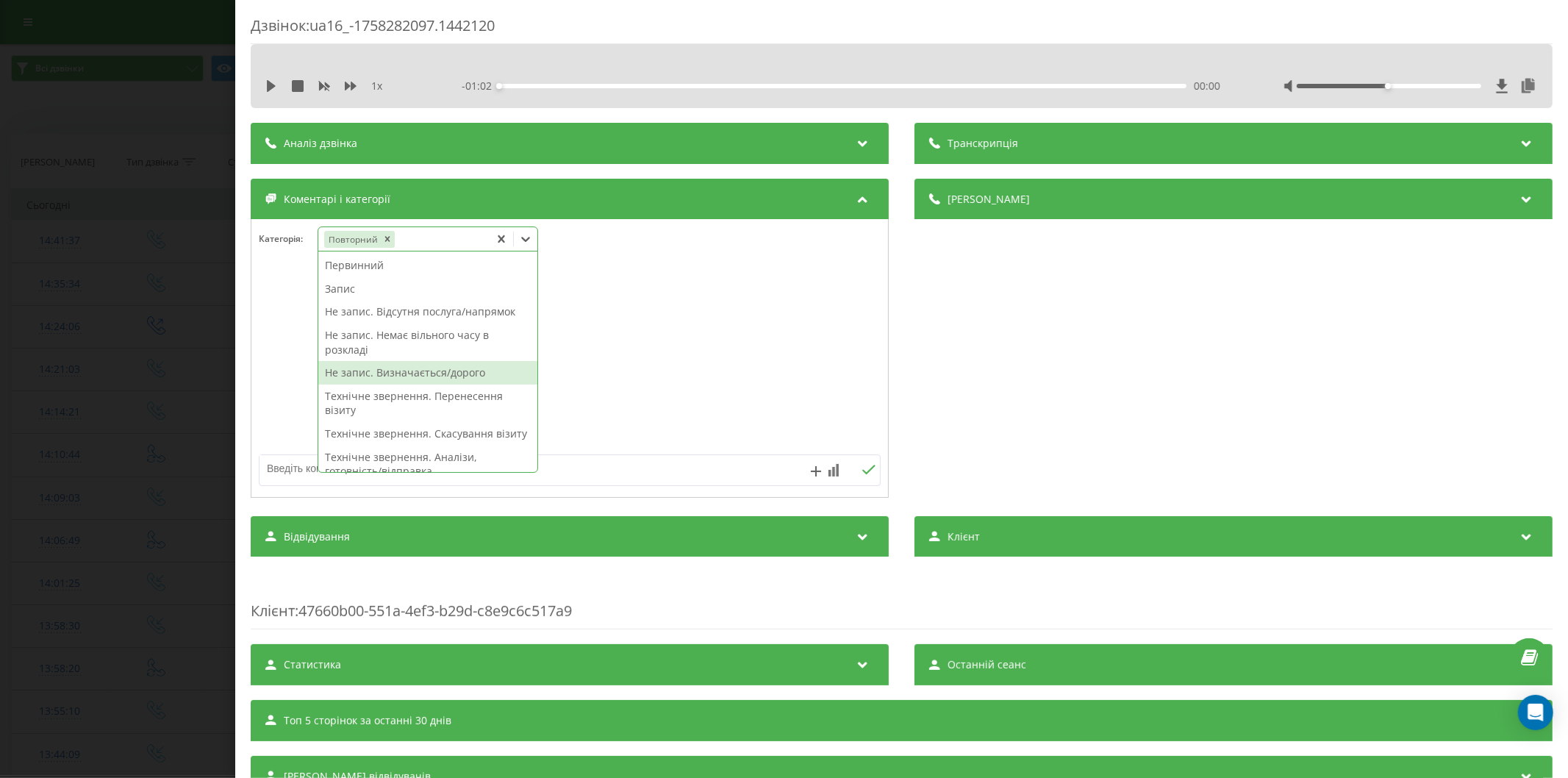
click at [405, 370] on div "Не запис. Визначається/дорого" at bounding box center [428, 372] width 219 height 23
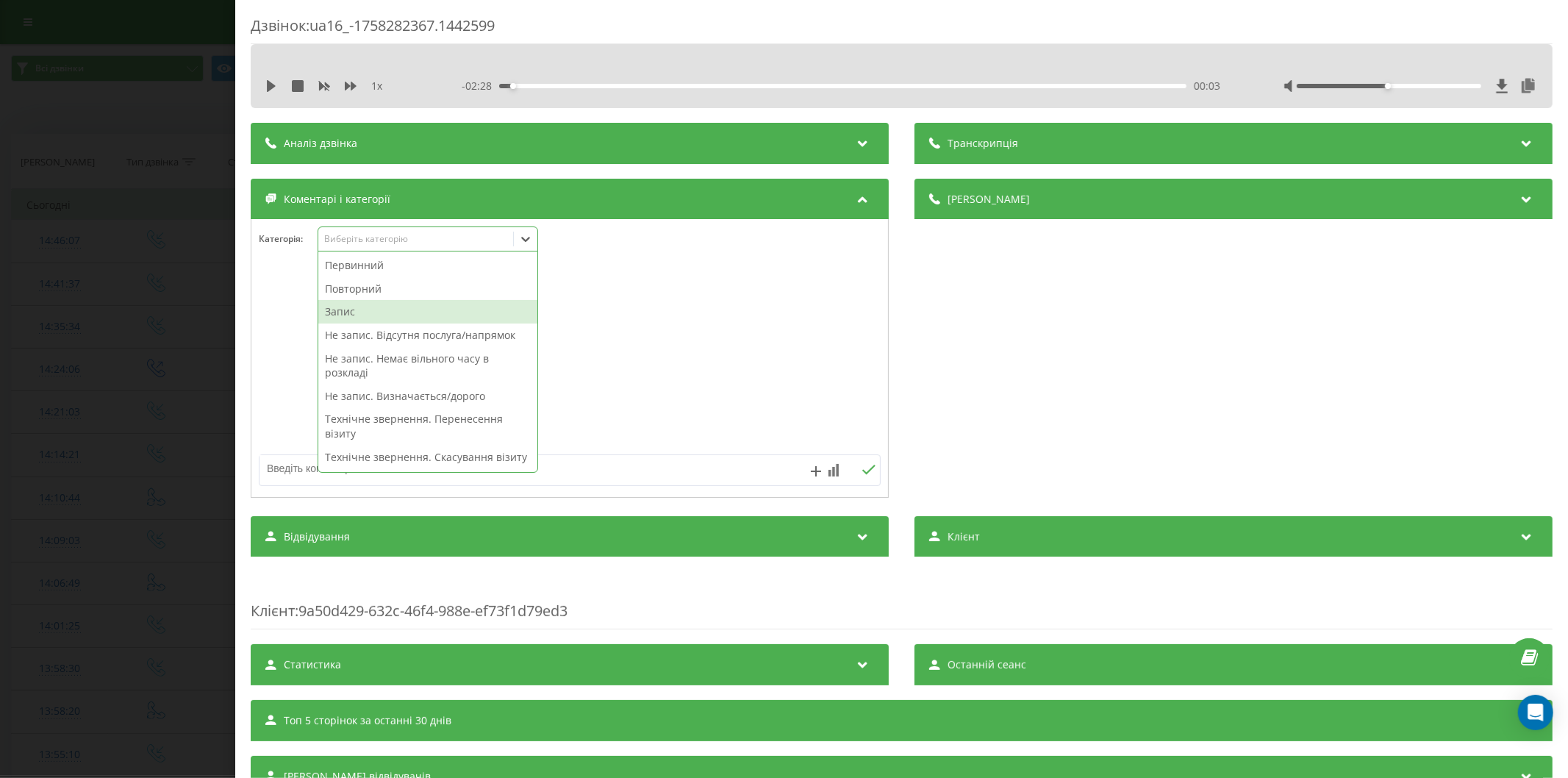
click at [365, 311] on div "Запис" at bounding box center [428, 311] width 219 height 23
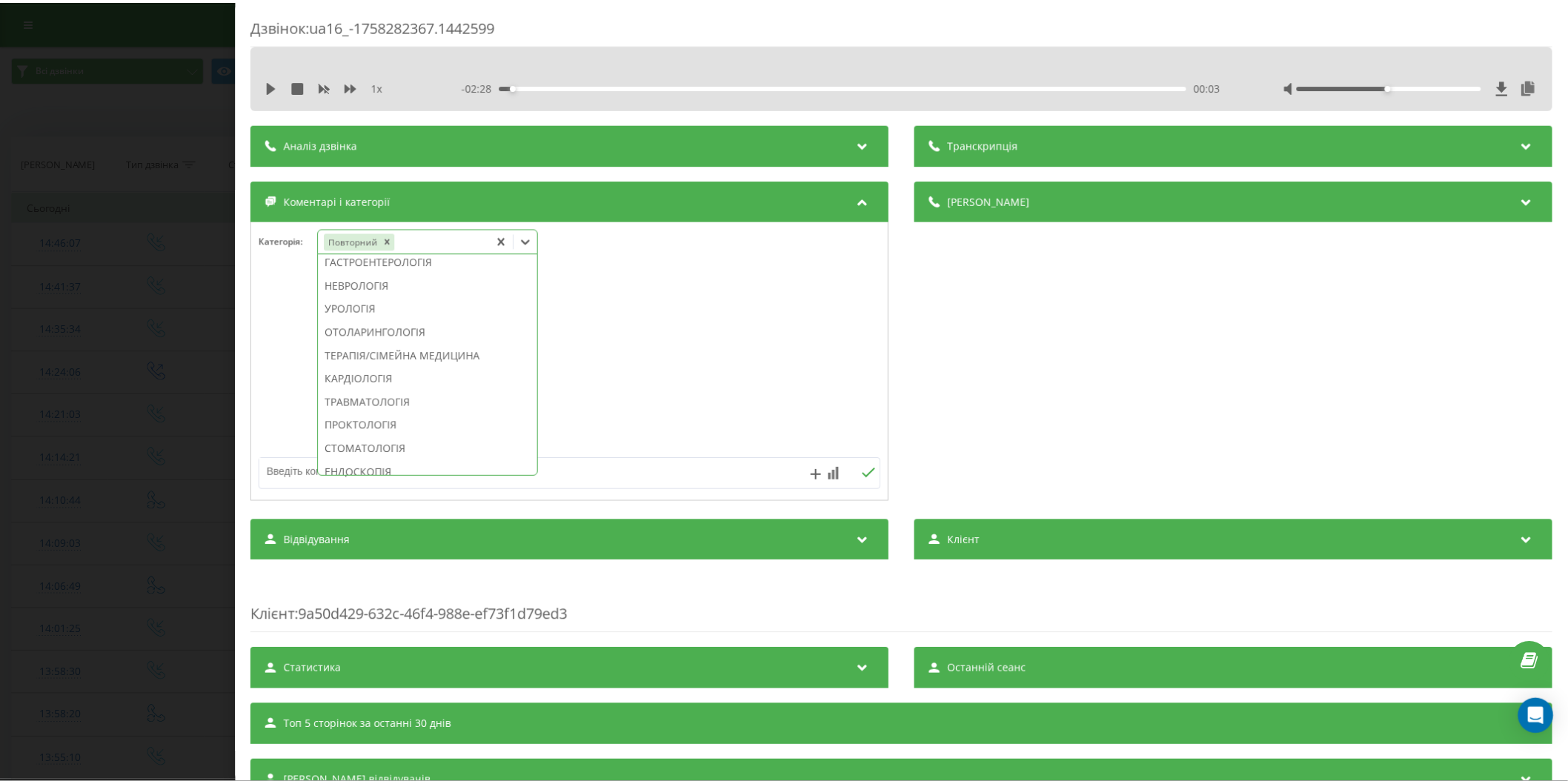
scroll to position [552, 0]
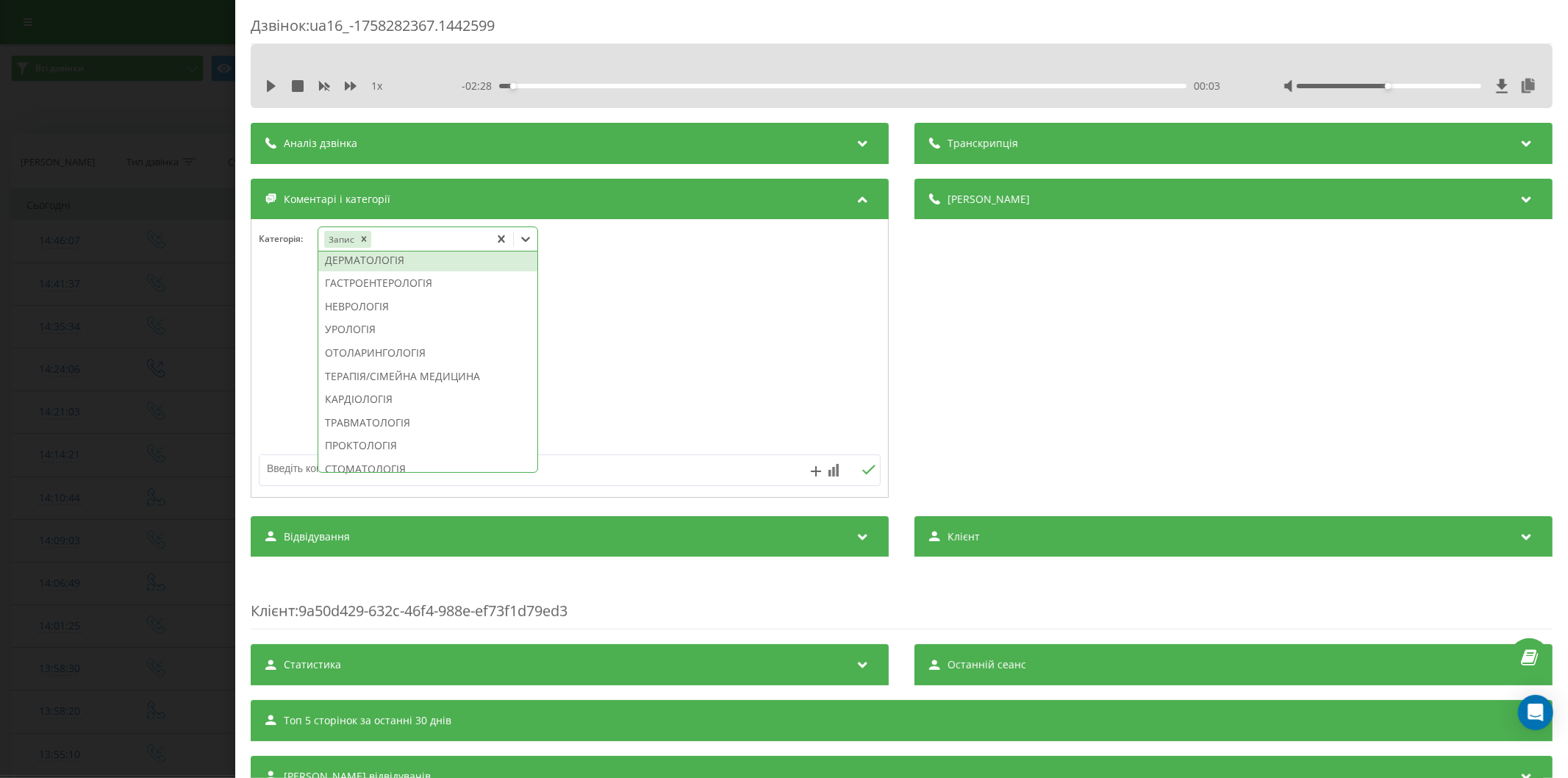
click at [357, 272] on div "ДЕРМАТОЛОГІЯ" at bounding box center [428, 259] width 219 height 23
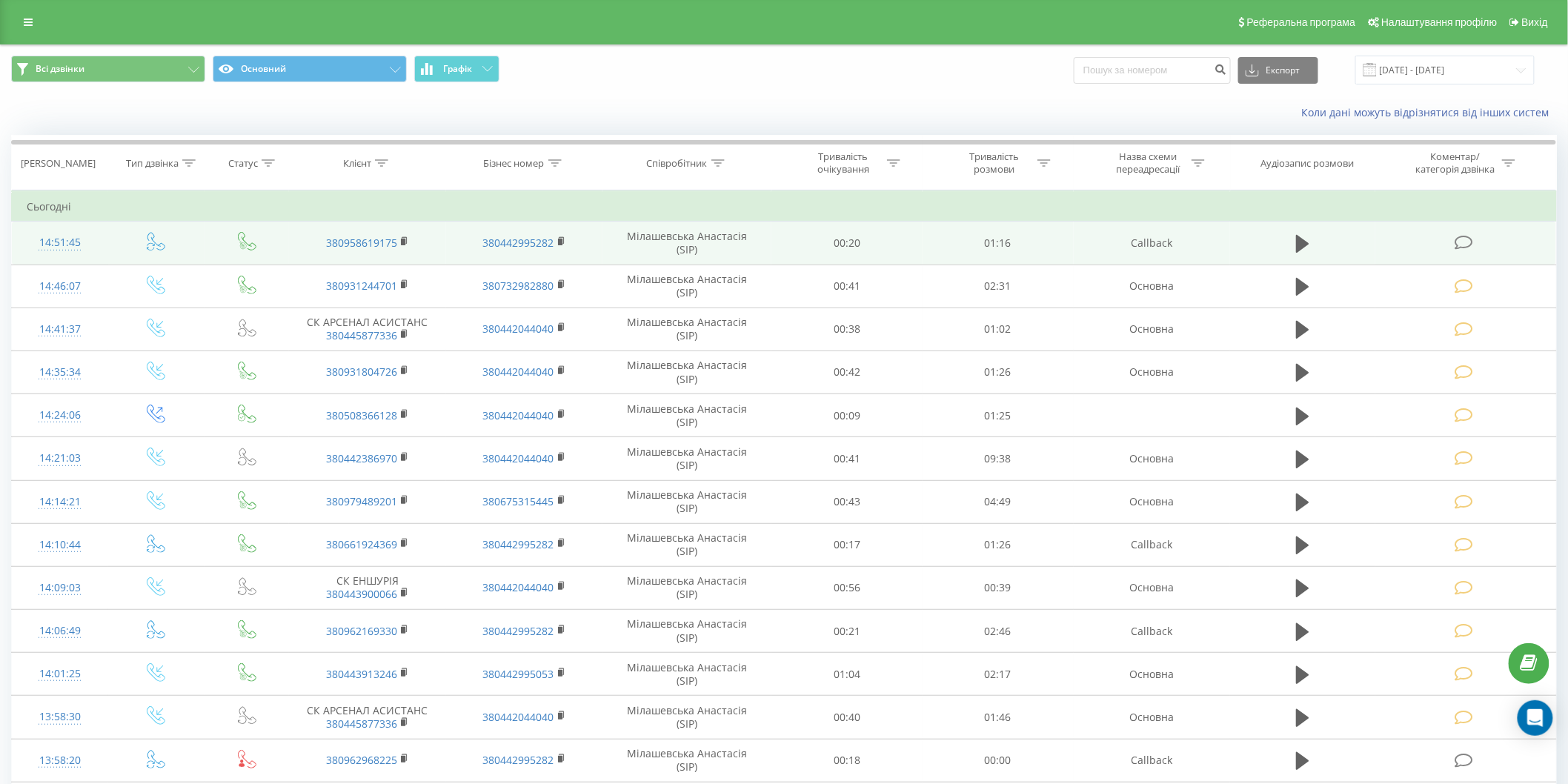
click at [1462, 235] on icon at bounding box center [1463, 242] width 19 height 15
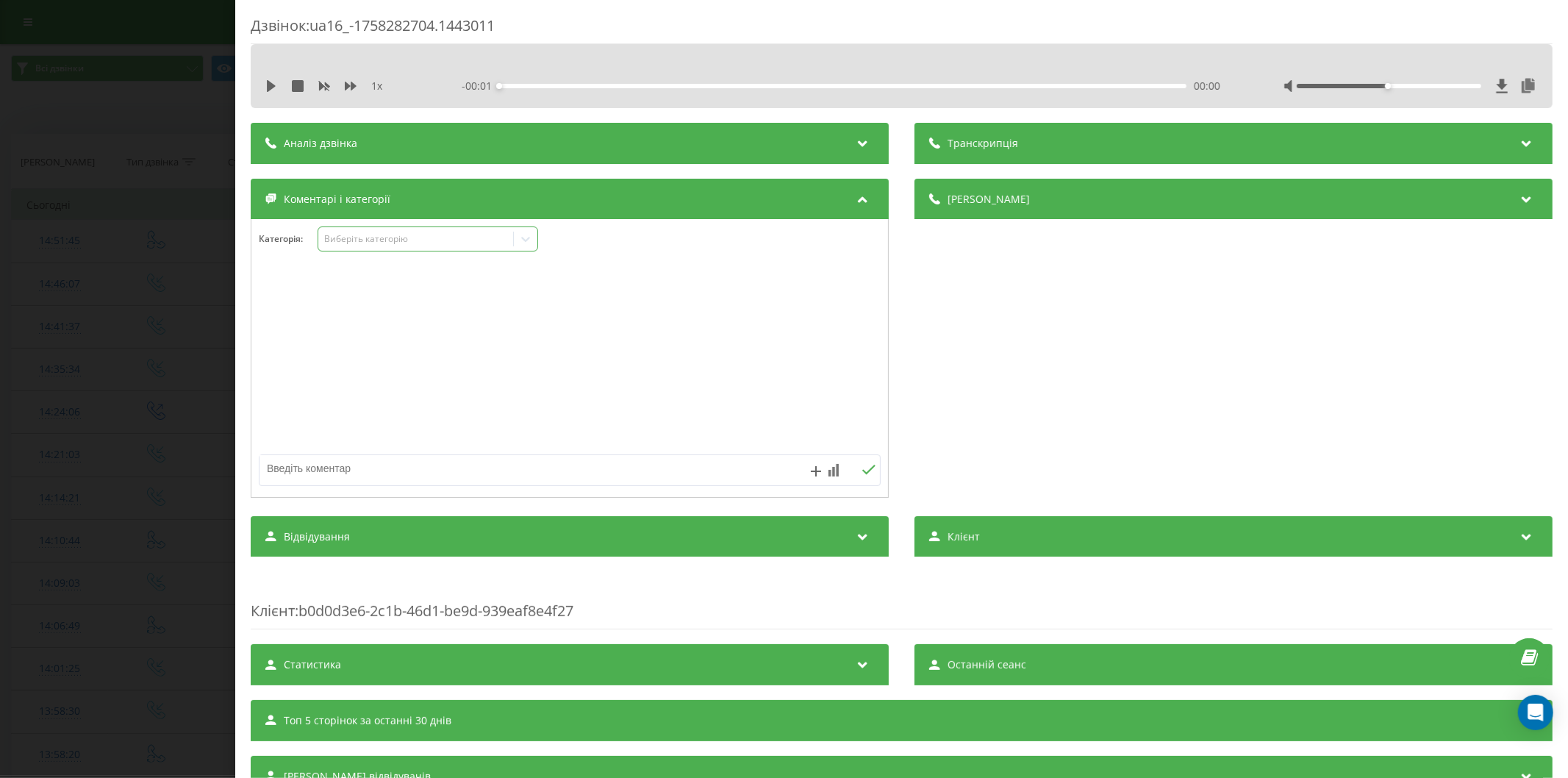
click at [377, 236] on div "Виберіть категорію" at bounding box center [415, 239] width 184 height 12
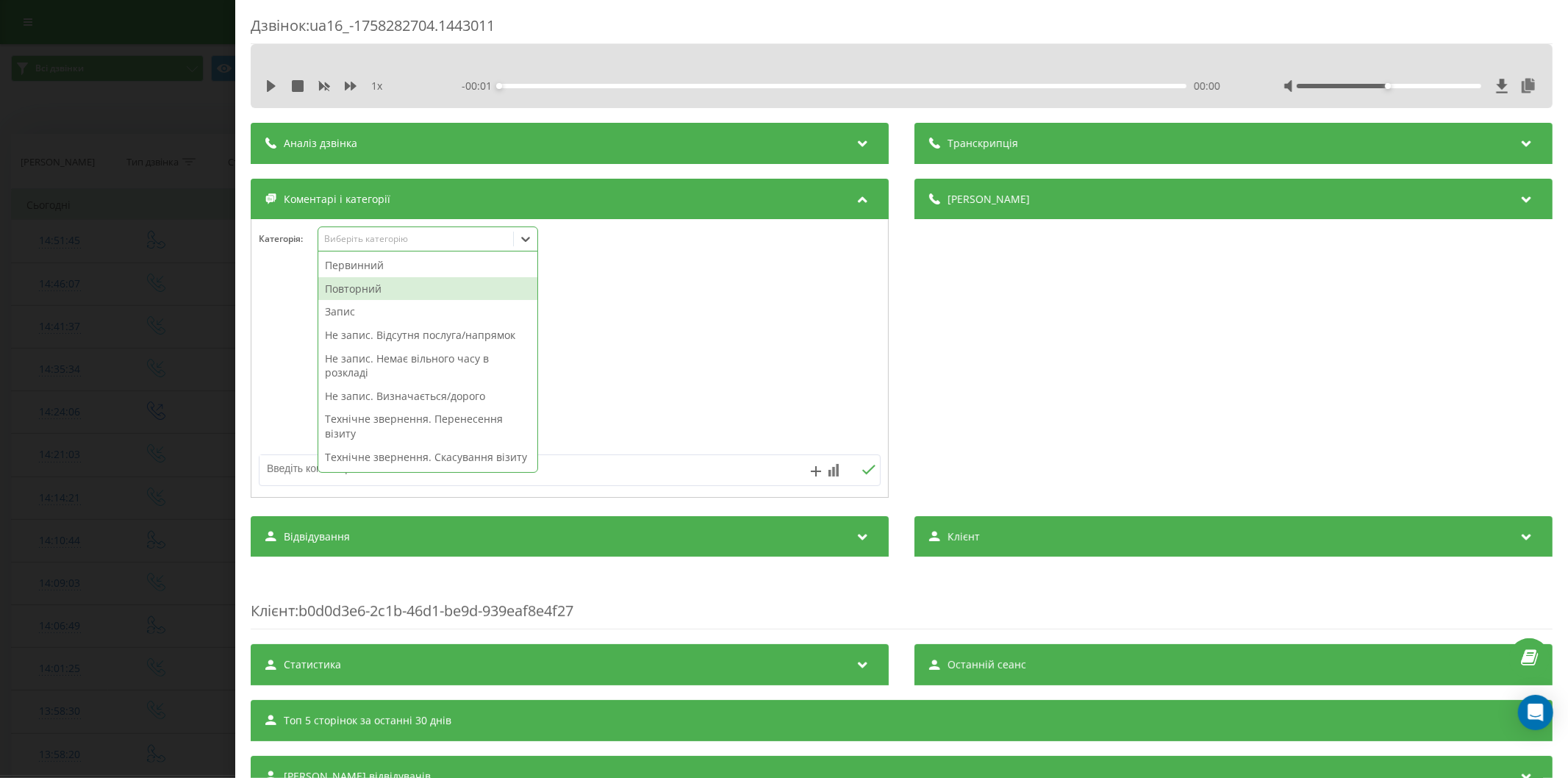
click at [363, 282] on div "Повторний" at bounding box center [428, 288] width 219 height 23
click at [386, 290] on div "Запис" at bounding box center [428, 288] width 219 height 23
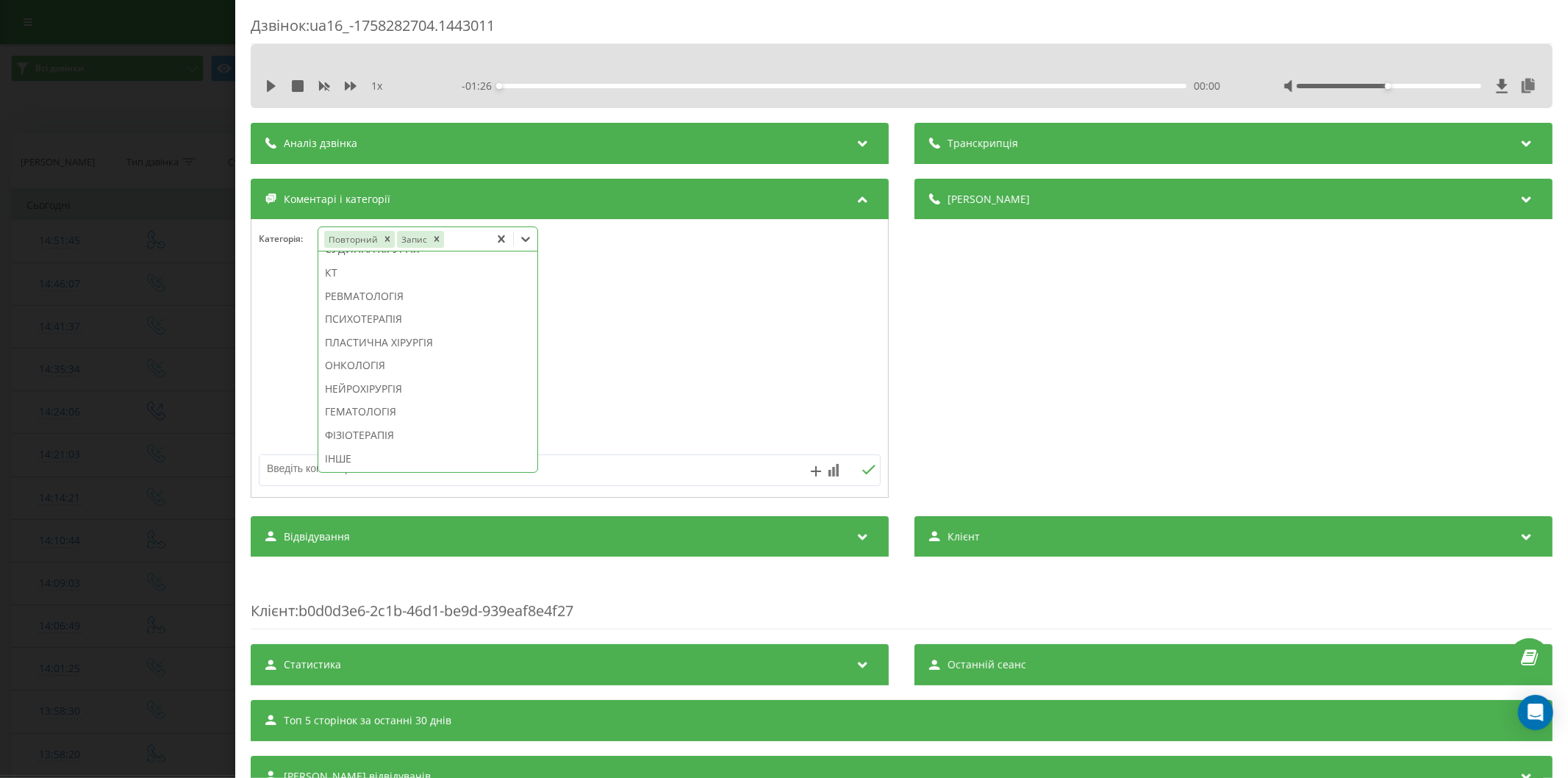
scroll to position [1018, 0]
click at [409, 318] on div "ПСИХОТЕРАПІЯ" at bounding box center [428, 318] width 219 height 23
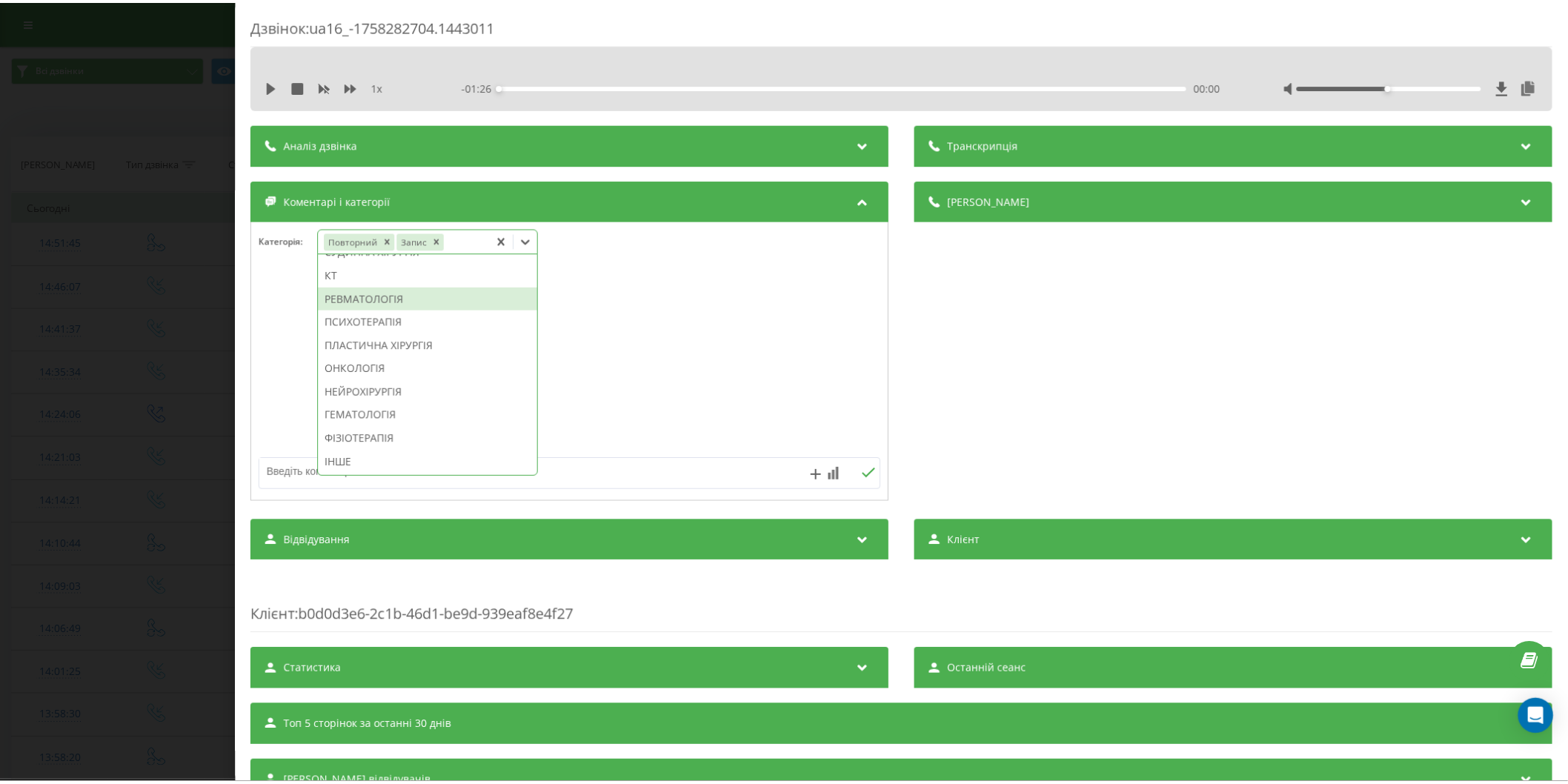
scroll to position [915, 0]
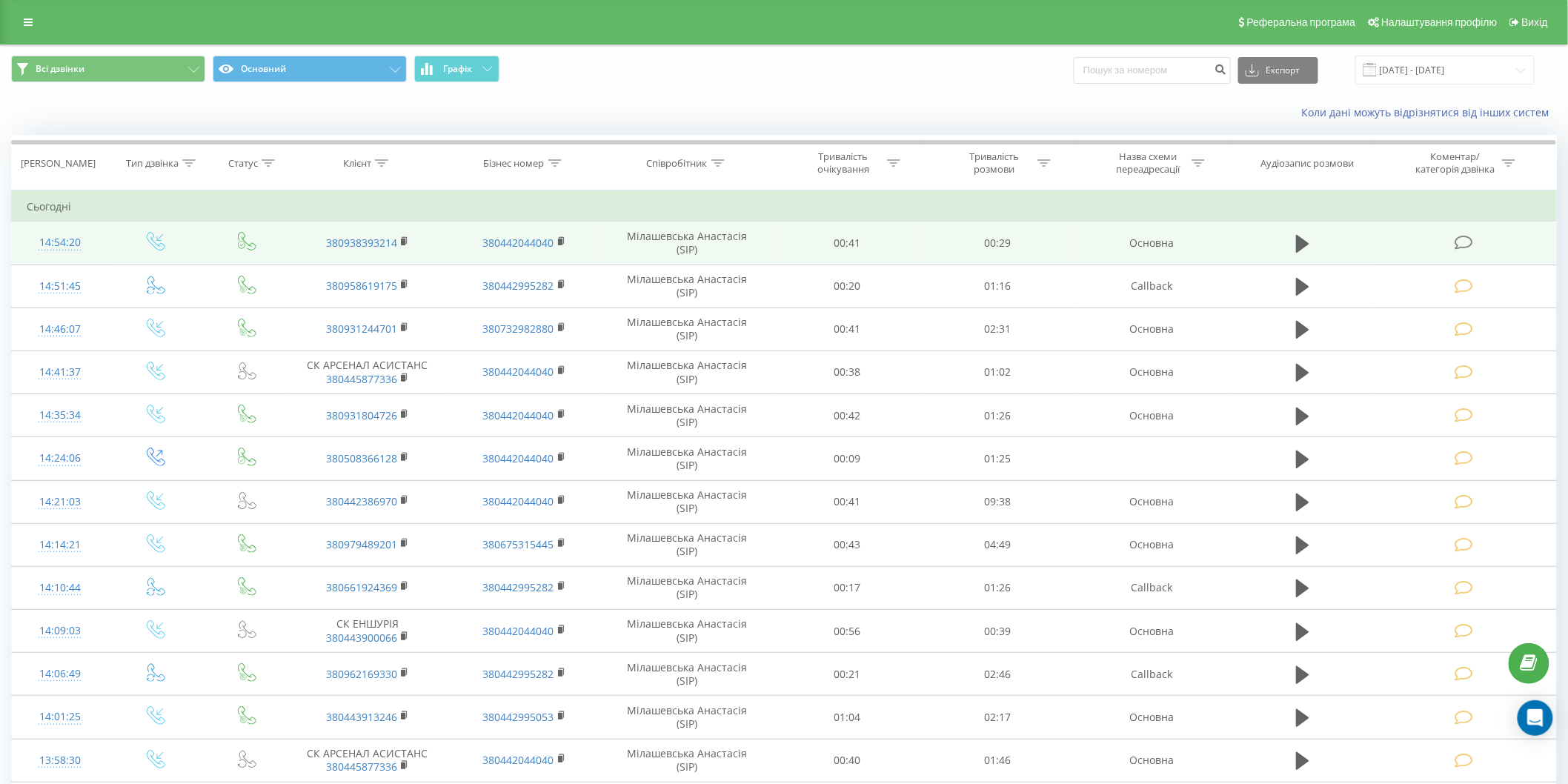
click at [1460, 239] on icon at bounding box center [1463, 242] width 19 height 15
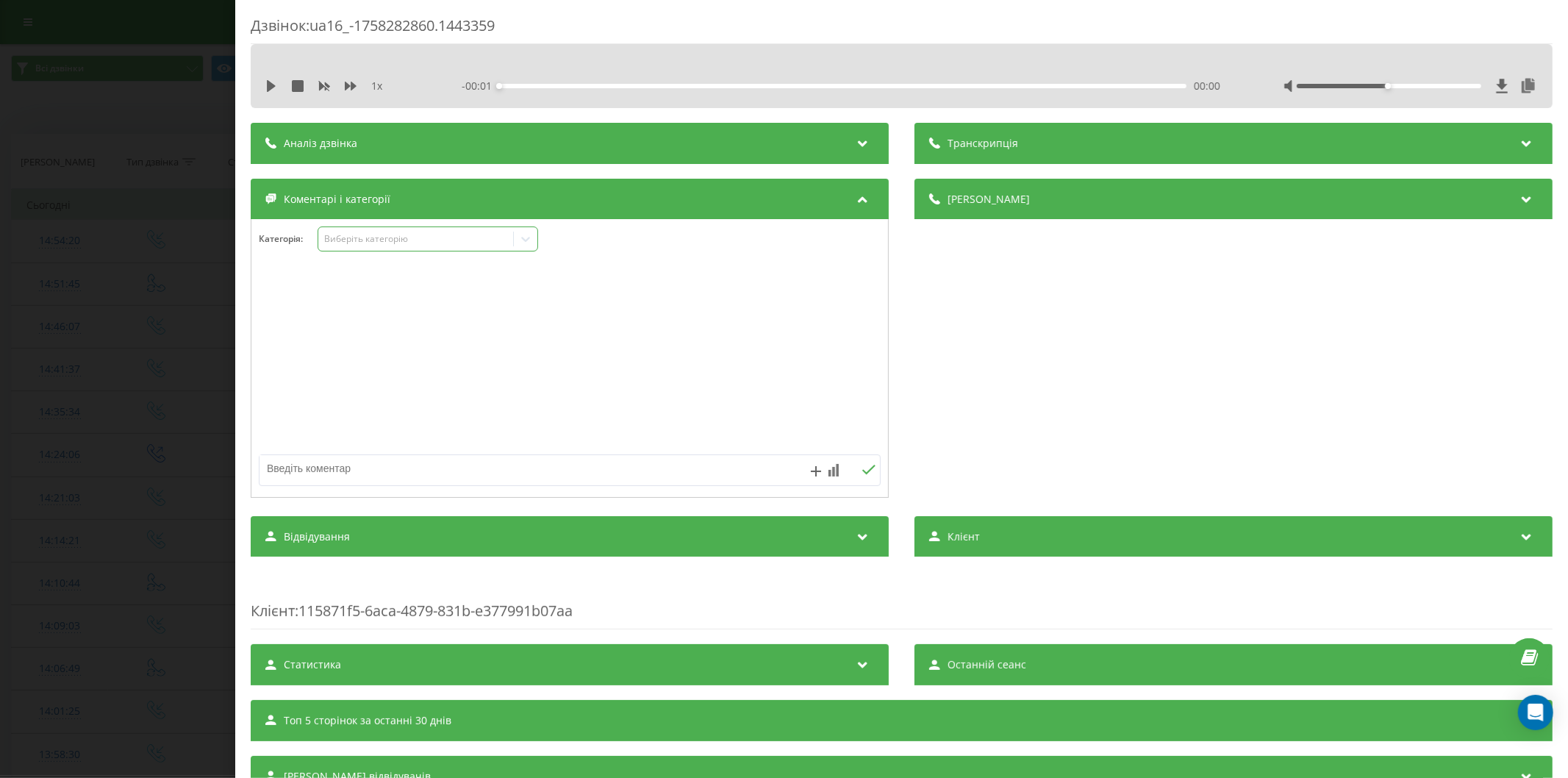
click at [372, 236] on div "Виберіть категорію" at bounding box center [415, 239] width 184 height 12
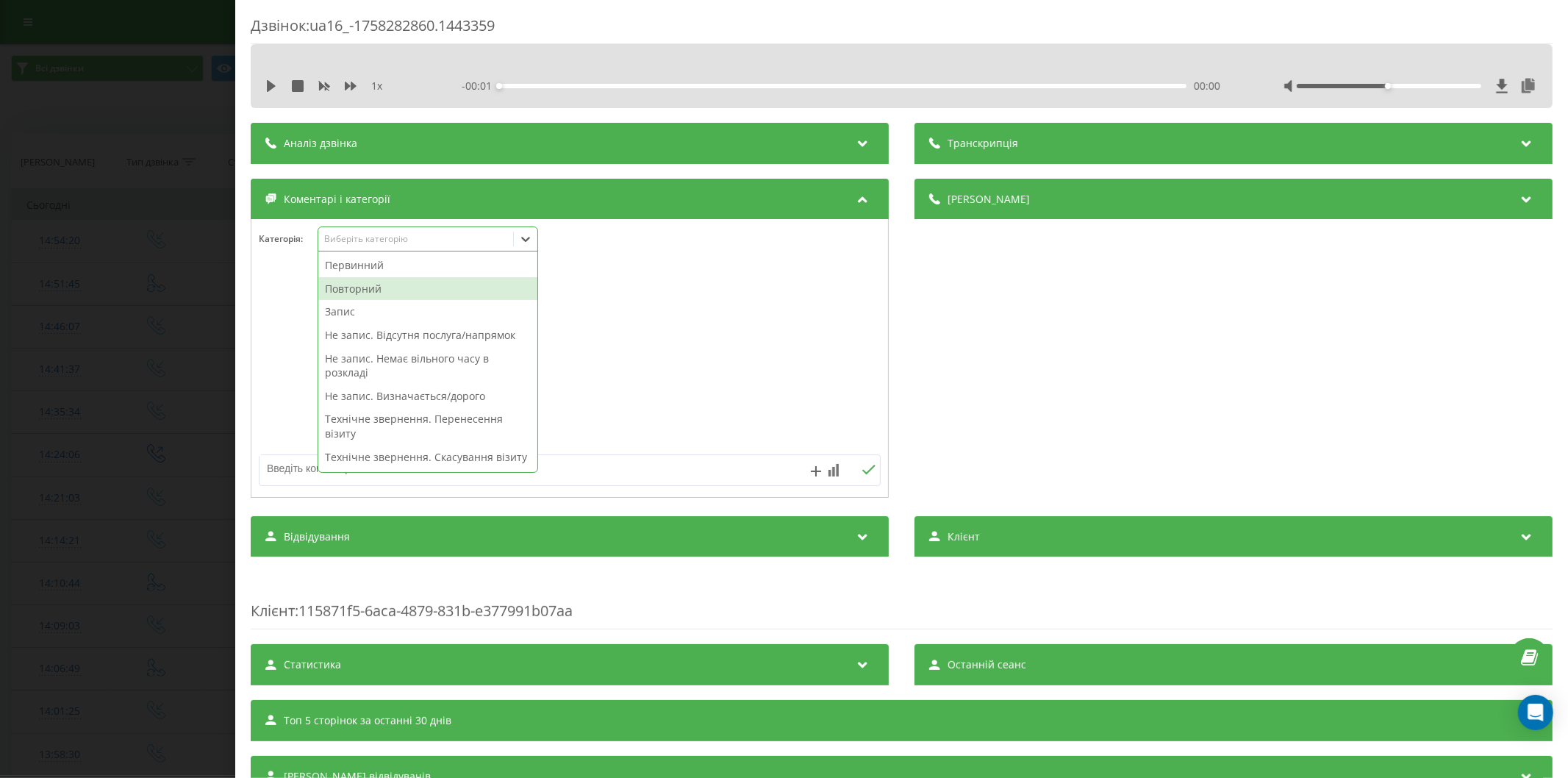
click at [348, 288] on div "Повторний" at bounding box center [428, 288] width 219 height 23
click at [397, 336] on div "Не запис. Відсутня послуга/напрямок" at bounding box center [428, 334] width 219 height 23
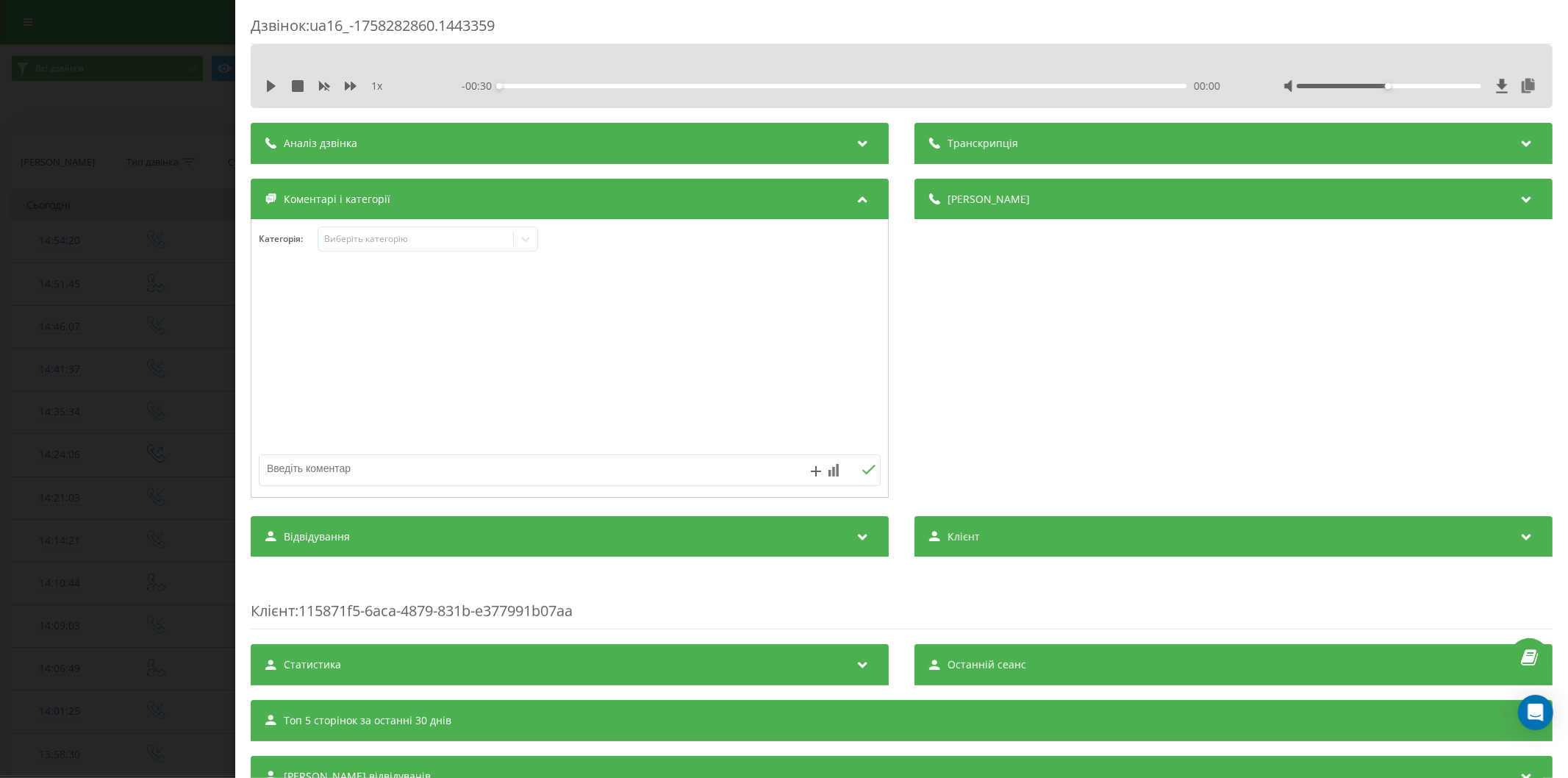
click at [289, 463] on textarea at bounding box center [508, 468] width 496 height 26
type textarea "дит.травматолог"
click at [338, 240] on div "Виберіть категорію" at bounding box center [415, 239] width 184 height 12
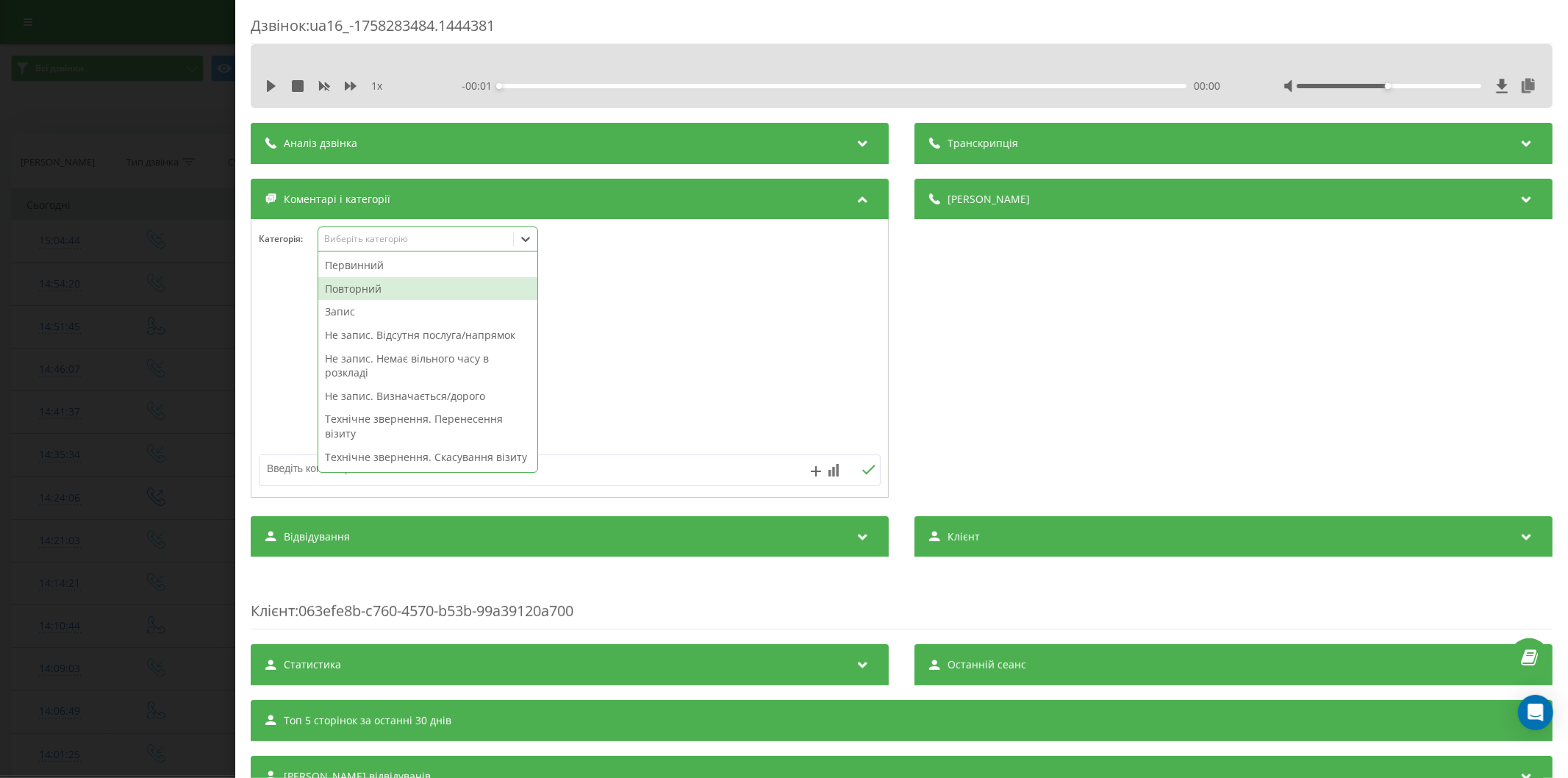
click at [380, 287] on div "Повторний" at bounding box center [428, 288] width 219 height 23
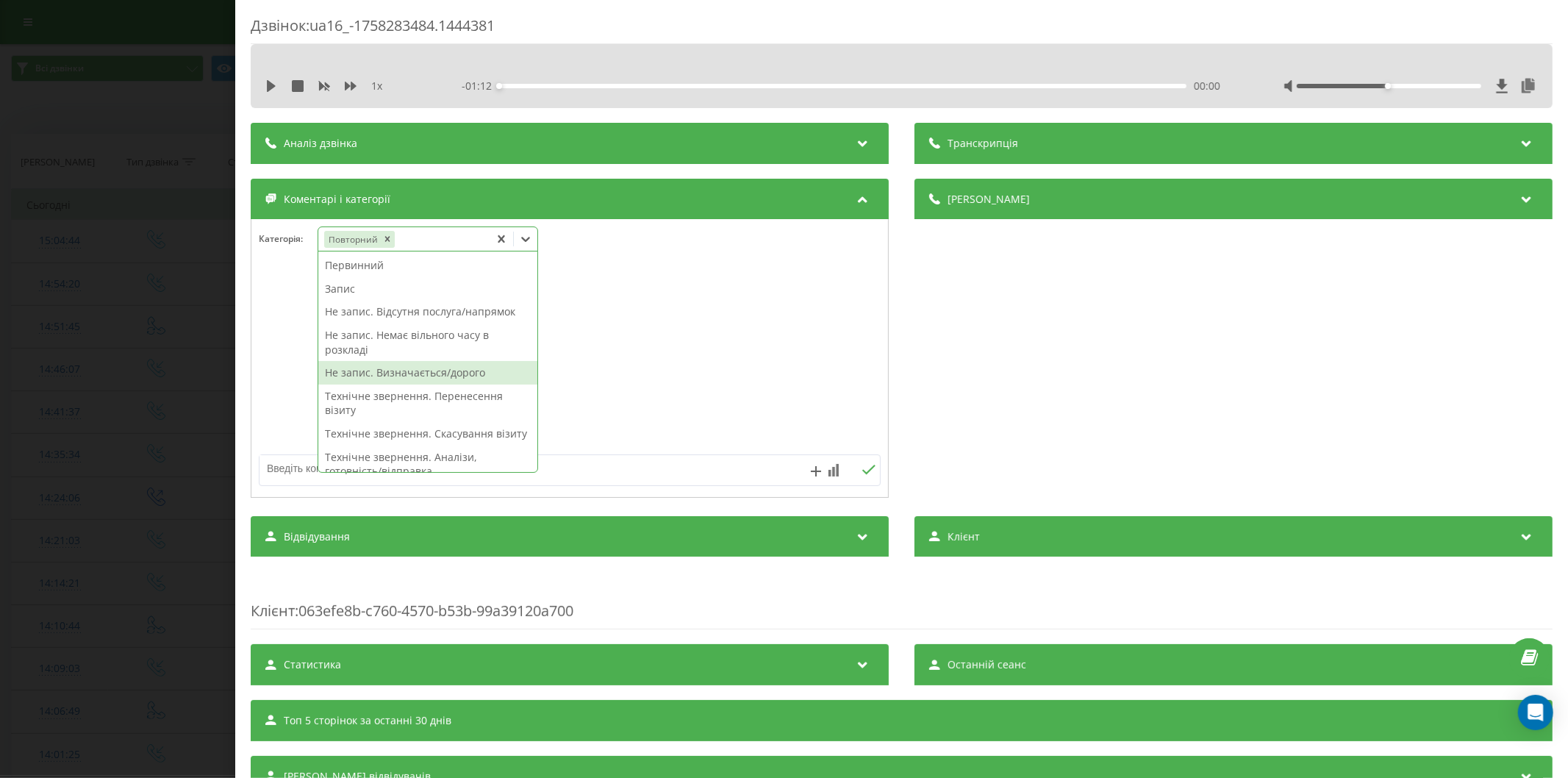
click at [414, 368] on div "Не запис. Визначається/дорого" at bounding box center [428, 372] width 219 height 23
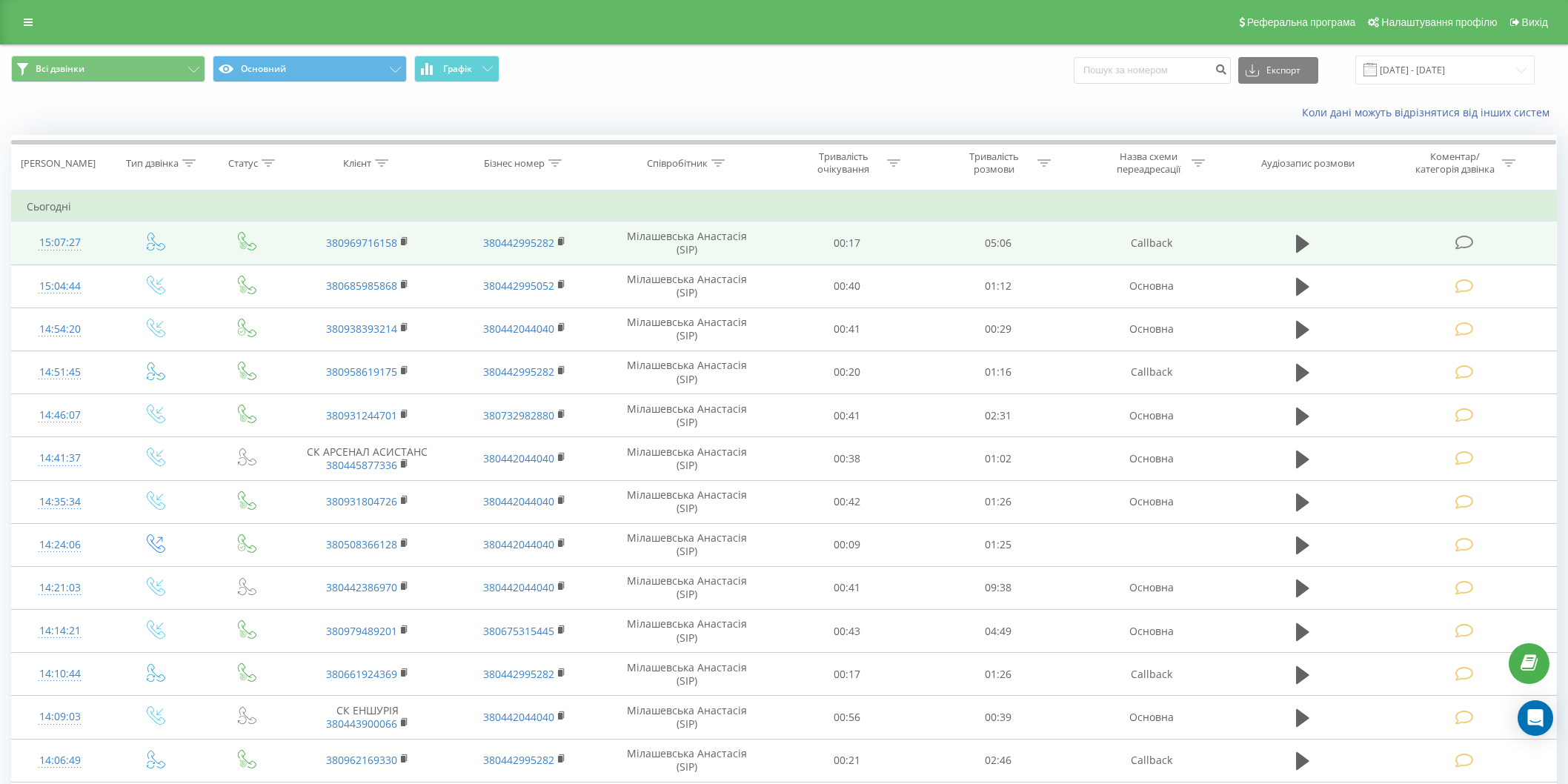
click at [1463, 242] on icon at bounding box center [1463, 242] width 19 height 15
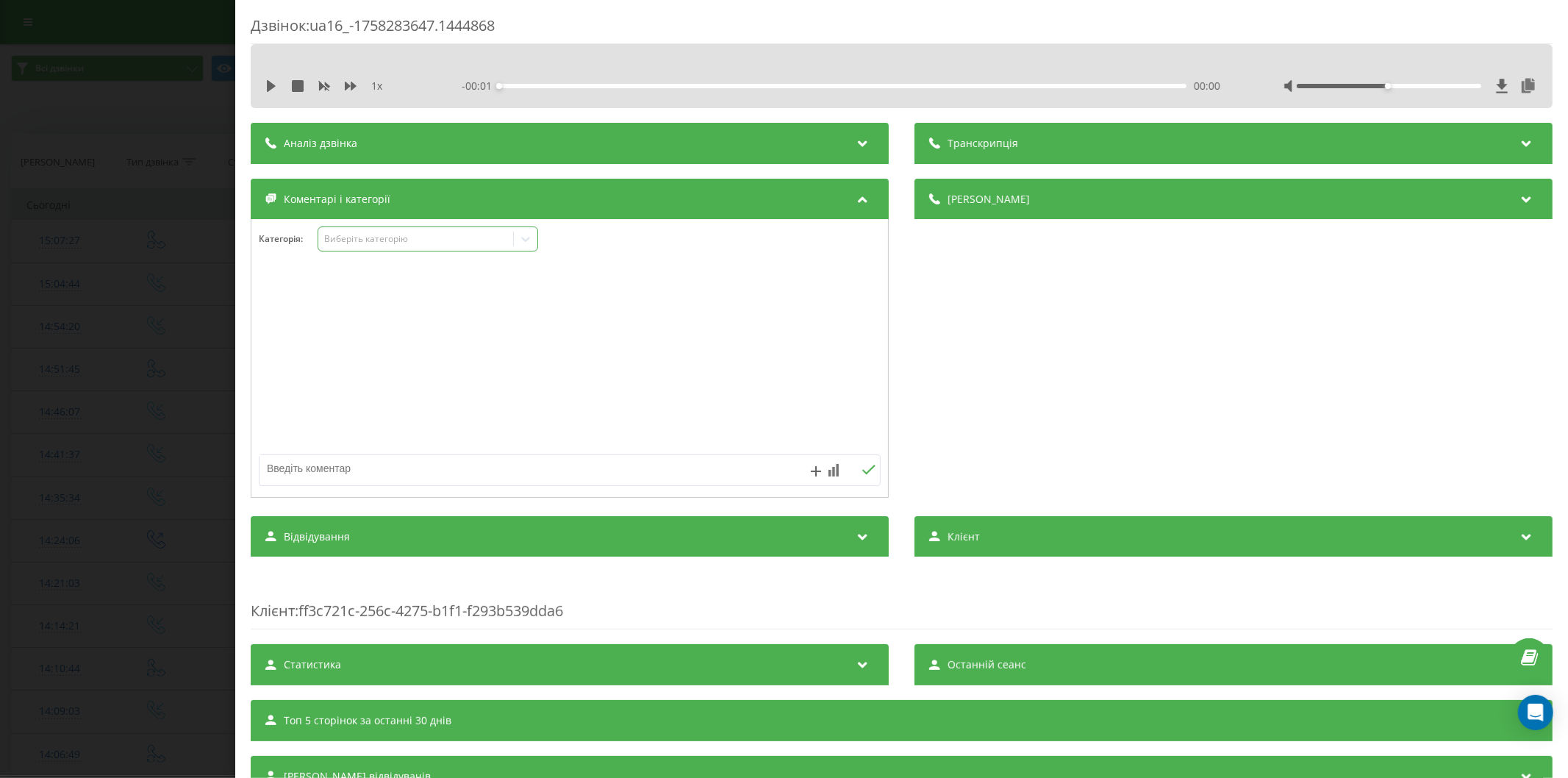
click at [368, 244] on div "Виберіть категорію" at bounding box center [415, 239] width 184 height 12
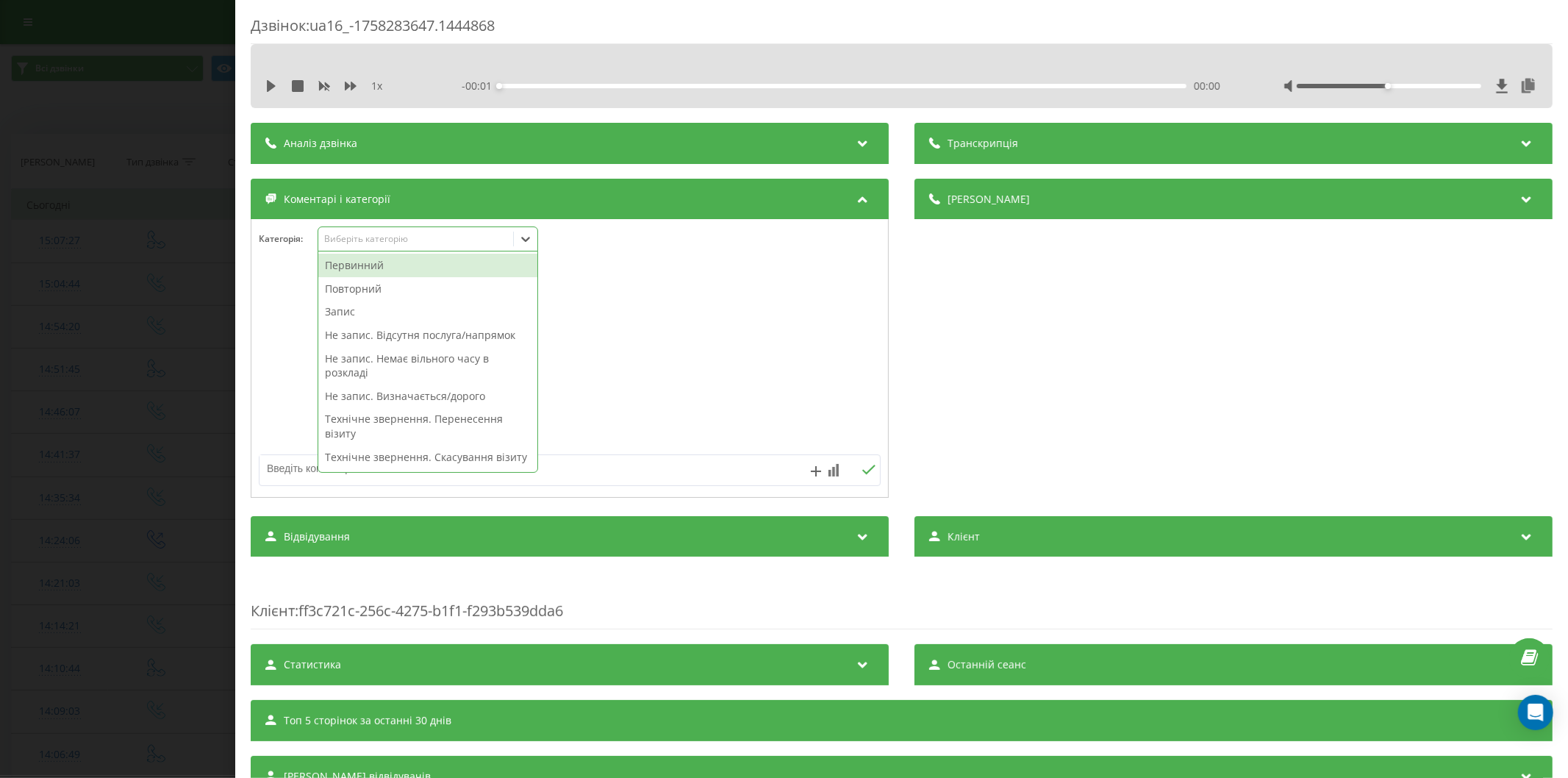
click at [357, 274] on div "Первинний" at bounding box center [428, 265] width 219 height 23
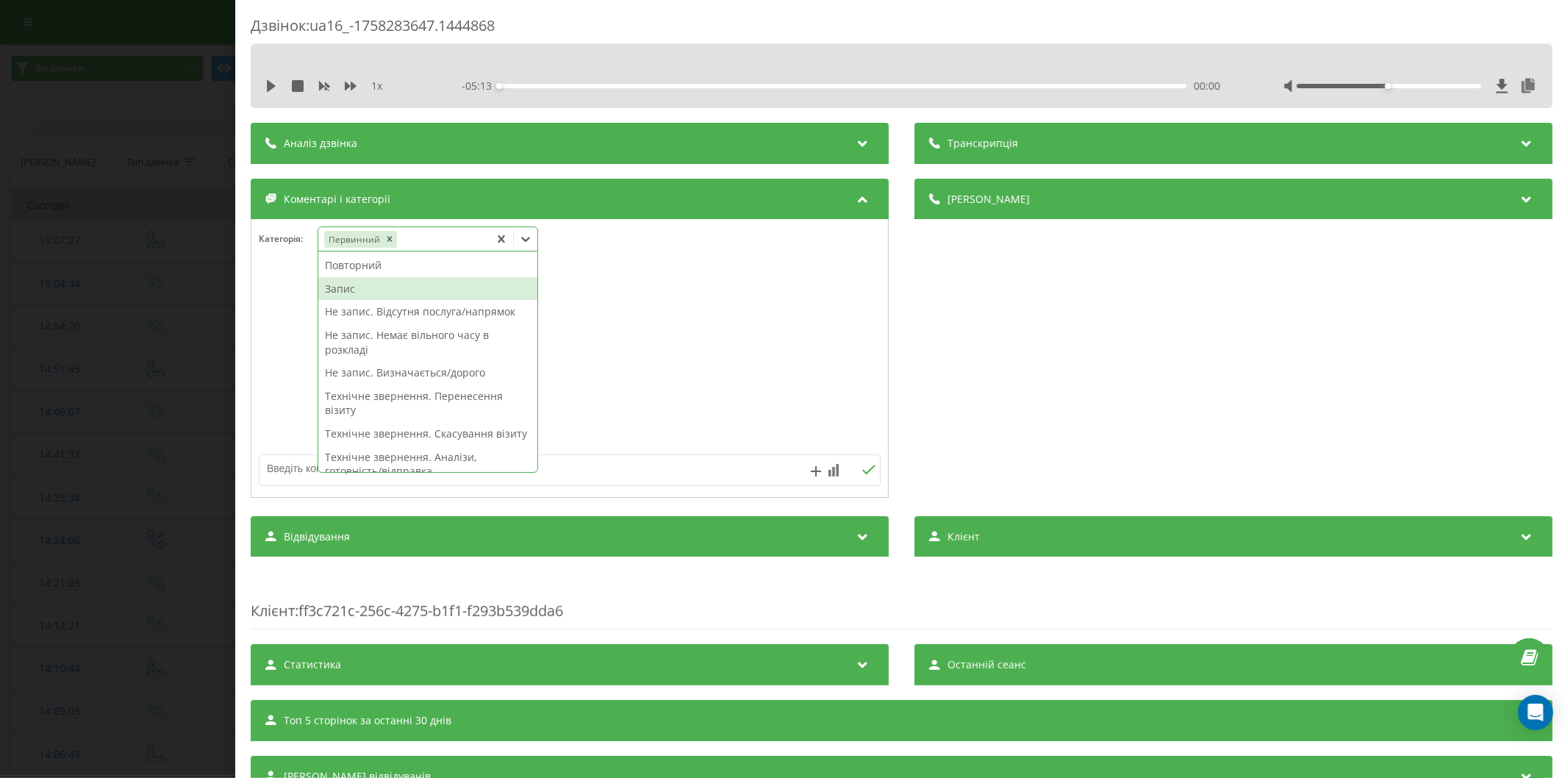
click at [369, 290] on div "Запис" at bounding box center [428, 288] width 219 height 23
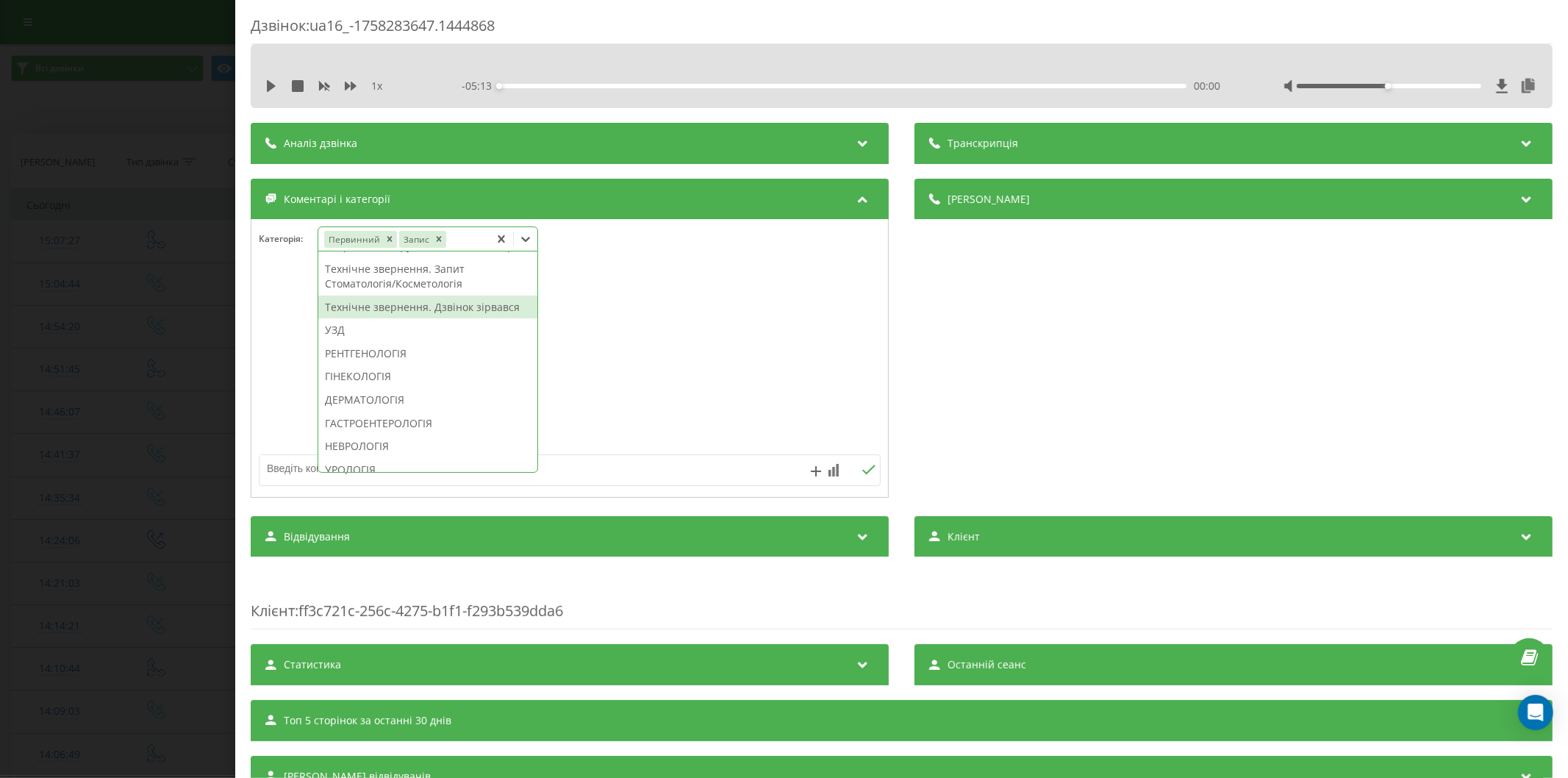
scroll to position [466, 0]
click at [372, 330] on div "ДЕРМАТОЛОГІЯ" at bounding box center [428, 318] width 219 height 23
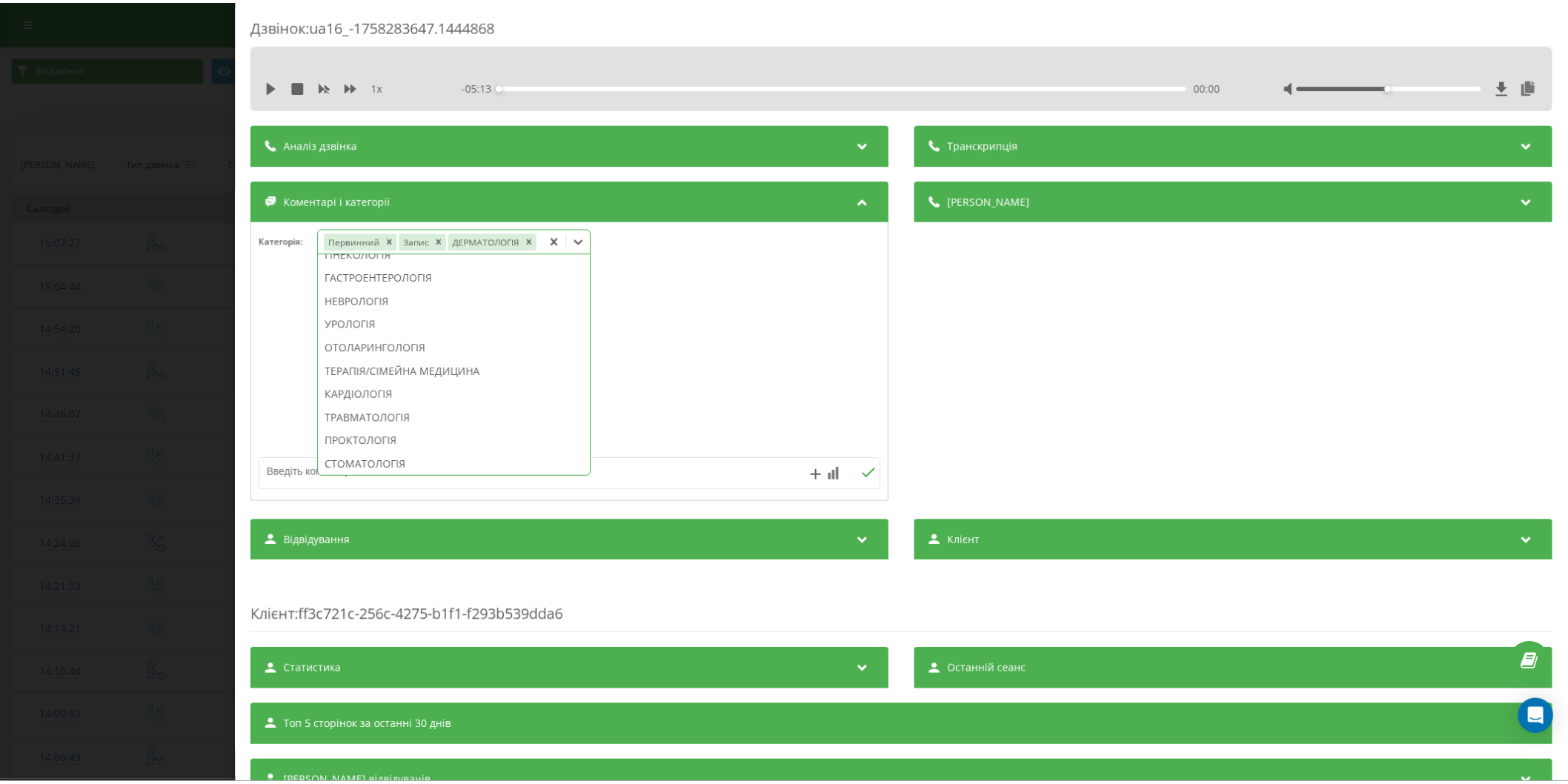
scroll to position [382, 0]
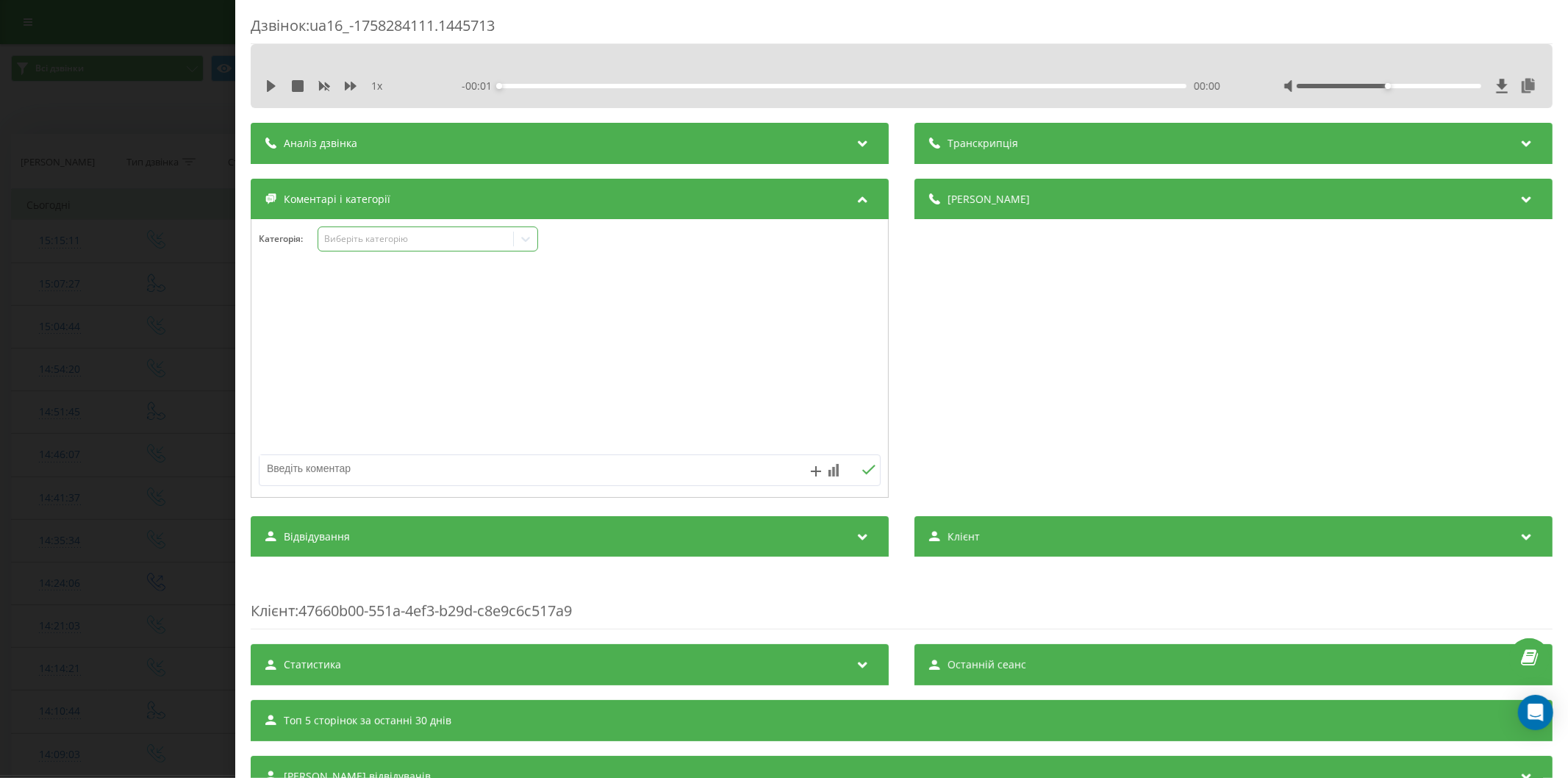
click at [373, 237] on div "Виберіть категорію" at bounding box center [415, 239] width 184 height 12
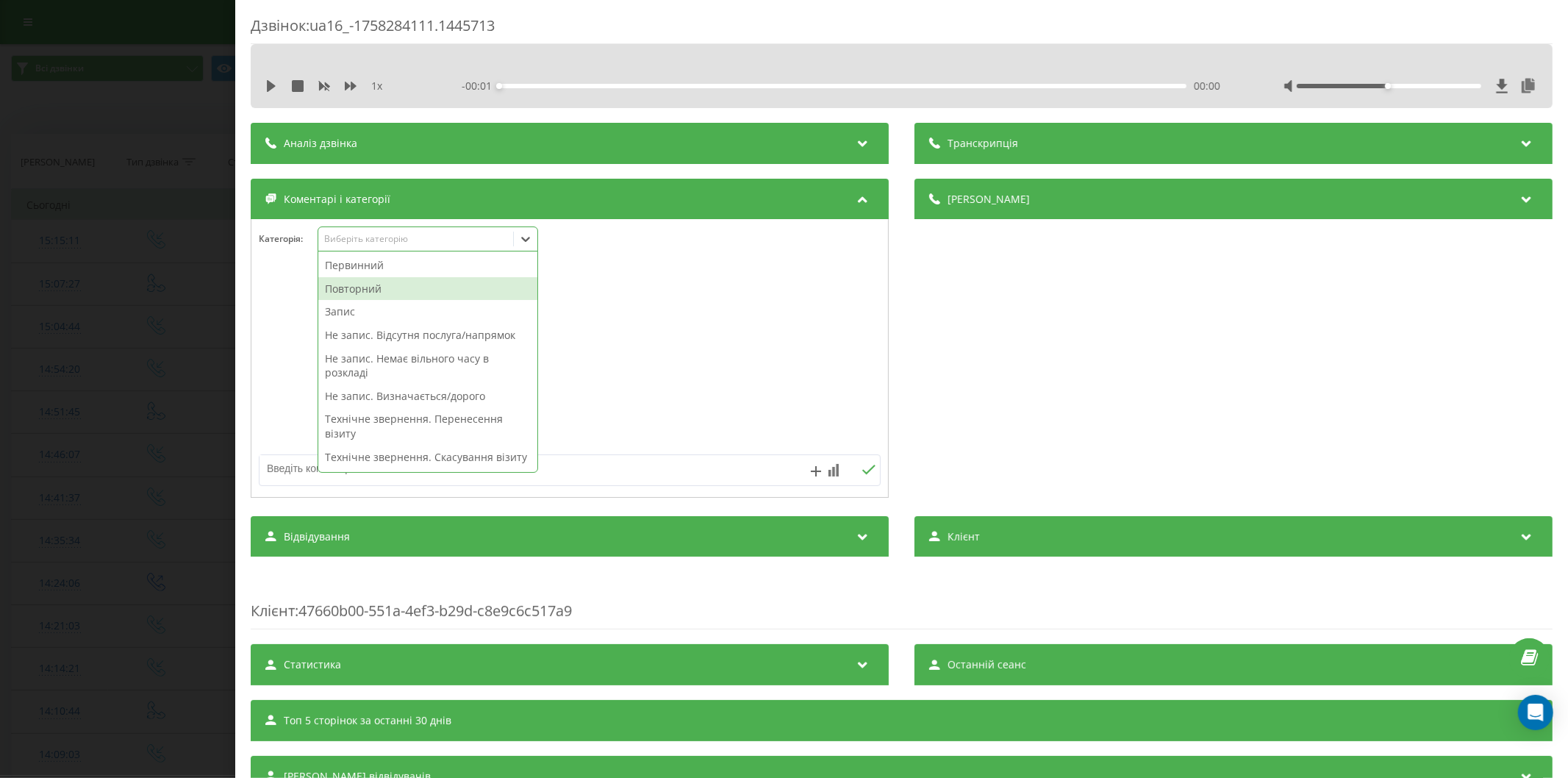
click at [365, 285] on div "Повторний" at bounding box center [428, 288] width 219 height 23
click at [343, 307] on div "Запис" at bounding box center [428, 311] width 219 height 23
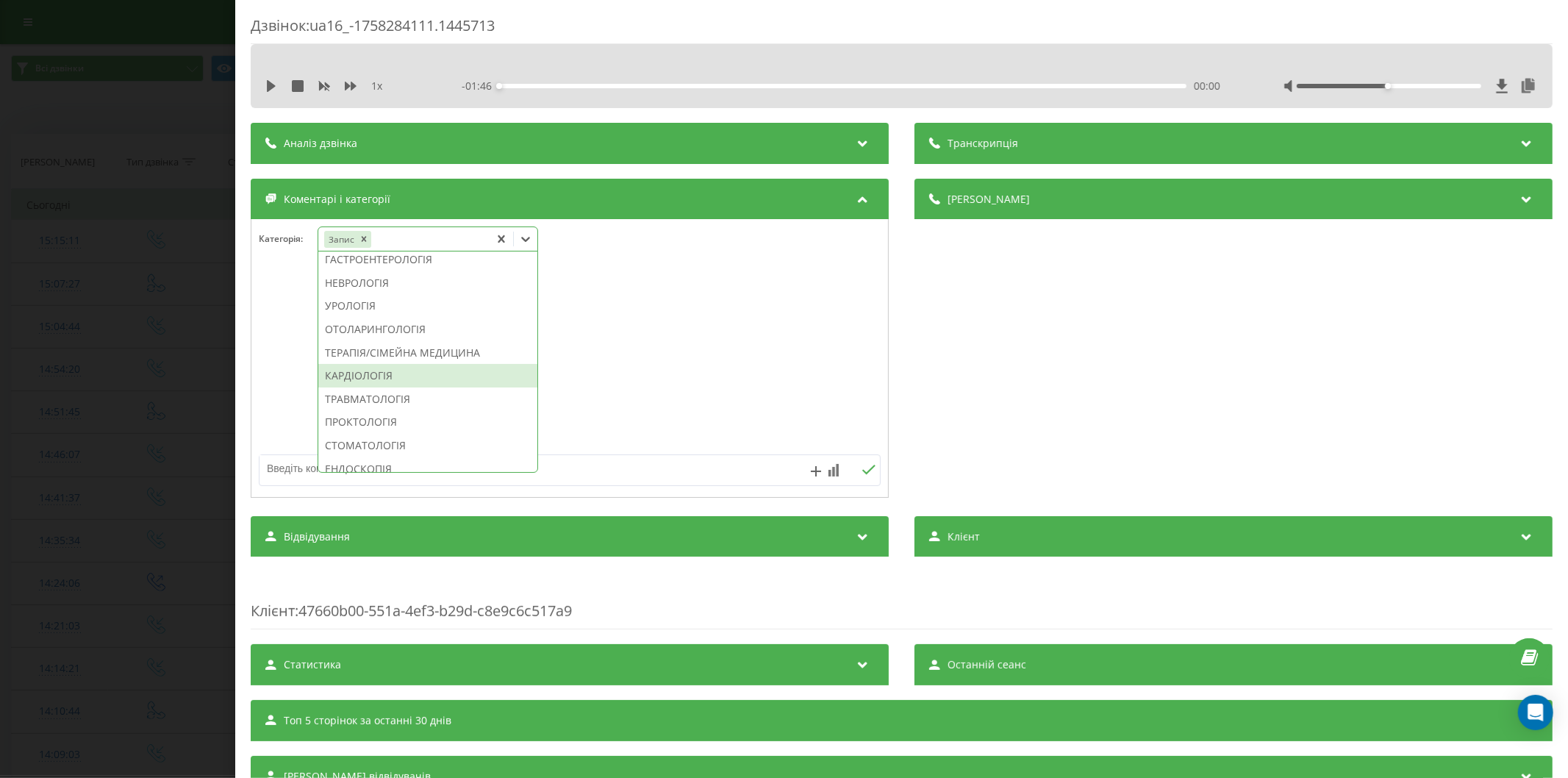
scroll to position [489, 0]
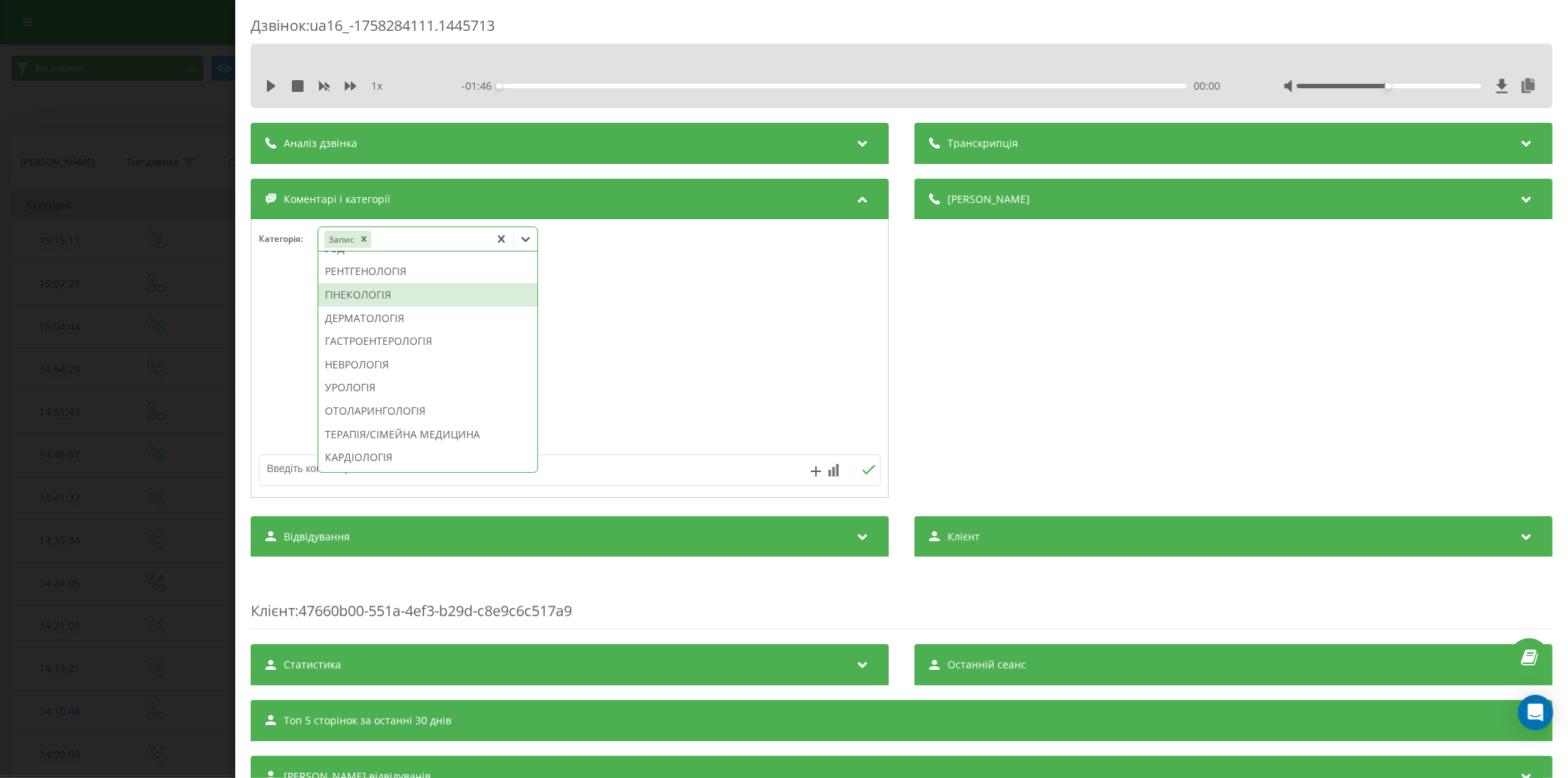
click at [376, 306] on div "ГІНЕКОЛОГІЯ" at bounding box center [428, 294] width 219 height 23
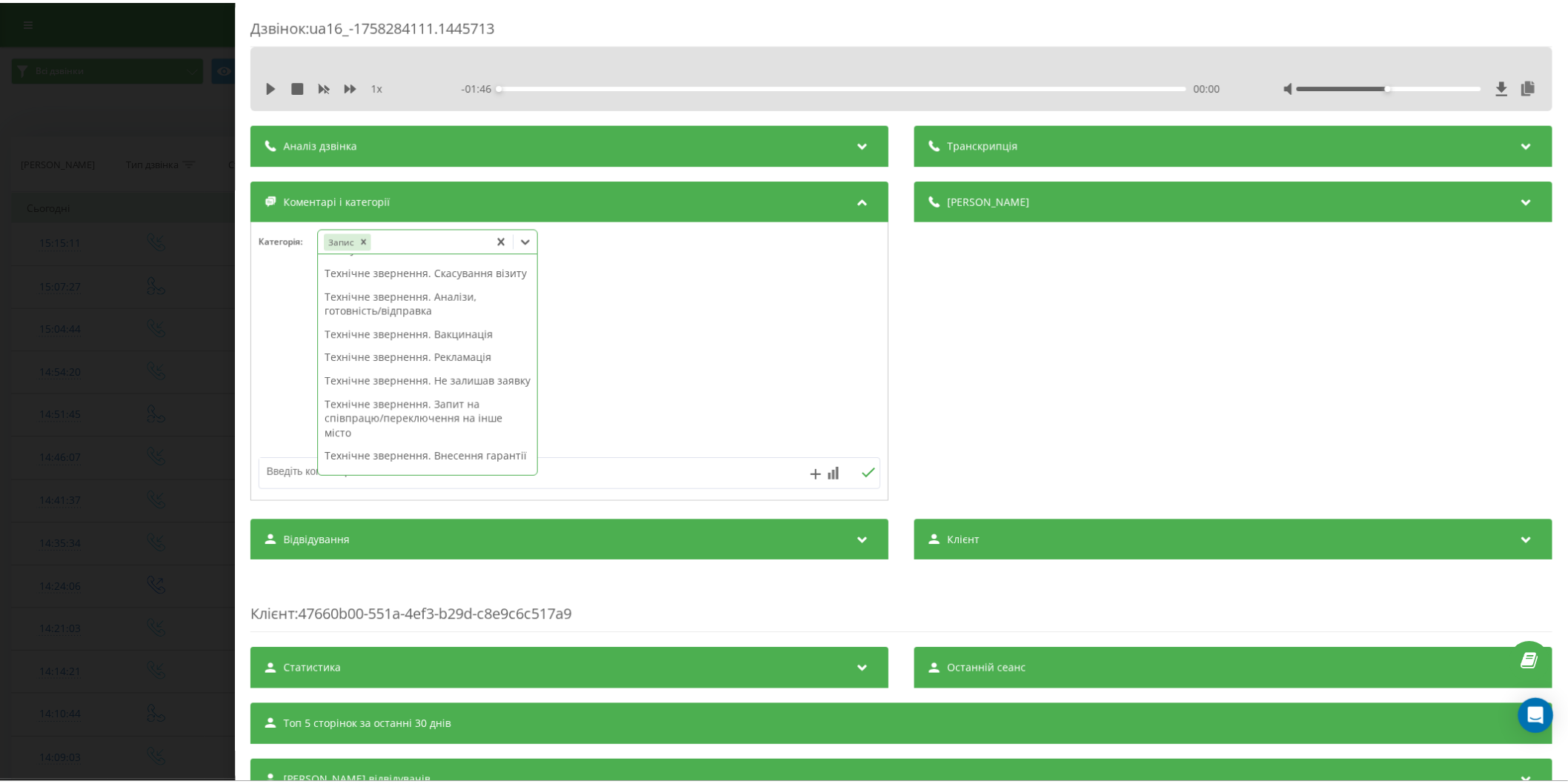
scroll to position [0, 0]
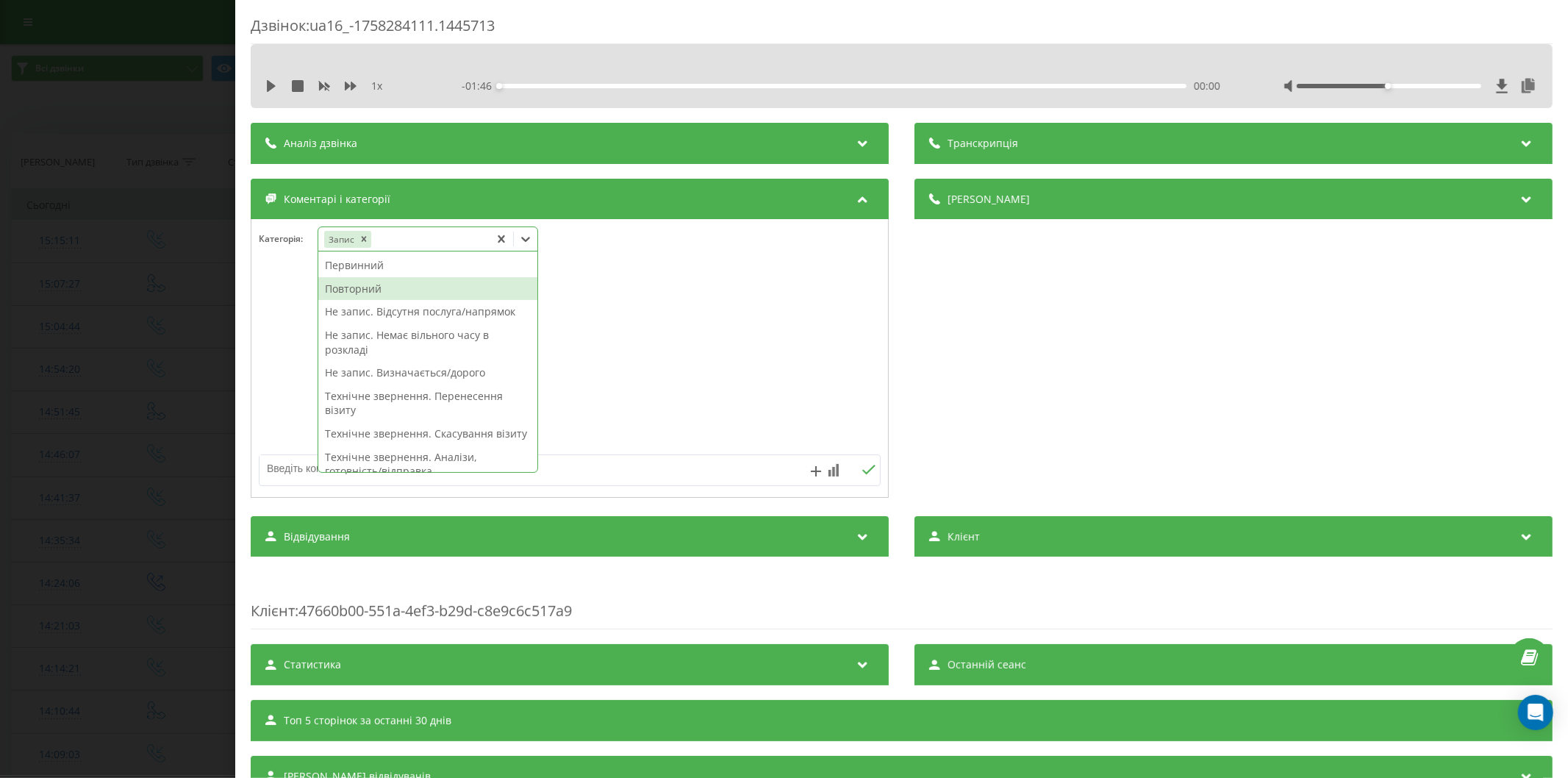
click at [358, 289] on div "Повторний" at bounding box center [428, 288] width 219 height 23
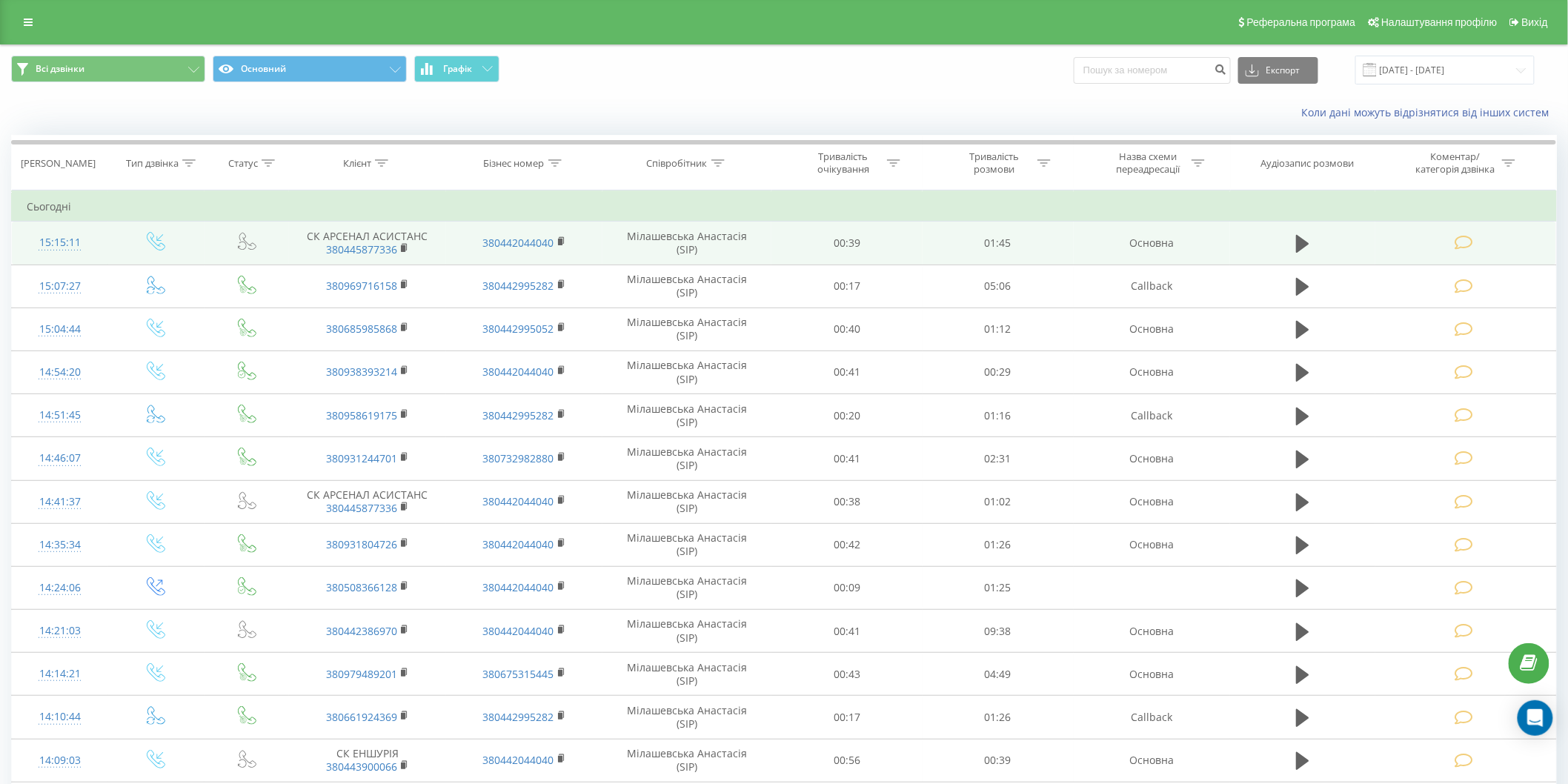
click at [1464, 241] on icon at bounding box center [1463, 242] width 19 height 15
click at [1469, 240] on icon at bounding box center [1463, 242] width 19 height 15
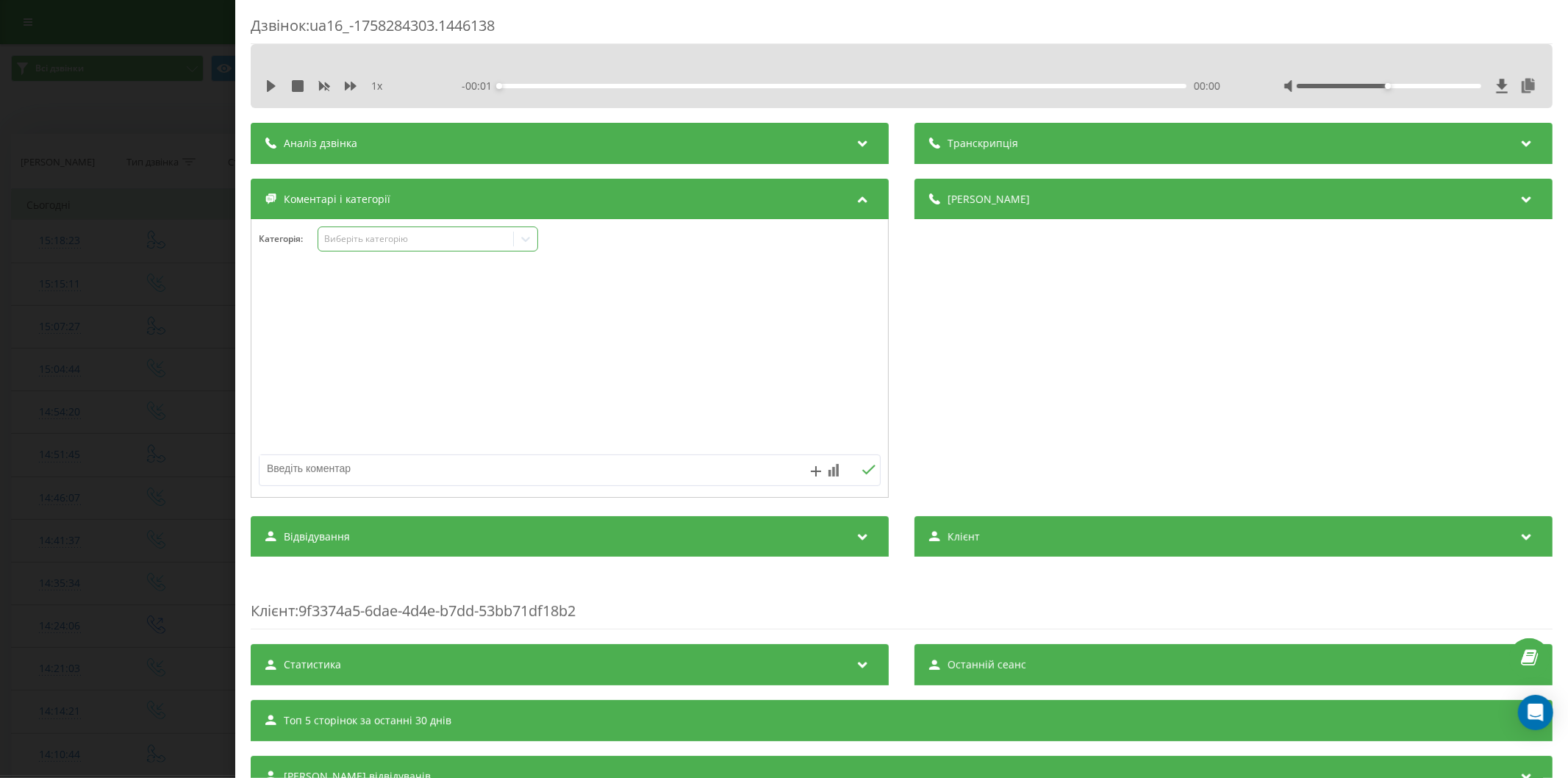
click at [373, 236] on div "Виберіть категорію" at bounding box center [415, 239] width 184 height 12
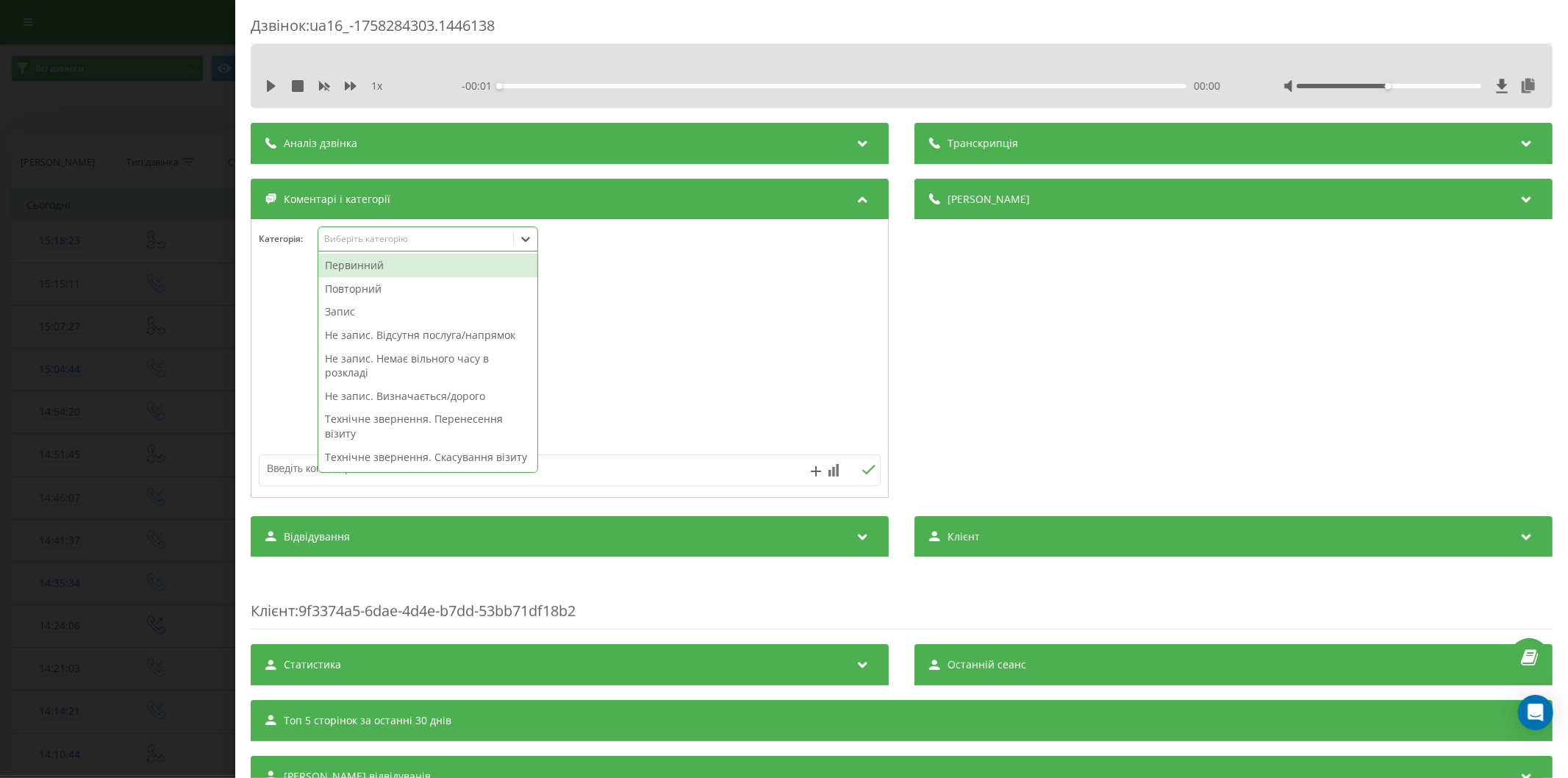
click at [360, 266] on div "Первинний" at bounding box center [428, 265] width 219 height 23
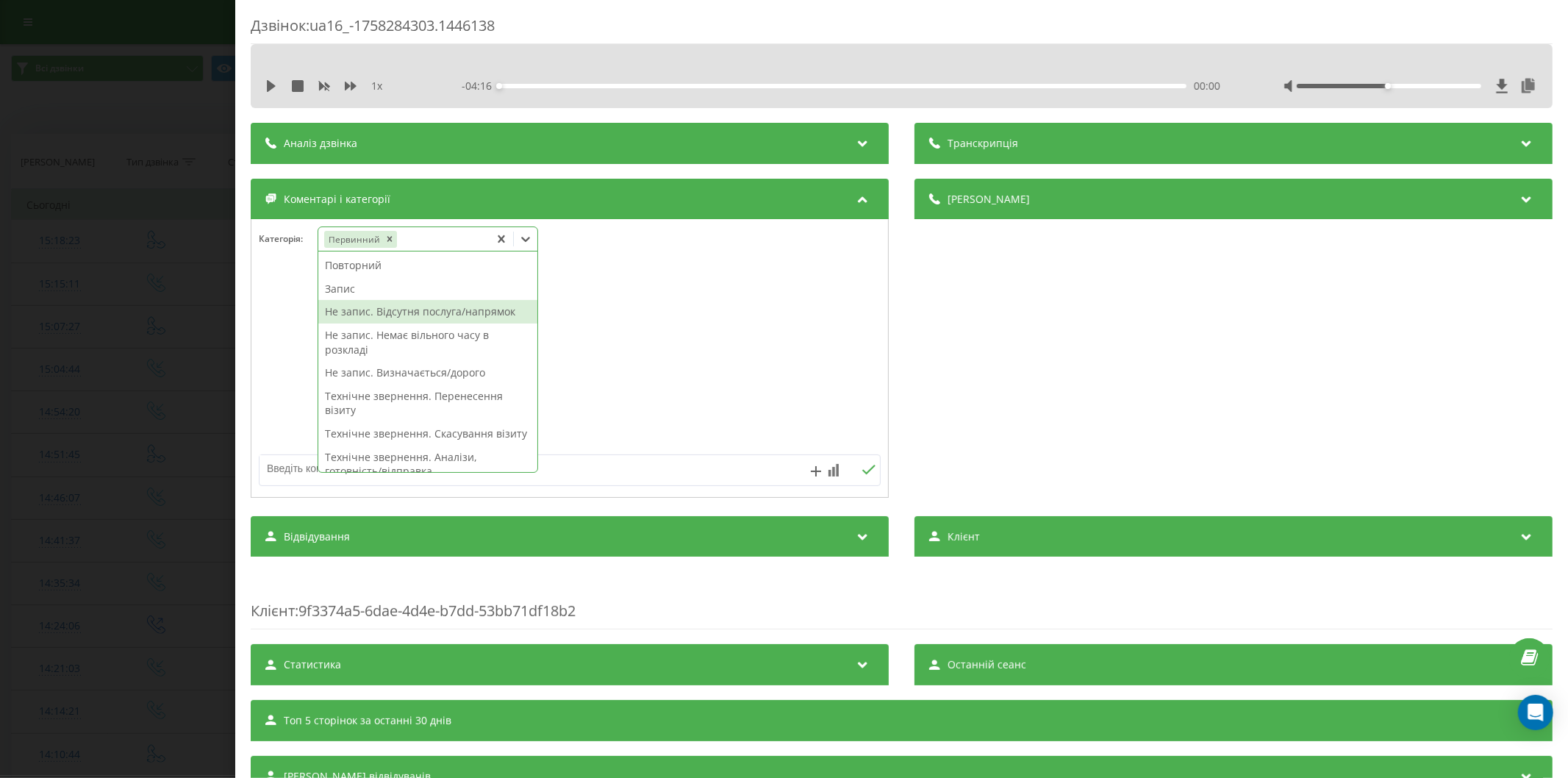
click at [377, 314] on div "Не запис. Відсутня послуга/напрямок" at bounding box center [428, 311] width 219 height 23
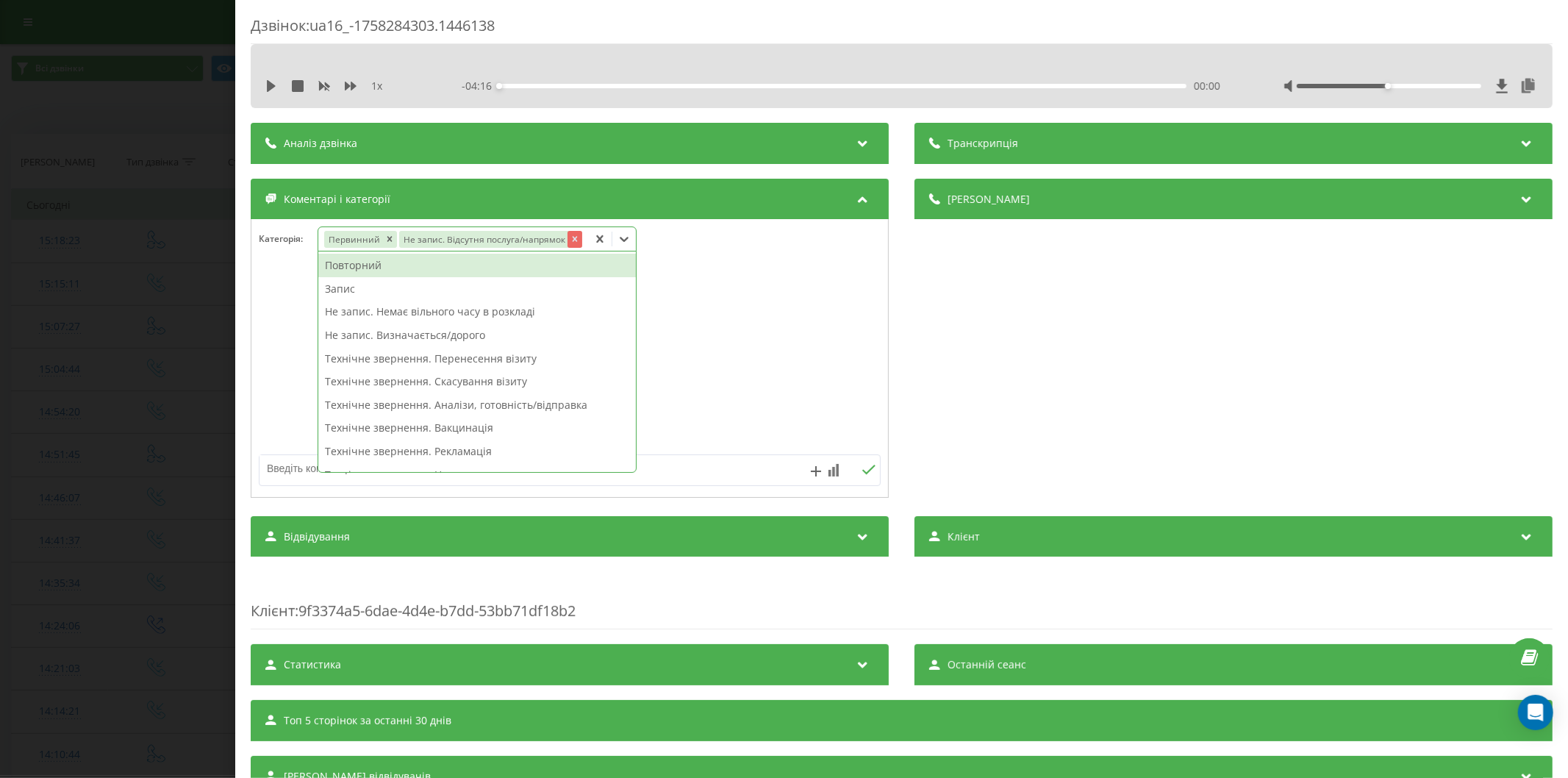
click at [569, 243] on icon "Remove Не запис. Відсутня послуга/напрямок" at bounding box center [574, 239] width 10 height 10
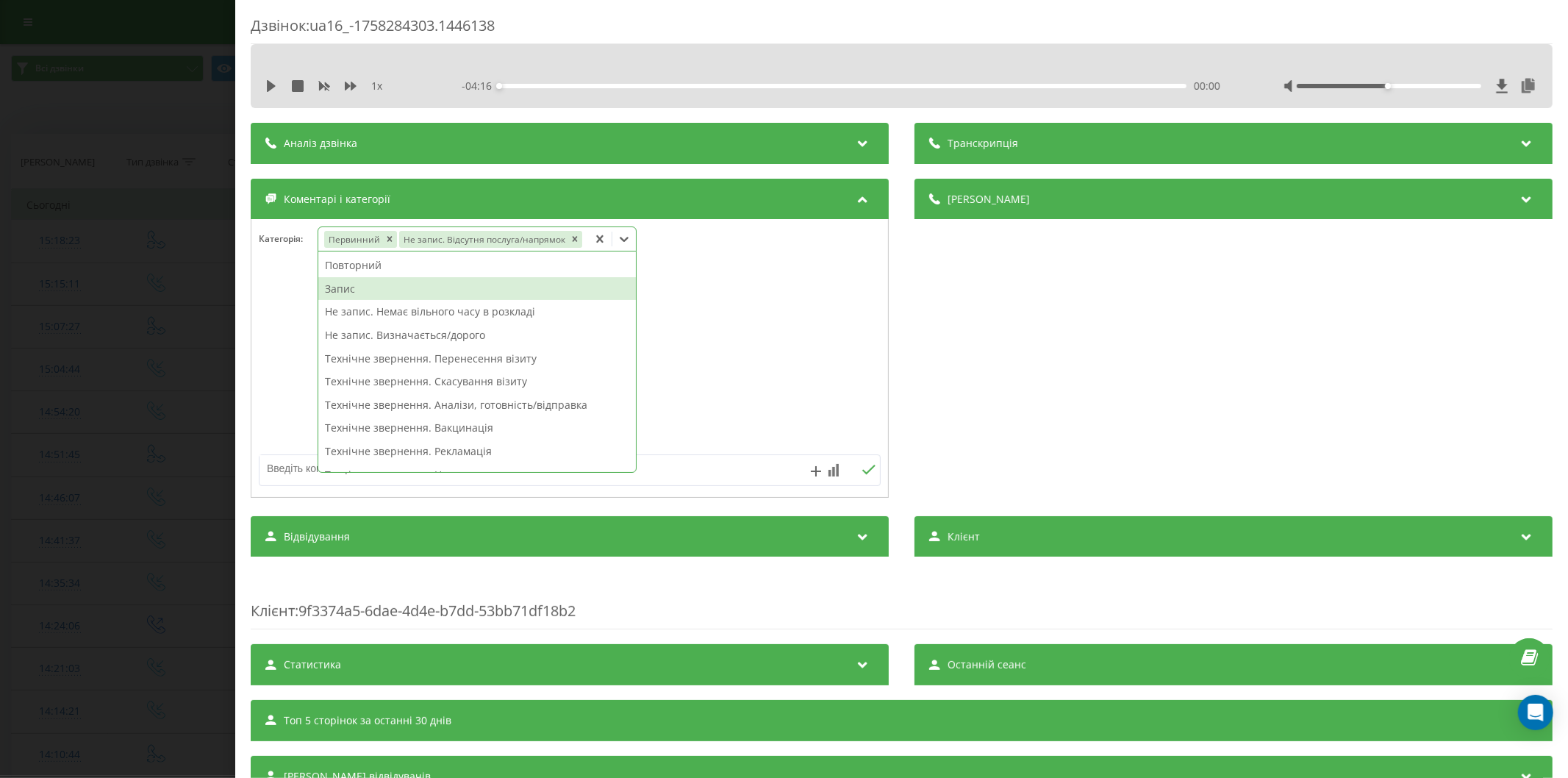
click at [370, 287] on div "Запис" at bounding box center [477, 288] width 318 height 23
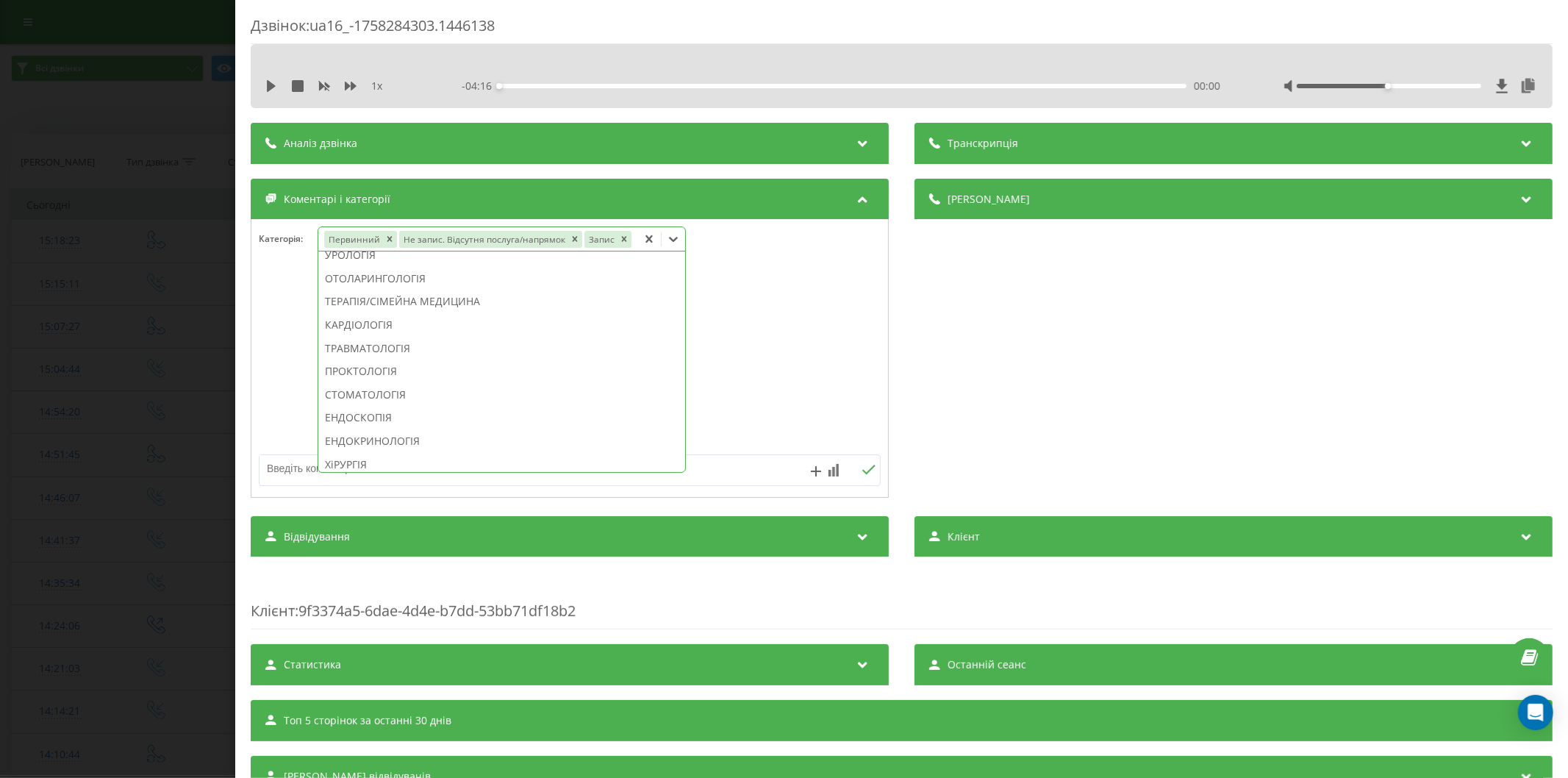
scroll to position [342, 0]
click at [365, 274] on div "УЗД" at bounding box center [502, 277] width 367 height 23
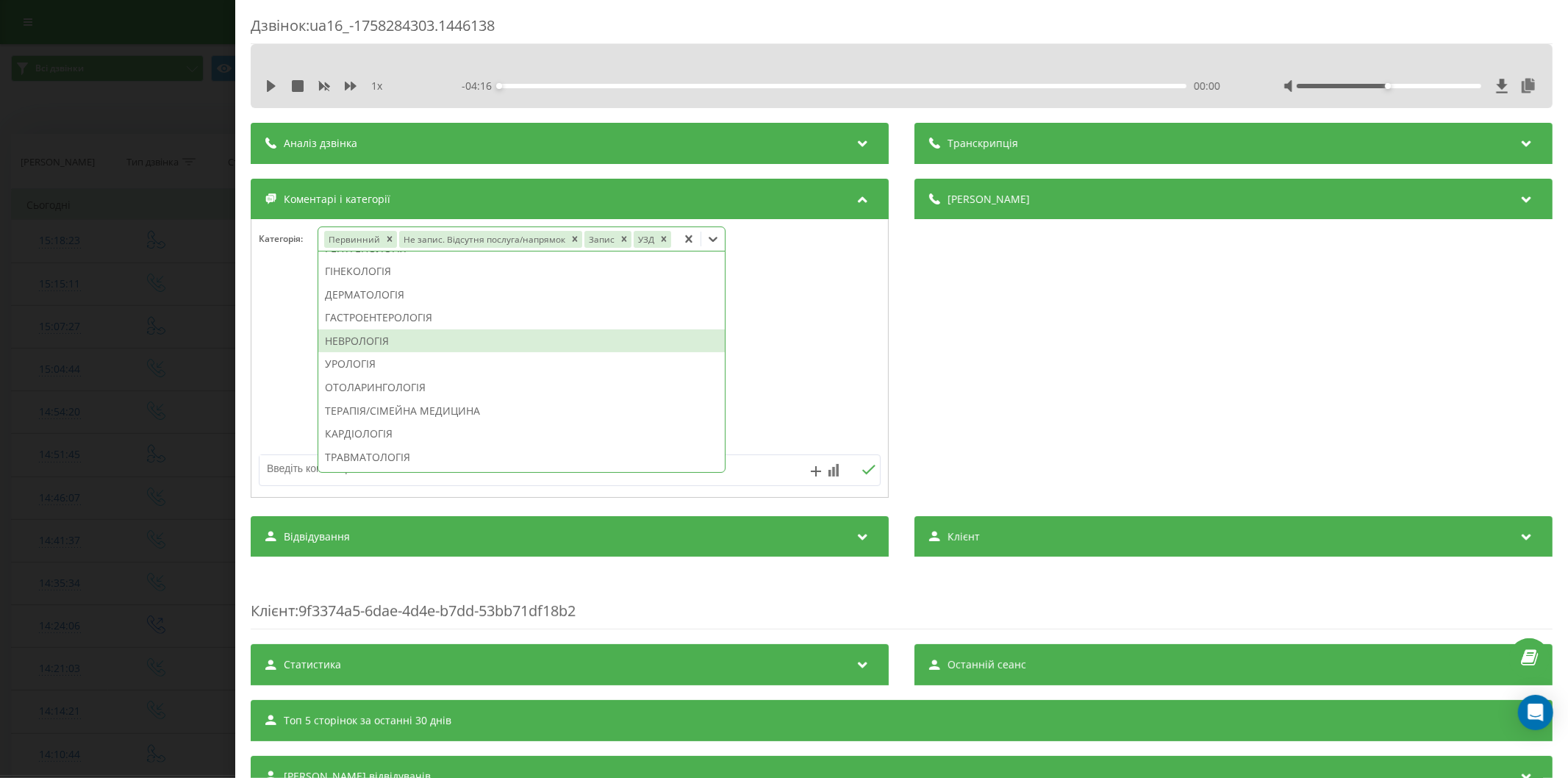
scroll to position [313, 0]
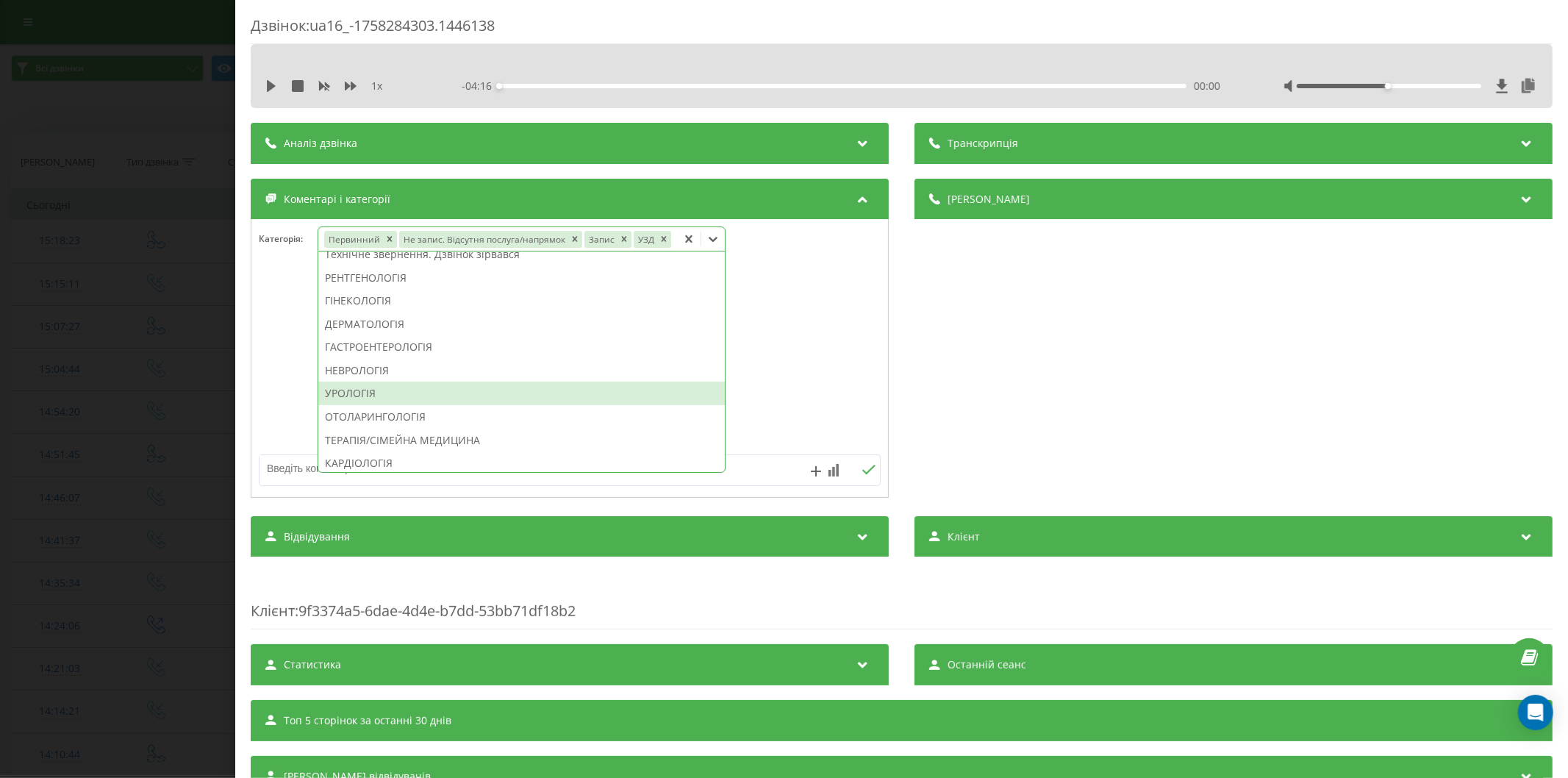
click at [357, 386] on div "УРОЛОГІЯ" at bounding box center [521, 393] width 406 height 23
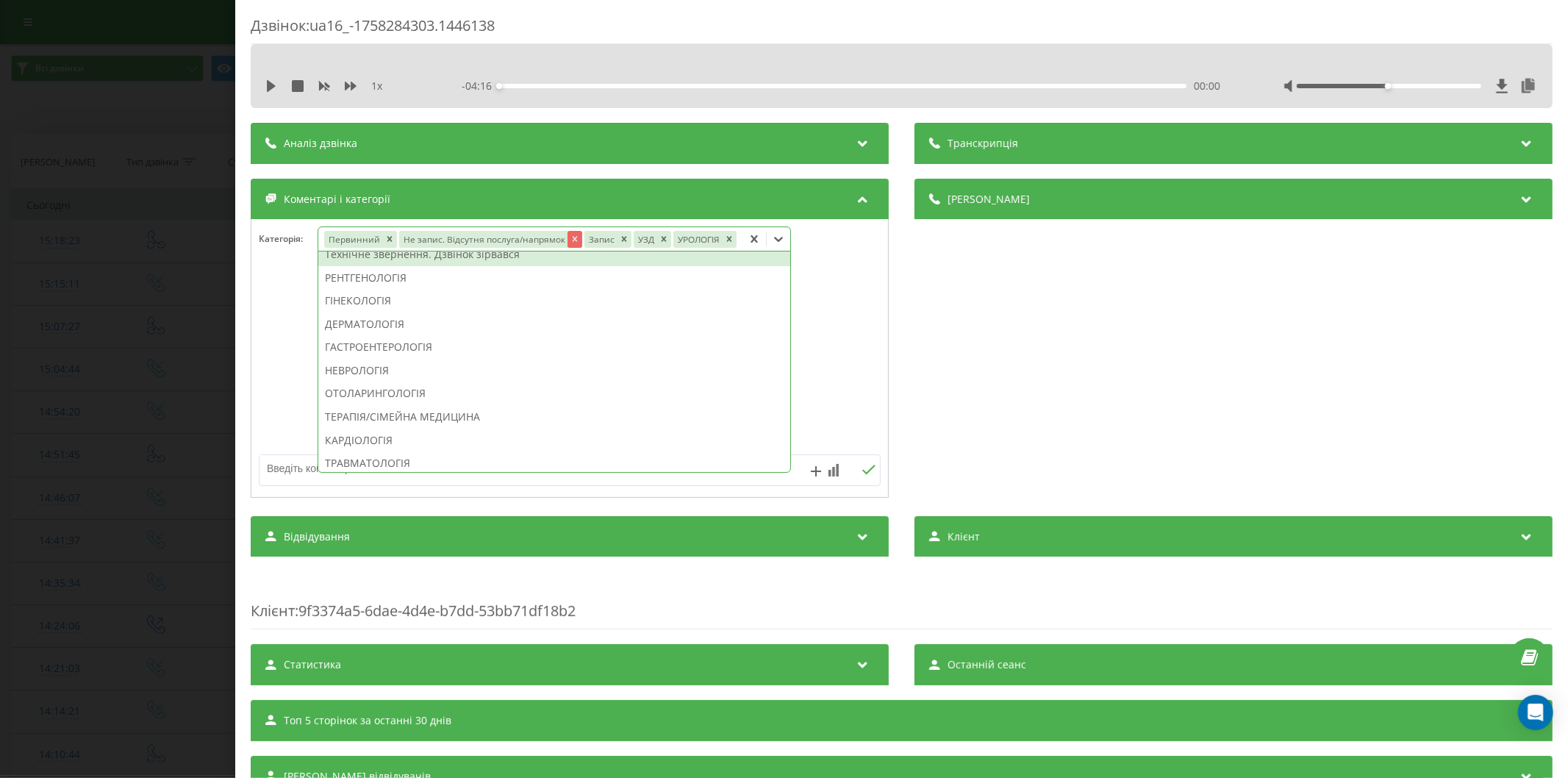
click at [569, 239] on icon "Remove Не запис. Відсутня послуга/напрямок" at bounding box center [574, 239] width 10 height 10
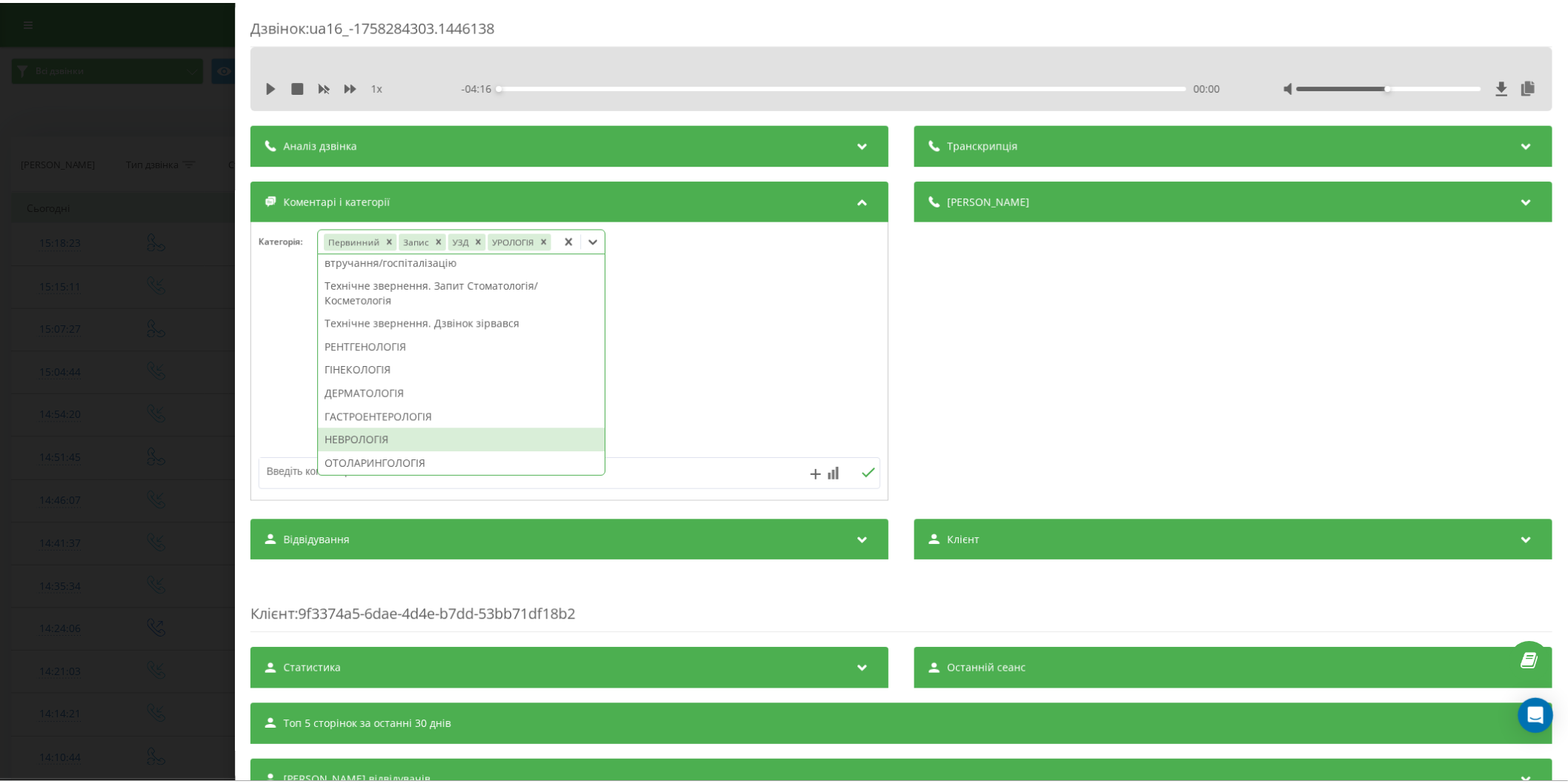
scroll to position [383, 0]
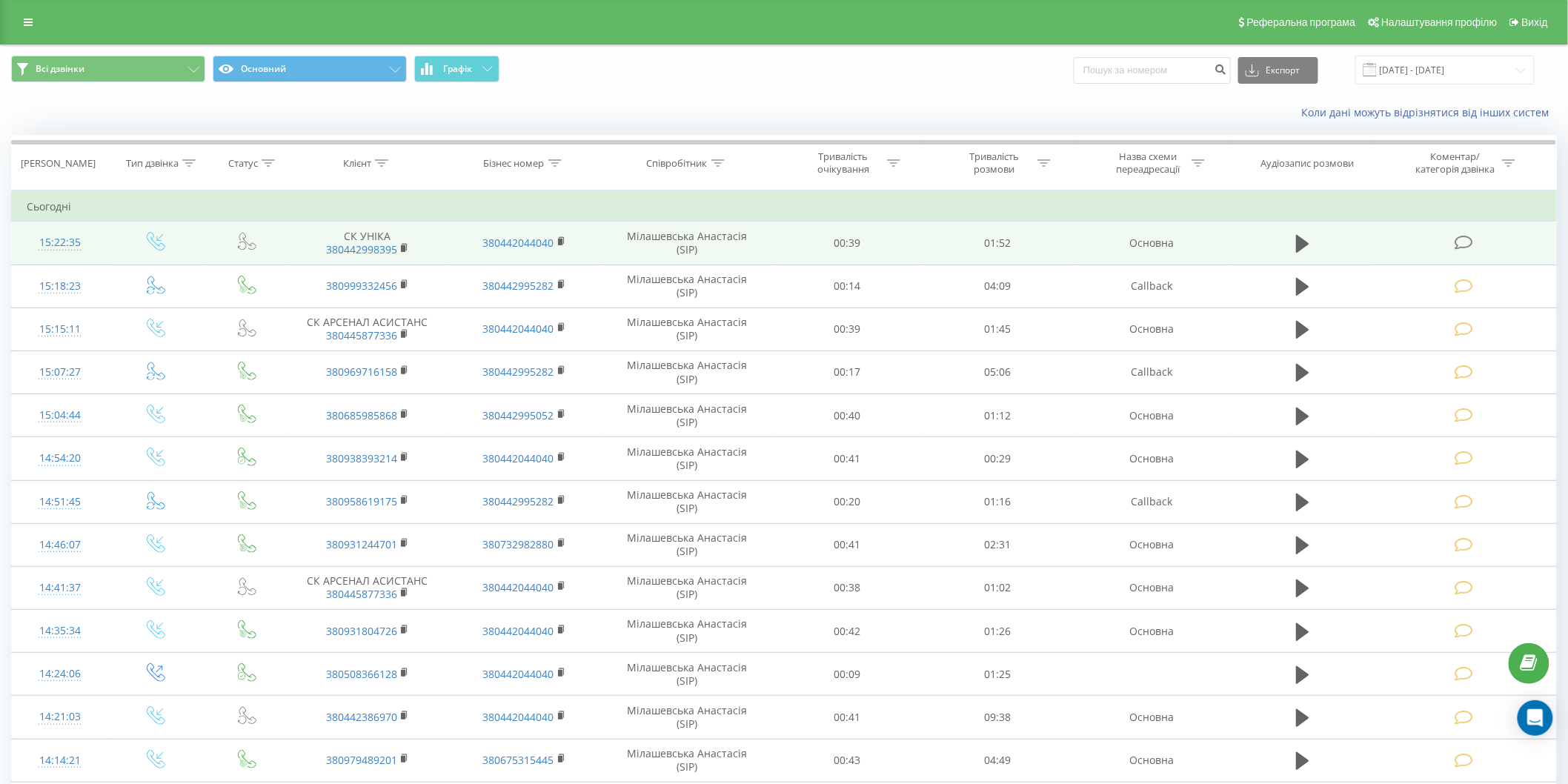
click at [1465, 241] on icon at bounding box center [1463, 242] width 19 height 15
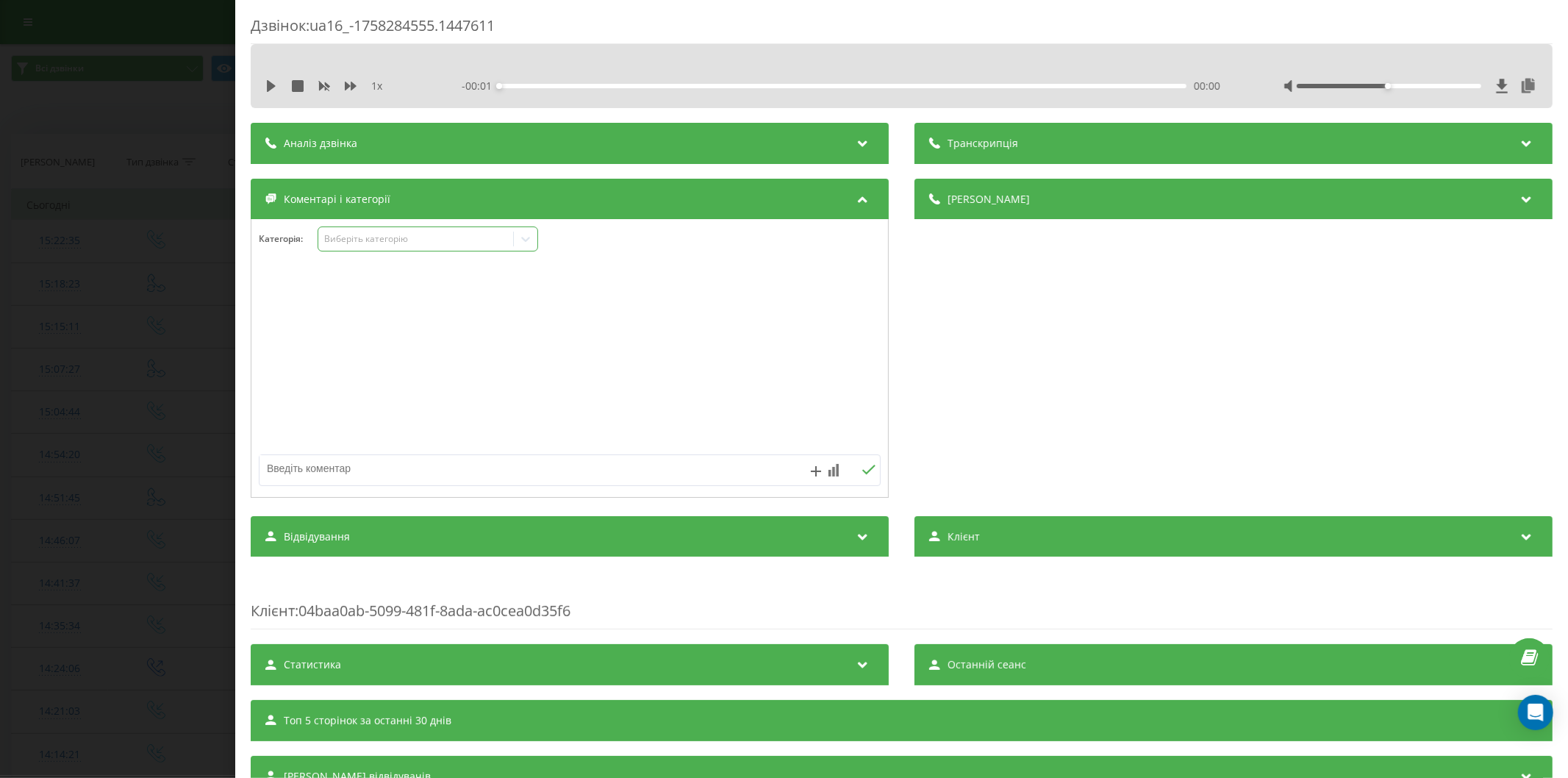
click at [409, 241] on div "Виберіть категорію" at bounding box center [415, 239] width 184 height 12
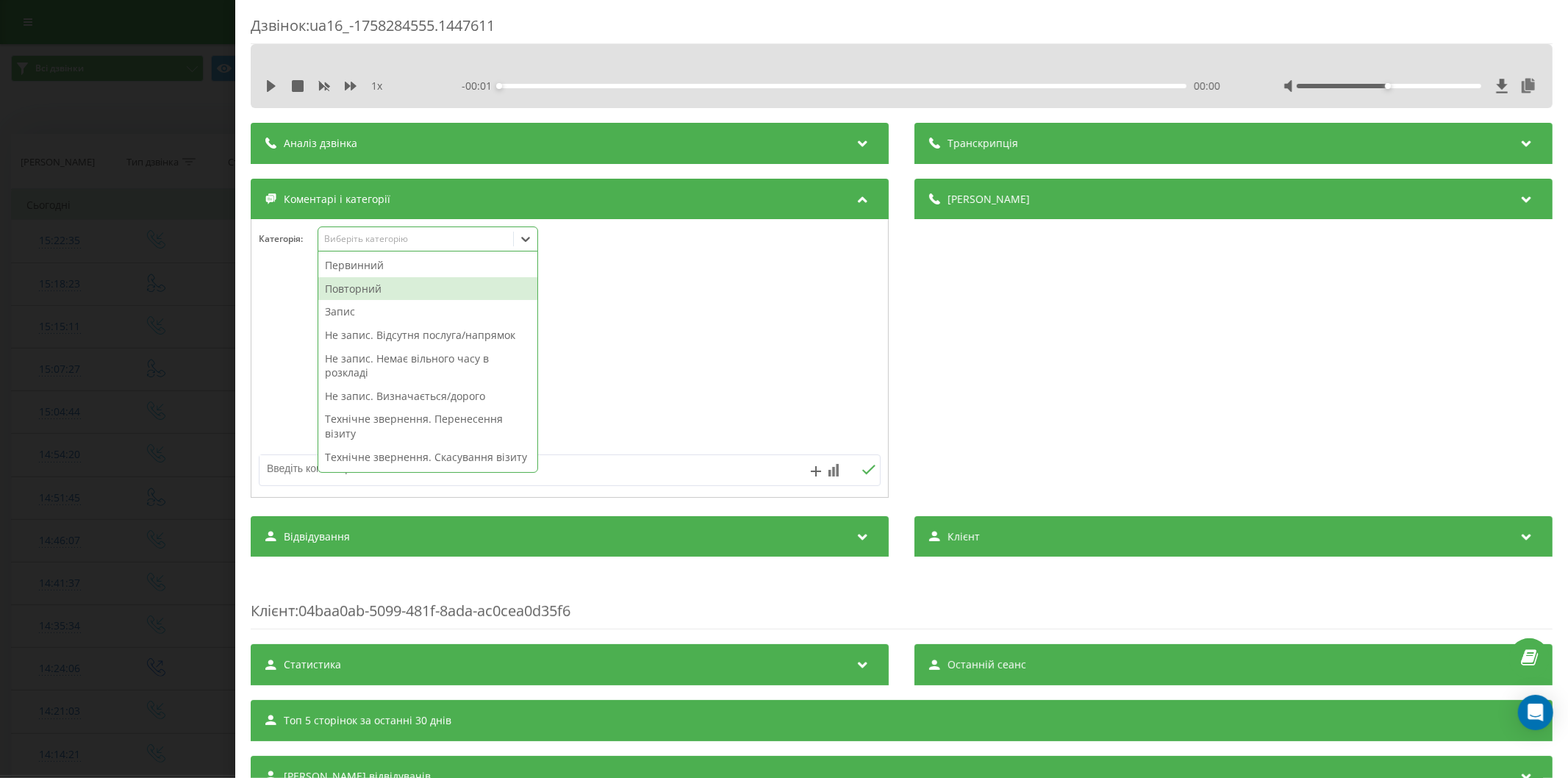
click at [372, 285] on div "Повторний" at bounding box center [428, 288] width 219 height 23
click at [405, 407] on div "Технічне звернення. Перенесення візиту" at bounding box center [428, 425] width 219 height 38
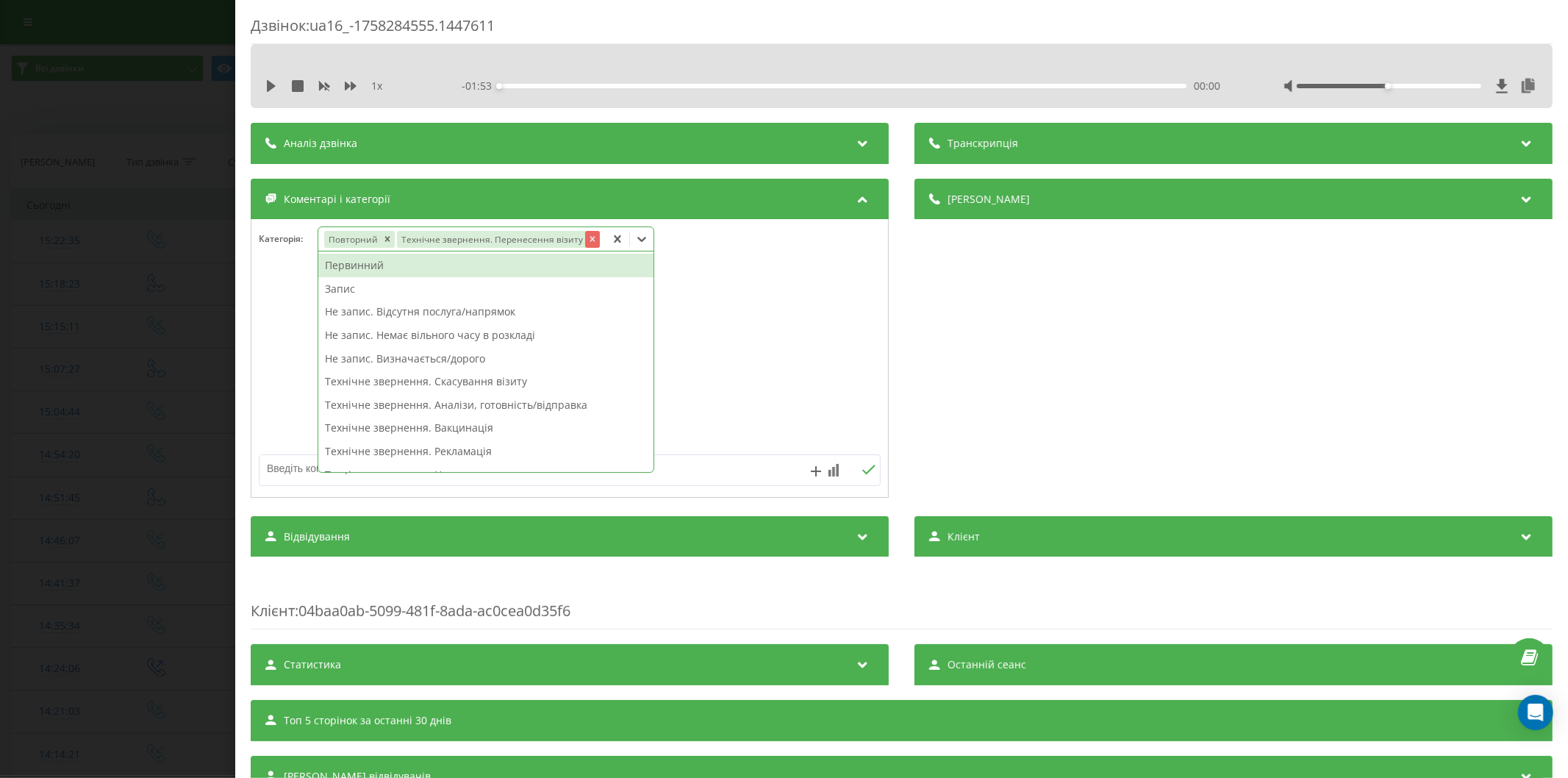
click at [590, 238] on icon "Remove Технічне звернення. Перенесення візиту" at bounding box center [592, 239] width 5 height 5
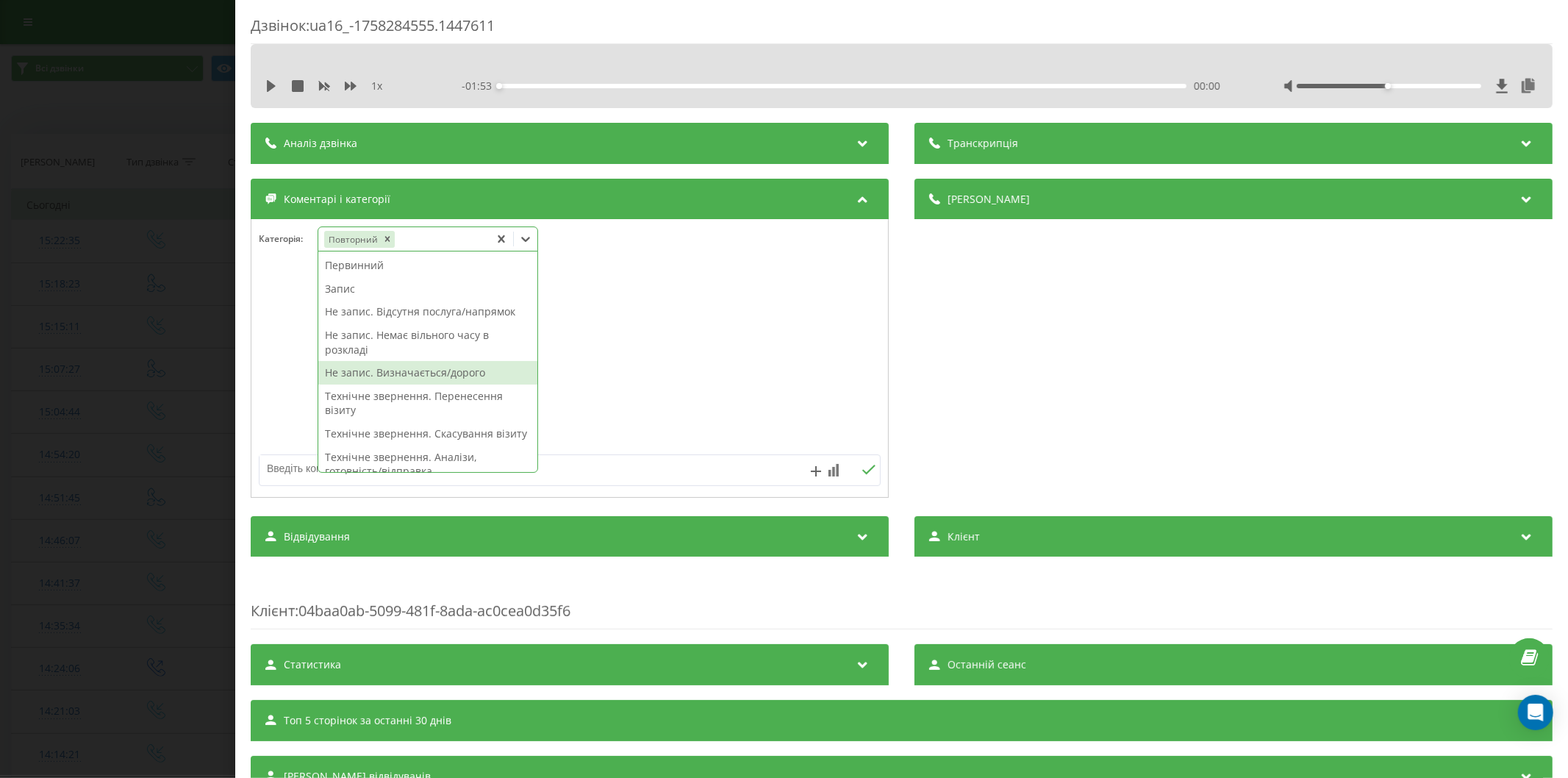
click at [423, 377] on div "Не запис. Визначається/дорого" at bounding box center [428, 372] width 219 height 23
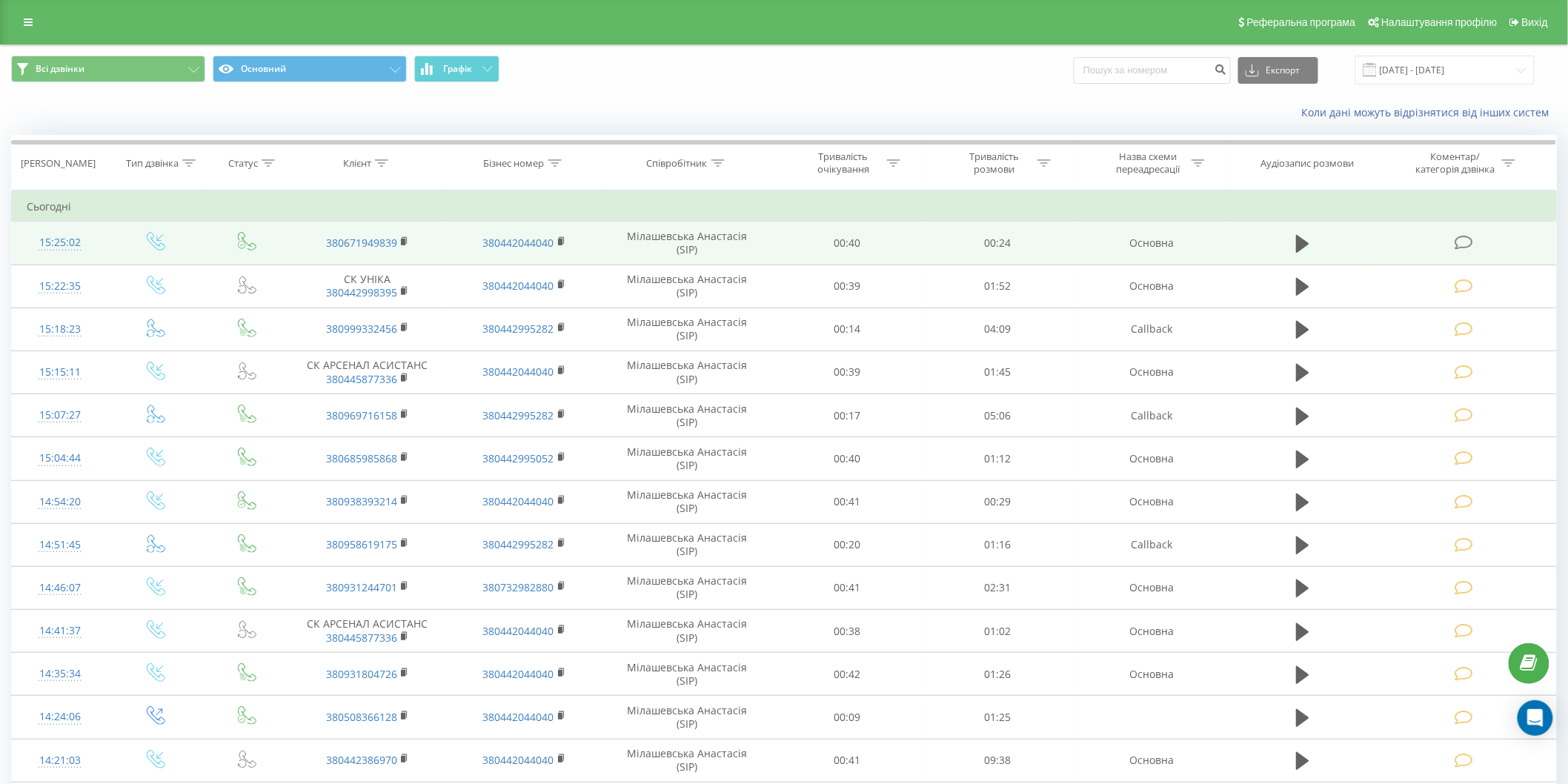
click at [1459, 238] on icon at bounding box center [1463, 242] width 19 height 15
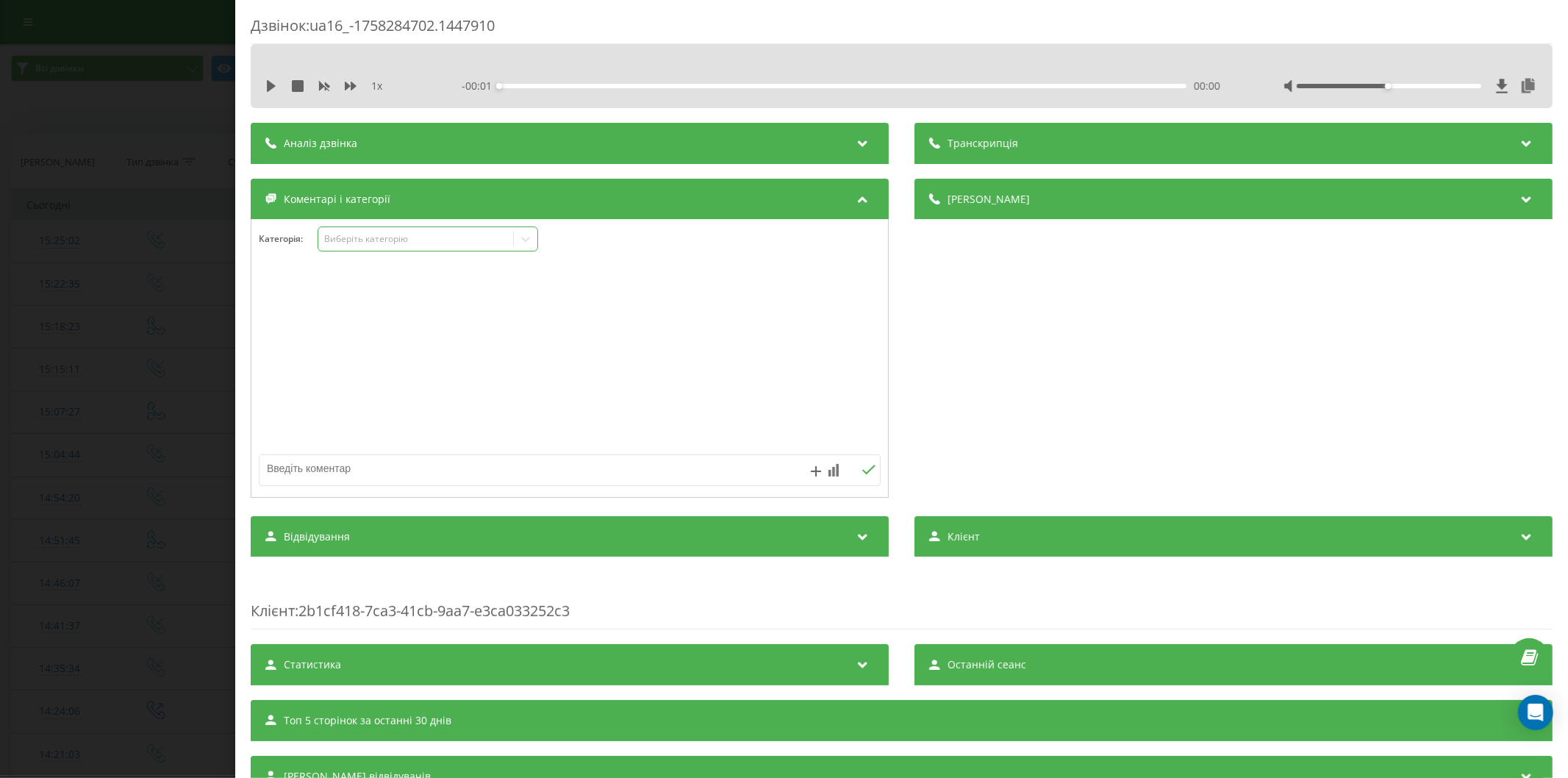
click at [412, 243] on div "Виберіть категорію" at bounding box center [415, 239] width 184 height 12
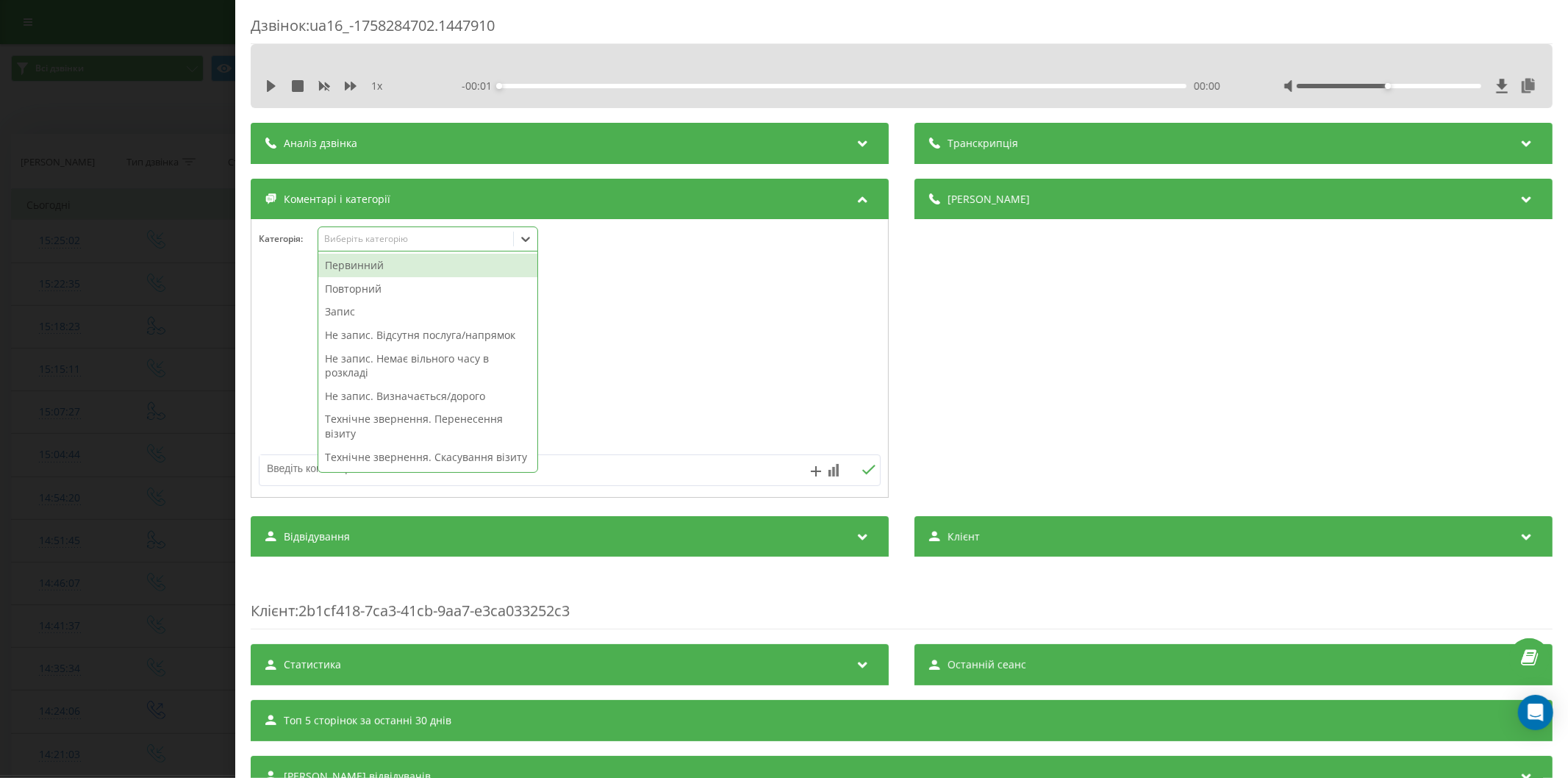
click at [385, 266] on div "Первинний" at bounding box center [428, 265] width 219 height 23
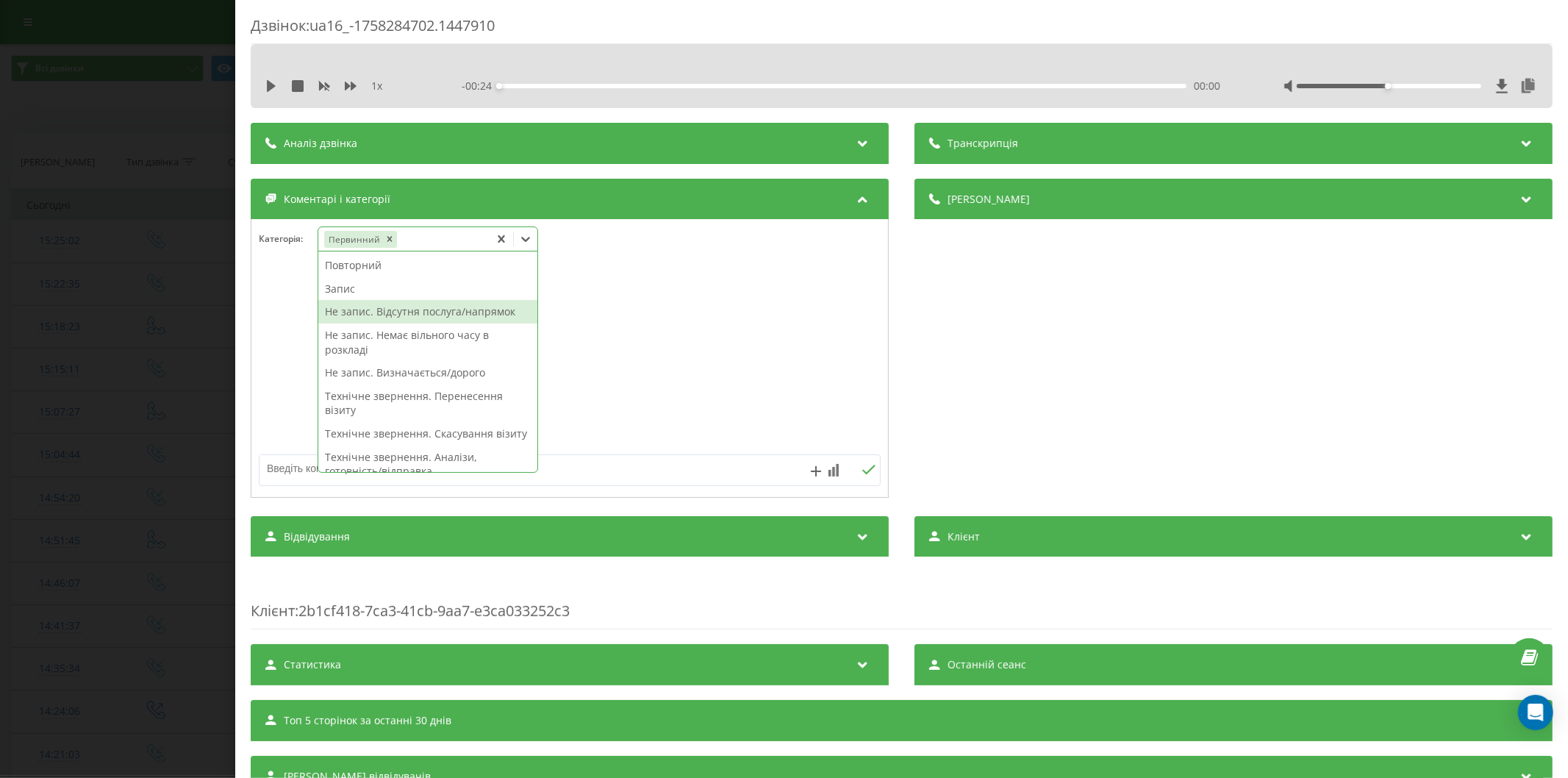
click at [408, 314] on div "Не запис. Відсутня послуга/напрямок" at bounding box center [428, 311] width 219 height 23
click at [287, 463] on textarea at bounding box center [508, 468] width 496 height 26
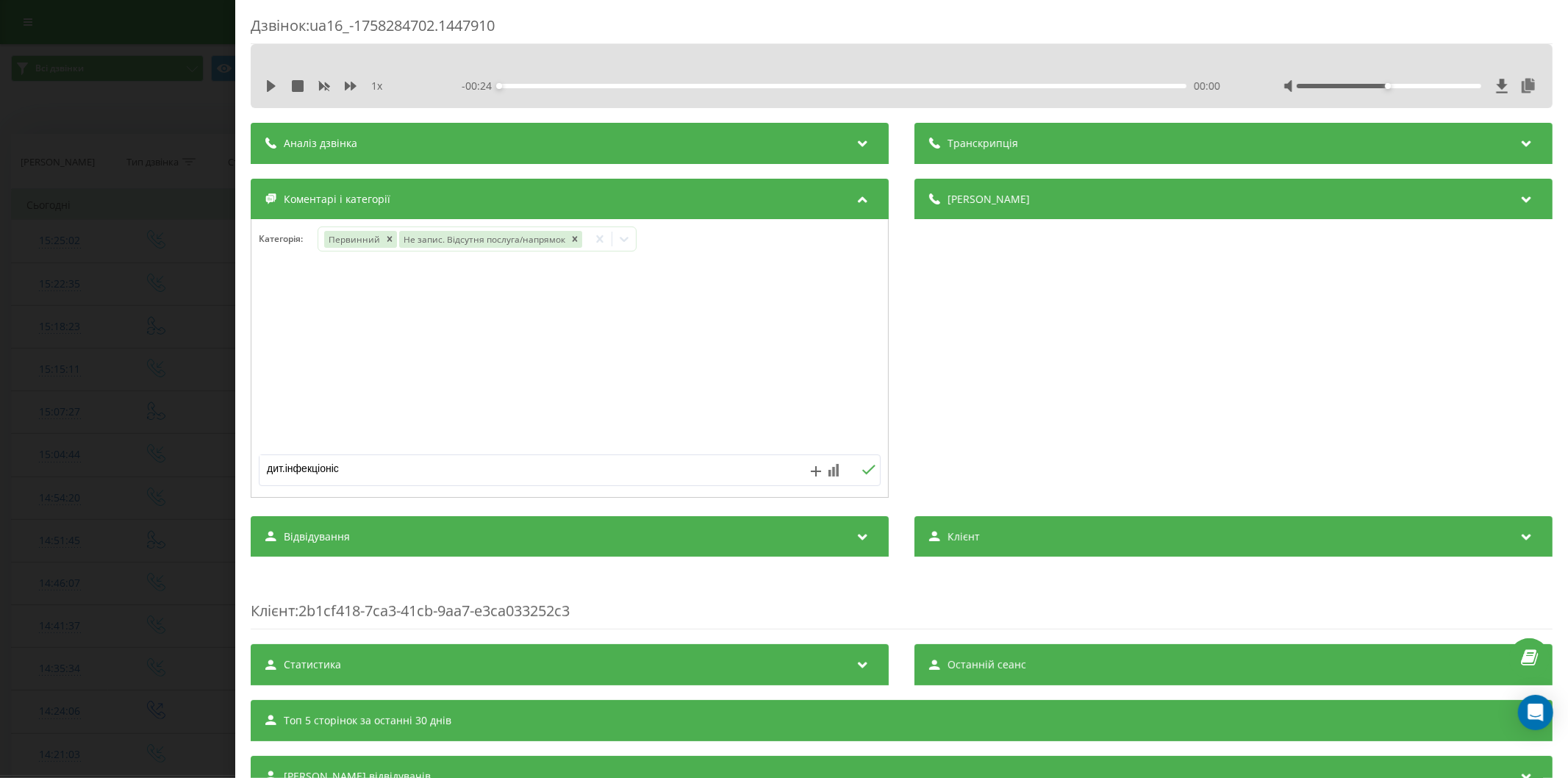
type textarea "дит.інфекціоніст"
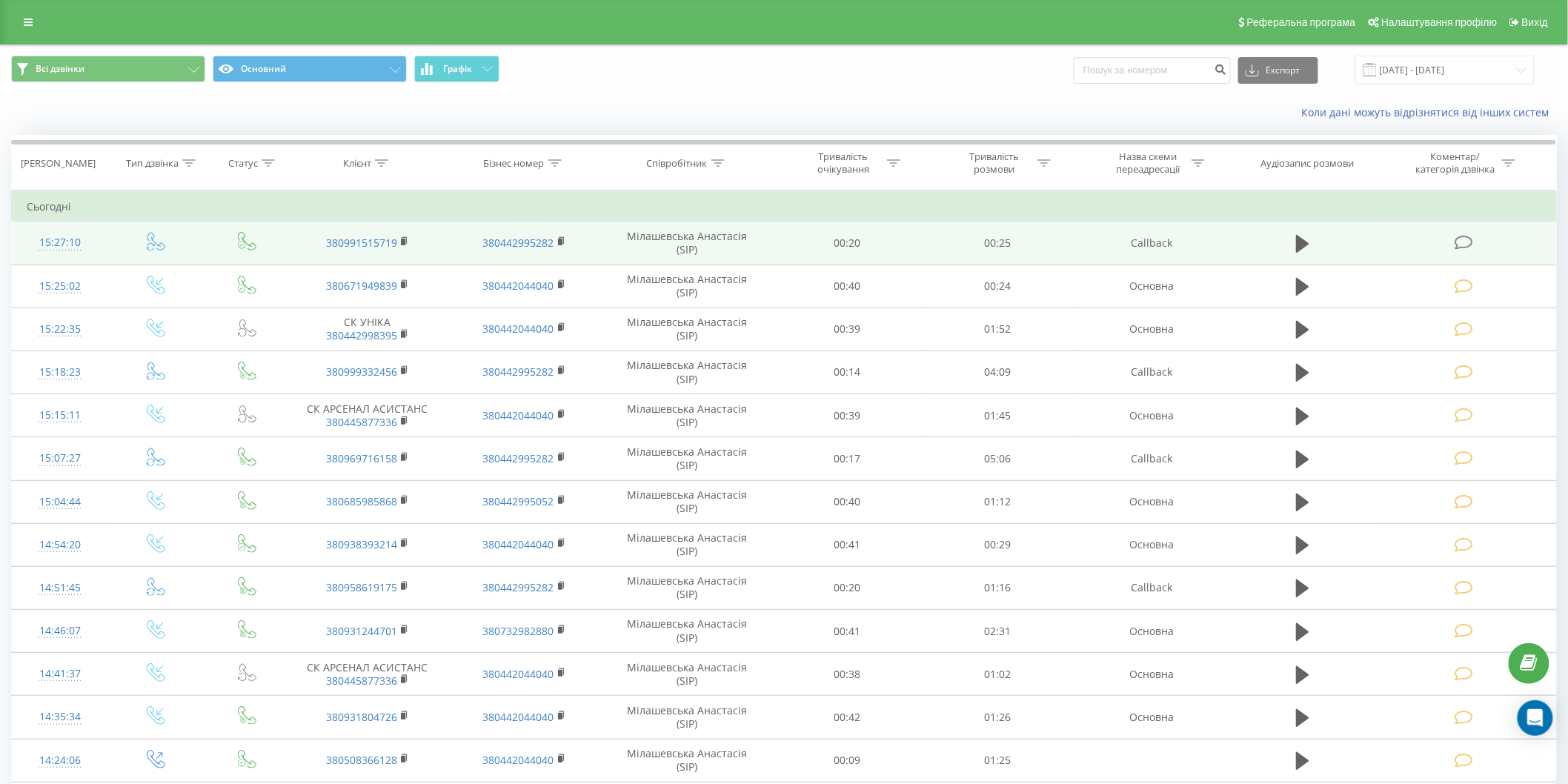
click at [1467, 238] on icon at bounding box center [1463, 242] width 19 height 15
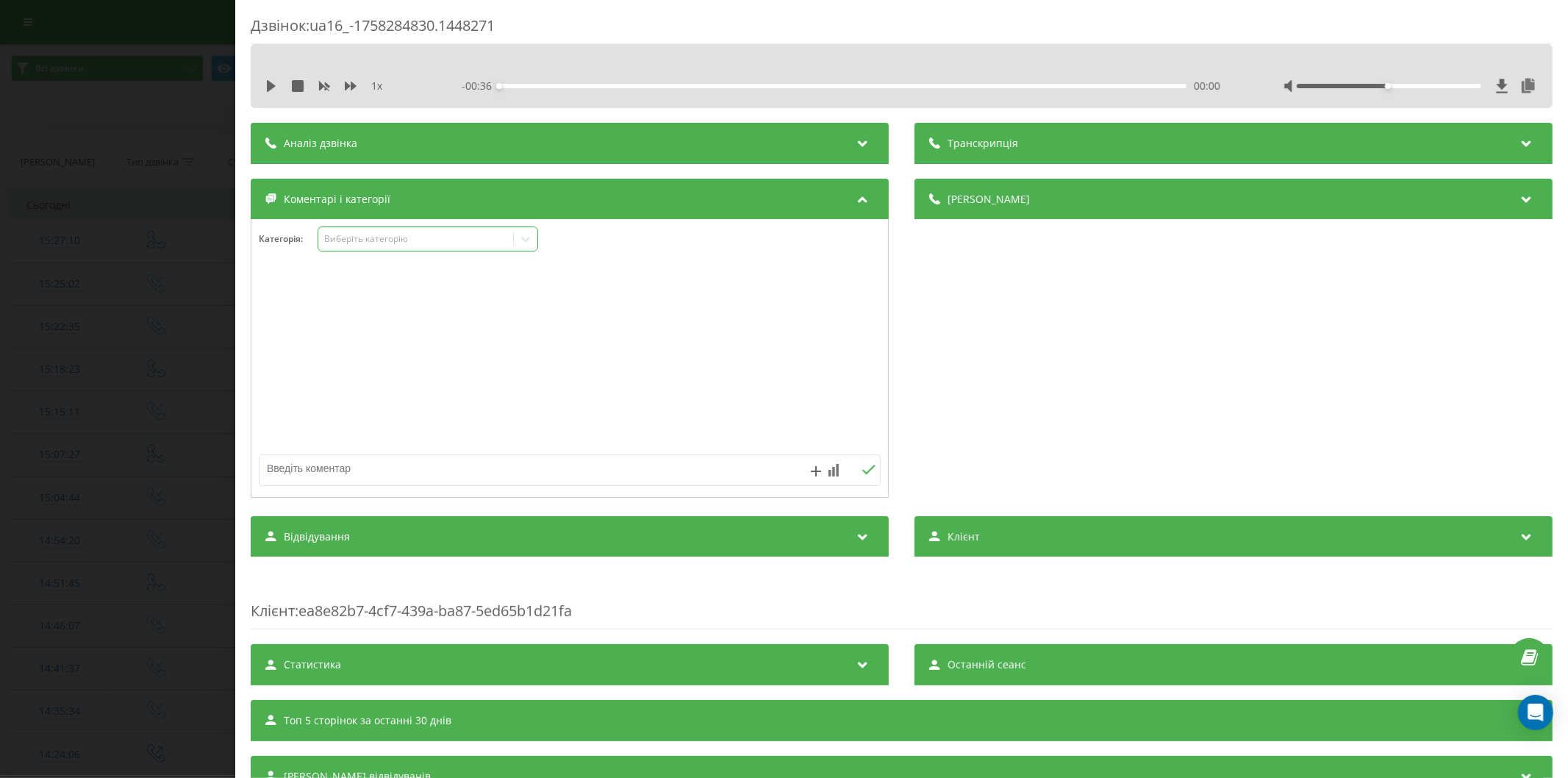
click at [414, 238] on div "Виберіть категорію" at bounding box center [415, 239] width 184 height 12
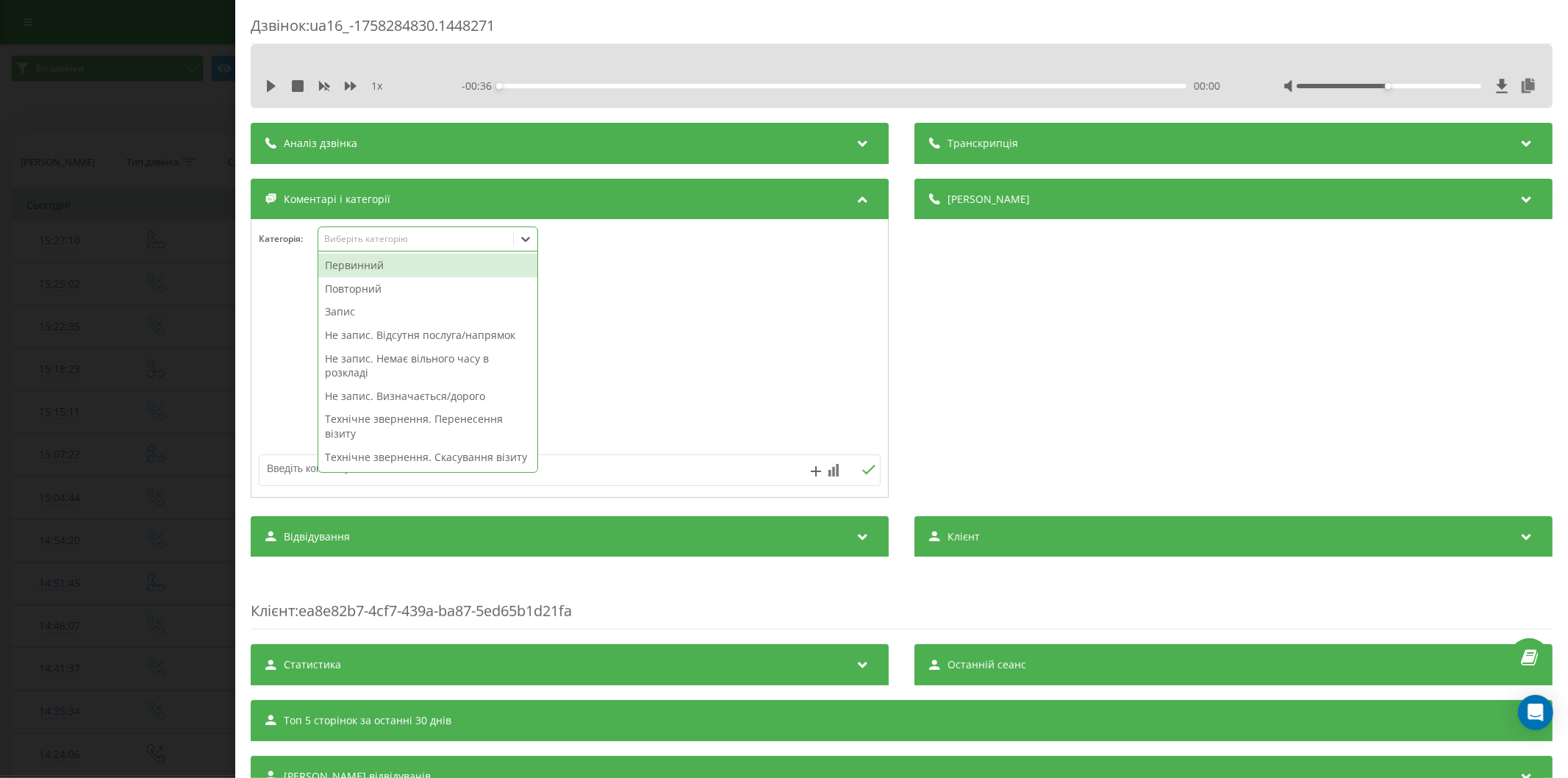
click at [368, 263] on div "Первинний" at bounding box center [428, 265] width 219 height 23
click at [290, 472] on textarea at bounding box center [508, 468] width 496 height 26
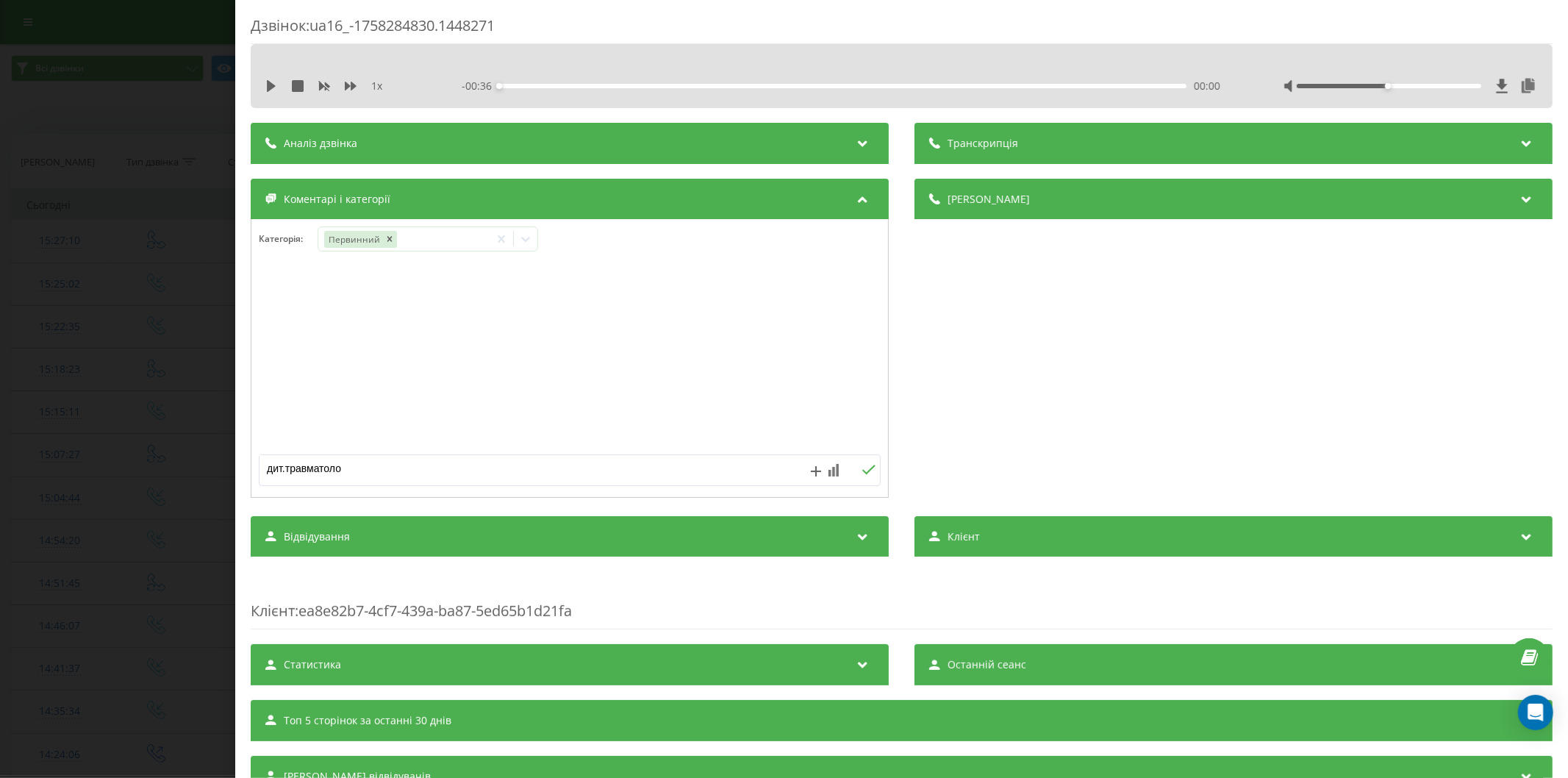
type textarea "дит.травматолог"
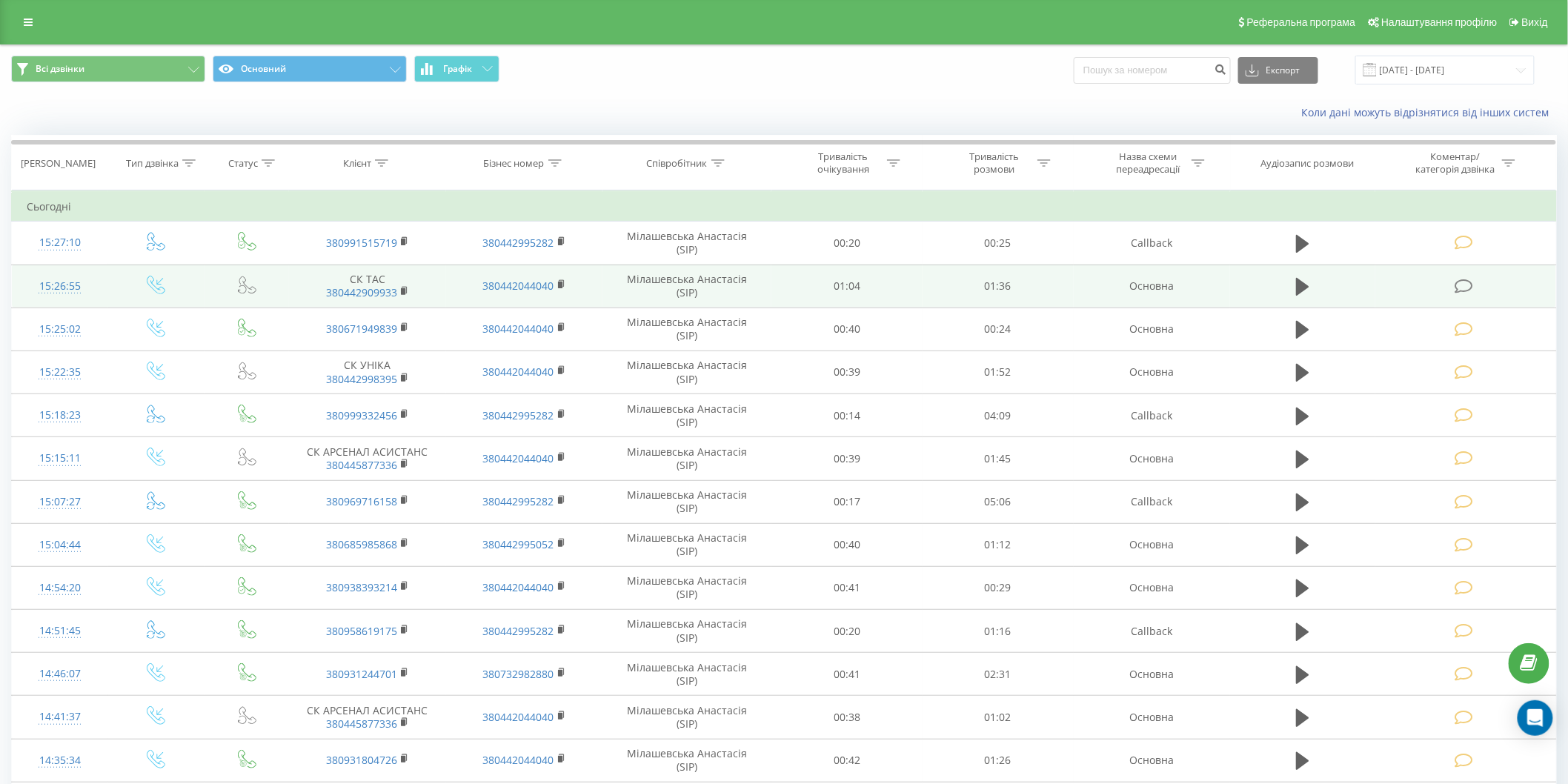
click at [1462, 284] on icon at bounding box center [1463, 285] width 19 height 15
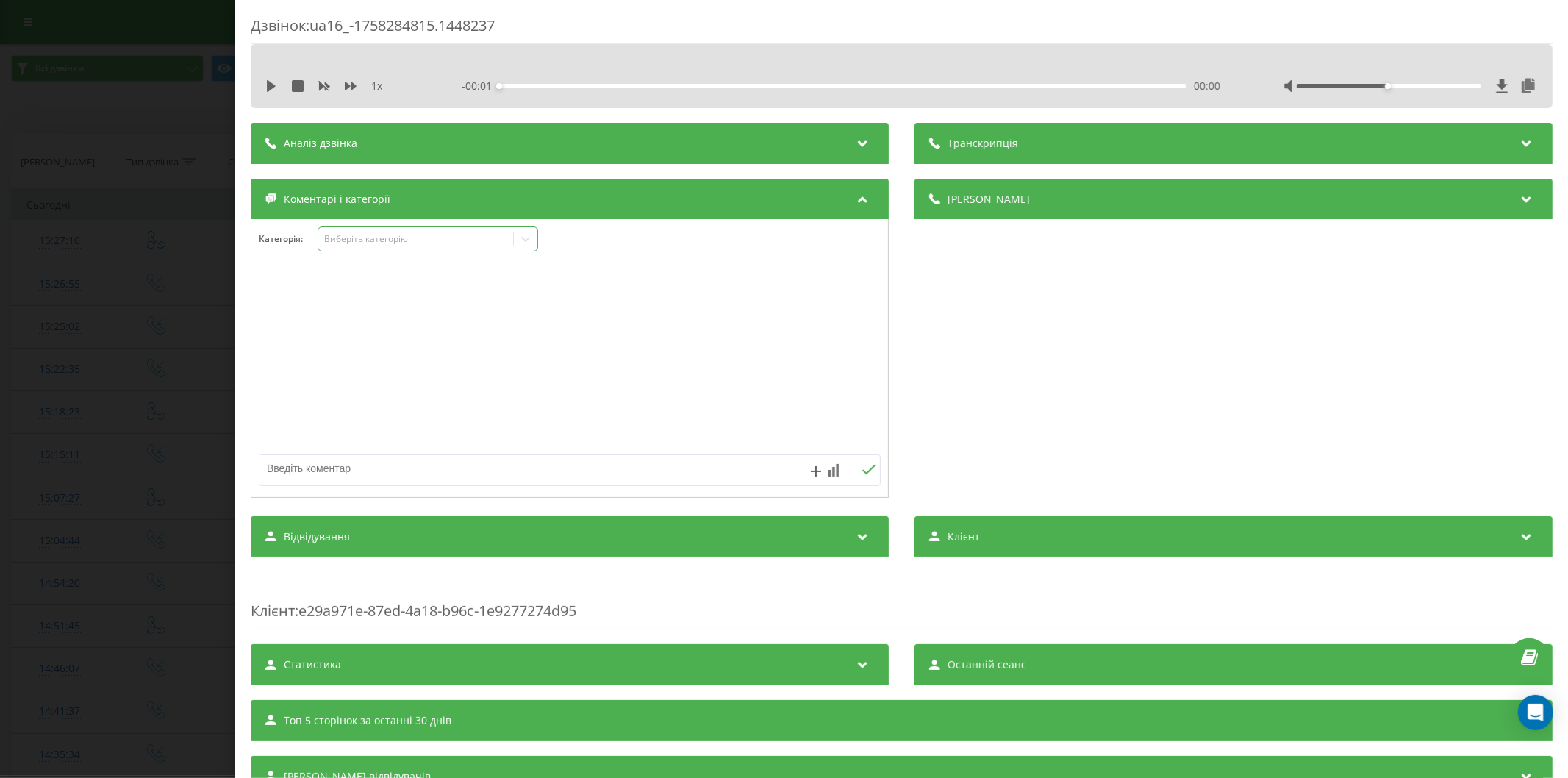
click at [369, 238] on div "Виберіть категорію" at bounding box center [415, 239] width 184 height 12
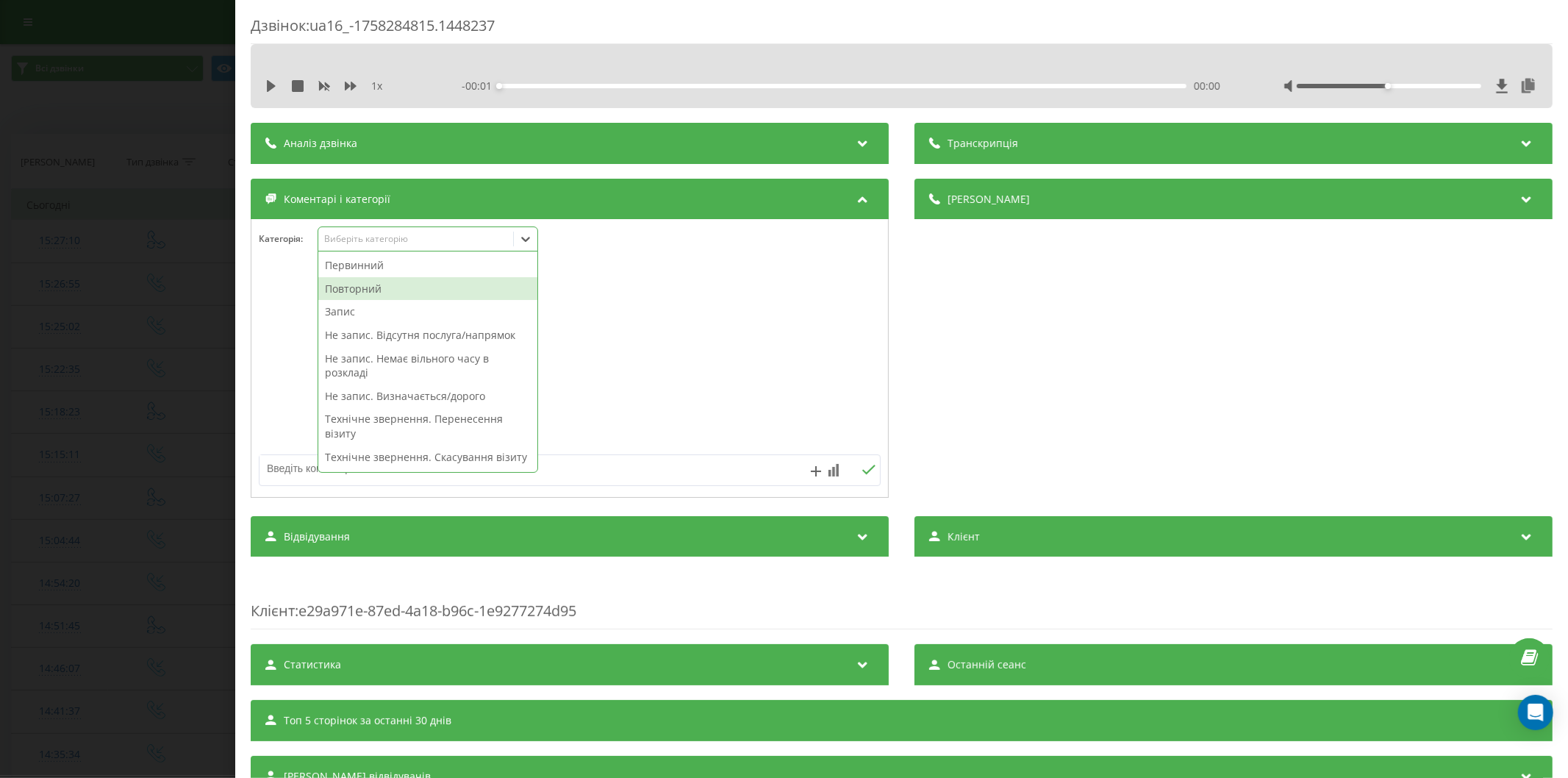
click at [362, 284] on div "Повторний" at bounding box center [428, 288] width 219 height 23
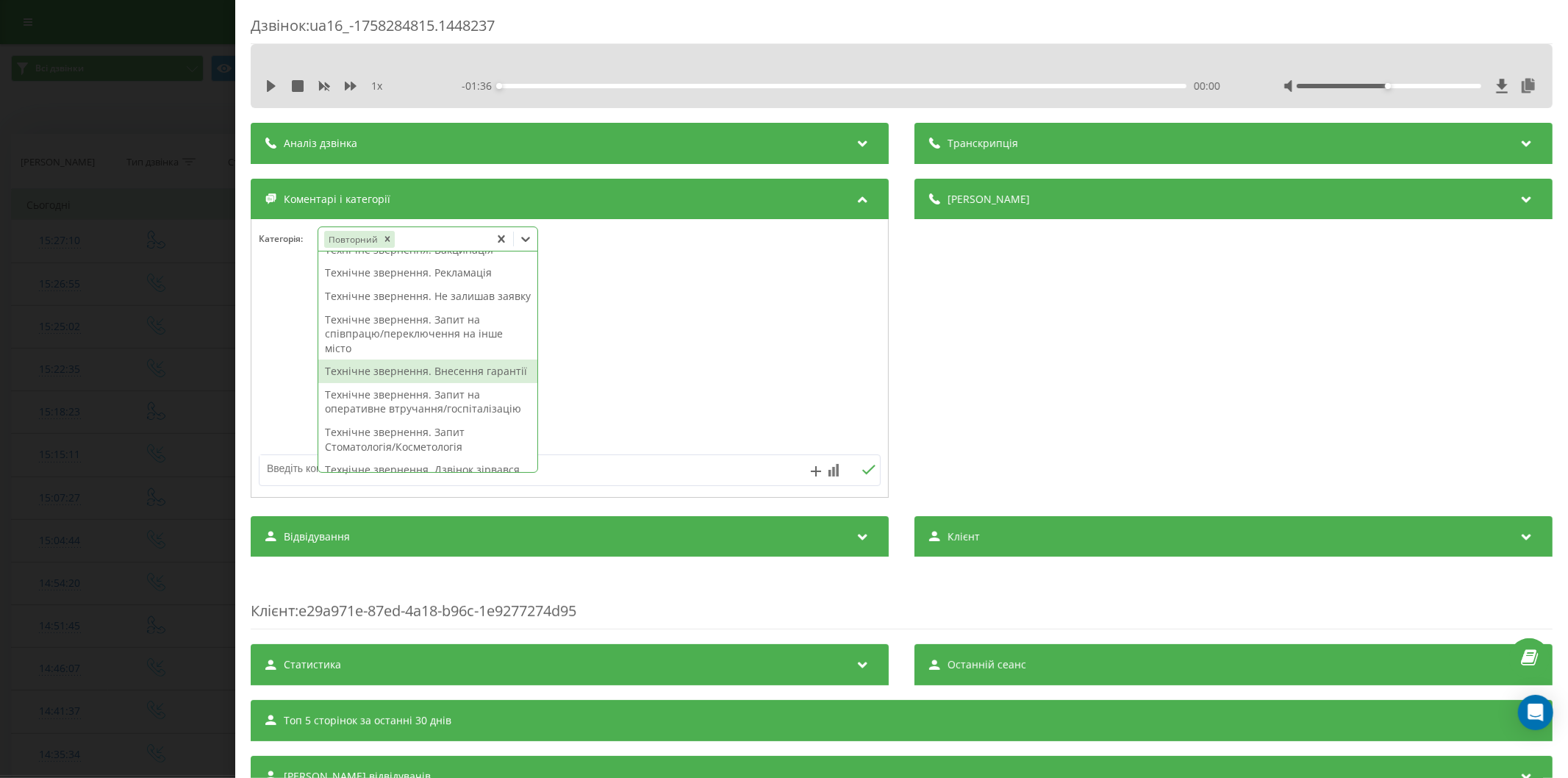
scroll to position [222, 0]
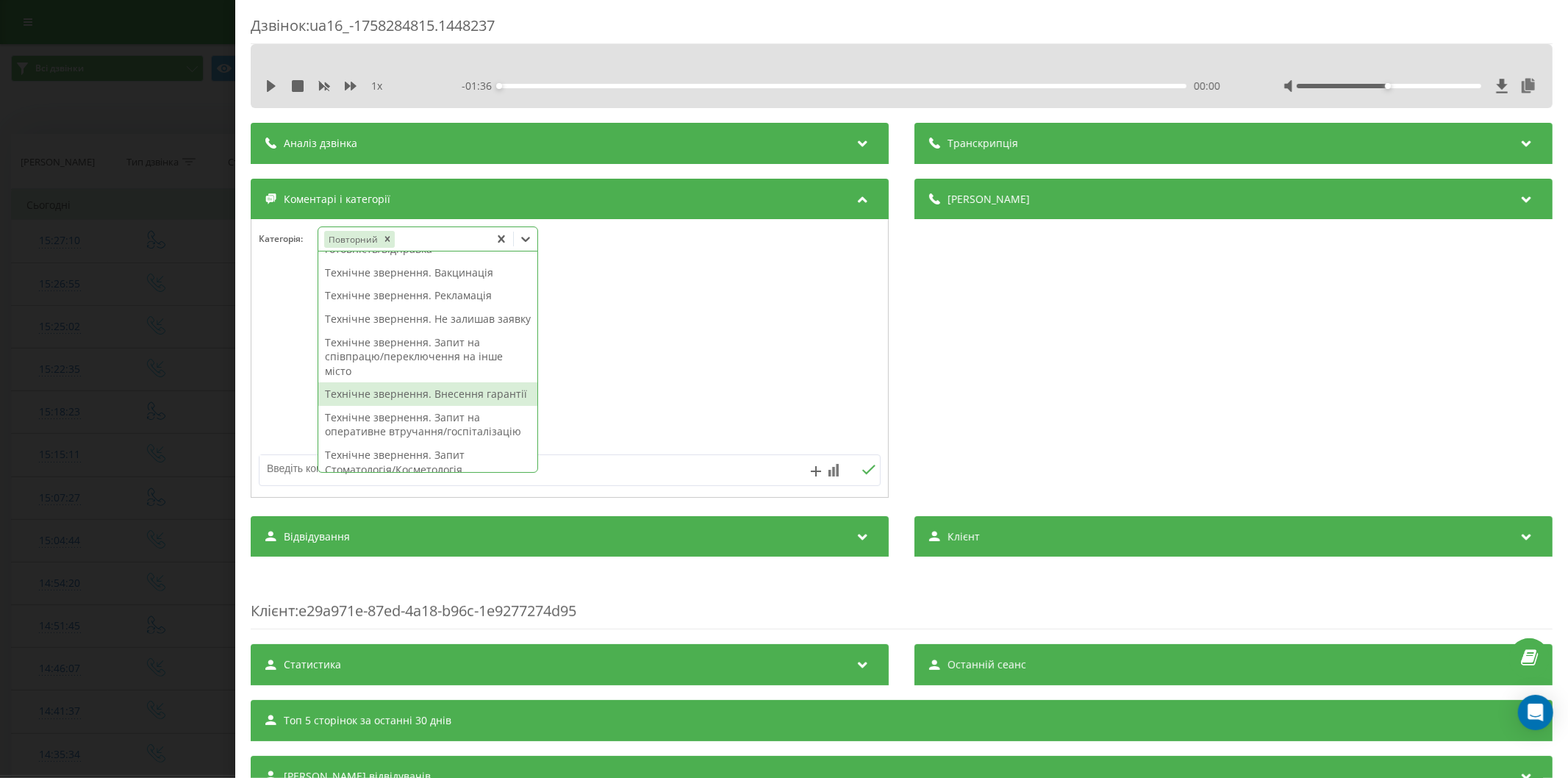
click at [410, 405] on div "Технічне звернення. Внесення гарантії" at bounding box center [428, 393] width 219 height 23
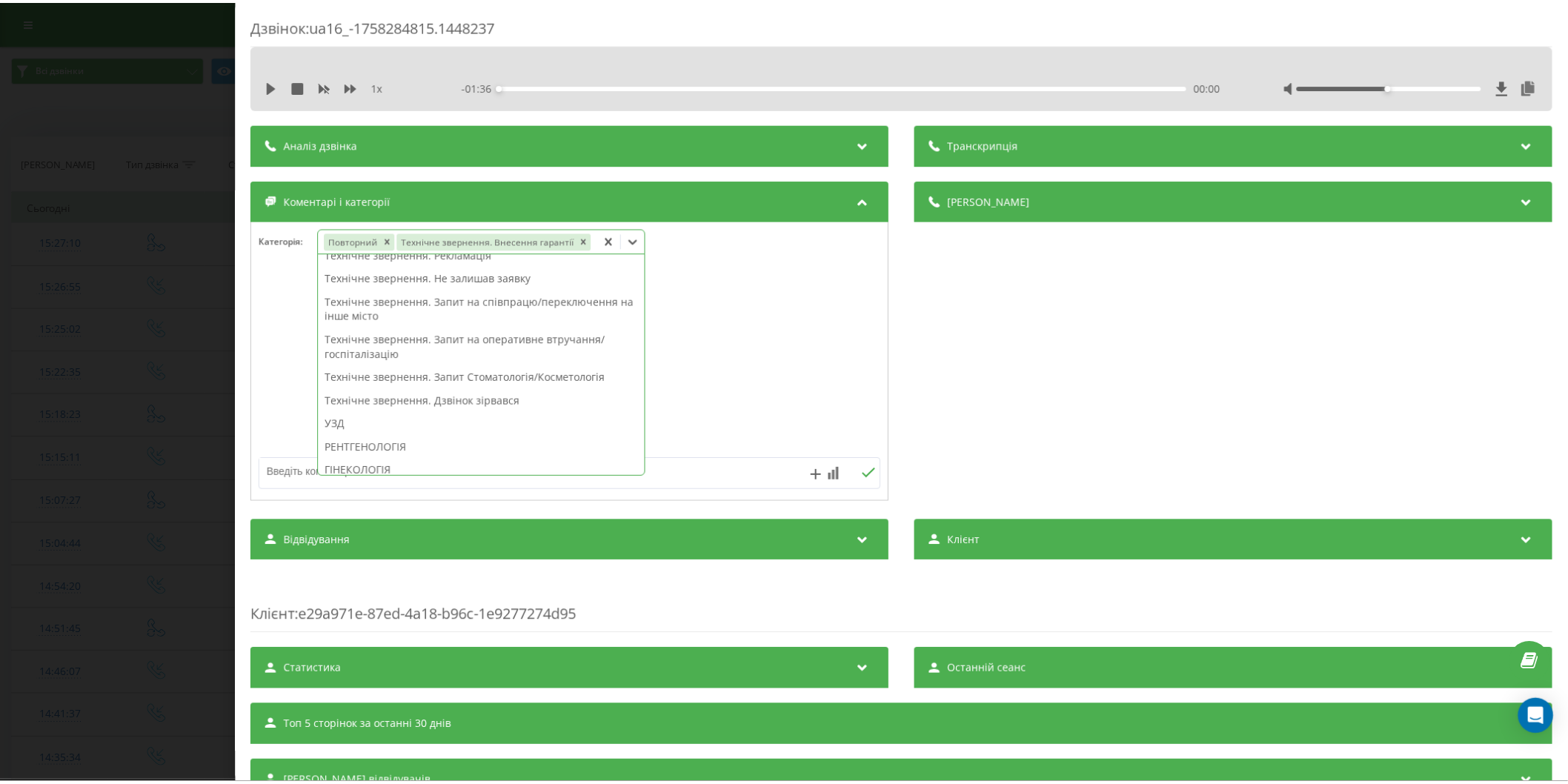
scroll to position [180, 0]
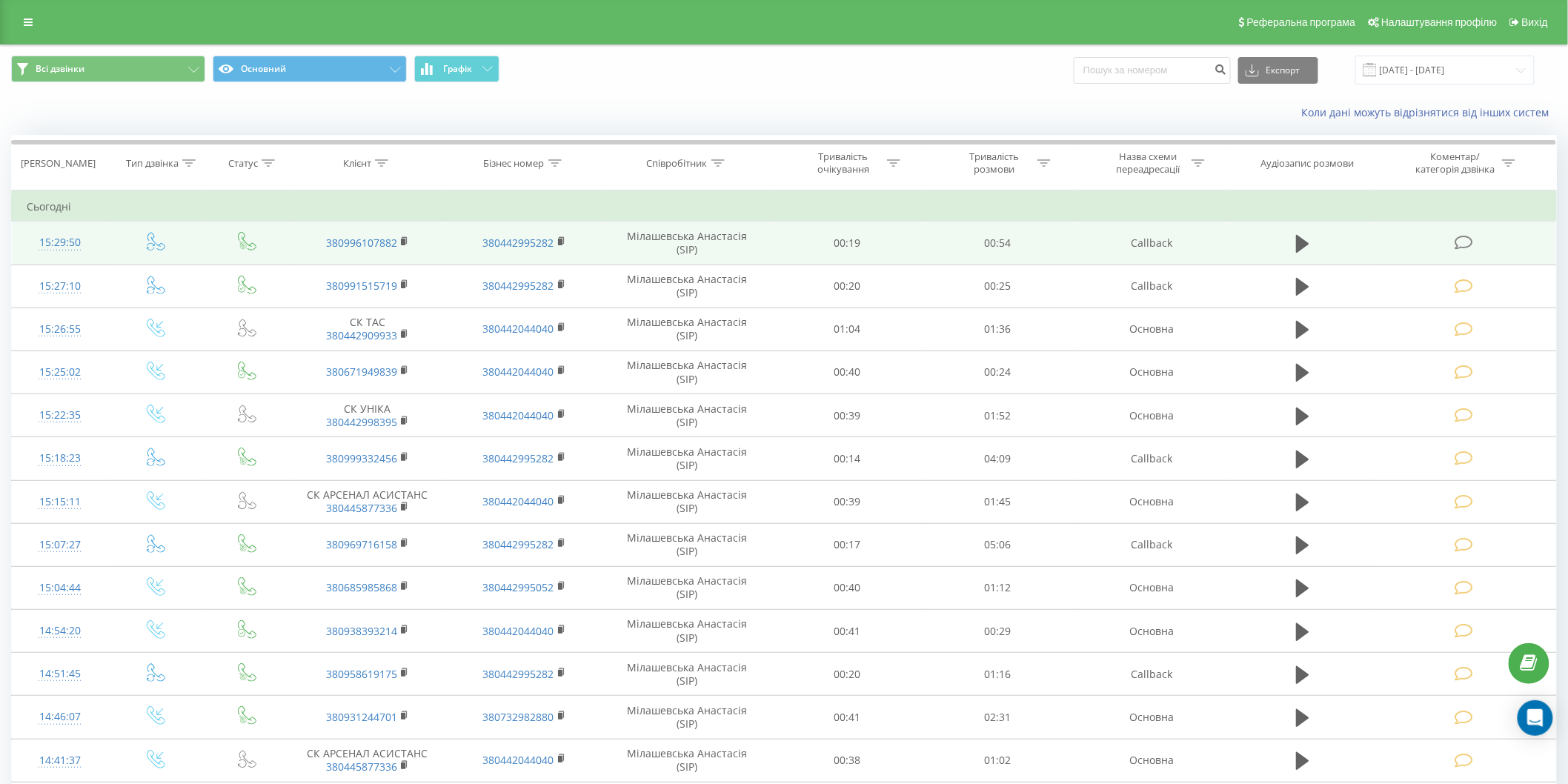
click at [1469, 243] on icon at bounding box center [1463, 242] width 19 height 15
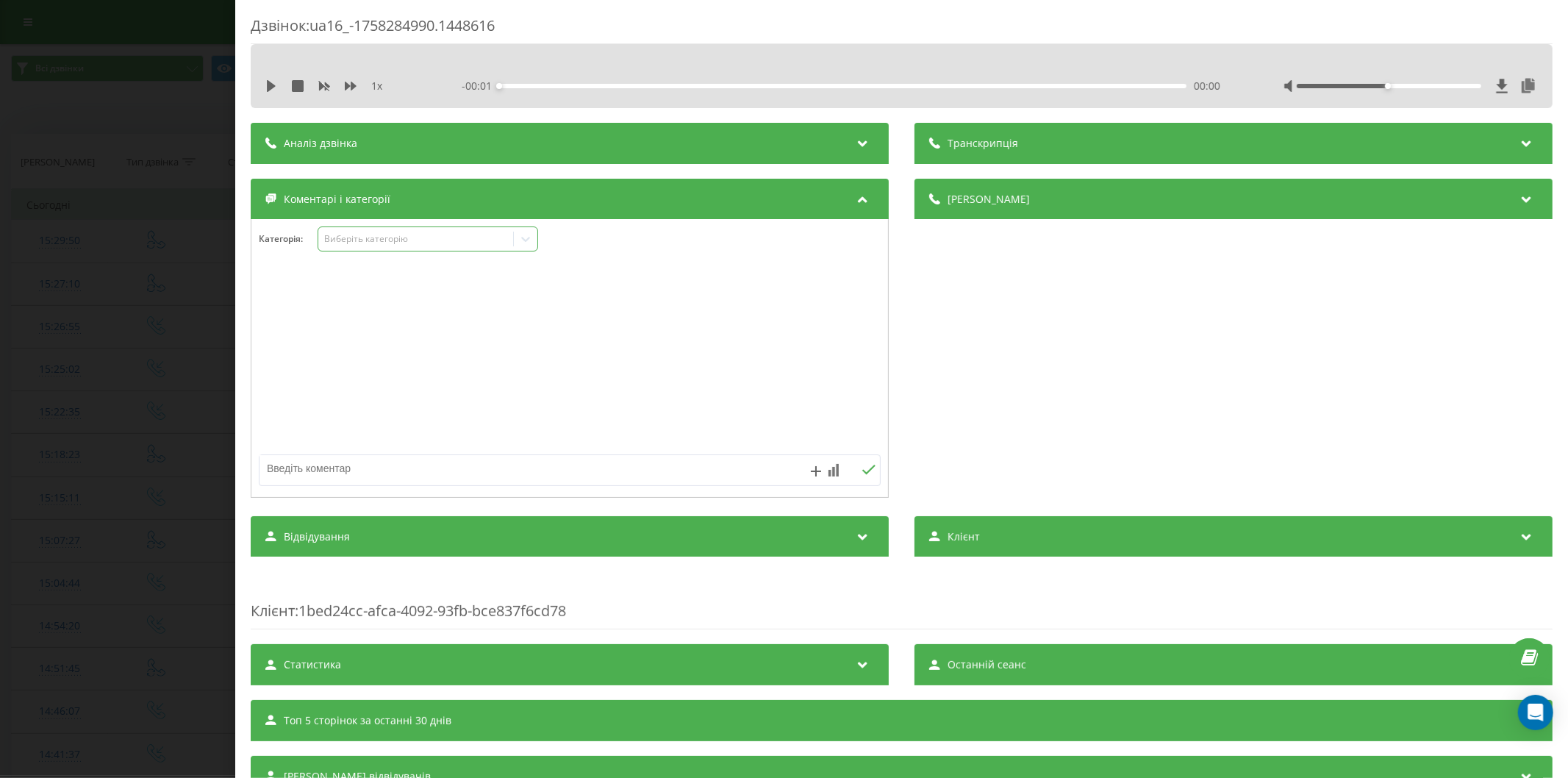
click at [368, 243] on div "Виберіть категорію" at bounding box center [415, 239] width 184 height 12
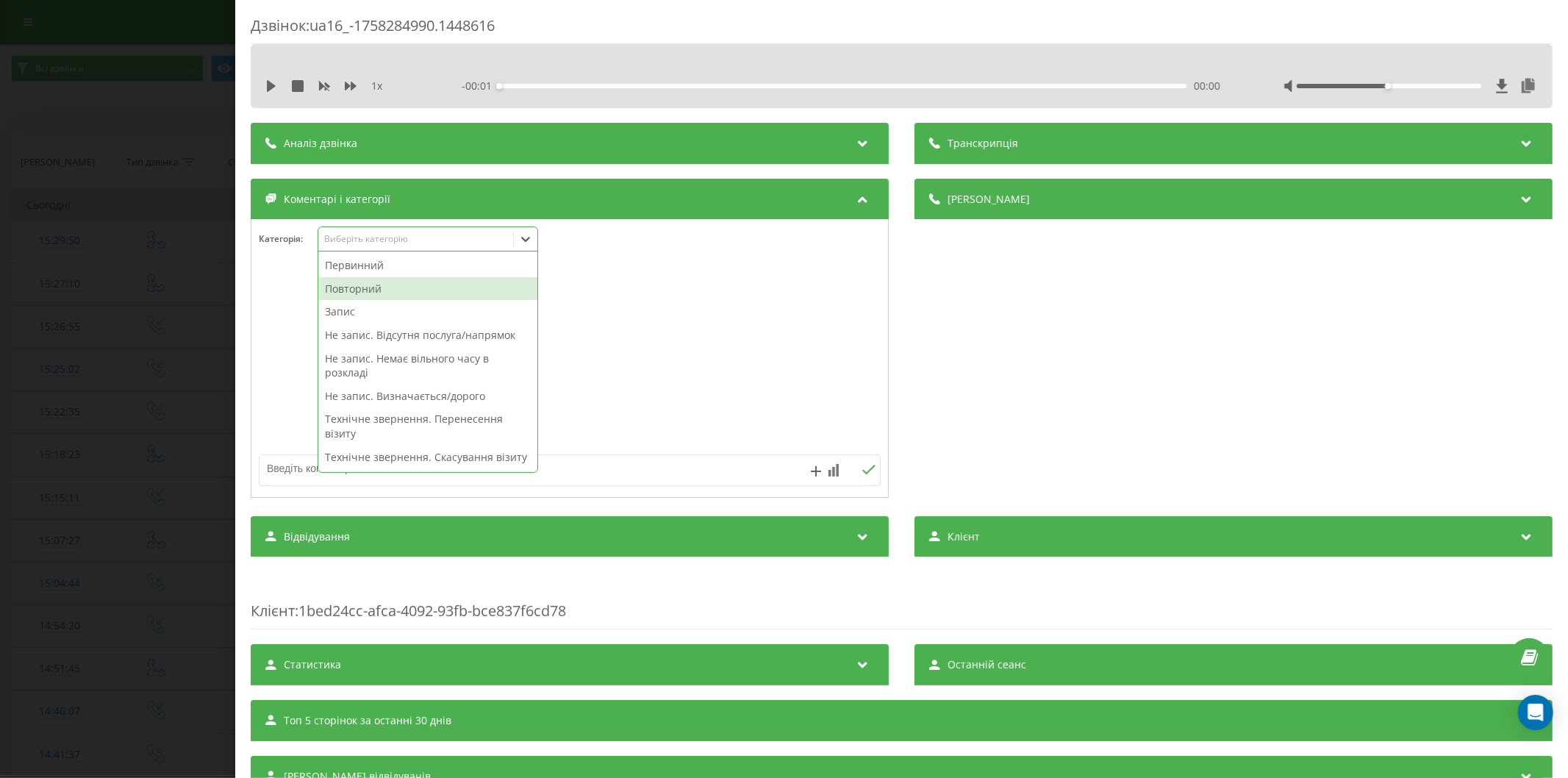
click at [386, 286] on div "Повторний" at bounding box center [428, 288] width 219 height 23
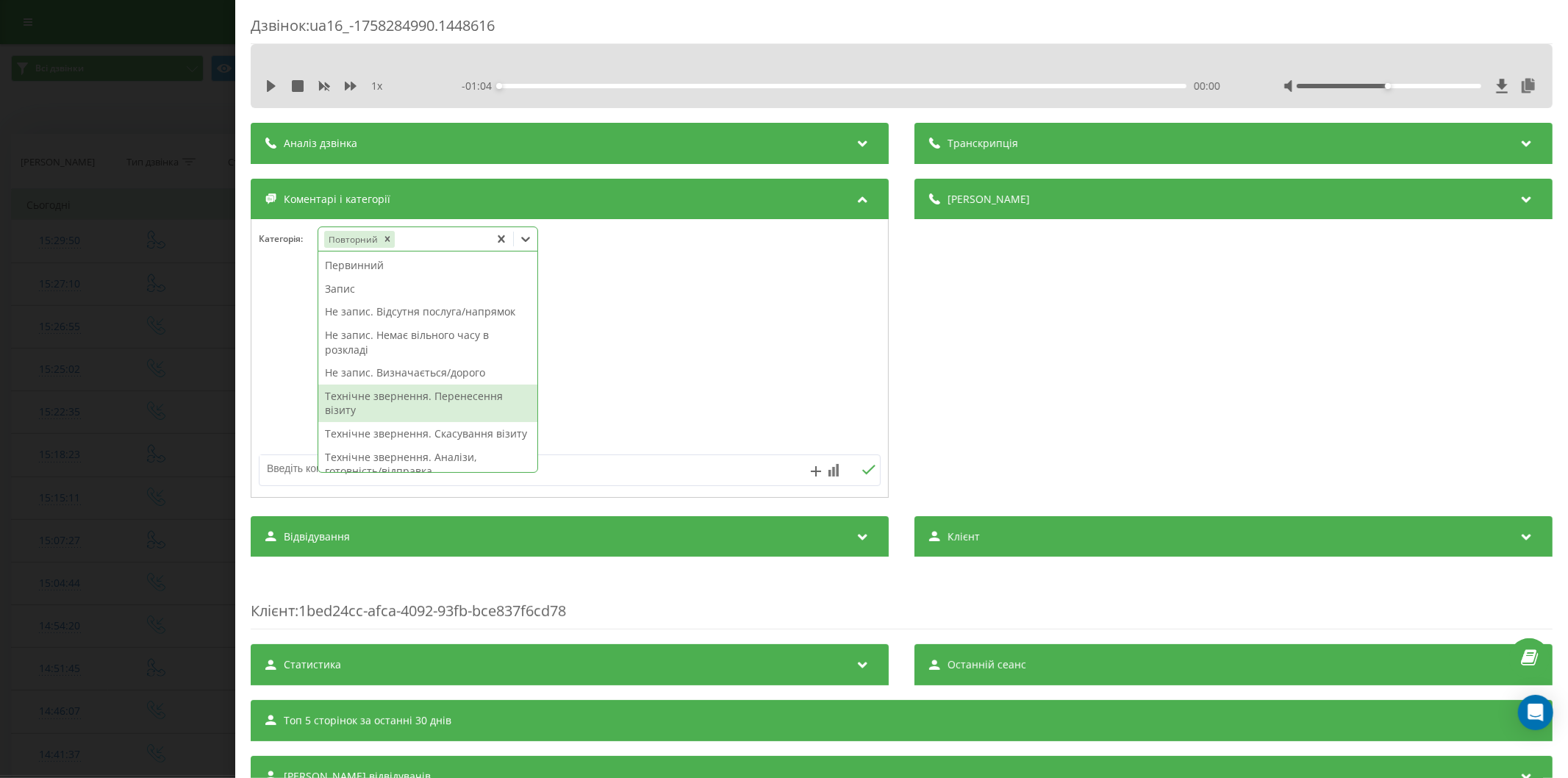
click at [433, 409] on div "Технічне звернення. Перенесення візиту" at bounding box center [428, 403] width 219 height 38
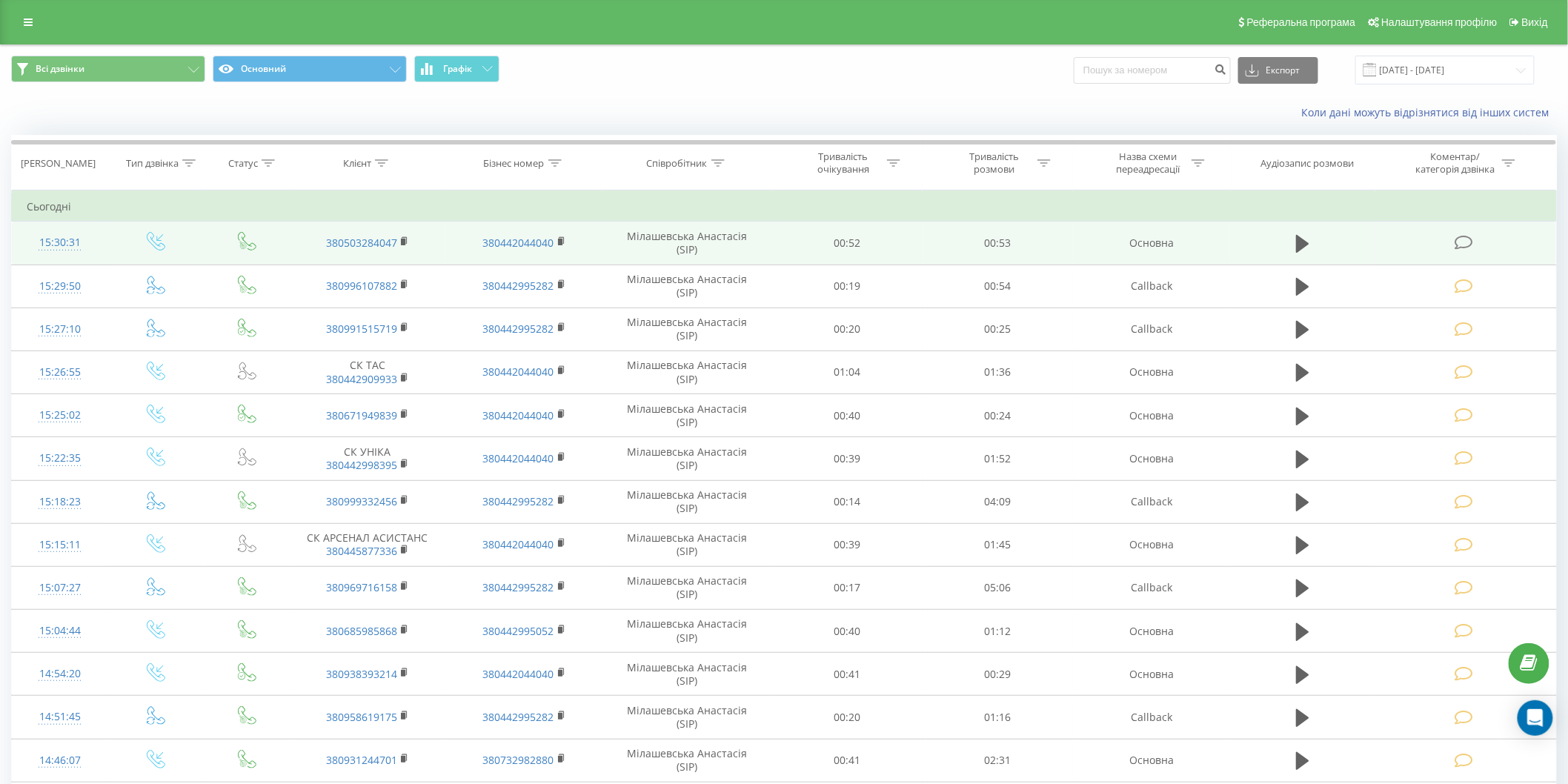
click at [1466, 243] on icon at bounding box center [1463, 242] width 19 height 15
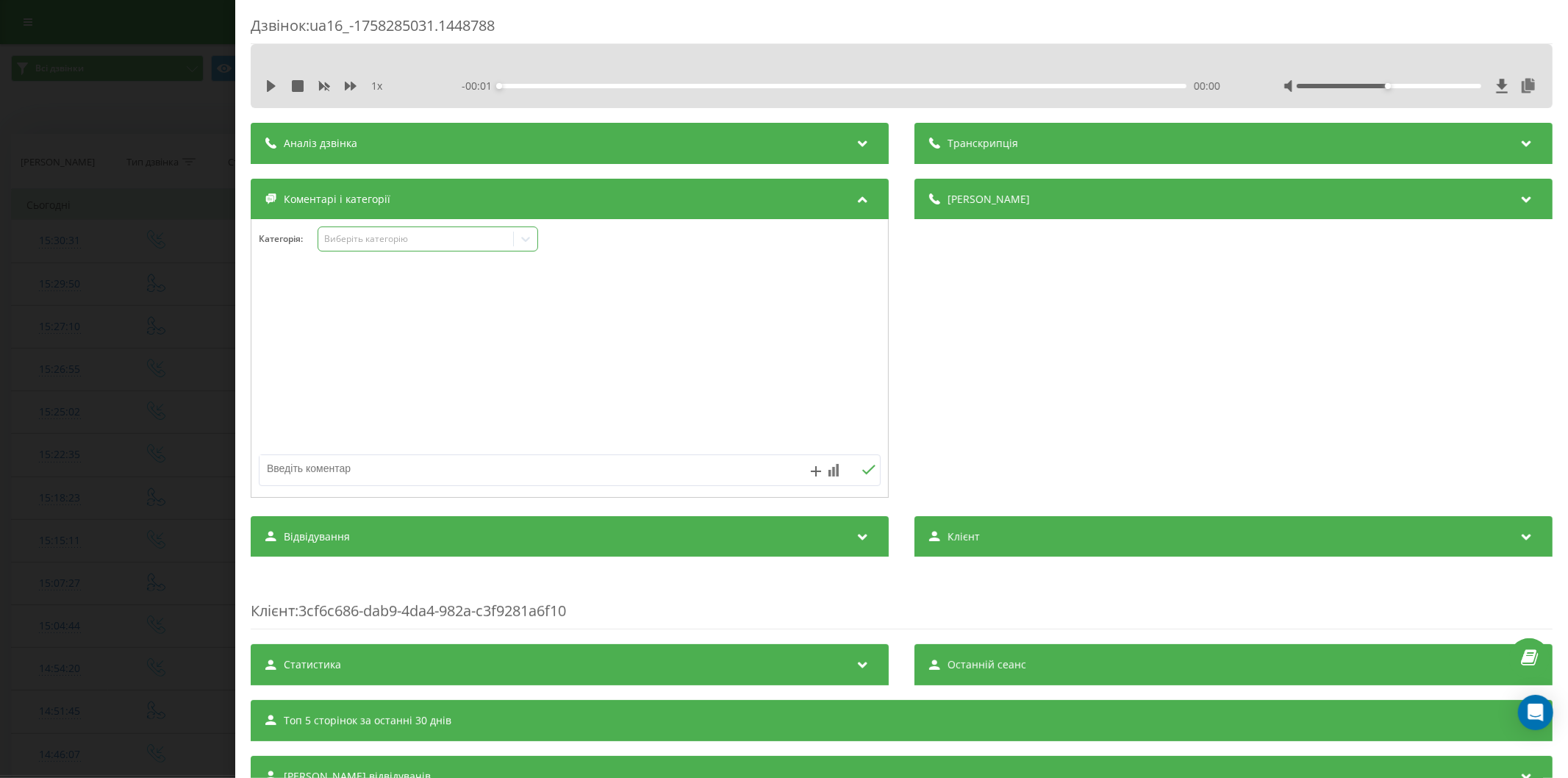
click at [391, 238] on div "Виберіть категорію" at bounding box center [415, 239] width 184 height 12
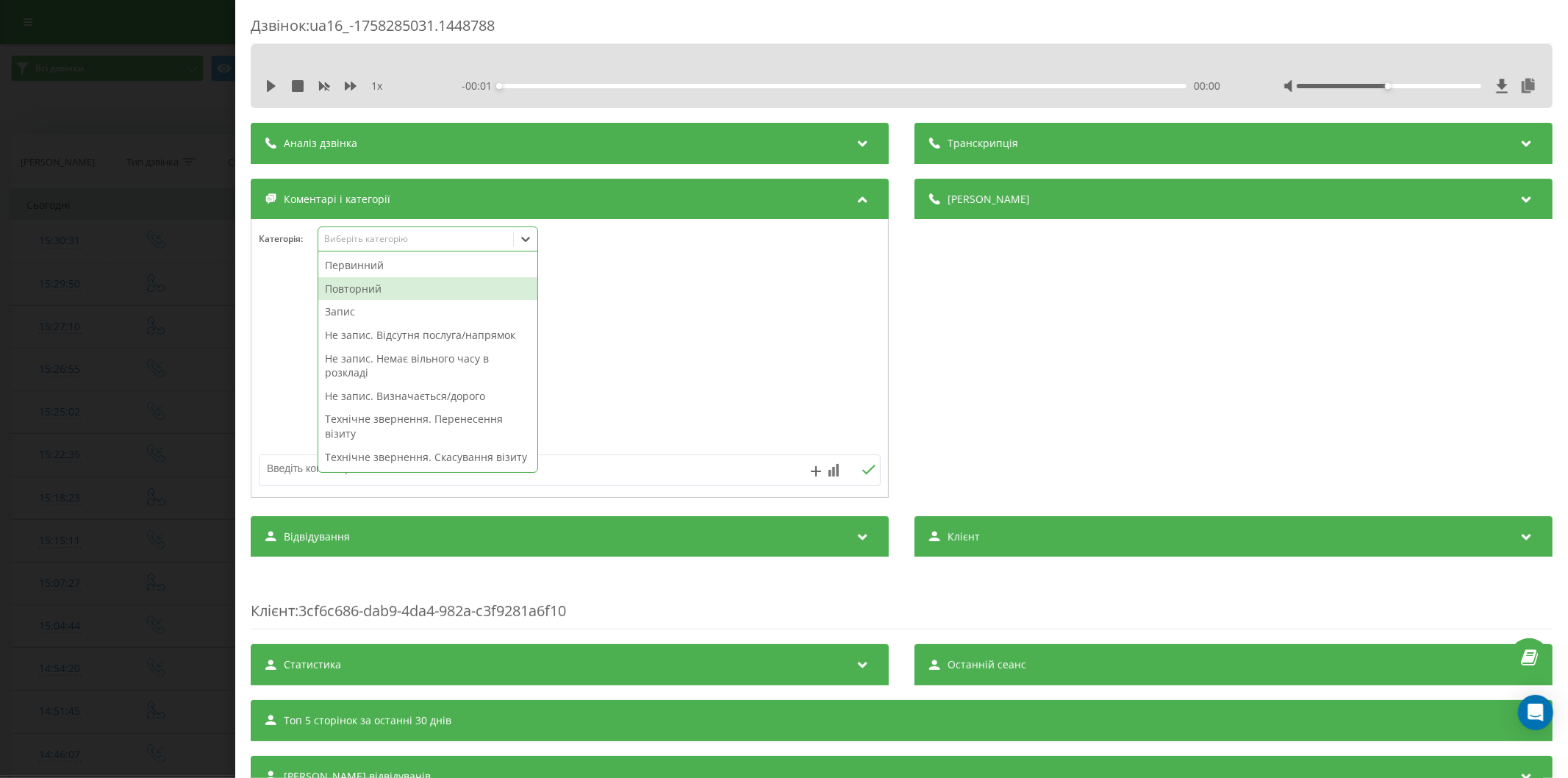
click at [390, 287] on div "Повторний" at bounding box center [428, 288] width 219 height 23
click at [284, 472] on textarea at bounding box center [508, 468] width 496 height 26
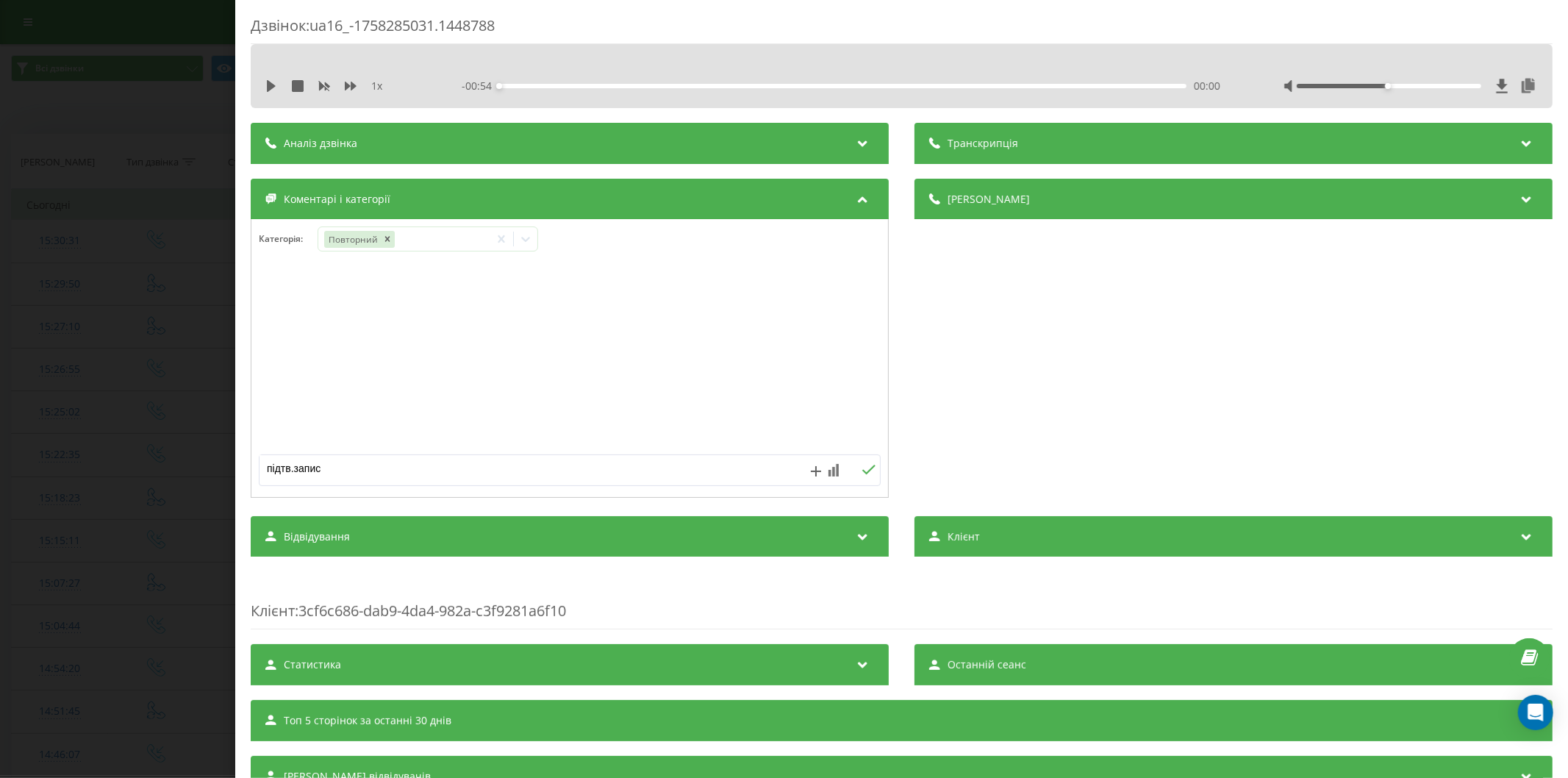
type textarea "підтв.запису"
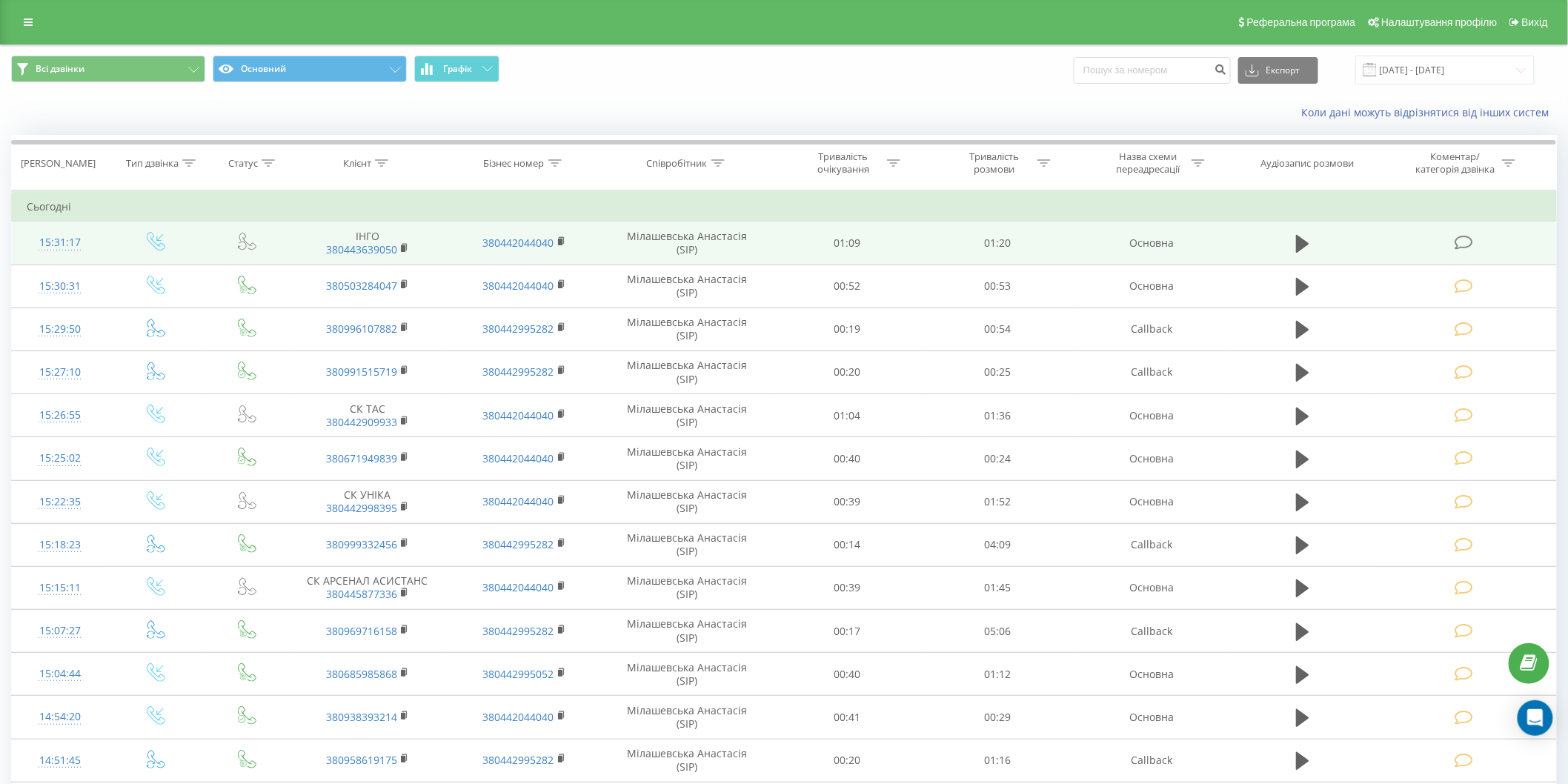
click at [1470, 248] on icon at bounding box center [1463, 242] width 19 height 15
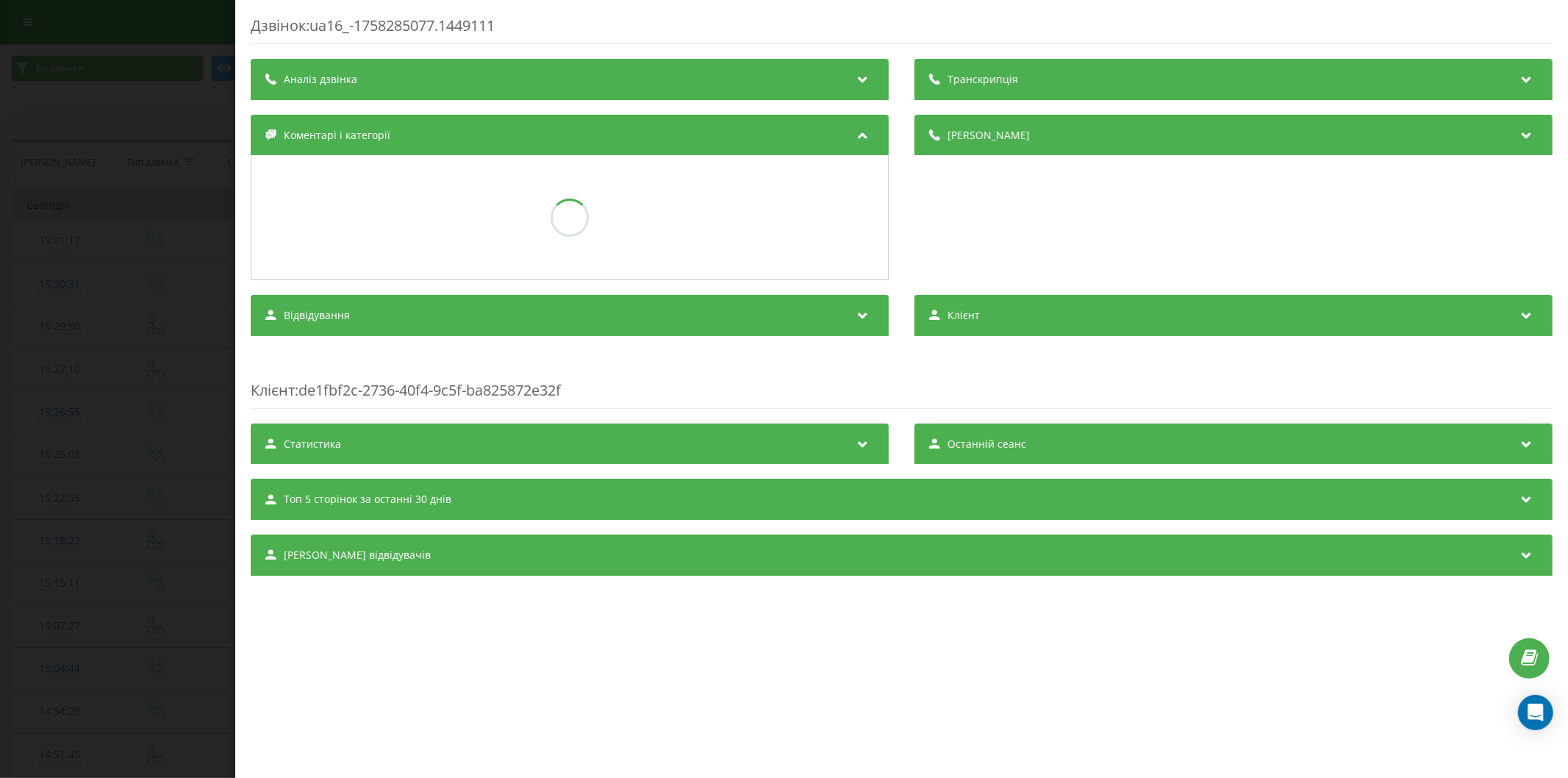
click at [1450, 241] on div "[PERSON_NAME]" at bounding box center [1234, 198] width 638 height 166
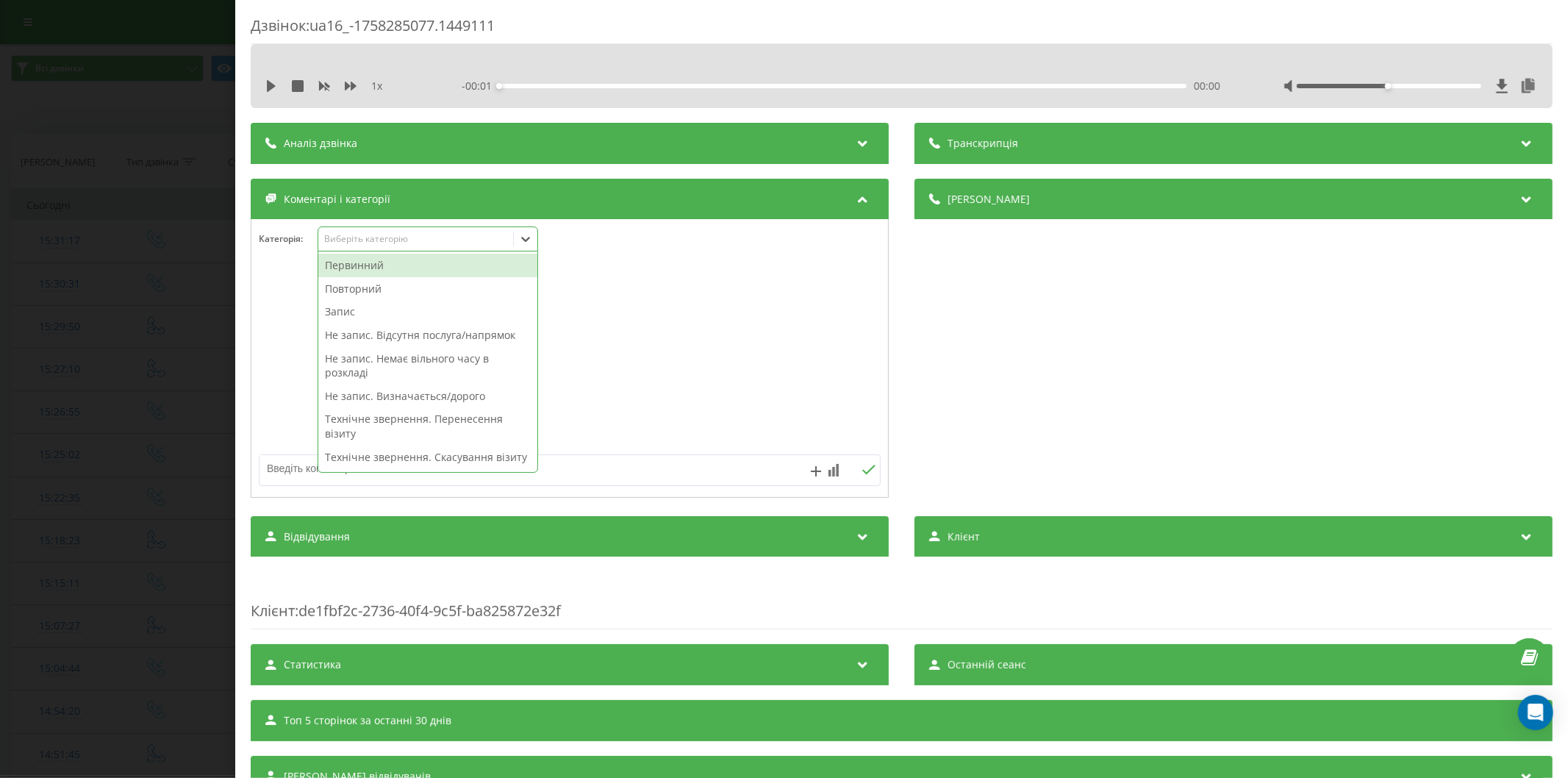
click at [386, 238] on div "Виберіть категорію" at bounding box center [415, 239] width 184 height 12
click at [368, 294] on div "Повторний" at bounding box center [428, 288] width 219 height 23
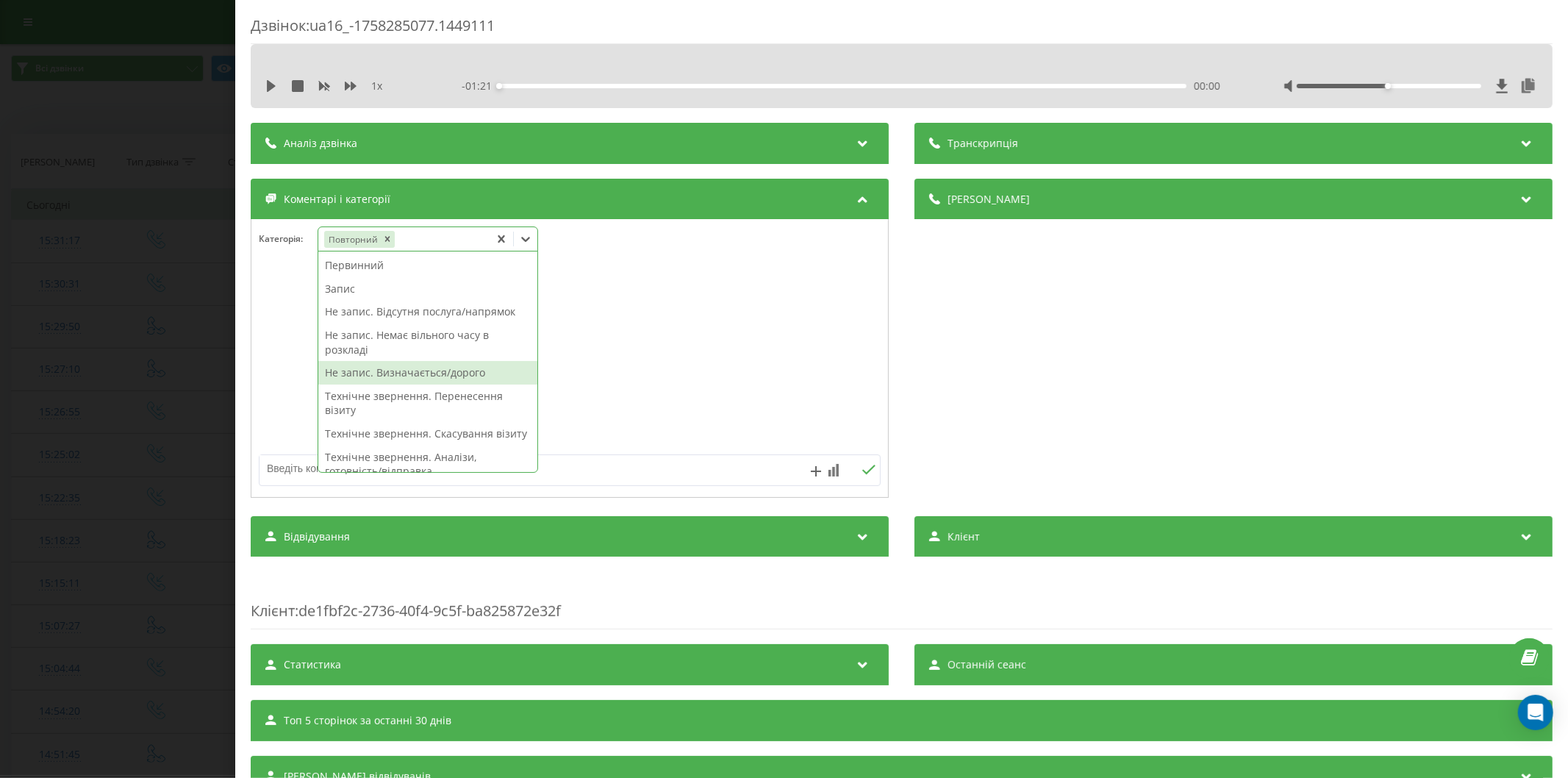
click at [451, 368] on div "Не запис. Визначається/дорого" at bounding box center [428, 372] width 219 height 23
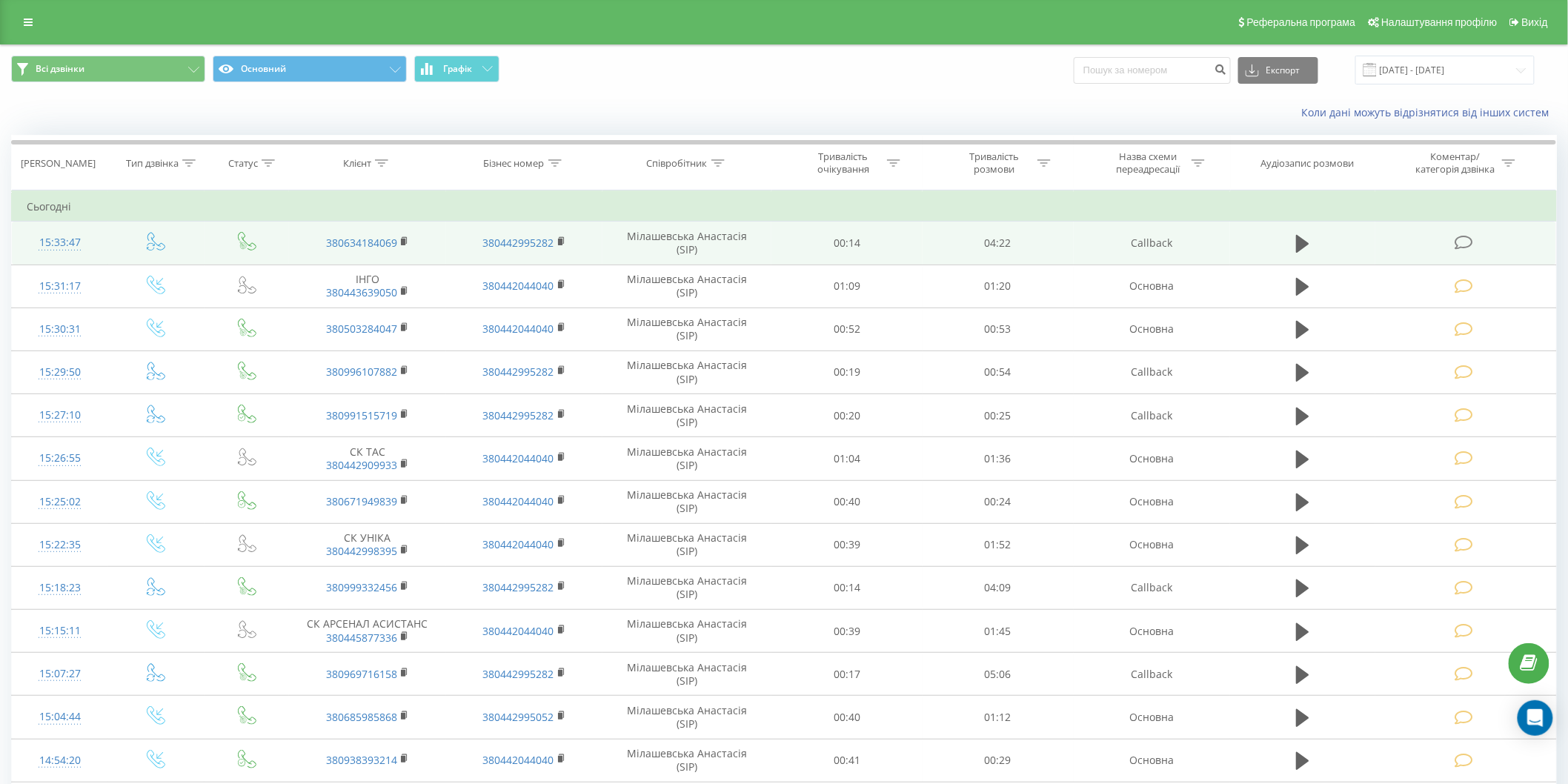
click at [1463, 240] on icon at bounding box center [1463, 242] width 19 height 15
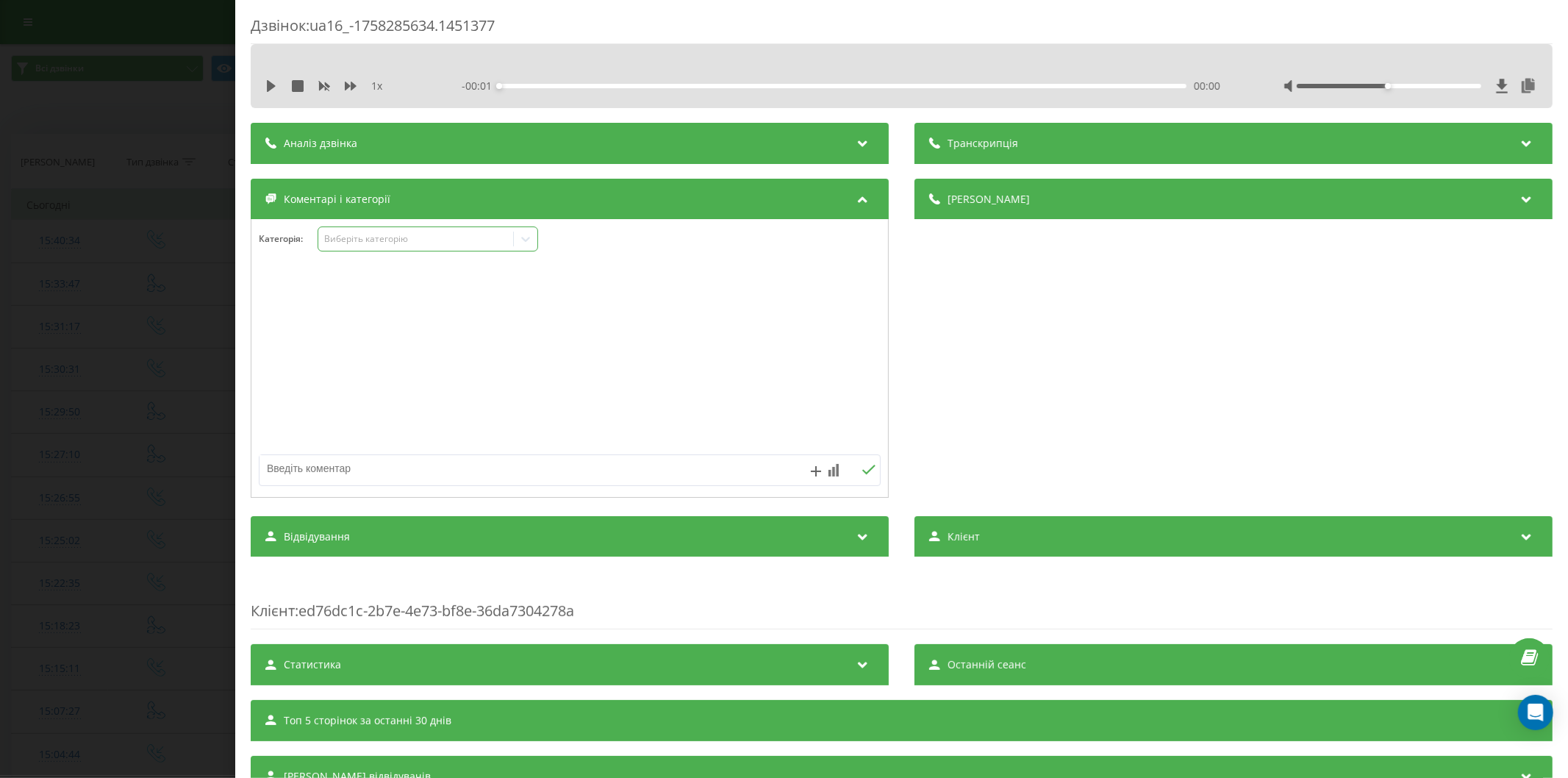
click at [376, 236] on div "Виберіть категорію" at bounding box center [415, 239] width 184 height 12
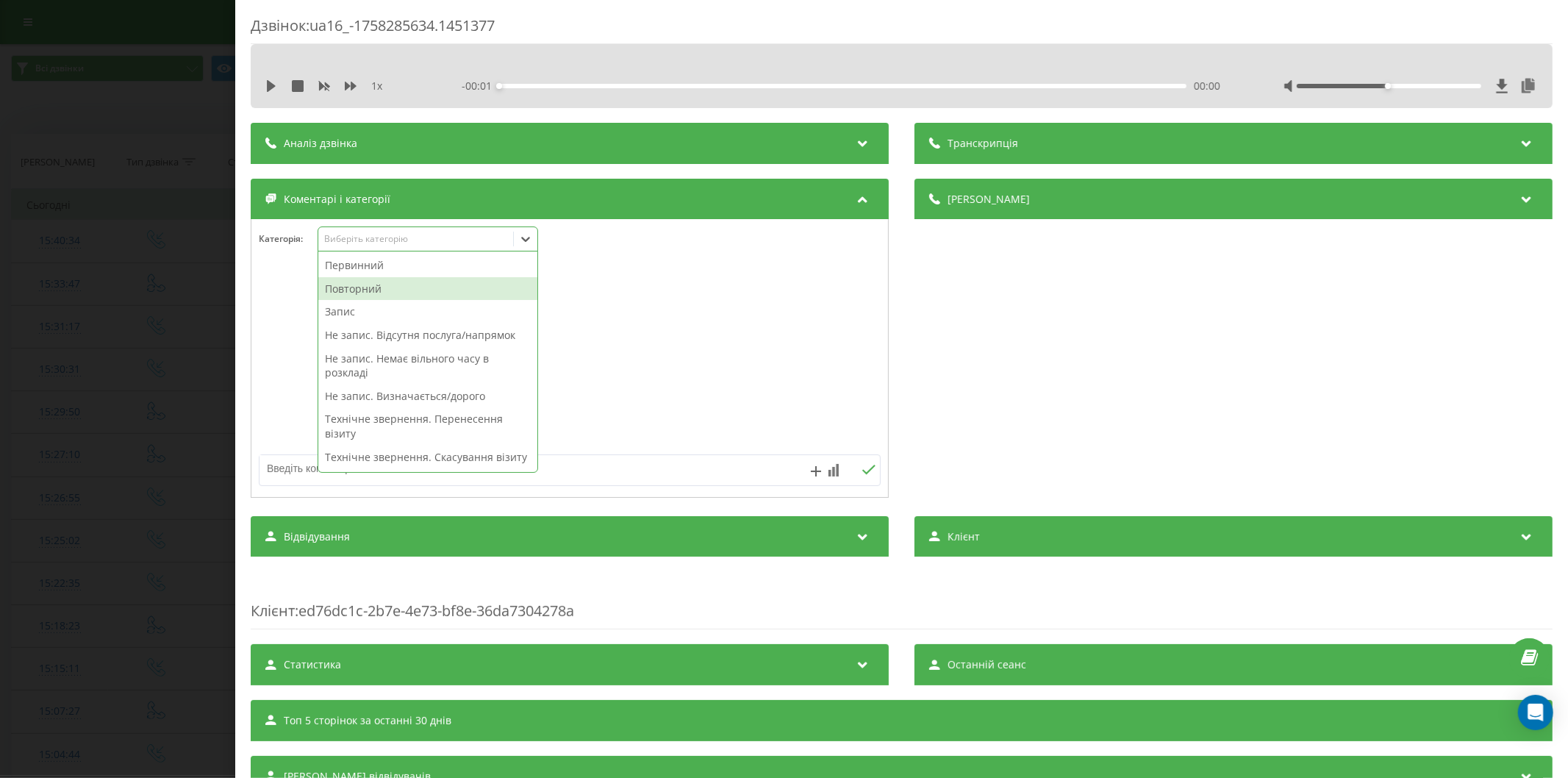
click at [357, 285] on div "Повторний" at bounding box center [428, 288] width 219 height 23
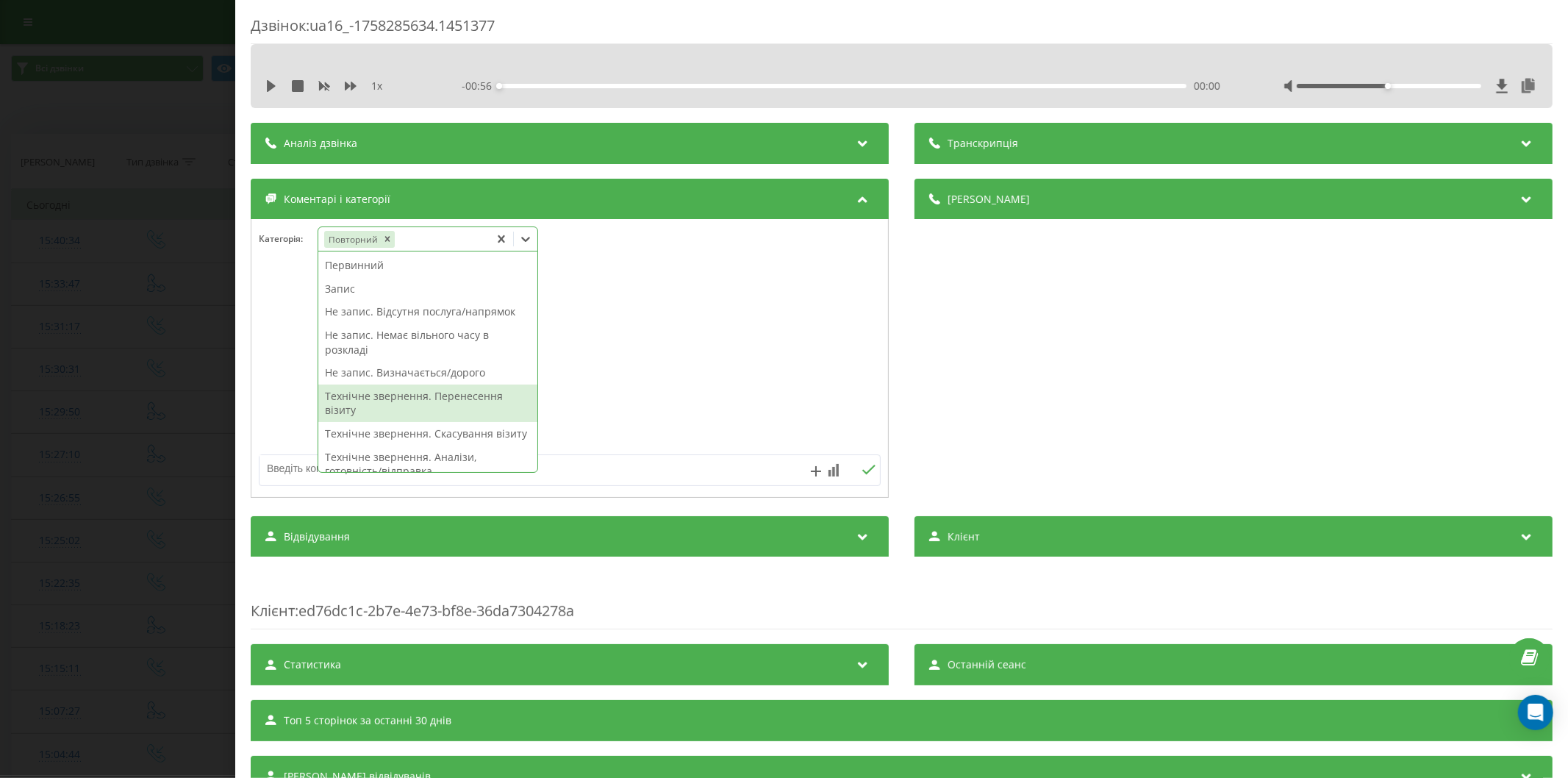
click at [429, 406] on div "Технічне звернення. Перенесення візиту" at bounding box center [428, 403] width 219 height 38
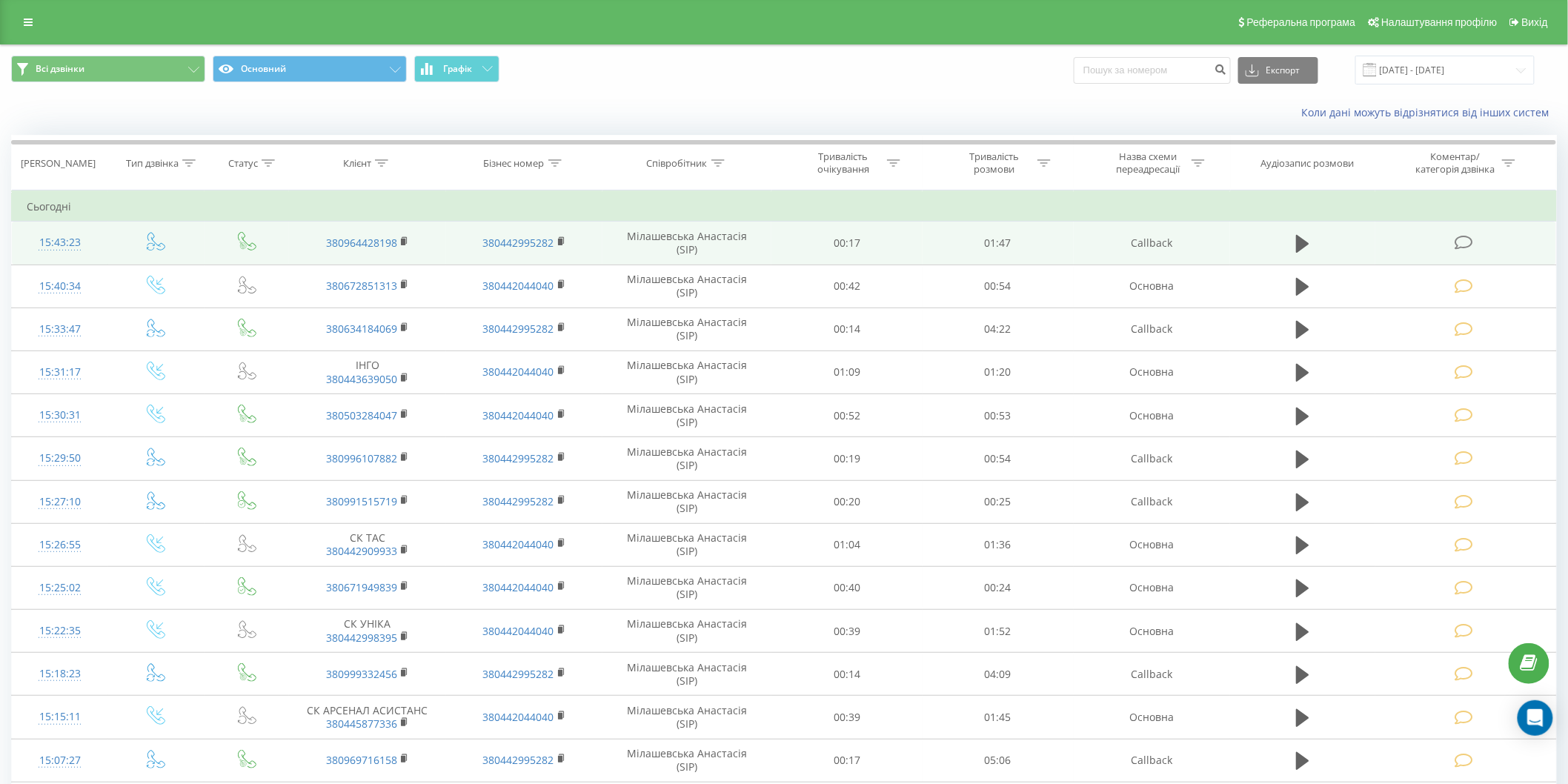
click at [1455, 240] on icon at bounding box center [1463, 242] width 19 height 15
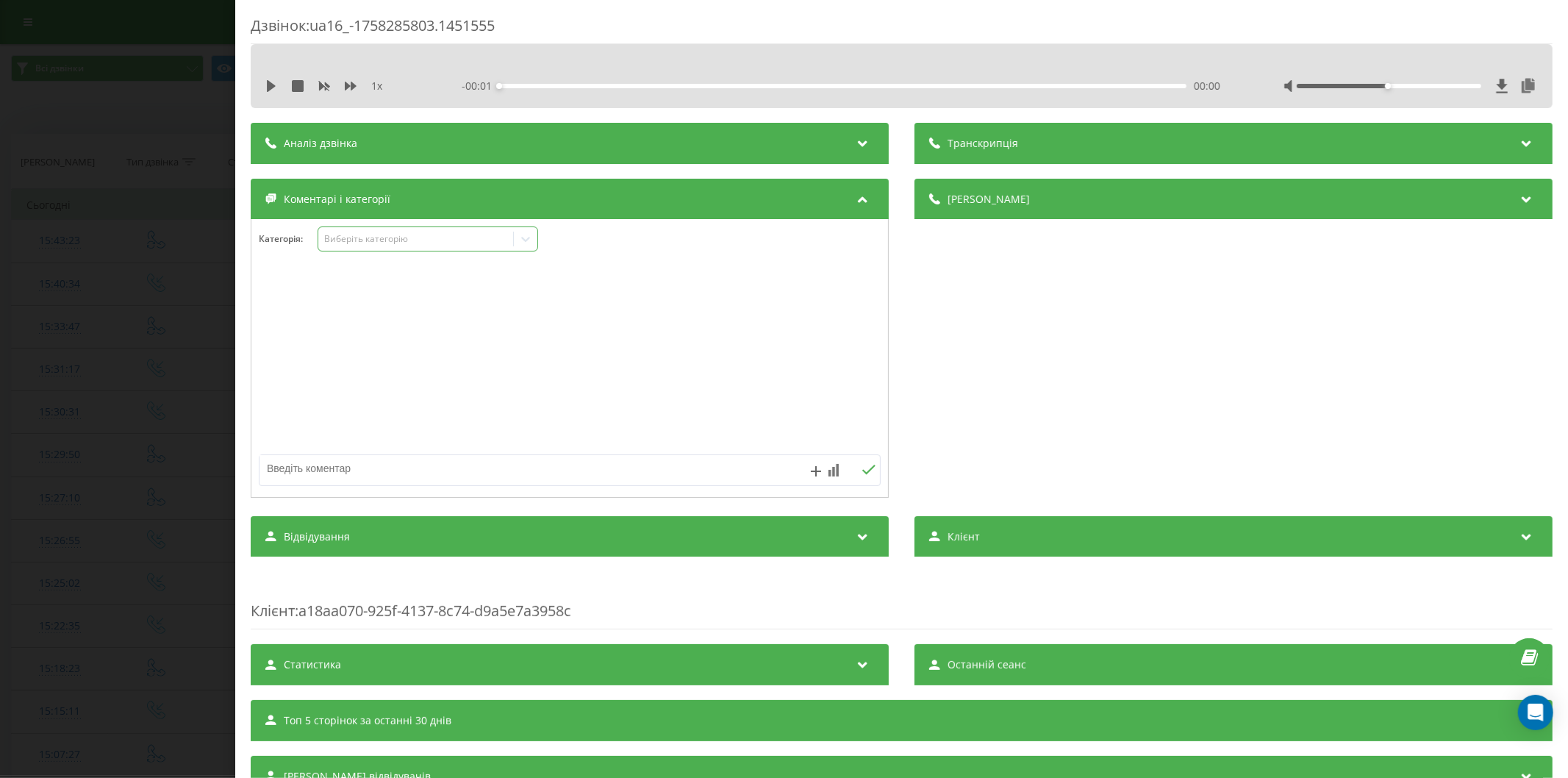
click at [361, 244] on div "Виберіть категорію" at bounding box center [415, 239] width 184 height 12
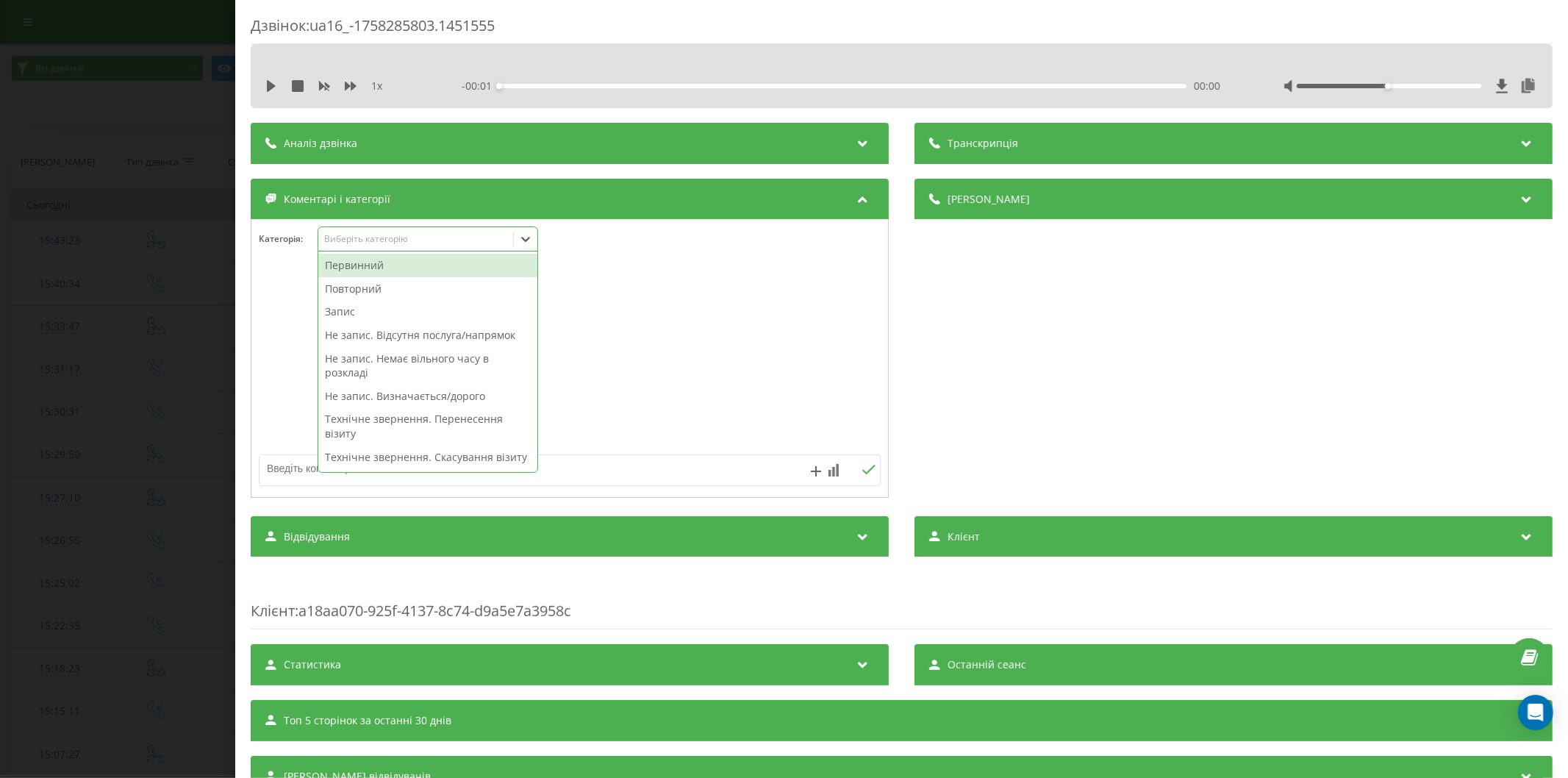
click at [377, 270] on div "Первинний" at bounding box center [428, 265] width 219 height 23
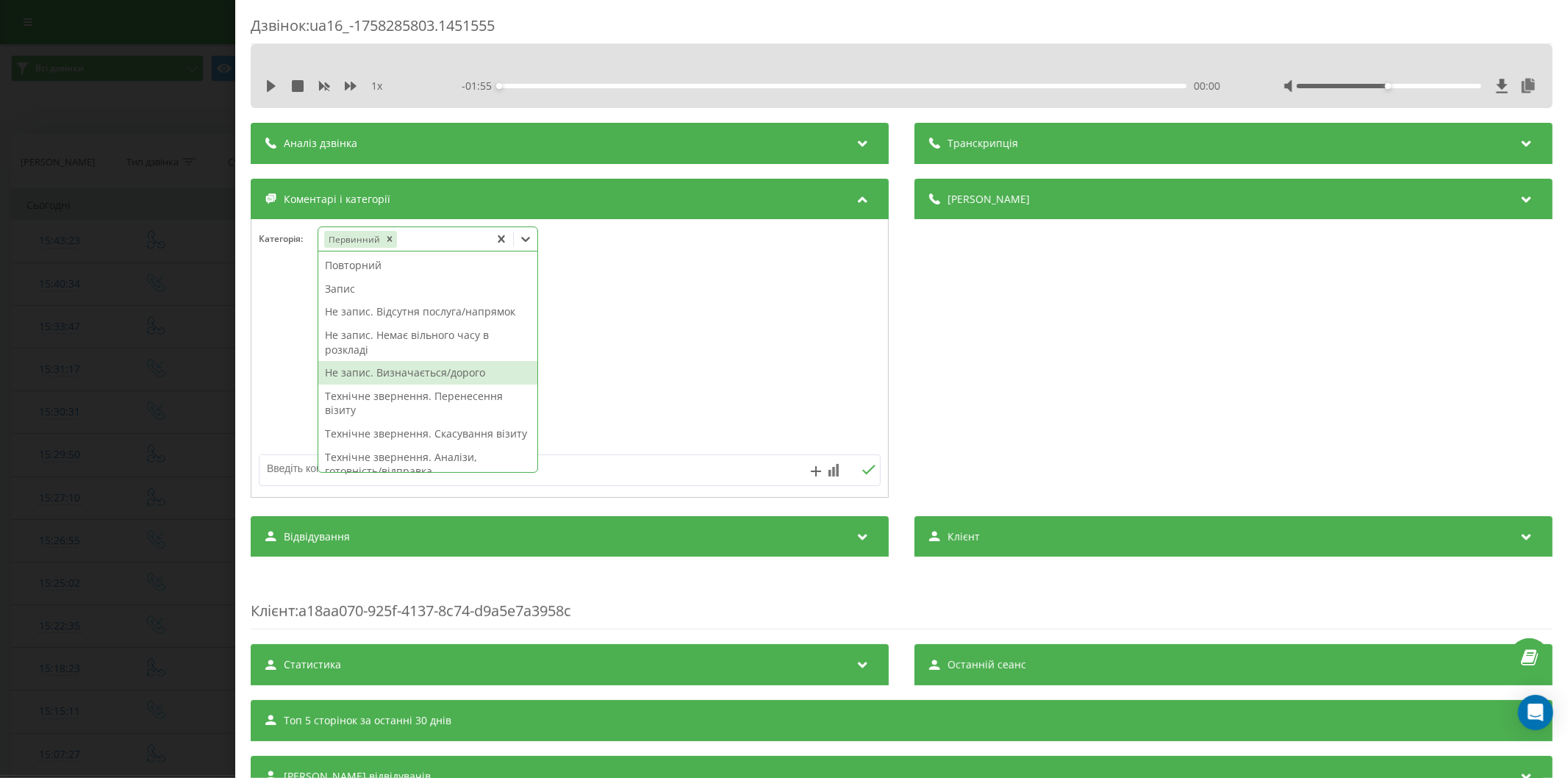
click at [419, 377] on div "Не запис. Визначається/дорого" at bounding box center [428, 372] width 219 height 23
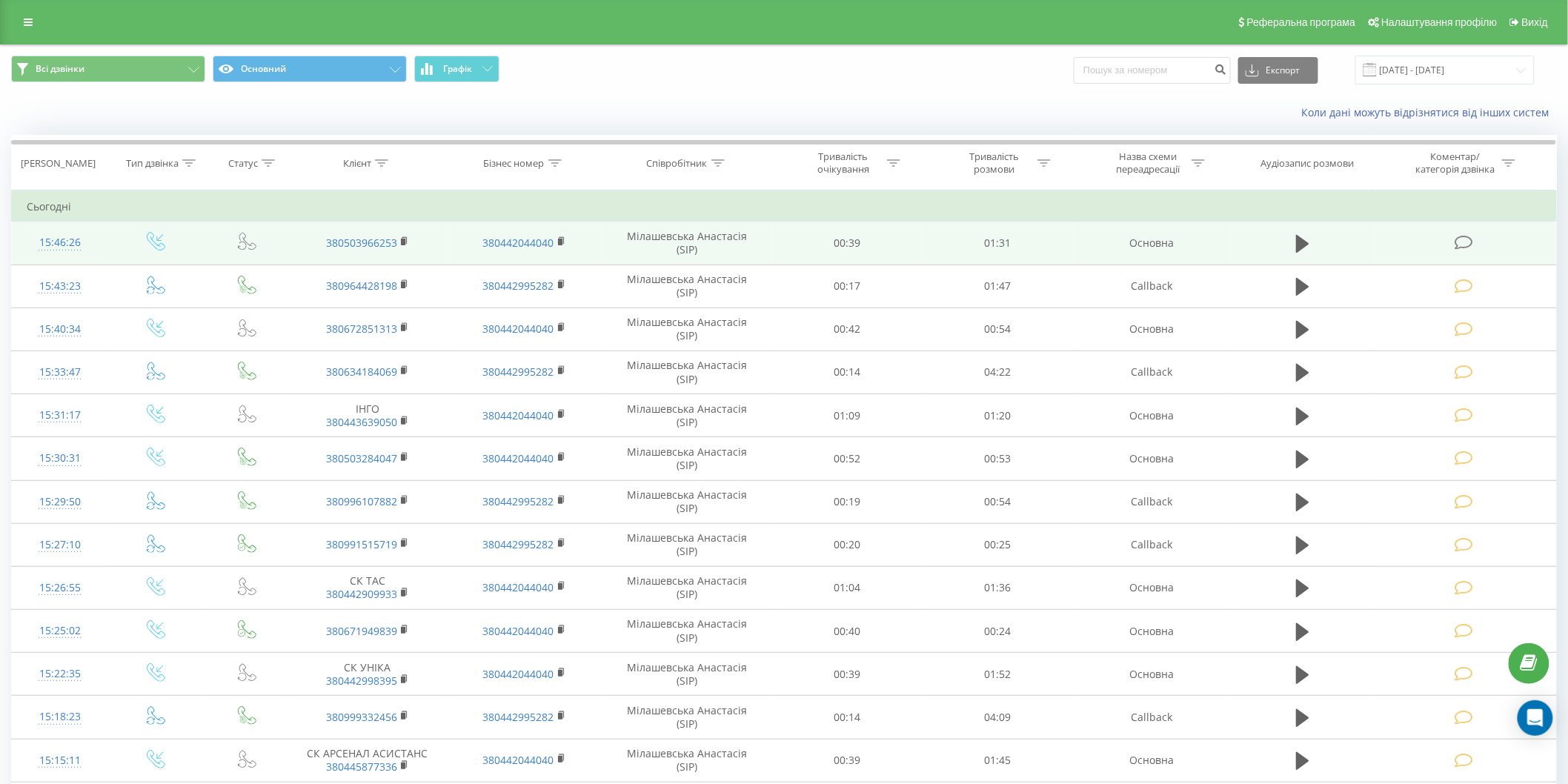
click at [1466, 245] on icon at bounding box center [1463, 242] width 19 height 15
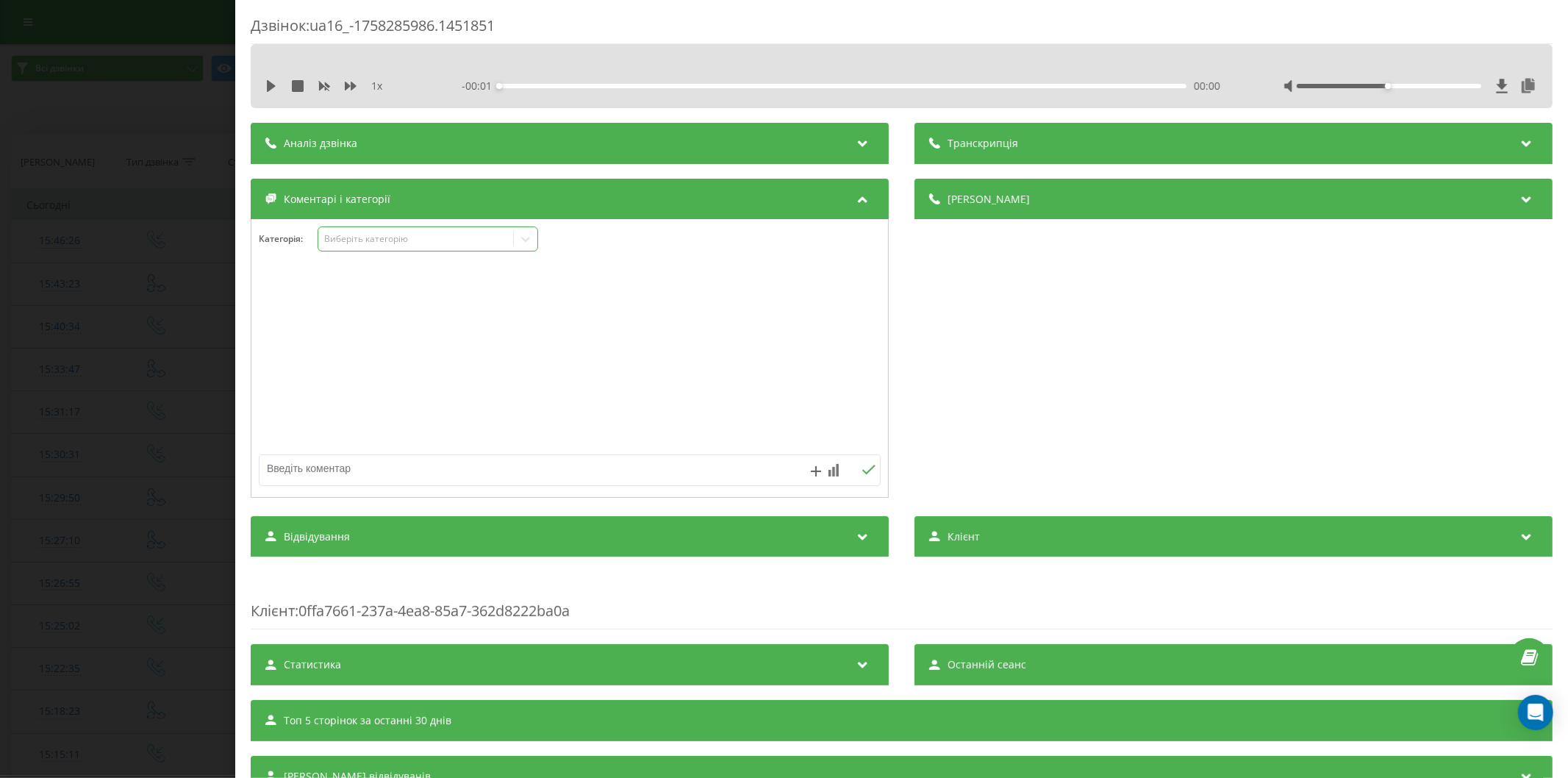
click at [409, 245] on div "Виберіть категорію" at bounding box center [415, 239] width 184 height 12
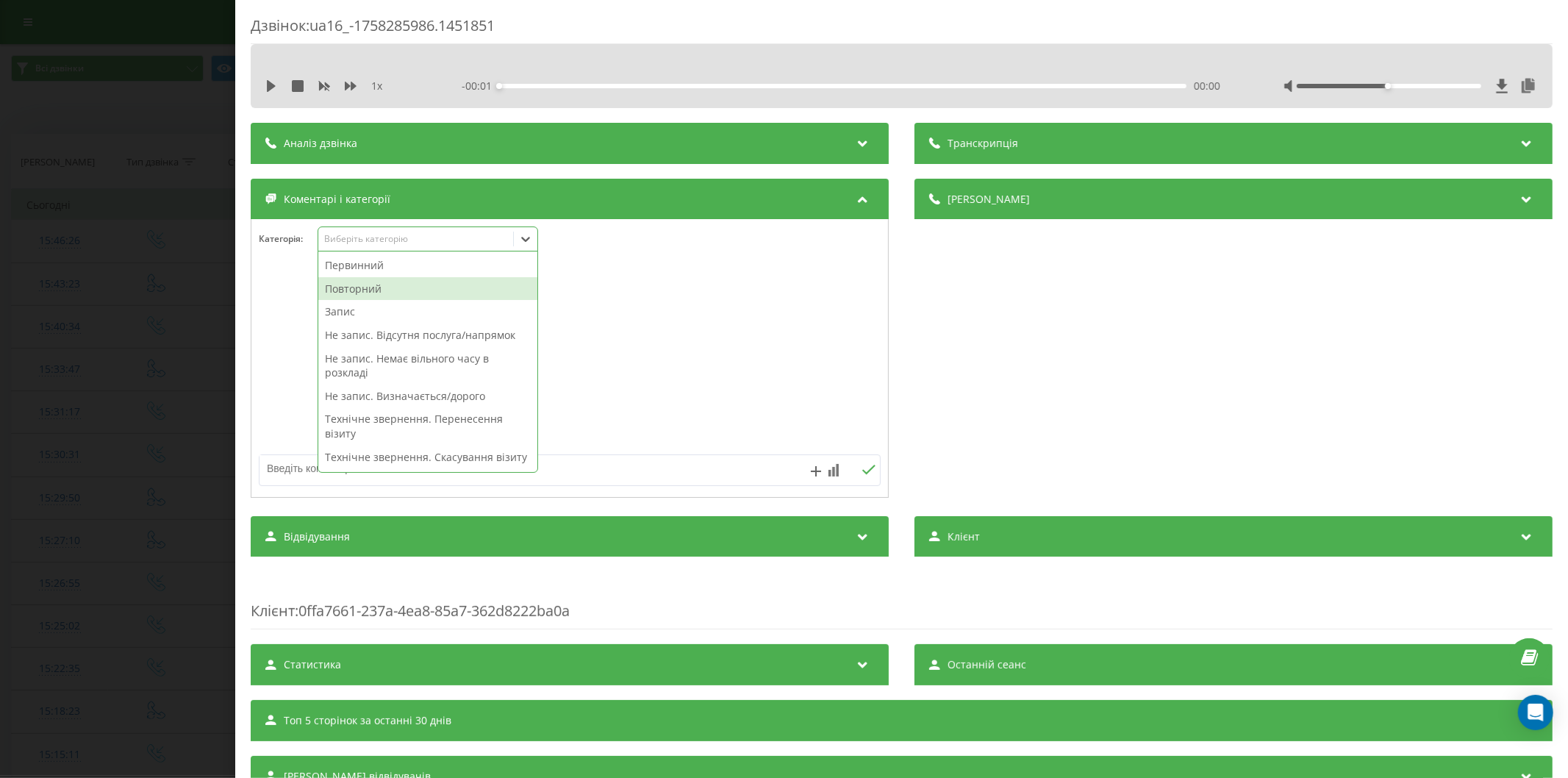
click at [392, 283] on div "Повторний" at bounding box center [428, 288] width 219 height 23
click at [365, 289] on div "Запис" at bounding box center [428, 288] width 219 height 23
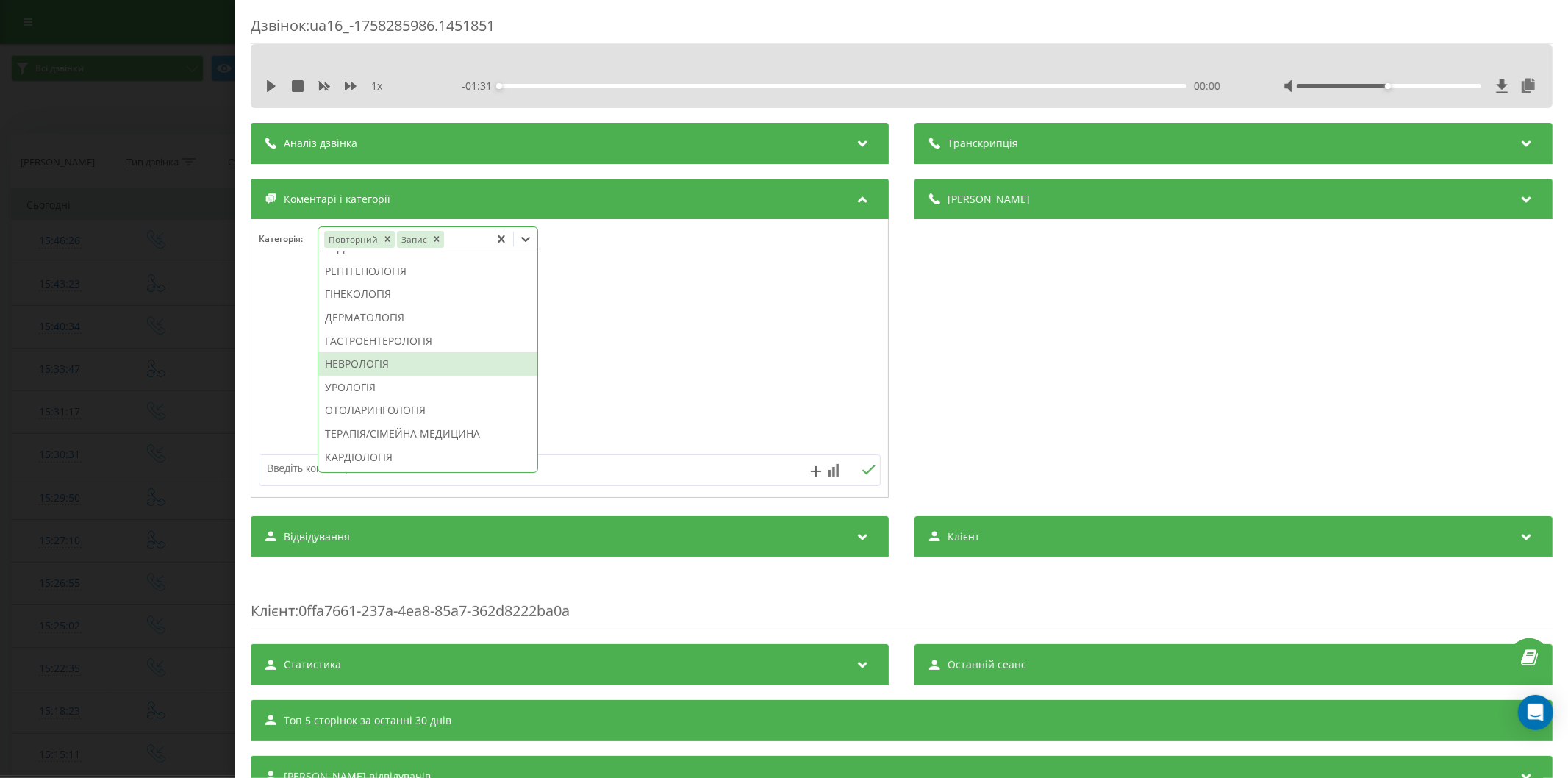
scroll to position [548, 0]
click at [368, 364] on div "ТЕРАПІЯ/СІМЕЙНА МЕДИЦИНА" at bounding box center [428, 351] width 219 height 23
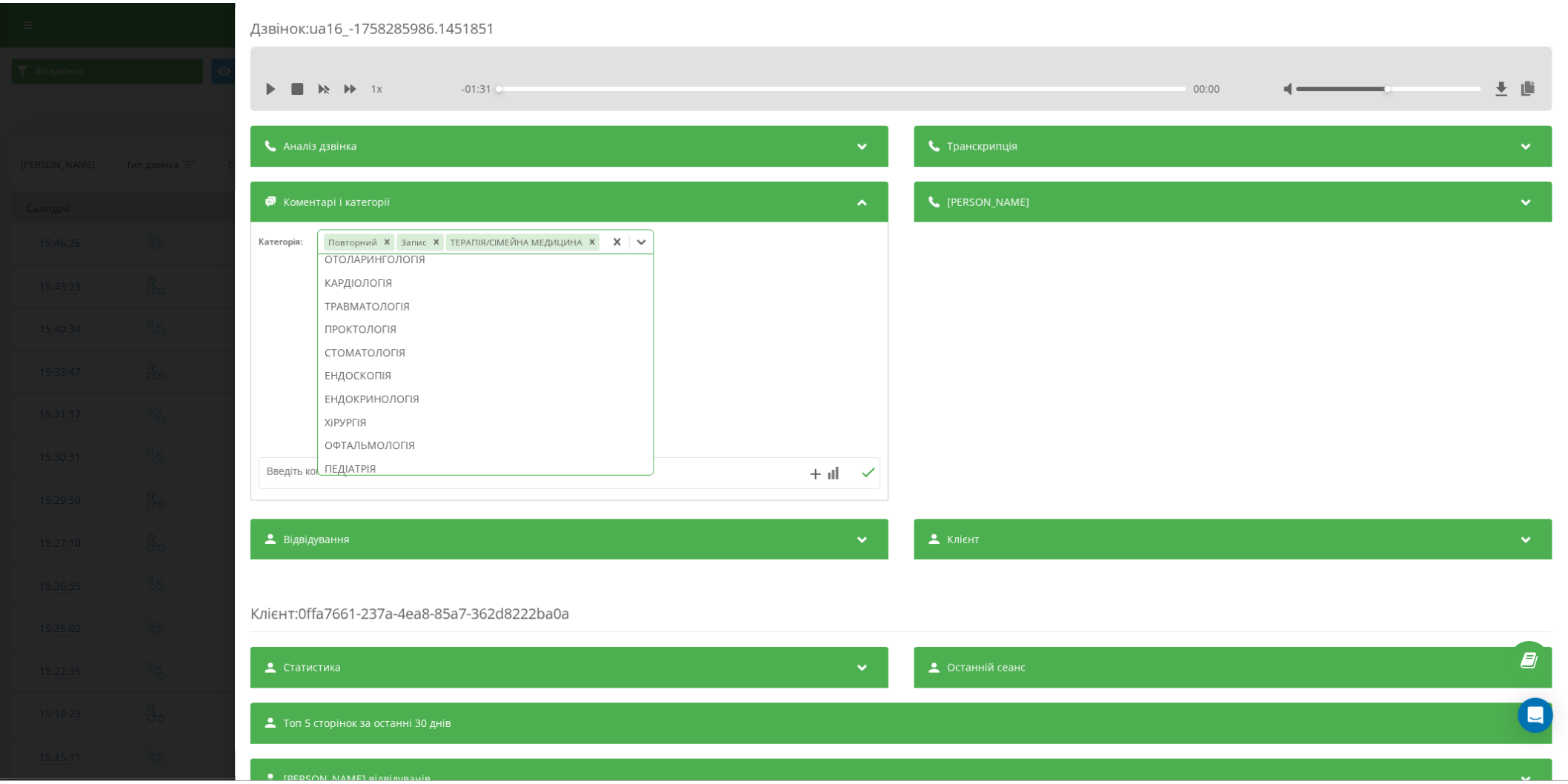
scroll to position [437, 0]
